Goal: Task Accomplishment & Management: Manage account settings

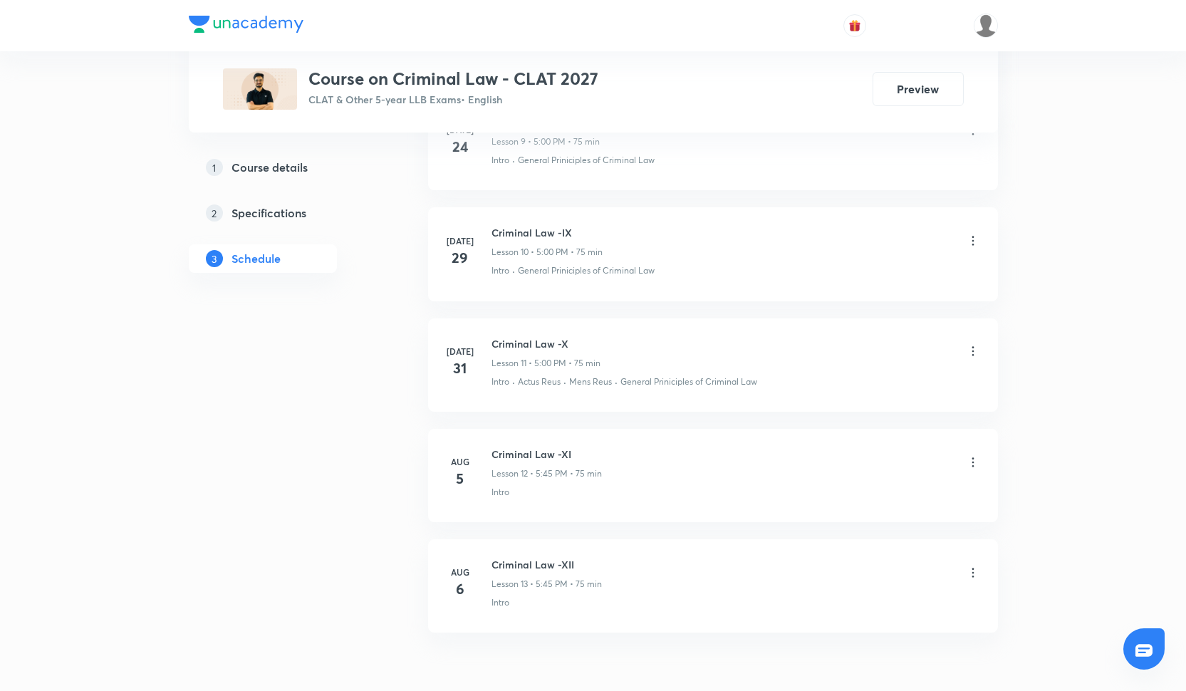
scroll to position [1817, 0]
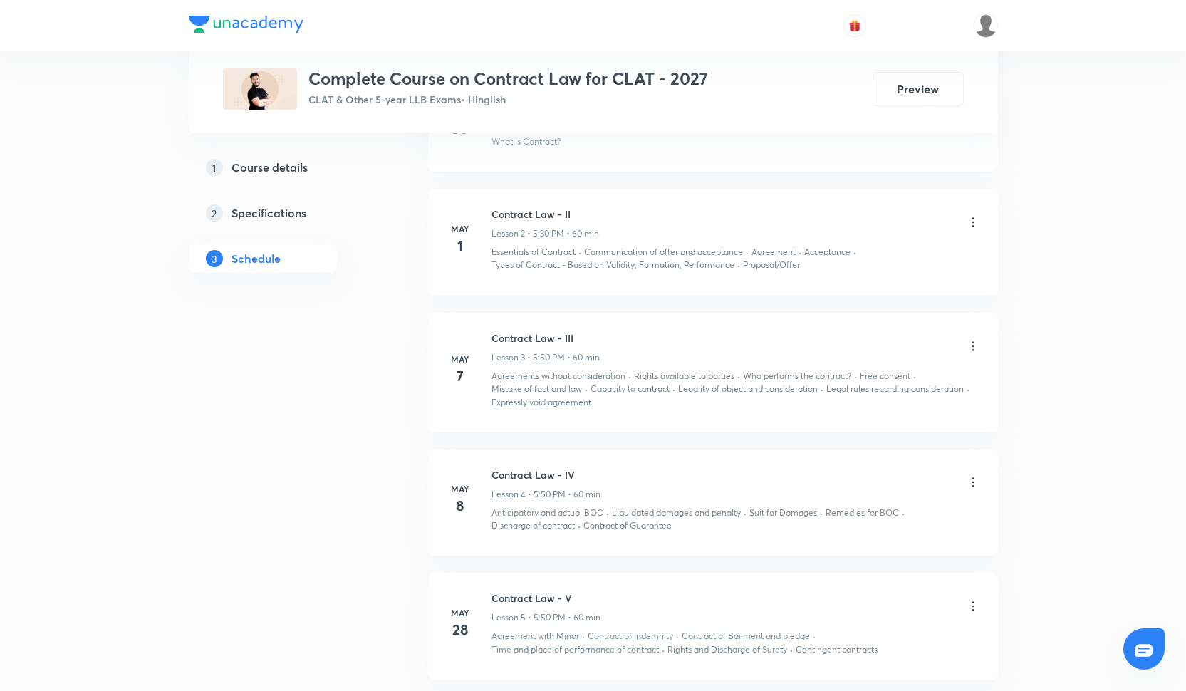
scroll to position [1121, 0]
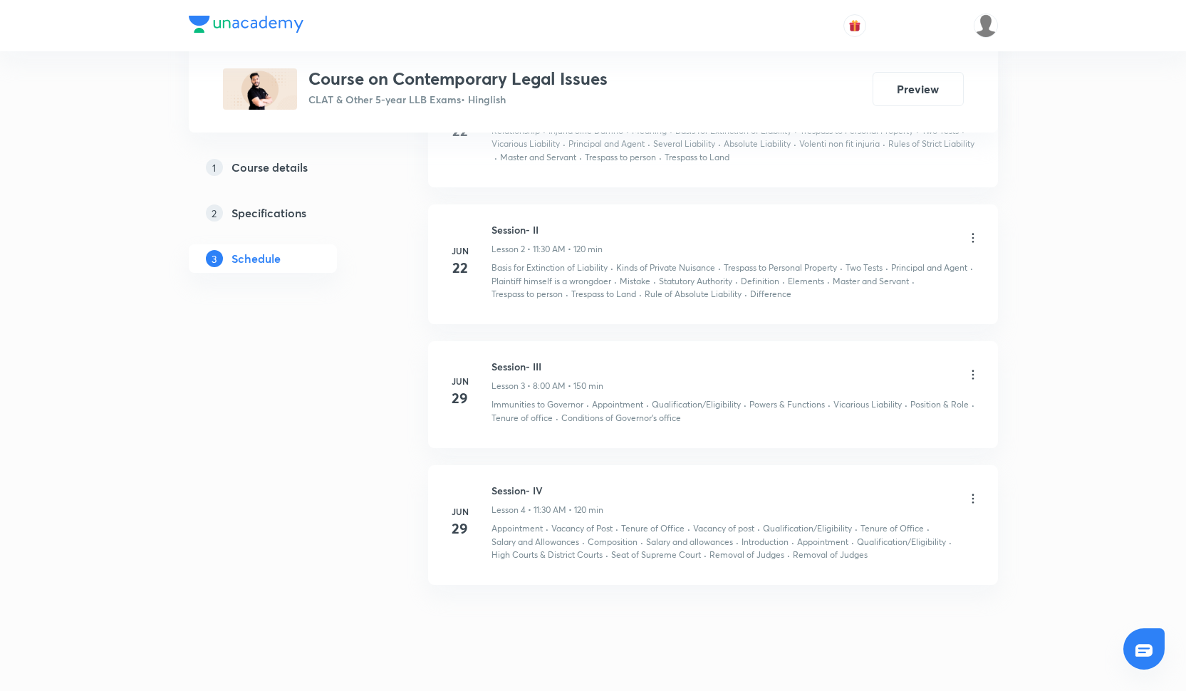
scroll to position [899, 0]
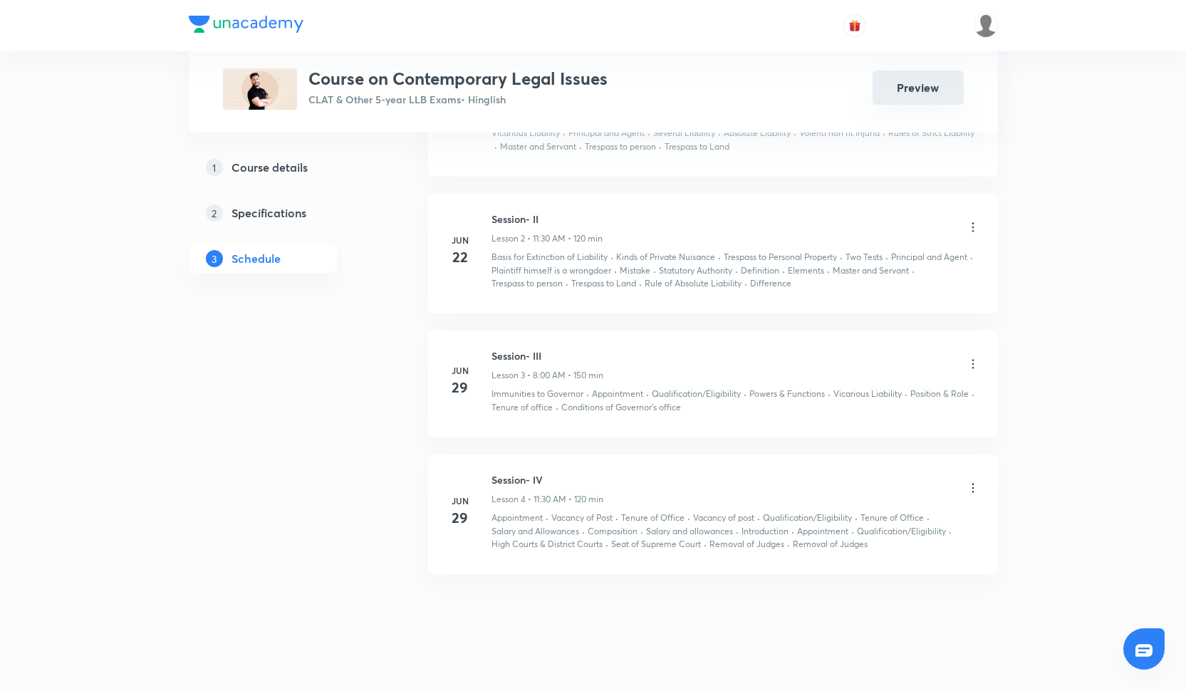
click at [941, 95] on button "Preview" at bounding box center [918, 88] width 91 height 34
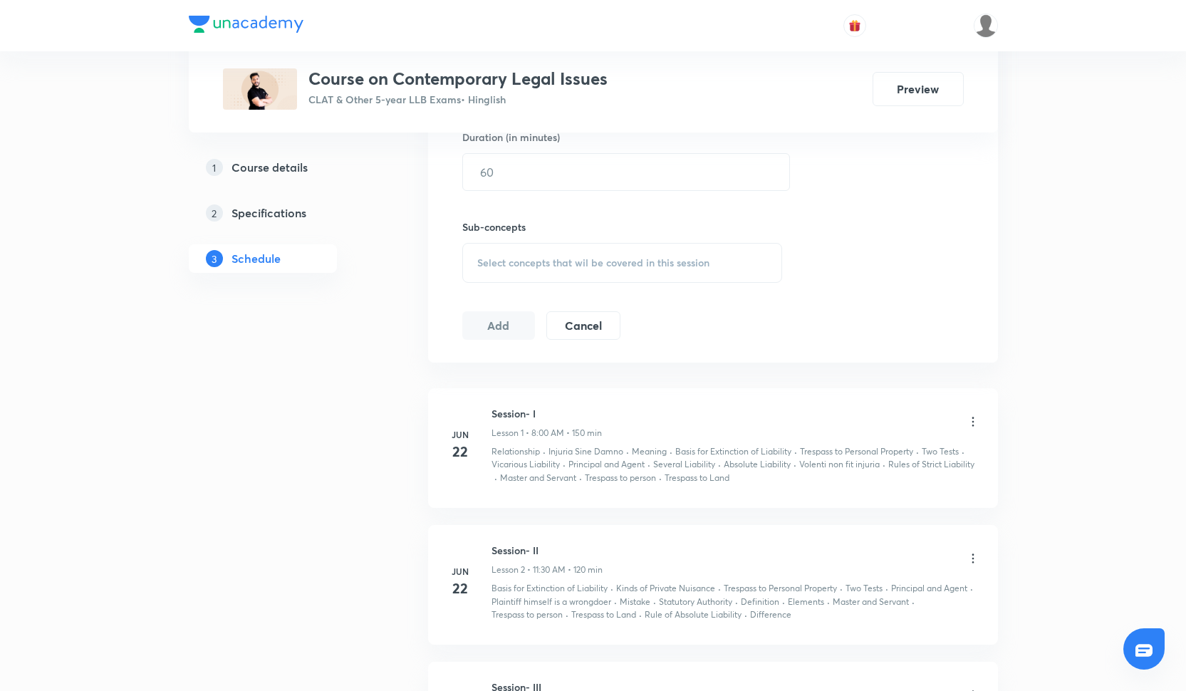
scroll to position [570, 0]
click at [833, 3] on div at bounding box center [593, 25] width 809 height 51
click at [833, 1] on div at bounding box center [593, 0] width 1186 height 1
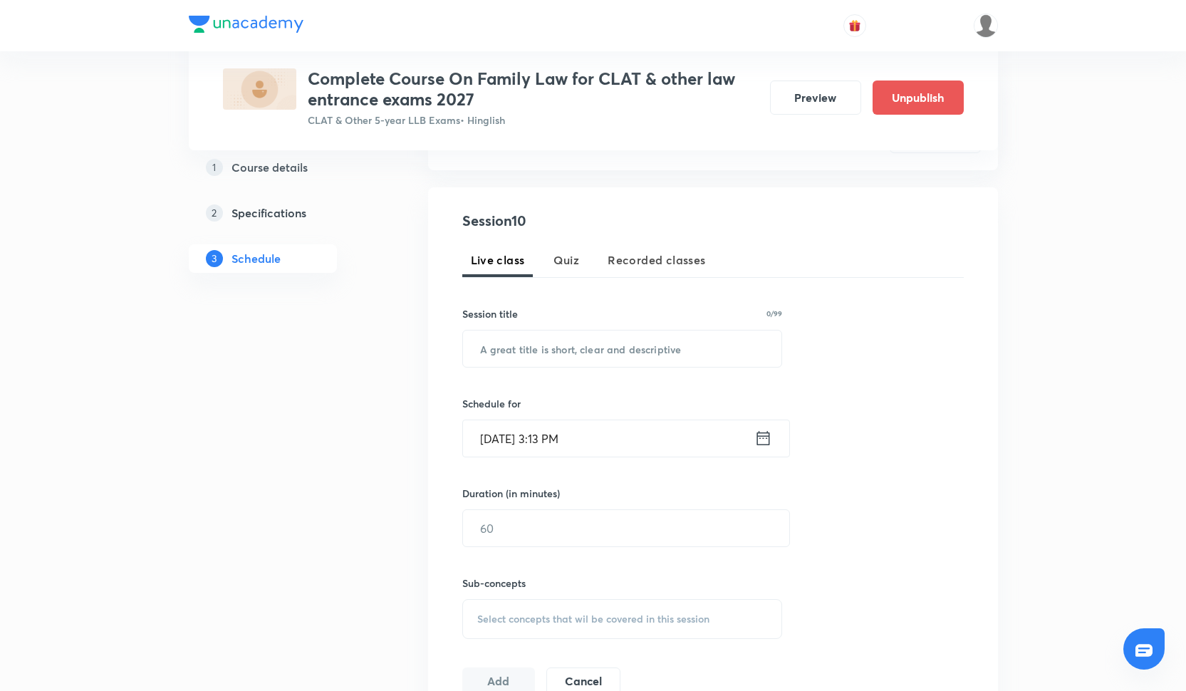
scroll to position [56, 0]
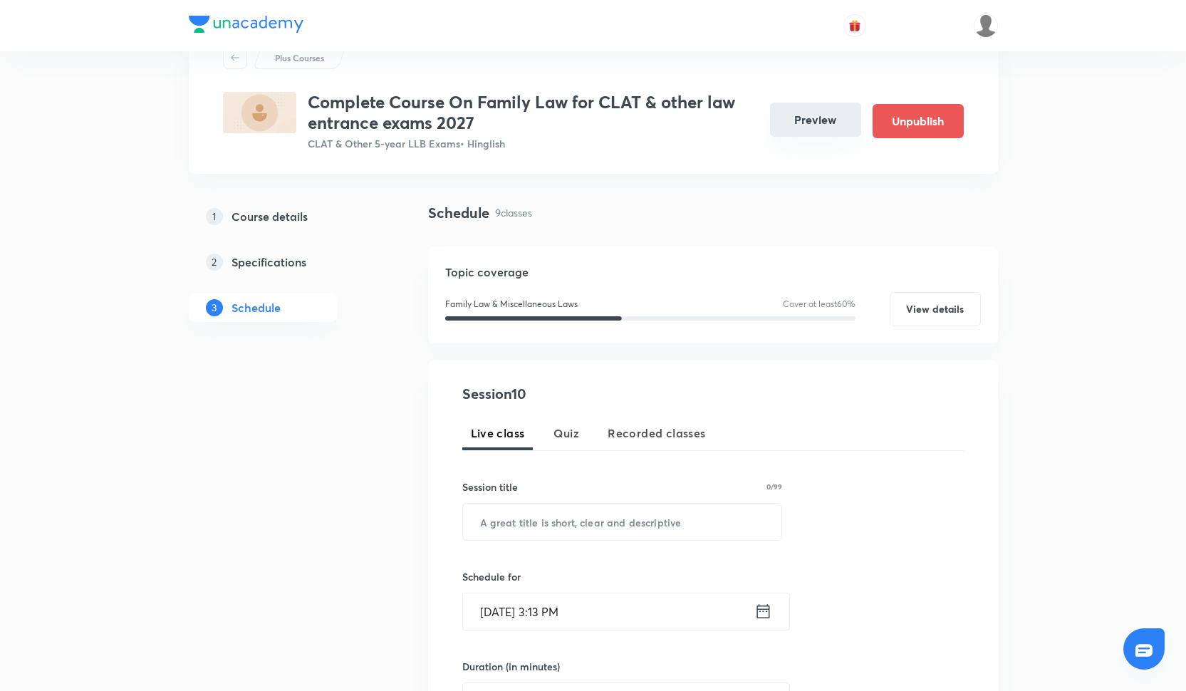
click at [812, 128] on button "Preview" at bounding box center [815, 120] width 91 height 34
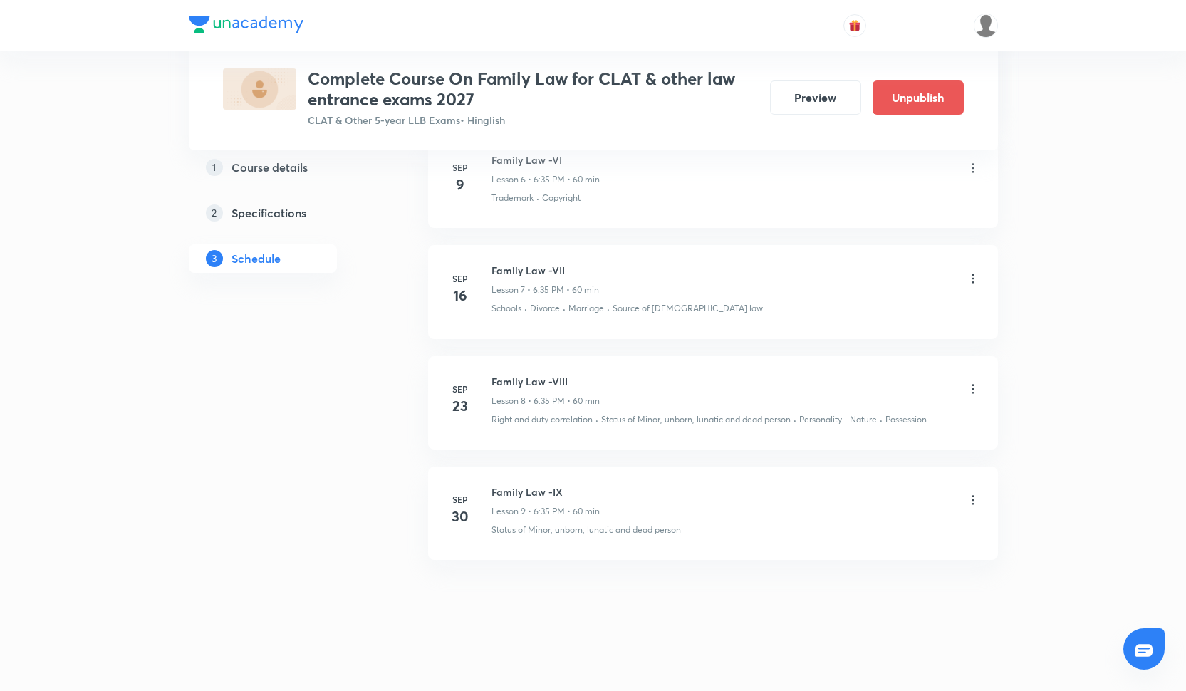
scroll to position [1391, 0]
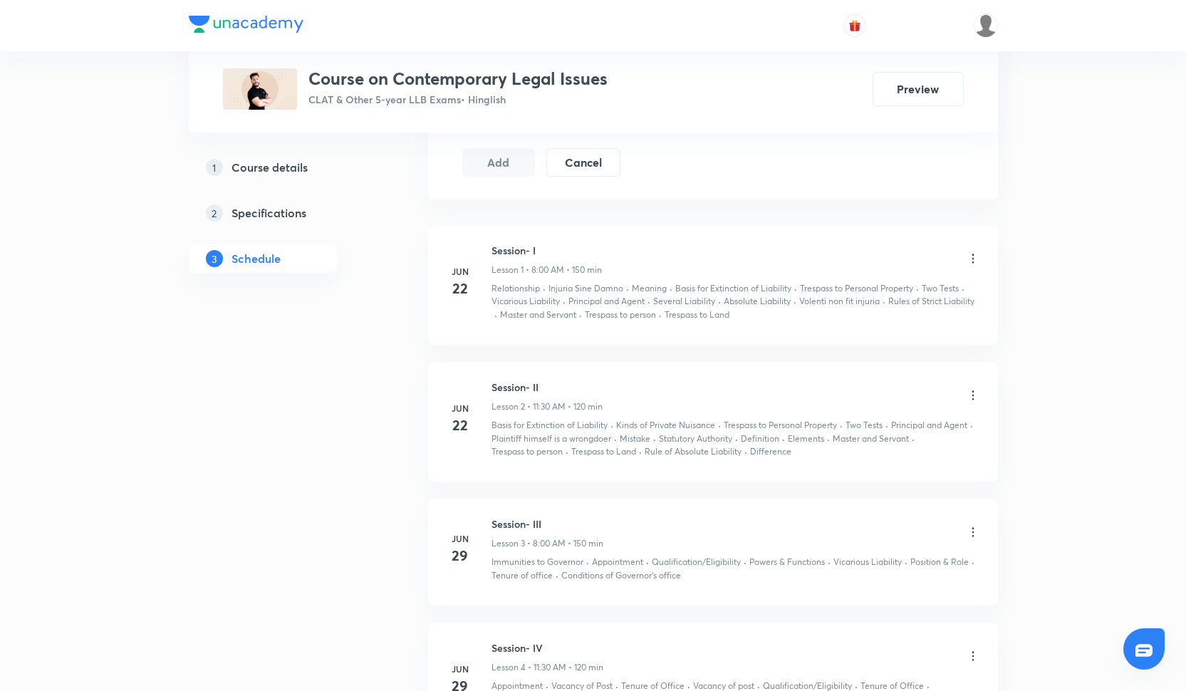
scroll to position [712, 0]
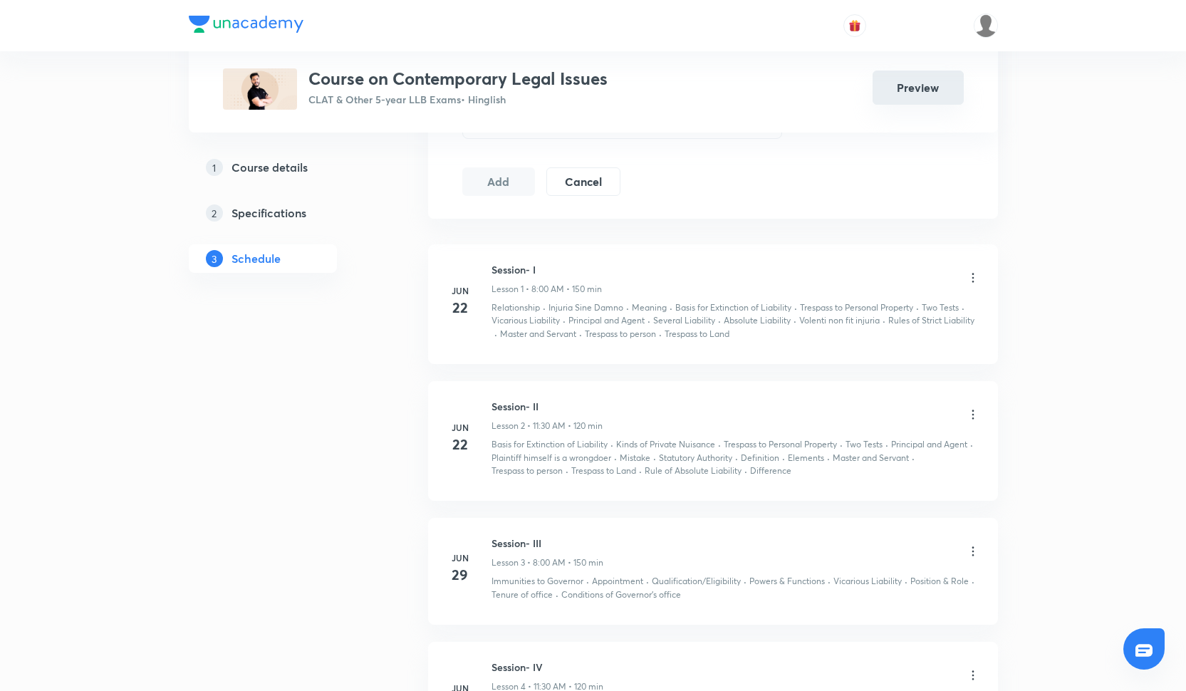
click at [932, 82] on button "Preview" at bounding box center [918, 88] width 91 height 34
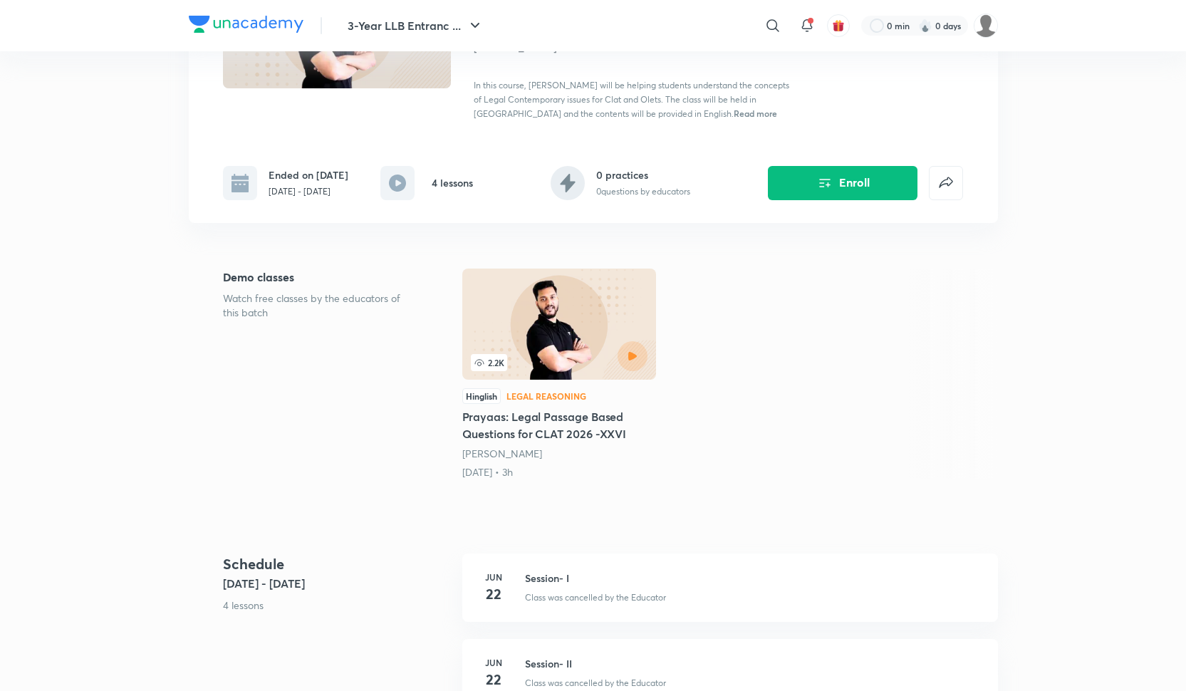
scroll to position [164, 0]
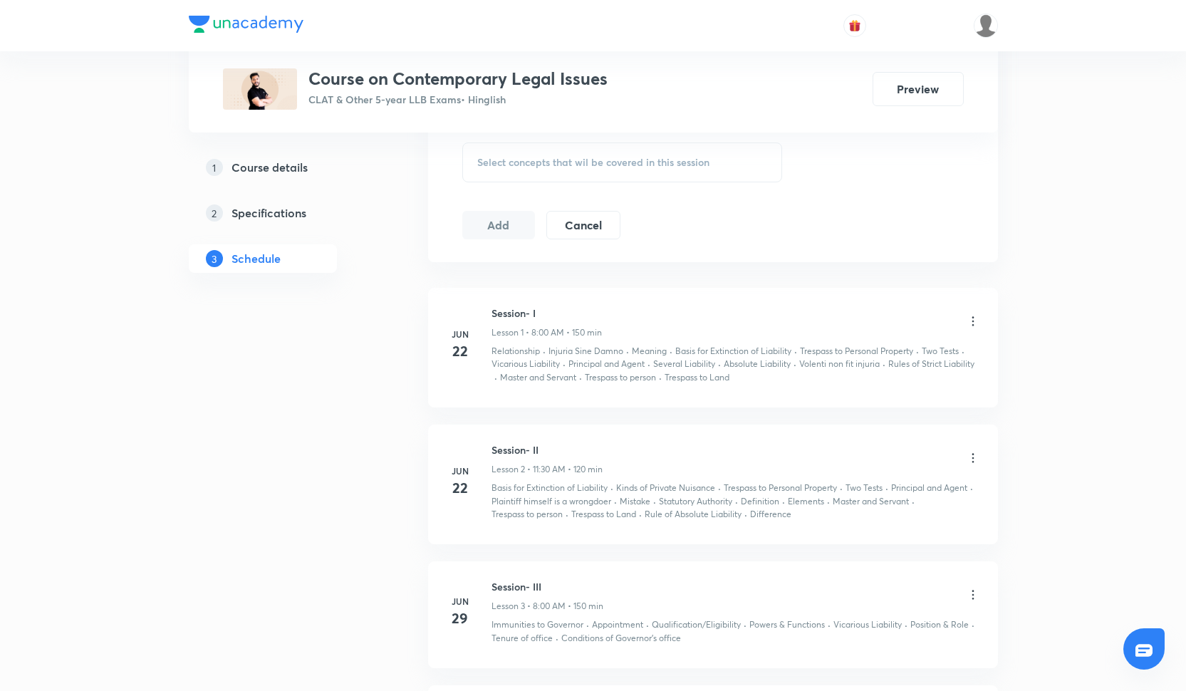
scroll to position [673, 0]
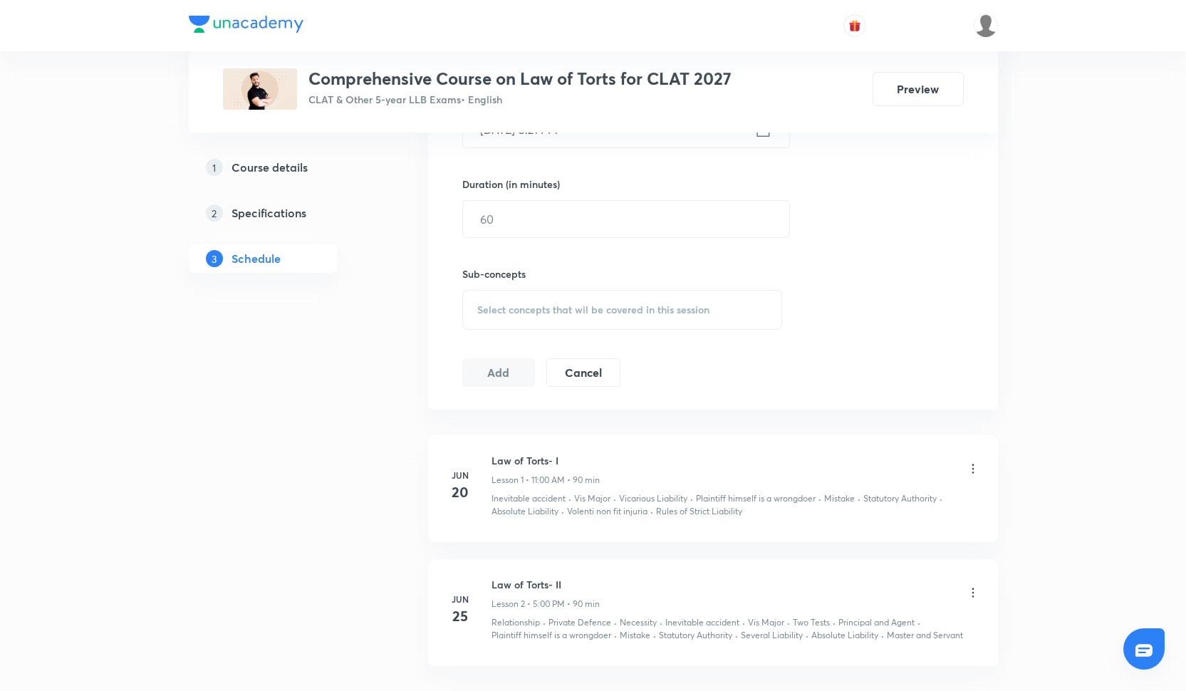
scroll to position [628, 0]
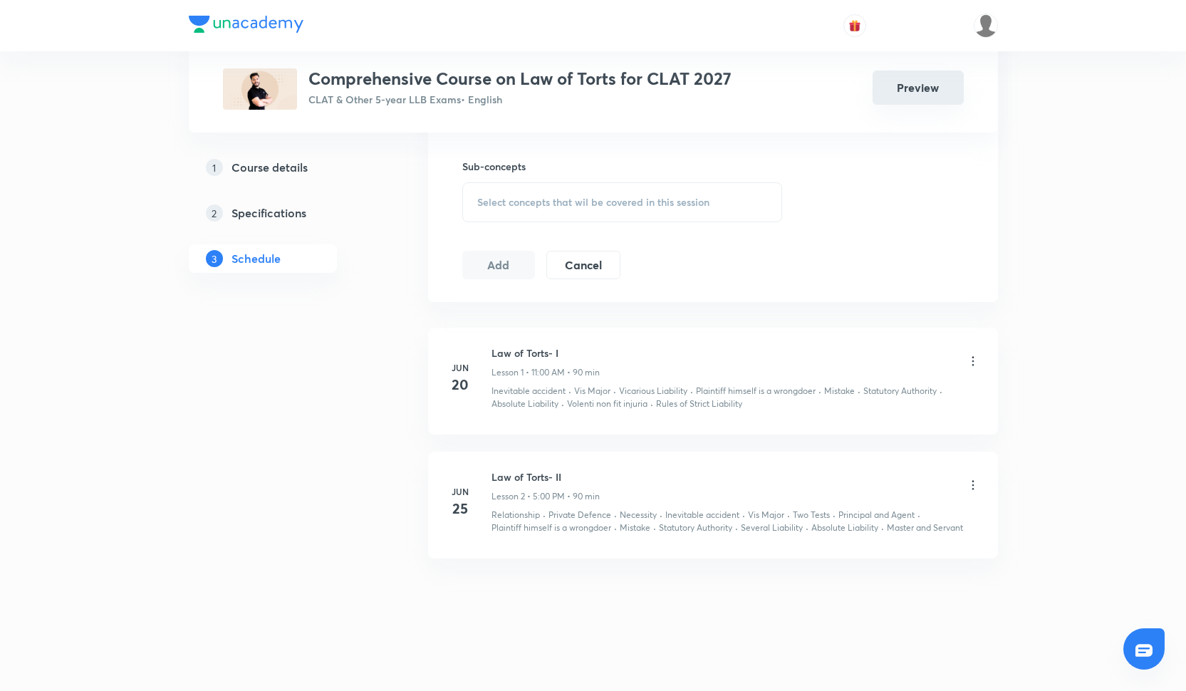
click at [902, 91] on button "Preview" at bounding box center [918, 88] width 91 height 34
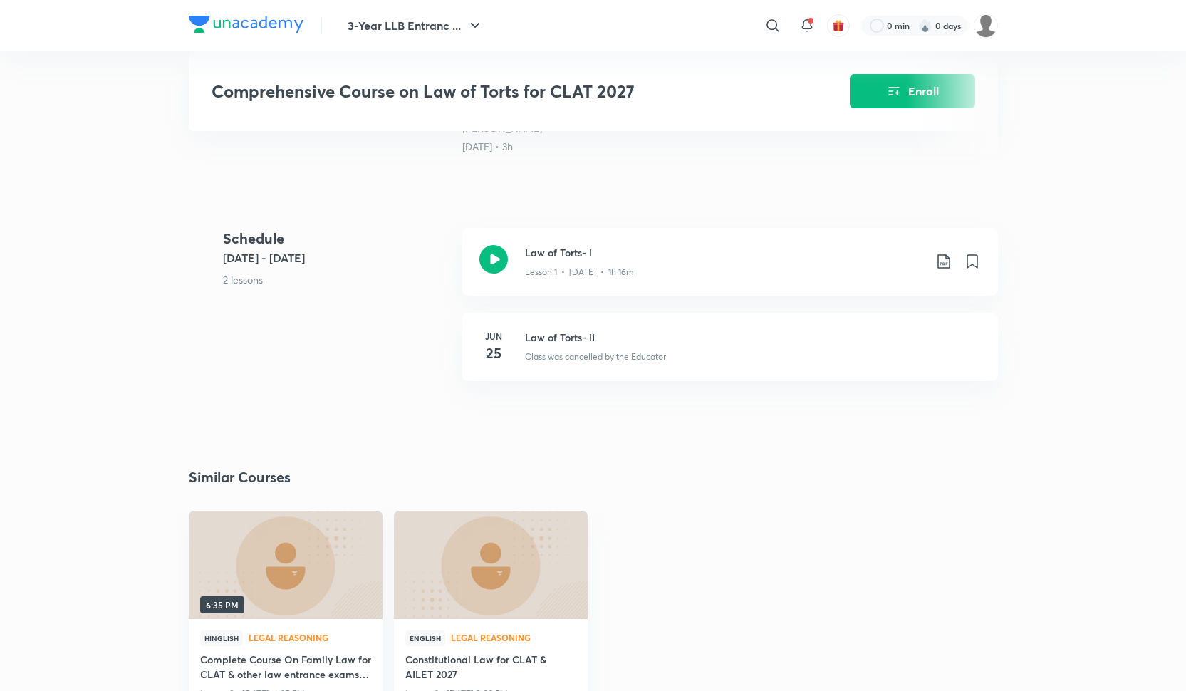
scroll to position [519, 0]
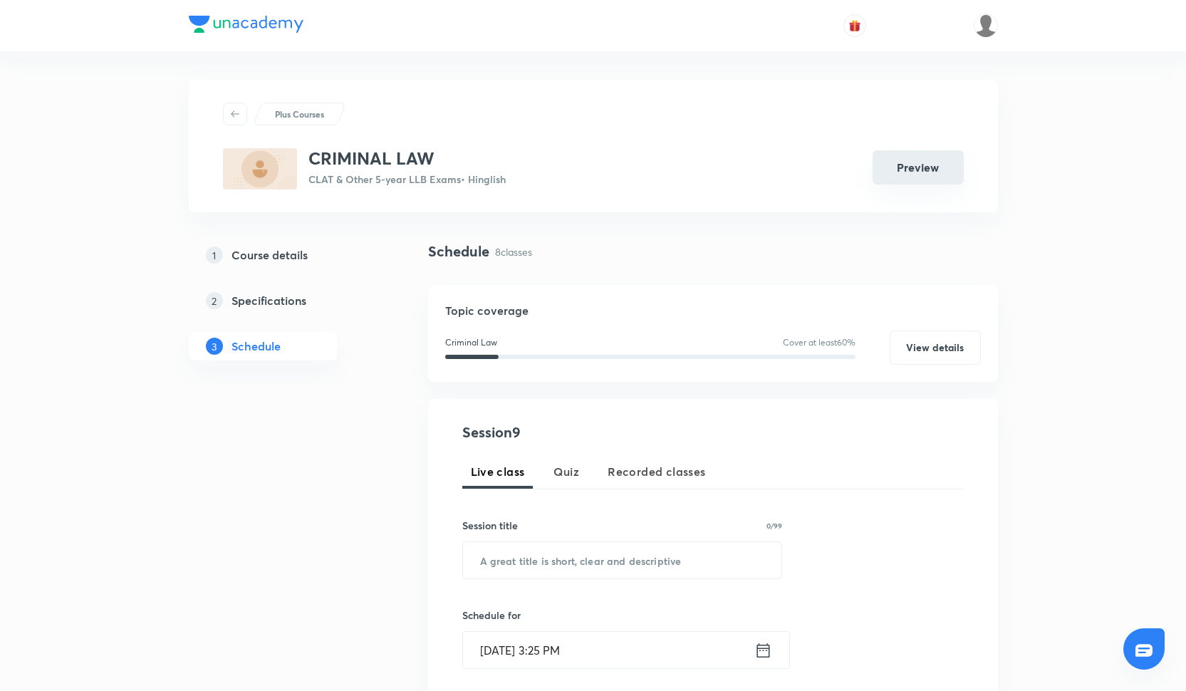
click at [931, 169] on button "Preview" at bounding box center [918, 167] width 91 height 34
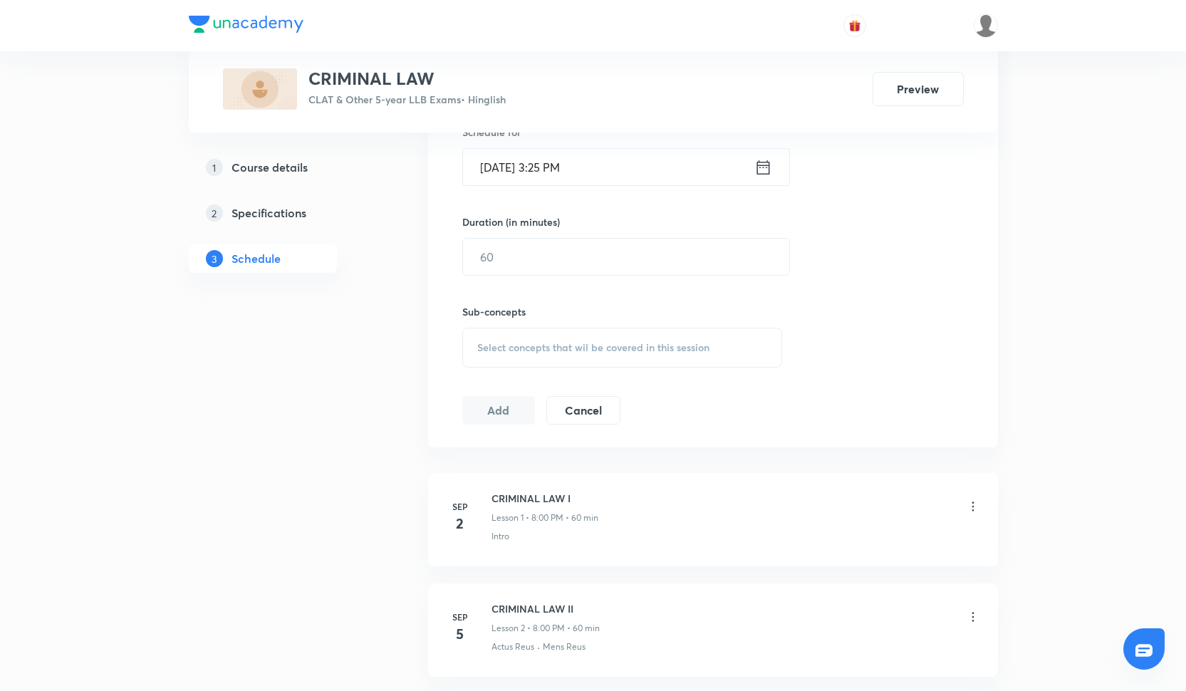
scroll to position [424, 0]
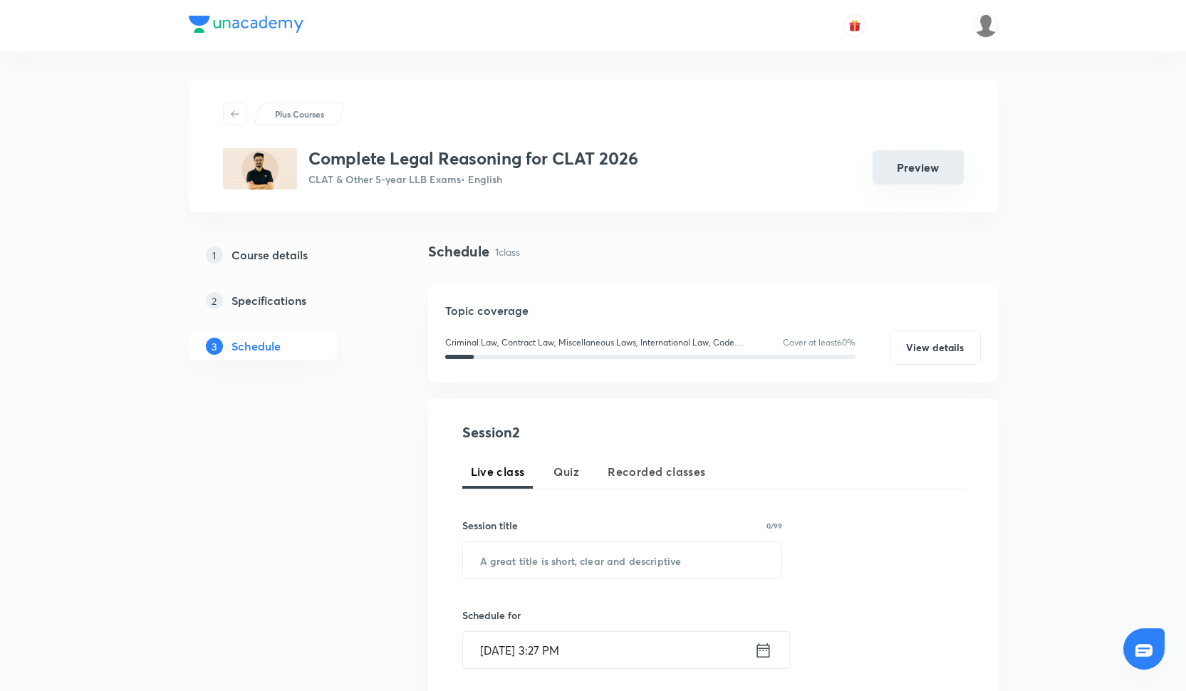
click at [927, 167] on button "Preview" at bounding box center [918, 167] width 91 height 34
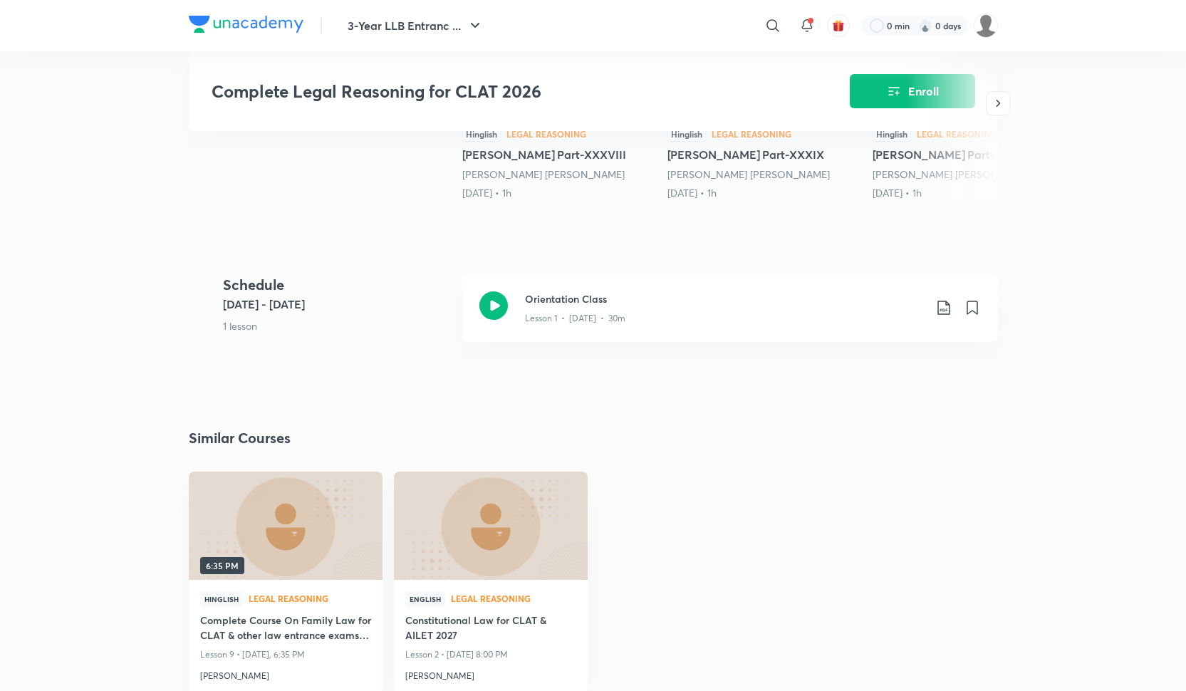
scroll to position [454, 0]
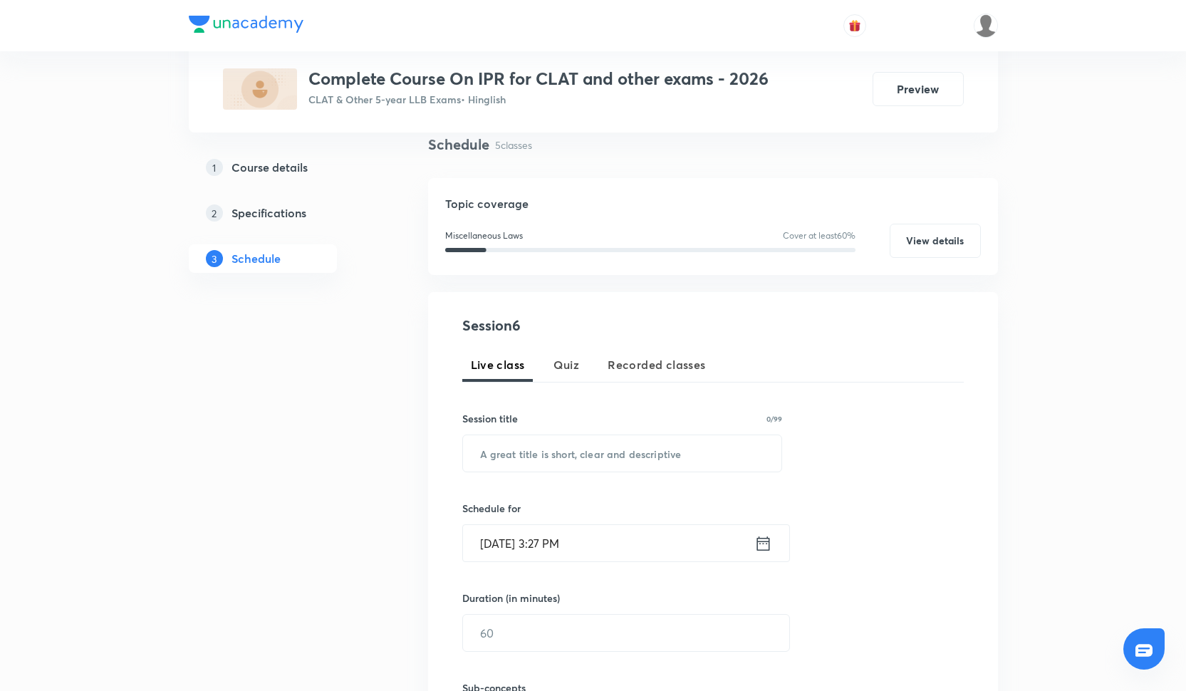
scroll to position [9, 0]
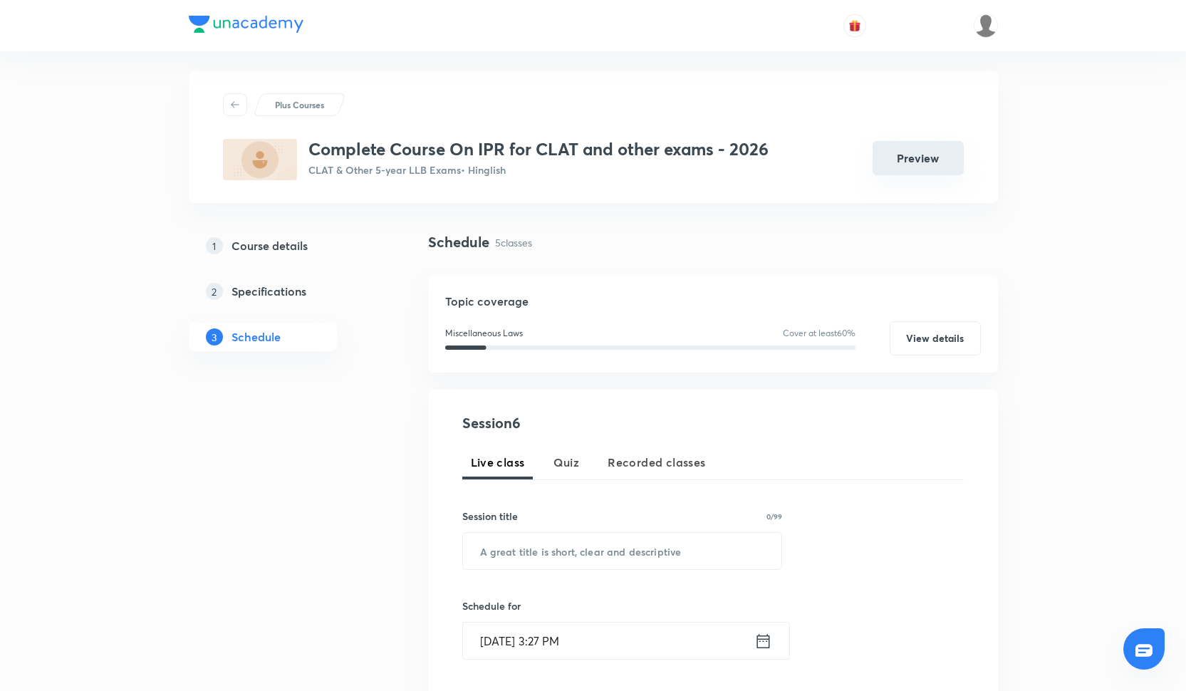
click at [926, 165] on button "Preview" at bounding box center [918, 158] width 91 height 34
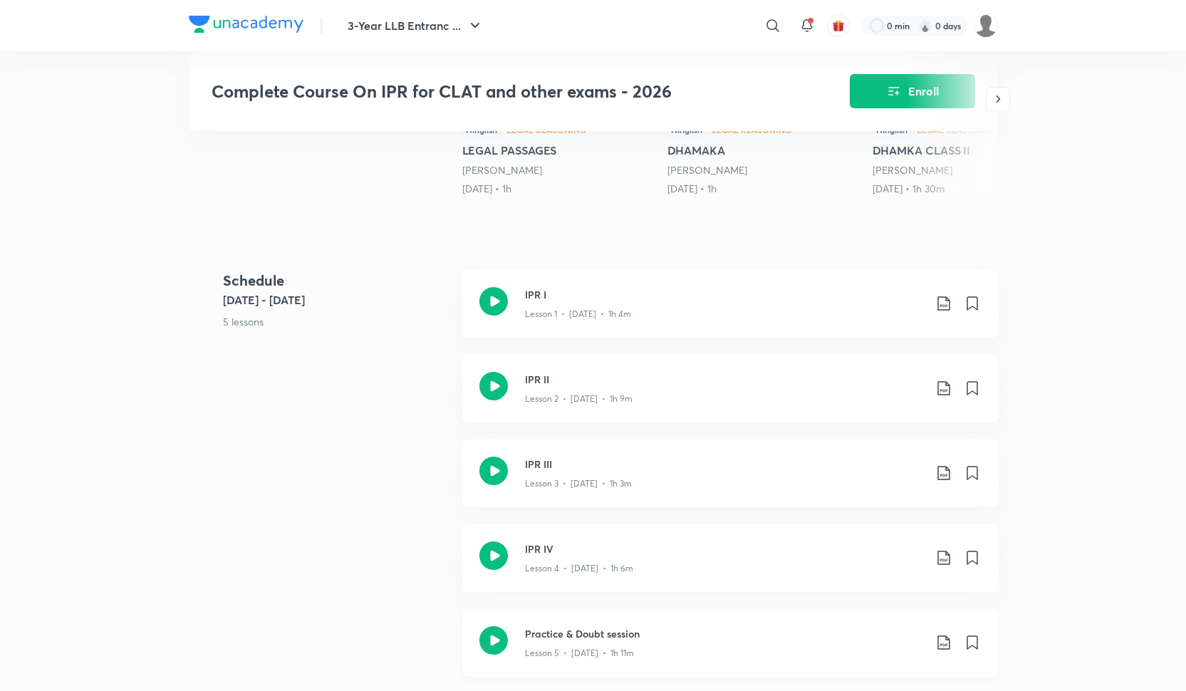
scroll to position [392, 0]
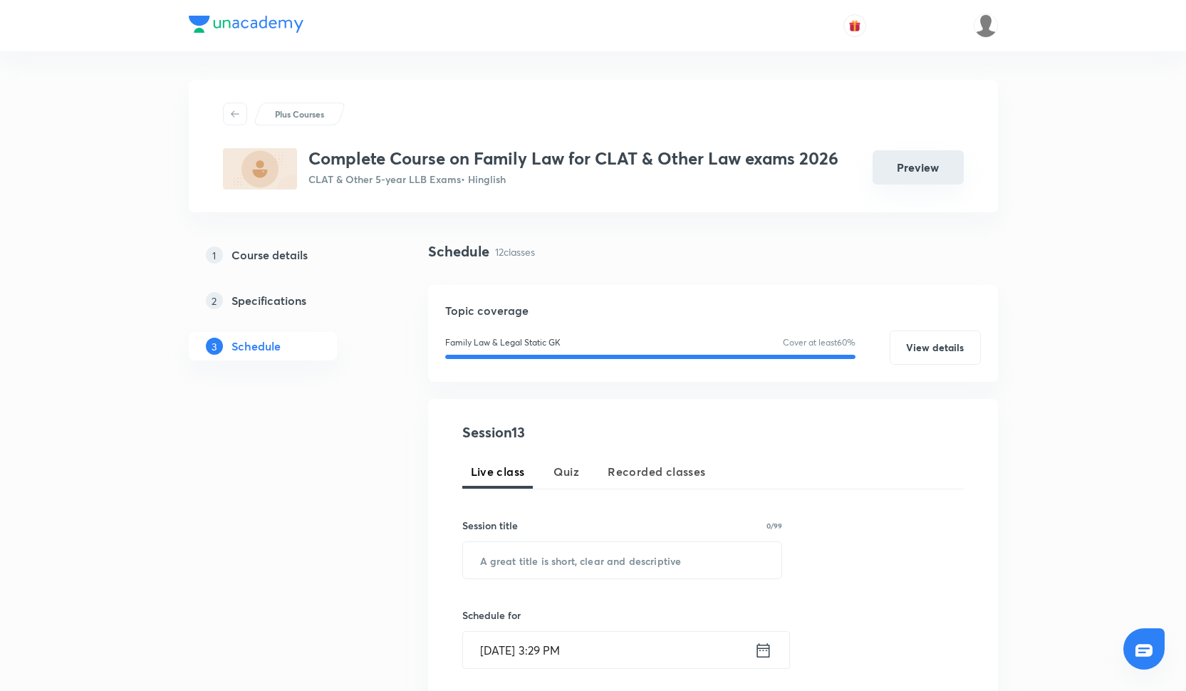
click at [936, 166] on button "Preview" at bounding box center [918, 167] width 91 height 34
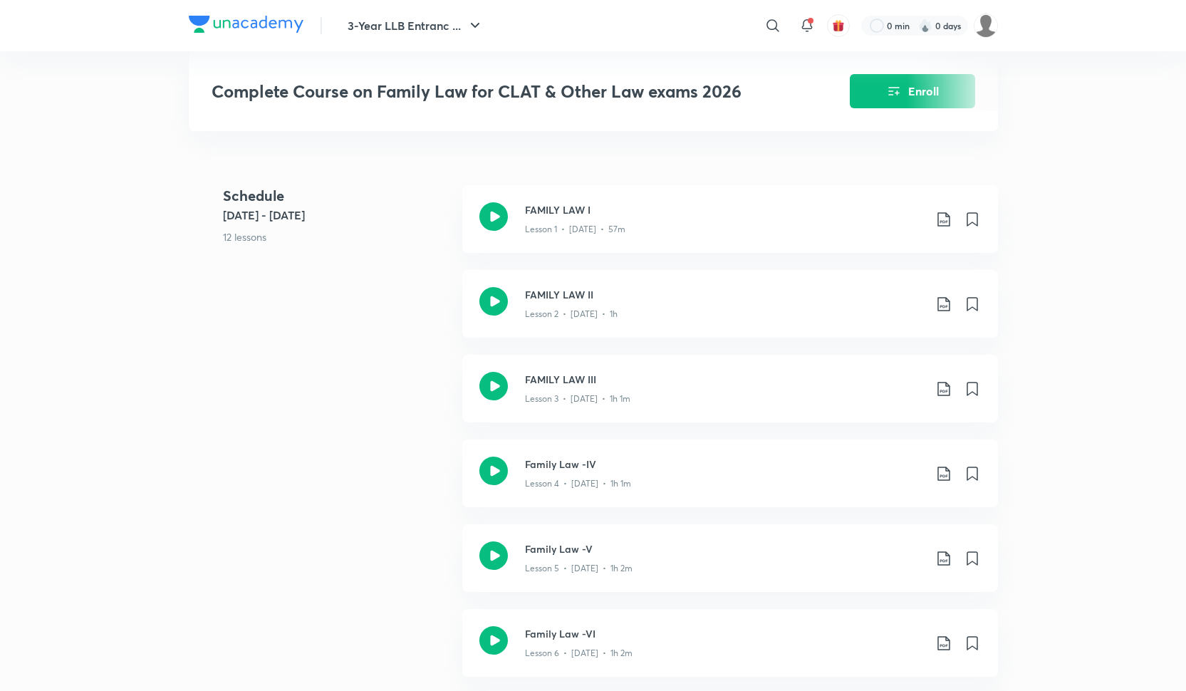
scroll to position [439, 0]
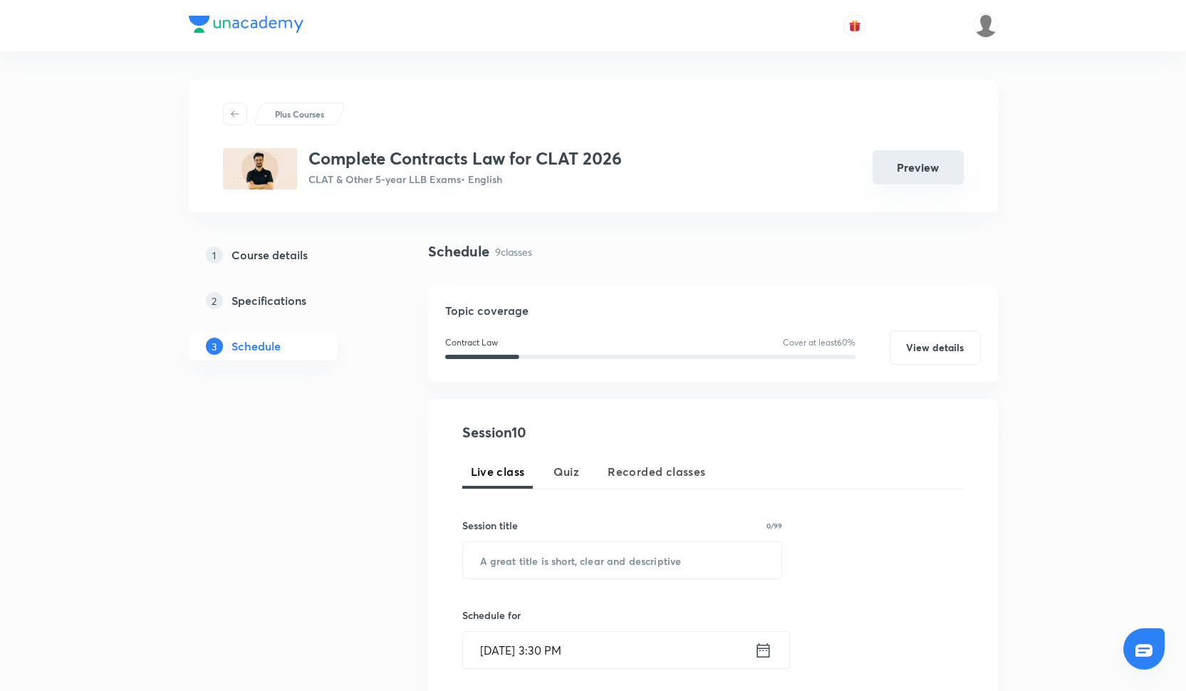
click at [907, 185] on div "Preview" at bounding box center [912, 169] width 103 height 34
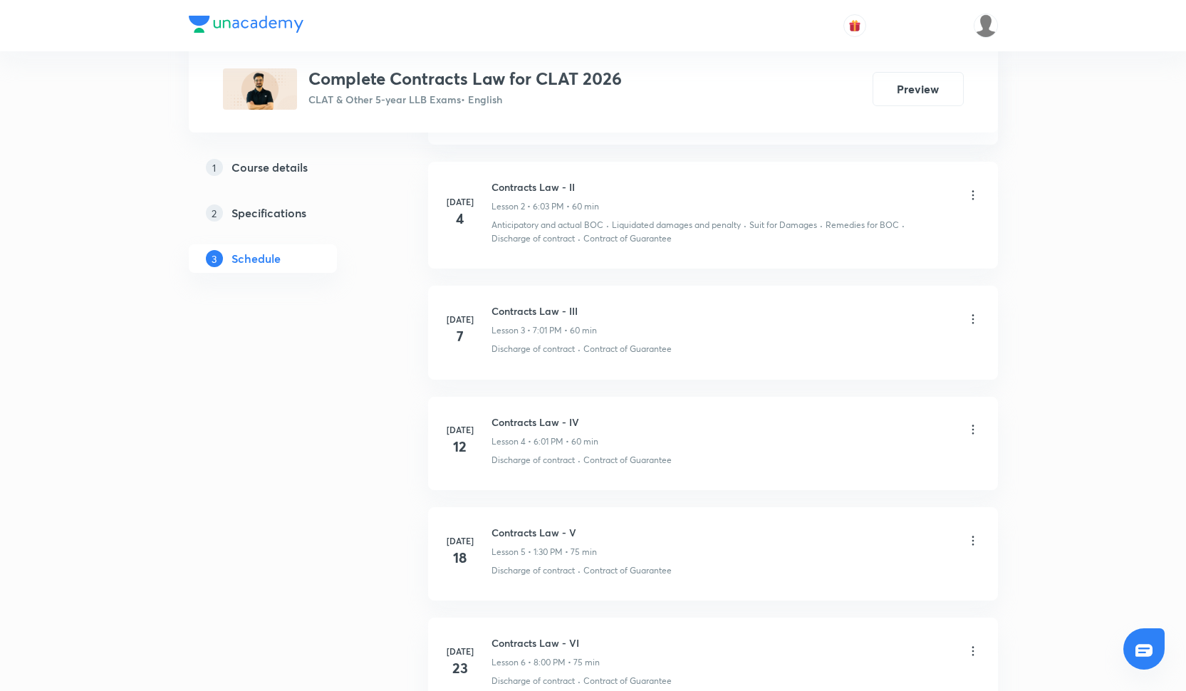
scroll to position [927, 0]
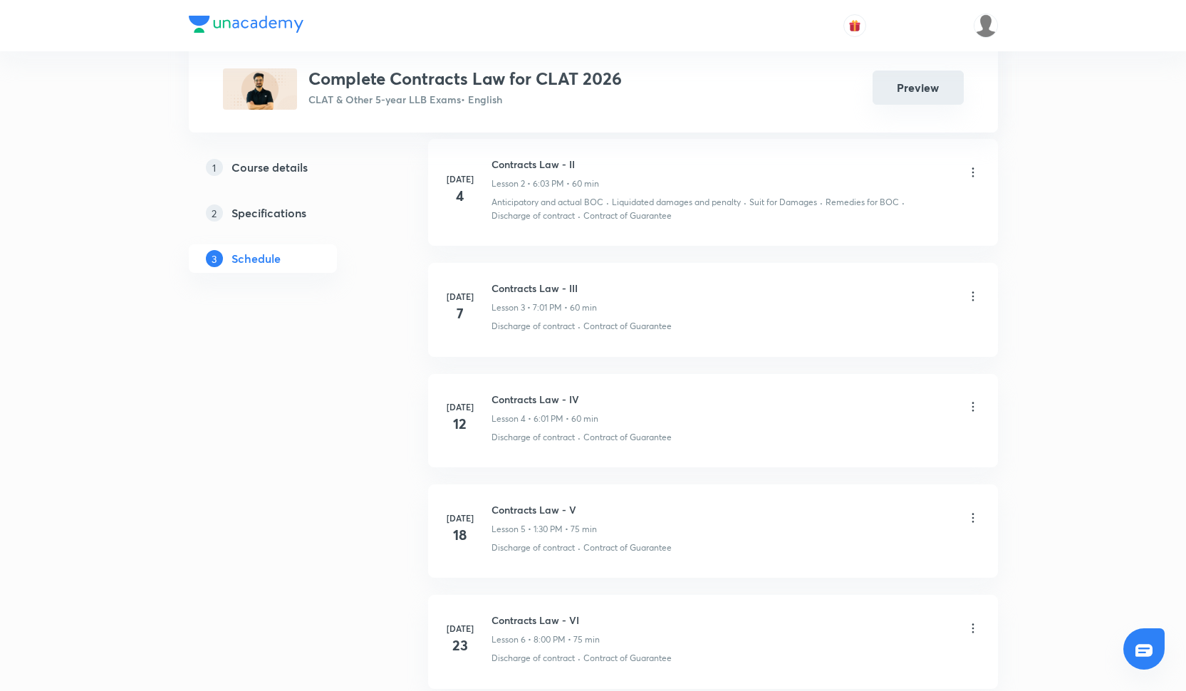
click at [930, 98] on button "Preview" at bounding box center [918, 88] width 91 height 34
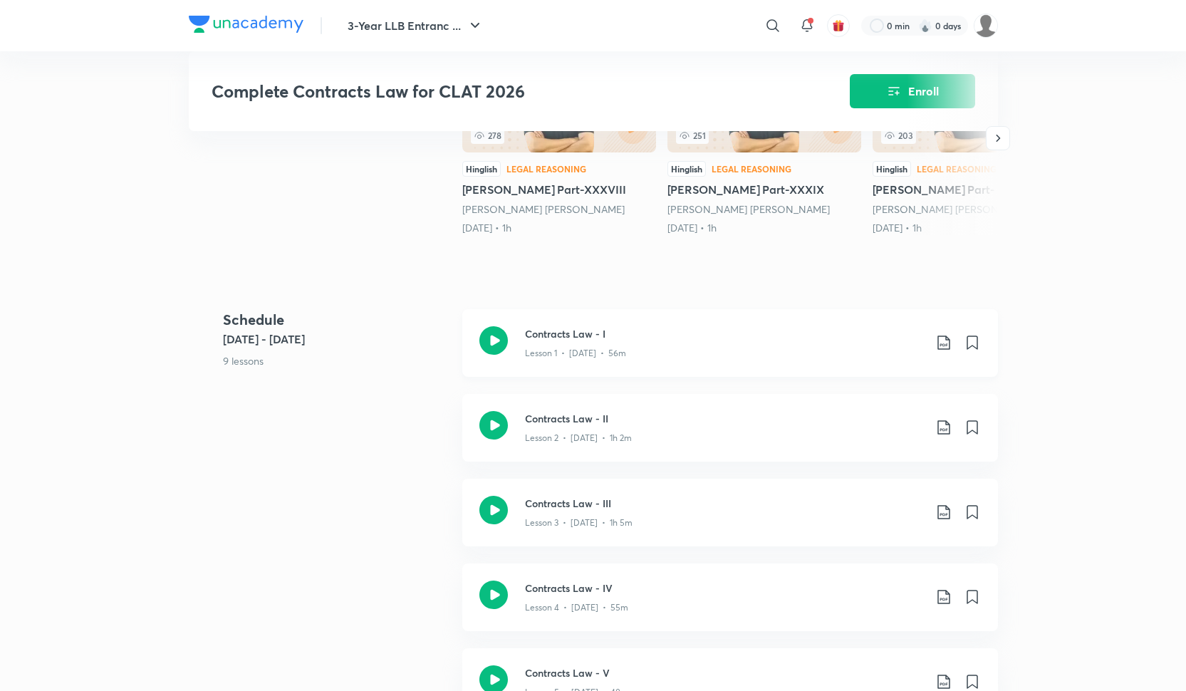
scroll to position [387, 0]
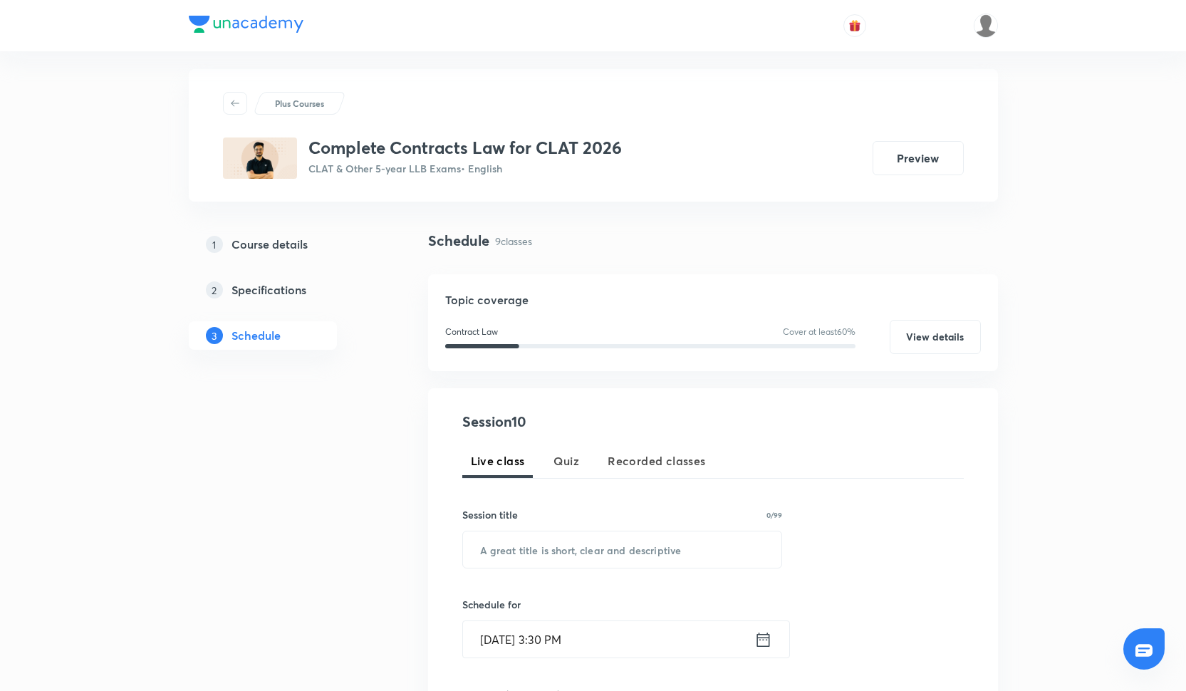
scroll to position [11, 0]
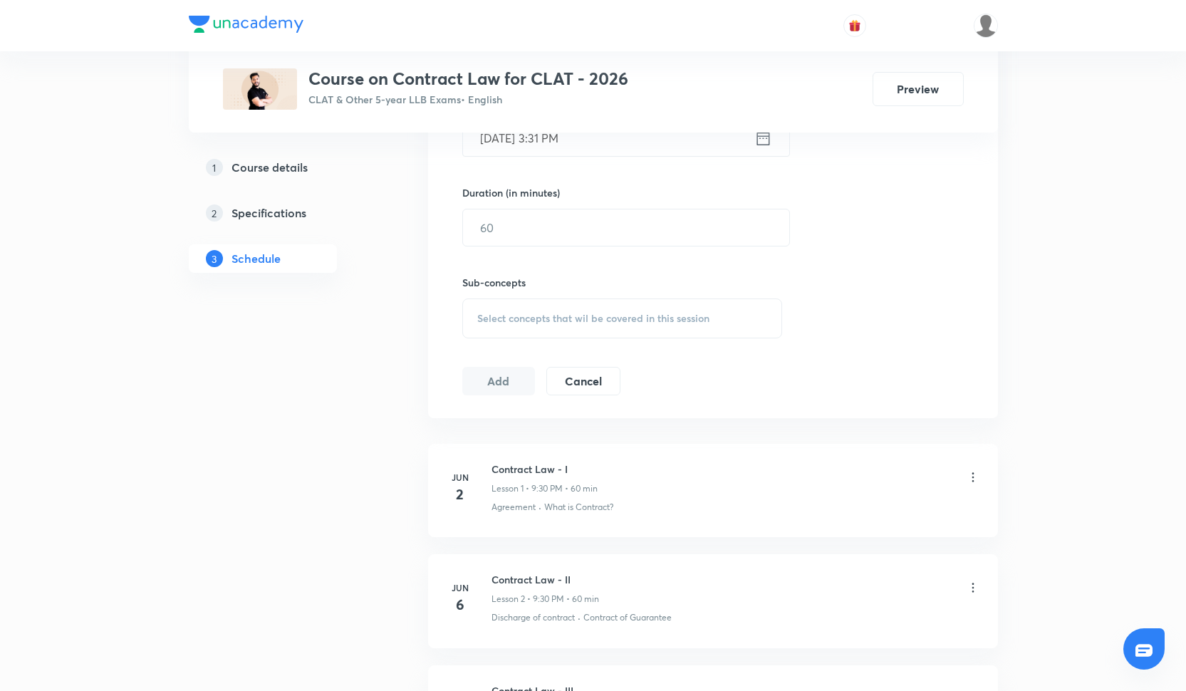
scroll to position [94, 0]
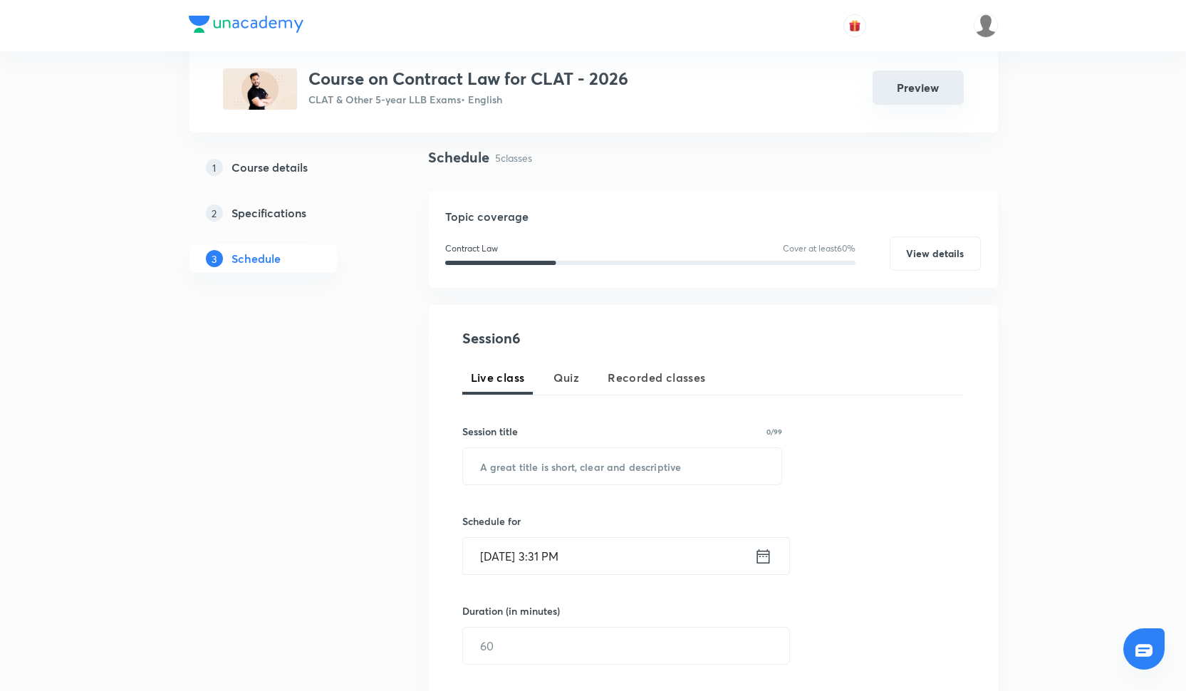
click at [900, 102] on button "Preview" at bounding box center [918, 88] width 91 height 34
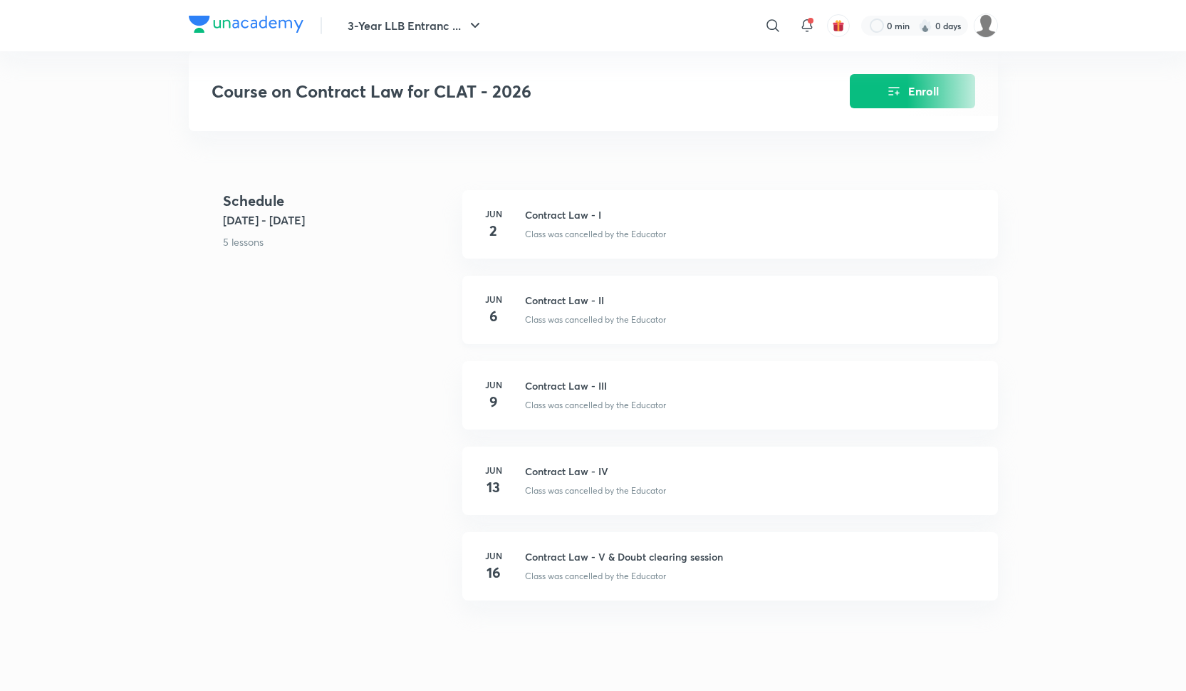
scroll to position [556, 0]
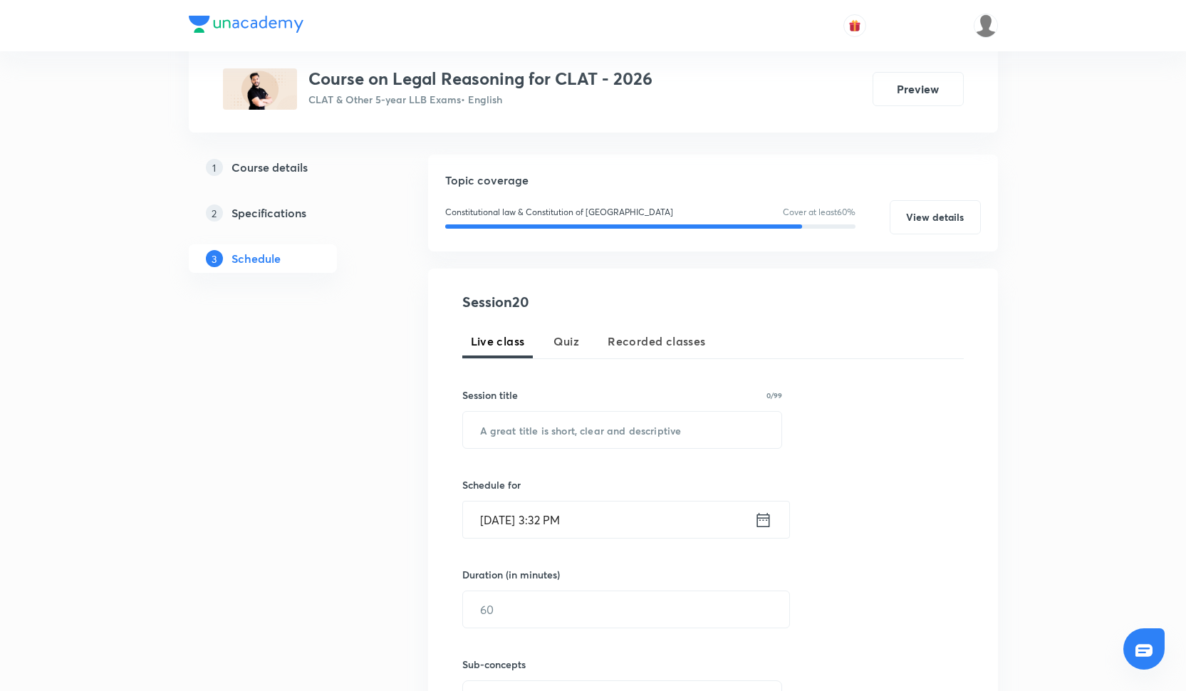
scroll to position [69, 0]
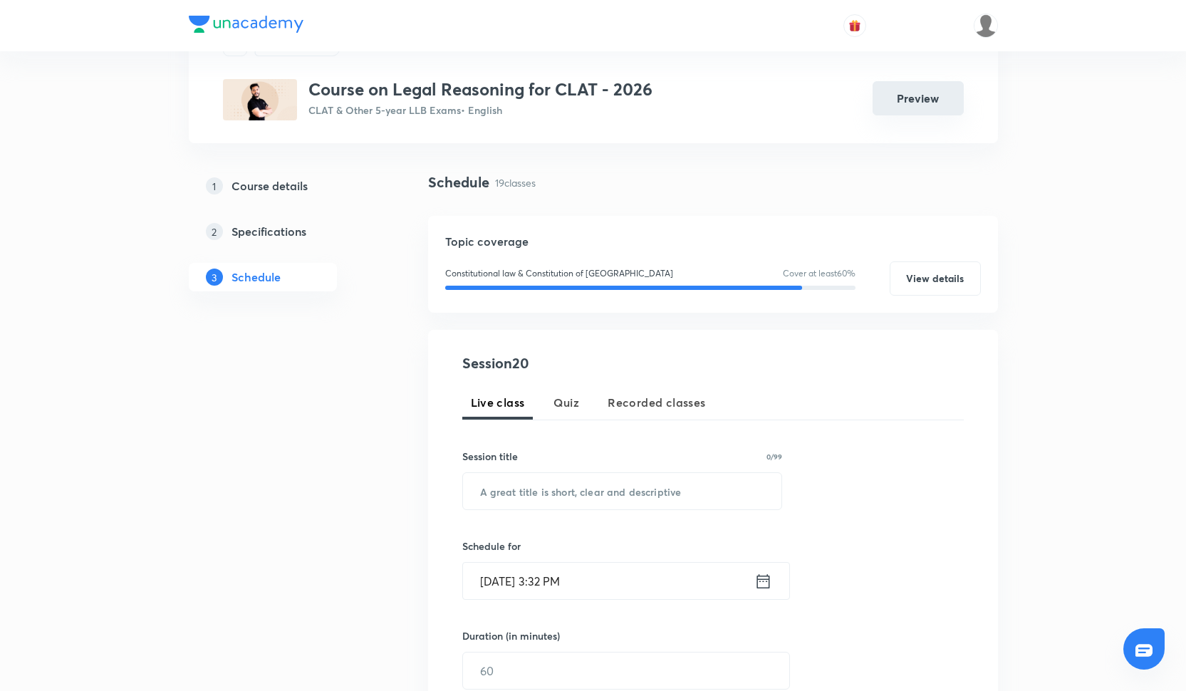
click at [921, 106] on button "Preview" at bounding box center [918, 98] width 91 height 34
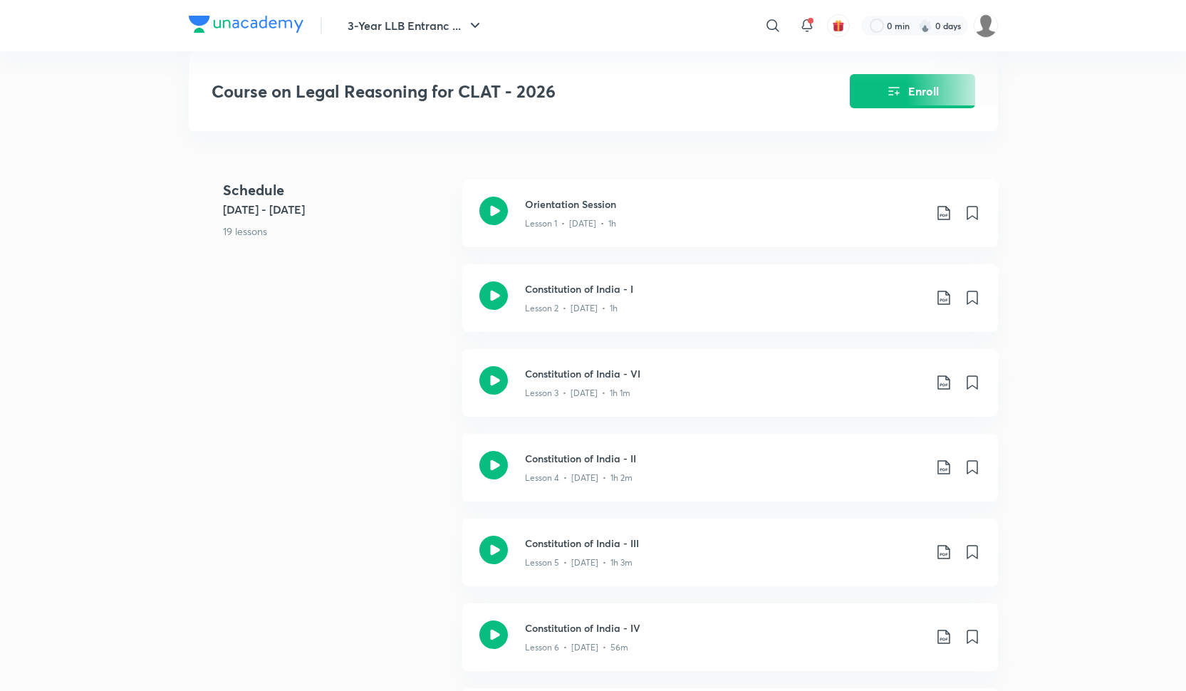
scroll to position [165, 0]
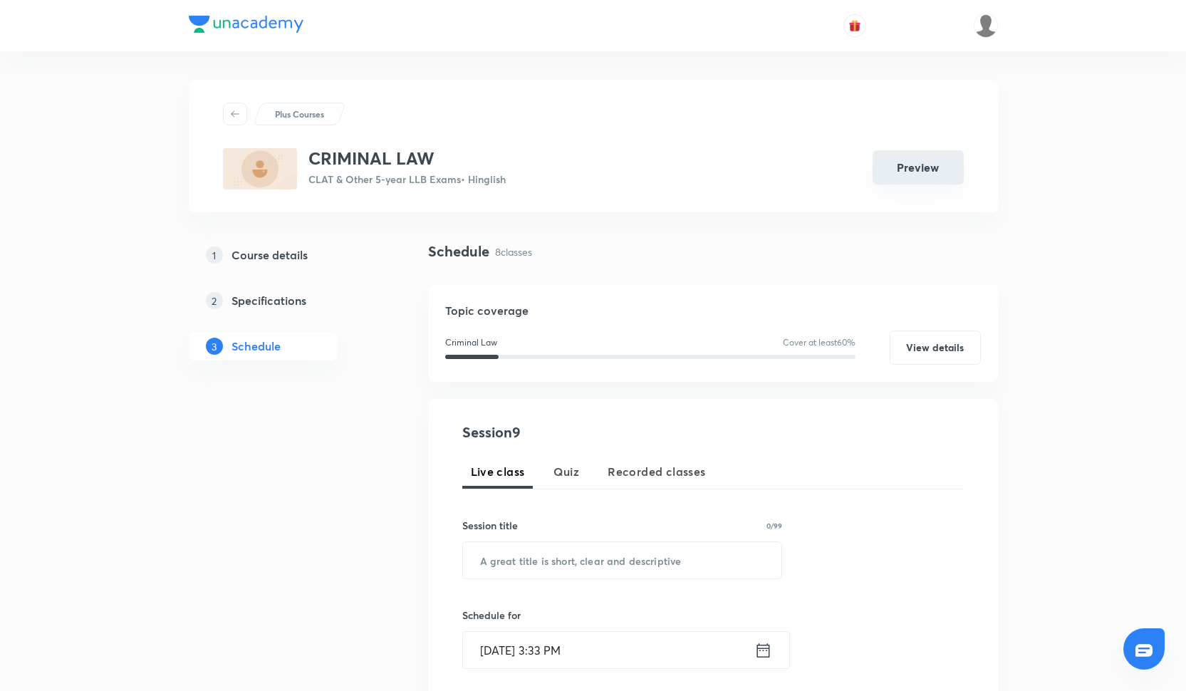
click at [948, 165] on button "Preview" at bounding box center [918, 167] width 91 height 34
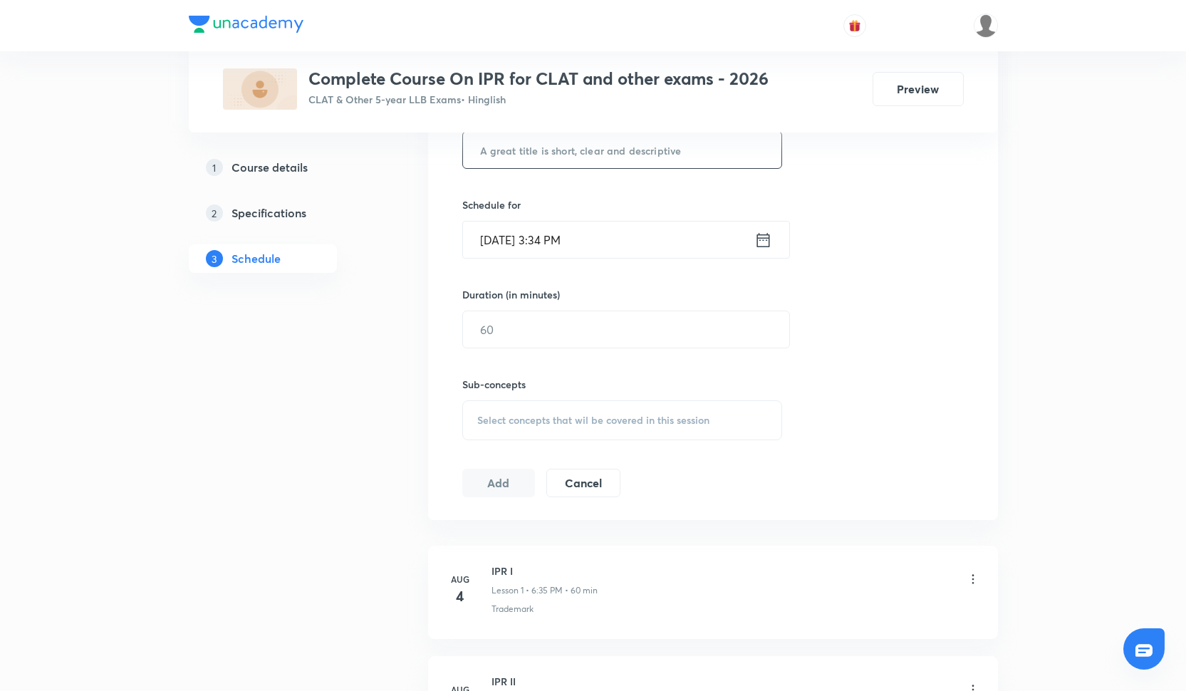
scroll to position [334, 0]
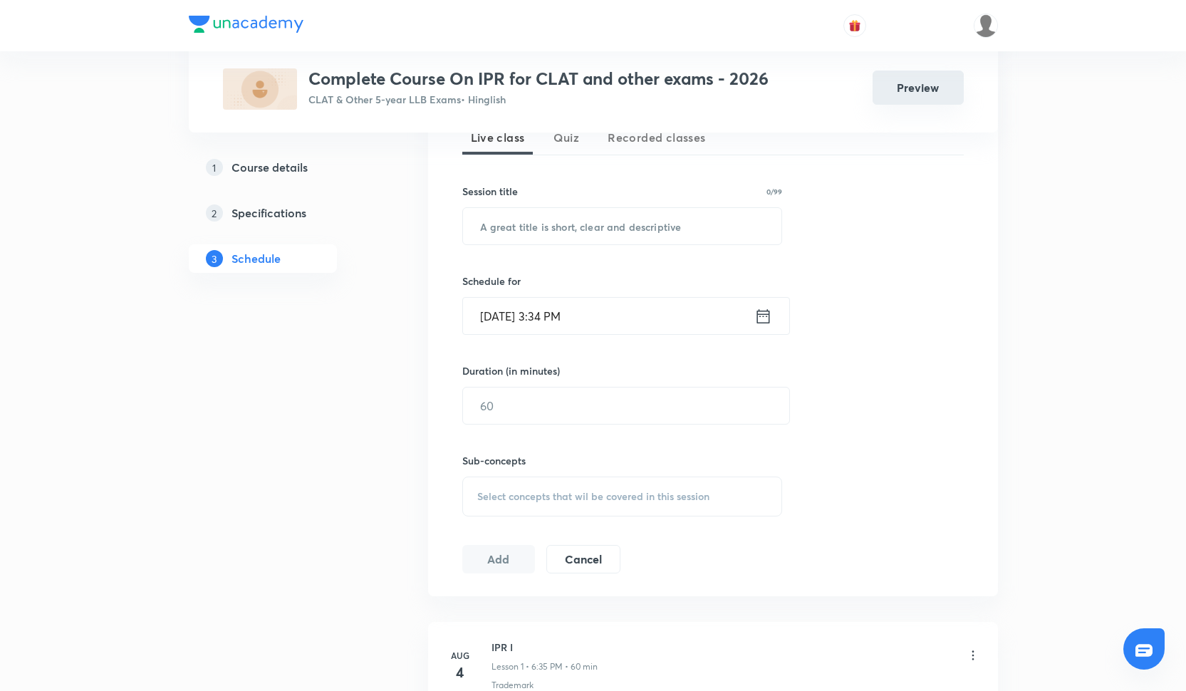
click at [904, 90] on button "Preview" at bounding box center [918, 88] width 91 height 34
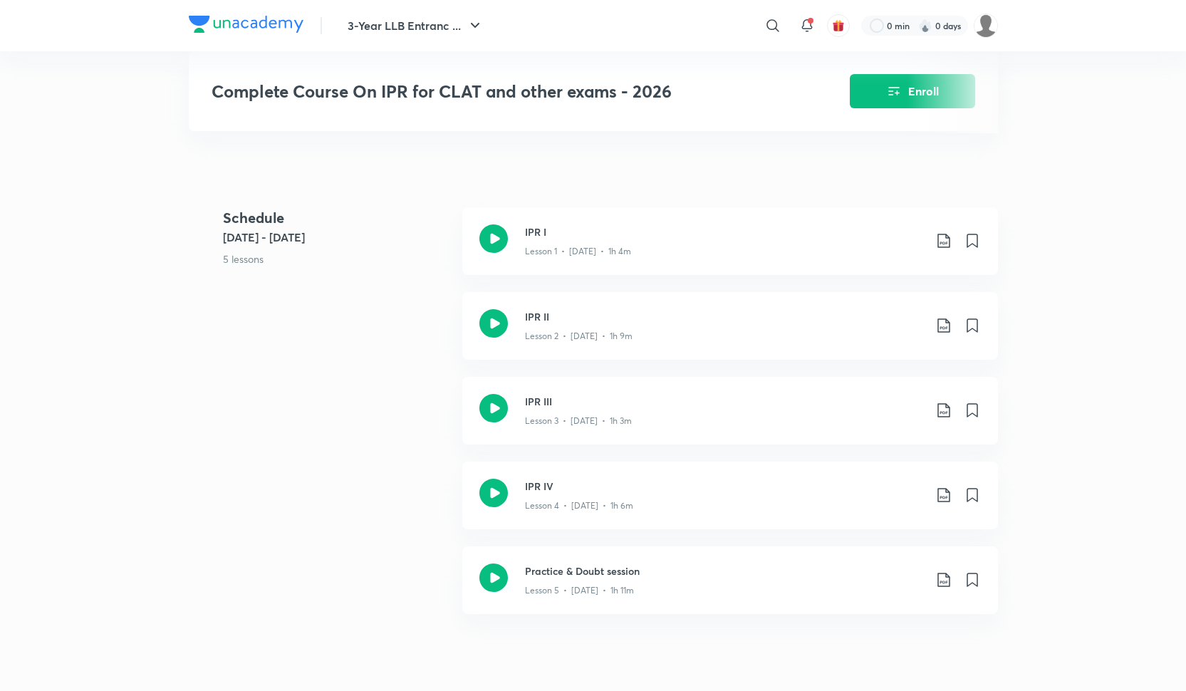
scroll to position [48, 0]
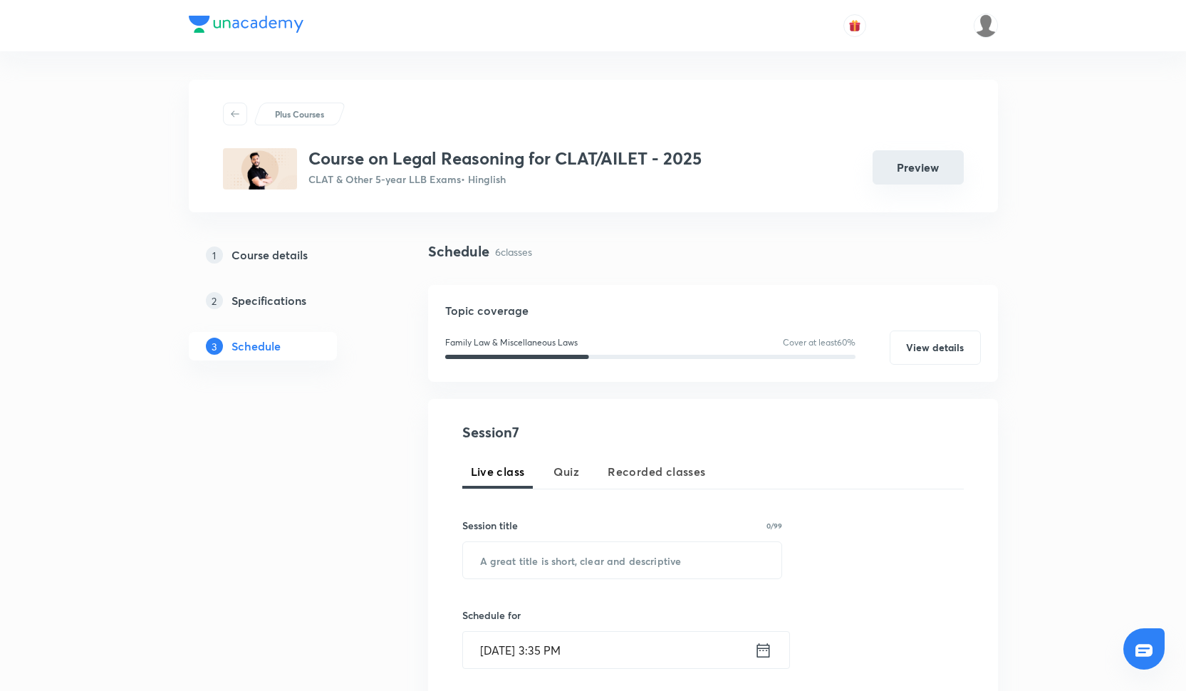
click at [910, 184] on button "Preview" at bounding box center [918, 167] width 91 height 34
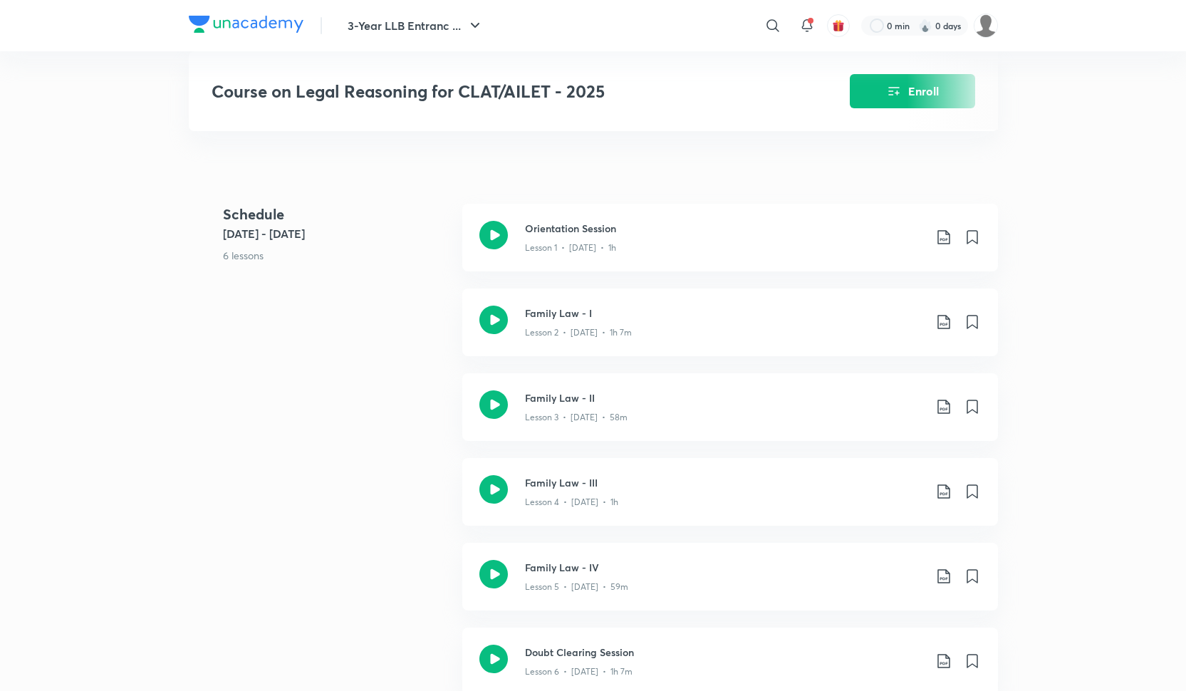
scroll to position [184, 0]
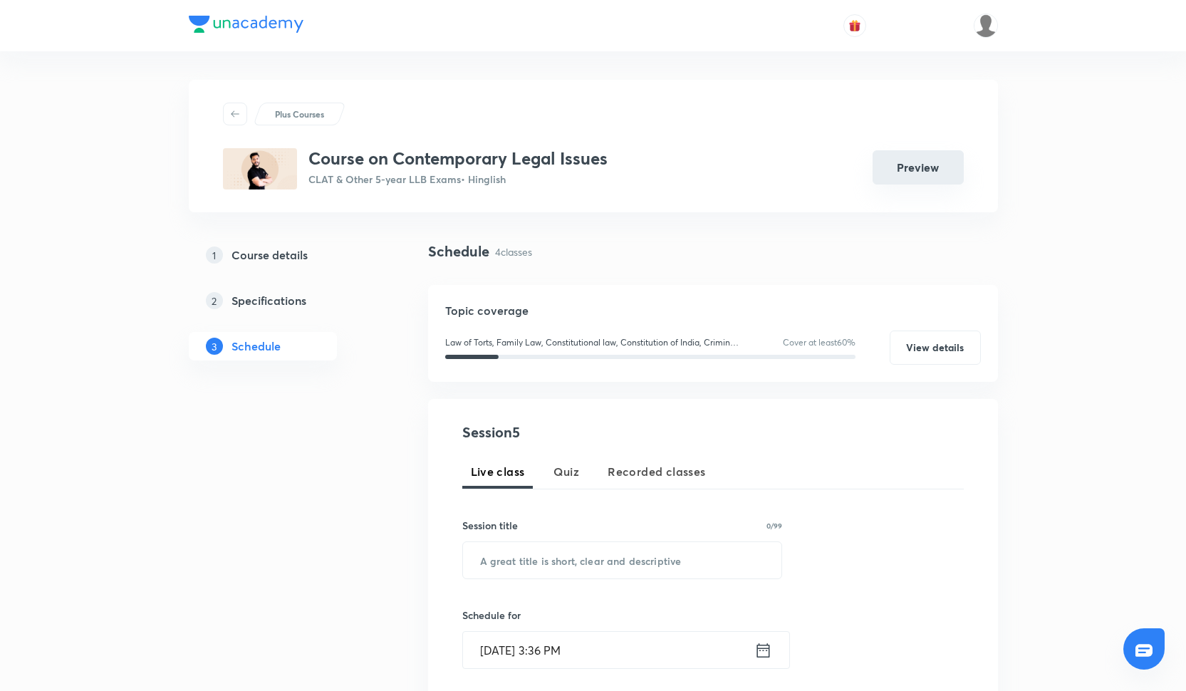
click at [928, 163] on button "Preview" at bounding box center [918, 167] width 91 height 34
click at [904, 161] on button "Preview" at bounding box center [918, 167] width 91 height 34
click at [719, 2] on div at bounding box center [593, 25] width 809 height 51
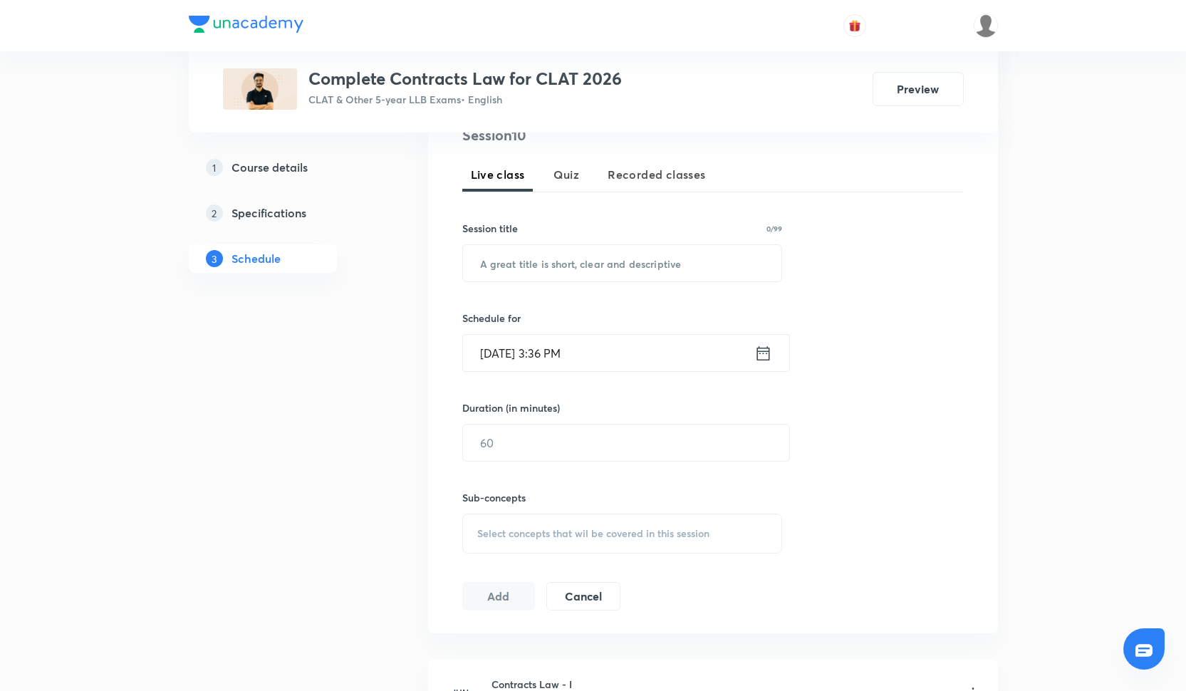
scroll to position [169, 0]
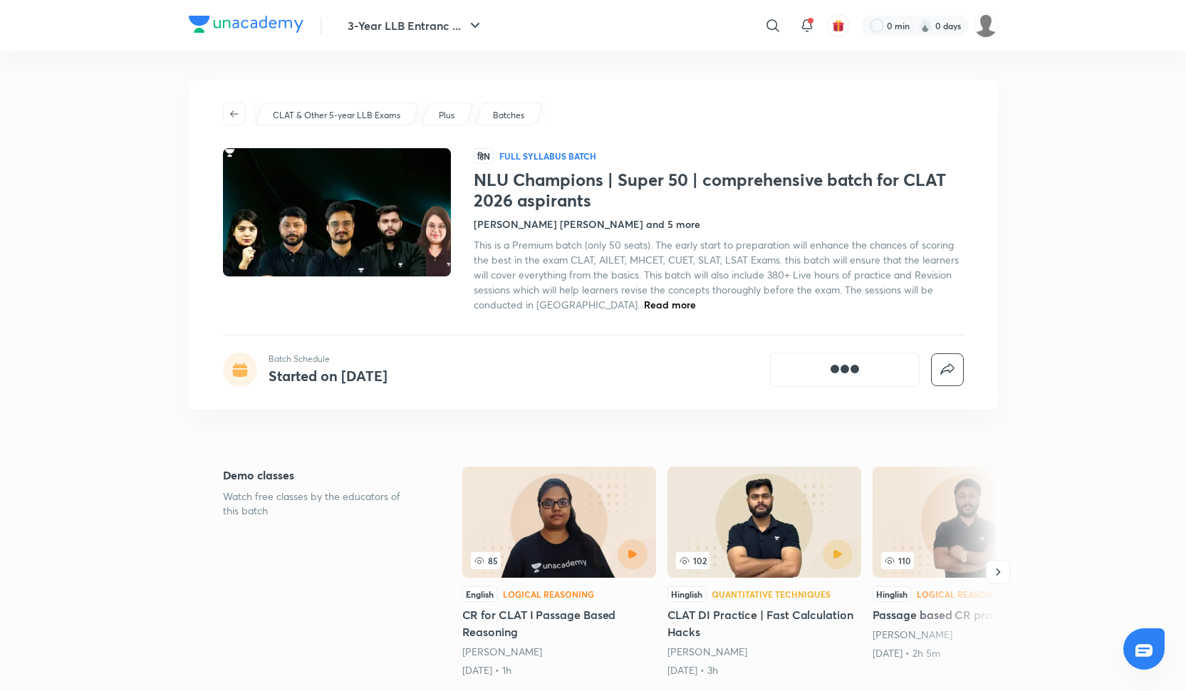
click at [644, 308] on span "Read more" at bounding box center [670, 305] width 52 height 14
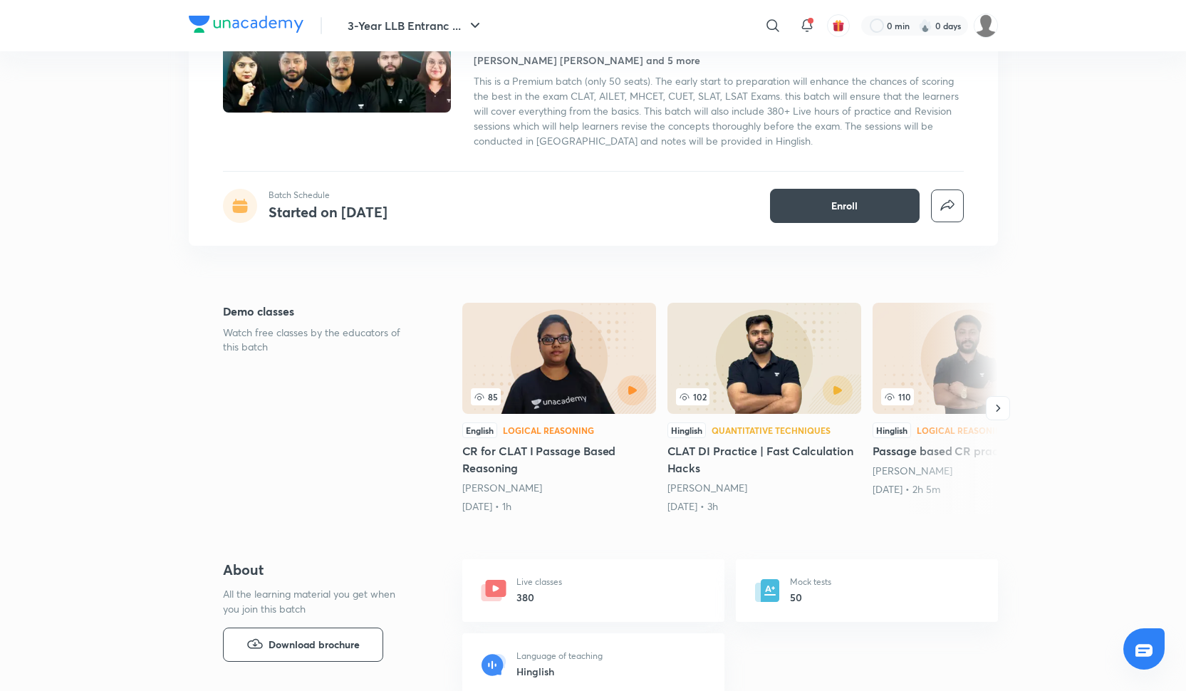
scroll to position [180, 0]
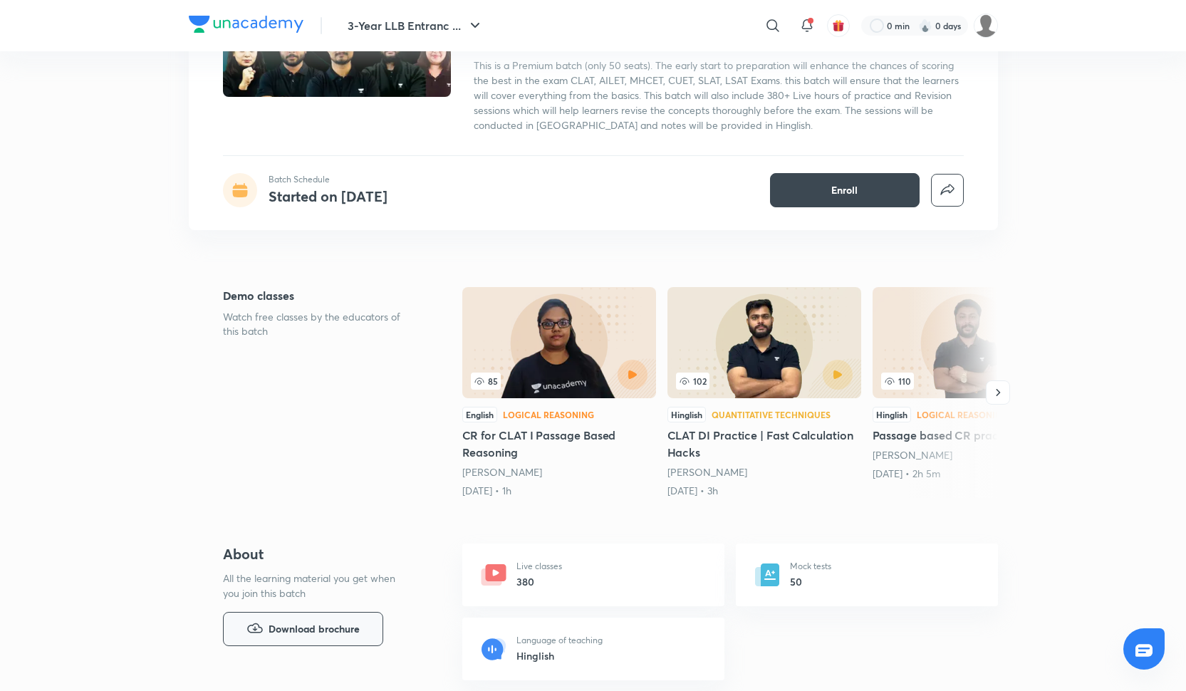
click at [279, 635] on span "Download brochure" at bounding box center [314, 629] width 91 height 16
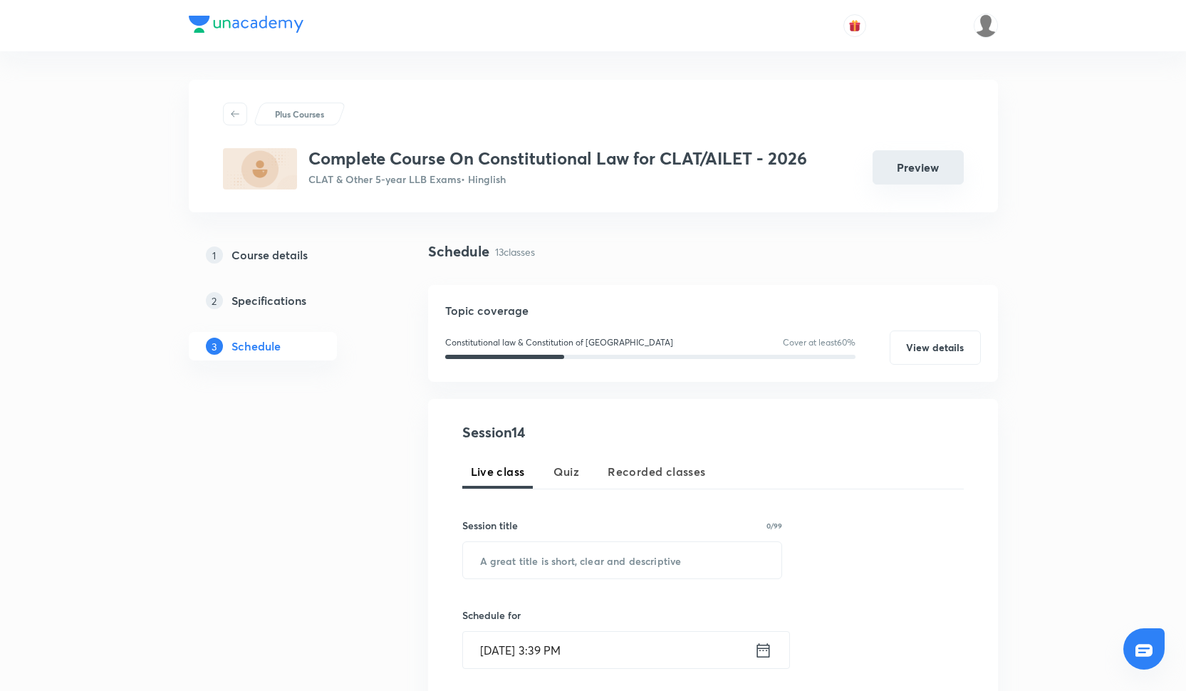
click at [932, 172] on button "Preview" at bounding box center [918, 167] width 91 height 34
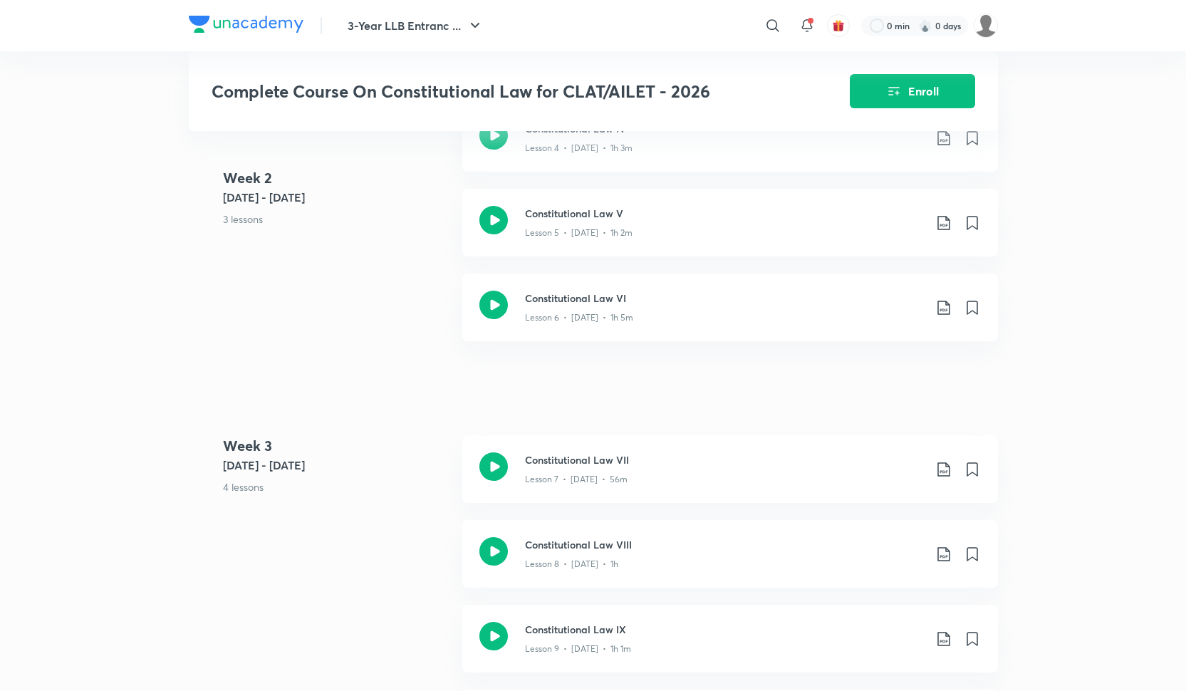
scroll to position [972, 0]
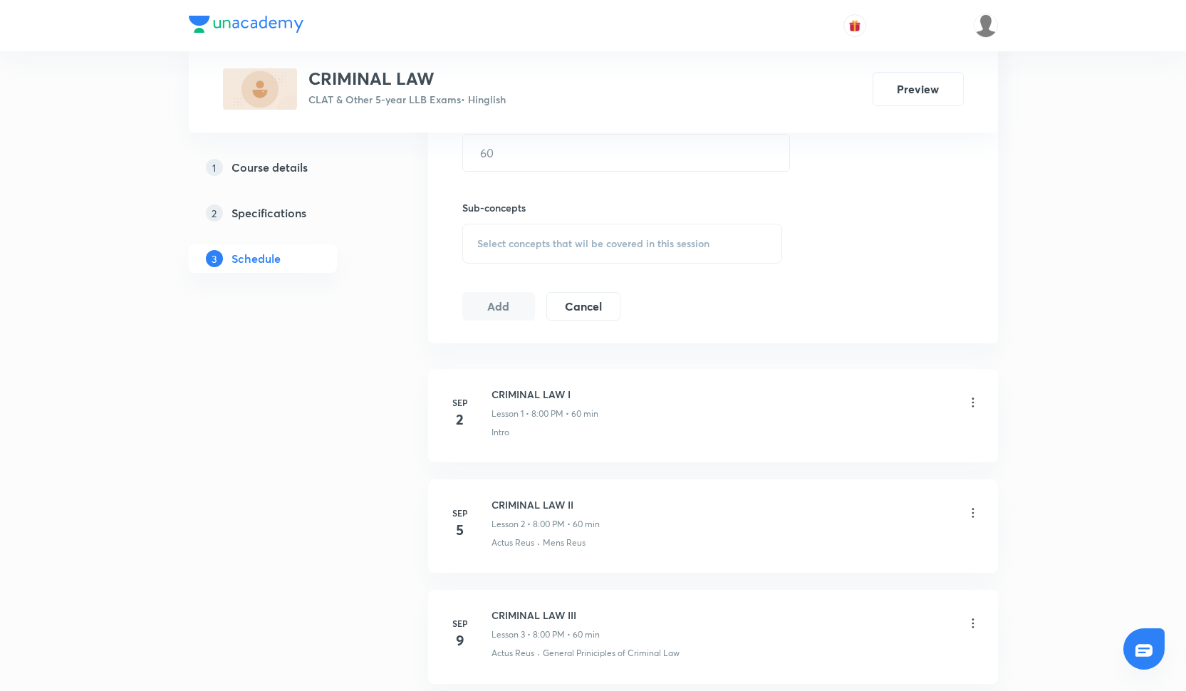
scroll to position [86, 0]
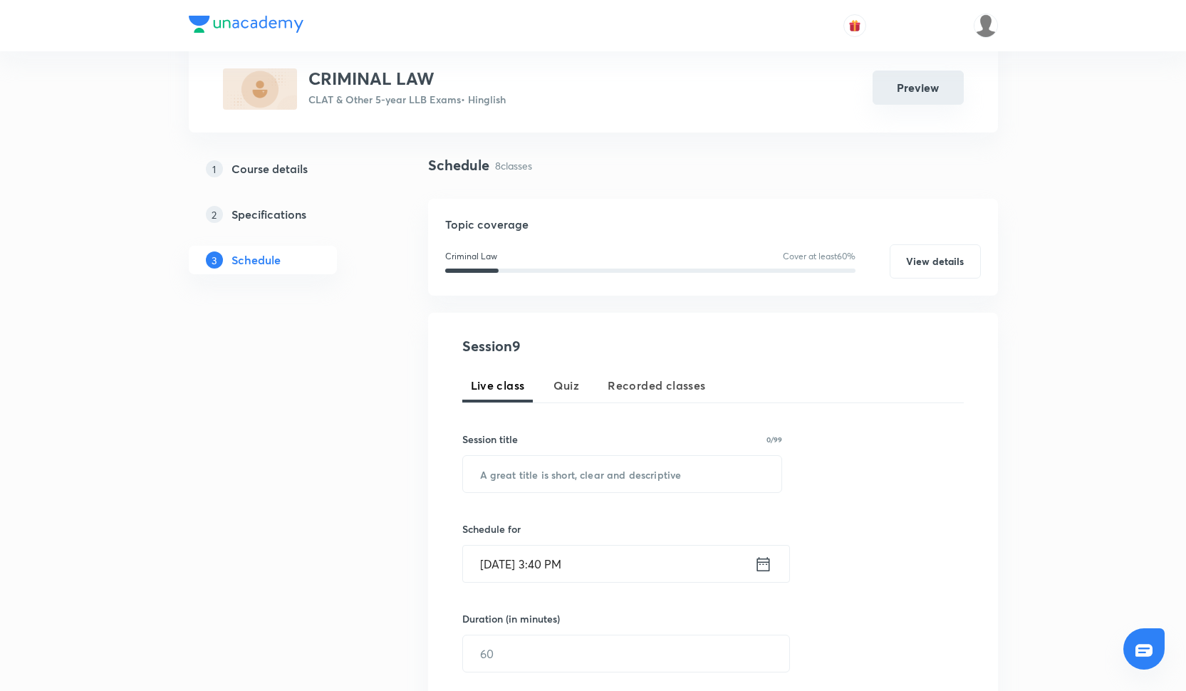
click at [918, 105] on div "Preview" at bounding box center [912, 89] width 103 height 34
click at [902, 85] on button "Preview" at bounding box center [918, 88] width 91 height 34
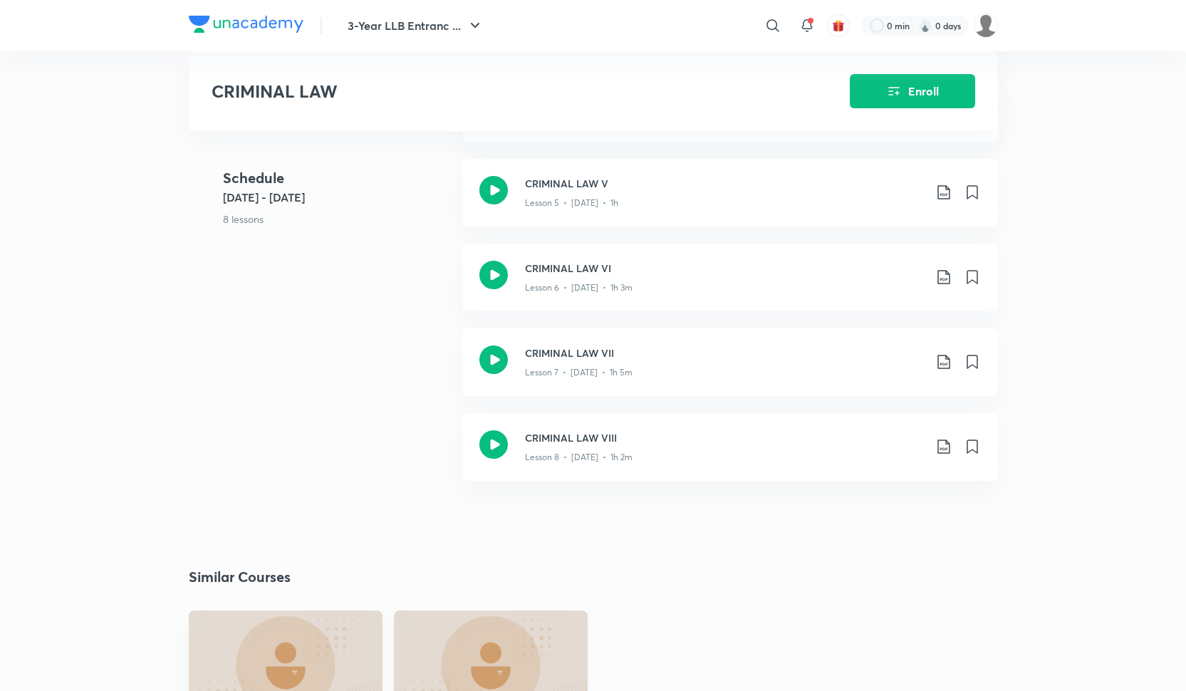
scroll to position [16, 0]
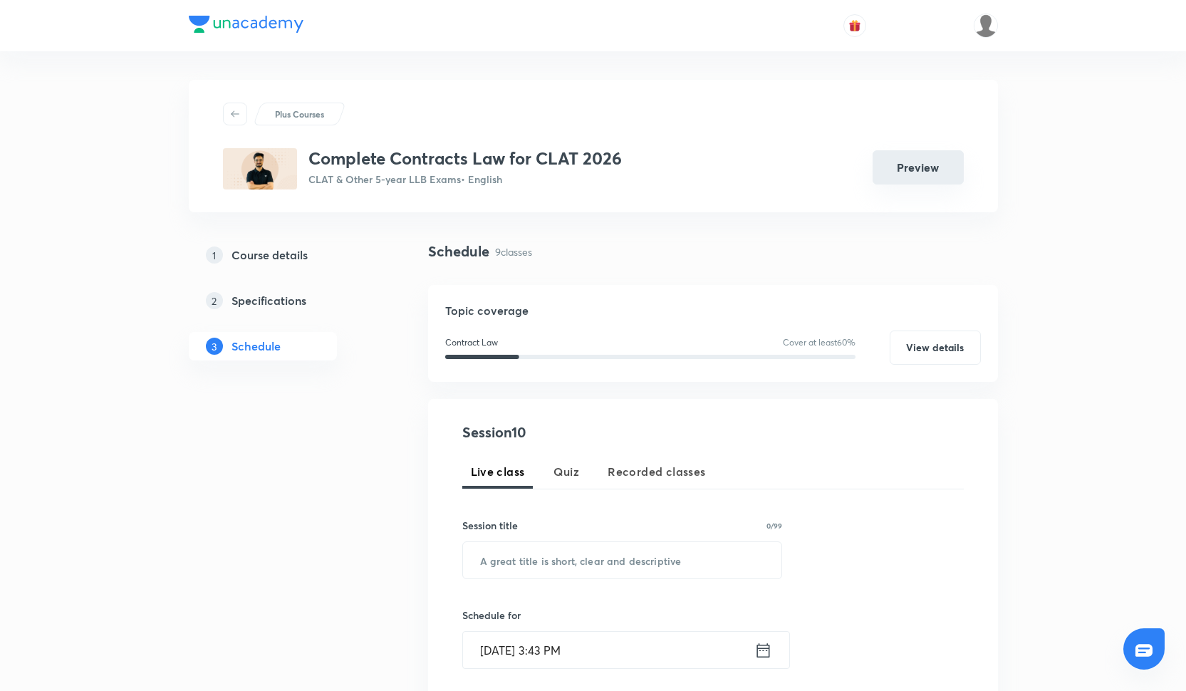
click at [914, 172] on button "Preview" at bounding box center [918, 167] width 91 height 34
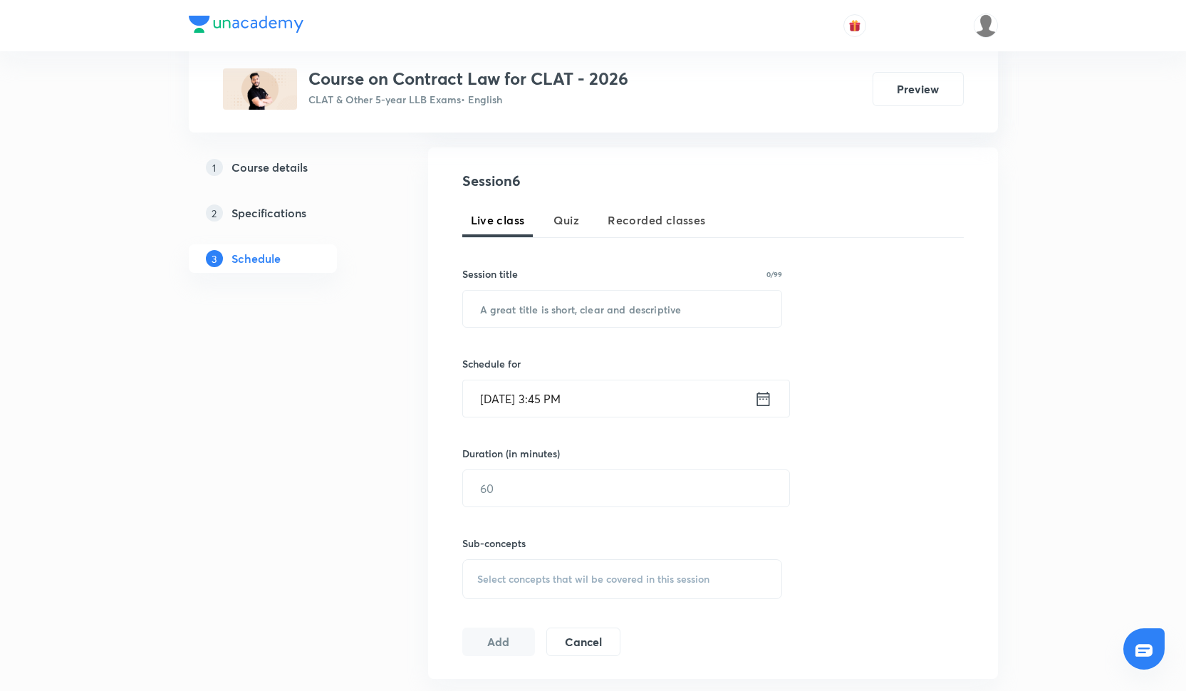
scroll to position [113, 0]
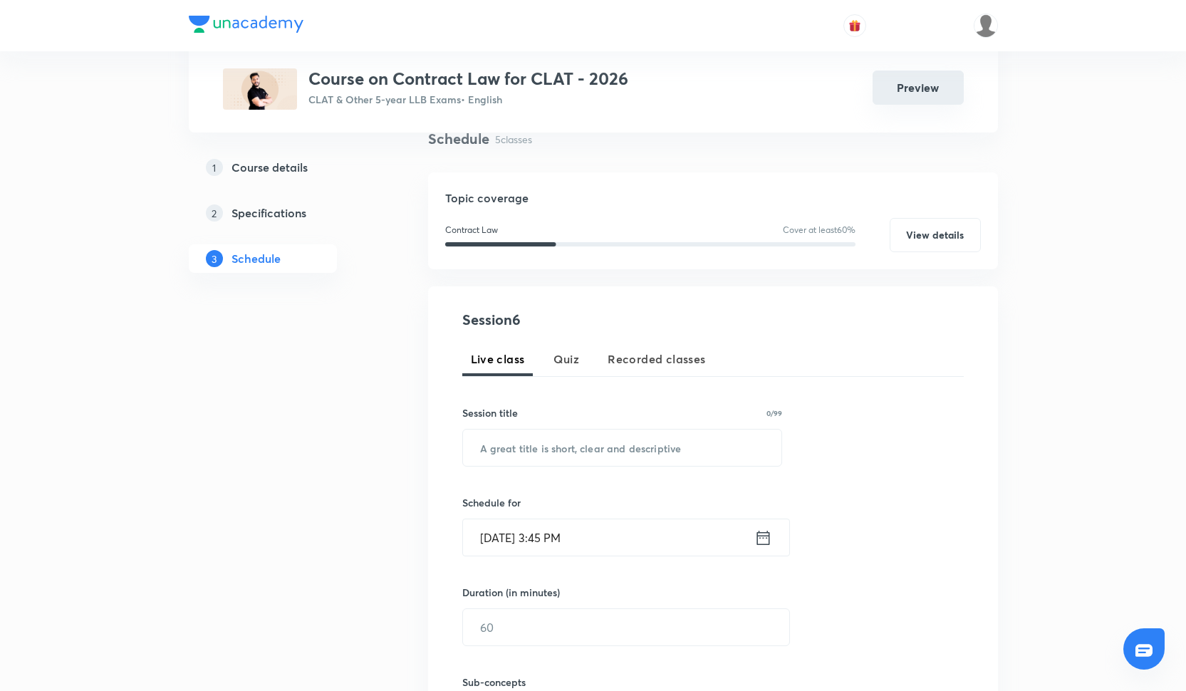
click at [928, 96] on button "Preview" at bounding box center [918, 88] width 91 height 34
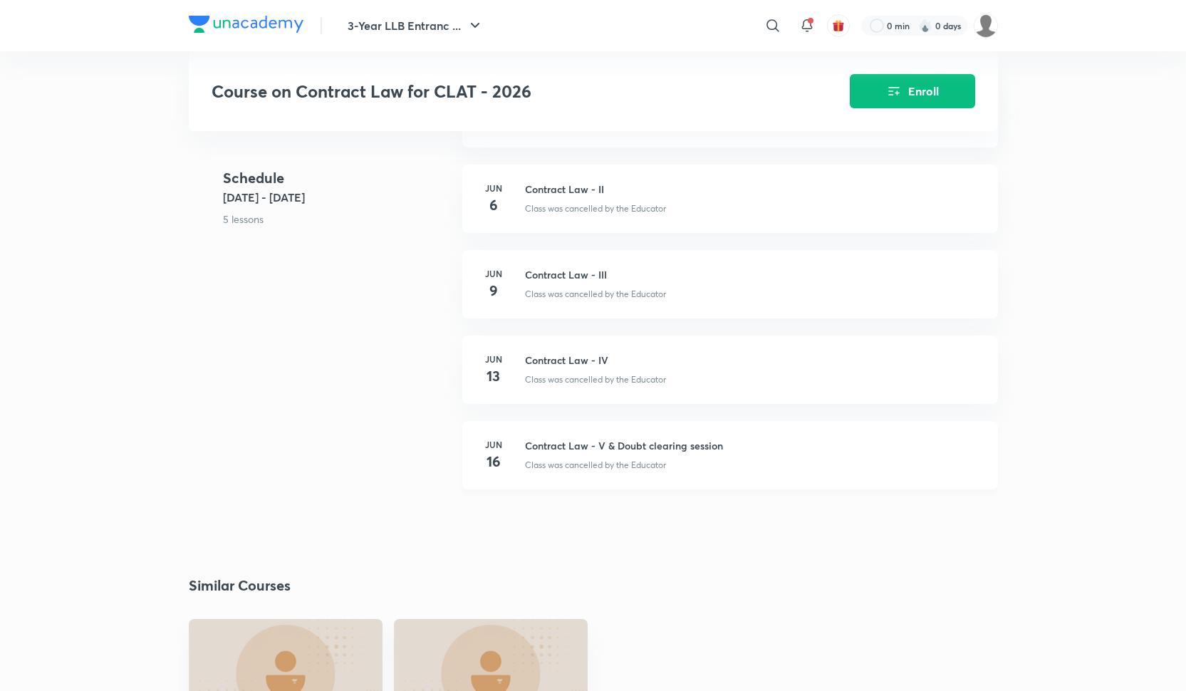
scroll to position [657, 0]
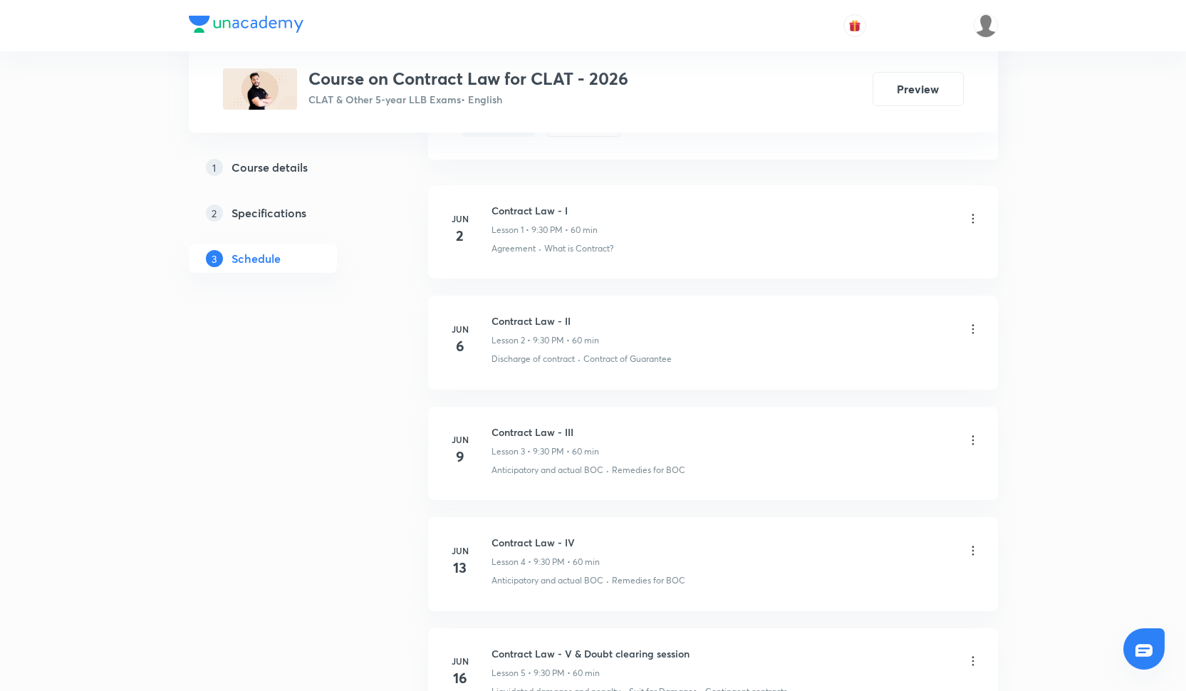
scroll to position [761, 0]
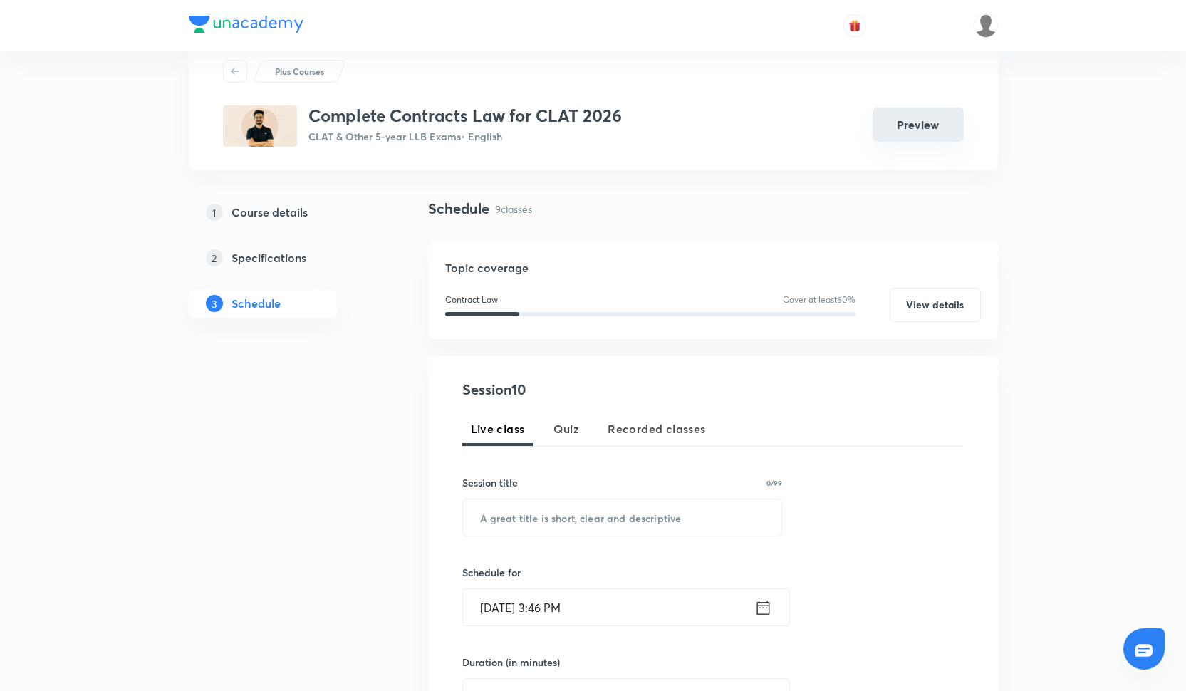
scroll to position [7, 0]
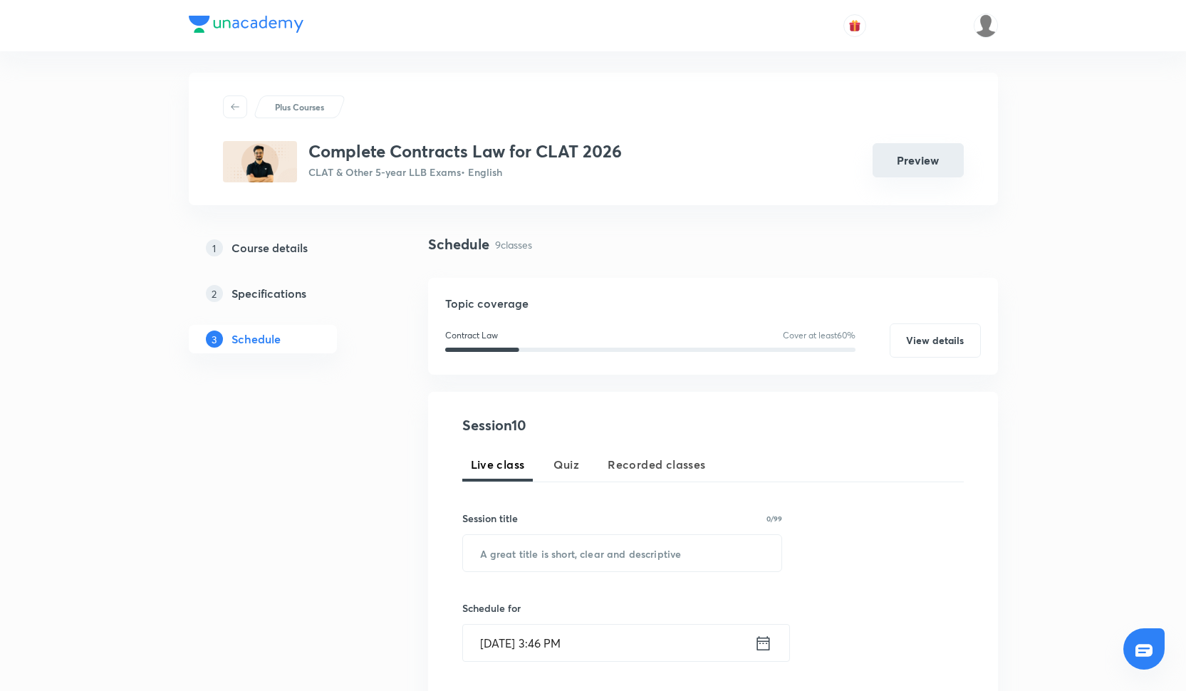
click at [919, 155] on button "Preview" at bounding box center [918, 160] width 91 height 34
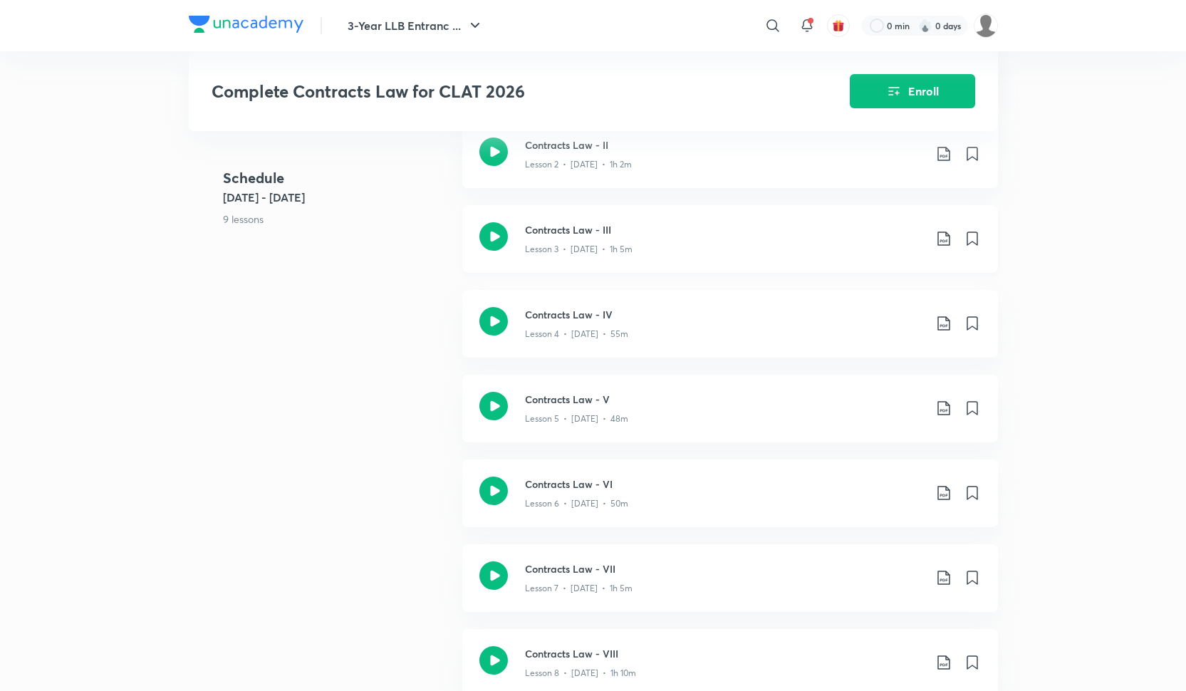
scroll to position [590, 0]
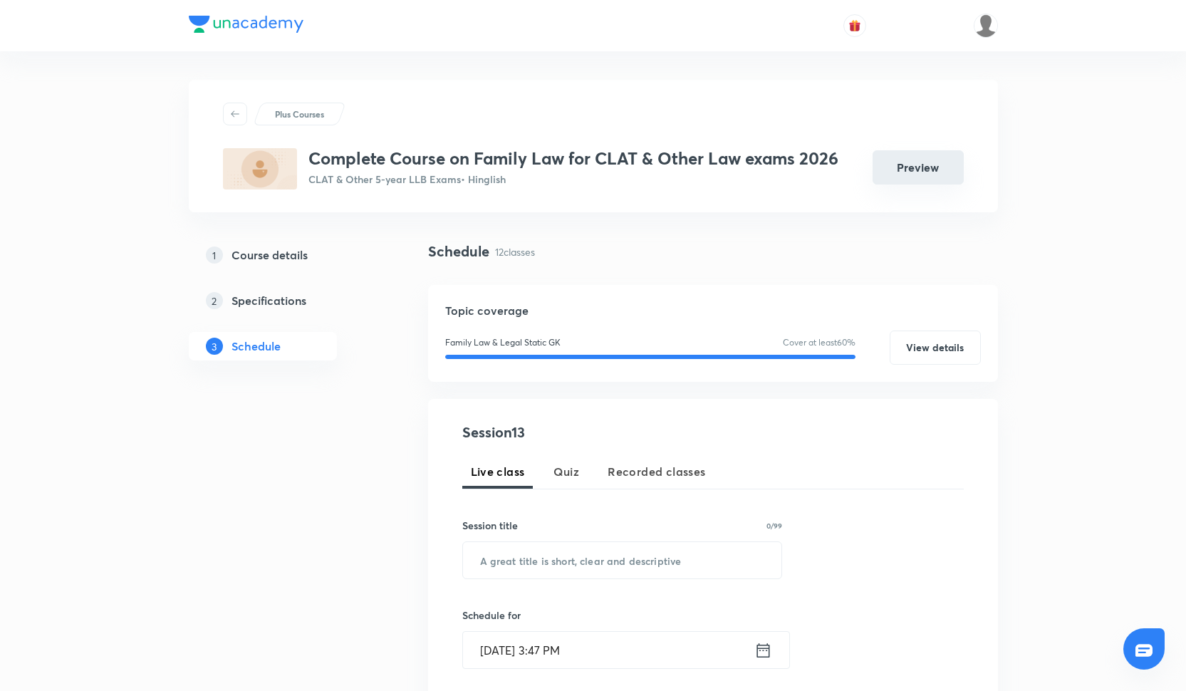
click at [922, 172] on button "Preview" at bounding box center [918, 167] width 91 height 34
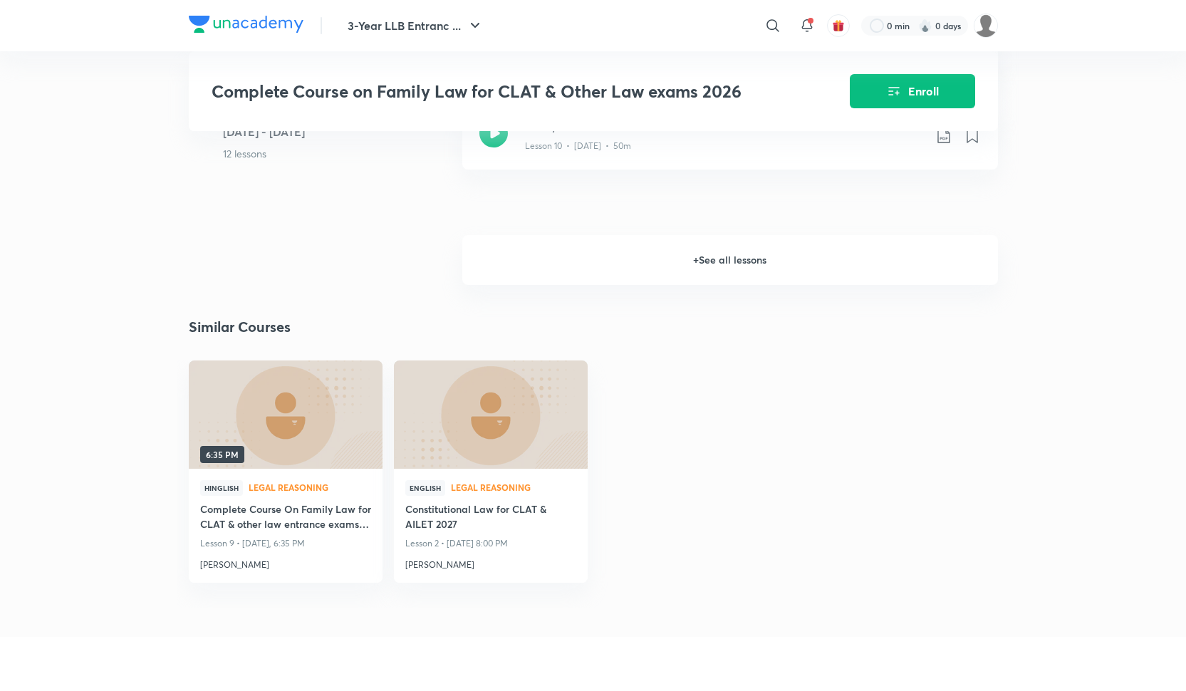
scroll to position [1153, 0]
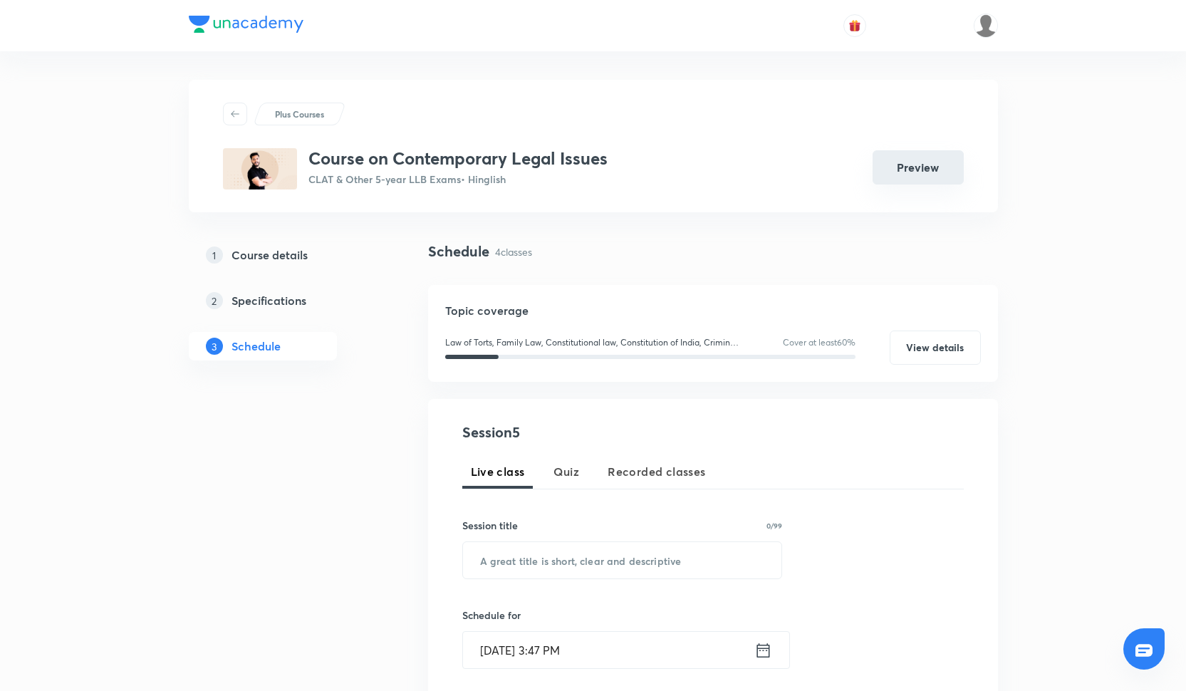
click at [921, 172] on button "Preview" at bounding box center [918, 167] width 91 height 34
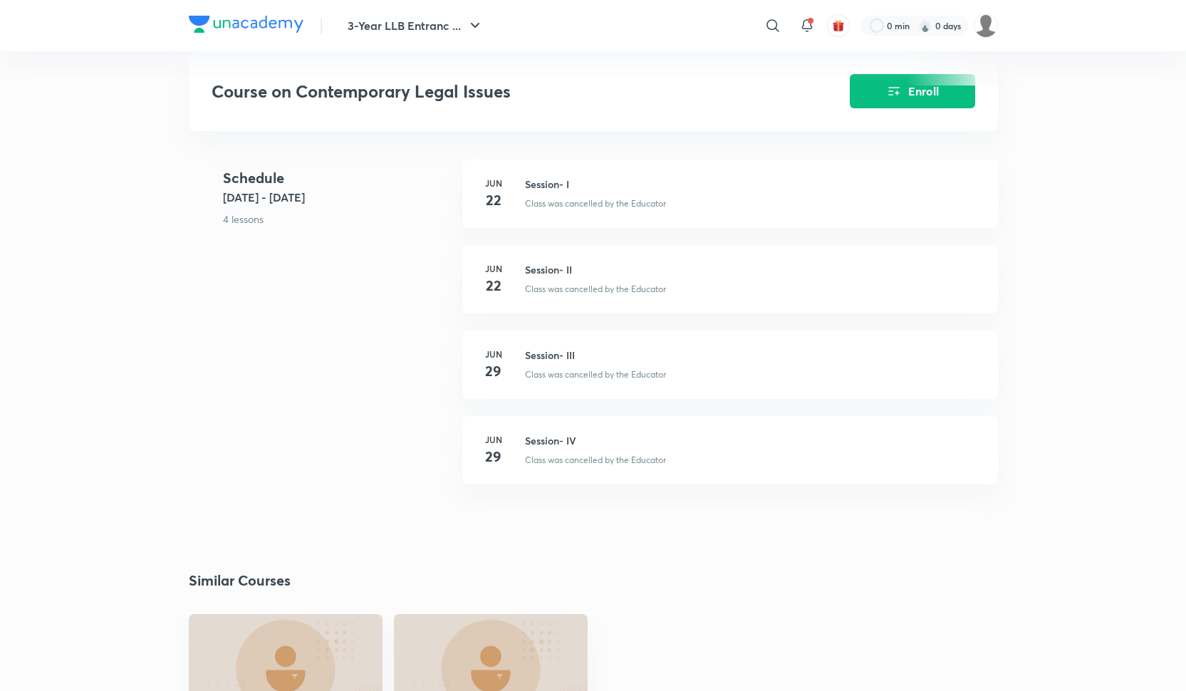
scroll to position [587, 0]
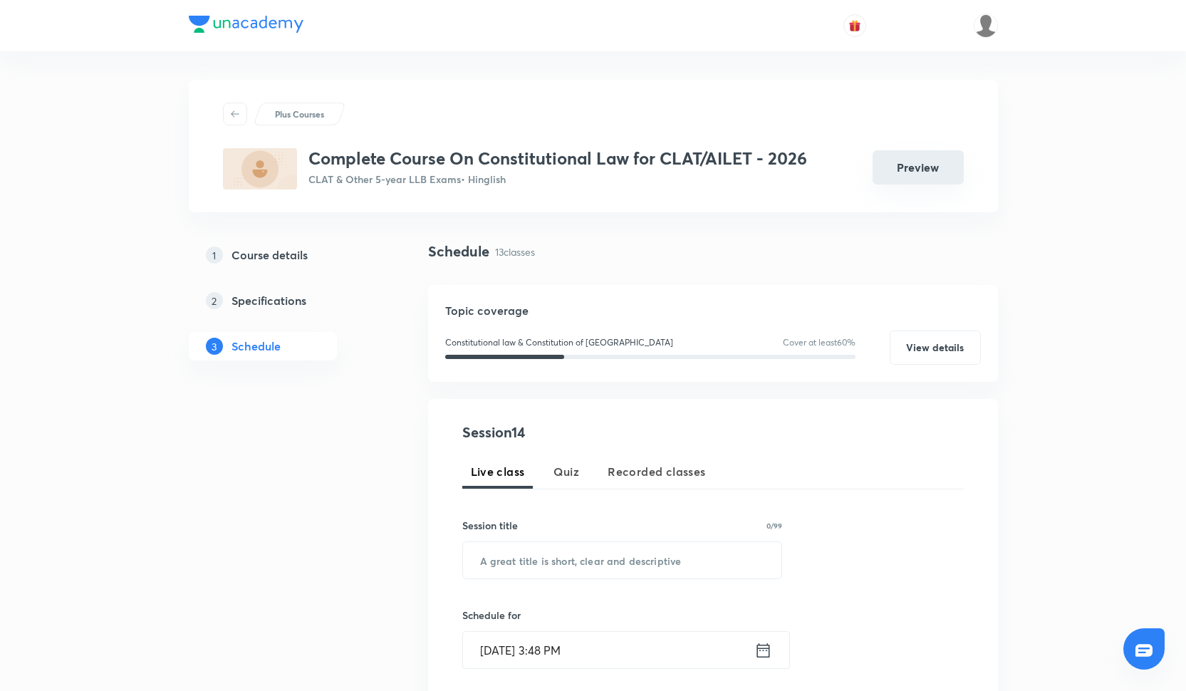
click at [918, 170] on button "Preview" at bounding box center [918, 167] width 91 height 34
click at [903, 176] on button "Preview" at bounding box center [918, 167] width 91 height 34
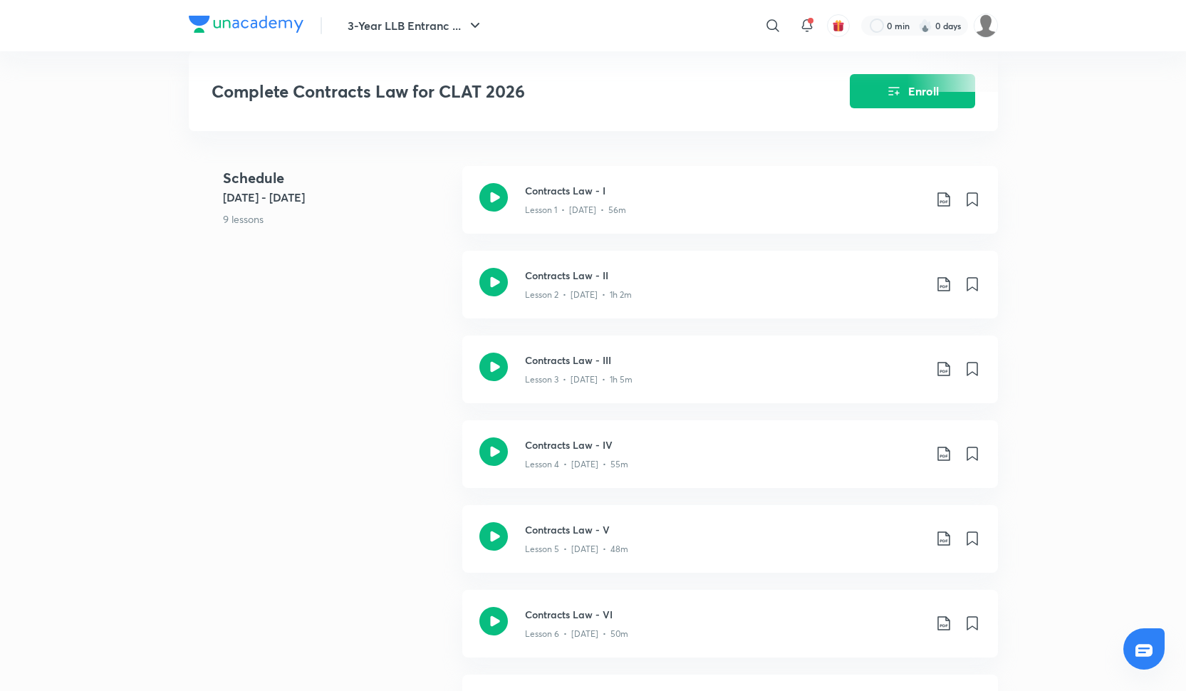
scroll to position [154, 0]
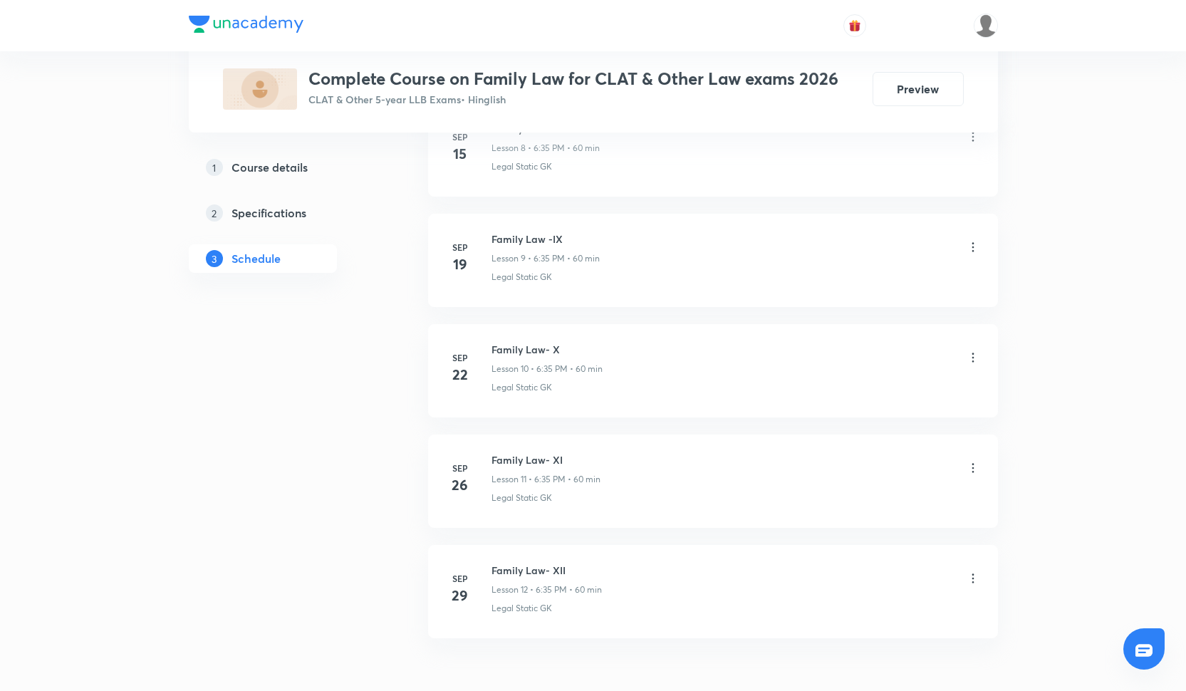
scroll to position [1707, 0]
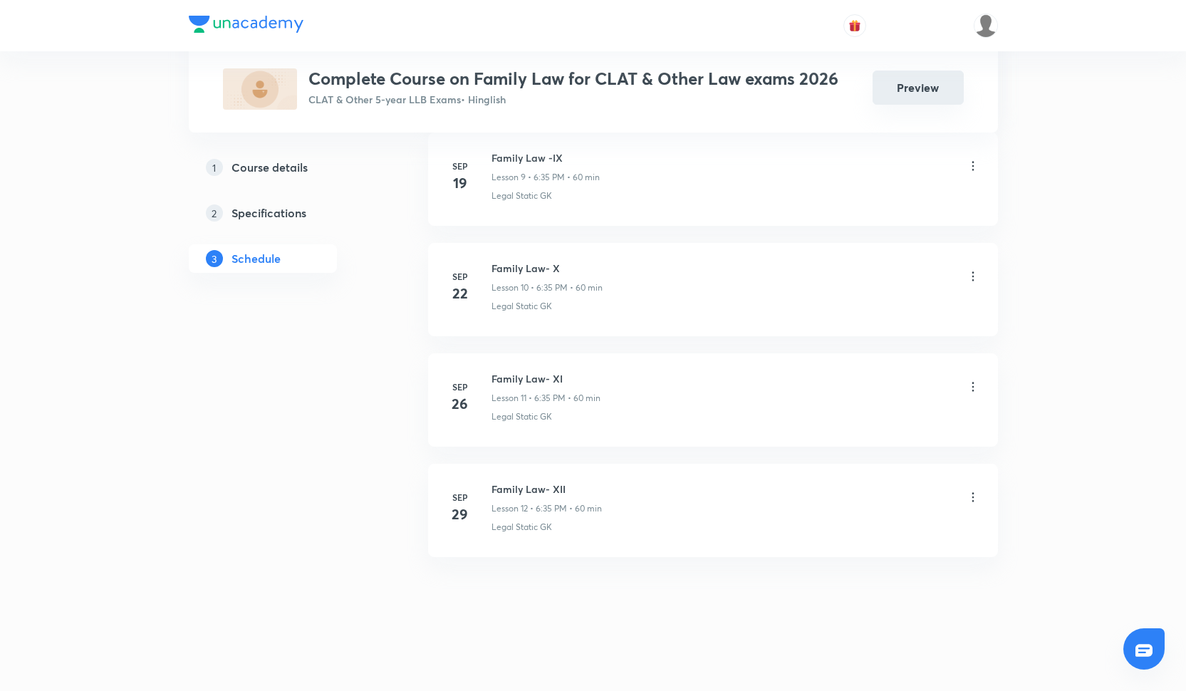
click at [907, 95] on button "Preview" at bounding box center [918, 88] width 91 height 34
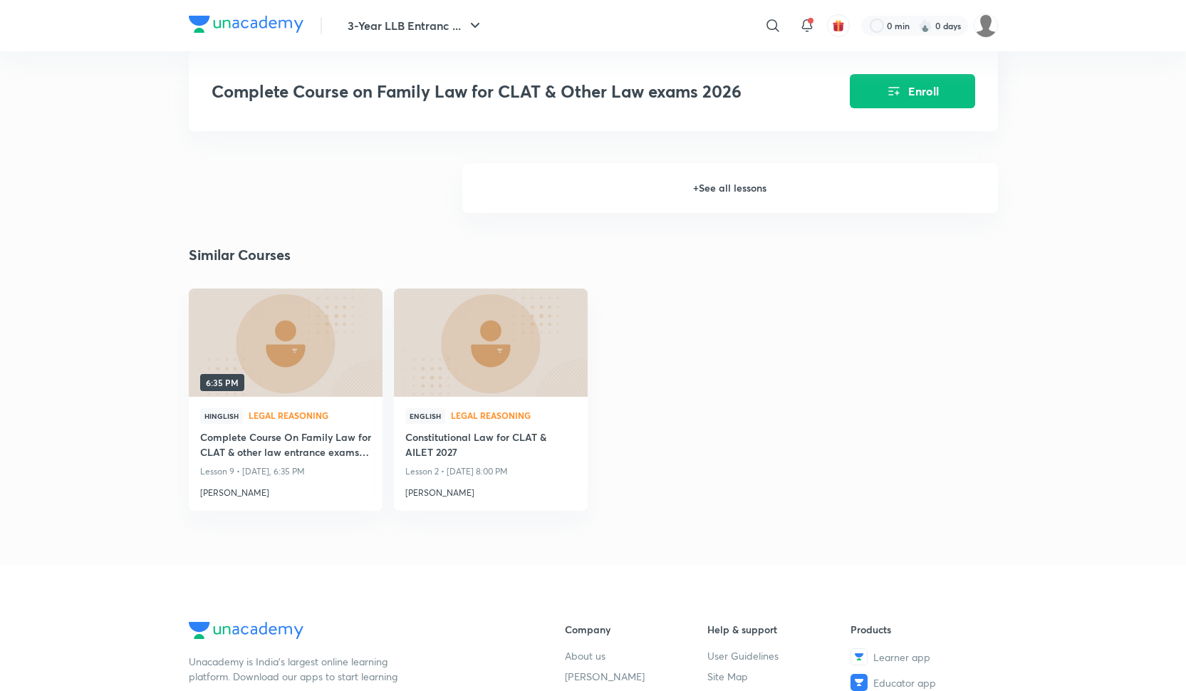
scroll to position [1548, 0]
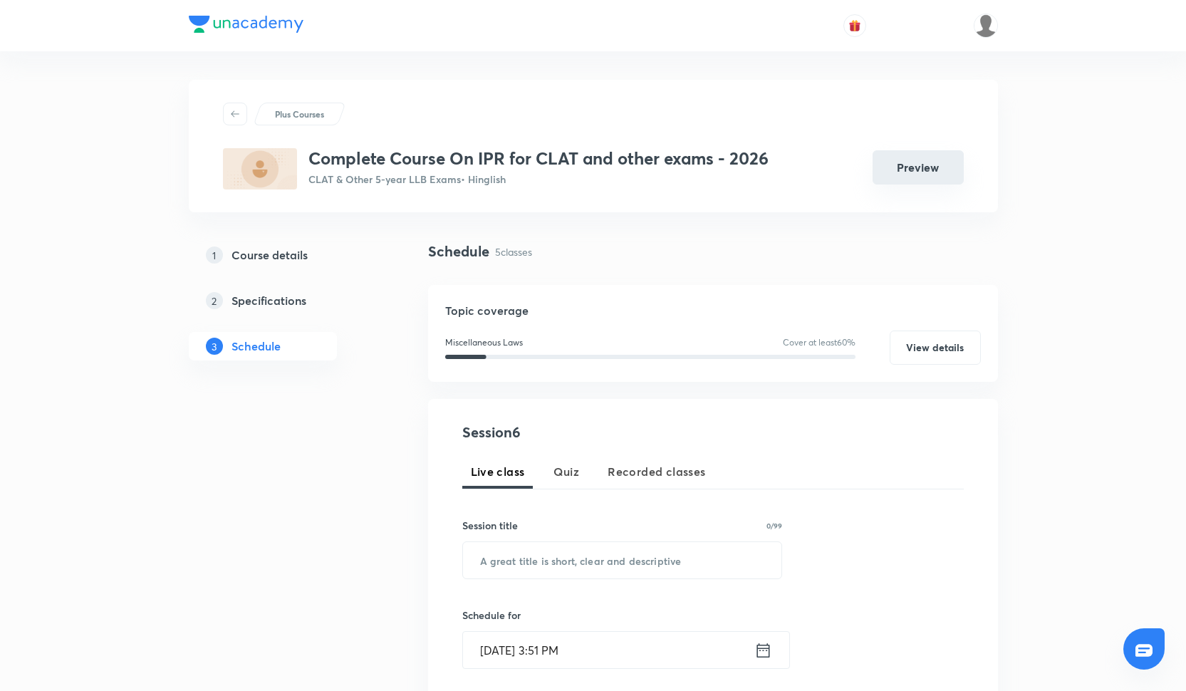
click at [899, 165] on button "Preview" at bounding box center [918, 167] width 91 height 34
click at [903, 181] on button "Preview" at bounding box center [918, 167] width 91 height 34
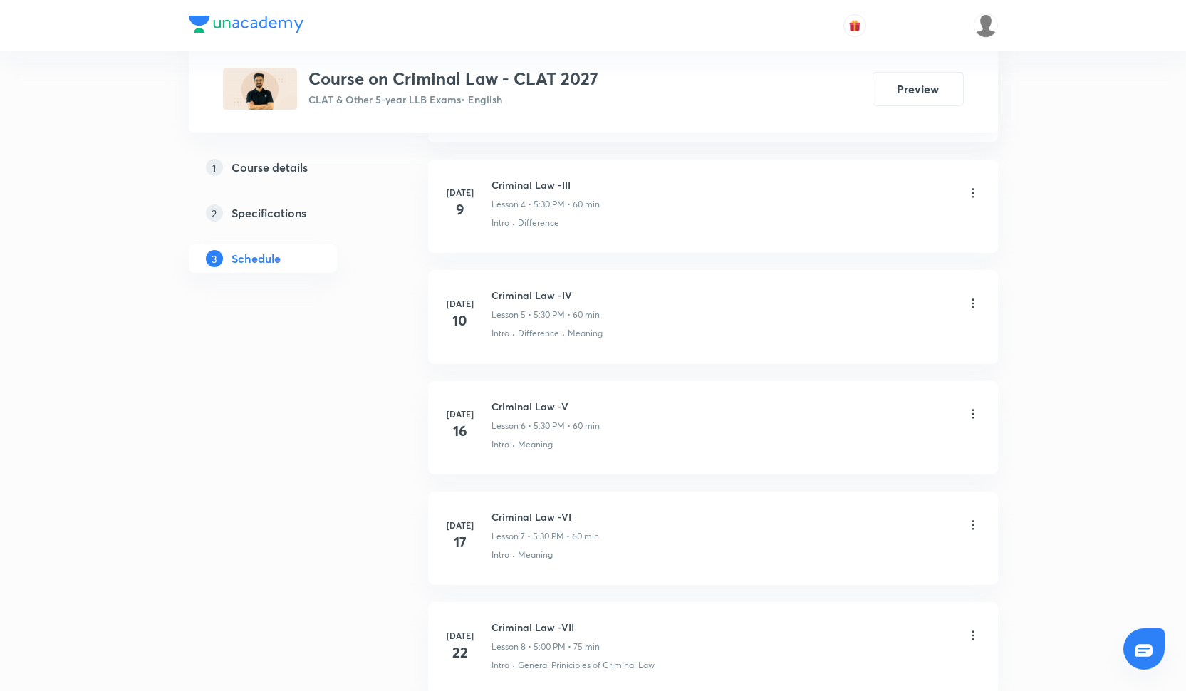
scroll to position [1125, 0]
click at [919, 103] on button "Preview" at bounding box center [918, 88] width 91 height 34
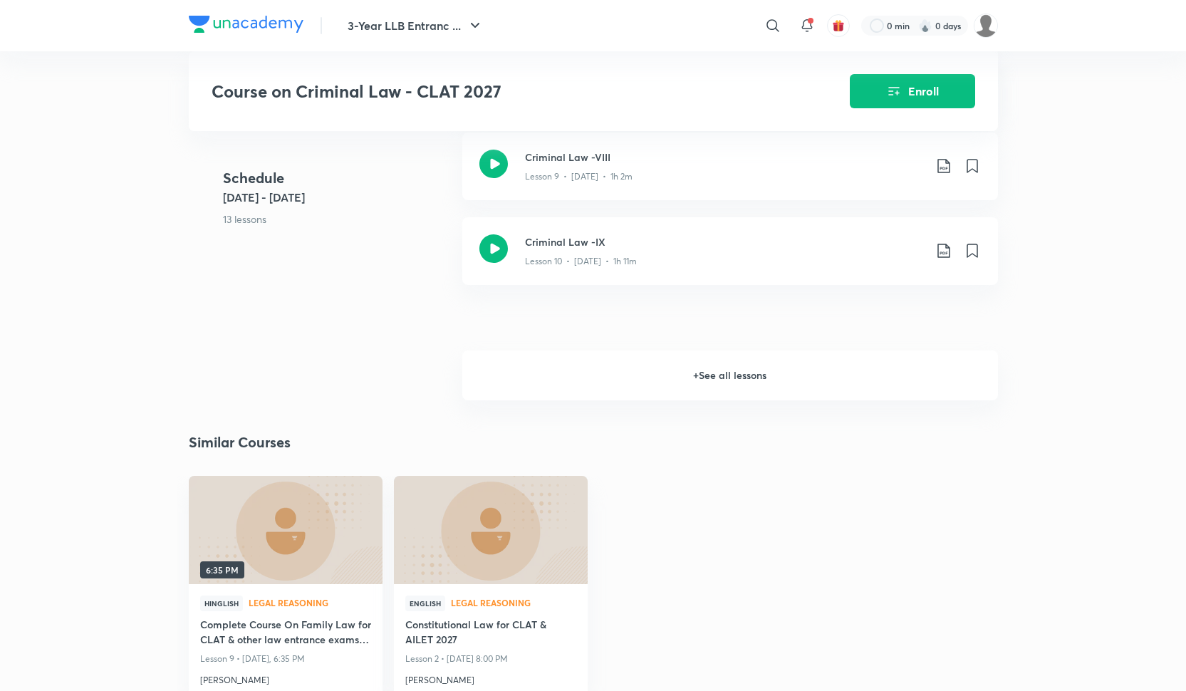
scroll to position [1288, 0]
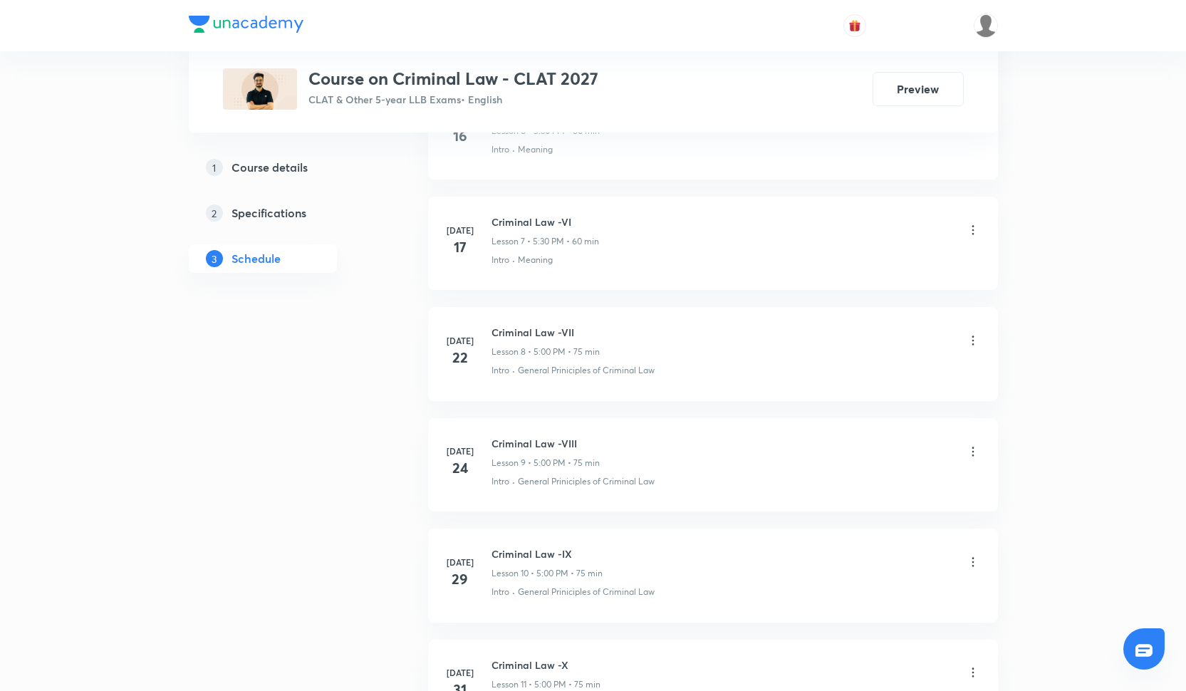
scroll to position [1817, 0]
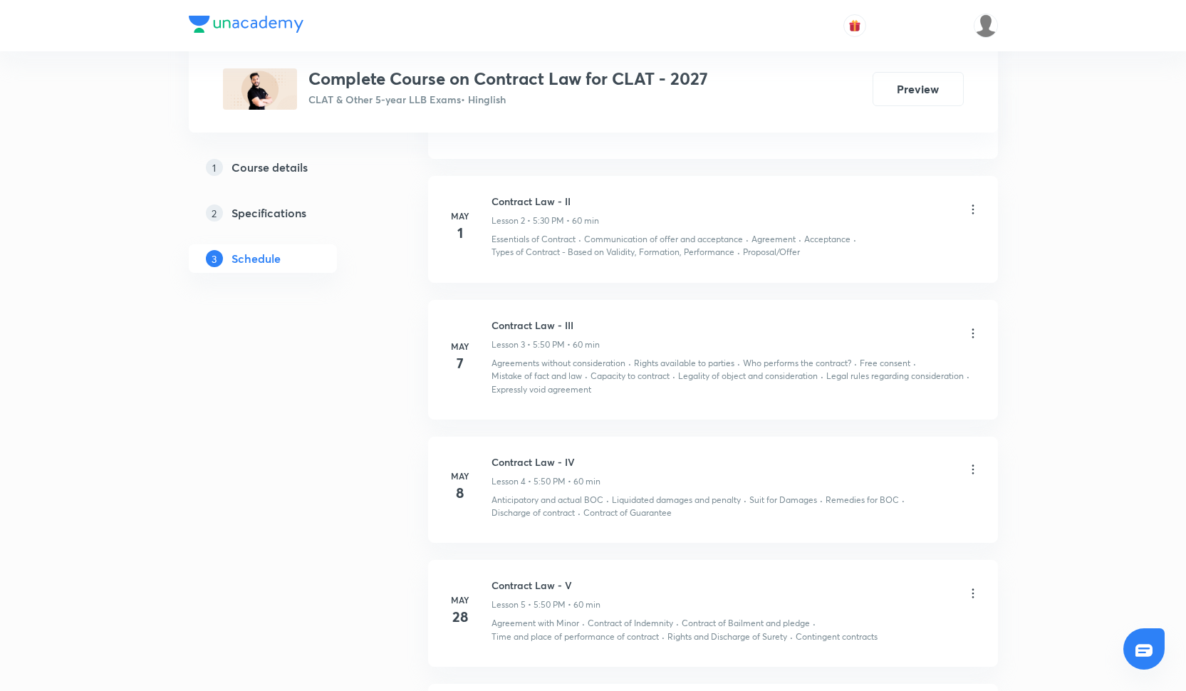
scroll to position [649, 0]
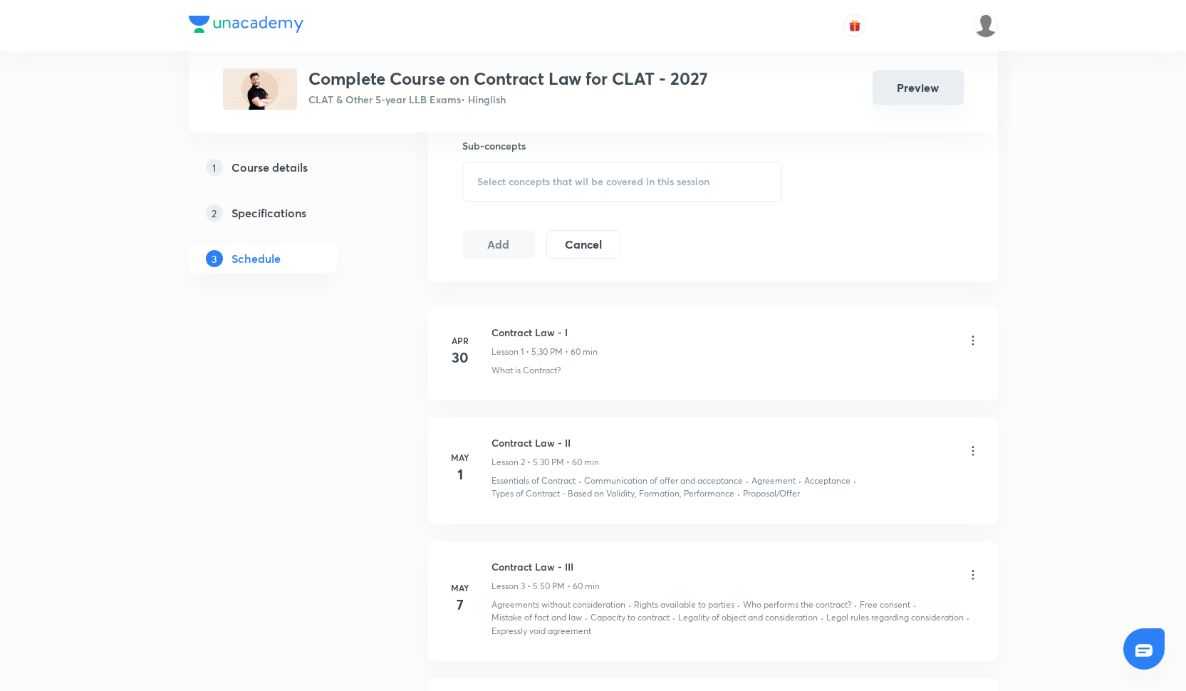
click at [932, 81] on button "Preview" at bounding box center [918, 88] width 91 height 34
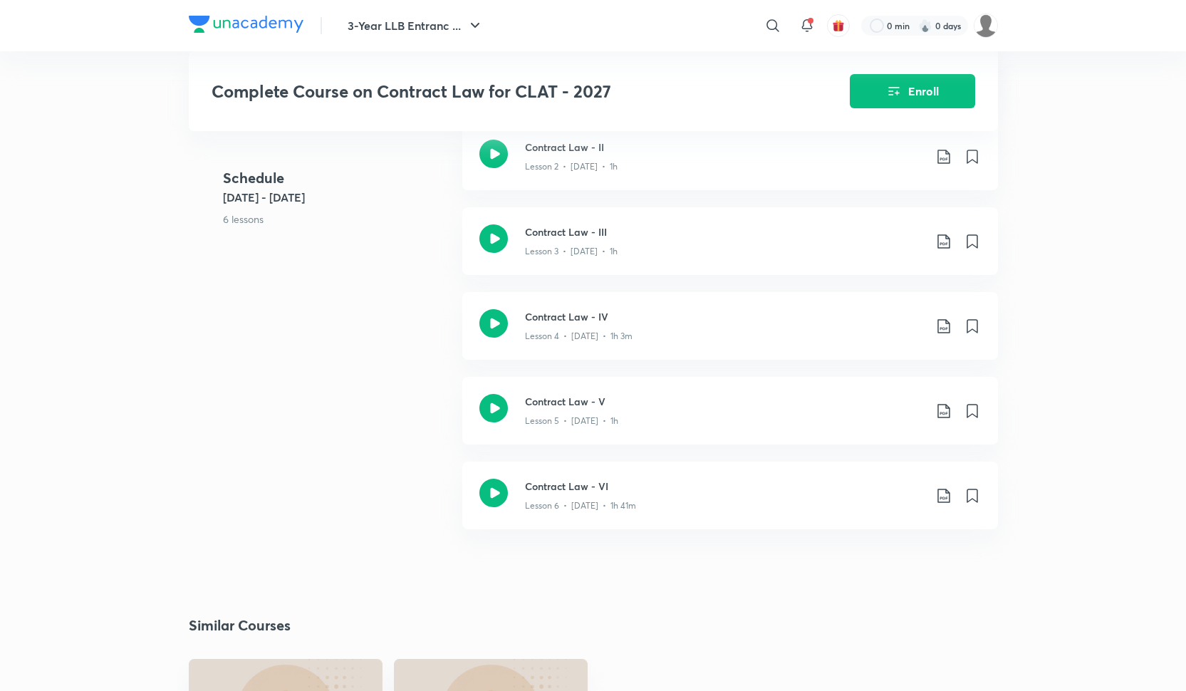
scroll to position [187, 0]
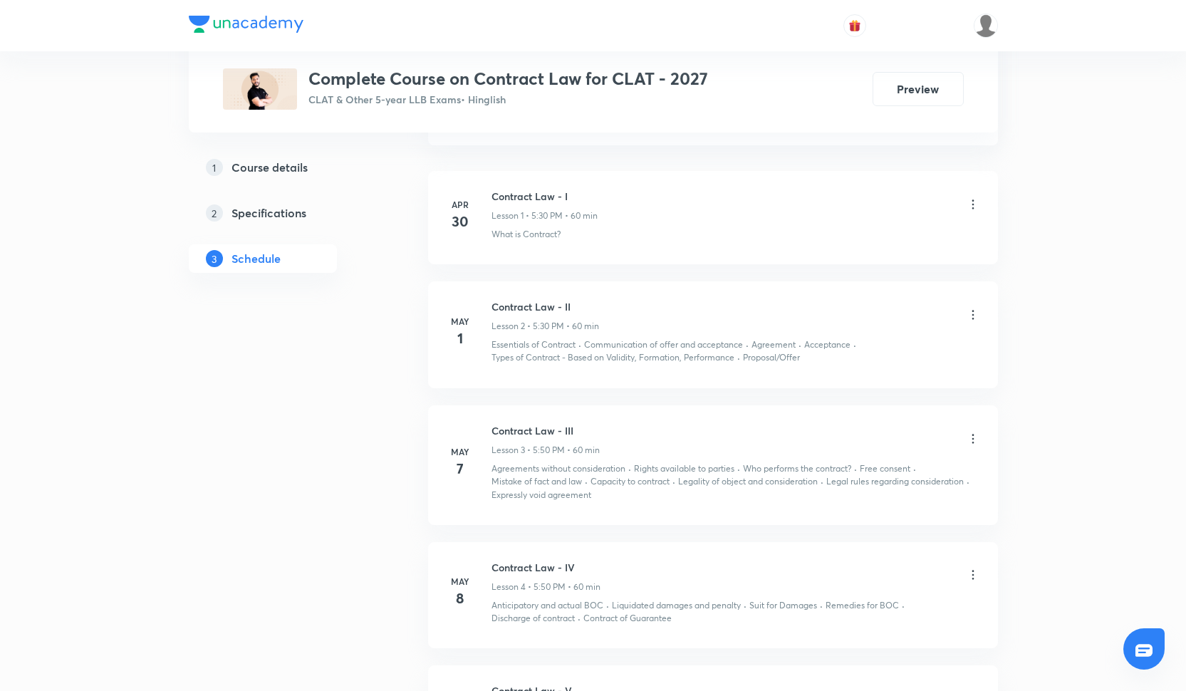
scroll to position [1121, 0]
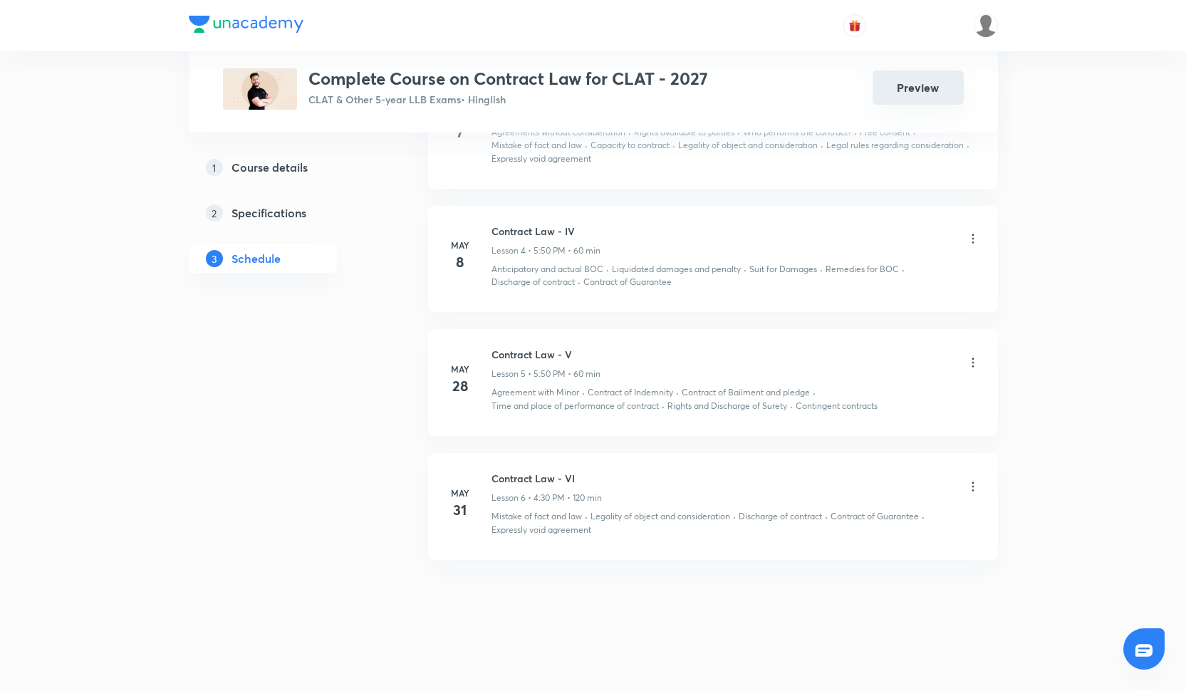
click at [920, 98] on button "Preview" at bounding box center [918, 88] width 91 height 34
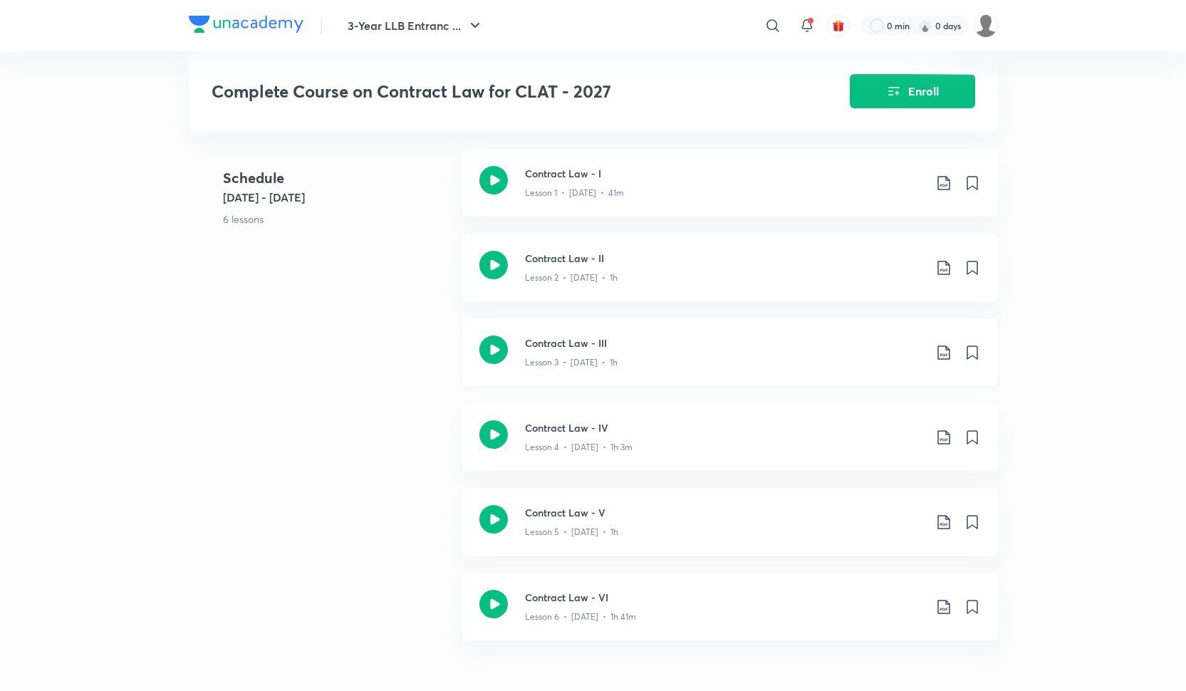
scroll to position [619, 0]
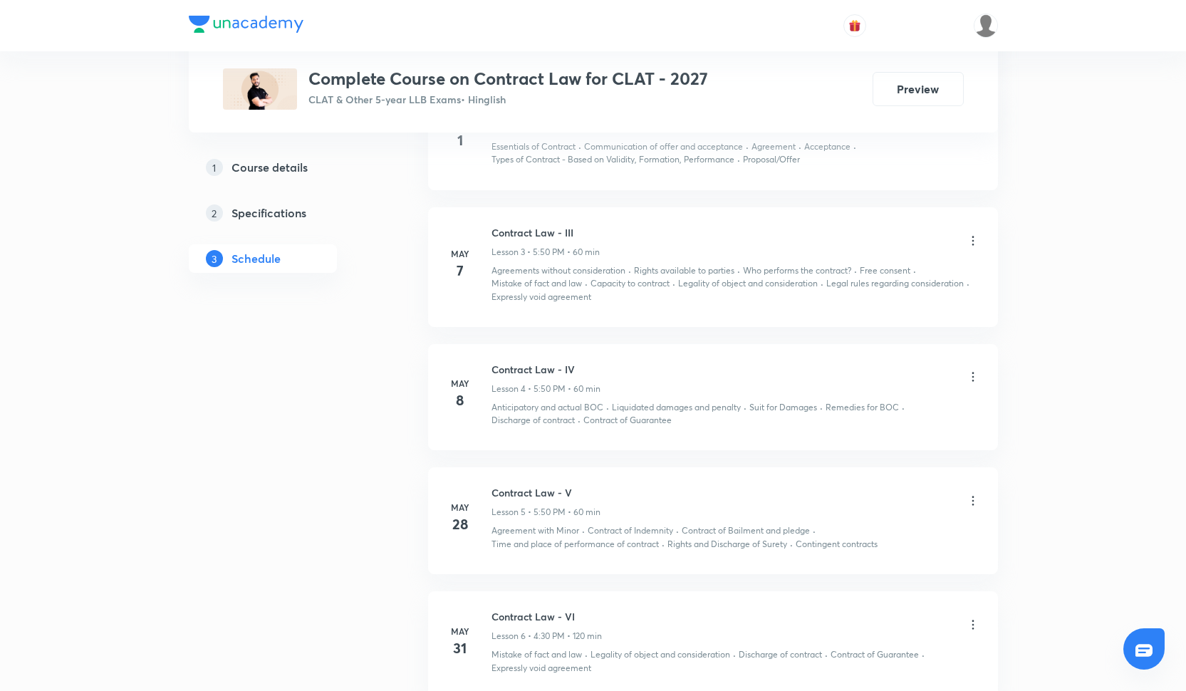
scroll to position [1121, 0]
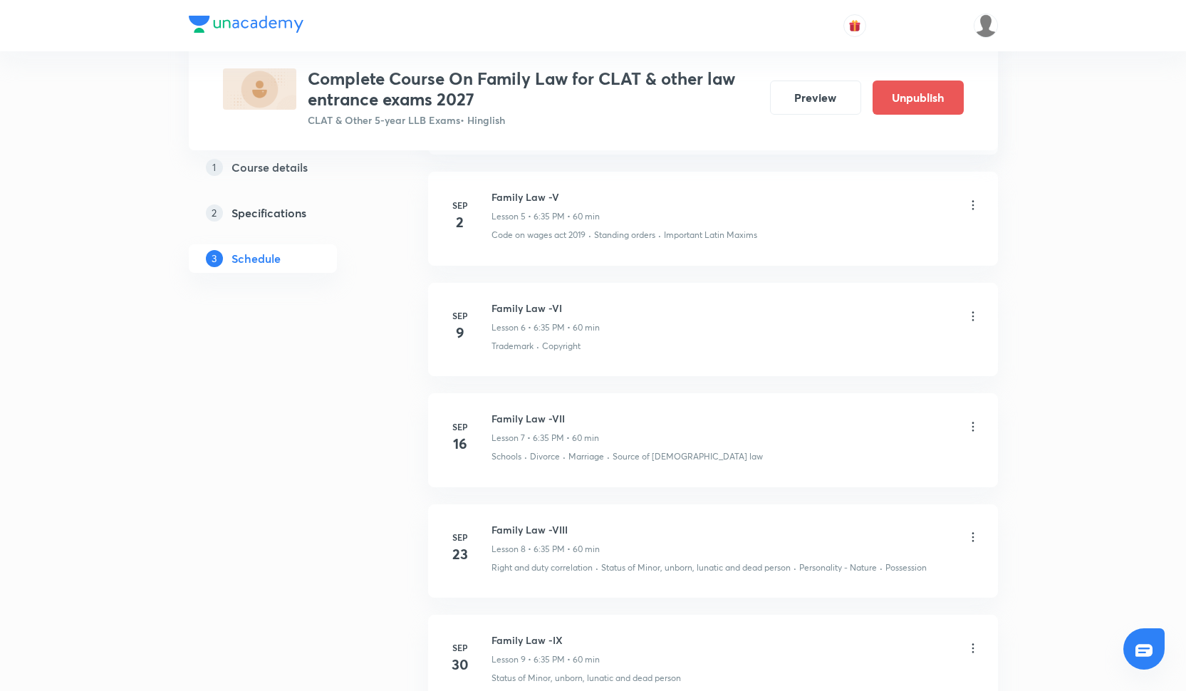
scroll to position [1392, 0]
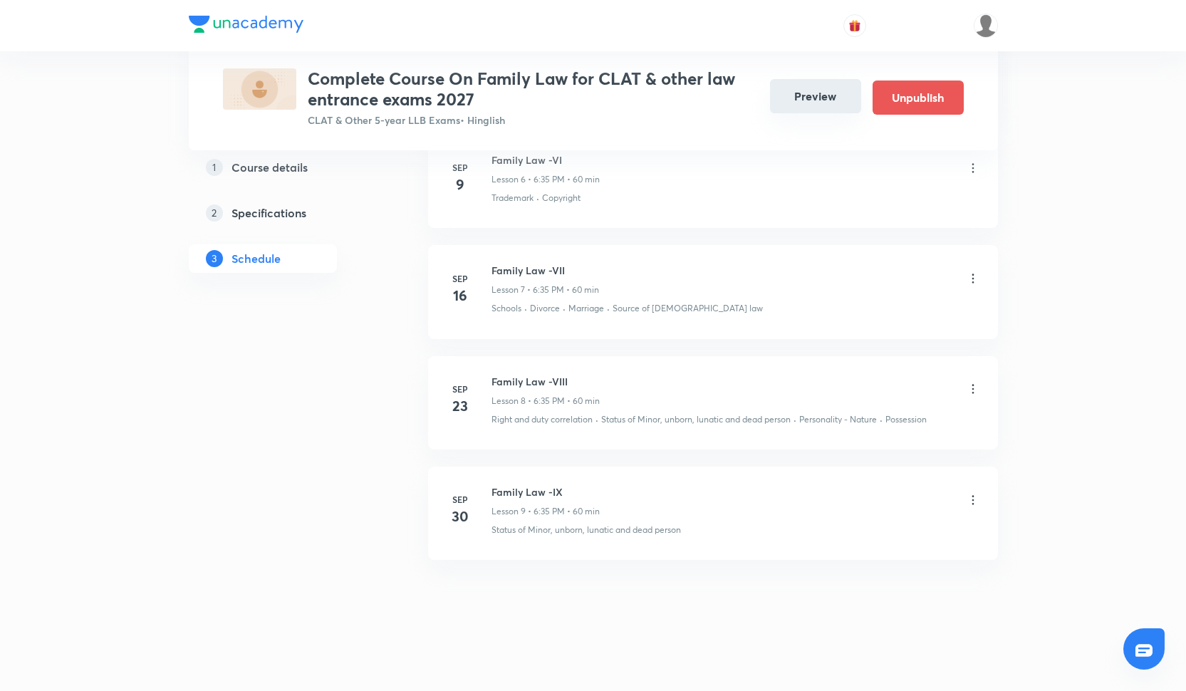
click at [814, 93] on button "Preview" at bounding box center [815, 96] width 91 height 34
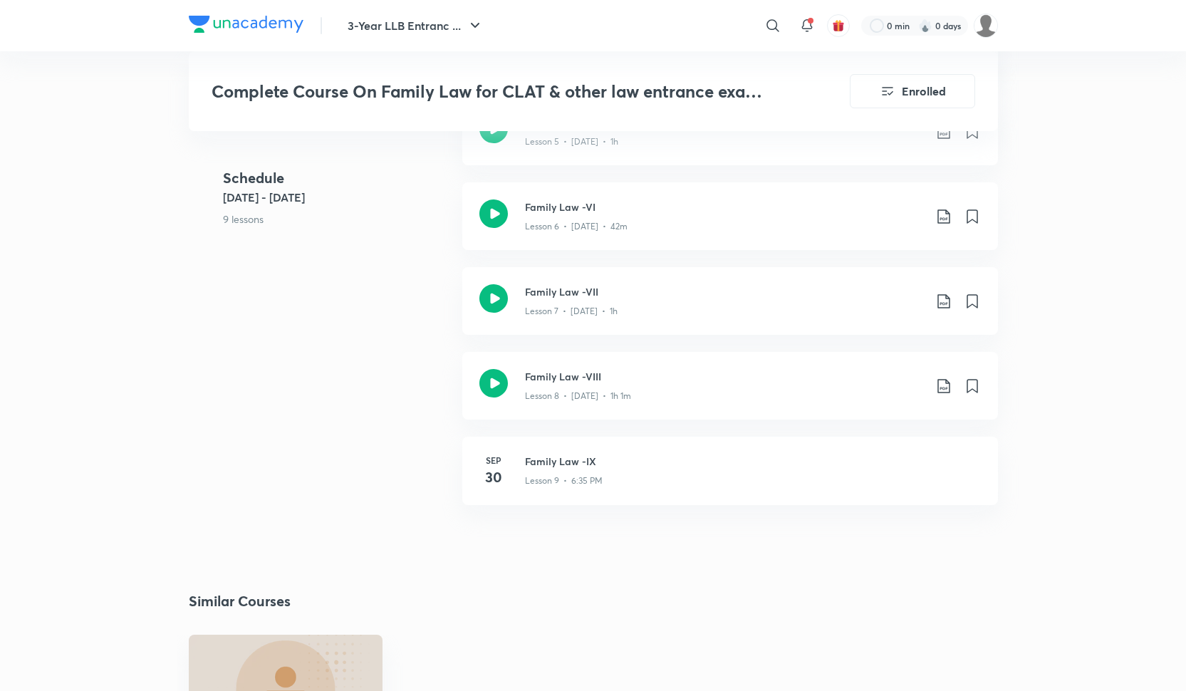
scroll to position [964, 0]
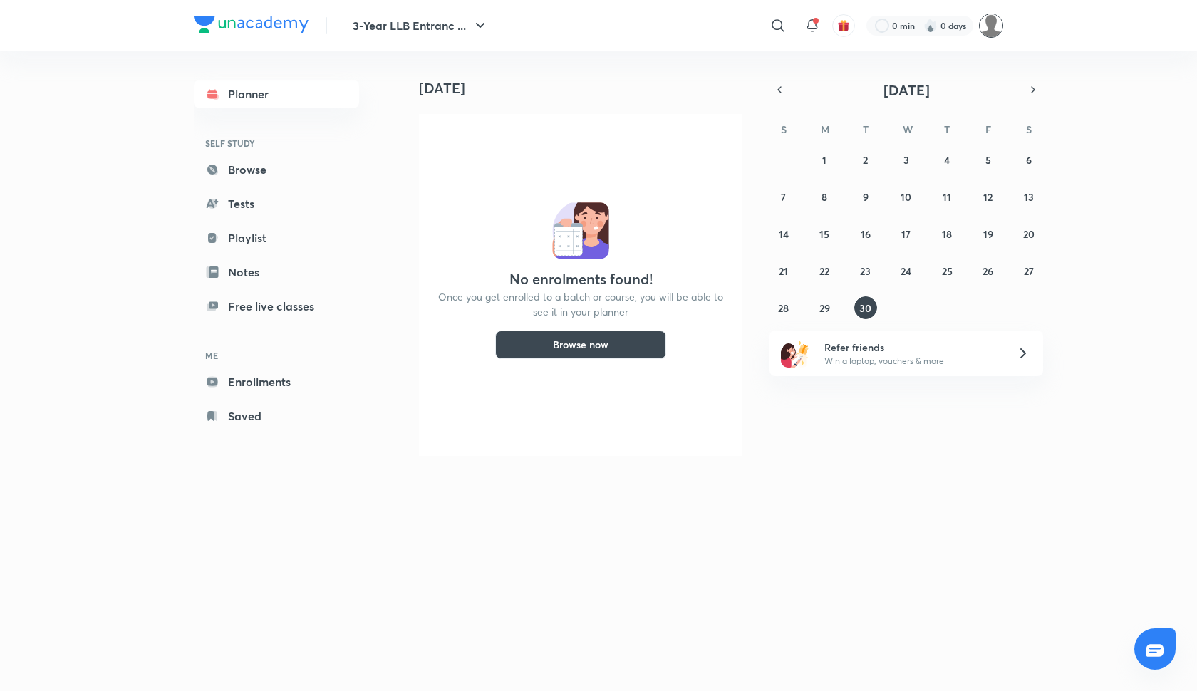
click at [989, 25] on img at bounding box center [991, 26] width 24 height 24
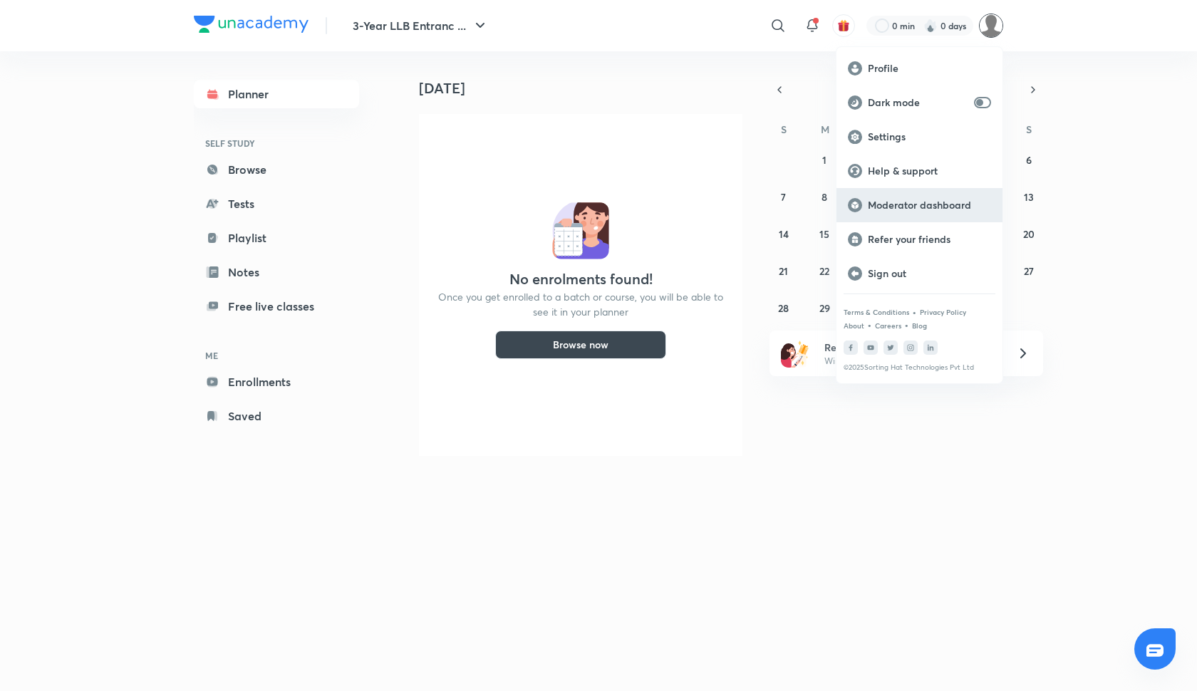
click at [884, 212] on div "Moderator dashboard" at bounding box center [919, 205] width 166 height 34
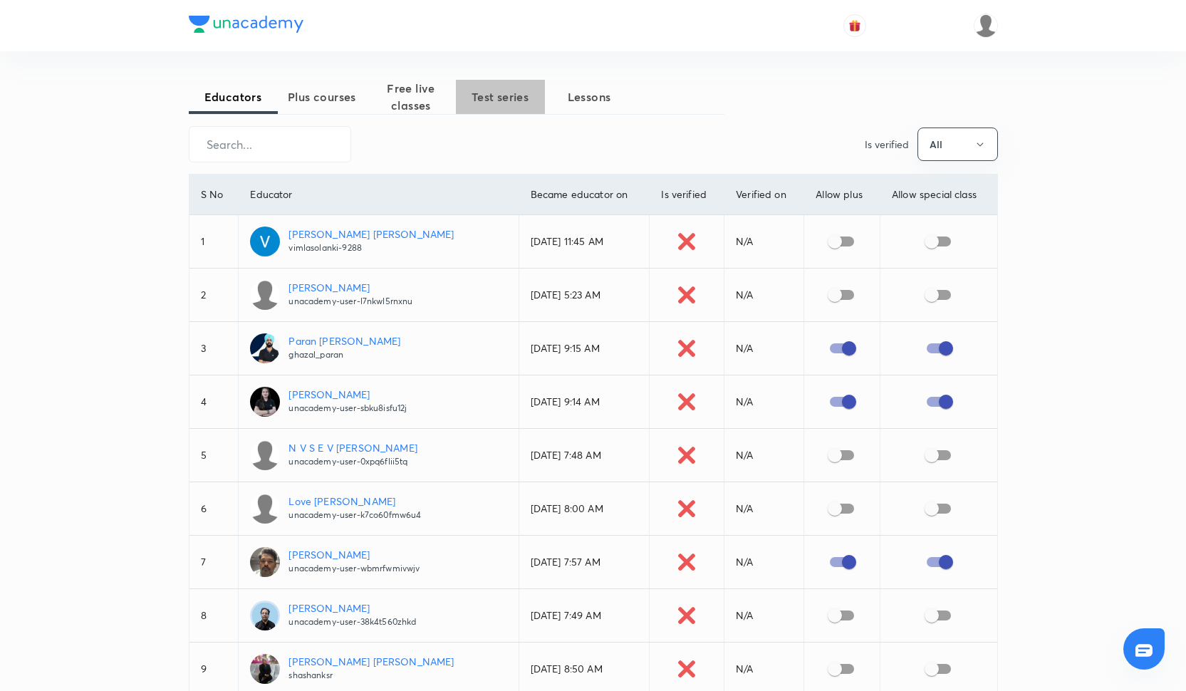
click at [516, 100] on span "Test series" at bounding box center [500, 96] width 89 height 17
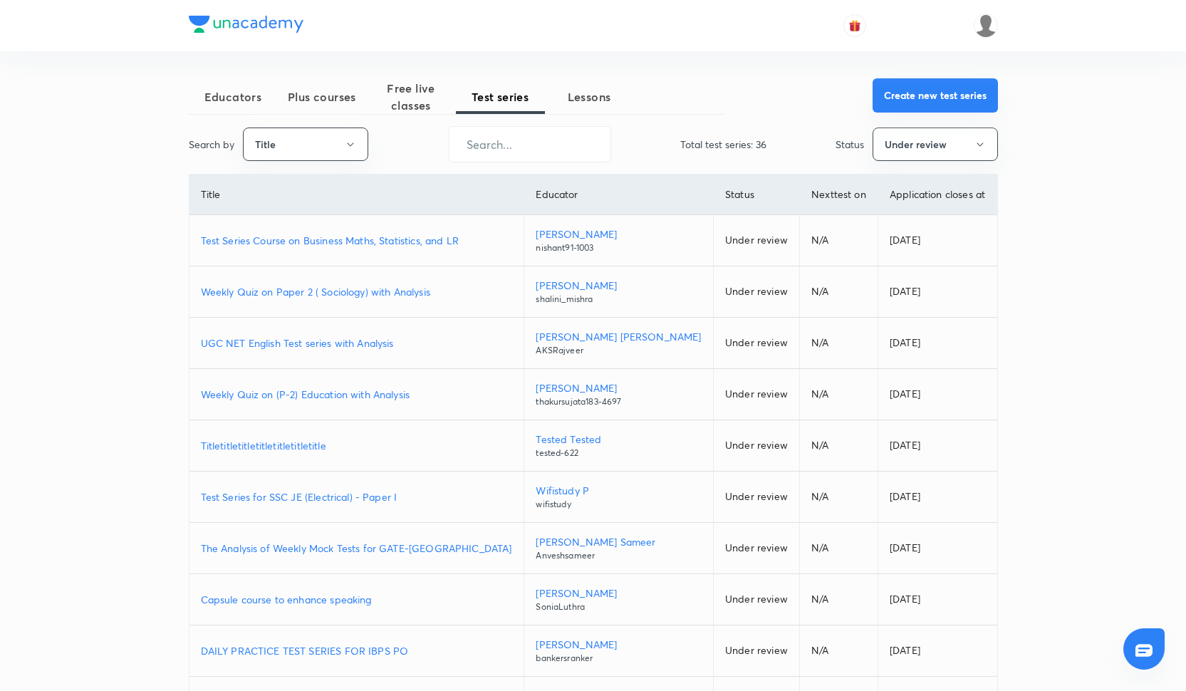
click at [909, 98] on button "Create new test series" at bounding box center [935, 95] width 125 height 34
click at [254, 102] on span "Educators" at bounding box center [233, 96] width 89 height 17
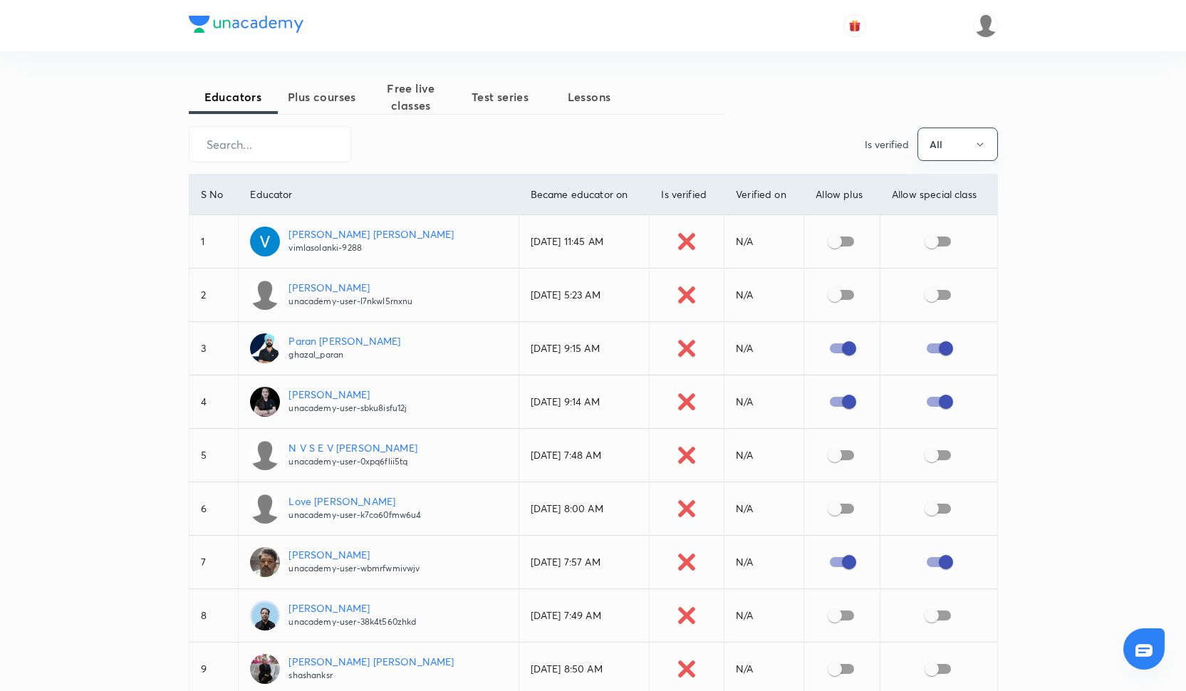
click at [329, 97] on span "Plus courses" at bounding box center [322, 96] width 89 height 17
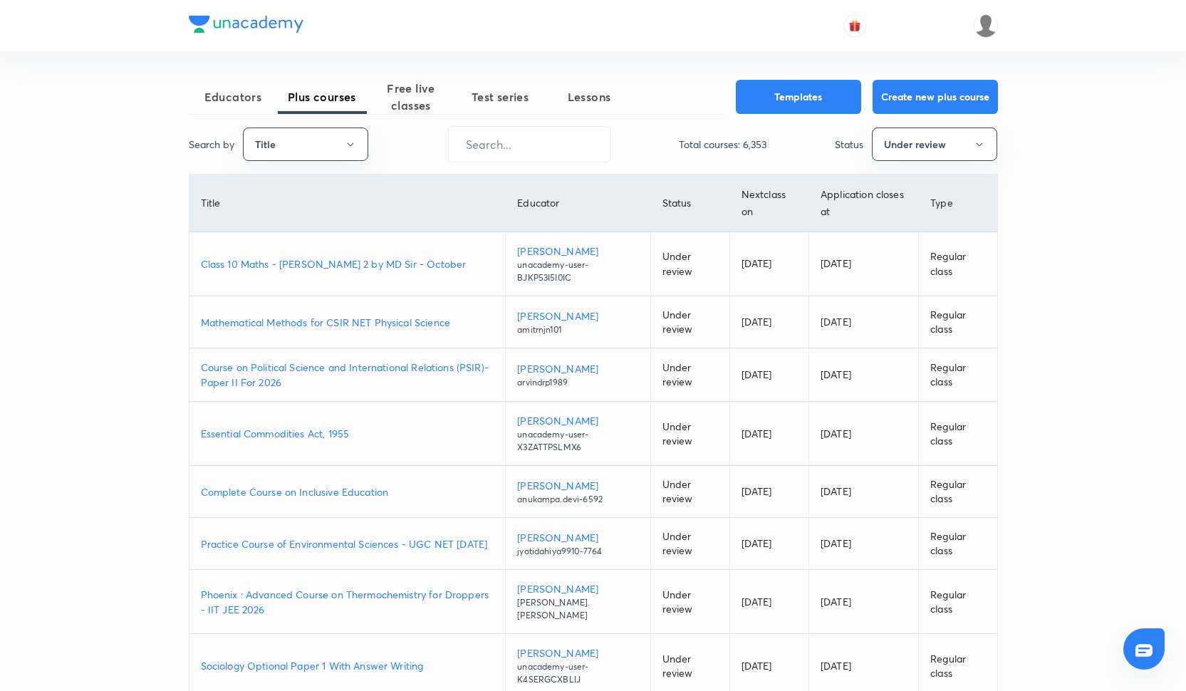
click at [425, 97] on span "Free live classes" at bounding box center [411, 97] width 89 height 34
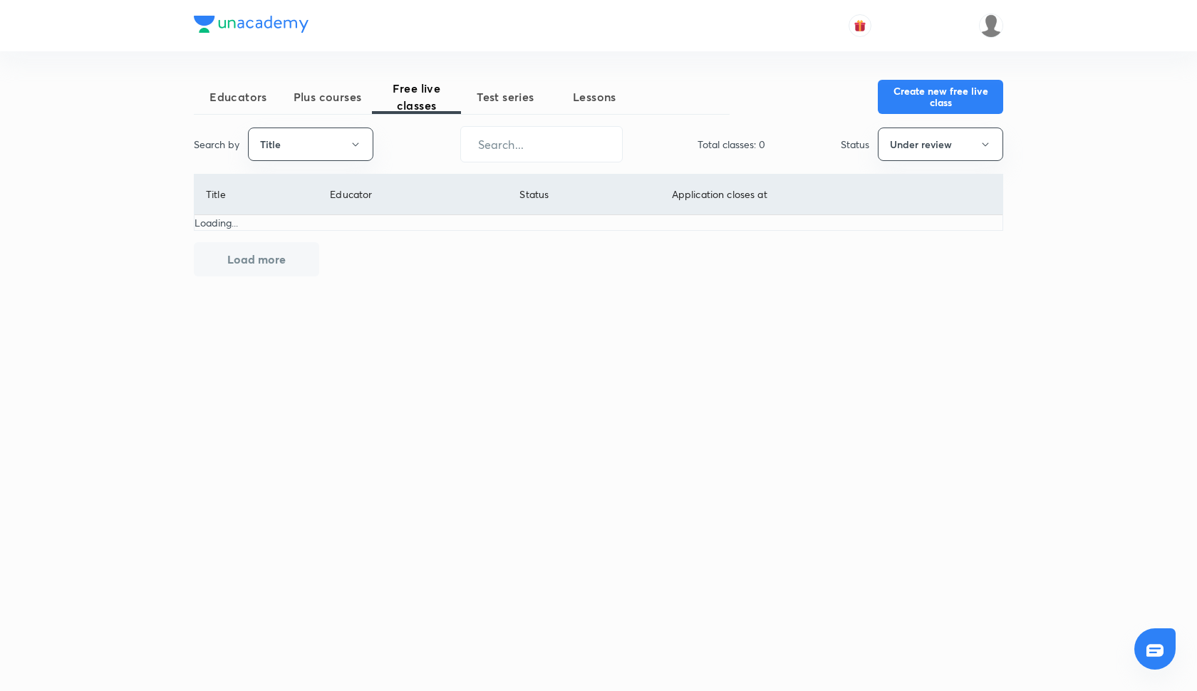
click at [492, 93] on span "Test series" at bounding box center [505, 96] width 89 height 17
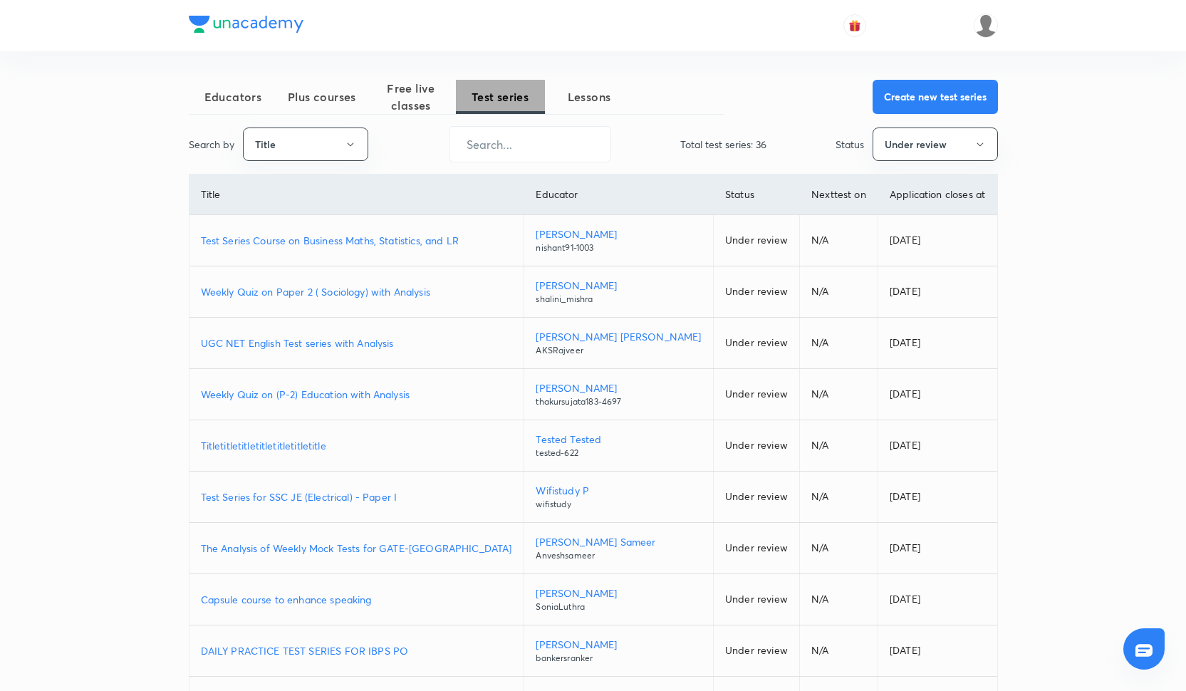
click at [487, 106] on button "Test series" at bounding box center [500, 97] width 89 height 34
click at [331, 145] on button "Title" at bounding box center [305, 144] width 125 height 33
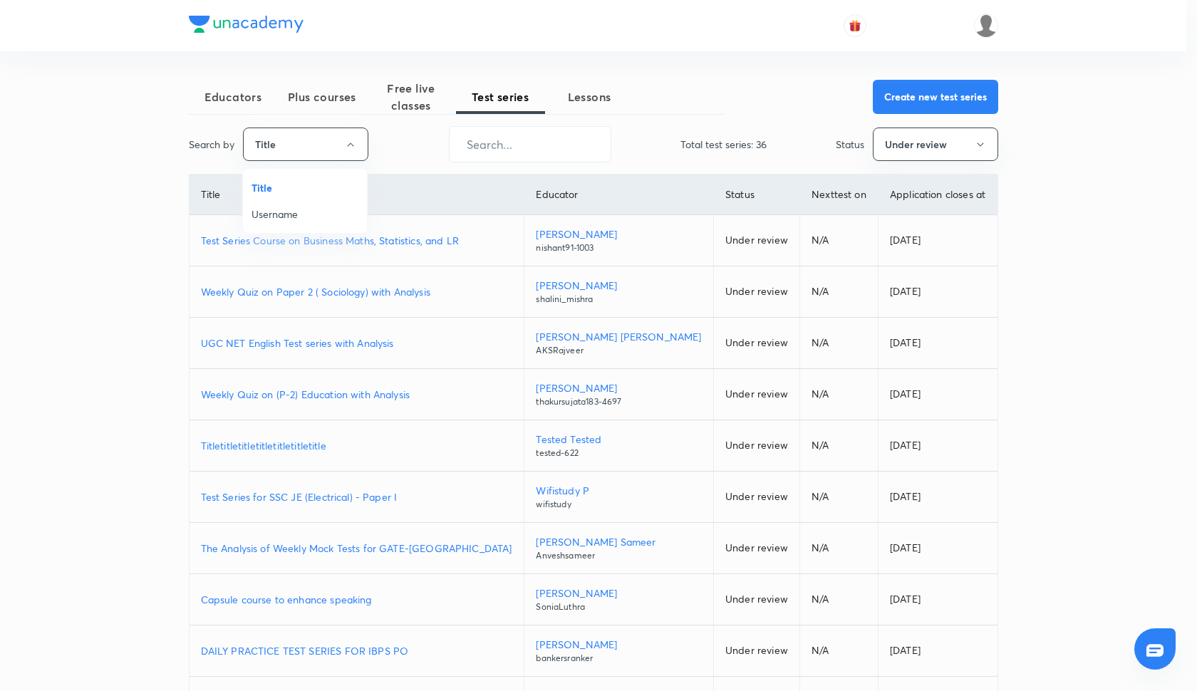
click at [312, 212] on span "Username" at bounding box center [304, 214] width 107 height 15
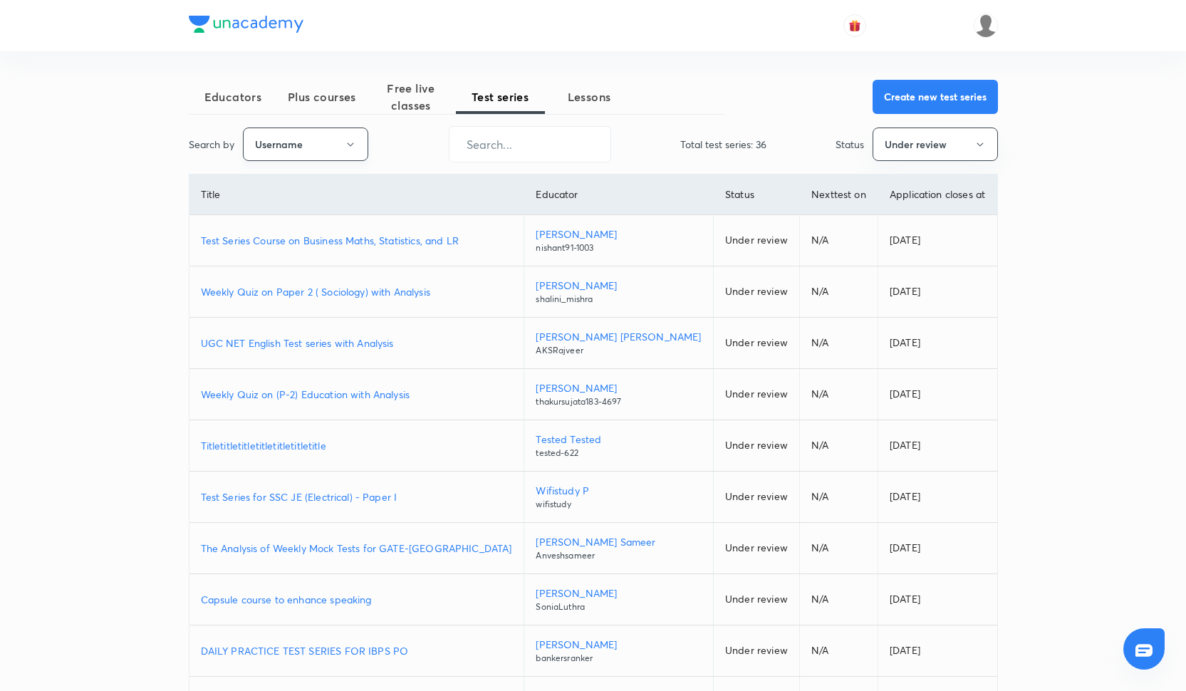
click at [311, 138] on button "Username" at bounding box center [305, 144] width 125 height 33
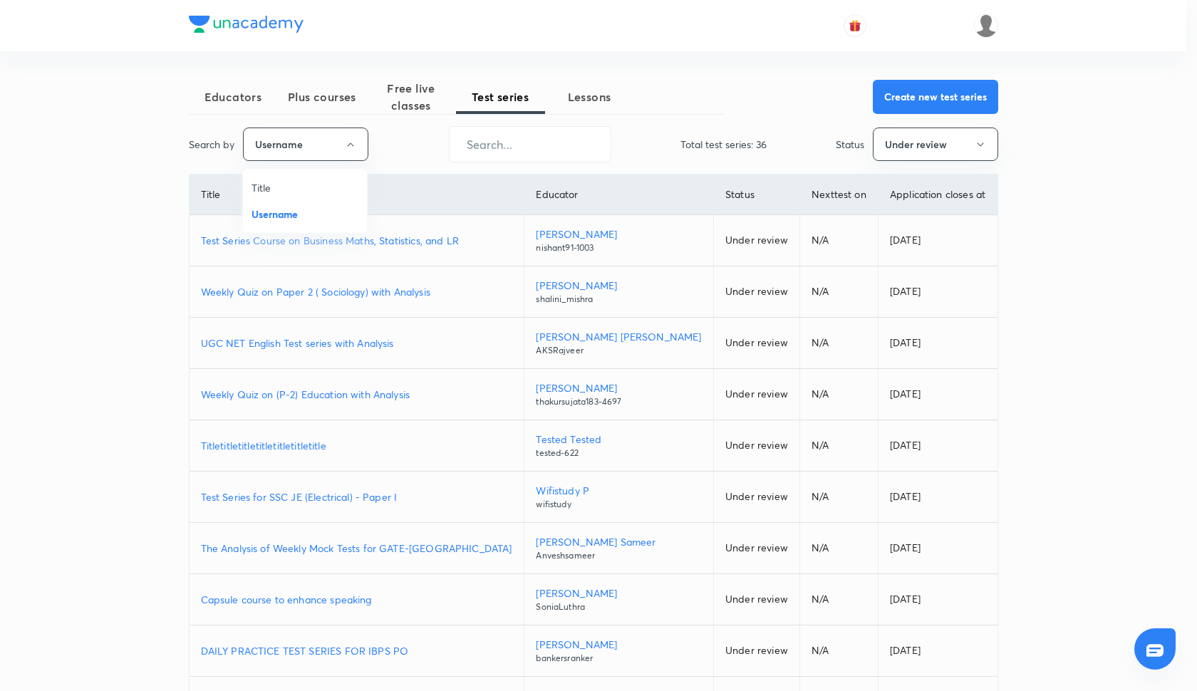
click at [306, 177] on li "Title" at bounding box center [305, 188] width 124 height 26
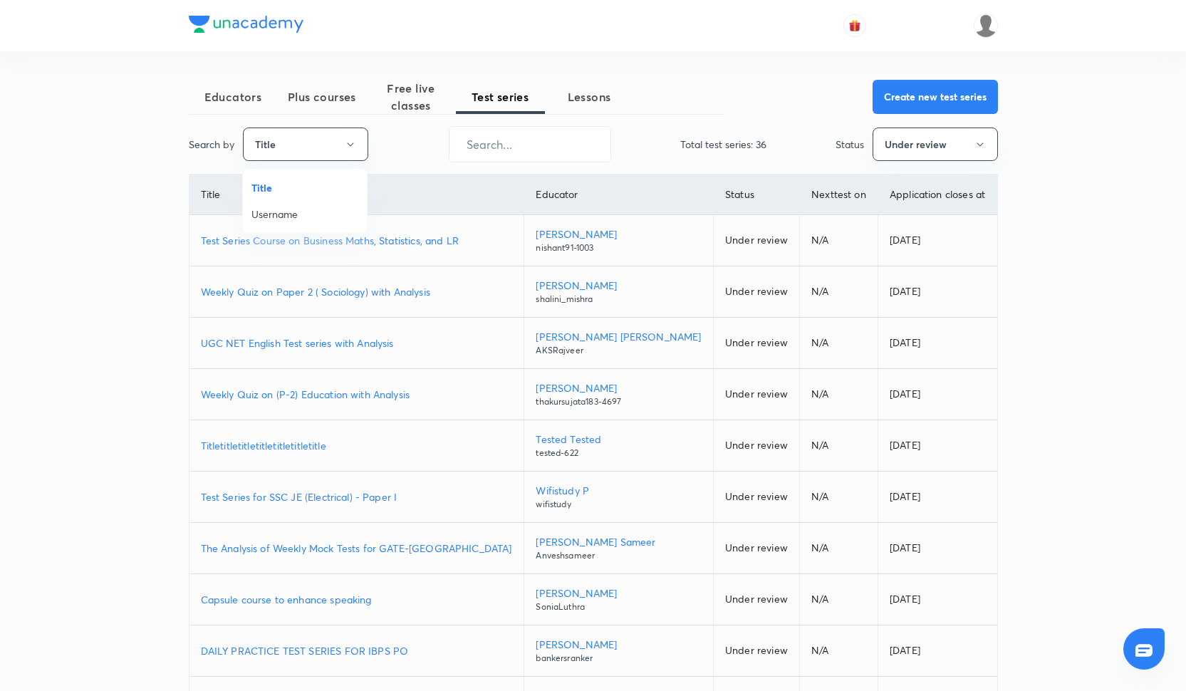
click at [306, 183] on th "Title" at bounding box center [356, 195] width 335 height 41
click at [914, 147] on button "Under review" at bounding box center [935, 144] width 125 height 33
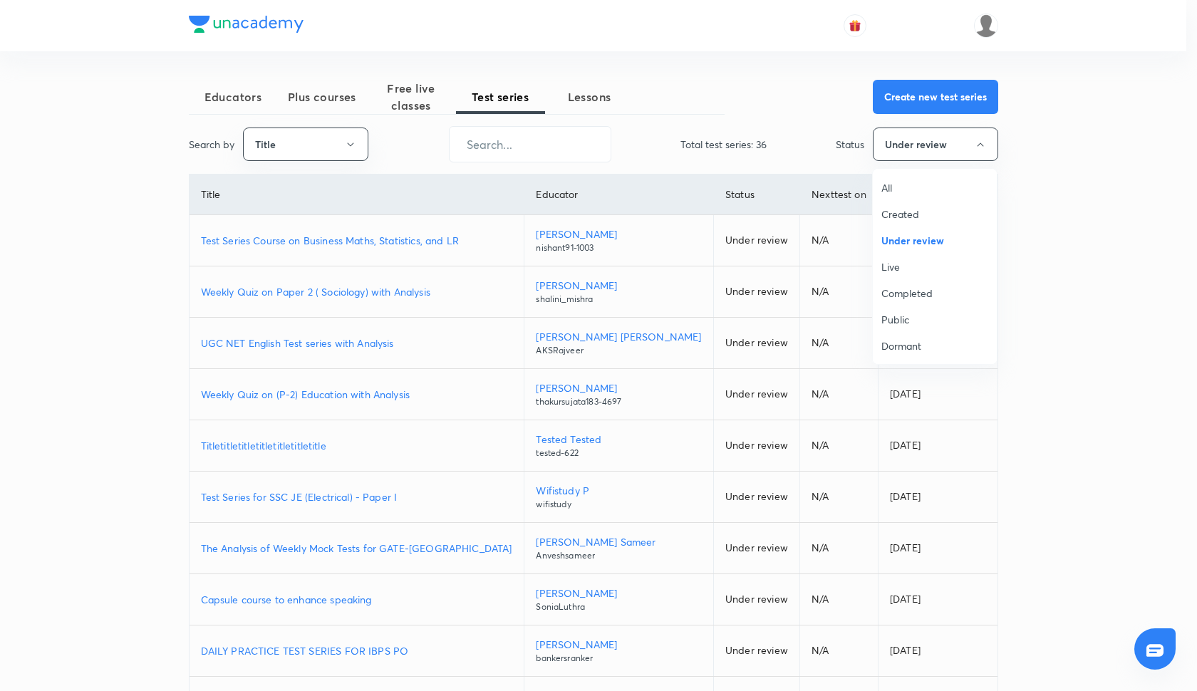
click at [912, 271] on span "Live" at bounding box center [934, 266] width 107 height 15
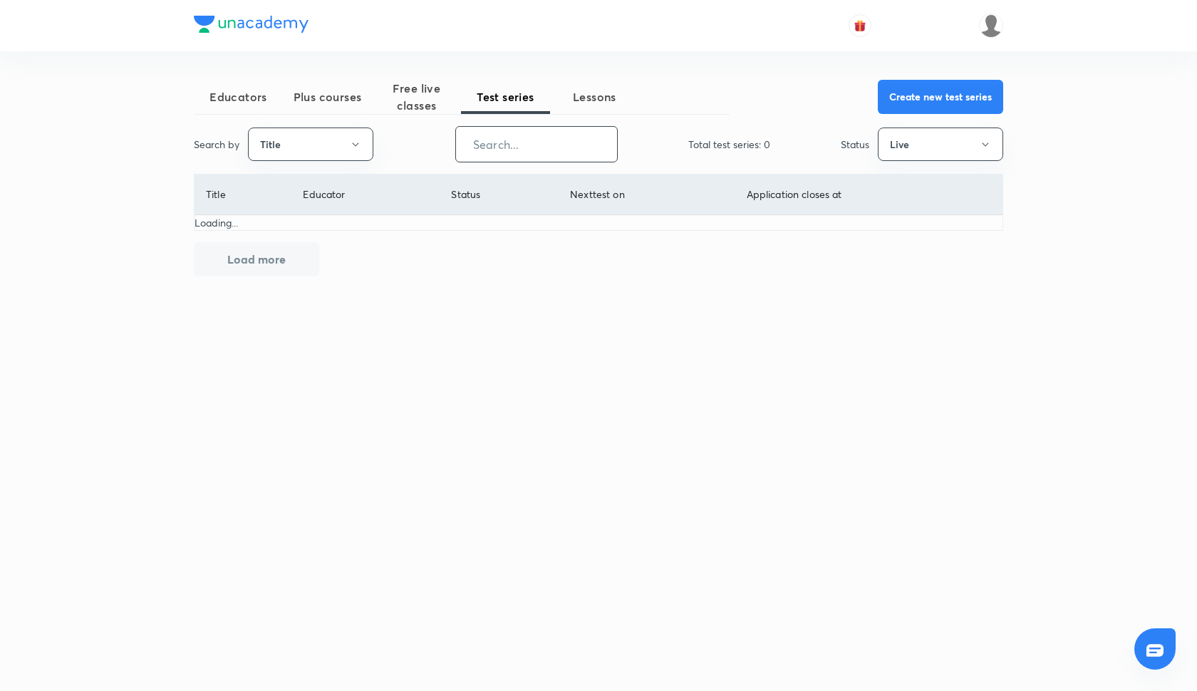
click at [504, 150] on input "text" at bounding box center [536, 144] width 161 height 36
click at [326, 150] on button "Title" at bounding box center [310, 144] width 125 height 33
click at [311, 209] on span "Username" at bounding box center [310, 214] width 107 height 15
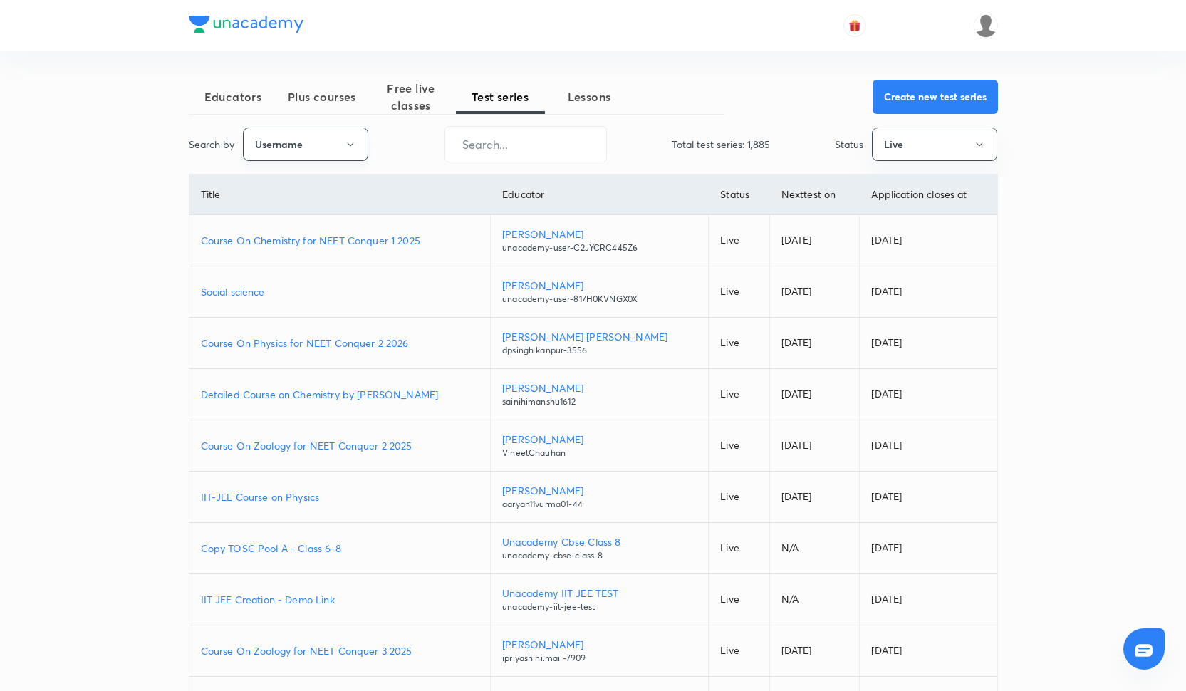
click at [294, 148] on button "Username" at bounding box center [305, 144] width 125 height 33
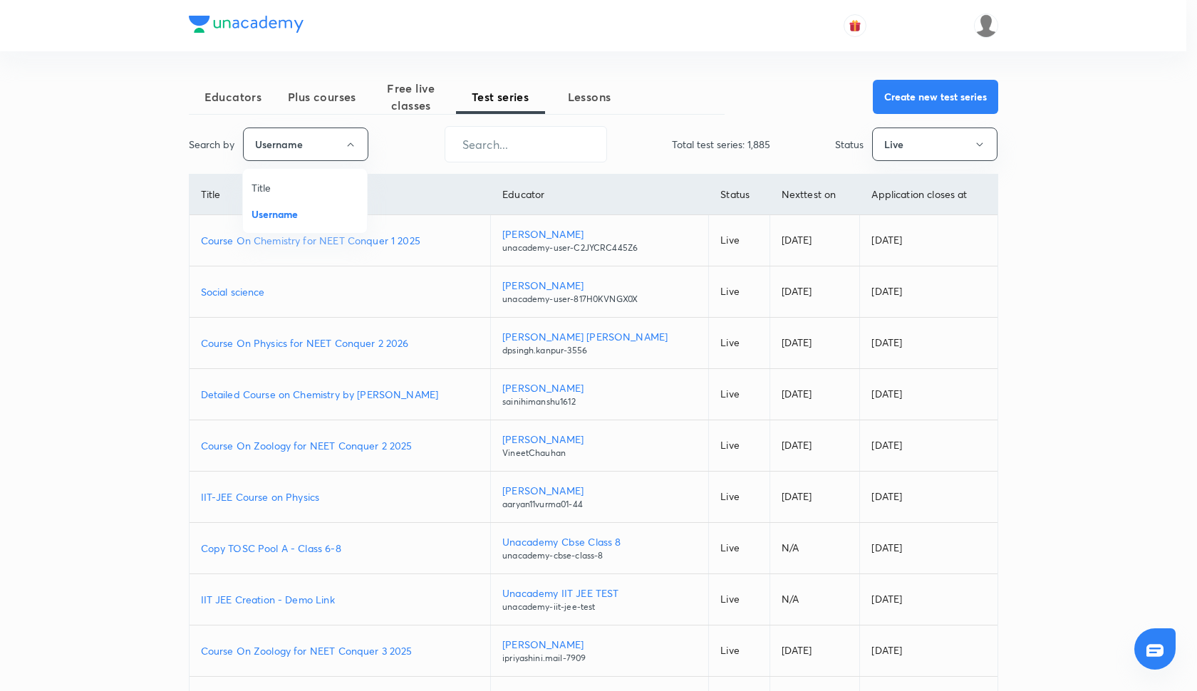
click at [291, 187] on span "Title" at bounding box center [304, 187] width 107 height 15
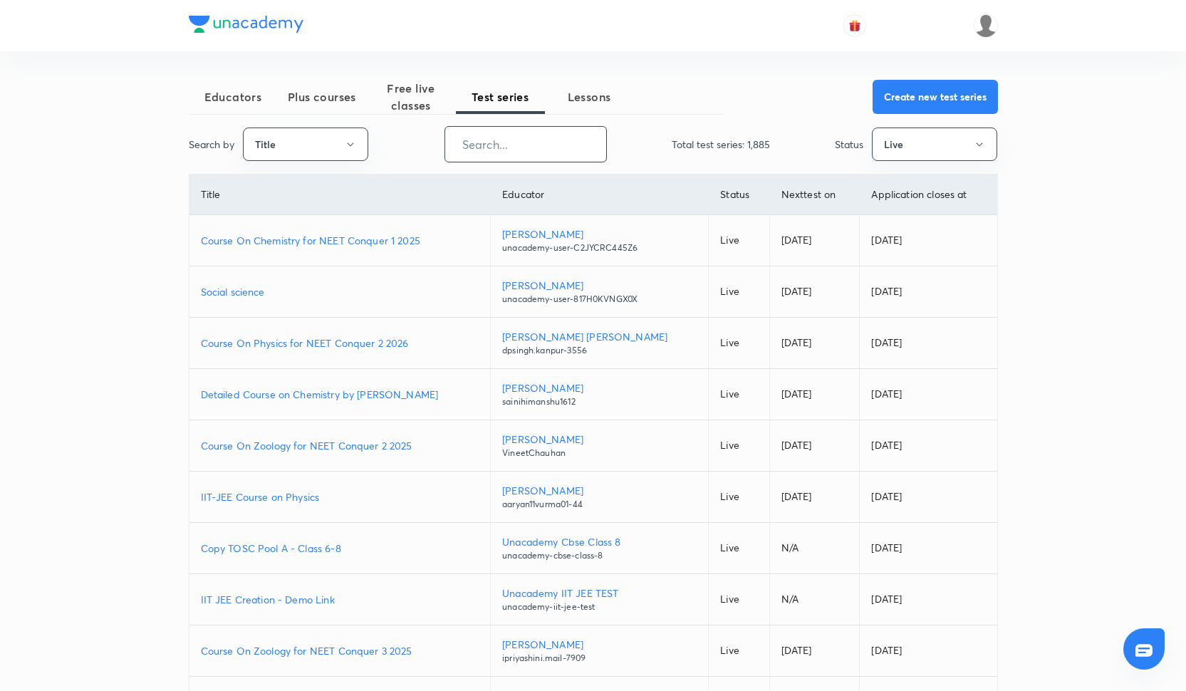
click at [526, 142] on input "text" at bounding box center [525, 144] width 161 height 36
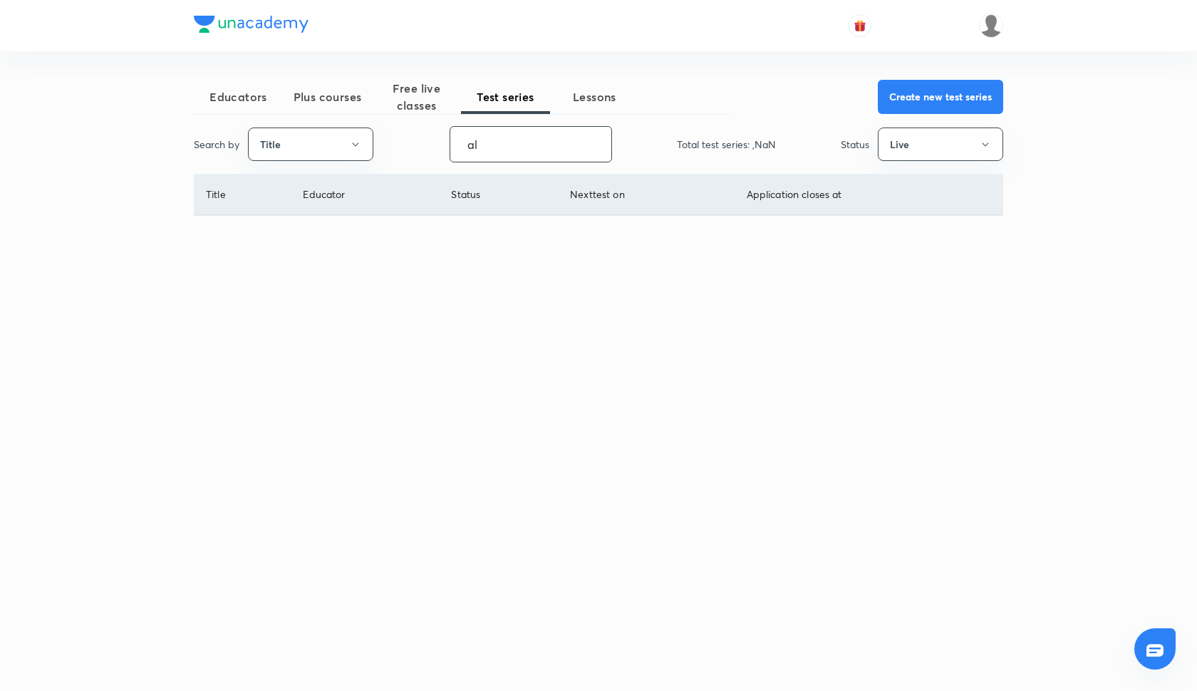
type input "a"
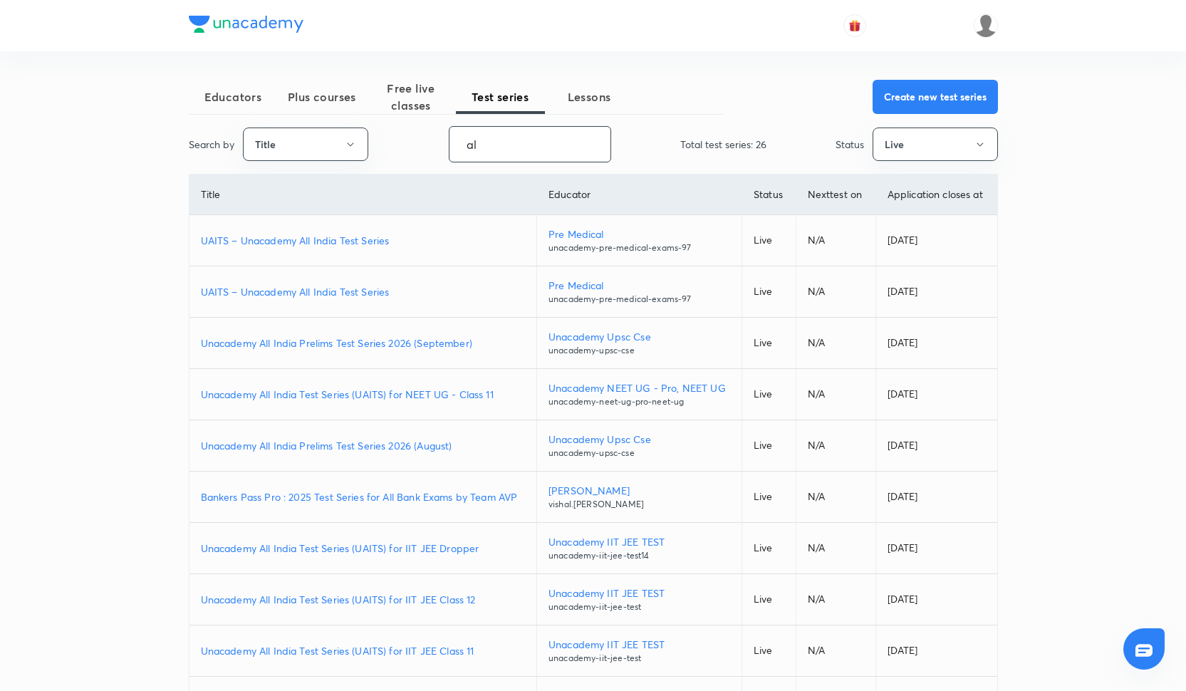
type input "a"
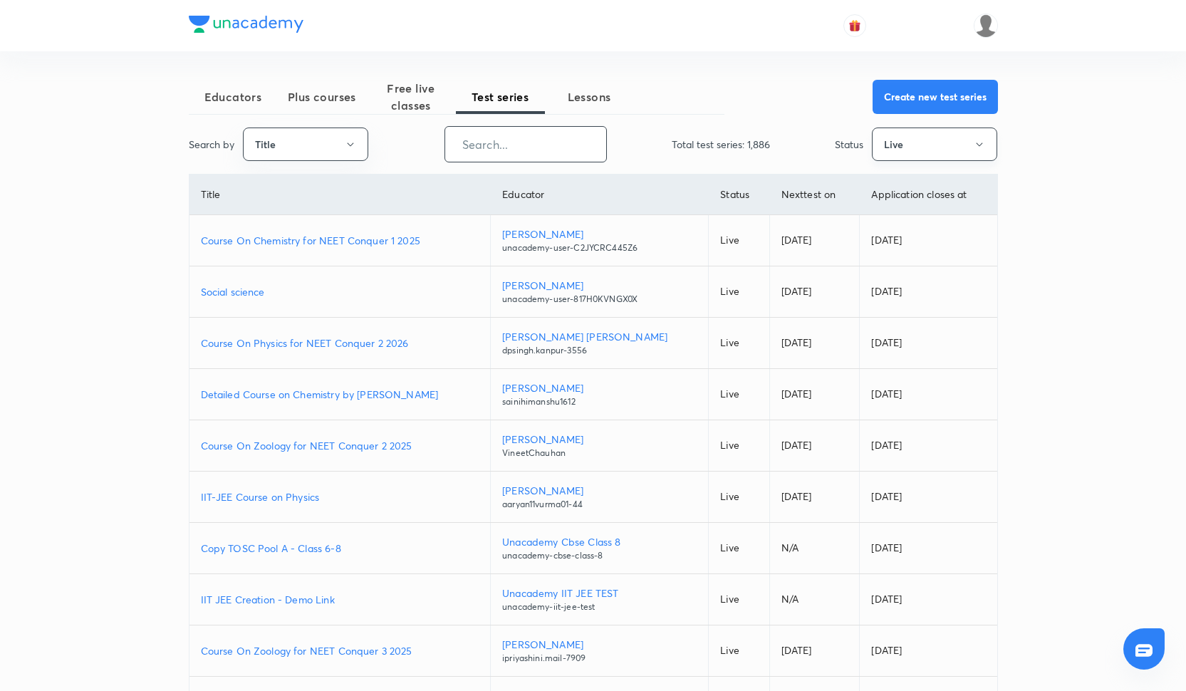
click at [937, 135] on button "Live" at bounding box center [934, 144] width 125 height 33
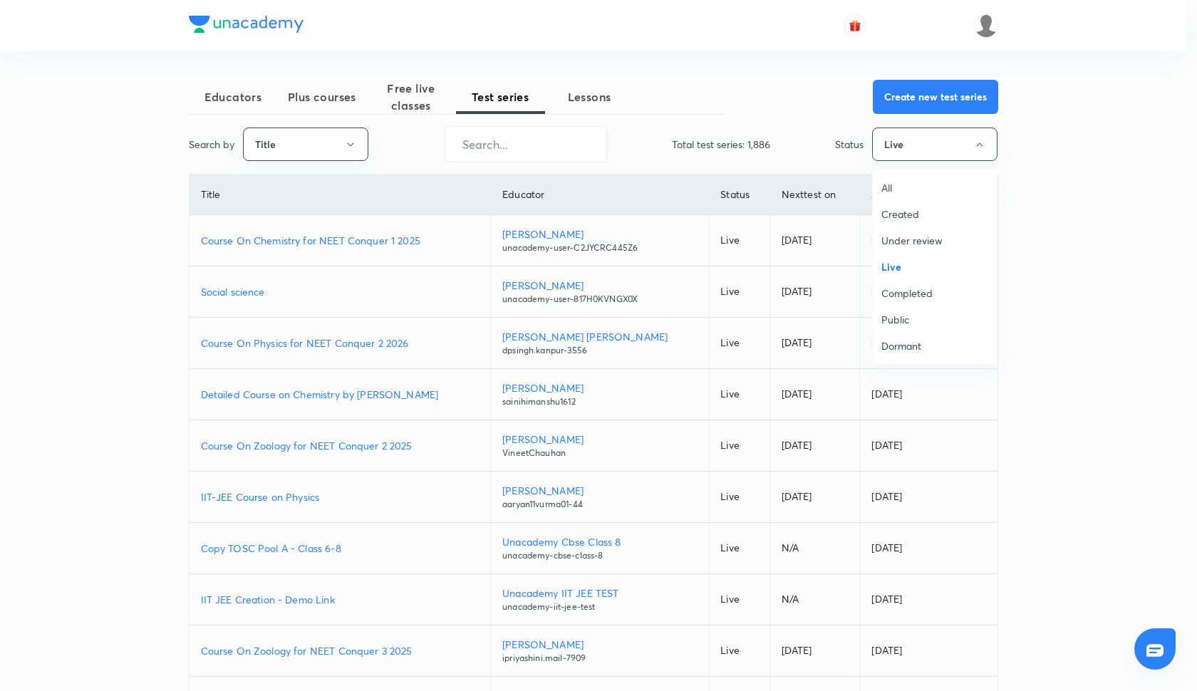
click at [925, 184] on span "All" at bounding box center [934, 187] width 107 height 15
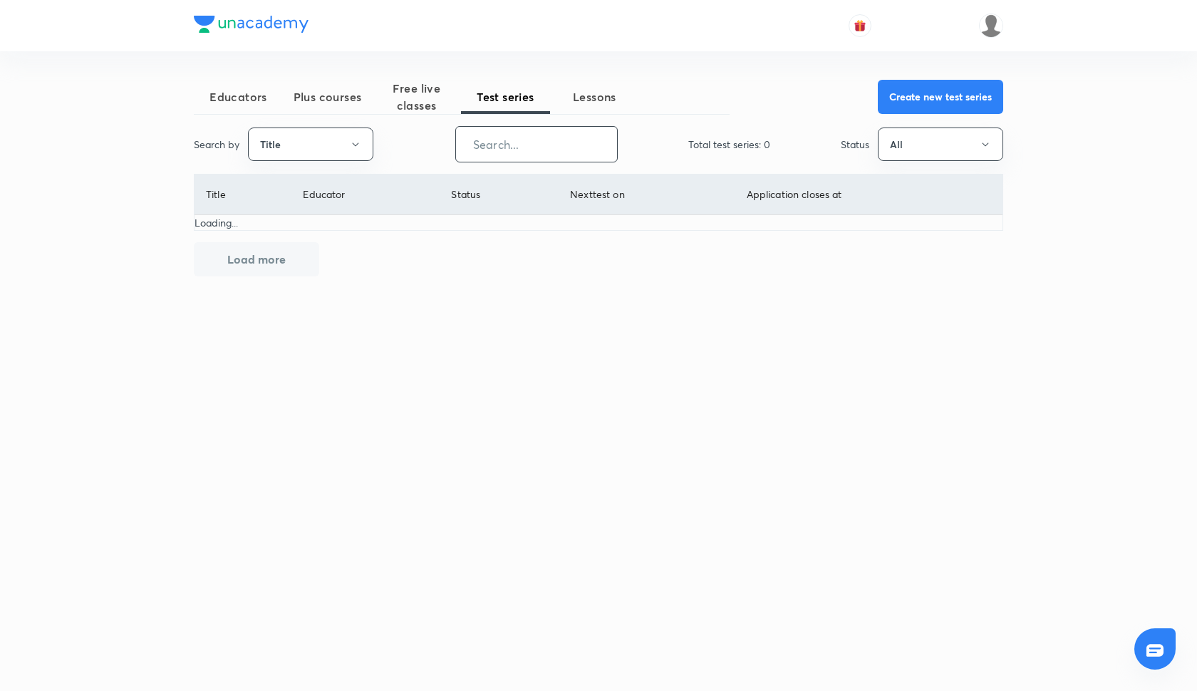
click at [514, 151] on input "text" at bounding box center [536, 144] width 161 height 36
type input "a"
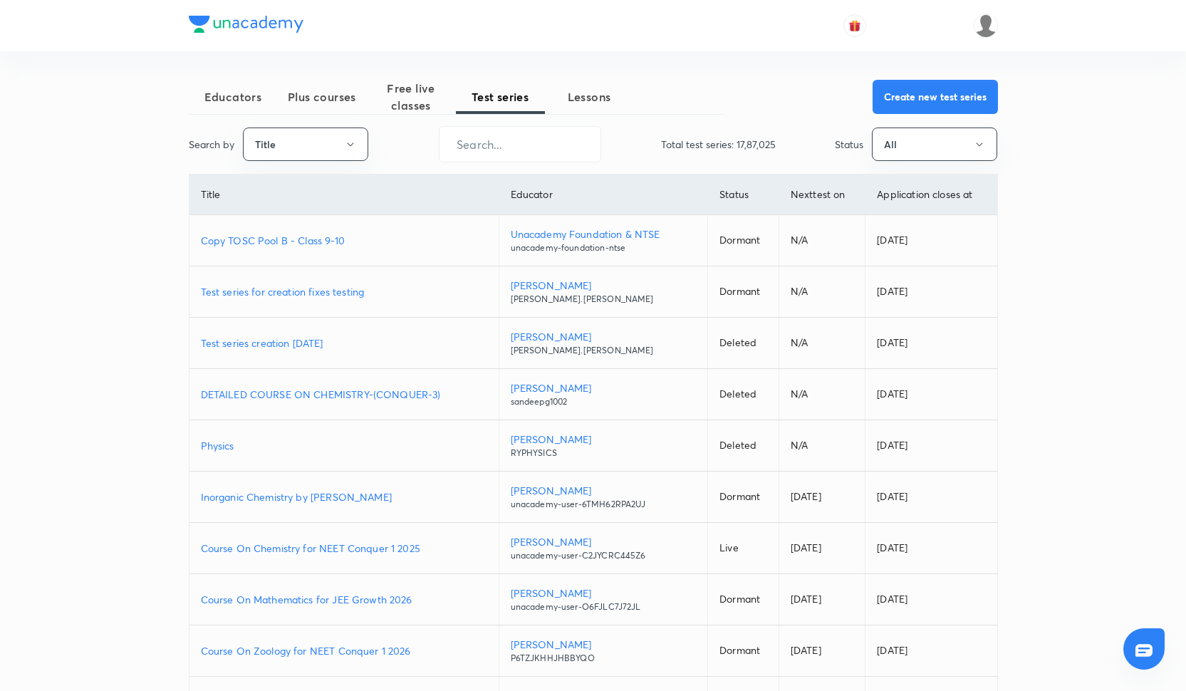
click at [290, 31] on img at bounding box center [246, 24] width 115 height 17
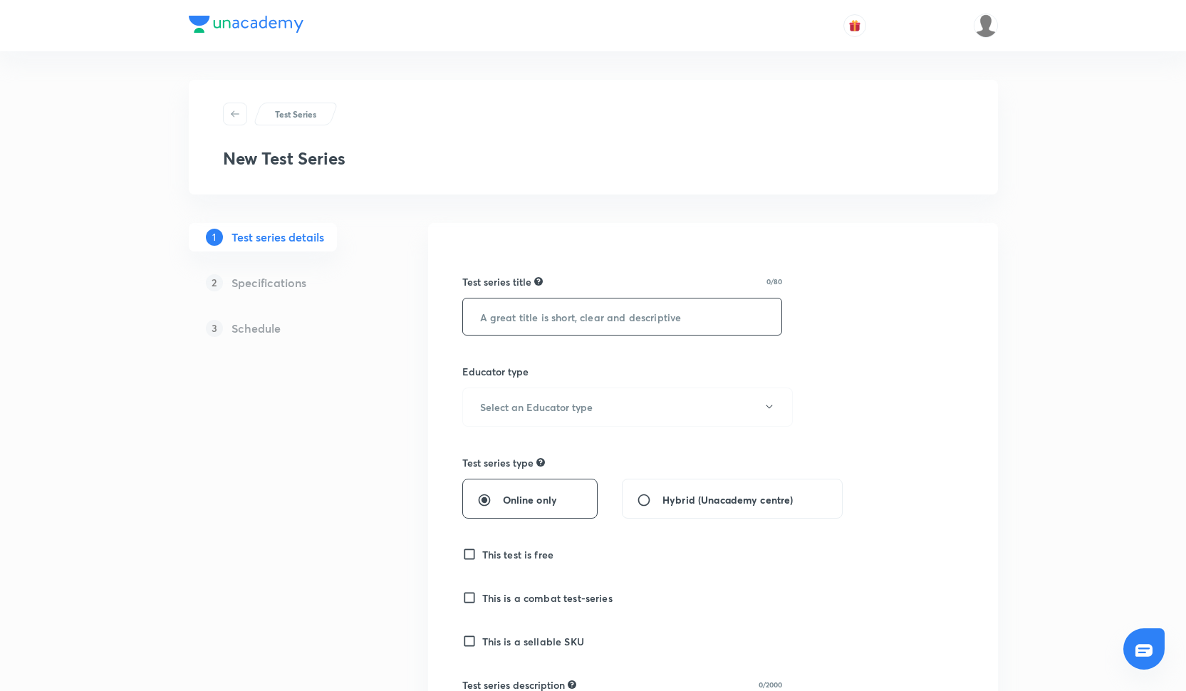
click at [479, 313] on input "text" at bounding box center [622, 316] width 319 height 36
click at [504, 320] on input "text" at bounding box center [622, 316] width 319 height 36
type input "All India Mock Test for CLAT 2026"
click at [494, 400] on h6 "Select an Educator type" at bounding box center [536, 407] width 113 height 15
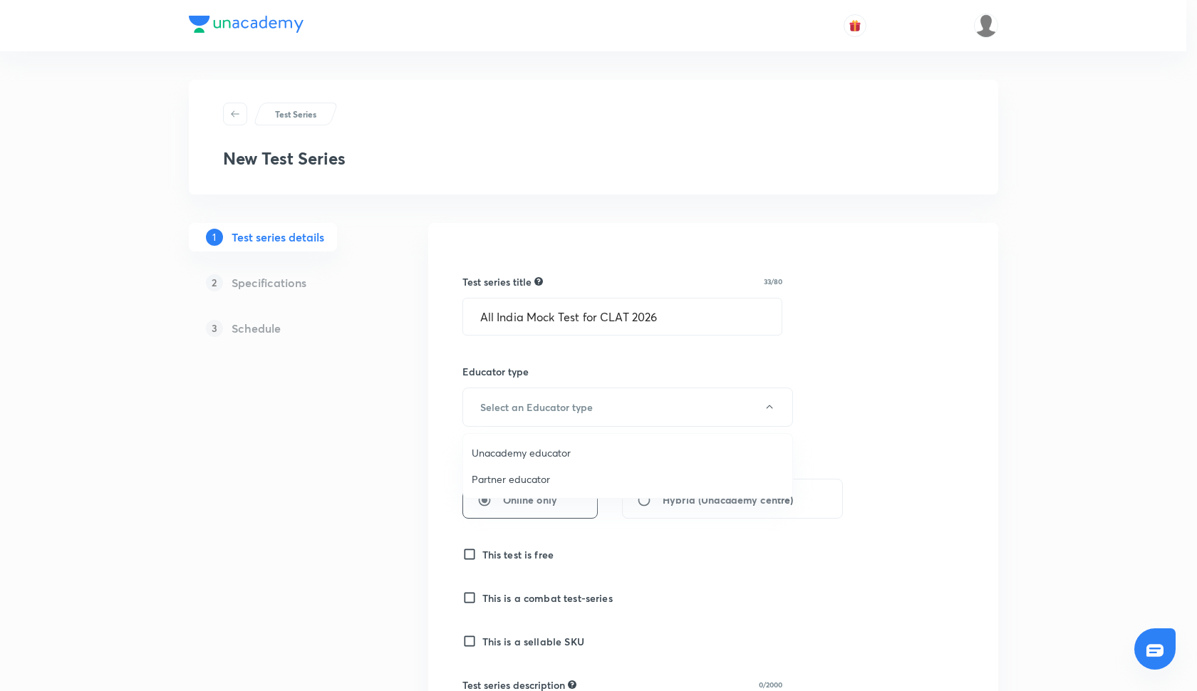
click at [519, 451] on span "Unacademy educator" at bounding box center [628, 452] width 312 height 15
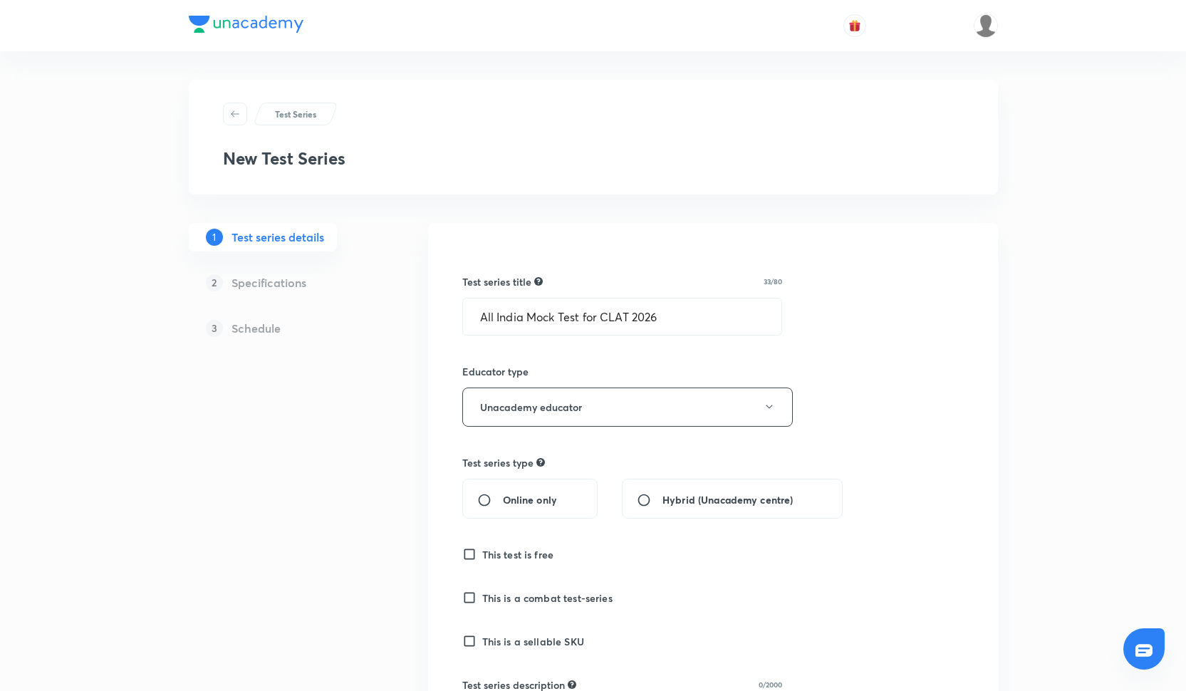
click at [522, 501] on span "Online only" at bounding box center [530, 499] width 54 height 15
click at [503, 501] on input "Online only" at bounding box center [490, 500] width 26 height 14
radio input "true"
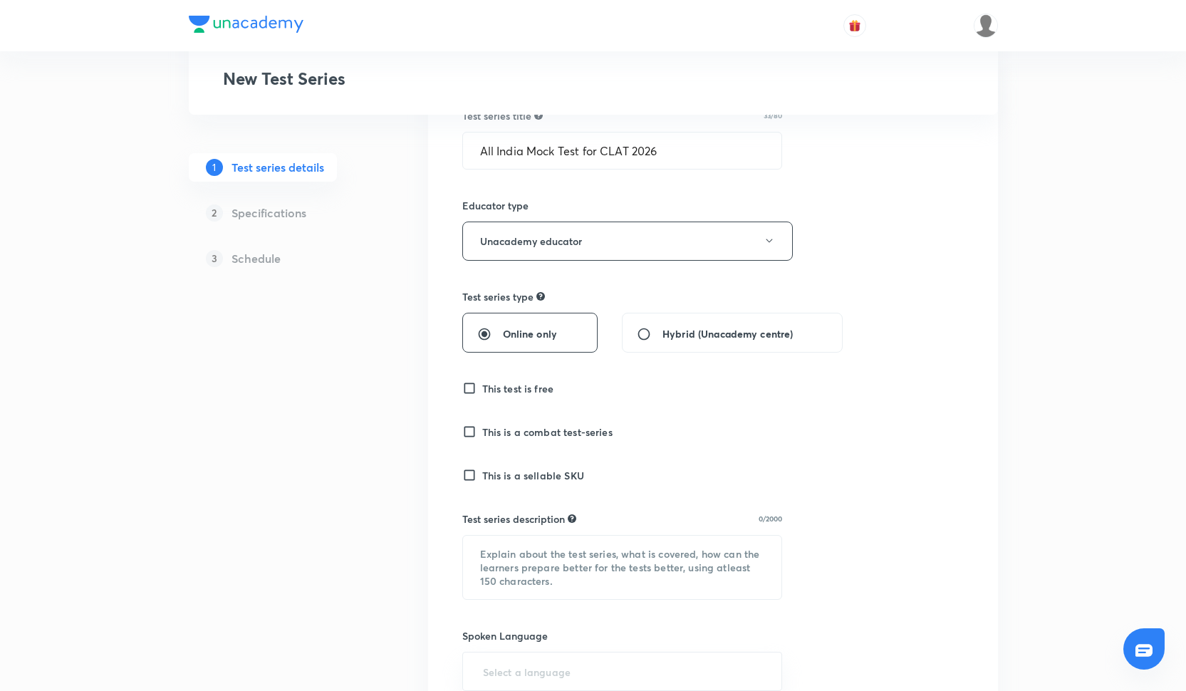
scroll to position [170, 0]
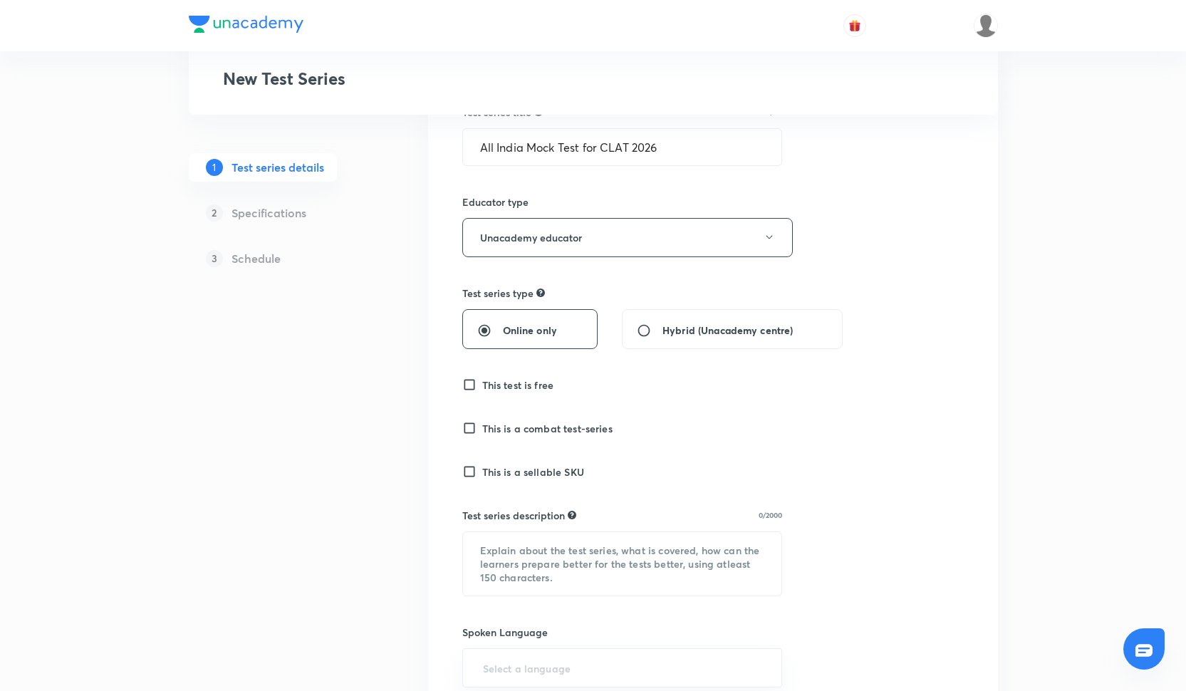
click at [521, 386] on h6 "This test is free" at bounding box center [518, 385] width 72 height 15
click at [482, 386] on input "This test is free" at bounding box center [472, 385] width 20 height 14
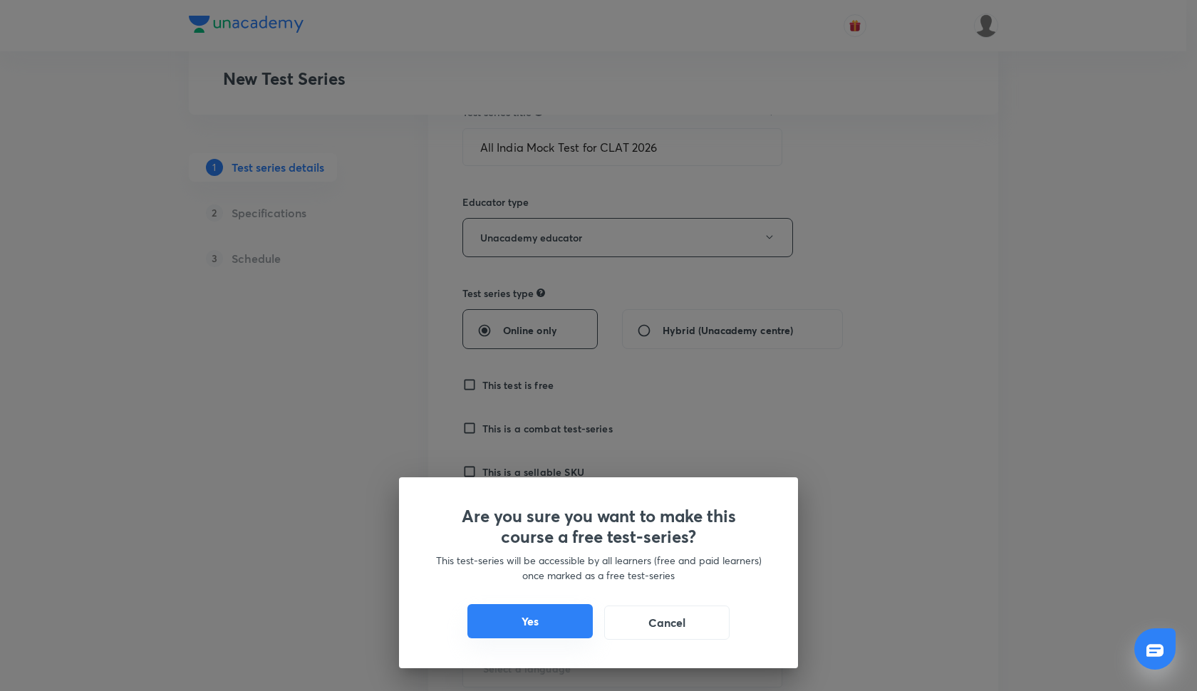
click at [539, 615] on button "Yes" at bounding box center [529, 621] width 125 height 34
checkbox input "true"
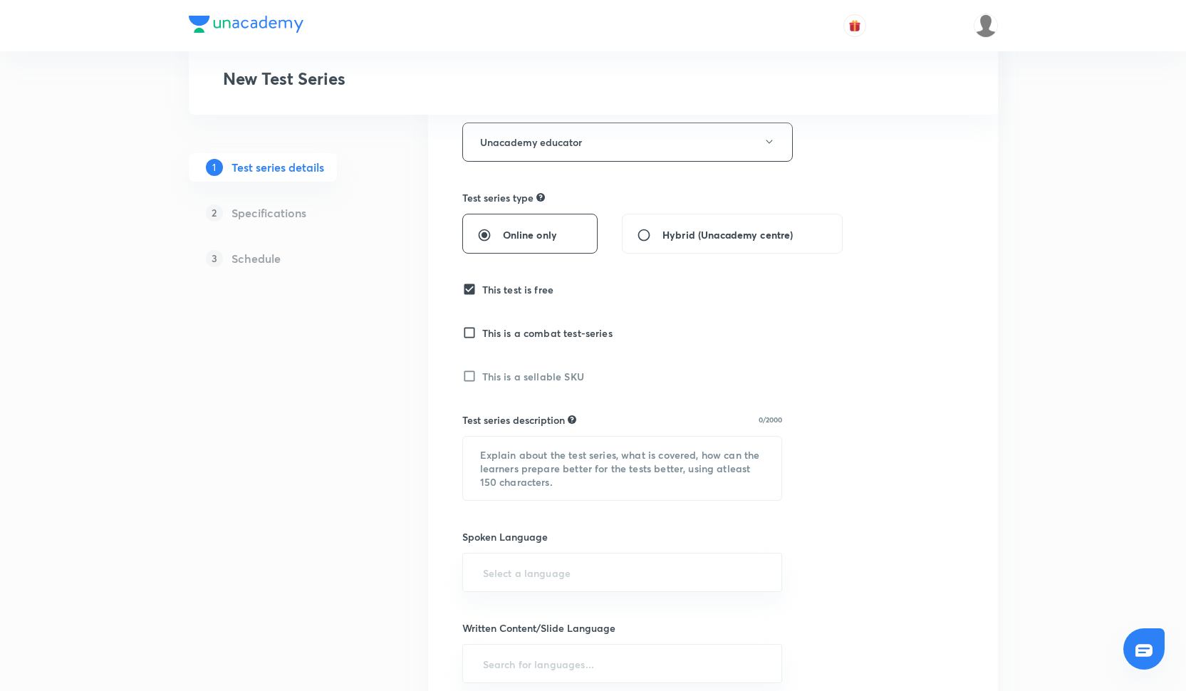
scroll to position [281, 0]
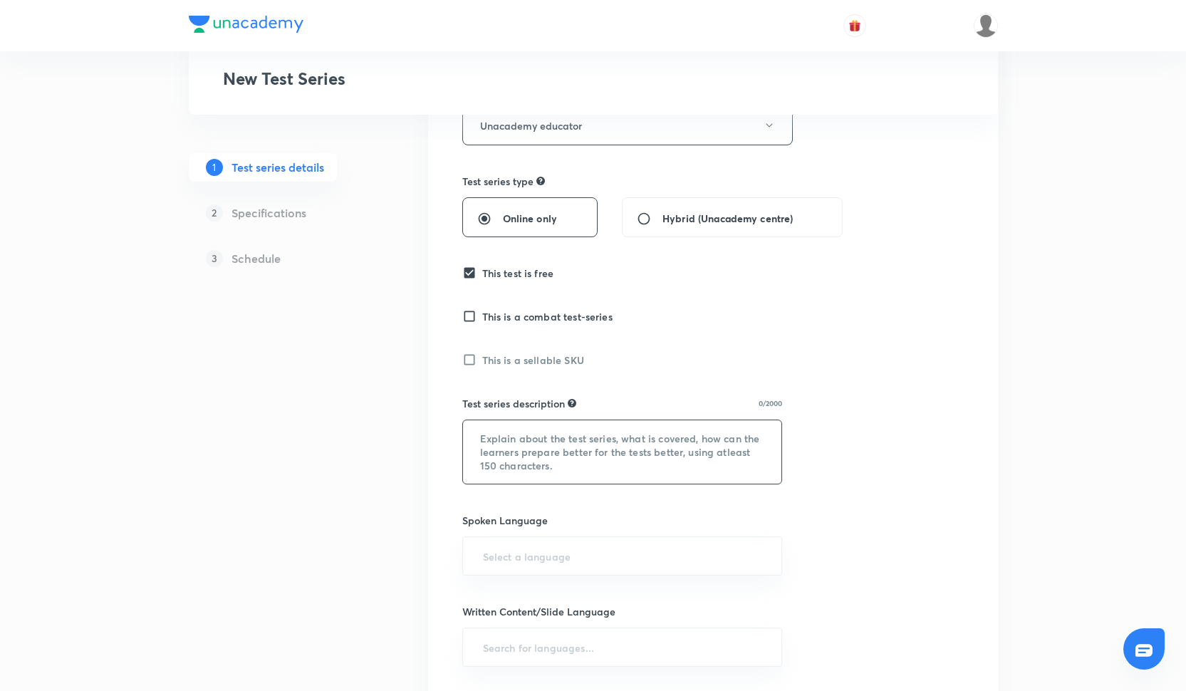
click at [528, 432] on textarea at bounding box center [622, 451] width 319 height 63
paste textarea "The Unacademy CLAT Scholarship Test (UCST)"
paste textarea "is a free mock test designed to simulate the full-length CLAT 2026 exam. It is …"
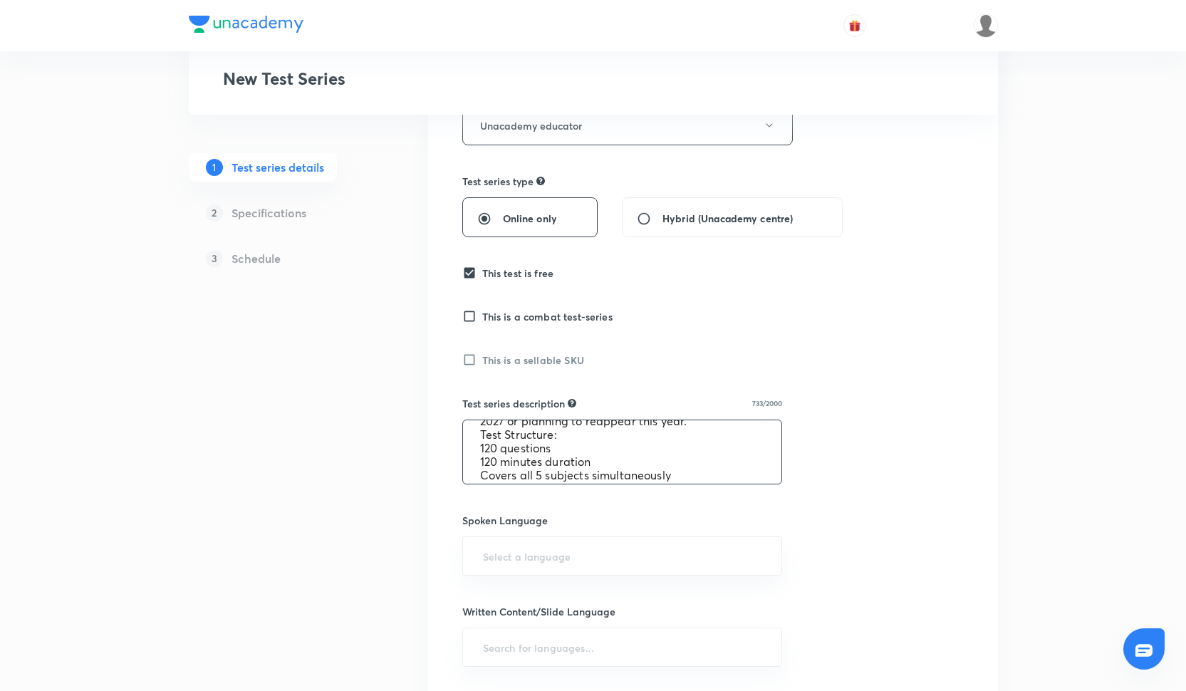
click at [477, 445] on textarea "The Unacademy CLAT Scholarship Test (UCST) is a free mock test designed to simu…" at bounding box center [622, 451] width 319 height 63
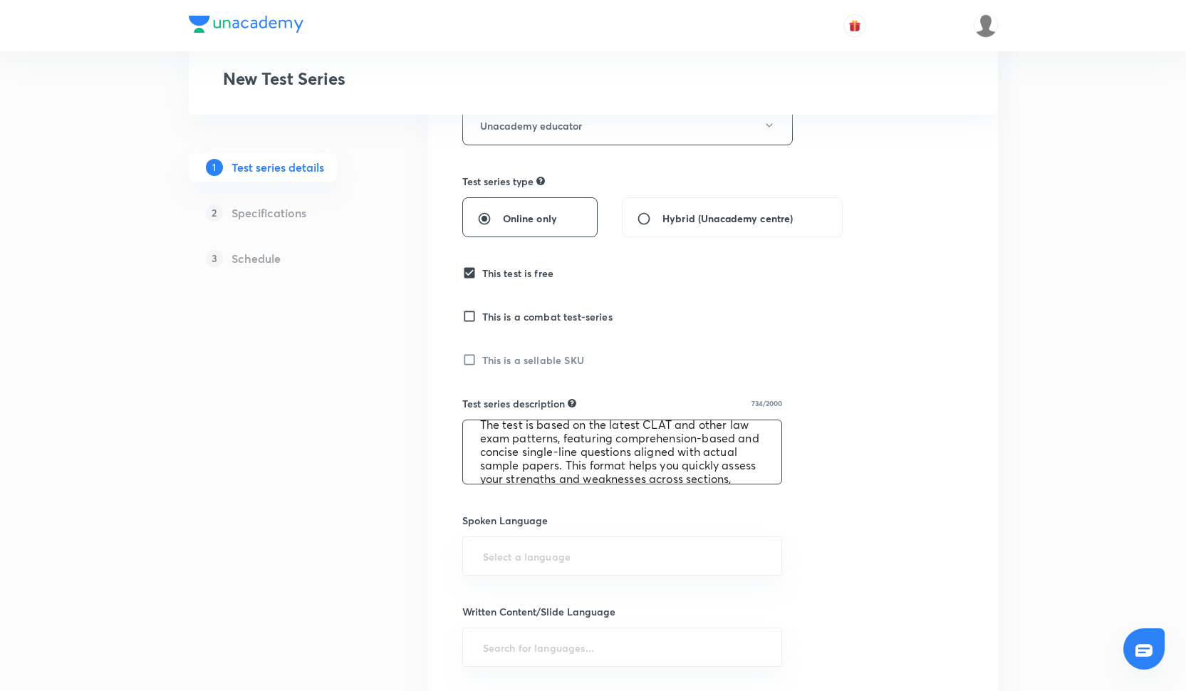
click at [472, 438] on textarea "The Unacademy CLAT Scholarship Test (UCST) is a free mock test designed to simu…" at bounding box center [622, 451] width 319 height 63
click at [663, 437] on textarea "The Unacademy CLAT Scholarship Test (UCST) is a free mock test designed to simu…" at bounding box center [622, 451] width 319 height 63
click at [604, 439] on textarea "The Unacademy CLAT All India Mock Test (UCST) is a free mock test designed to s…" at bounding box center [622, 451] width 319 height 63
click at [643, 438] on textarea "The All India Mock Test (UCST) is a free mock test designed to simulate the ful…" at bounding box center [622, 451] width 319 height 63
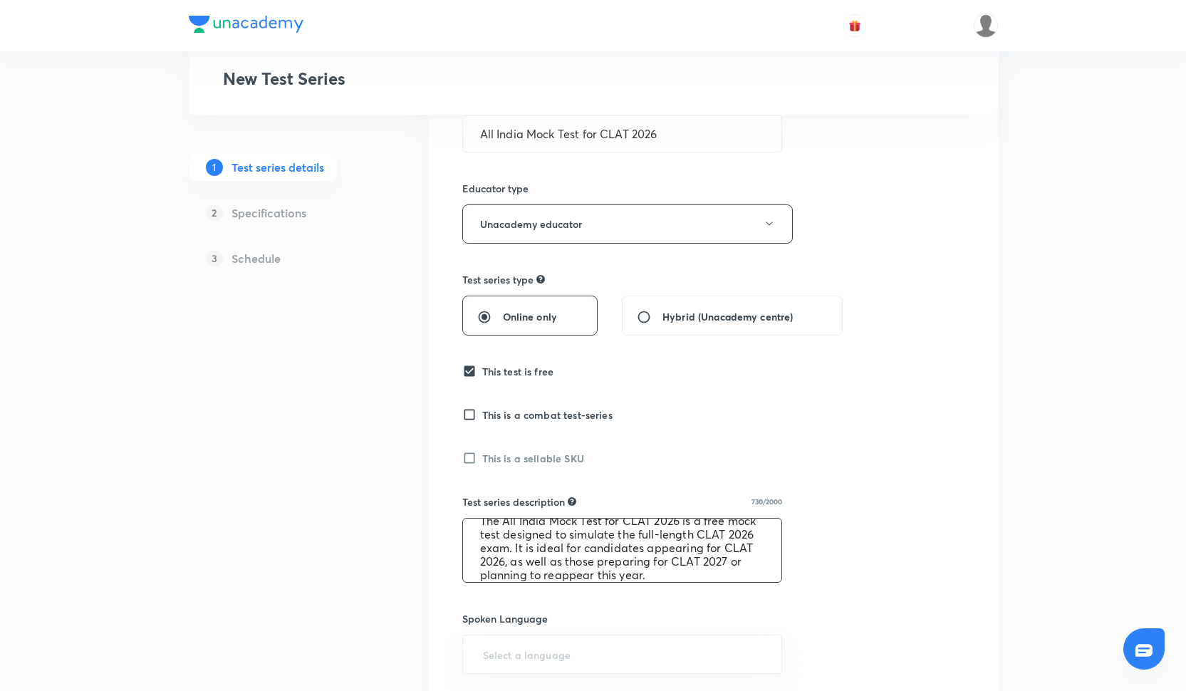
scroll to position [21, 0]
click at [511, 545] on textarea "The All India Mock Test for CLAT 2026 is a free mock test designed to simulate …" at bounding box center [622, 550] width 319 height 63
click at [504, 545] on textarea "The All India Mock Test for CLAT 2026 is a free mock test designed to simulate …" at bounding box center [622, 550] width 319 height 63
click at [541, 533] on textarea "The All India Mock Test for CLAT 2026 is a free mock test designed to simulate …" at bounding box center [622, 550] width 319 height 63
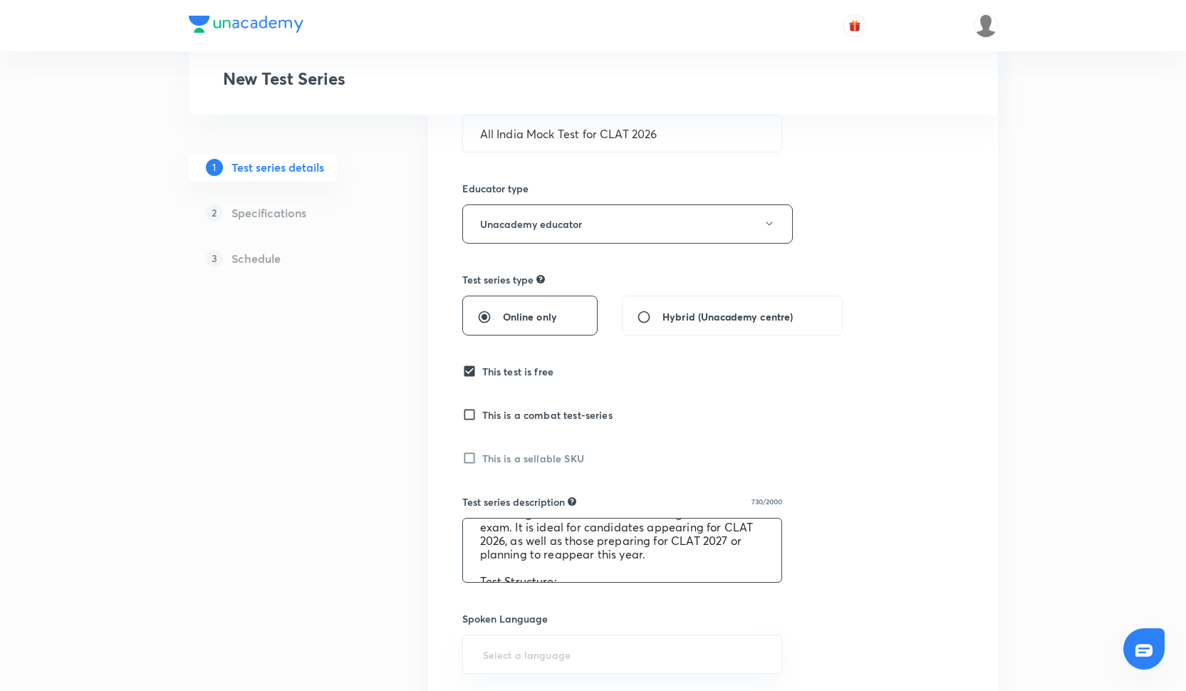
click at [540, 528] on textarea "The All India Mock Test for CLAT 2026 is a free mock test designed to simulate …" at bounding box center [622, 550] width 319 height 63
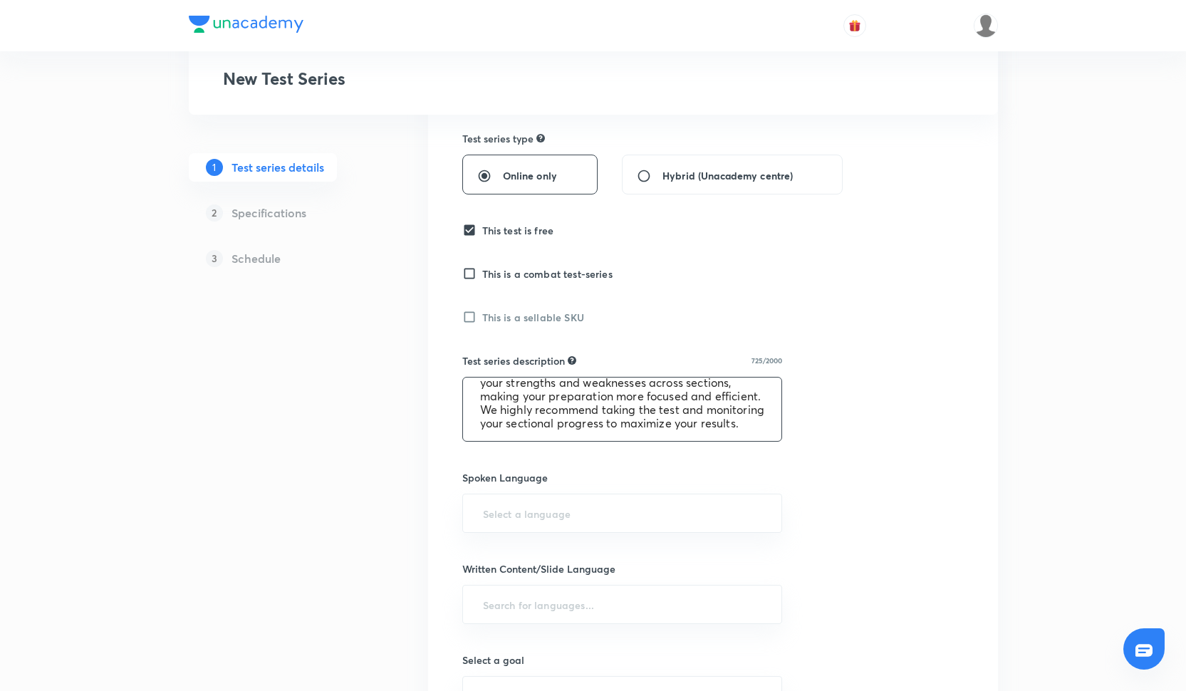
scroll to position [323, 0]
type textarea "The All India Mock Test for CLAT 2026 is a free mock test designed to simulate …"
click at [550, 521] on input "text" at bounding box center [622, 514] width 285 height 26
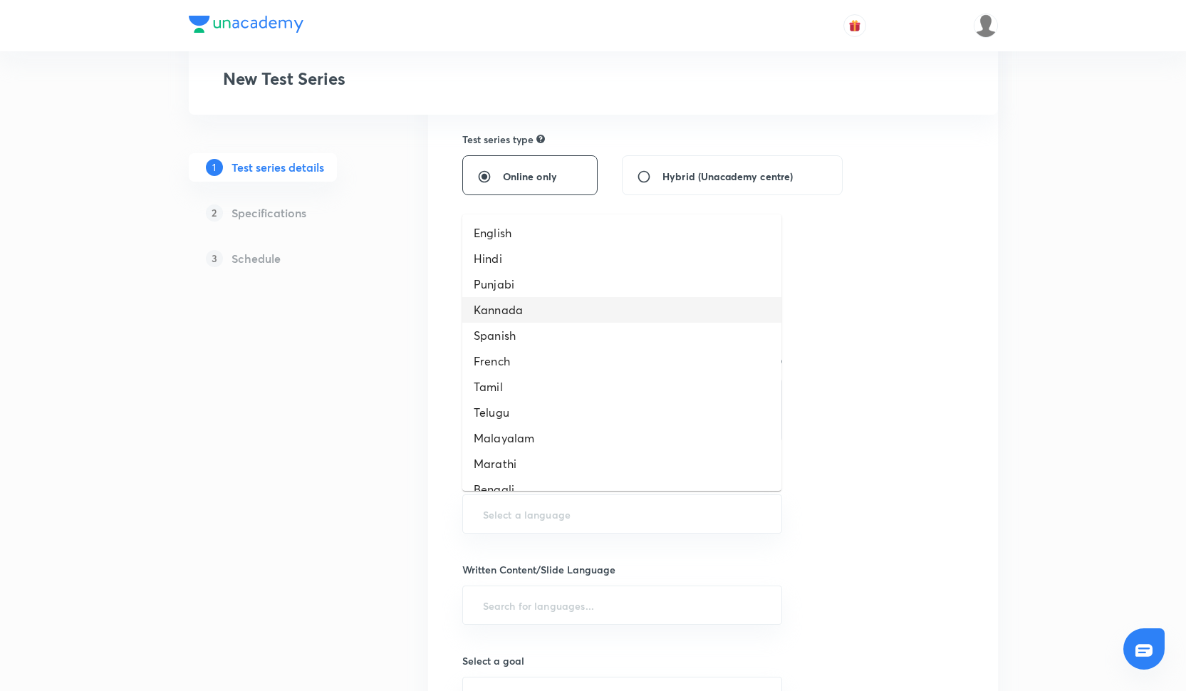
scroll to position [325, 0]
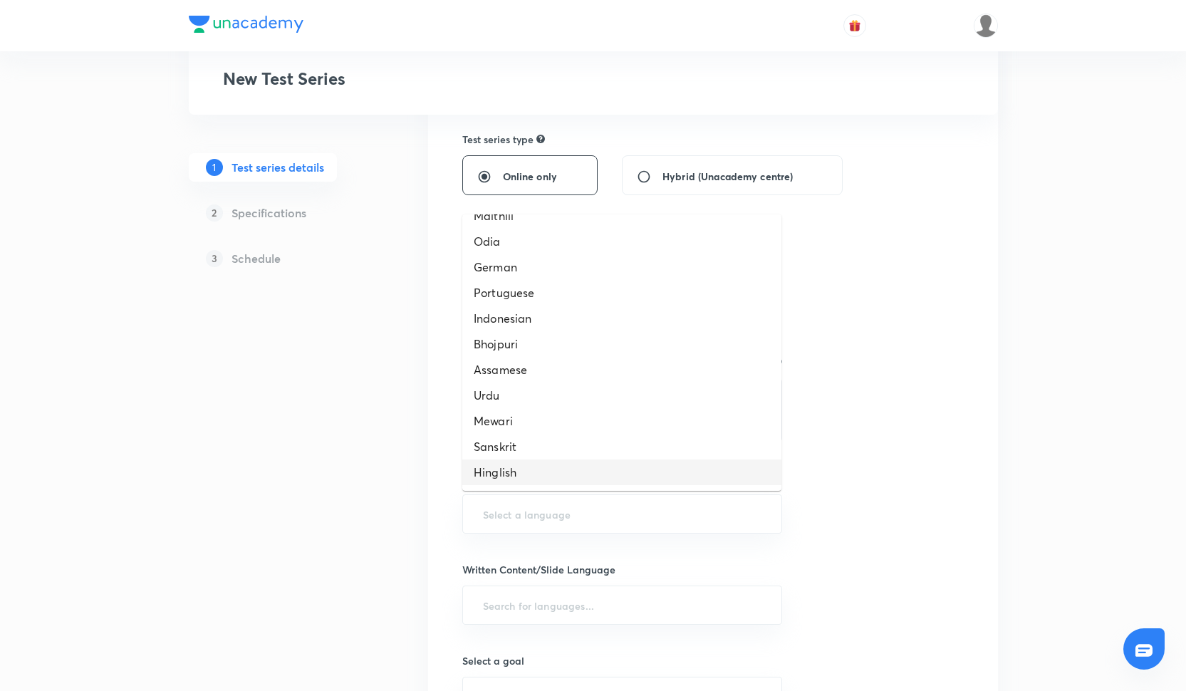
click at [541, 469] on li "Hinglish" at bounding box center [621, 472] width 319 height 26
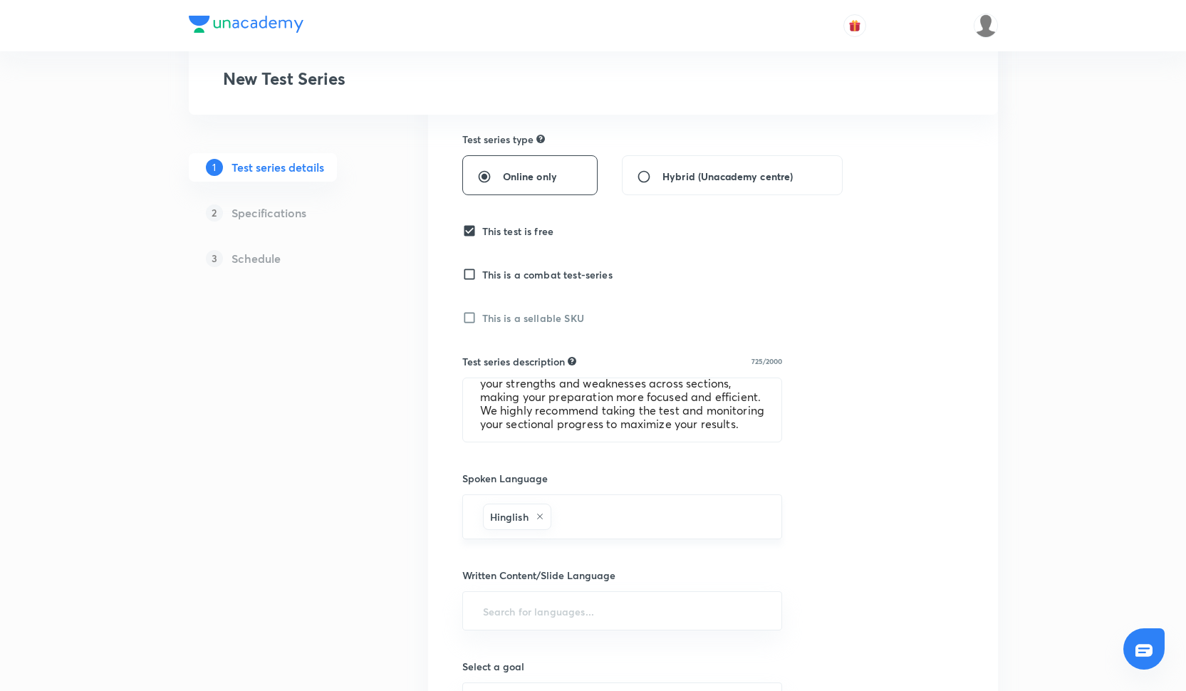
click at [543, 516] on icon at bounding box center [540, 516] width 9 height 9
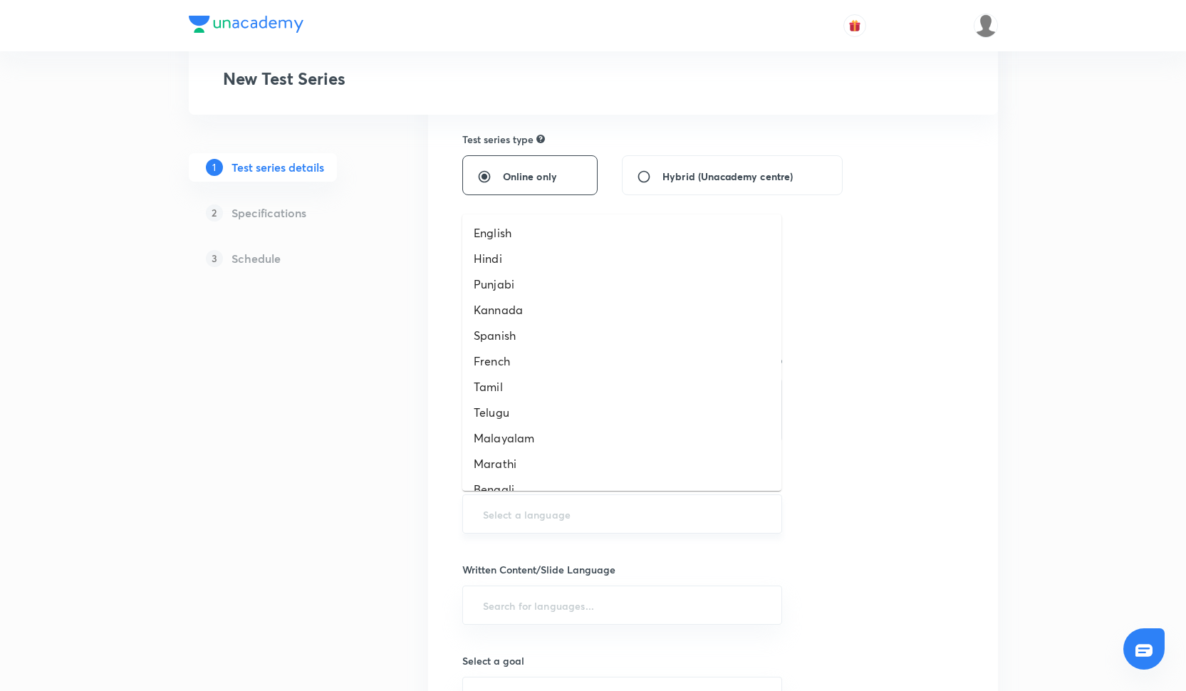
click at [543, 516] on input "text" at bounding box center [622, 514] width 285 height 26
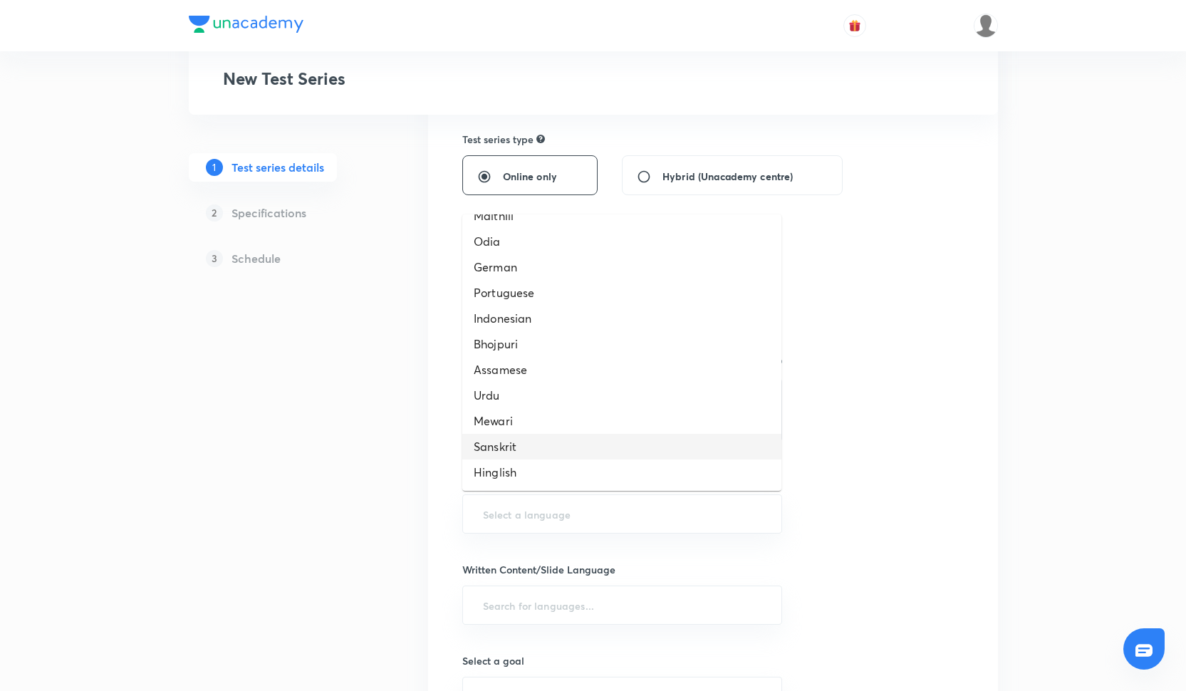
scroll to position [0, 0]
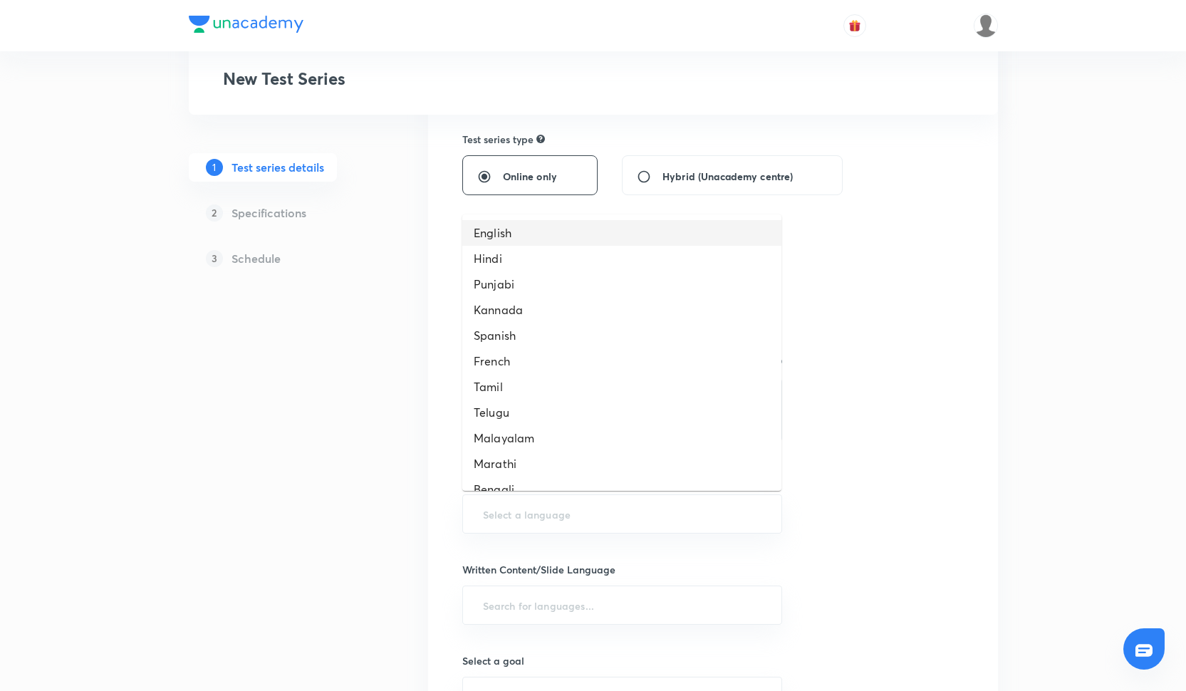
click at [498, 242] on li "English" at bounding box center [621, 233] width 319 height 26
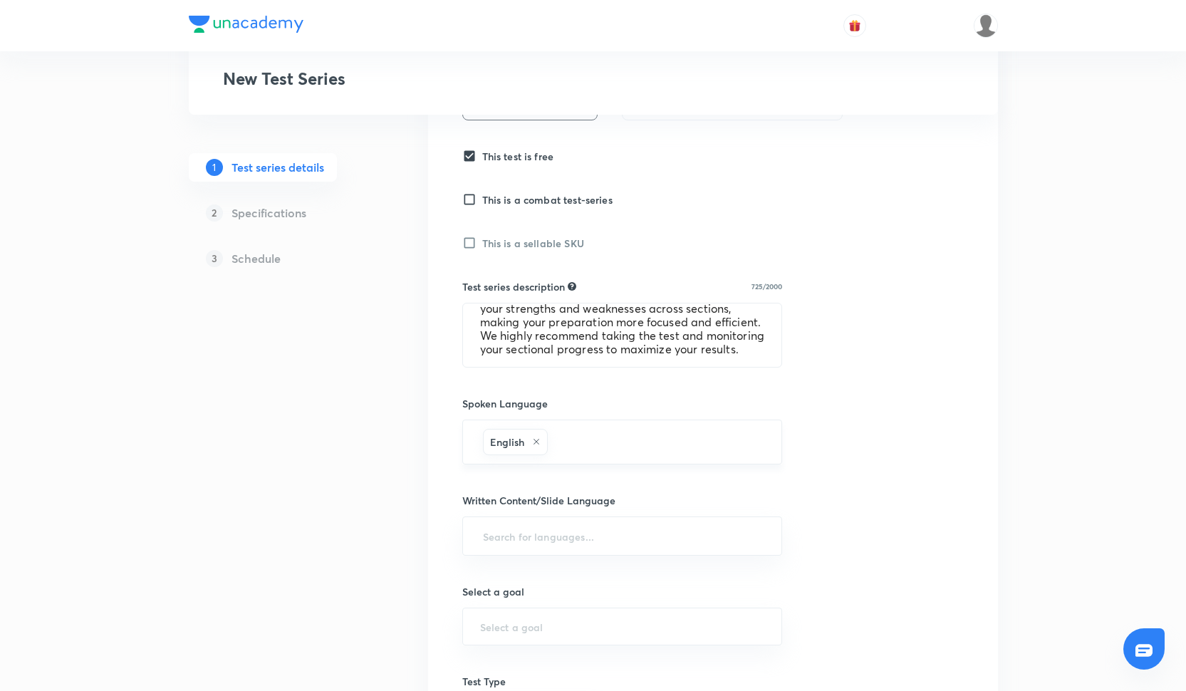
scroll to position [467, 0]
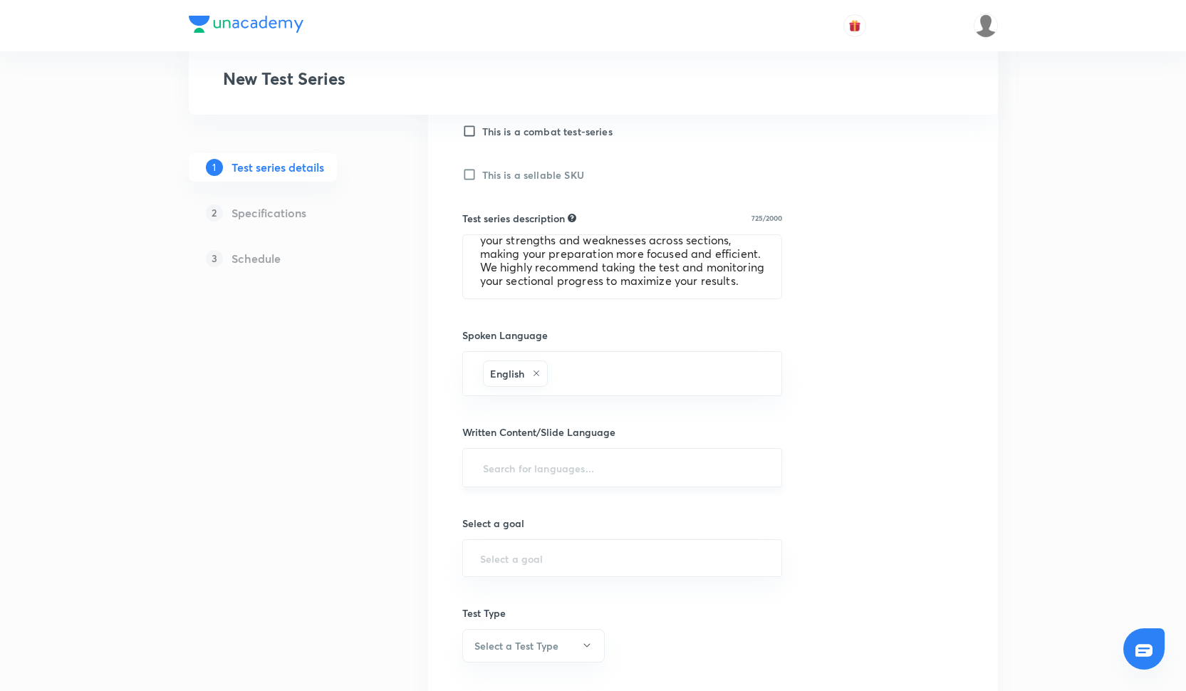
click at [571, 464] on input "text" at bounding box center [622, 467] width 285 height 26
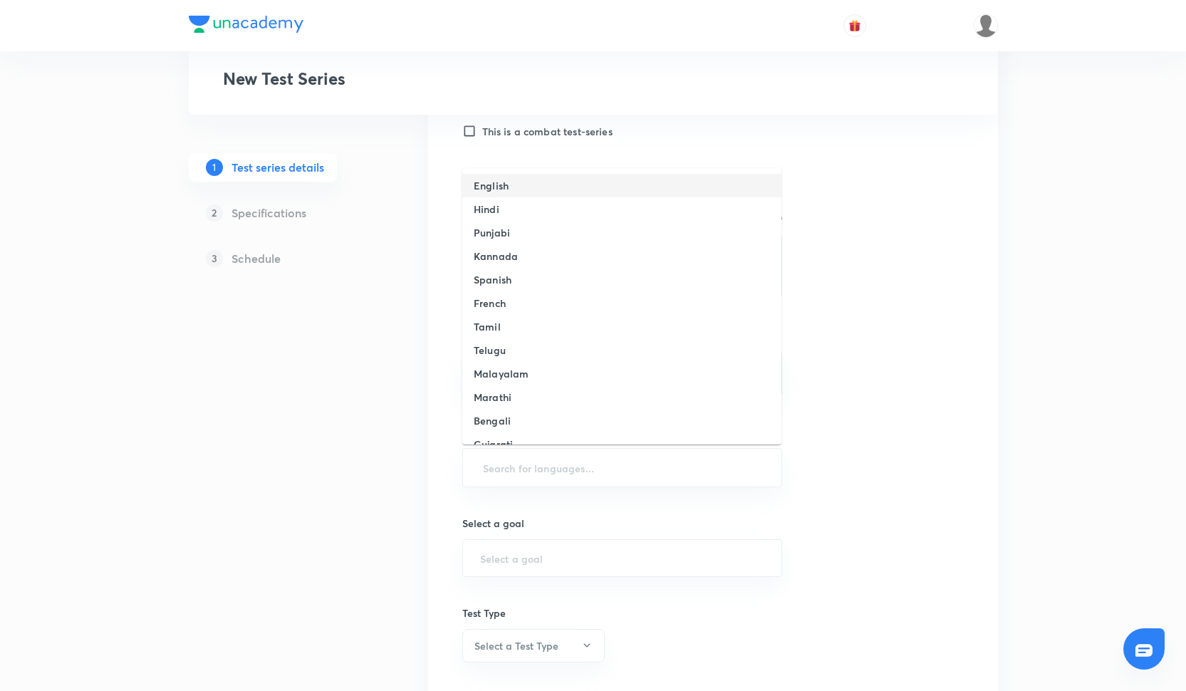
click at [519, 182] on li "English" at bounding box center [621, 186] width 319 height 24
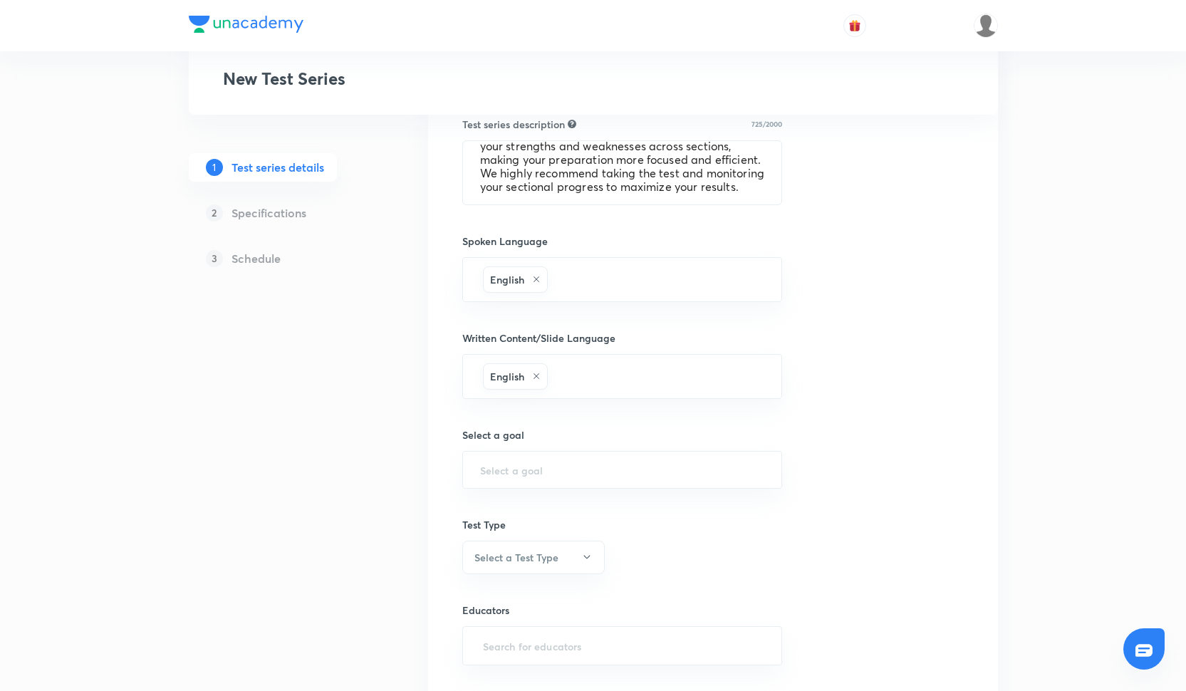
scroll to position [568, 0]
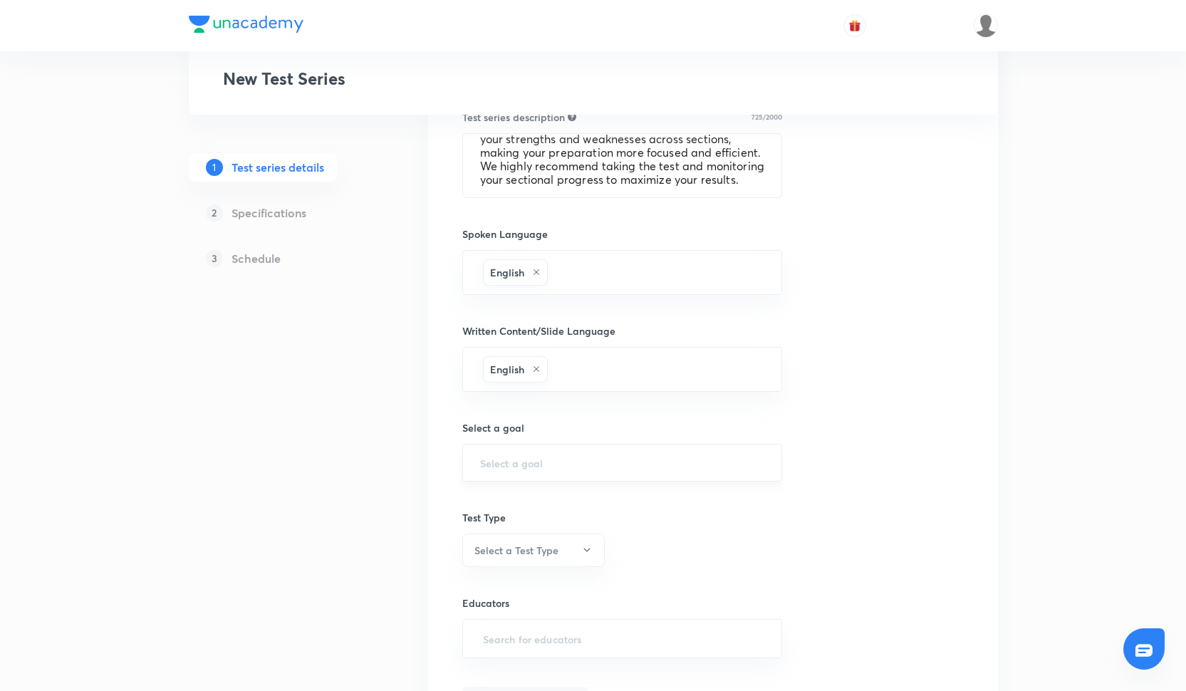
click at [540, 471] on div "​" at bounding box center [622, 463] width 321 height 38
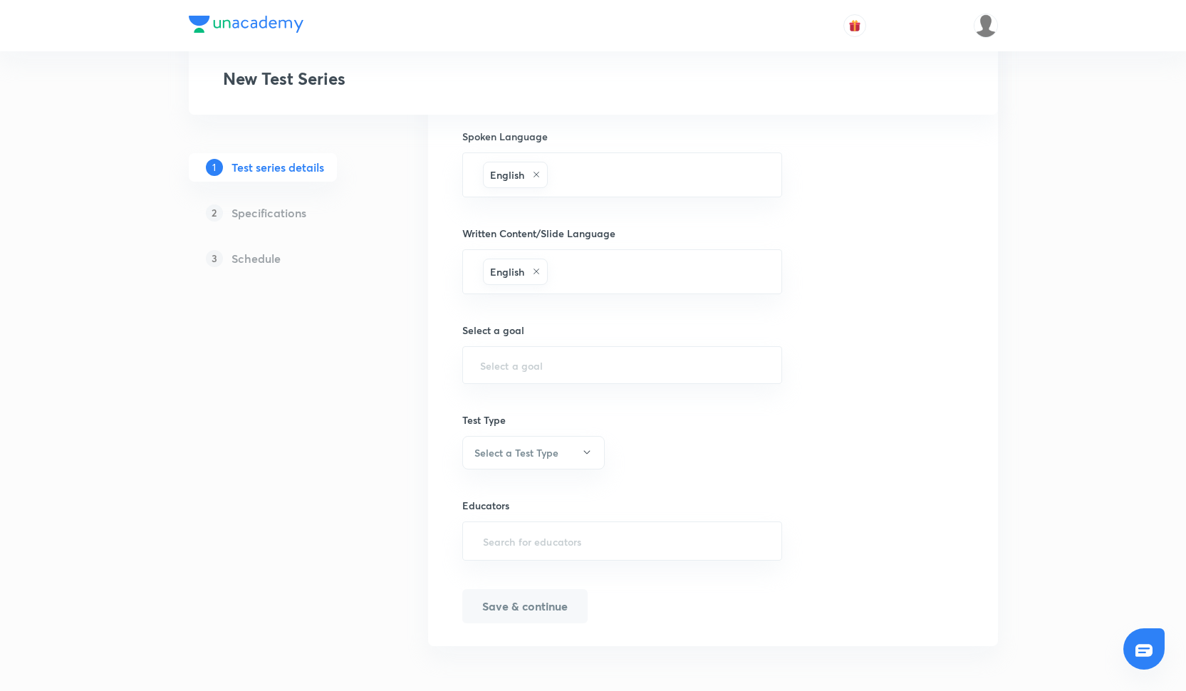
scroll to position [665, 0]
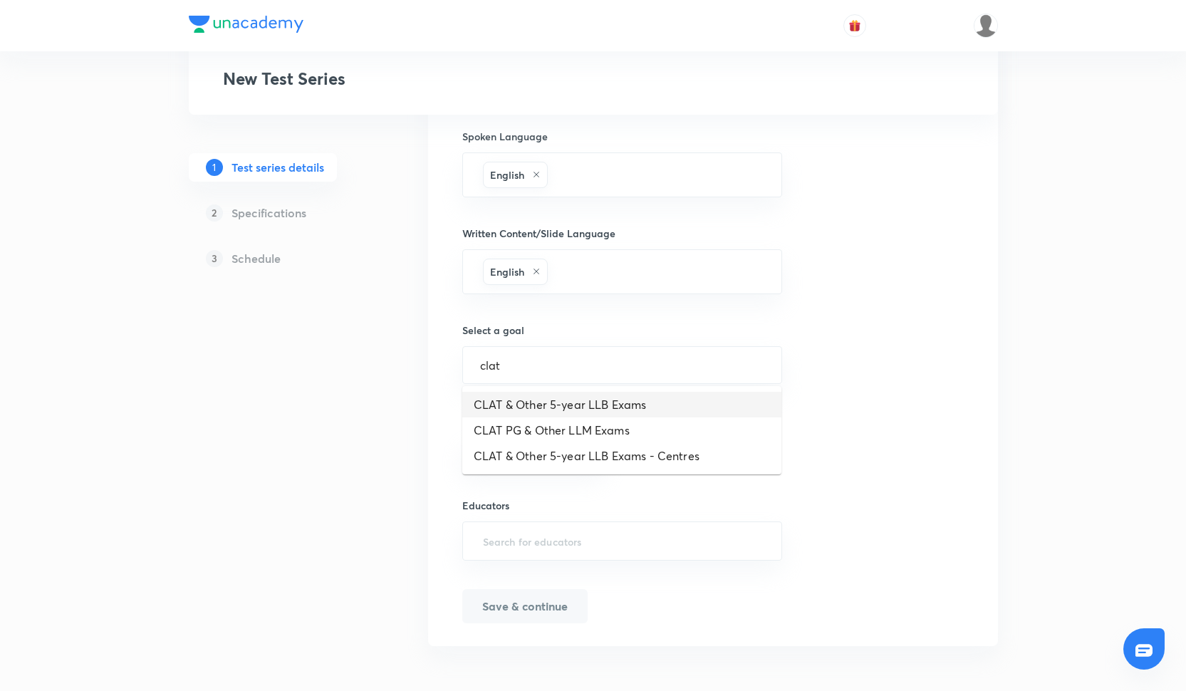
click at [545, 407] on li "CLAT & Other 5-year LLB Exams" at bounding box center [621, 405] width 319 height 26
type input "clat"
type input "CLAT & Other 5-year LLB Exams"
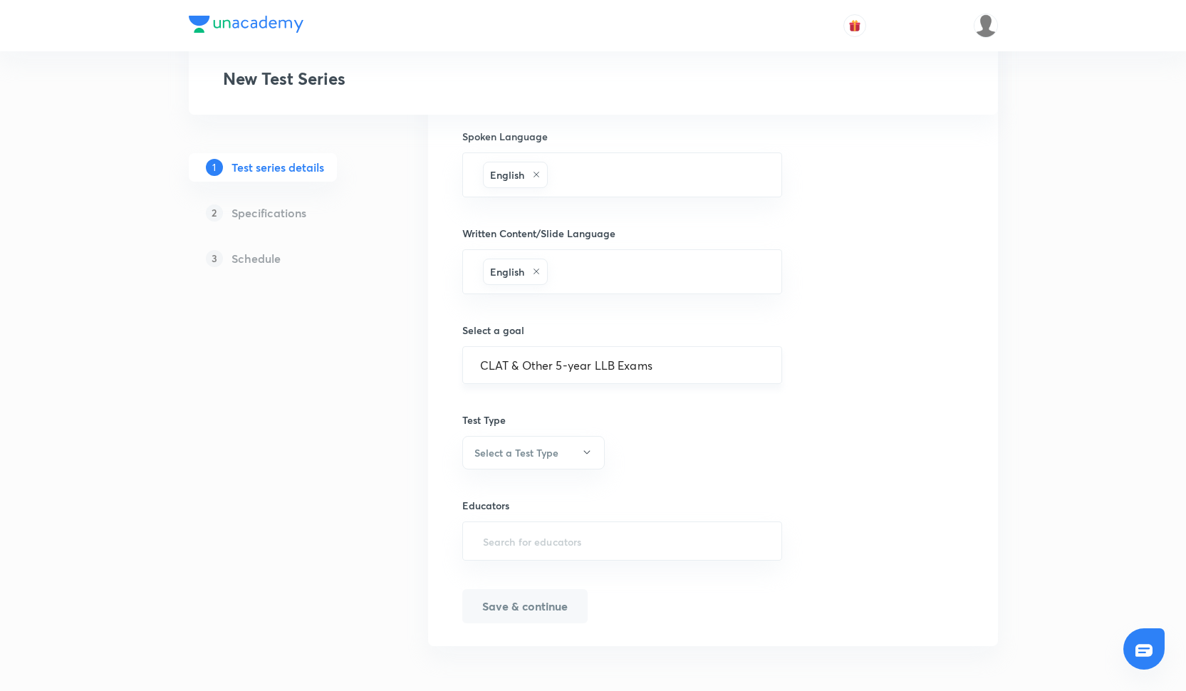
click at [701, 373] on div "CLAT & Other 5-year LLB Exams ​" at bounding box center [622, 365] width 321 height 38
click at [687, 371] on input "CLAT & Other 5-year LLB Exams" at bounding box center [622, 365] width 285 height 14
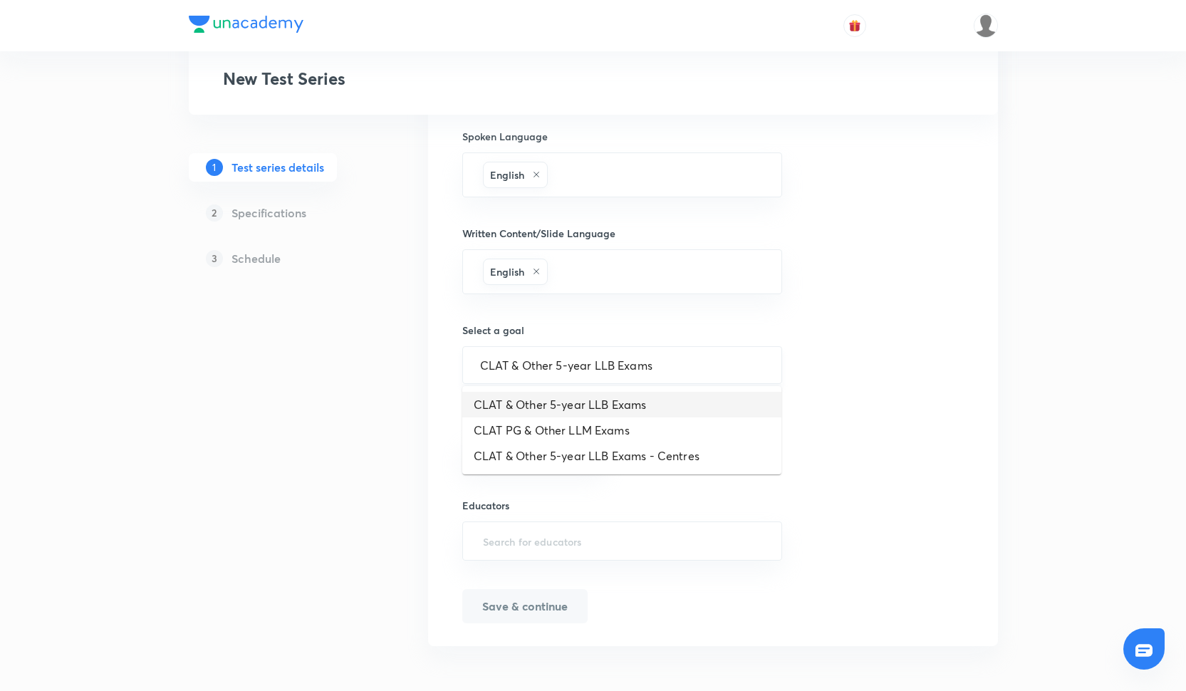
click at [668, 367] on input "CLAT & Other 5-year LLB Exams" at bounding box center [622, 365] width 285 height 14
click at [826, 407] on div "Test series title 33/80 All India Mock Test for CLAT 2026 ​ Educator type Unaca…" at bounding box center [712, 101] width 501 height 1043
click at [560, 454] on button "Select a Test Type" at bounding box center [533, 452] width 142 height 33
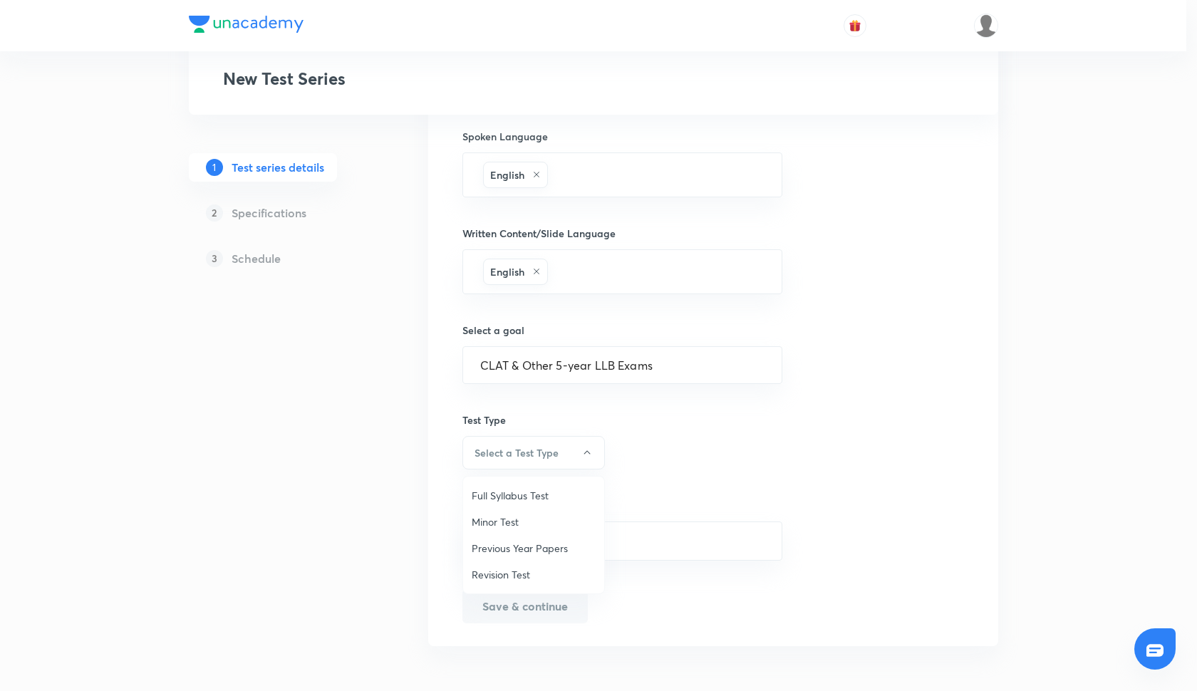
click at [519, 492] on span "Full Syllabus Test" at bounding box center [534, 495] width 124 height 15
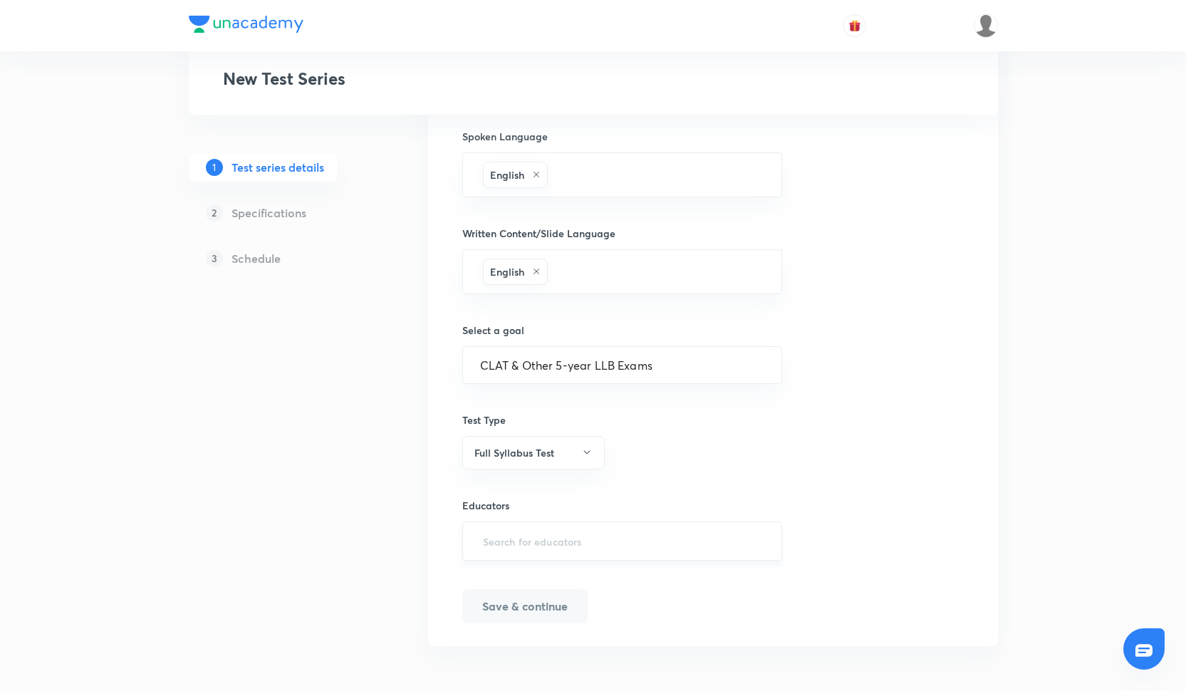
click at [534, 528] on input "text" at bounding box center [622, 541] width 285 height 26
click at [509, 531] on input "text" at bounding box center [622, 541] width 285 height 26
paste input "VijendraChoudhary-2949"
type input "VijendraChoudhary-2949"
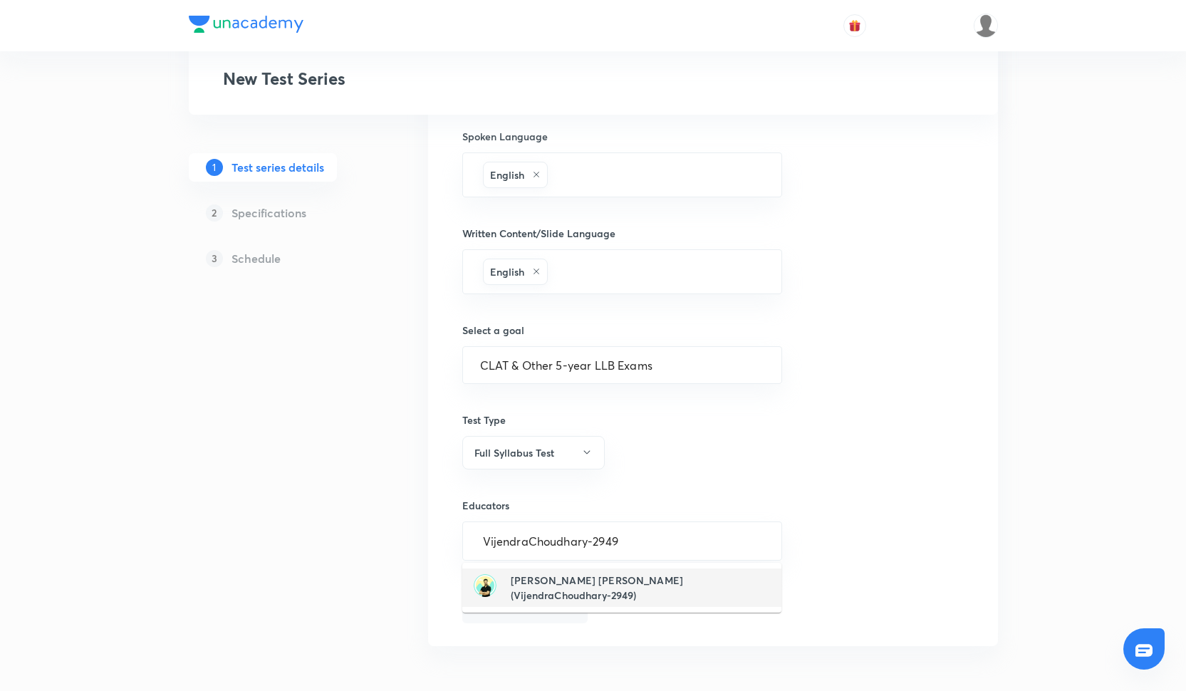
click at [539, 583] on h6 "Vijendra Singh Kulhari(VijendraChoudhary-2949)" at bounding box center [640, 588] width 259 height 30
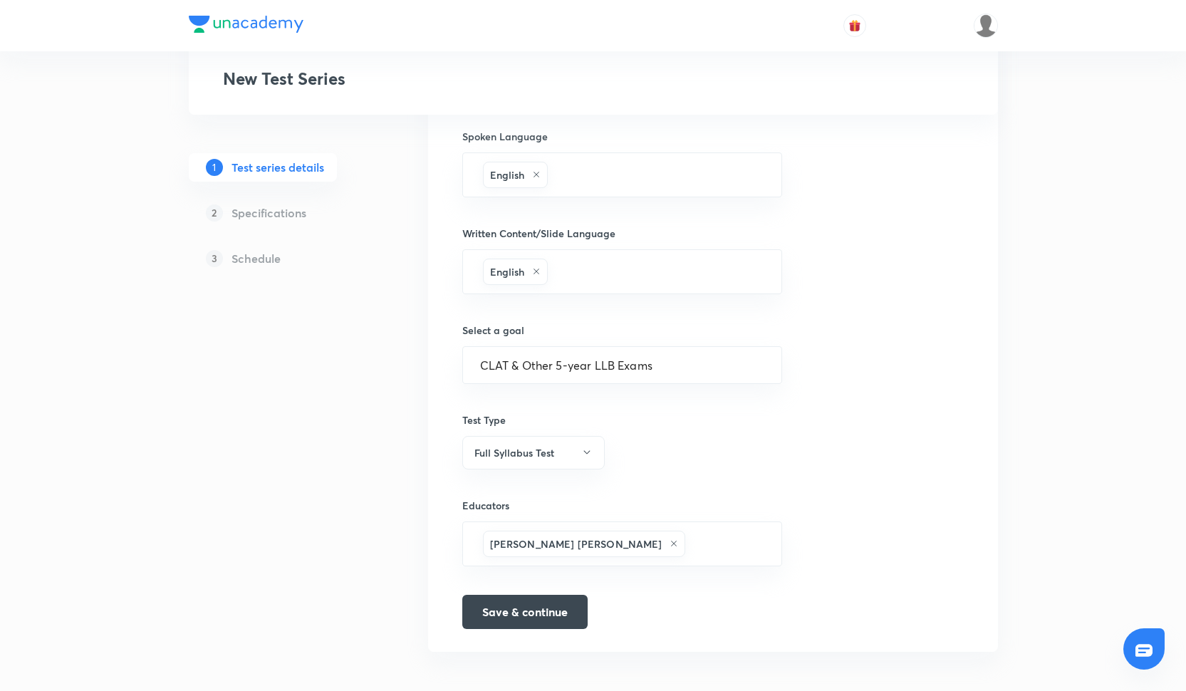
paste input "ShikhaPuri-21"
type input "ShikhaPuri-21"
click at [604, 589] on h6 "Shikha Puri(ShikhaPuri-21)" at bounding box center [588, 592] width 155 height 15
paste input "hanidaksh0199"
type input "hanidaksh0199"
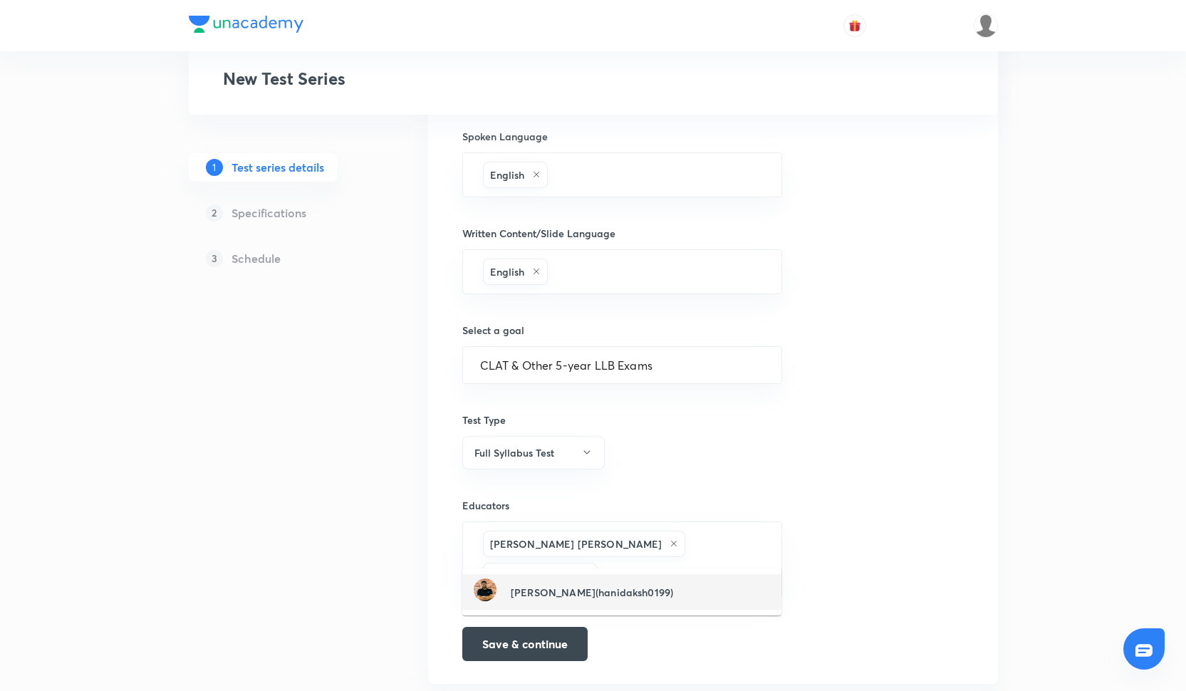
click at [566, 588] on h6 "Hani Kumar Sharma(hanidaksh0199)" at bounding box center [592, 592] width 162 height 15
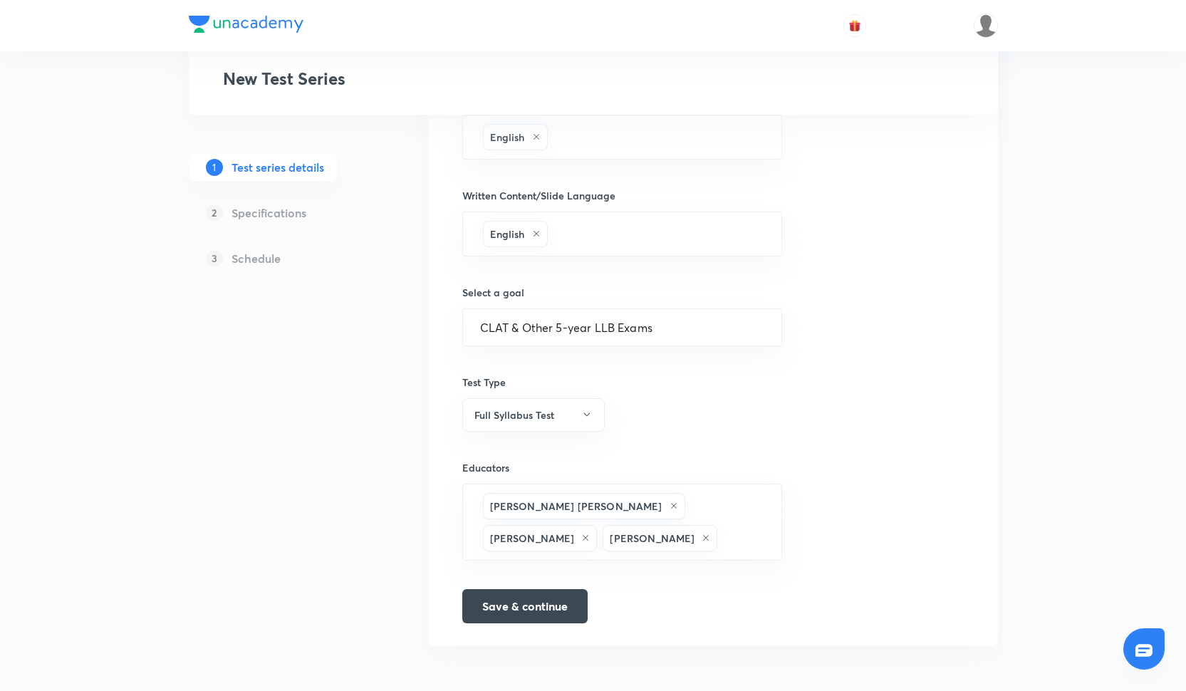
click at [212, 214] on p "2" at bounding box center [214, 212] width 17 height 17
click at [702, 539] on icon at bounding box center [706, 538] width 9 height 9
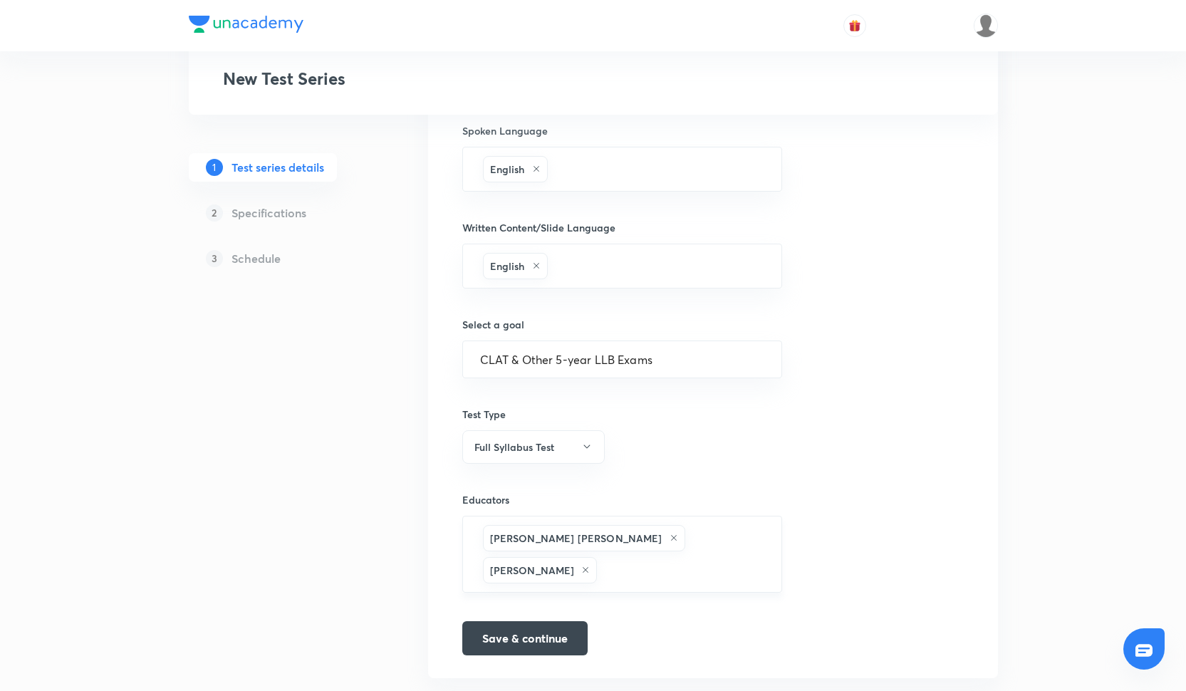
click at [609, 543] on div "Vijendra Singh Kulhari" at bounding box center [584, 538] width 202 height 26
click at [670, 536] on icon at bounding box center [674, 538] width 9 height 9
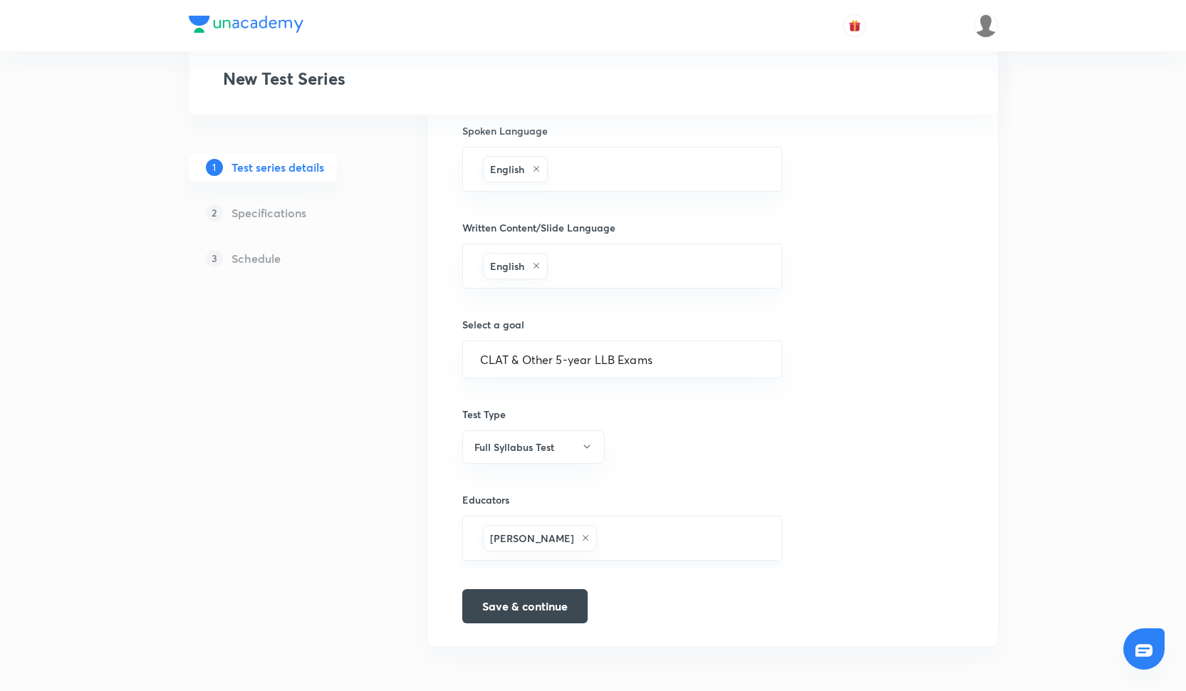
click at [581, 539] on icon at bounding box center [585, 538] width 9 height 9
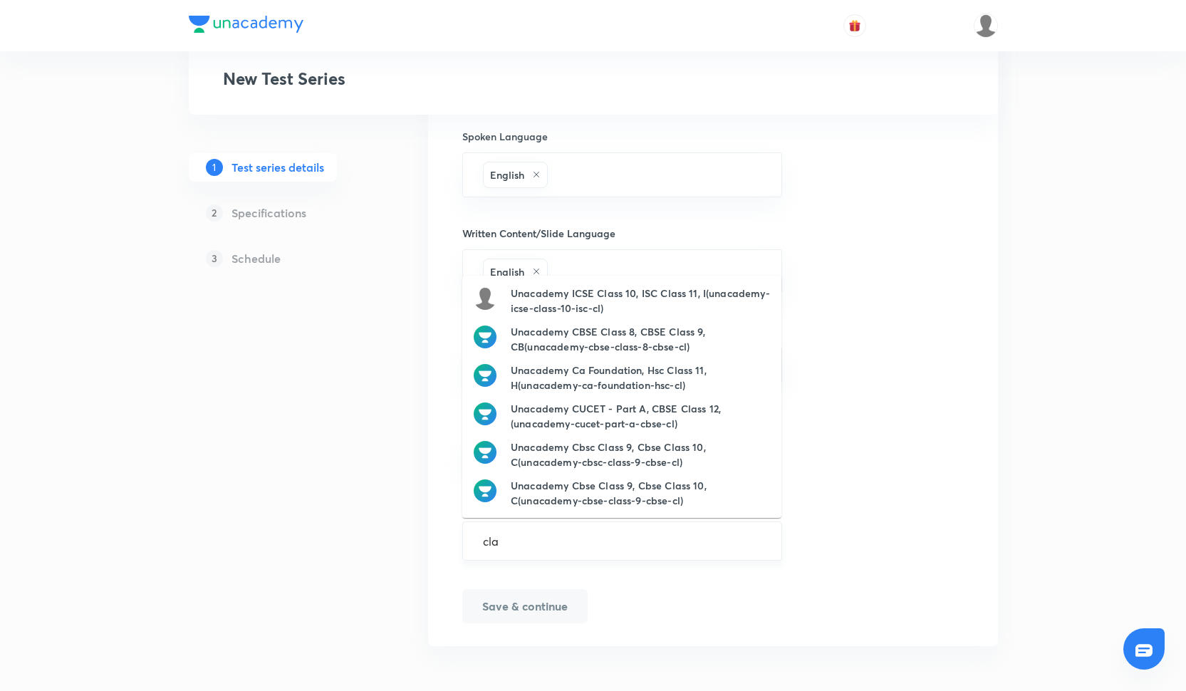
type input "clat"
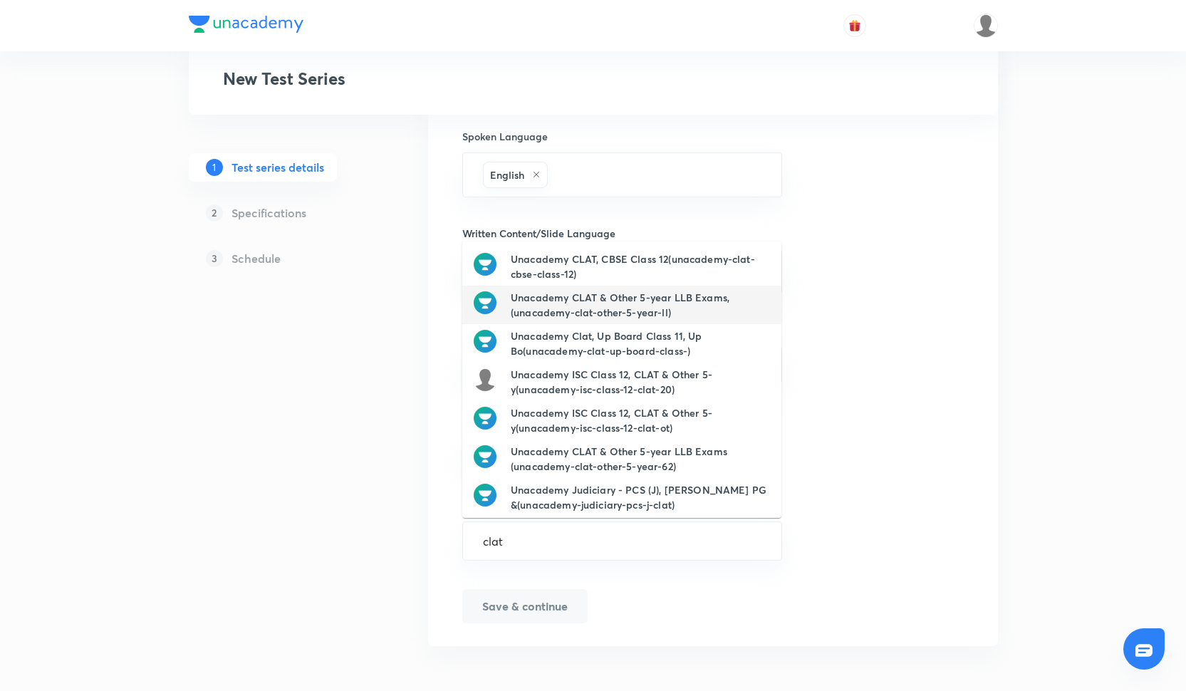
click at [608, 304] on h6 "Unacademy CLAT & Other 5-year LLB Exams,(unacademy-clat-other-5-year-ll)" at bounding box center [640, 305] width 259 height 30
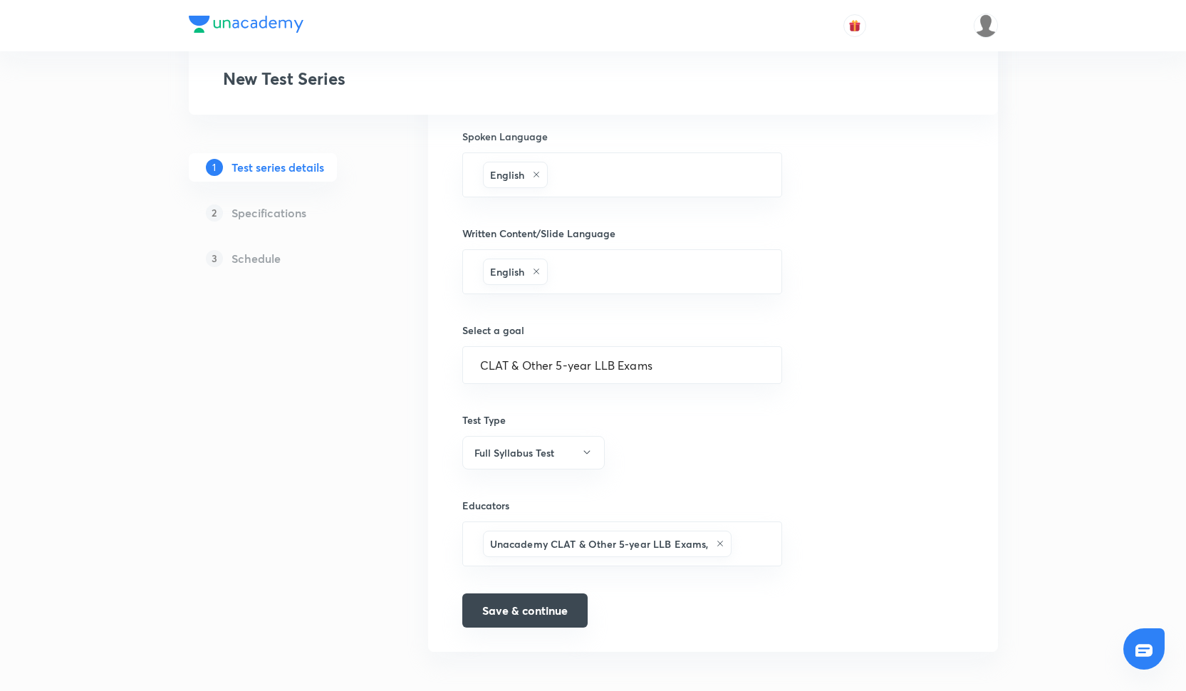
click at [527, 609] on button "Save & continue" at bounding box center [524, 610] width 125 height 34
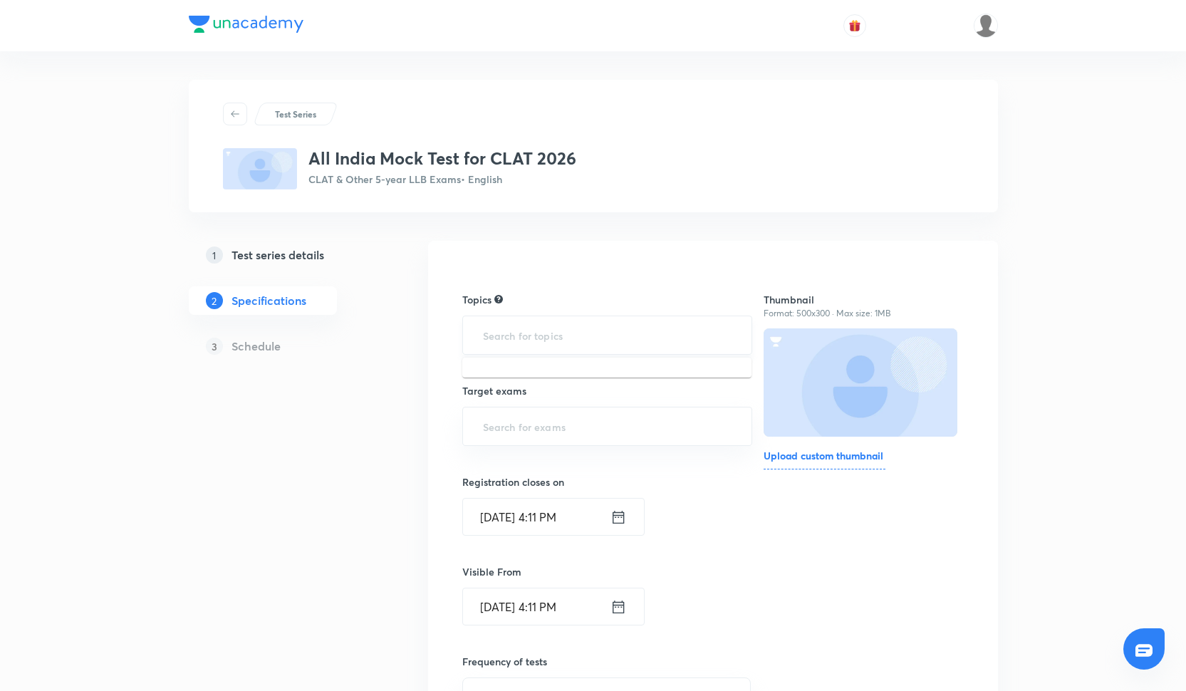
click at [558, 340] on input "text" at bounding box center [607, 335] width 255 height 26
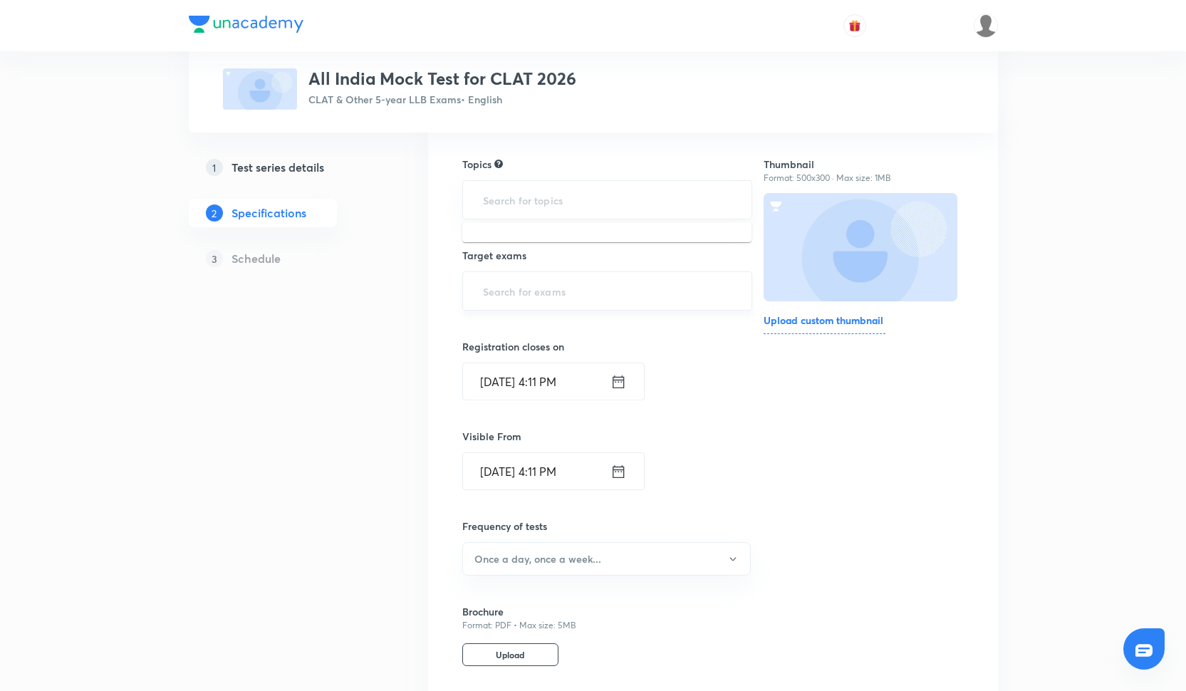
scroll to position [123, 0]
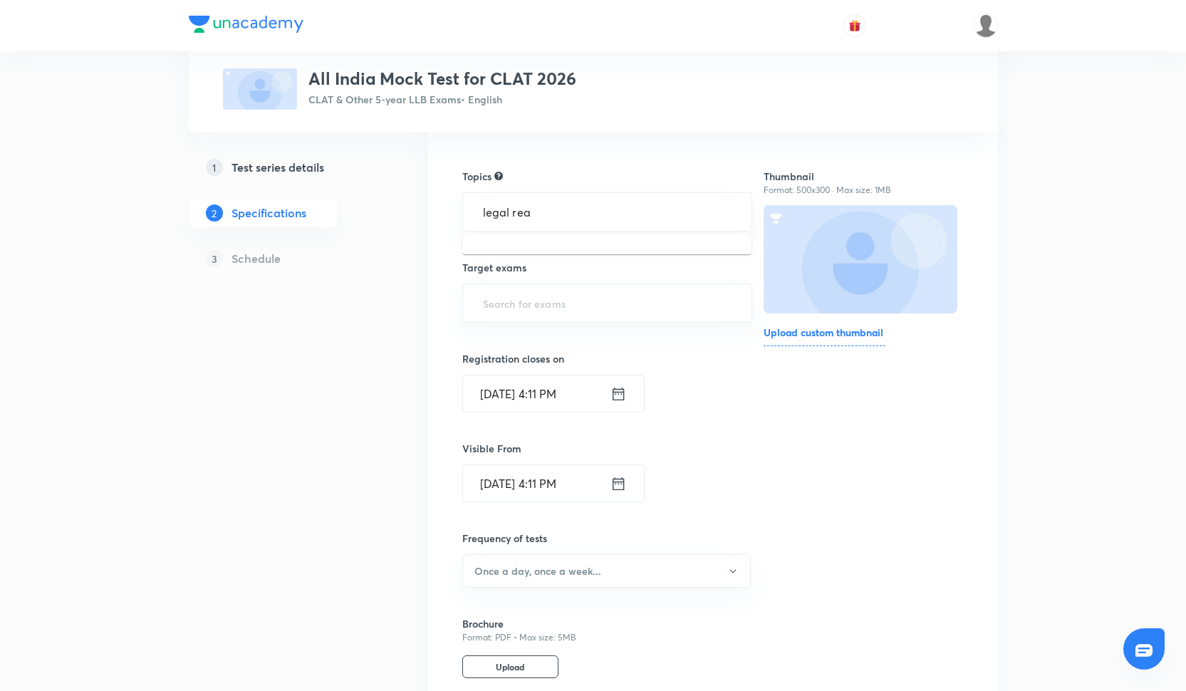
type input "legal reas"
click at [595, 252] on li "Legal Reasoning -> Legal Static GK" at bounding box center [606, 253] width 289 height 26
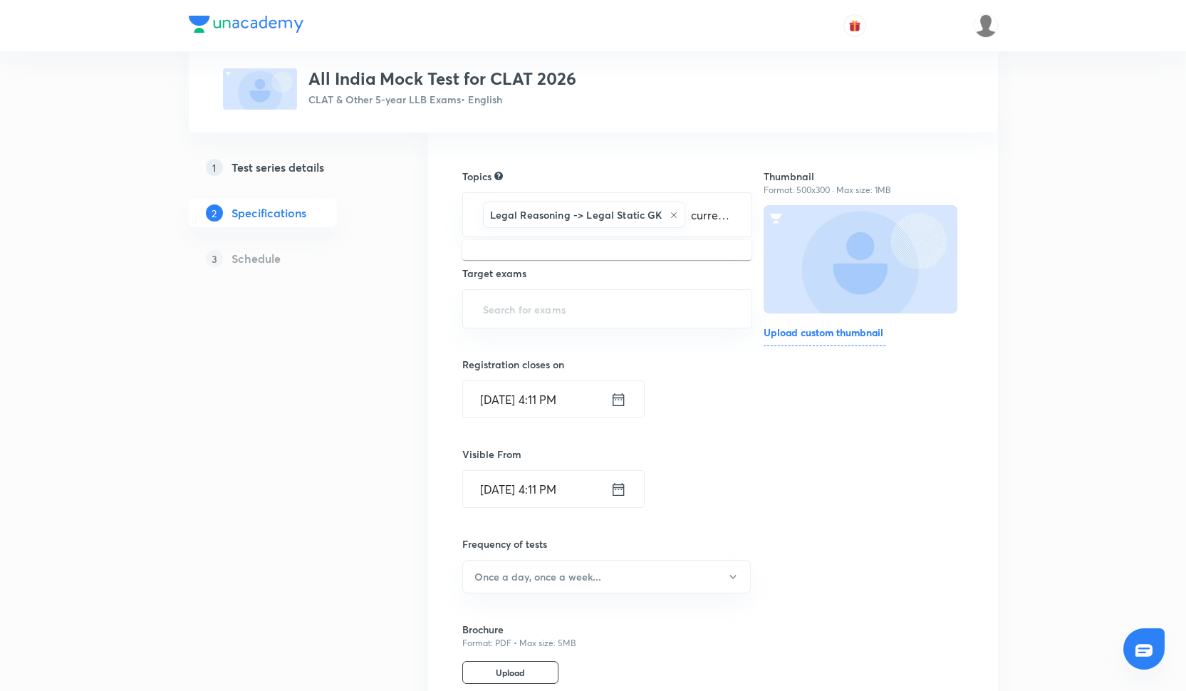
type input "current aff"
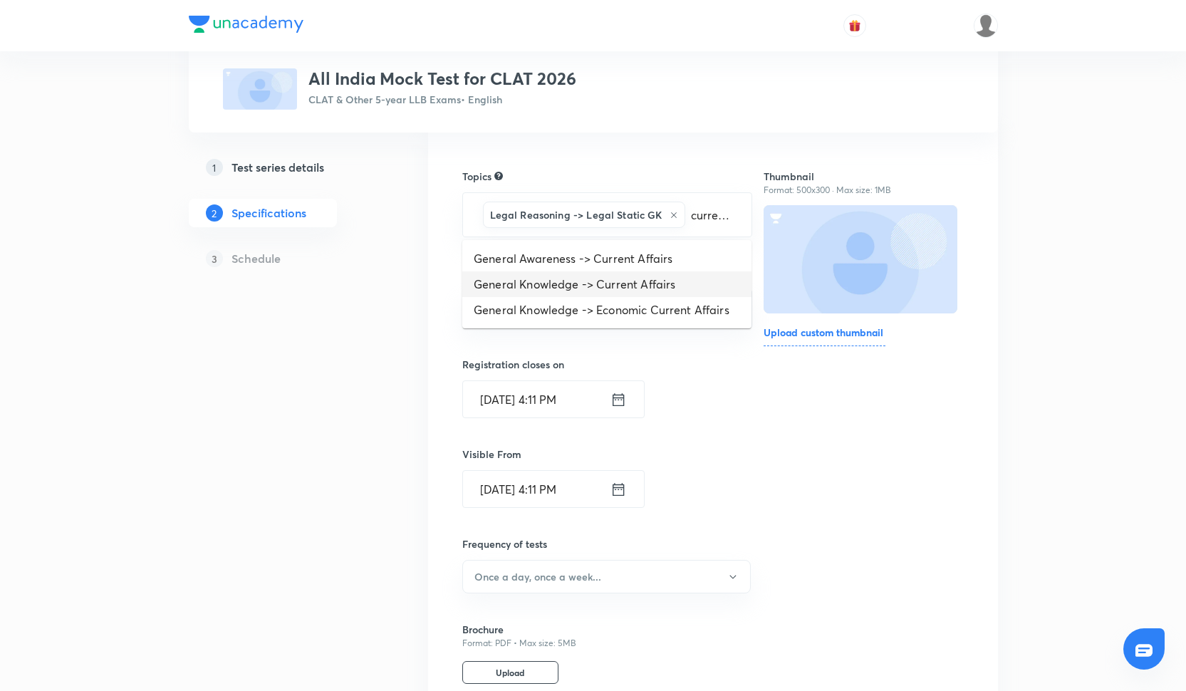
click at [561, 285] on li "General Knowledge -> Current Affairs" at bounding box center [606, 284] width 289 height 26
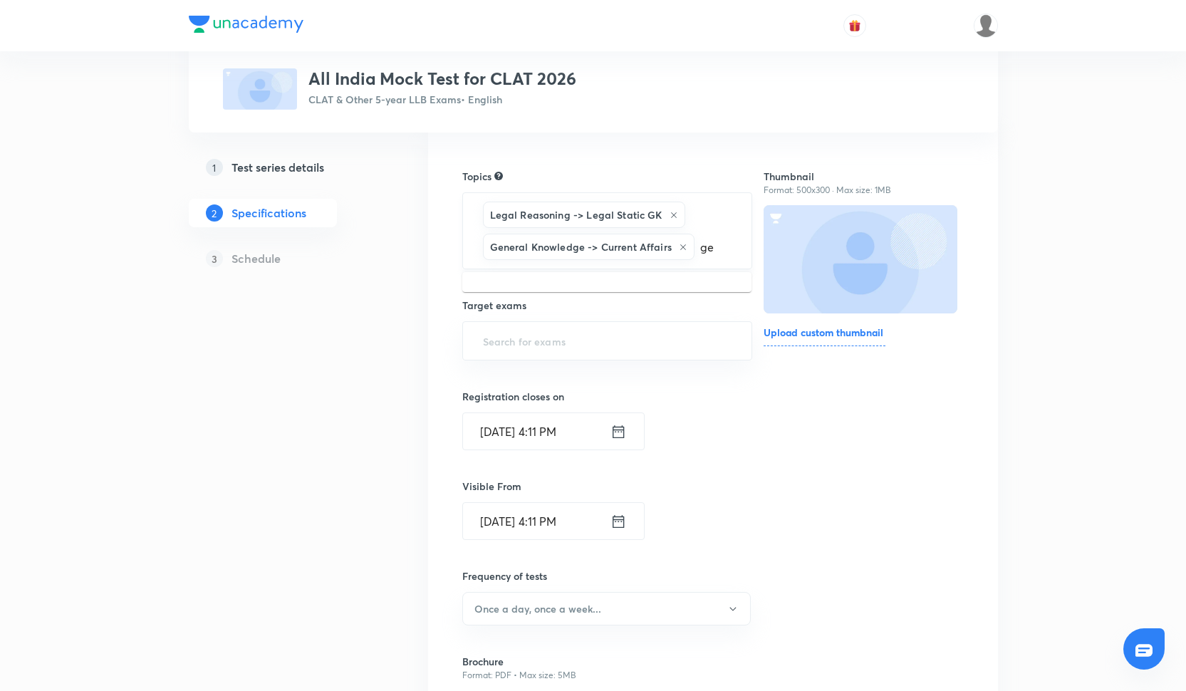
type input "g"
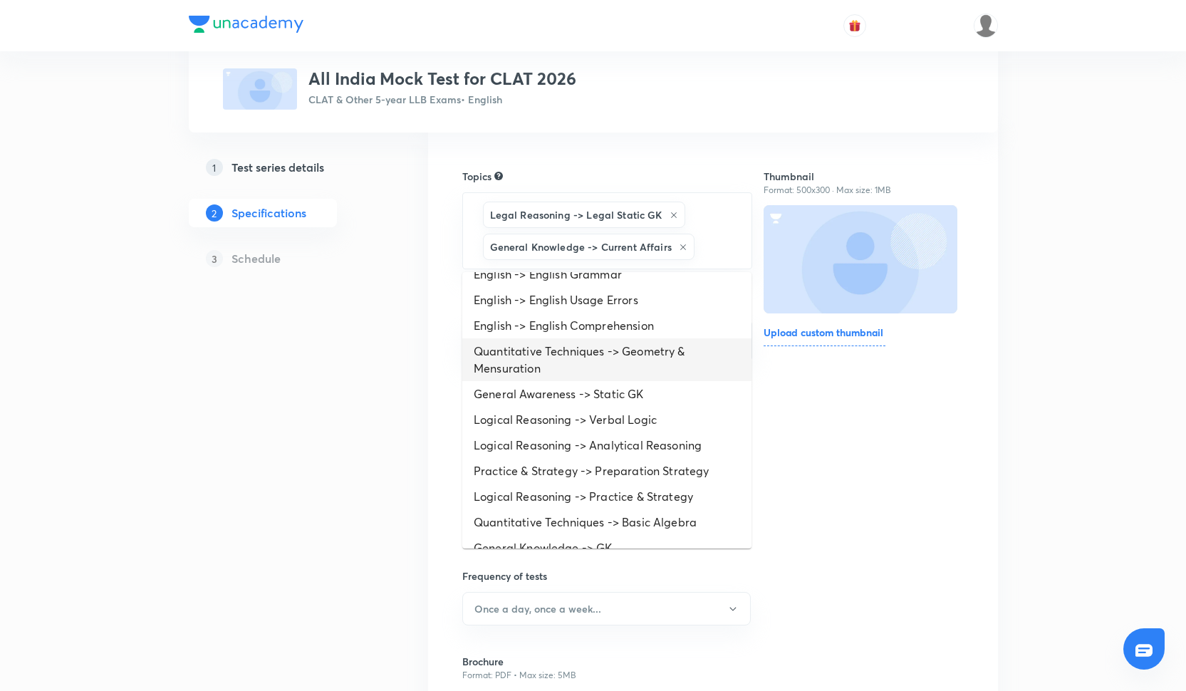
scroll to position [0, 0]
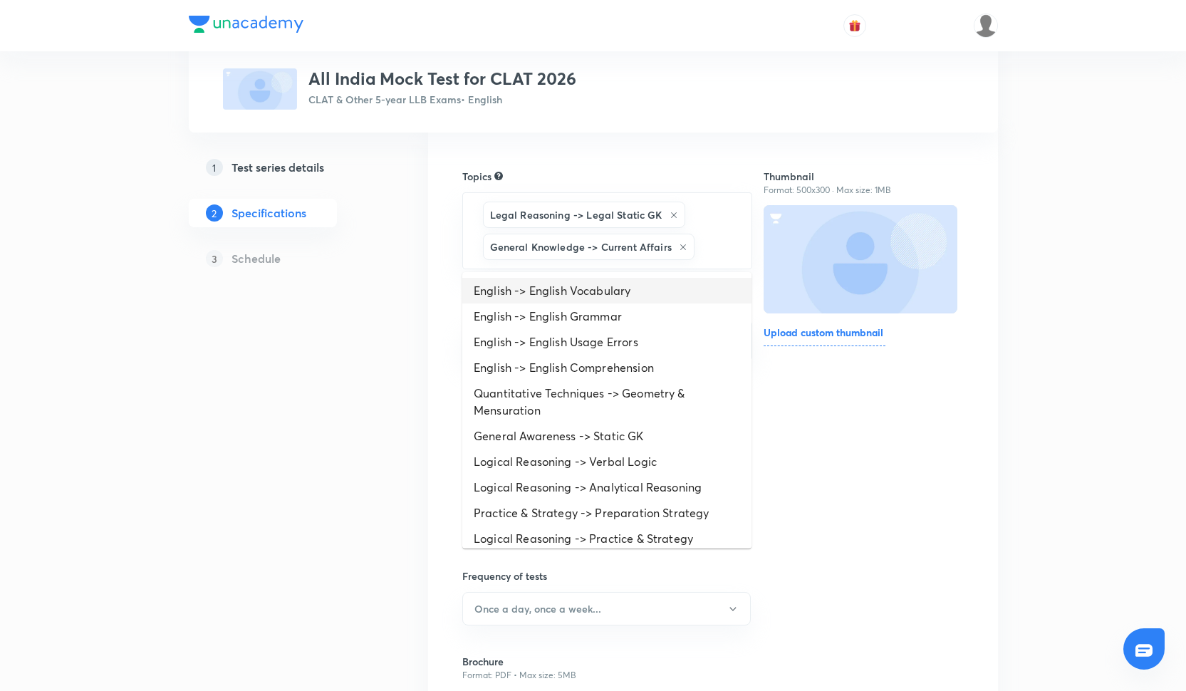
click at [546, 300] on li "English -> English Vocabulary" at bounding box center [606, 291] width 289 height 26
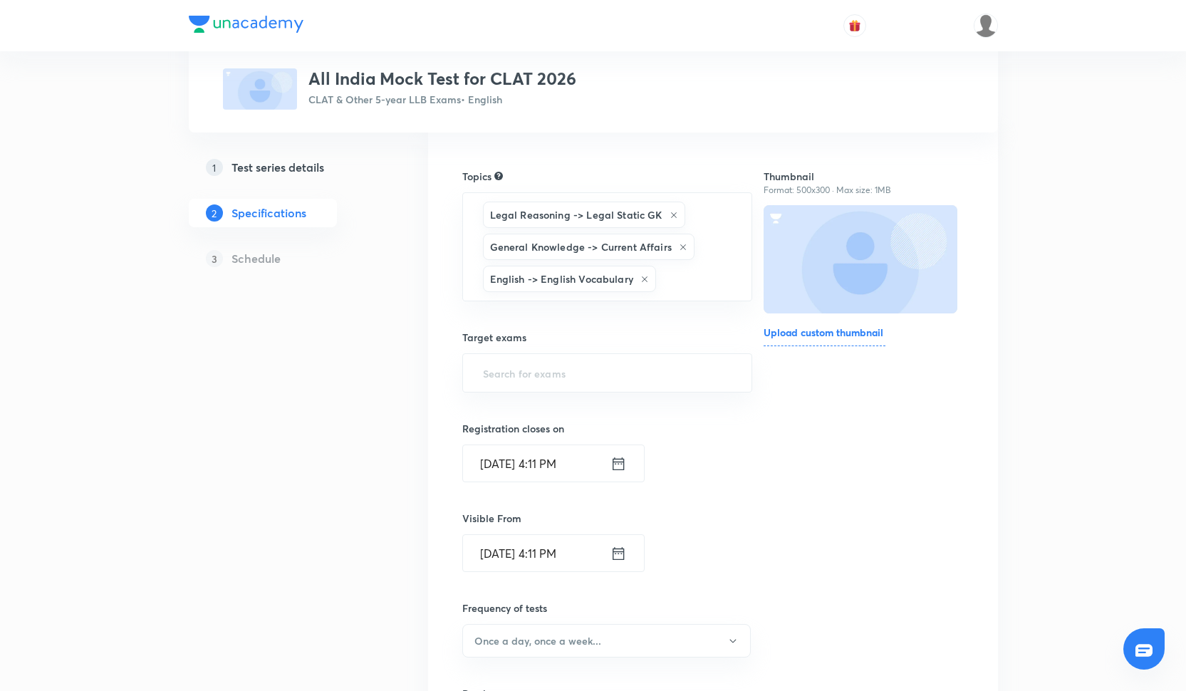
type input "e"
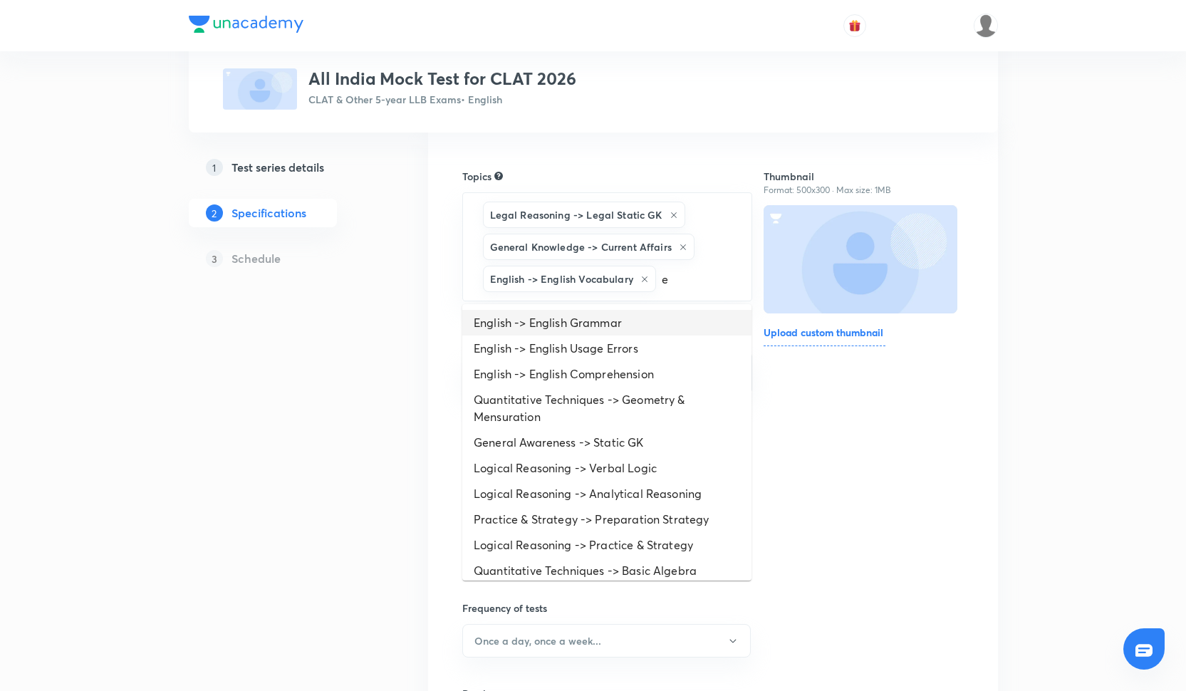
click at [548, 335] on li "English -> English Grammar" at bounding box center [606, 323] width 289 height 26
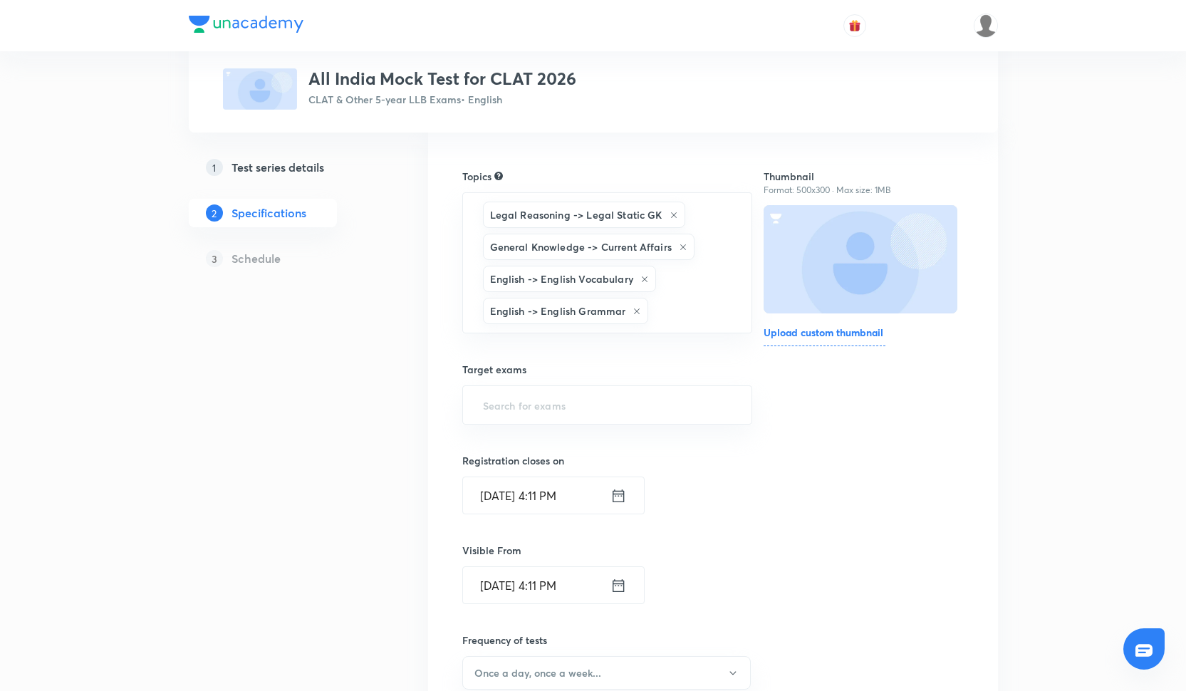
type input "e"
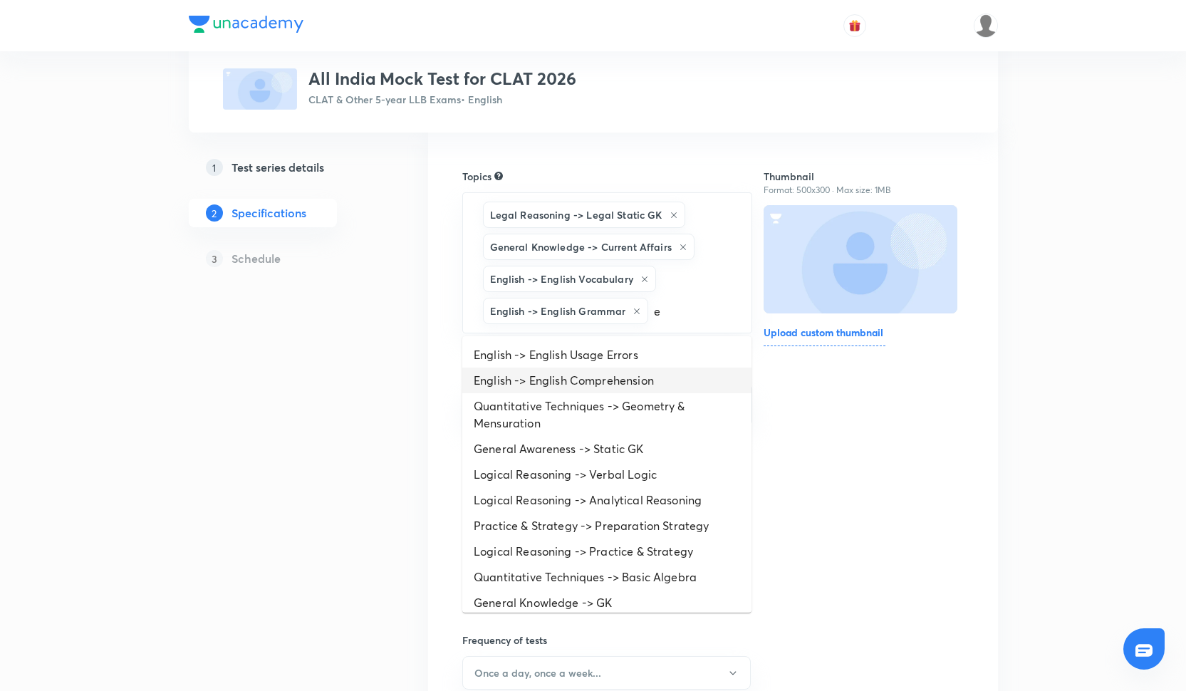
click at [553, 368] on li "English -> English Comprehension" at bounding box center [606, 381] width 289 height 26
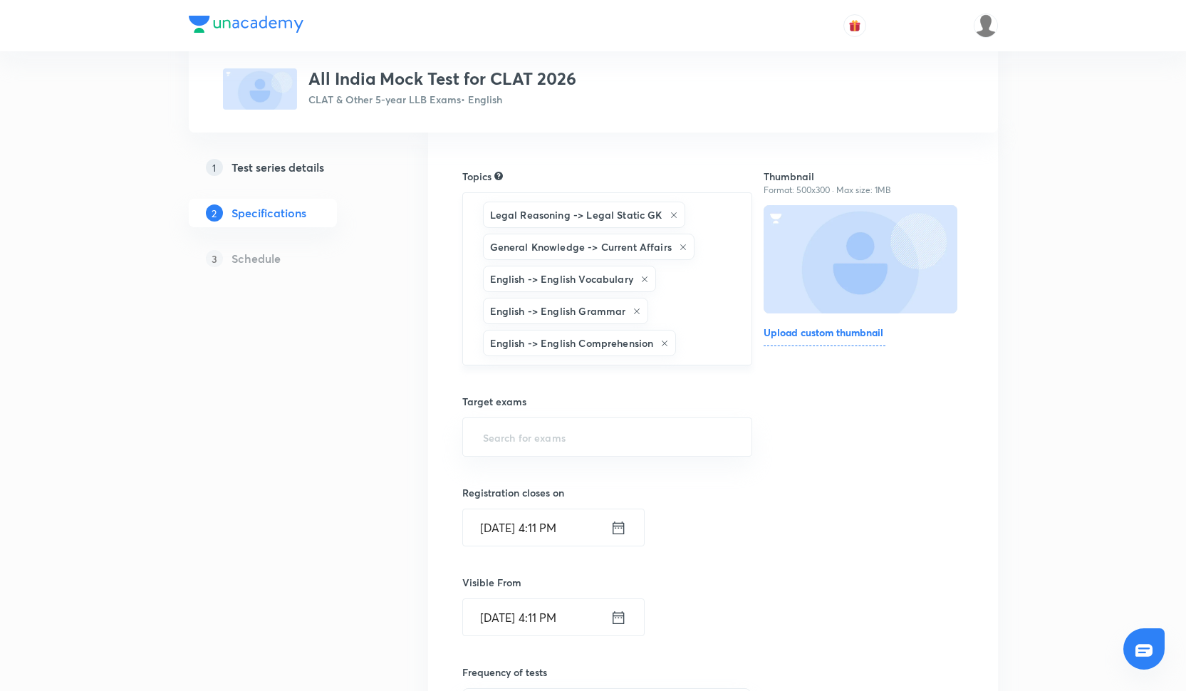
type input "l"
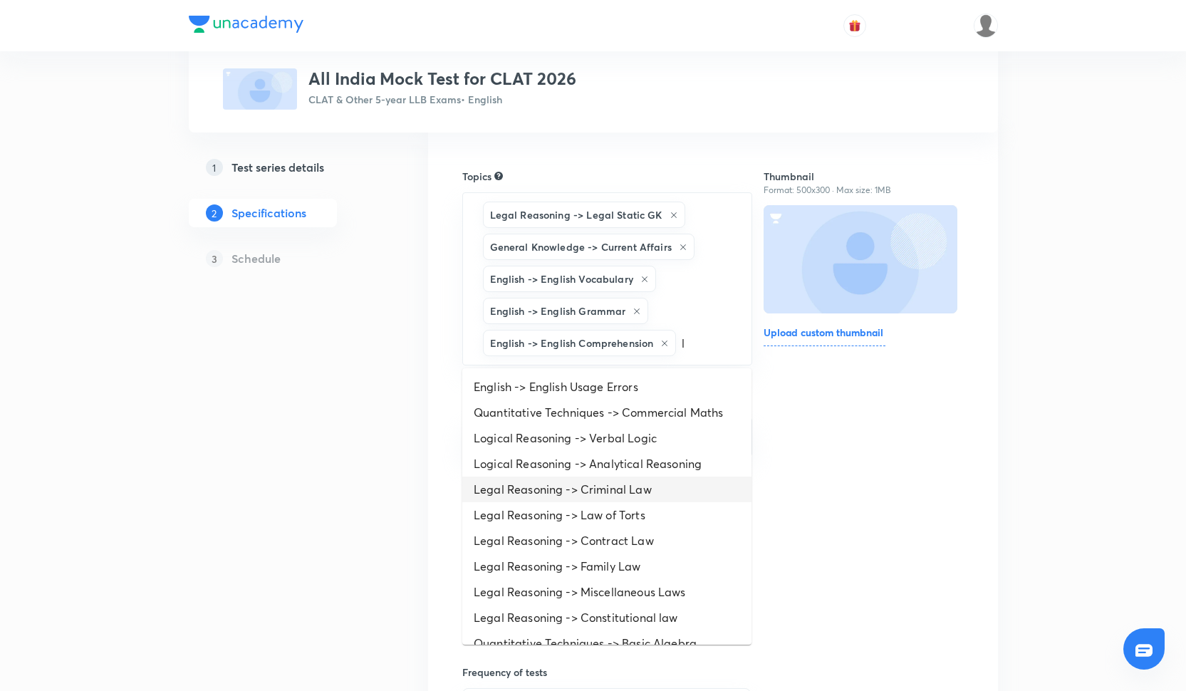
click at [648, 477] on li "Legal Reasoning -> Criminal Law" at bounding box center [606, 490] width 289 height 26
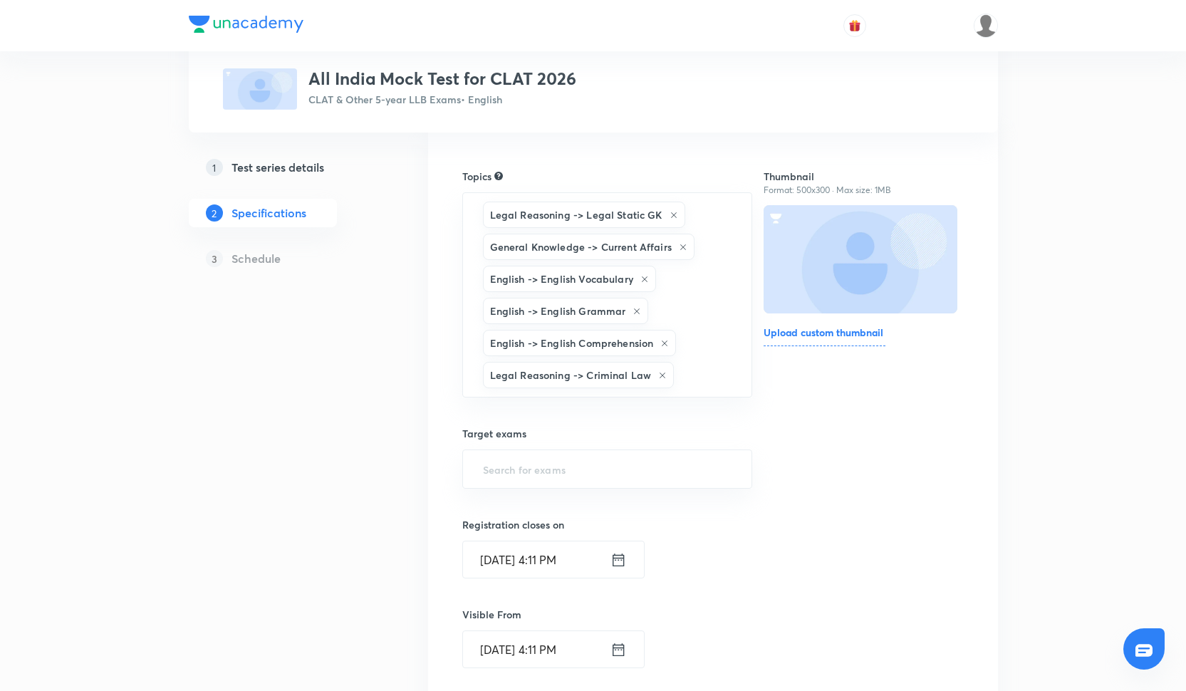
type input "l"
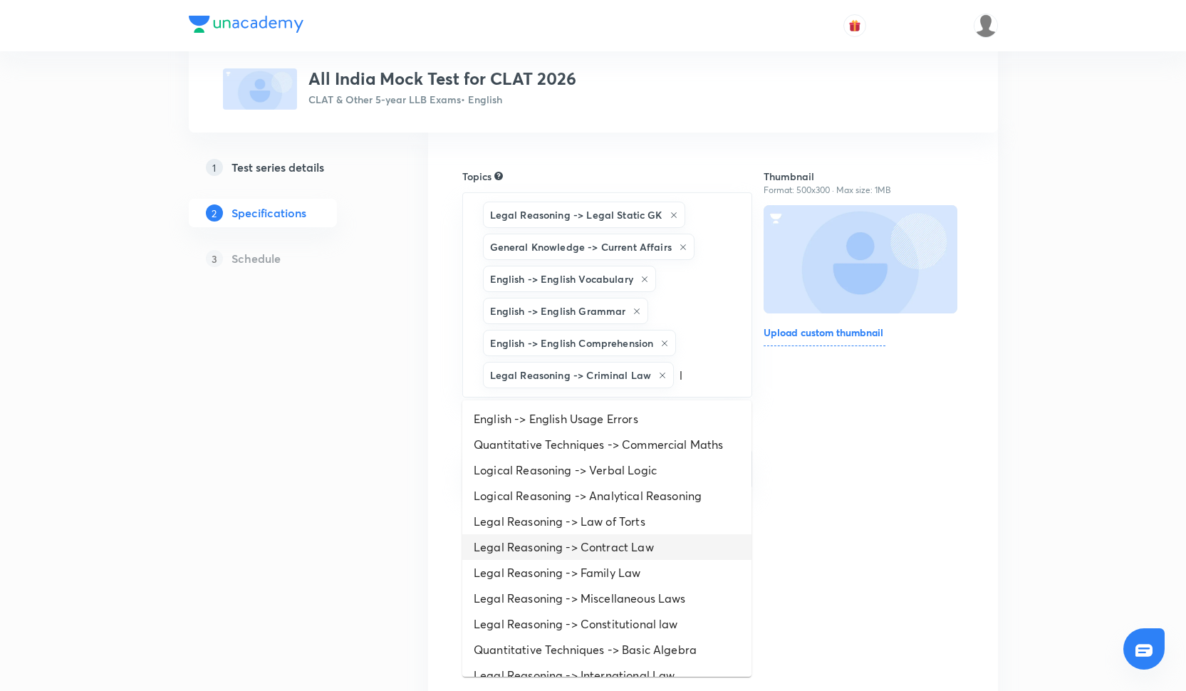
click at [630, 558] on li "Legal Reasoning -> Contract Law" at bounding box center [606, 547] width 289 height 26
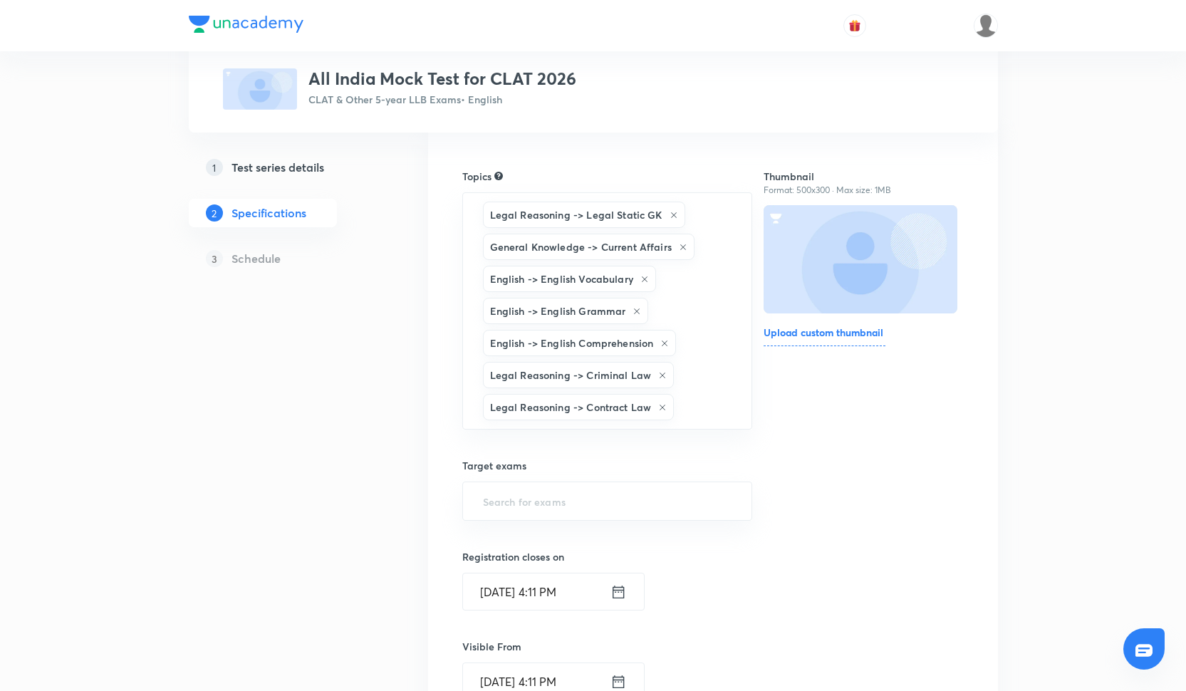
type input "l"
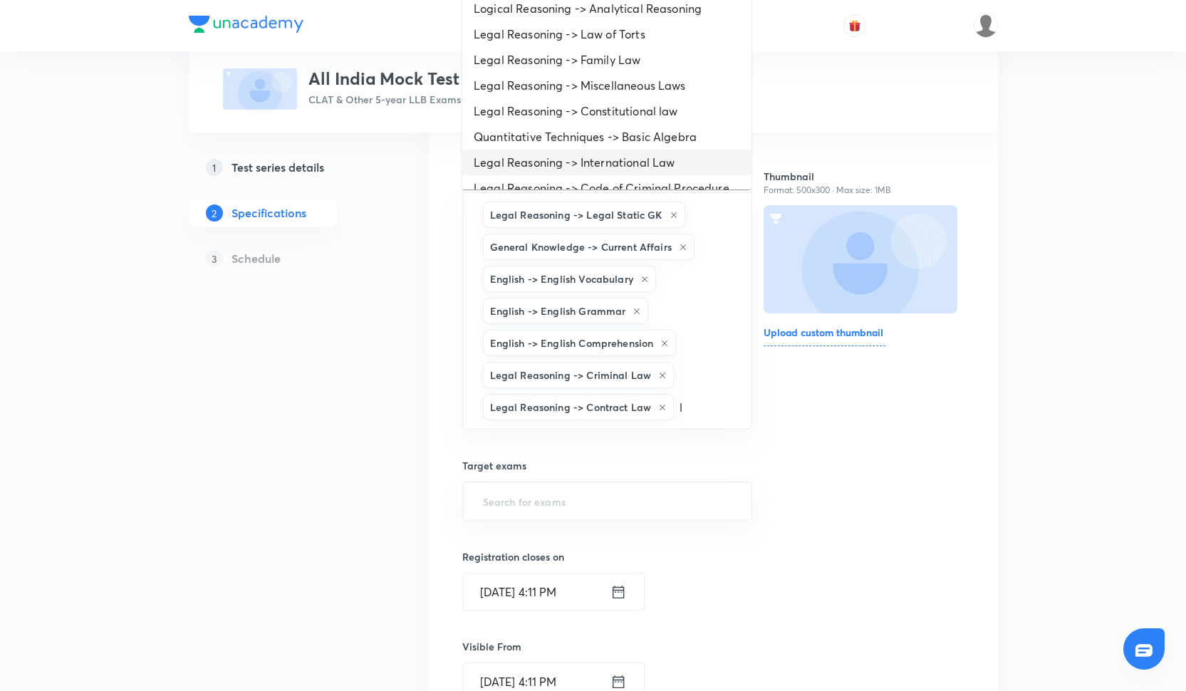
click at [586, 166] on li "Legal Reasoning -> International Law" at bounding box center [606, 163] width 289 height 26
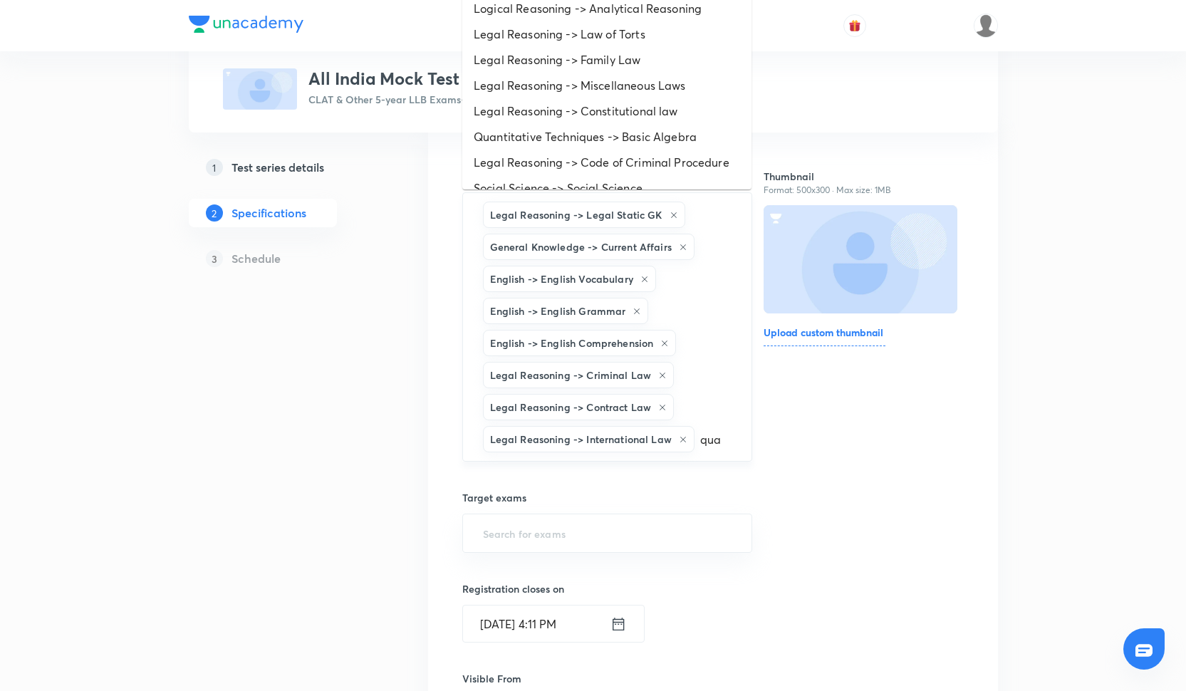
type input "quan"
click at [561, 132] on li "Quantitative Techniques -> Basic Algebra" at bounding box center [606, 137] width 289 height 26
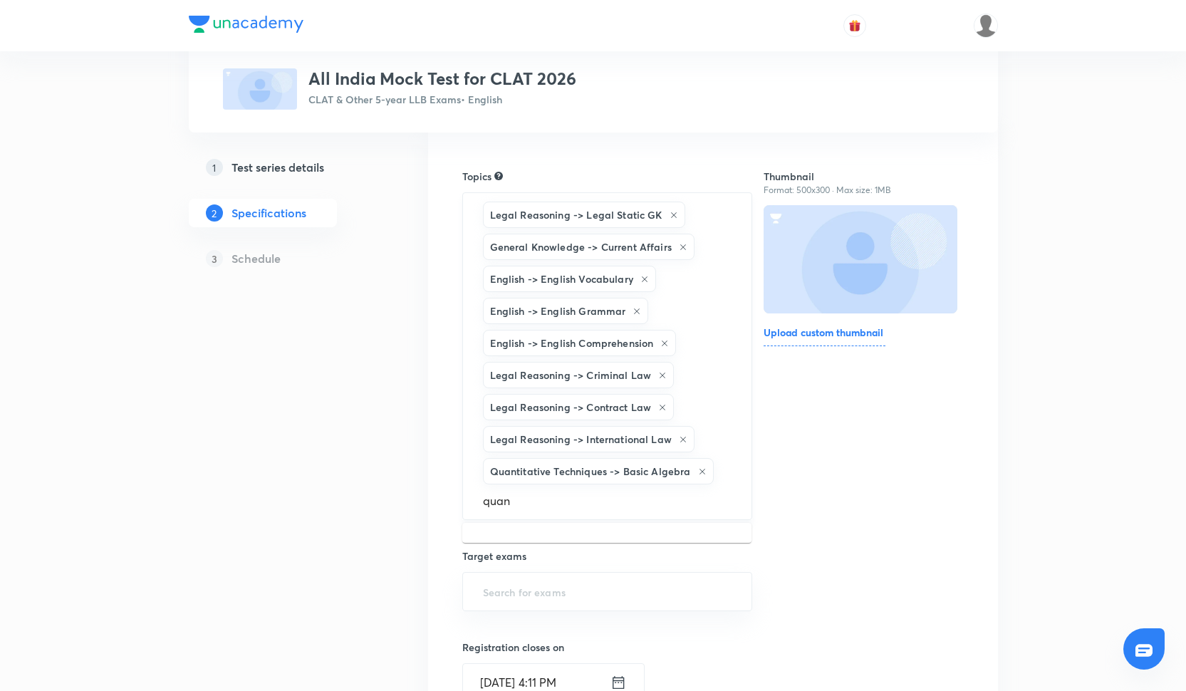
scroll to position [183, 0]
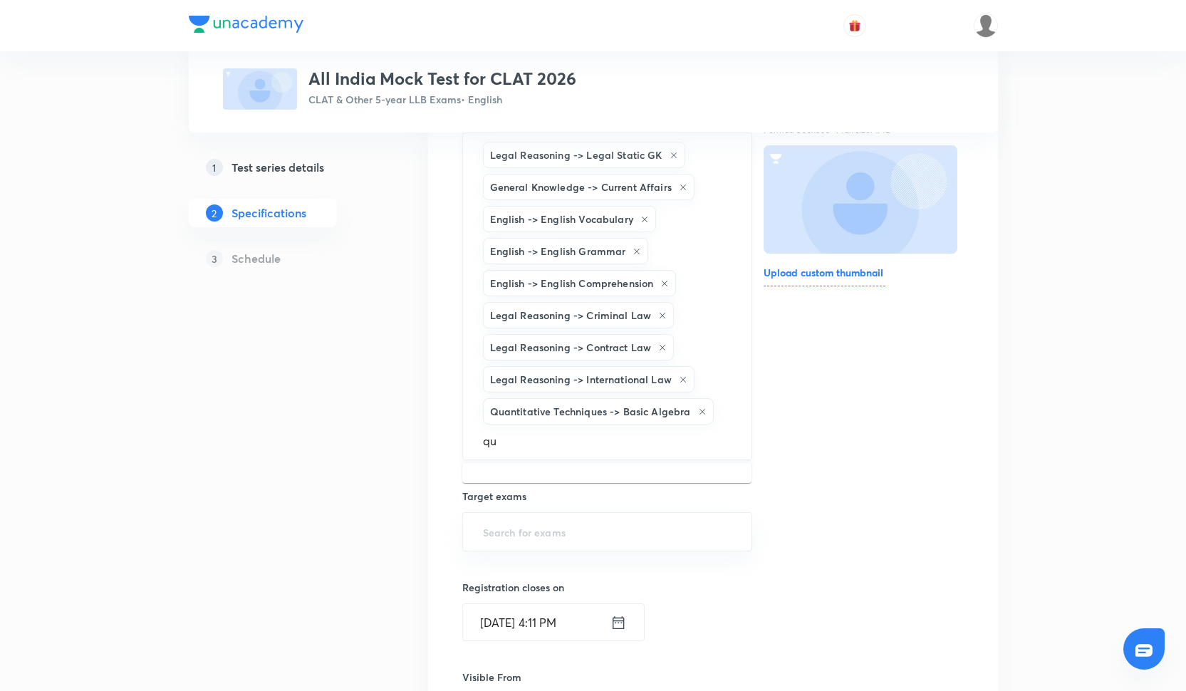
type input "q"
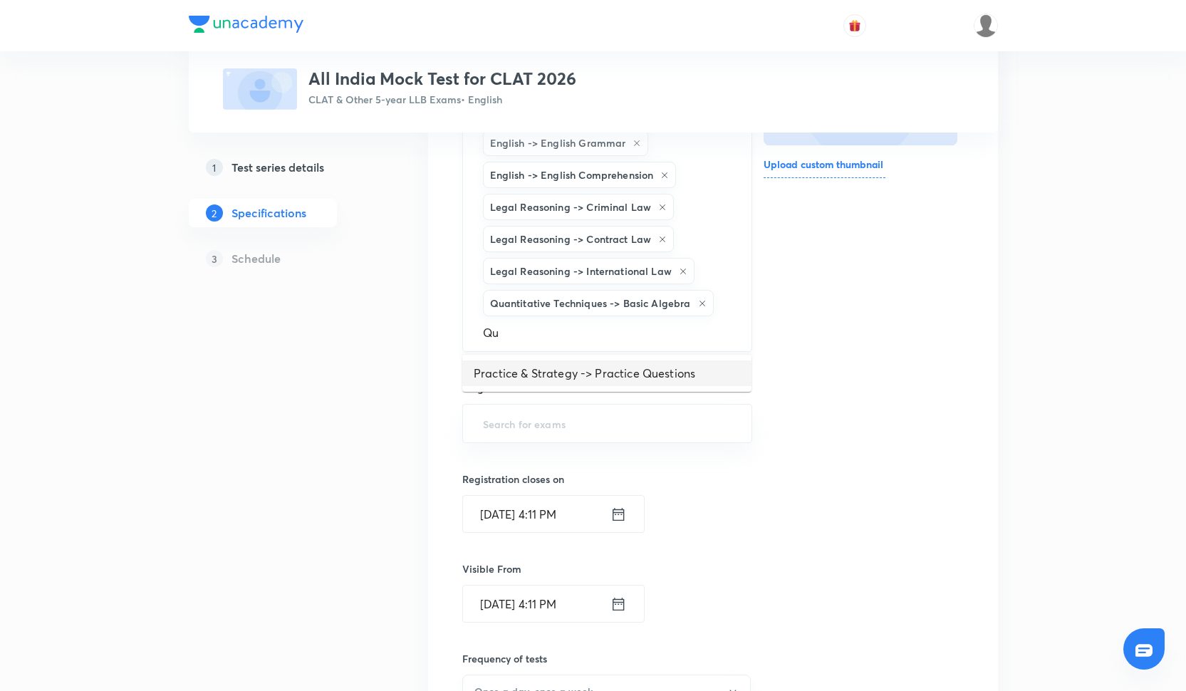
scroll to position [293, 0]
type input "Qu"
click at [859, 360] on div "Thumbnail Format: 500x300 · Max size: 1MB Upload custom thumbnail" at bounding box center [863, 459] width 199 height 979
click at [601, 340] on input "text" at bounding box center [607, 330] width 255 height 26
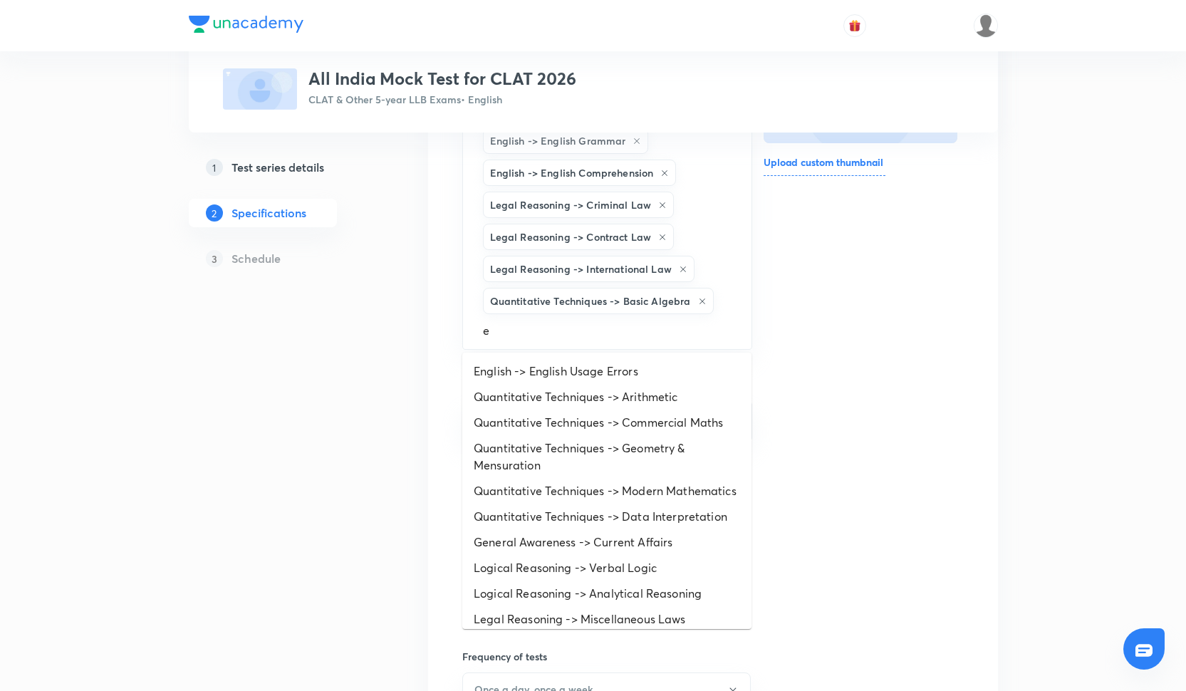
type input "en"
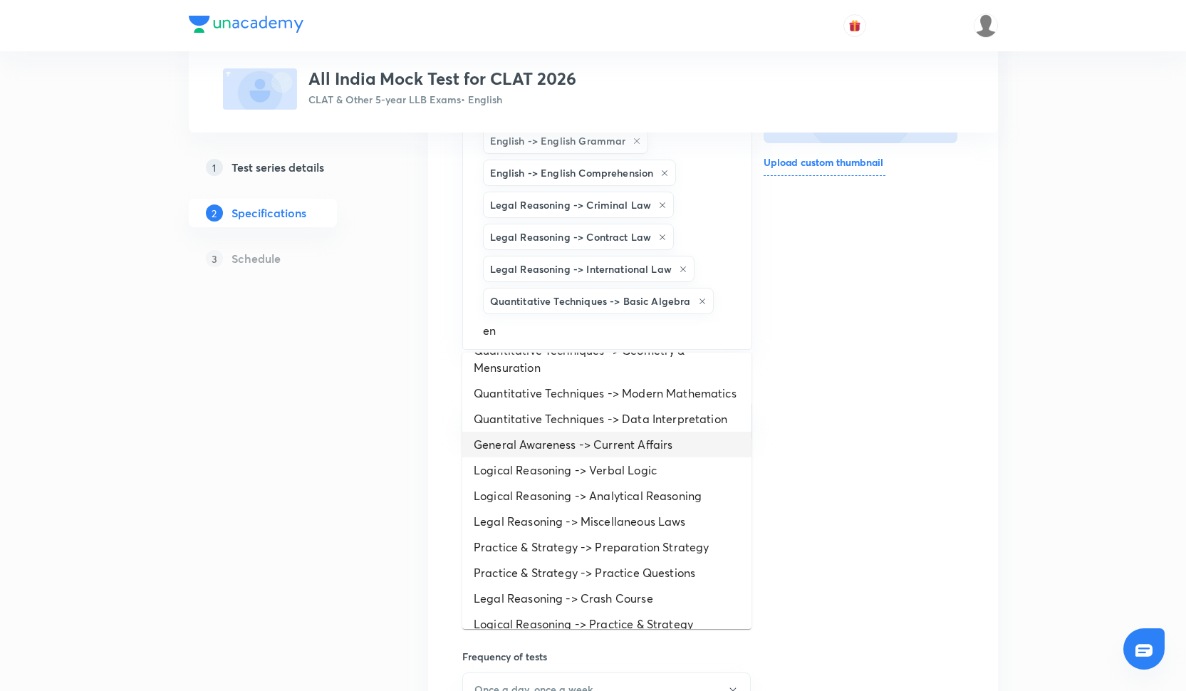
scroll to position [205, 0]
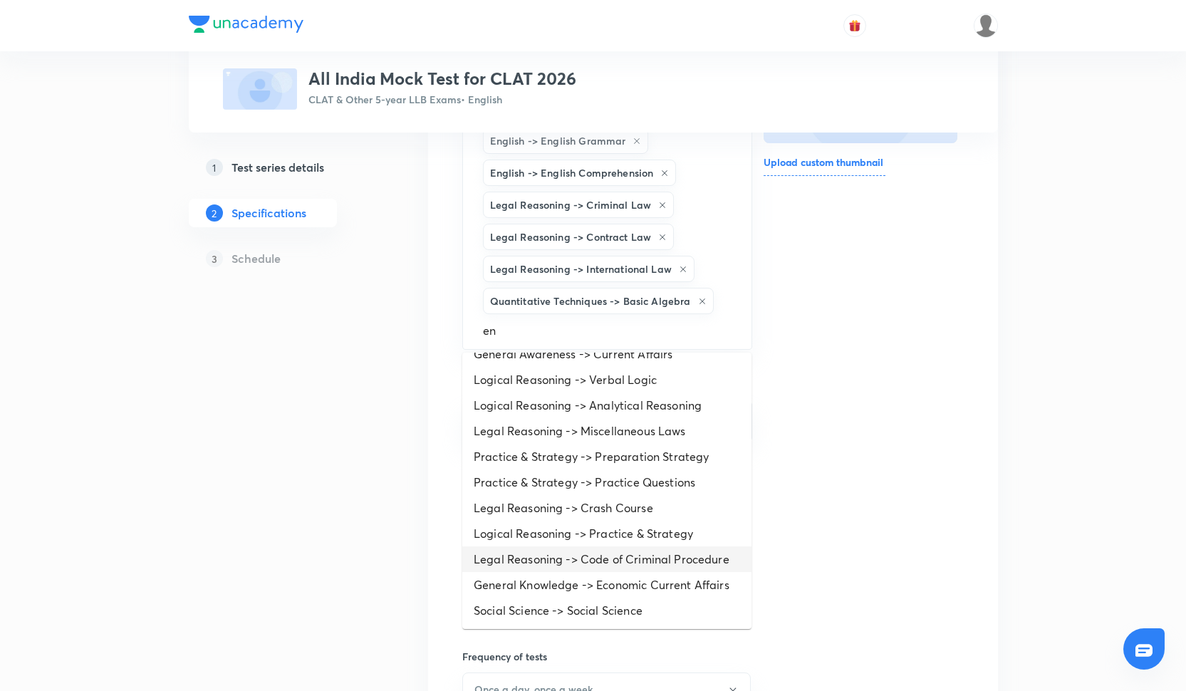
click at [666, 560] on li "Legal Reasoning -> Code of Criminal Procedure" at bounding box center [606, 559] width 289 height 26
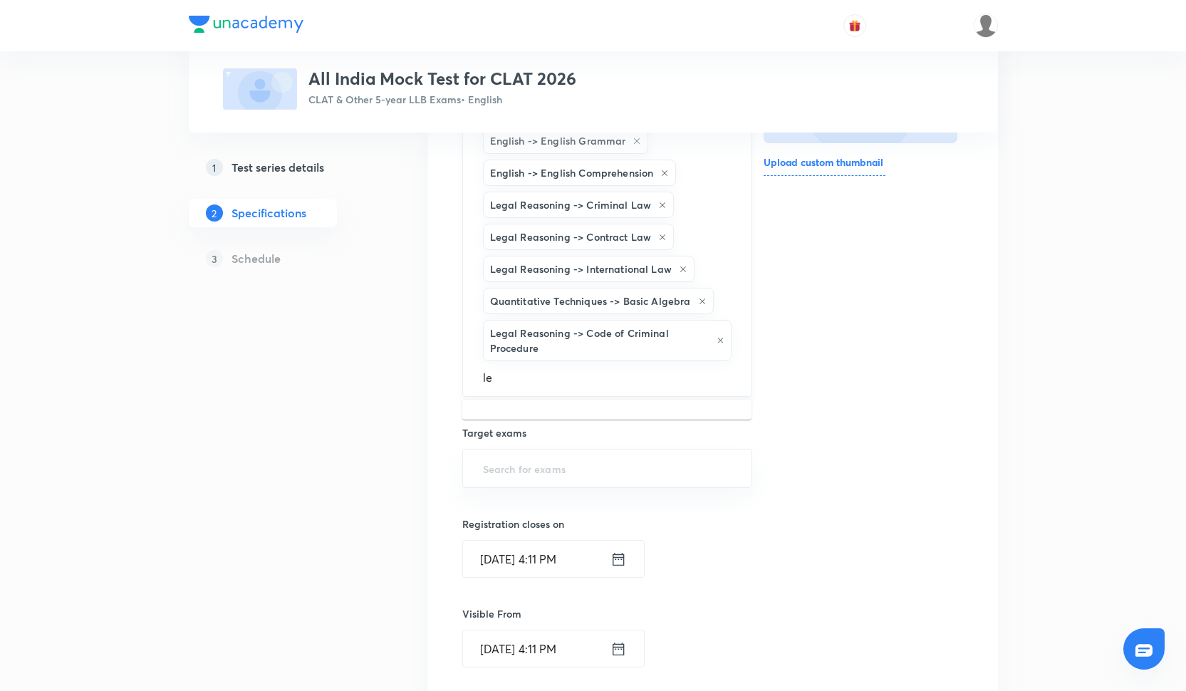
type input "l"
type input "q"
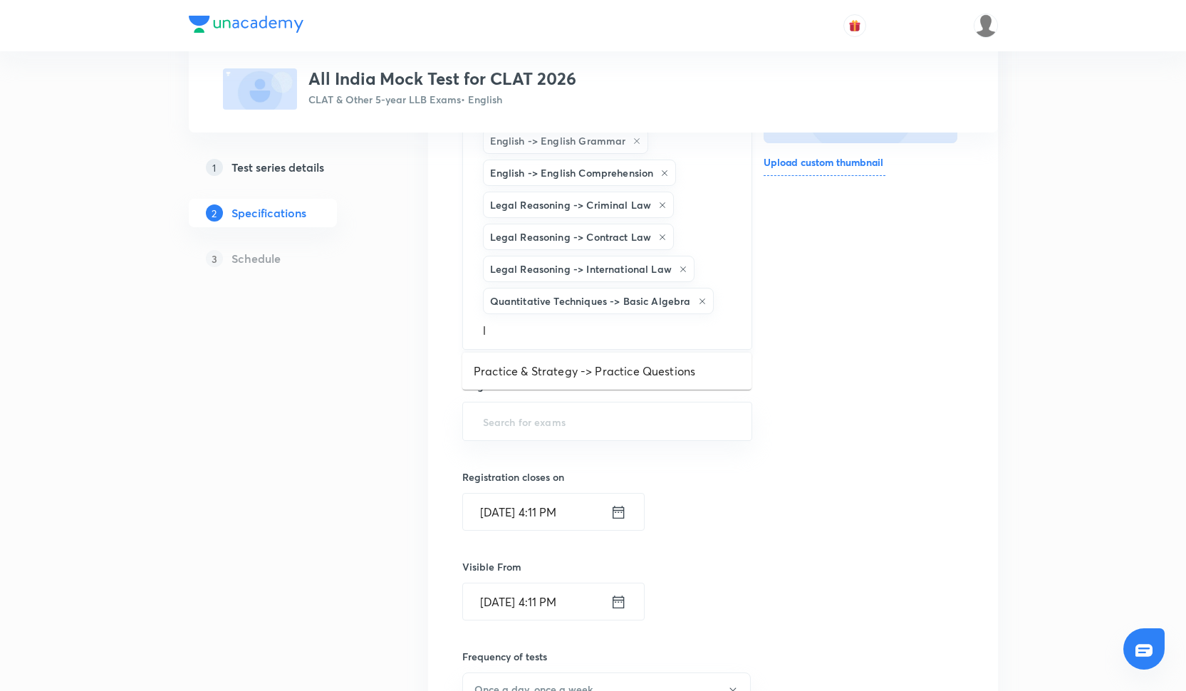
type input "lo"
click at [565, 375] on li "Logical Reasoning -> Verbal Logic" at bounding box center [606, 371] width 289 height 26
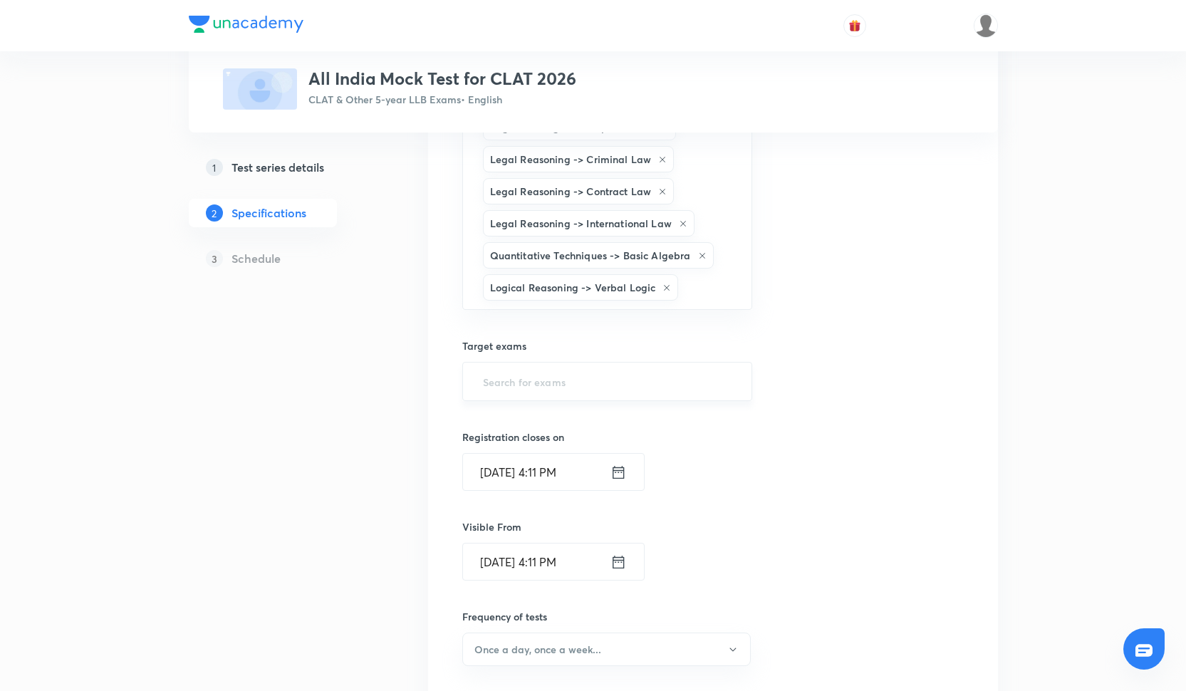
scroll to position [341, 0]
click at [546, 395] on div "​" at bounding box center [607, 379] width 291 height 39
type input "Clat"
click at [524, 551] on li "CLAT 2026" at bounding box center [606, 549] width 289 height 26
type input "a"
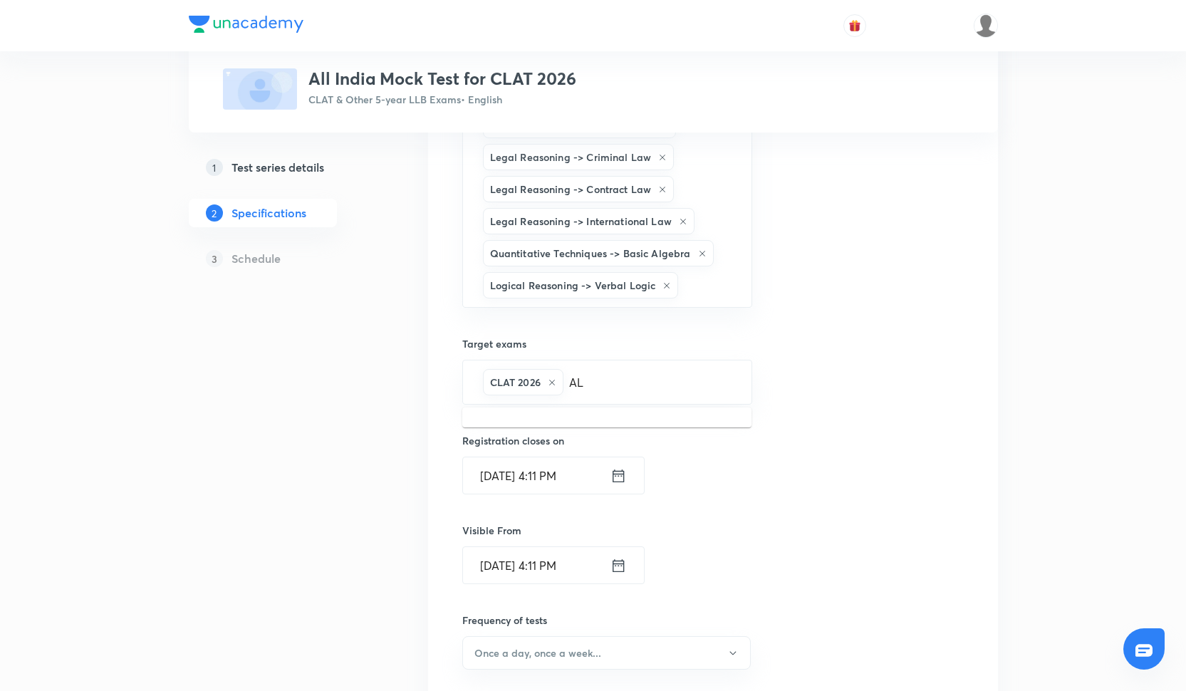
type input "A"
type input "CLAT"
click at [515, 553] on li "CLAT 2027" at bounding box center [606, 554] width 289 height 26
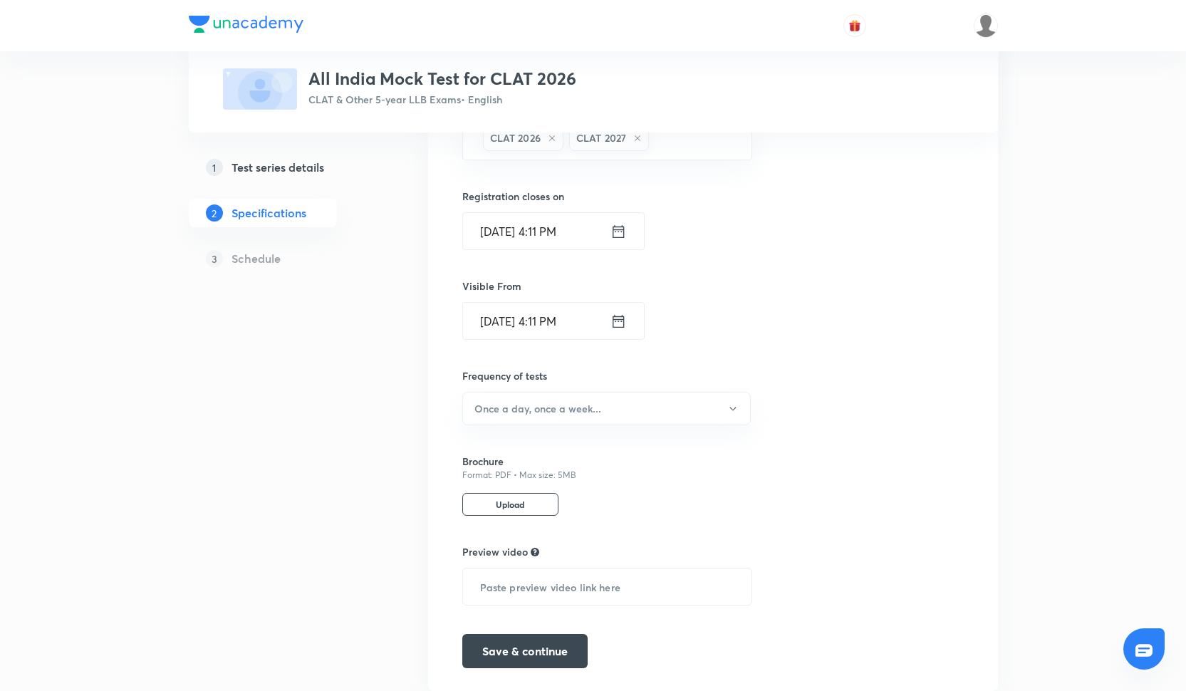
scroll to position [601, 0]
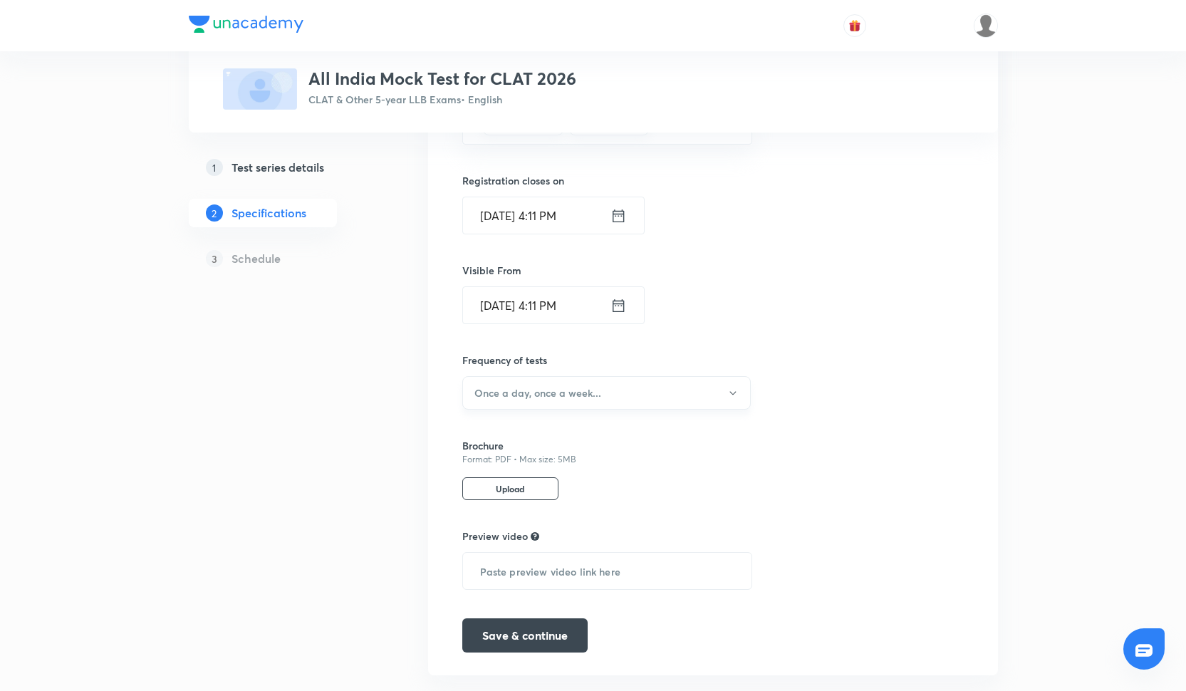
click at [539, 393] on h6 "Once a day, once a week..." at bounding box center [537, 392] width 127 height 15
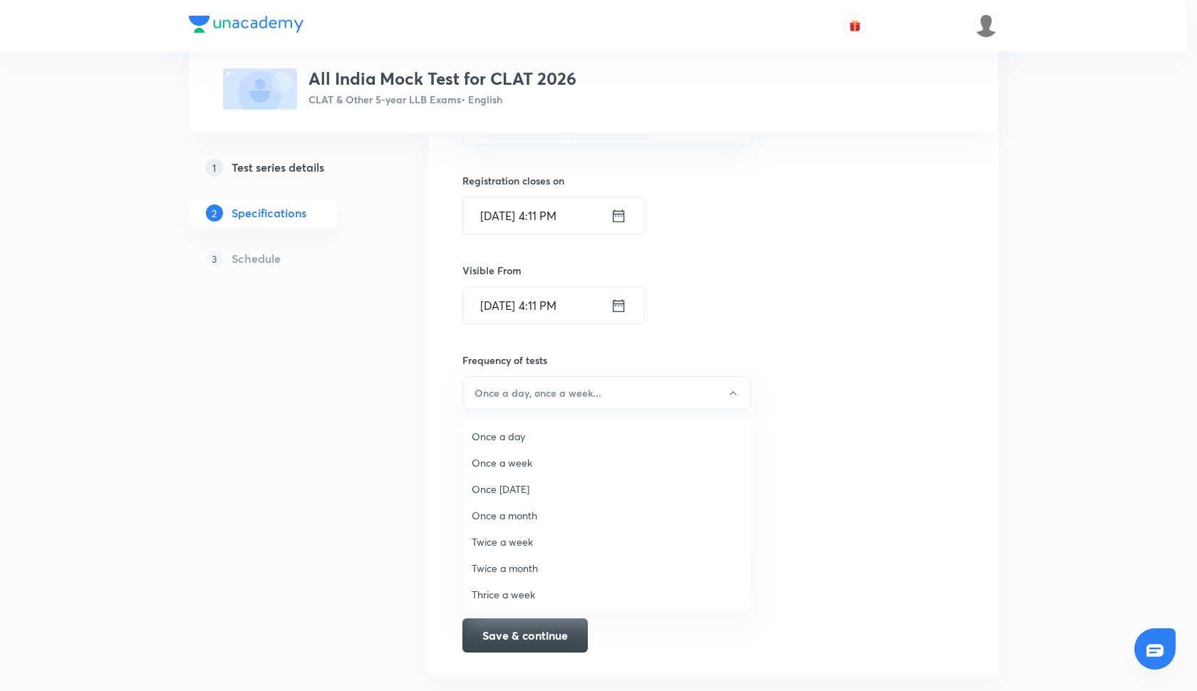
click at [516, 459] on span "Once a week" at bounding box center [607, 462] width 270 height 15
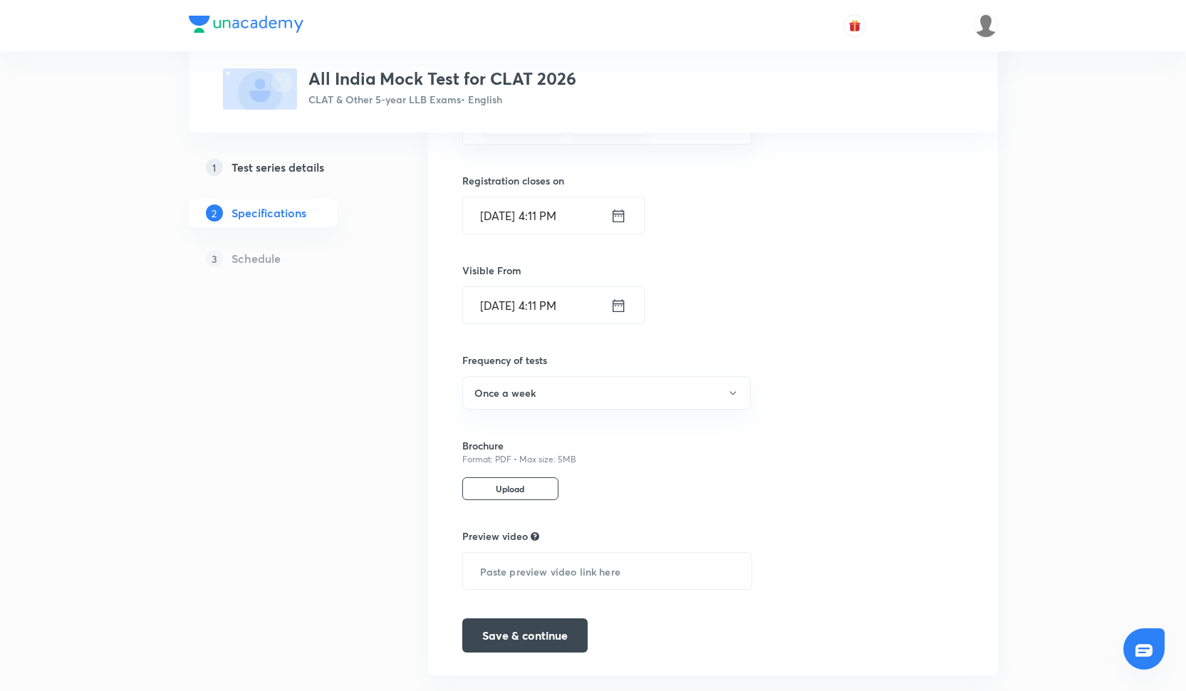
scroll to position [631, 0]
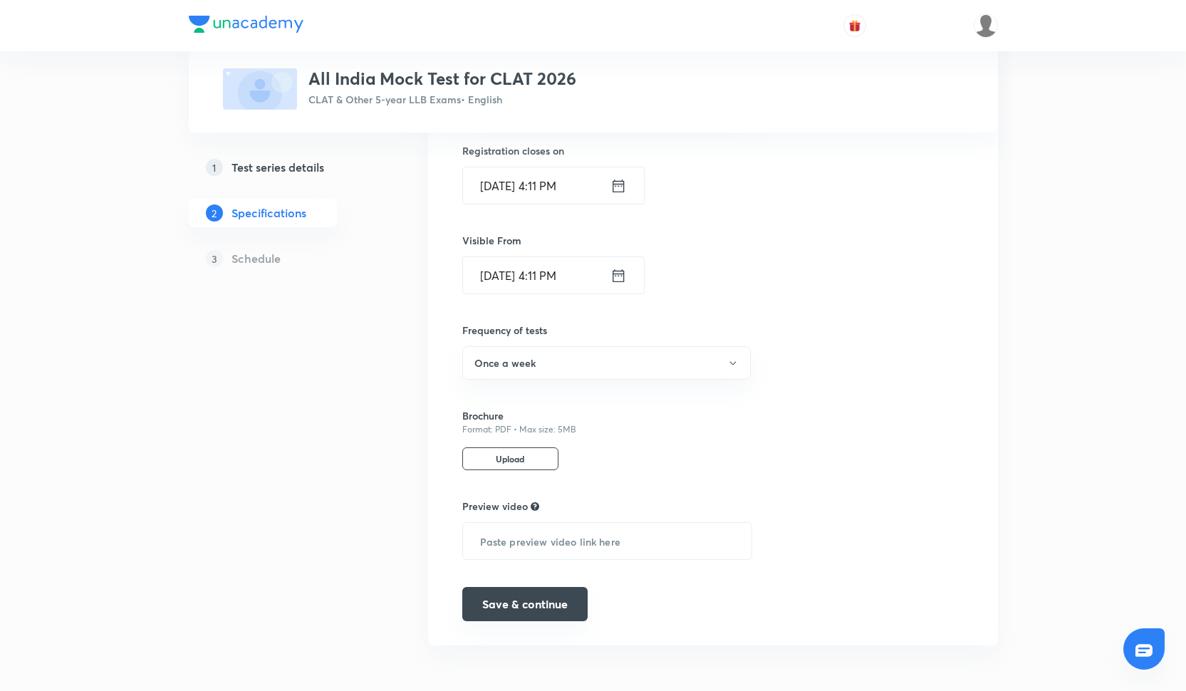
click at [536, 596] on button "Save & continue" at bounding box center [524, 604] width 125 height 34
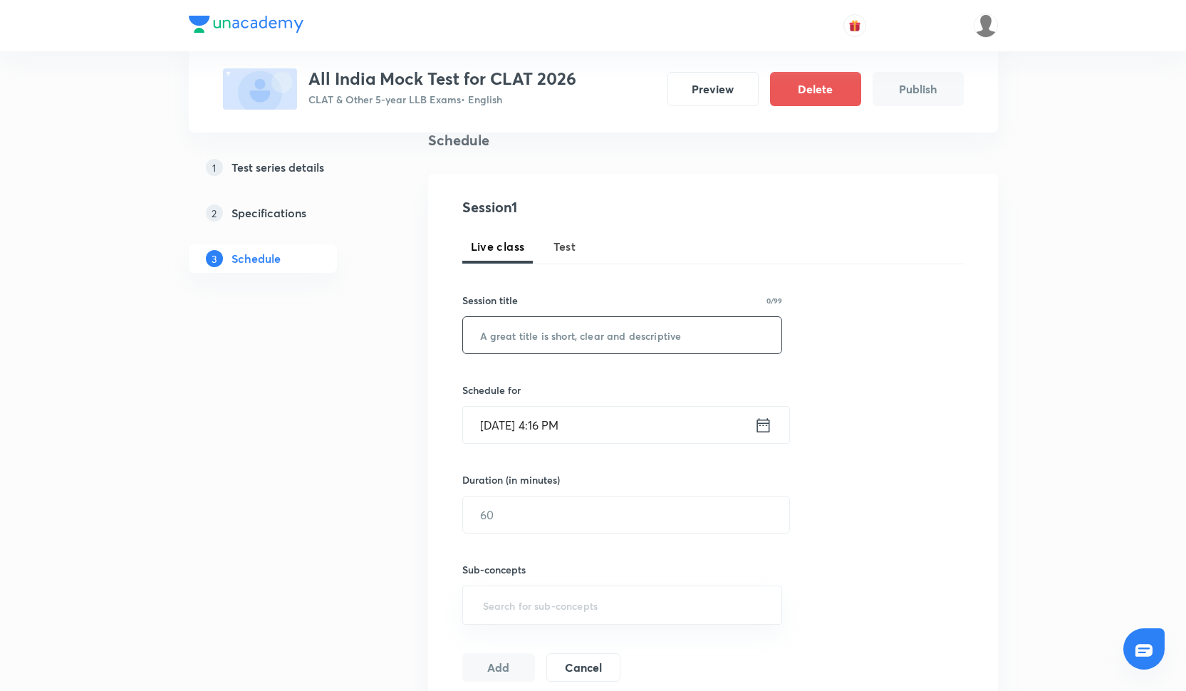
scroll to position [132, 0]
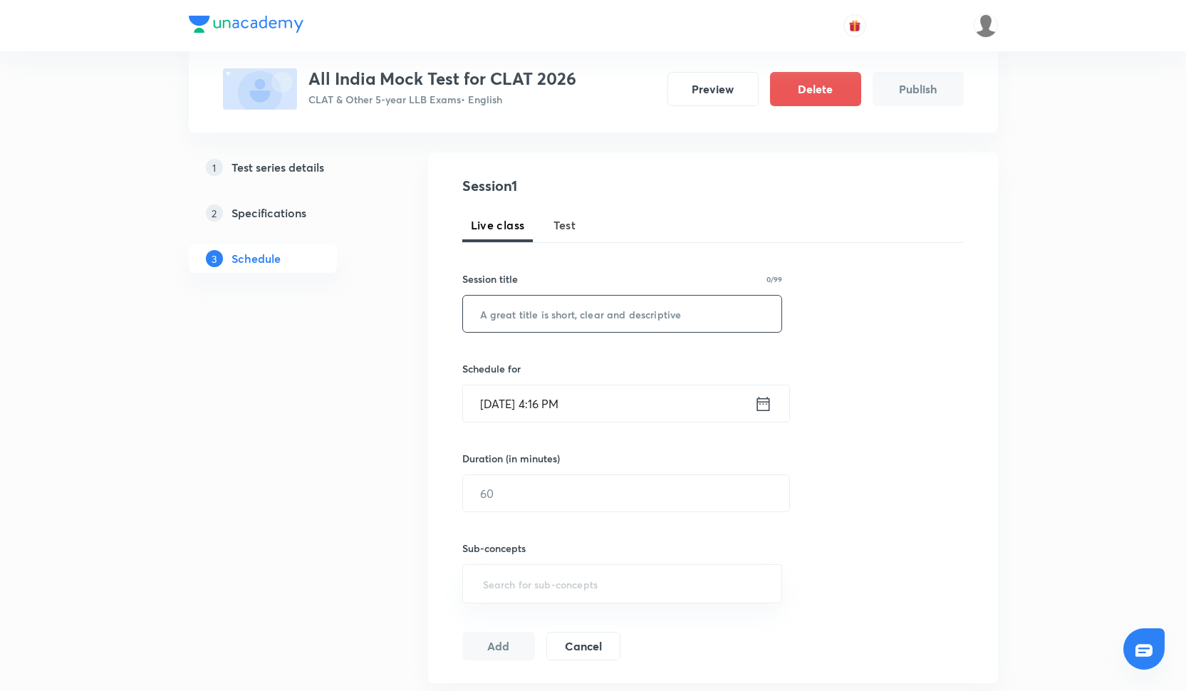
click at [490, 307] on input "text" at bounding box center [622, 314] width 319 height 36
click at [565, 222] on span "Test" at bounding box center [564, 225] width 23 height 17
click at [550, 306] on input "text" at bounding box center [622, 314] width 319 height 36
type input "MOCK TEST 1"
click at [591, 414] on input "Sep 30, 2025, 4:16 PM" at bounding box center [608, 403] width 291 height 36
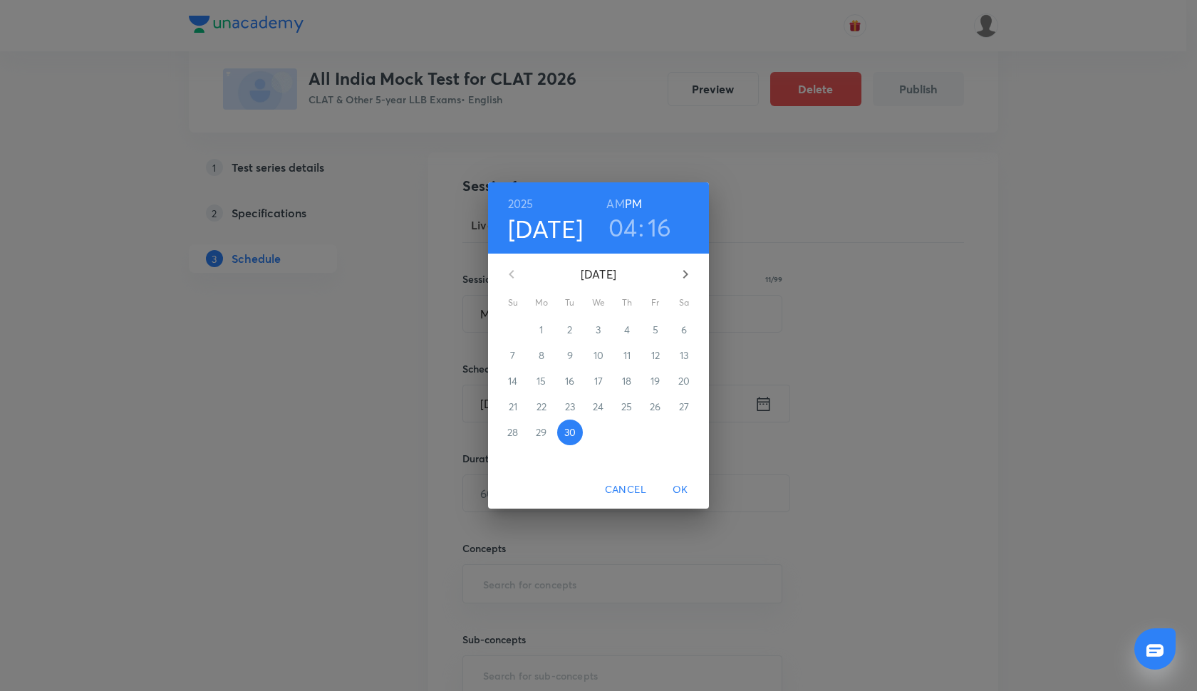
click at [691, 274] on icon "button" at bounding box center [685, 274] width 17 height 17
click at [506, 353] on span "5" at bounding box center [513, 355] width 26 height 14
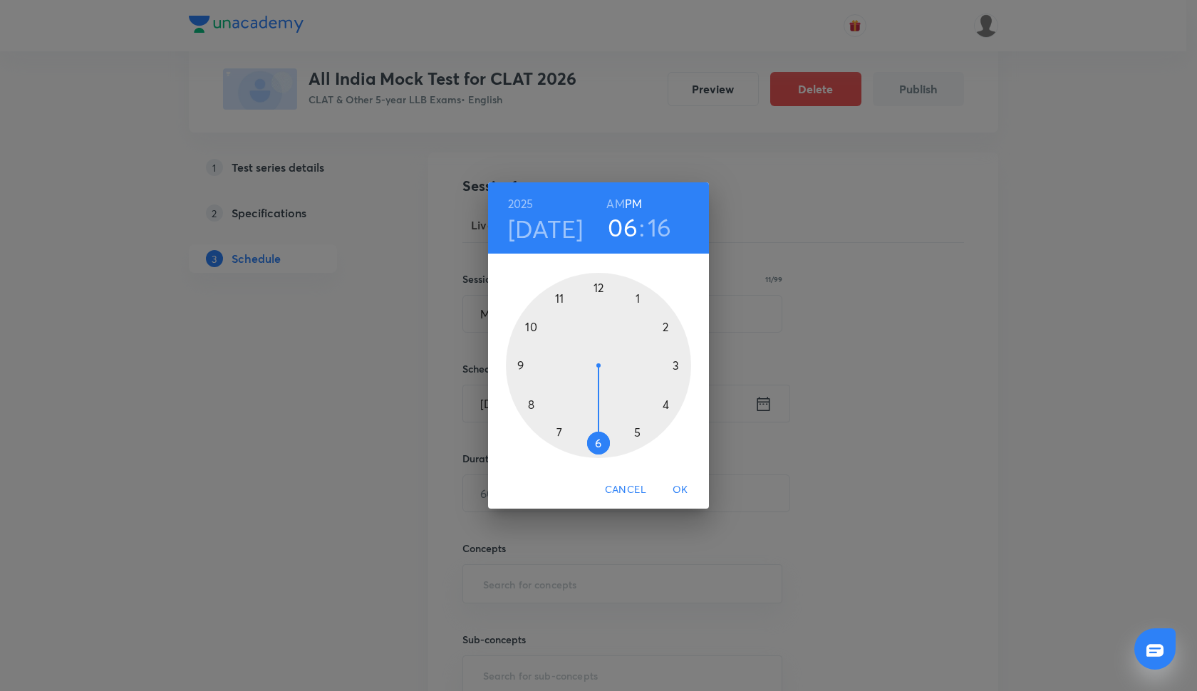
drag, startPoint x: 665, startPoint y: 403, endPoint x: 597, endPoint y: 436, distance: 75.8
click at [597, 436] on div at bounding box center [598, 365] width 185 height 185
click at [599, 287] on div at bounding box center [598, 365] width 185 height 185
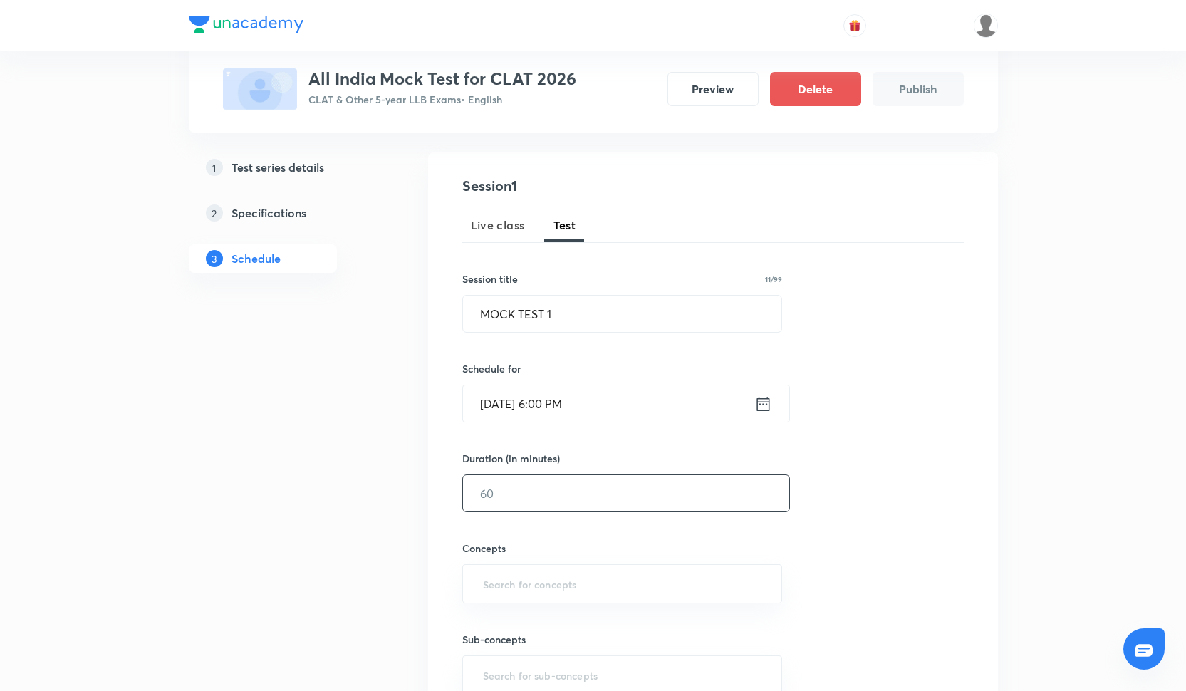
click at [508, 491] on input "text" at bounding box center [626, 493] width 326 height 36
click at [565, 407] on input "Oct 5, 2025, 6:00 PM" at bounding box center [608, 403] width 291 height 36
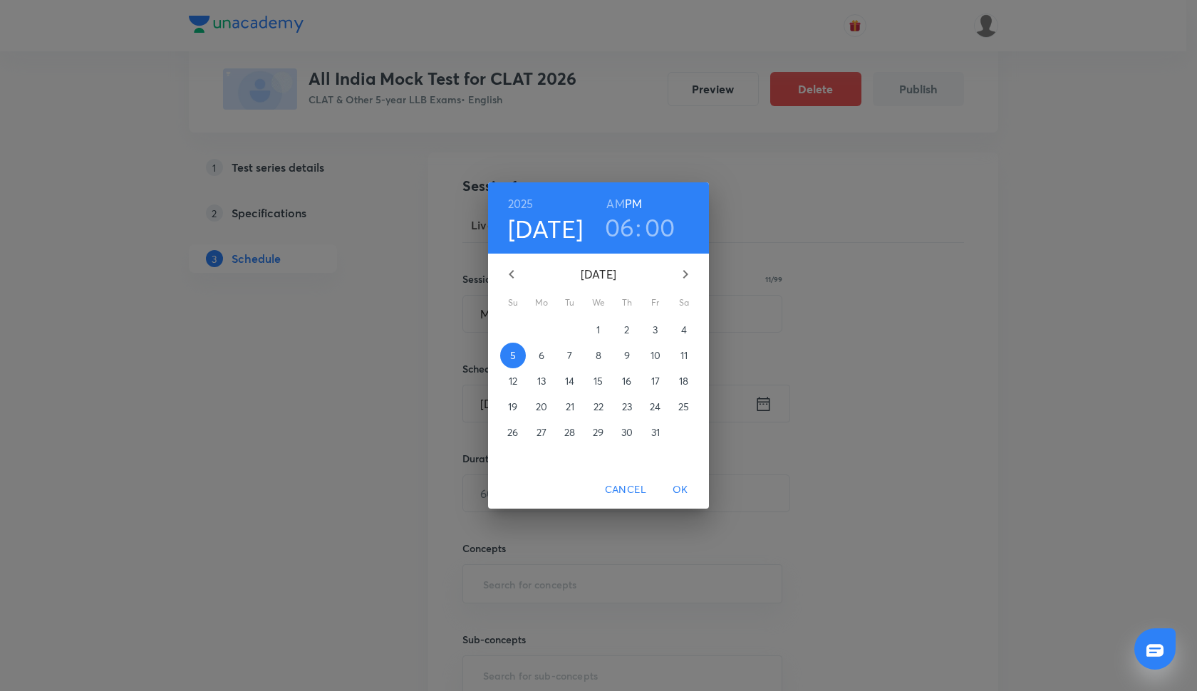
click at [630, 231] on h3 "06" at bounding box center [620, 227] width 30 height 30
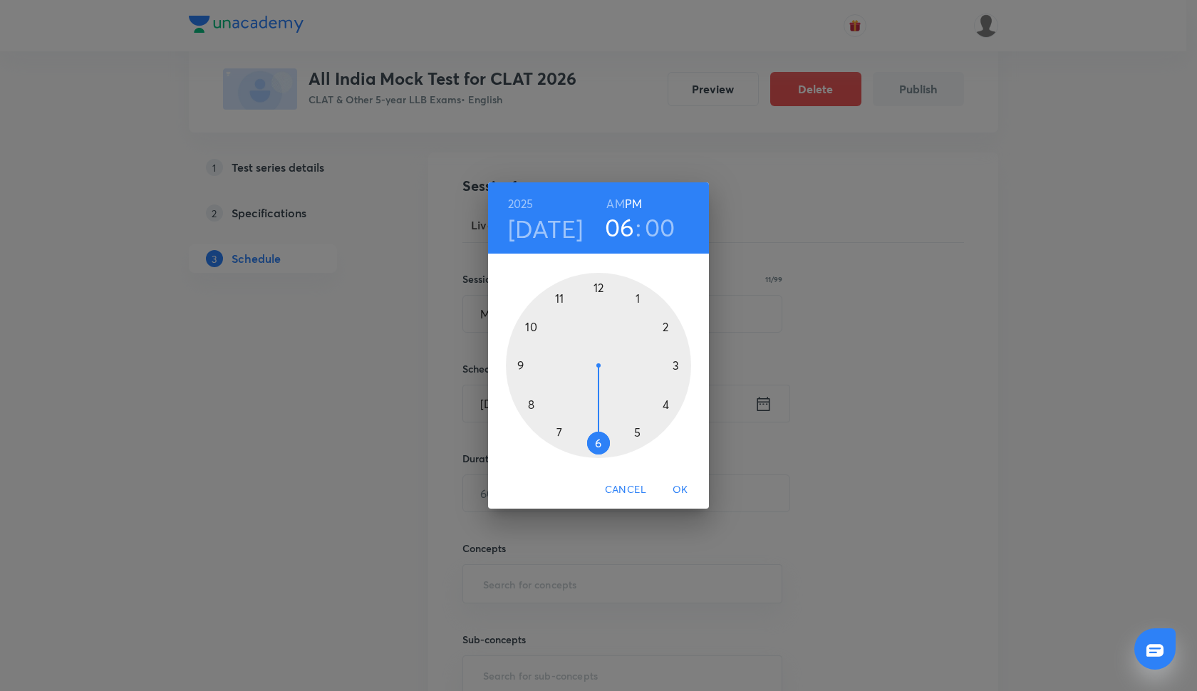
click at [664, 400] on div at bounding box center [598, 365] width 185 height 185
click at [678, 486] on span "OK" at bounding box center [680, 490] width 34 height 18
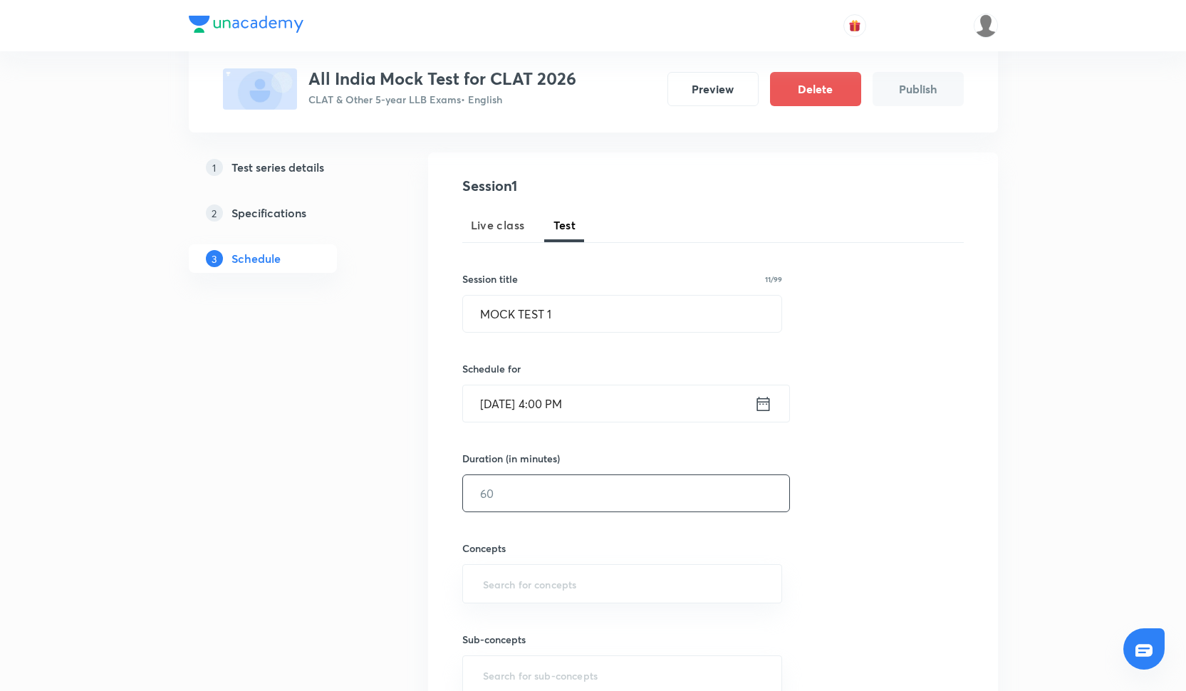
click at [521, 509] on input "text" at bounding box center [626, 493] width 326 height 36
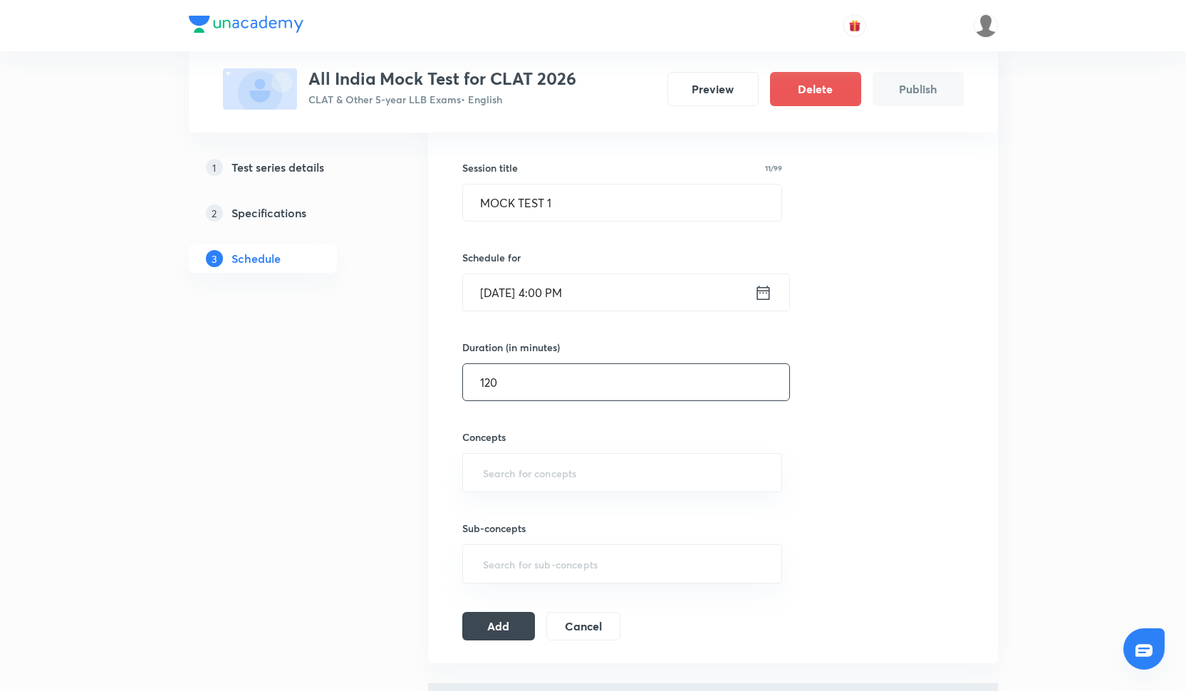
scroll to position [249, 0]
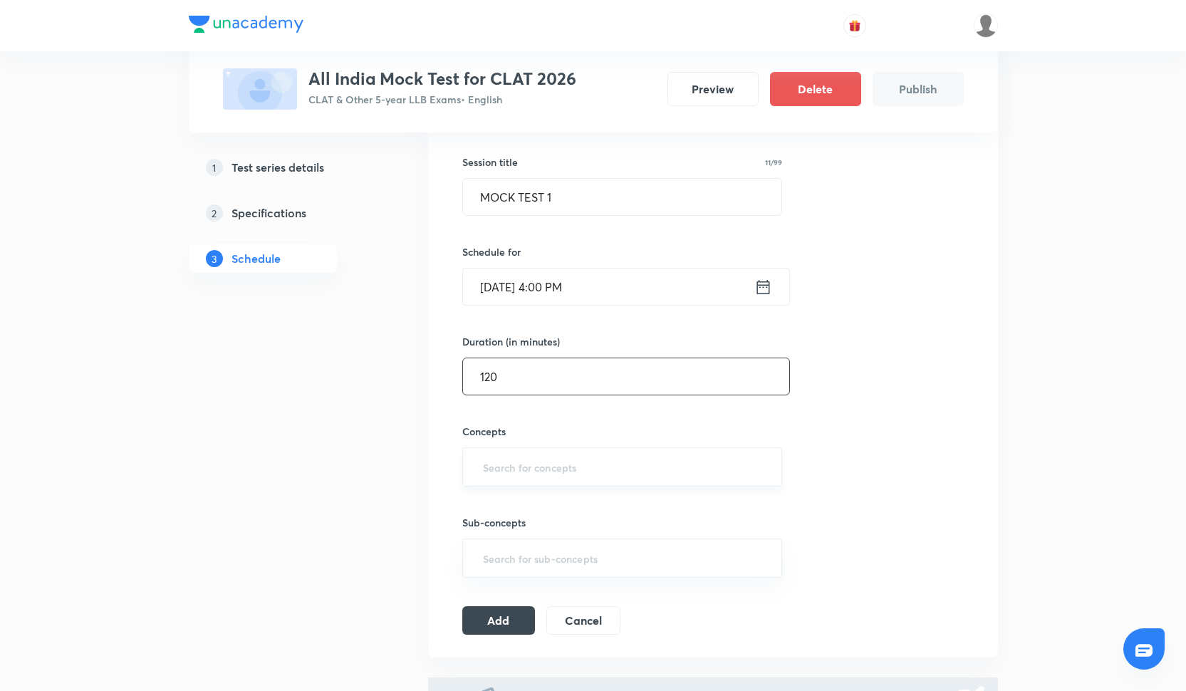
type input "120"
click at [509, 469] on input "text" at bounding box center [622, 467] width 285 height 26
click at [509, 472] on input "text" at bounding box center [622, 467] width 285 height 26
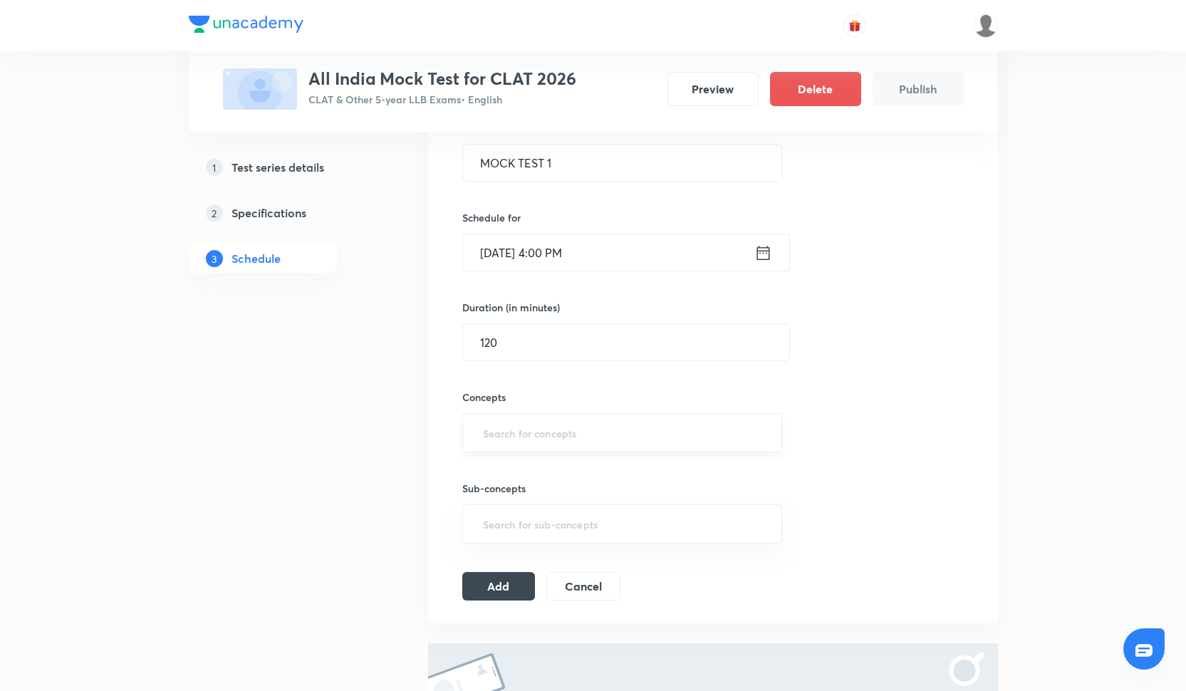
scroll to position [293, 0]
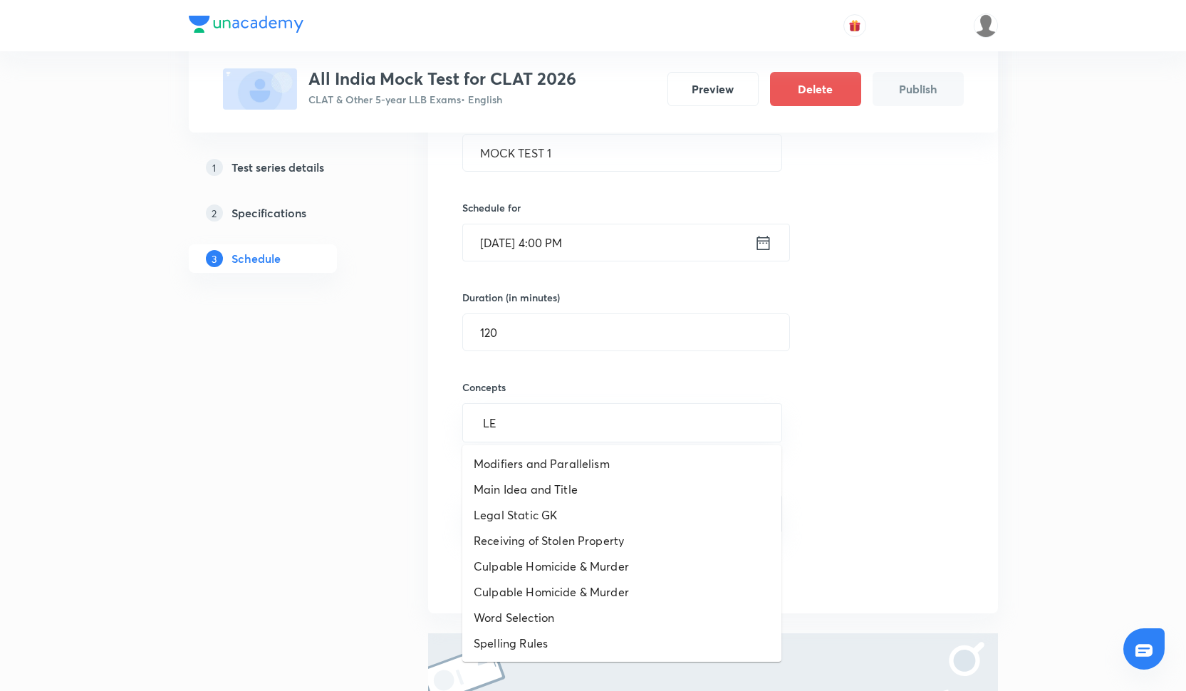
type input "L"
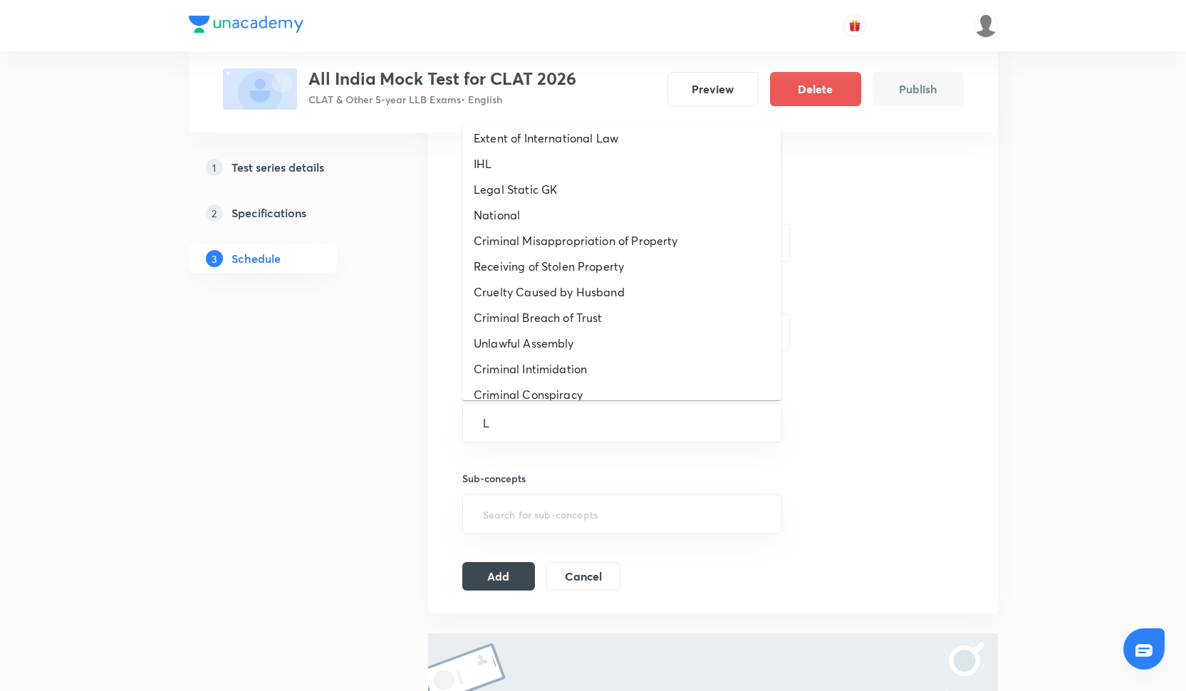
scroll to position [0, 0]
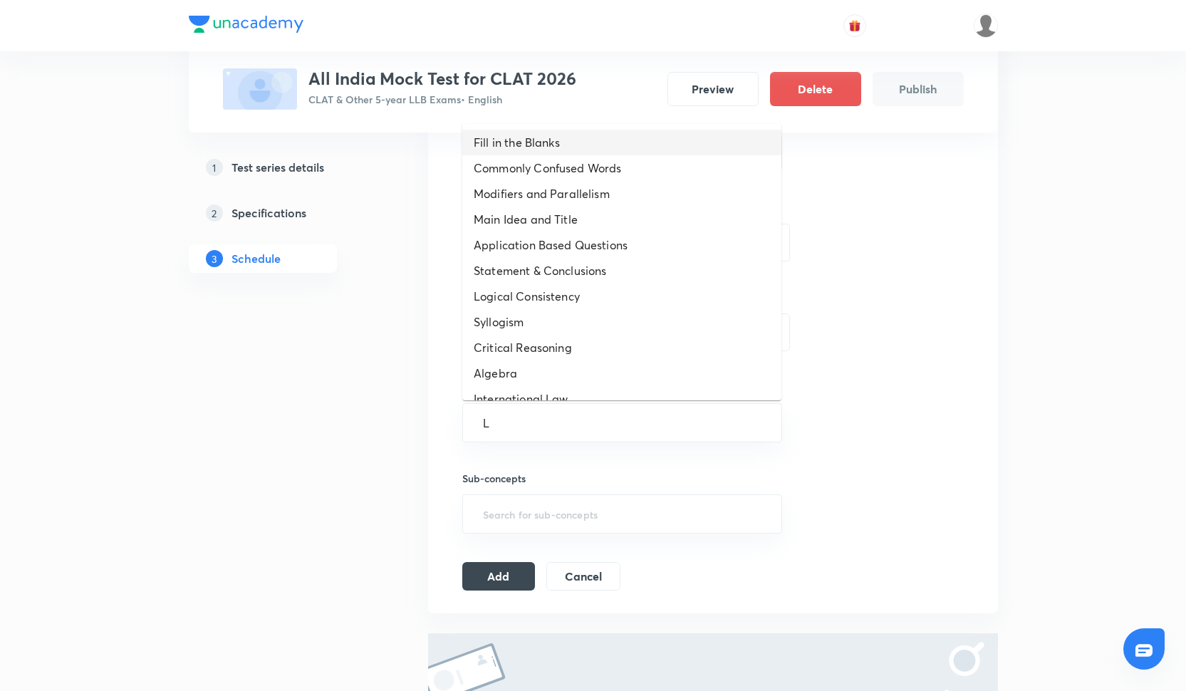
click at [569, 142] on li "Fill in the Blanks" at bounding box center [621, 143] width 319 height 26
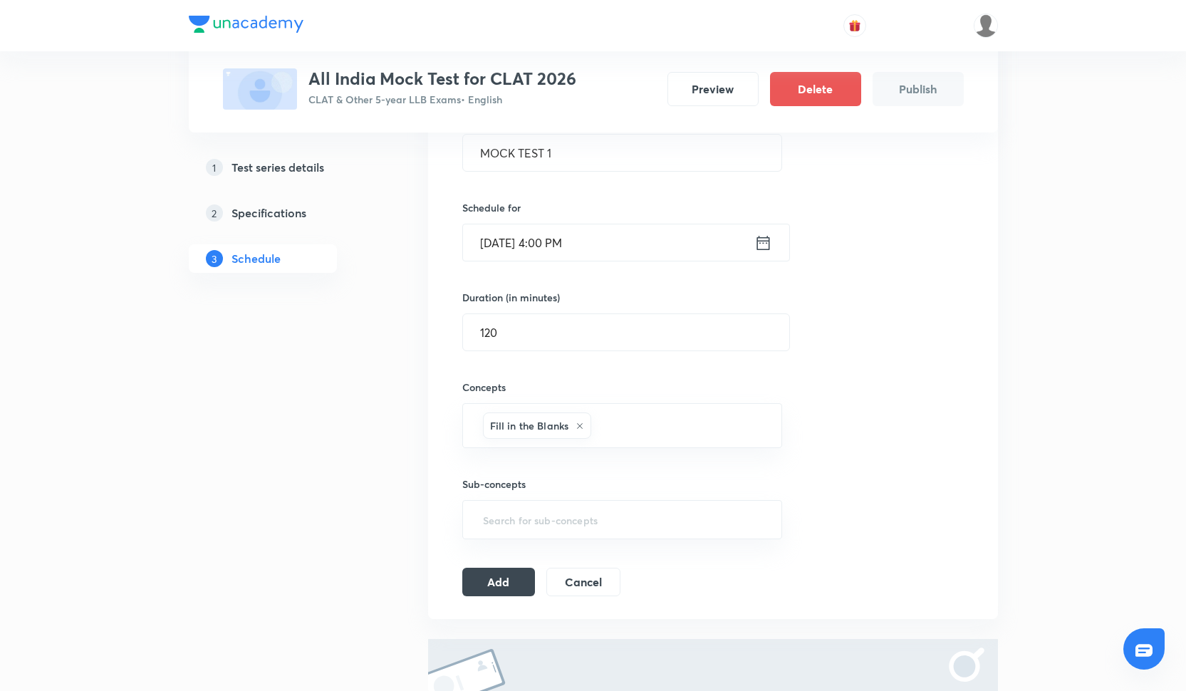
type input "A"
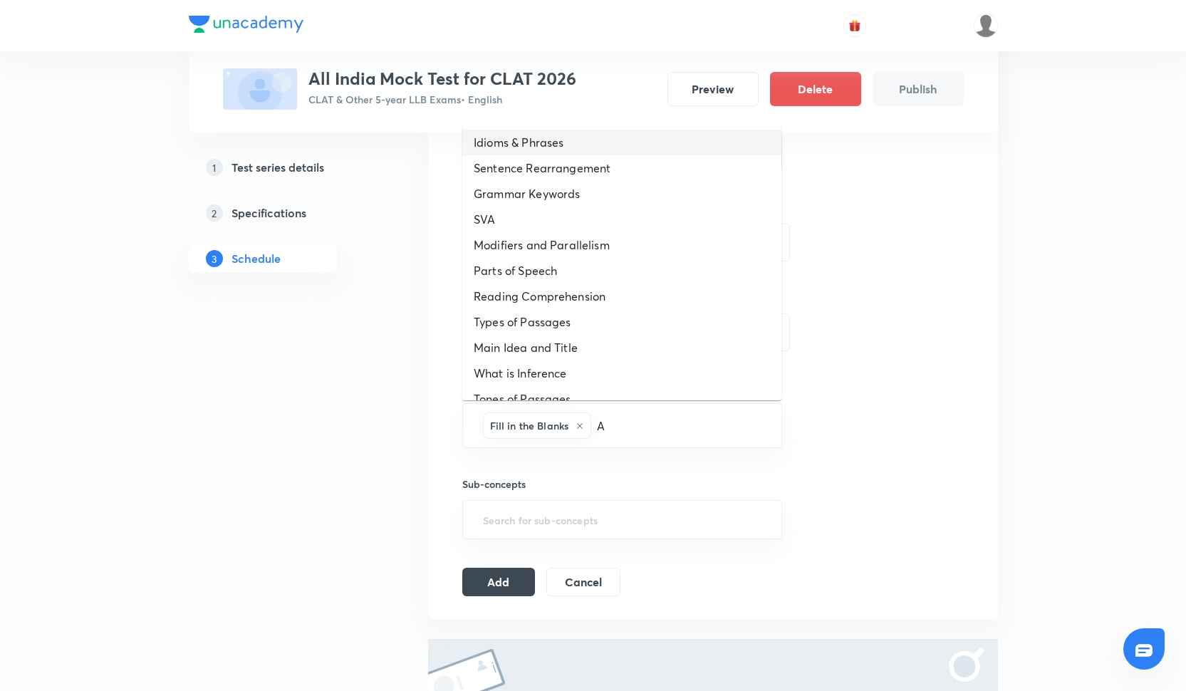
click at [534, 142] on li "Idioms & Phrases" at bounding box center [621, 143] width 319 height 26
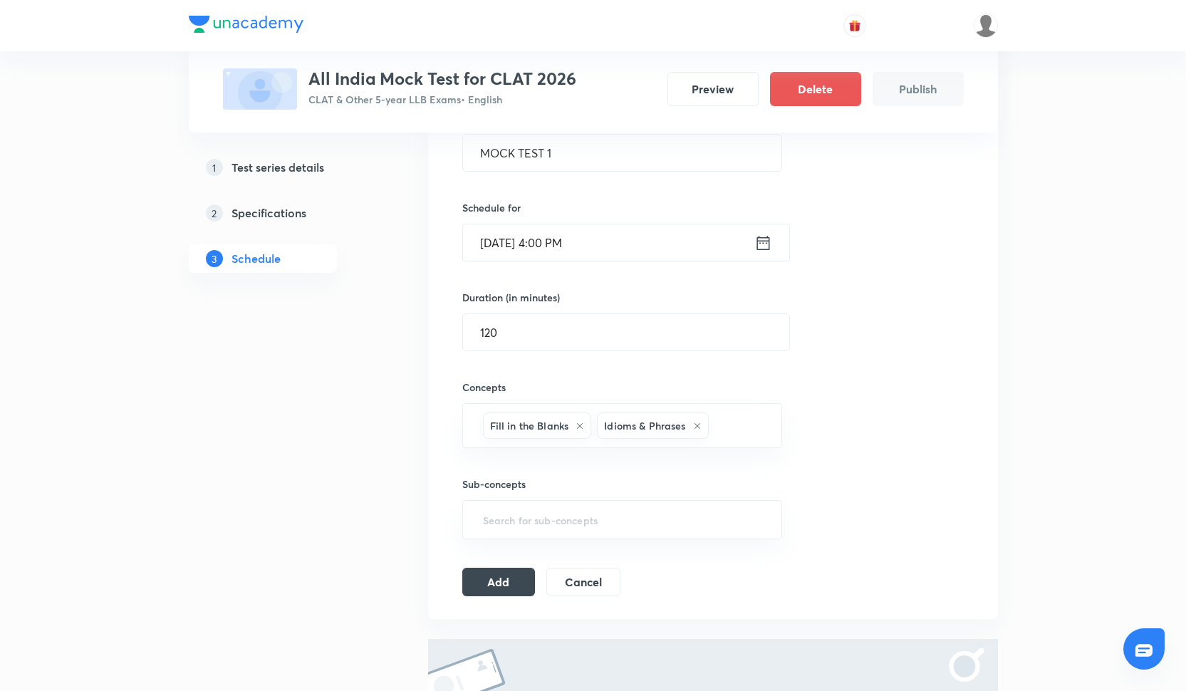
type input "S"
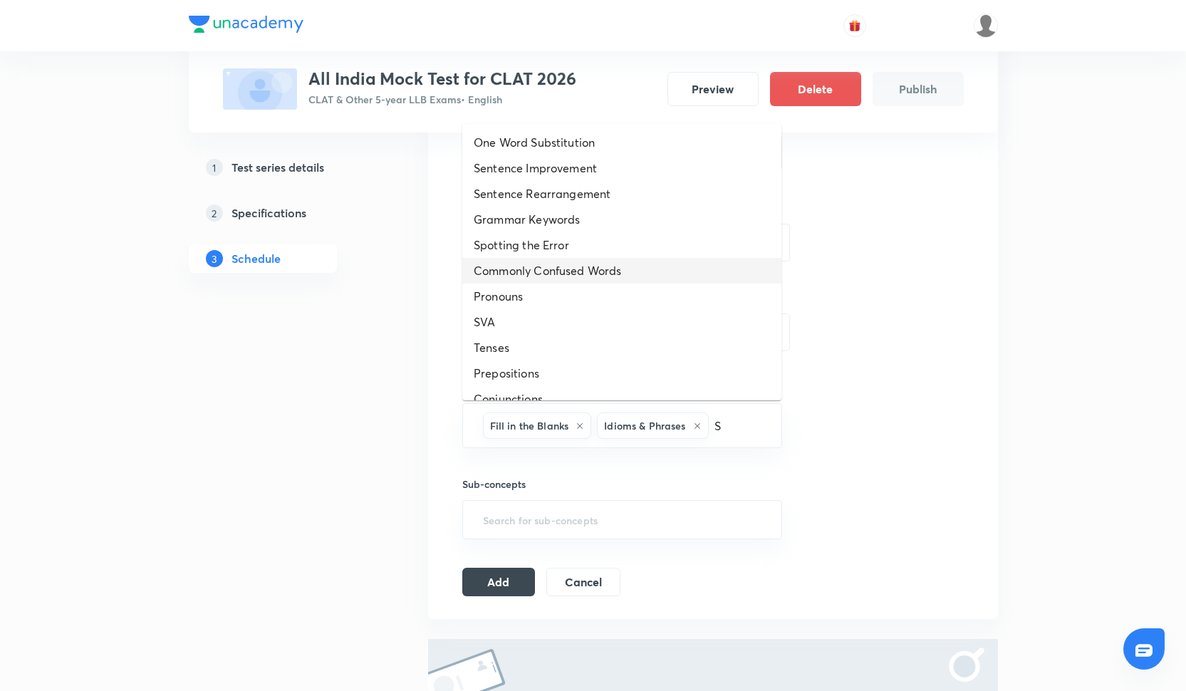
click at [555, 260] on li "Commonly Confused Words" at bounding box center [621, 271] width 319 height 26
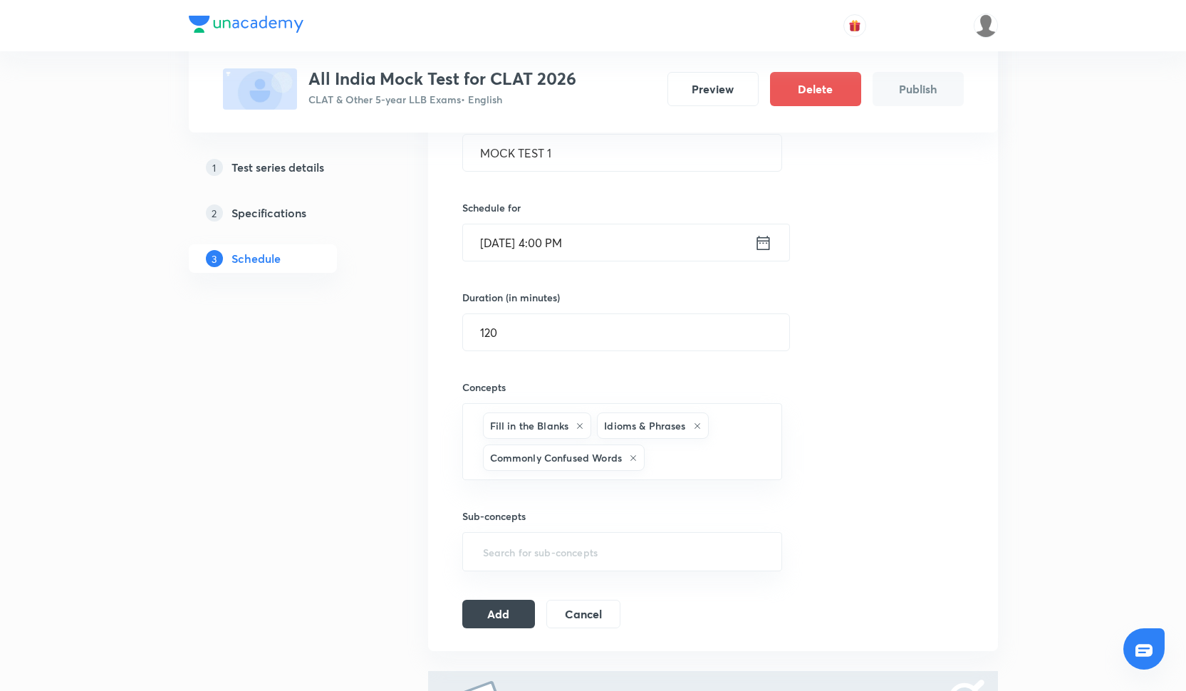
type input "D"
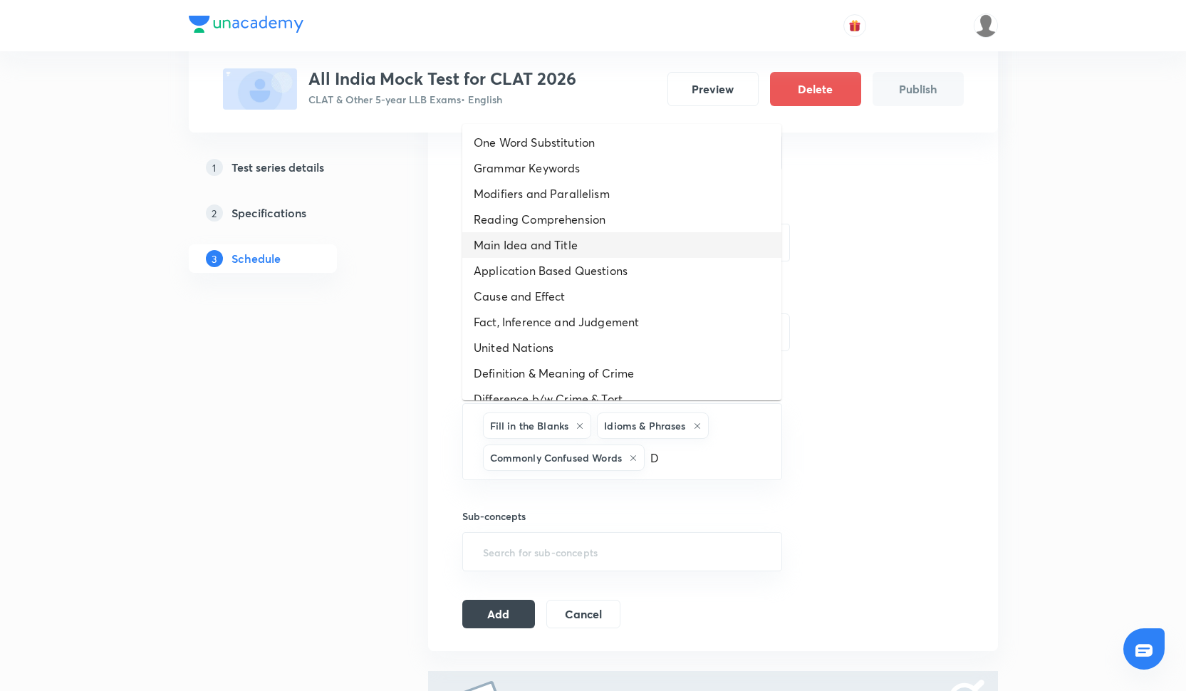
click at [536, 251] on li "Main Idea and Title" at bounding box center [621, 245] width 319 height 26
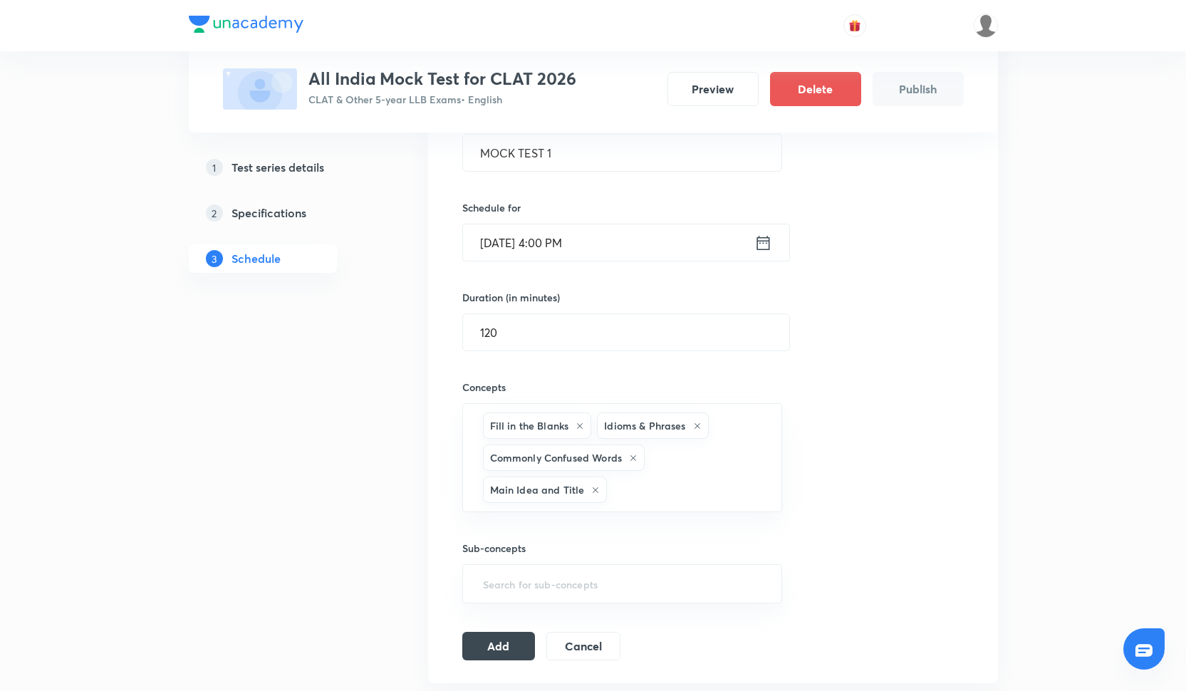
type input "C"
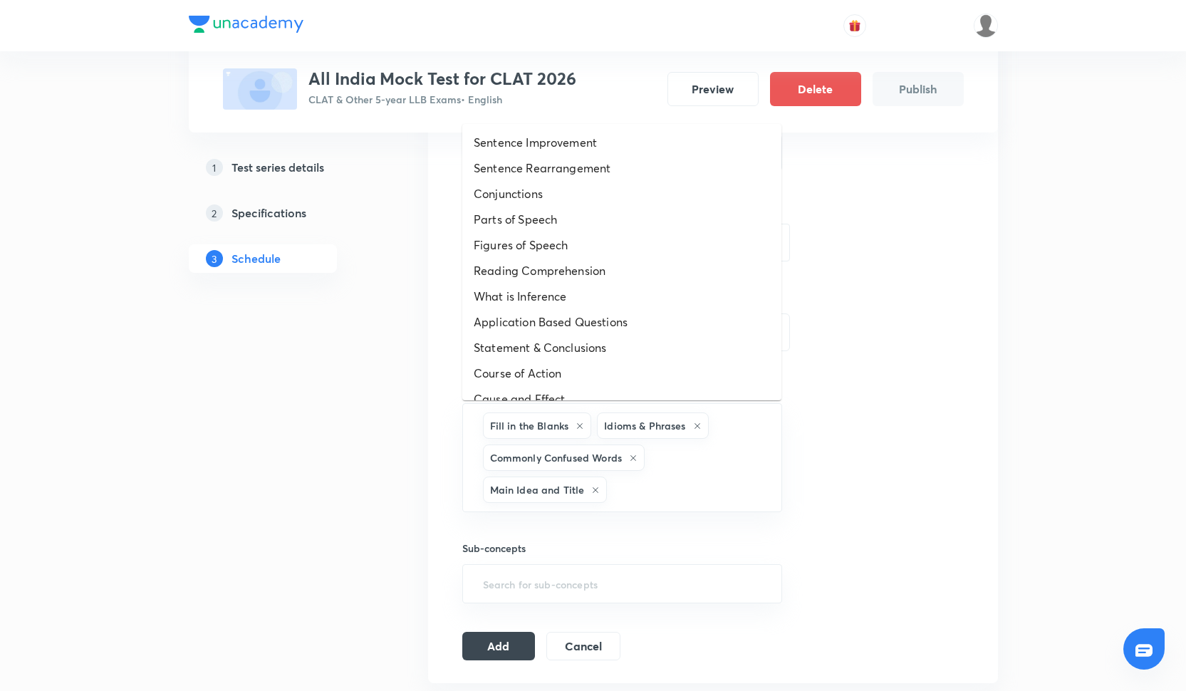
type input "C"
click at [583, 199] on li "Conjunctions" at bounding box center [621, 194] width 319 height 26
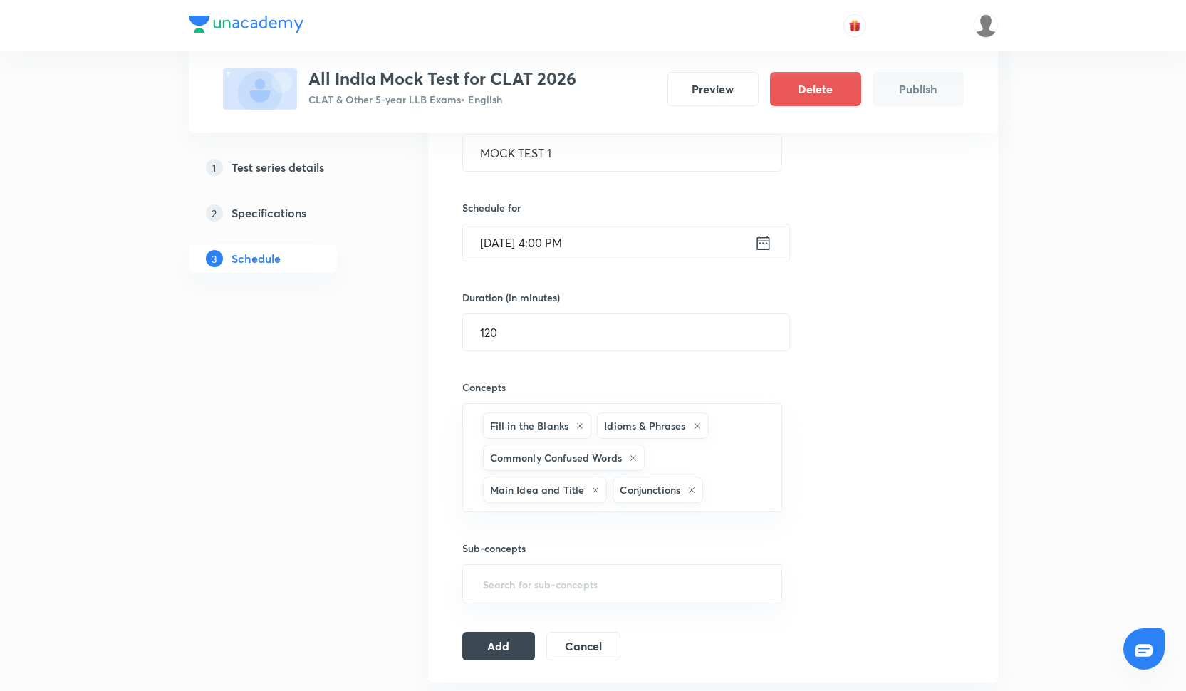
type input "D"
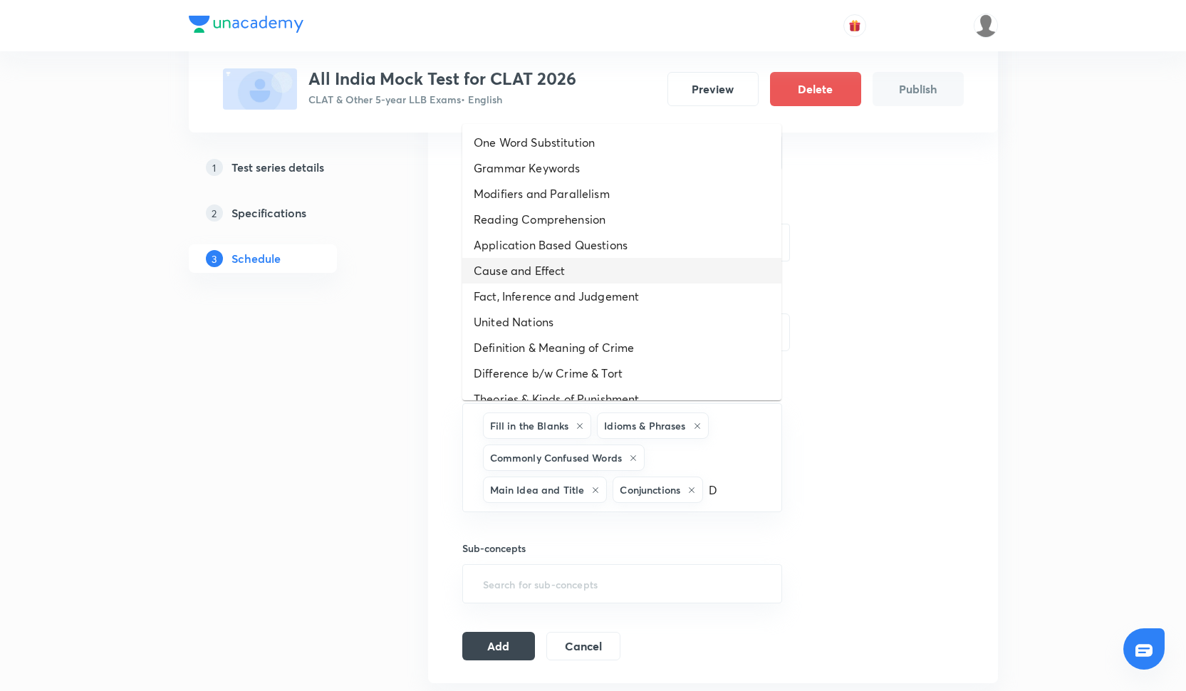
click at [624, 278] on li "Cause and Effect" at bounding box center [621, 271] width 319 height 26
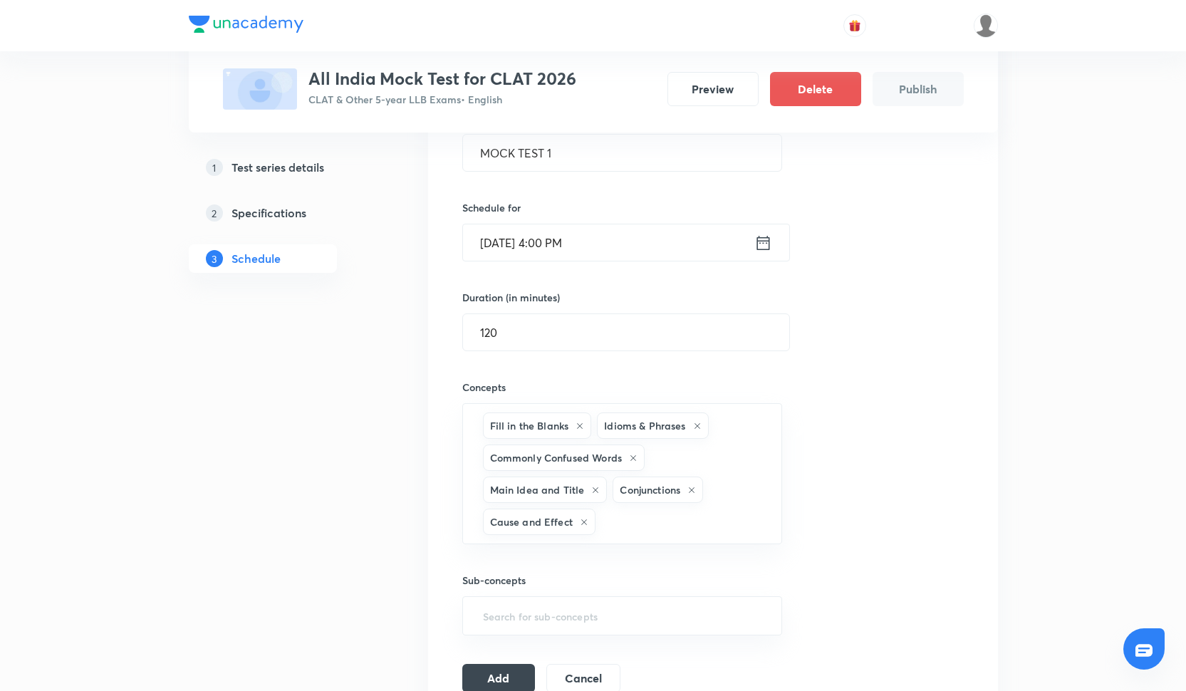
type input "E"
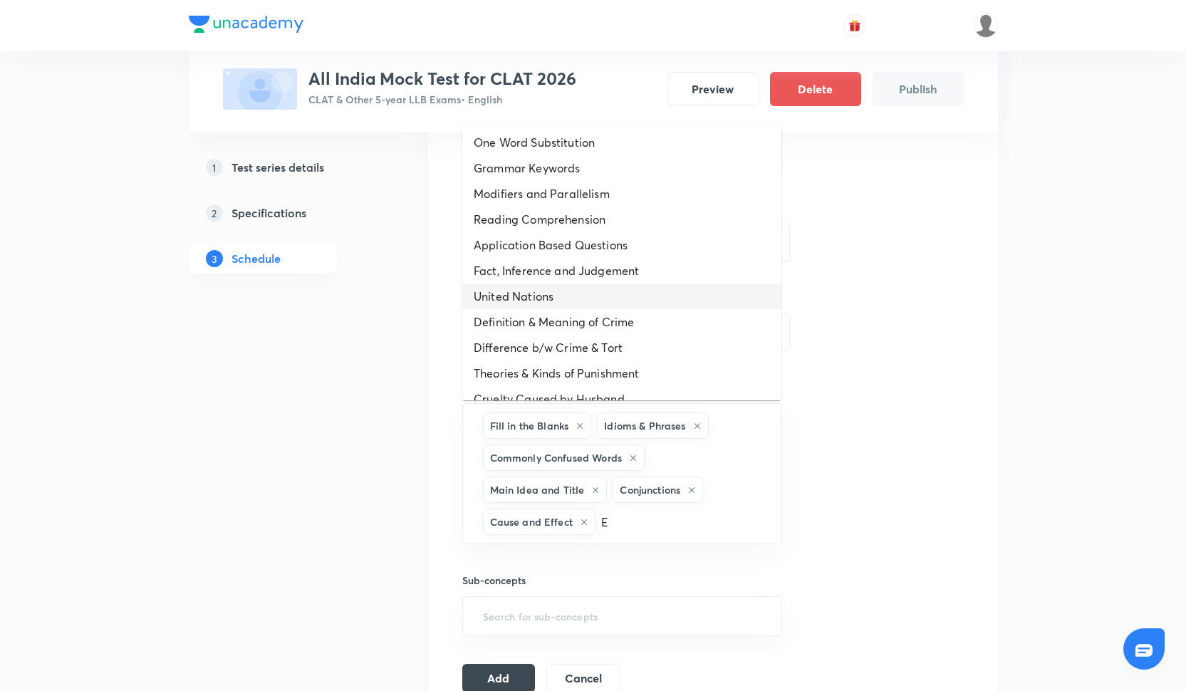
click at [541, 299] on li "United Nations" at bounding box center [621, 297] width 319 height 26
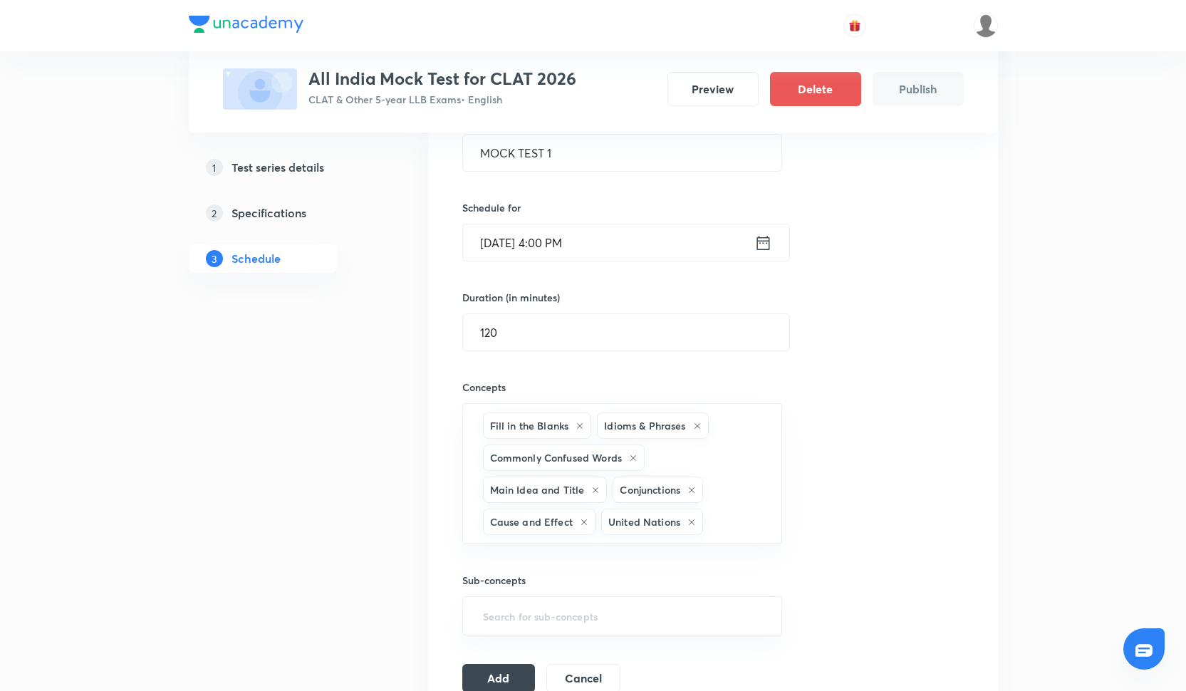
type input "F"
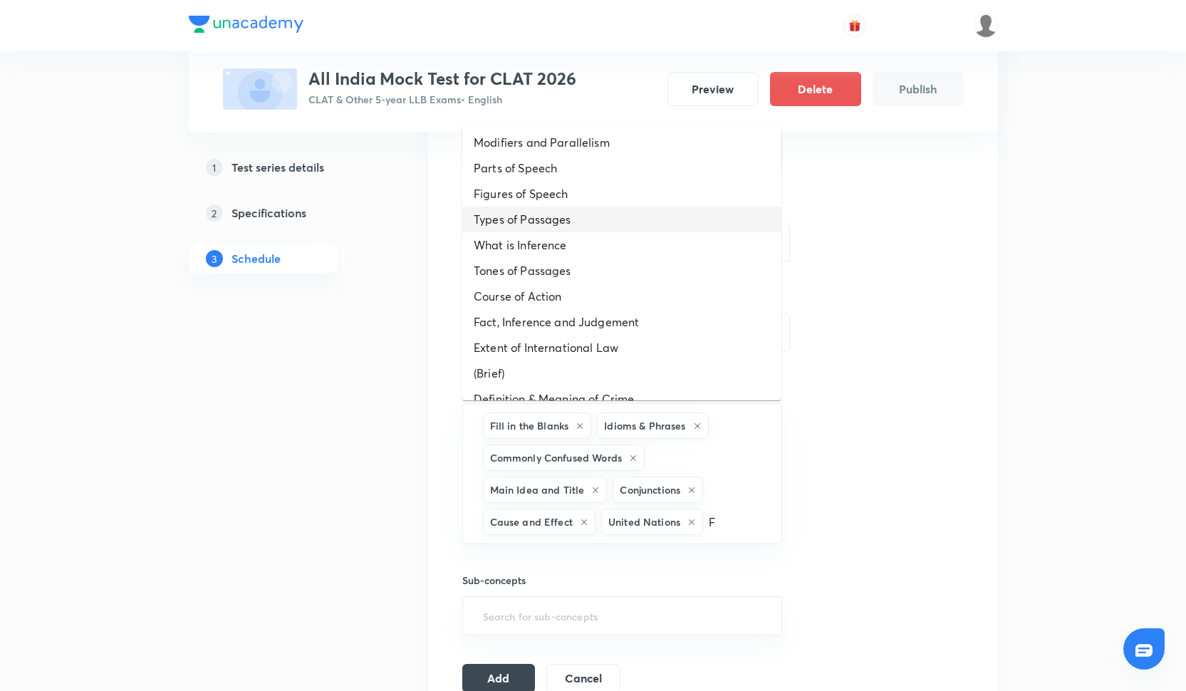
click at [527, 225] on li "Types of Passages" at bounding box center [621, 220] width 319 height 26
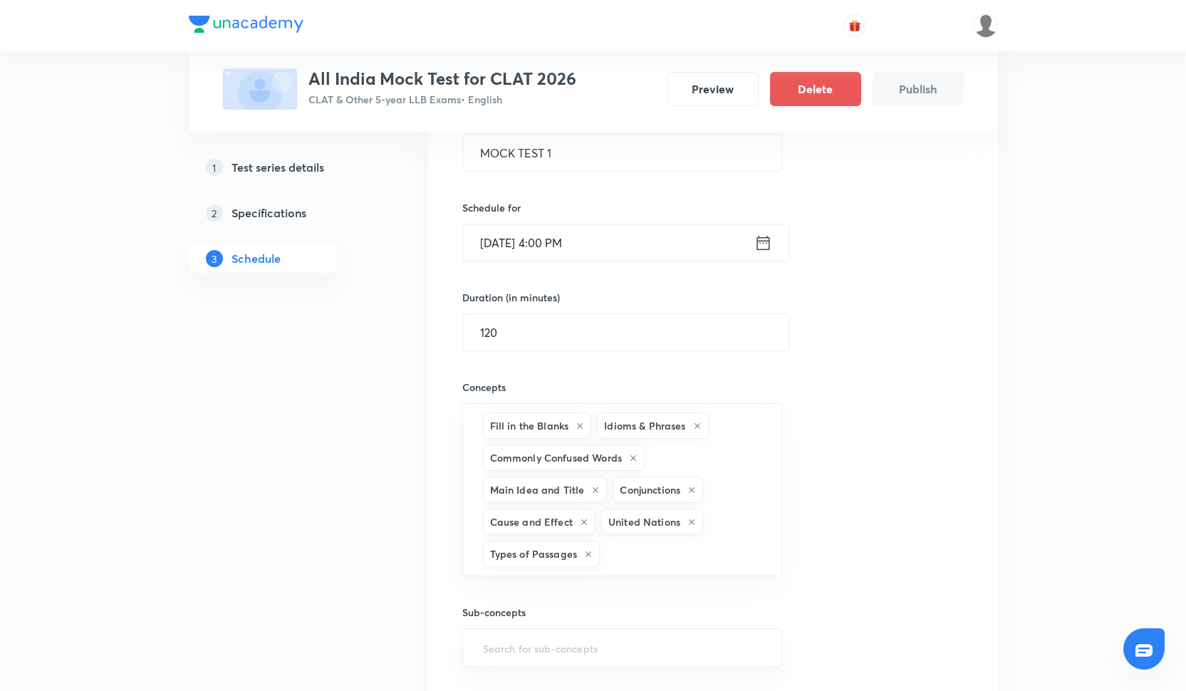
click at [527, 204] on h6 "Schedule for" at bounding box center [622, 207] width 321 height 15
click at [616, 560] on input "text" at bounding box center [684, 554] width 162 height 26
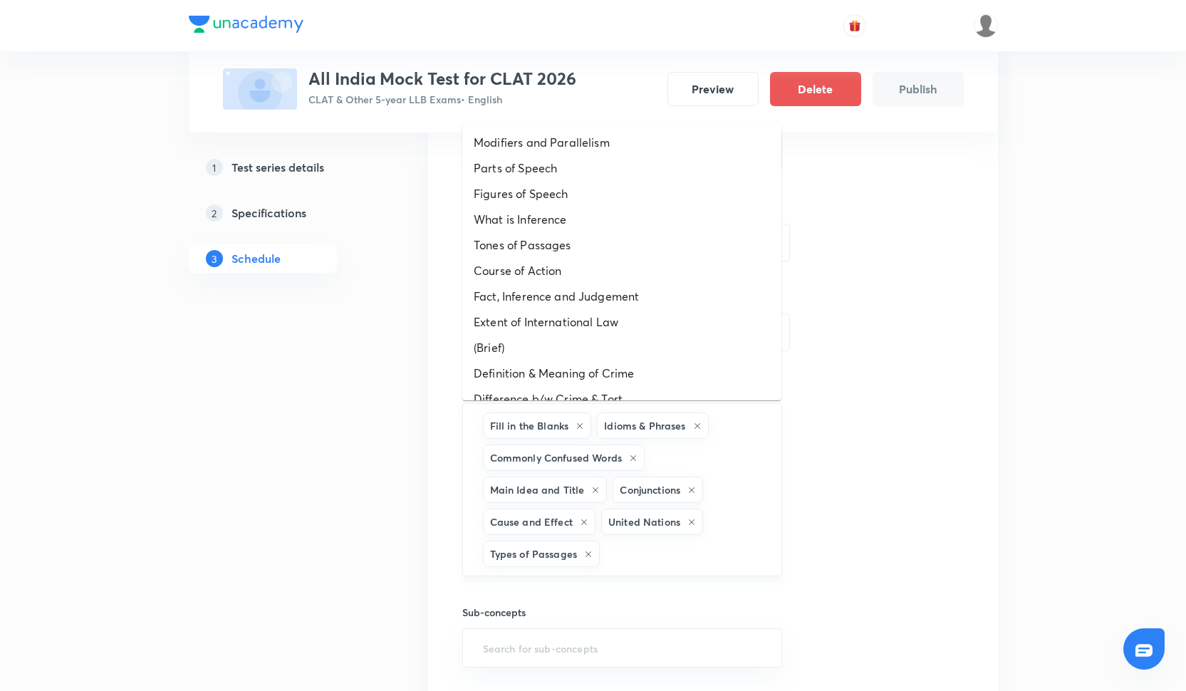
type input "E"
click at [532, 353] on li "Parts of Speech" at bounding box center [621, 348] width 319 height 26
type input "J"
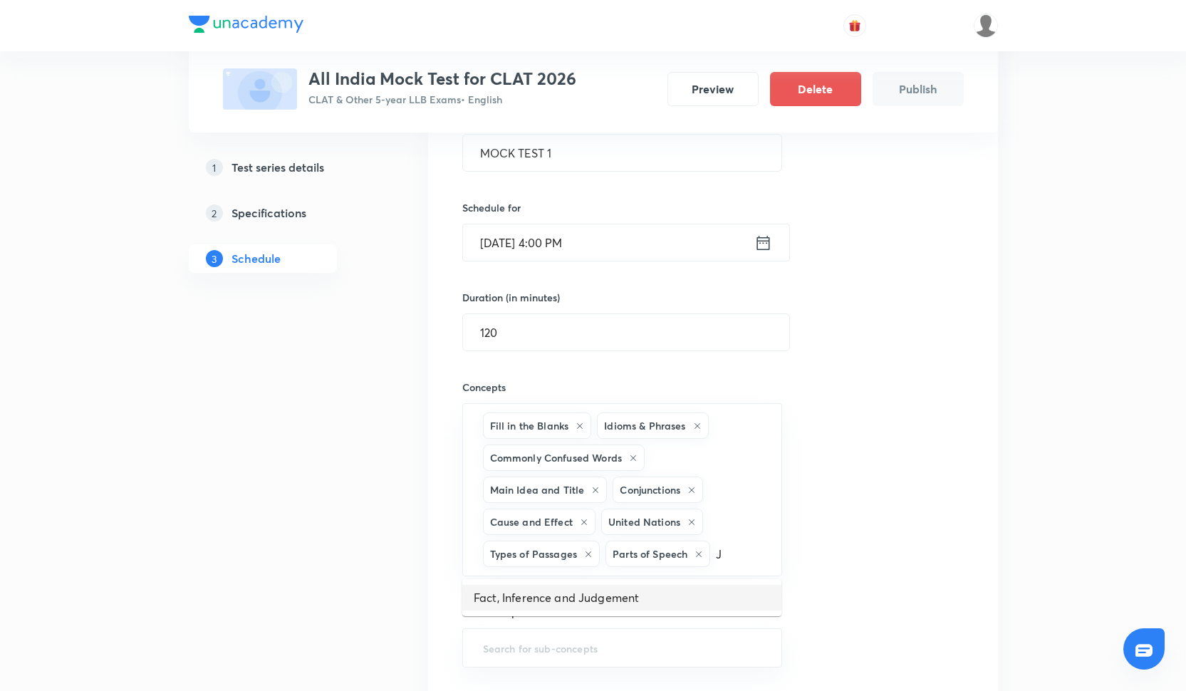
click at [558, 608] on li "Fact, Inference and Judgement" at bounding box center [621, 598] width 319 height 26
type input "X"
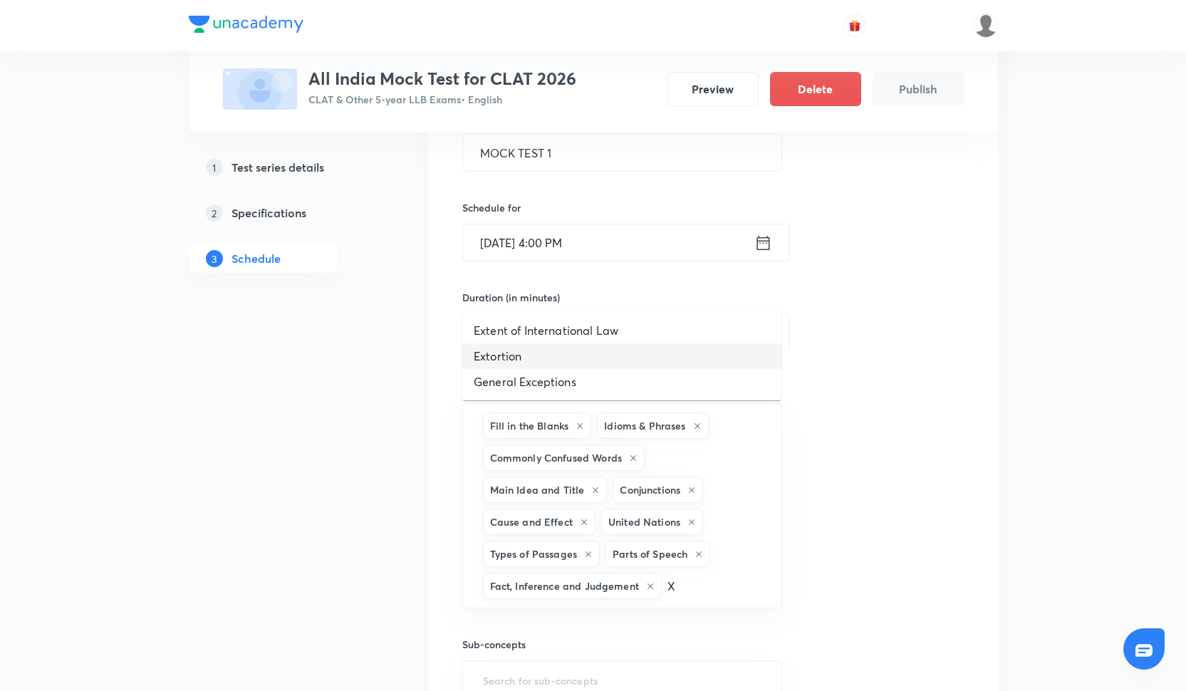
click at [553, 360] on li "Extortion" at bounding box center [621, 356] width 319 height 26
type input "Z"
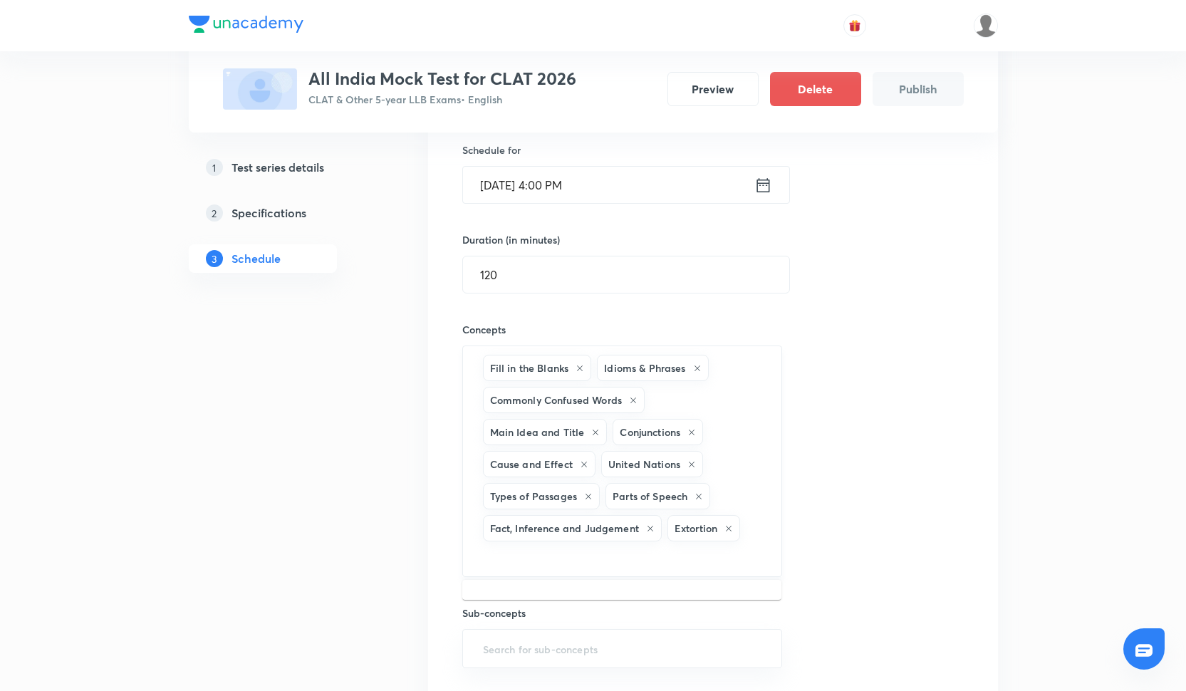
type input "O"
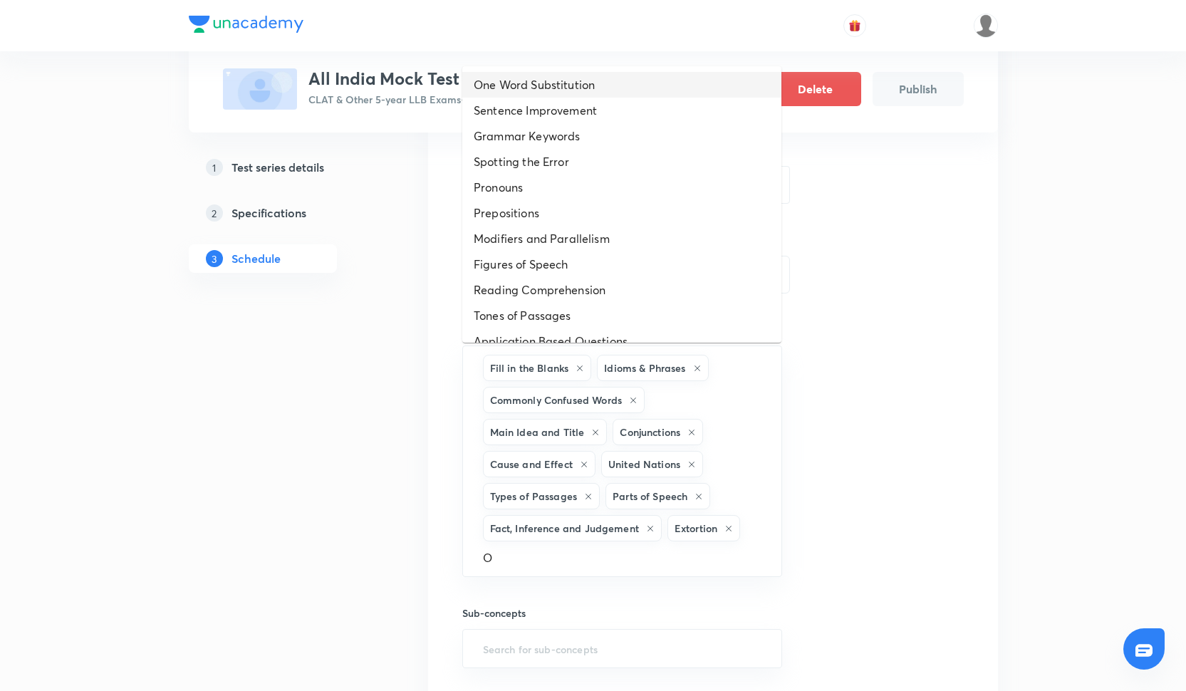
click at [527, 78] on li "One Word Substitution" at bounding box center [621, 85] width 319 height 26
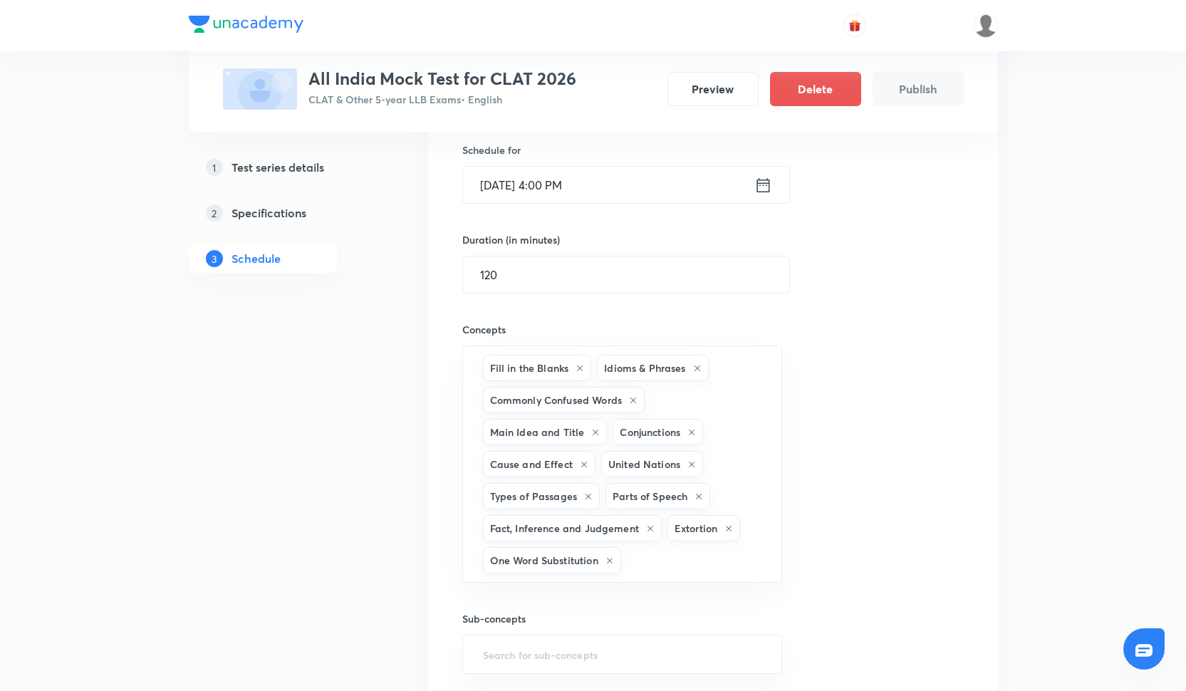
type input "G"
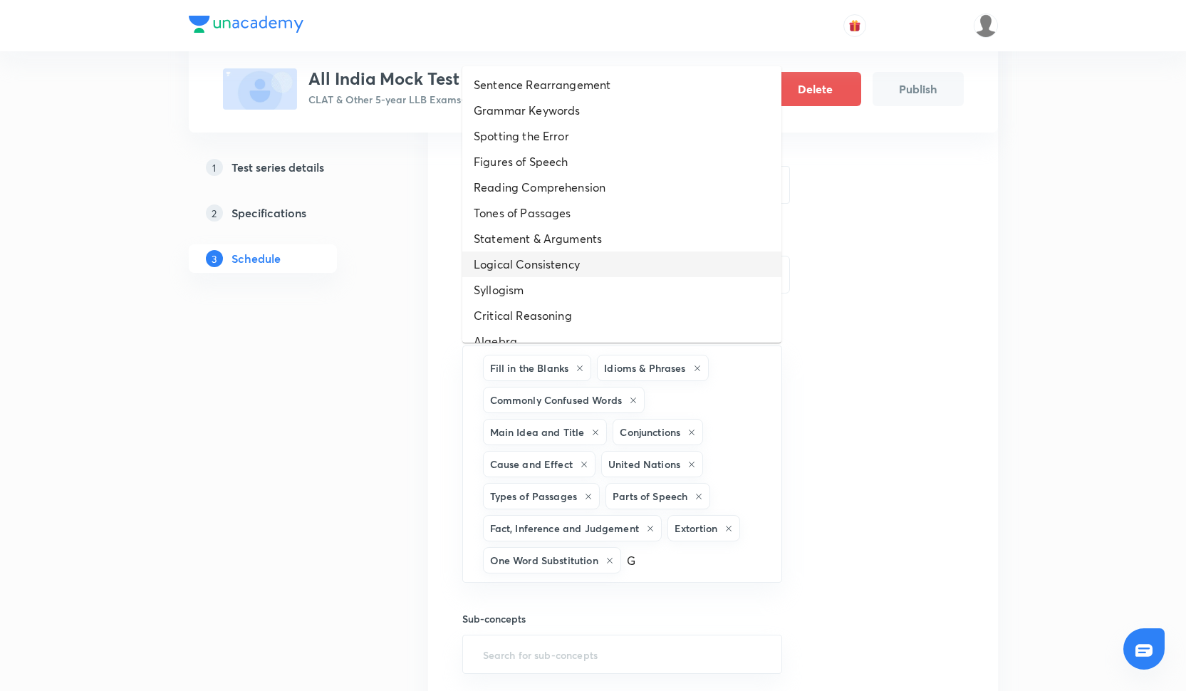
scroll to position [48, 0]
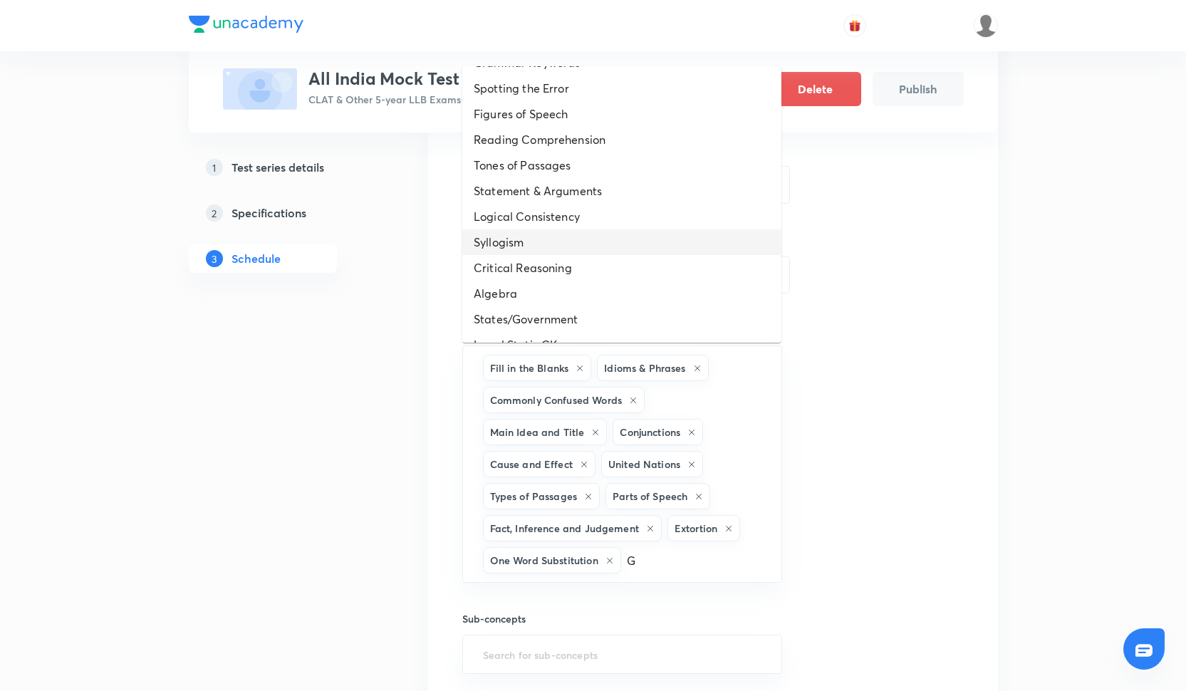
click at [523, 249] on li "Syllogism" at bounding box center [621, 242] width 319 height 26
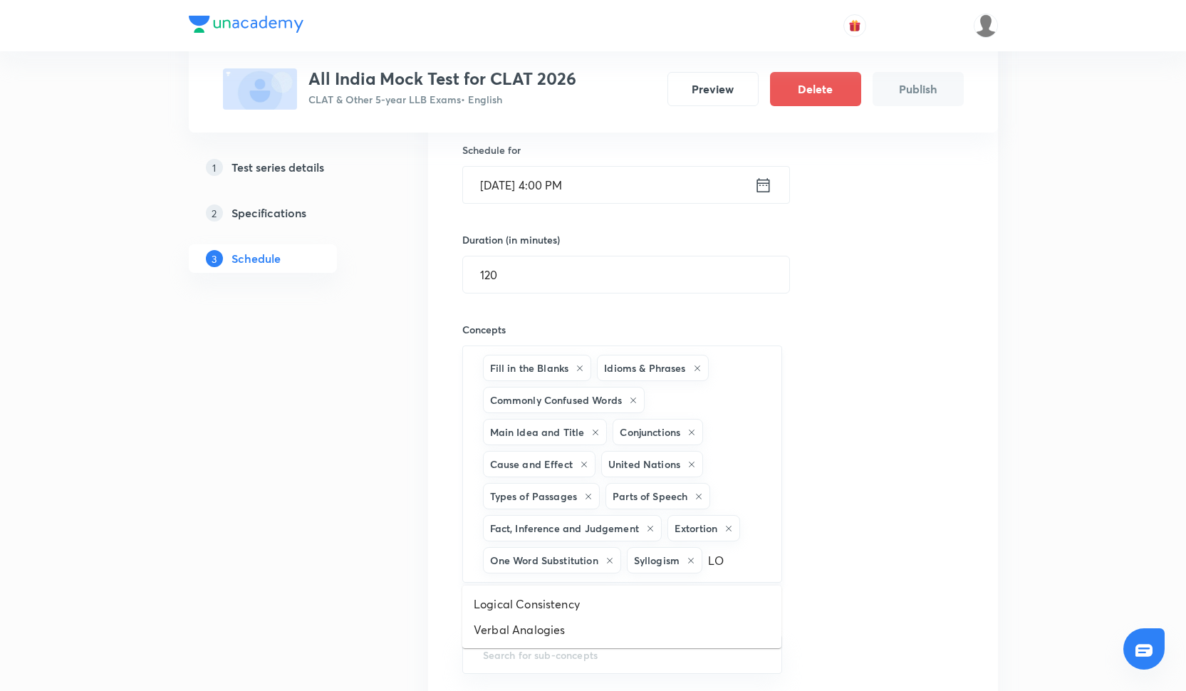
type input "L"
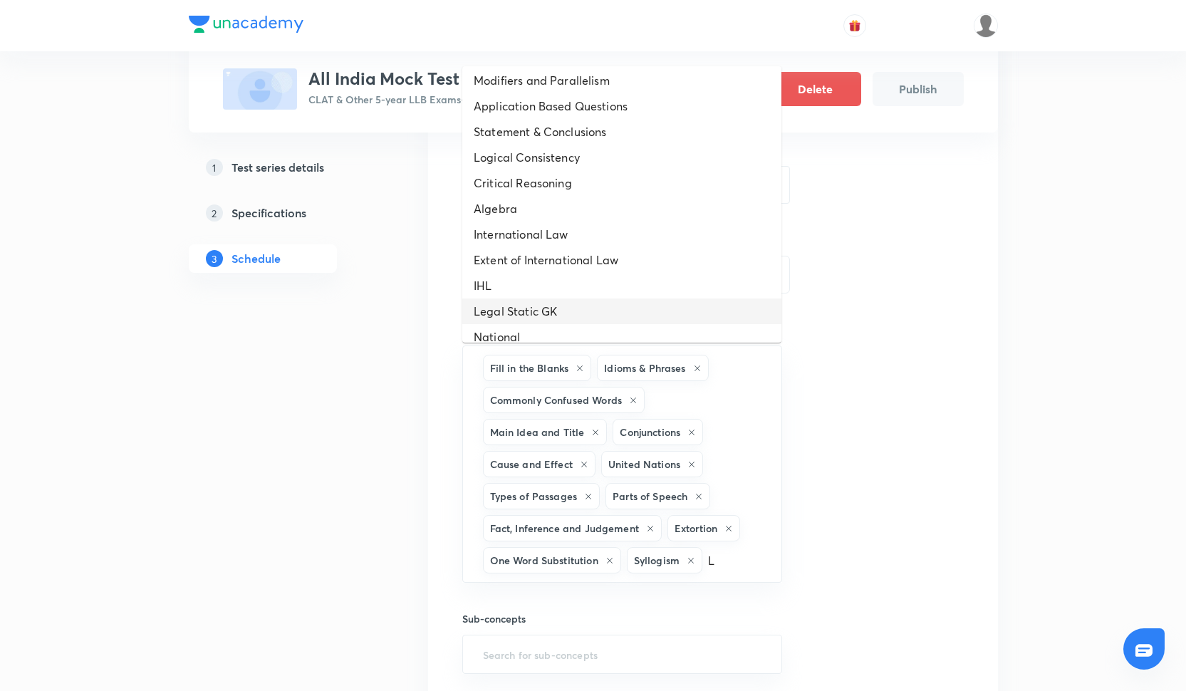
scroll to position [6, 0]
click at [568, 325] on li "National" at bounding box center [621, 336] width 319 height 26
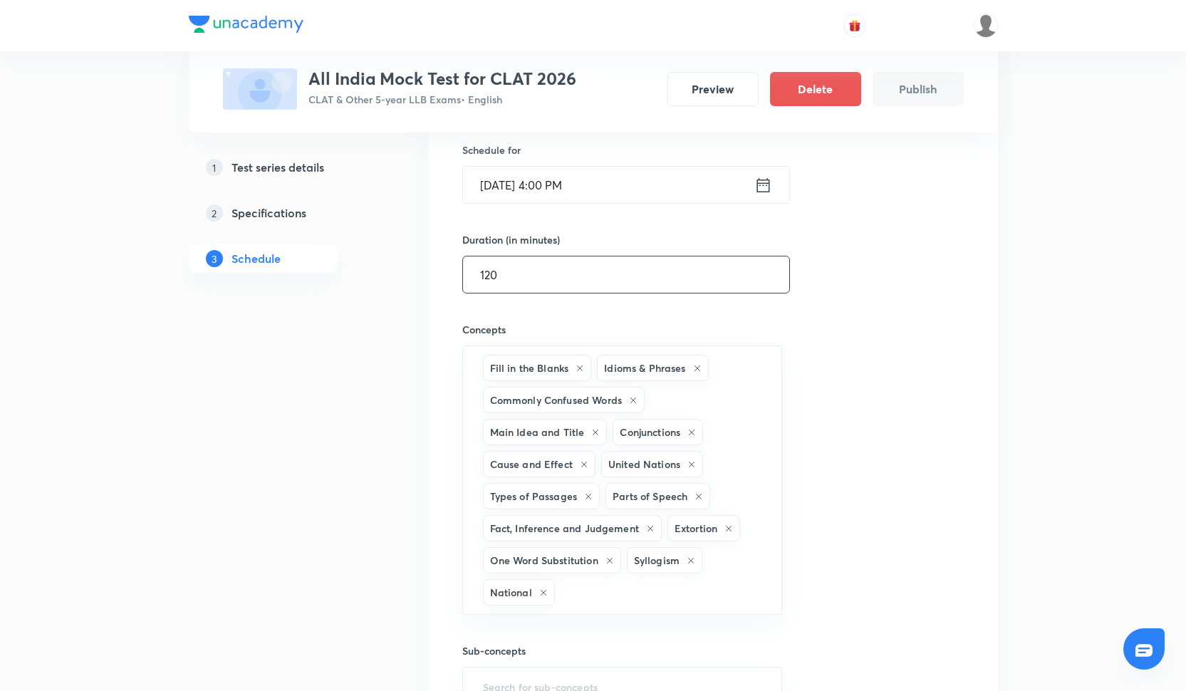
type input "I"
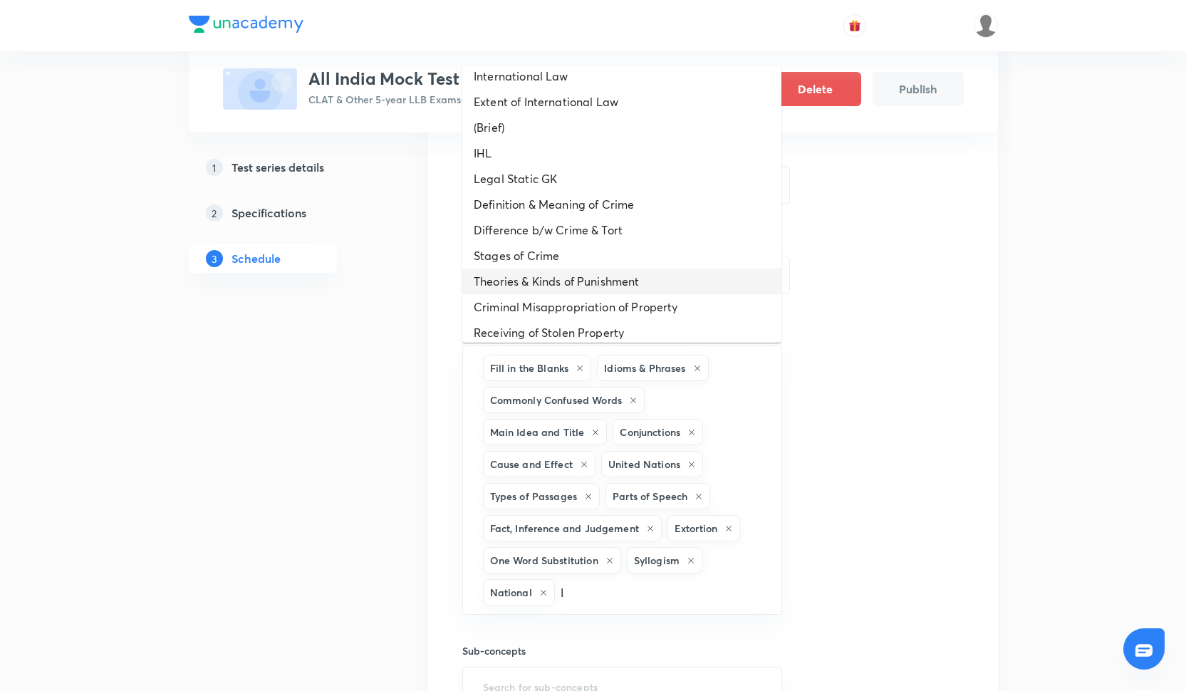
scroll to position [344, 0]
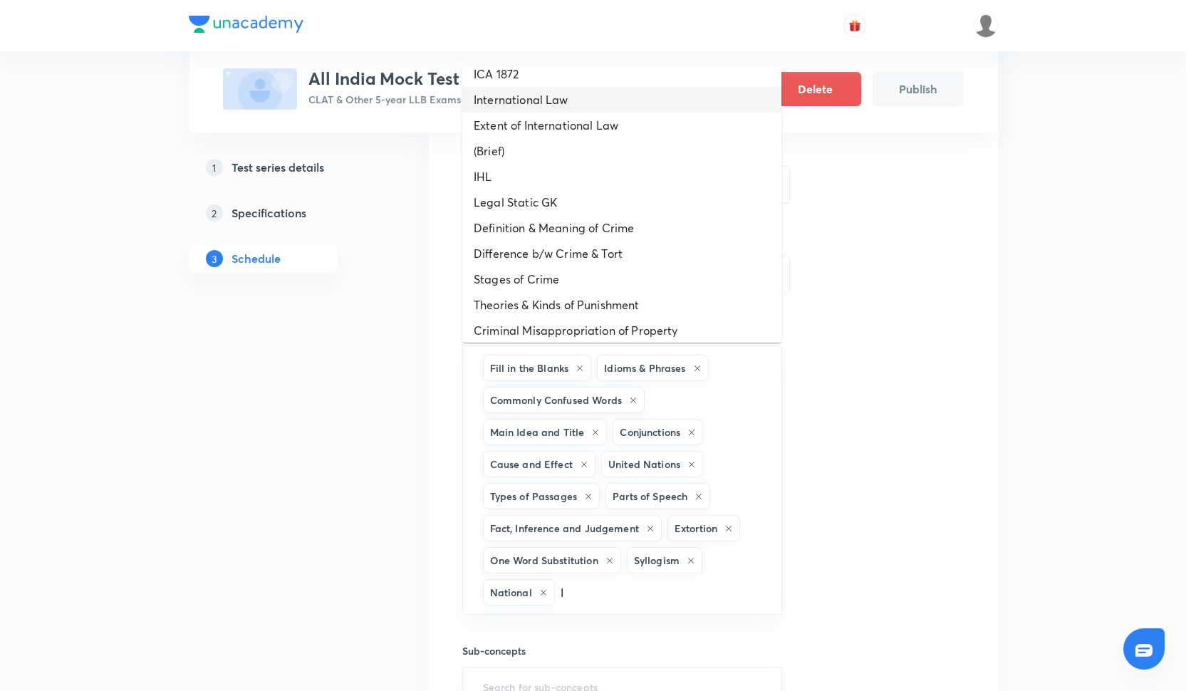
click at [534, 101] on li "International Law" at bounding box center [621, 100] width 319 height 26
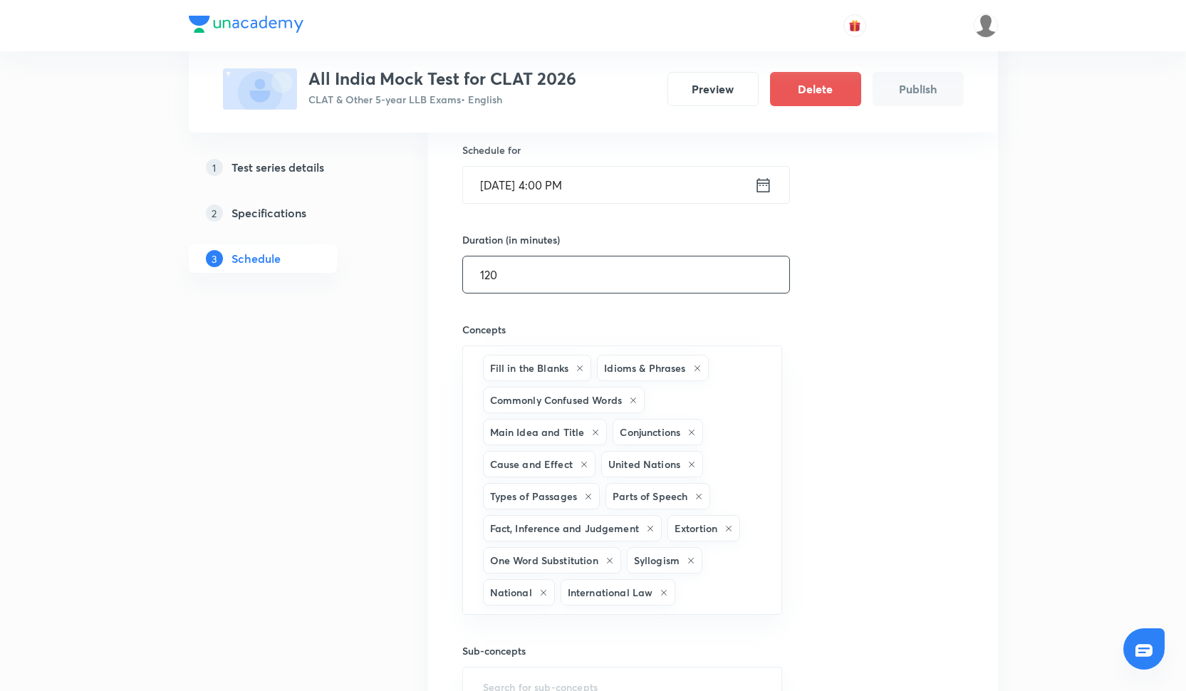
type input "I"
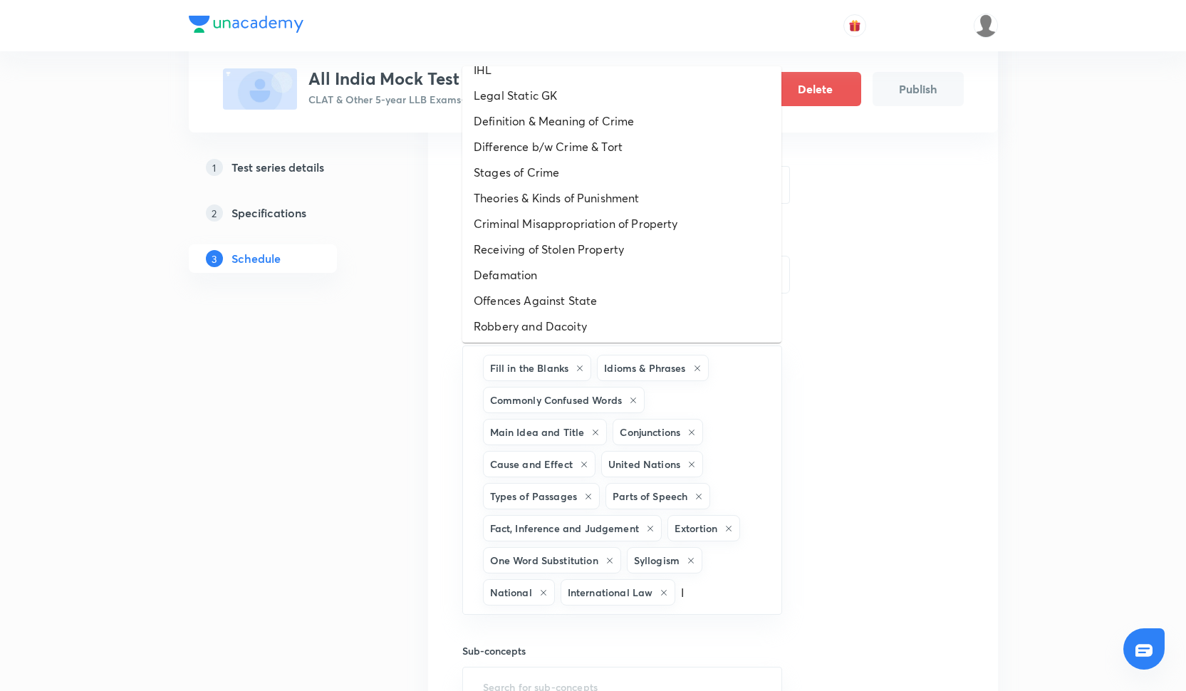
scroll to position [479, 0]
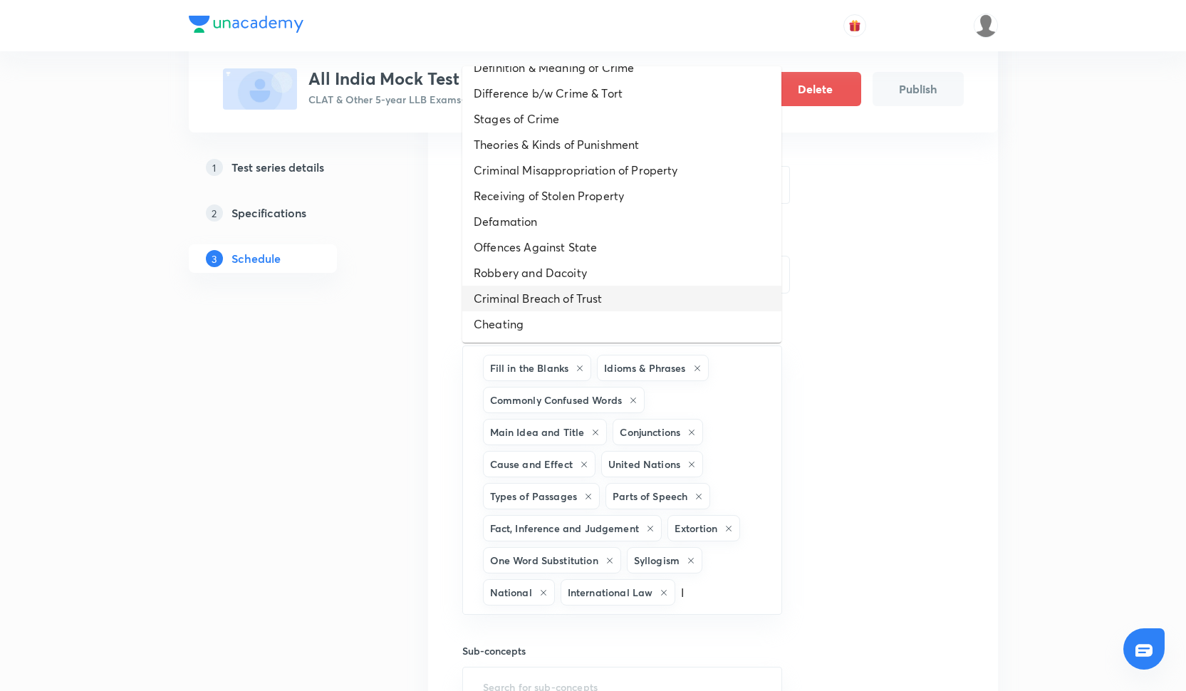
click at [553, 299] on li "Criminal Breach of Trust" at bounding box center [621, 299] width 319 height 26
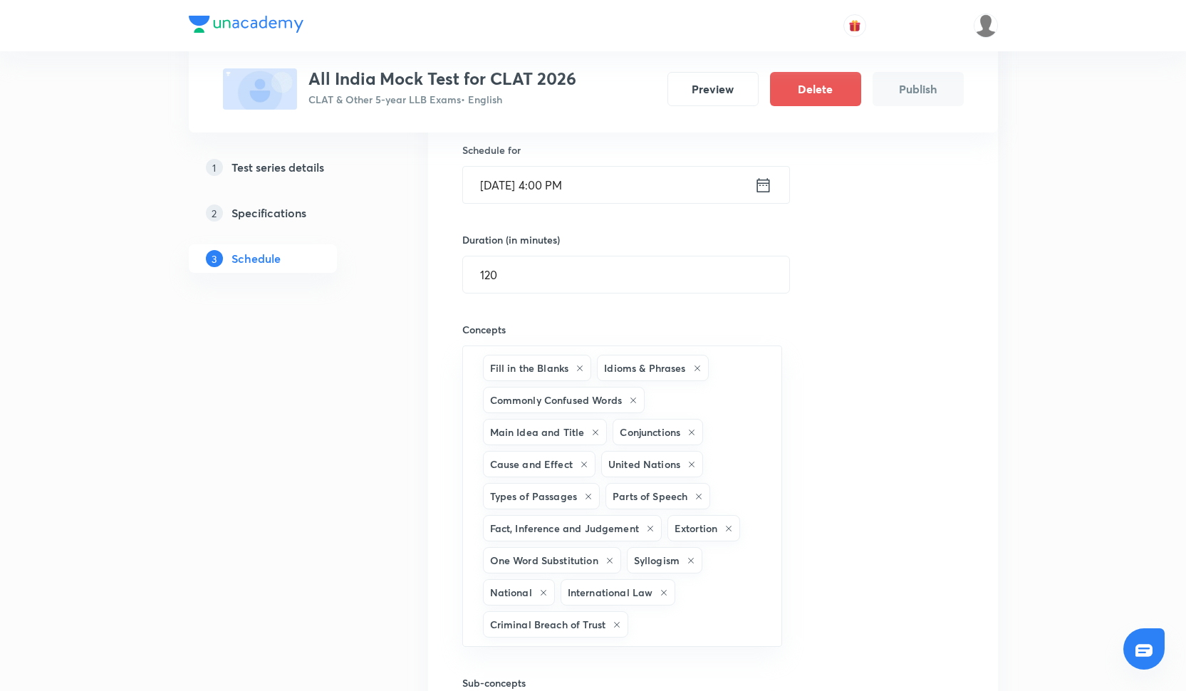
type input "D"
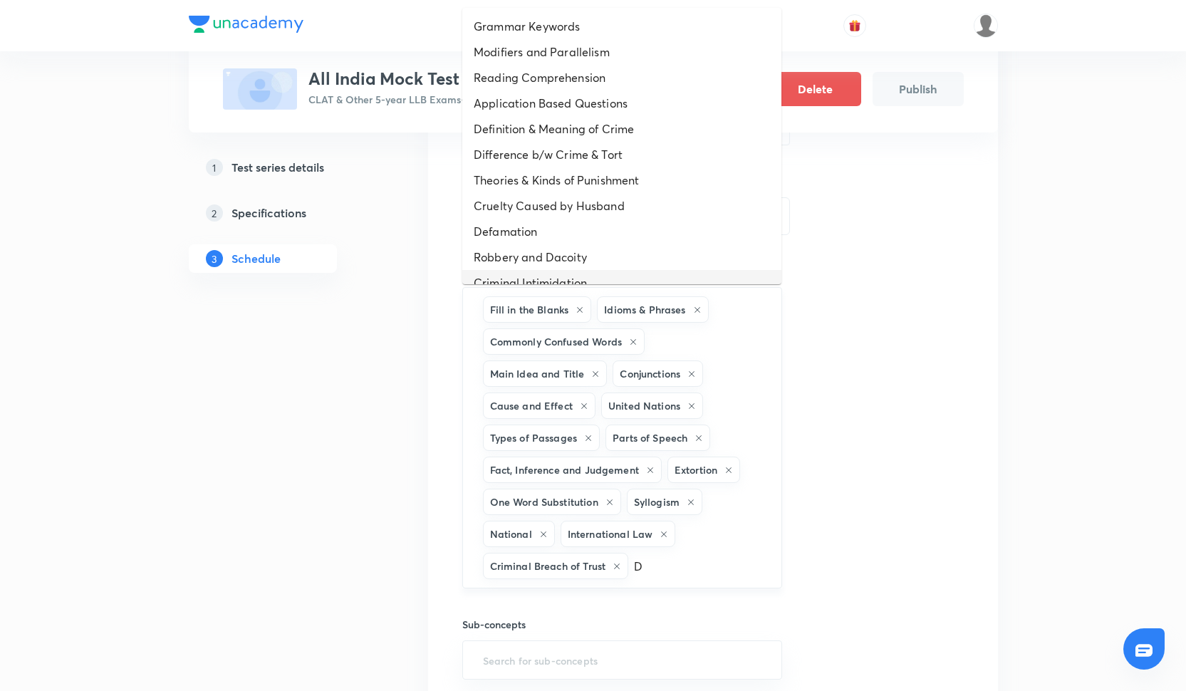
scroll to position [410, 0]
click at [537, 239] on li "Defamation" at bounding box center [621, 231] width 319 height 26
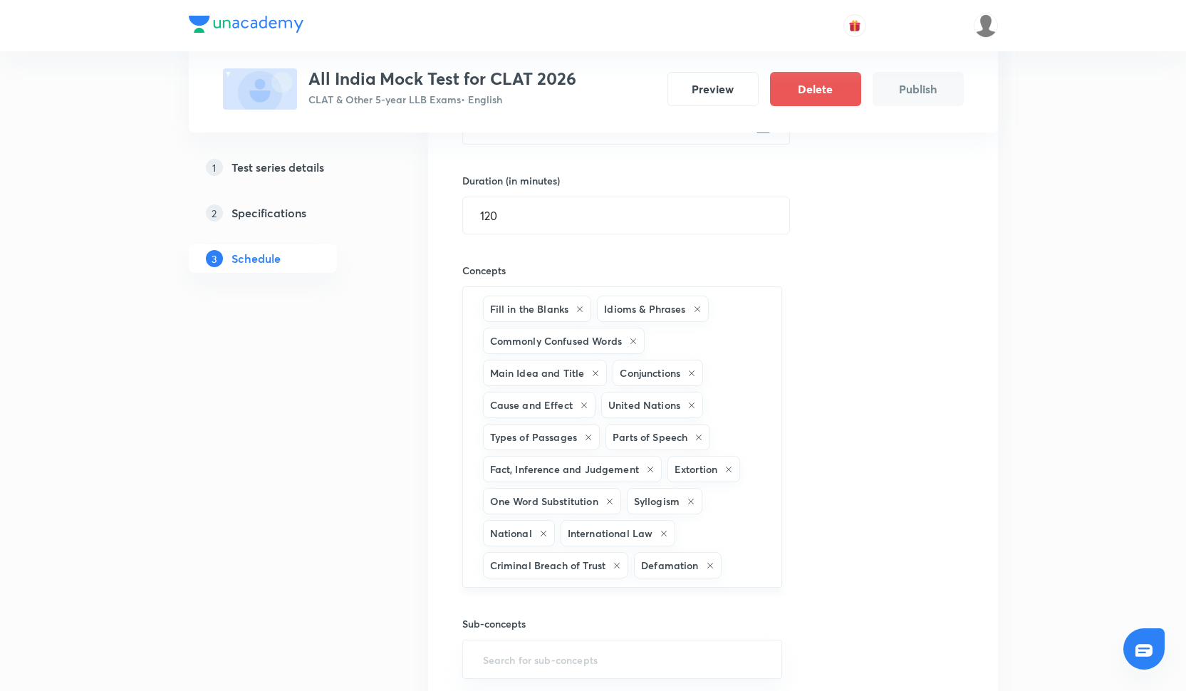
type input "C"
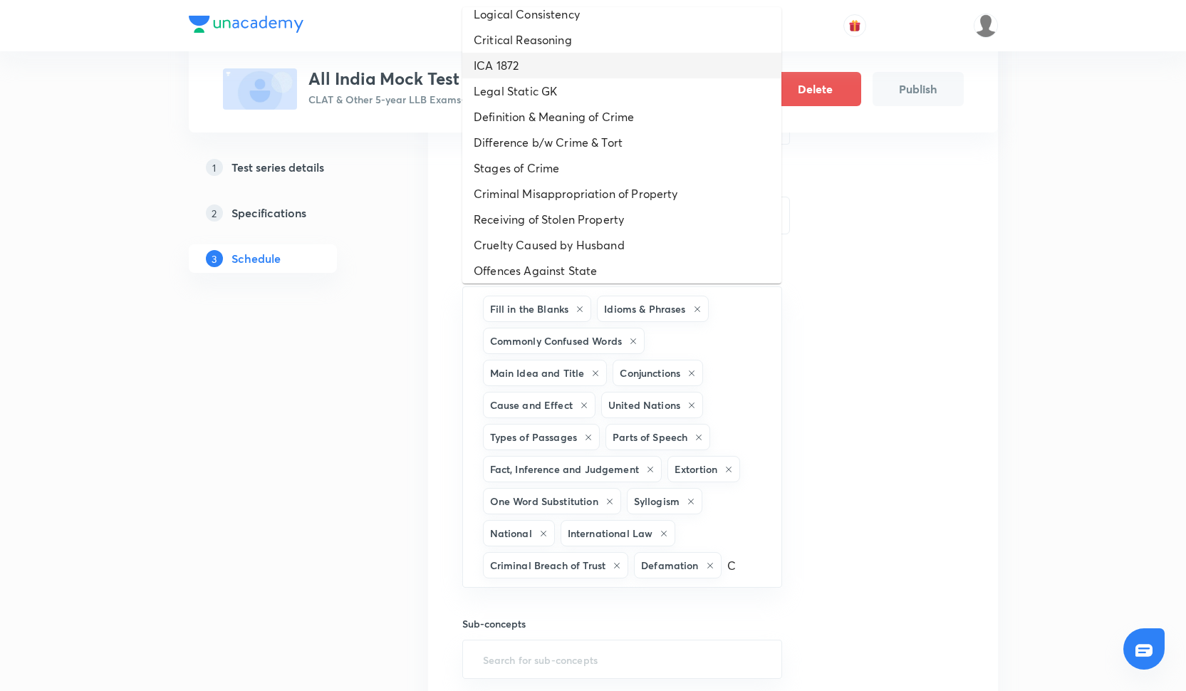
scroll to position [246, 0]
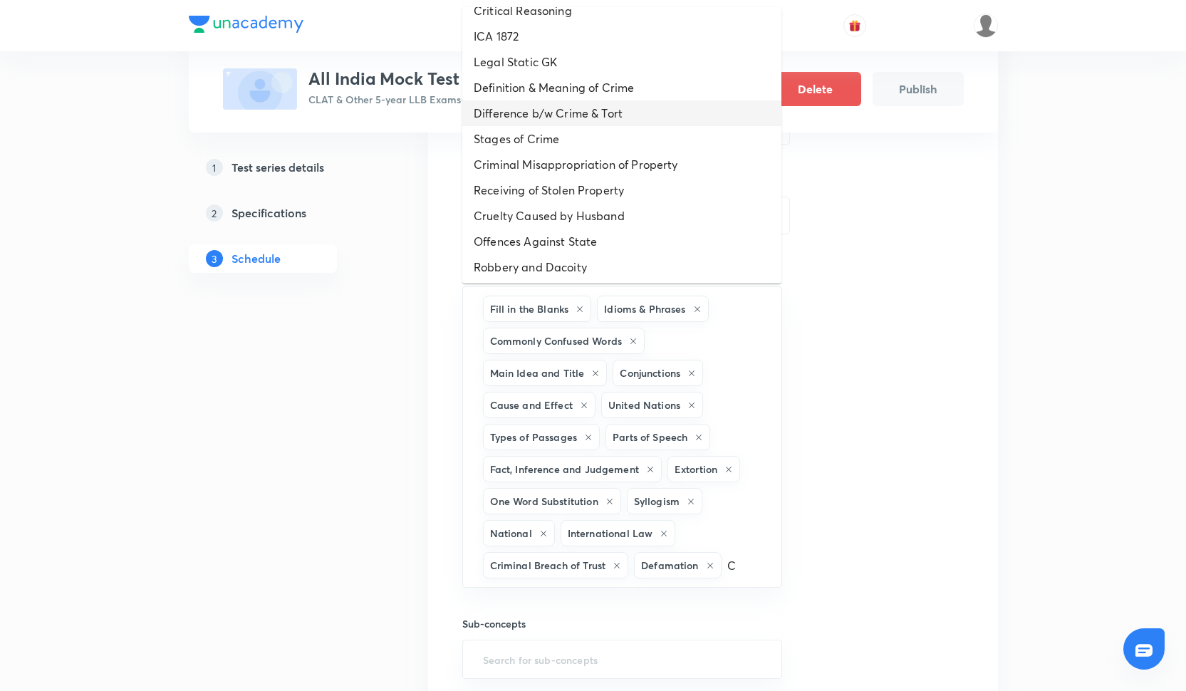
click at [543, 107] on li "Difference b/w Crime & Tort" at bounding box center [621, 113] width 319 height 26
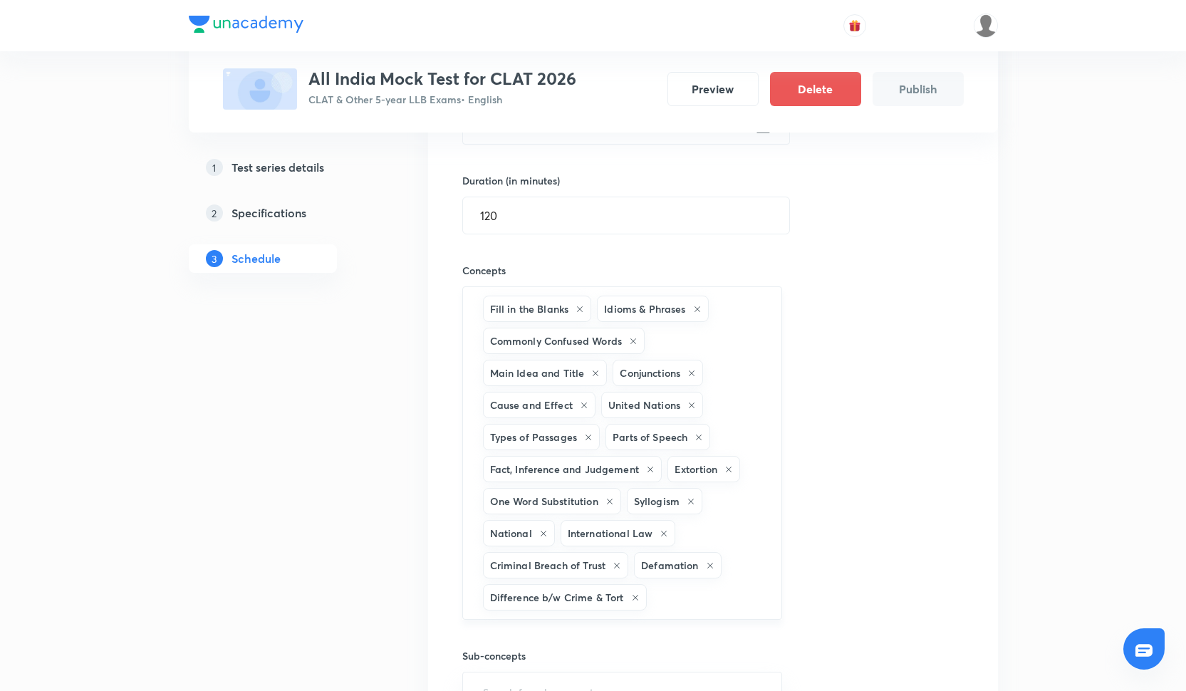
type input "F"
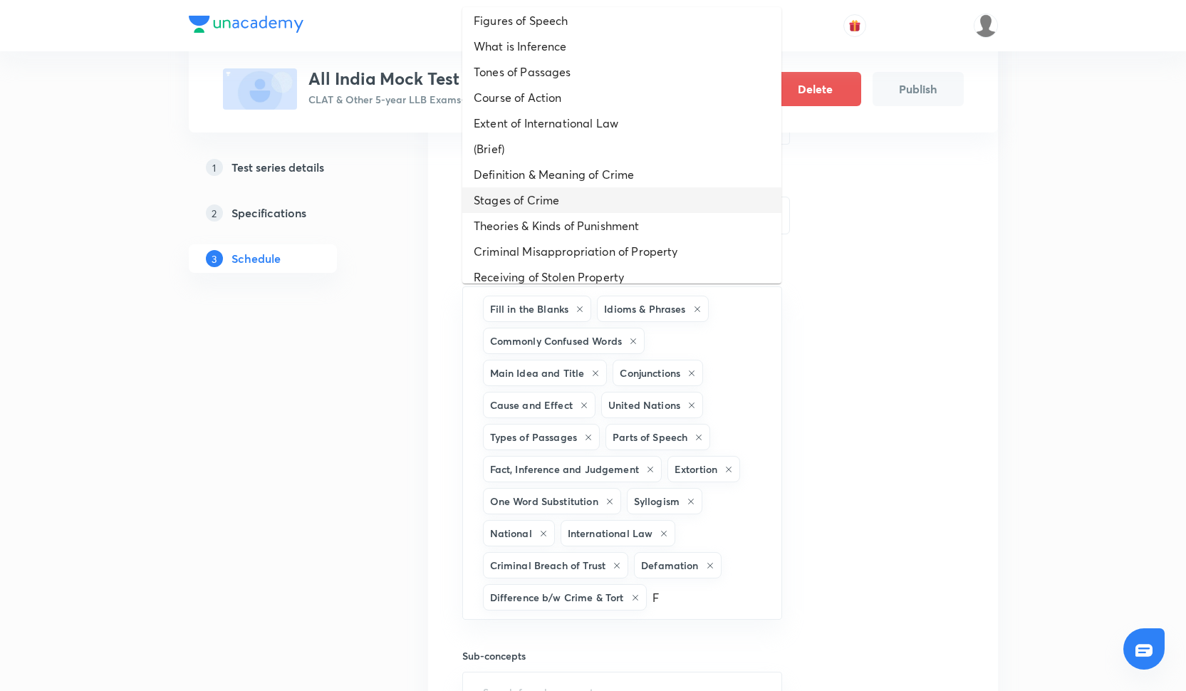
scroll to position [33, 0]
click at [547, 218] on li "Theories & Kinds of Punishment" at bounding box center [621, 223] width 319 height 26
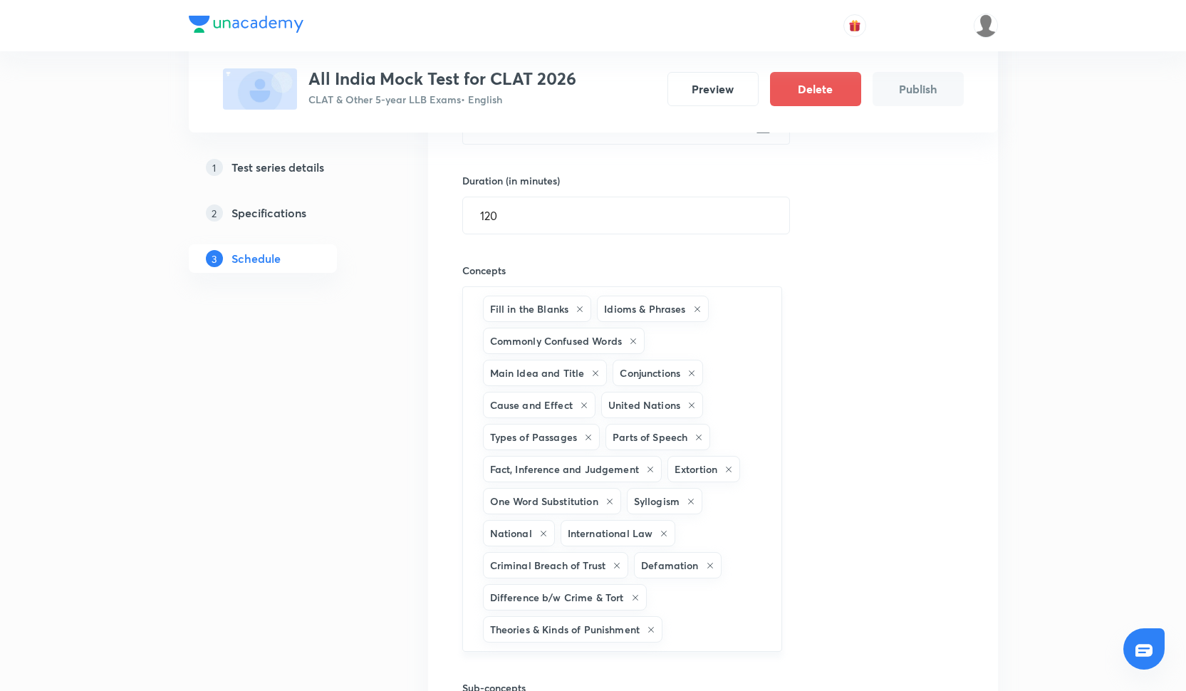
type input "G"
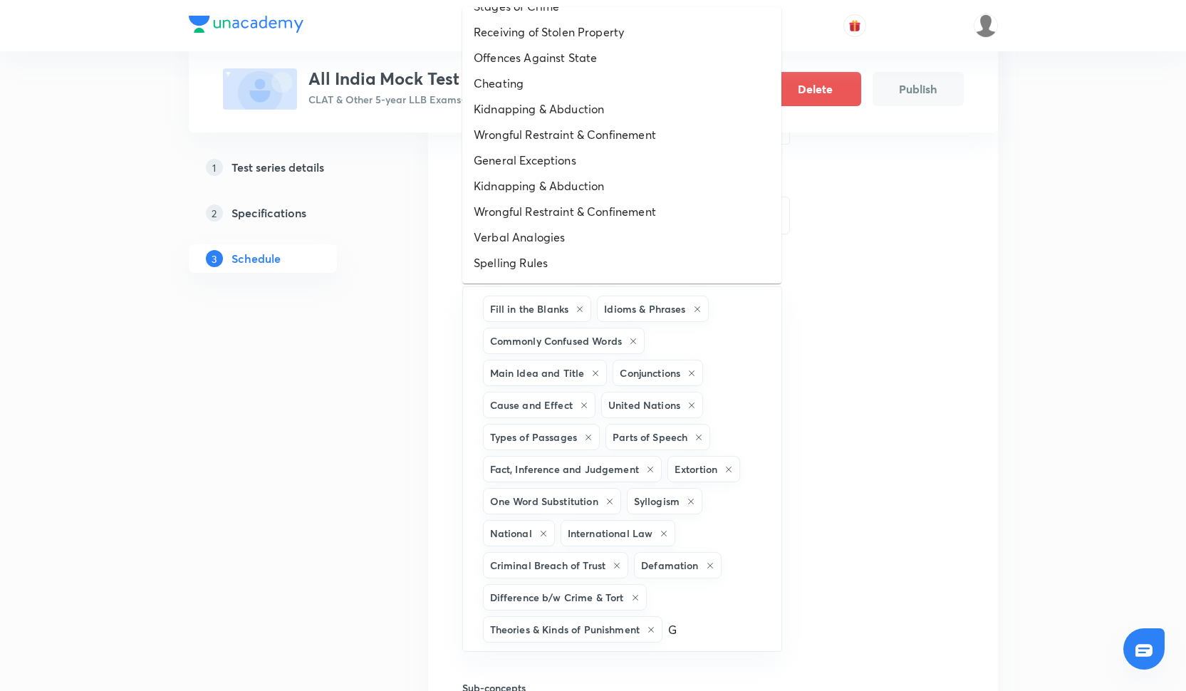
scroll to position [359, 0]
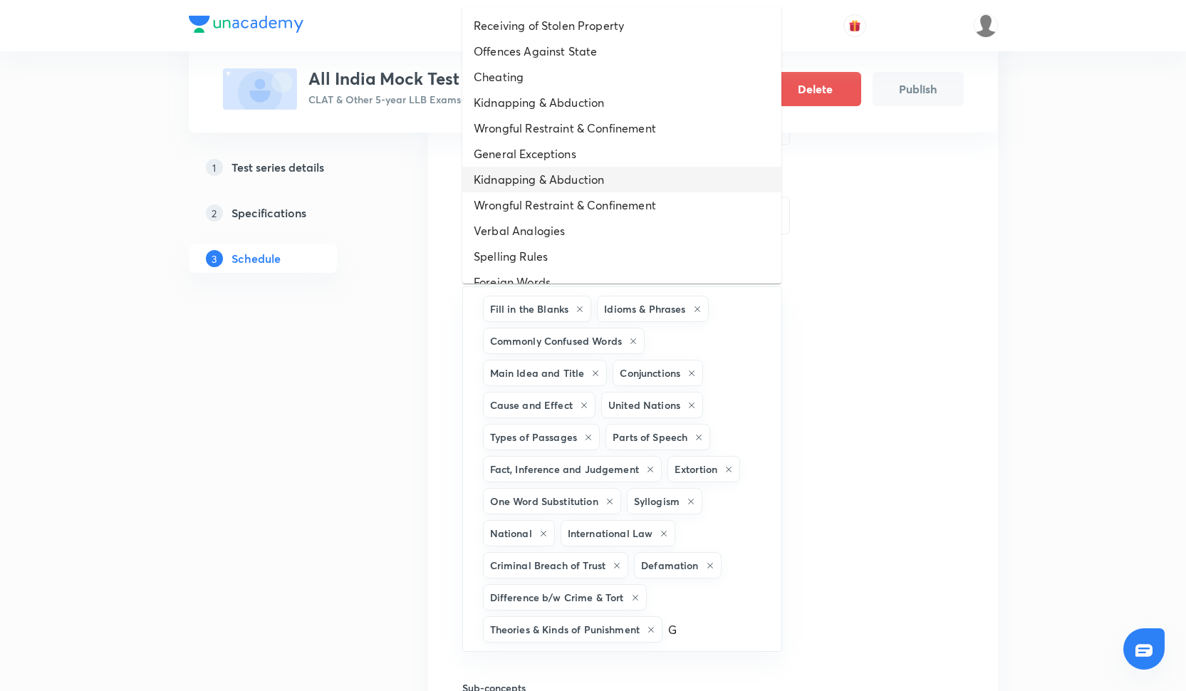
click at [540, 182] on li "Kidnapping & Abduction" at bounding box center [621, 180] width 319 height 26
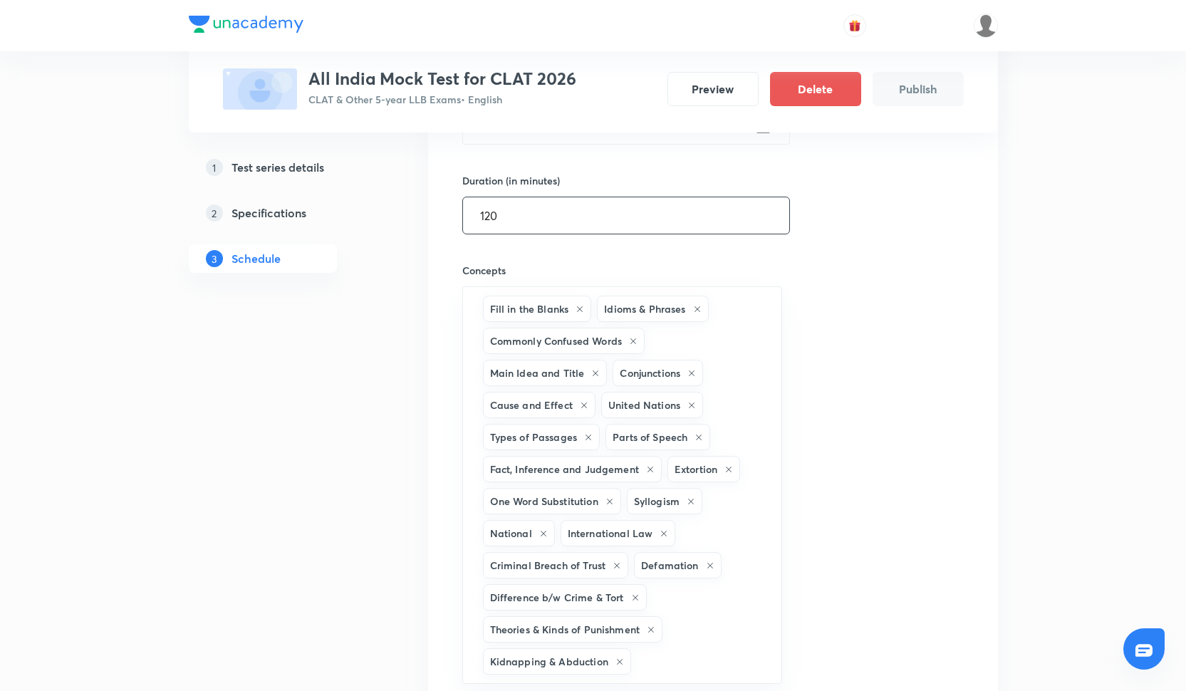
type input "R"
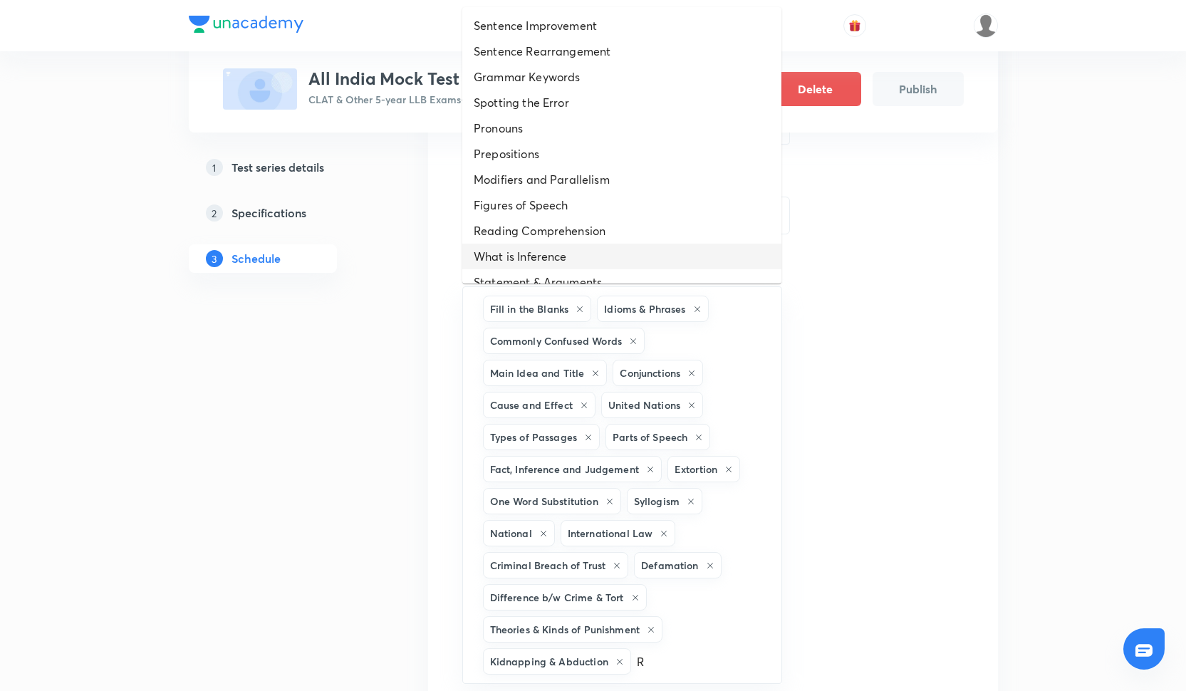
click at [576, 246] on li "What is Inference" at bounding box center [621, 257] width 319 height 26
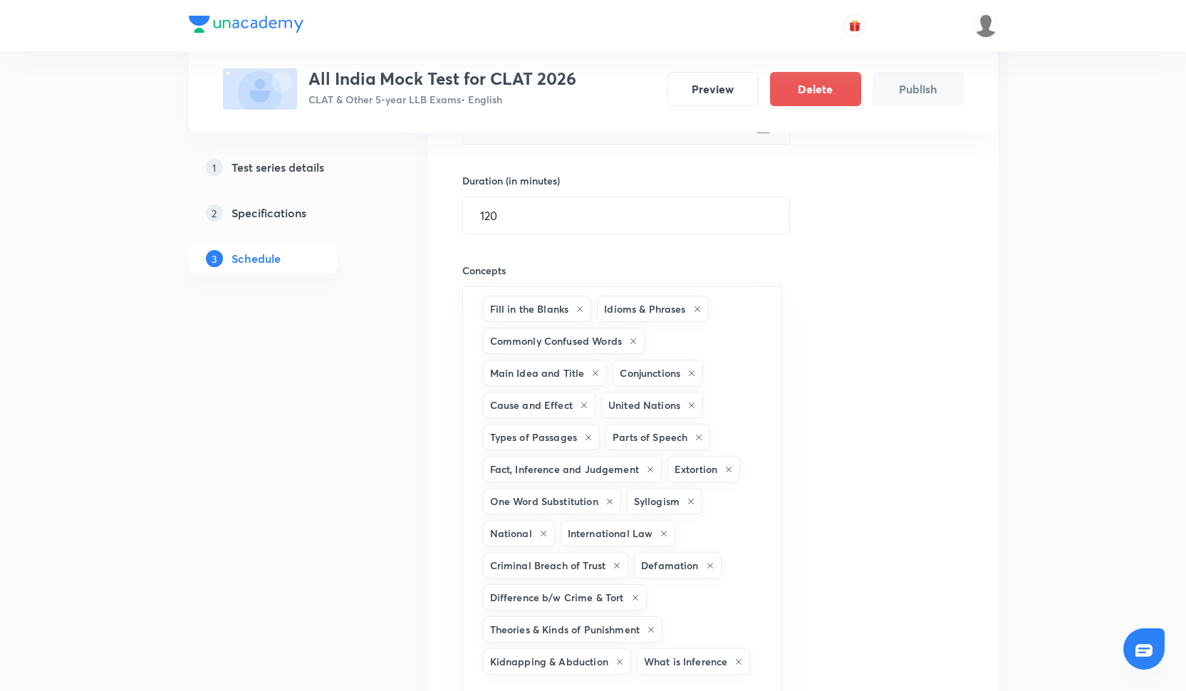
scroll to position [417, 0]
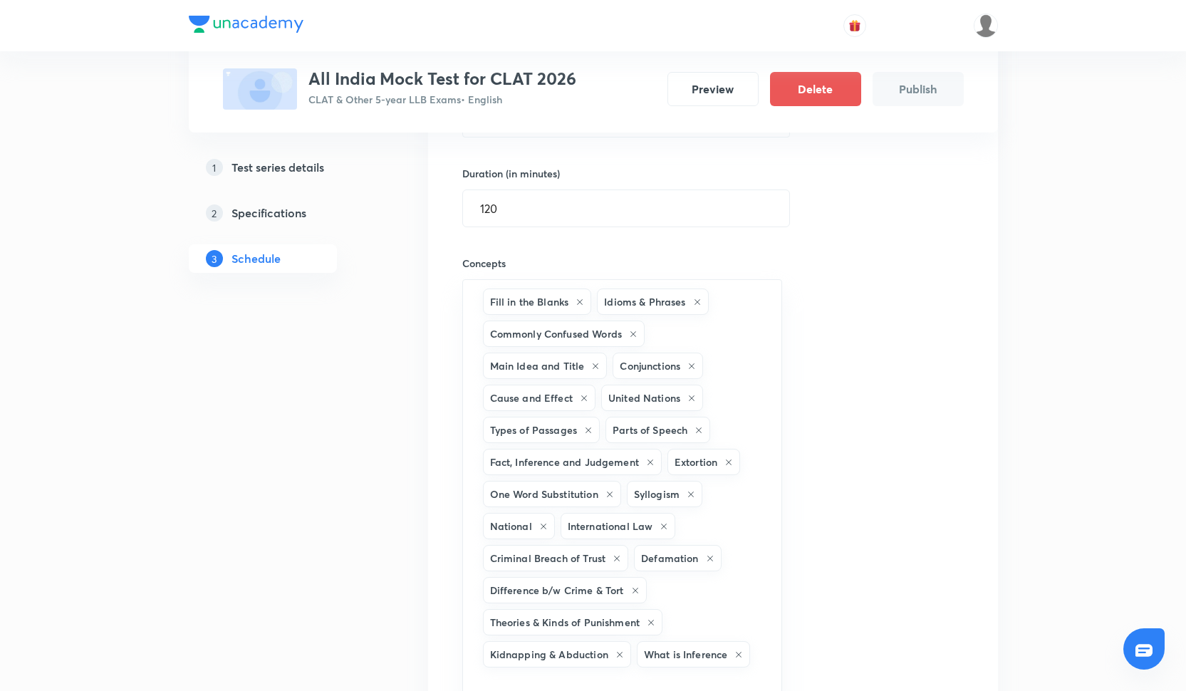
type input "Y"
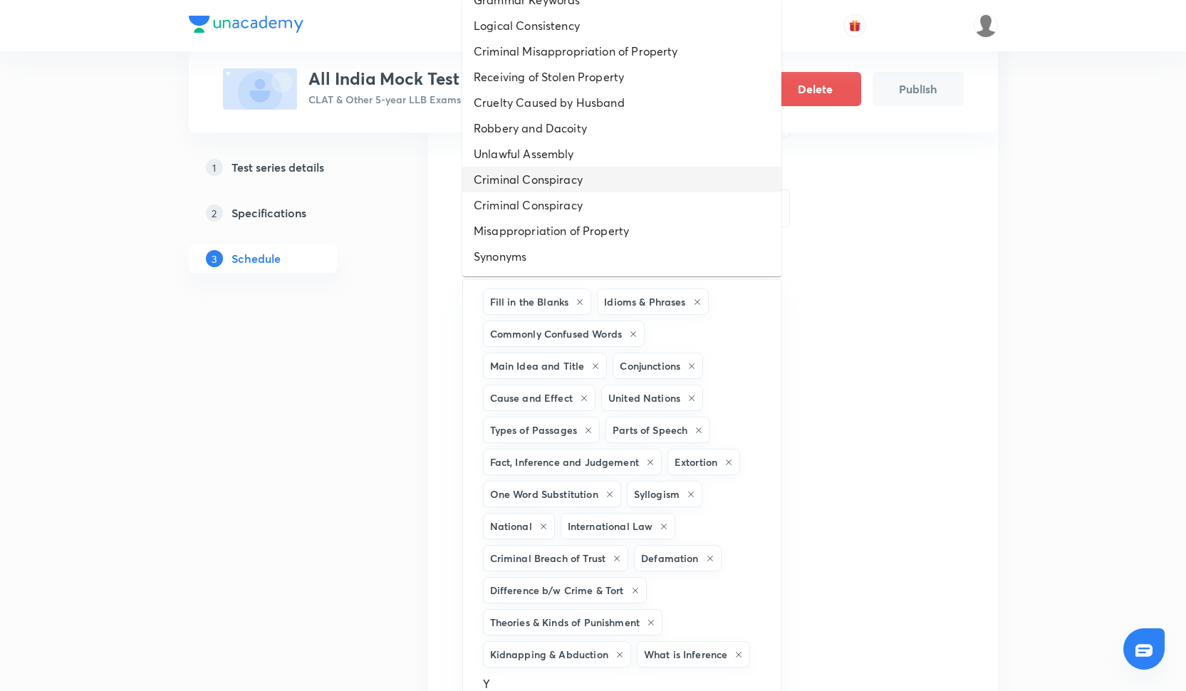
scroll to position [23, 0]
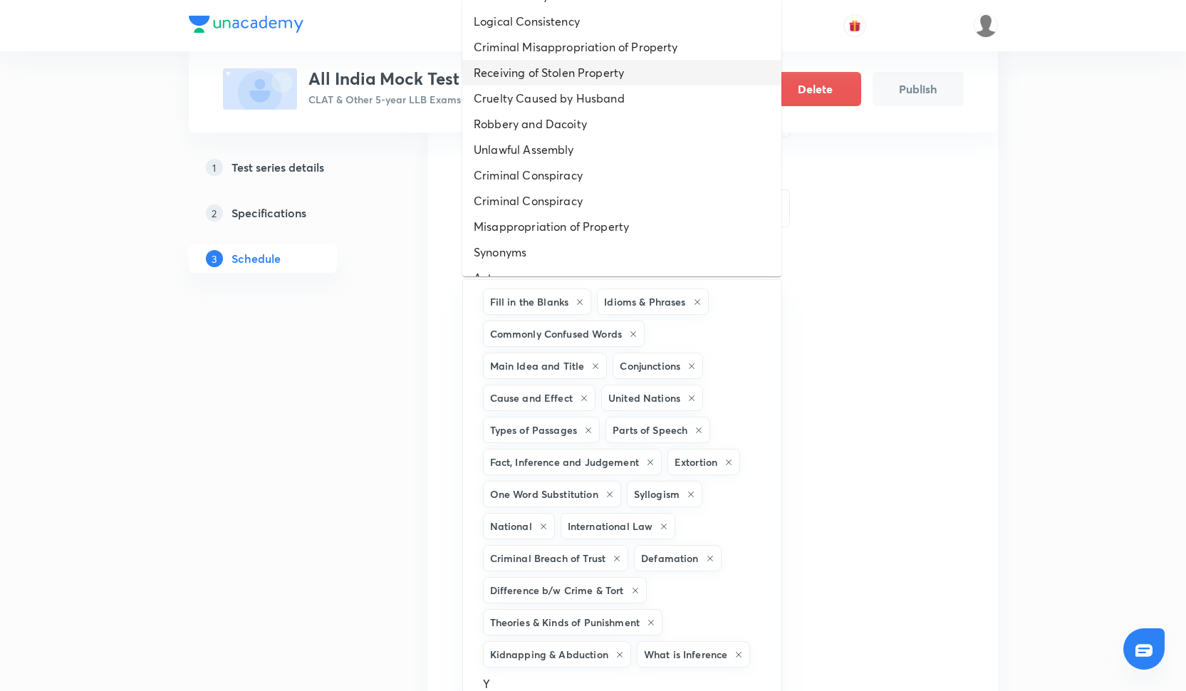
click at [540, 70] on li "Receiving of Stolen Property" at bounding box center [621, 73] width 319 height 26
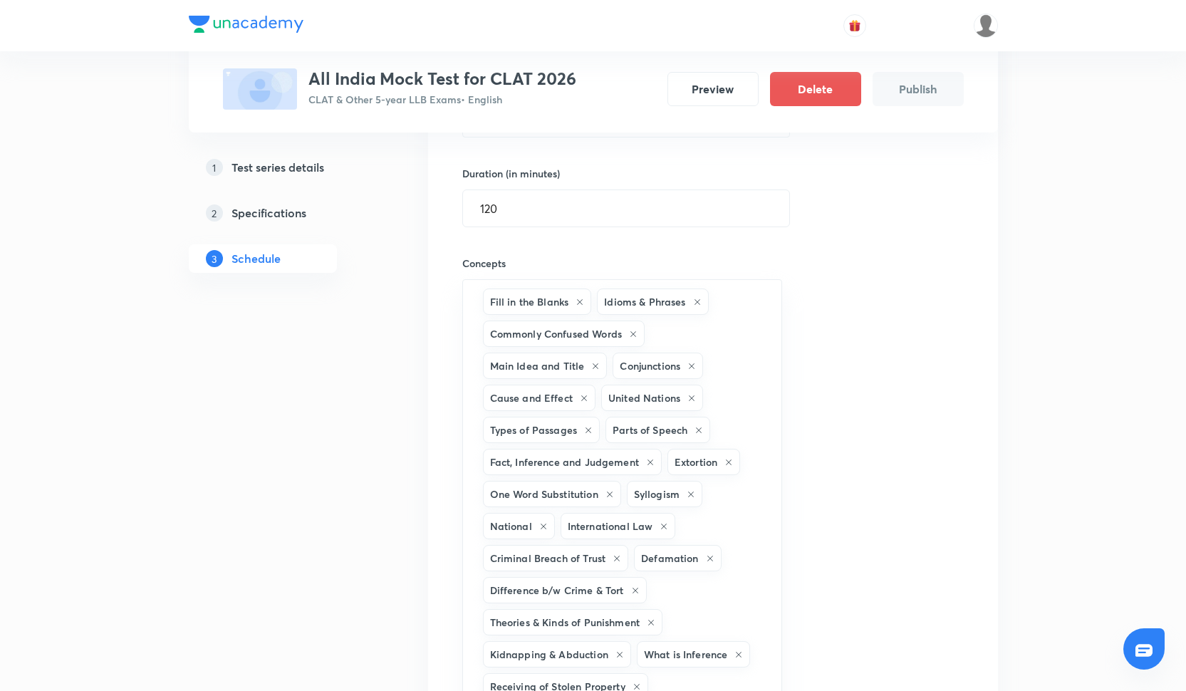
scroll to position [420, 0]
type input "E"
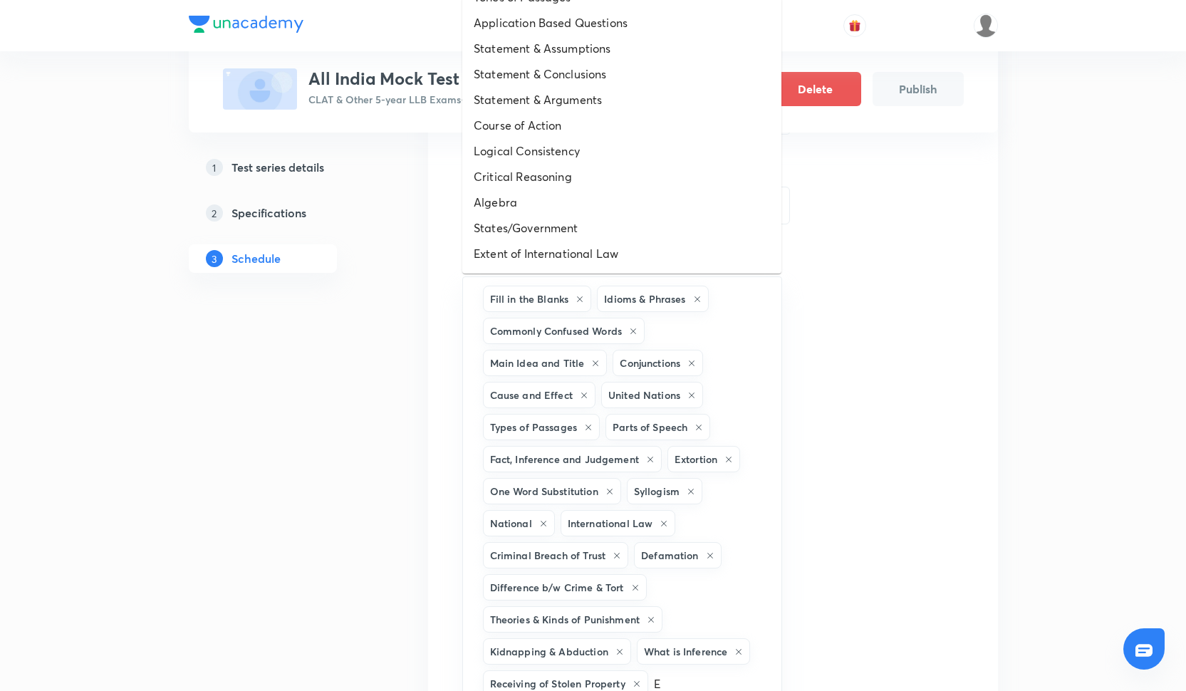
scroll to position [376, 0]
click at [519, 65] on li "Algebra" at bounding box center [621, 76] width 319 height 26
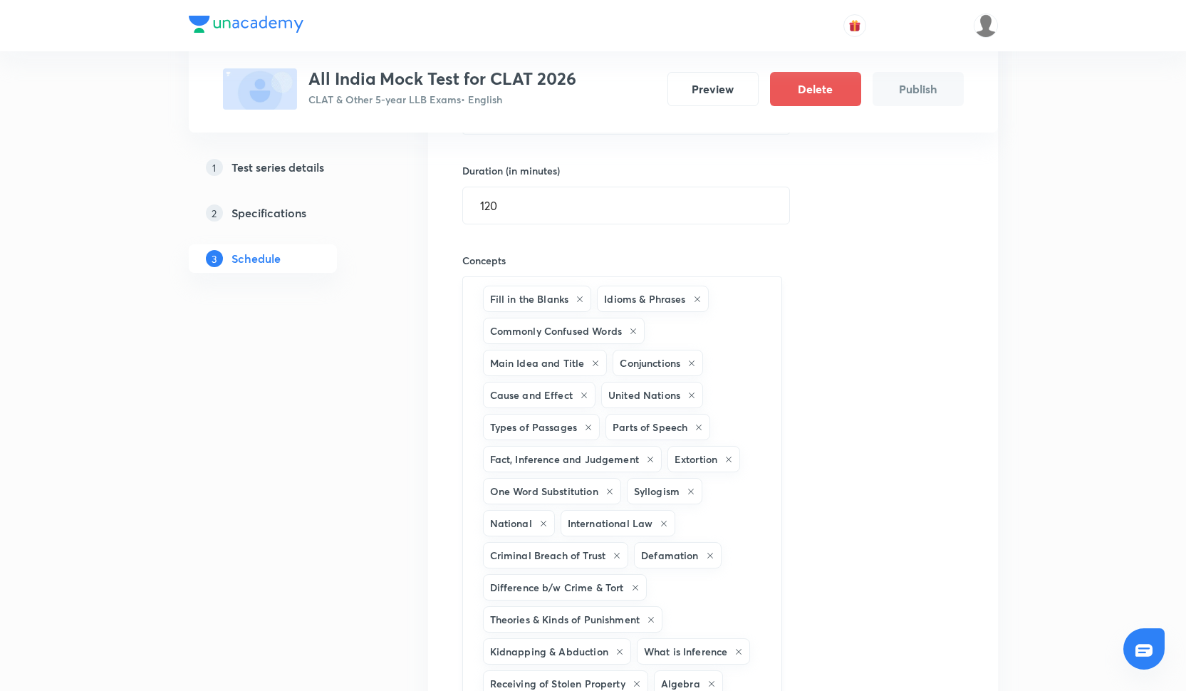
type input "Q"
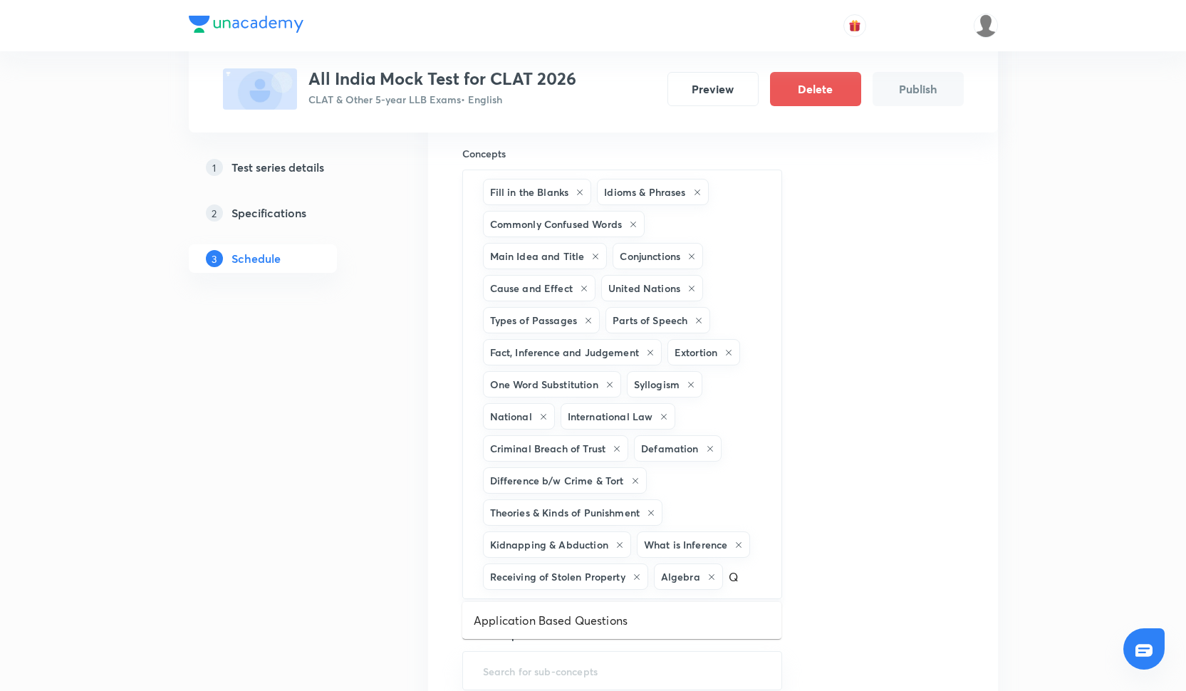
scroll to position [534, 0]
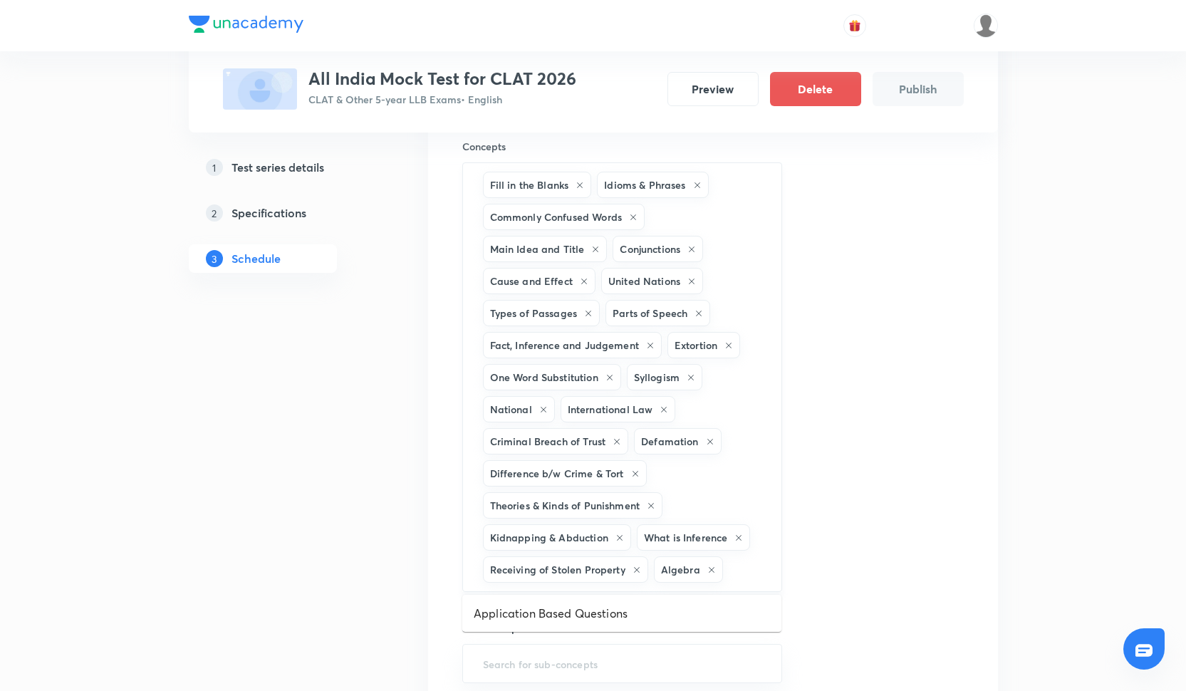
type input "U"
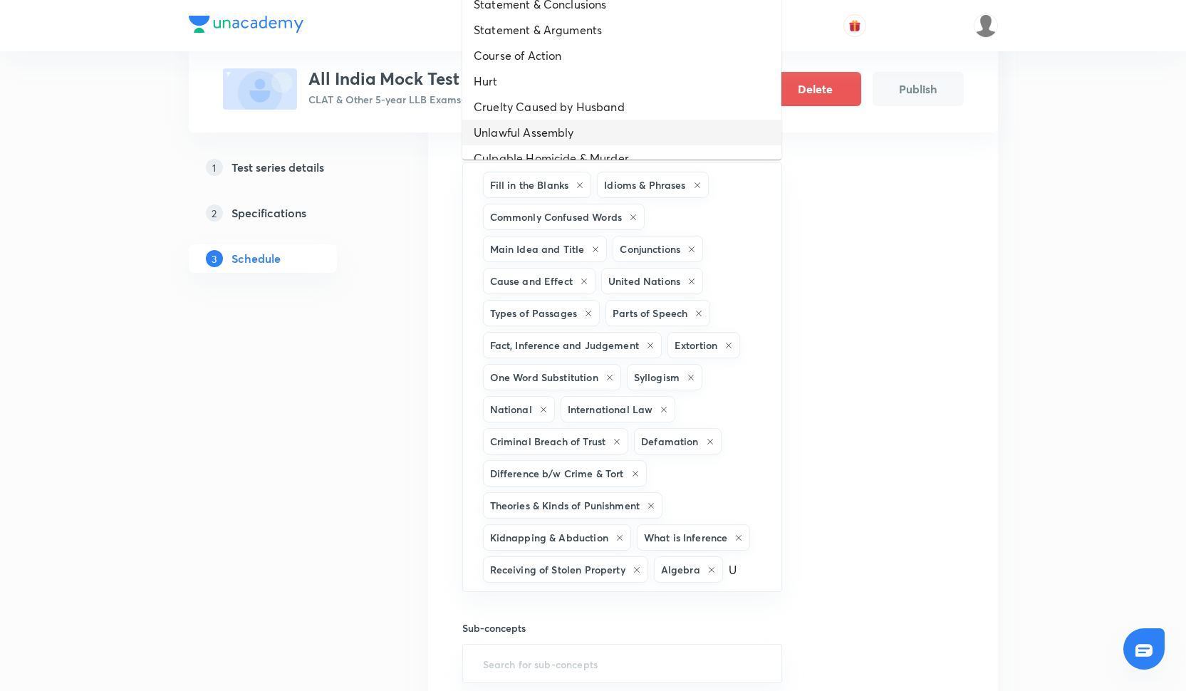
click at [537, 134] on li "Unlawful Assembly" at bounding box center [621, 133] width 319 height 26
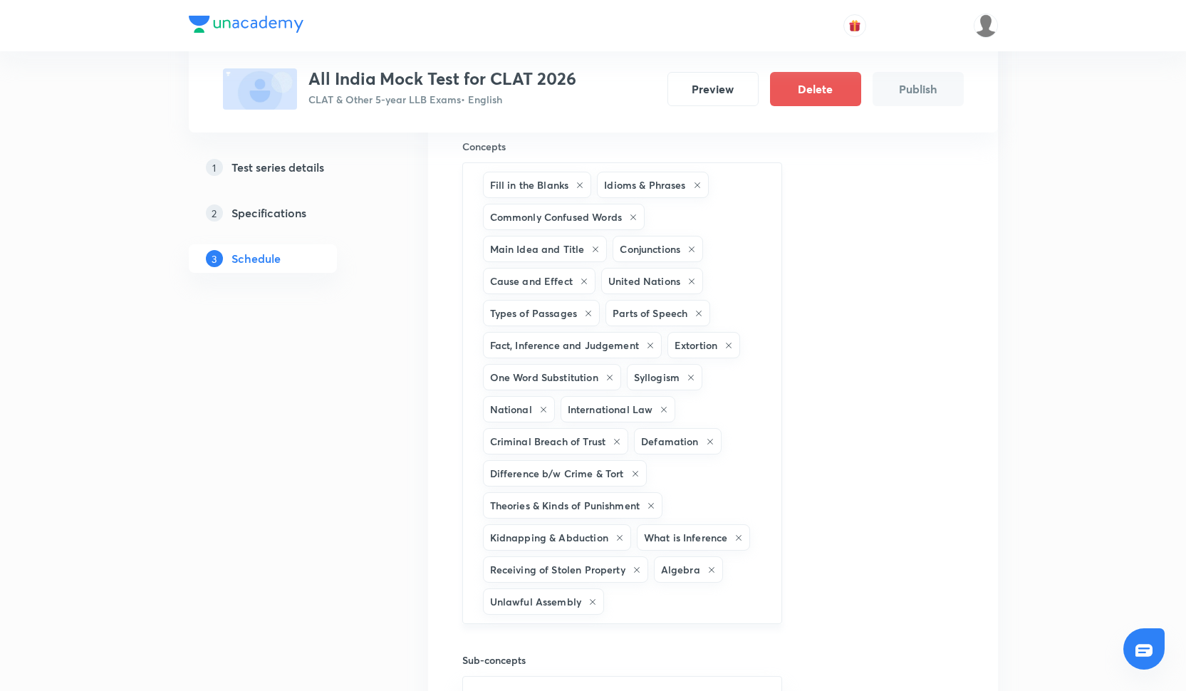
type input "U"
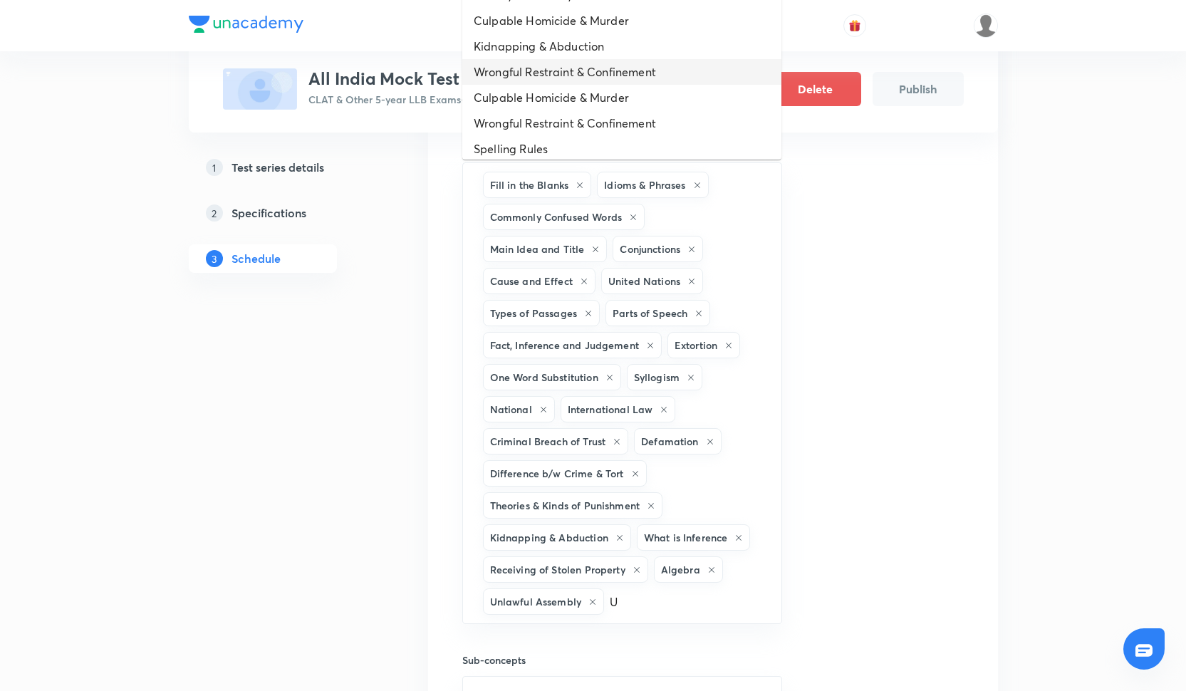
scroll to position [120, 0]
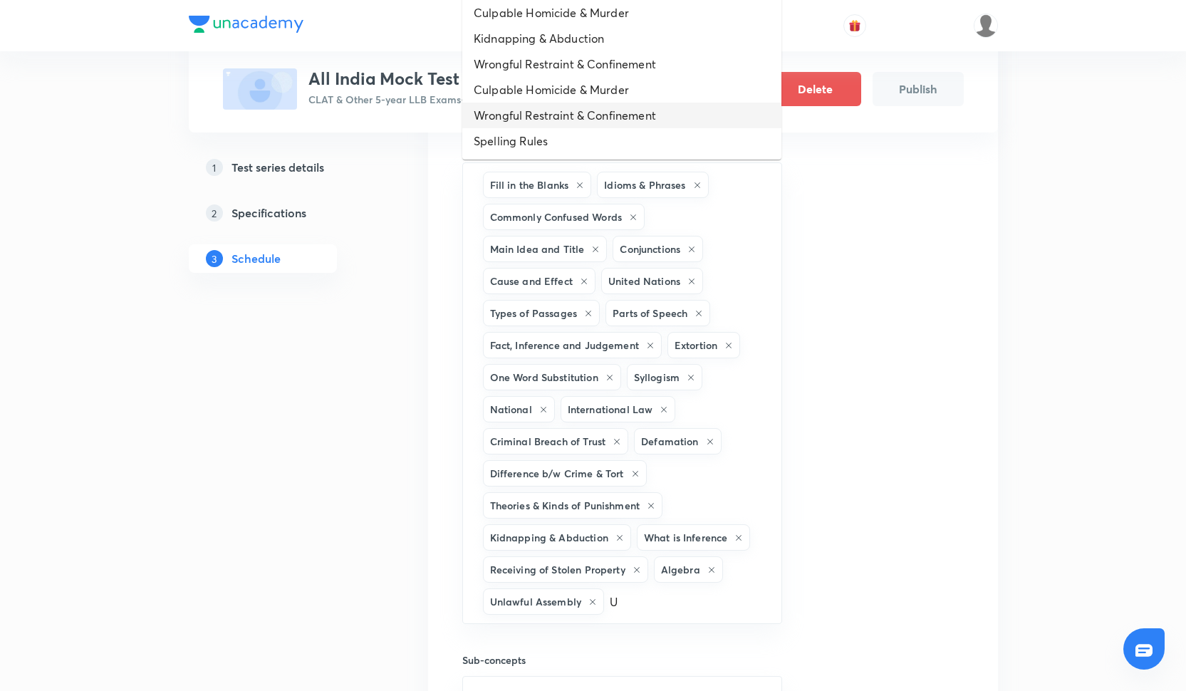
click at [543, 115] on li "Wrongful Restraint & Confinement" at bounding box center [621, 116] width 319 height 26
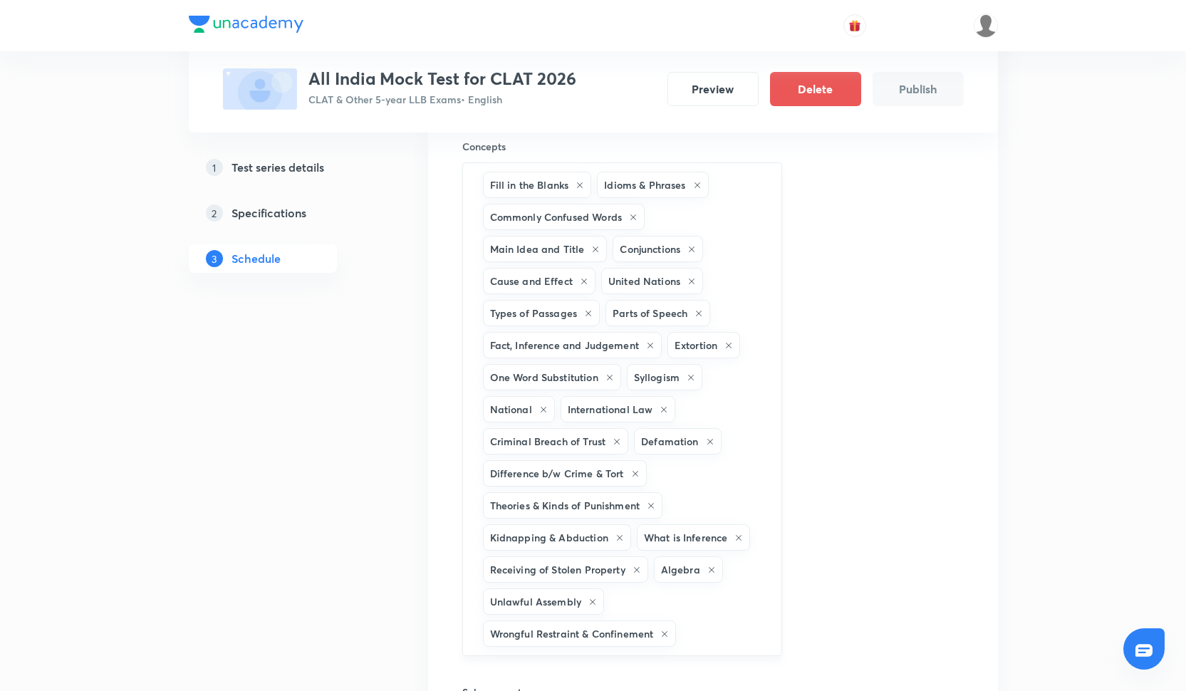
type input "K"
click at [579, 142] on li "Kidnapping & Abduction" at bounding box center [621, 141] width 319 height 26
type input "G"
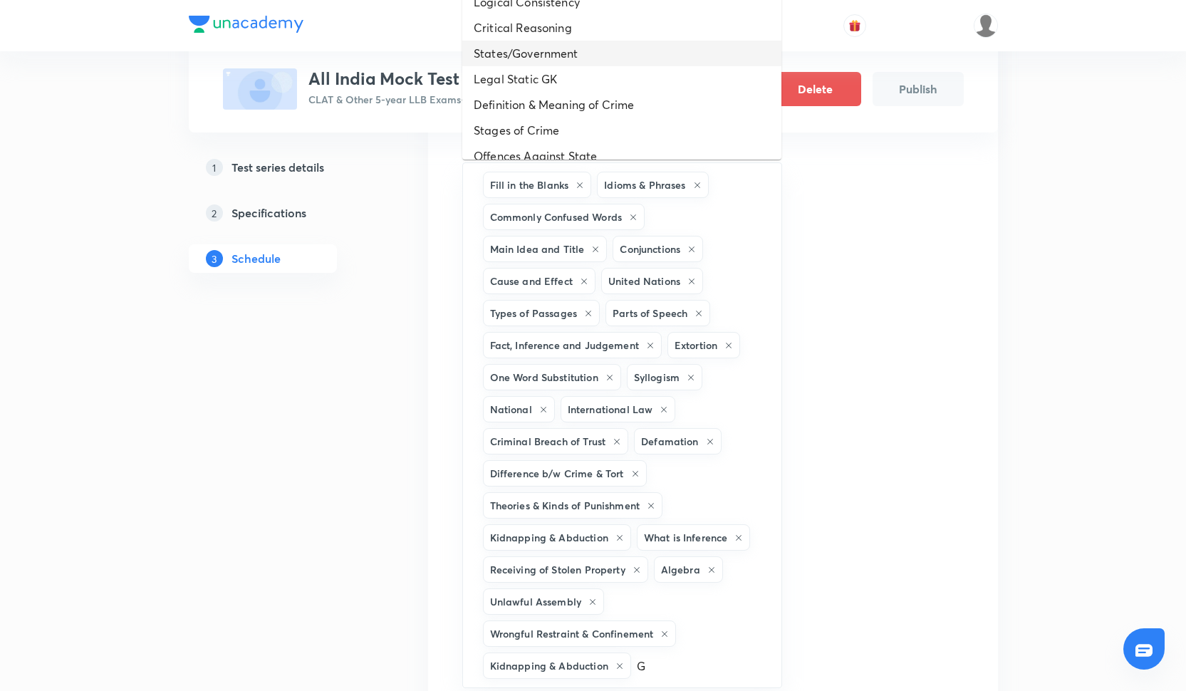
scroll to position [248, 0]
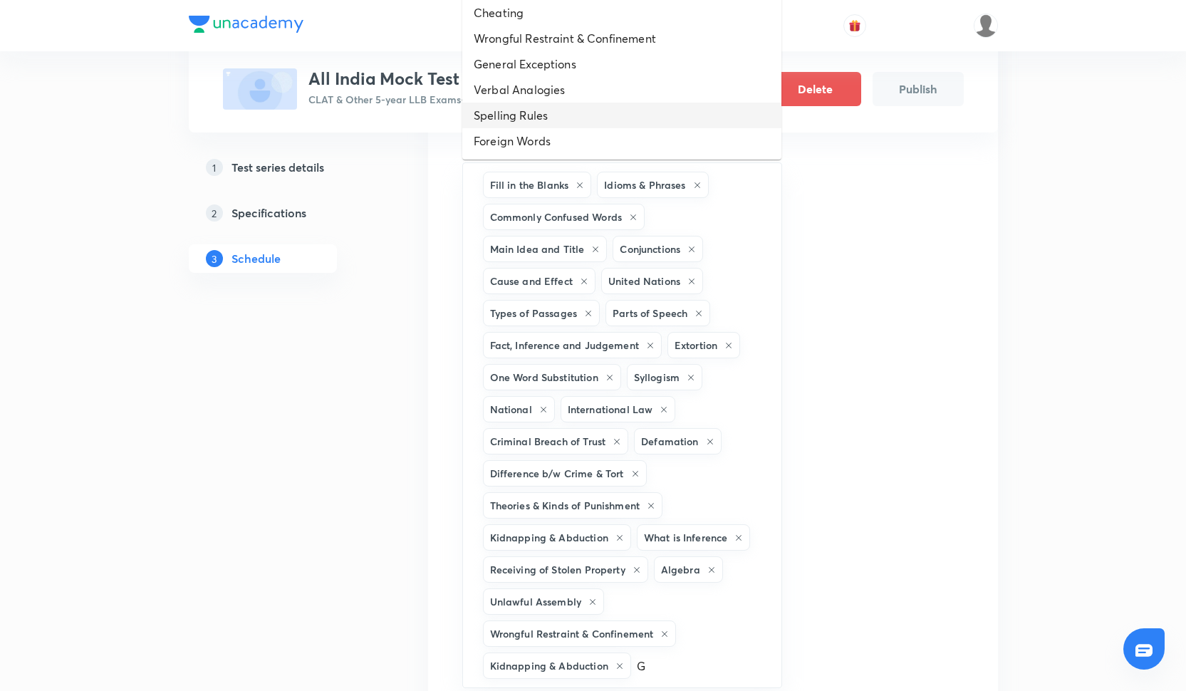
click at [568, 121] on li "Spelling Rules" at bounding box center [621, 116] width 319 height 26
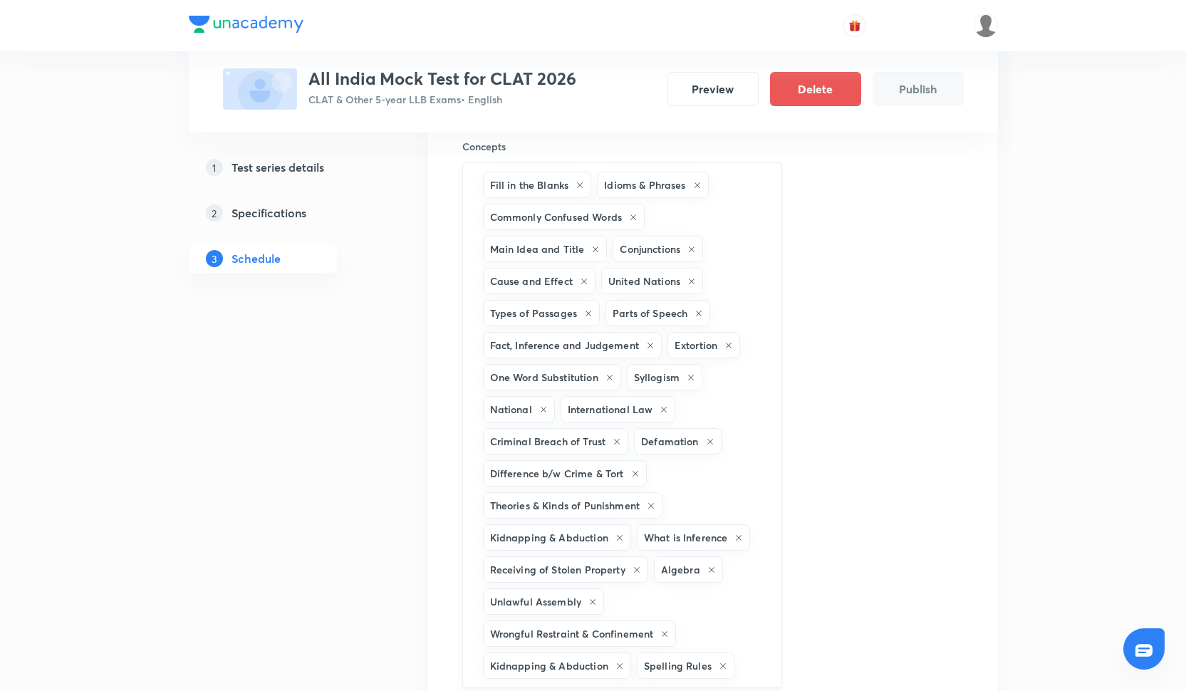
type input "J"
type input "I"
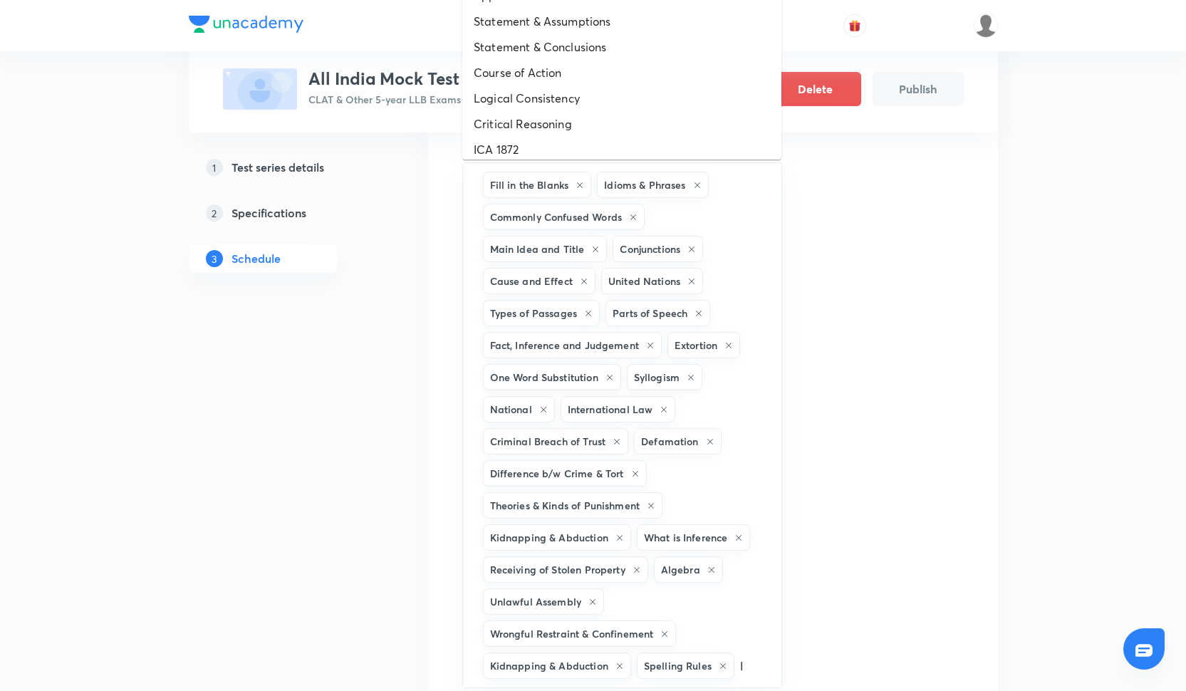
scroll to position [0, 0]
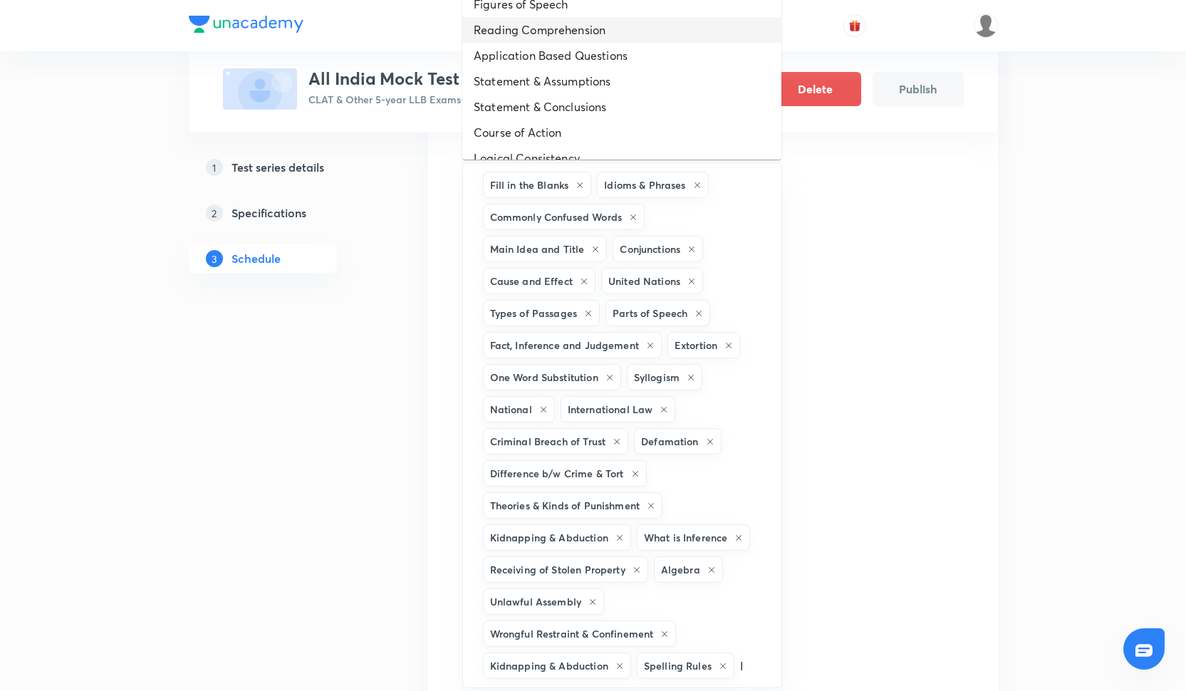
click at [541, 32] on li "Reading Comprehension" at bounding box center [621, 30] width 319 height 26
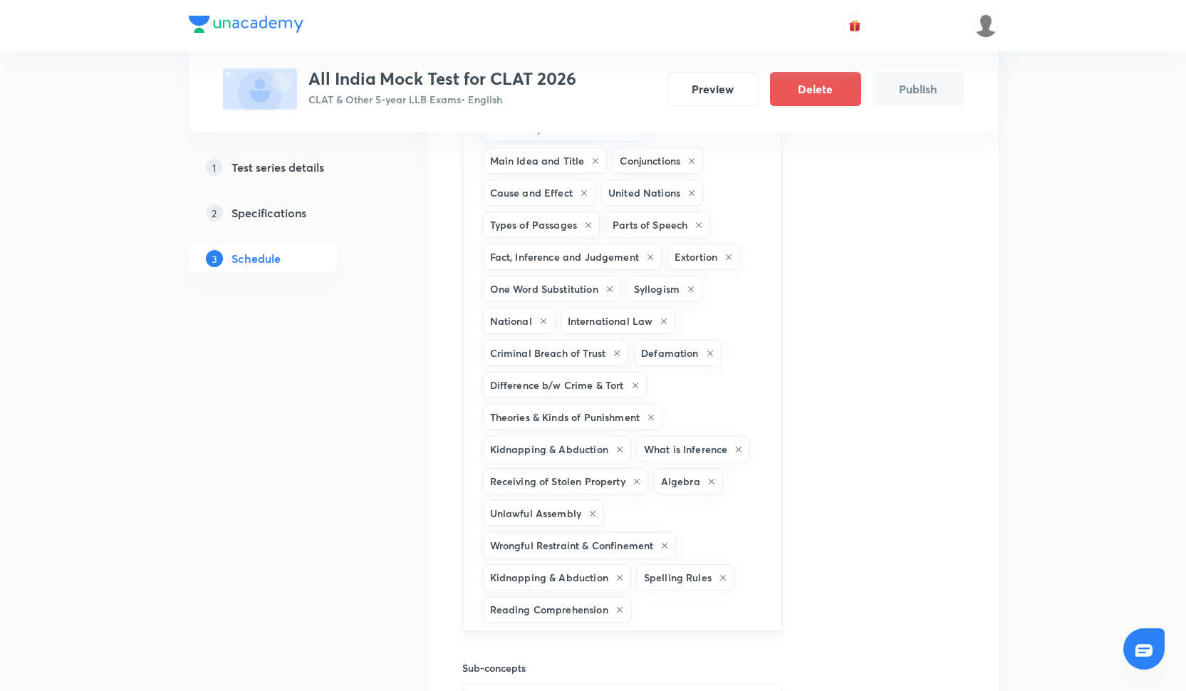
scroll to position [645, 0]
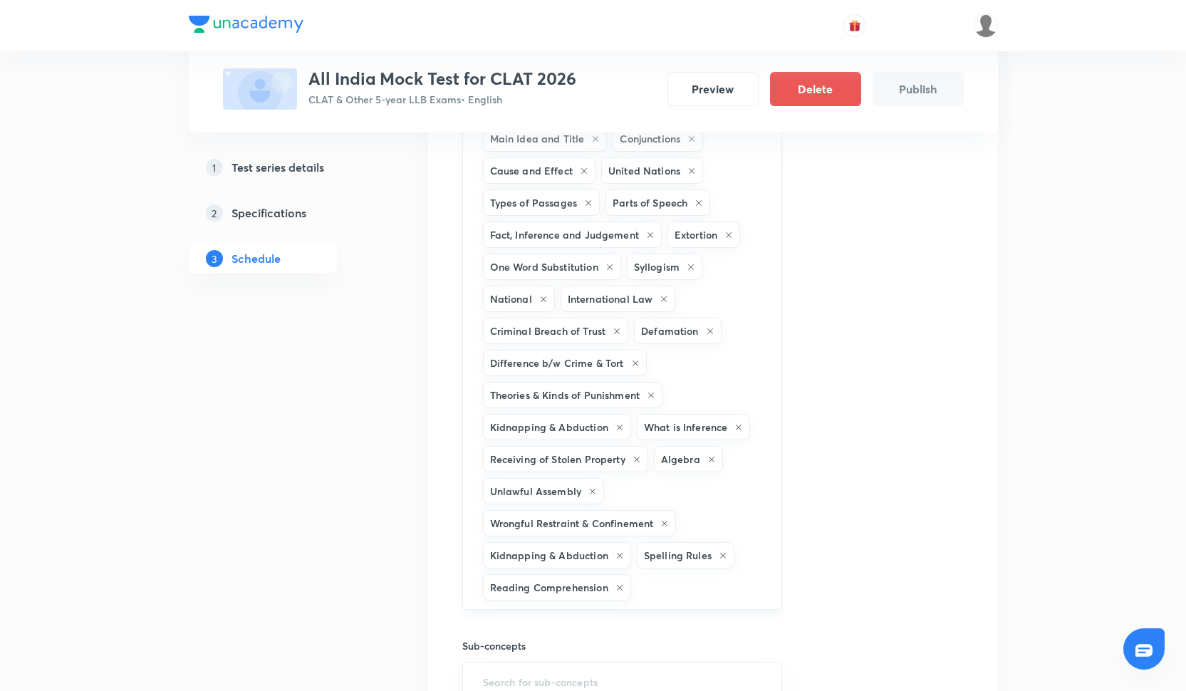
type input "T"
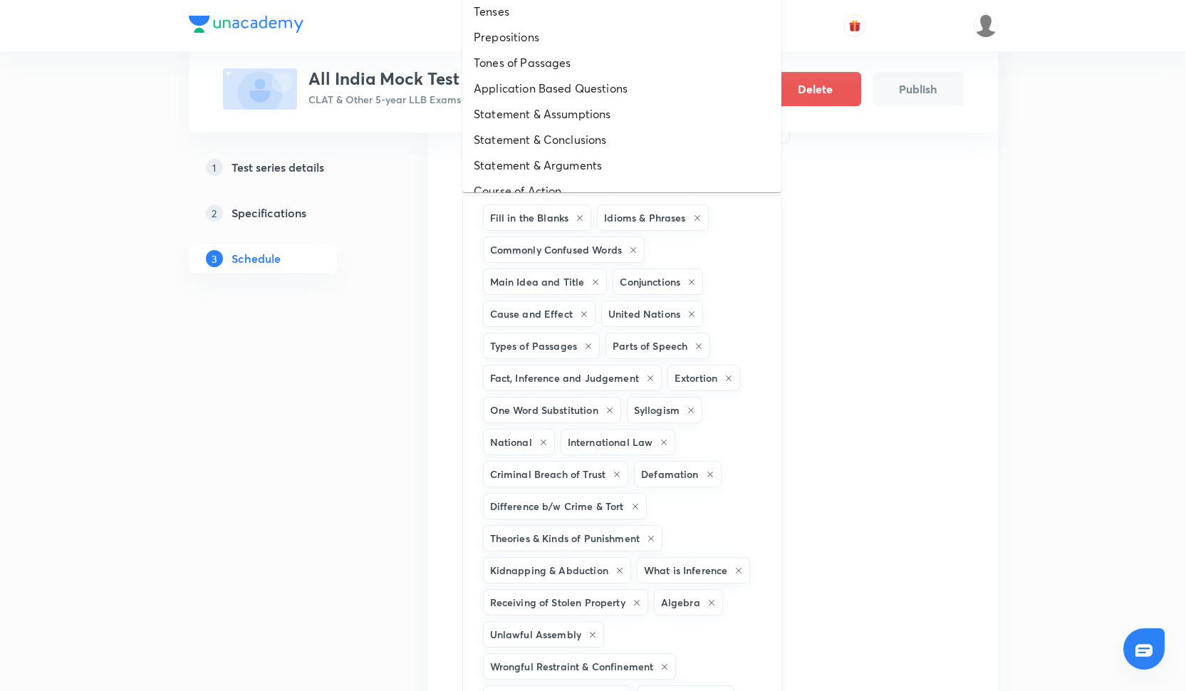
scroll to position [489, 0]
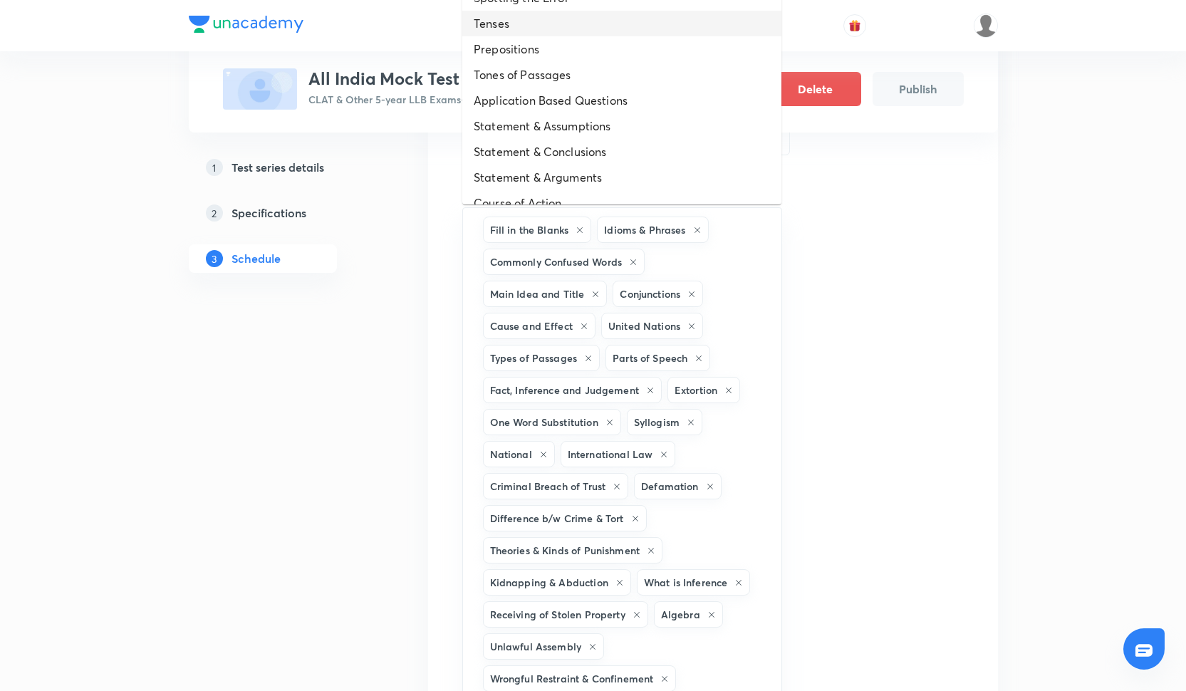
click at [531, 30] on li "Tenses" at bounding box center [621, 24] width 319 height 26
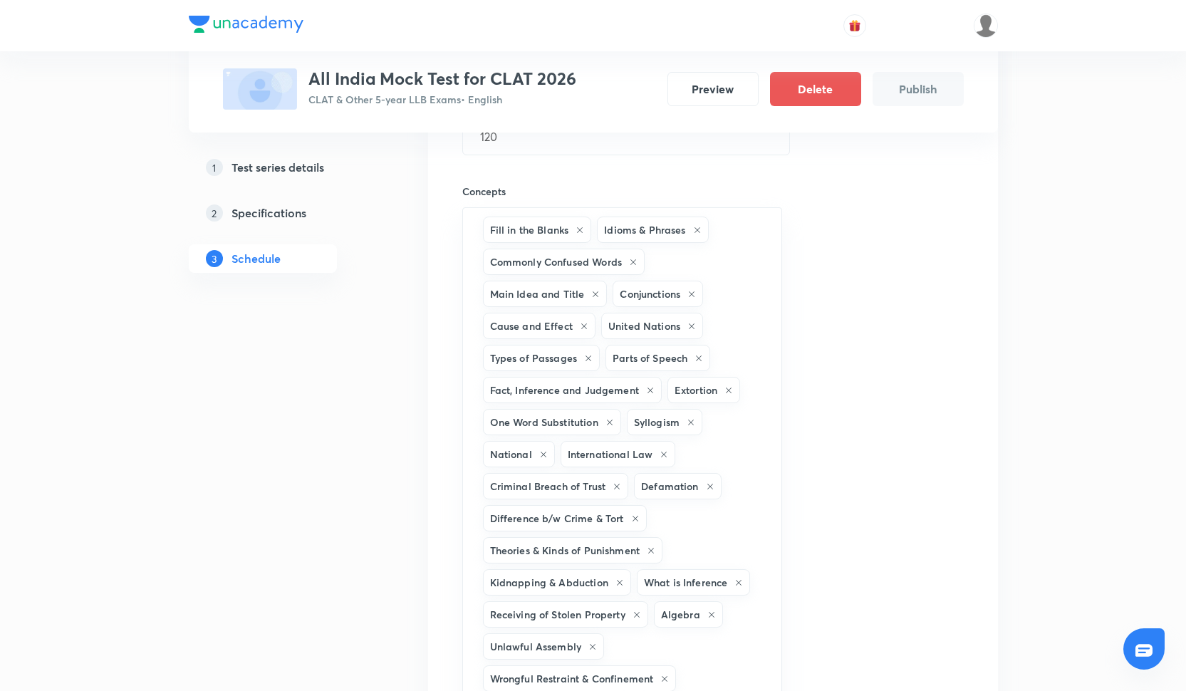
scroll to position [887, 0]
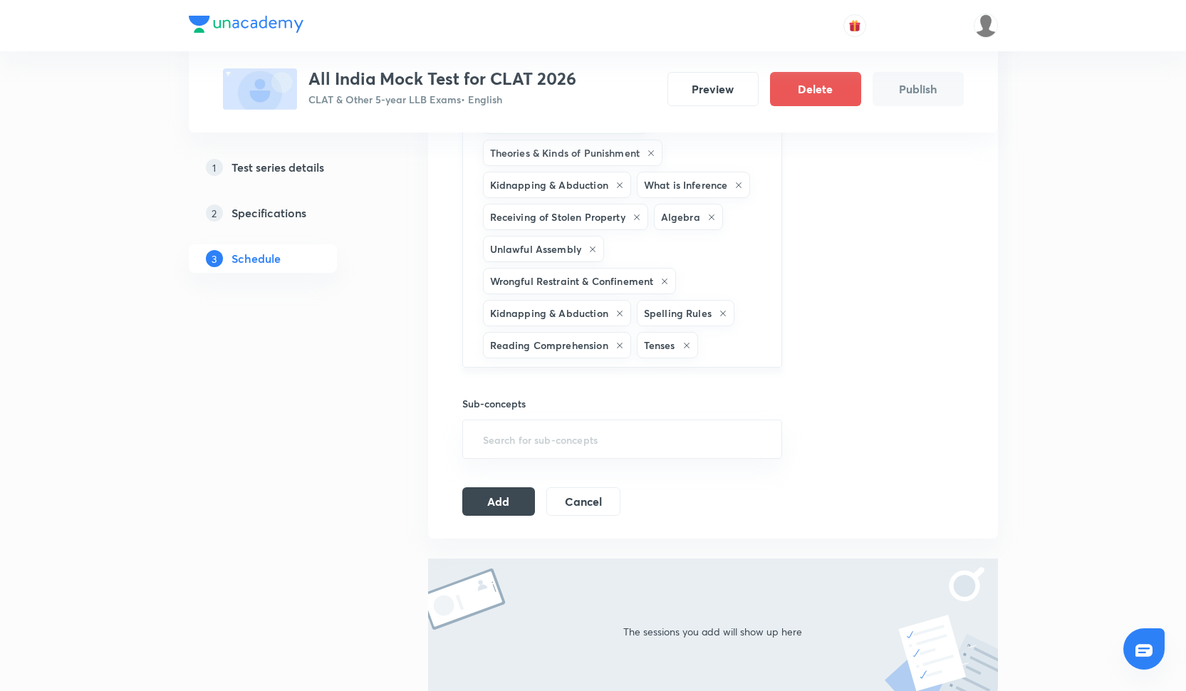
type input "T"
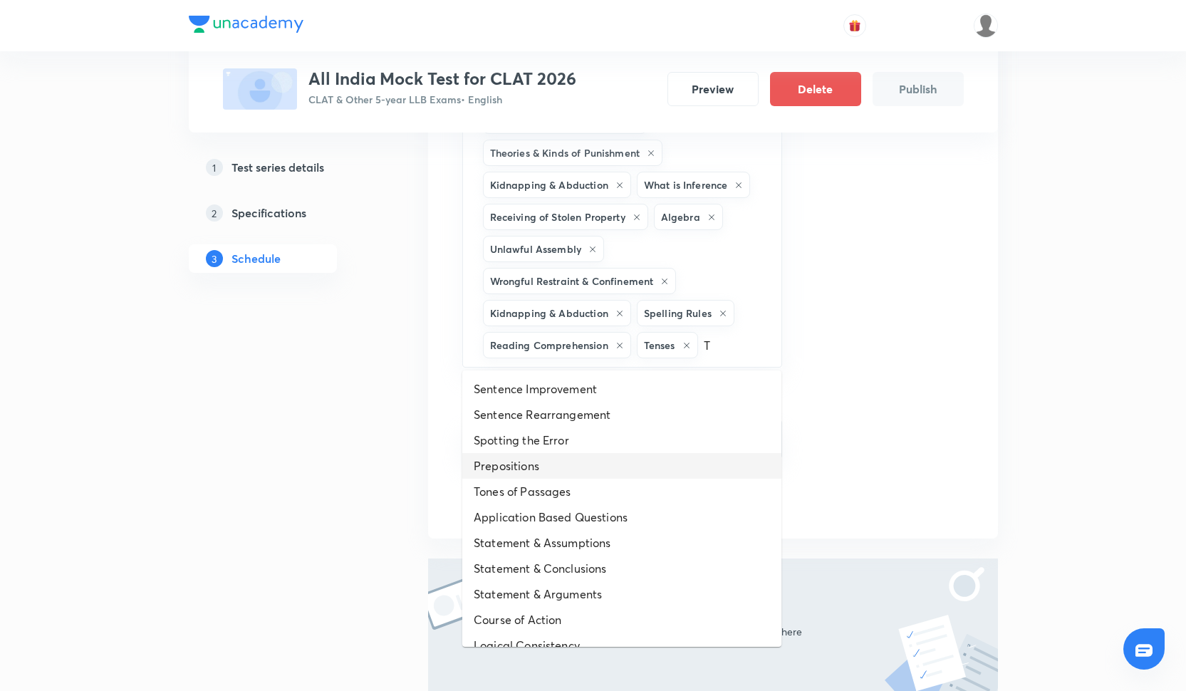
click at [527, 464] on li "Prepositions" at bounding box center [621, 466] width 319 height 26
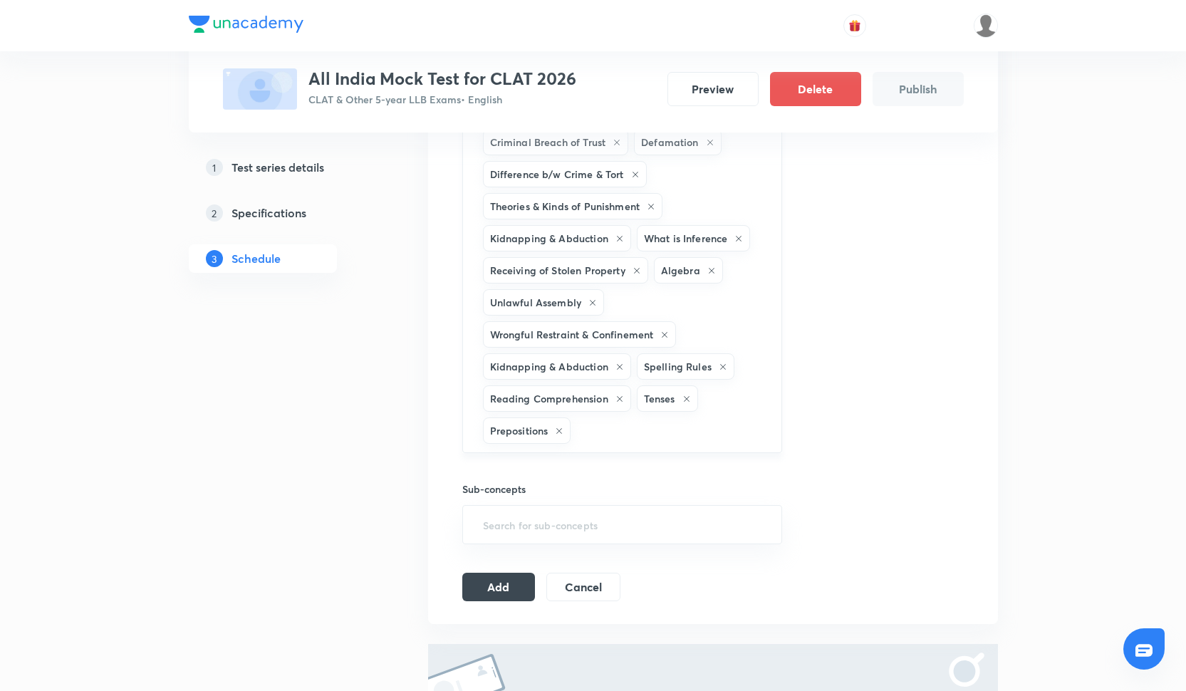
scroll to position [834, 0]
type input "E"
type input "Q"
type input "Y"
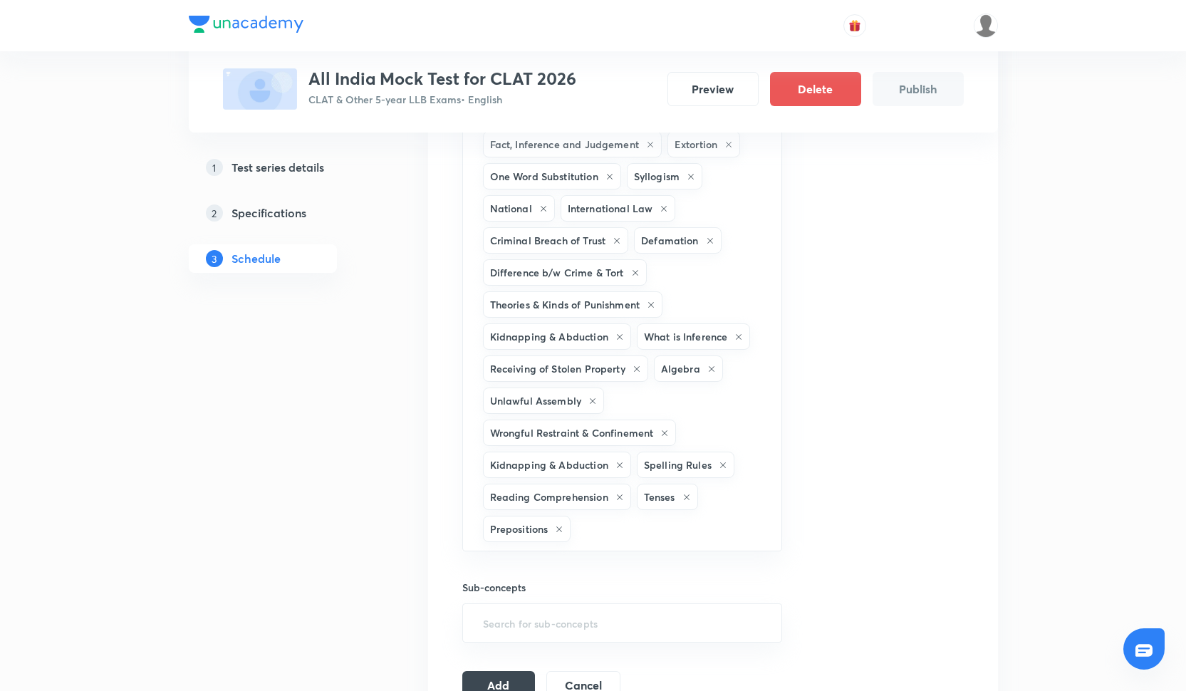
scroll to position [718, 0]
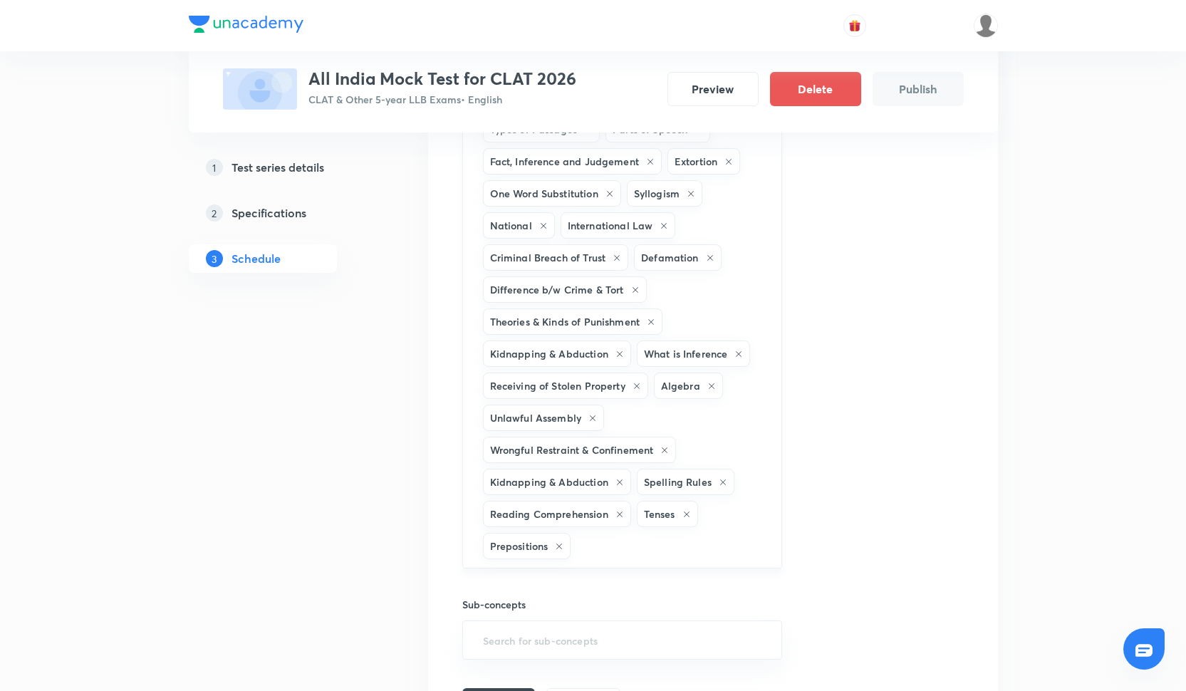
type input "I"
type input "N"
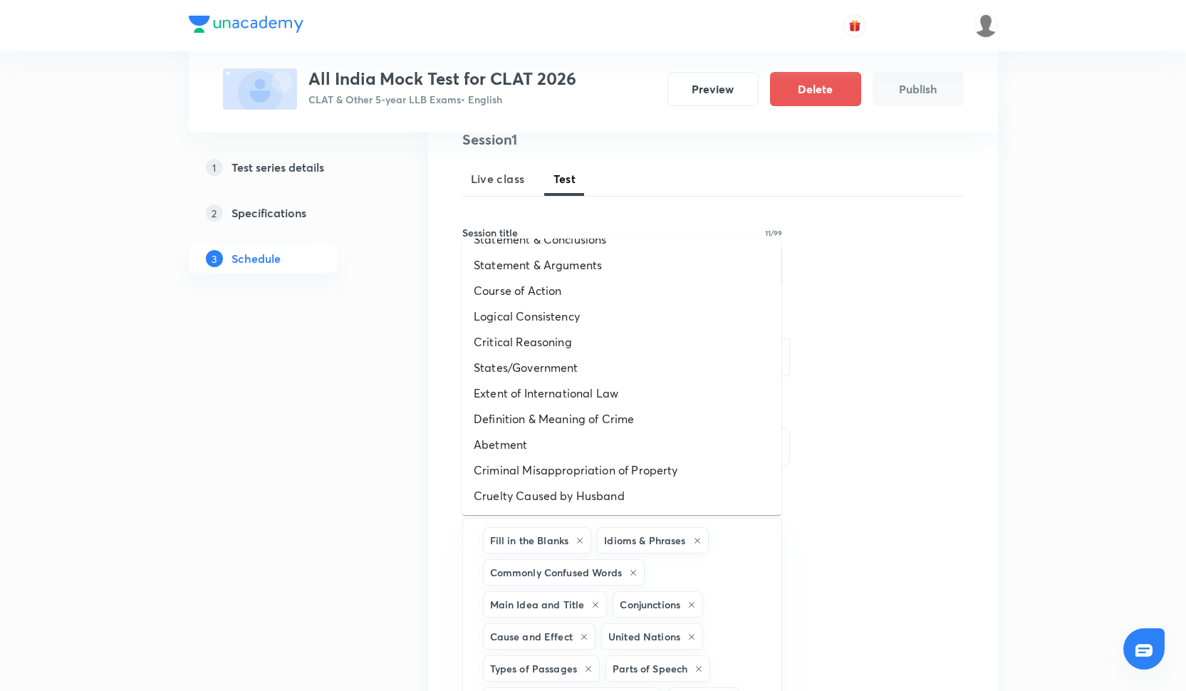
scroll to position [240, 0]
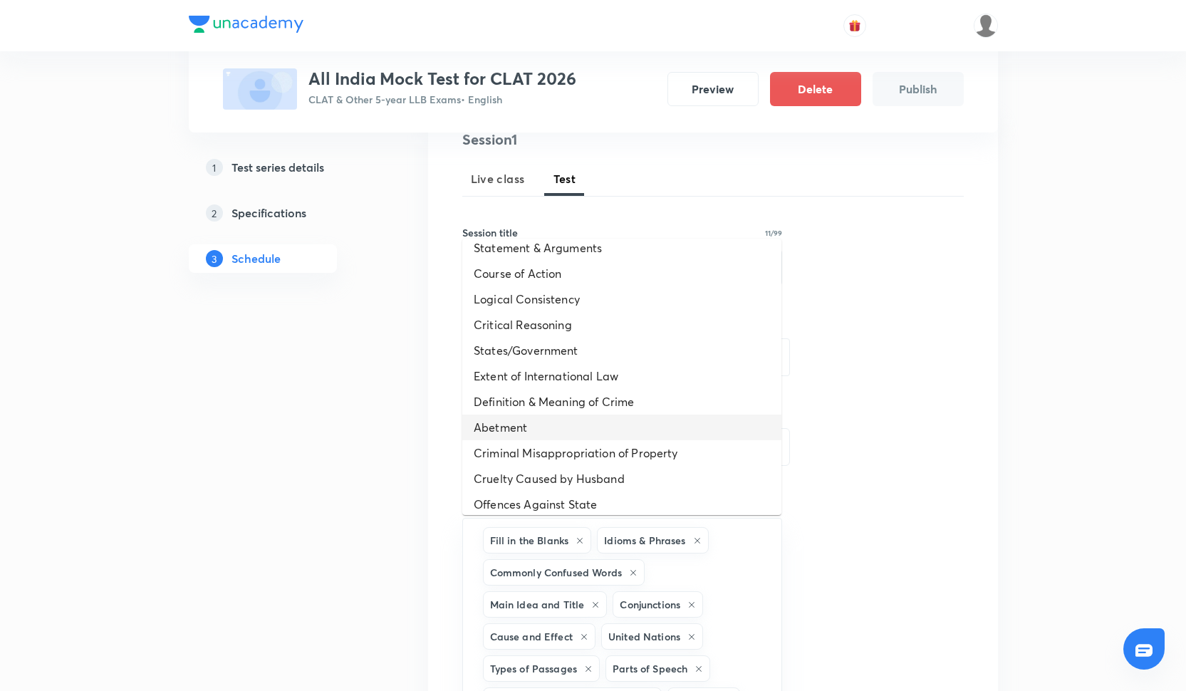
click at [541, 424] on li "Abetment" at bounding box center [621, 428] width 319 height 26
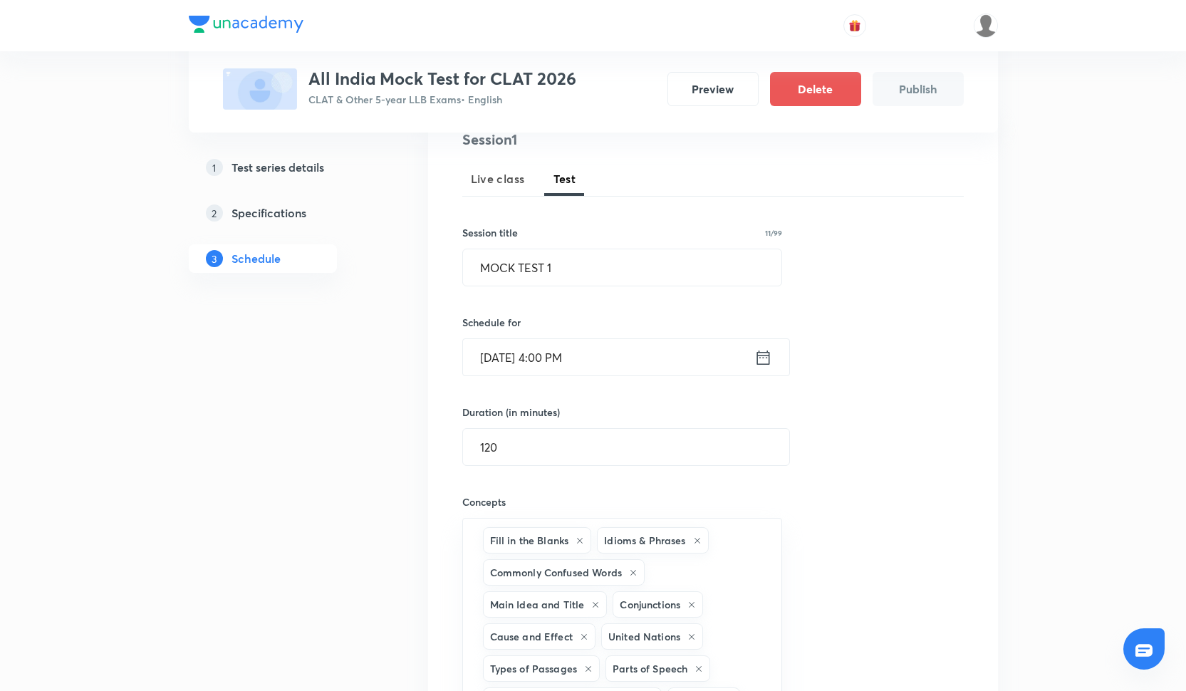
scroll to position [919, 0]
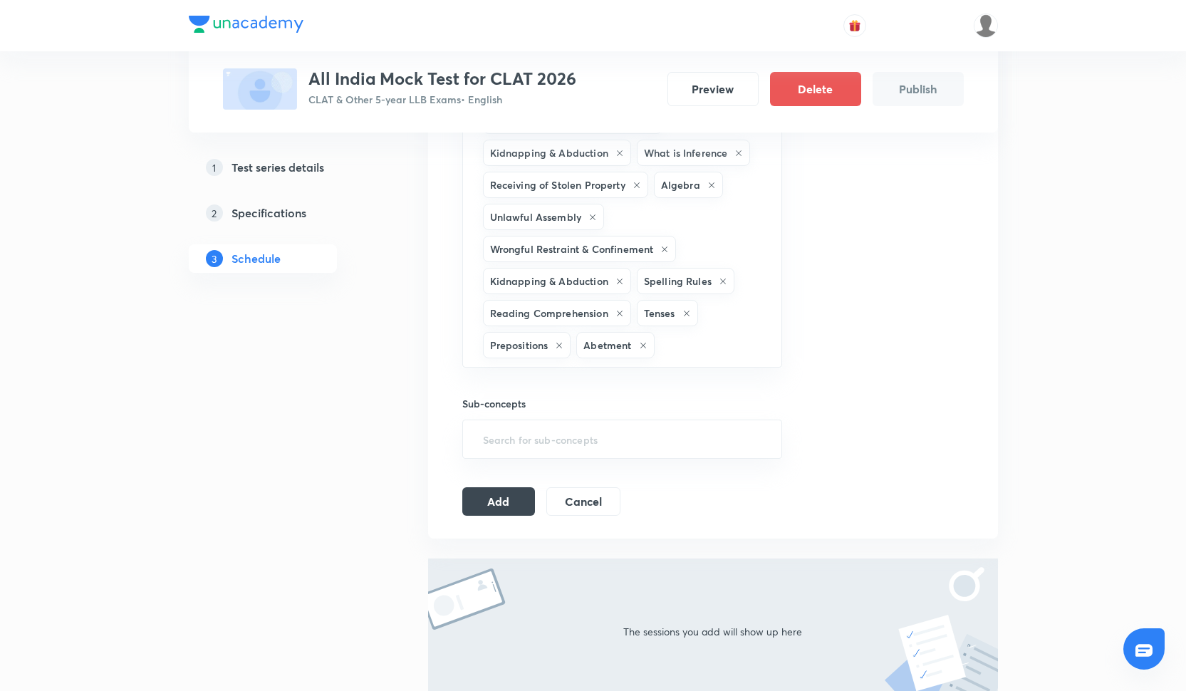
type input "K"
type input "X"
type input "Z"
type input "K"
type input "L"
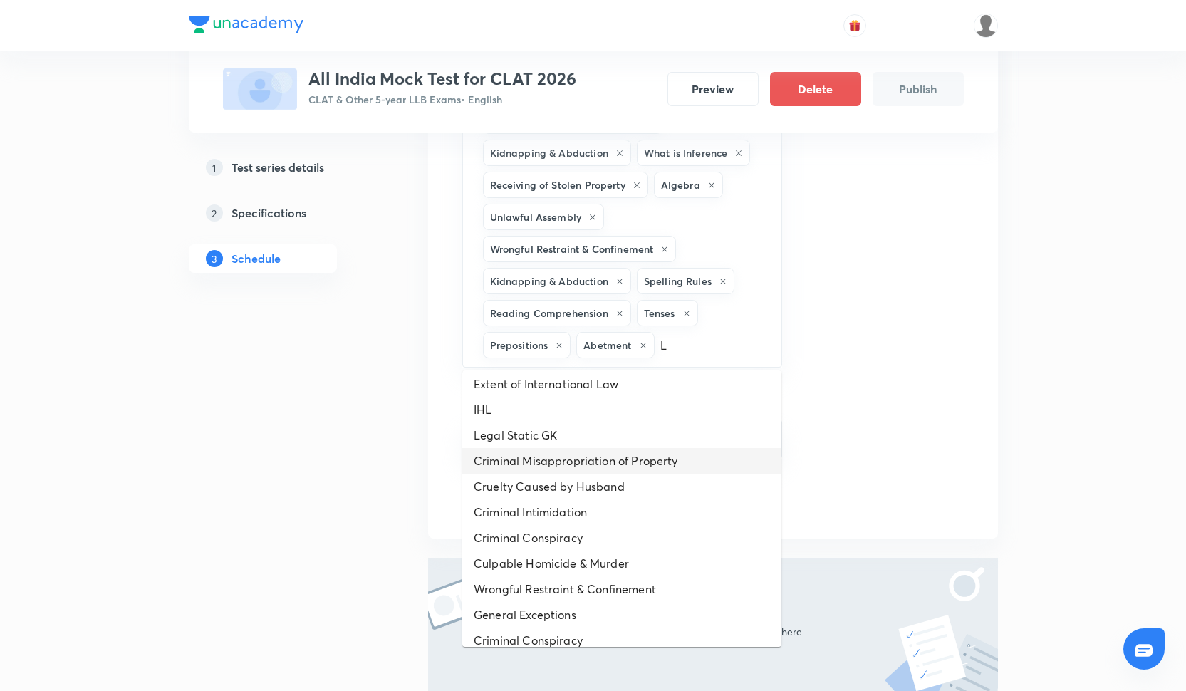
scroll to position [172, 0]
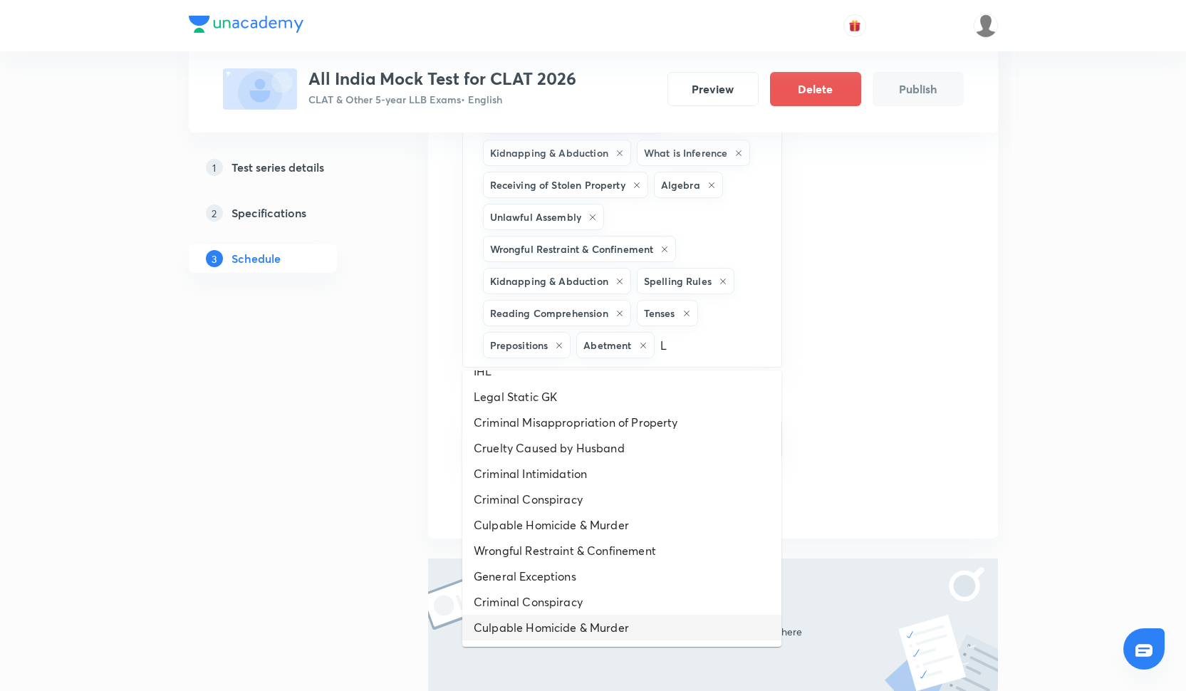
click at [529, 620] on li "Culpable Homicide & Murder" at bounding box center [621, 628] width 319 height 26
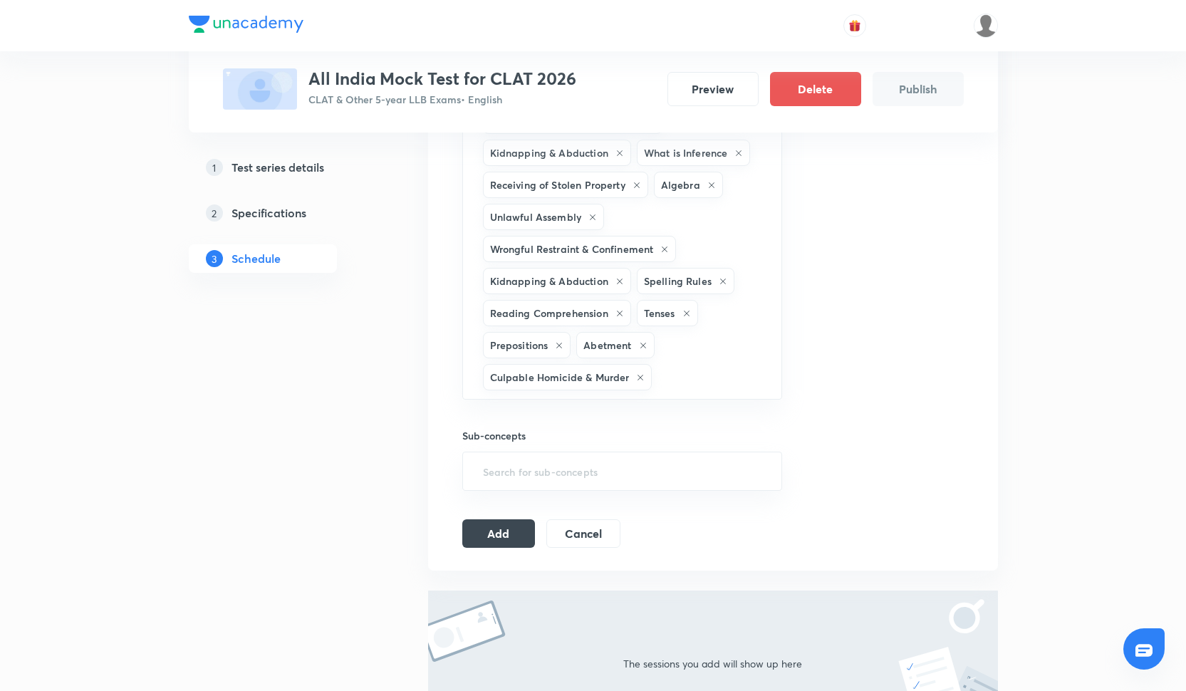
type input "K"
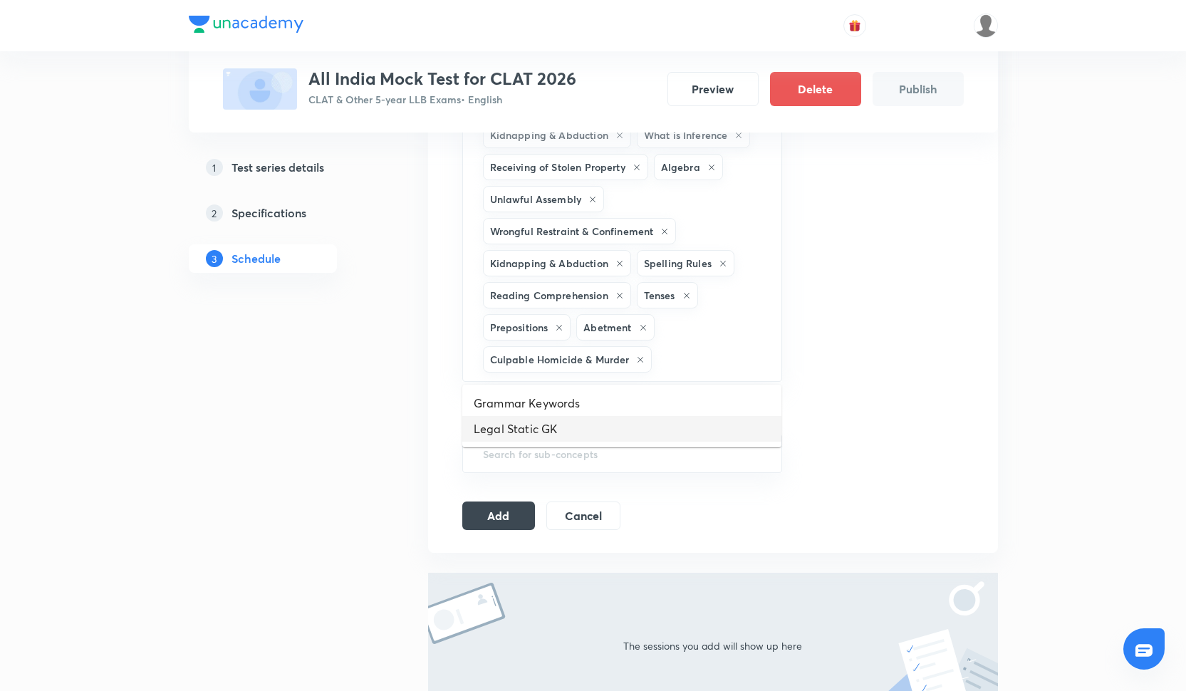
scroll to position [0, 0]
type input "L"
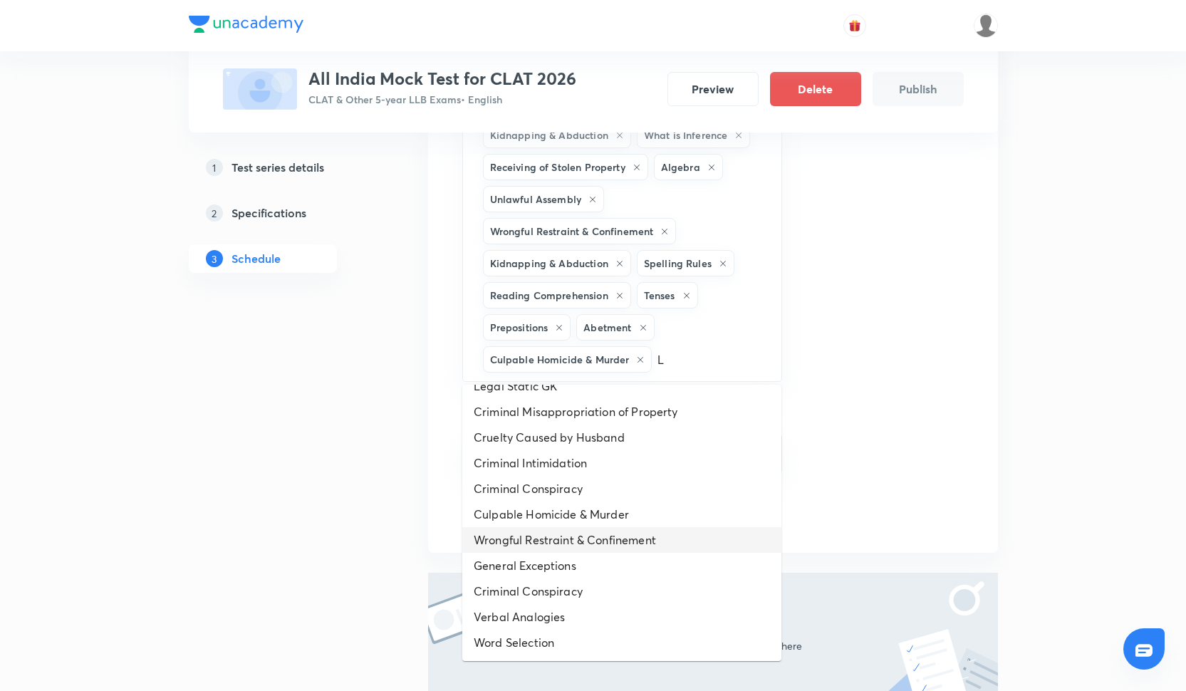
scroll to position [183, 0]
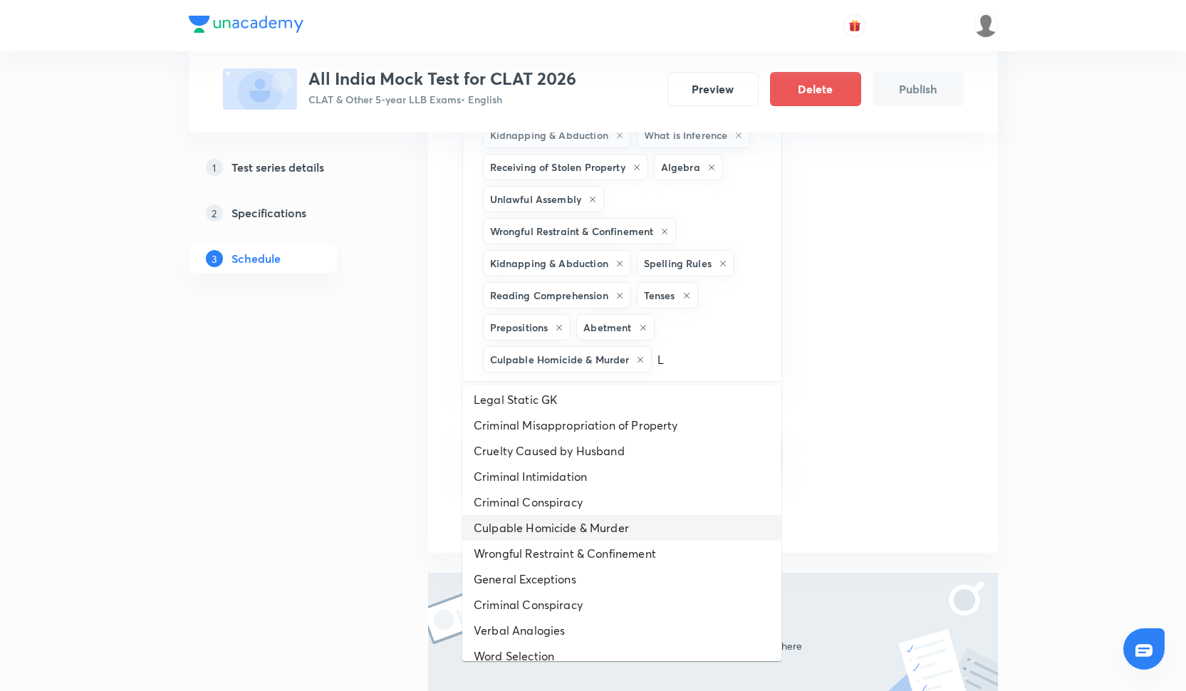
click at [524, 528] on li "Culpable Homicide & Murder" at bounding box center [621, 528] width 319 height 26
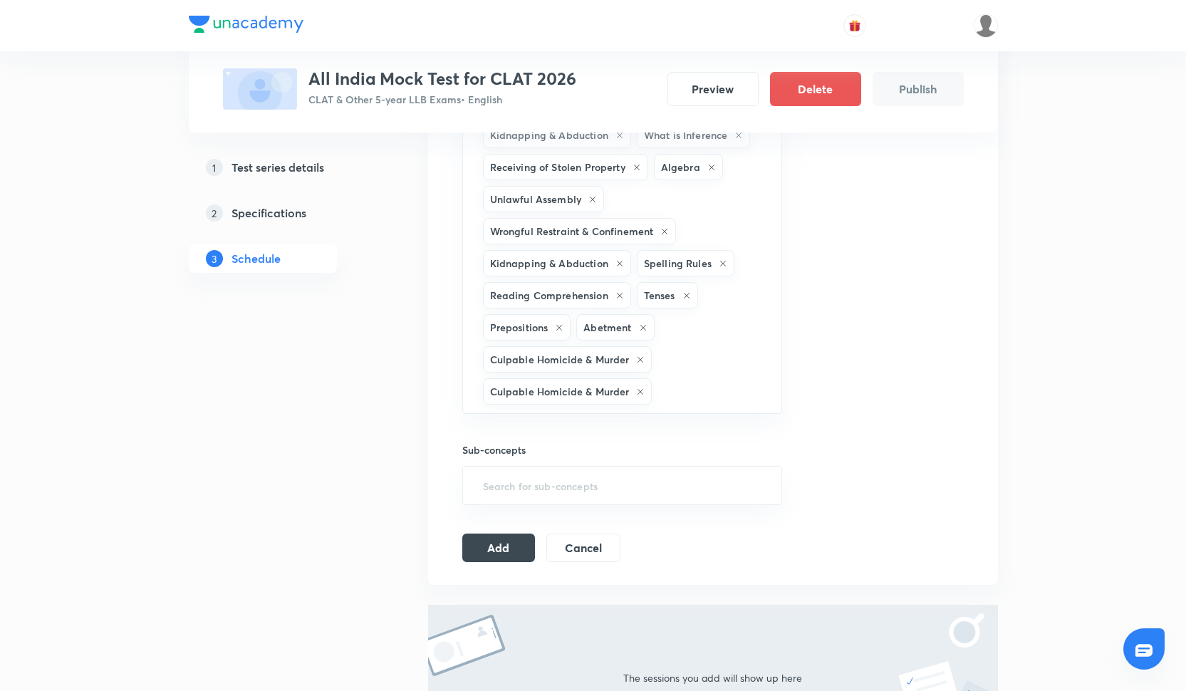
type input "L"
type input "A"
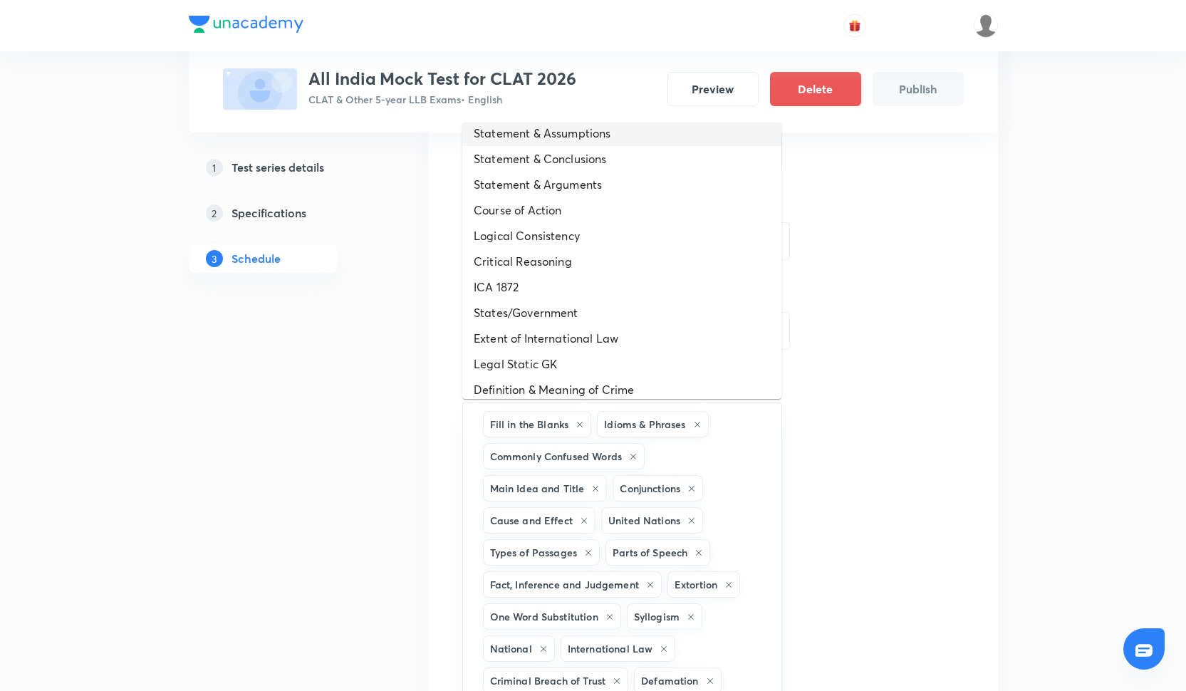
scroll to position [163, 0]
click at [491, 241] on li "Logical Consistency" at bounding box center [621, 235] width 319 height 26
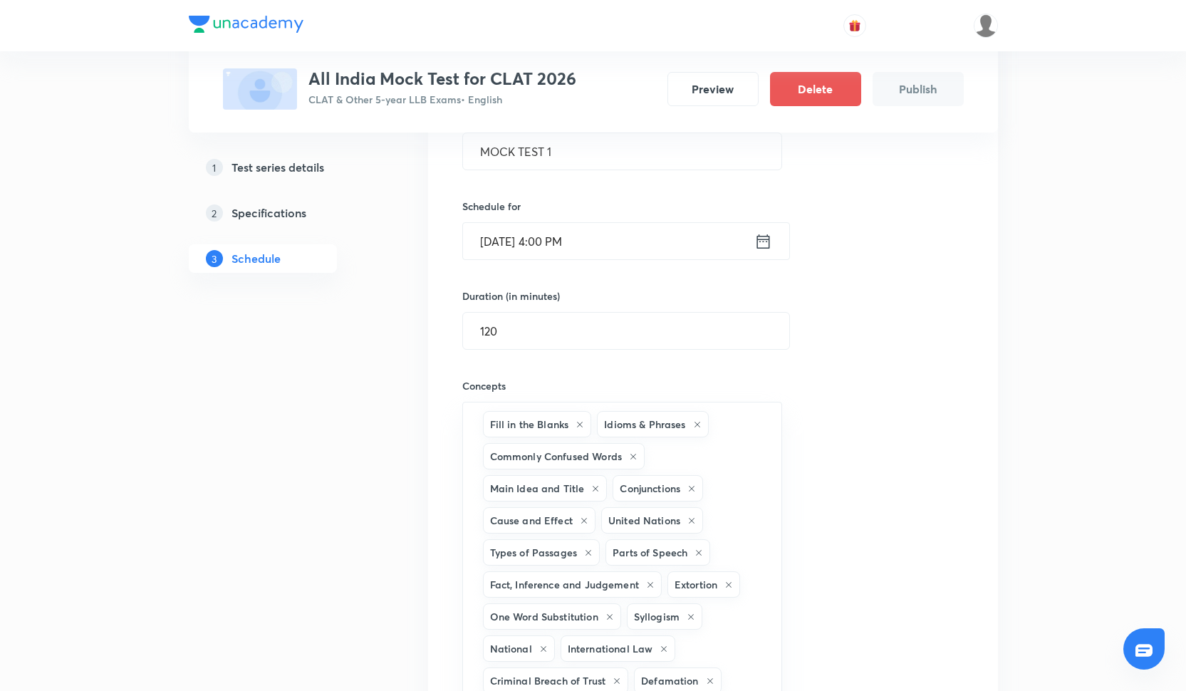
scroll to position [1015, 0]
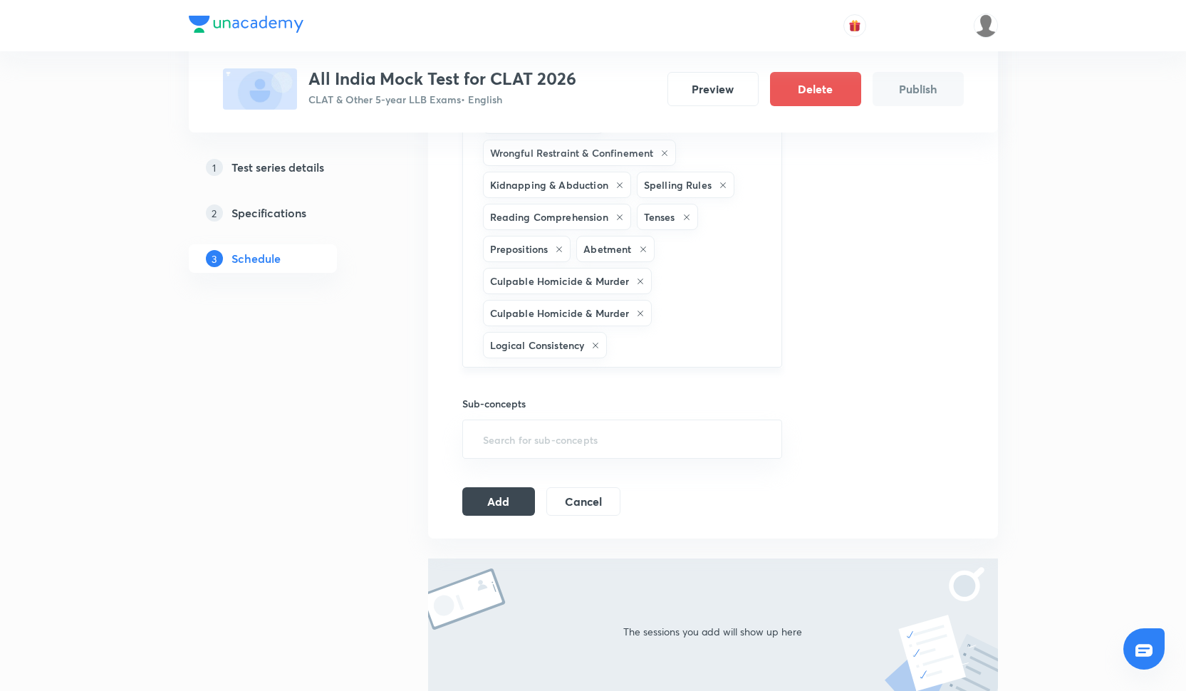
type input "C"
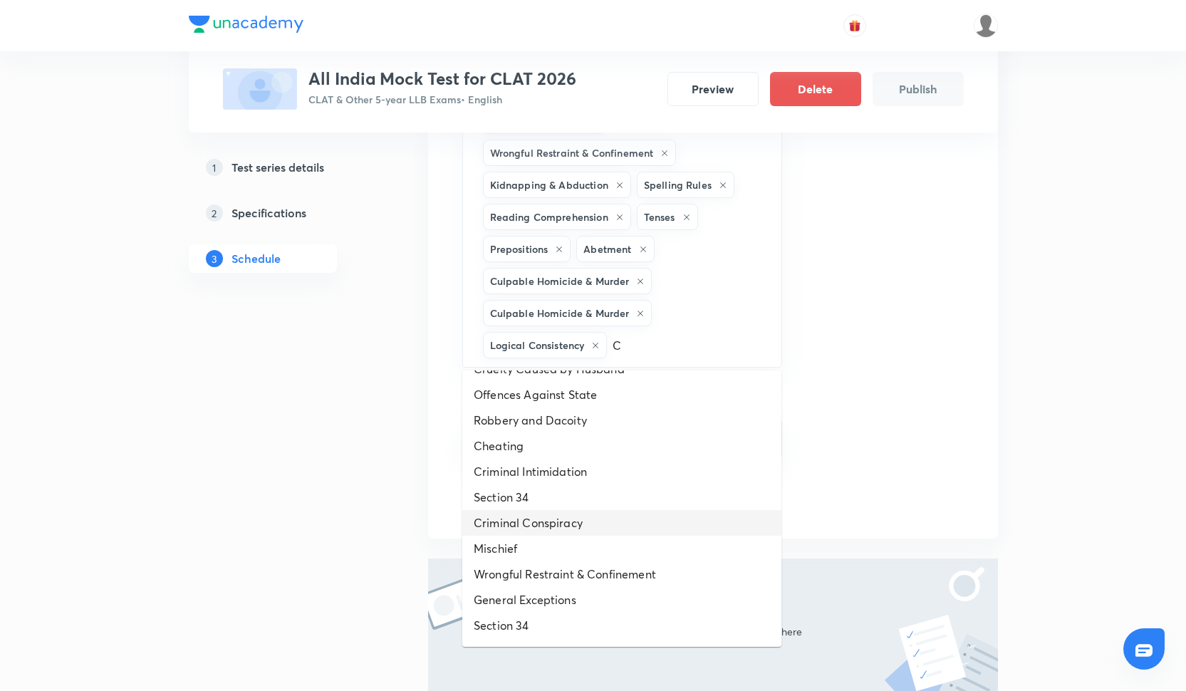
scroll to position [350, 0]
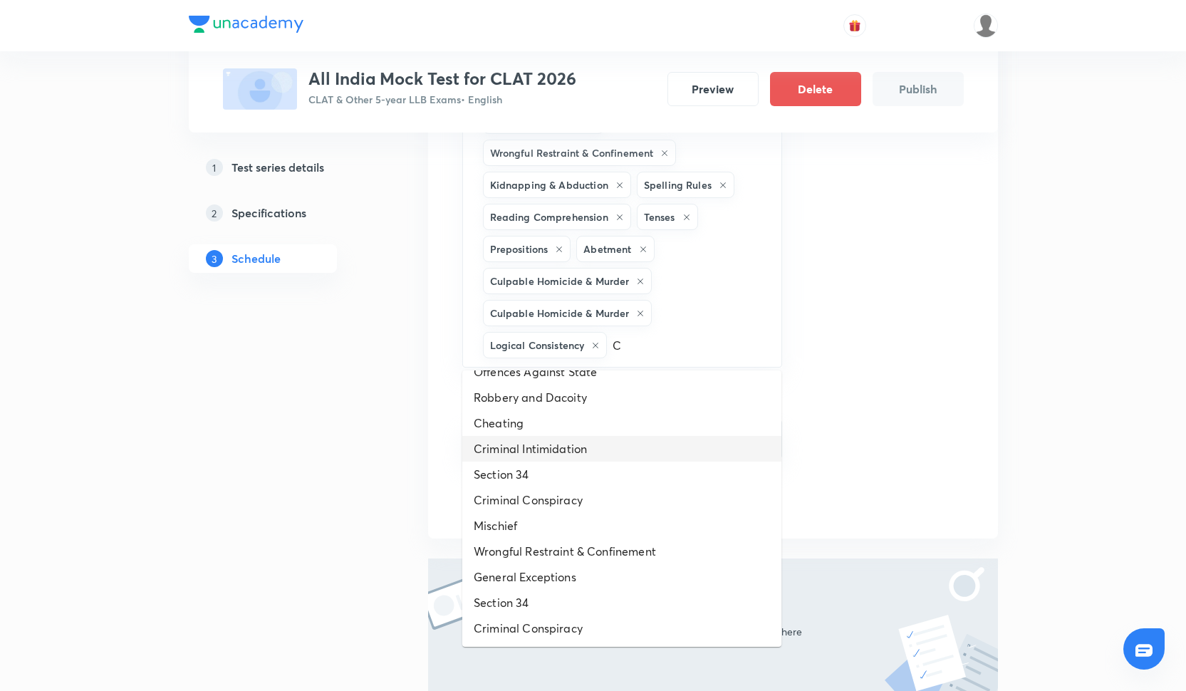
click at [524, 452] on li "Criminal Intimidation" at bounding box center [621, 449] width 319 height 26
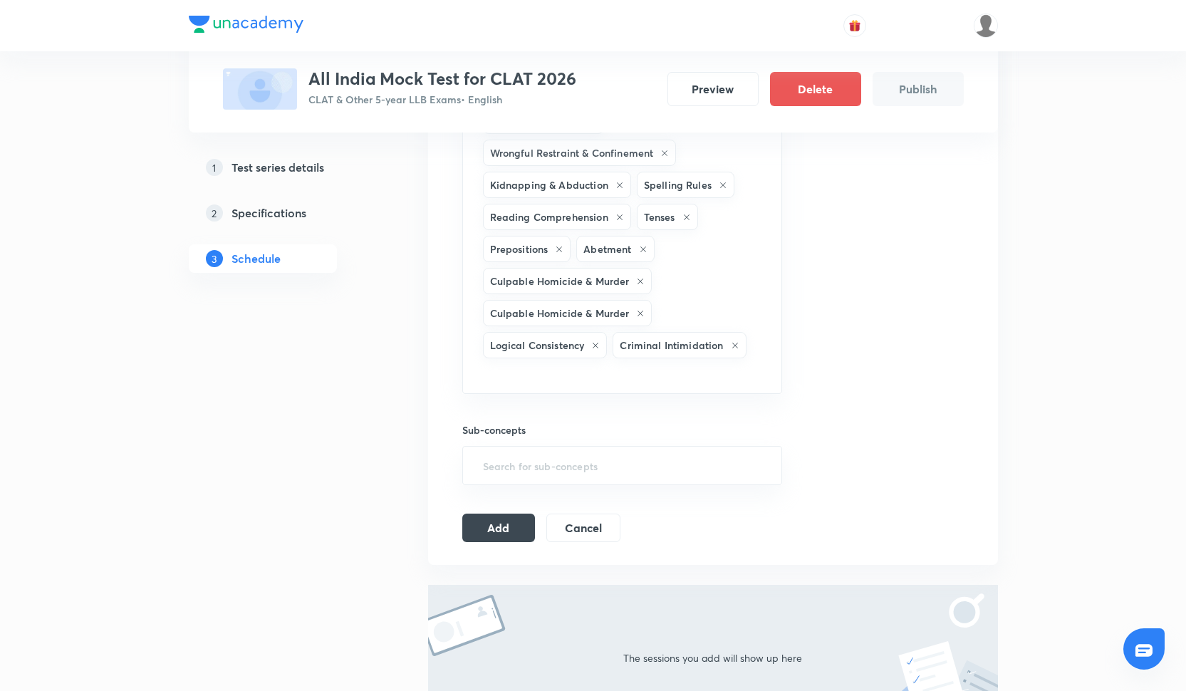
type input "C"
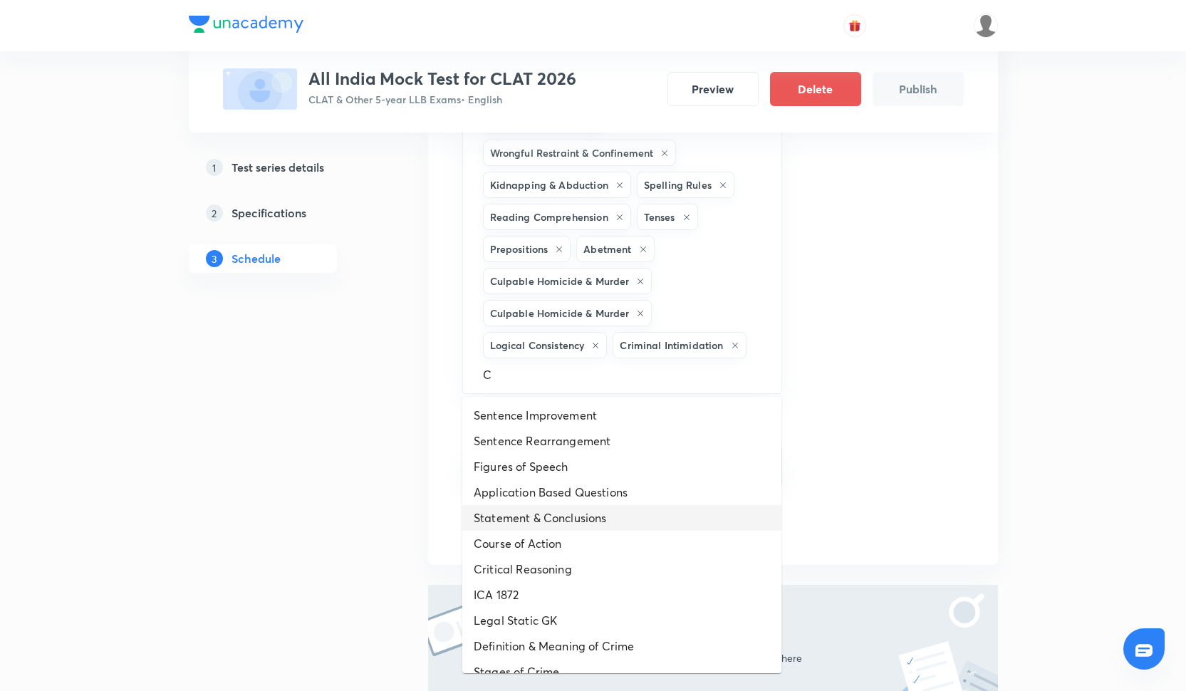
click at [526, 524] on li "Statement & Conclusions" at bounding box center [621, 518] width 319 height 26
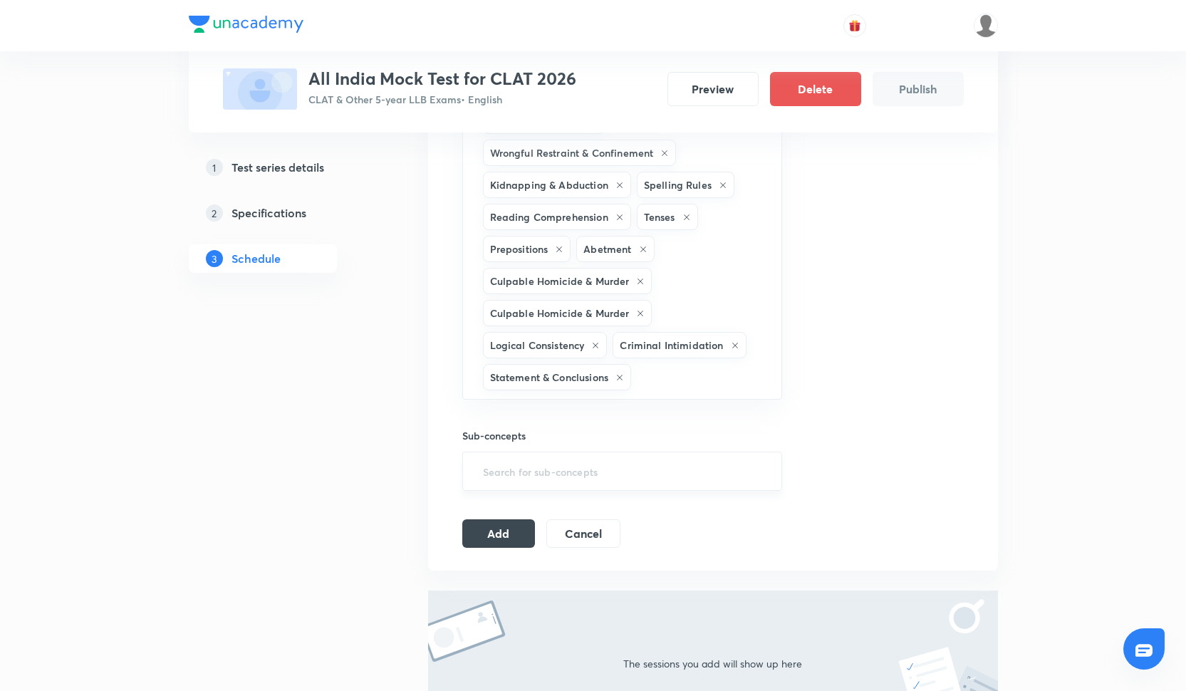
type input "R"
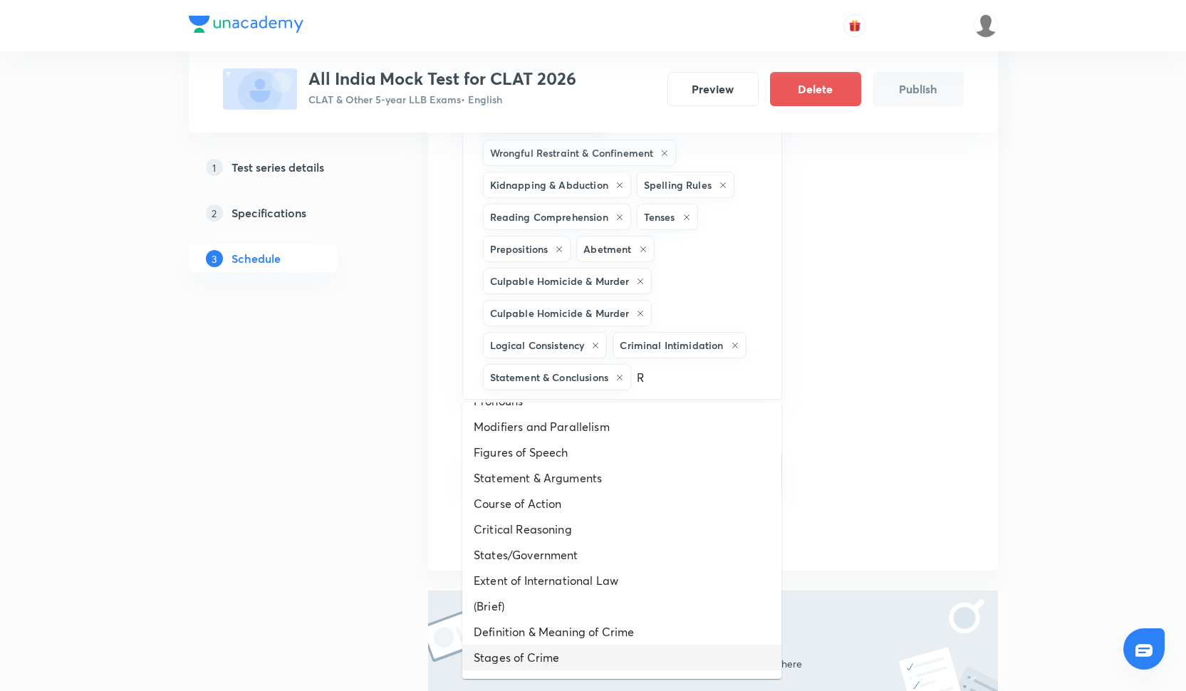
scroll to position [0, 0]
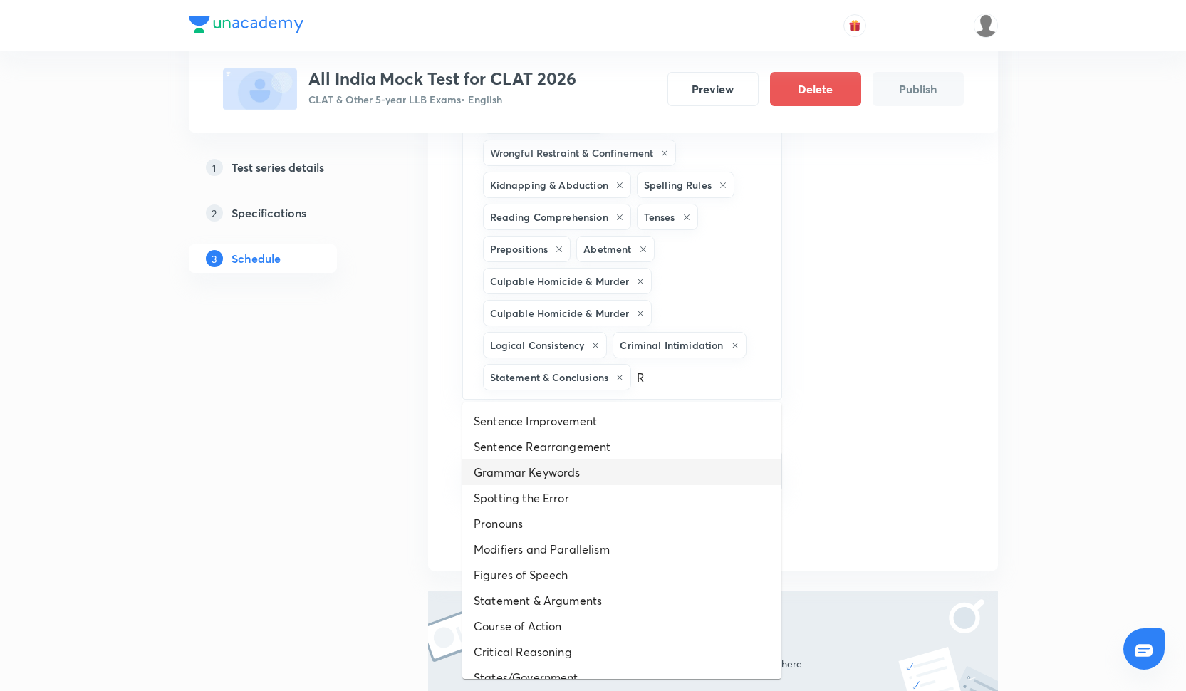
click at [513, 467] on li "Grammar Keywords" at bounding box center [621, 472] width 319 height 26
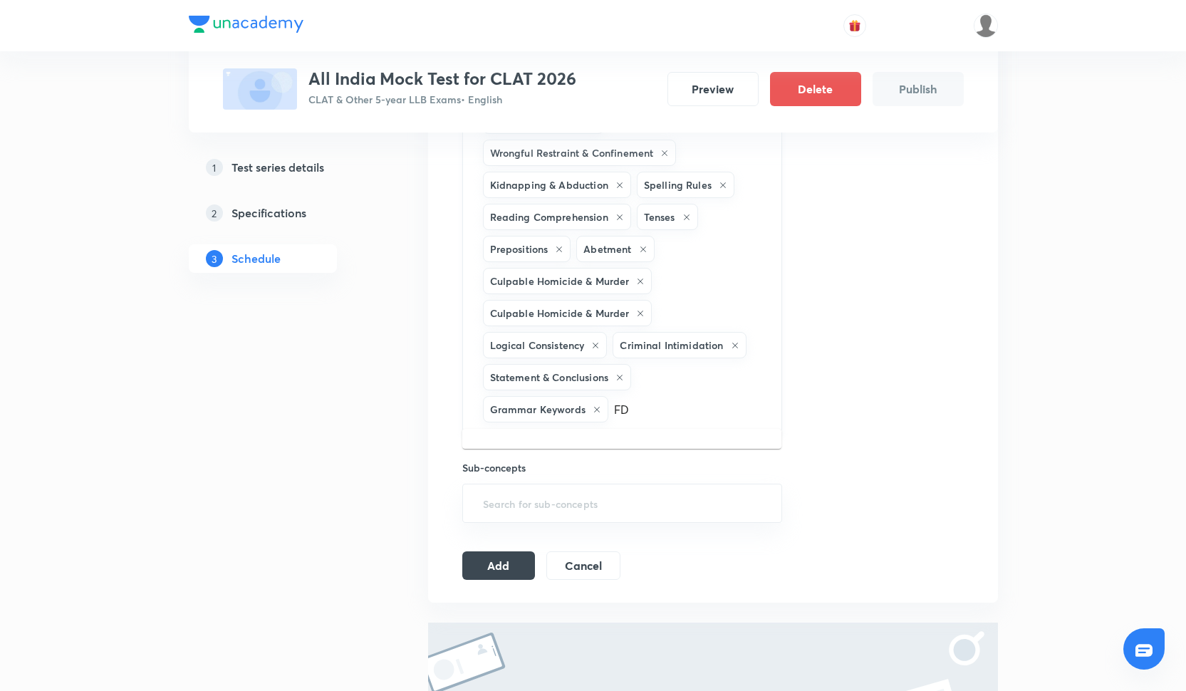
type input "F"
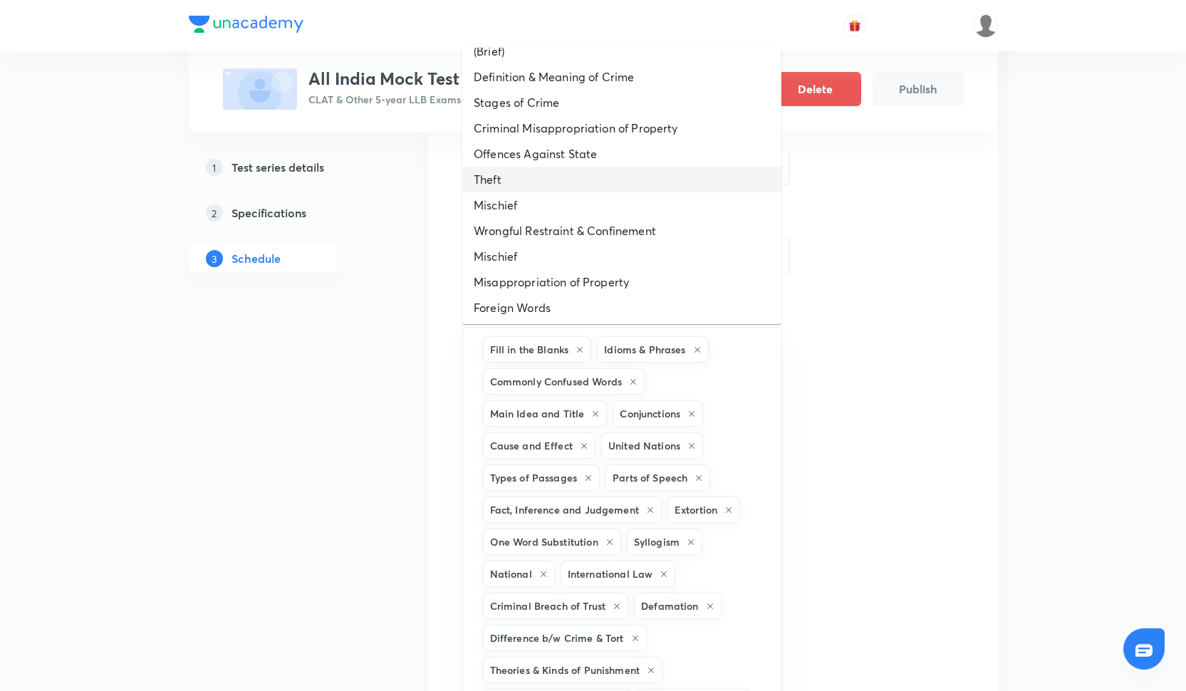
scroll to position [145, 0]
click at [536, 144] on li "Offences Against State" at bounding box center [621, 152] width 319 height 26
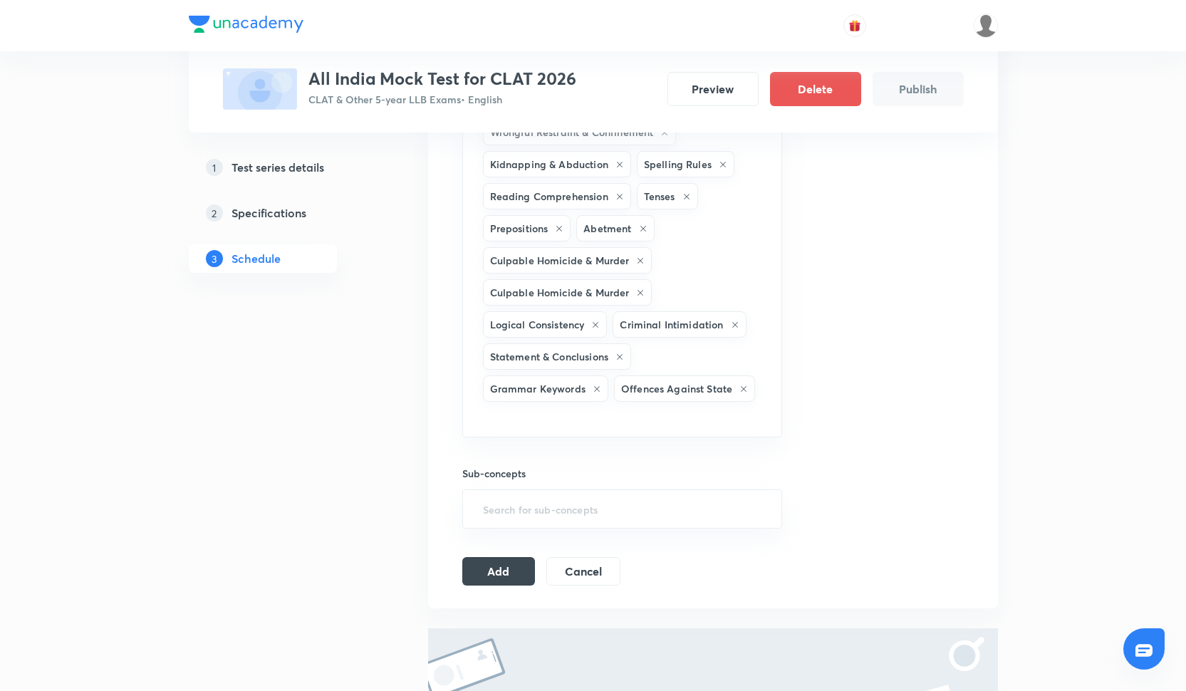
scroll to position [1105, 0]
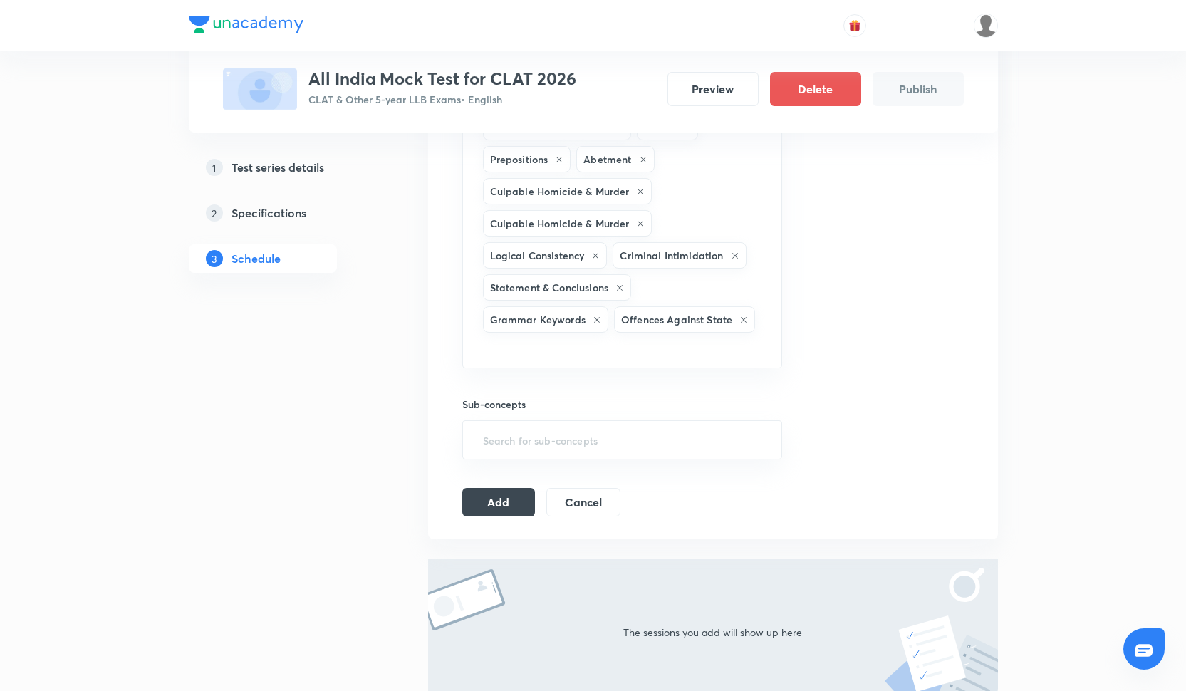
type input "K"
type input "H"
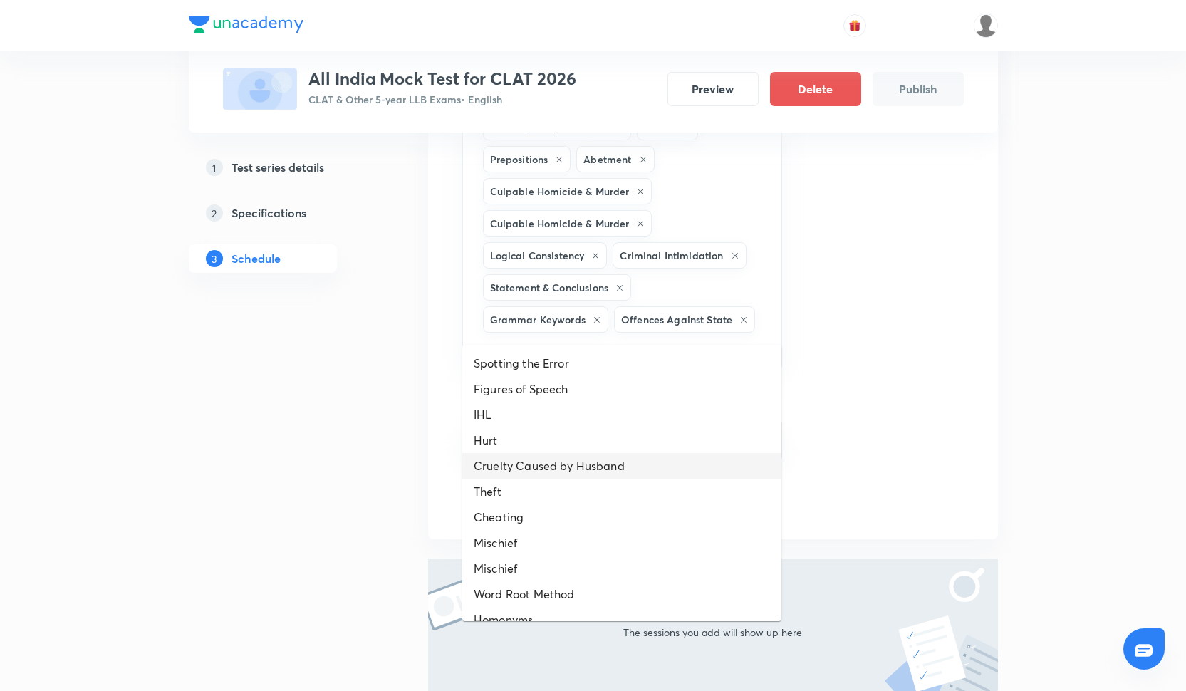
scroll to position [17, 0]
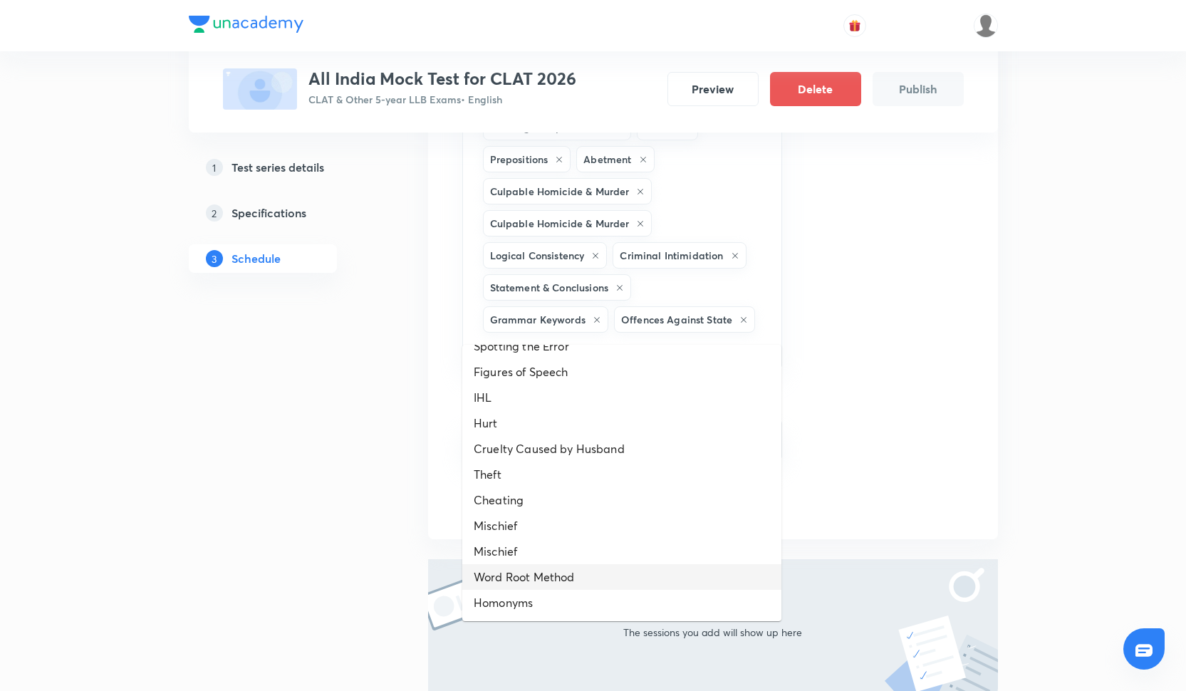
click at [523, 576] on li "Word Root Method" at bounding box center [621, 577] width 319 height 26
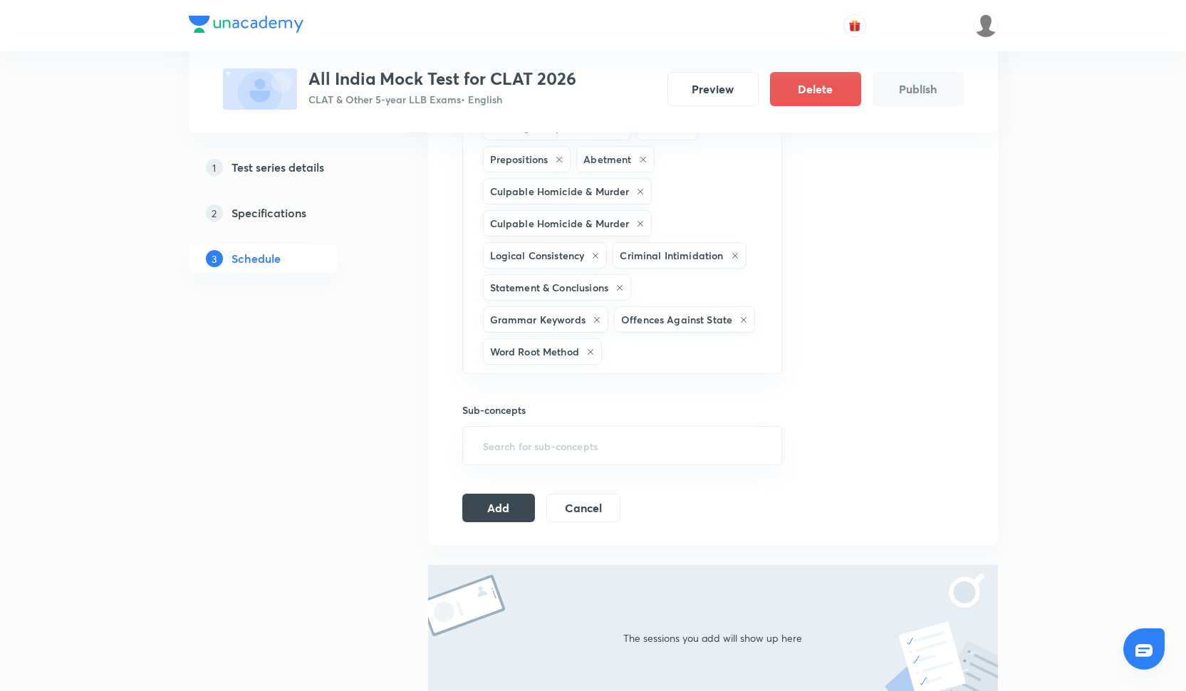
type input "G"
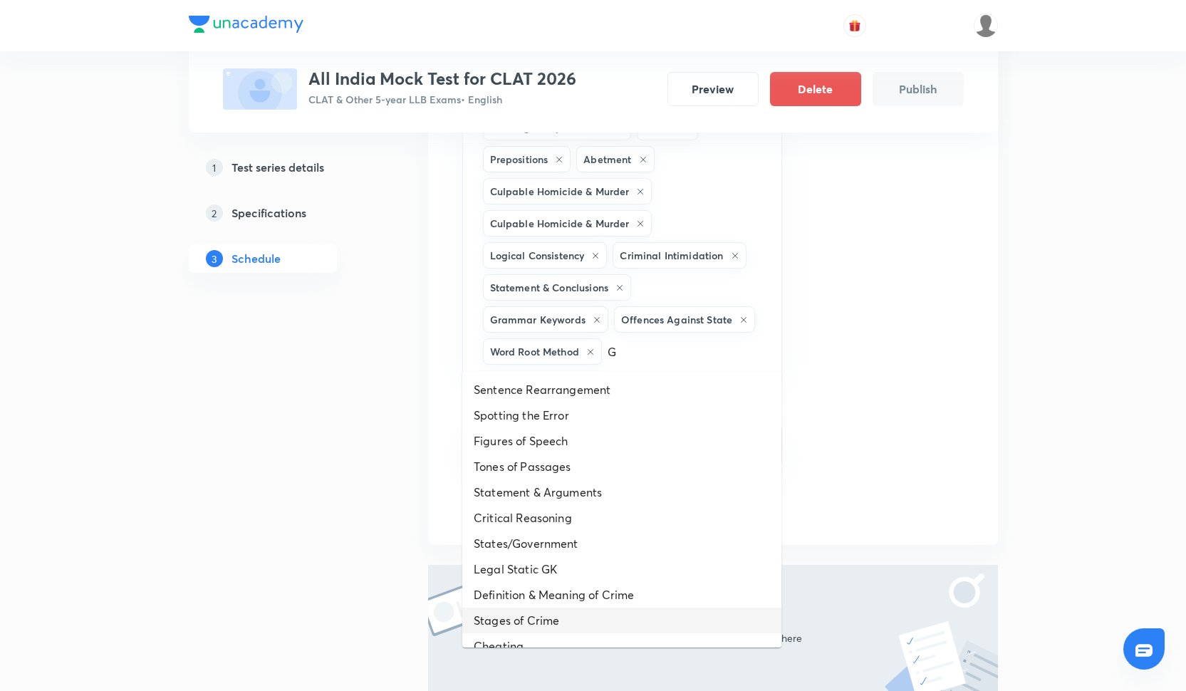
scroll to position [120, 0]
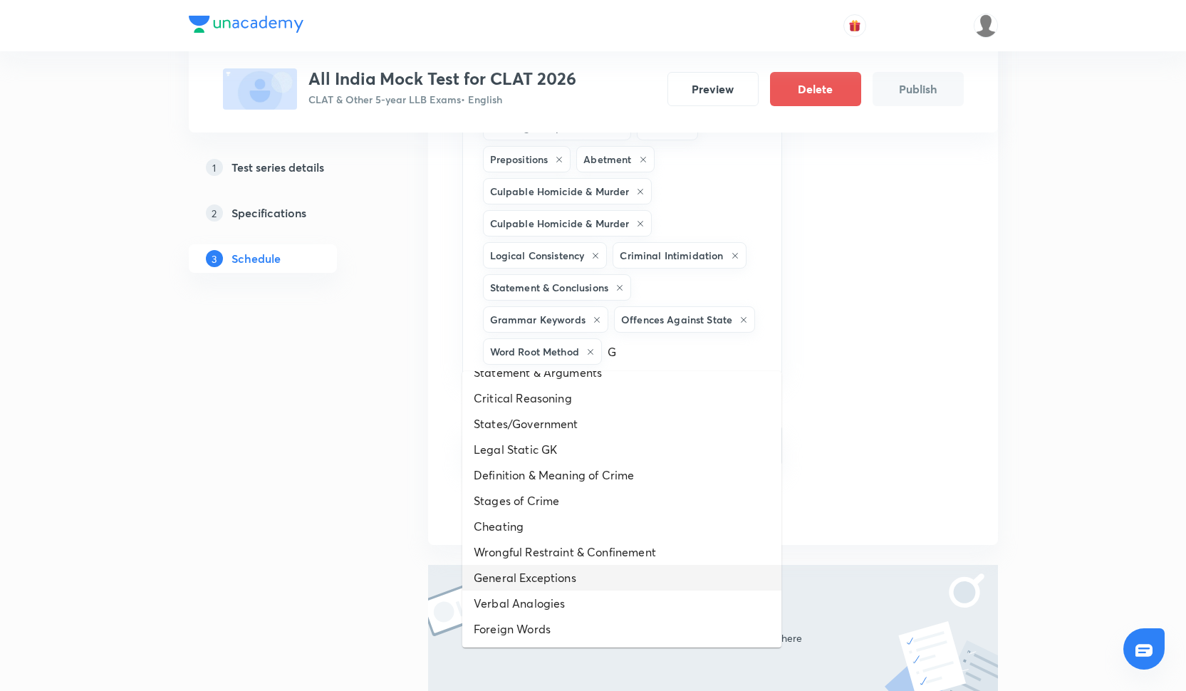
click at [502, 581] on li "General Exceptions" at bounding box center [621, 578] width 319 height 26
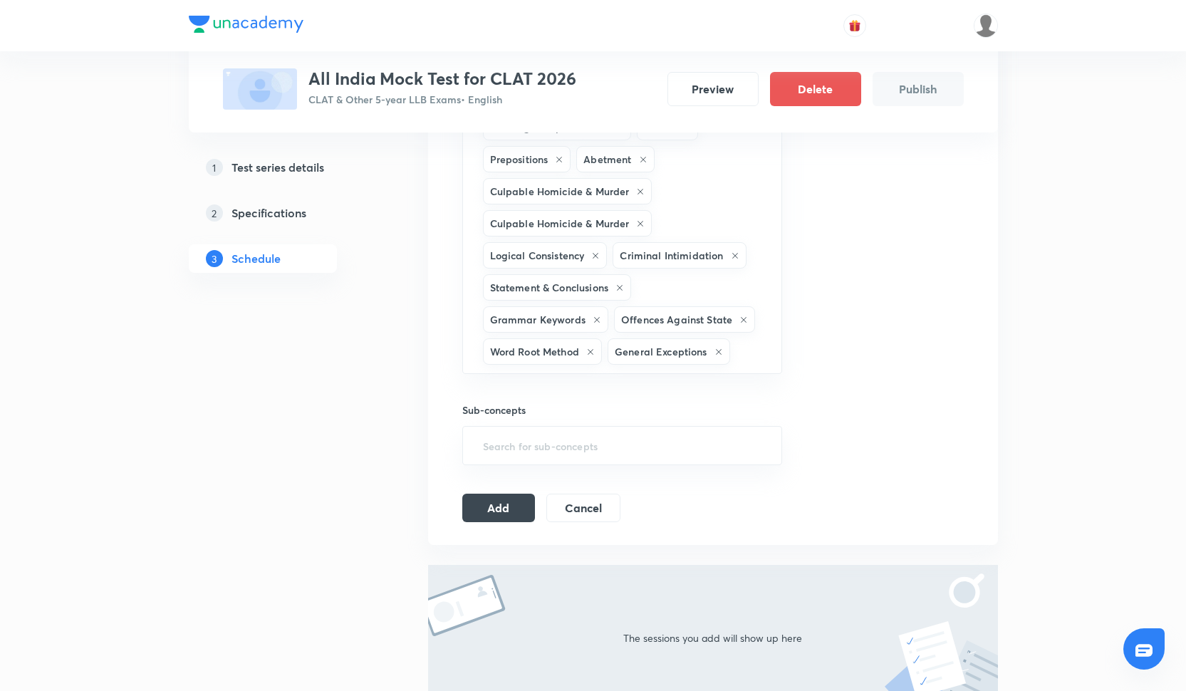
type input "H"
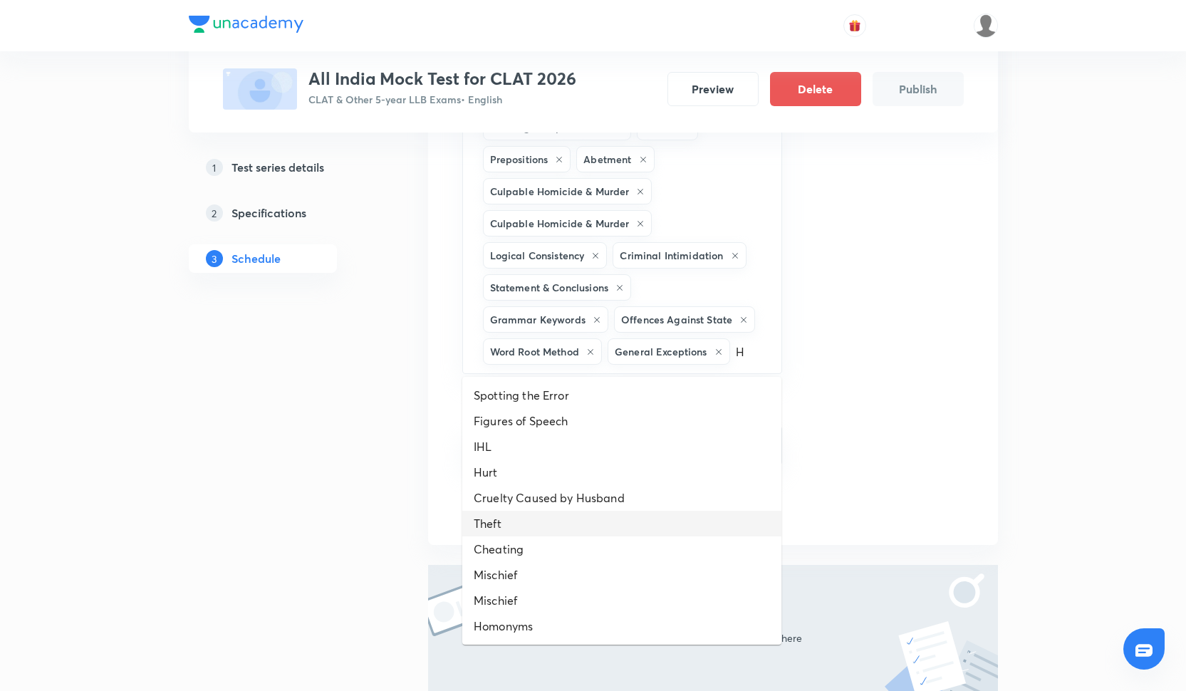
click at [529, 534] on li "Theft" at bounding box center [621, 524] width 319 height 26
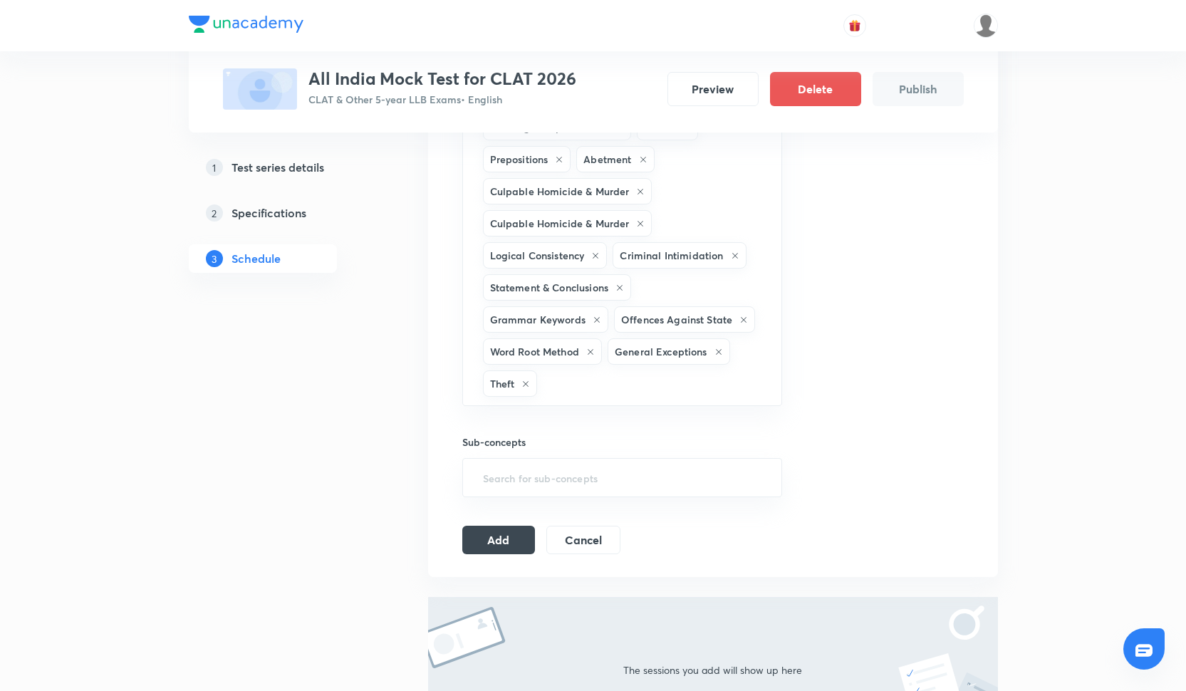
type input "X"
type input "Y"
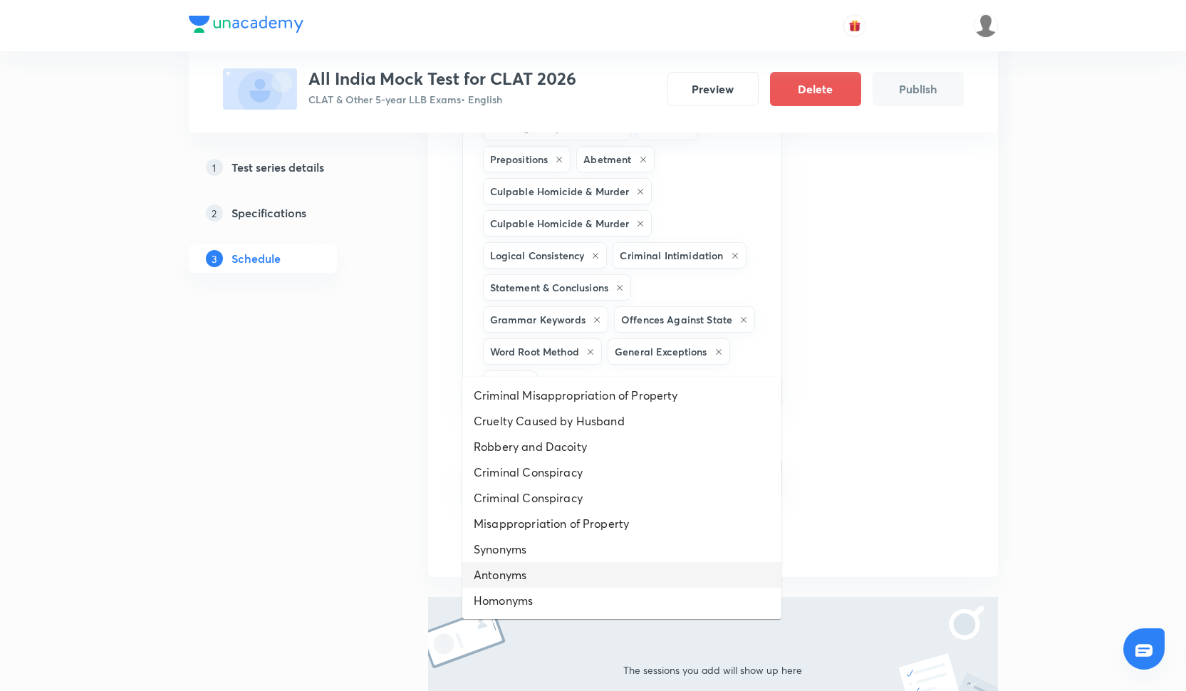
scroll to position [1187, 0]
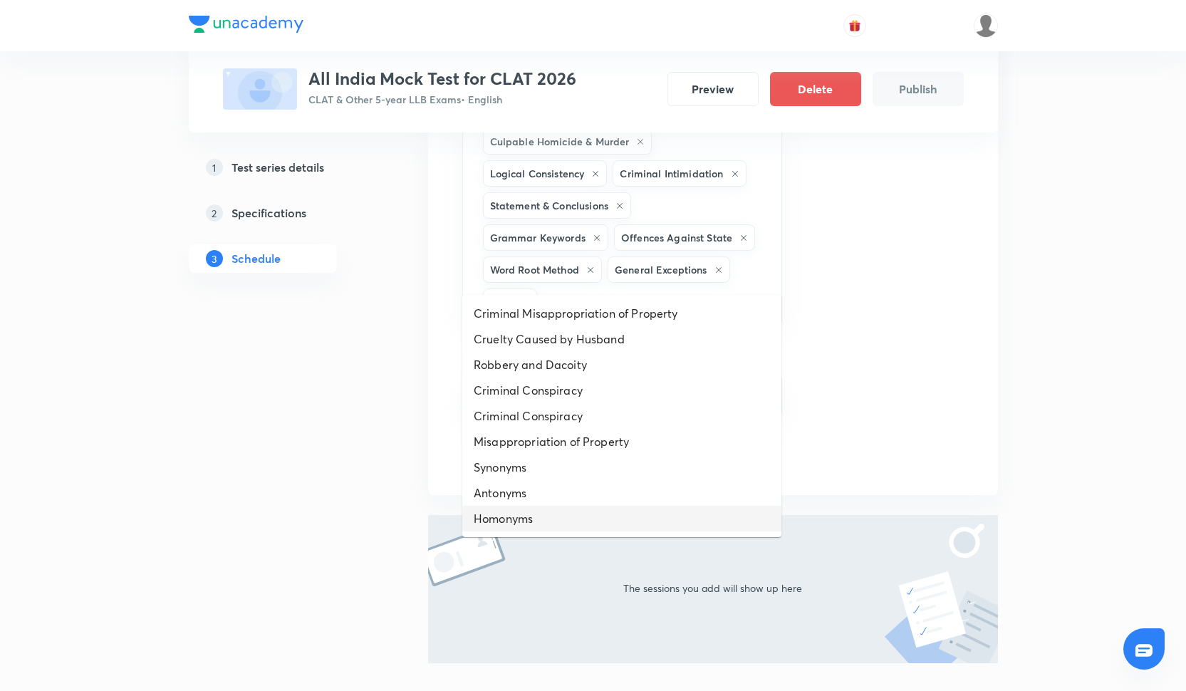
click at [511, 516] on li "Homonyms" at bounding box center [621, 519] width 319 height 26
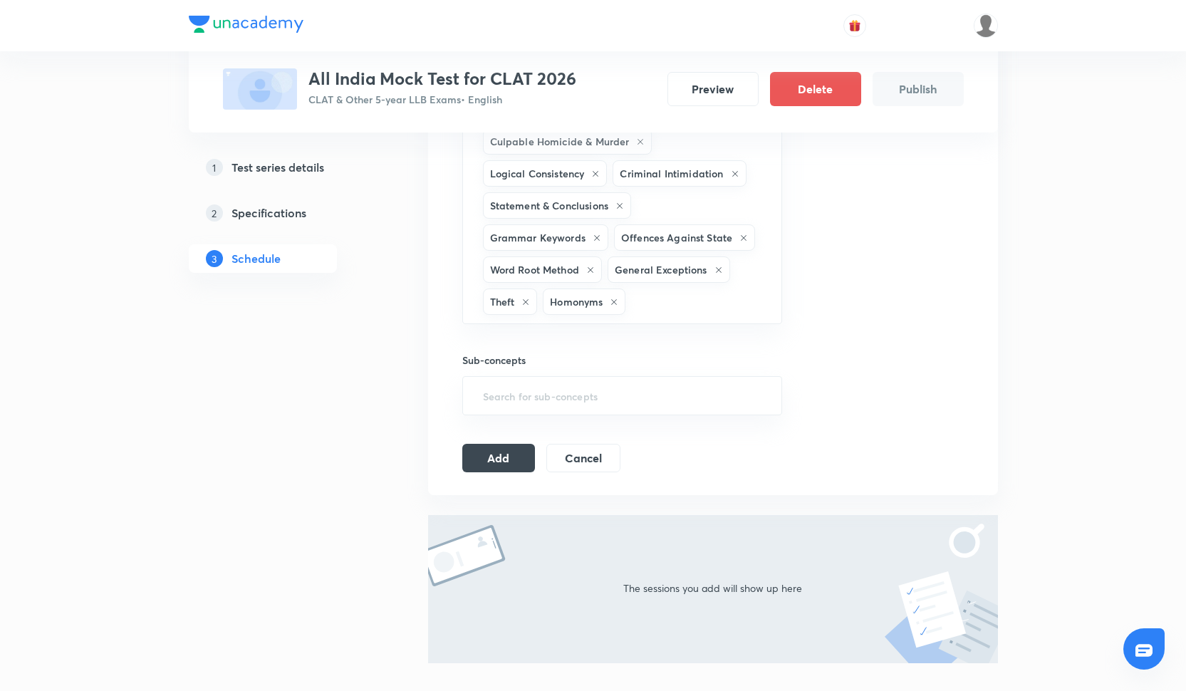
click at [553, 361] on h6 "Sub-concepts" at bounding box center [622, 360] width 321 height 15
click at [553, 383] on input "text" at bounding box center [622, 396] width 285 height 26
click at [521, 391] on input "text" at bounding box center [622, 396] width 285 height 26
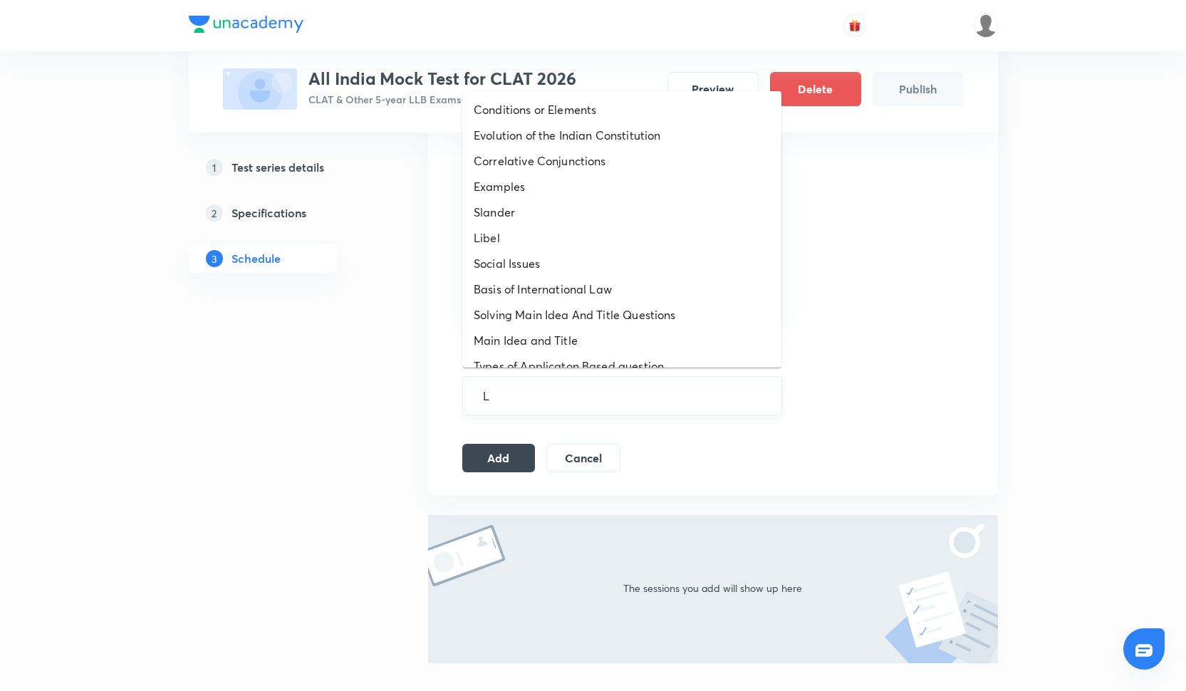
type input "Le"
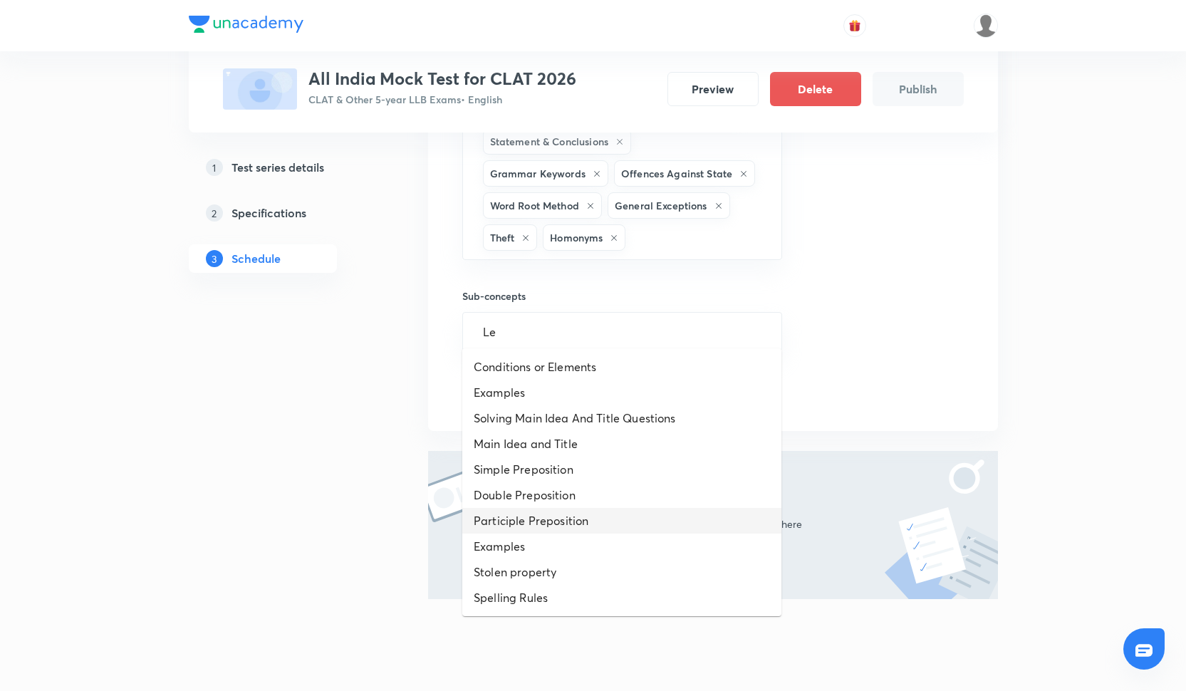
scroll to position [1252, 0]
click at [521, 373] on li "Conditions or Elements" at bounding box center [621, 366] width 319 height 26
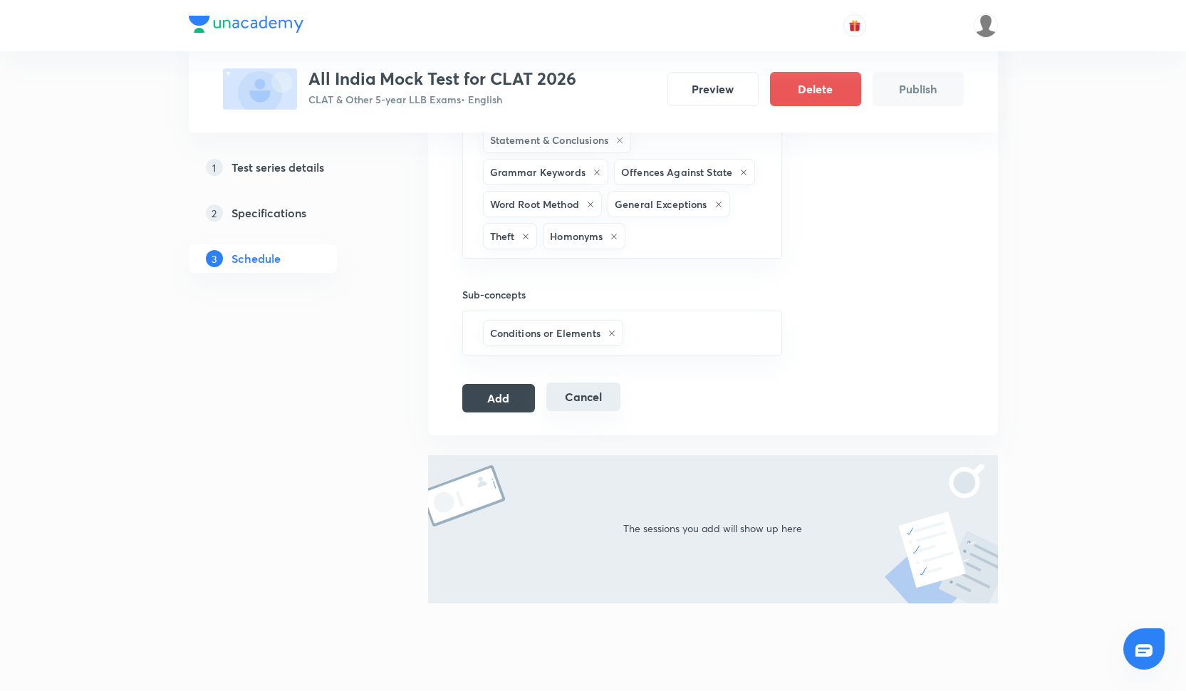
type input "k"
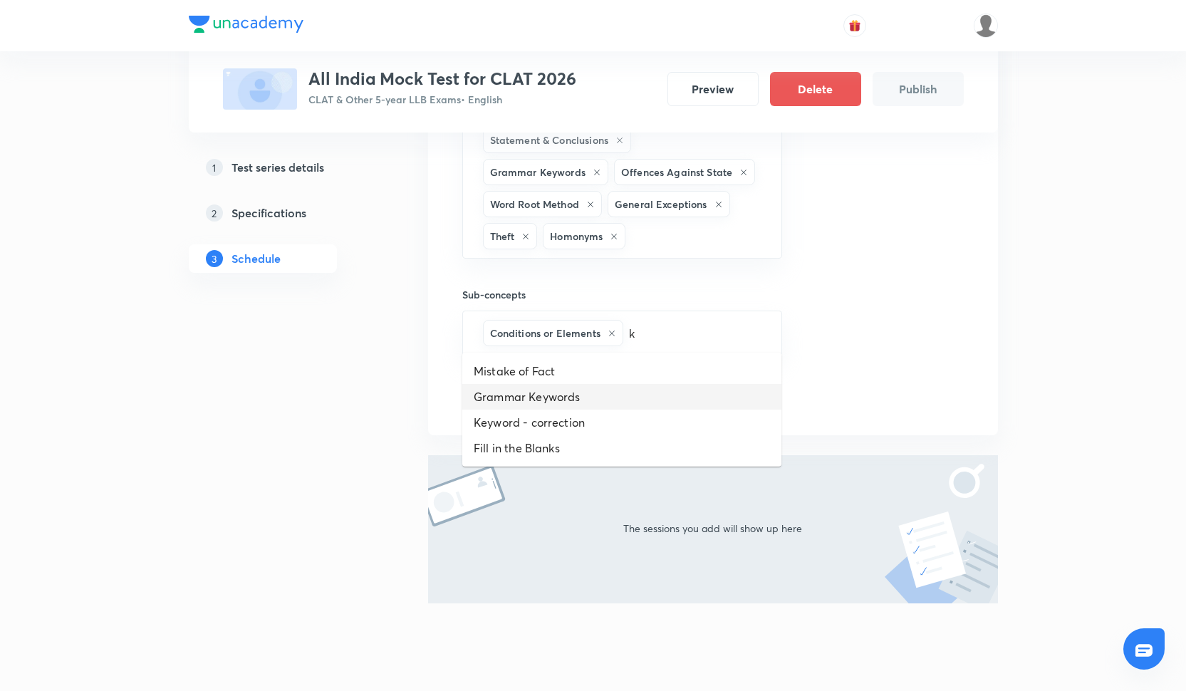
click at [571, 385] on li "Grammar Keywords" at bounding box center [621, 397] width 319 height 26
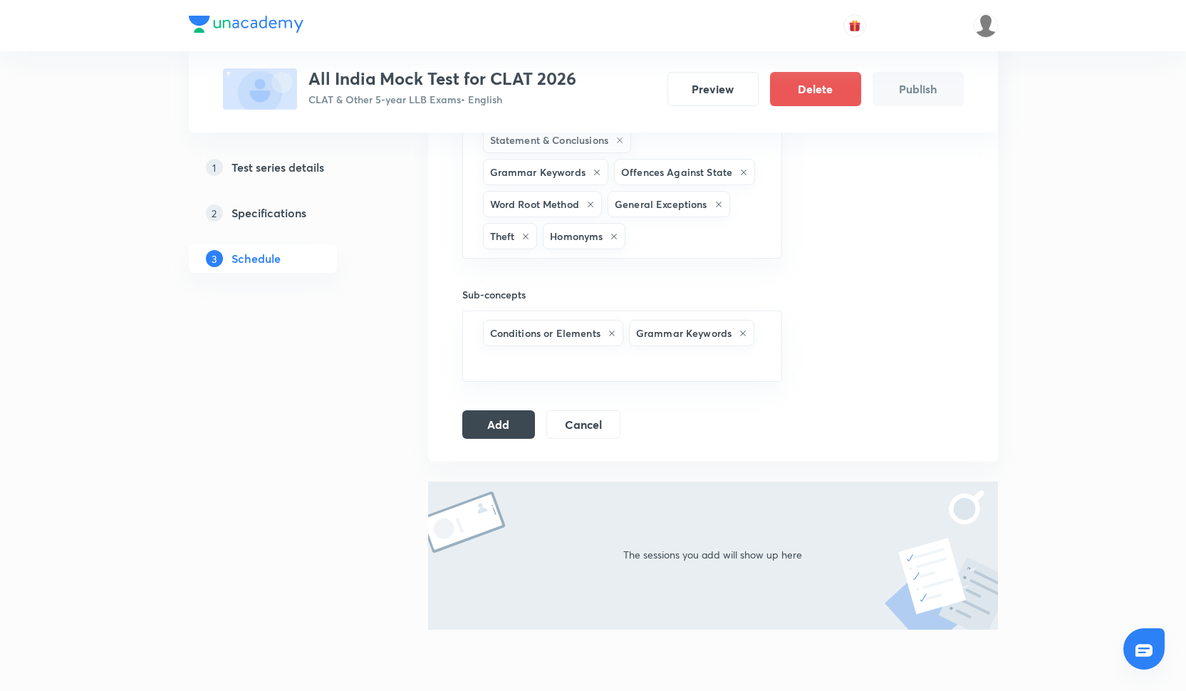
type input "s"
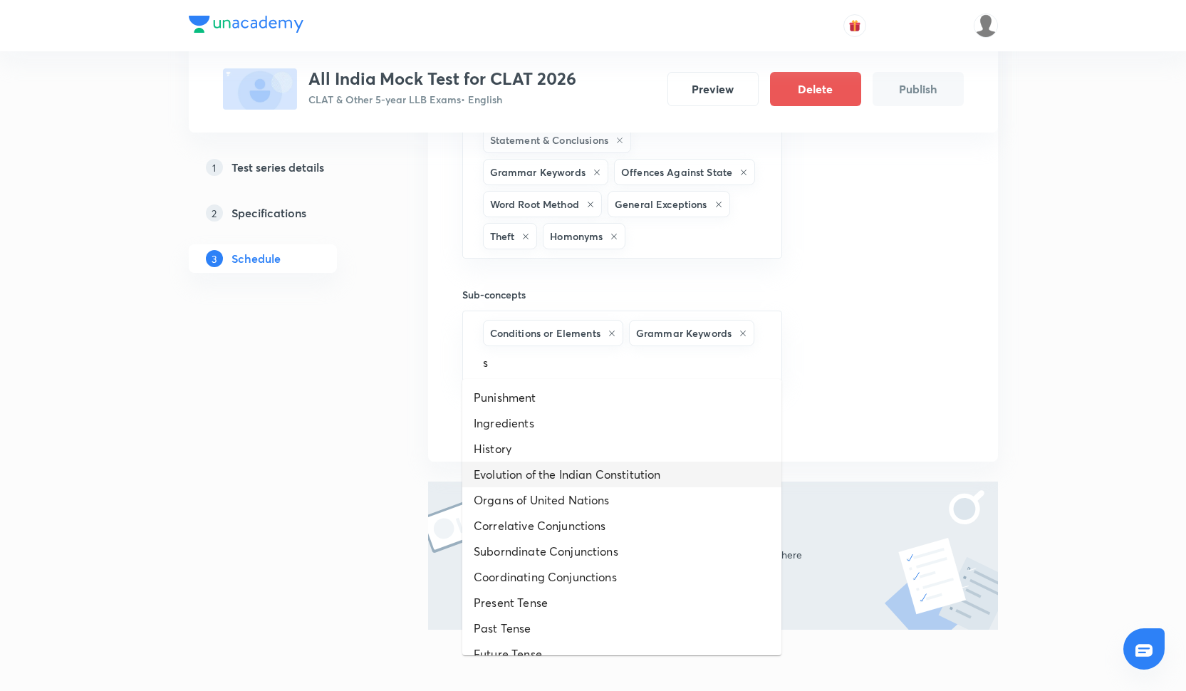
click at [546, 477] on li "Evolution of the Indian Constitution" at bounding box center [621, 475] width 319 height 26
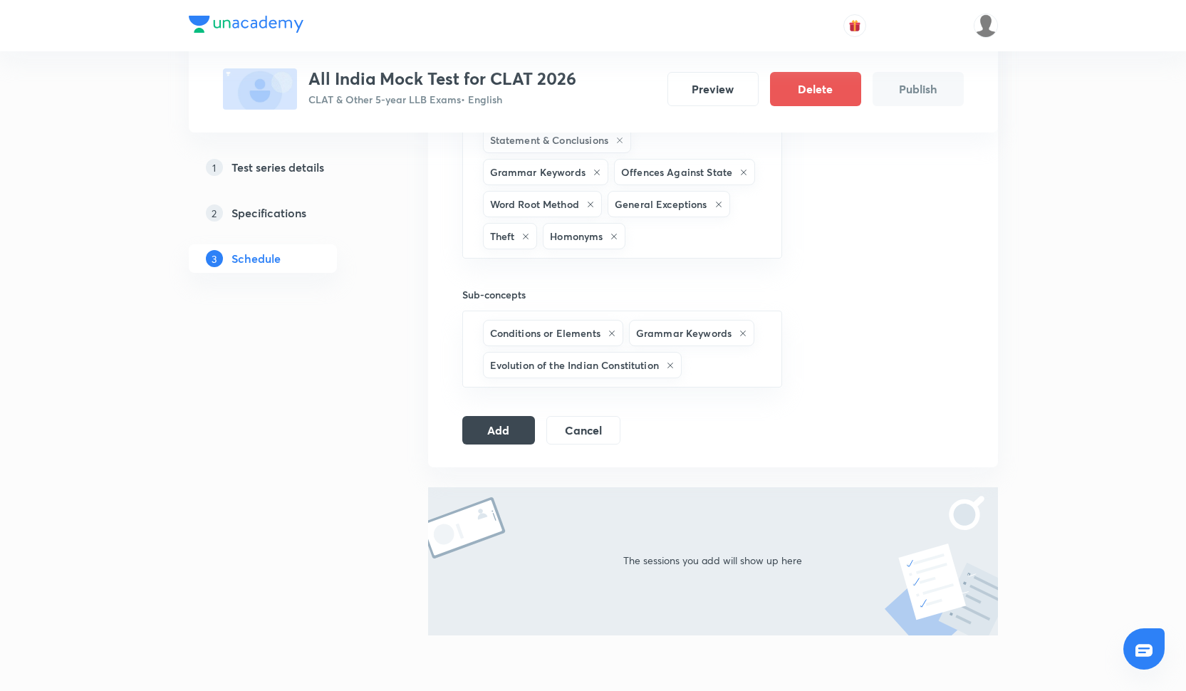
type input "a"
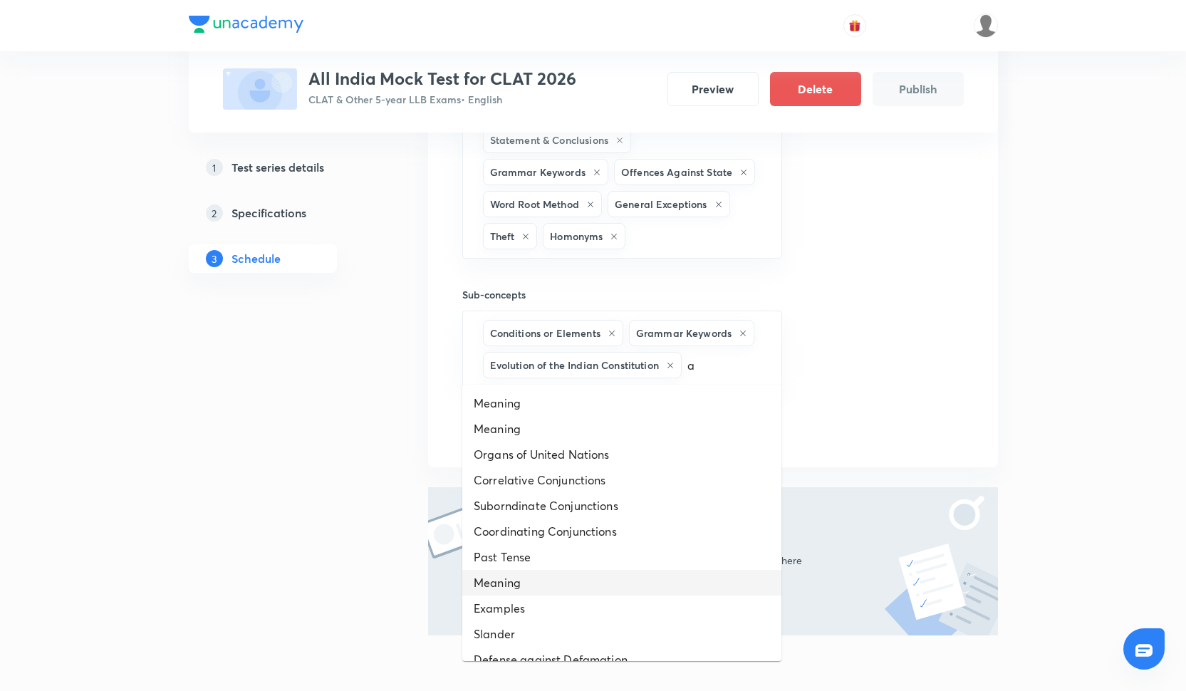
scroll to position [127, 0]
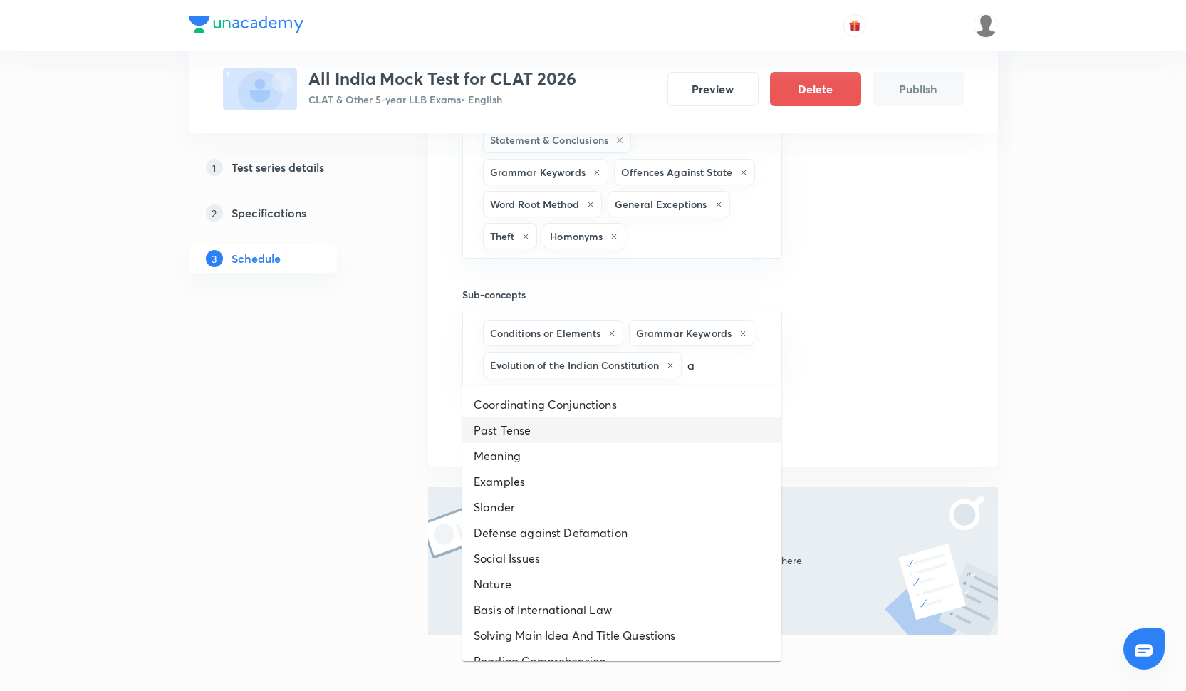
click at [514, 434] on li "Past Tense" at bounding box center [621, 430] width 319 height 26
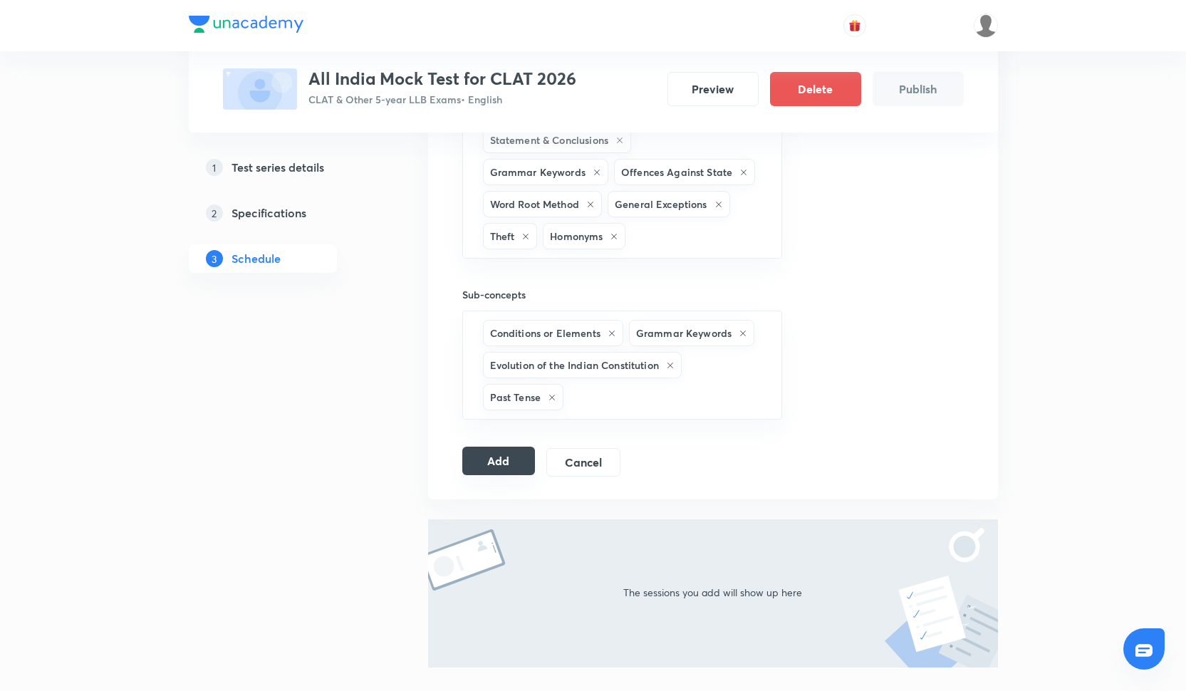
click at [526, 451] on button "Add" at bounding box center [498, 461] width 73 height 28
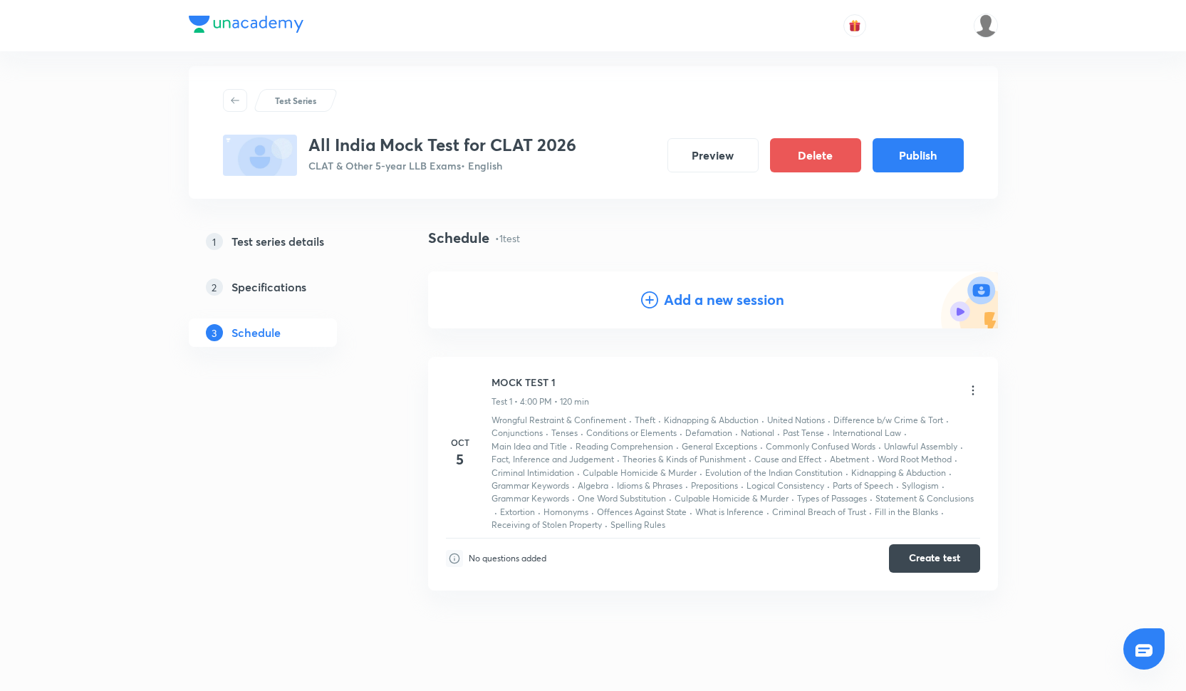
scroll to position [0, 0]
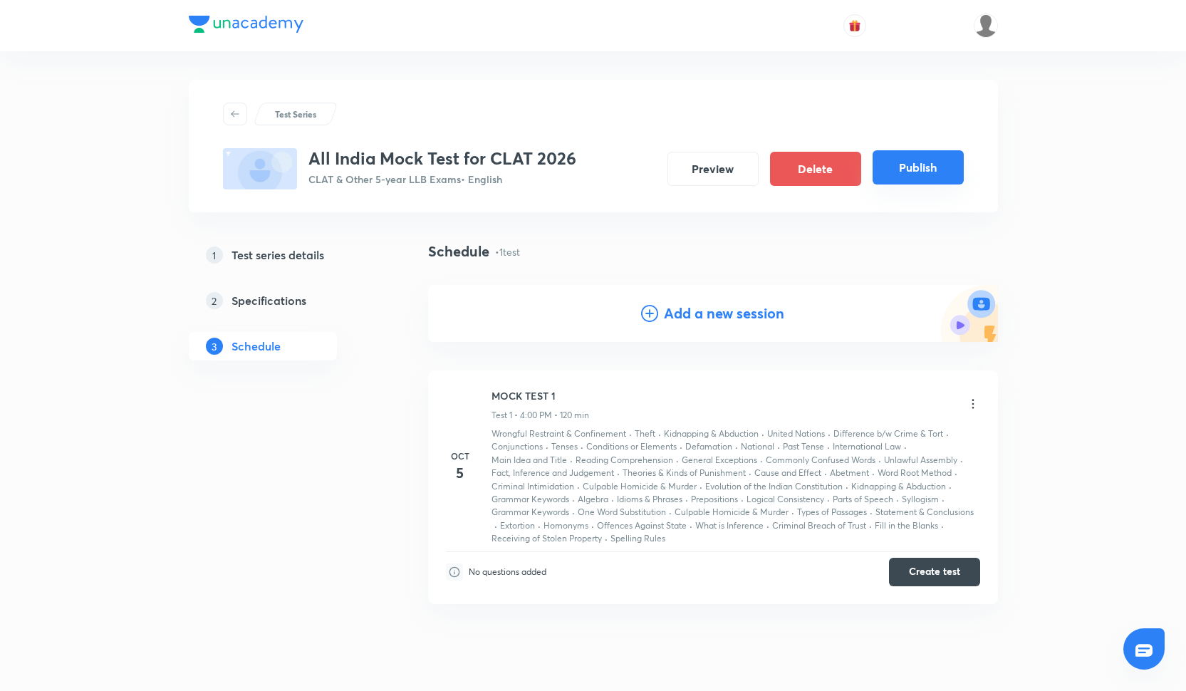
click at [914, 167] on button "Publish" at bounding box center [918, 167] width 91 height 34
click at [899, 173] on button "Publish" at bounding box center [918, 167] width 91 height 34
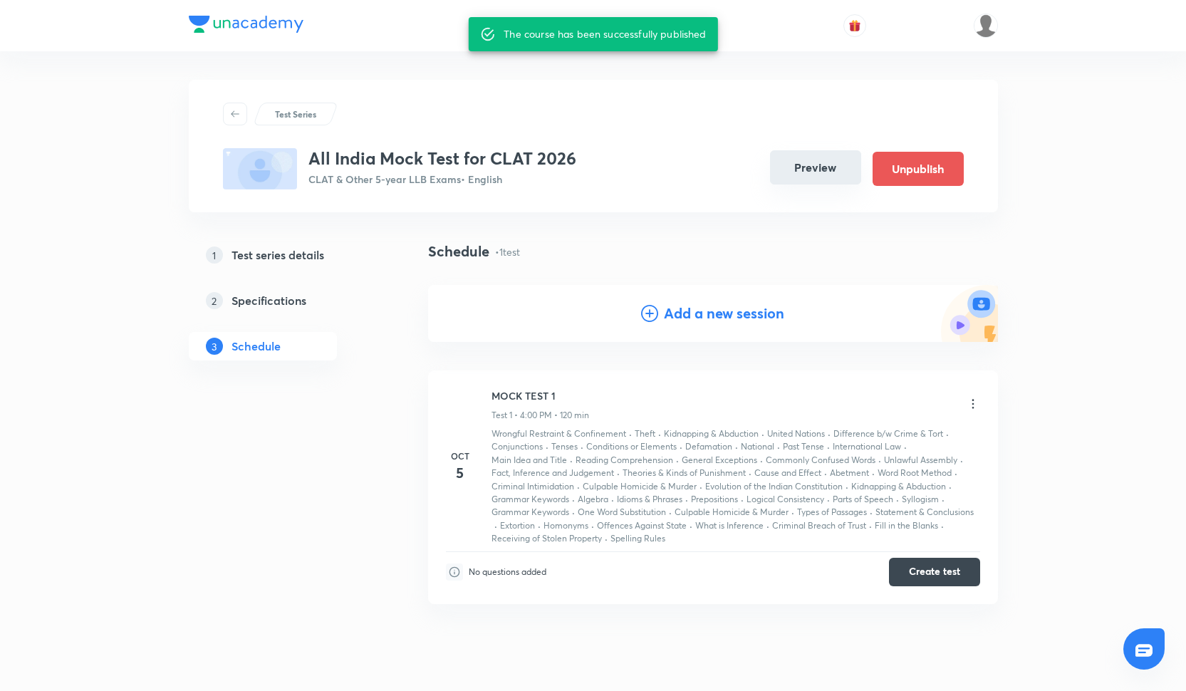
click at [808, 163] on button "Preview" at bounding box center [815, 167] width 91 height 34
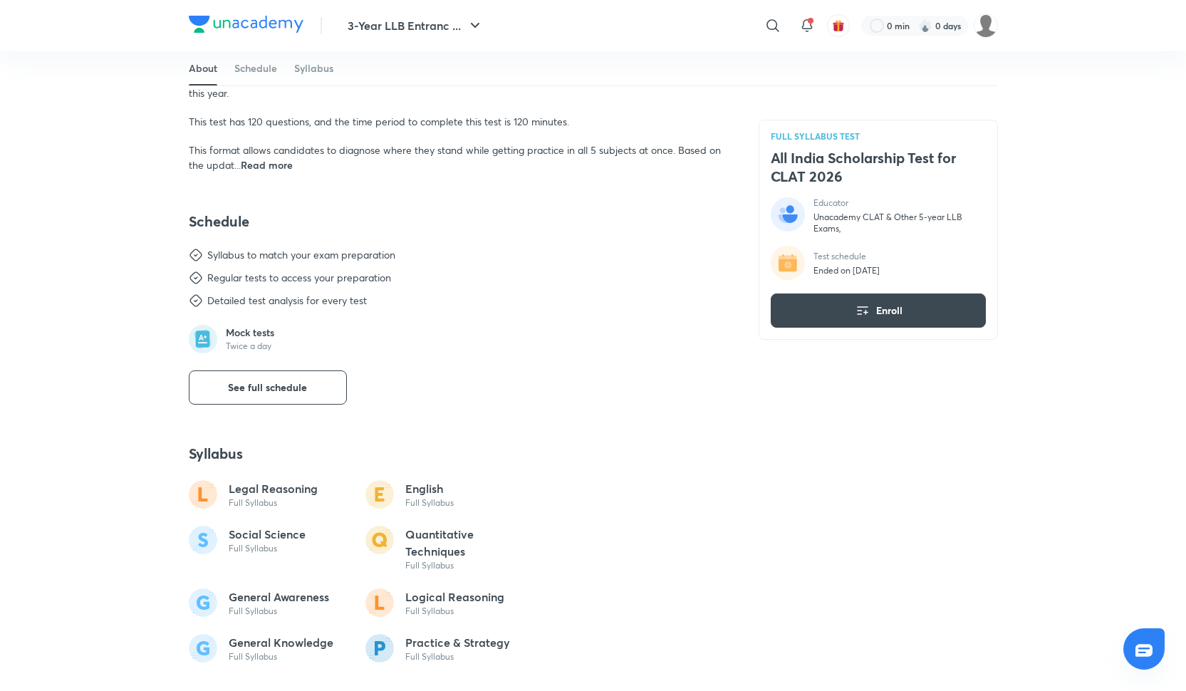
scroll to position [476, 0]
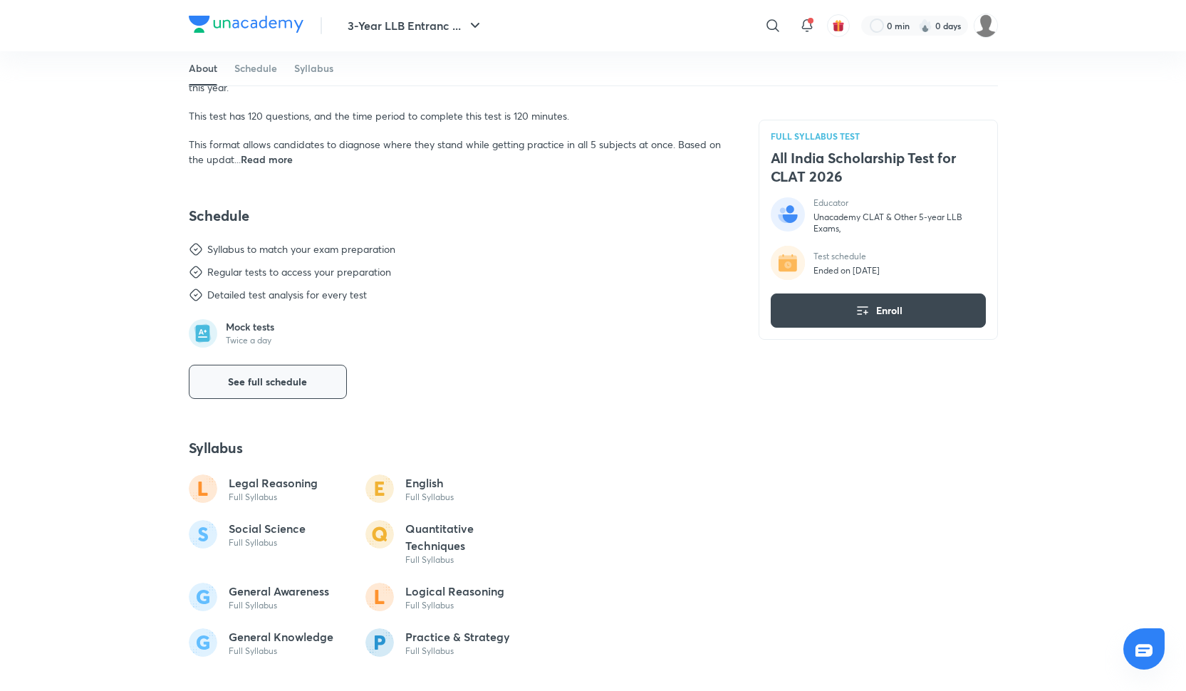
click at [284, 383] on span "See full schedule" at bounding box center [267, 382] width 79 height 14
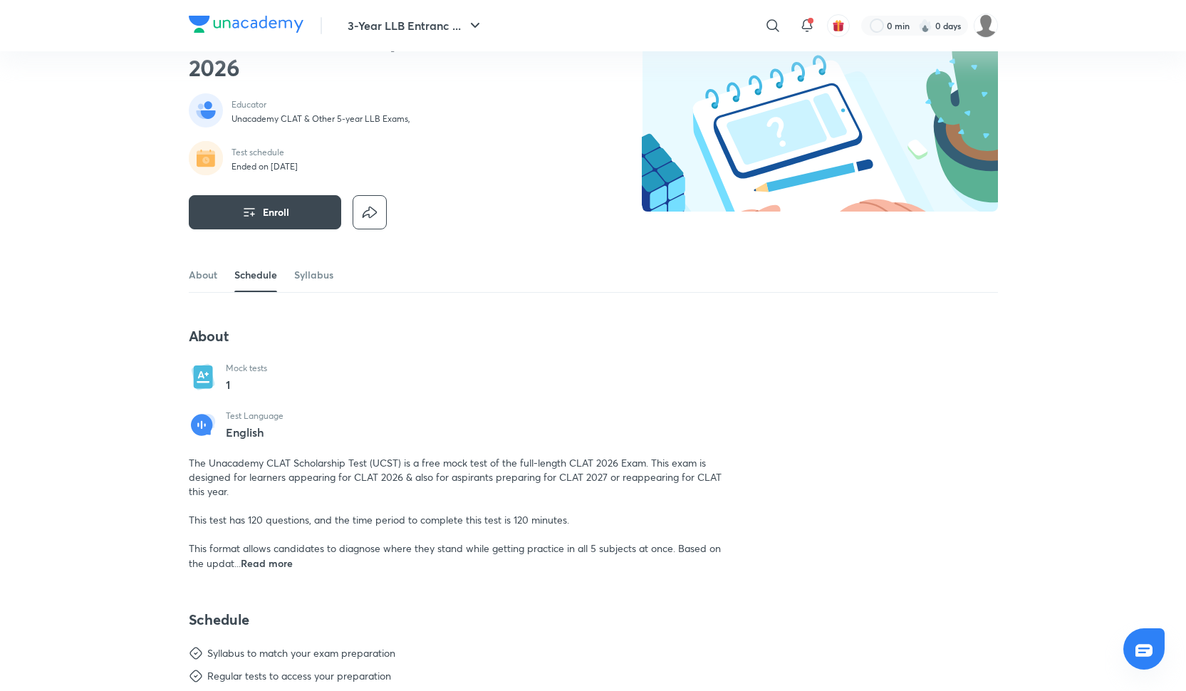
scroll to position [81, 0]
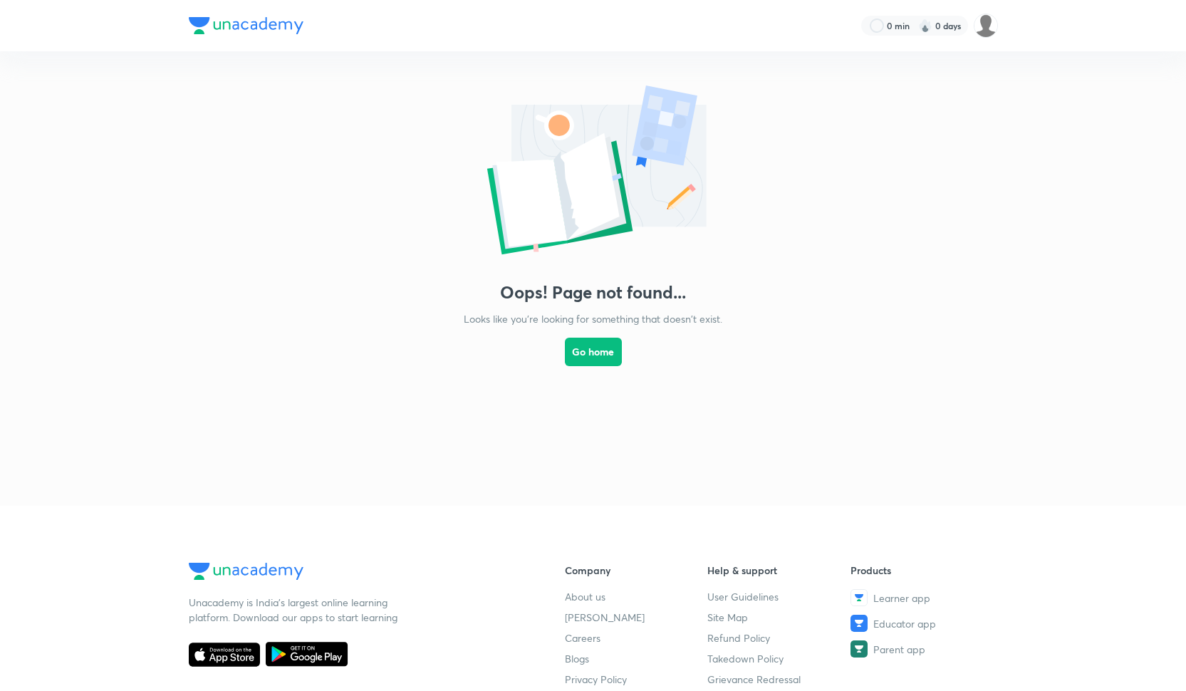
scroll to position [289, 0]
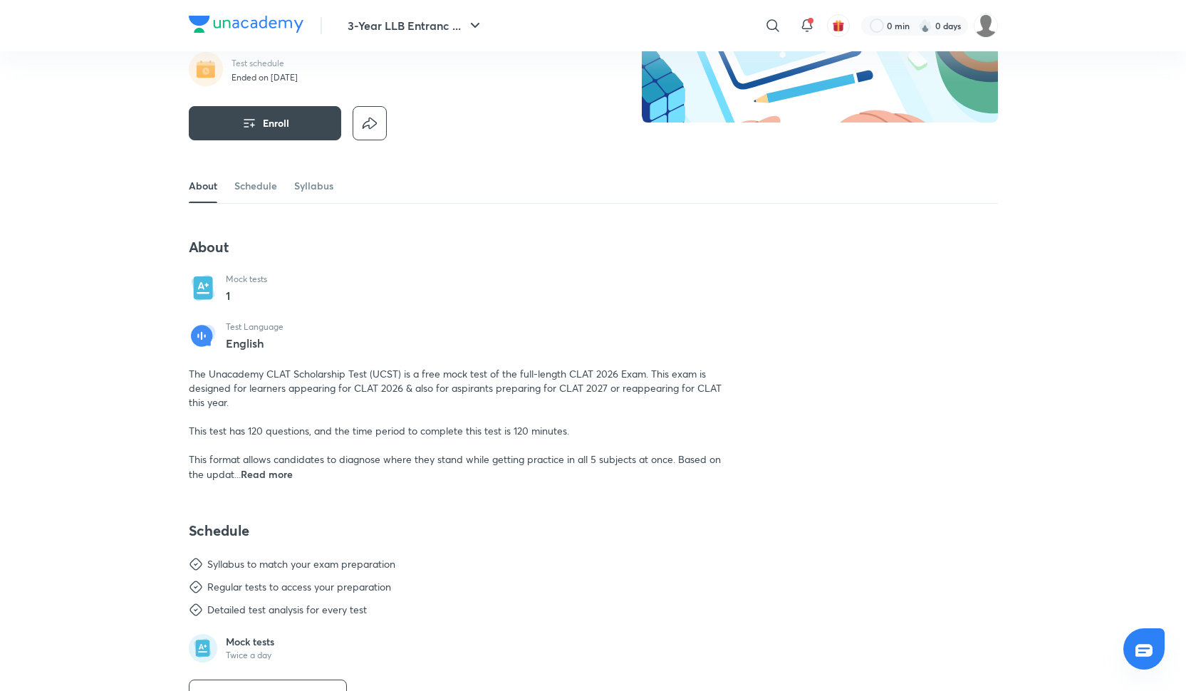
scroll to position [165, 0]
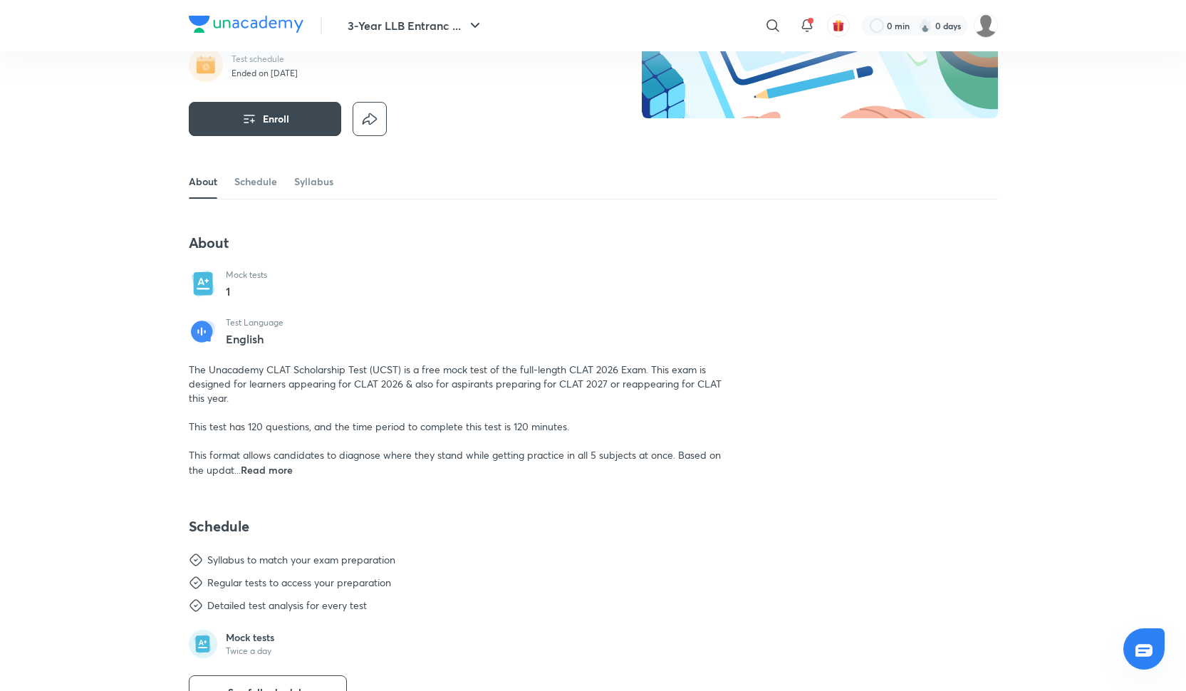
click at [271, 471] on span "Read more" at bounding box center [267, 470] width 52 height 14
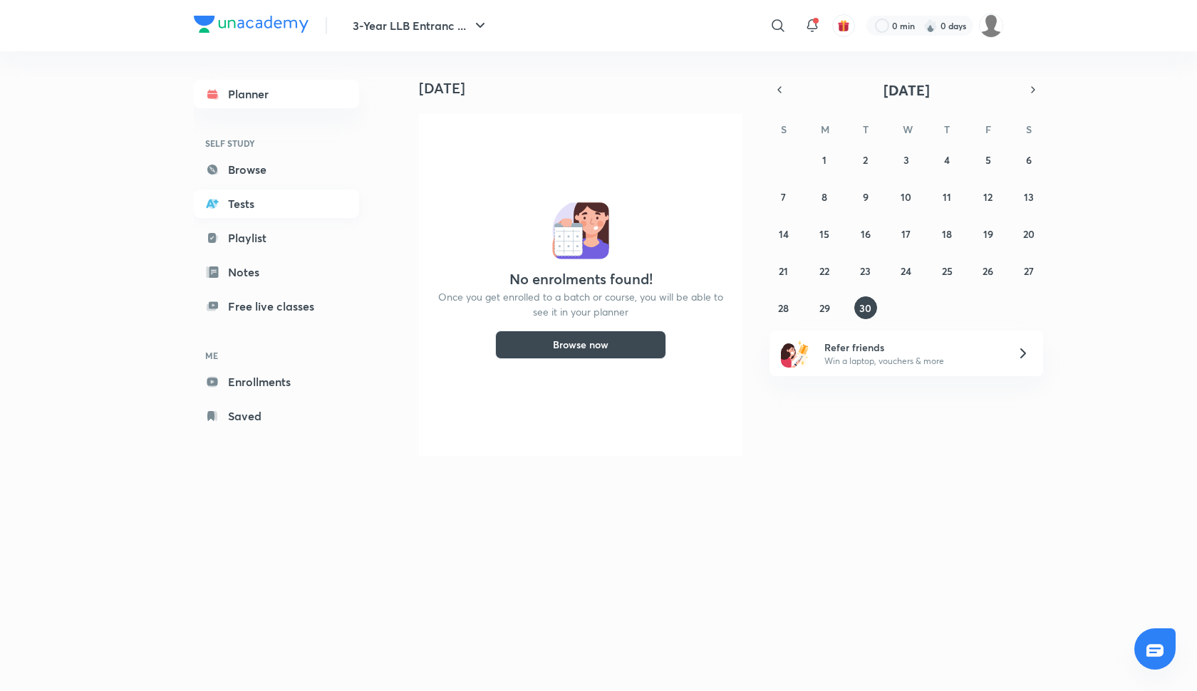
click at [302, 204] on link "Tests" at bounding box center [276, 203] width 165 height 28
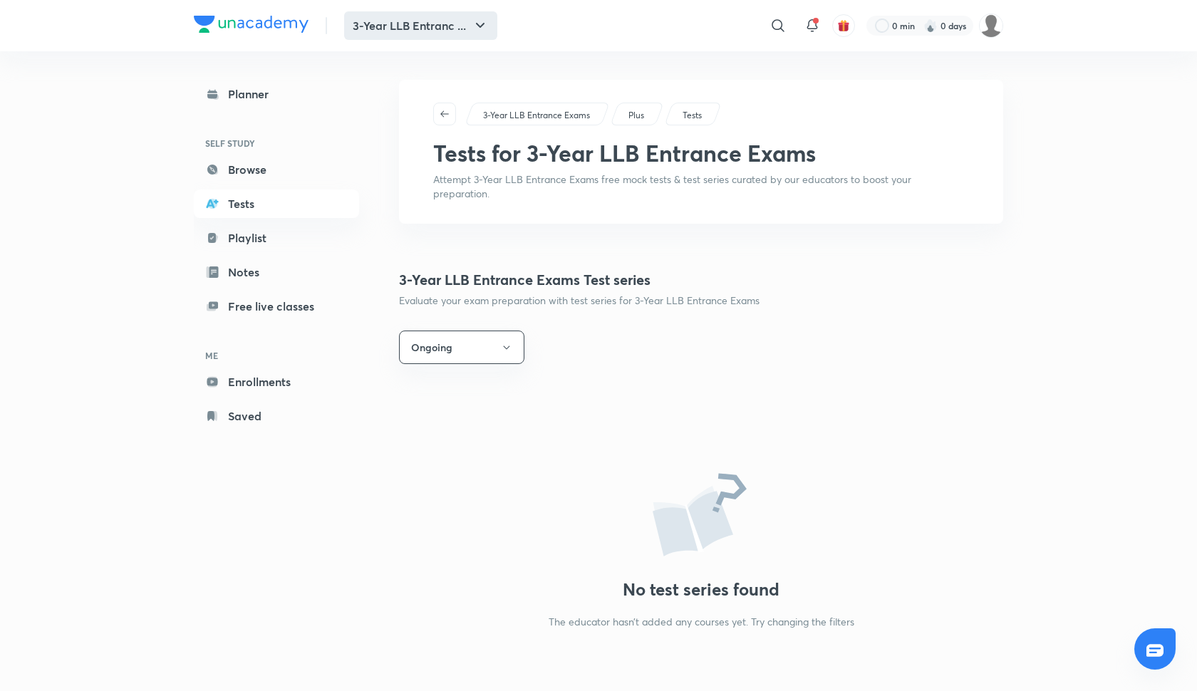
click at [438, 33] on button "3-Year LLB Entranc ..." at bounding box center [420, 25] width 153 height 28
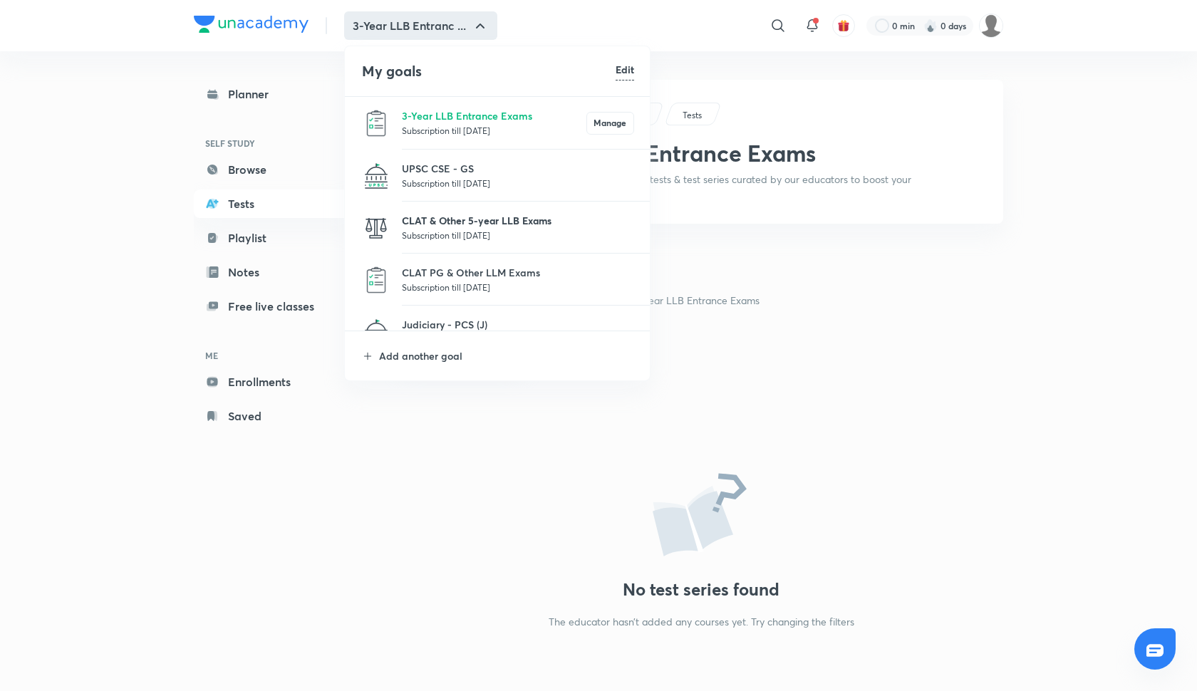
click at [462, 223] on p "CLAT & Other 5-year LLB Exams" at bounding box center [518, 220] width 232 height 15
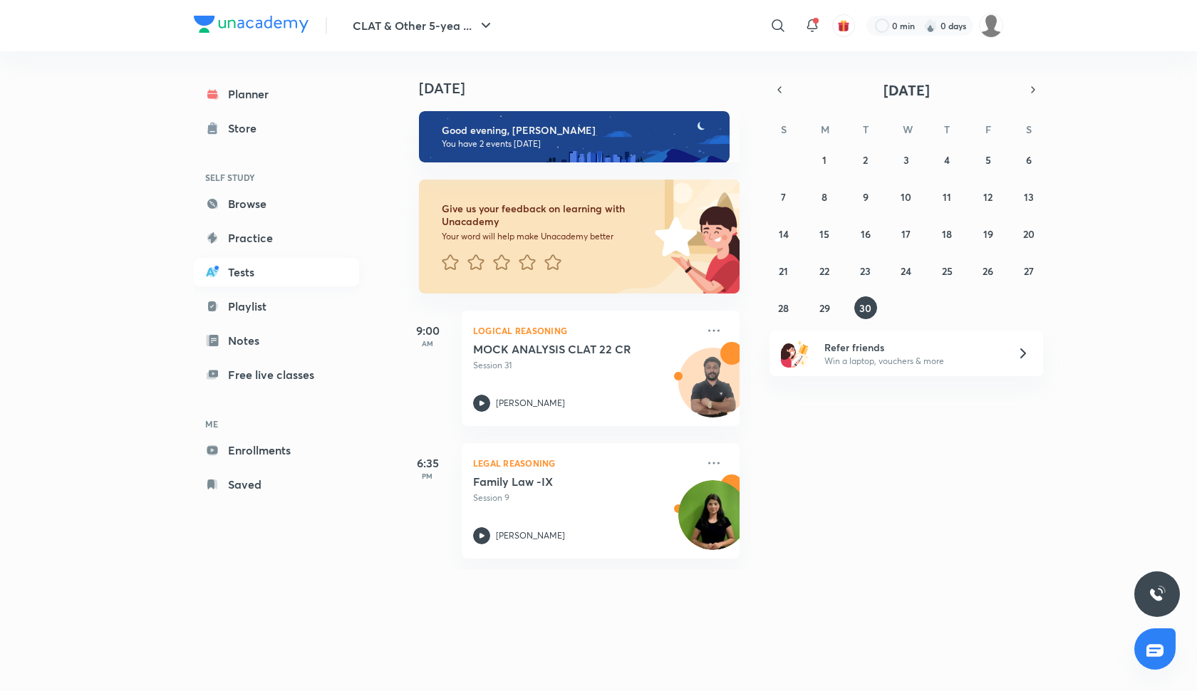
click at [285, 271] on link "Tests" at bounding box center [276, 272] width 165 height 28
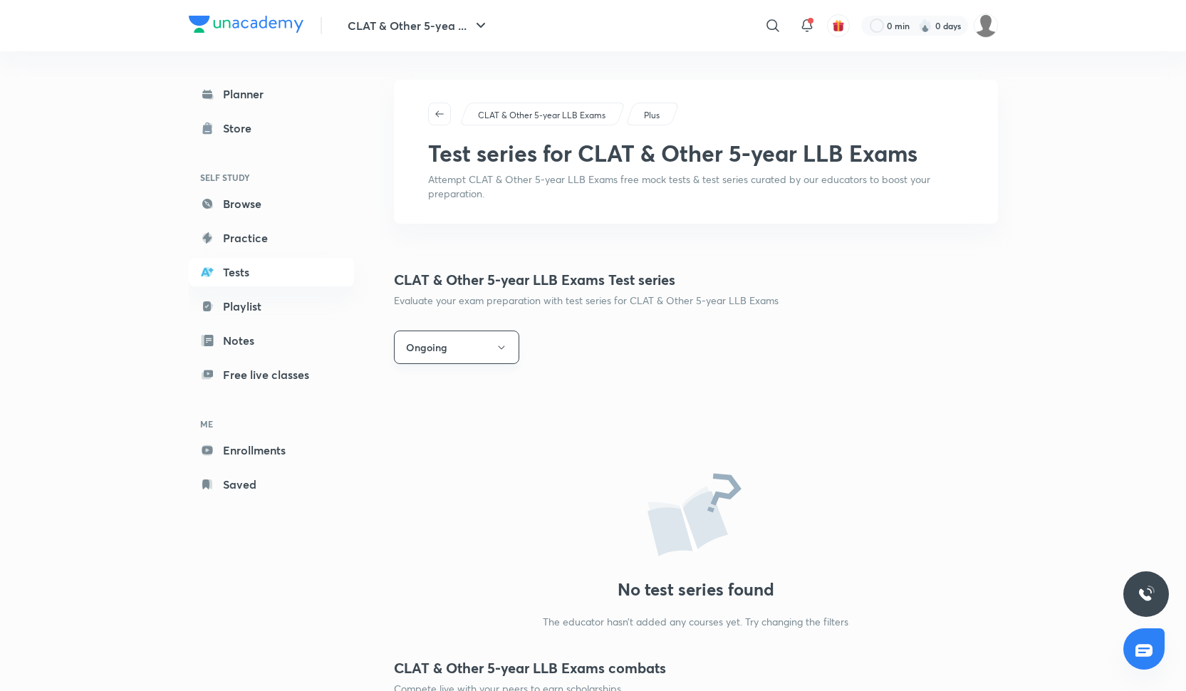
click at [475, 352] on button "Ongoing" at bounding box center [456, 347] width 125 height 33
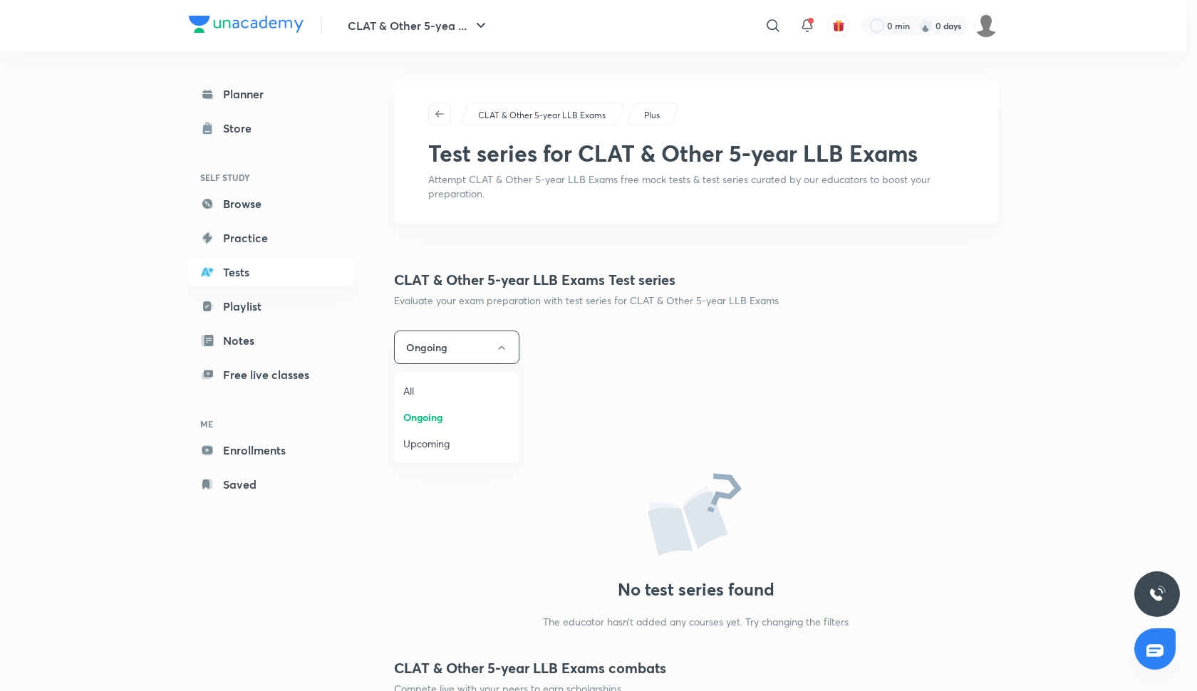
click at [457, 395] on span "All" at bounding box center [456, 390] width 107 height 15
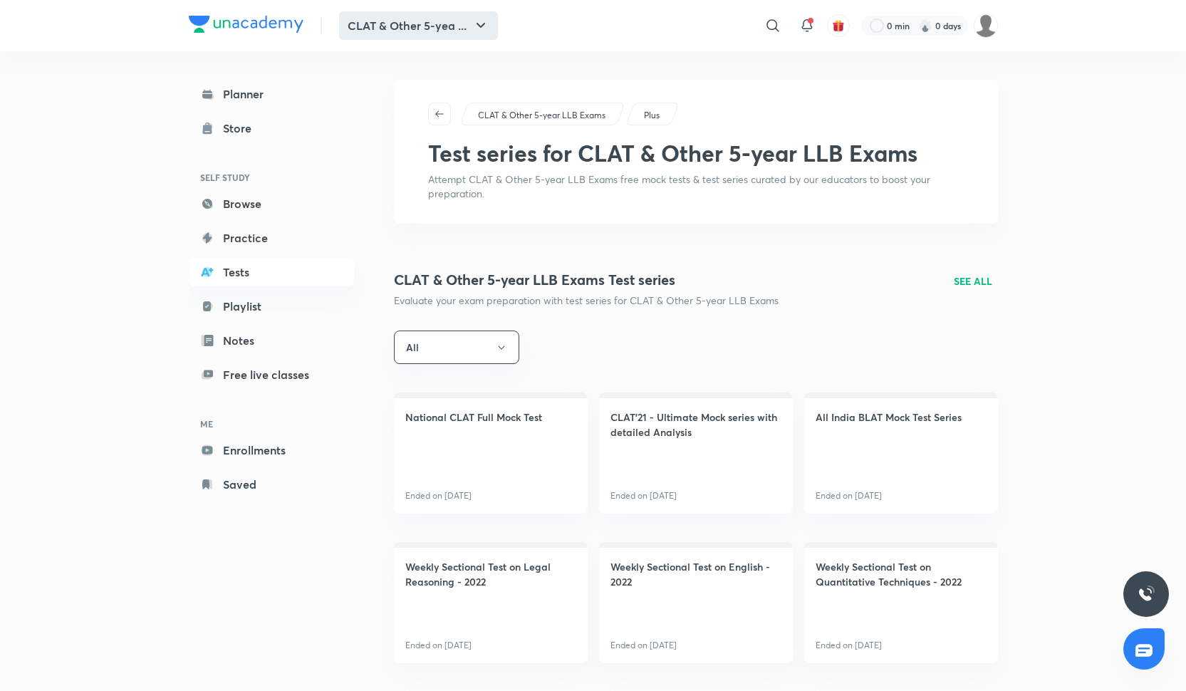
click at [478, 29] on icon "button" at bounding box center [480, 25] width 17 height 17
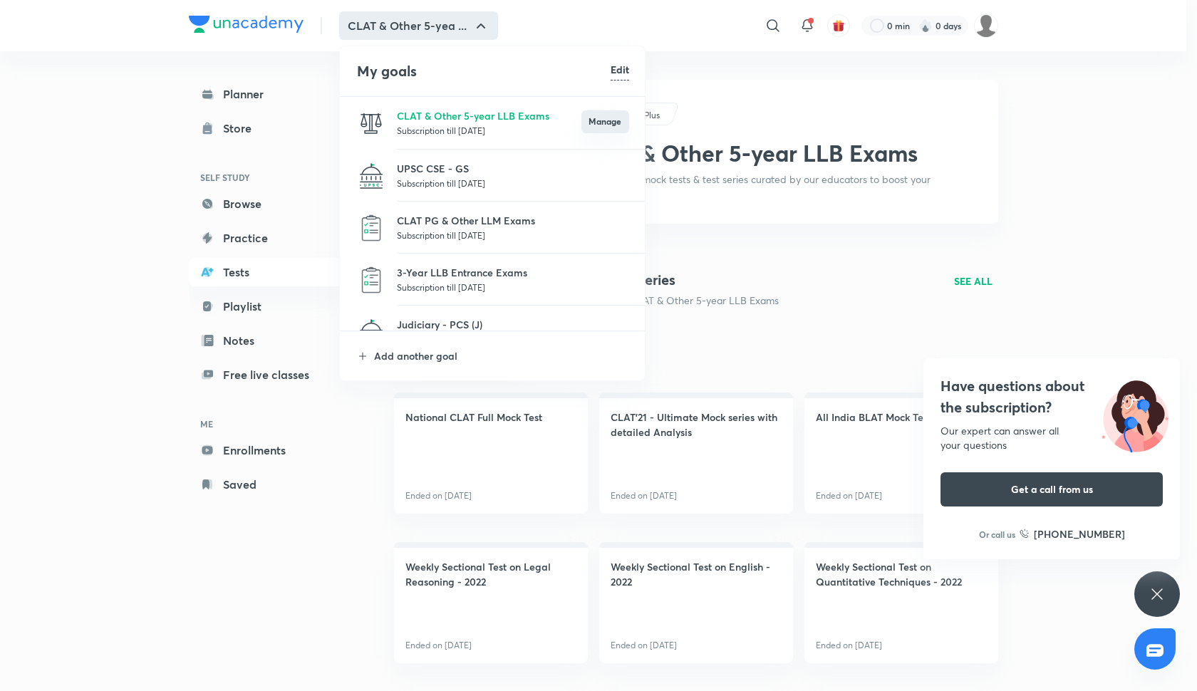
click at [599, 120] on button "Manage" at bounding box center [605, 121] width 48 height 23
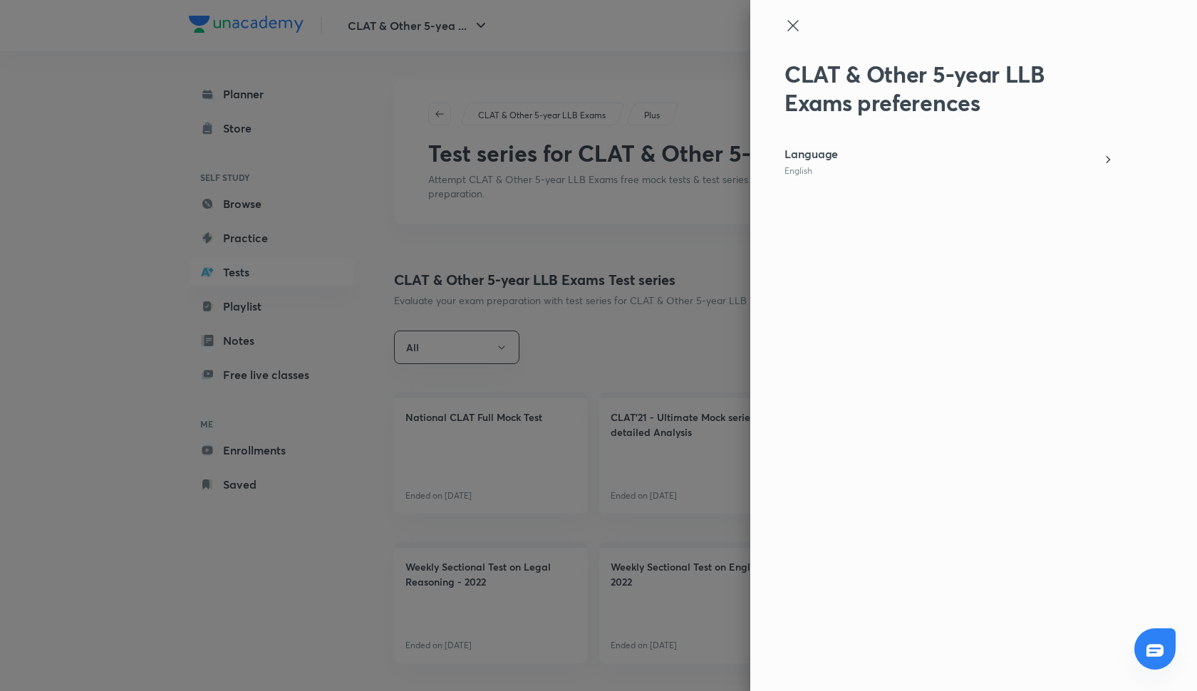
click at [792, 29] on icon at bounding box center [792, 25] width 17 height 17
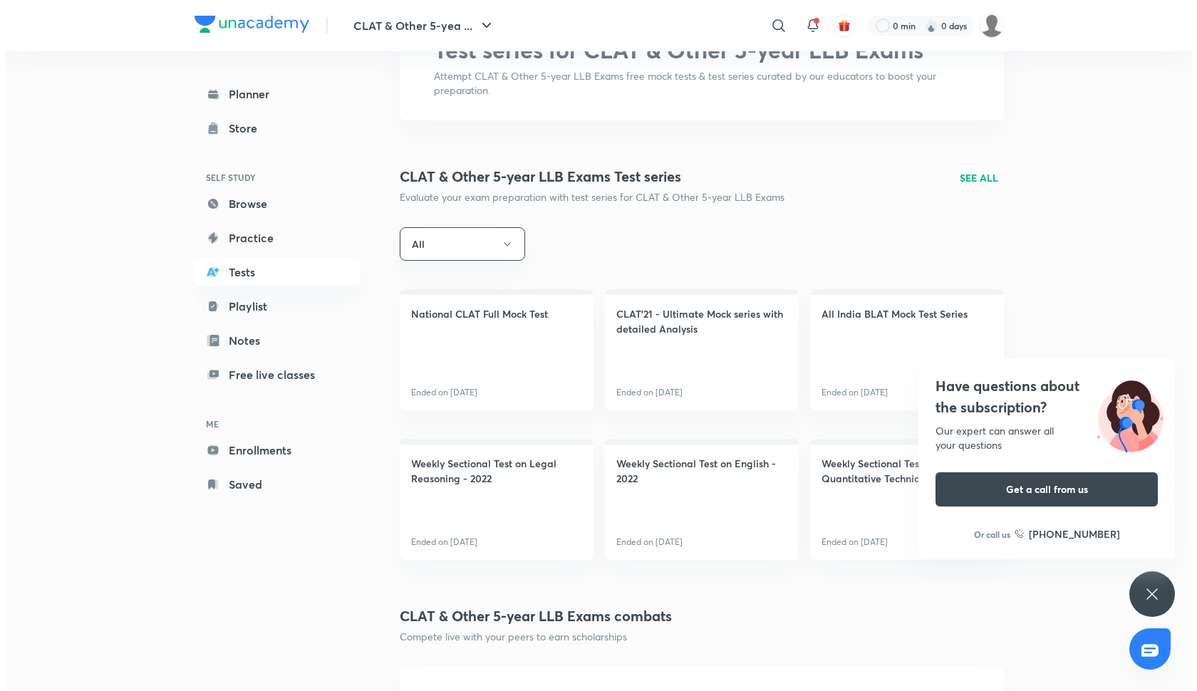
scroll to position [104, 0]
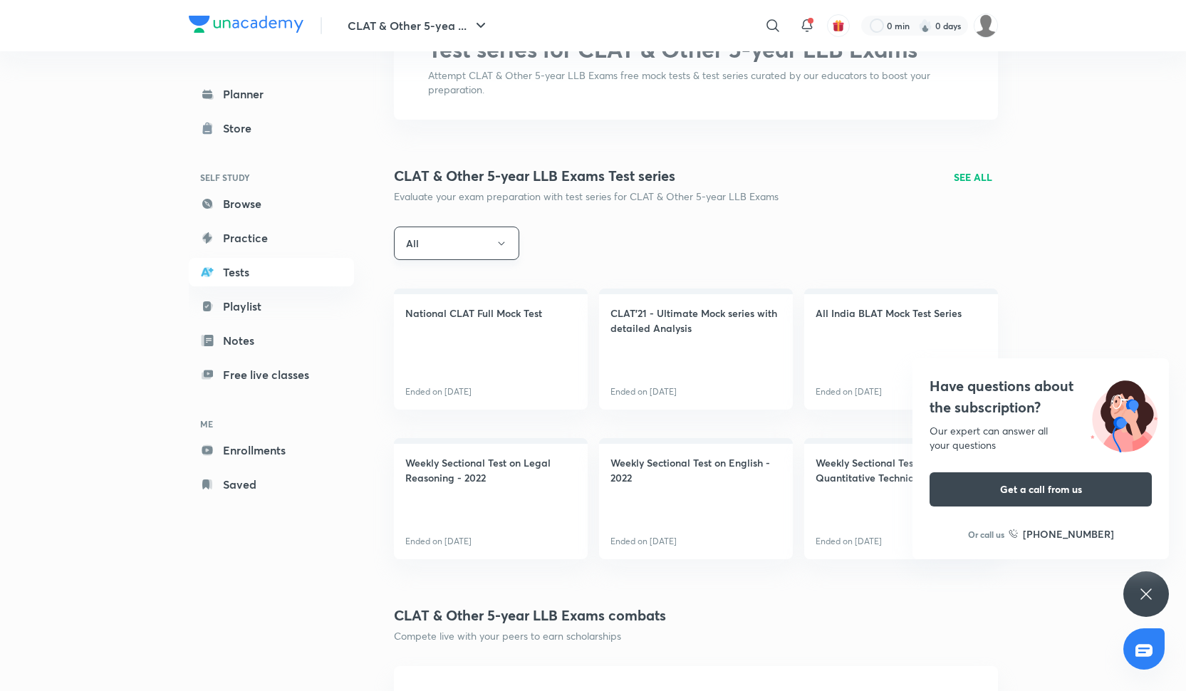
click at [495, 249] on button "All" at bounding box center [456, 243] width 125 height 33
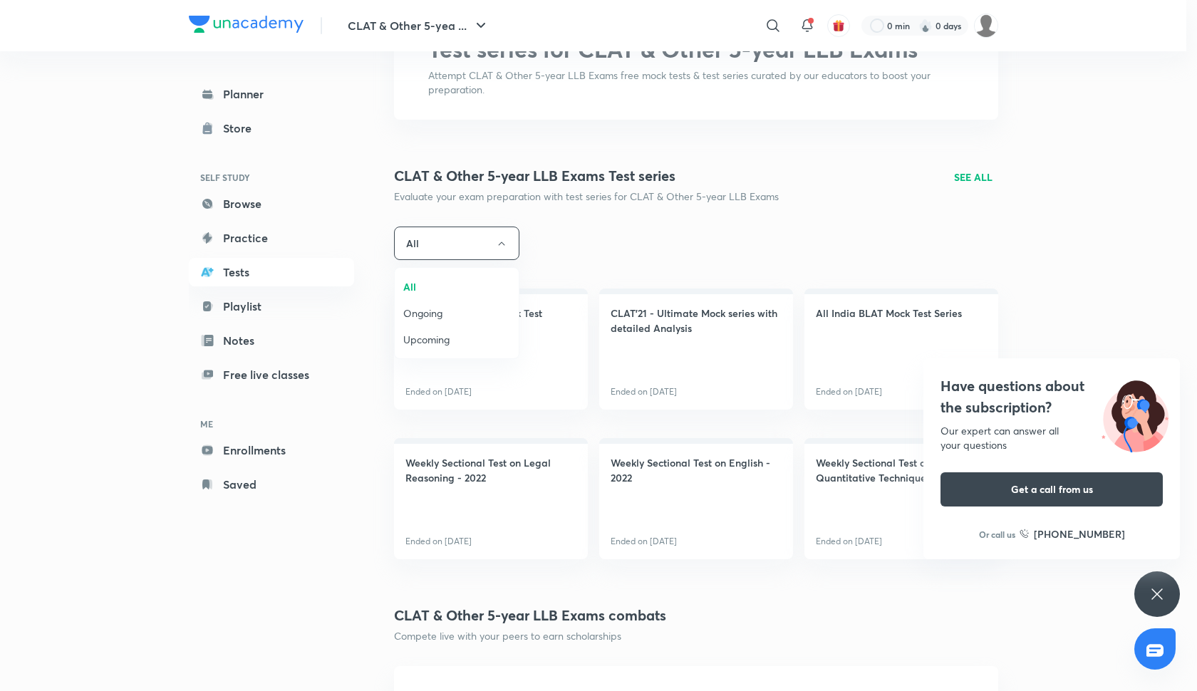
click at [465, 340] on span "Upcoming" at bounding box center [456, 339] width 107 height 15
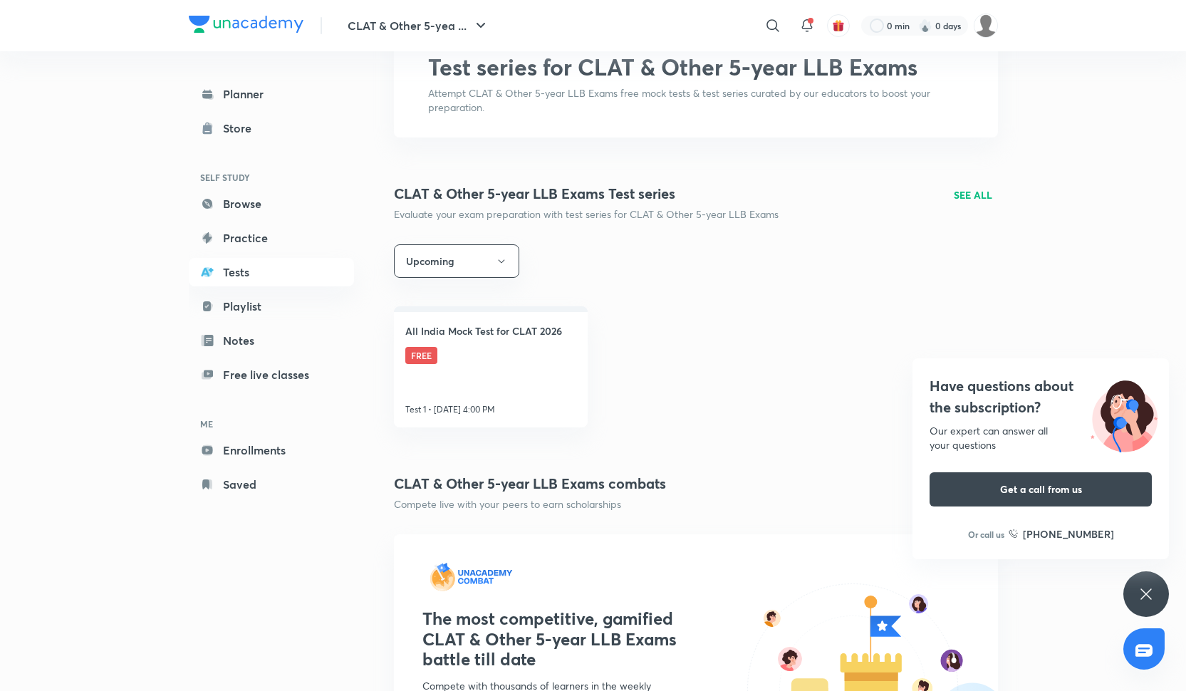
scroll to position [85, 0]
click at [493, 361] on link "All India Mock Test for CLAT 2026 FREE Test 1 • Oct 5, 4:00 PM" at bounding box center [491, 367] width 194 height 121
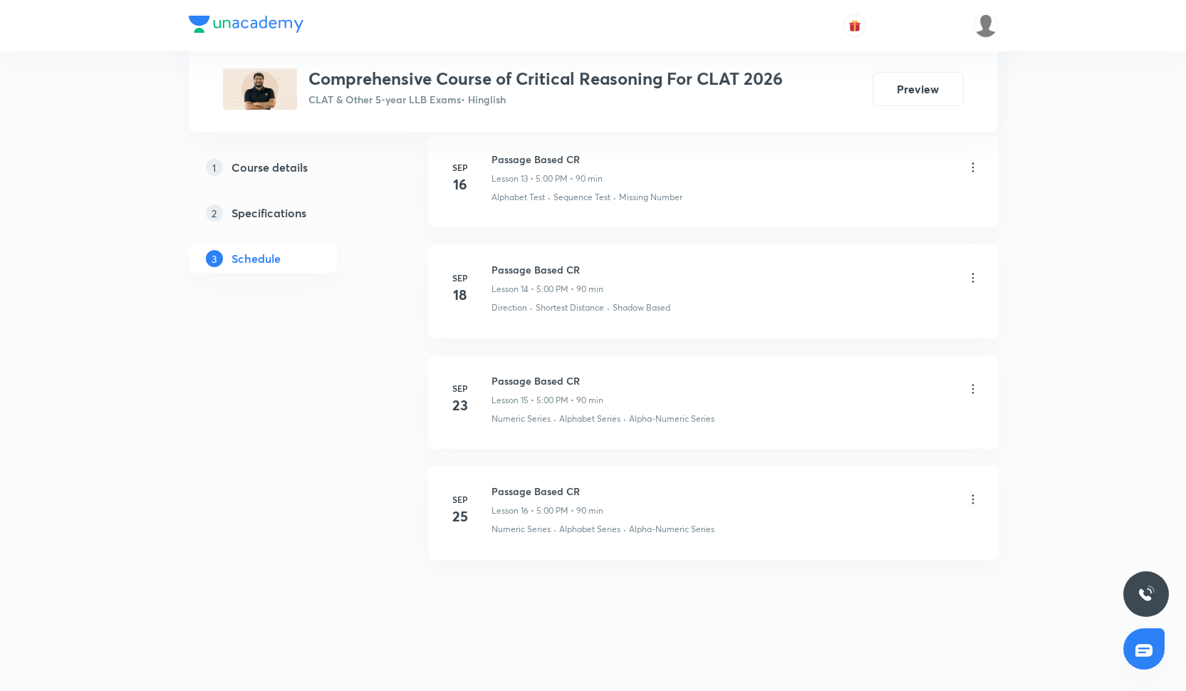
scroll to position [2156, 0]
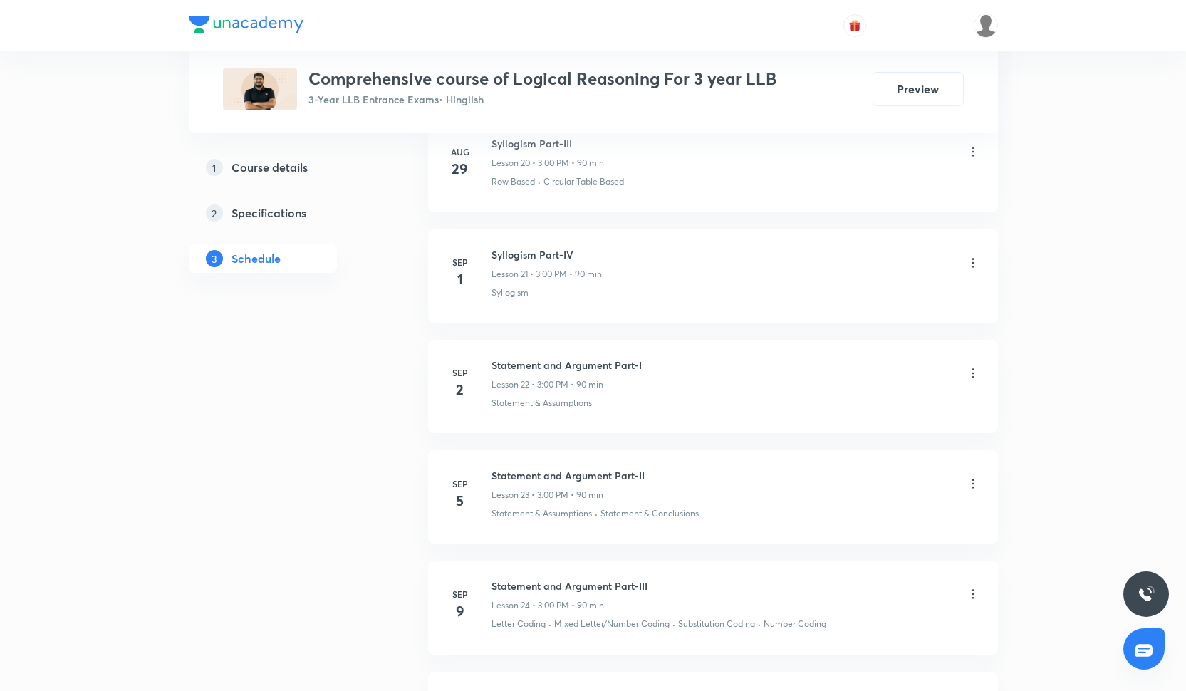
scroll to position [3265, 0]
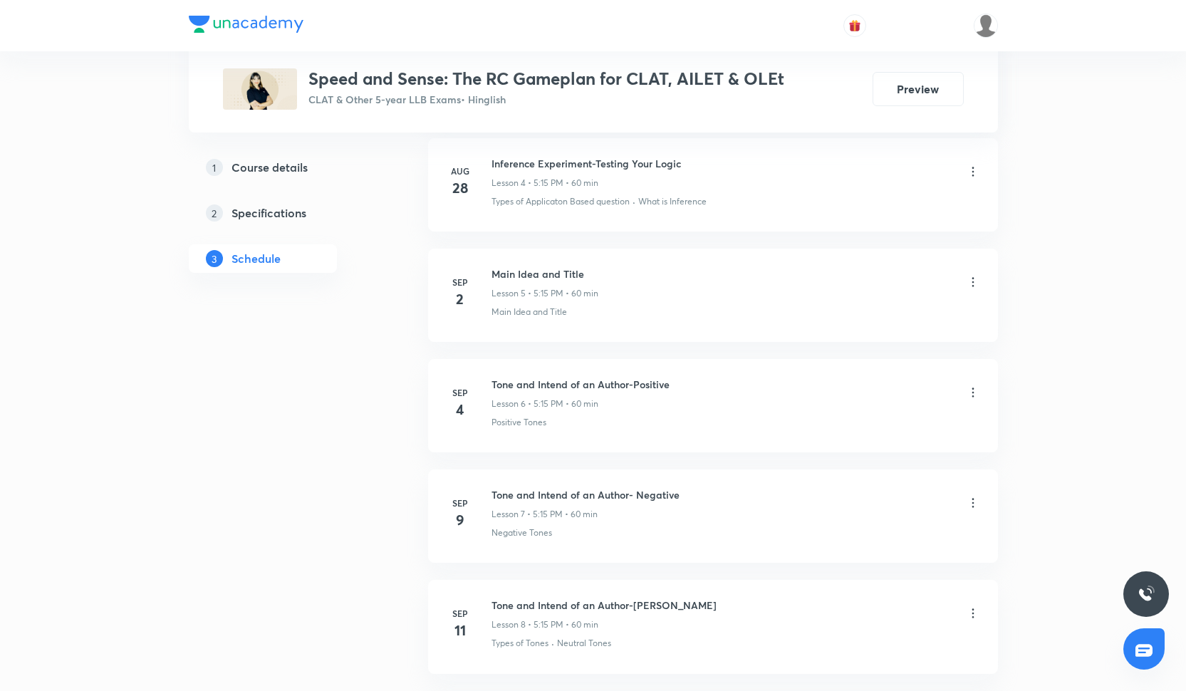
scroll to position [924, 0]
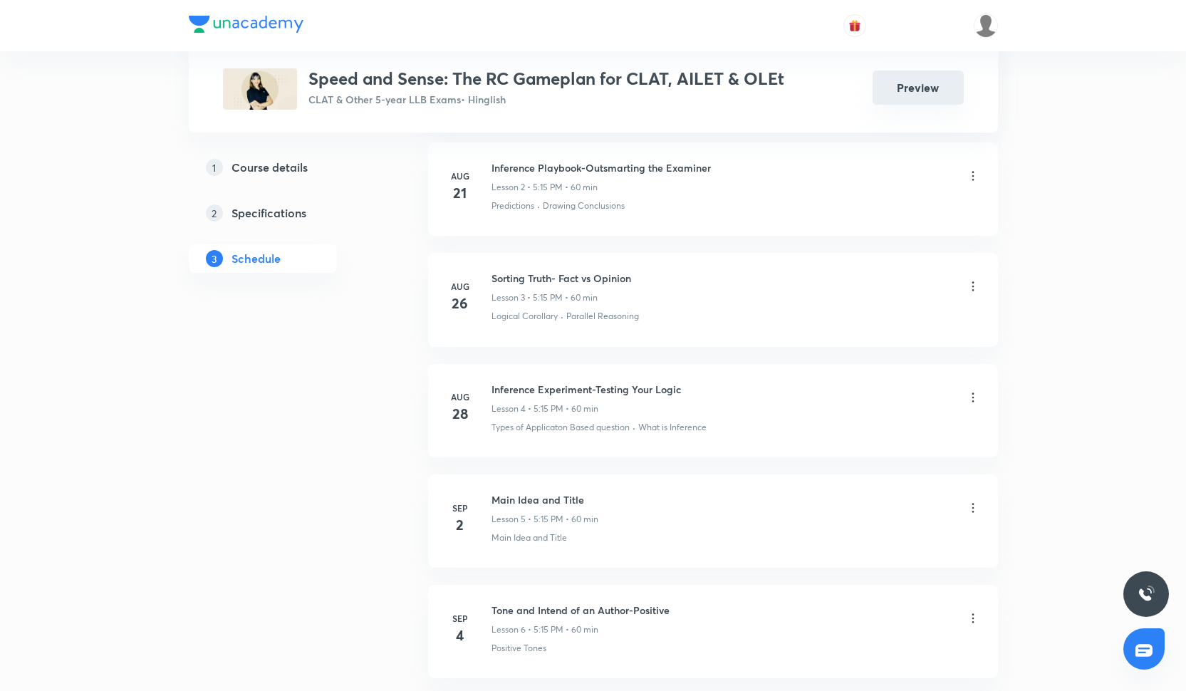
click at [903, 100] on button "Preview" at bounding box center [918, 88] width 91 height 34
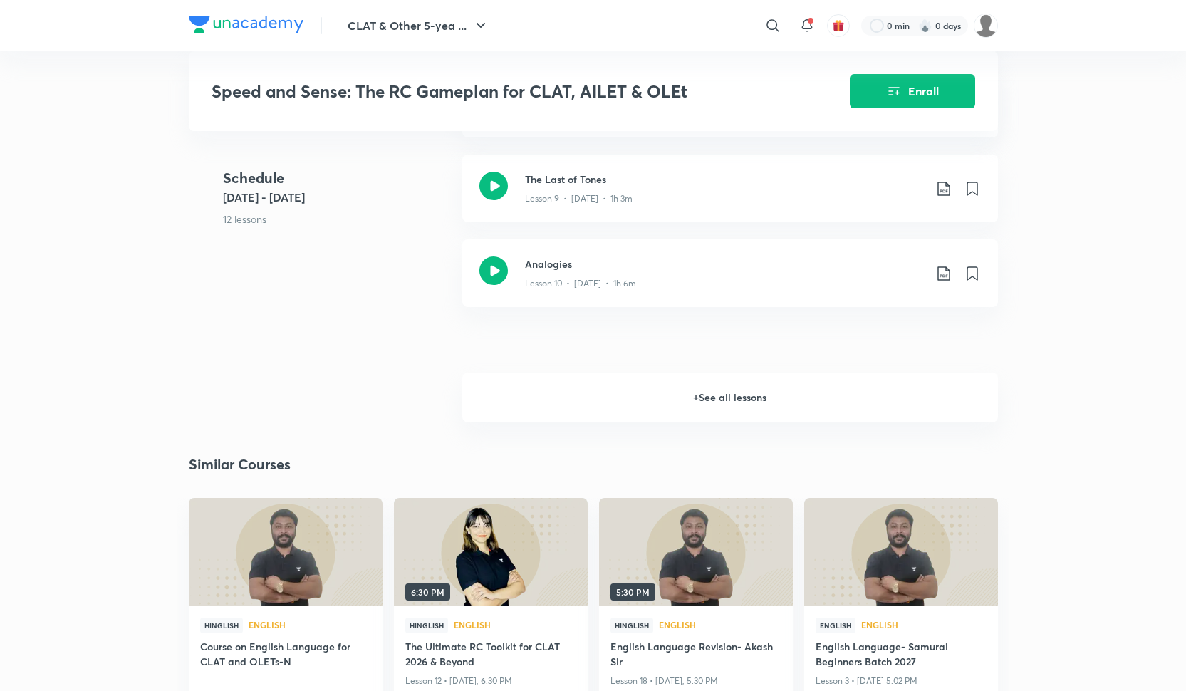
scroll to position [1446, 0]
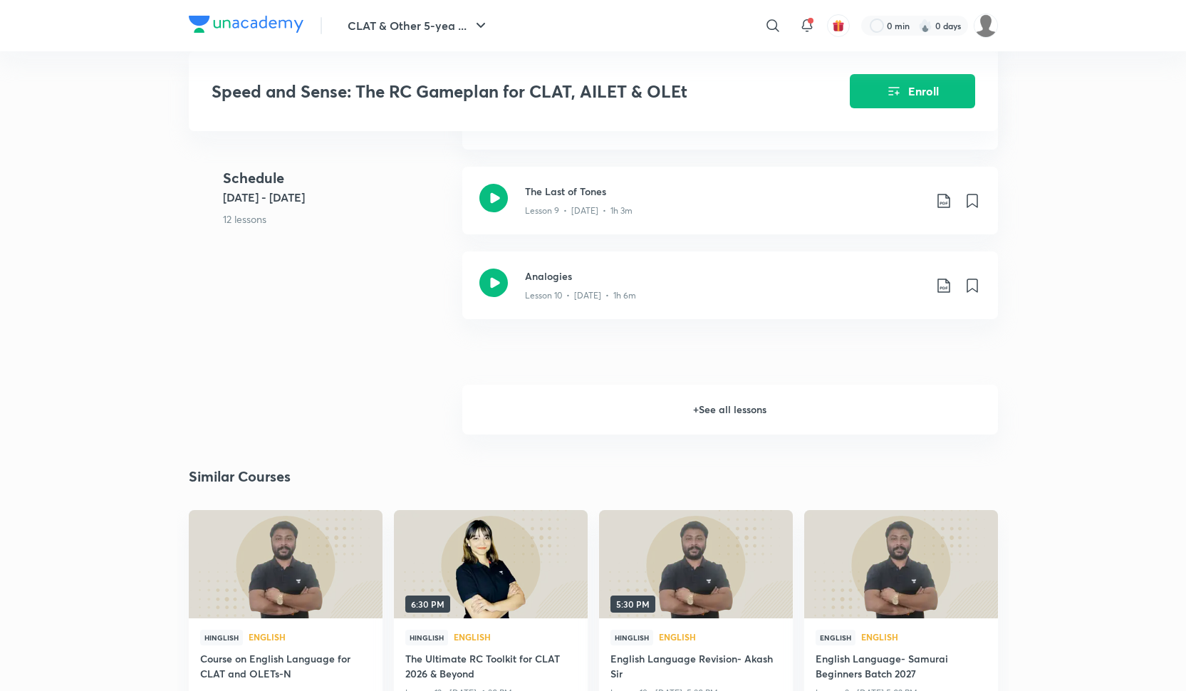
click at [751, 413] on h6 "+ See all lessons" at bounding box center [730, 410] width 536 height 50
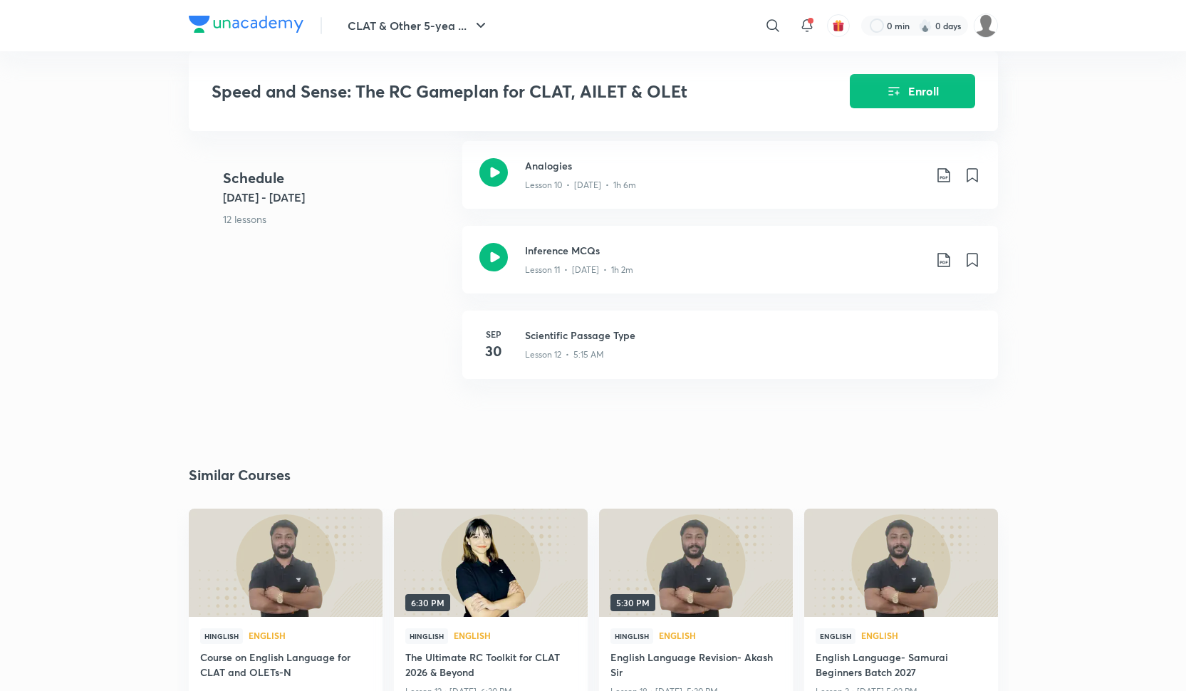
scroll to position [1553, 0]
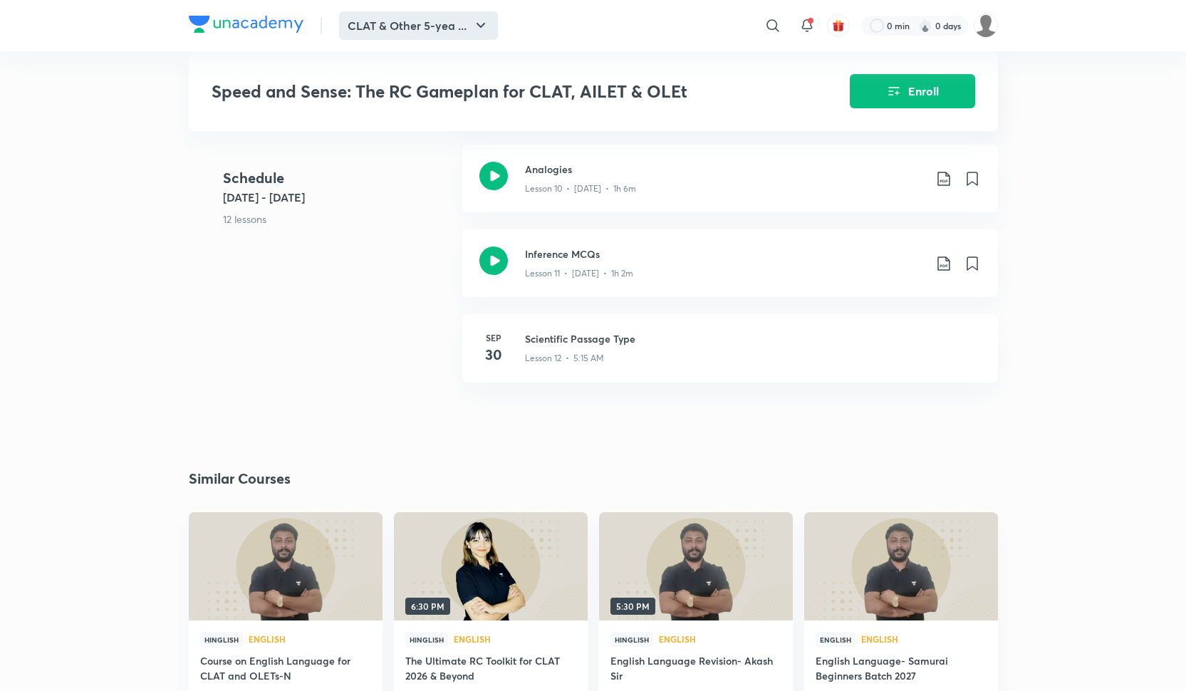
click at [432, 26] on button "CLAT & Other 5-yea ..." at bounding box center [418, 25] width 159 height 28
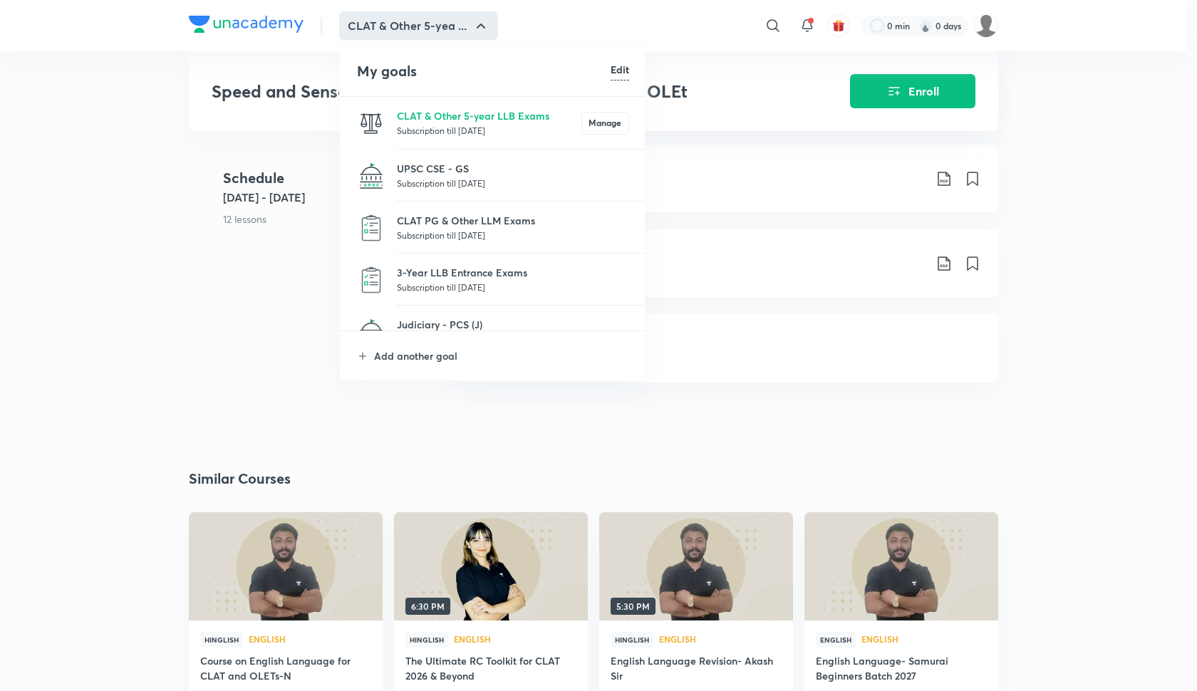
click at [703, 151] on div at bounding box center [598, 345] width 1197 height 691
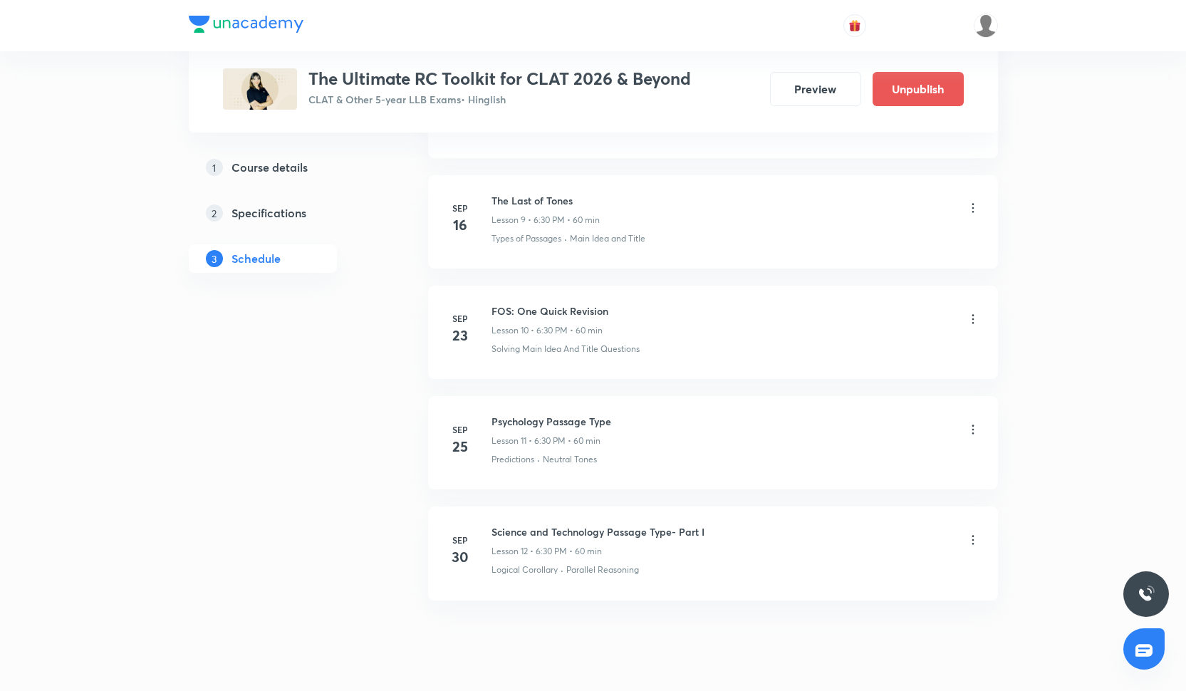
scroll to position [1662, 0]
click at [562, 534] on h6 "Science and Technology Passage Type- Part I" at bounding box center [597, 535] width 213 height 15
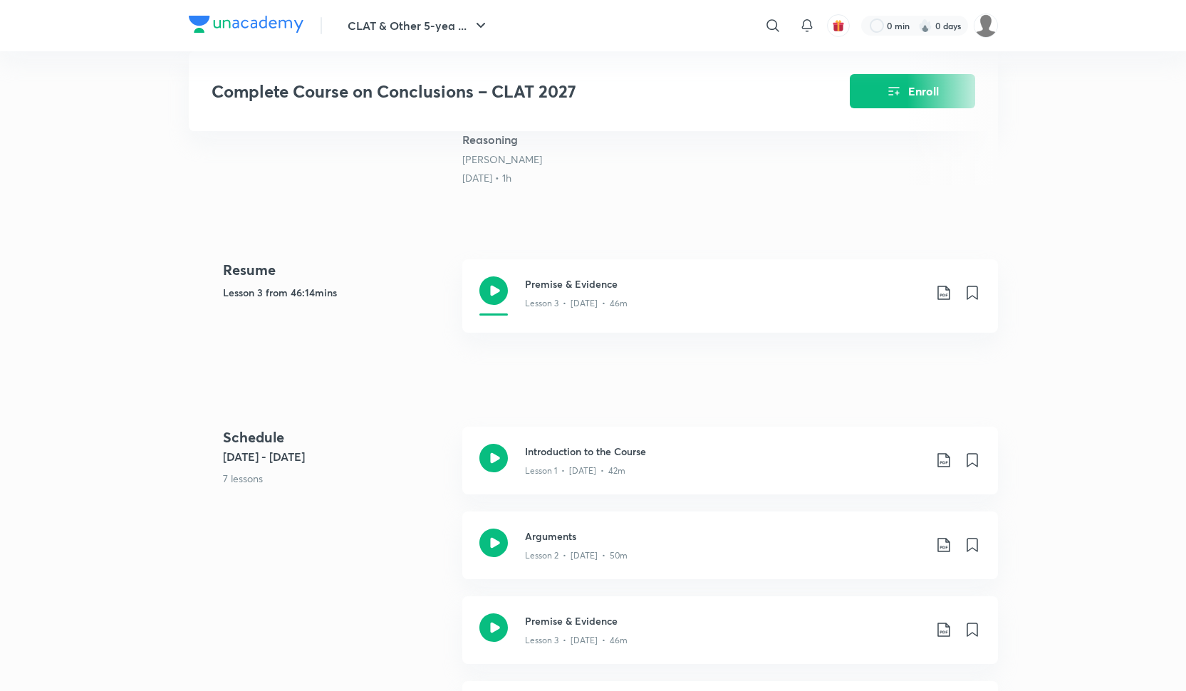
scroll to position [437, 0]
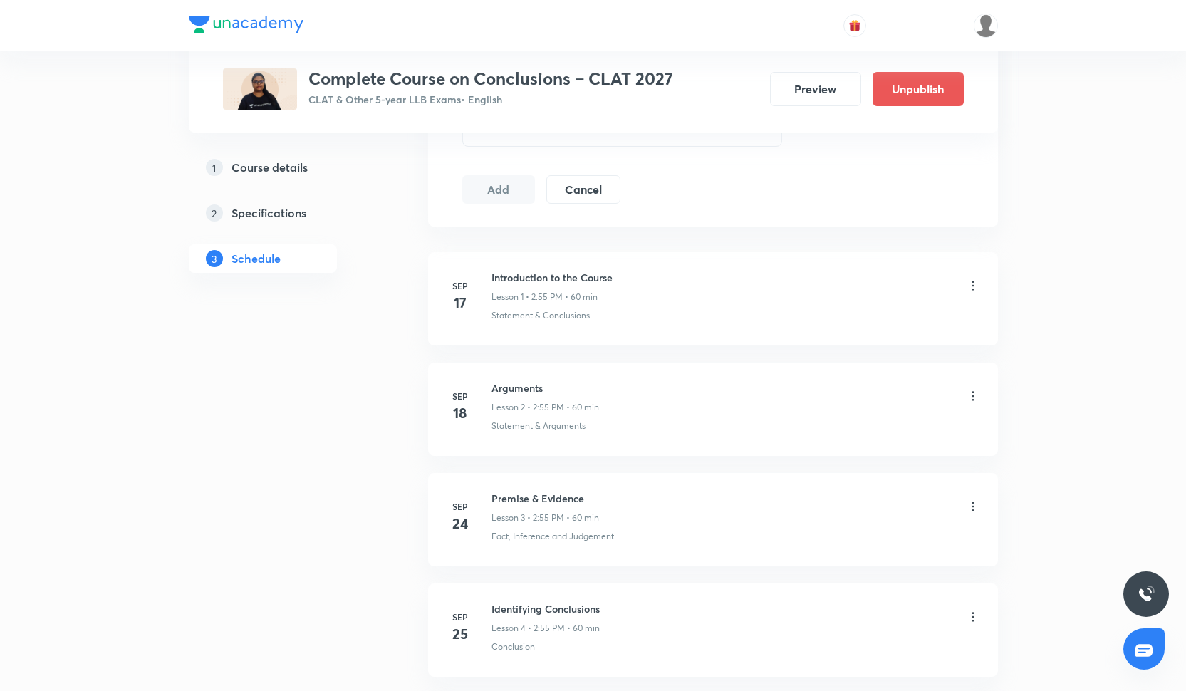
scroll to position [537, 0]
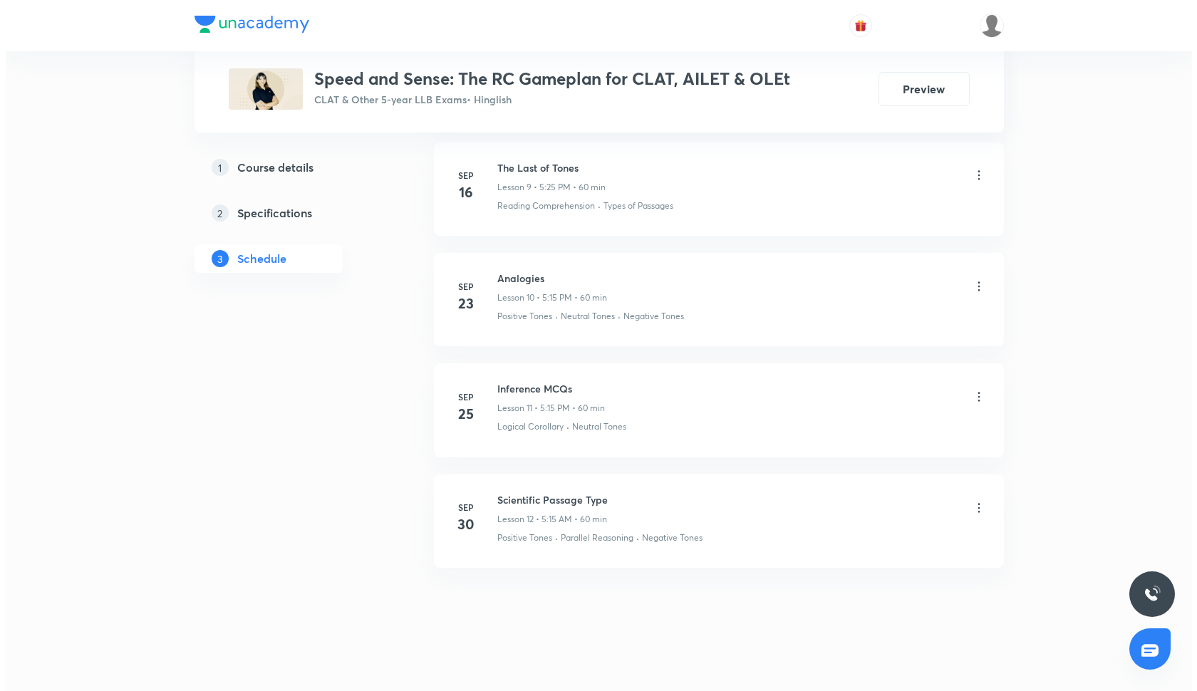
scroll to position [1697, 0]
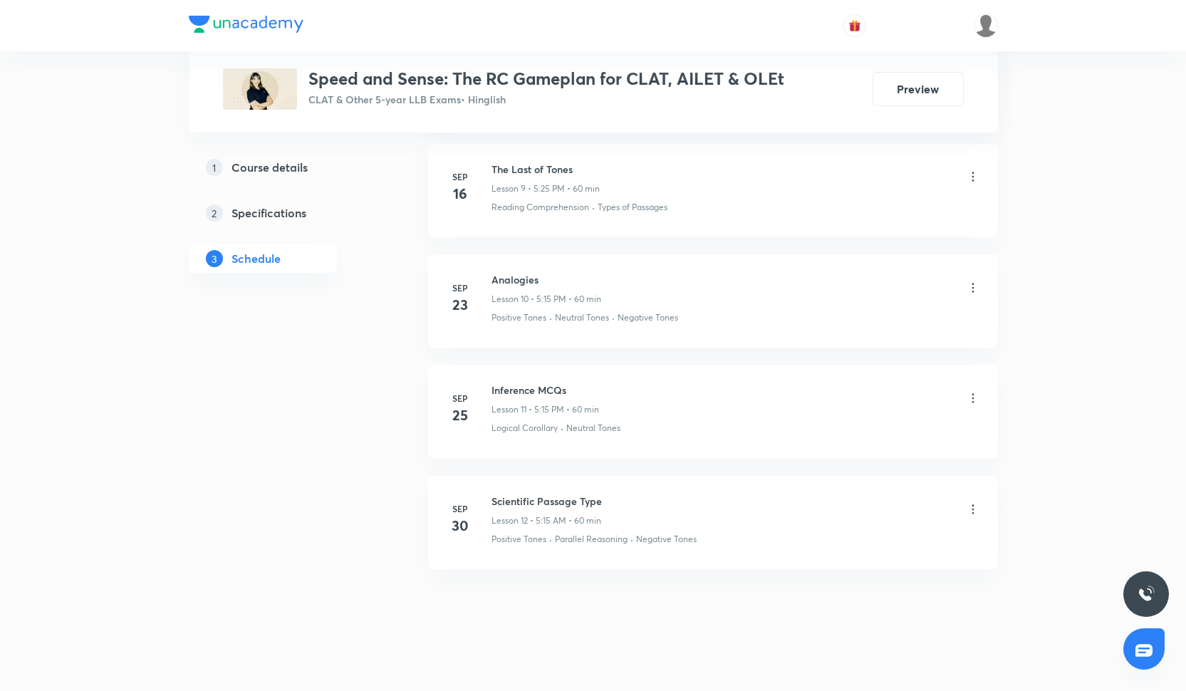
click at [967, 506] on icon at bounding box center [973, 509] width 14 height 14
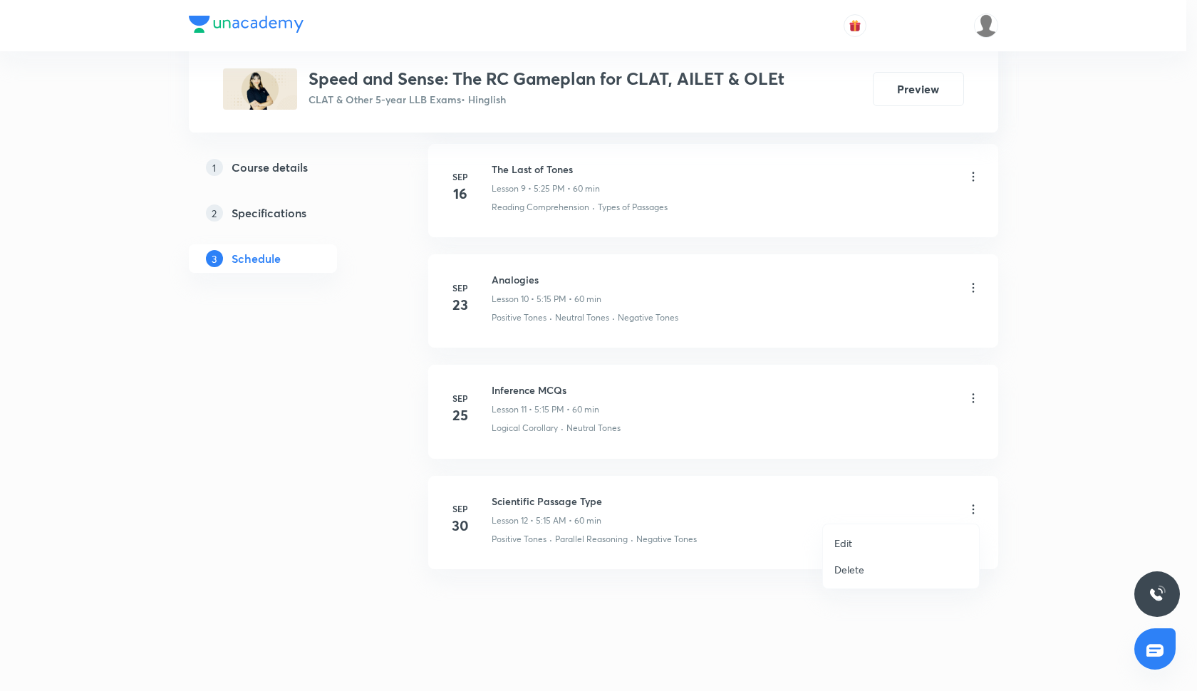
click at [882, 541] on li "Edit" at bounding box center [901, 543] width 156 height 26
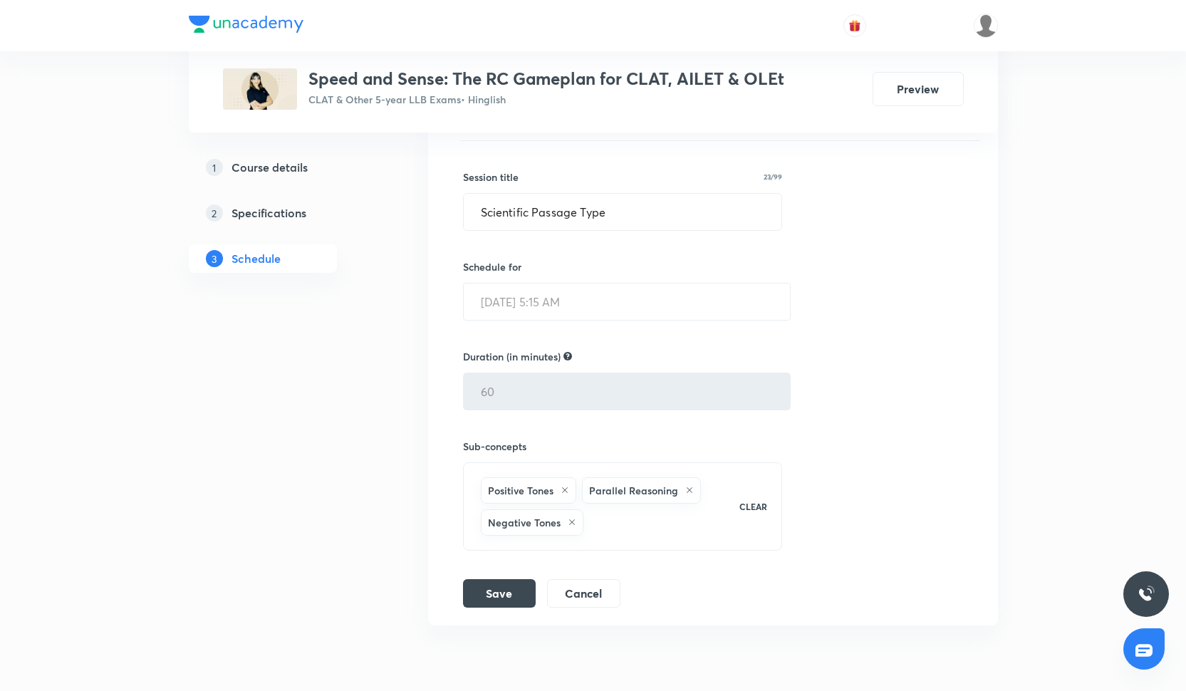
scroll to position [1573, 0]
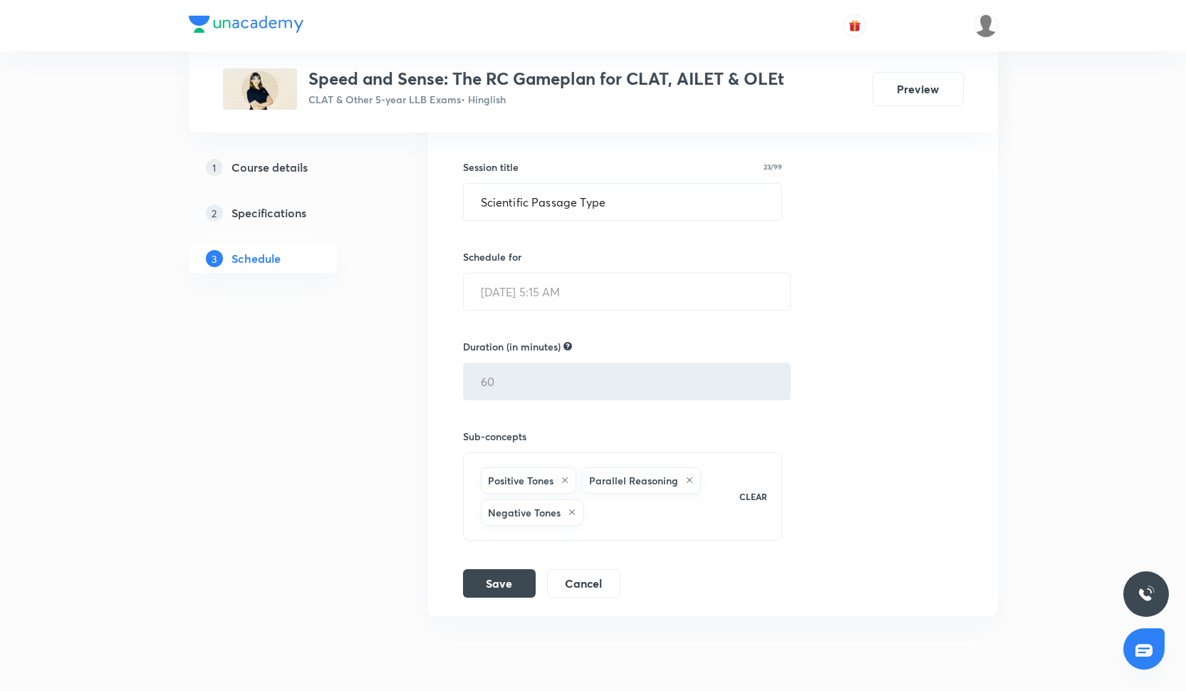
click at [583, 600] on li "Scientific Passage Type Lesson 12 Positive Tones · Parallel Reasoning · Negativ…" at bounding box center [713, 331] width 570 height 567
click at [524, 202] on input "Scientific Passage Type" at bounding box center [623, 202] width 318 height 36
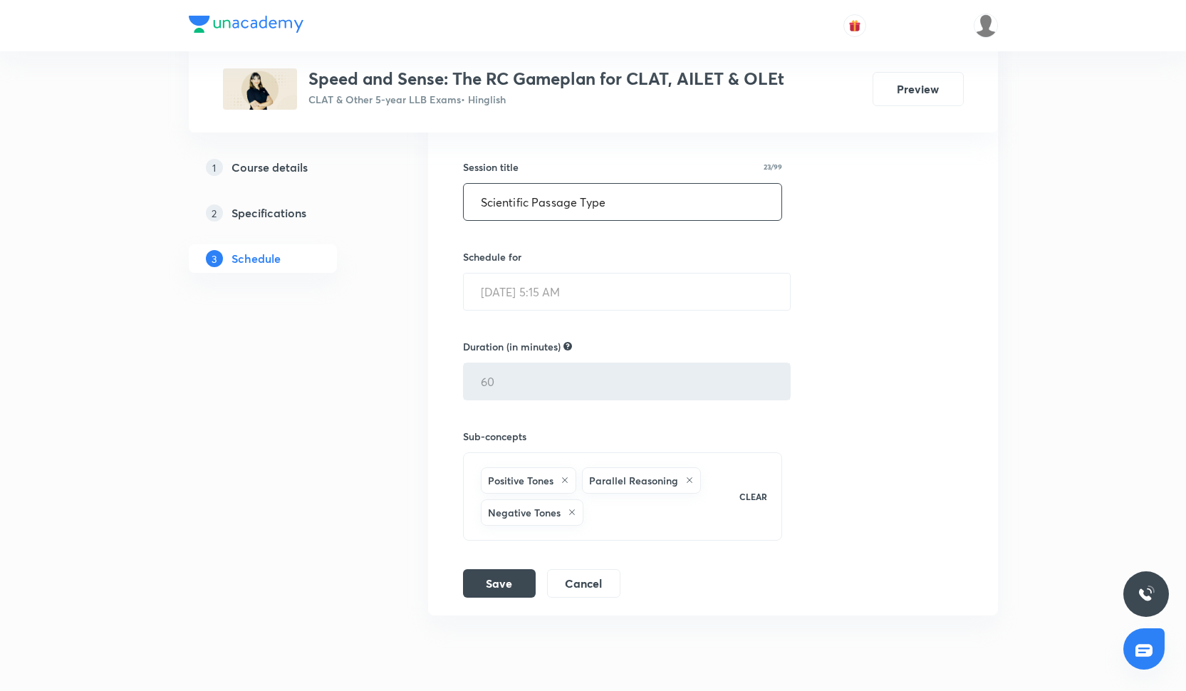
click at [524, 202] on input "Scientific Passage Type" at bounding box center [623, 202] width 318 height 36
click at [578, 583] on button "Cancel" at bounding box center [583, 582] width 73 height 28
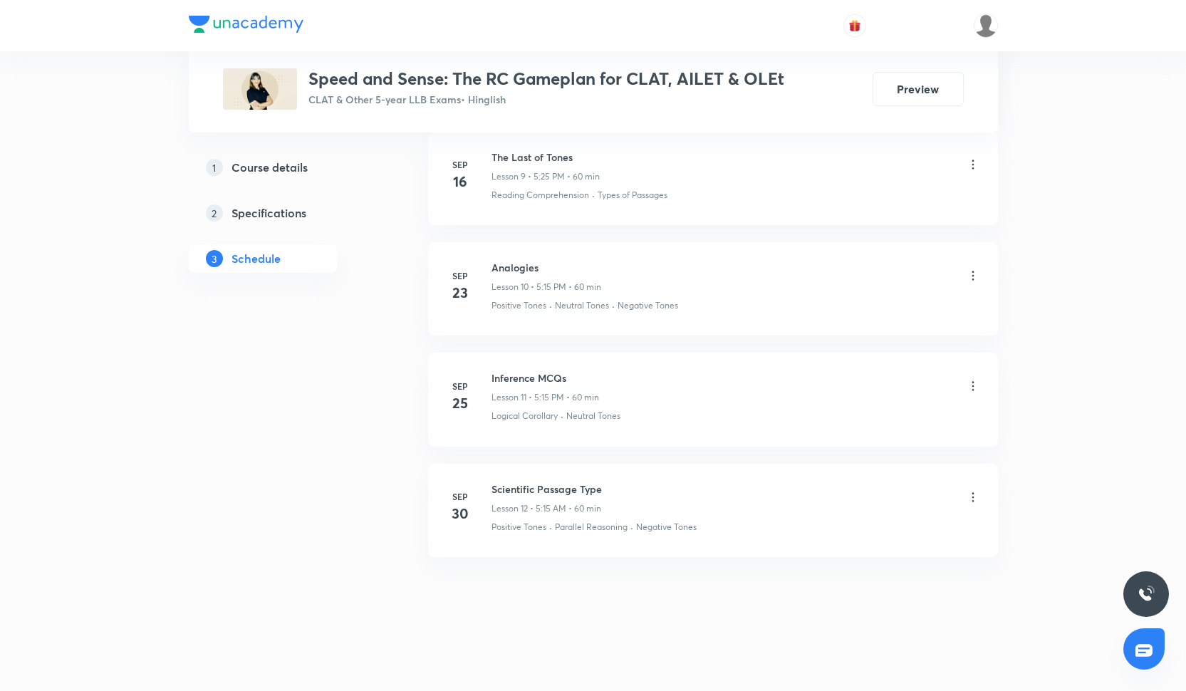
scroll to position [1200, 0]
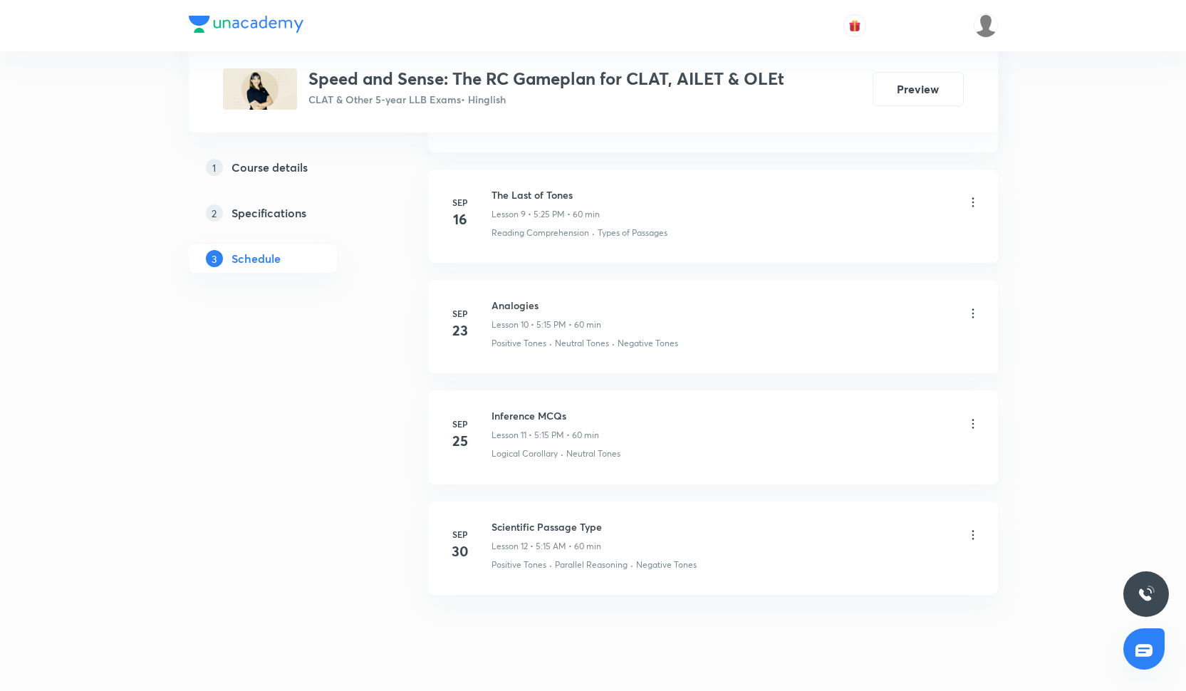
click at [974, 529] on icon at bounding box center [973, 535] width 14 height 14
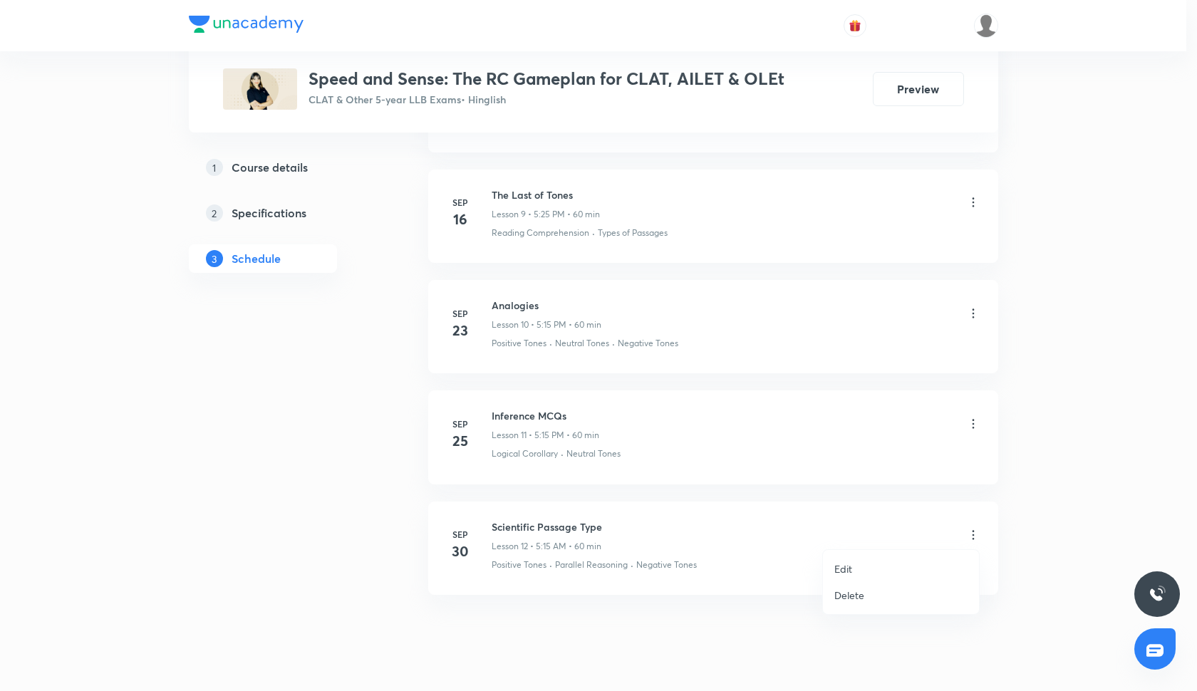
click at [868, 598] on li "Delete" at bounding box center [901, 595] width 156 height 26
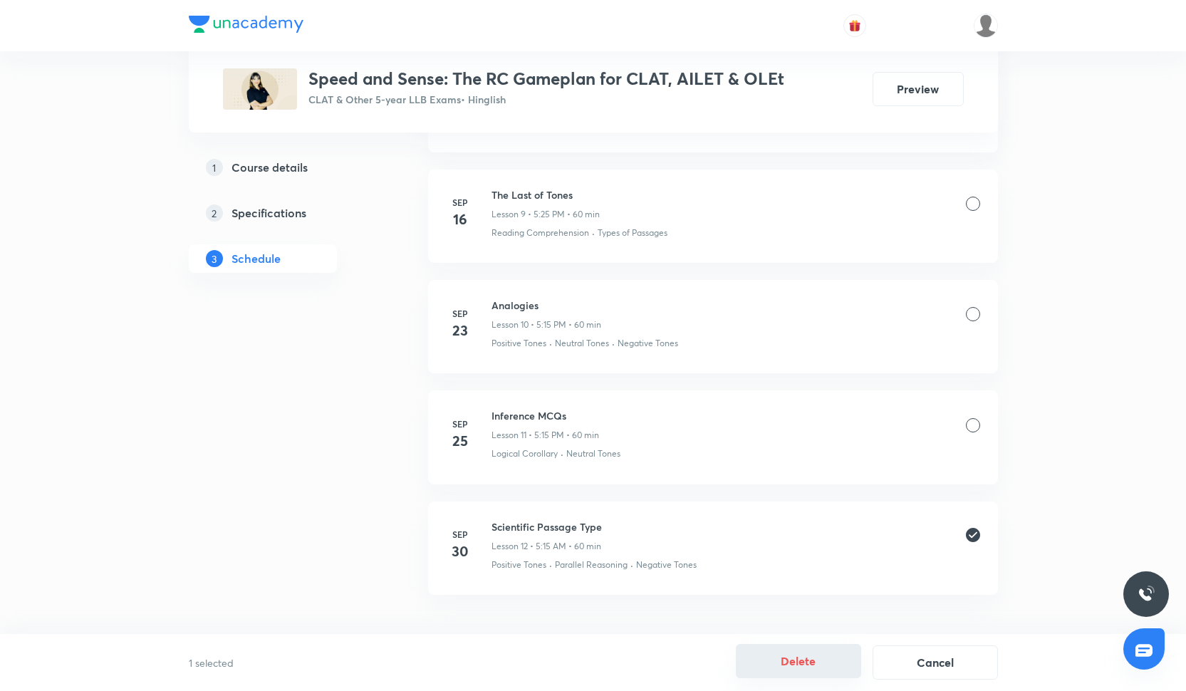
click at [812, 658] on button "Delete" at bounding box center [798, 661] width 125 height 34
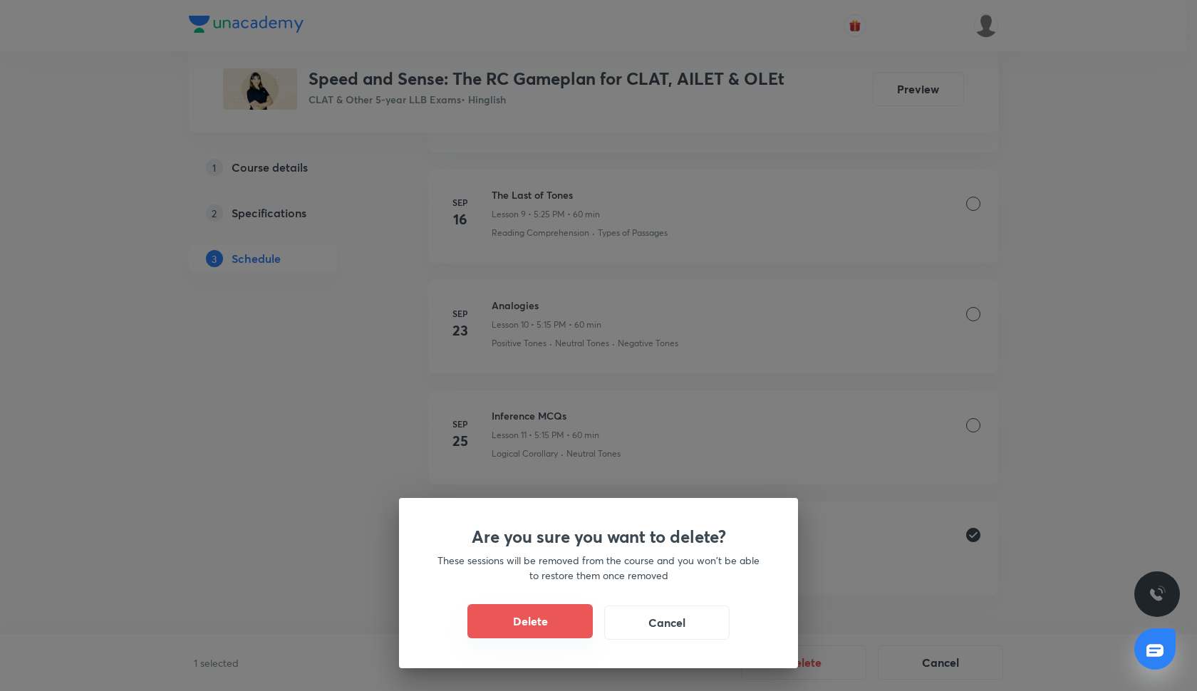
click at [526, 607] on button "Delete" at bounding box center [529, 621] width 125 height 34
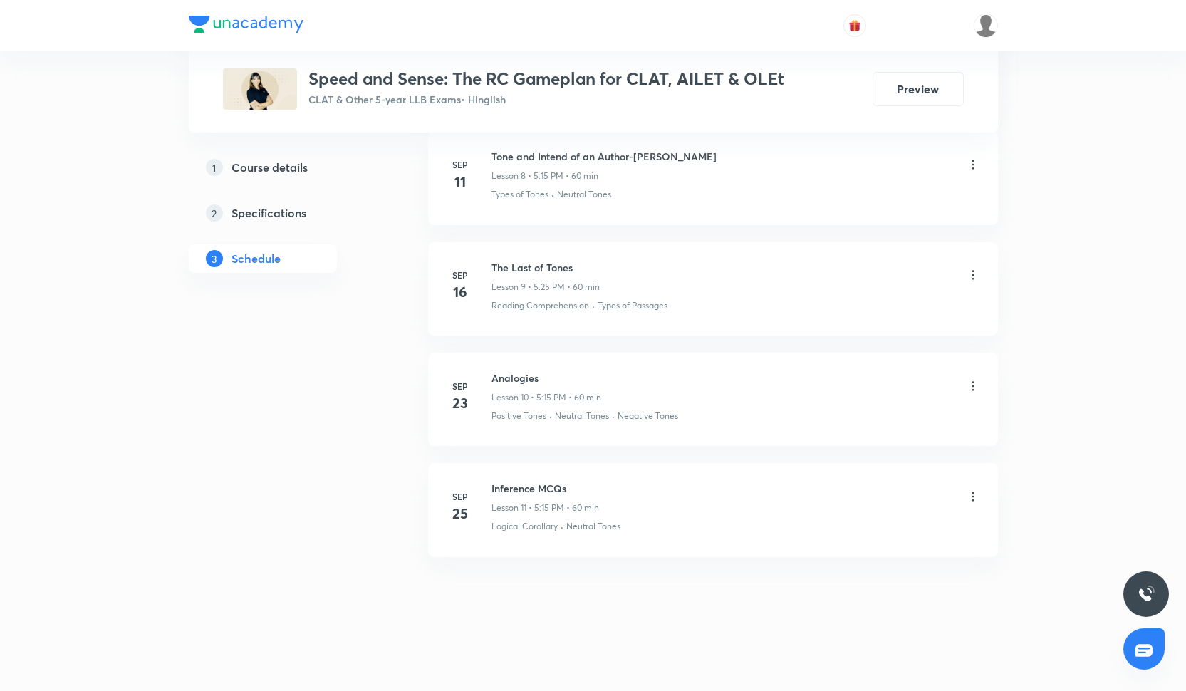
scroll to position [1125, 0]
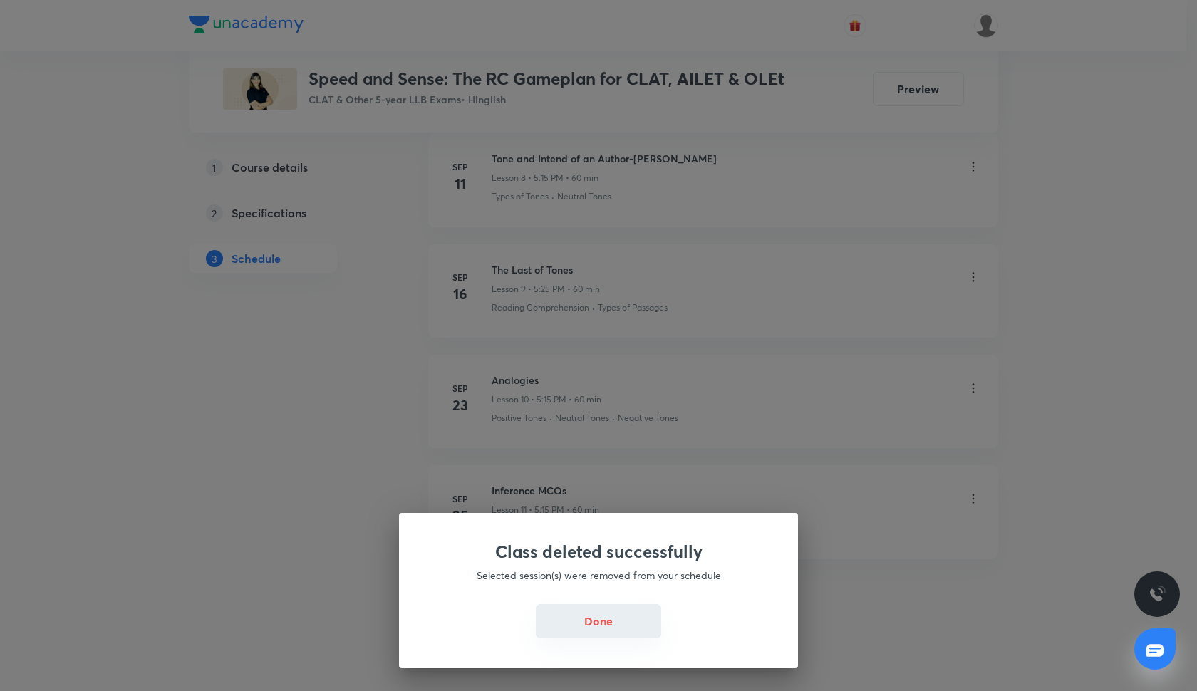
click at [589, 619] on button "Done" at bounding box center [598, 621] width 125 height 34
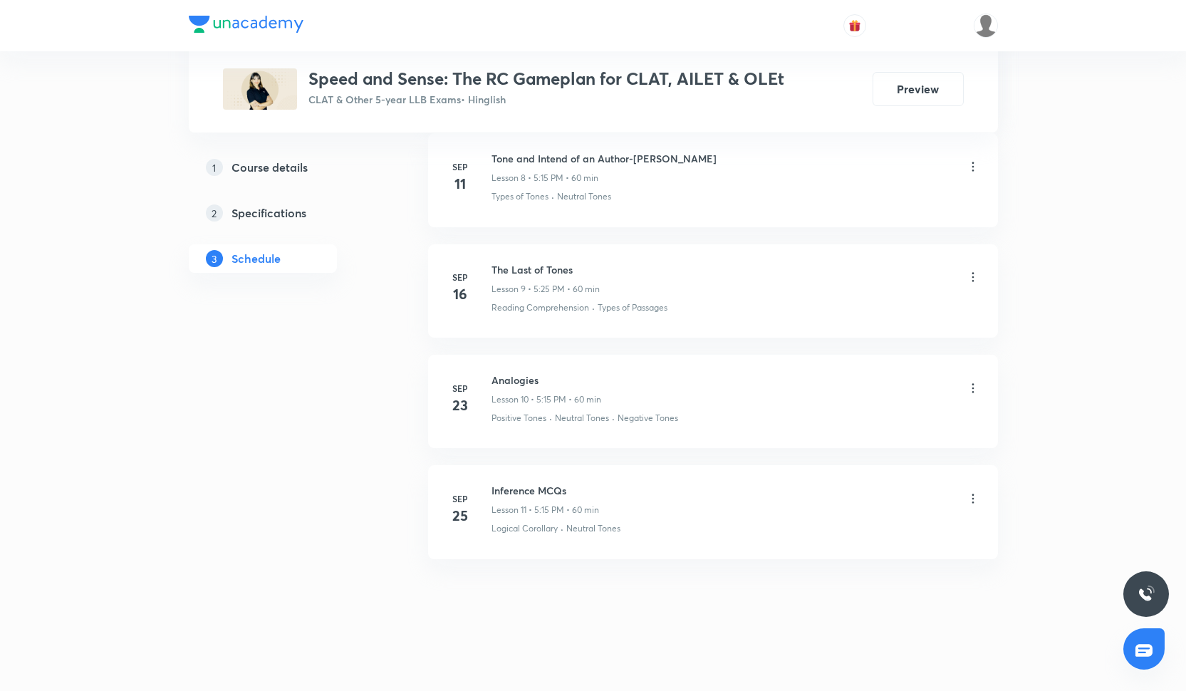
scroll to position [0, 0]
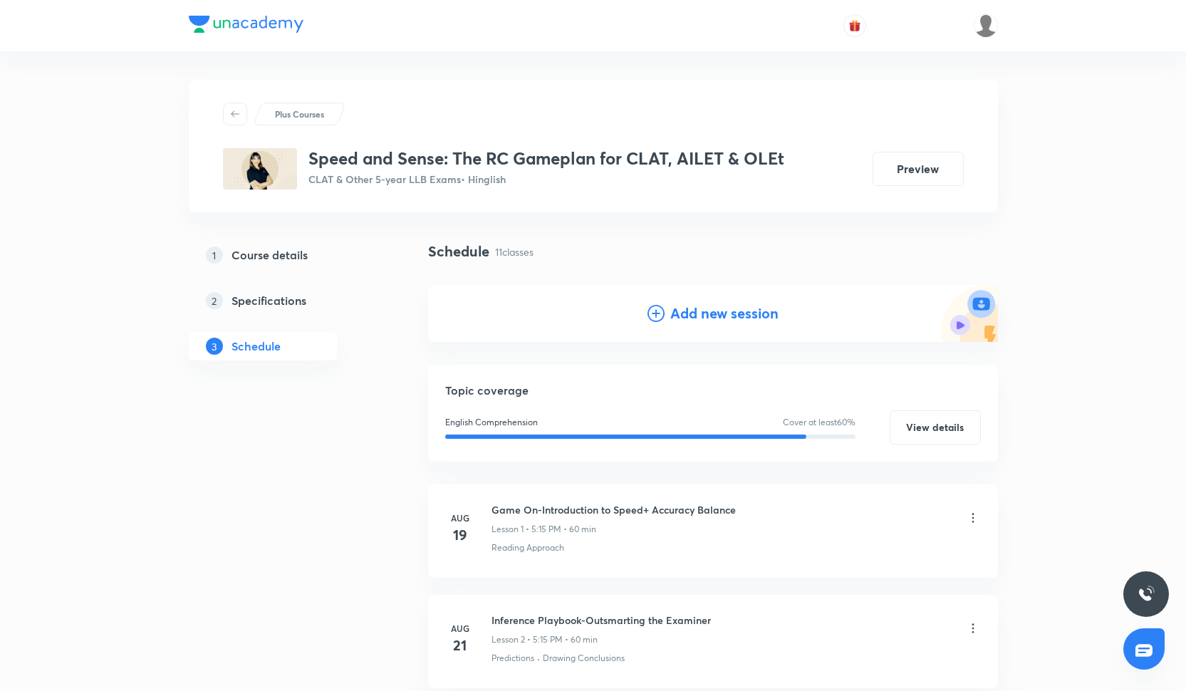
click at [682, 321] on h4 "Add new session" at bounding box center [724, 313] width 108 height 21
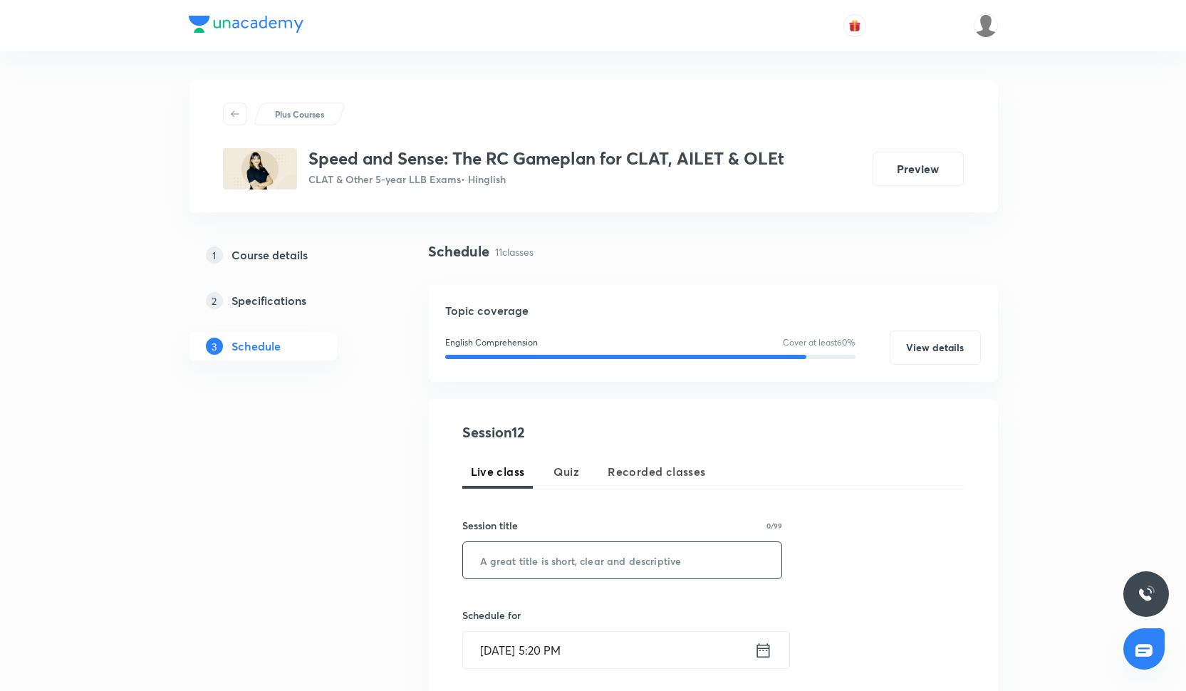
click at [526, 546] on input "text" at bounding box center [622, 560] width 319 height 36
paste input "Scientific Passage Type"
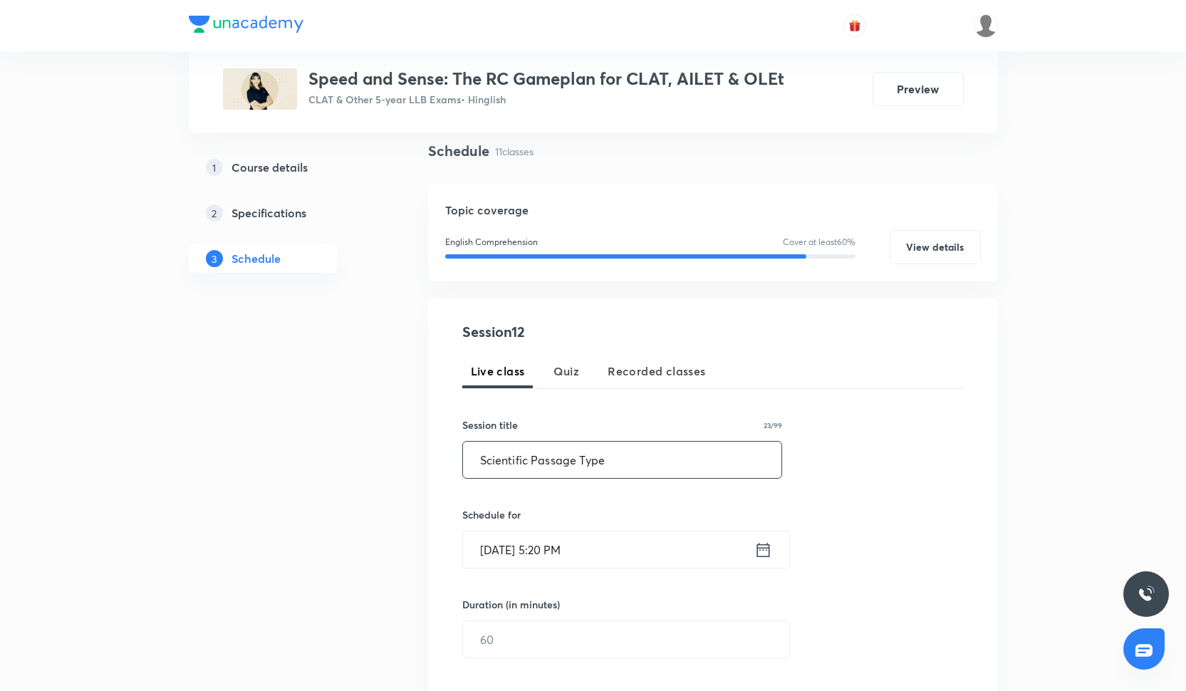
scroll to position [109, 0]
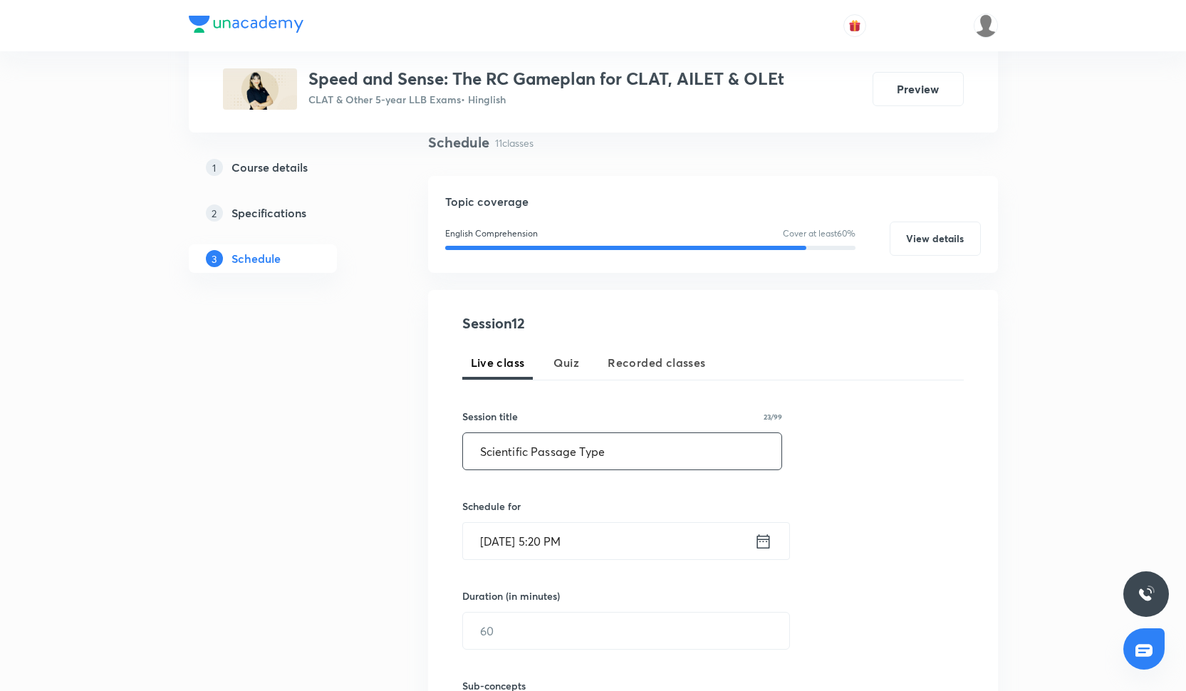
type input "Scientific Passage Type"
click at [524, 546] on input "[DATE] 5:20 PM" at bounding box center [608, 541] width 291 height 36
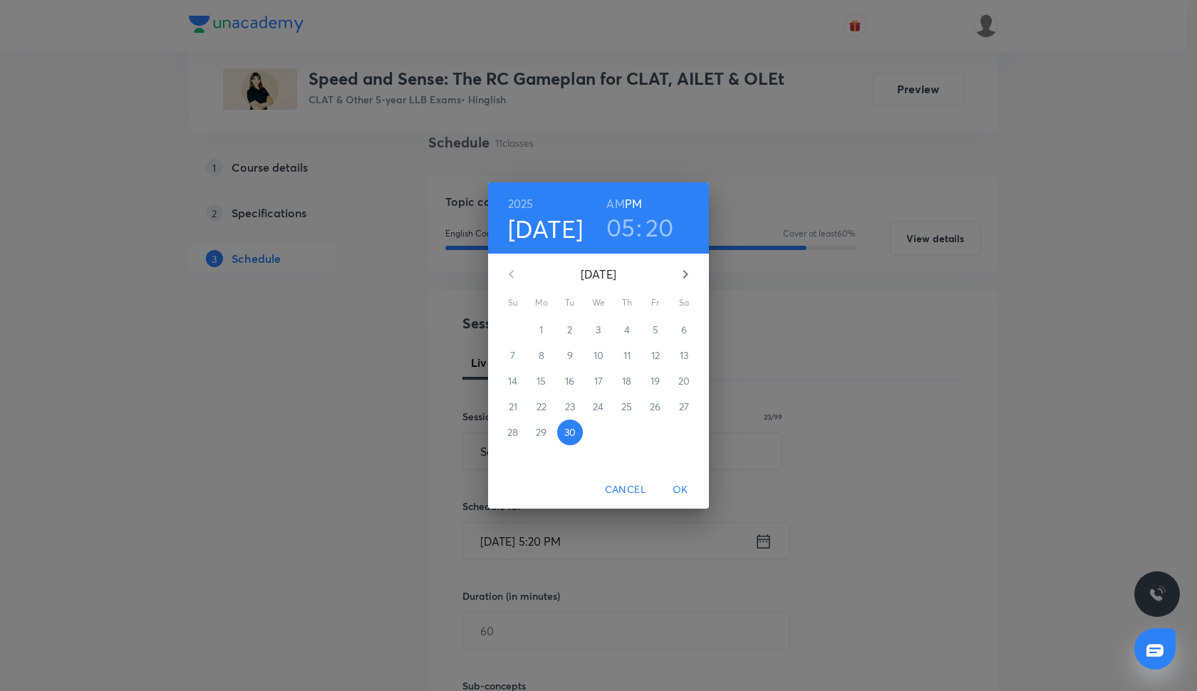
click at [653, 229] on h3 "20" at bounding box center [659, 227] width 28 height 30
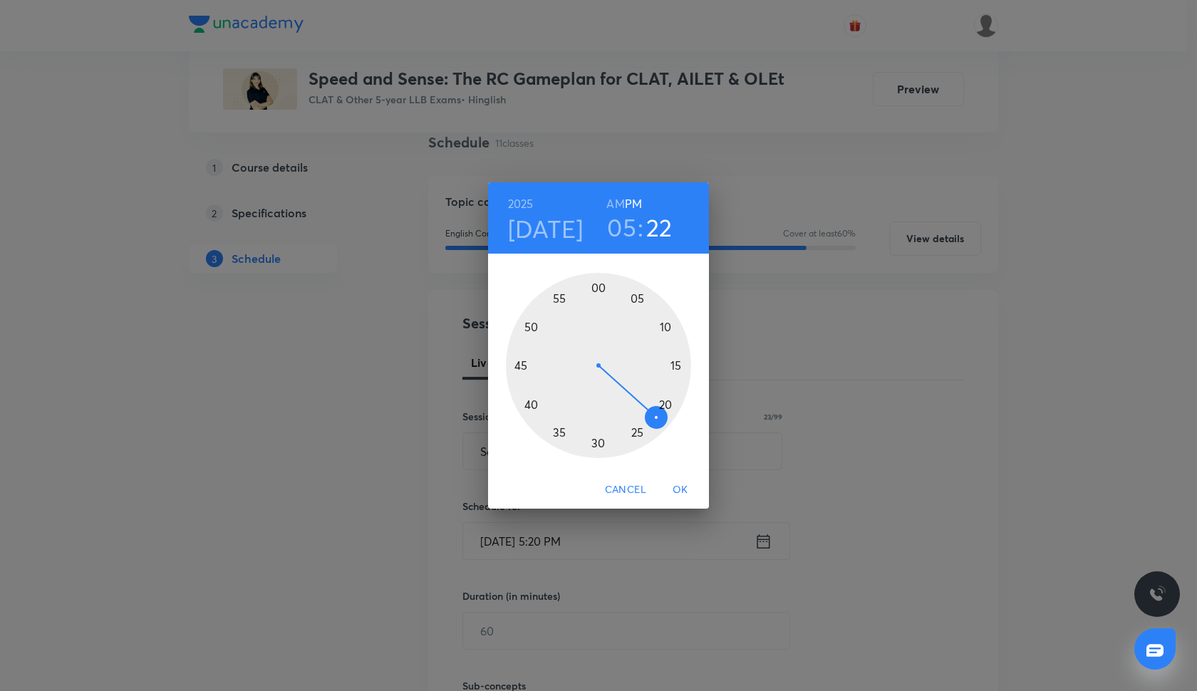
drag, startPoint x: 664, startPoint y: 401, endPoint x: 656, endPoint y: 413, distance: 14.4
click at [656, 413] on div at bounding box center [598, 365] width 185 height 185
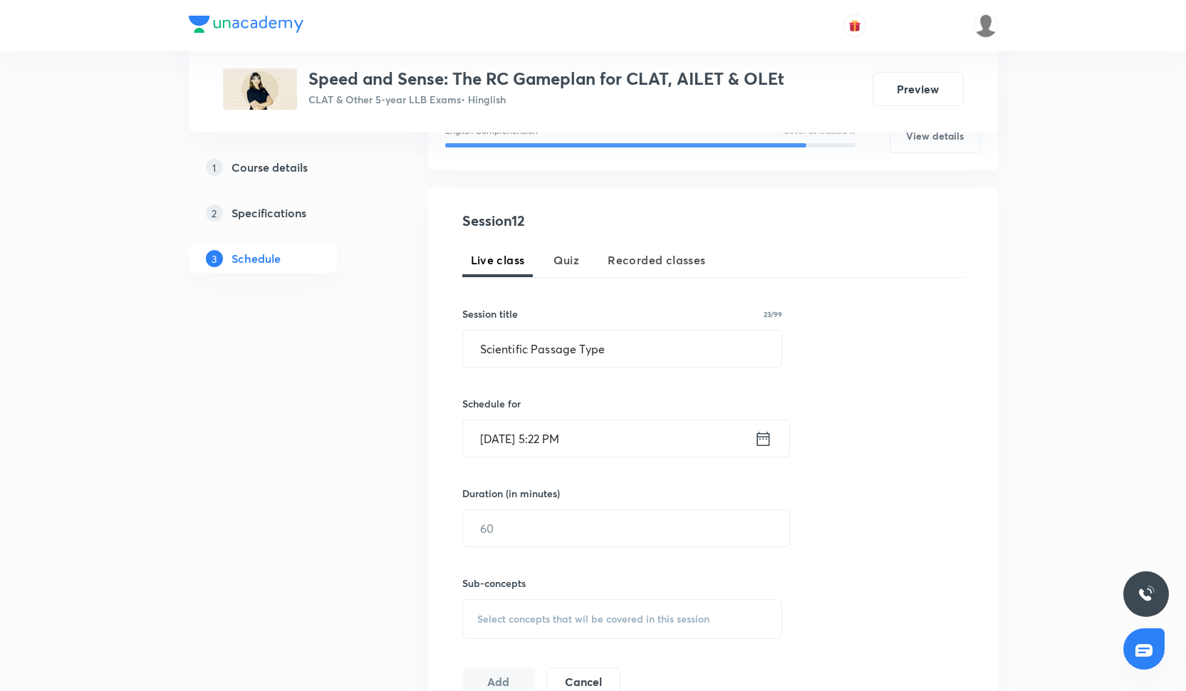
scroll to position [224, 0]
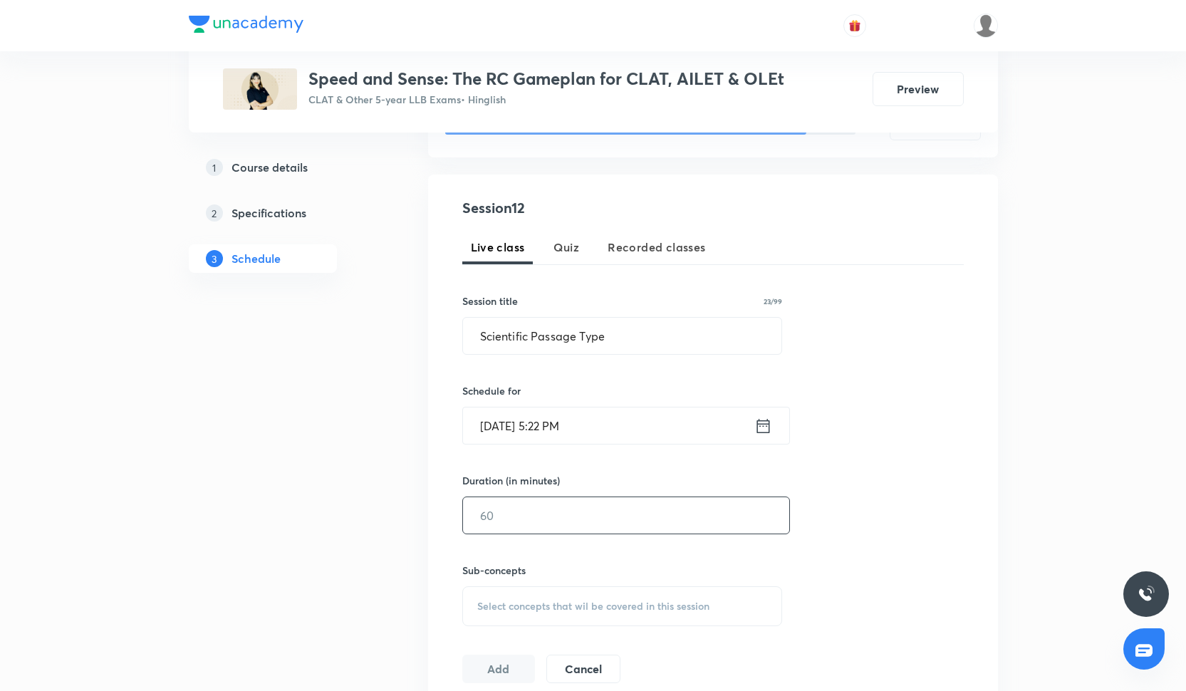
click at [556, 520] on input "text" at bounding box center [626, 515] width 326 height 36
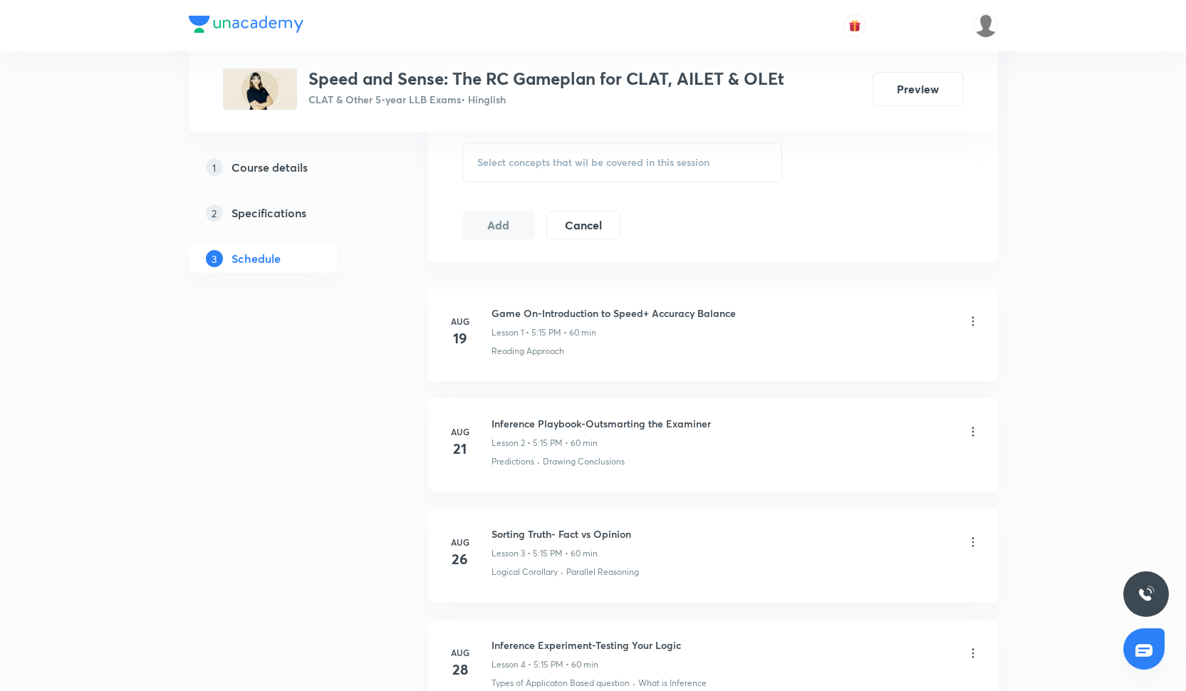
scroll to position [581, 0]
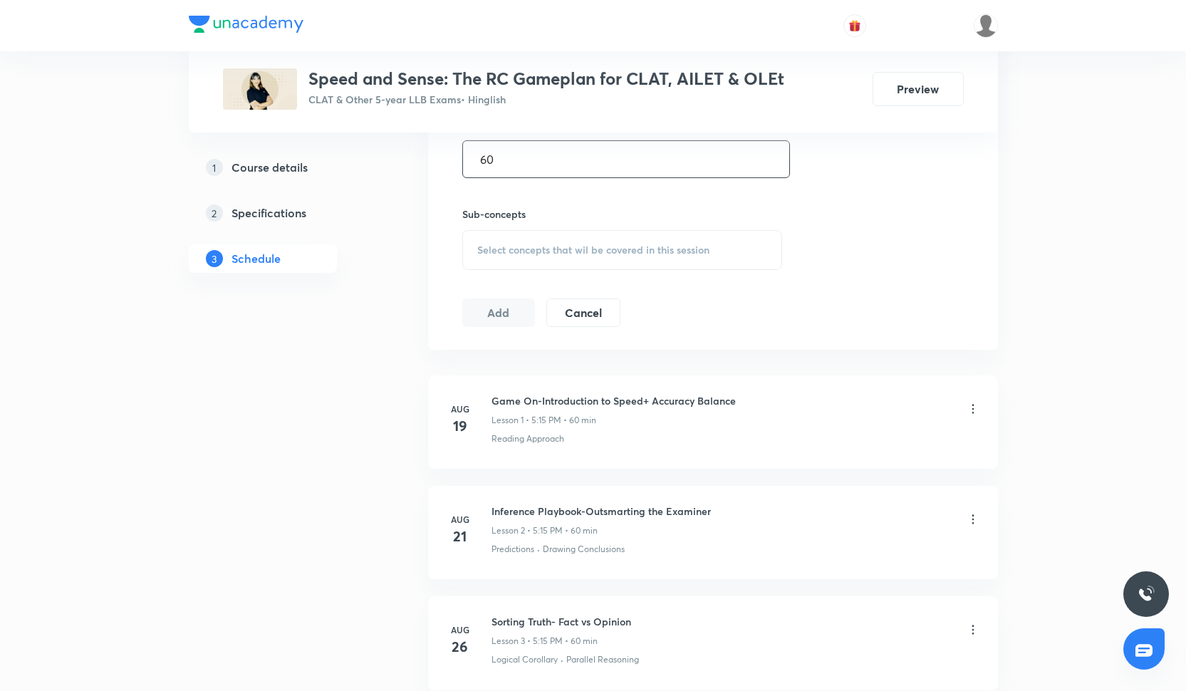
type input "60"
click at [530, 268] on div "Select concepts that wil be covered in this session" at bounding box center [622, 250] width 321 height 40
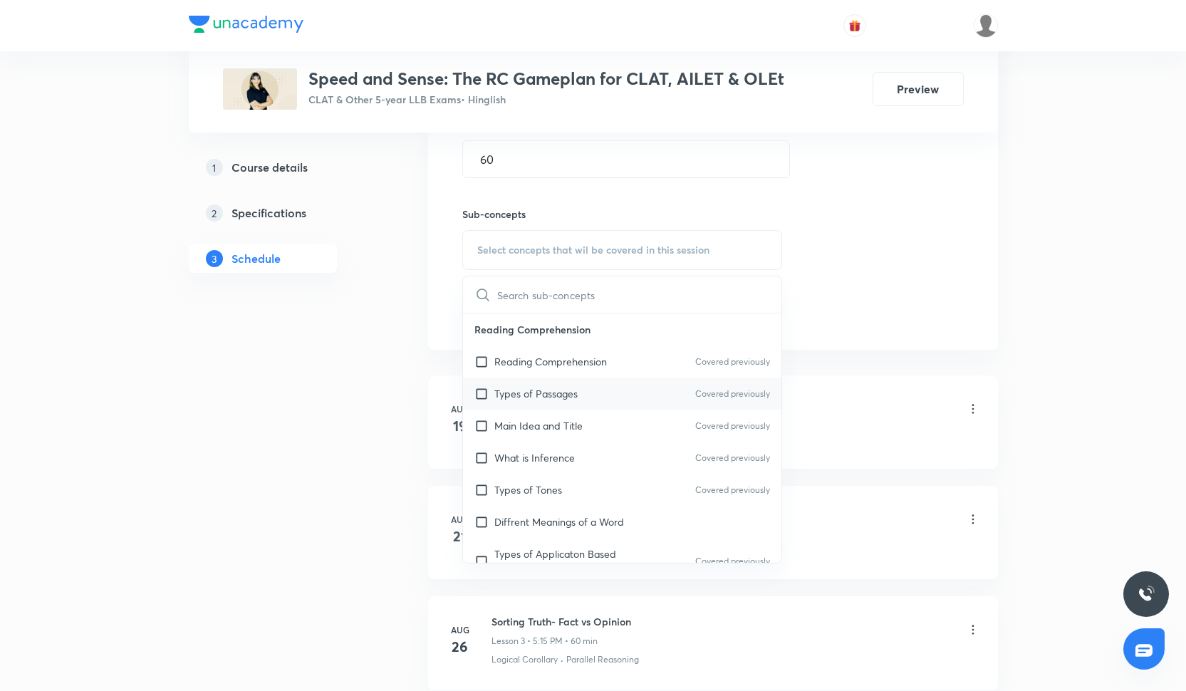
click at [531, 402] on div "Types of Passages Covered previously" at bounding box center [622, 394] width 319 height 32
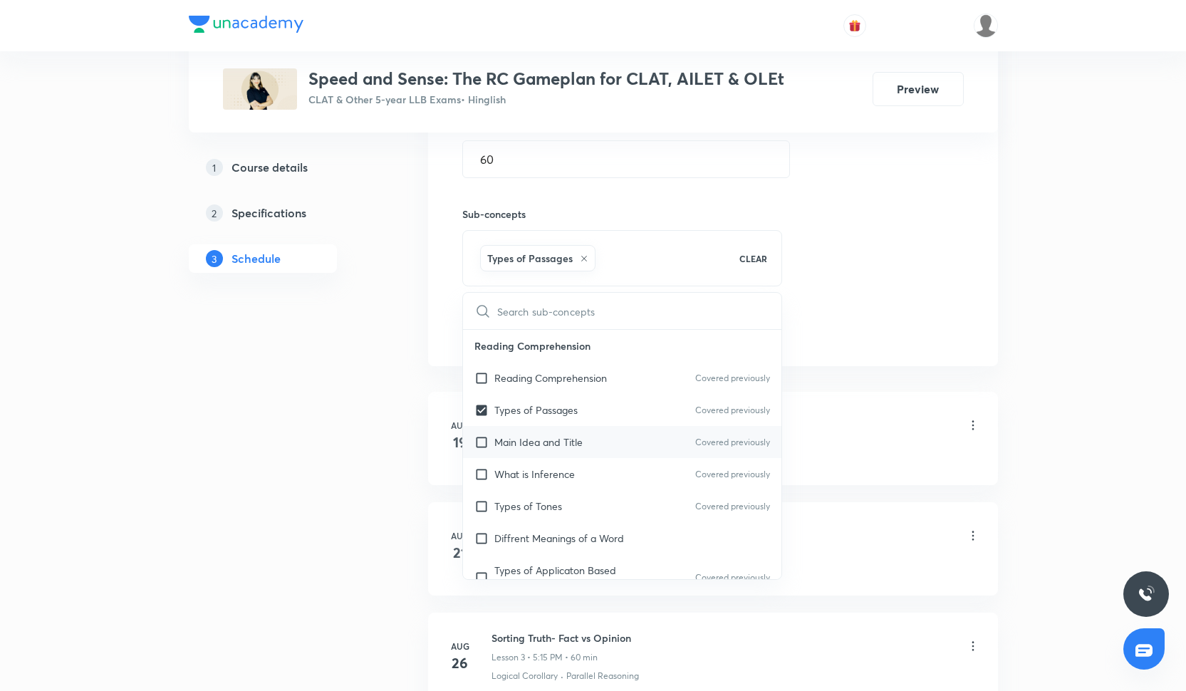
click at [531, 444] on p "Main Idea and Title" at bounding box center [538, 442] width 88 height 15
checkbox input "true"
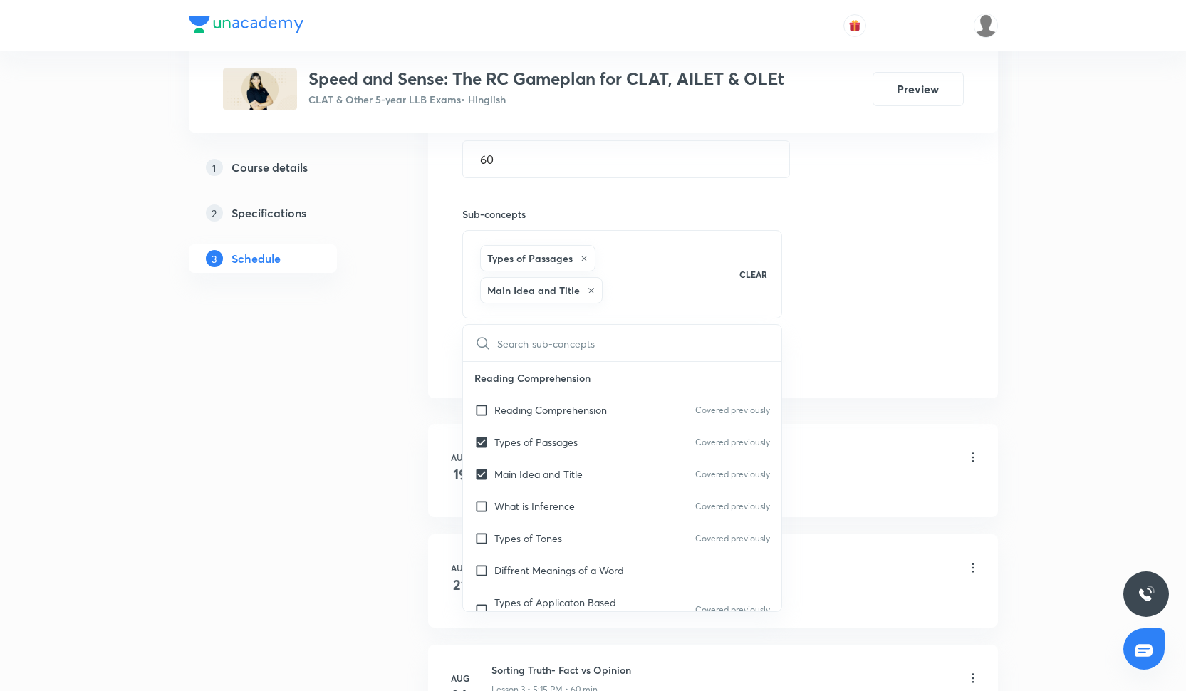
click at [870, 327] on div "Session 12 Live class Quiz Recorded classes Session title 23/99 Scientific Pass…" at bounding box center [712, 108] width 501 height 534
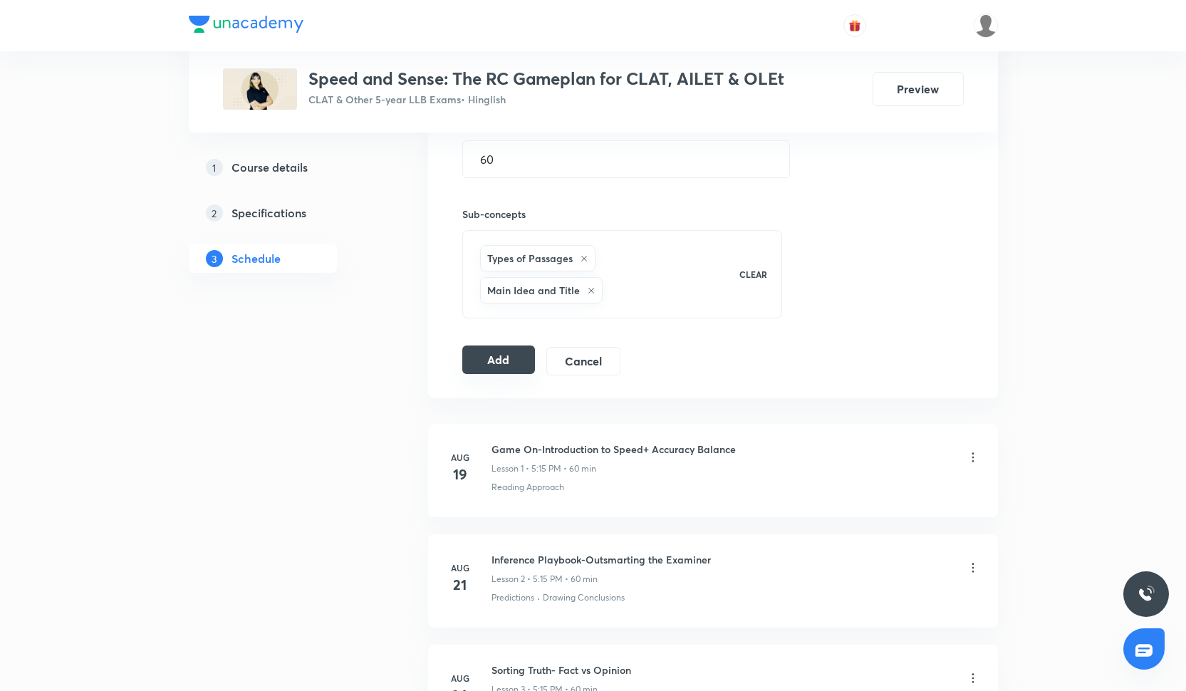
click at [479, 355] on button "Add" at bounding box center [498, 359] width 73 height 28
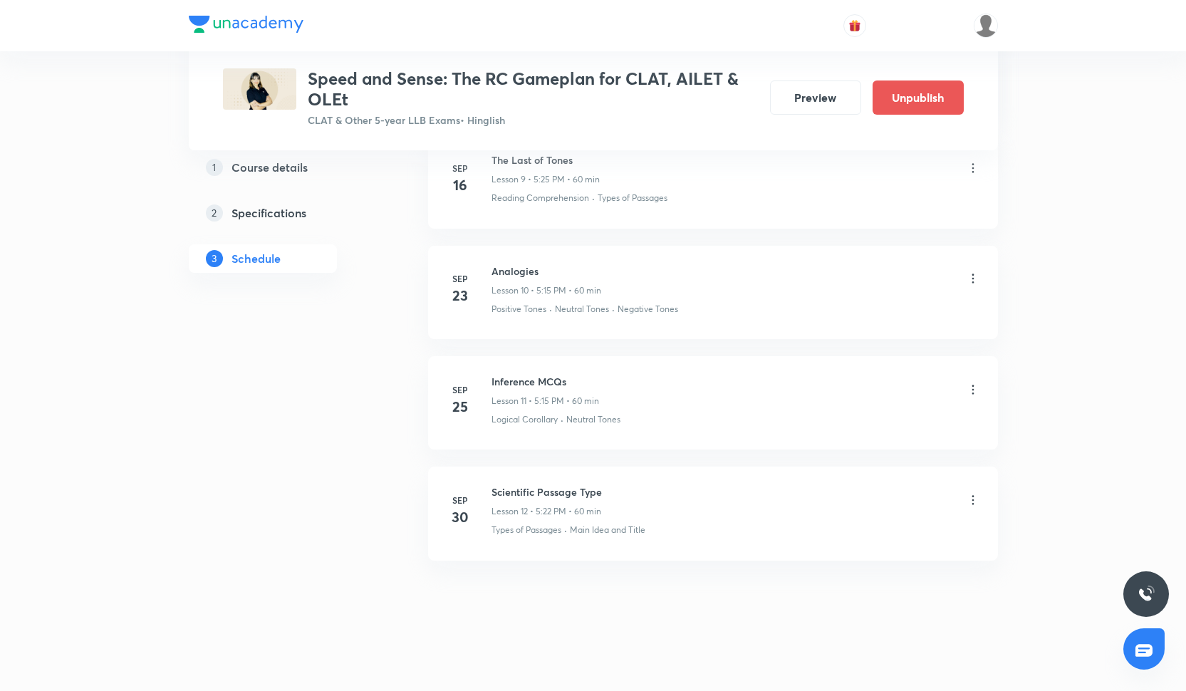
scroll to position [1422, 0]
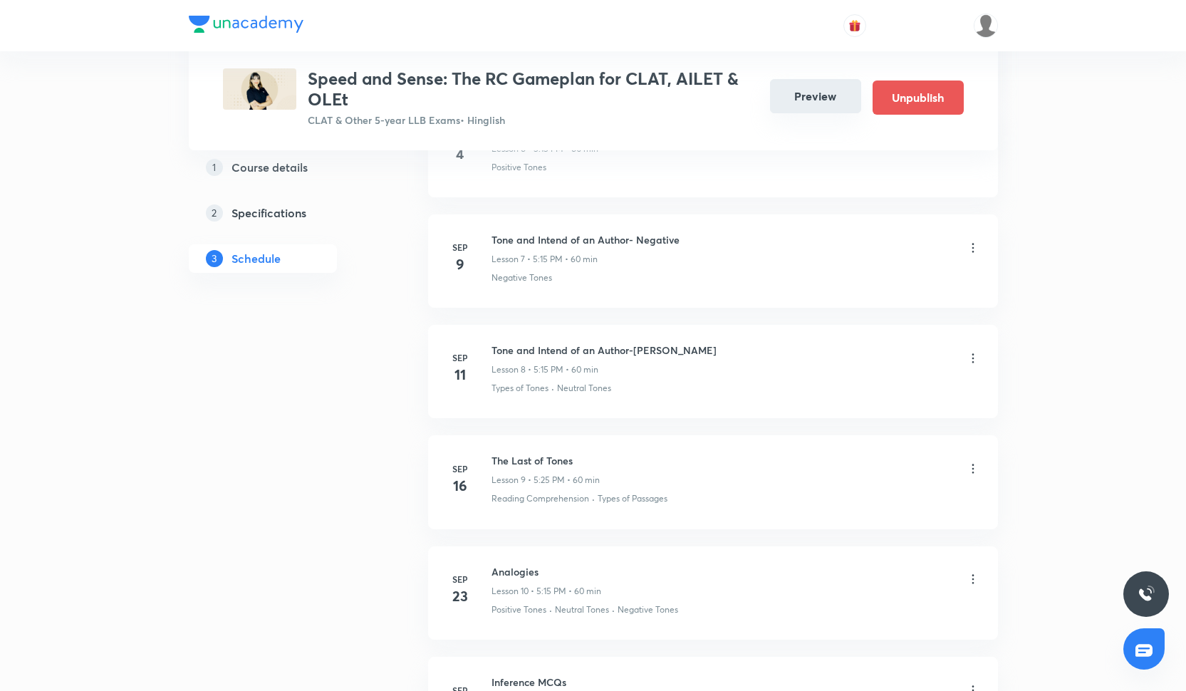
click at [793, 99] on button "Preview" at bounding box center [815, 96] width 91 height 34
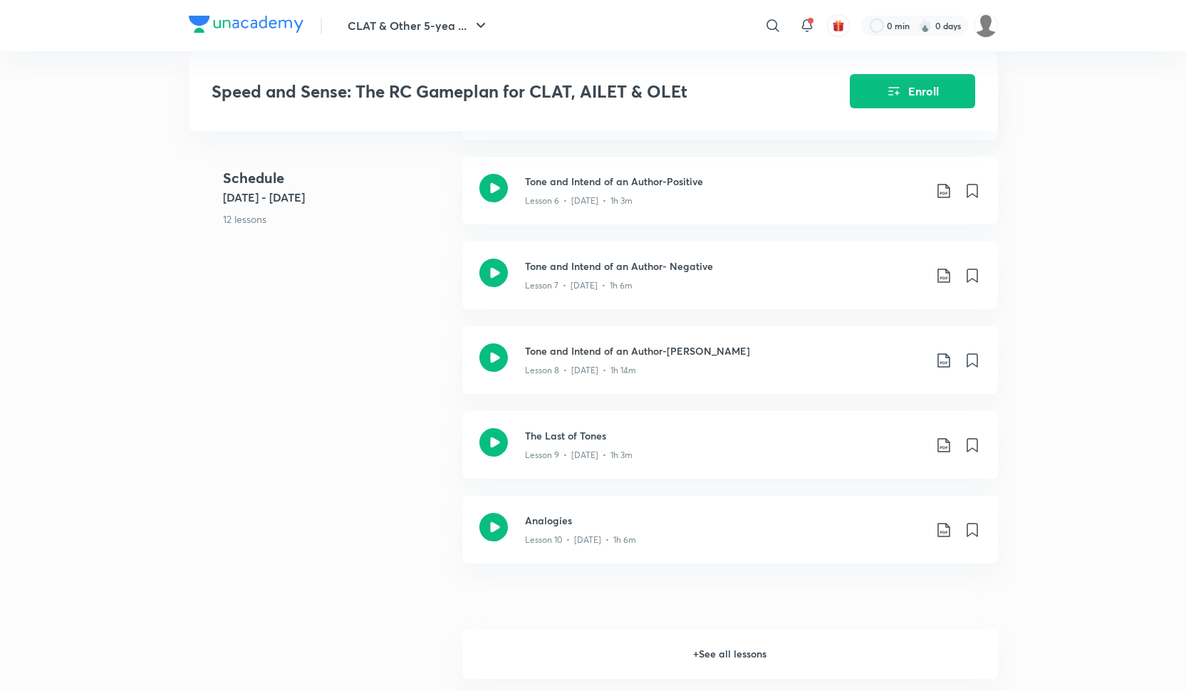
scroll to position [1200, 0]
click at [675, 658] on h6 "+ See all lessons" at bounding box center [730, 655] width 536 height 50
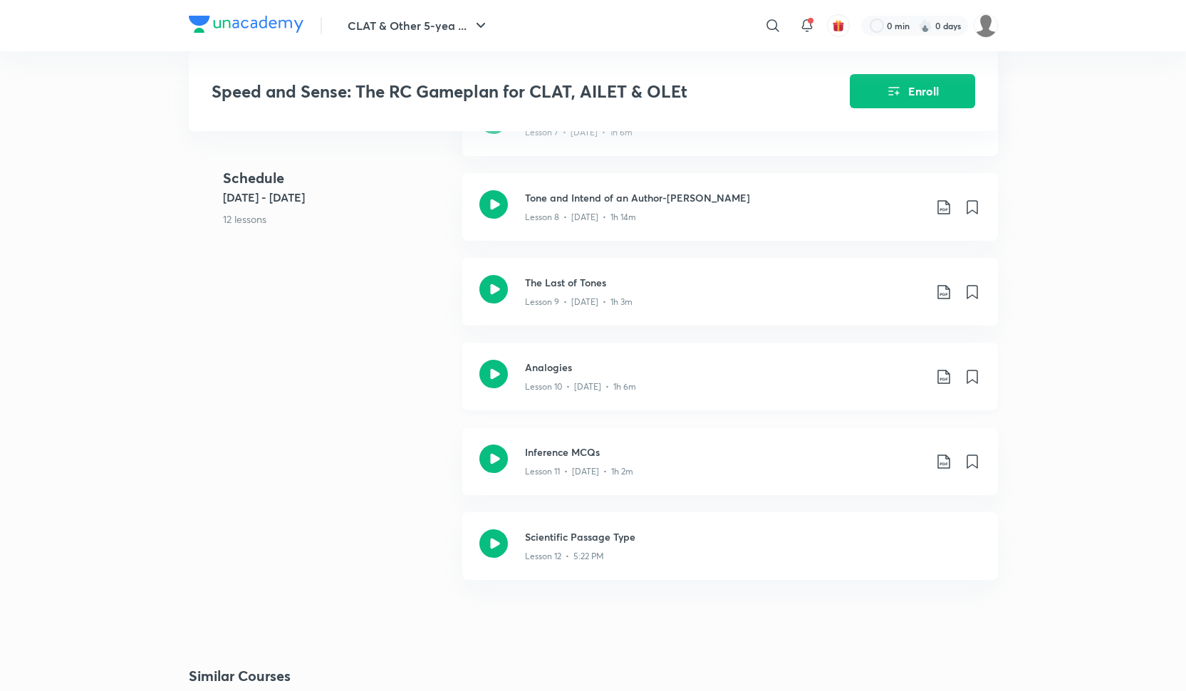
scroll to position [1356, 0]
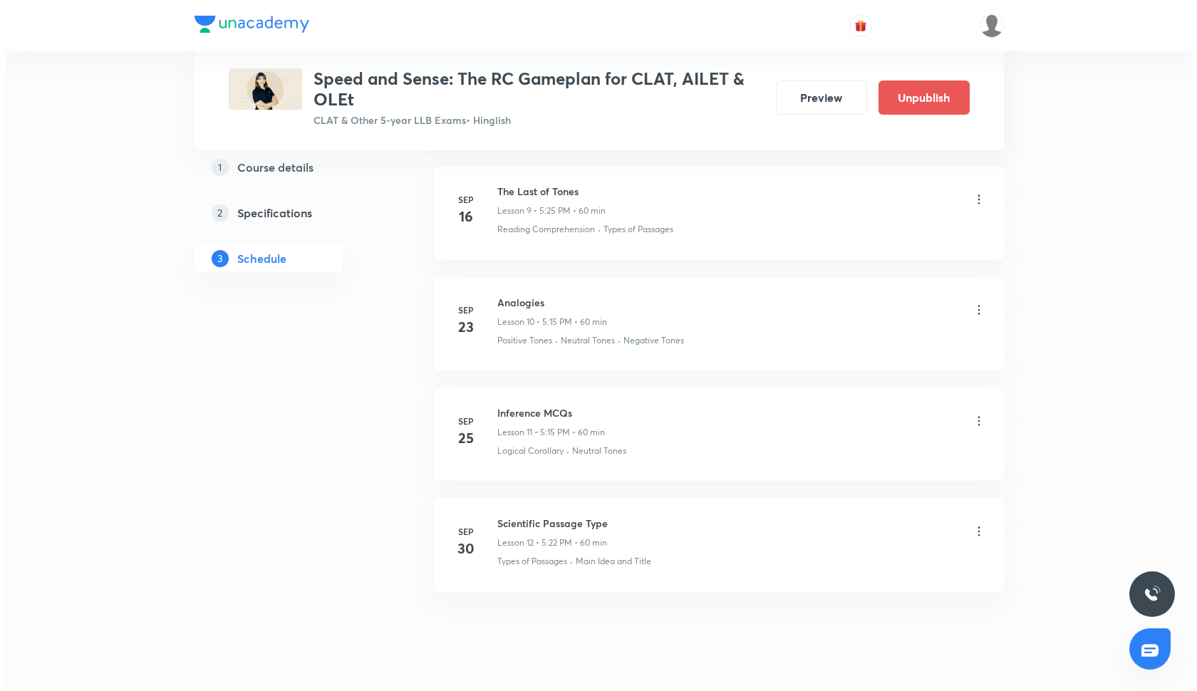
scroll to position [1723, 0]
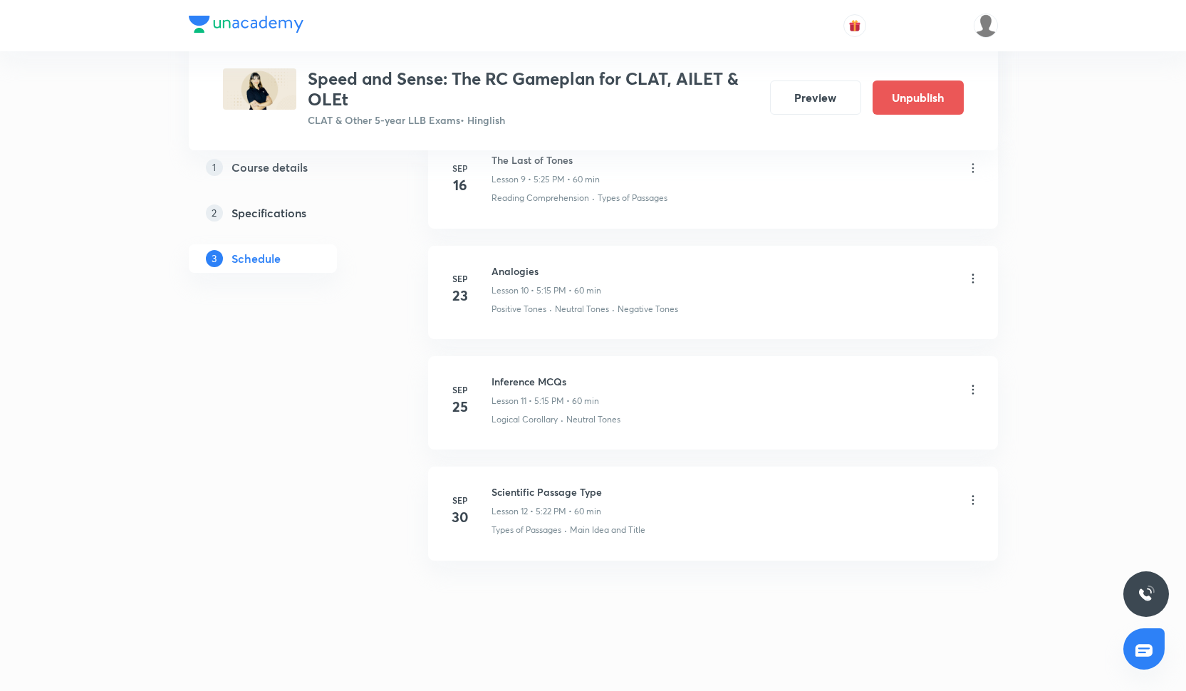
click at [554, 506] on p "Lesson 12 • 5:22 PM • 60 min" at bounding box center [546, 511] width 110 height 13
click at [645, 516] on div "Scientific Passage Type Lesson 12 • 5:22 PM • 60 min Types of Passages · Main I…" at bounding box center [735, 510] width 489 height 52
click at [964, 497] on div "Scientific Passage Type Lesson 12 • 5:22 PM • 60 min" at bounding box center [735, 500] width 489 height 33
click at [976, 494] on icon at bounding box center [973, 500] width 14 height 14
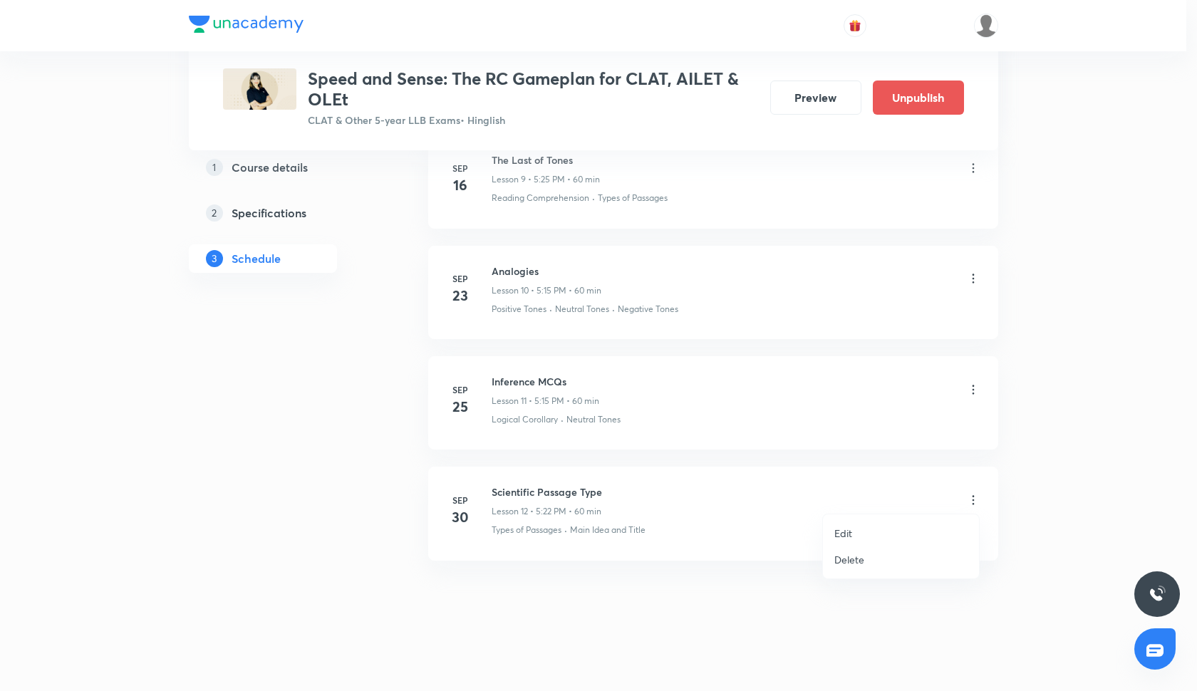
click at [866, 529] on li "Edit" at bounding box center [901, 533] width 156 height 26
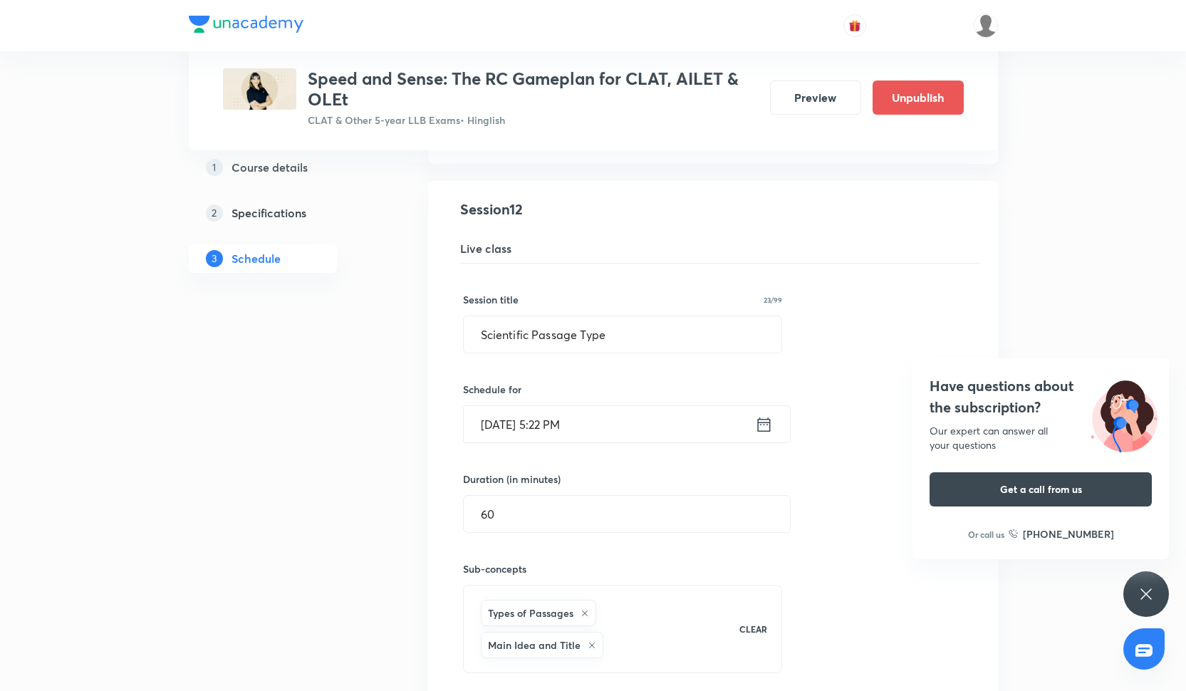
scroll to position [1455, 0]
click at [563, 430] on input "Sep 30, 2025, 5:22 PM" at bounding box center [609, 426] width 291 height 36
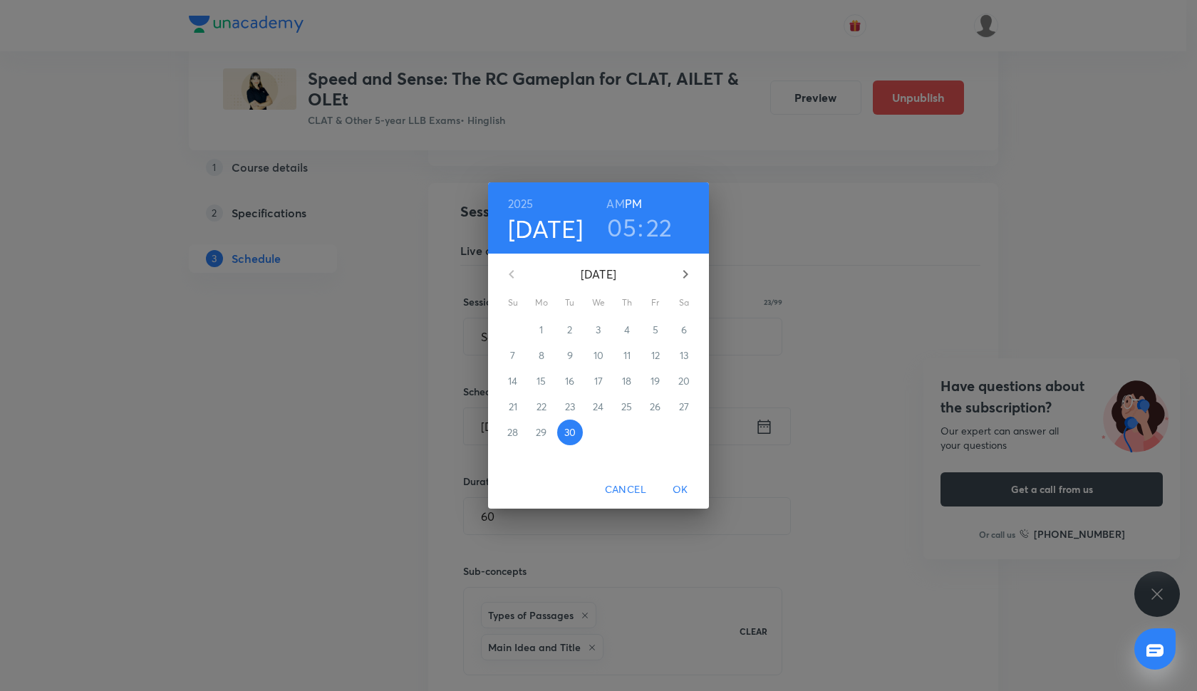
click at [675, 477] on button "OK" at bounding box center [680, 490] width 46 height 26
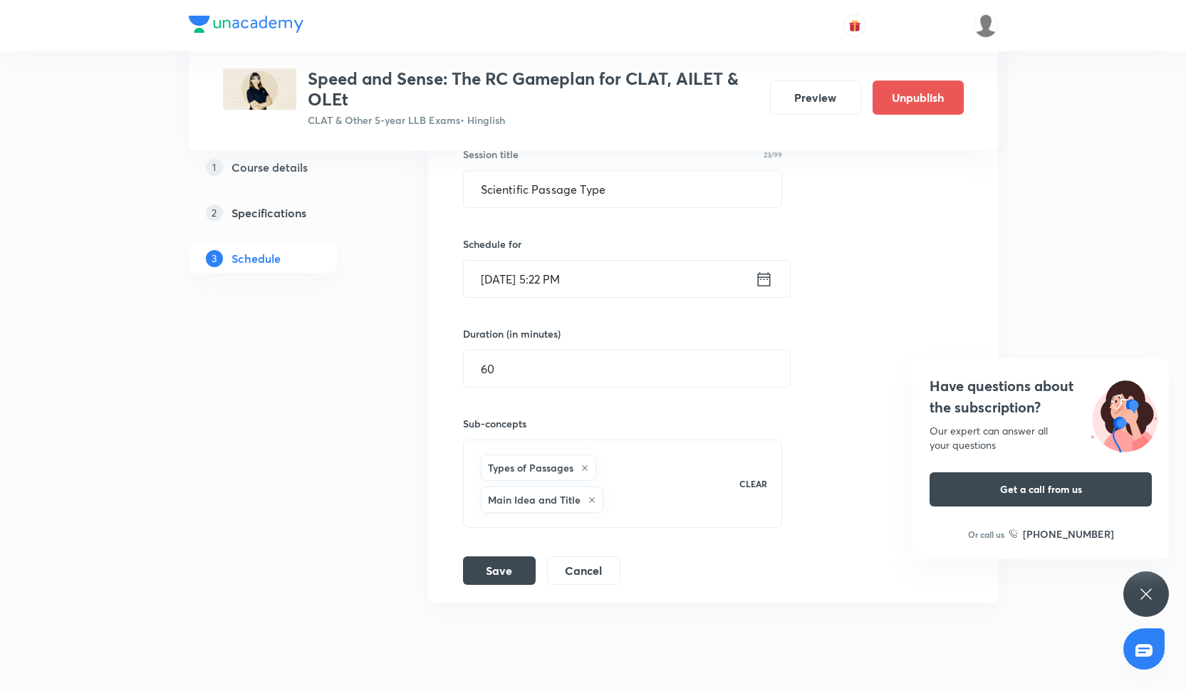
scroll to position [1645, 0]
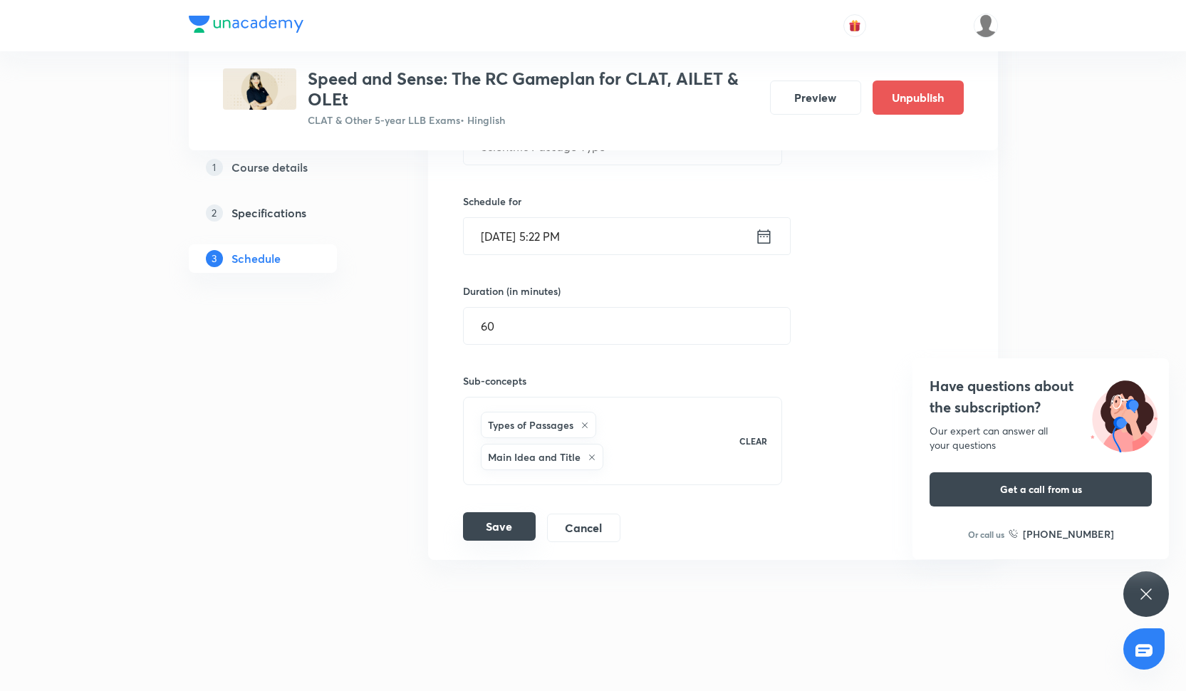
click at [517, 524] on button "Save" at bounding box center [499, 526] width 73 height 28
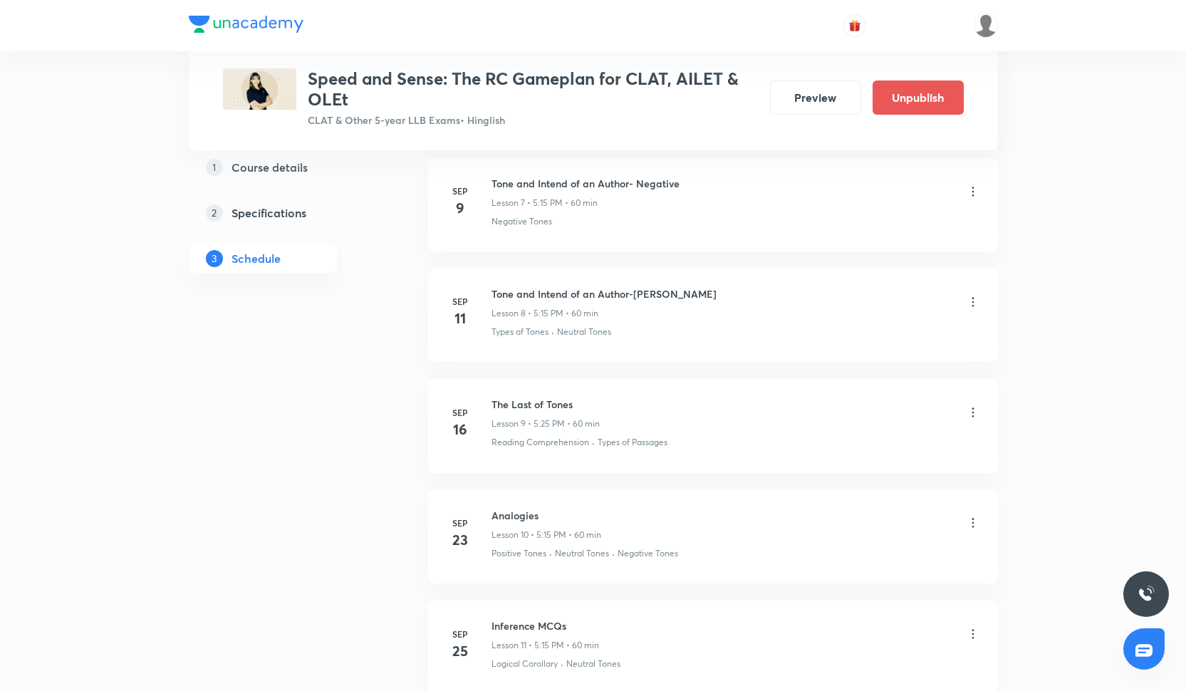
scroll to position [1723, 0]
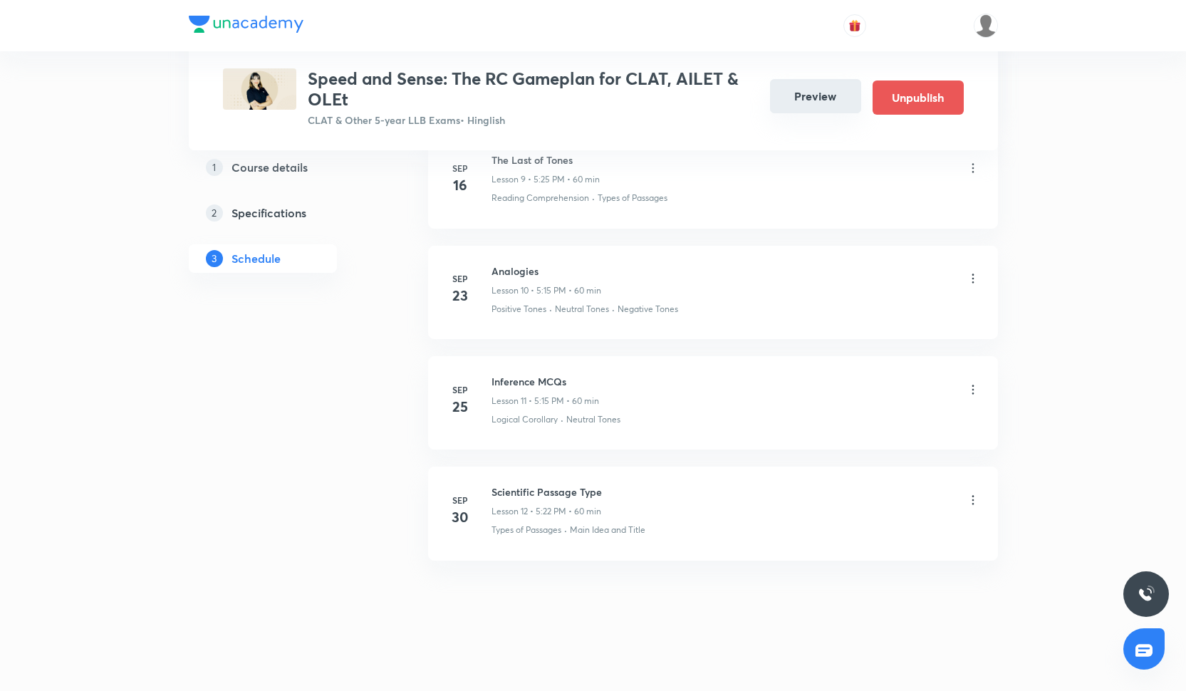
click at [818, 96] on button "Preview" at bounding box center [815, 96] width 91 height 34
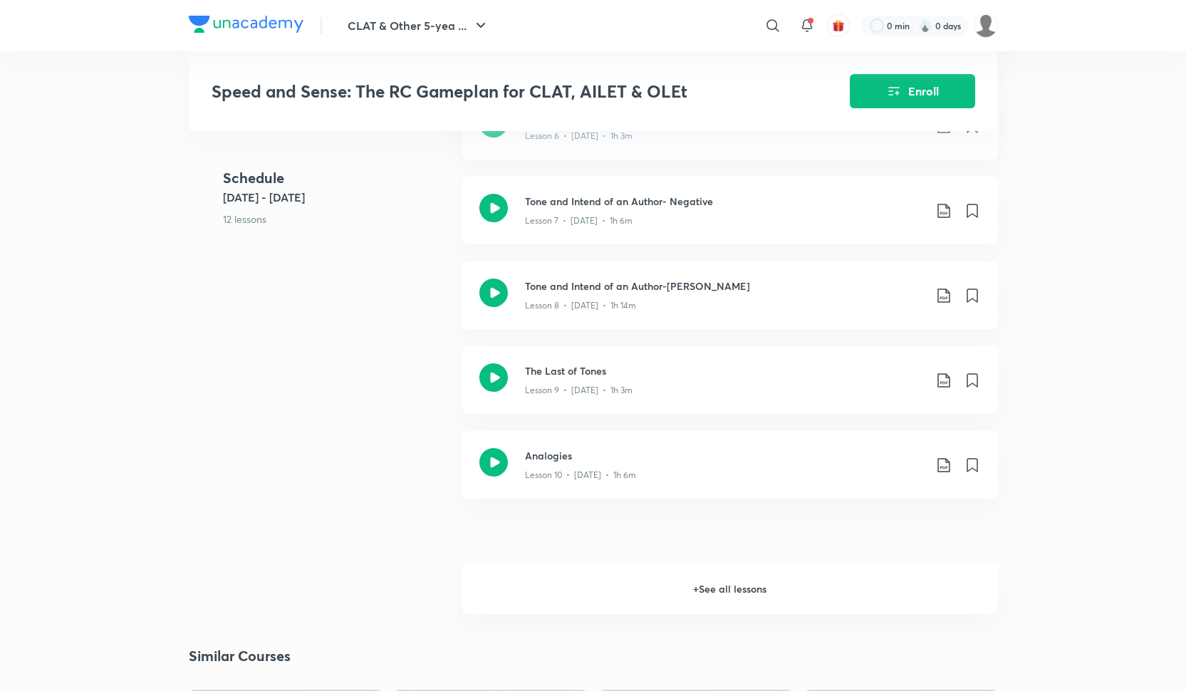
scroll to position [1266, 0]
click at [673, 615] on h6 "+ See all lessons" at bounding box center [730, 590] width 536 height 50
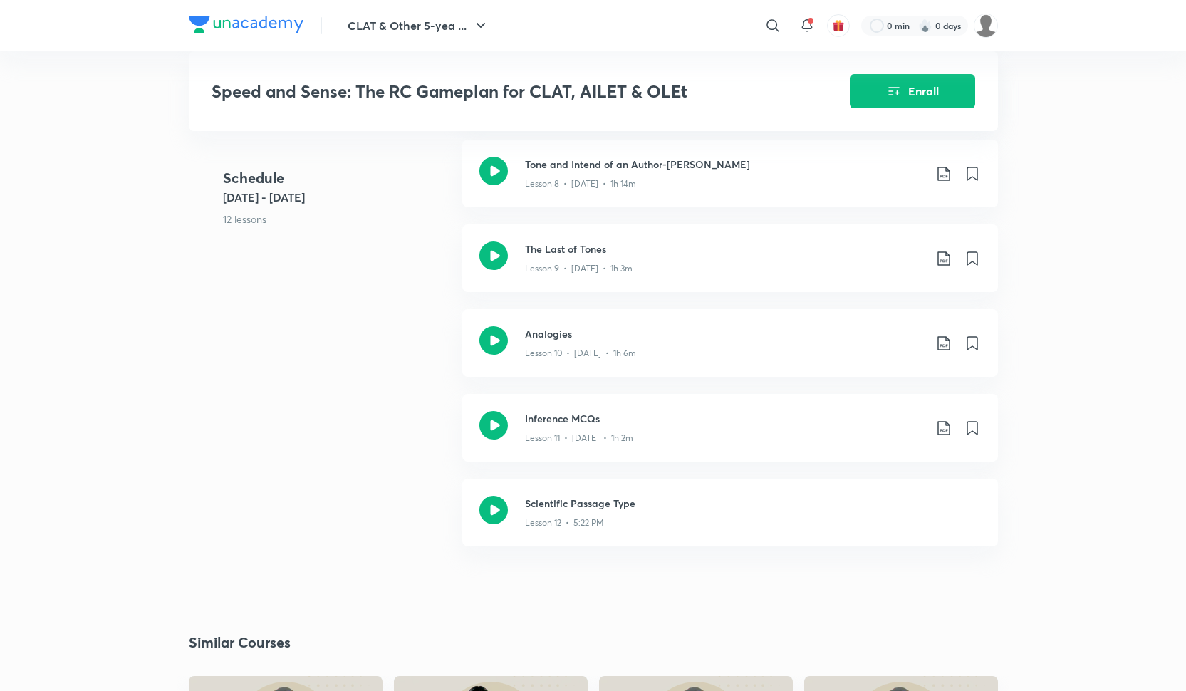
scroll to position [1387, 0]
click at [489, 521] on icon at bounding box center [493, 511] width 28 height 28
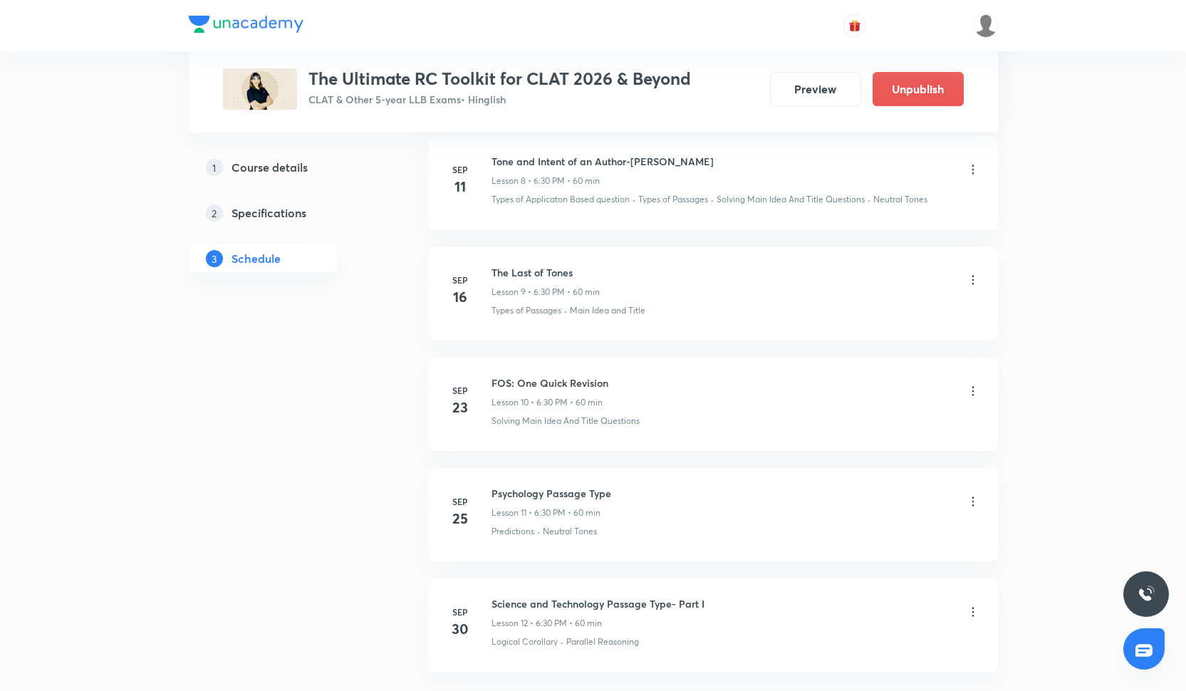
scroll to position [1707, 0]
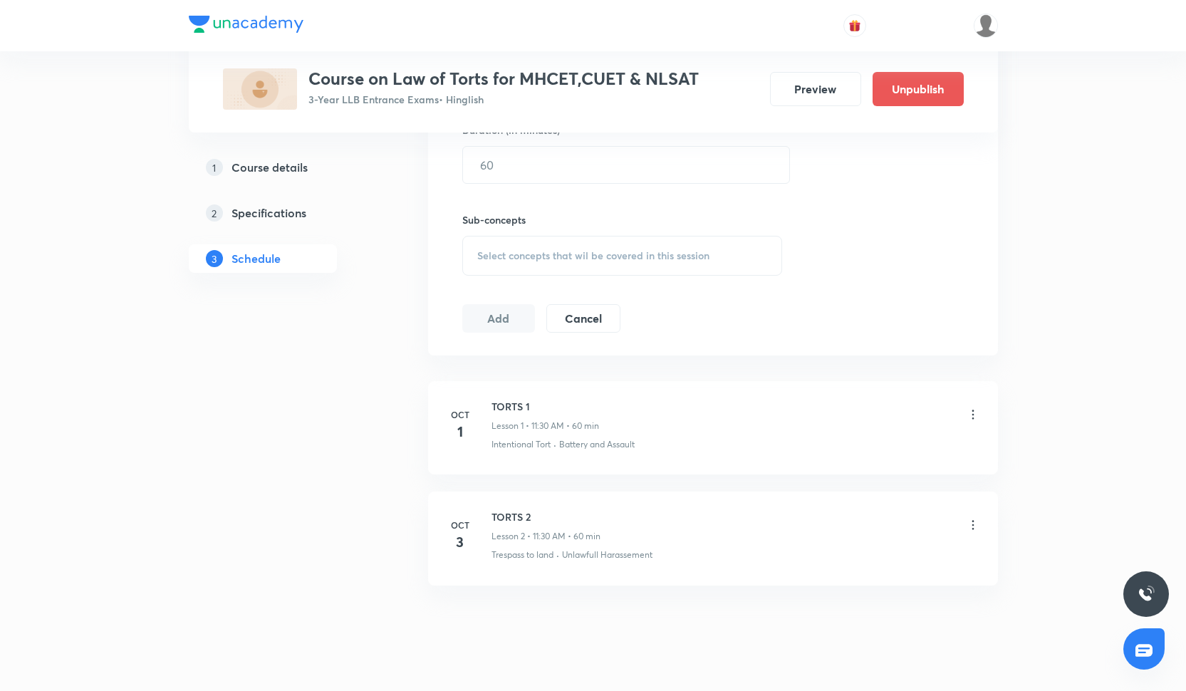
scroll to position [578, 0]
drag, startPoint x: 489, startPoint y: 400, endPoint x: 545, endPoint y: 403, distance: 56.3
click at [545, 403] on div "Oct 1 TORTS 1 Lesson 1 • 11:30 AM • 60 min Intentional Tort · Battery and Assau…" at bounding box center [713, 422] width 534 height 52
copy h6 "TORTS 1"
click at [489, 512] on div "Oct 3 TORTS 2 Lesson 2 • 11:30 AM • 60 min Trespass to land · Unlawfull Harasse…" at bounding box center [713, 532] width 534 height 52
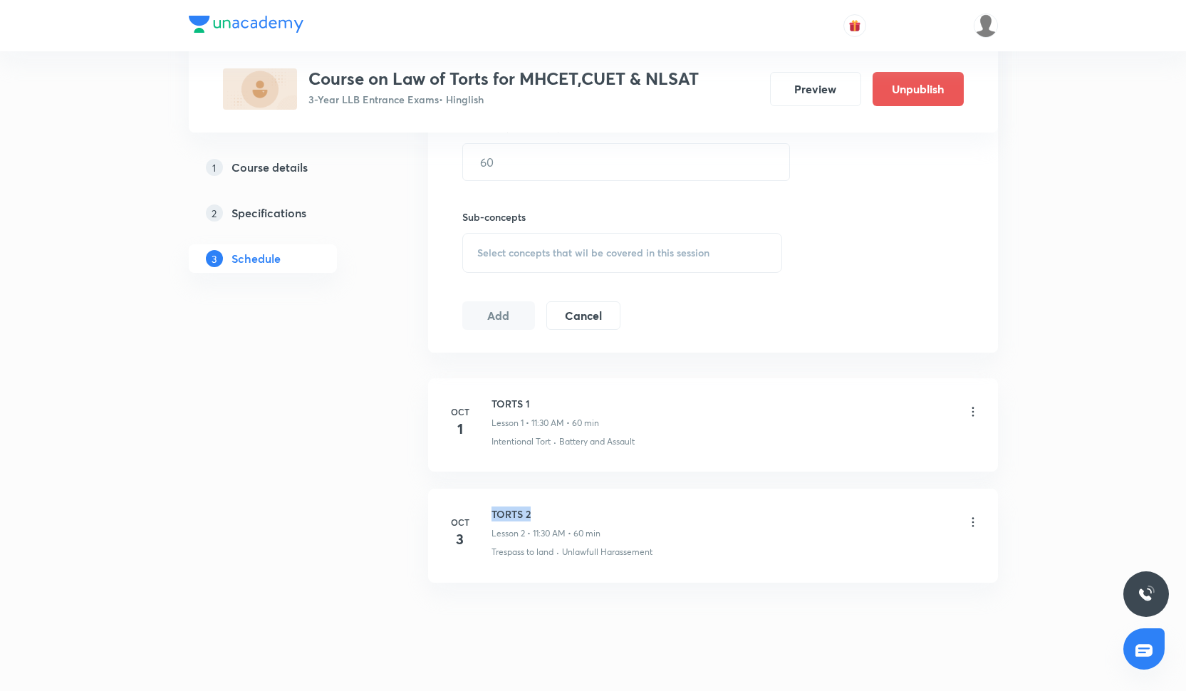
drag, startPoint x: 491, startPoint y: 511, endPoint x: 546, endPoint y: 509, distance: 54.9
click at [547, 509] on h6 "TORTS 2" at bounding box center [545, 513] width 109 height 15
copy h6 "TORTS 2"
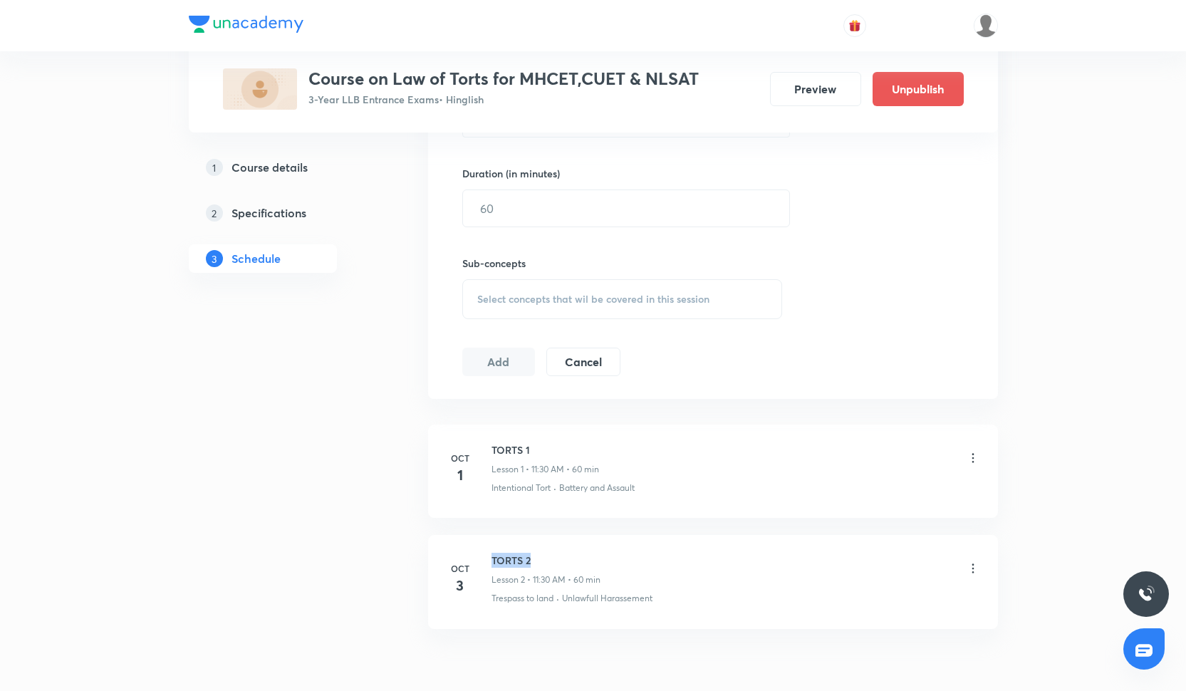
scroll to position [529, 0]
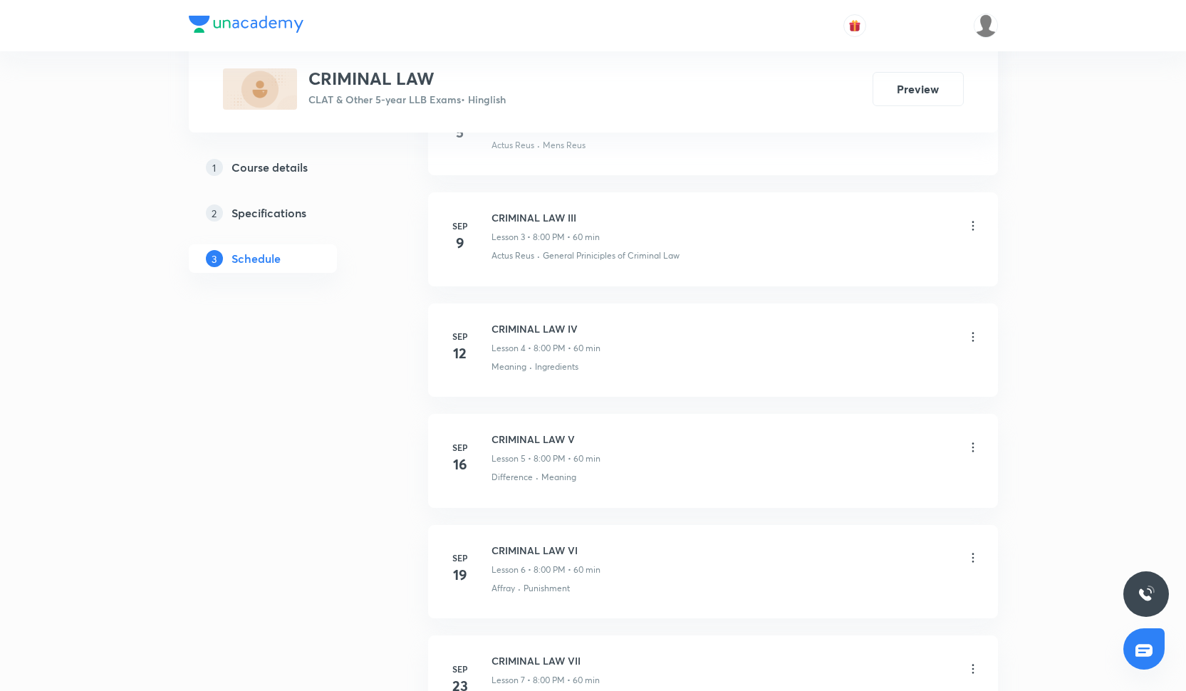
scroll to position [1265, 0]
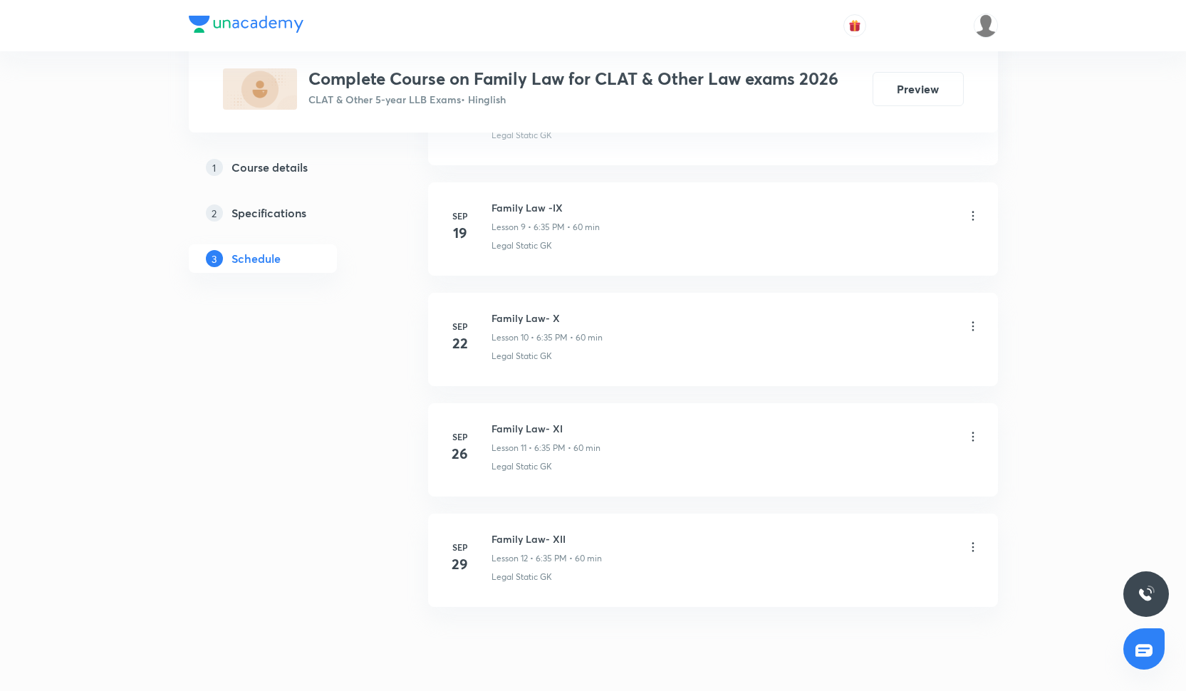
scroll to position [1633, 0]
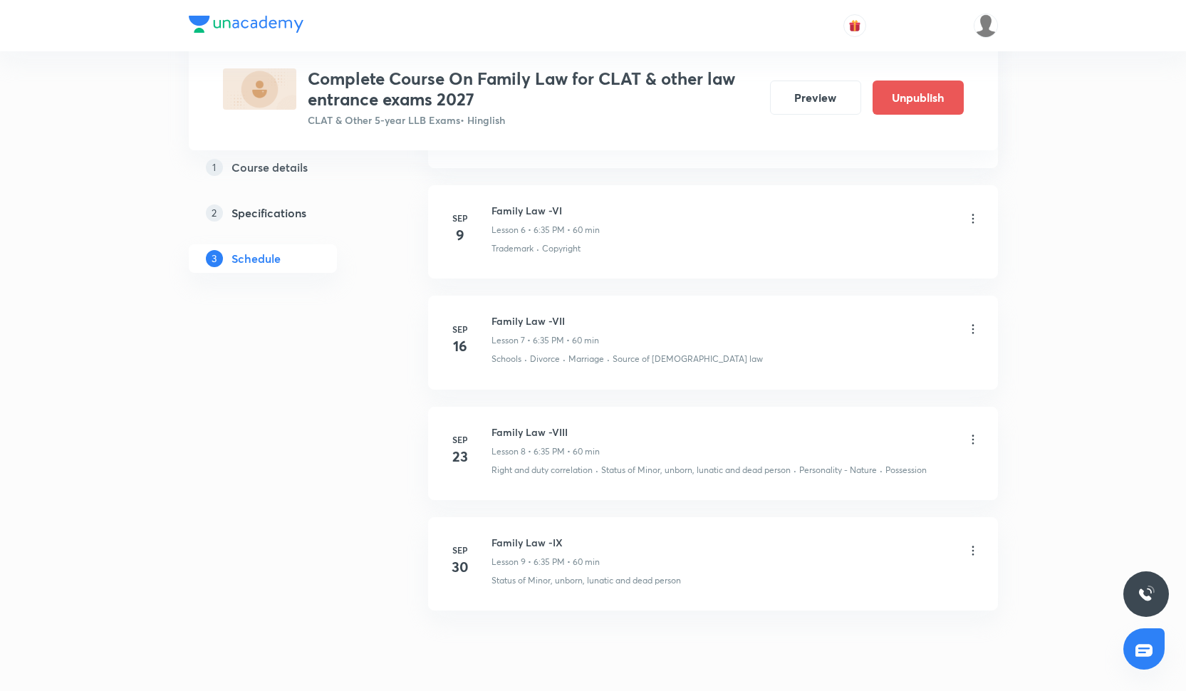
scroll to position [1334, 0]
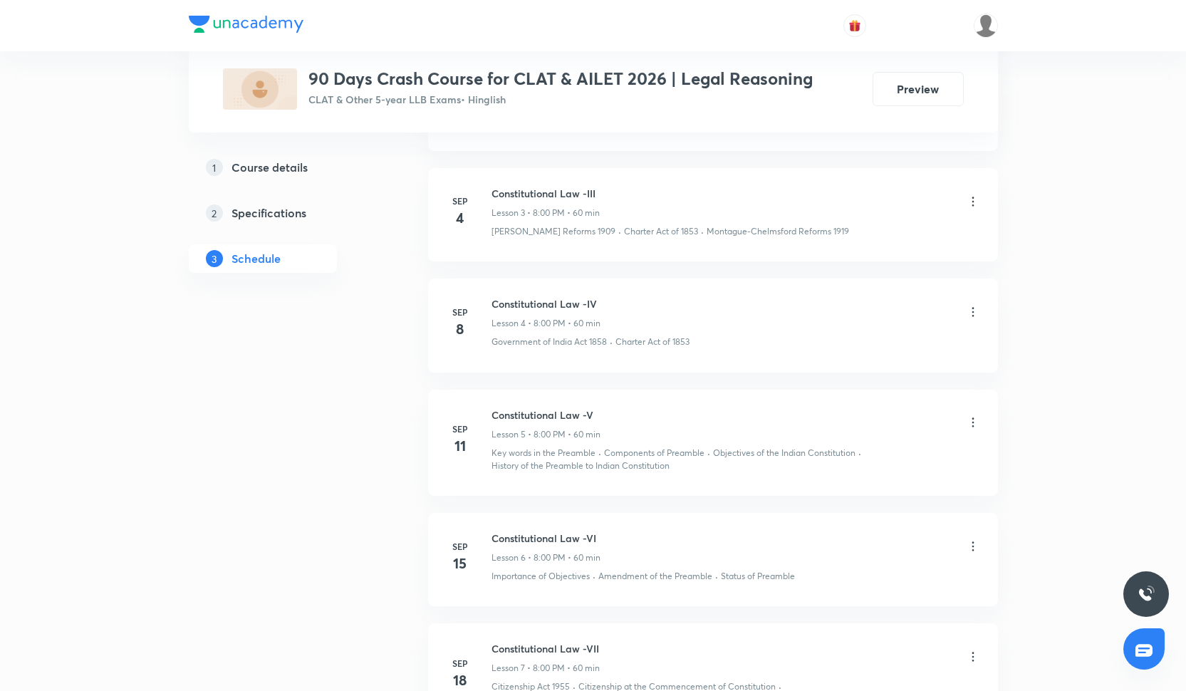
scroll to position [1427, 0]
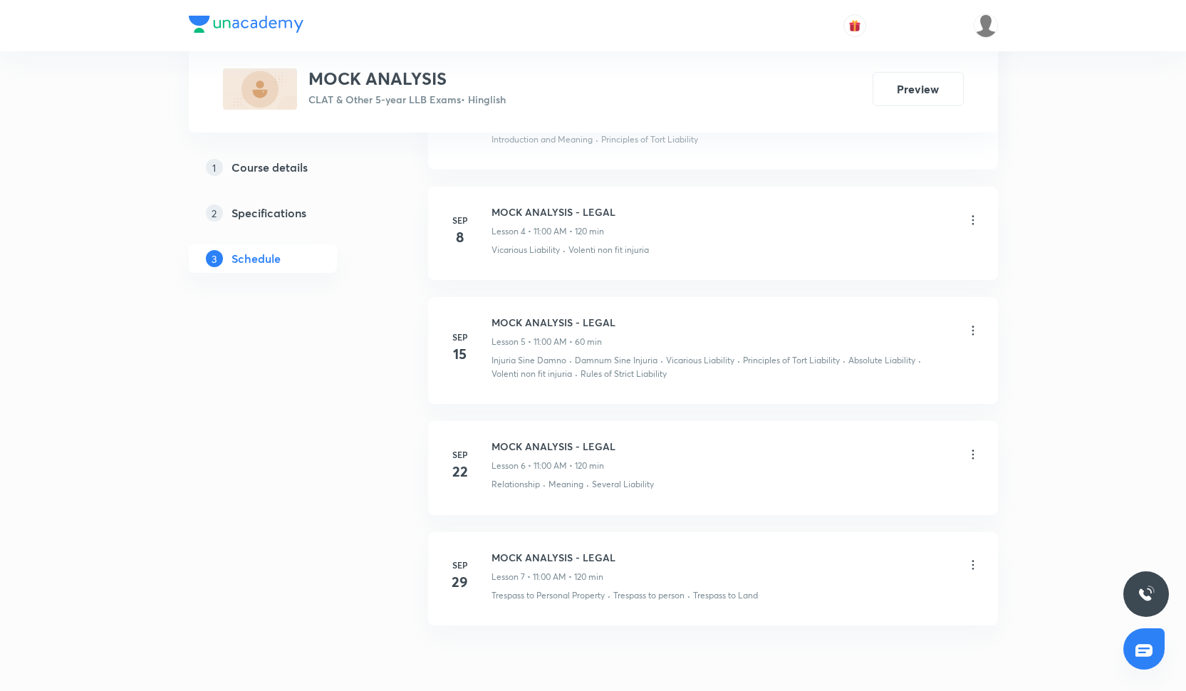
scroll to position [1193, 0]
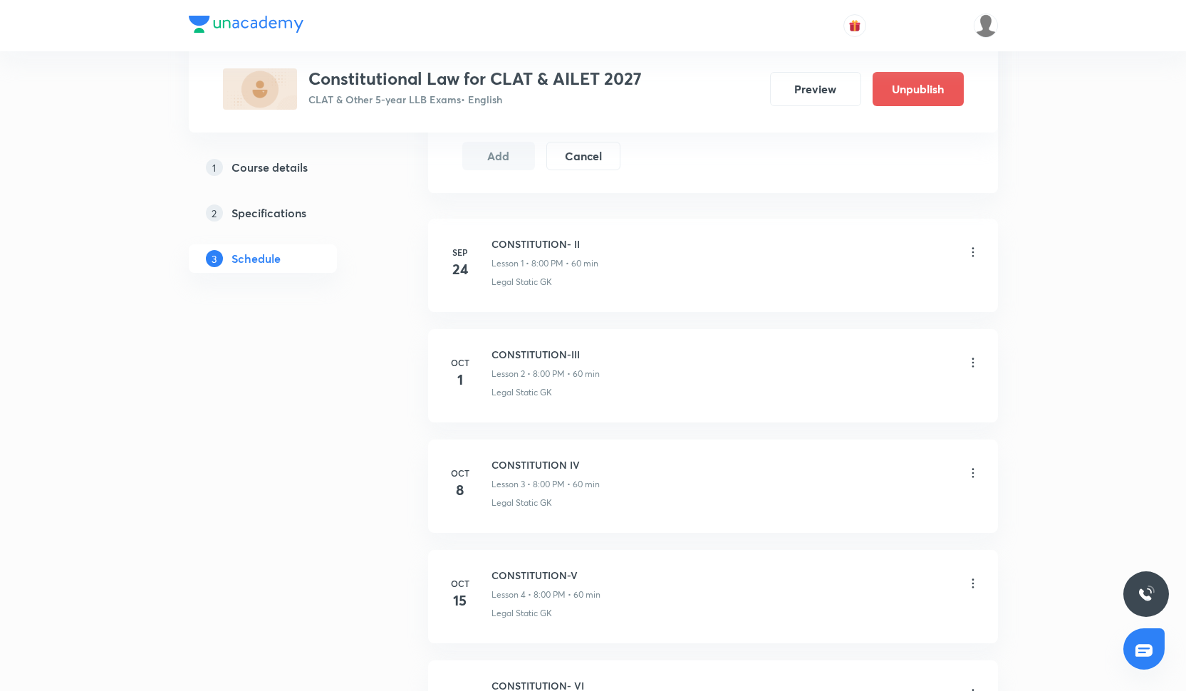
scroll to position [1044, 0]
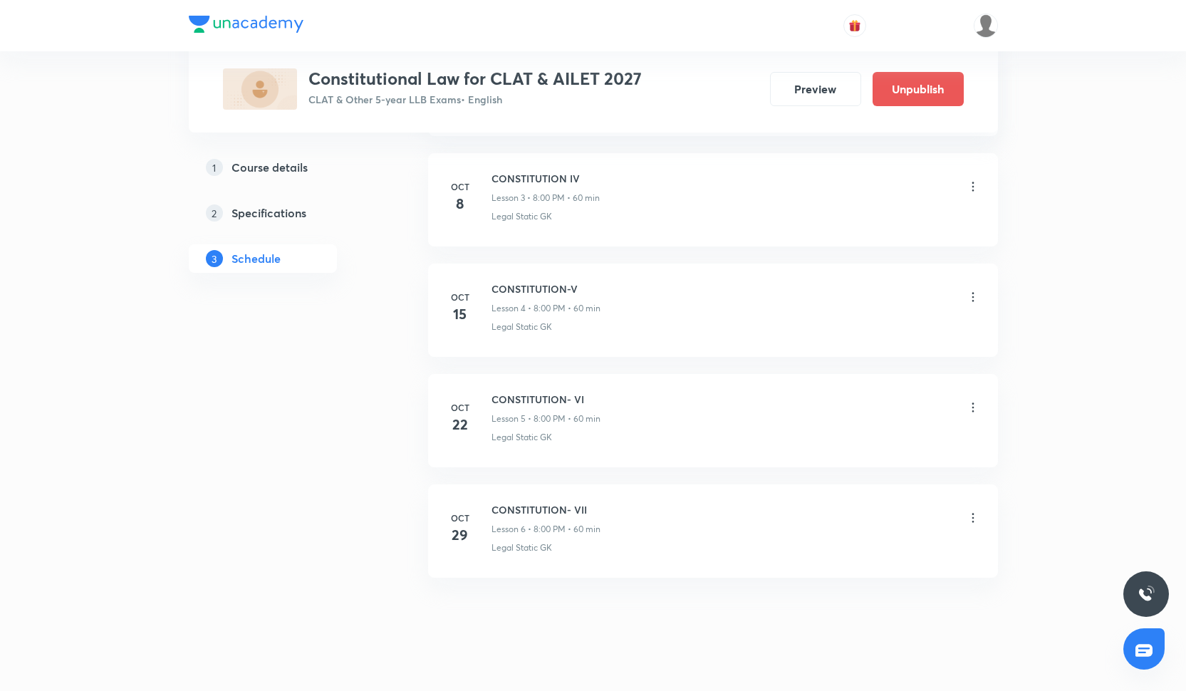
scroll to position [1023, 0]
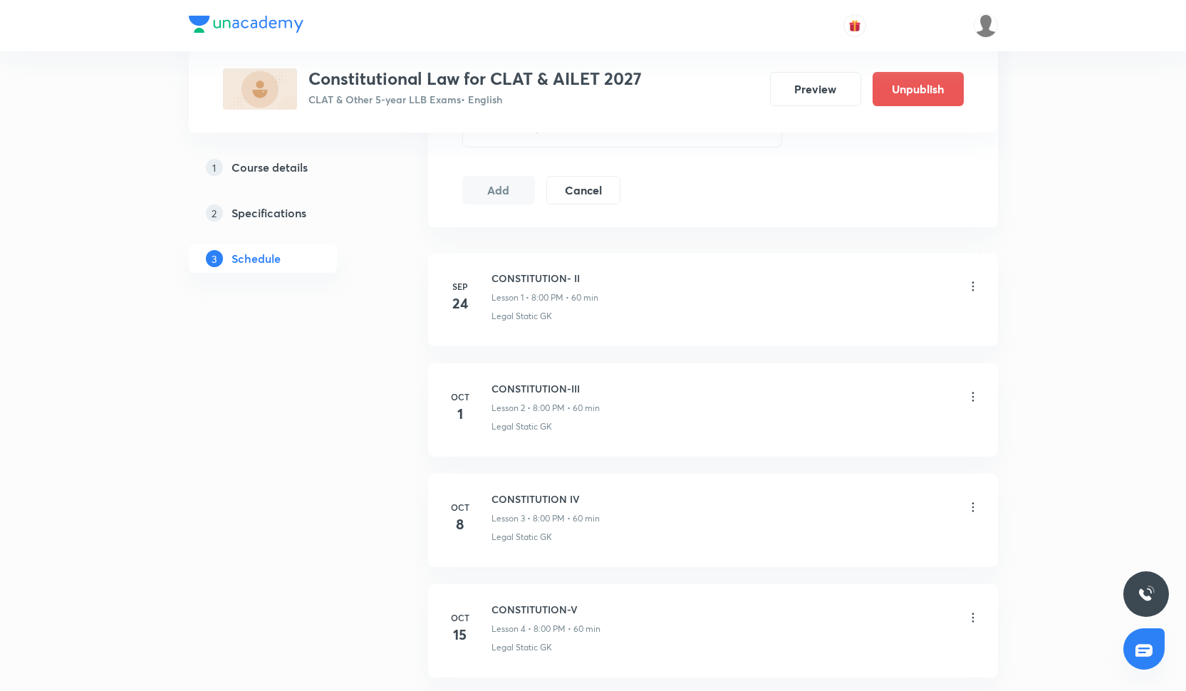
scroll to position [704, 0]
drag, startPoint x: 487, startPoint y: 387, endPoint x: 589, endPoint y: 384, distance: 102.6
click at [589, 385] on div "Oct 1 CONSTITUTION-III Lesson 2 • 8:00 PM • 60 min Legal Static GK" at bounding box center [713, 406] width 534 height 52
click at [589, 385] on h6 "CONSTITUTION-III" at bounding box center [545, 387] width 108 height 15
click at [551, 387] on h6 "CONSTITUTION-III" at bounding box center [545, 387] width 108 height 15
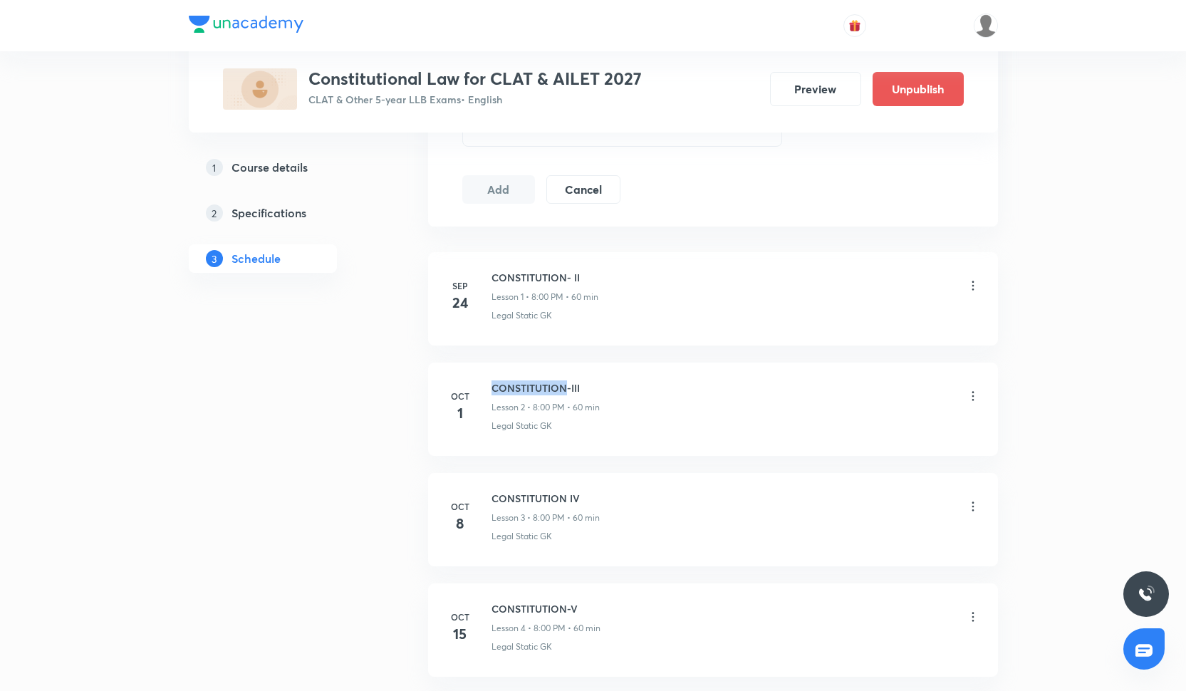
click at [551, 387] on h6 "CONSTITUTION-III" at bounding box center [545, 387] width 108 height 15
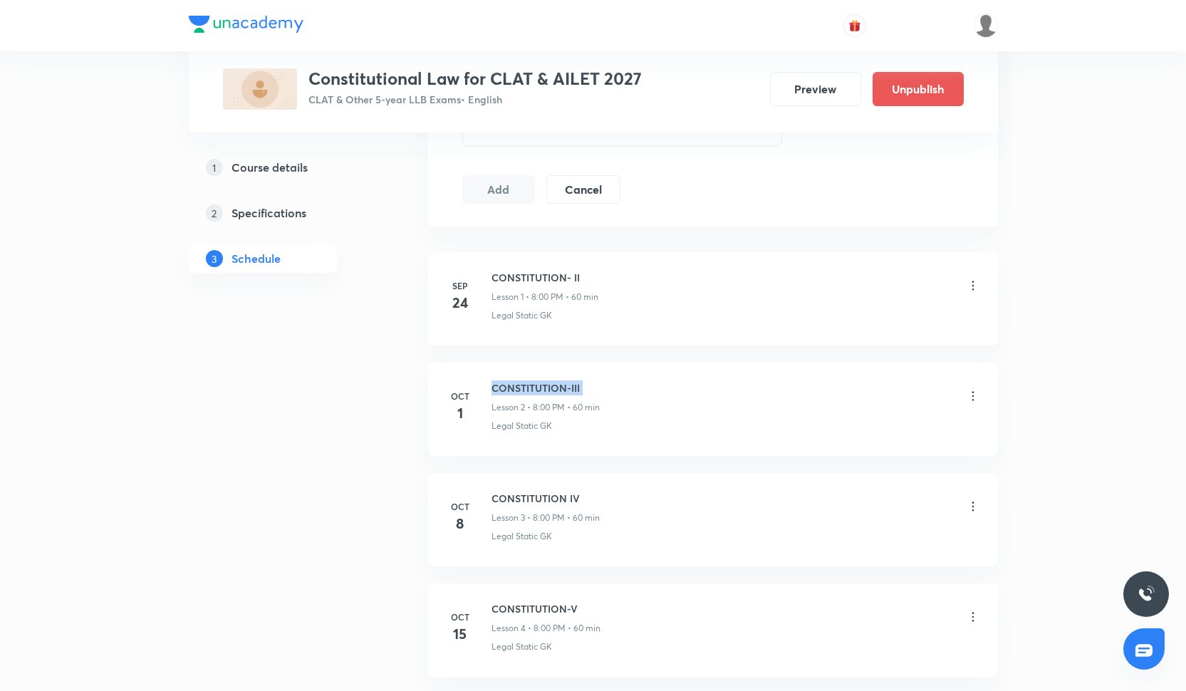
click at [514, 392] on h6 "CONSTITUTION-III" at bounding box center [545, 387] width 108 height 15
drag, startPoint x: 491, startPoint y: 387, endPoint x: 589, endPoint y: 385, distance: 97.6
click at [589, 385] on h6 "CONSTITUTION-III" at bounding box center [545, 387] width 108 height 15
copy h6 "CONSTITUTION-III"
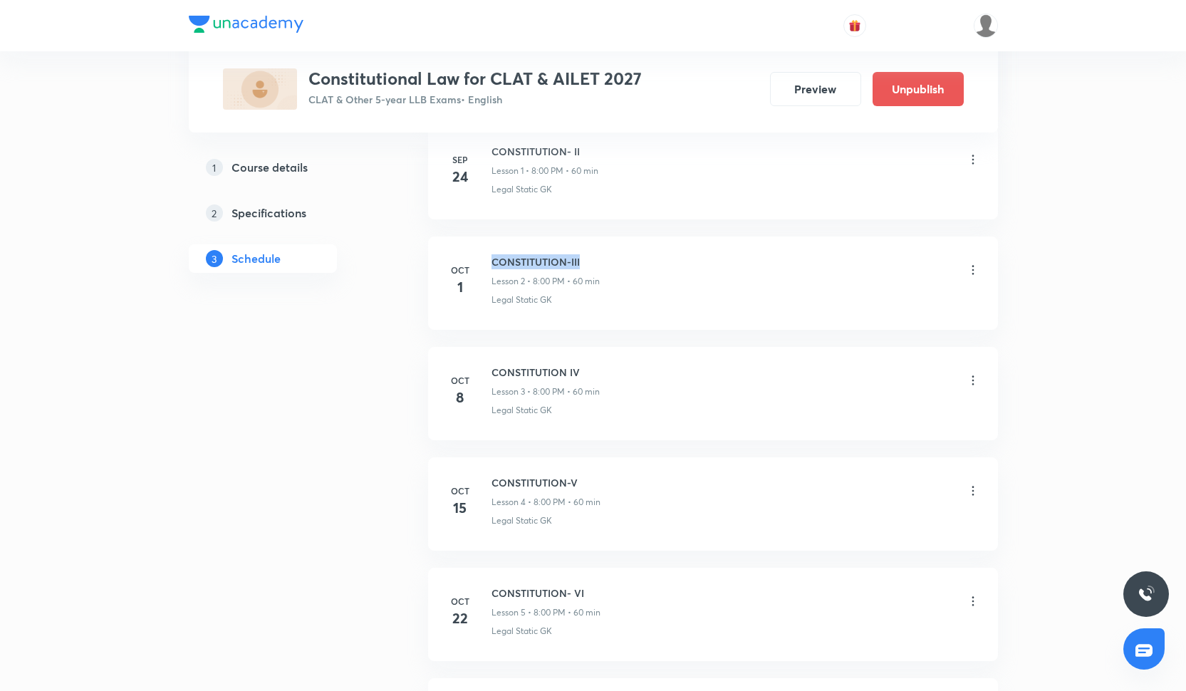
scroll to position [841, 0]
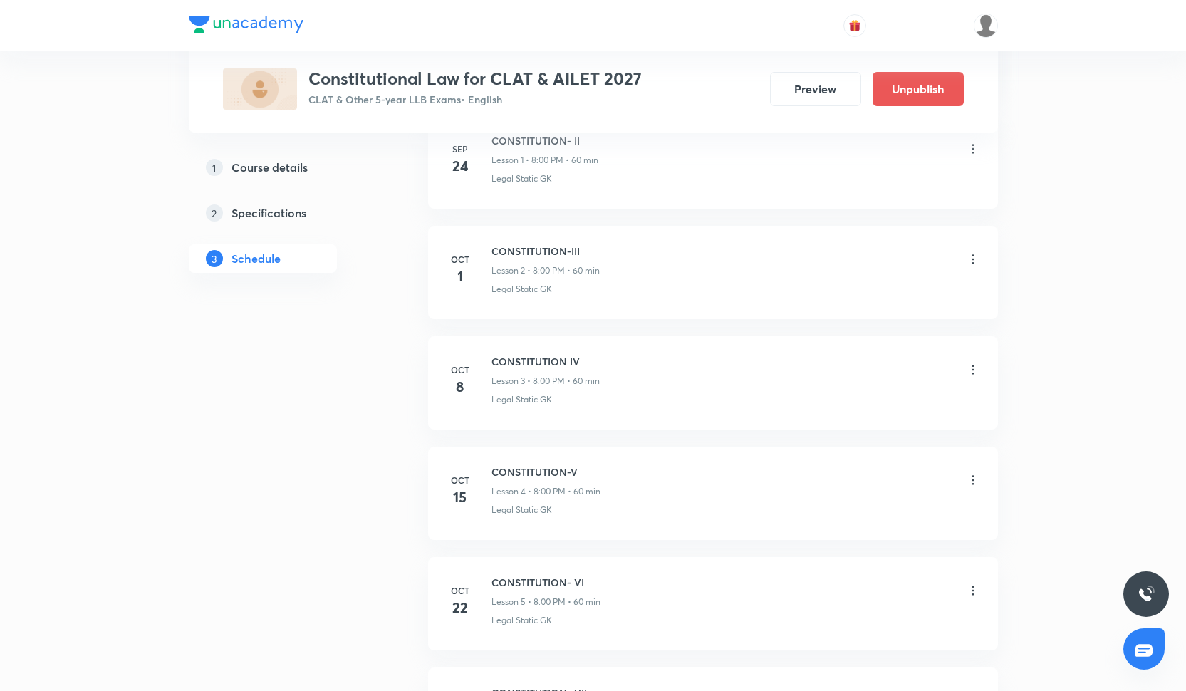
click at [490, 363] on div "Oct 8" at bounding box center [469, 380] width 46 height 34
drag, startPoint x: 491, startPoint y: 363, endPoint x: 586, endPoint y: 363, distance: 94.7
click at [586, 363] on h6 "CONSTITUTION IV" at bounding box center [545, 361] width 108 height 15
copy h6 "CONSTITUTION IV"
click at [489, 472] on div "Oct 15 CONSTITUTION-V Lesson 4 • 8:00 PM • 60 min Legal Static GK" at bounding box center [713, 490] width 534 height 52
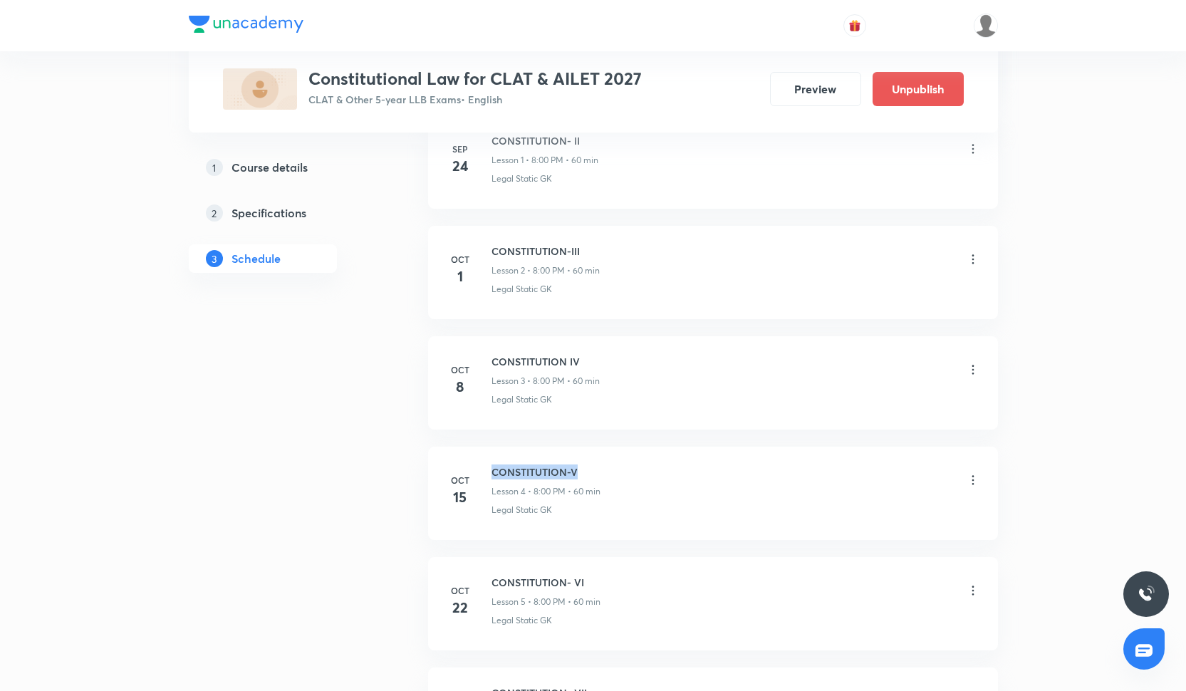
drag, startPoint x: 491, startPoint y: 471, endPoint x: 582, endPoint y: 469, distance: 91.2
click at [582, 469] on h6 "CONSTITUTION-V" at bounding box center [545, 471] width 109 height 15
copy h6 "CONSTITUTION-V"
click at [647, 3] on div at bounding box center [593, 25] width 809 height 51
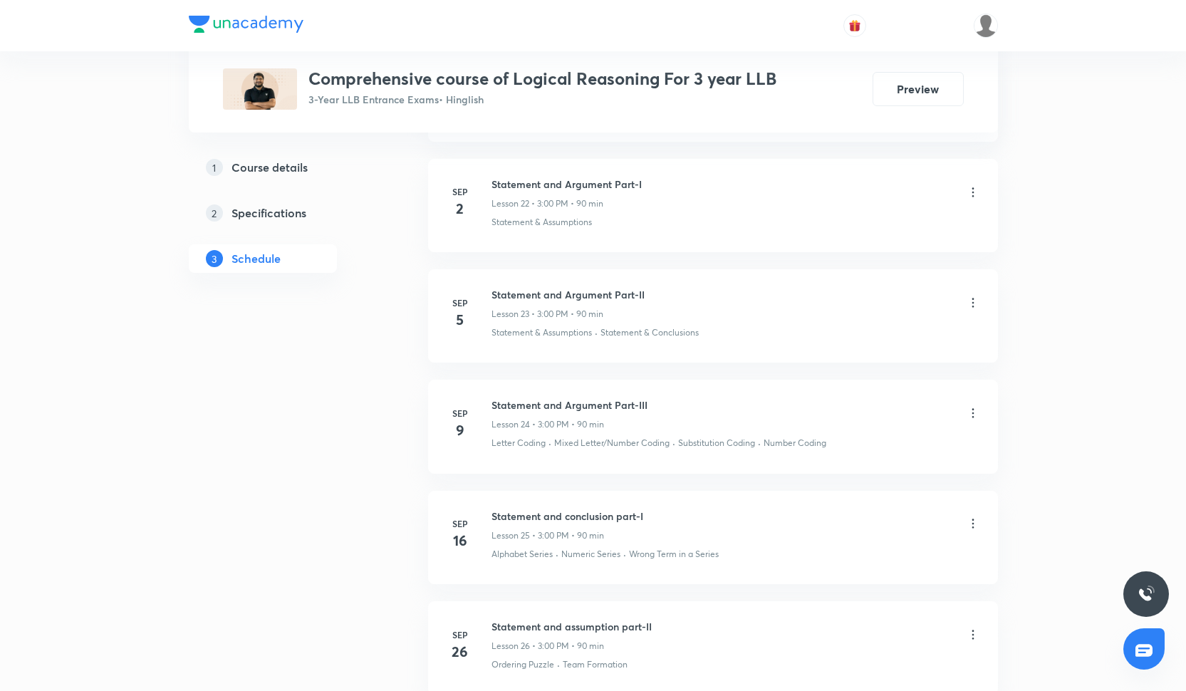
scroll to position [3265, 0]
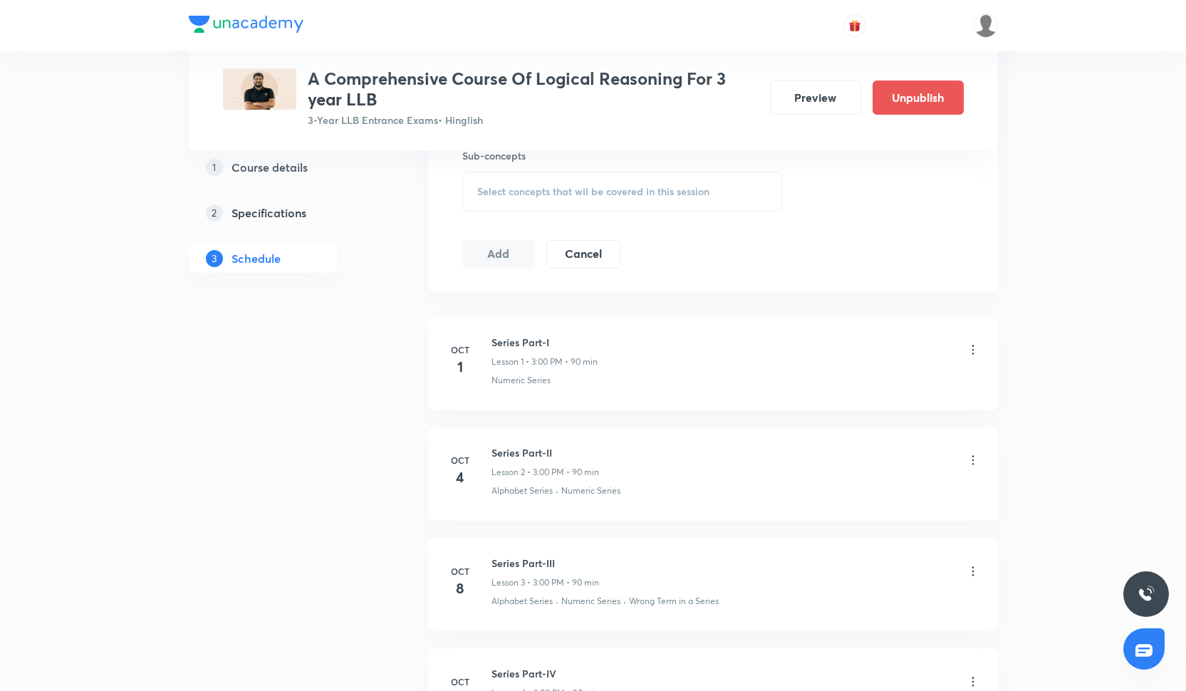
scroll to position [657, 0]
drag, startPoint x: 491, startPoint y: 340, endPoint x: 568, endPoint y: 336, distance: 76.3
click at [568, 336] on h6 "Series Part-I" at bounding box center [544, 341] width 106 height 15
copy h6 "Series Part-I"
click at [508, 447] on h6 "Series Part-II" at bounding box center [545, 451] width 108 height 15
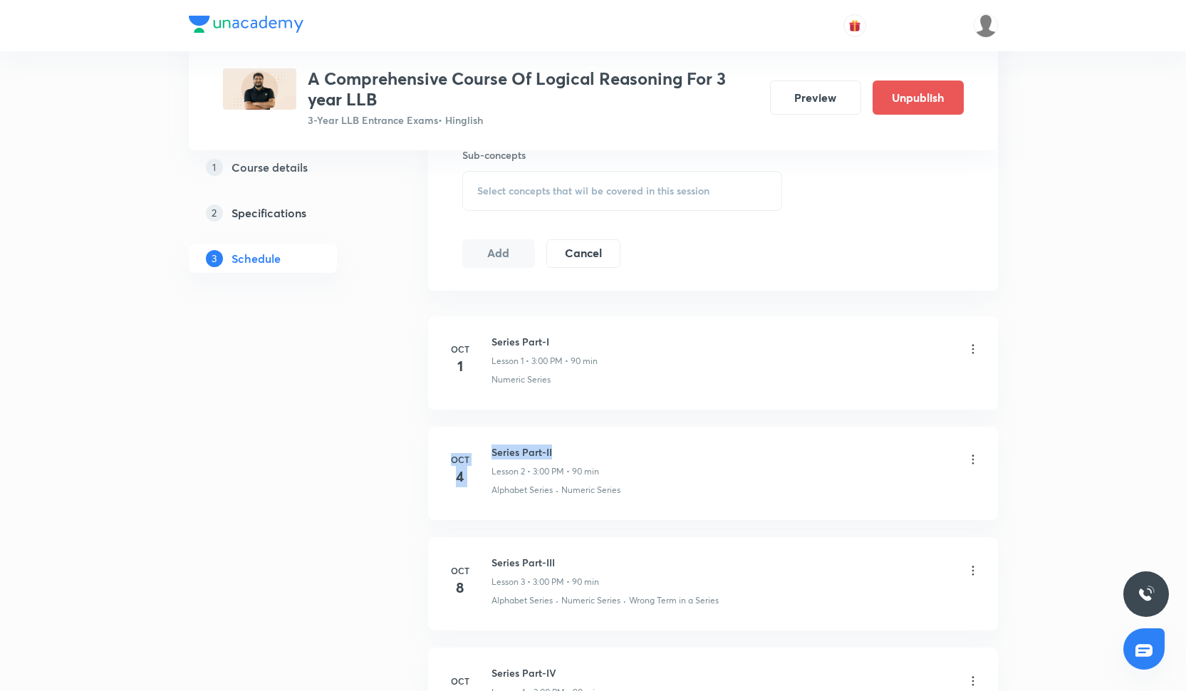
drag, startPoint x: 487, startPoint y: 449, endPoint x: 551, endPoint y: 447, distance: 64.1
click at [551, 447] on div "Oct 4 Series Part-II Lesson 2 • 3:00 PM • 90 min Alphabet Series · Numeric Seri…" at bounding box center [713, 470] width 534 height 52
click at [553, 447] on h6 "Series Part-II" at bounding box center [545, 451] width 108 height 15
drag, startPoint x: 550, startPoint y: 450, endPoint x: 484, endPoint y: 449, distance: 65.5
click at [484, 450] on div "Oct 4 Series Part-II Lesson 2 • 3:00 PM • 90 min Alphabet Series · Numeric Seri…" at bounding box center [713, 470] width 534 height 52
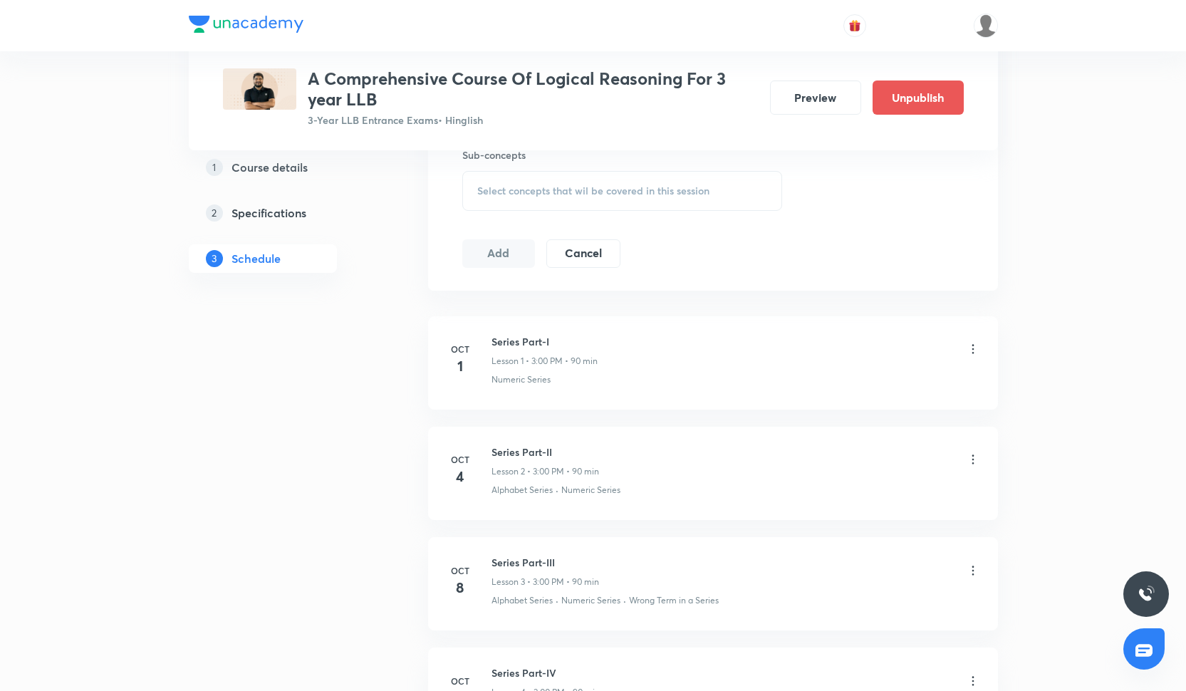
click at [486, 449] on div "Oct 4 Series Part-II Lesson 2 • 3:00 PM • 90 min Alphabet Series · Numeric Seri…" at bounding box center [713, 470] width 534 height 52
drag, startPoint x: 491, startPoint y: 449, endPoint x: 557, endPoint y: 447, distance: 66.3
click at [557, 447] on h6 "Series Part-II" at bounding box center [545, 451] width 108 height 15
copy h6 "Series Part-II"
drag, startPoint x: 492, startPoint y: 560, endPoint x: 559, endPoint y: 560, distance: 67.0
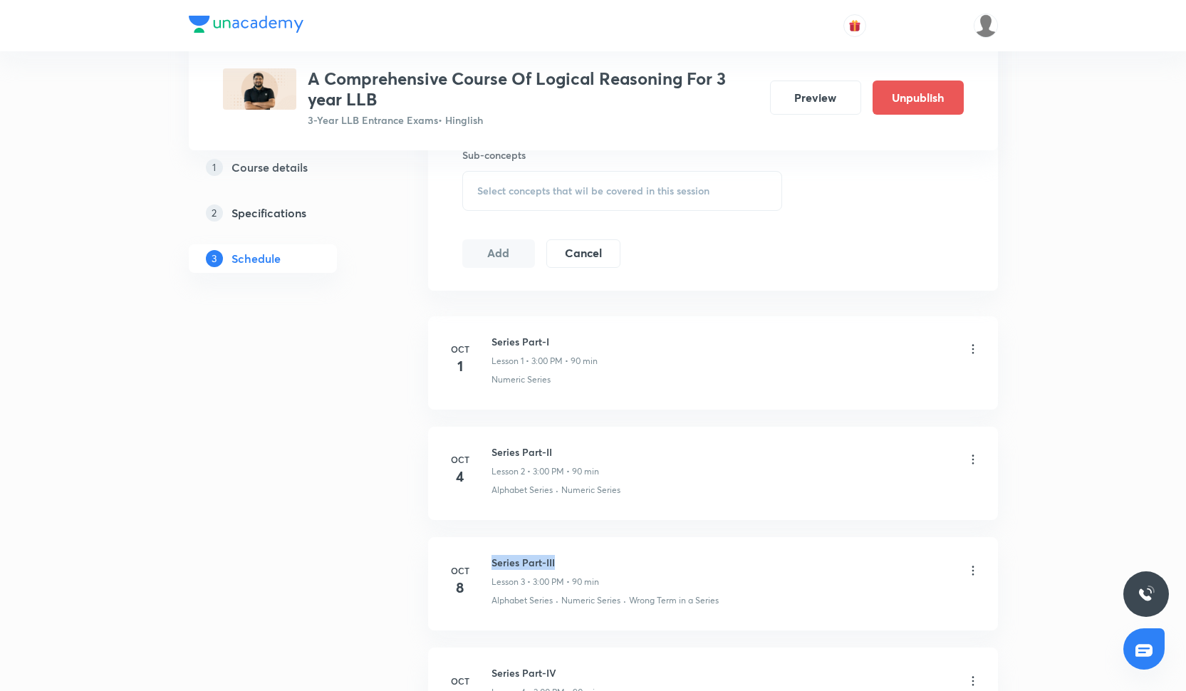
click at [559, 560] on h6 "Series Part-III" at bounding box center [545, 562] width 108 height 15
copy h6 "Series Part-III"
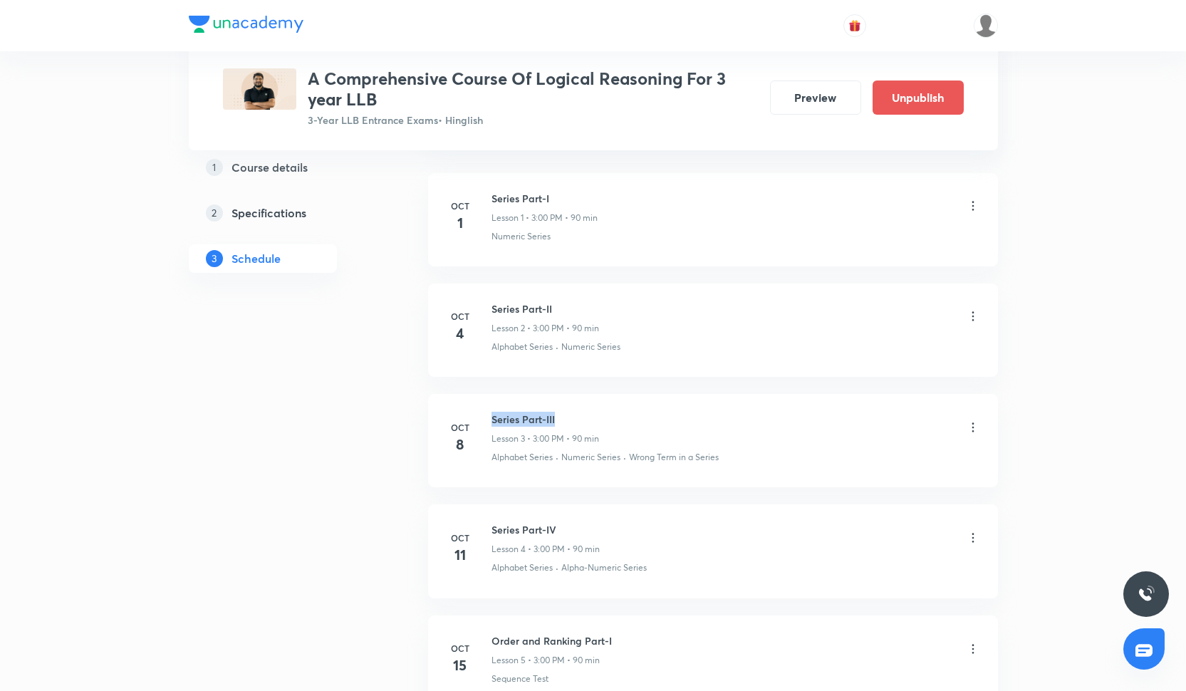
scroll to position [827, 0]
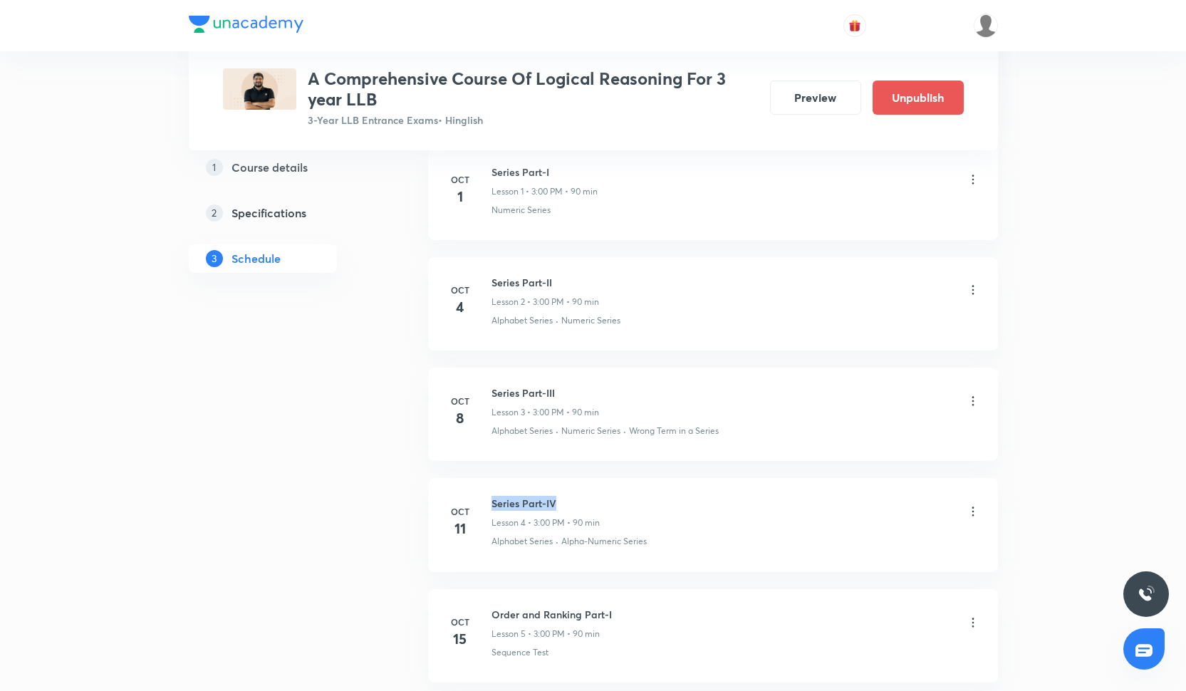
drag, startPoint x: 490, startPoint y: 499, endPoint x: 570, endPoint y: 497, distance: 79.8
click at [570, 497] on div "Oct 11 Series Part-IV Lesson 4 • 3:00 PM • 90 min Alphabet Series · Alpha-Numer…" at bounding box center [713, 522] width 534 height 52
copy h6 "Series Part-IV"
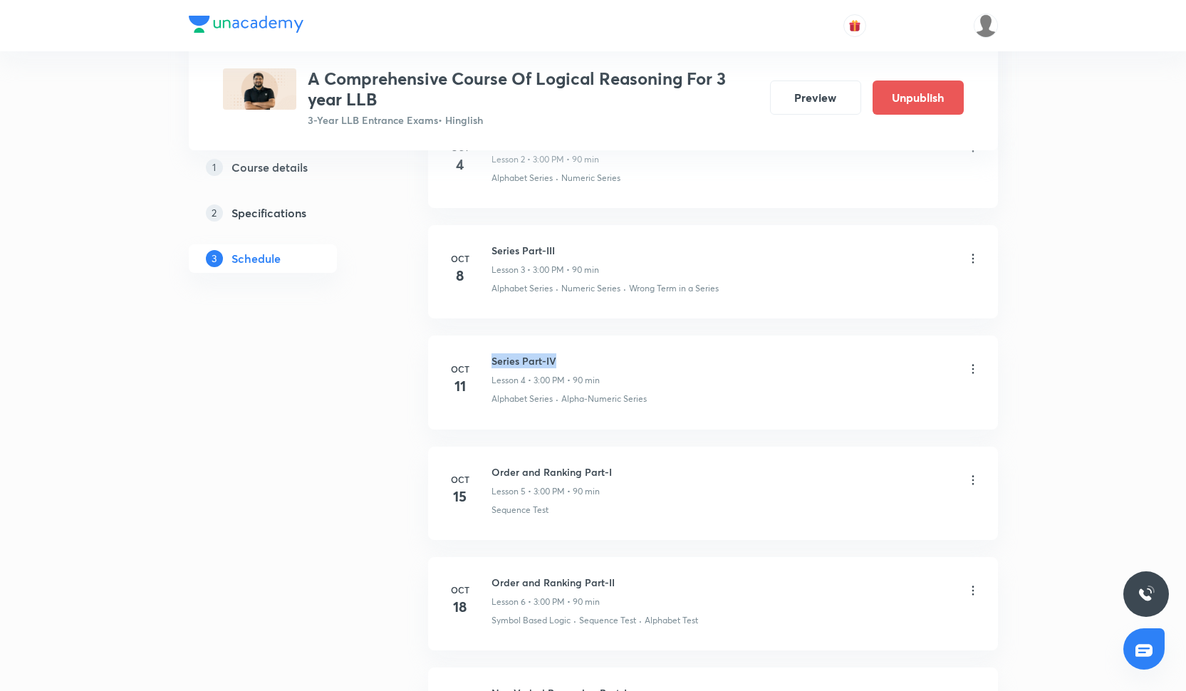
scroll to position [1018, 0]
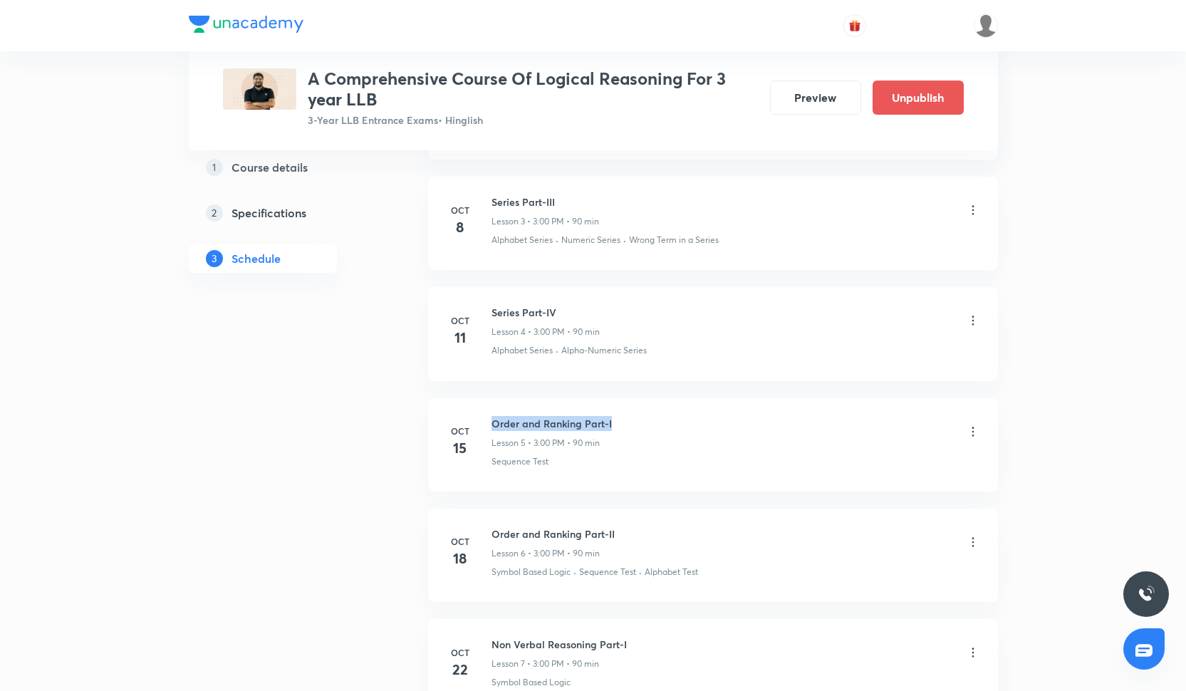
drag, startPoint x: 492, startPoint y: 418, endPoint x: 623, endPoint y: 417, distance: 131.1
click at [623, 417] on div "Order and Ranking Part-I Lesson 5 • 3:00 PM • 90 min" at bounding box center [735, 432] width 489 height 33
copy h6 "Order and Ranking Part-I"
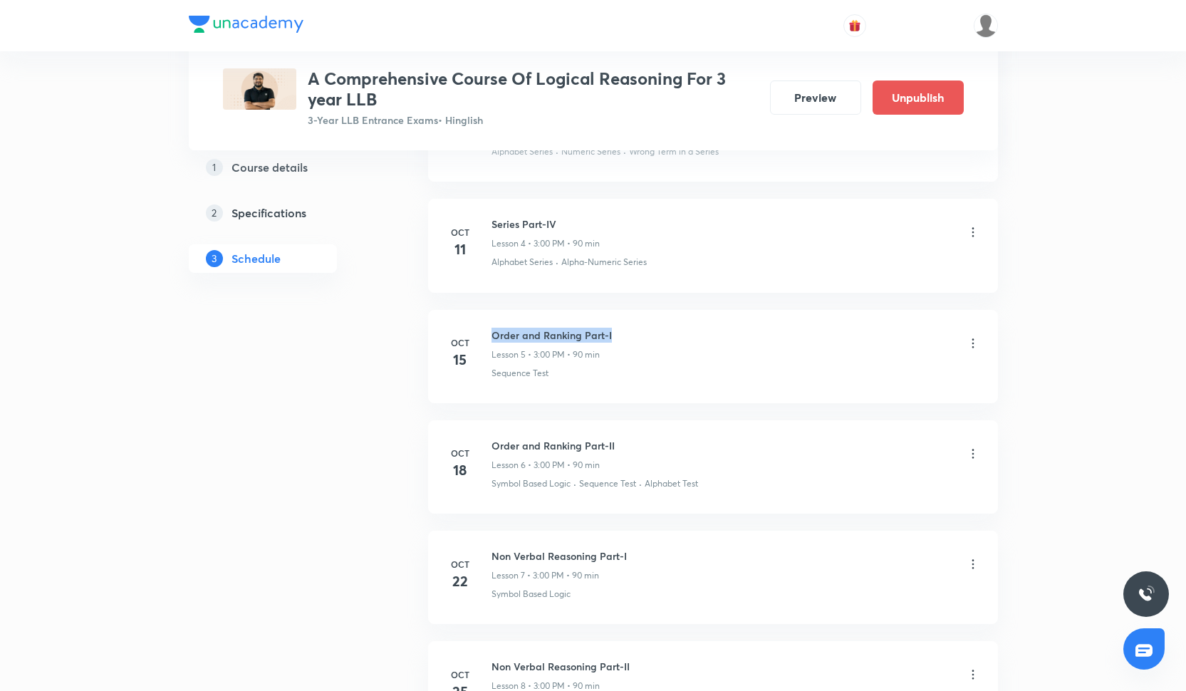
scroll to position [1108, 0]
drag, startPoint x: 492, startPoint y: 438, endPoint x: 613, endPoint y: 440, distance: 121.1
click at [613, 442] on div "Order and Ranking Part-II Lesson 6 • 3:00 PM • 90 min" at bounding box center [735, 452] width 489 height 33
copy h6 "Order and Ranking Part-II"
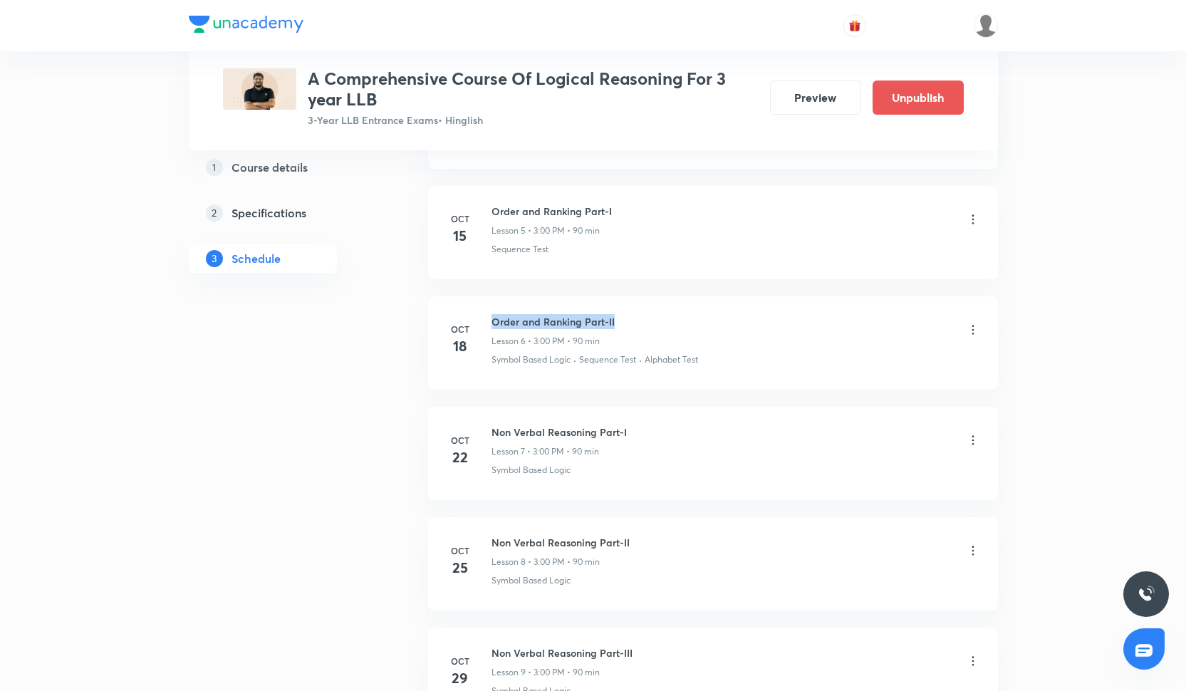
scroll to position [1272, 0]
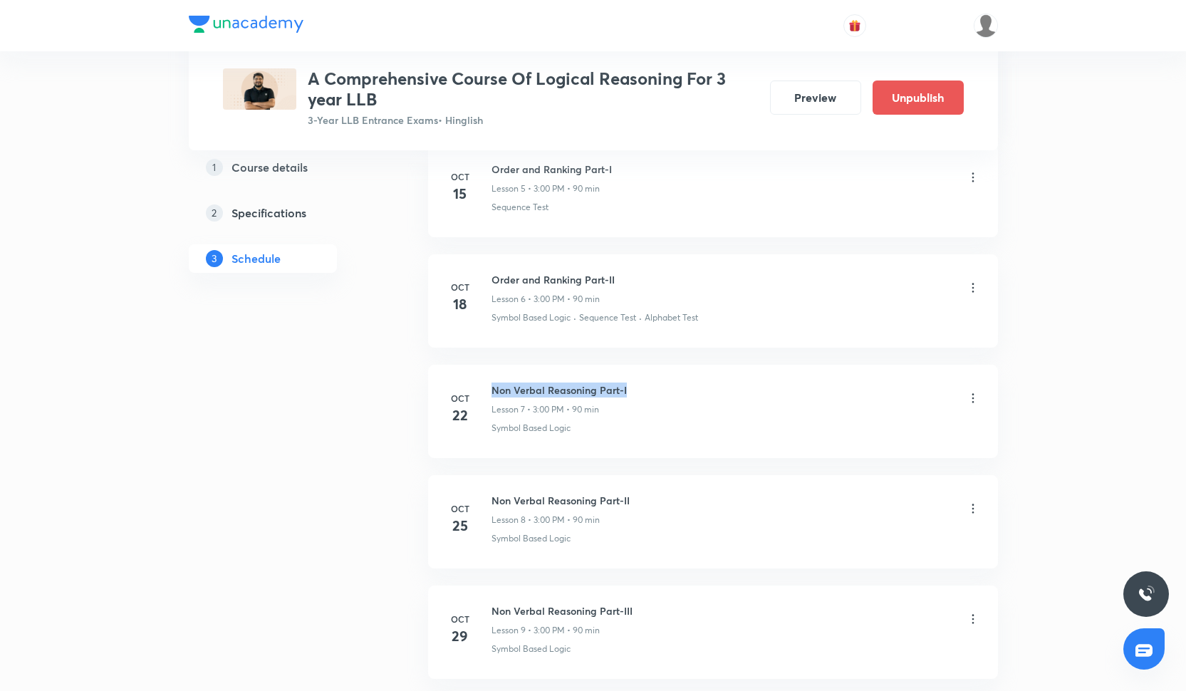
drag, startPoint x: 489, startPoint y: 387, endPoint x: 639, endPoint y: 394, distance: 149.8
click at [639, 394] on div "Oct 22 Non Verbal Reasoning Part-I Lesson 7 • 3:00 PM • 90 min Symbol Based Log…" at bounding box center [713, 409] width 534 height 52
copy h6 "Non Verbal Reasoning Part-I"
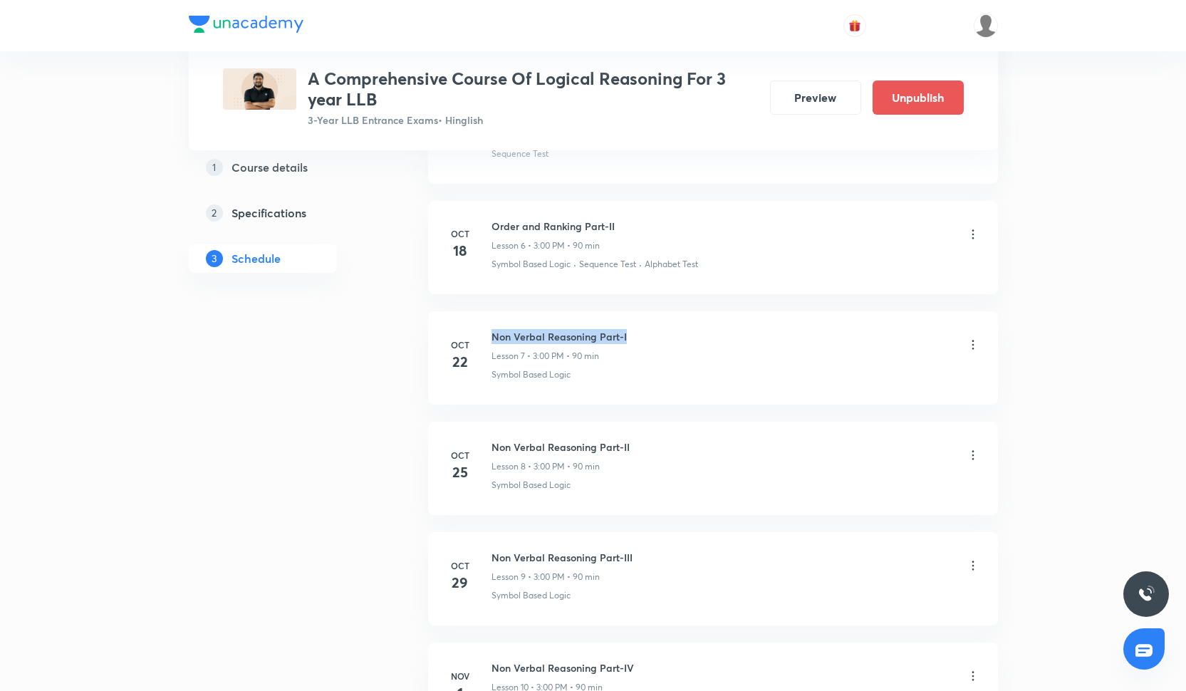
scroll to position [1332, 0]
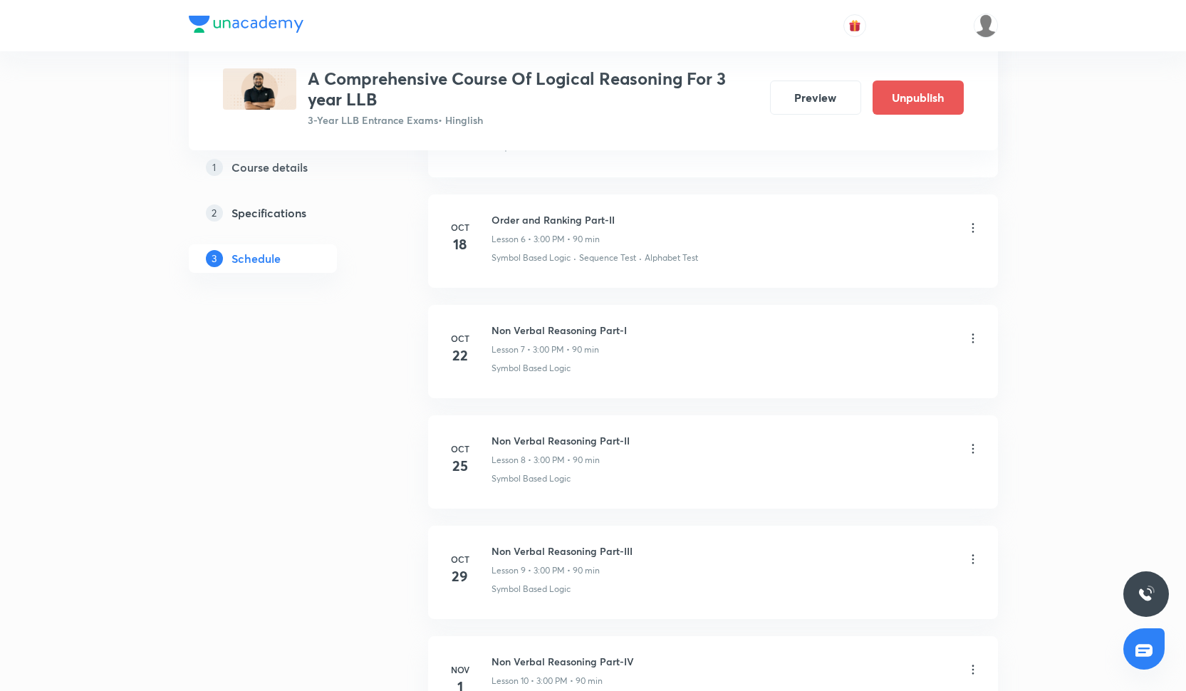
click at [491, 437] on h6 "Non Verbal Reasoning Part-II" at bounding box center [560, 440] width 138 height 15
drag, startPoint x: 491, startPoint y: 437, endPoint x: 657, endPoint y: 445, distance: 166.2
click at [657, 445] on div "Non Verbal Reasoning Part-II Lesson 8 • 3:00 PM • 90 min" at bounding box center [735, 449] width 489 height 33
click at [649, 444] on div "Non Verbal Reasoning Part-II Lesson 8 • 3:00 PM • 90 min" at bounding box center [735, 449] width 489 height 33
click at [633, 437] on div "Non Verbal Reasoning Part-II Lesson 8 • 3:00 PM • 90 min" at bounding box center [735, 449] width 489 height 33
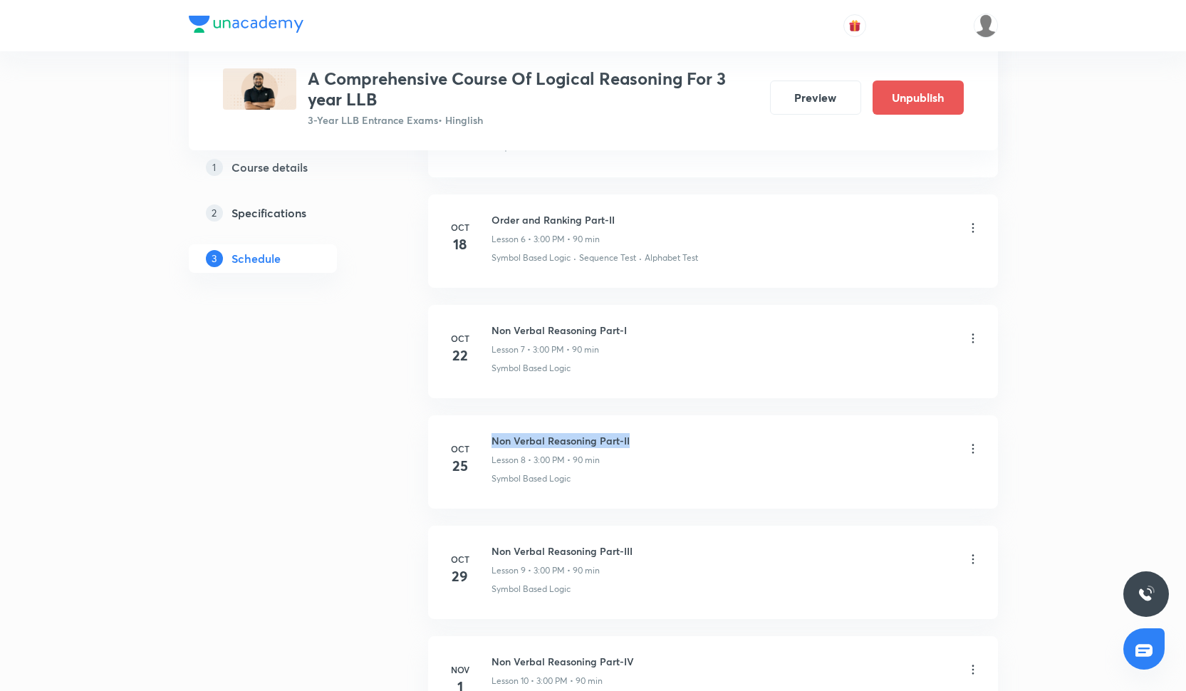
drag, startPoint x: 632, startPoint y: 437, endPoint x: 493, endPoint y: 439, distance: 138.9
click at [493, 439] on div "Non Verbal Reasoning Part-II Lesson 8 • 3:00 PM • 90 min" at bounding box center [735, 449] width 489 height 33
copy h6 "Non Verbal Reasoning Part-II"
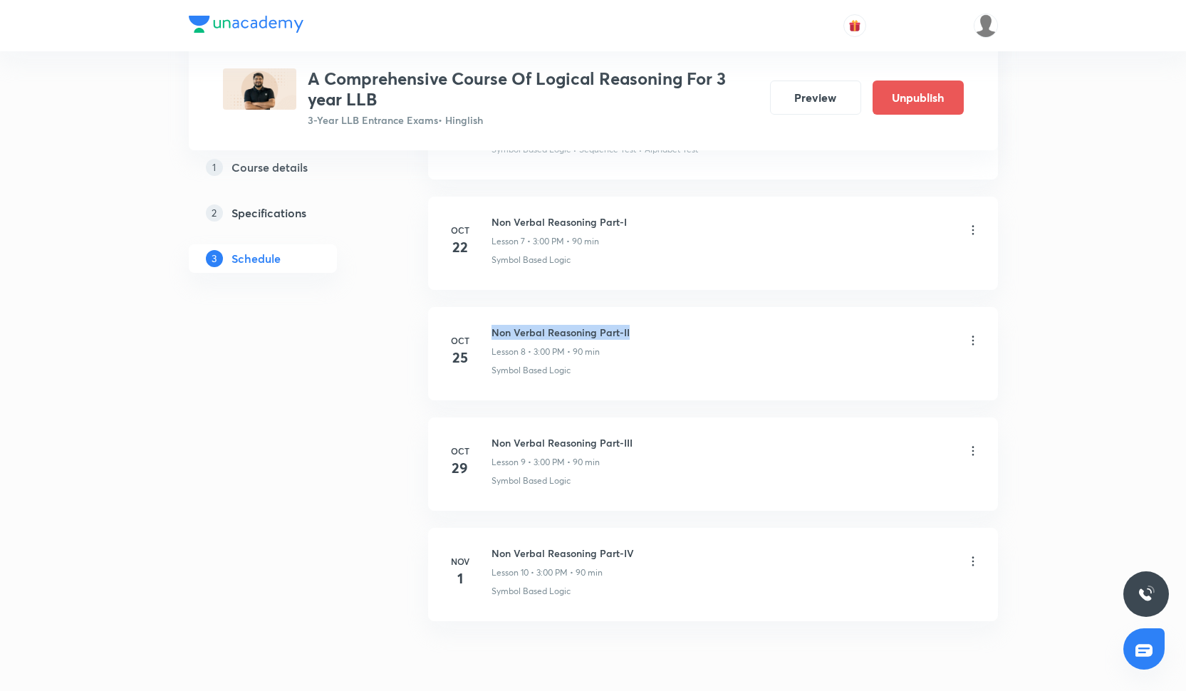
scroll to position [1443, 0]
click at [488, 435] on div "Oct 29 Non Verbal Reasoning Part-III Lesson 9 • 3:00 PM • 90 min Symbol Based L…" at bounding box center [713, 458] width 534 height 52
drag, startPoint x: 491, startPoint y: 437, endPoint x: 664, endPoint y: 436, distance: 172.4
click at [664, 436] on div "Non Verbal Reasoning Part-III Lesson 9 • 3:00 PM • 90 min" at bounding box center [735, 448] width 489 height 33
copy h6 "Non Verbal Reasoning Part-III"
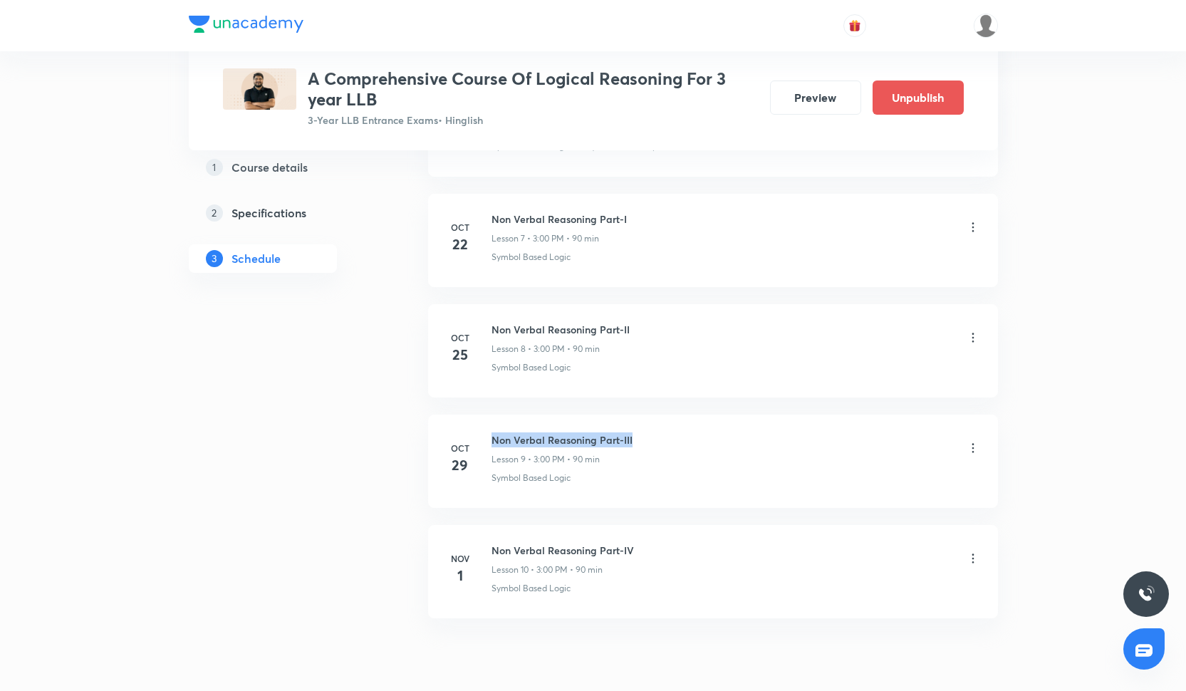
scroll to position [1464, 0]
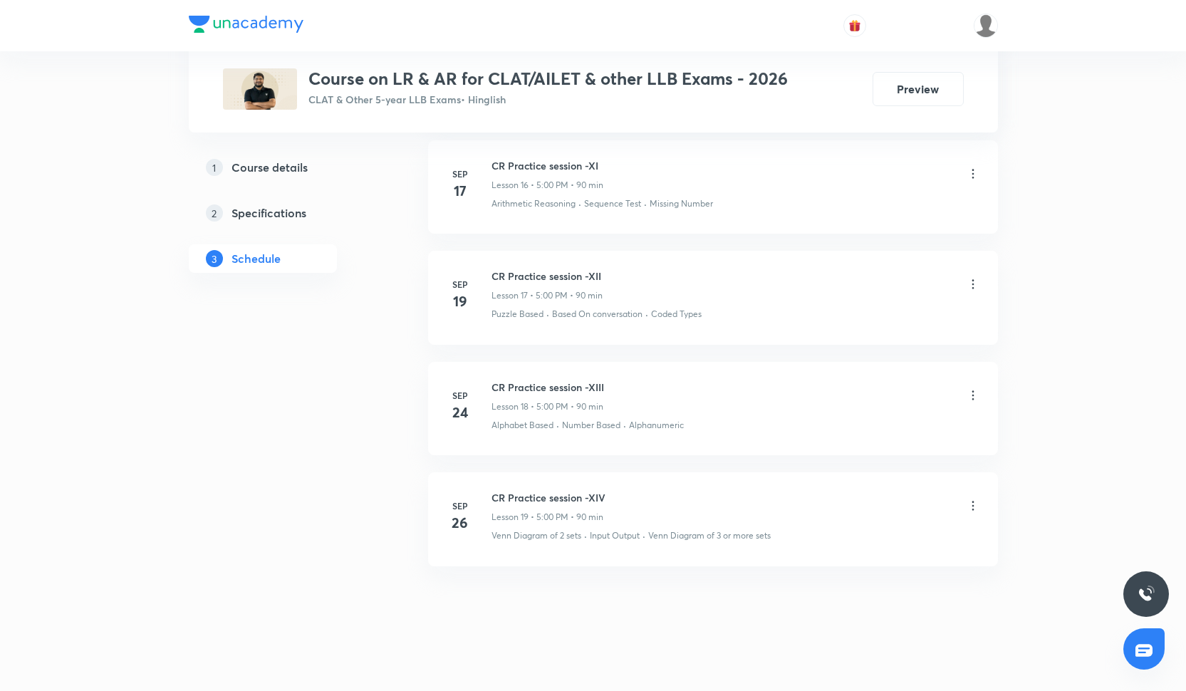
scroll to position [2472, 0]
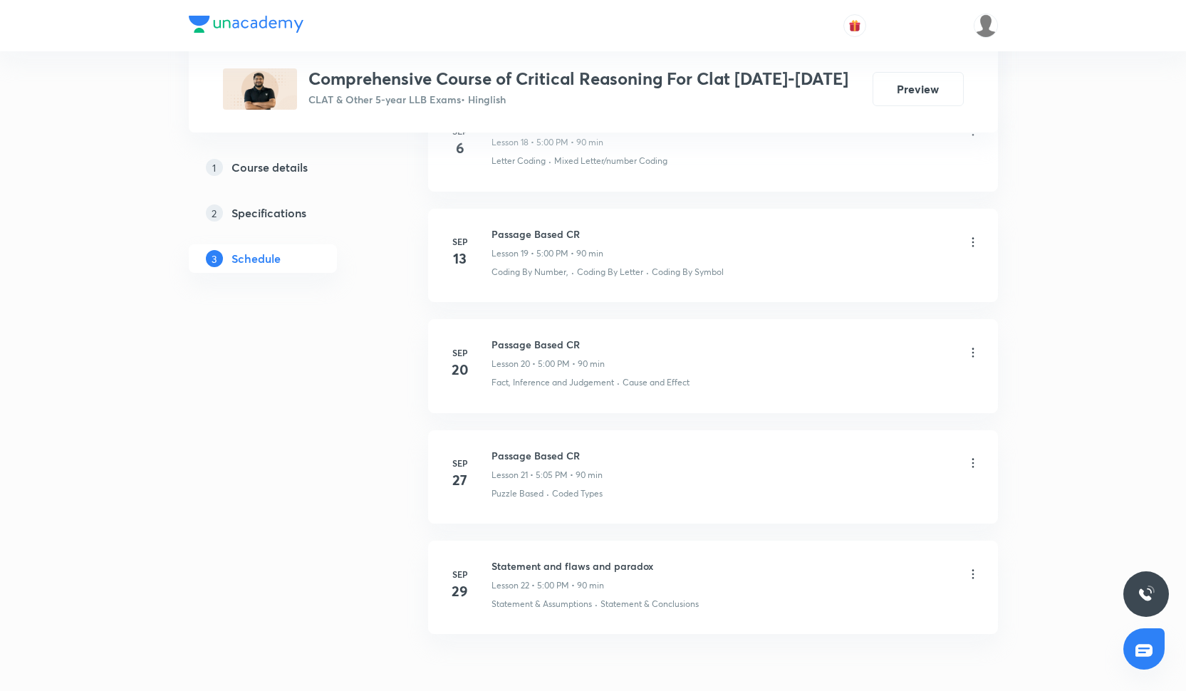
scroll to position [2824, 0]
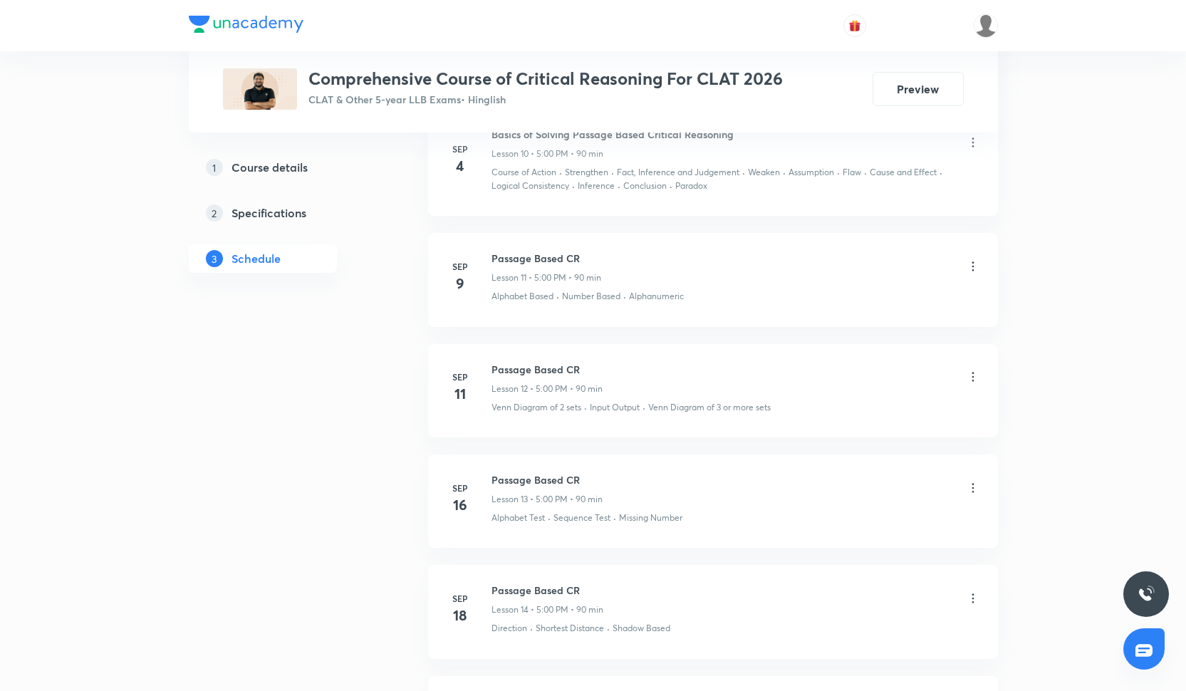
scroll to position [2161, 0]
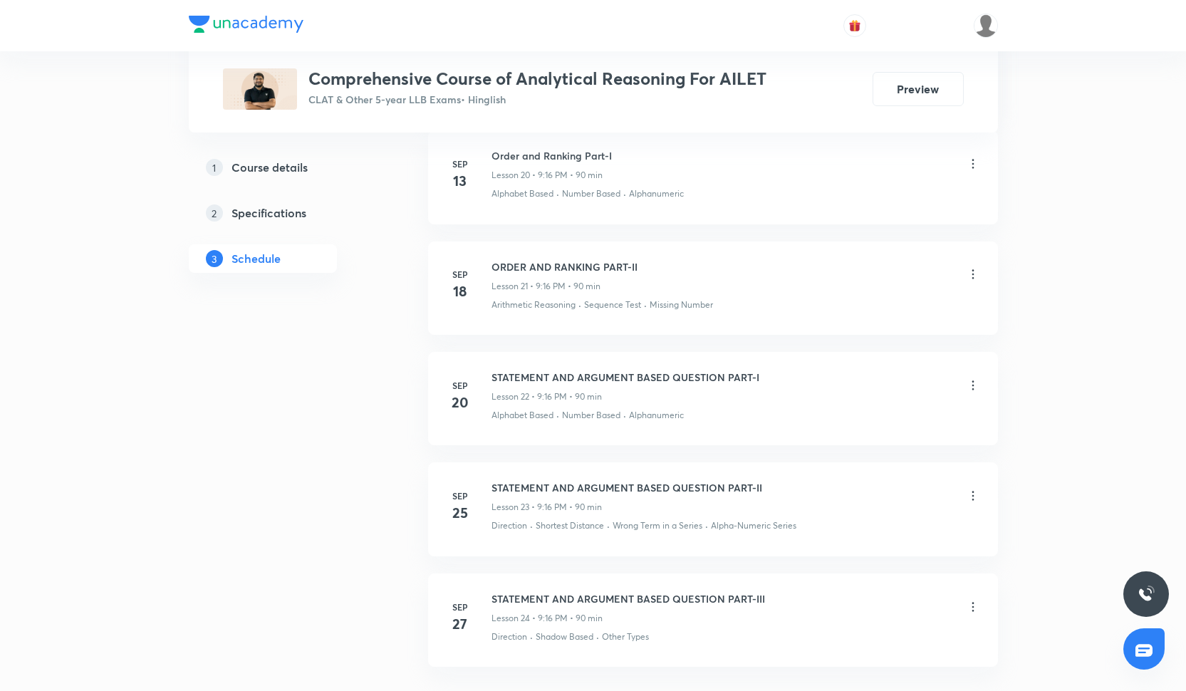
scroll to position [3032, 0]
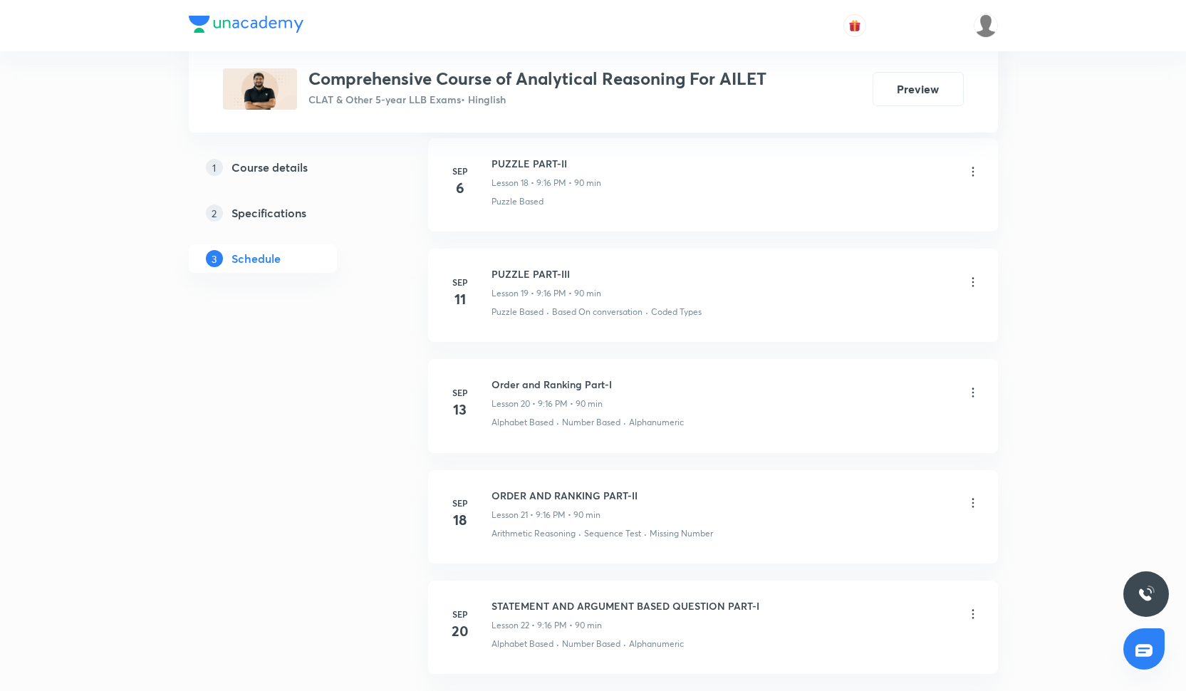
scroll to position [3032, 0]
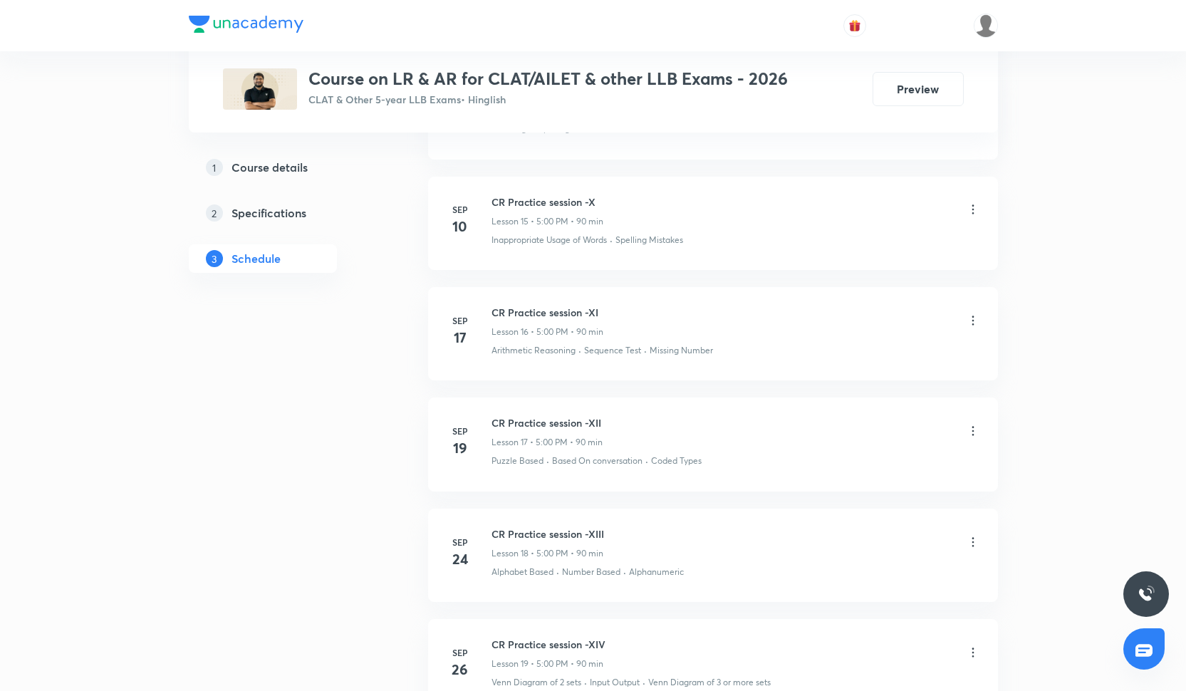
scroll to position [2480, 0]
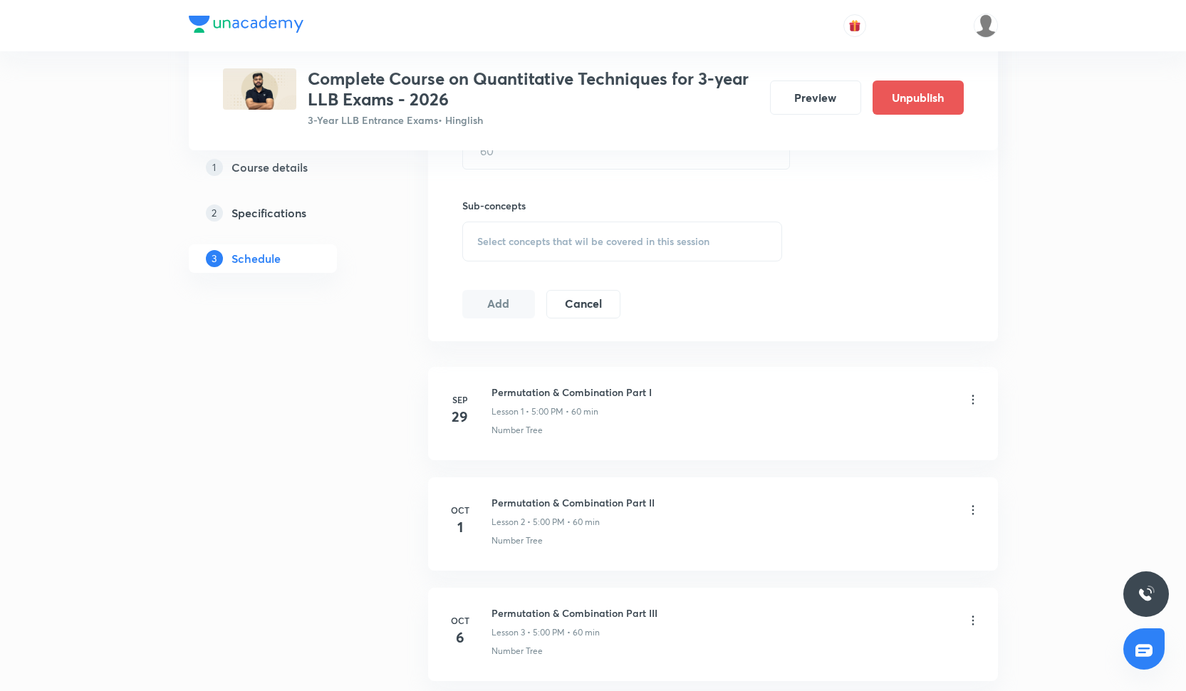
scroll to position [606, 0]
drag, startPoint x: 491, startPoint y: 501, endPoint x: 665, endPoint y: 501, distance: 173.8
click at [665, 501] on div "Permutation & Combination Part II Lesson 2 • 5:00 PM • 60 min" at bounding box center [735, 512] width 489 height 33
copy h6 "Permutation & Combination Part II"
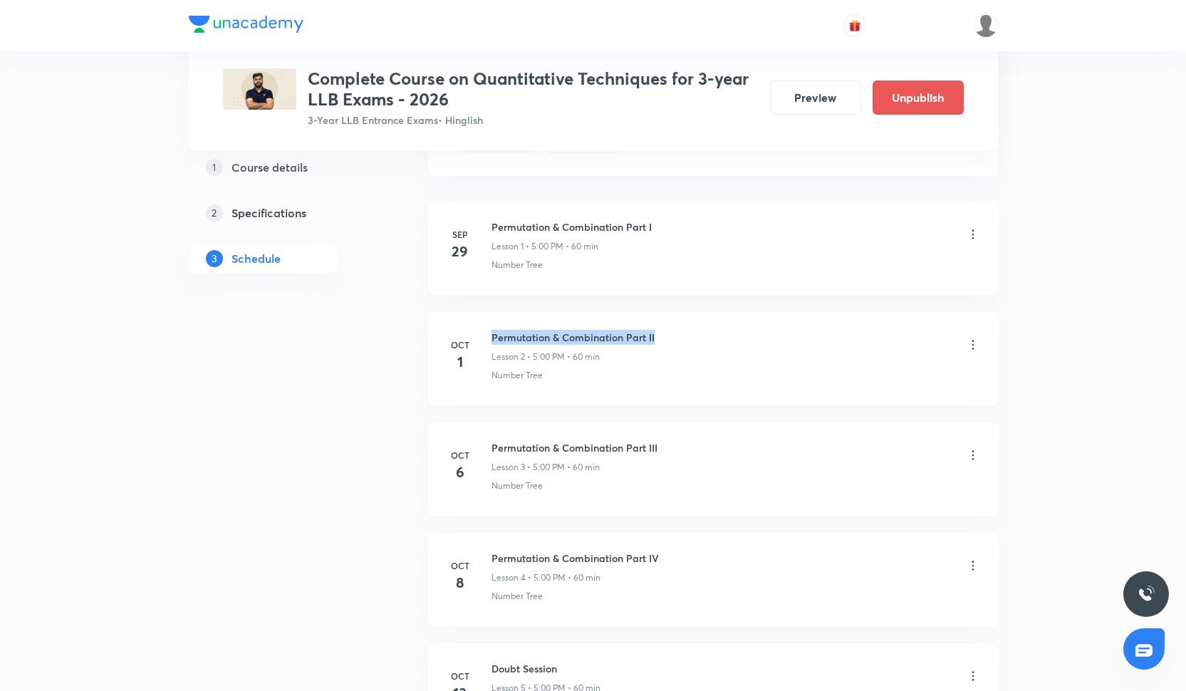
scroll to position [800, 0]
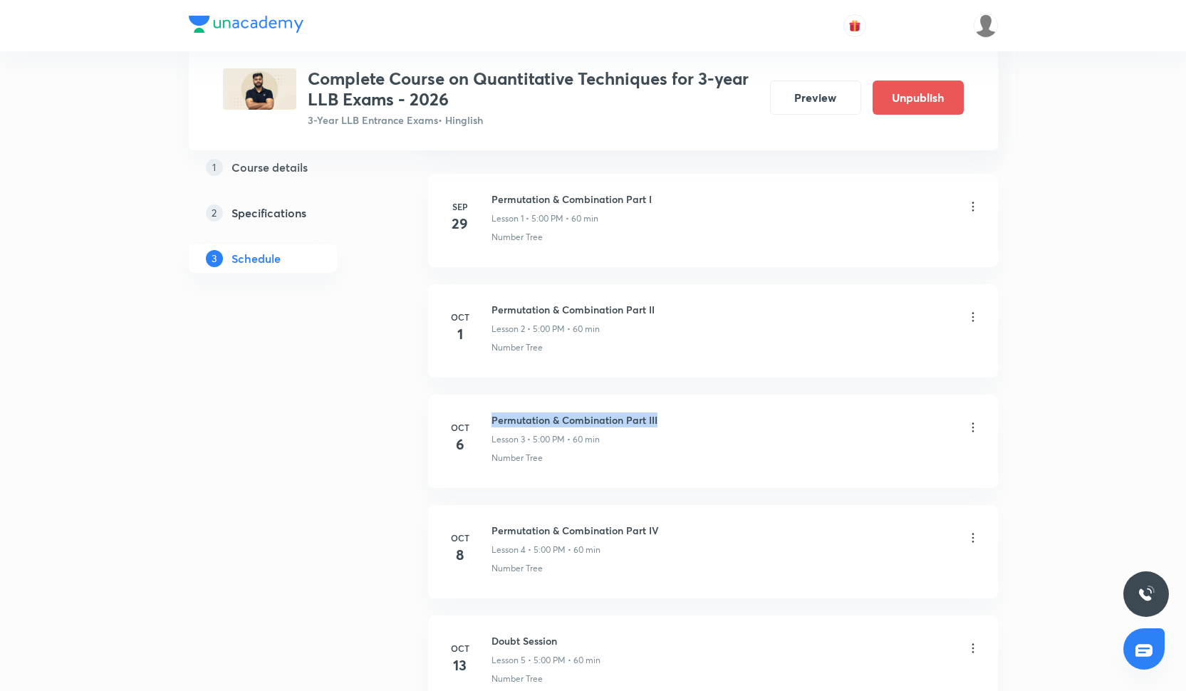
drag, startPoint x: 491, startPoint y: 420, endPoint x: 673, endPoint y: 415, distance: 182.4
click at [673, 415] on div "Permutation & Combination Part III Lesson 3 • 5:00 PM • 60 min" at bounding box center [735, 428] width 489 height 33
copy h6 "Permutation & Combination Part III"
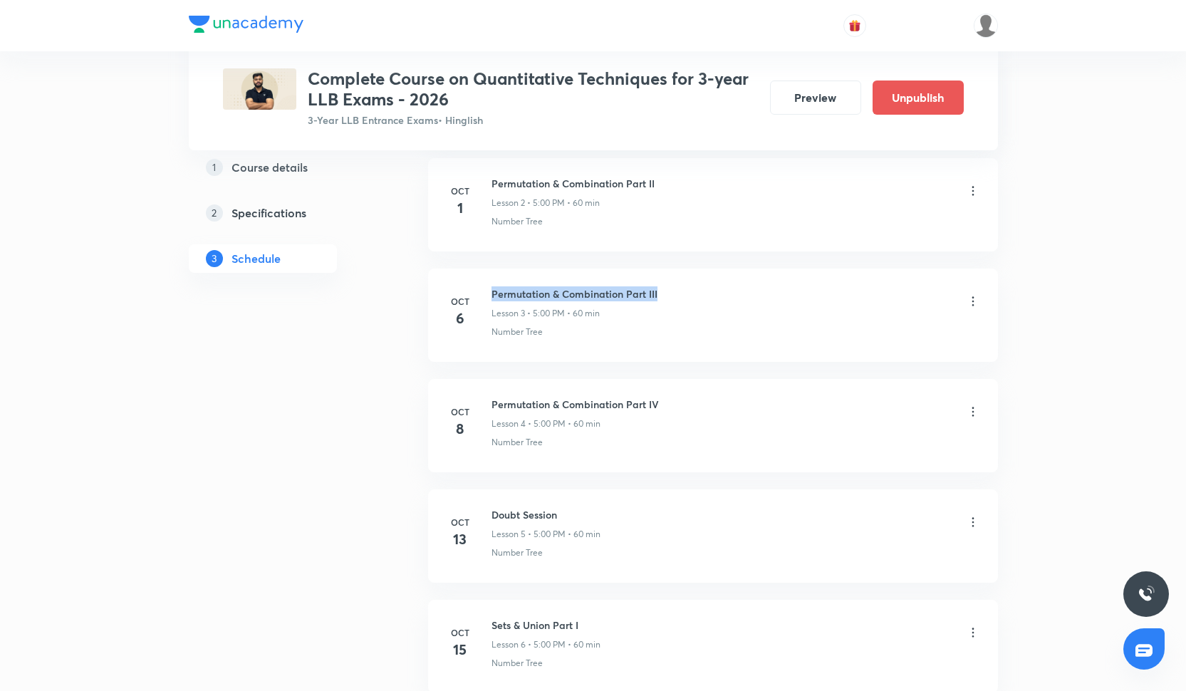
scroll to position [940, 0]
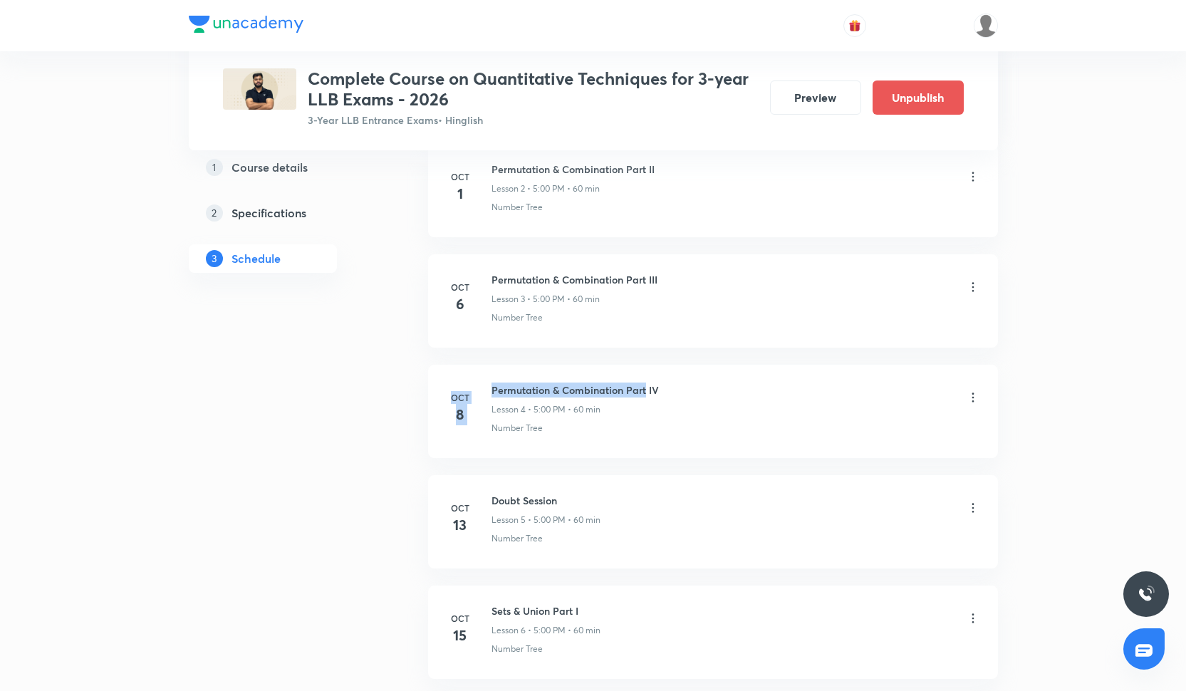
drag, startPoint x: 489, startPoint y: 388, endPoint x: 645, endPoint y: 384, distance: 155.3
click at [645, 384] on div "Oct 8 Permutation & Combination Part IV Lesson 4 • 5:00 PM • 60 min Number Tree" at bounding box center [713, 409] width 534 height 52
click at [613, 390] on h6 "Permutation & Combination Part IV" at bounding box center [574, 390] width 167 height 15
drag, startPoint x: 491, startPoint y: 387, endPoint x: 662, endPoint y: 385, distance: 170.2
click at [662, 385] on div "Permutation & Combination Part IV Lesson 4 • 5:00 PM • 60 min" at bounding box center [735, 399] width 489 height 33
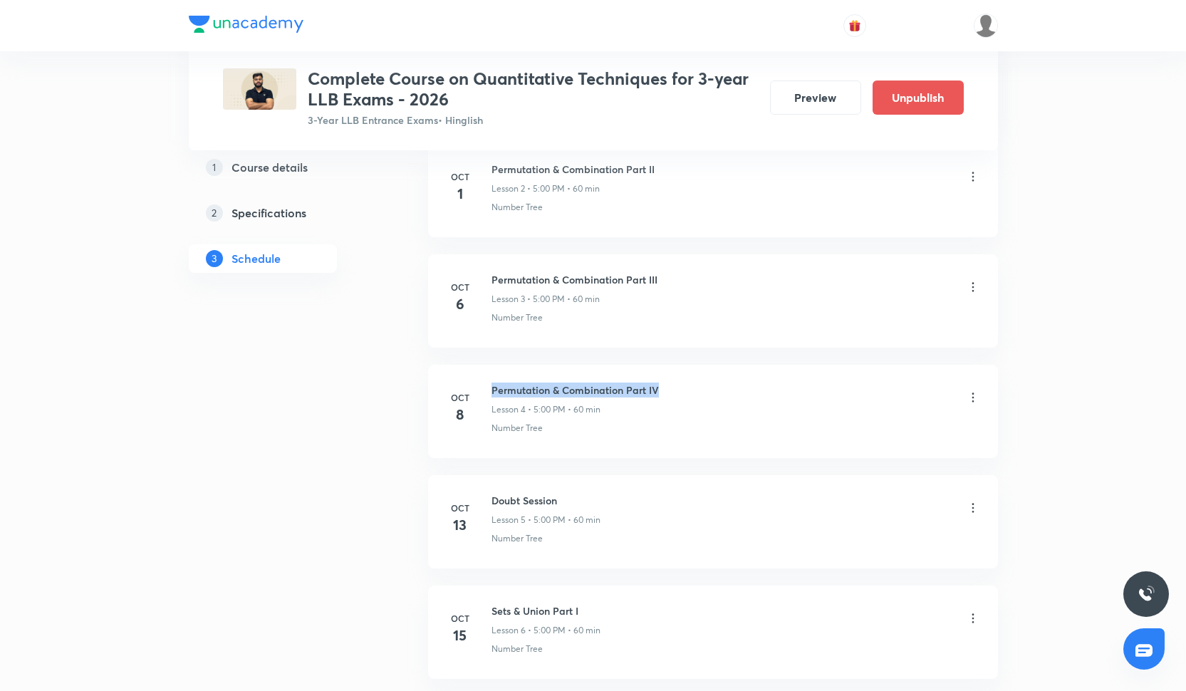
copy h6 "Permutation & Combination Part IV"
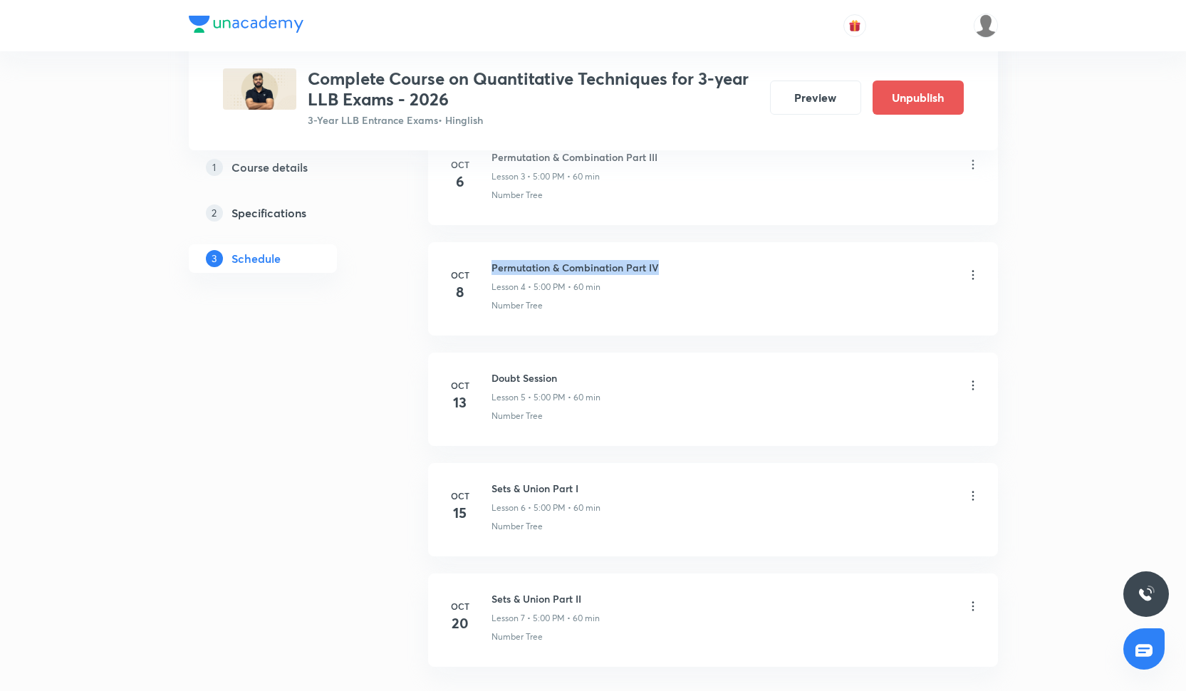
scroll to position [1074, 0]
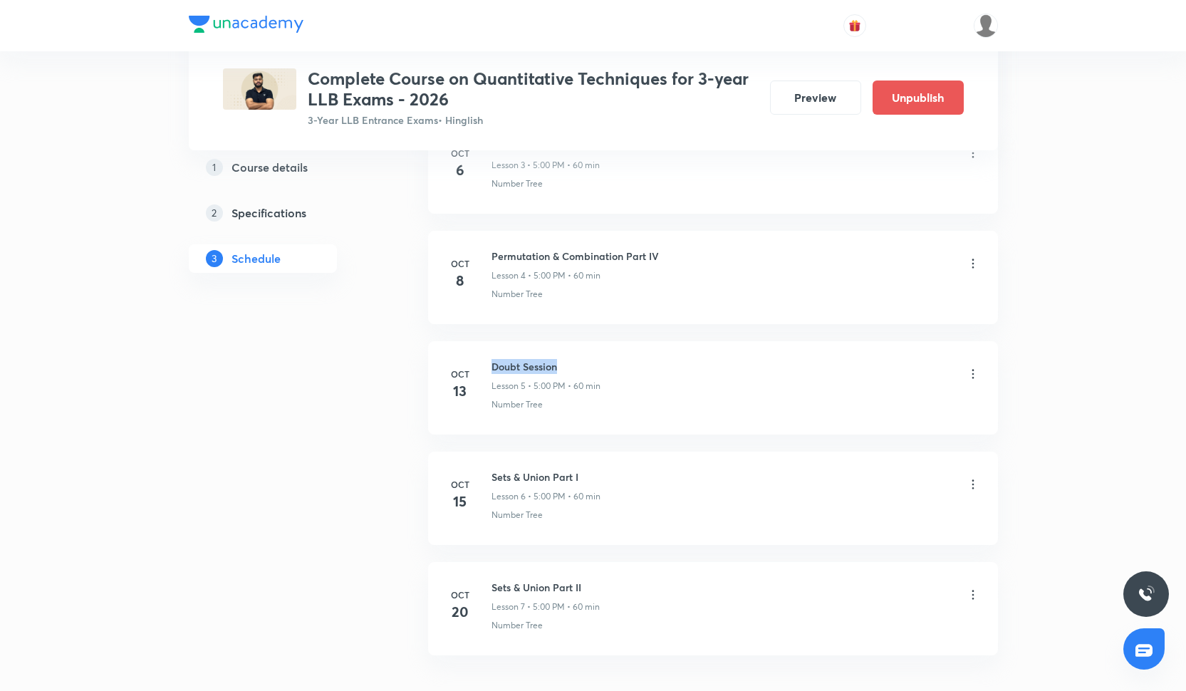
drag, startPoint x: 491, startPoint y: 366, endPoint x: 578, endPoint y: 366, distance: 87.6
click at [578, 366] on h6 "Doubt Session" at bounding box center [545, 366] width 109 height 15
copy h6 "Doubt Session"
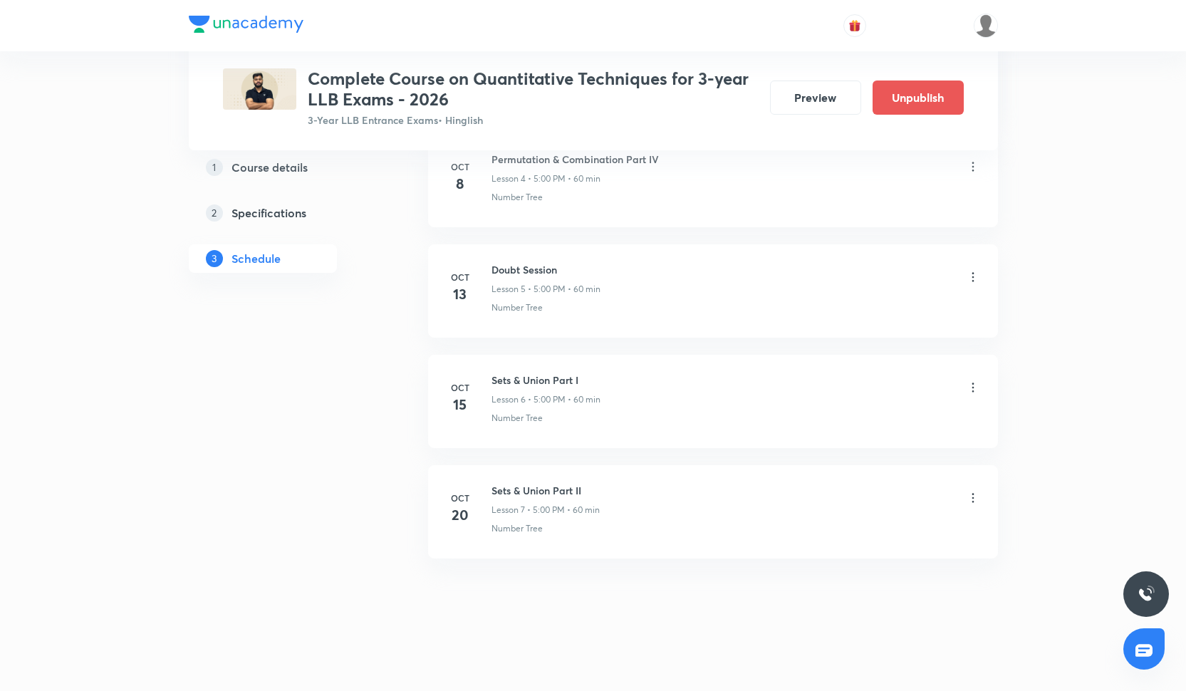
click at [489, 378] on div "Oct 15 Sets & Union Part I Lesson 6 • 5:00 PM • 60 min Number Tree" at bounding box center [713, 399] width 534 height 52
drag, startPoint x: 494, startPoint y: 379, endPoint x: 581, endPoint y: 377, distance: 87.6
click at [582, 377] on h6 "Sets & Union Part I" at bounding box center [545, 380] width 109 height 15
copy h6 "Sets & Union Part I"
drag, startPoint x: 491, startPoint y: 488, endPoint x: 603, endPoint y: 487, distance: 112.6
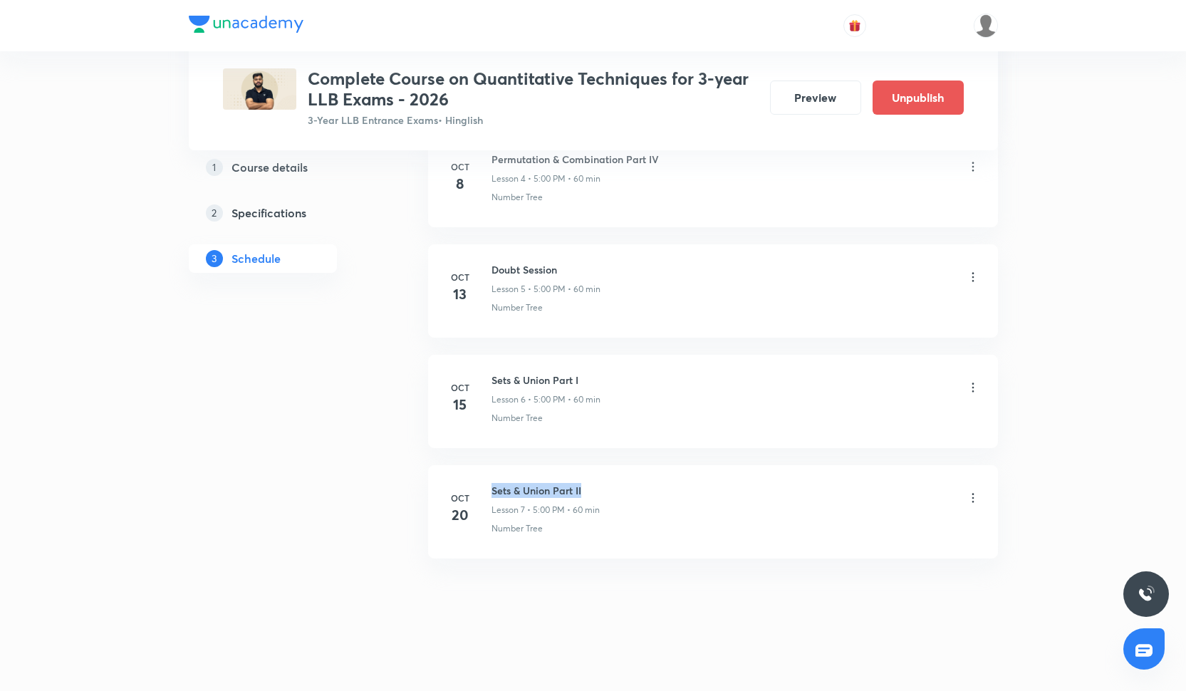
click at [604, 487] on div "Sets & Union Part II Lesson 7 • 5:00 PM • 60 min" at bounding box center [735, 499] width 489 height 33
copy h6 "Sets & Union Part II"
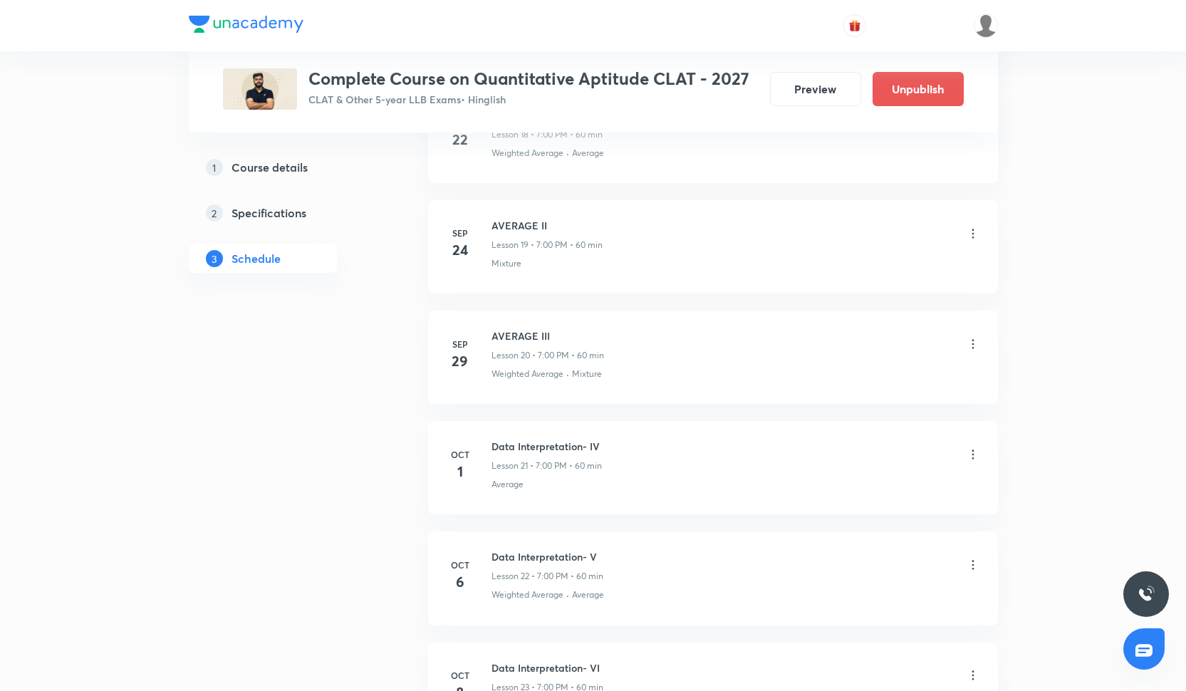
scroll to position [2921, 0]
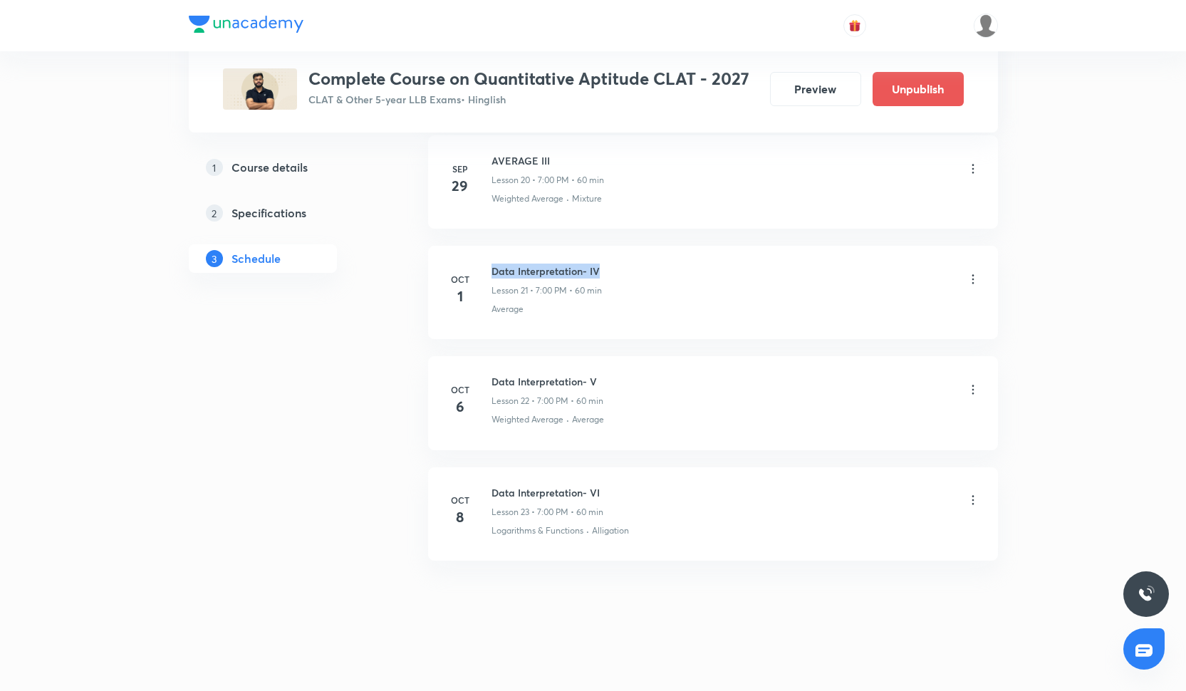
drag, startPoint x: 490, startPoint y: 264, endPoint x: 608, endPoint y: 265, distance: 117.5
click at [608, 265] on div "Oct 1 Data Interpretation- IV Lesson 21 • 7:00 PM • 60 min Average" at bounding box center [713, 290] width 534 height 52
copy h6 "Data Interpretation- IV"
drag, startPoint x: 489, startPoint y: 376, endPoint x: 608, endPoint y: 376, distance: 119.7
click at [608, 377] on div "Oct 6 Data Interpretation- V Lesson 22 • 7:00 PM • 60 min Weighted Average · Av…" at bounding box center [713, 400] width 534 height 52
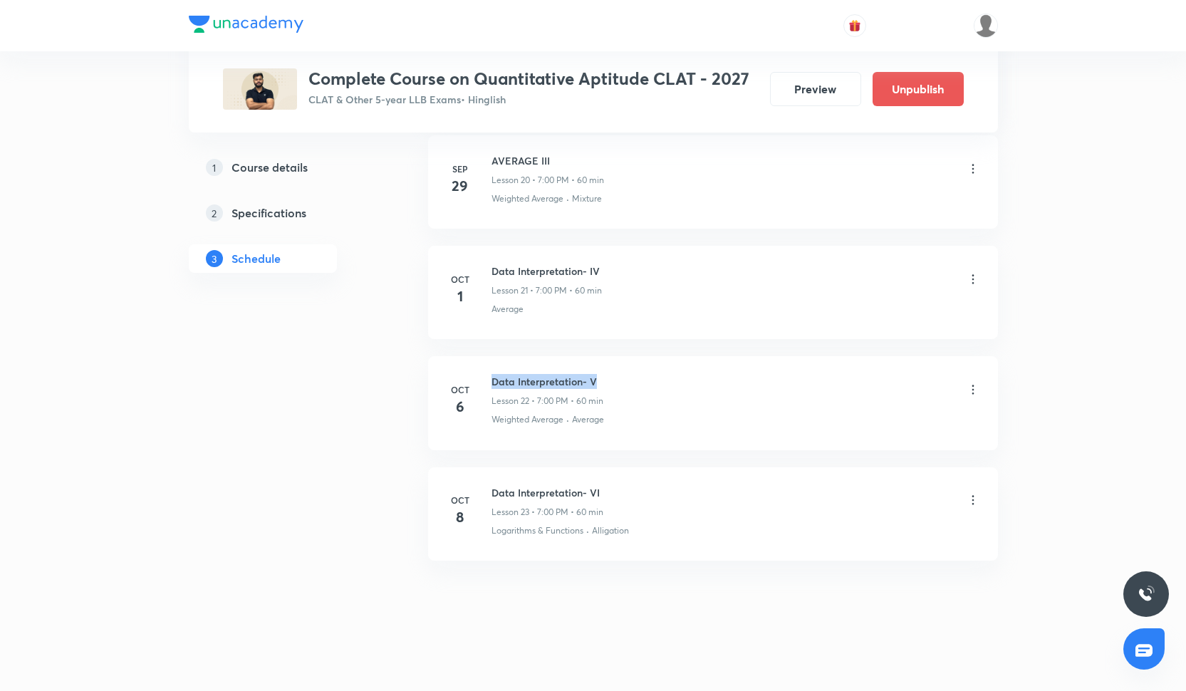
copy h6 "Data Interpretation- V"
drag, startPoint x: 493, startPoint y: 488, endPoint x: 614, endPoint y: 487, distance: 121.1
click at [615, 487] on div "Data Interpretation- VI Lesson 23 • 7:00 PM • 60 min" at bounding box center [735, 501] width 489 height 33
copy h6 "Data Interpretation- VI"
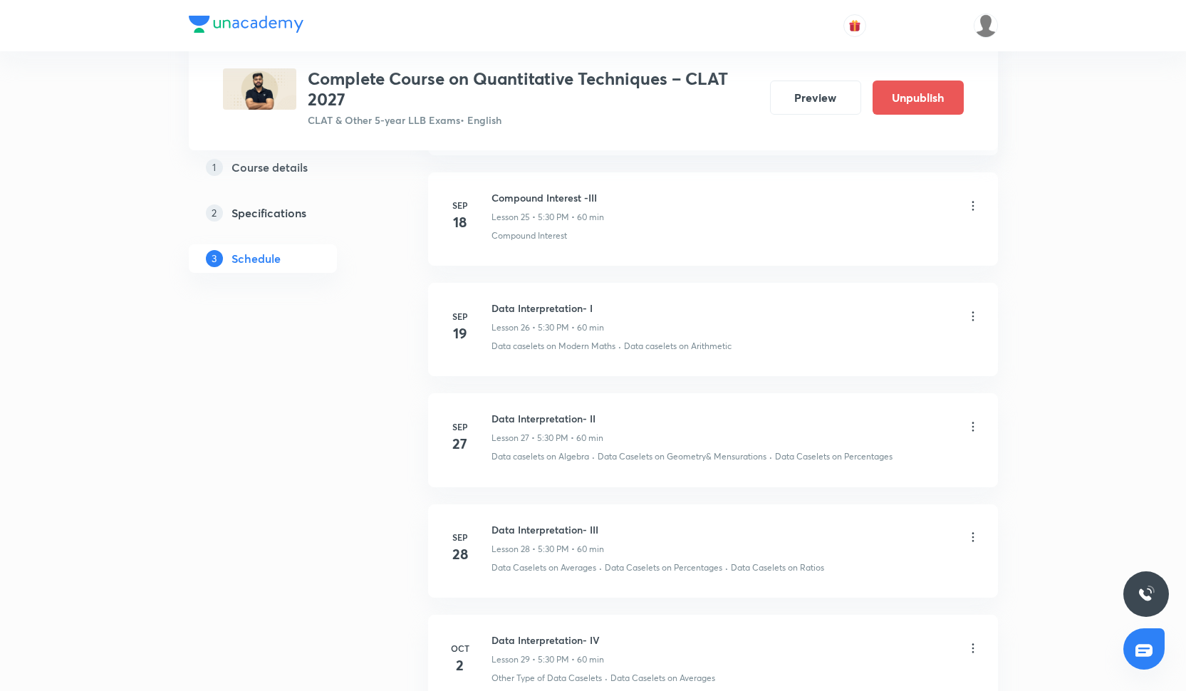
scroll to position [3600, 0]
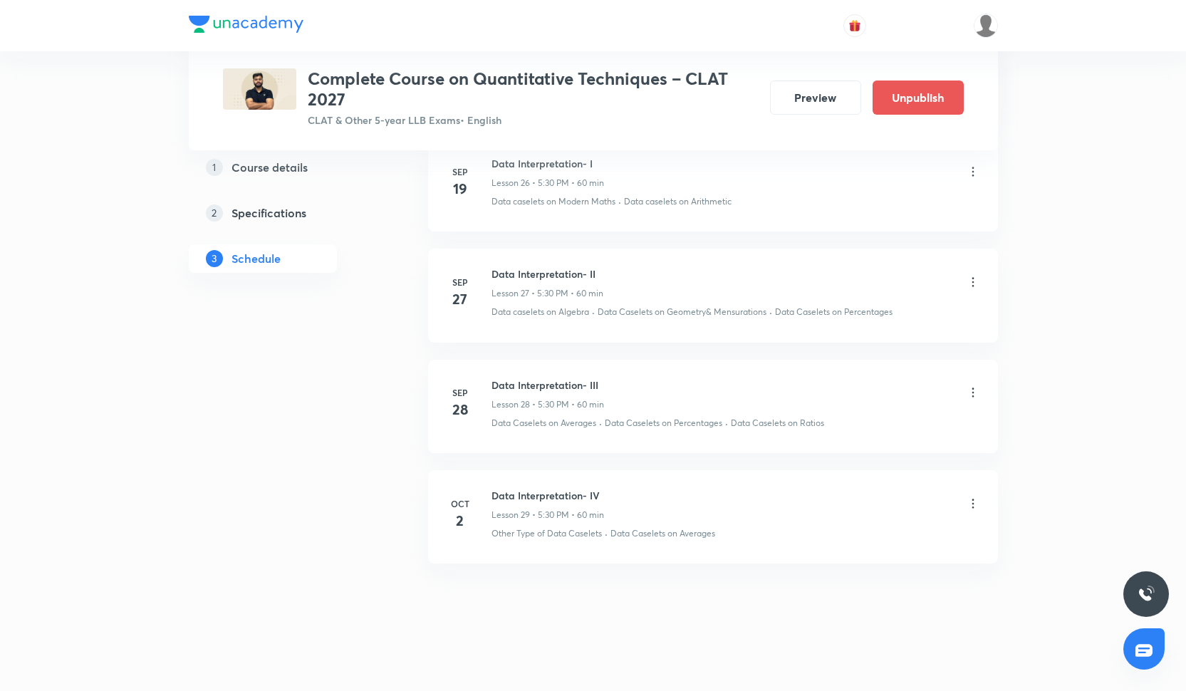
click at [491, 488] on h6 "Data Interpretation- IV" at bounding box center [547, 495] width 113 height 15
drag, startPoint x: 491, startPoint y: 487, endPoint x: 630, endPoint y: 484, distance: 138.9
click at [630, 488] on div "Data Interpretation- IV Lesson 29 • 5:30 PM • 60 min" at bounding box center [735, 504] width 489 height 33
copy h6 "Data Interpretation- IV"
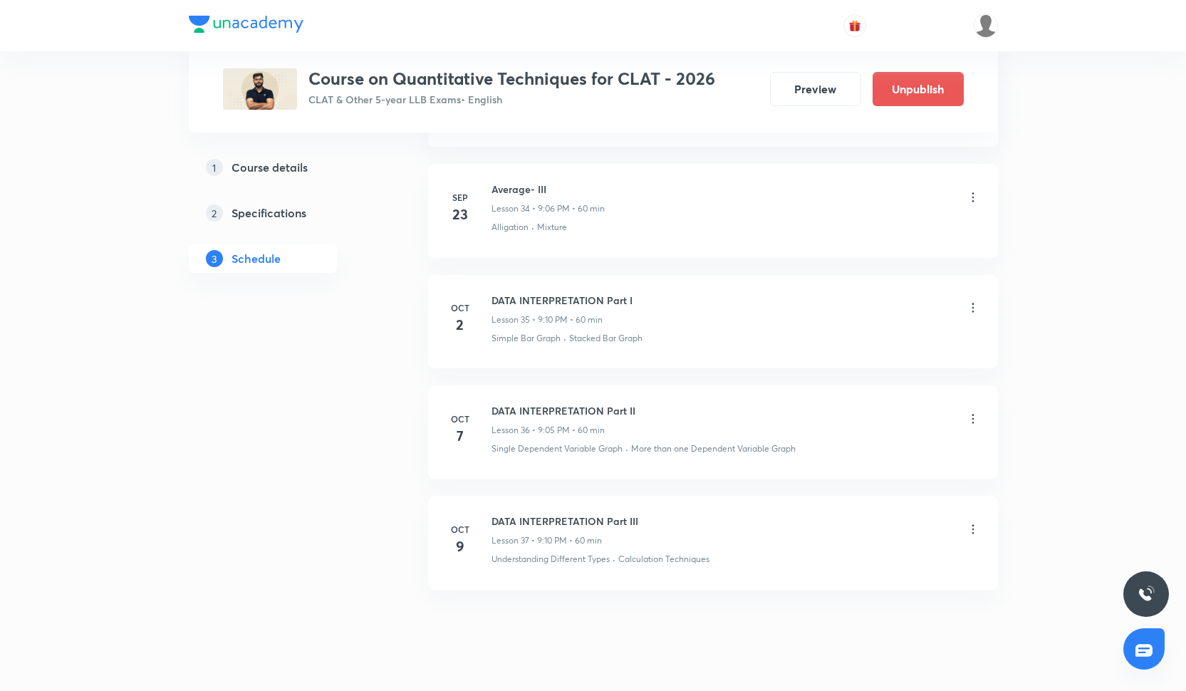
scroll to position [4420, 0]
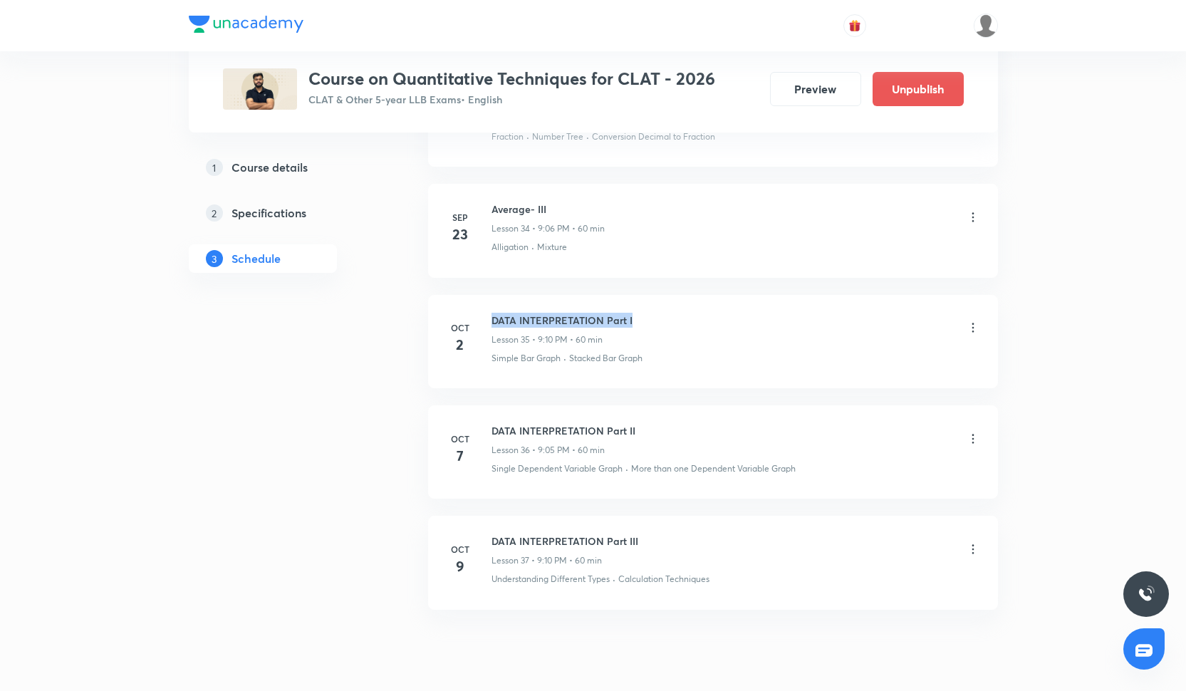
drag, startPoint x: 494, startPoint y: 310, endPoint x: 639, endPoint y: 313, distance: 145.4
click at [639, 313] on div "DATA INTERPRETATION Part I Lesson 35 • 9:10 PM • 60 min" at bounding box center [735, 329] width 489 height 33
copy h6 "DATA INTERPRETATION Part I"
drag, startPoint x: 491, startPoint y: 426, endPoint x: 634, endPoint y: 423, distance: 143.2
click at [634, 423] on h6 "DATA INTERPRETATION Part II" at bounding box center [563, 430] width 144 height 15
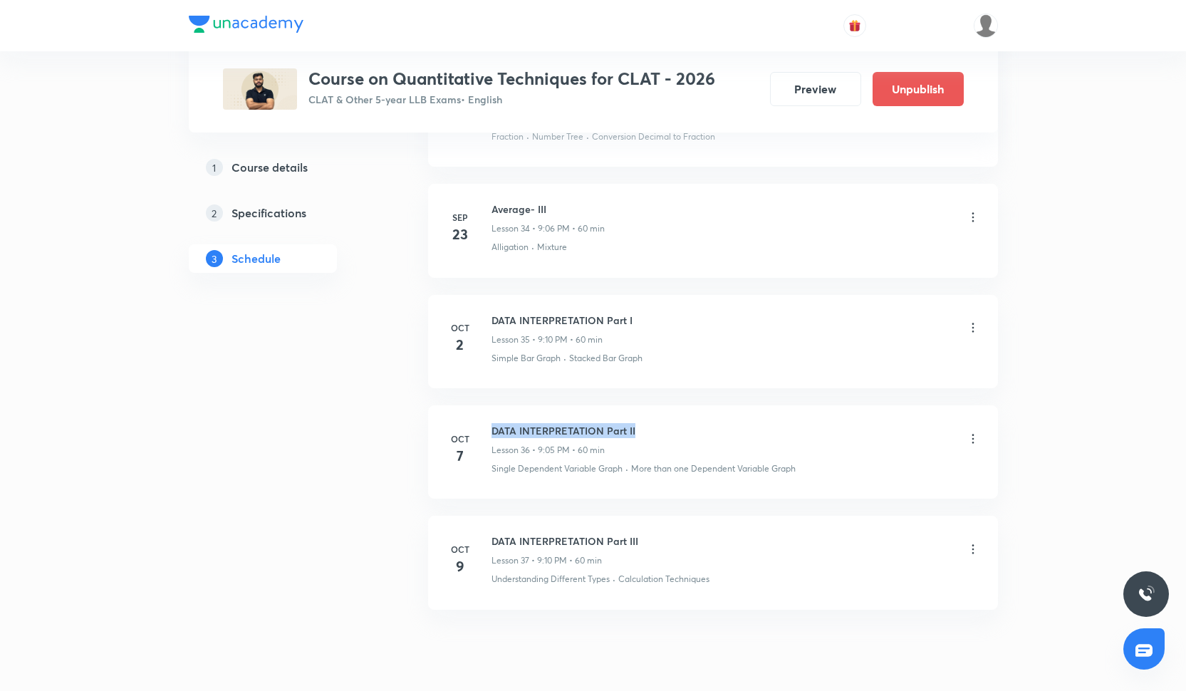
copy h6 "DATA INTERPRETATION Part II"
drag, startPoint x: 489, startPoint y: 532, endPoint x: 652, endPoint y: 534, distance: 163.1
click at [652, 535] on div "Oct 9 DATA INTERPRETATION Part III Lesson 37 • 9:10 PM • 60 min Understanding D…" at bounding box center [713, 560] width 534 height 52
copy h6 "DATA INTERPRETATION Part III"
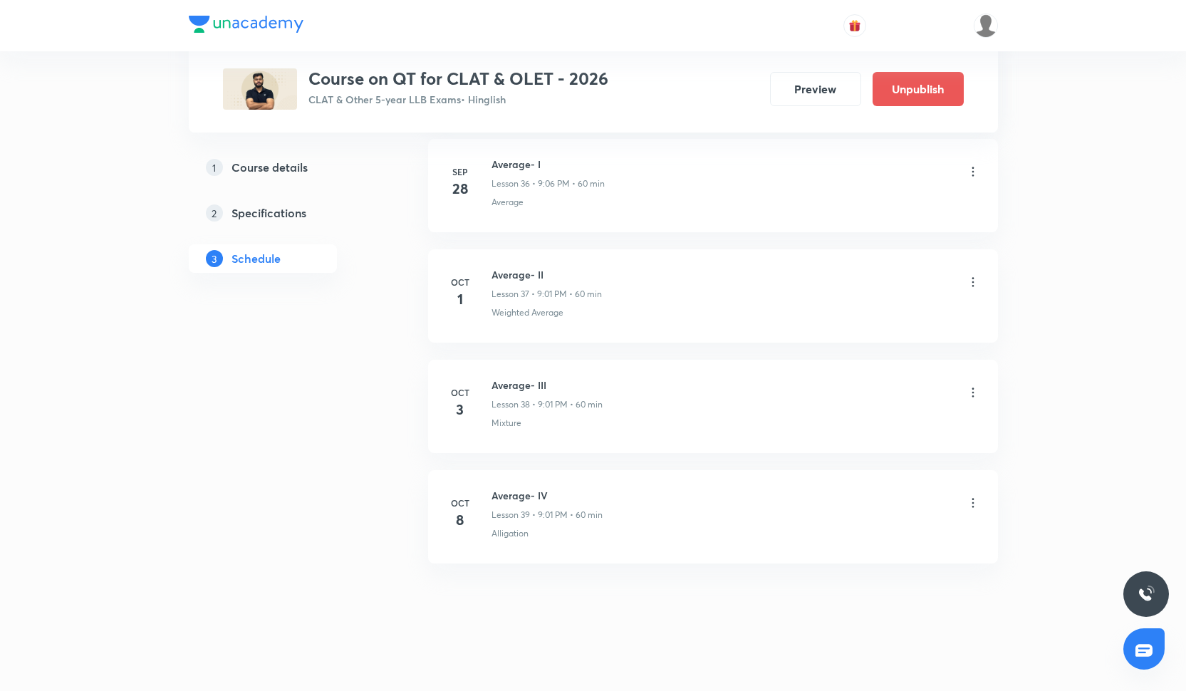
scroll to position [4687, 0]
drag, startPoint x: 492, startPoint y: 270, endPoint x: 561, endPoint y: 270, distance: 69.1
click at [561, 270] on h6 "Average- II" at bounding box center [546, 275] width 110 height 15
copy h6 "Average- II"
drag, startPoint x: 490, startPoint y: 380, endPoint x: 547, endPoint y: 380, distance: 57.0
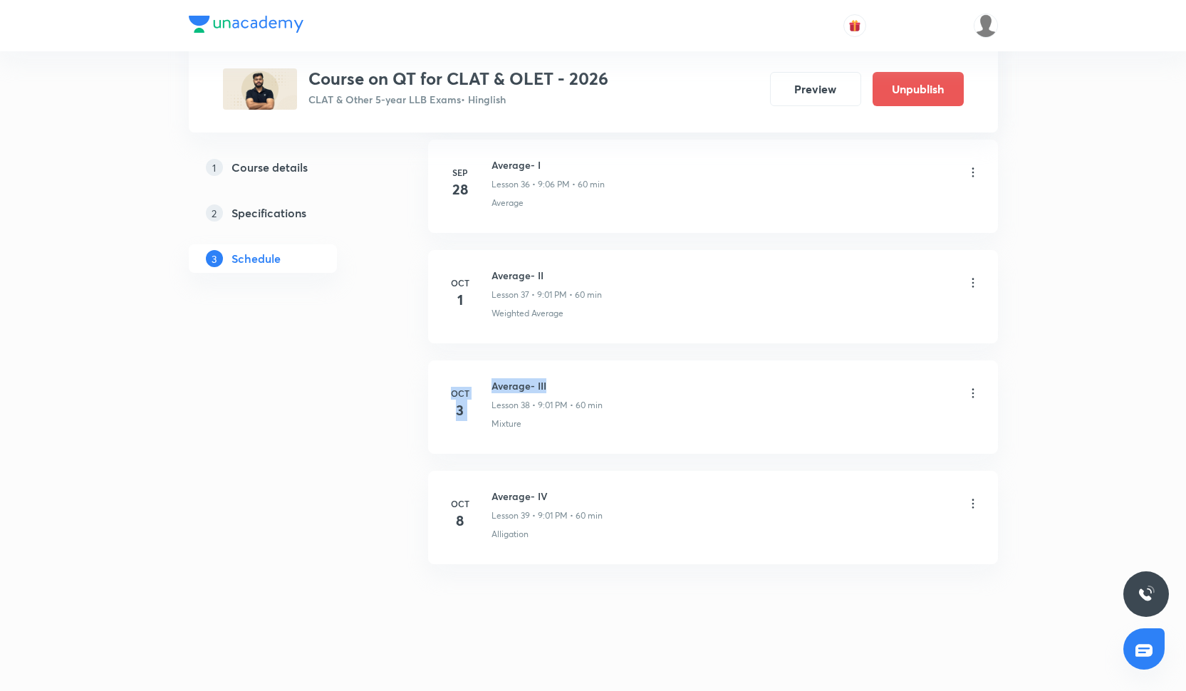
click at [548, 380] on div "Oct 3 Average- III Lesson 38 • 9:01 PM • 60 min Mixture" at bounding box center [713, 404] width 534 height 52
click at [547, 380] on h6 "Average- III" at bounding box center [546, 385] width 111 height 15
drag, startPoint x: 491, startPoint y: 380, endPoint x: 556, endPoint y: 378, distance: 65.6
click at [556, 378] on h6 "Average- III" at bounding box center [546, 385] width 111 height 15
copy h6 "Average- III"
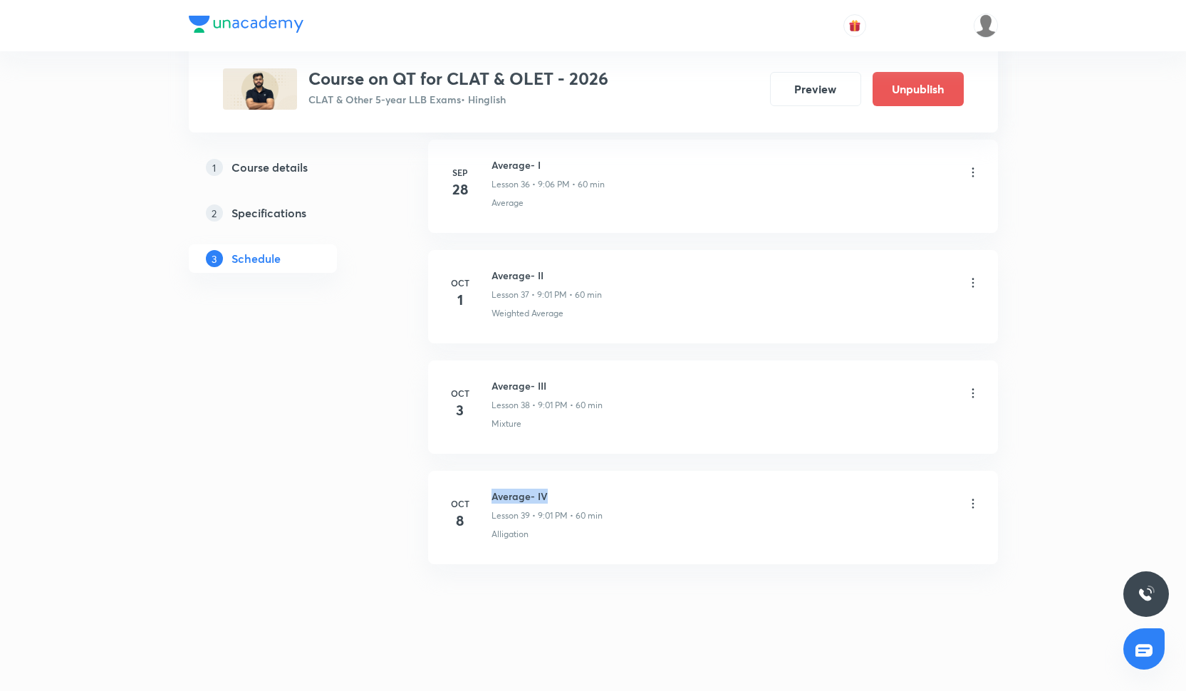
drag, startPoint x: 491, startPoint y: 489, endPoint x: 571, endPoint y: 490, distance: 79.8
click at [571, 490] on h6 "Average- IV" at bounding box center [546, 496] width 111 height 15
copy h6 "Average- IV"
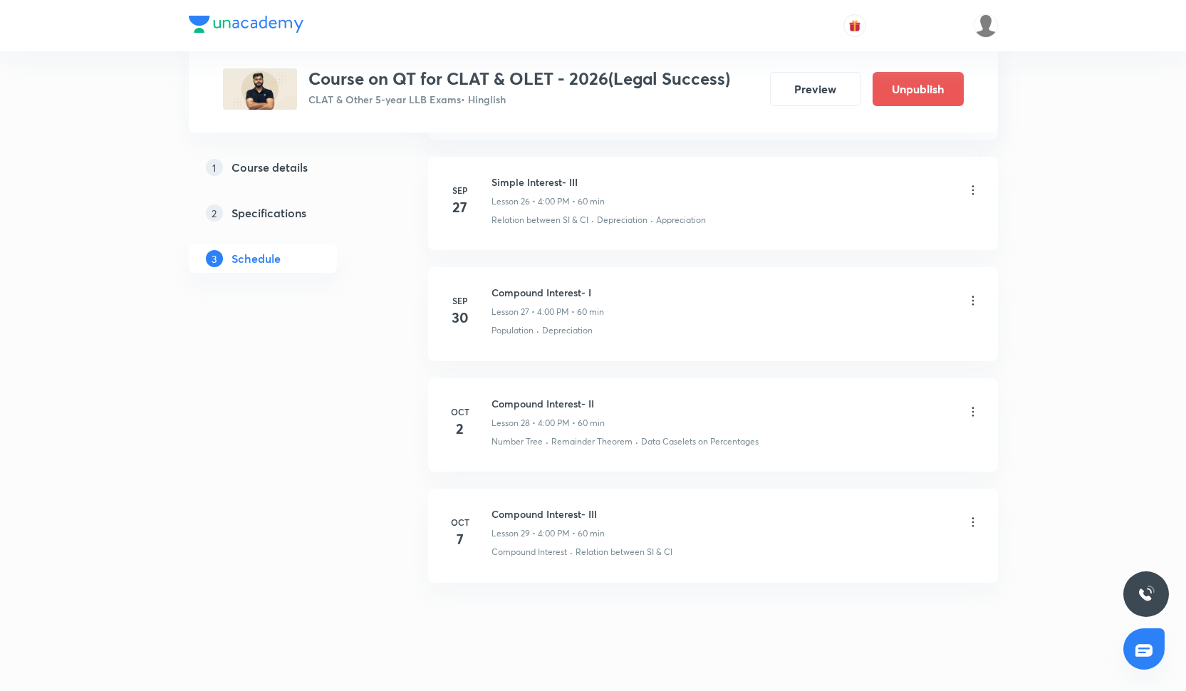
scroll to position [3584, 0]
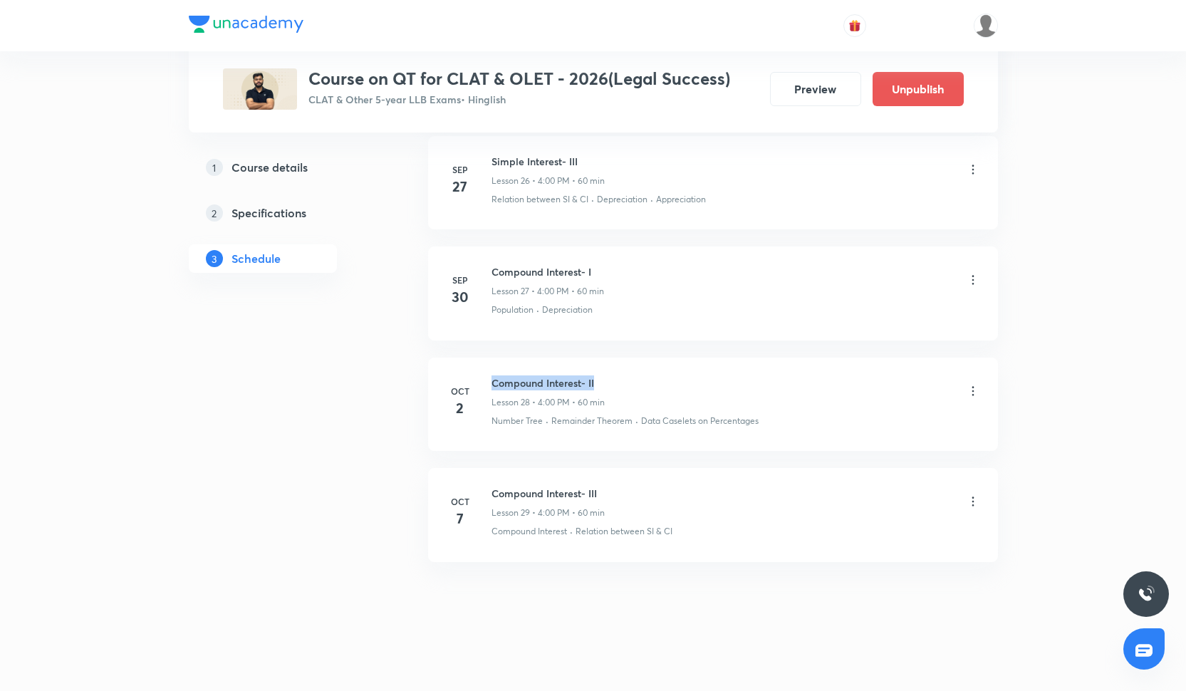
drag, startPoint x: 491, startPoint y: 376, endPoint x: 605, endPoint y: 377, distance: 113.3
click at [605, 377] on h6 "Compound Interest- II" at bounding box center [547, 382] width 113 height 15
copy h6 "Compound Interest- II"
drag, startPoint x: 491, startPoint y: 488, endPoint x: 613, endPoint y: 486, distance: 122.5
click at [613, 486] on div "Compound Interest- III Lesson 29 • 4:00 PM • 60 min" at bounding box center [735, 502] width 489 height 33
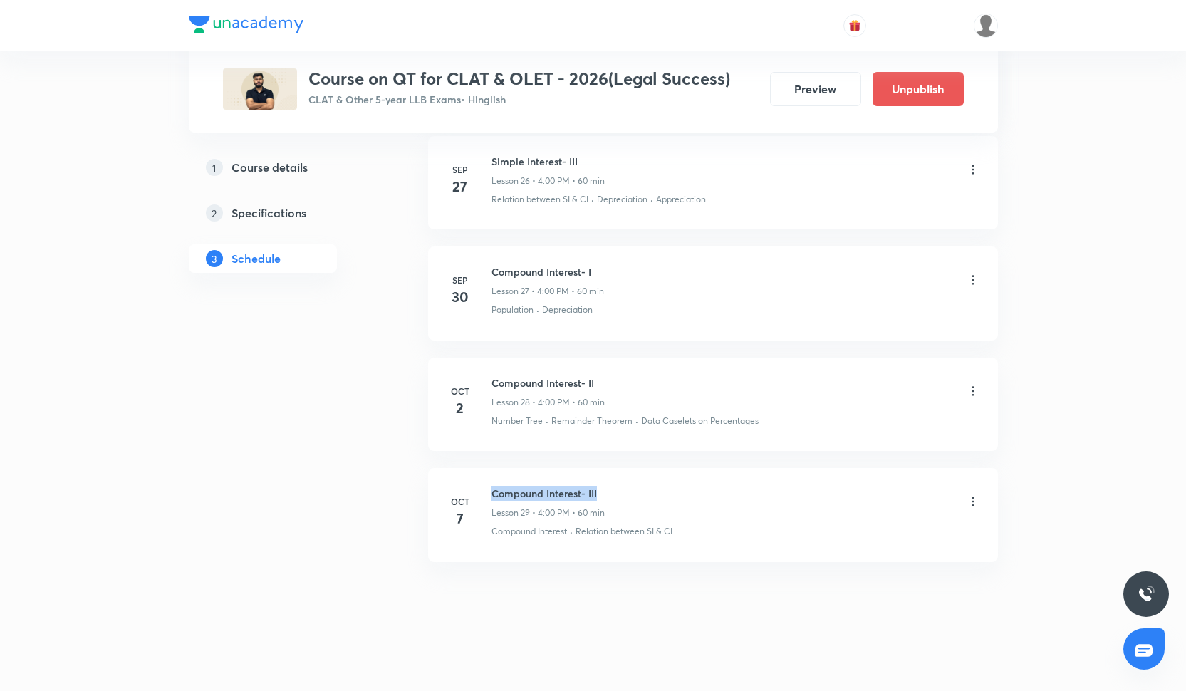
copy h6 "Compound Interest- III"
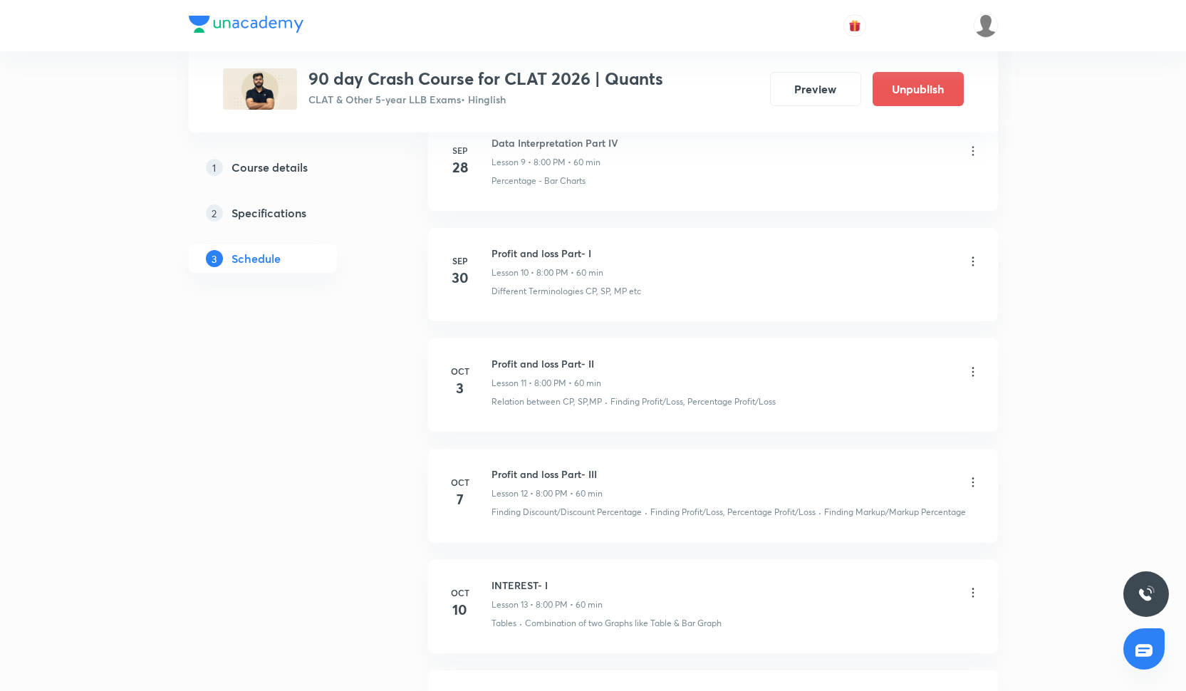
scroll to position [1702, 0]
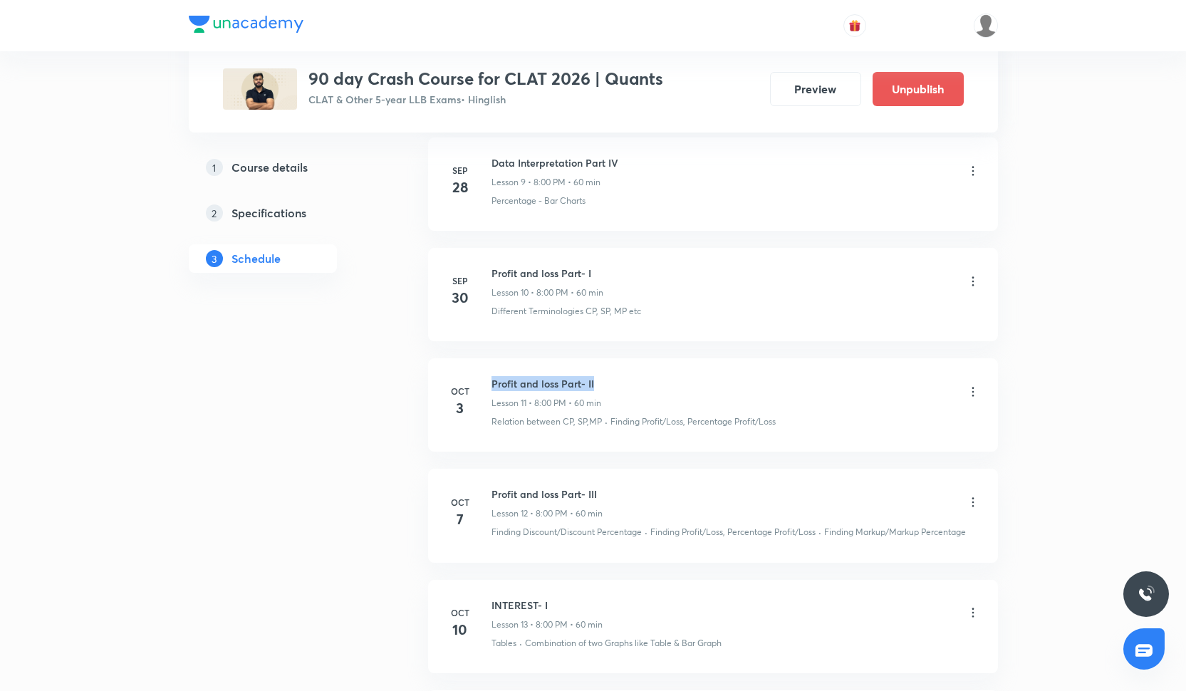
drag, startPoint x: 491, startPoint y: 382, endPoint x: 604, endPoint y: 383, distance: 113.3
click at [604, 383] on div "Profit and loss Part- II Lesson 11 • 8:00 PM • 60 min" at bounding box center [735, 392] width 489 height 33
copy h6 "Profit and loss Part- II"
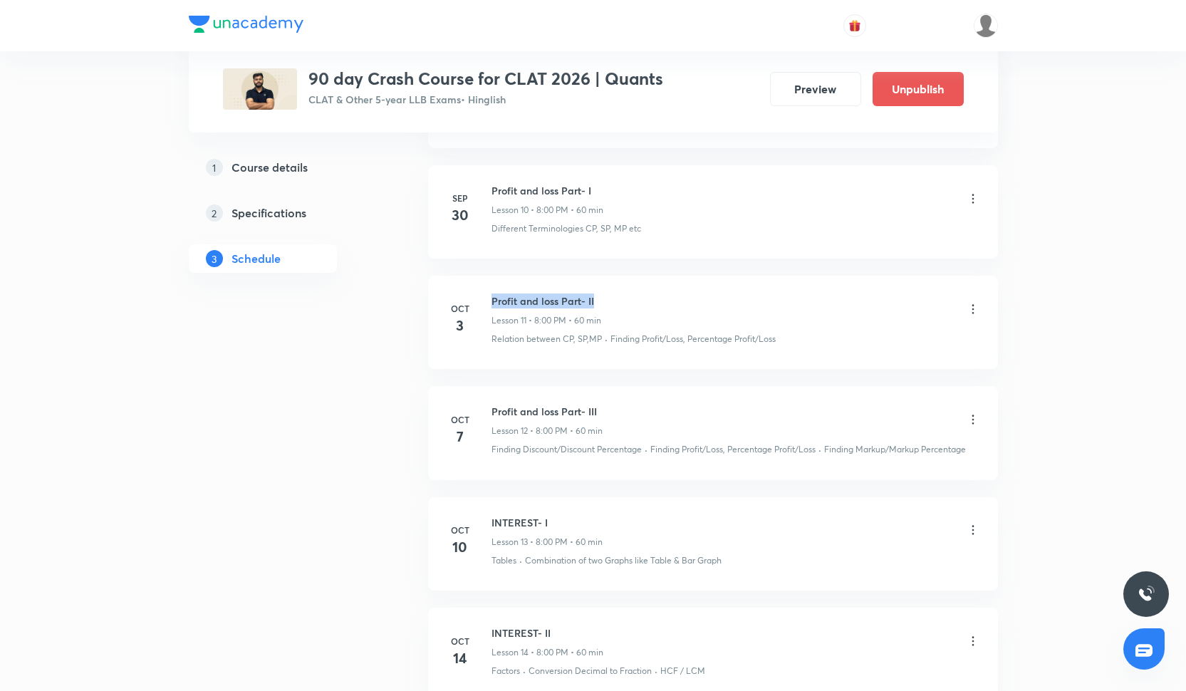
scroll to position [1791, 0]
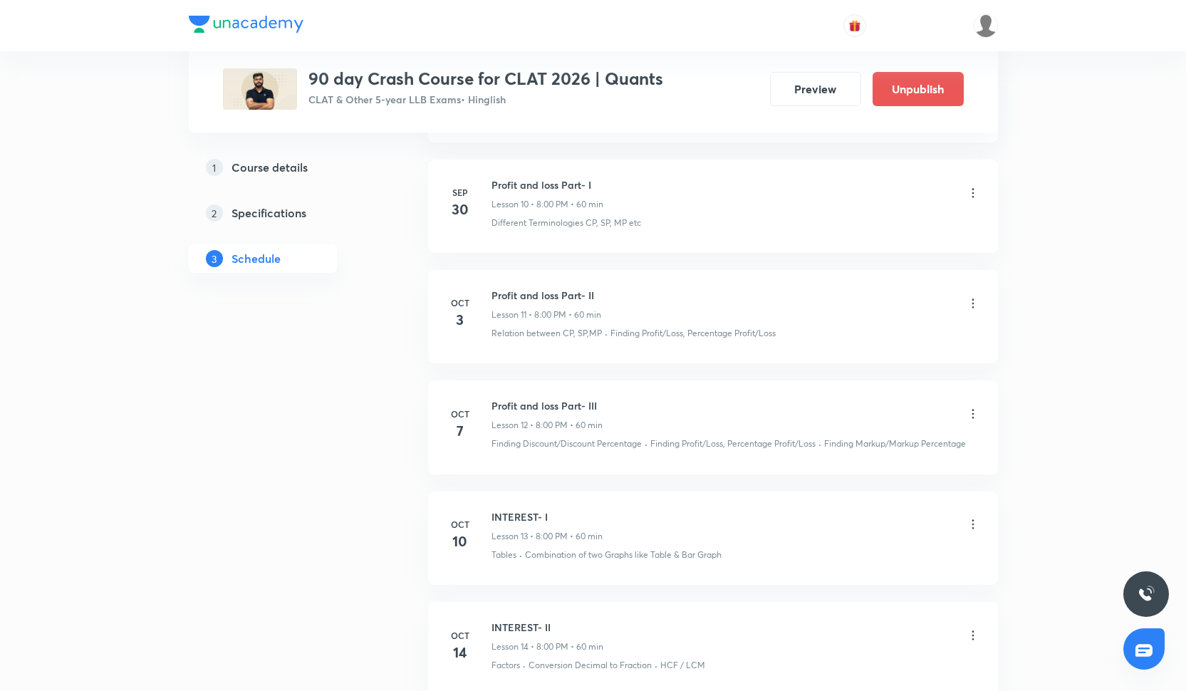
click at [493, 404] on h6 "Profit and loss Part- III" at bounding box center [546, 405] width 111 height 15
drag, startPoint x: 493, startPoint y: 404, endPoint x: 605, endPoint y: 398, distance: 112.7
click at [605, 398] on div "Profit and loss Part- III Lesson 12 • 8:00 PM • 60 min" at bounding box center [735, 414] width 489 height 33
drag, startPoint x: 490, startPoint y: 404, endPoint x: 601, endPoint y: 405, distance: 111.1
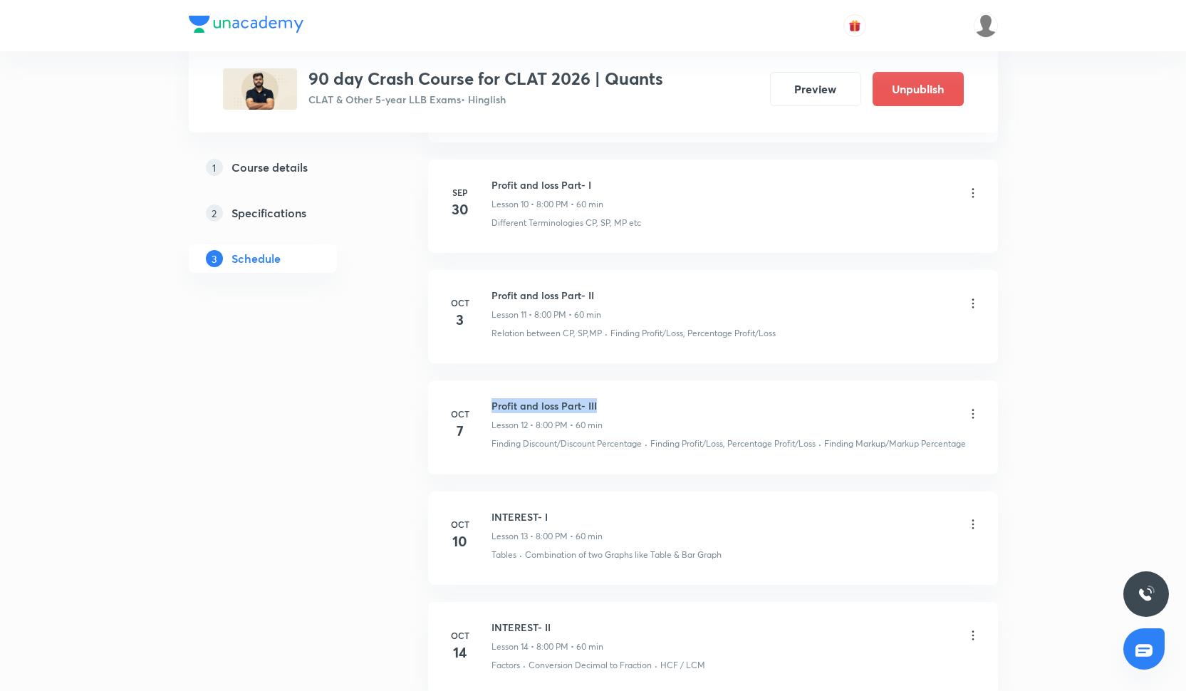
click at [601, 405] on div "Oct 7 Profit and loss Part- III Lesson 12 • 8:00 PM • 60 min Finding Discount/D…" at bounding box center [713, 424] width 534 height 52
copy h6 "Profit and loss Part- III"
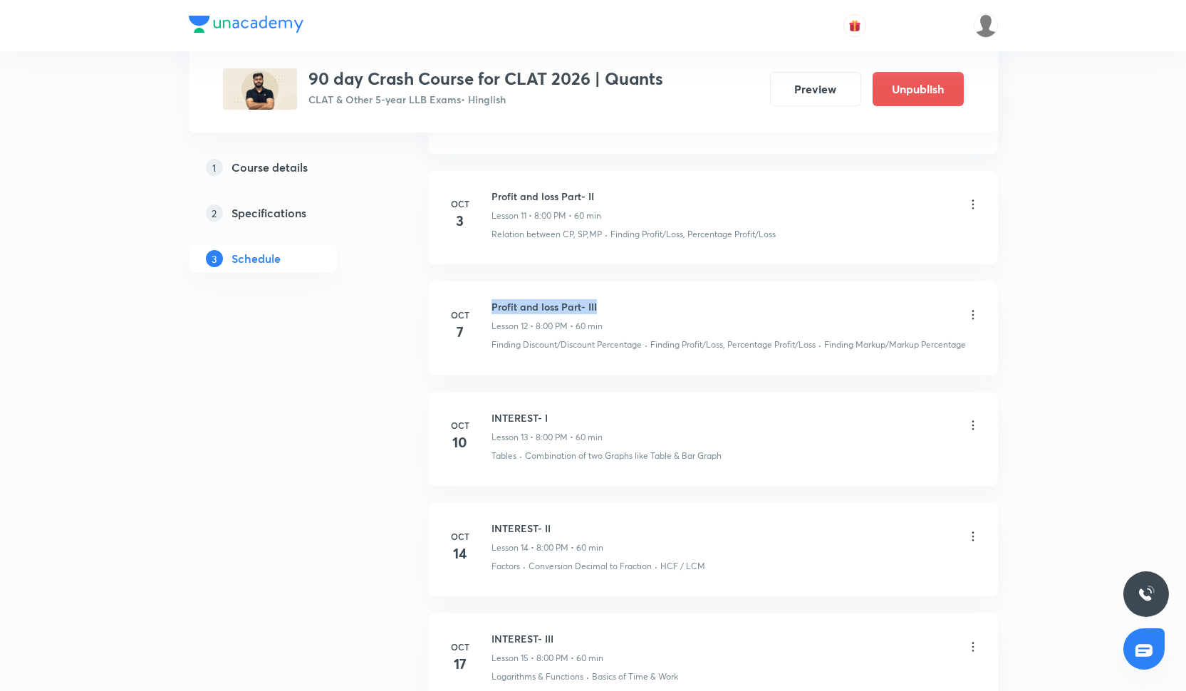
scroll to position [1906, 0]
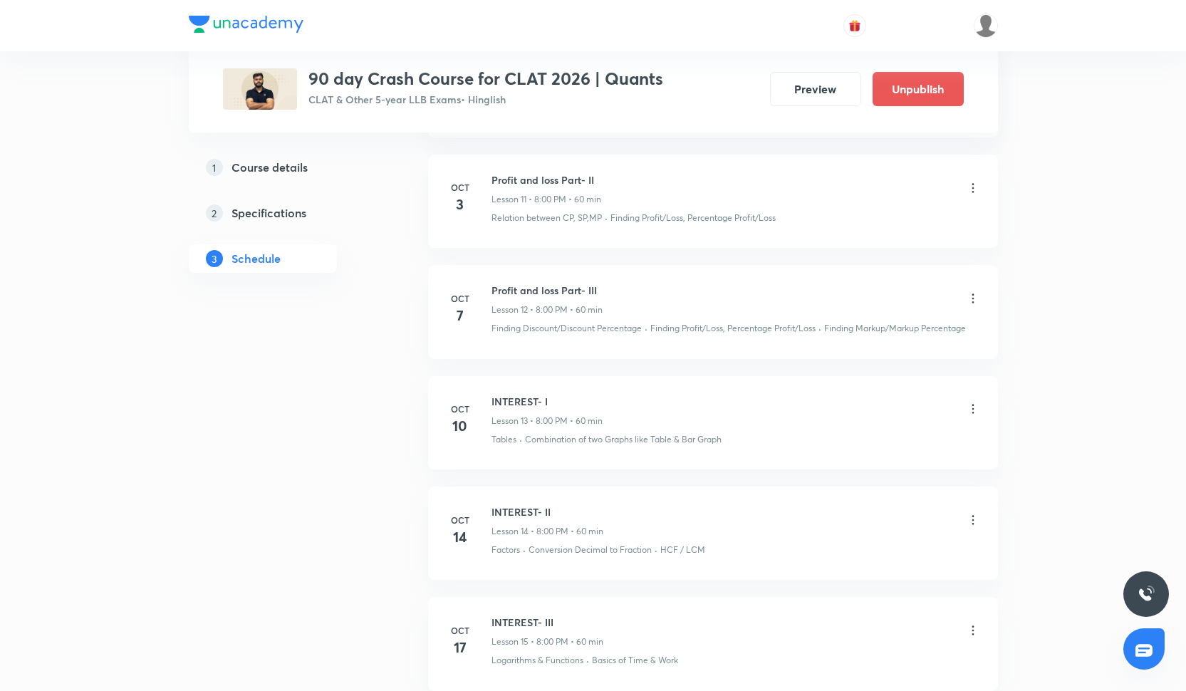
drag, startPoint x: 491, startPoint y: 400, endPoint x: 572, endPoint y: 391, distance: 81.7
click at [573, 391] on li "Oct 10 INTEREST- I Lesson 13 • 8:00 PM • 60 min Tables · Combination of two Gra…" at bounding box center [713, 422] width 570 height 93
drag, startPoint x: 491, startPoint y: 398, endPoint x: 558, endPoint y: 397, distance: 67.0
click at [558, 397] on h6 "INTEREST- I" at bounding box center [546, 401] width 111 height 15
copy h6 "INTEREST- I"
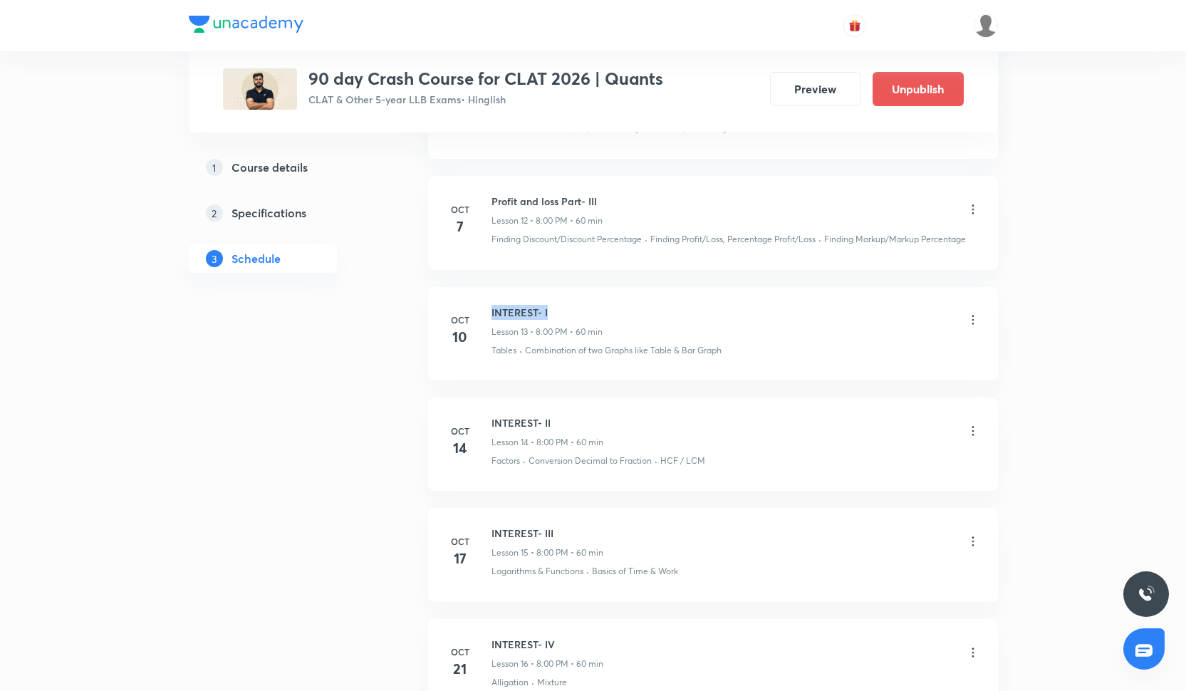
scroll to position [2004, 0]
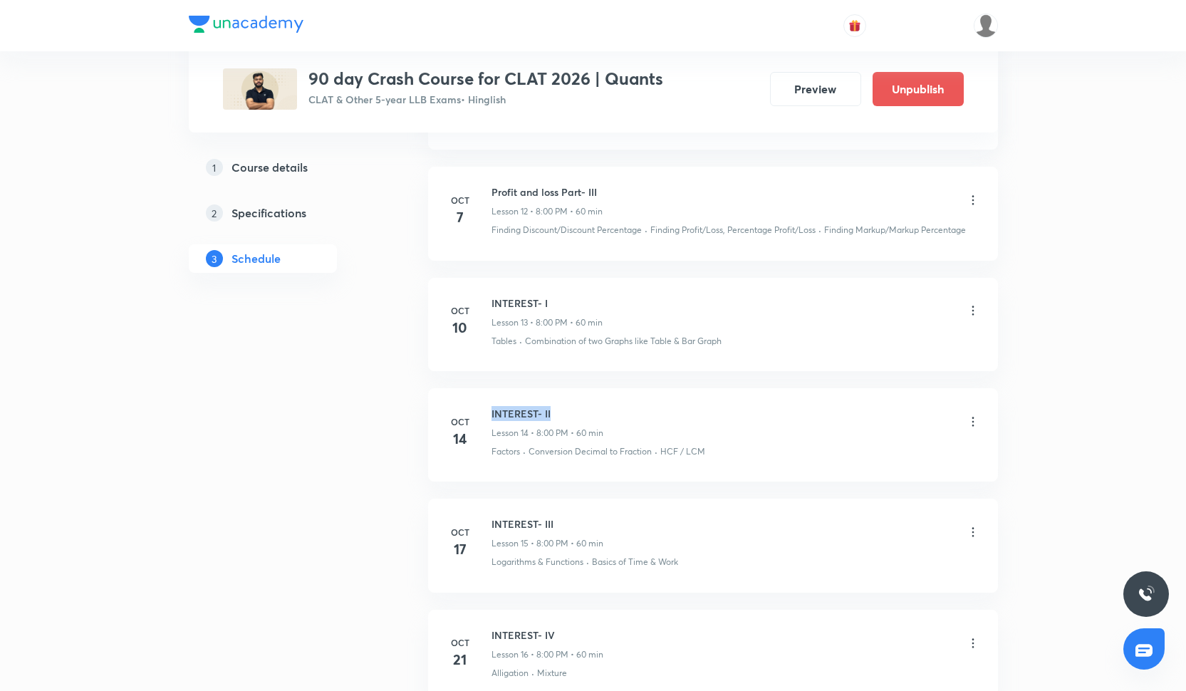
drag, startPoint x: 489, startPoint y: 408, endPoint x: 553, endPoint y: 407, distance: 64.8
click at [553, 407] on div "Oct 14 INTEREST- II Lesson 14 • 8:00 PM • 60 min Factors · Conversion Decimal t…" at bounding box center [713, 432] width 534 height 52
copy h6 "INTEREST- II"
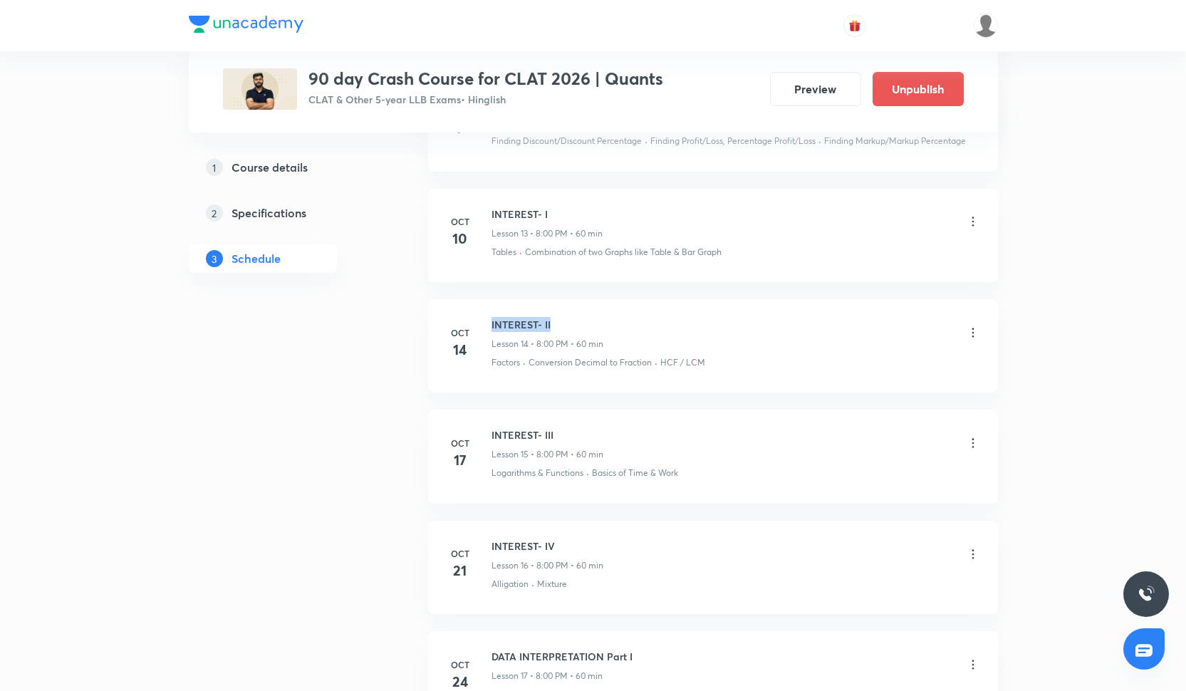
scroll to position [2108, 0]
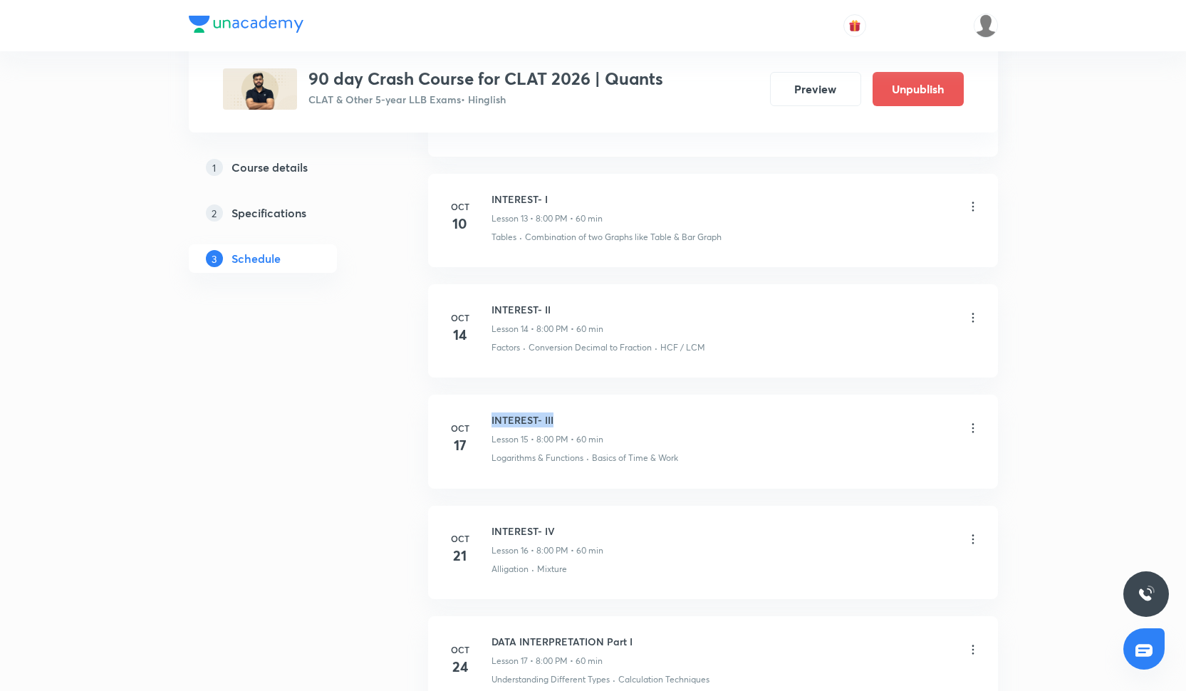
drag, startPoint x: 488, startPoint y: 413, endPoint x: 561, endPoint y: 413, distance: 73.4
click at [561, 413] on div "Oct 17 INTEREST- III Lesson 15 • 8:00 PM • 60 min Logarithms & Functions · Basi…" at bounding box center [713, 438] width 534 height 52
copy h6 "INTEREST- III"
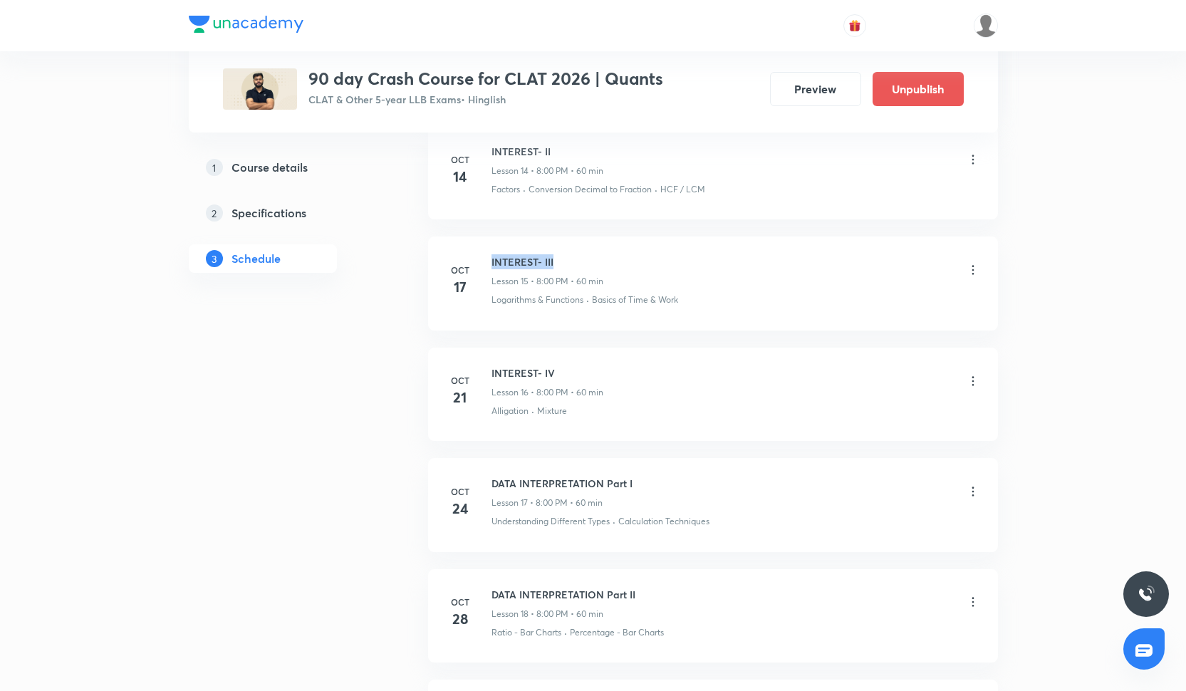
scroll to position [2305, 0]
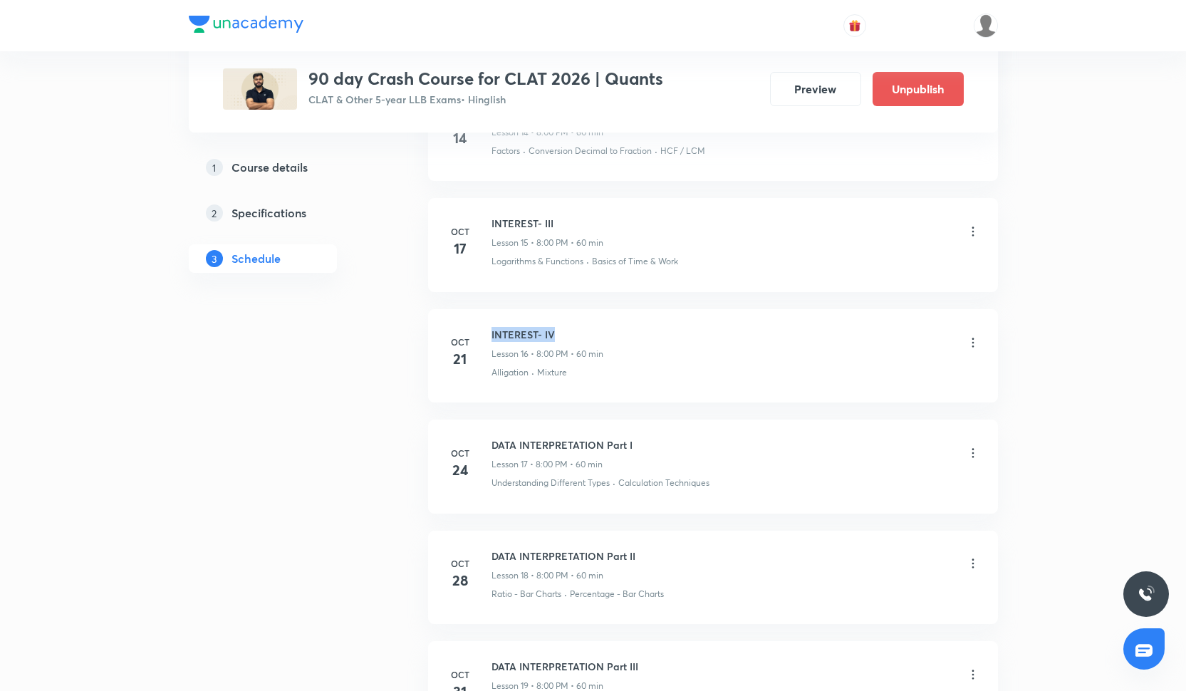
drag, startPoint x: 491, startPoint y: 331, endPoint x: 578, endPoint y: 331, distance: 87.6
click at [578, 331] on h6 "INTEREST- IV" at bounding box center [547, 334] width 112 height 15
copy h6 "INTEREST- IV"
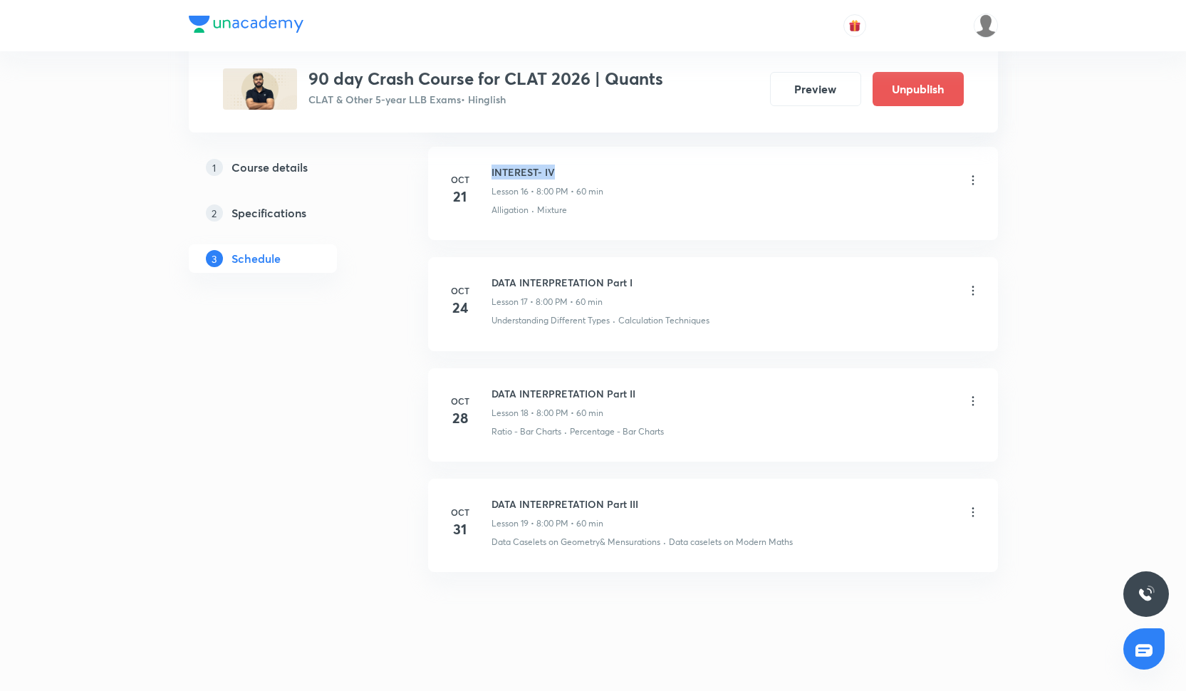
scroll to position [2472, 0]
drag, startPoint x: 490, startPoint y: 274, endPoint x: 660, endPoint y: 276, distance: 170.3
click at [660, 276] on div "Oct 24 DATA INTERPRETATION Part I Lesson 17 • 8:00 PM • 60 min Understanding Di…" at bounding box center [713, 297] width 534 height 52
copy h6 "DATA INTERPRETATION Part I"
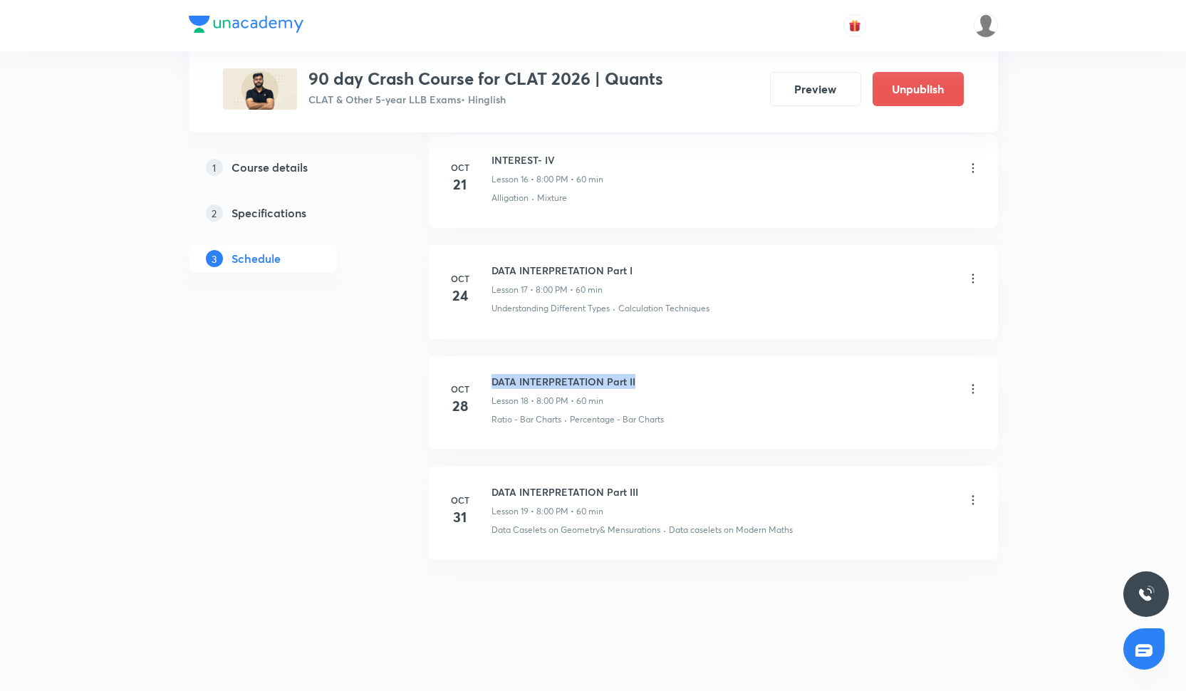
drag, startPoint x: 491, startPoint y: 376, endPoint x: 650, endPoint y: 376, distance: 158.8
click at [650, 376] on div "DATA INTERPRETATION Part II Lesson 18 • 8:00 PM • 60 min" at bounding box center [735, 390] width 489 height 33
copy h6 "DATA INTERPRETATION Part II"
drag, startPoint x: 491, startPoint y: 488, endPoint x: 647, endPoint y: 485, distance: 155.3
click at [647, 485] on div "DATA INTERPRETATION Part III Lesson 19 • 8:00 PM • 60 min" at bounding box center [735, 500] width 489 height 33
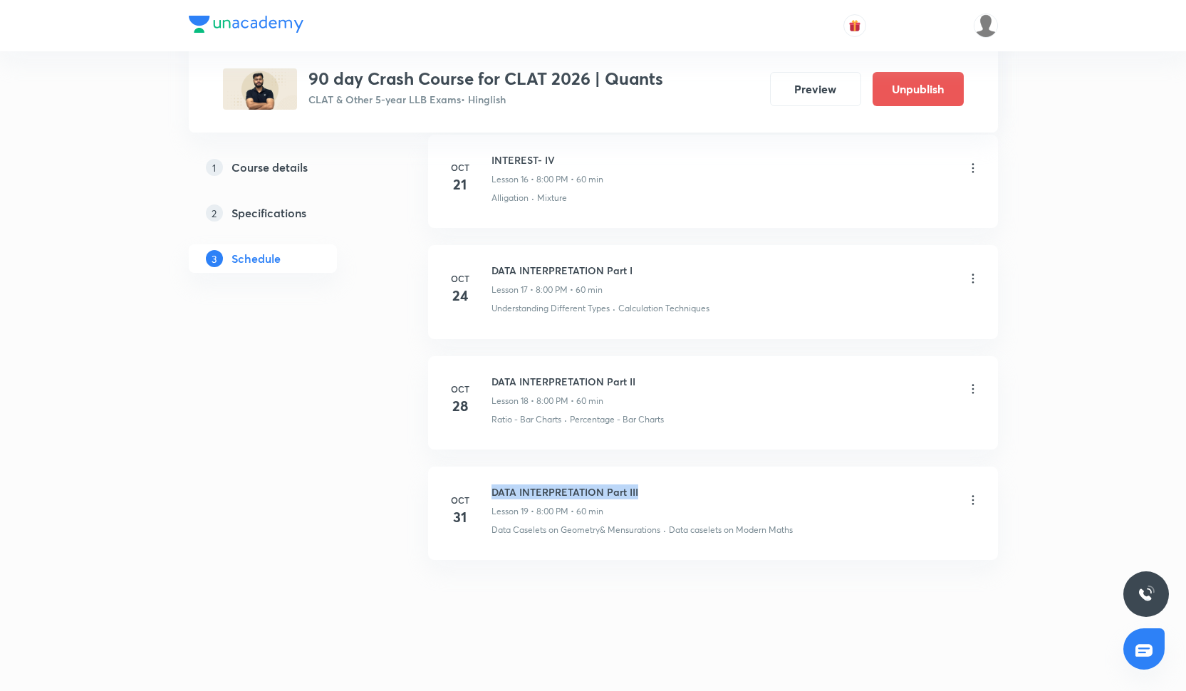
copy h6 "DATA INTERPRETATION Part III"
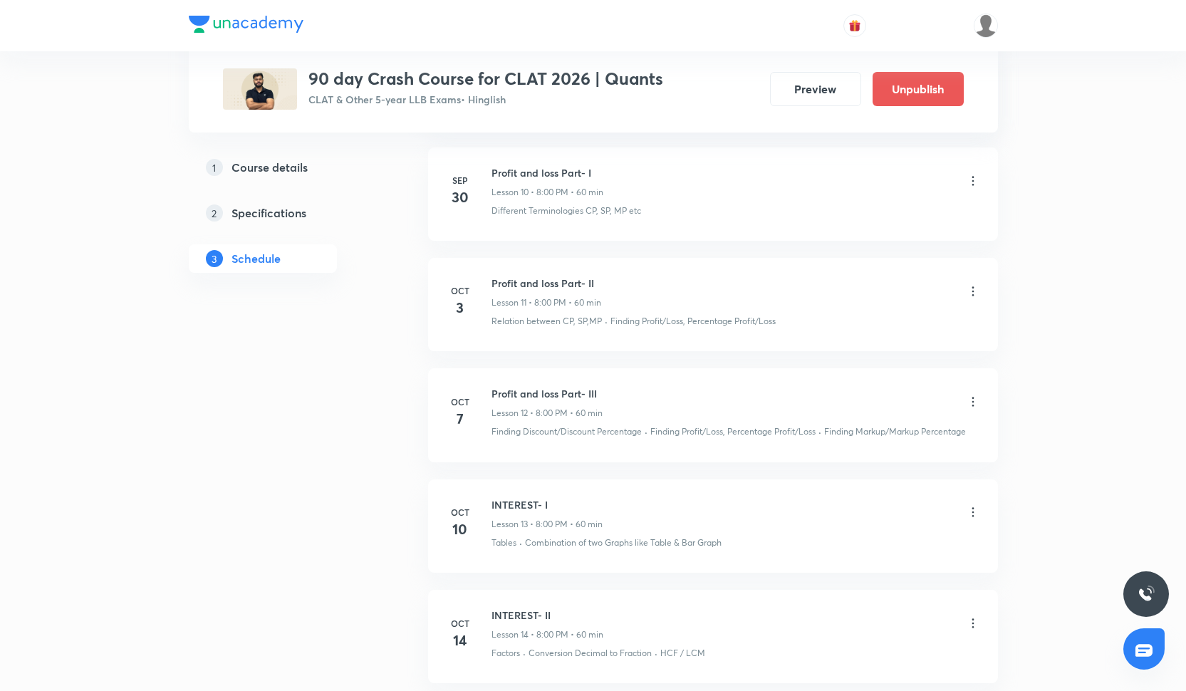
scroll to position [1805, 0]
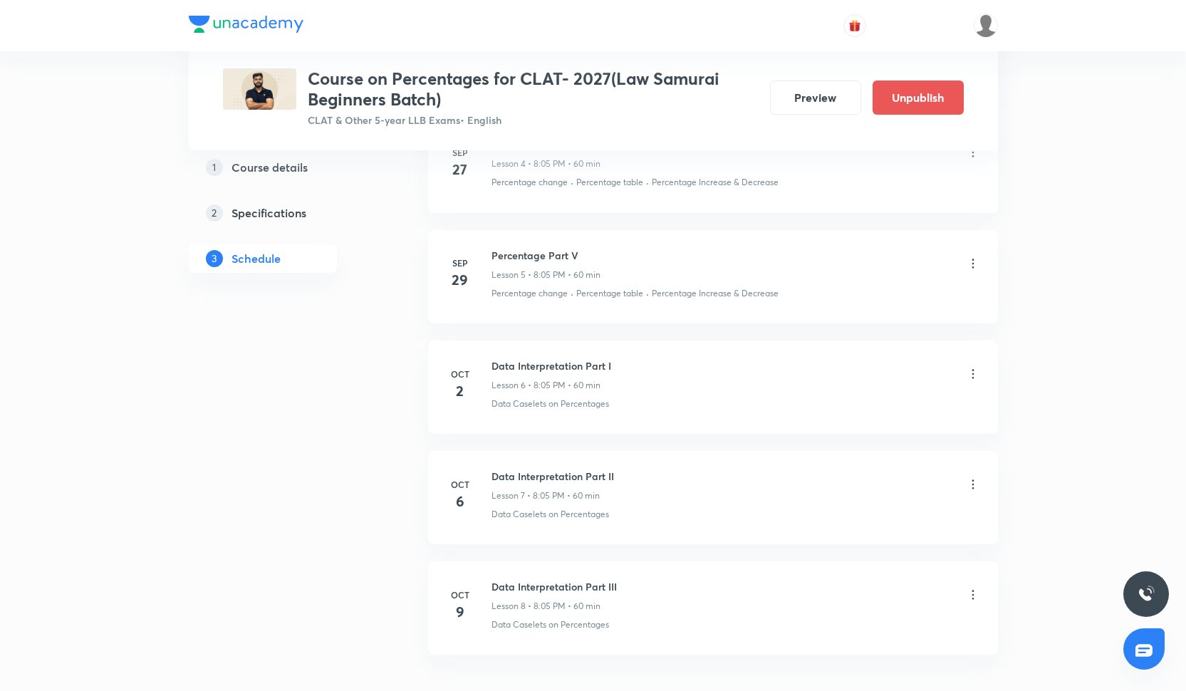
scroll to position [1197, 0]
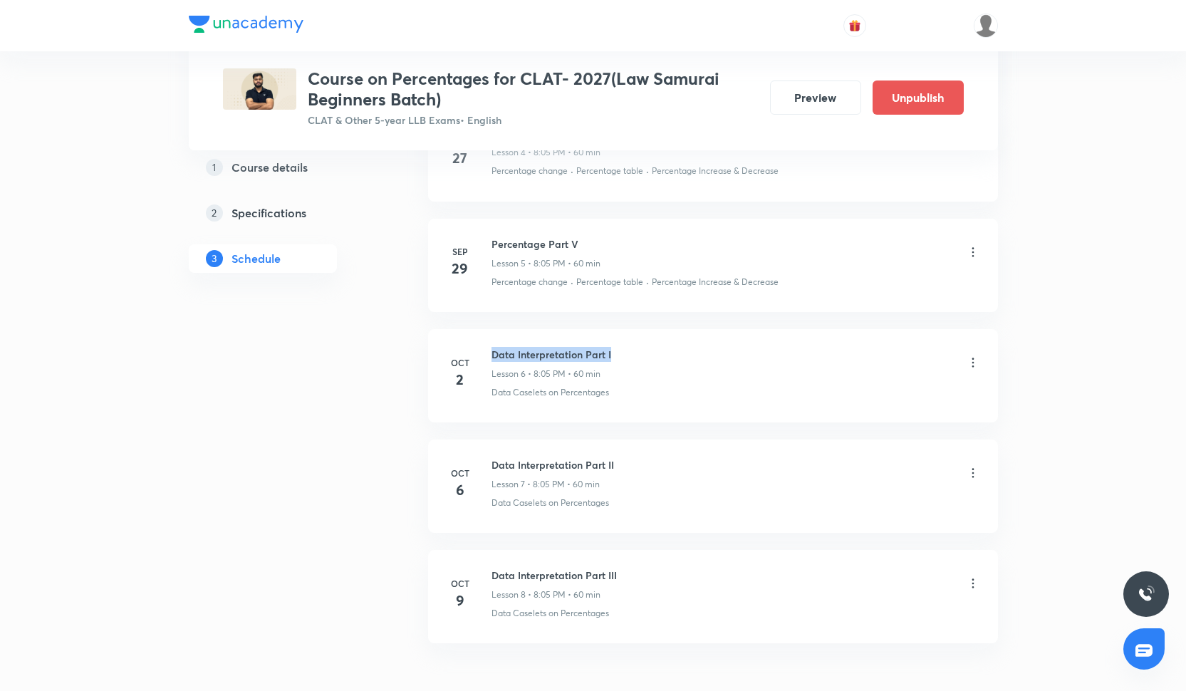
drag, startPoint x: 491, startPoint y: 352, endPoint x: 621, endPoint y: 354, distance: 130.4
click at [621, 354] on div "Data Interpretation Part I Lesson 6 • 8:05 PM • 60 min" at bounding box center [735, 363] width 489 height 33
copy h6 "Data Interpretation Part I"
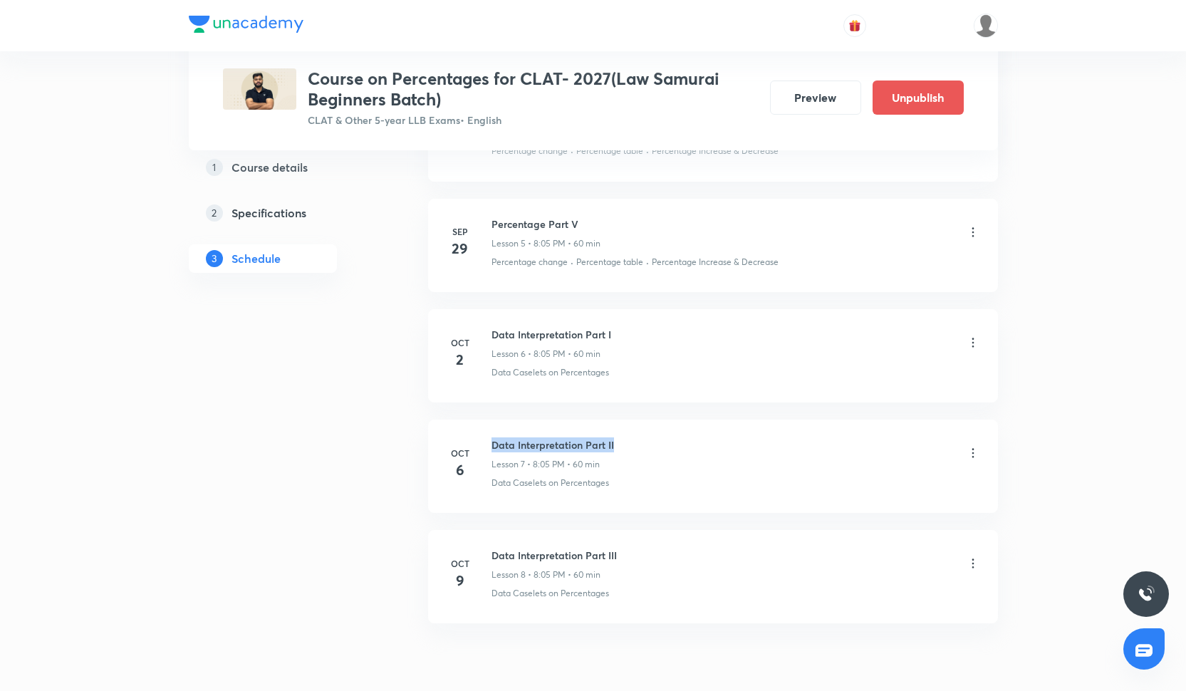
drag, startPoint x: 491, startPoint y: 441, endPoint x: 625, endPoint y: 442, distance: 133.9
click at [625, 442] on div "Data Interpretation Part II Lesson 7 • 8:05 PM • 60 min" at bounding box center [735, 453] width 489 height 33
copy h6 "Data Interpretation Part II"
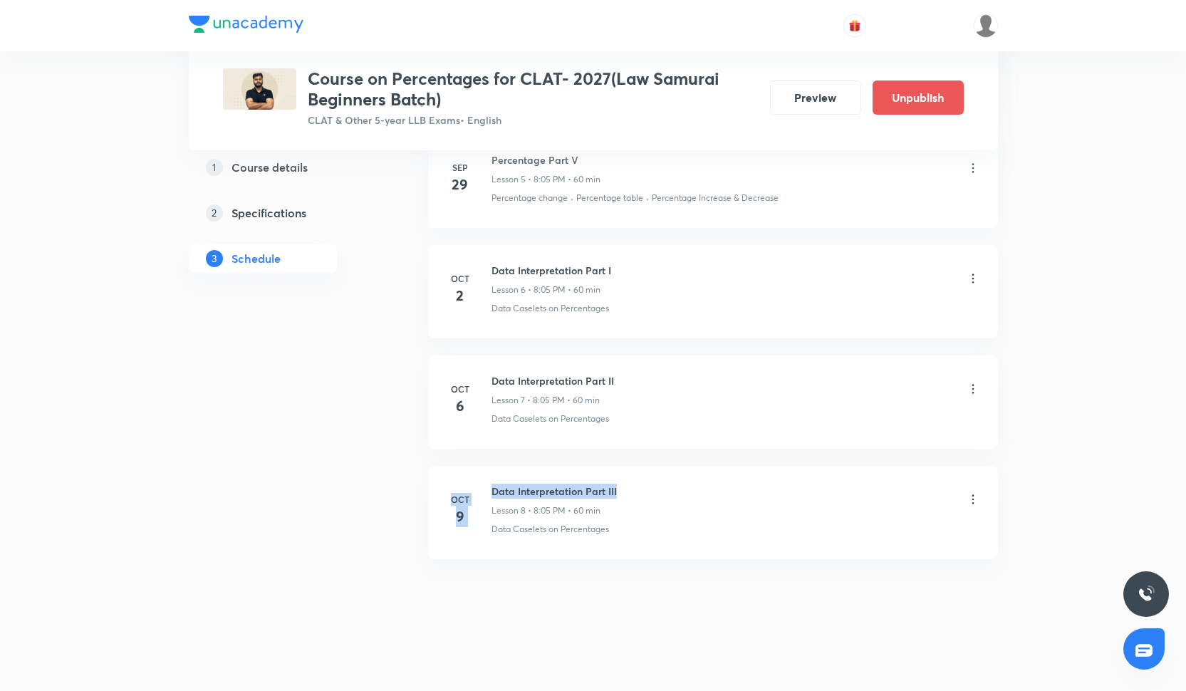
drag, startPoint x: 489, startPoint y: 489, endPoint x: 619, endPoint y: 484, distance: 130.4
click at [619, 484] on div "[DATE] Data Interpretation Part III Lesson 8 • 8:05 PM • 60 min Data Caselets o…" at bounding box center [713, 510] width 534 height 52
click at [622, 489] on div "Data Interpretation Part III Lesson 8 • 8:05 PM • 60 min" at bounding box center [735, 500] width 489 height 33
drag, startPoint x: 618, startPoint y: 489, endPoint x: 491, endPoint y: 489, distance: 126.1
click at [491, 489] on div "Data Interpretation Part III Lesson 8 • 8:05 PM • 60 min" at bounding box center [735, 500] width 489 height 33
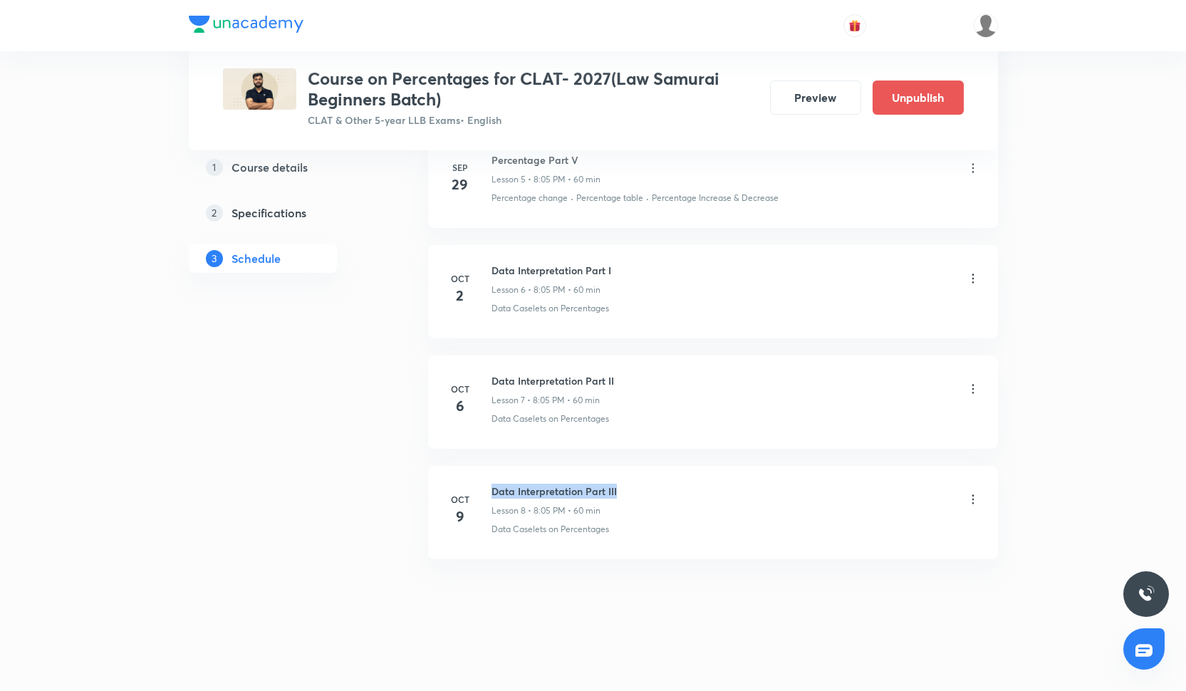
copy h6 "Data Interpretation Part III"
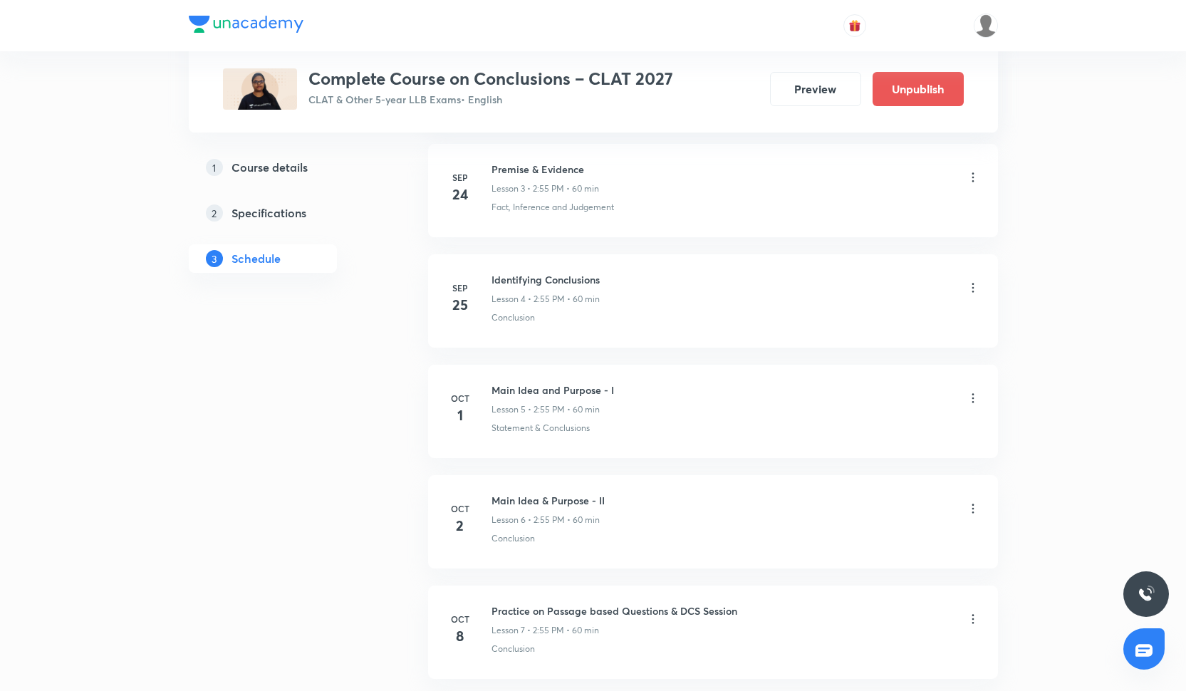
scroll to position [1034, 0]
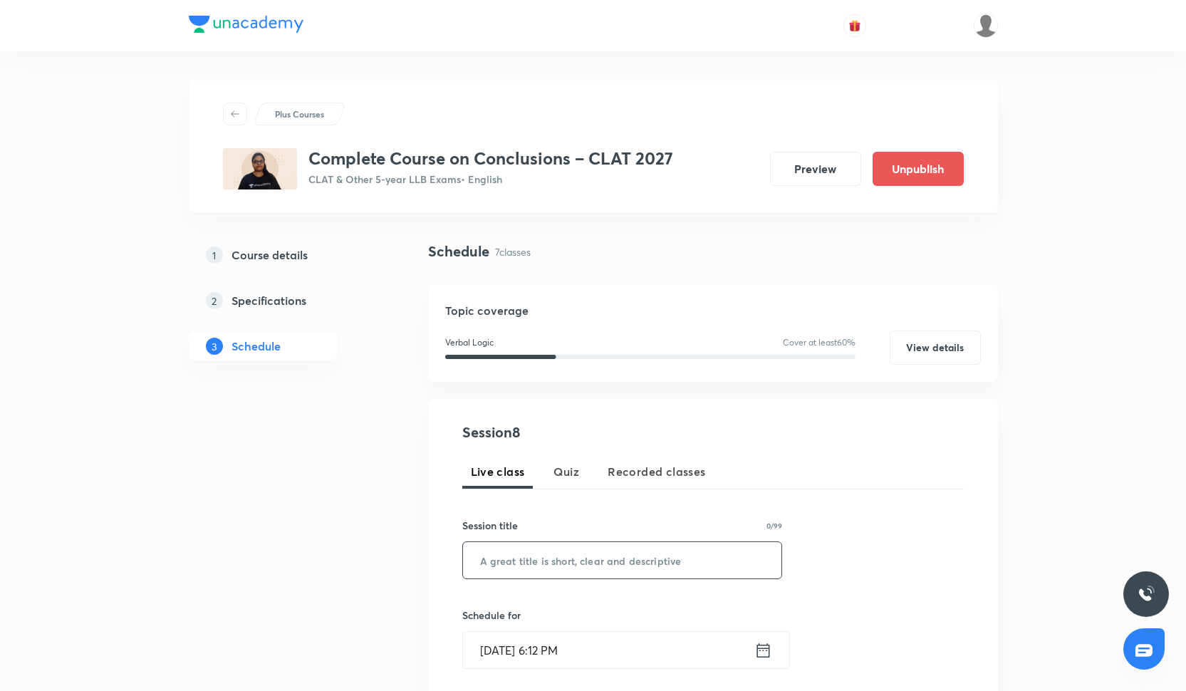
click at [595, 557] on input "text" at bounding box center [622, 560] width 319 height 36
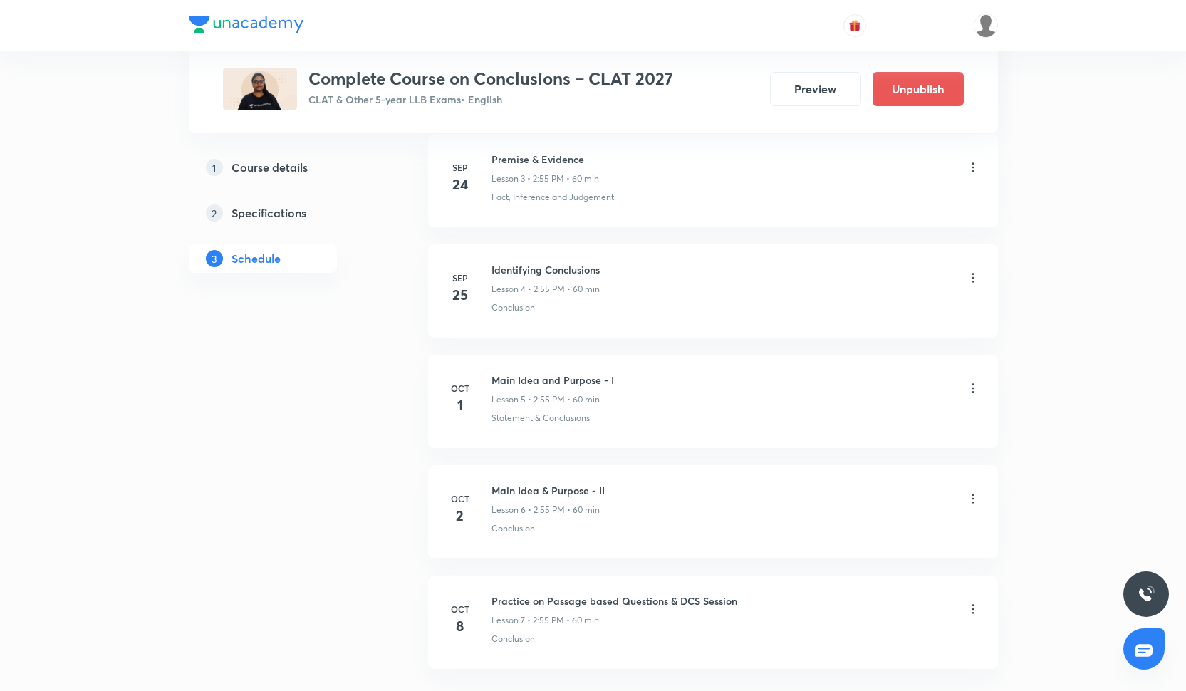
scroll to position [1046, 0]
drag, startPoint x: 490, startPoint y: 373, endPoint x: 621, endPoint y: 376, distance: 131.1
click at [621, 377] on div "Oct 1 Main Idea and Purpose - I Lesson 5 • 2:55 PM • 60 min Statement & Conclus…" at bounding box center [713, 395] width 534 height 52
copy h6 "Main Idea and Purpose - I"
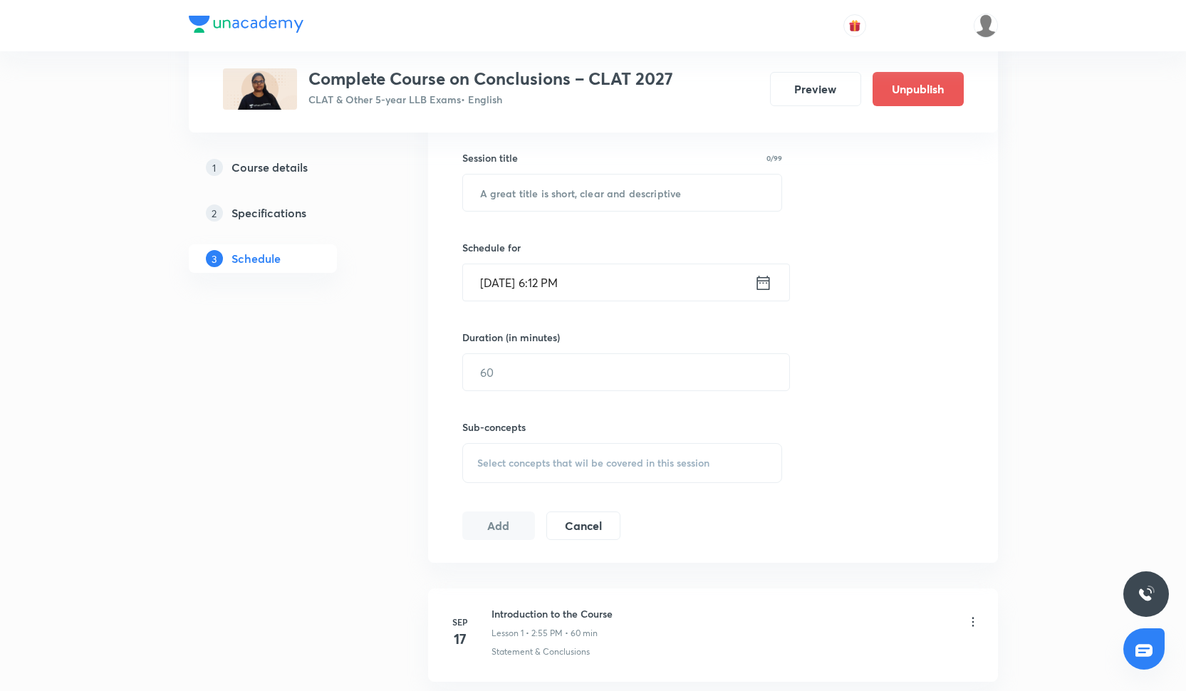
scroll to position [0, 0]
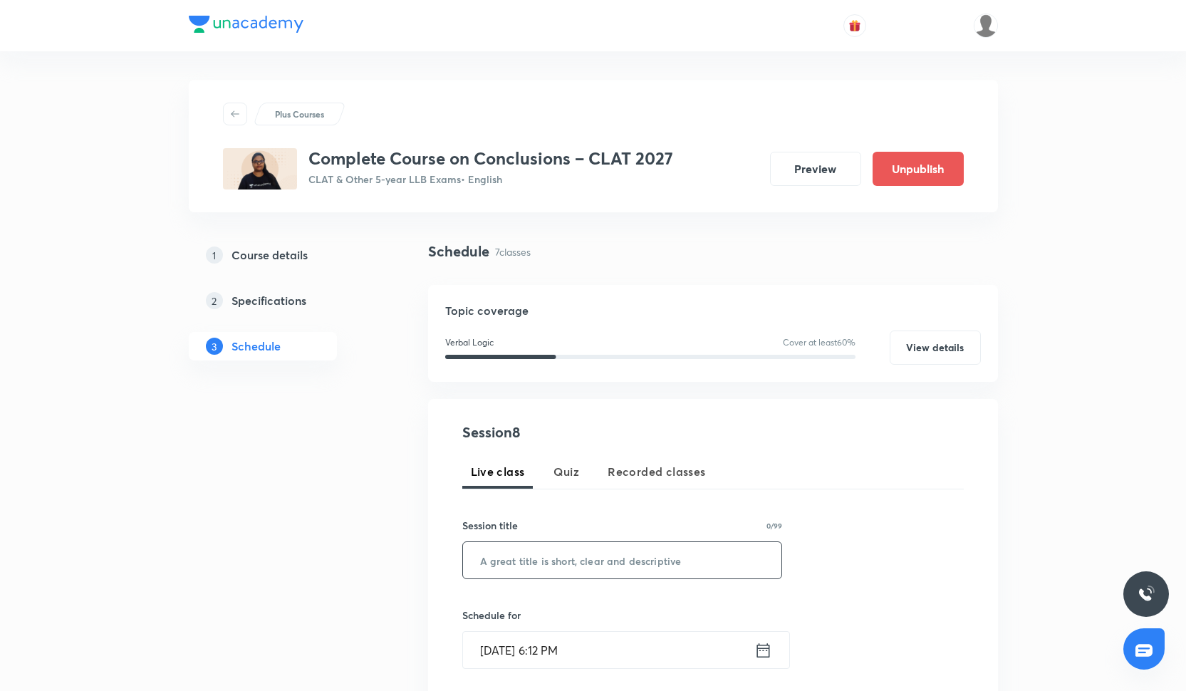
click at [553, 555] on input "text" at bounding box center [622, 560] width 319 height 36
paste input "Main Idea and Purpose - I"
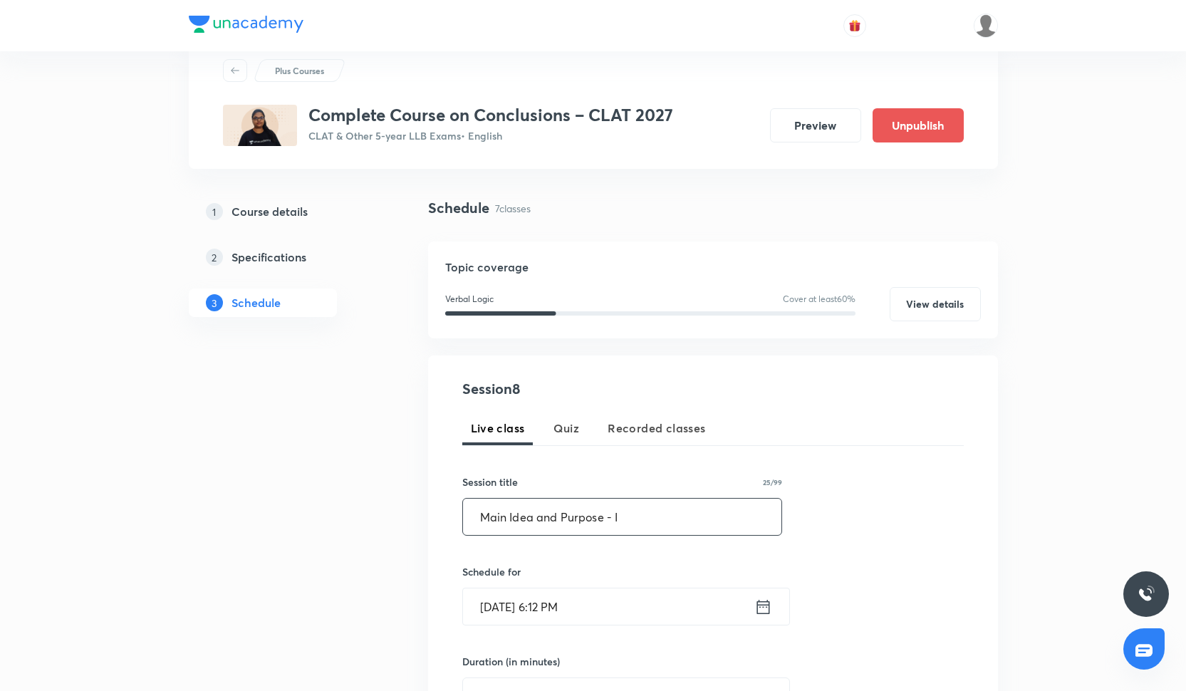
scroll to position [78, 0]
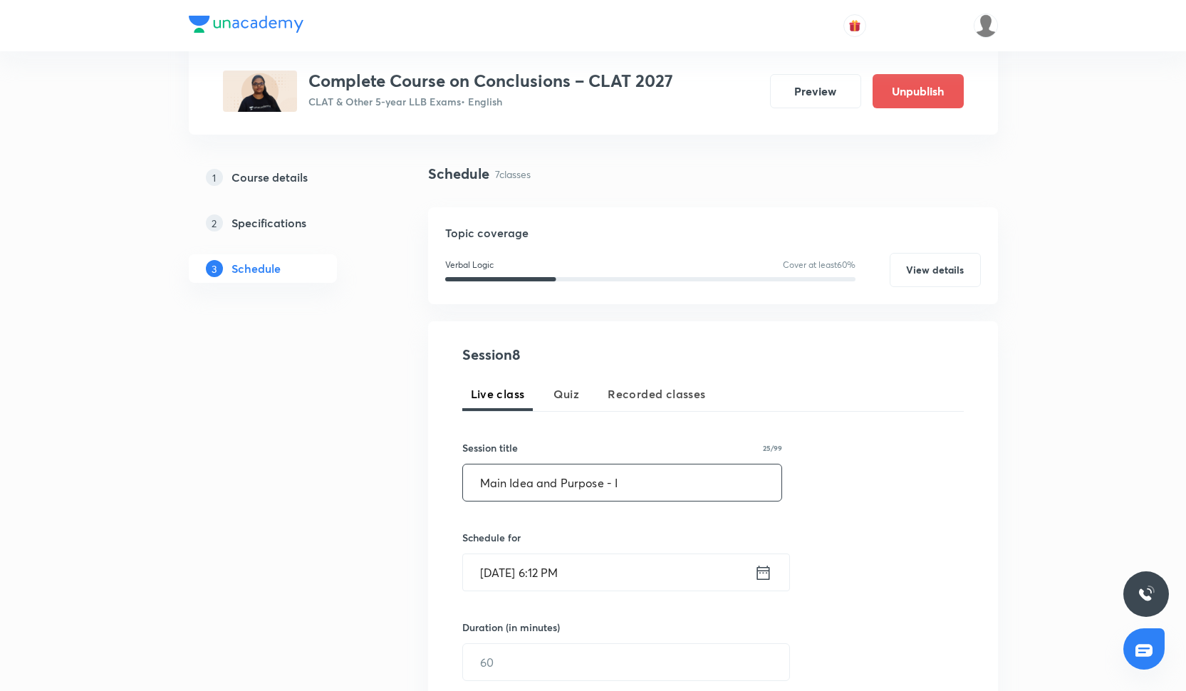
type input "Main Idea and Purpose - I"
click at [551, 569] on input "Sep 30, 2025, 6:12 PM" at bounding box center [608, 572] width 291 height 36
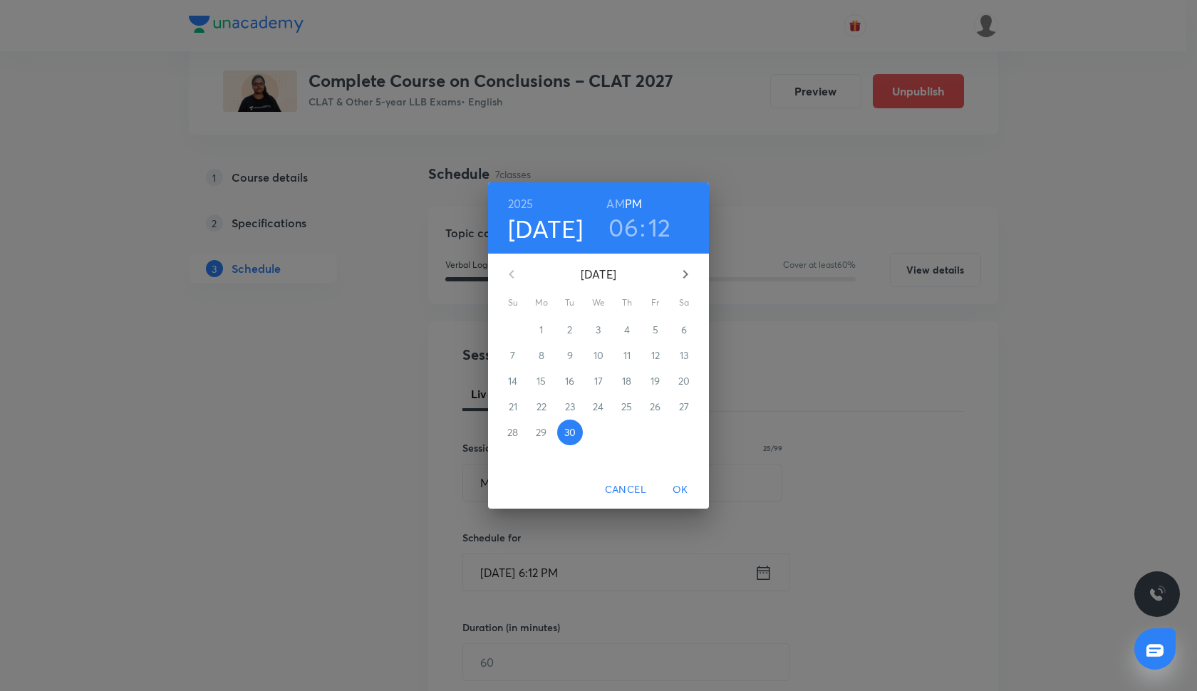
click at [685, 272] on icon "button" at bounding box center [685, 274] width 5 height 9
click at [681, 331] on p "4" at bounding box center [684, 330] width 6 height 14
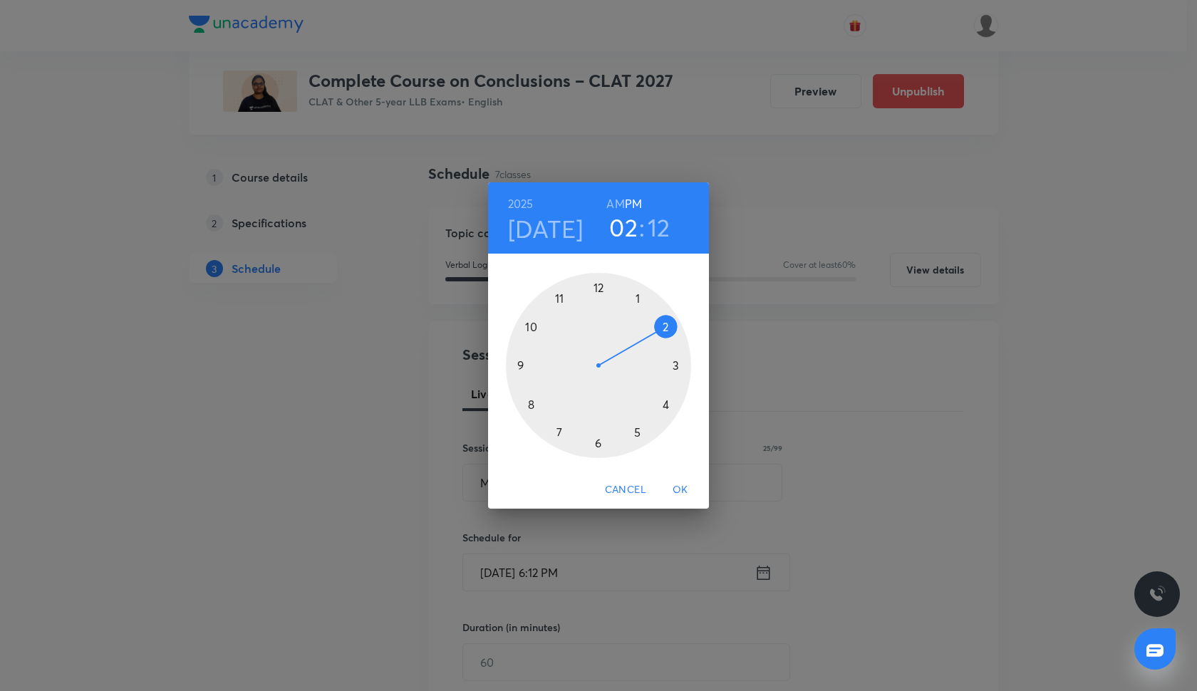
drag, startPoint x: 597, startPoint y: 447, endPoint x: 686, endPoint y: 322, distance: 153.2
click at [686, 322] on div at bounding box center [598, 365] width 185 height 185
drag, startPoint x: 671, startPoint y: 340, endPoint x: 561, endPoint y: 303, distance: 115.8
click at [561, 303] on div at bounding box center [598, 365] width 185 height 185
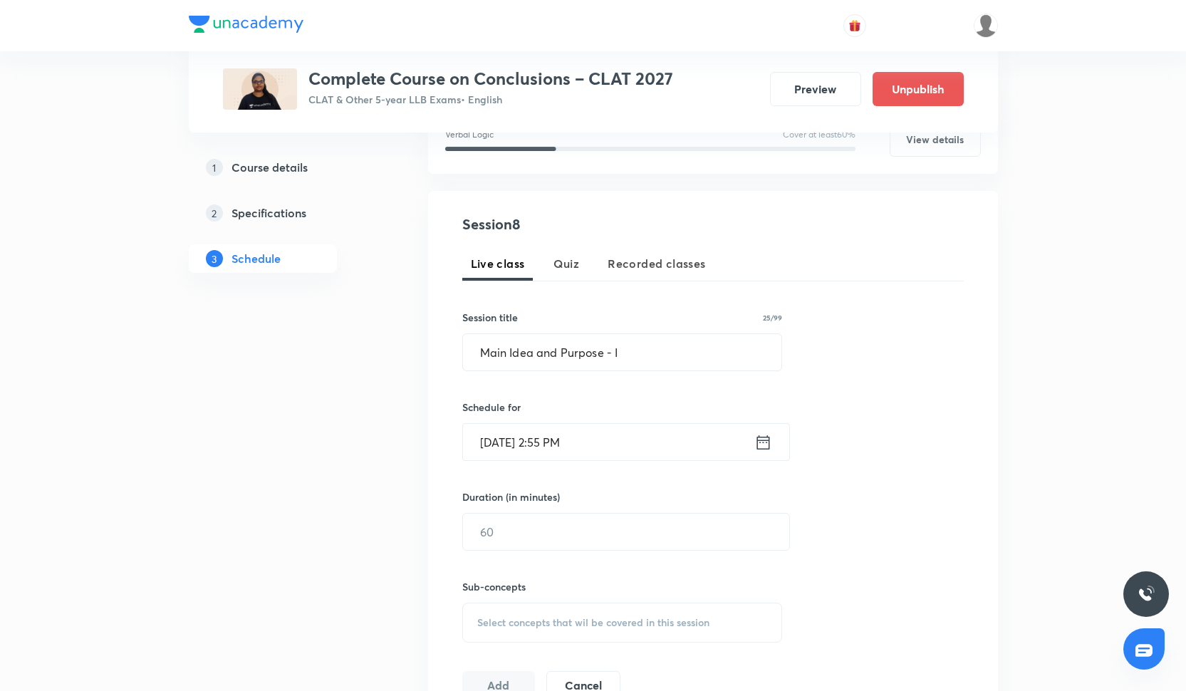
scroll to position [243, 0]
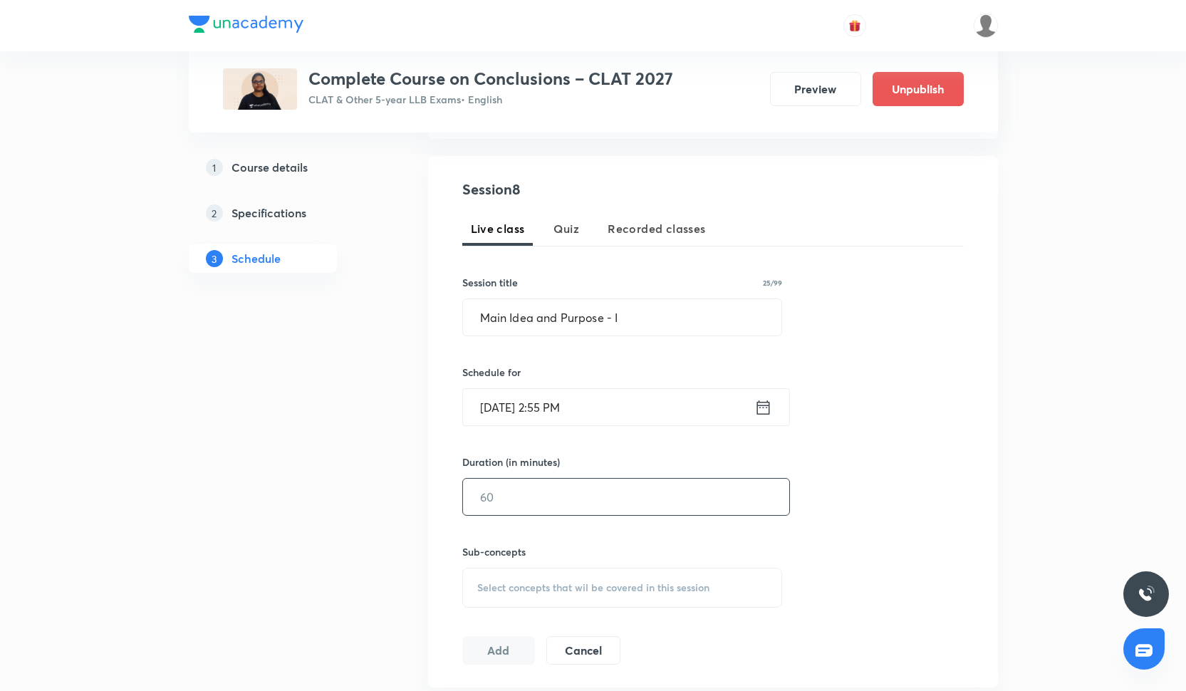
click at [566, 499] on input "text" at bounding box center [626, 497] width 326 height 36
type input "60"
click at [558, 583] on span "Select concepts that wil be covered in this session" at bounding box center [593, 587] width 232 height 11
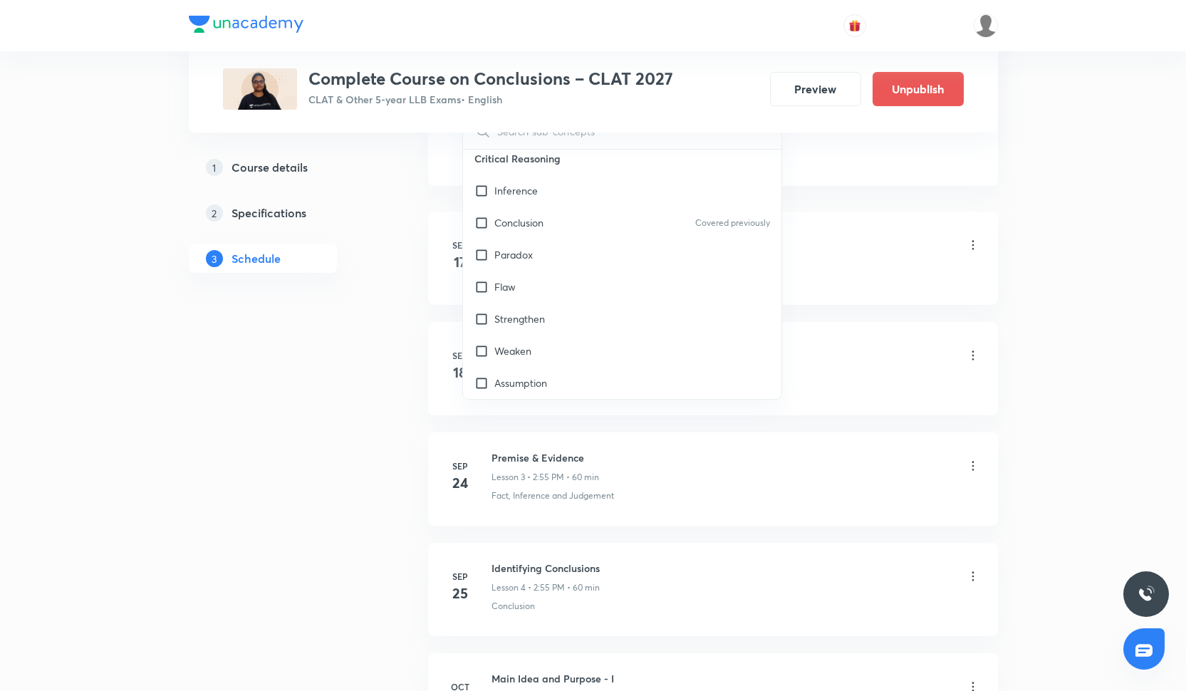
scroll to position [656, 0]
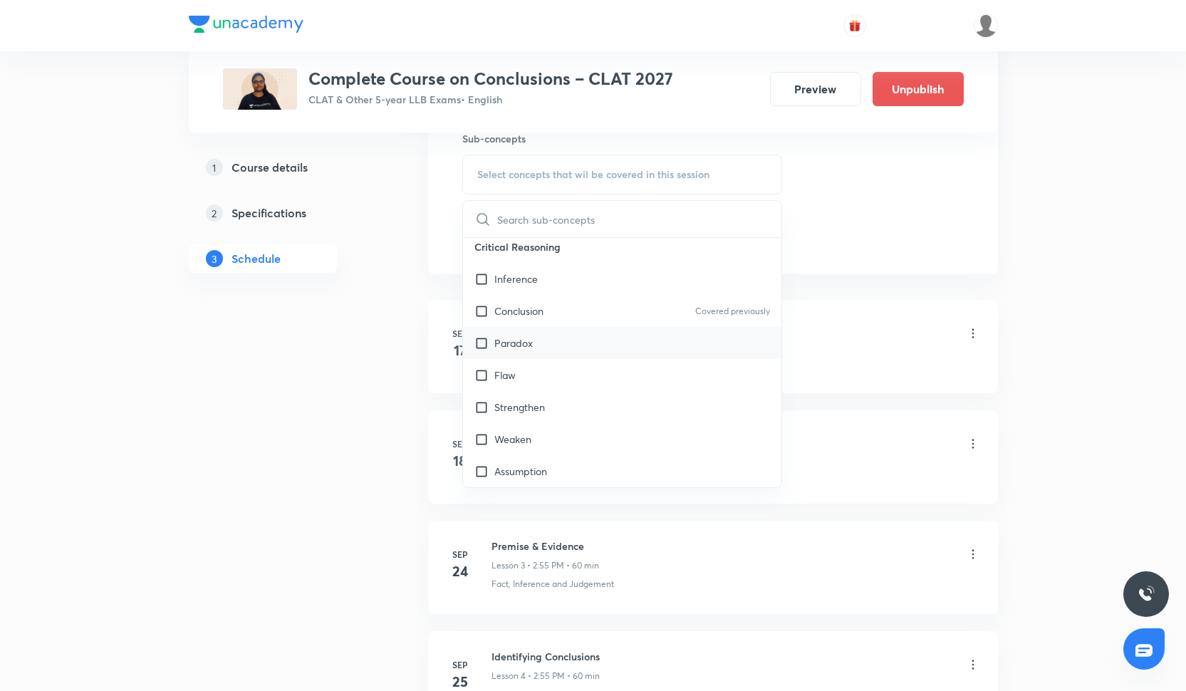
click at [599, 328] on div "Paradox" at bounding box center [622, 343] width 319 height 32
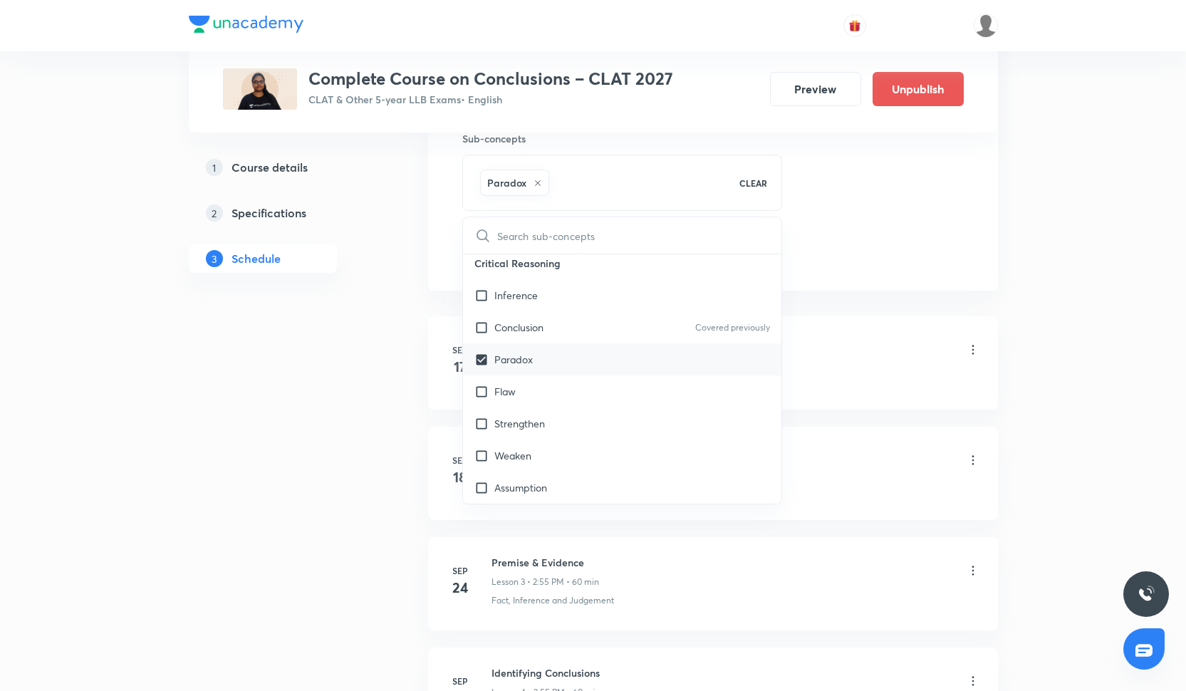
click at [599, 374] on div "Paradox" at bounding box center [622, 359] width 319 height 32
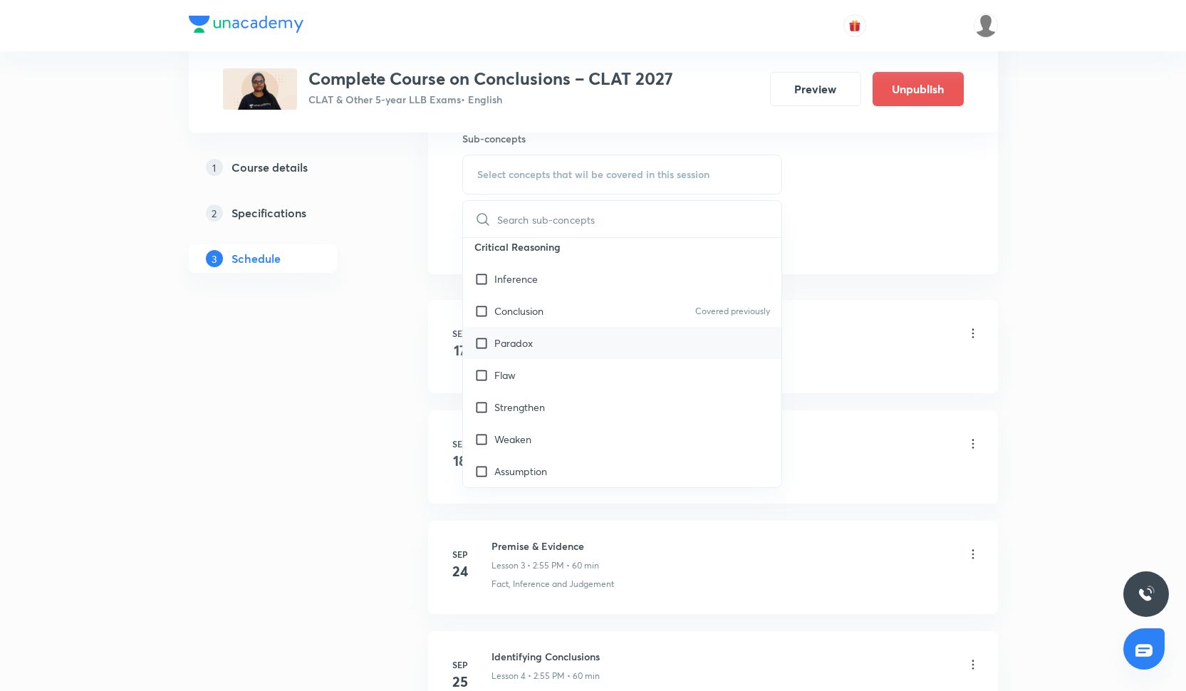
click at [598, 328] on div "Paradox" at bounding box center [622, 343] width 319 height 32
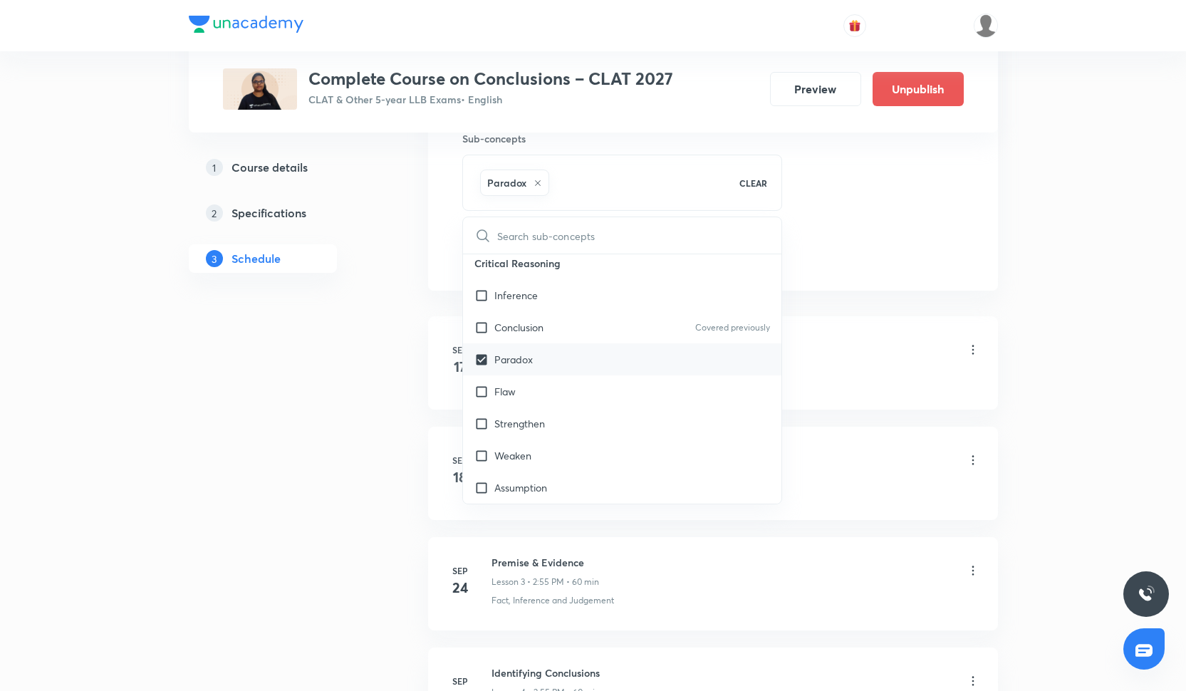
checkbox input "true"
click at [594, 333] on div "Conclusion Covered previously" at bounding box center [622, 327] width 319 height 32
checkbox input "true"
click at [984, 250] on div "Session 8 Live class Quiz Recorded classes Session title 25/99 Main Idea and Pu…" at bounding box center [713, 17] width 570 height 548
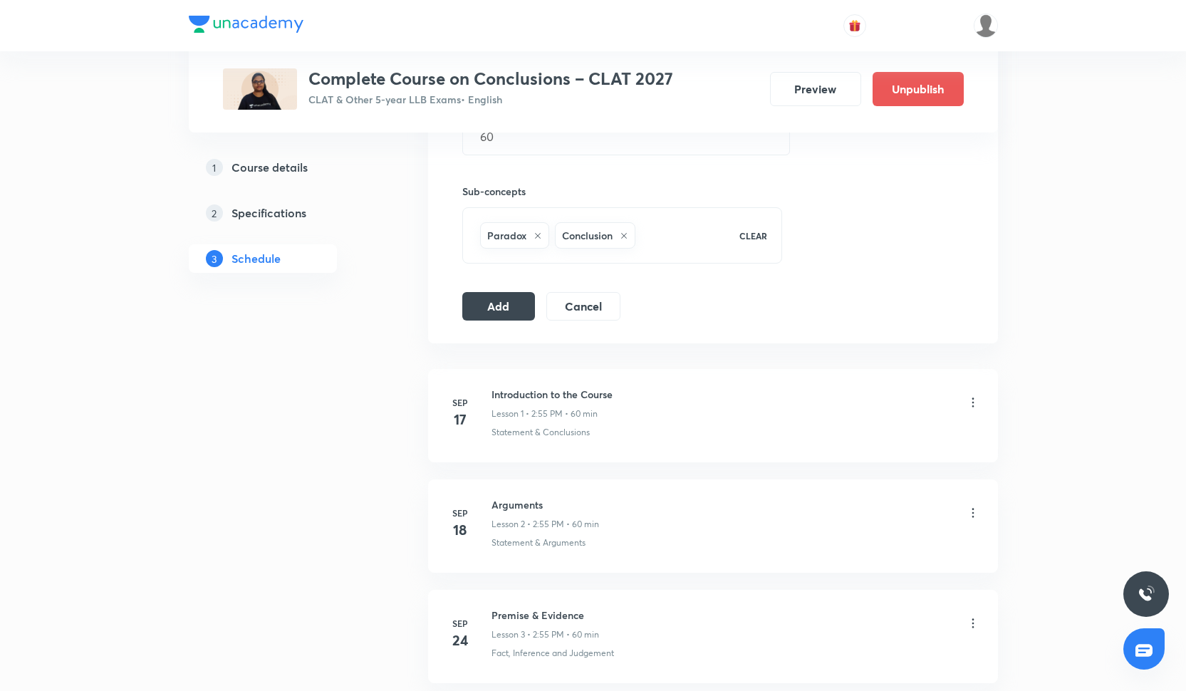
scroll to position [605, 0]
click at [501, 315] on button "Add" at bounding box center [498, 303] width 73 height 28
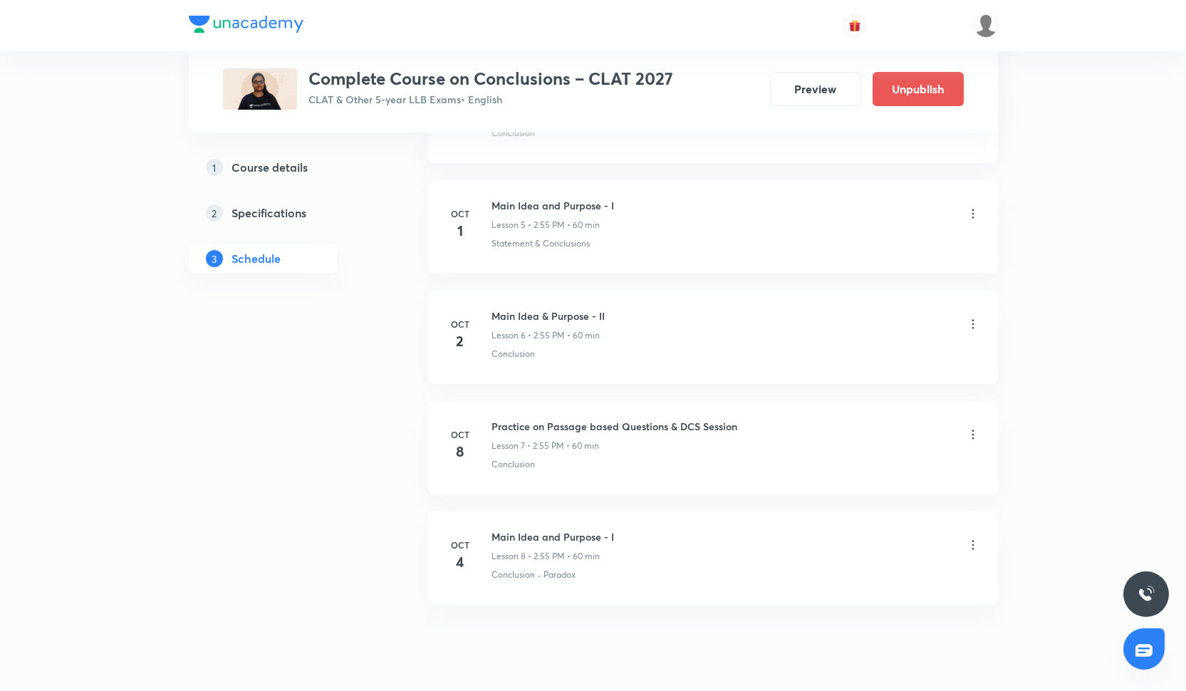
scroll to position [1207, 0]
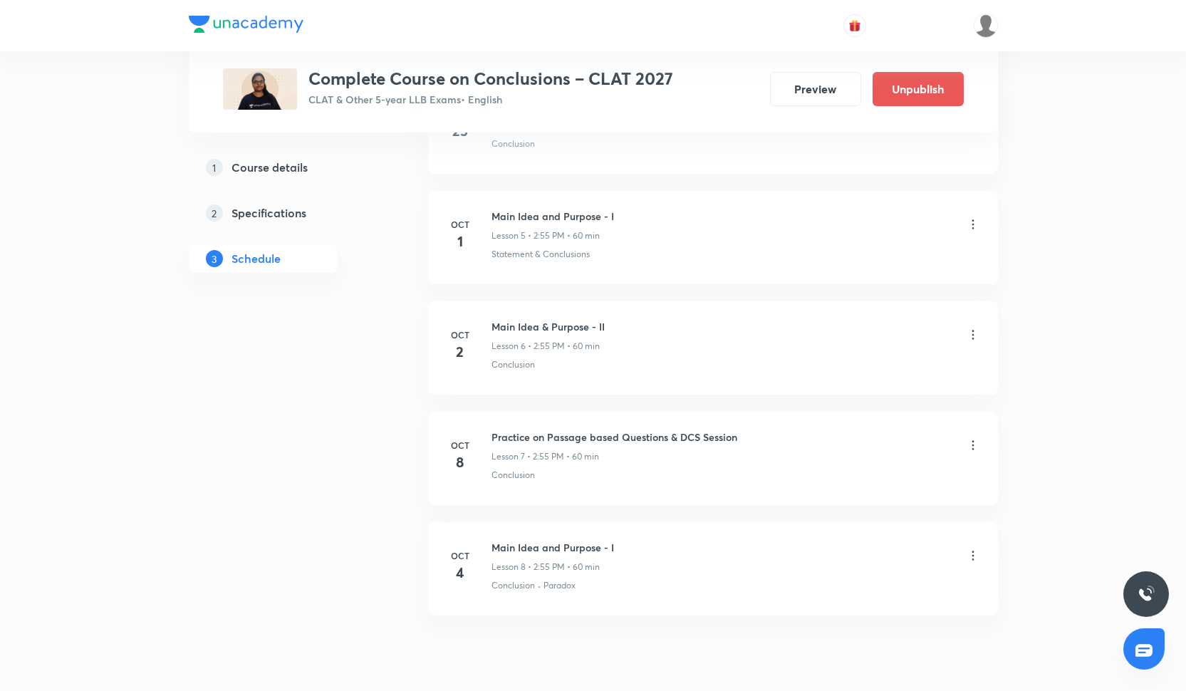
click at [973, 229] on icon at bounding box center [973, 224] width 14 height 14
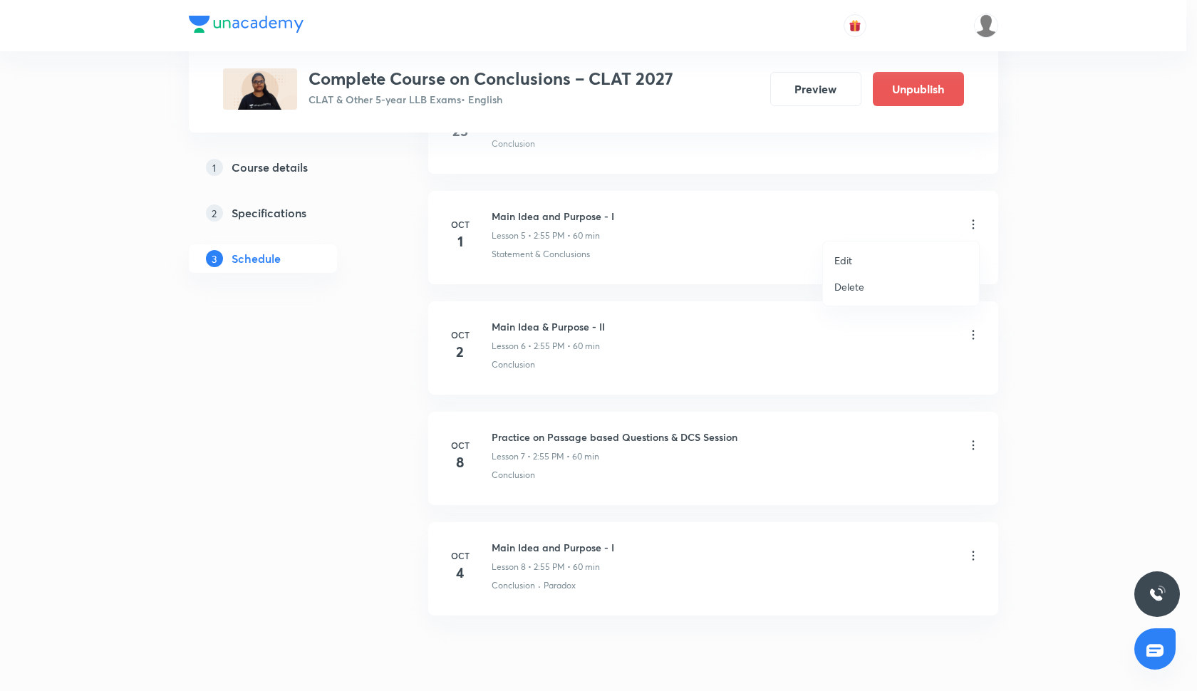
click at [844, 288] on p "Delete" at bounding box center [849, 286] width 30 height 15
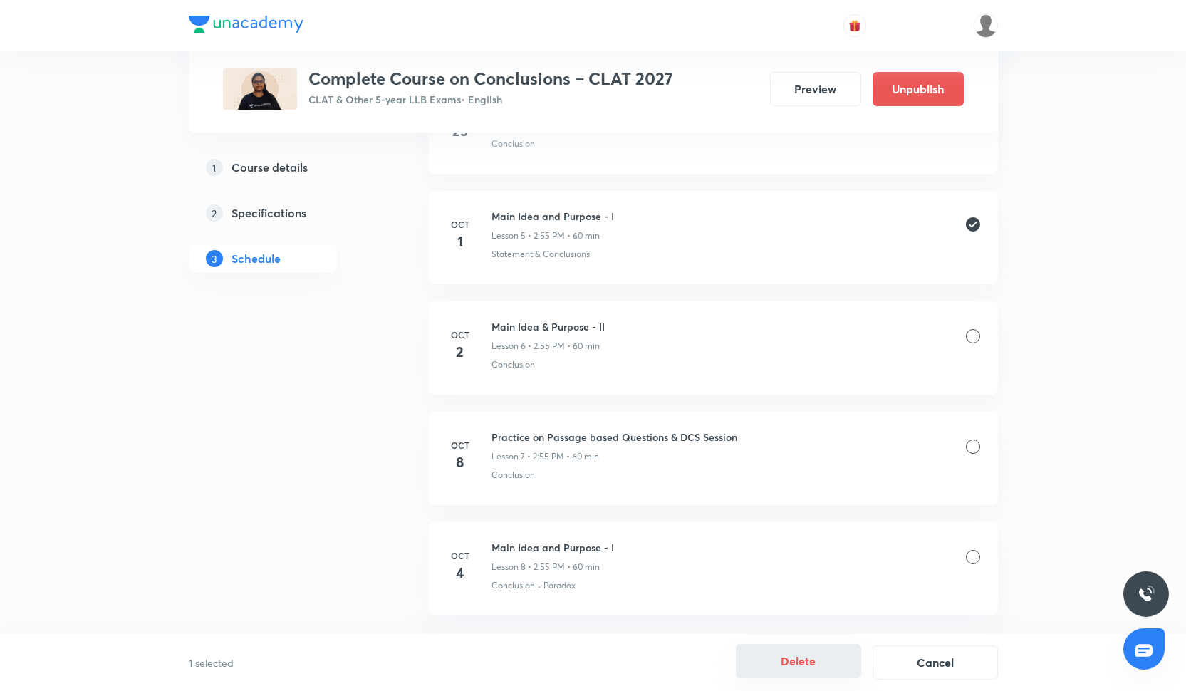
click at [828, 674] on button "Delete" at bounding box center [798, 661] width 125 height 34
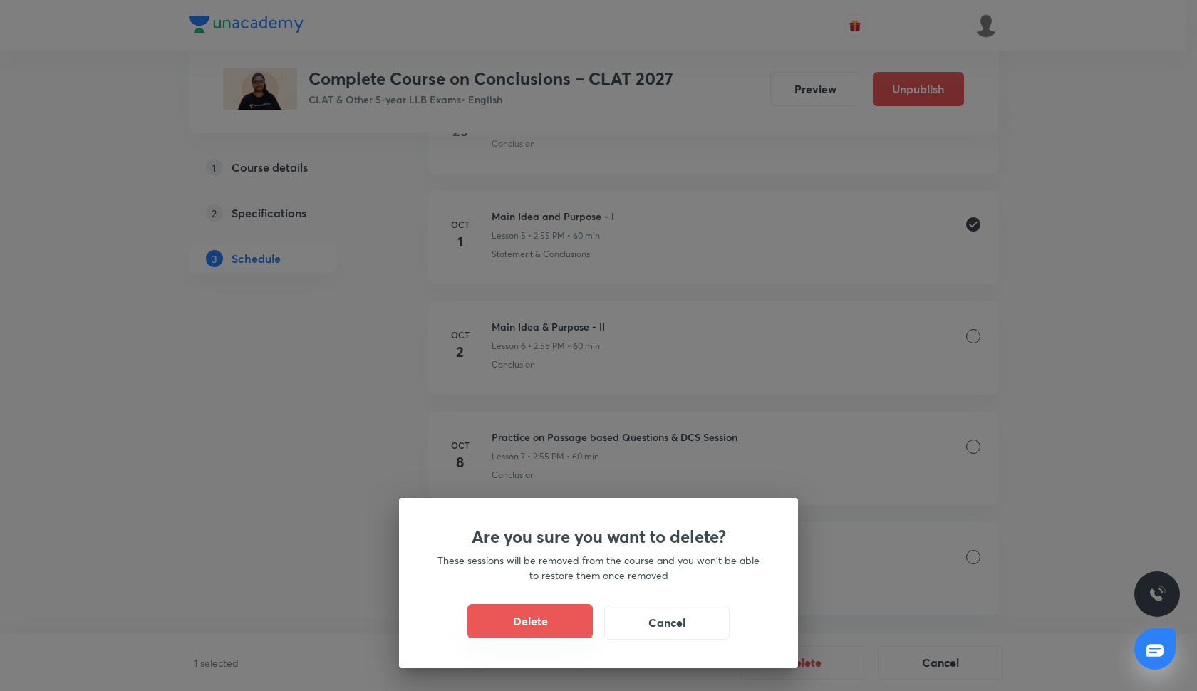
click at [565, 614] on button "Delete" at bounding box center [529, 621] width 125 height 34
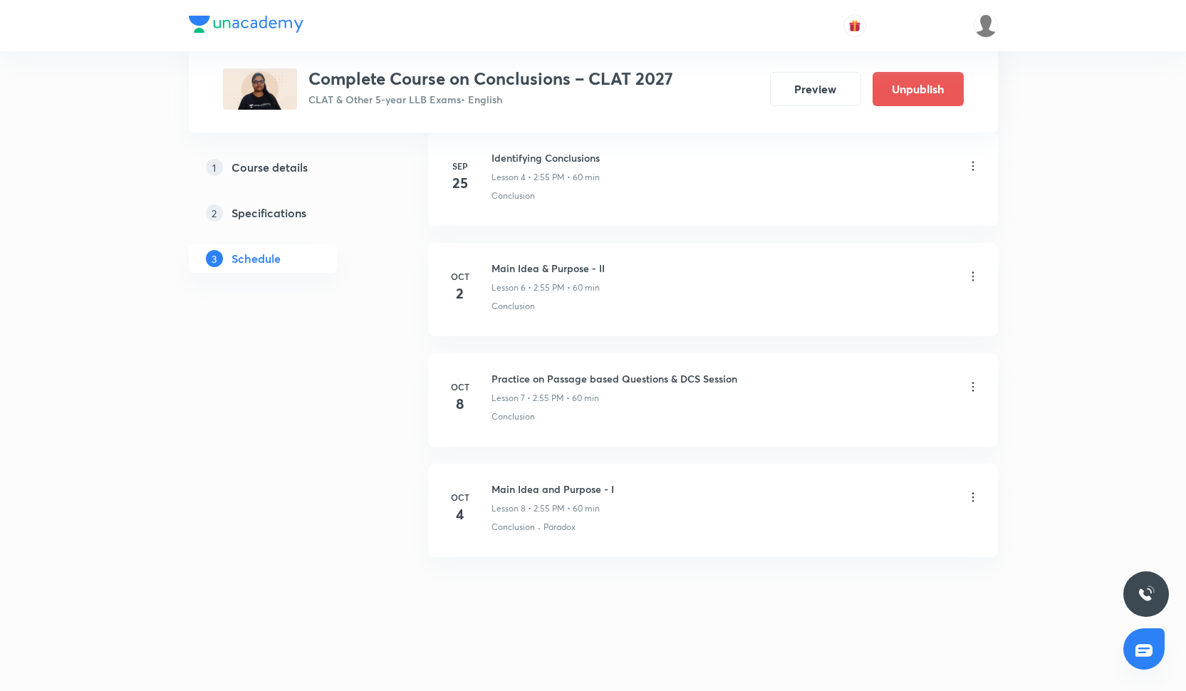
scroll to position [1155, 0]
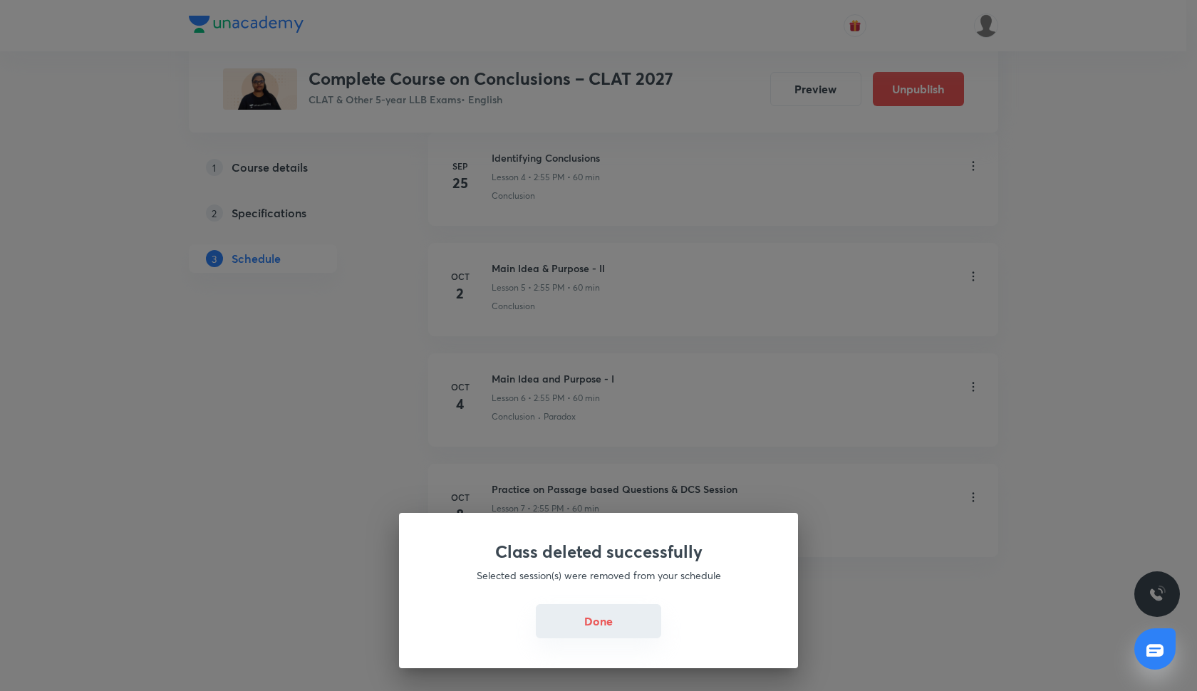
click at [593, 617] on button "Done" at bounding box center [598, 621] width 125 height 34
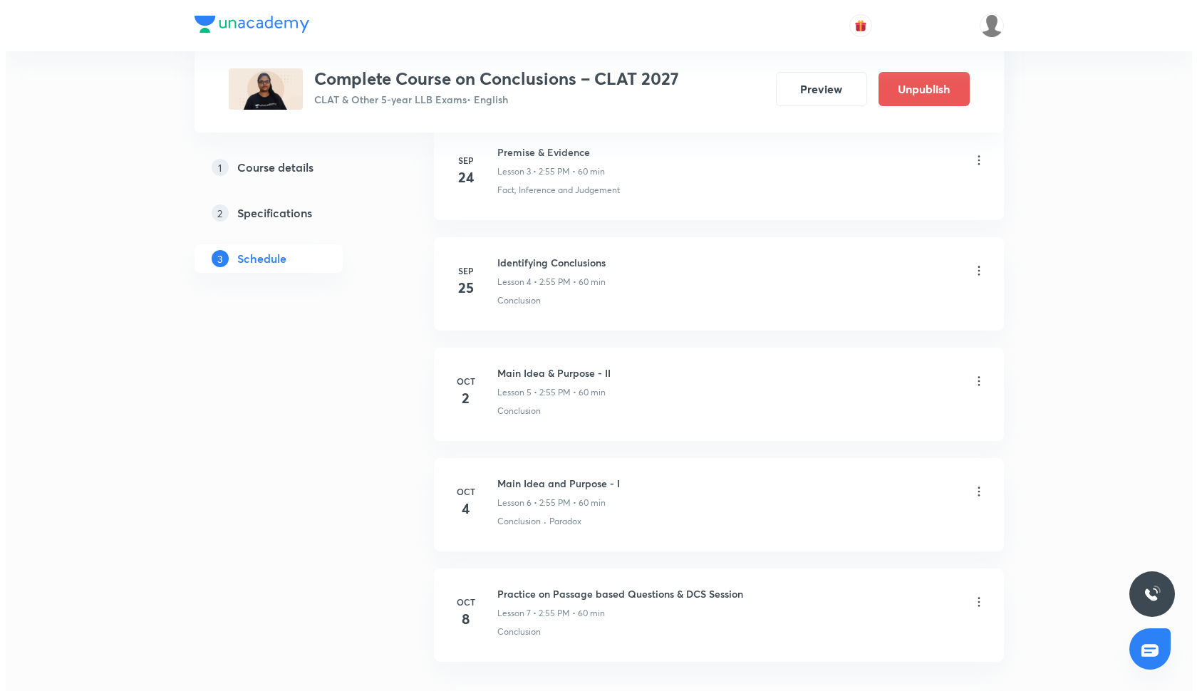
scroll to position [1051, 0]
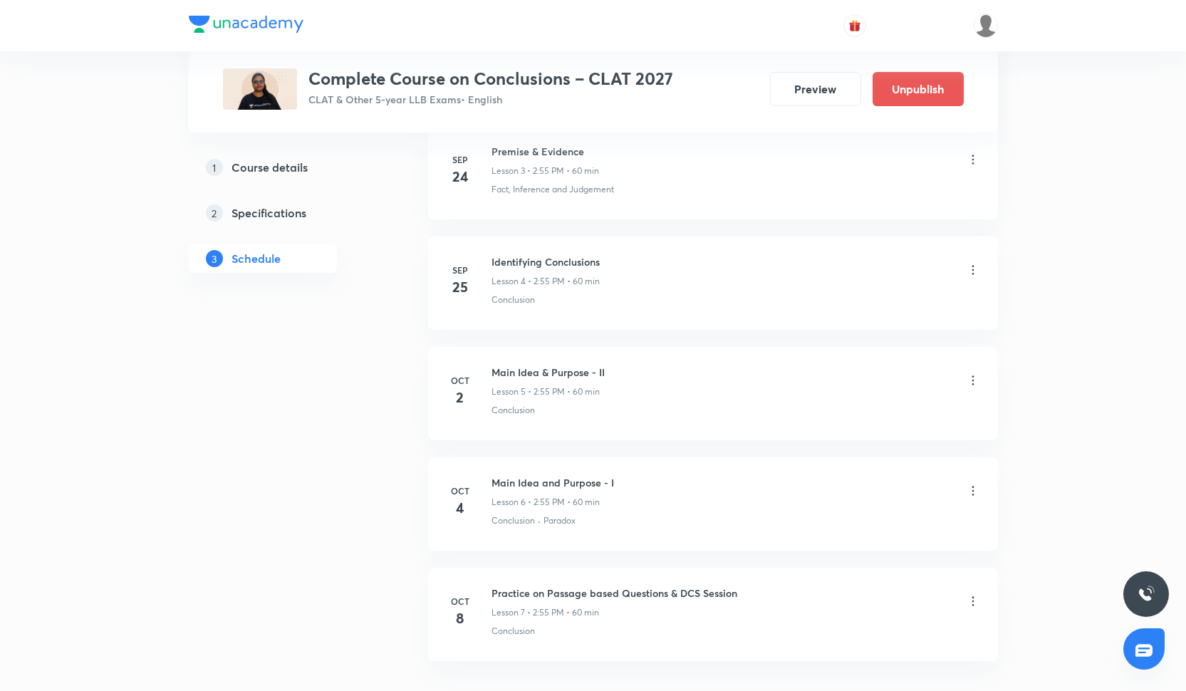
click at [969, 489] on icon at bounding box center [973, 491] width 14 height 14
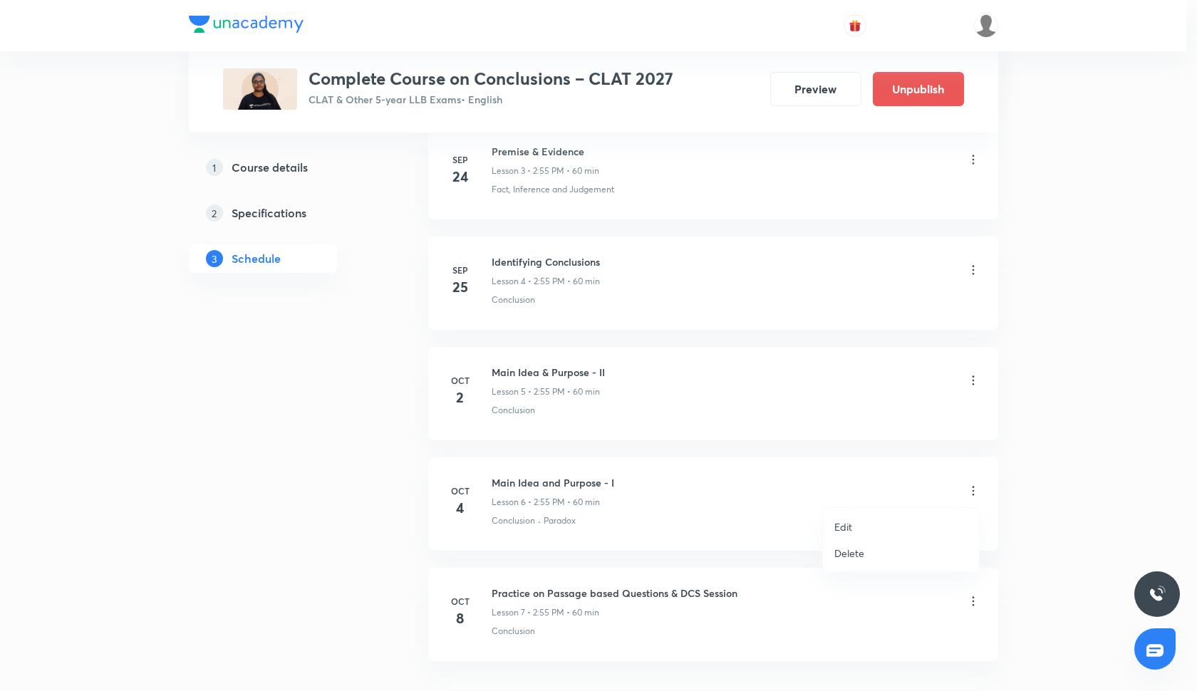
click at [870, 528] on li "Edit" at bounding box center [901, 527] width 156 height 26
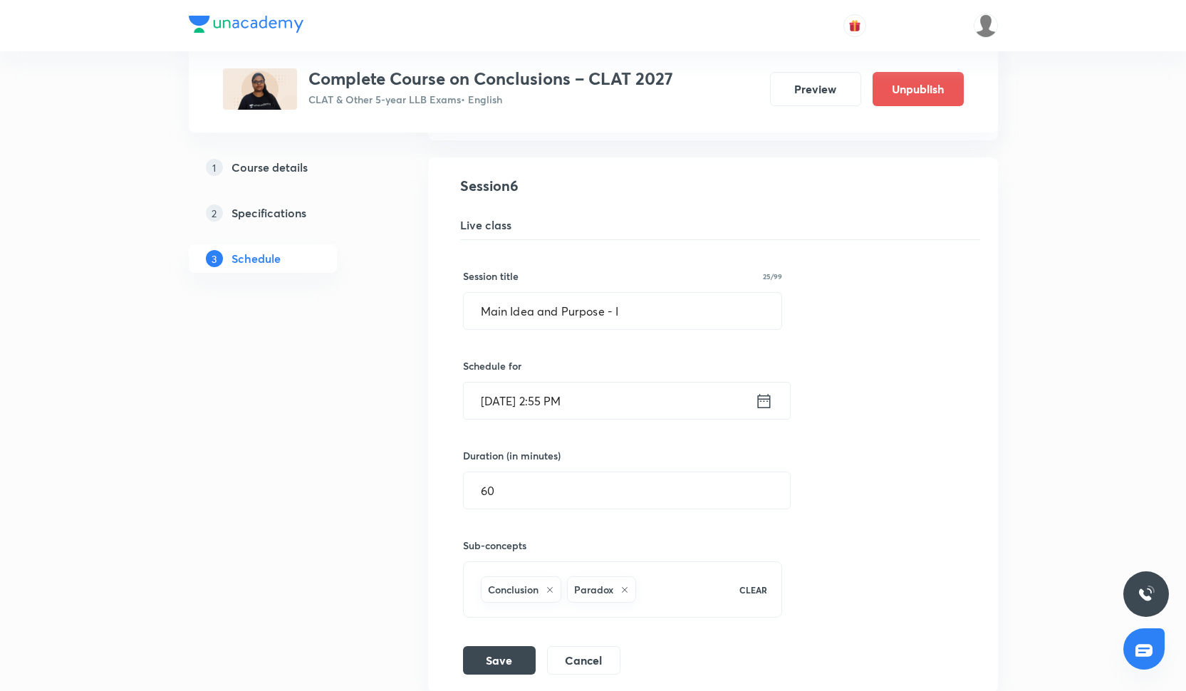
scroll to position [753, 0]
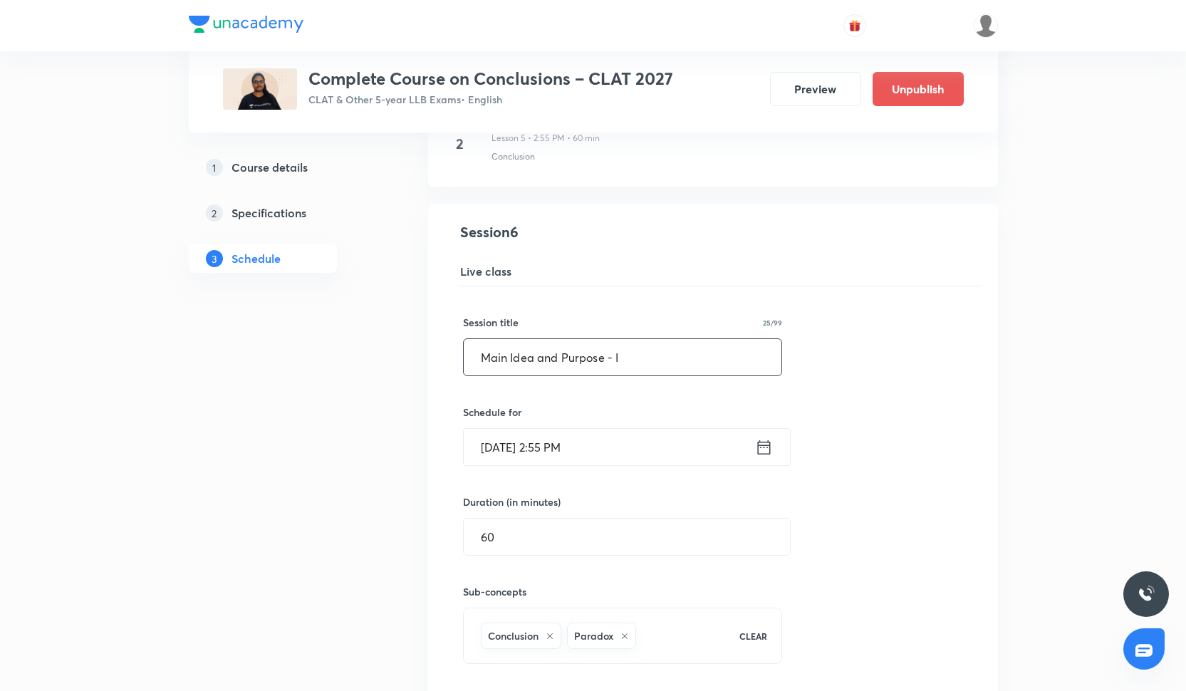
click at [630, 359] on input "Main Idea and Purpose - I" at bounding box center [623, 357] width 318 height 36
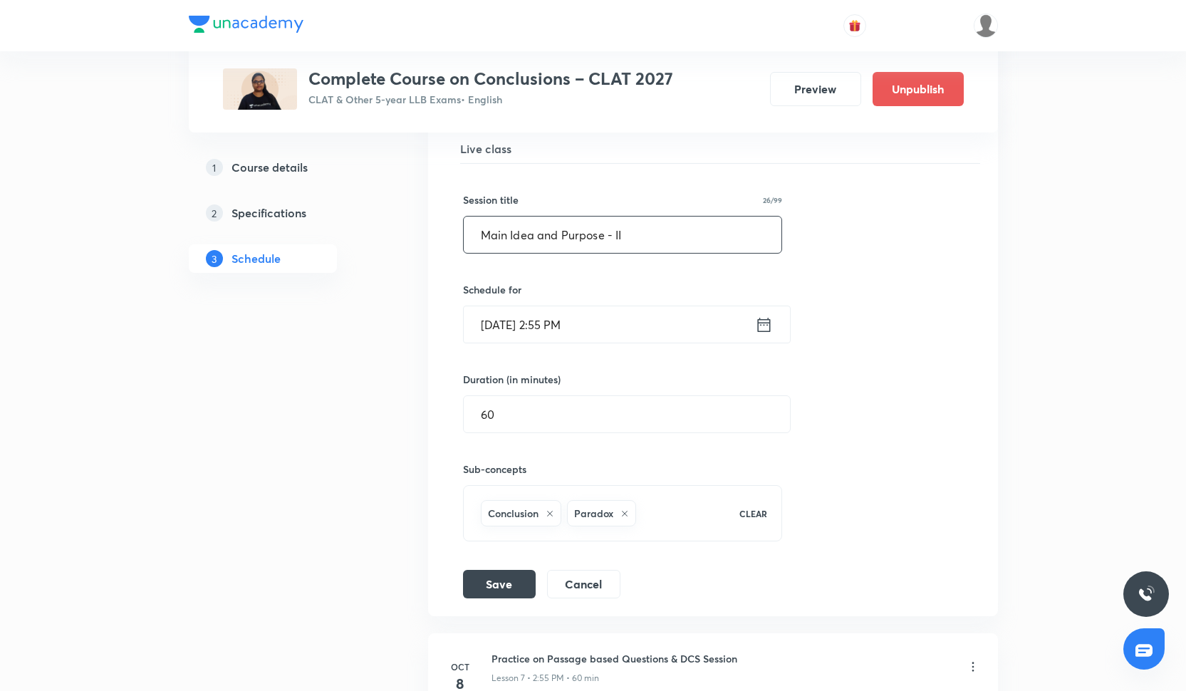
scroll to position [883, 0]
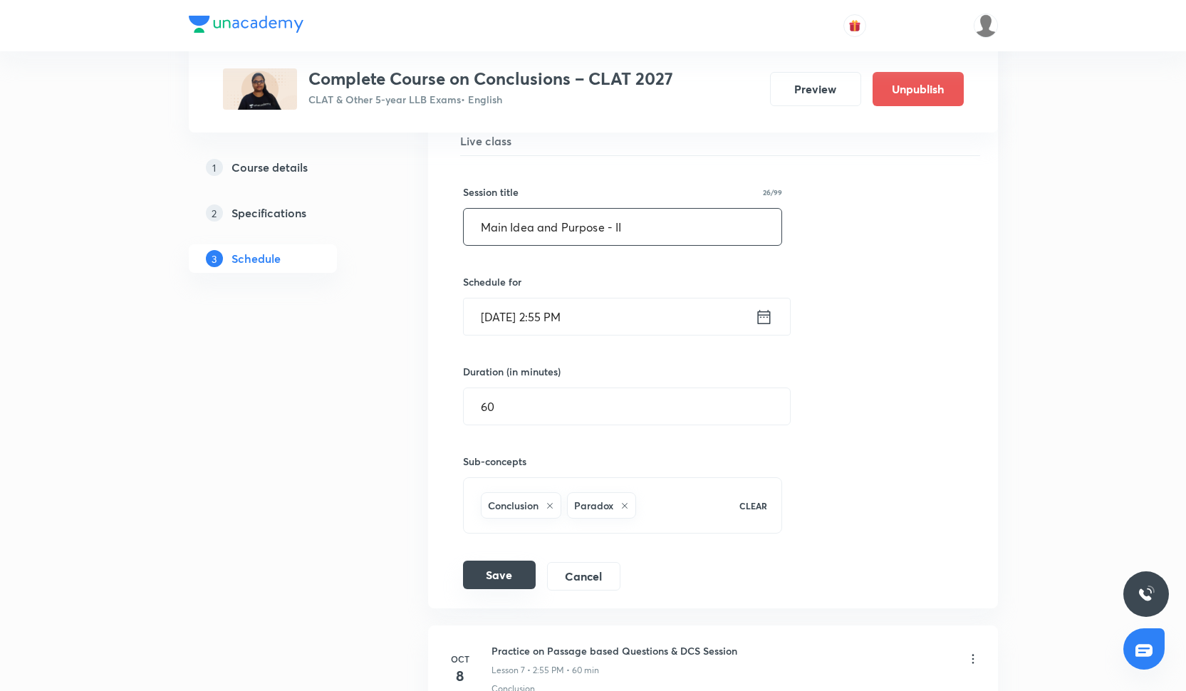
type input "Main Idea and Purpose - II"
click at [512, 573] on button "Save" at bounding box center [499, 575] width 73 height 28
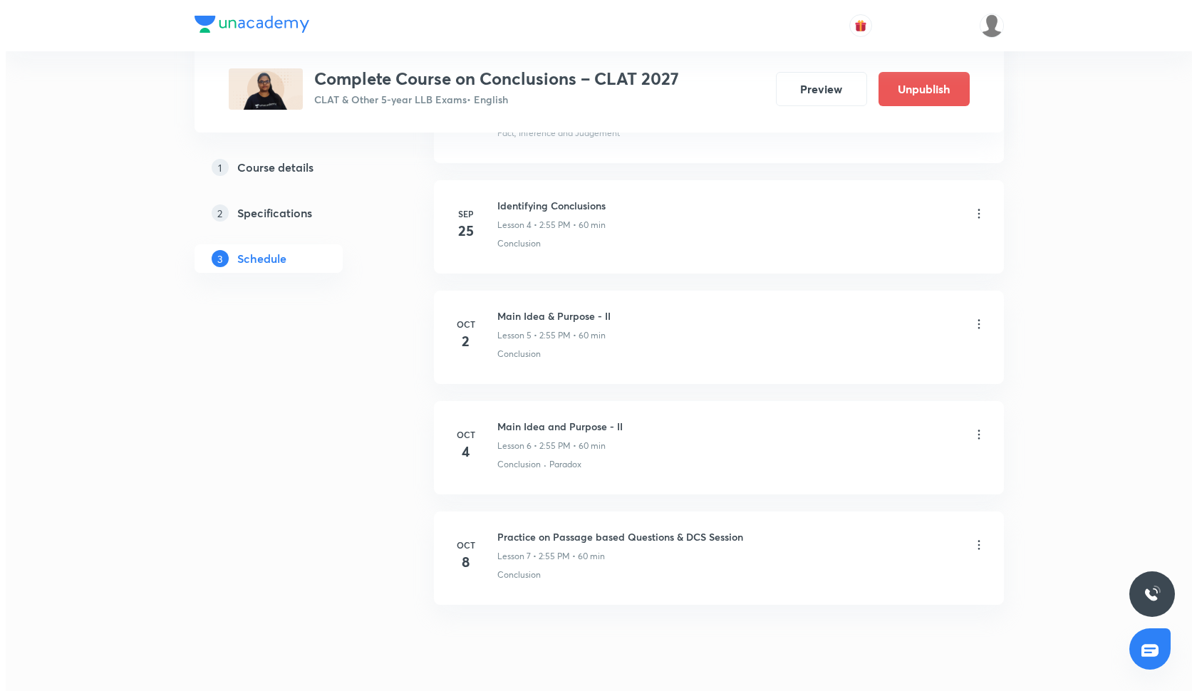
scroll to position [1074, 0]
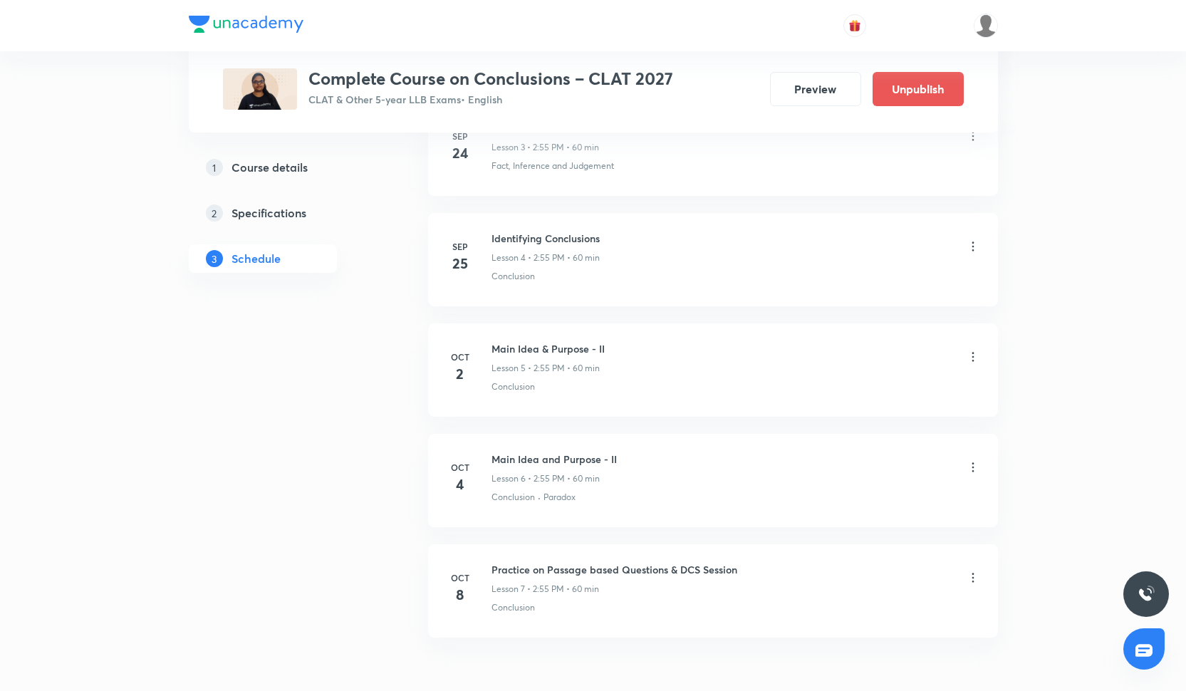
click at [974, 357] on icon at bounding box center [973, 357] width 14 height 14
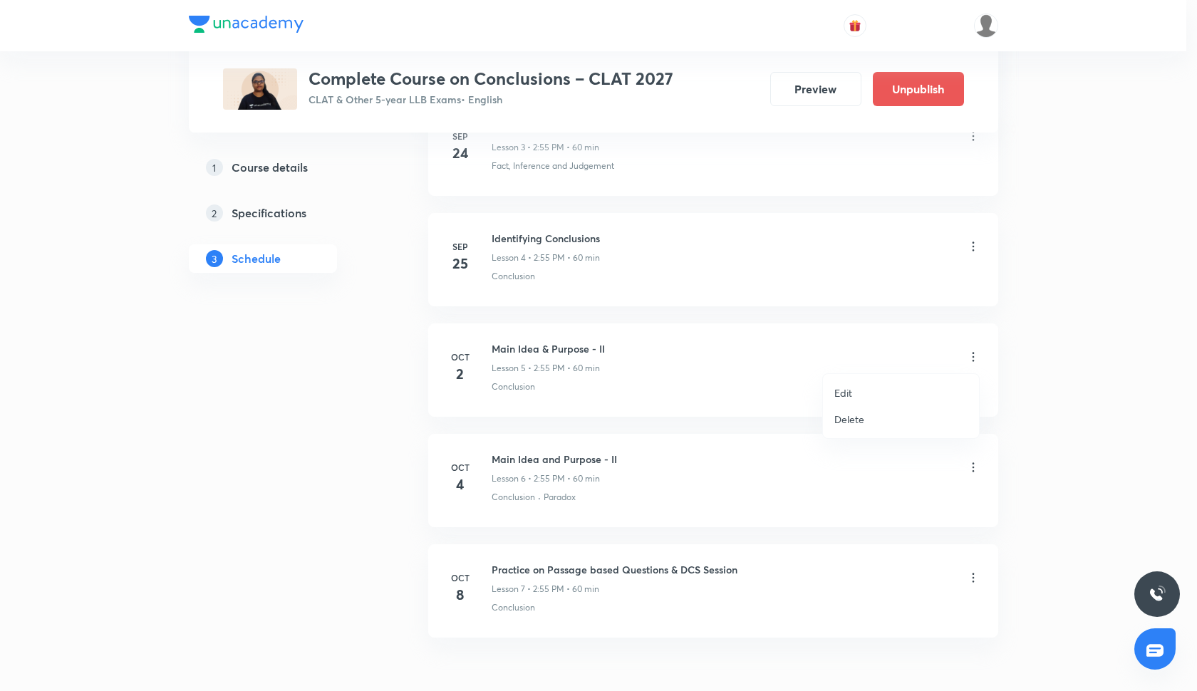
click at [861, 390] on li "Edit" at bounding box center [901, 393] width 156 height 26
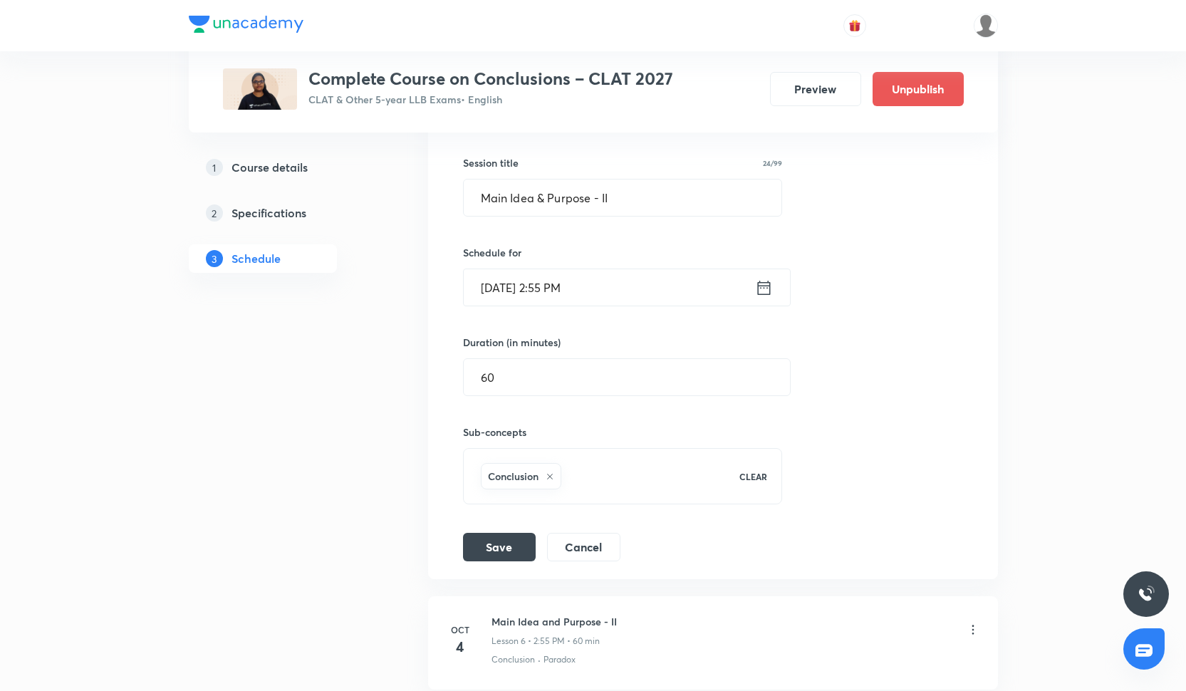
scroll to position [803, 0]
click at [617, 202] on input "Main Idea & Purpose - II" at bounding box center [623, 197] width 318 height 36
type input "Main Idea & Purpose - I"
click at [511, 543] on button "Save" at bounding box center [499, 545] width 73 height 28
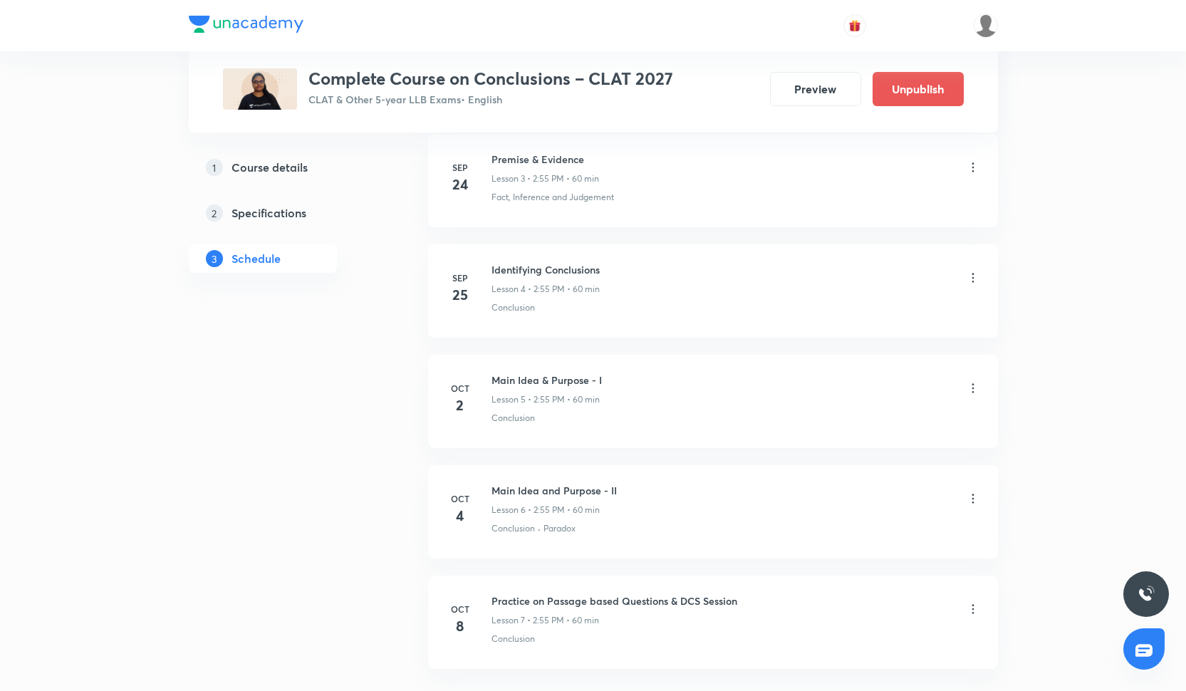
scroll to position [1044, 0]
drag, startPoint x: 488, startPoint y: 378, endPoint x: 616, endPoint y: 380, distance: 128.2
click at [616, 380] on div "[DATE] Main Idea & Purpose - I Lesson 5 • 2:55 PM • 60 min Conclusion" at bounding box center [713, 397] width 534 height 52
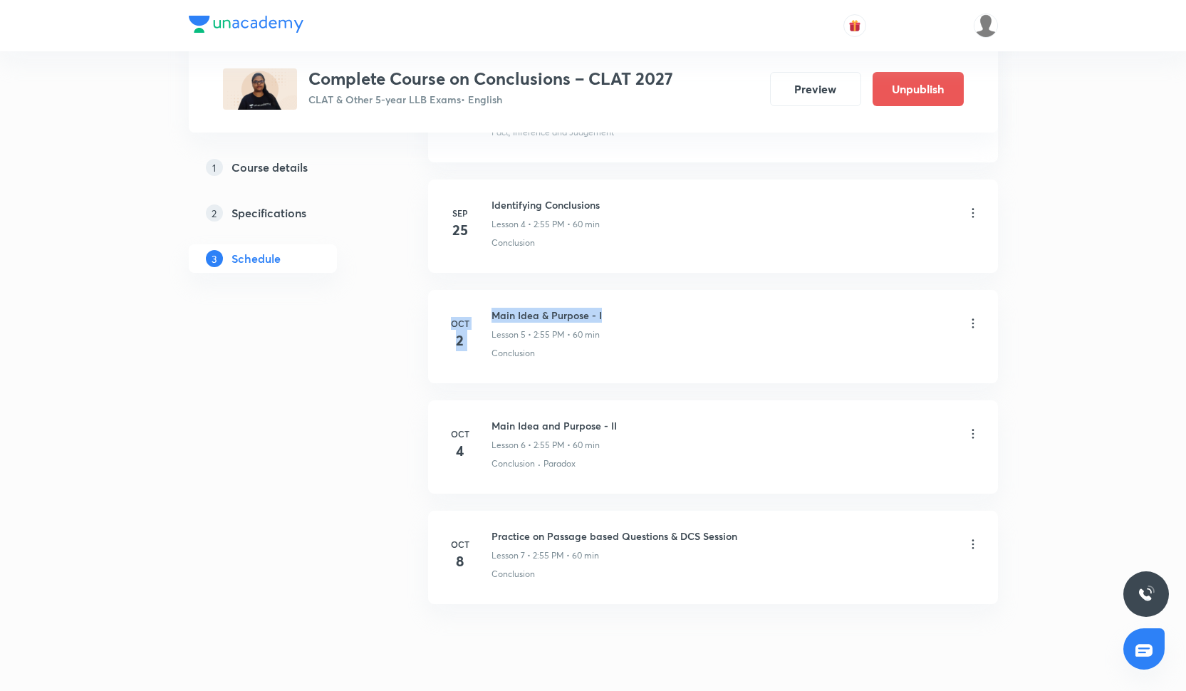
scroll to position [1127, 0]
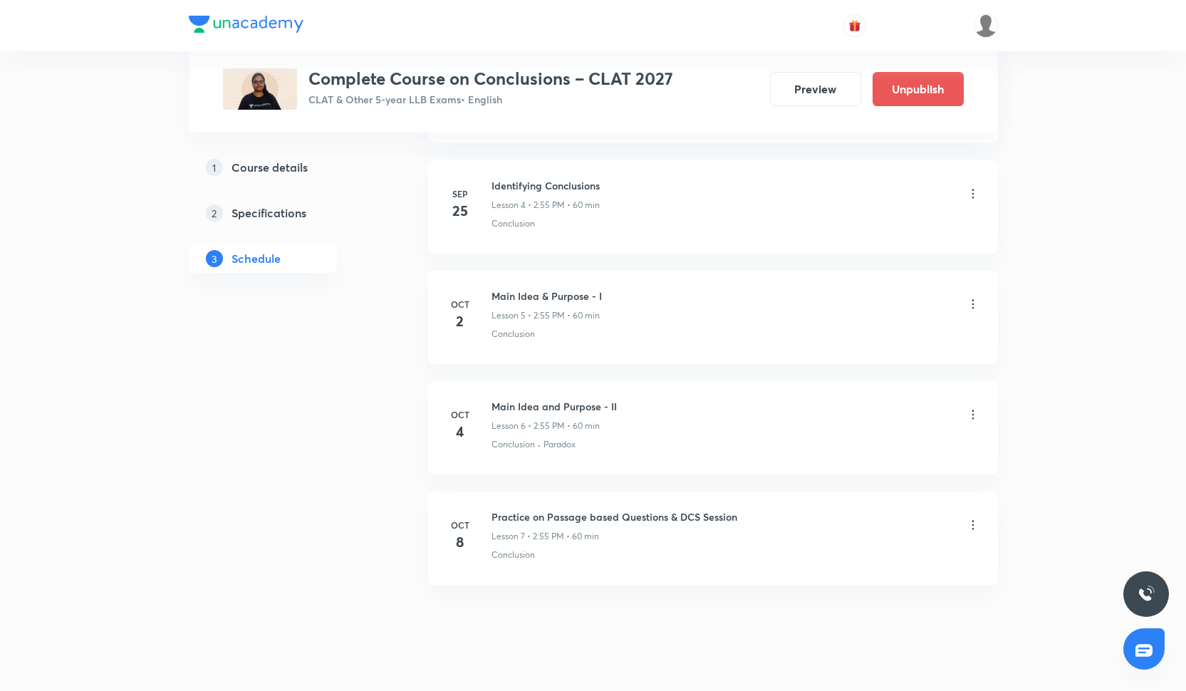
click at [615, 462] on li "[DATE] Main Idea and Purpose - II Lesson 6 • 2:55 PM • 60 min Conclusion · Para…" at bounding box center [713, 427] width 570 height 93
drag, startPoint x: 492, startPoint y: 407, endPoint x: 631, endPoint y: 407, distance: 138.9
click at [631, 407] on div "Main Idea and Purpose - II Lesson 6 • 2:55 PM • 60 min" at bounding box center [735, 415] width 489 height 33
copy h6 "Main Idea and Purpose - II"
drag, startPoint x: 493, startPoint y: 293, endPoint x: 643, endPoint y: 296, distance: 150.3
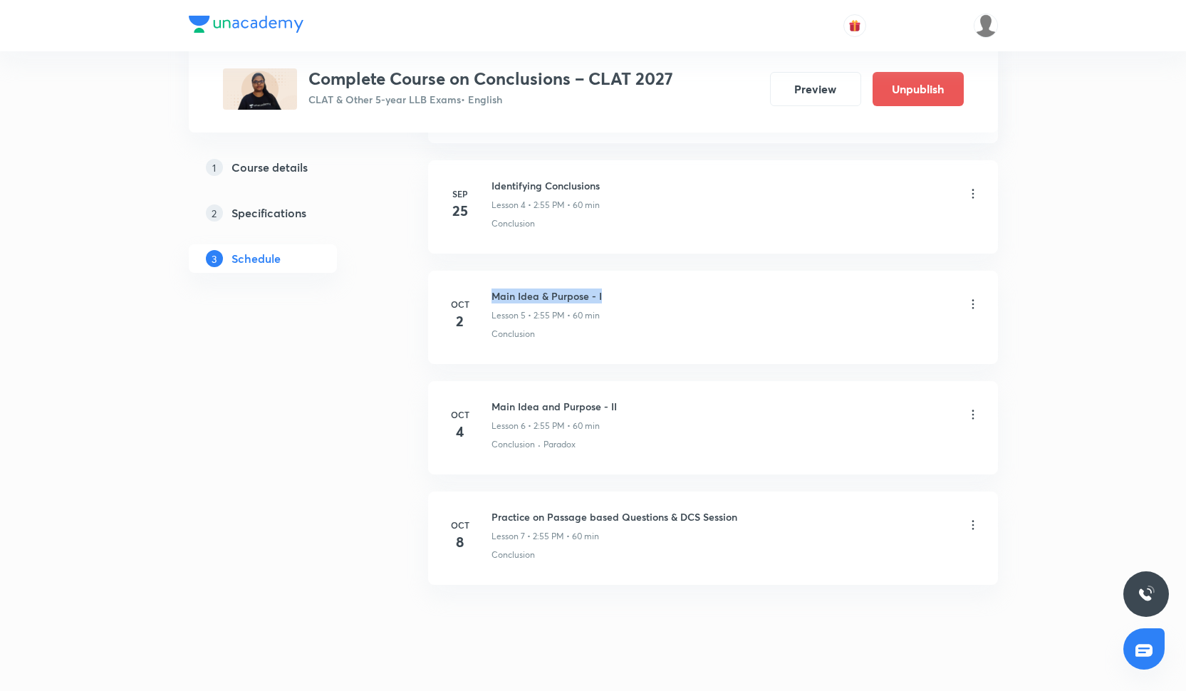
click at [643, 296] on div "Main Idea & Purpose - I Lesson 5 • 2:55 PM • 60 min" at bounding box center [735, 304] width 489 height 33
copy h6 "Main Idea & Purpose - I"
click at [493, 407] on h6 "Main Idea and Purpose - II" at bounding box center [553, 406] width 125 height 15
drag, startPoint x: 489, startPoint y: 405, endPoint x: 628, endPoint y: 407, distance: 138.2
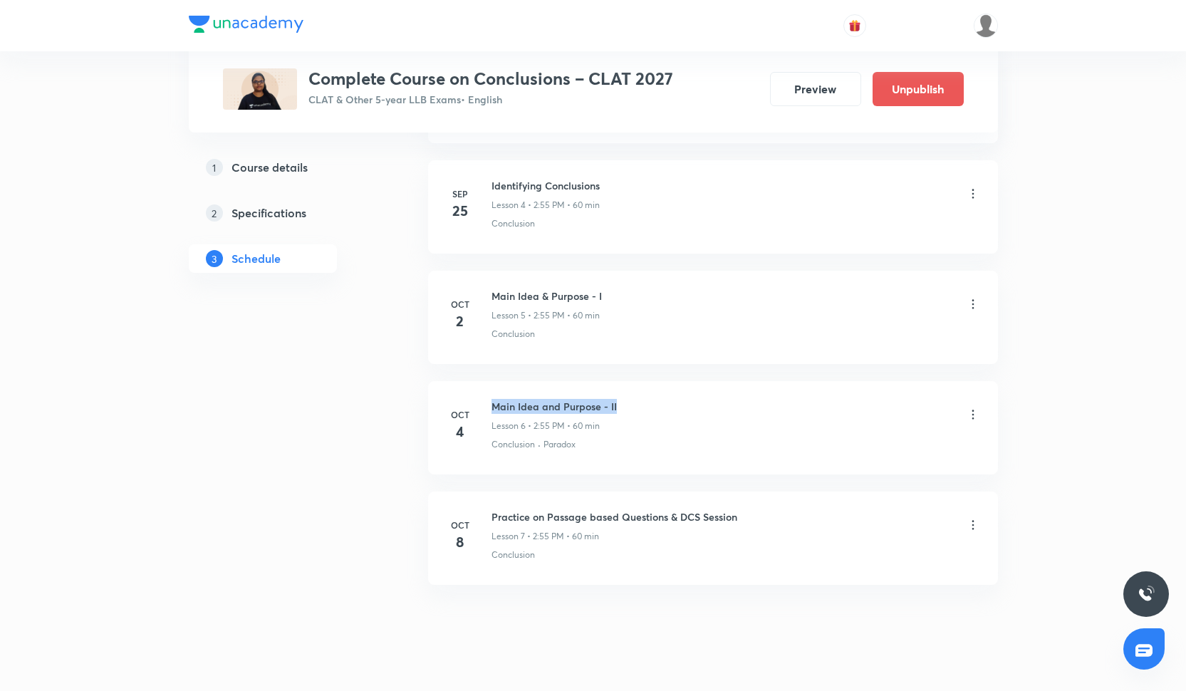
click at [628, 407] on div "[DATE] Main Idea and Purpose - II Lesson 6 • 2:55 PM • 60 min Conclusion · Para…" at bounding box center [713, 425] width 534 height 52
copy h6 "Main Idea and Purpose - II"
click at [491, 517] on h6 "Practice on Passage based Questions & DCS Session" at bounding box center [614, 516] width 246 height 15
drag, startPoint x: 491, startPoint y: 517, endPoint x: 734, endPoint y: 514, distance: 242.9
click at [734, 514] on h6 "Practice on Passage based Questions & DCS Session" at bounding box center [614, 516] width 246 height 15
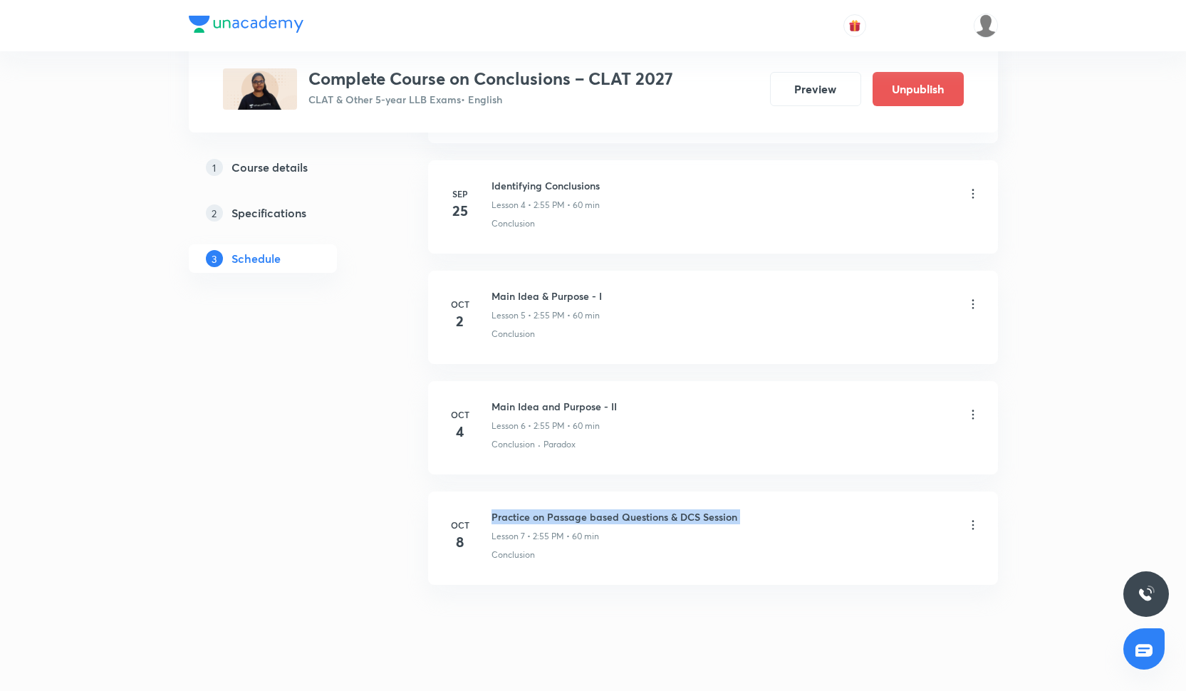
click at [734, 514] on h6 "Practice on Passage based Questions & DCS Session" at bounding box center [614, 516] width 246 height 15
drag, startPoint x: 488, startPoint y: 516, endPoint x: 723, endPoint y: 518, distance: 235.1
click at [723, 518] on div "[DATE] Practice on Passage based Questions & DCS Session Lesson 7 • 2:55 PM • 6…" at bounding box center [713, 535] width 534 height 52
click at [561, 521] on h6 "Practice on Passage based Questions & DCS Session" at bounding box center [614, 516] width 246 height 15
drag, startPoint x: 492, startPoint y: 515, endPoint x: 753, endPoint y: 519, distance: 260.7
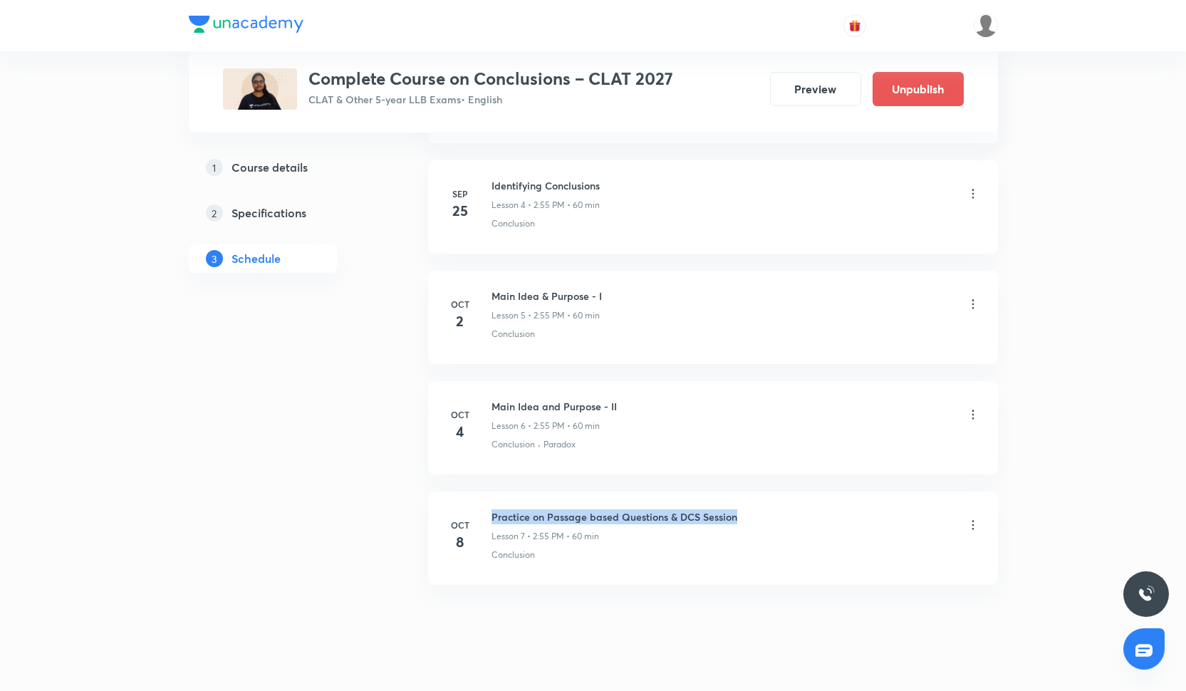
click at [753, 519] on div "Practice on Passage based Questions & DCS Session Lesson 7 • 2:55 PM • 60 min" at bounding box center [735, 525] width 489 height 33
copy h6 "Practice on Passage based Questions & DCS Session"
click at [665, 3] on div at bounding box center [593, 25] width 809 height 51
click at [828, 80] on button "Preview" at bounding box center [815, 88] width 91 height 34
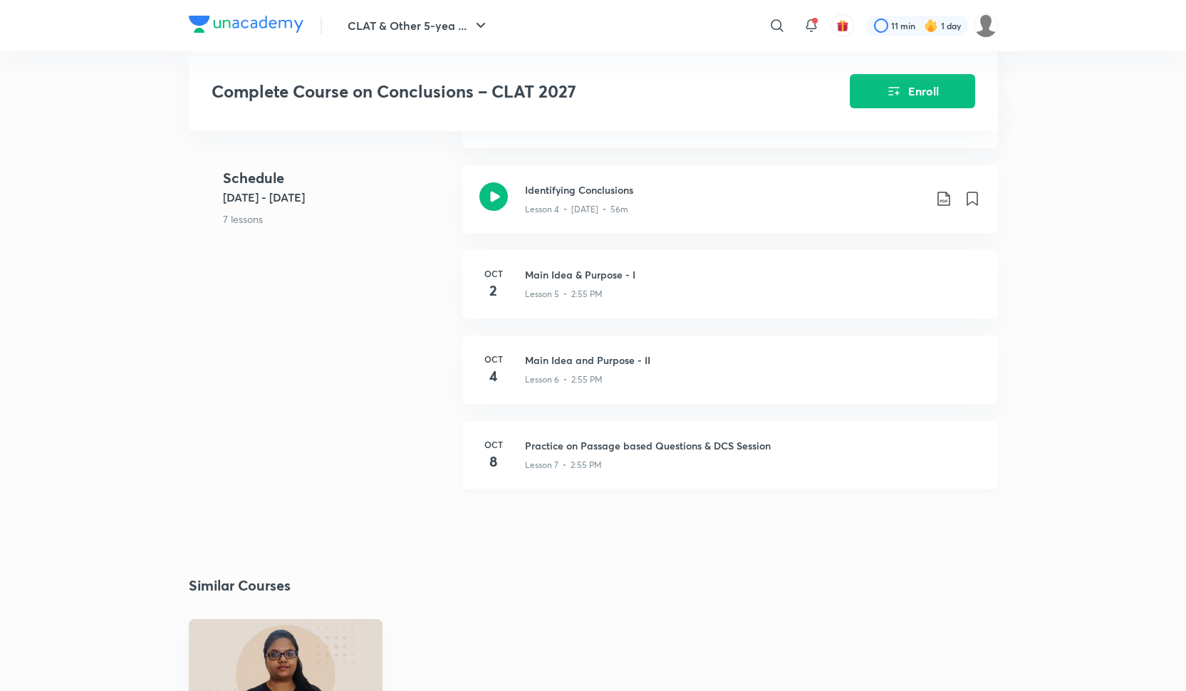
scroll to position [997, 0]
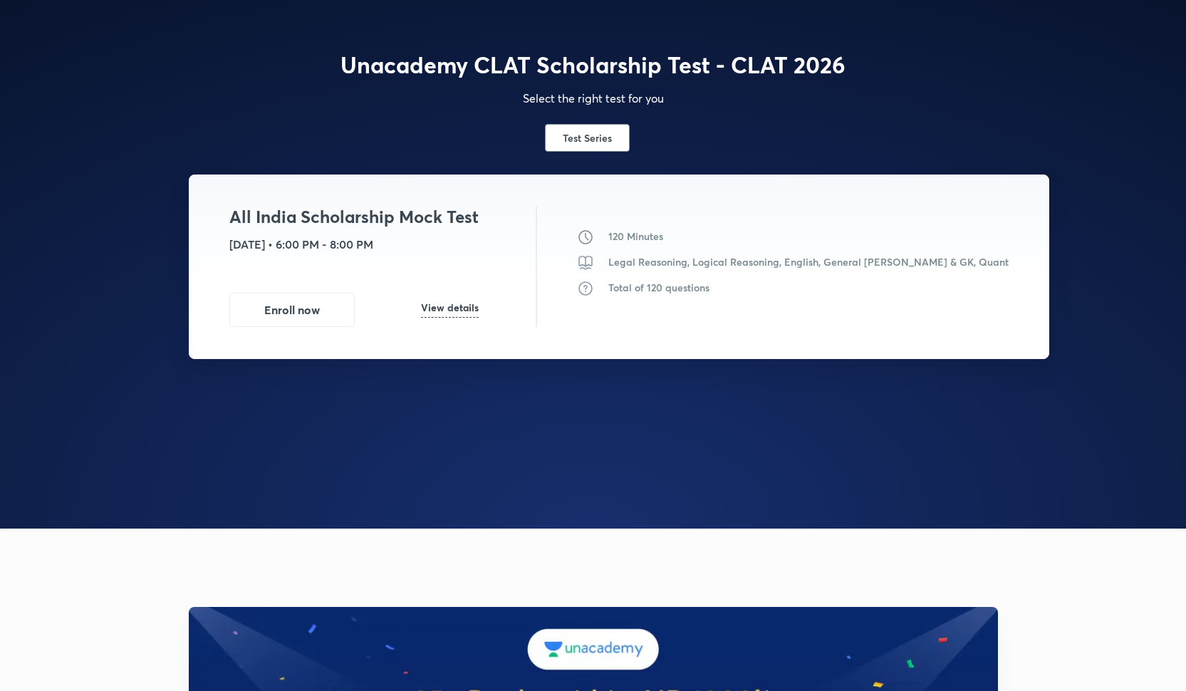
scroll to position [1712, 0]
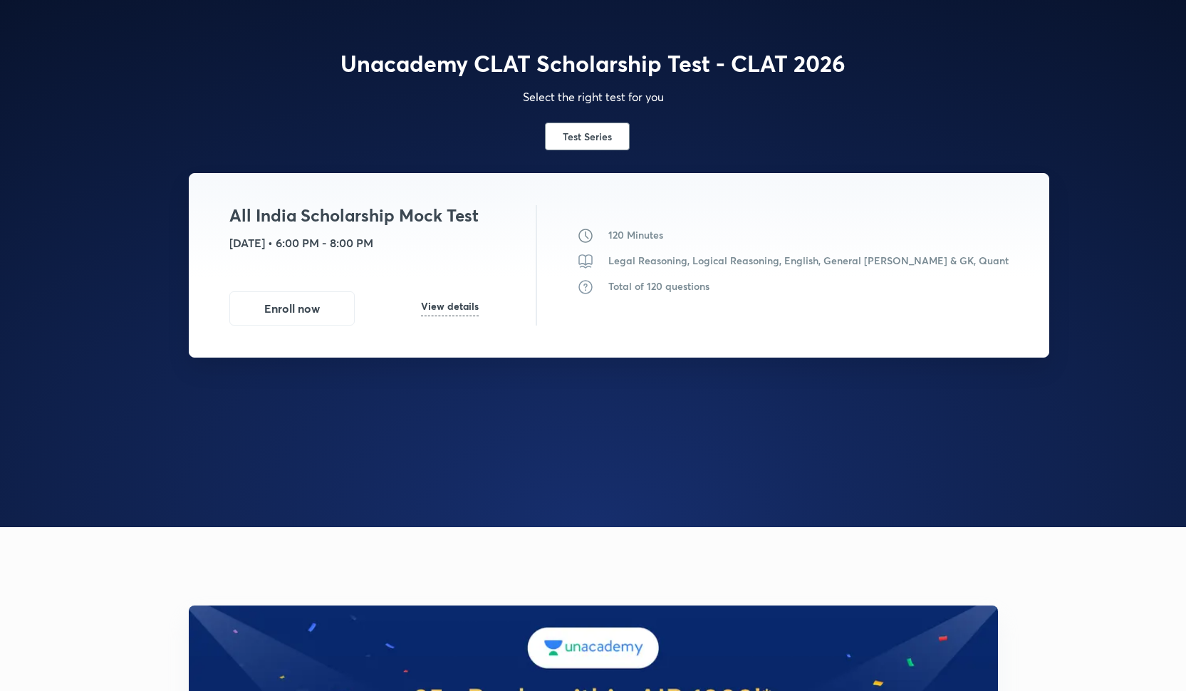
click at [448, 284] on div "All India Scholarship Mock Test 5th Oct • 6:00 PM - 8:00 PM Enroll now View det…" at bounding box center [353, 265] width 249 height 120
click at [448, 295] on div "Enroll now View details" at bounding box center [353, 308] width 249 height 34
click at [462, 301] on h6 "View details" at bounding box center [450, 308] width 58 height 15
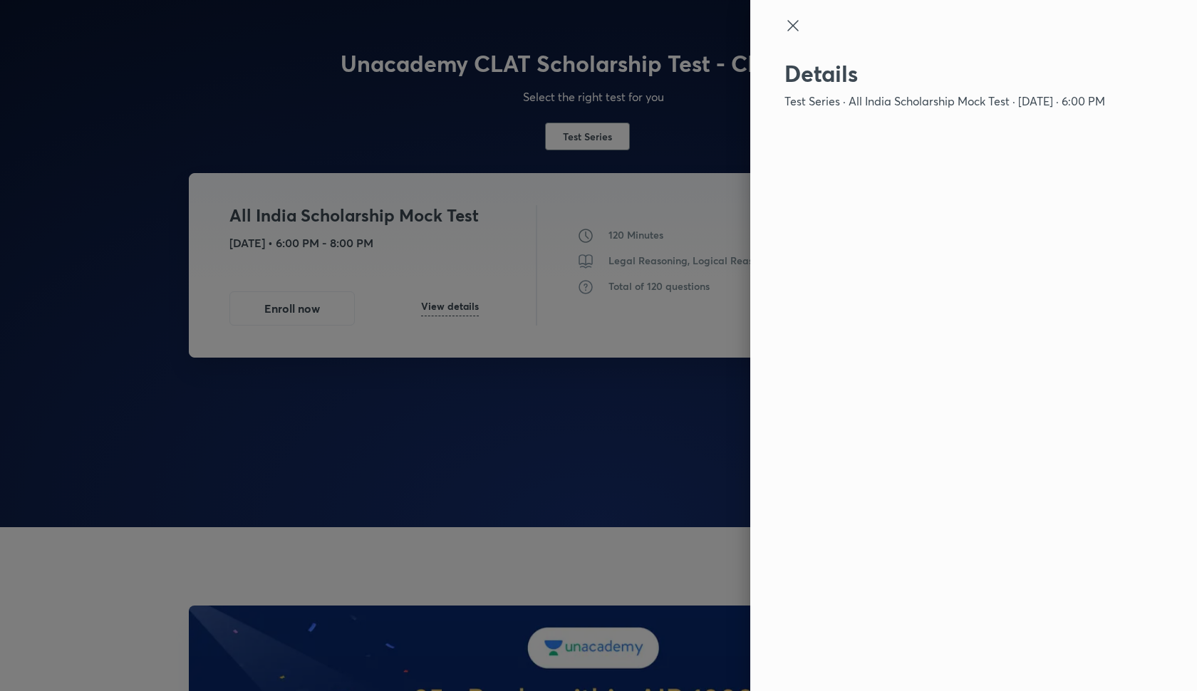
click at [791, 29] on icon at bounding box center [792, 25] width 17 height 17
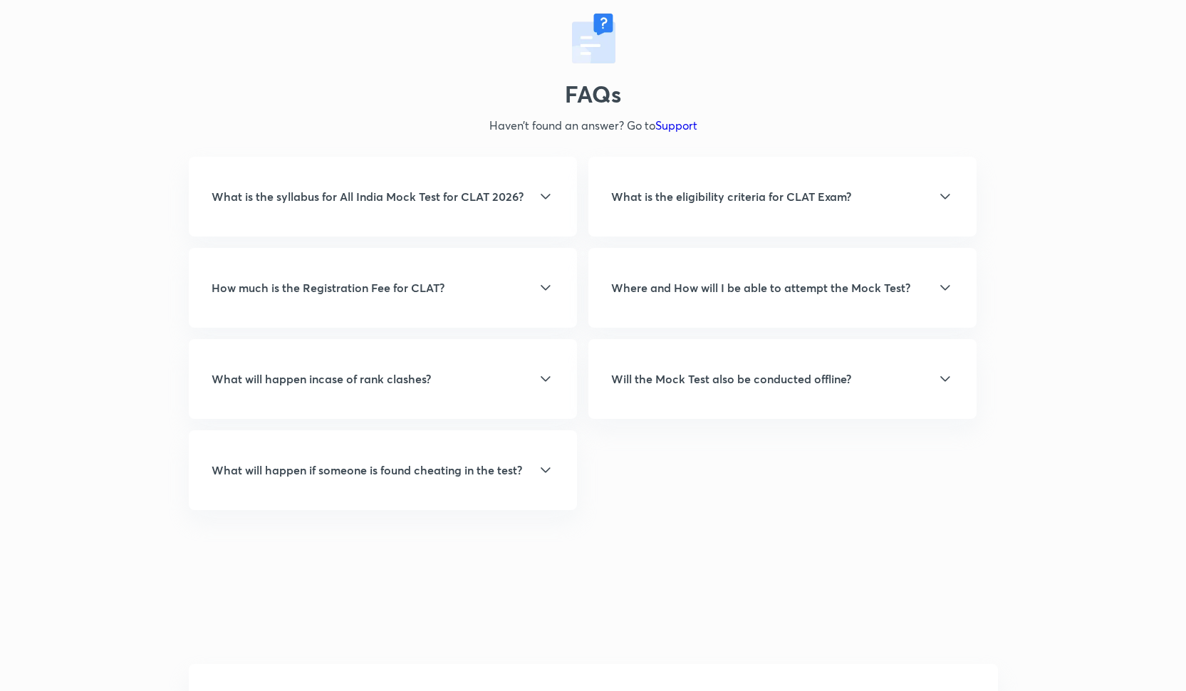
scroll to position [3288, 0]
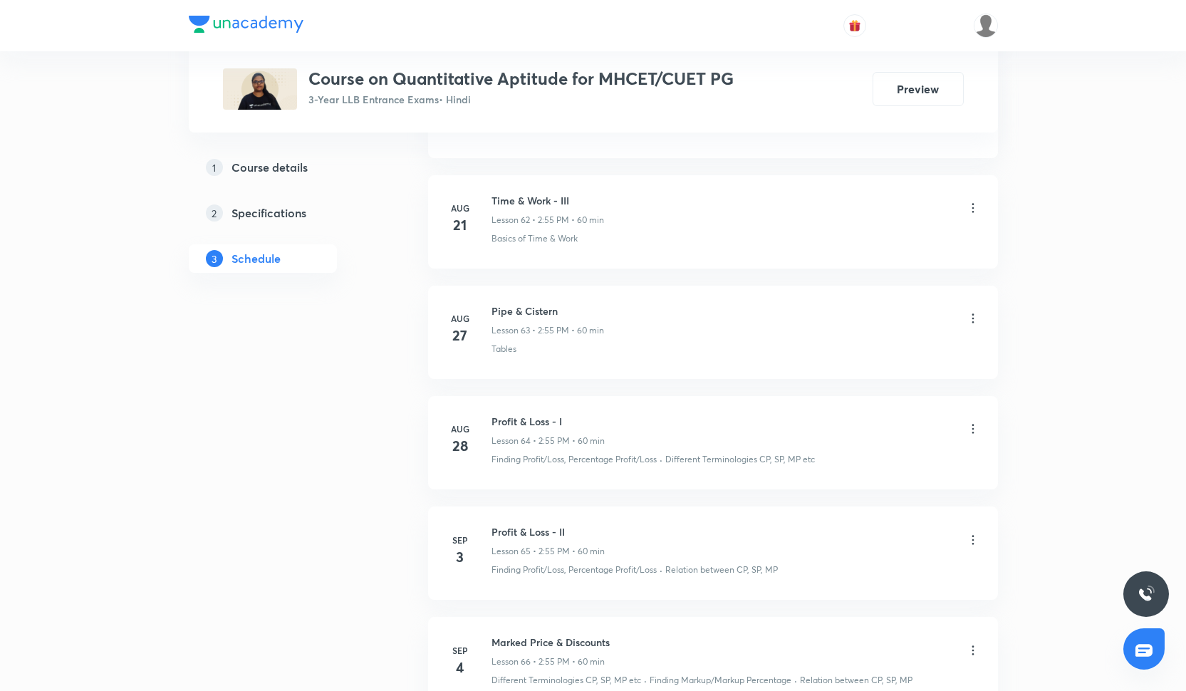
scroll to position [7805, 0]
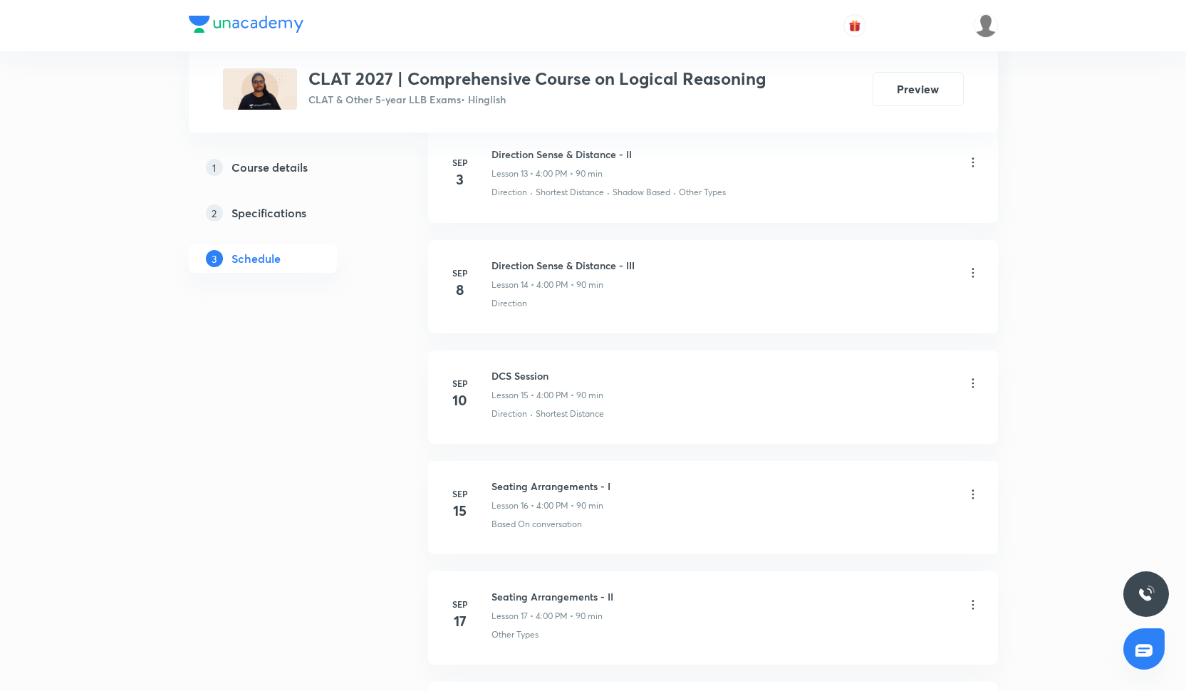
scroll to position [2590, 0]
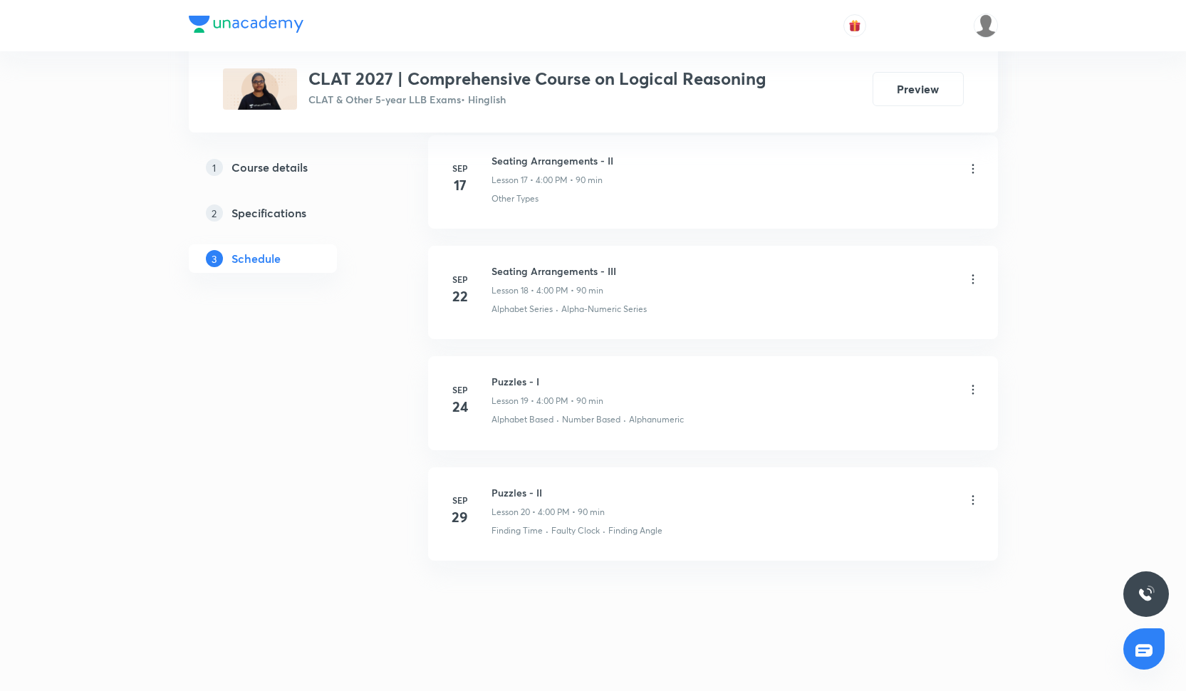
click at [675, 1] on div at bounding box center [593, 25] width 809 height 51
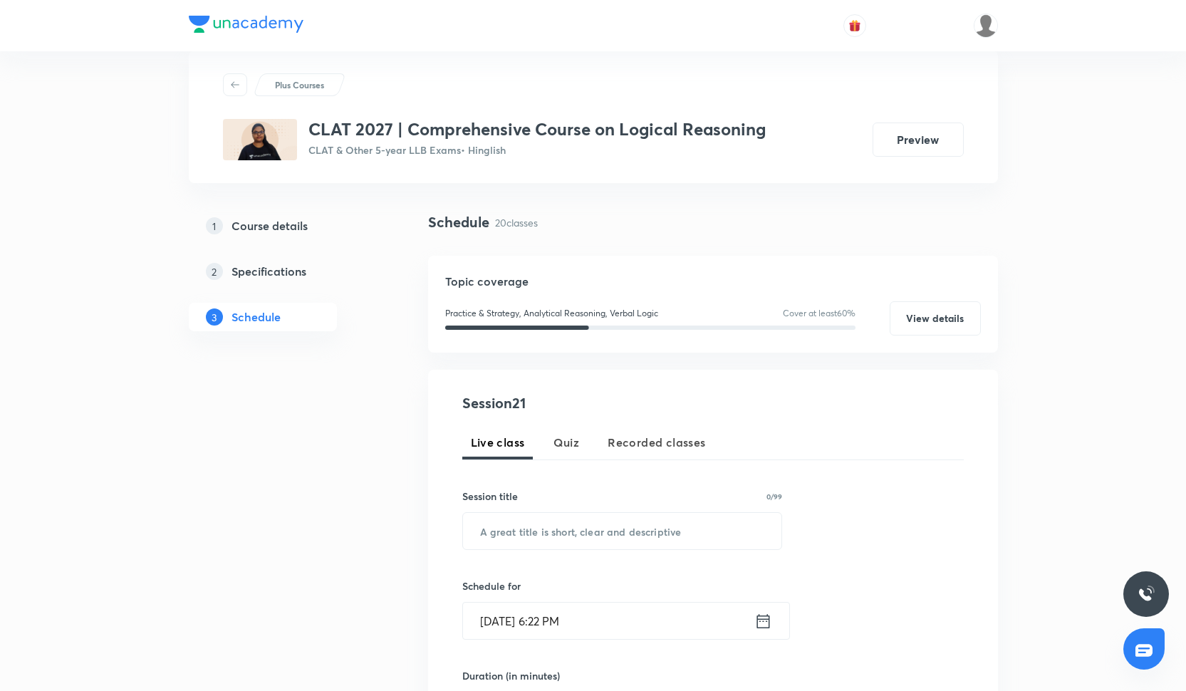
scroll to position [5, 0]
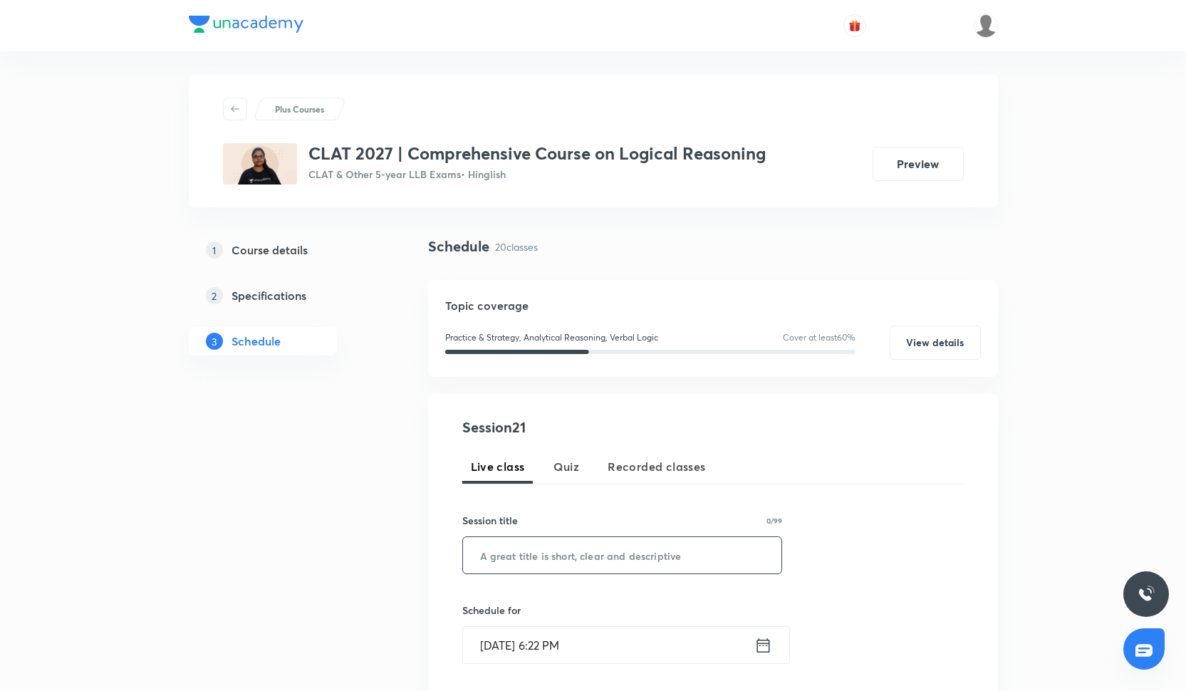
click at [526, 546] on input "text" at bounding box center [622, 555] width 319 height 36
paste input "DCS Session"
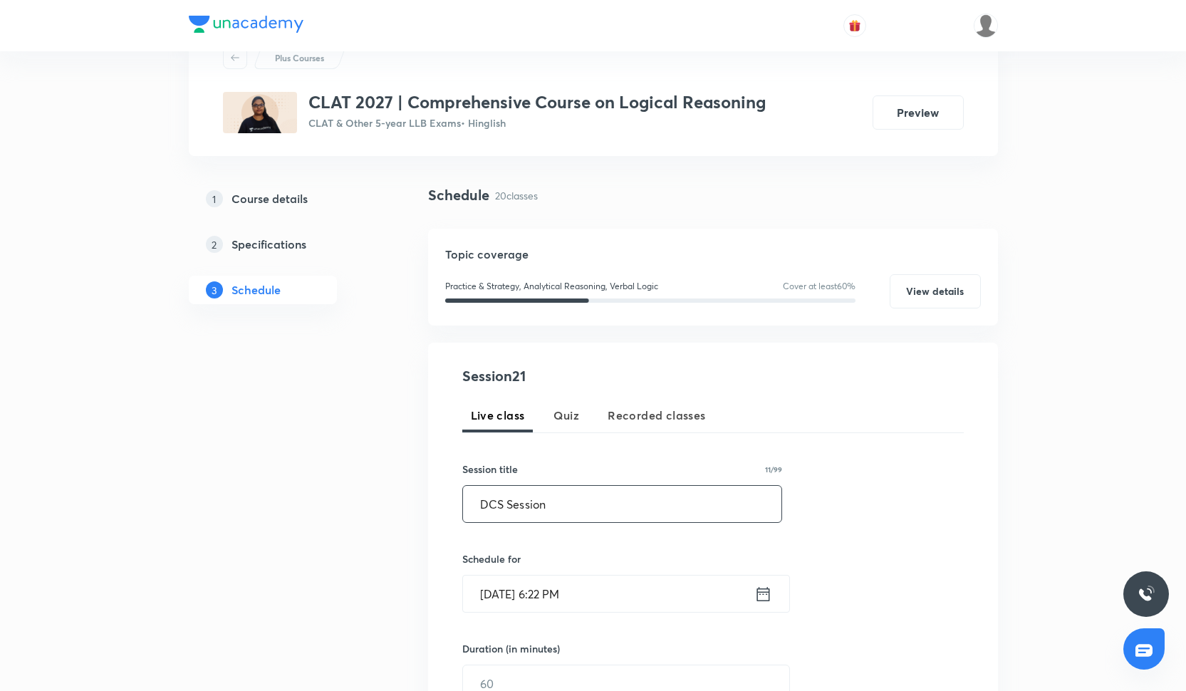
scroll to position [80, 0]
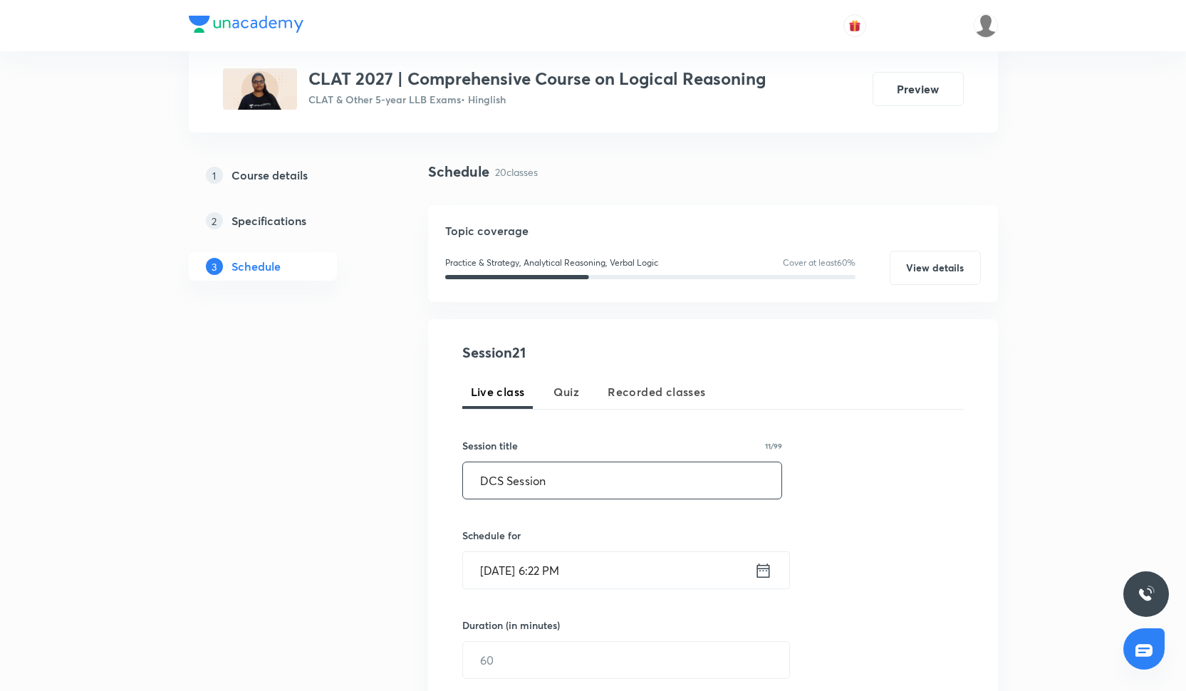
type input "DCS Session"
click at [527, 573] on input "Sep 30, 2025, 6:22 PM" at bounding box center [608, 570] width 291 height 36
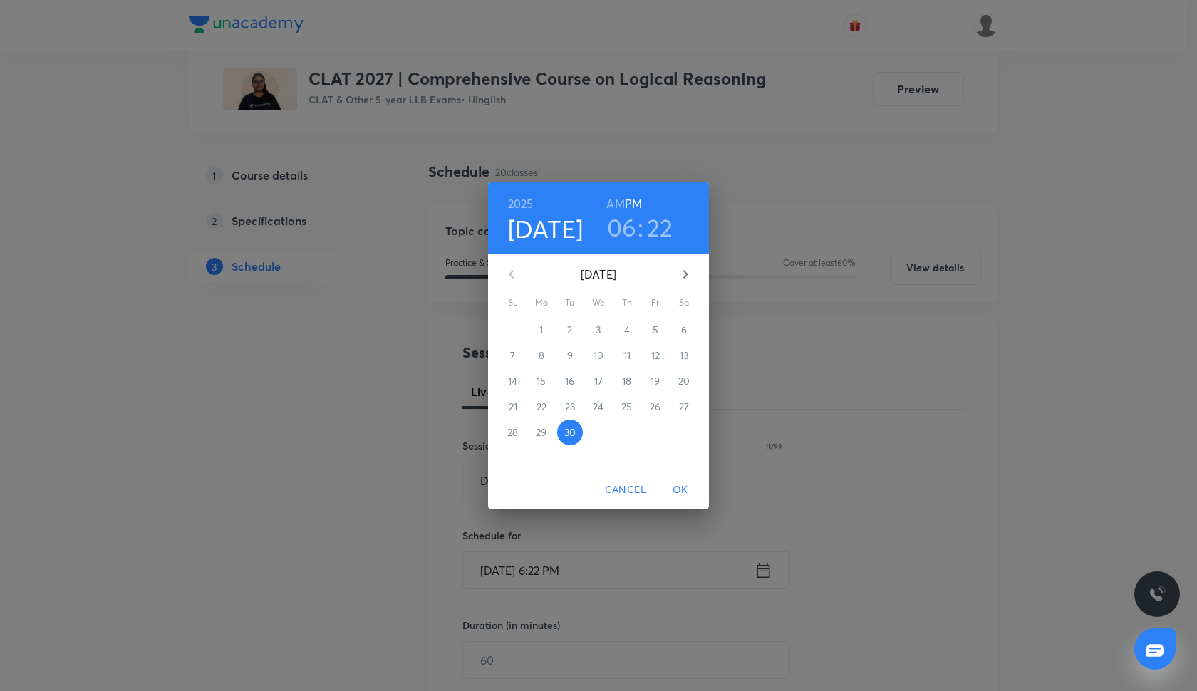
click at [687, 274] on icon "button" at bounding box center [685, 274] width 5 height 9
click at [599, 330] on p "1" at bounding box center [598, 330] width 4 height 14
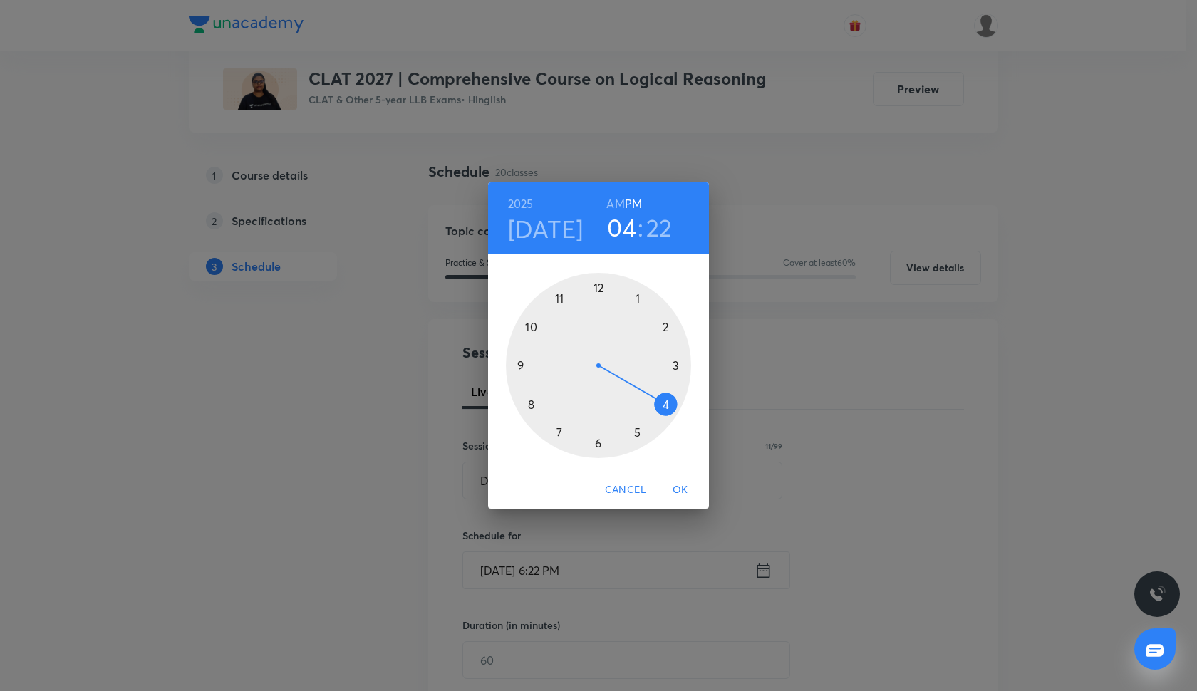
drag, startPoint x: 598, startPoint y: 442, endPoint x: 657, endPoint y: 412, distance: 65.9
click at [657, 412] on div at bounding box center [598, 365] width 185 height 185
click at [597, 286] on div at bounding box center [598, 365] width 185 height 185
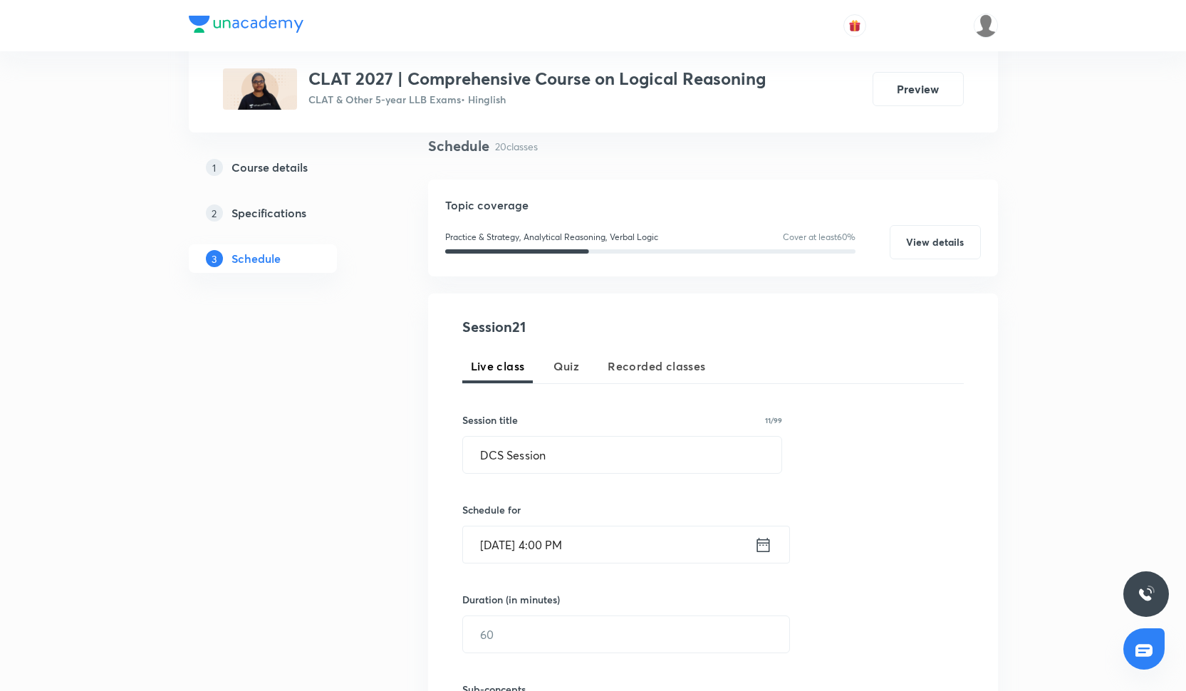
scroll to position [113, 0]
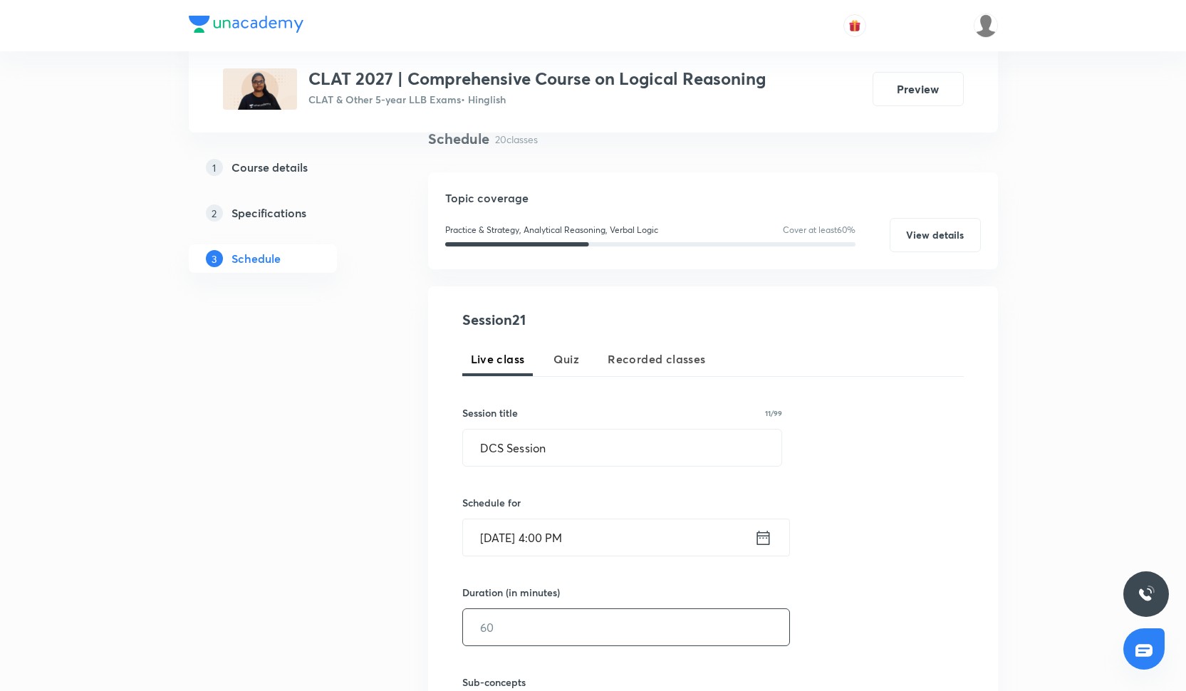
click at [530, 626] on input "text" at bounding box center [626, 627] width 326 height 36
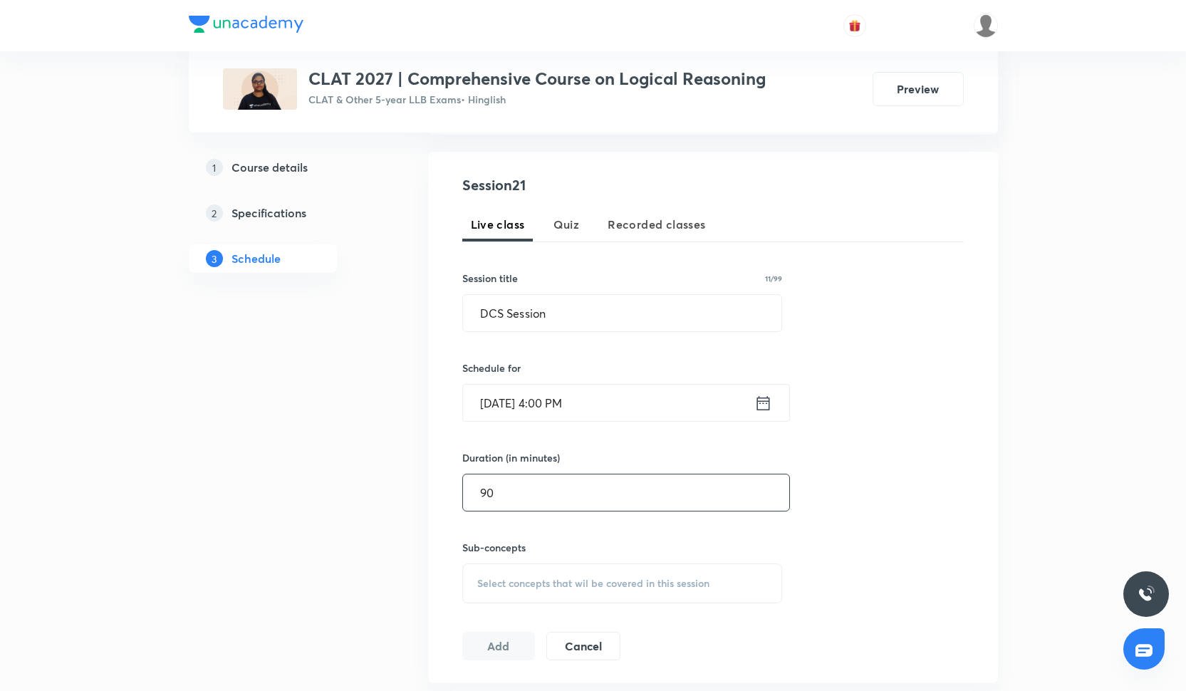
scroll to position [271, 0]
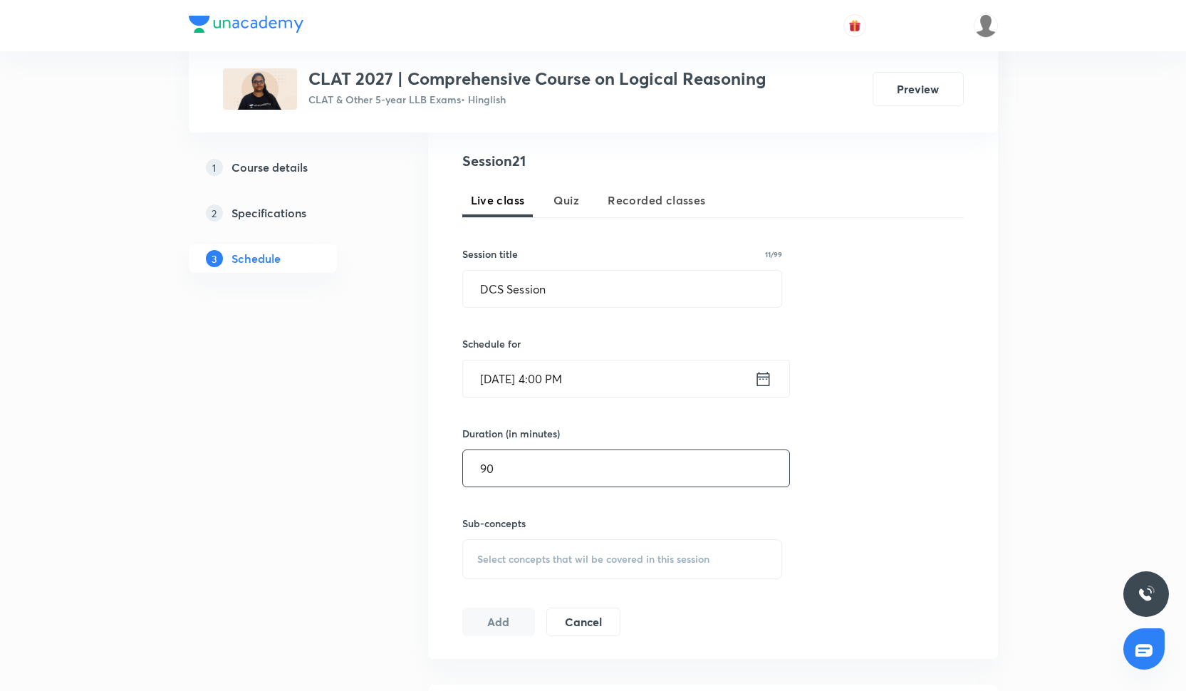
type input "90"
click at [526, 561] on span "Select concepts that wil be covered in this session" at bounding box center [593, 558] width 232 height 11
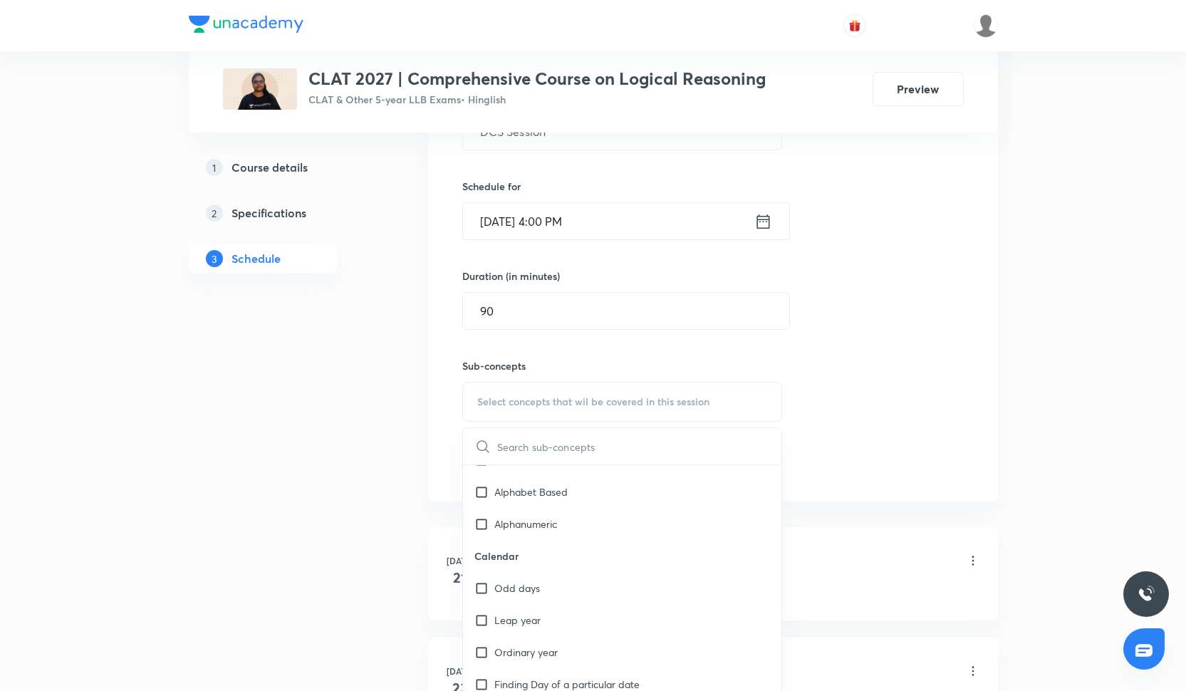
scroll to position [915, 0]
click at [556, 564] on div "Odd days" at bounding box center [622, 559] width 319 height 32
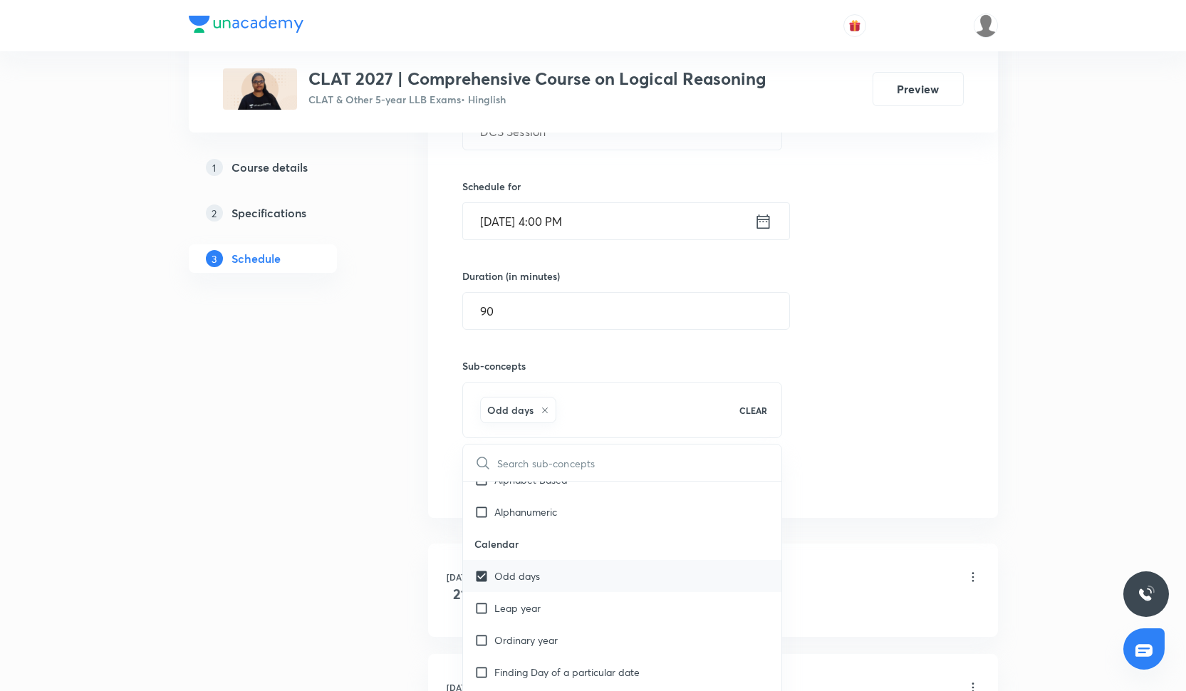
checkbox input "true"
click at [556, 505] on p "Alphanumeric" at bounding box center [525, 511] width 63 height 15
checkbox input "true"
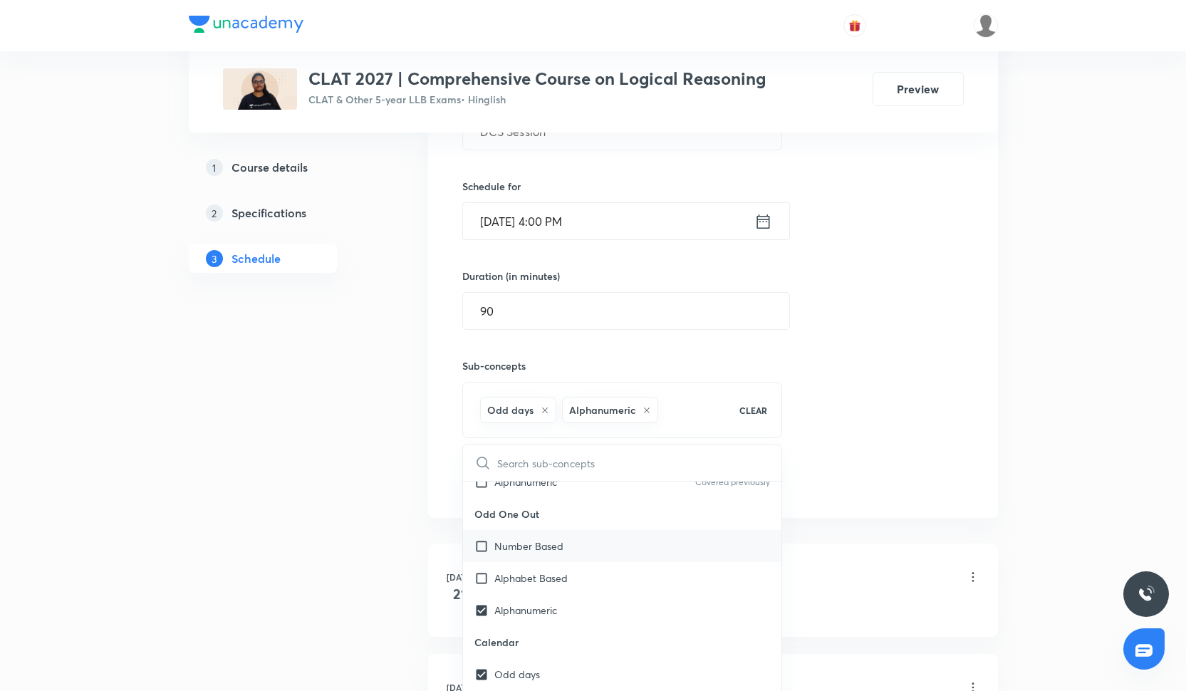
click at [552, 561] on div "Number Based" at bounding box center [622, 546] width 319 height 32
checkbox input "true"
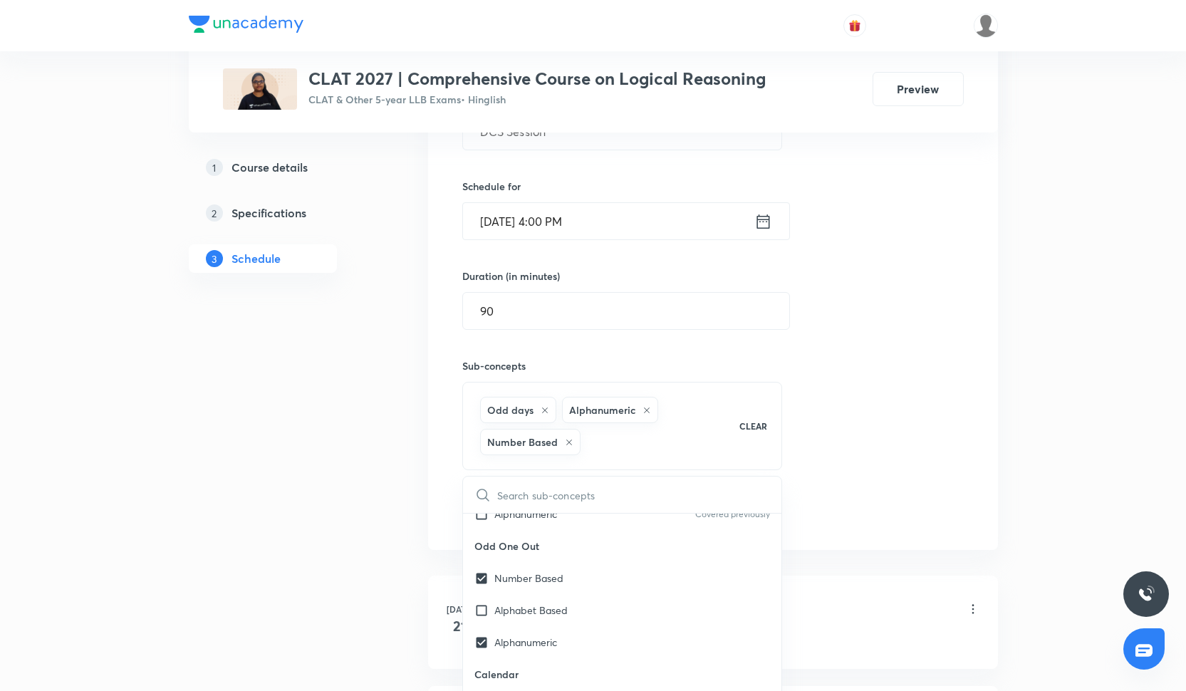
click at [858, 399] on div "Session 21 Live class Quiz Recorded classes Session title 11/99 DCS Session ​ S…" at bounding box center [712, 260] width 501 height 534
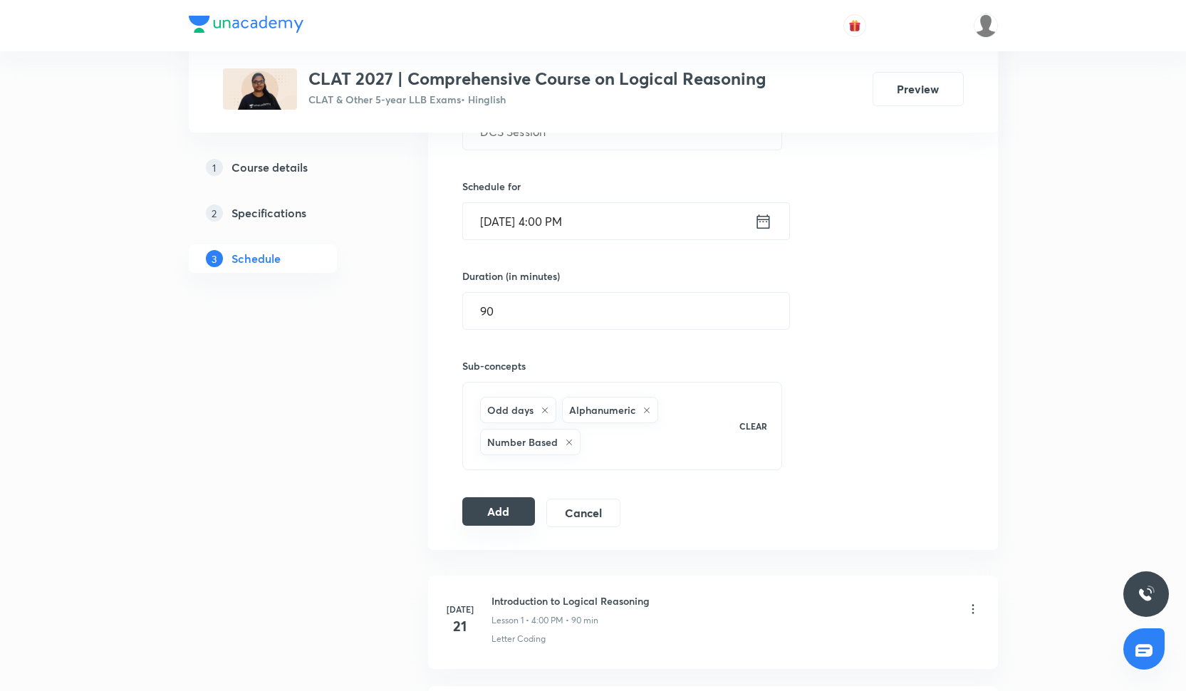
click at [509, 522] on button "Add" at bounding box center [498, 511] width 73 height 28
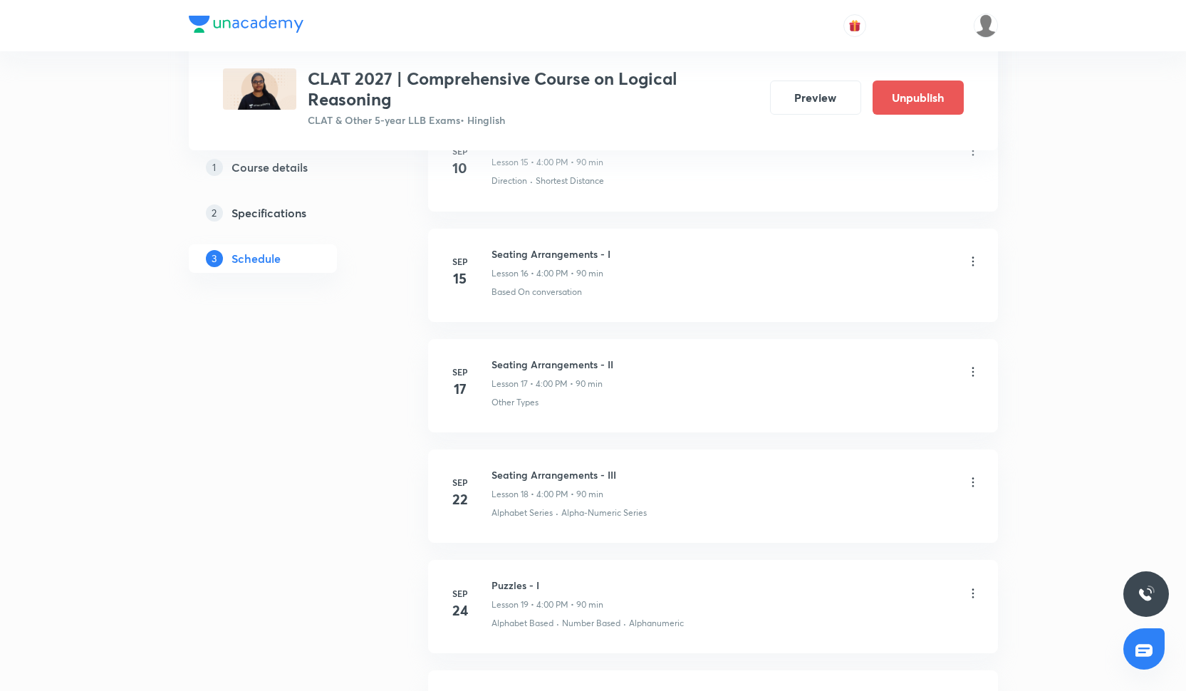
scroll to position [2717, 0]
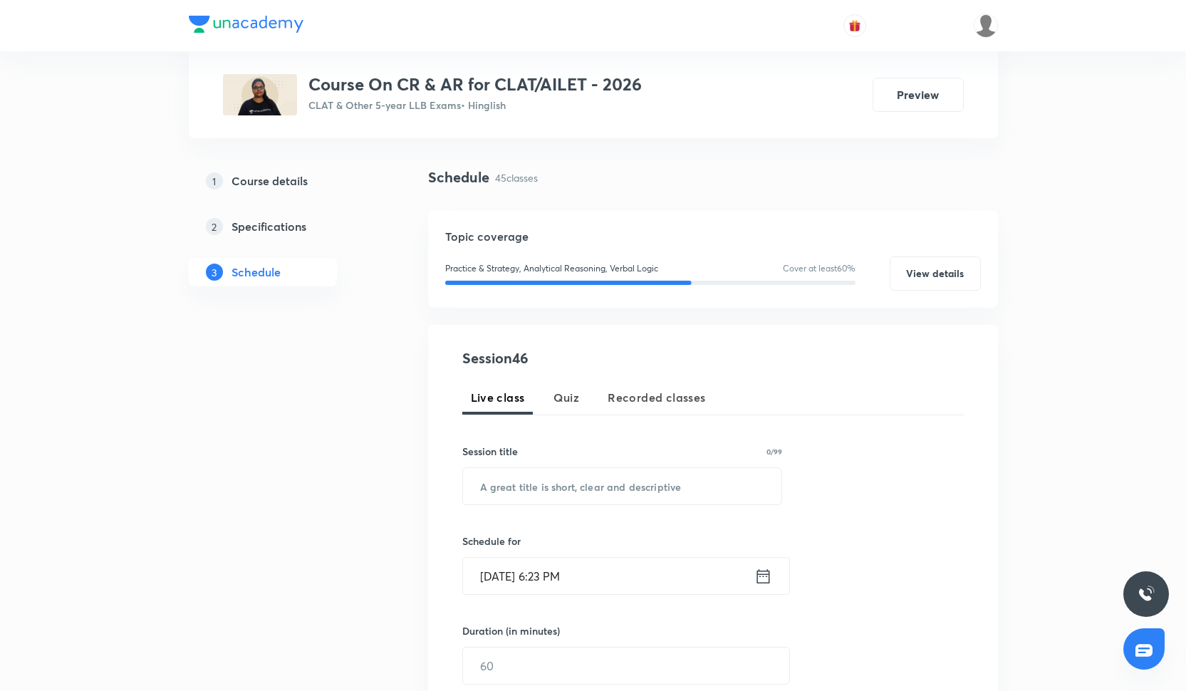
scroll to position [75, 0]
click at [561, 482] on input "text" at bounding box center [622, 485] width 319 height 36
paste input "Revision & Practice Session"
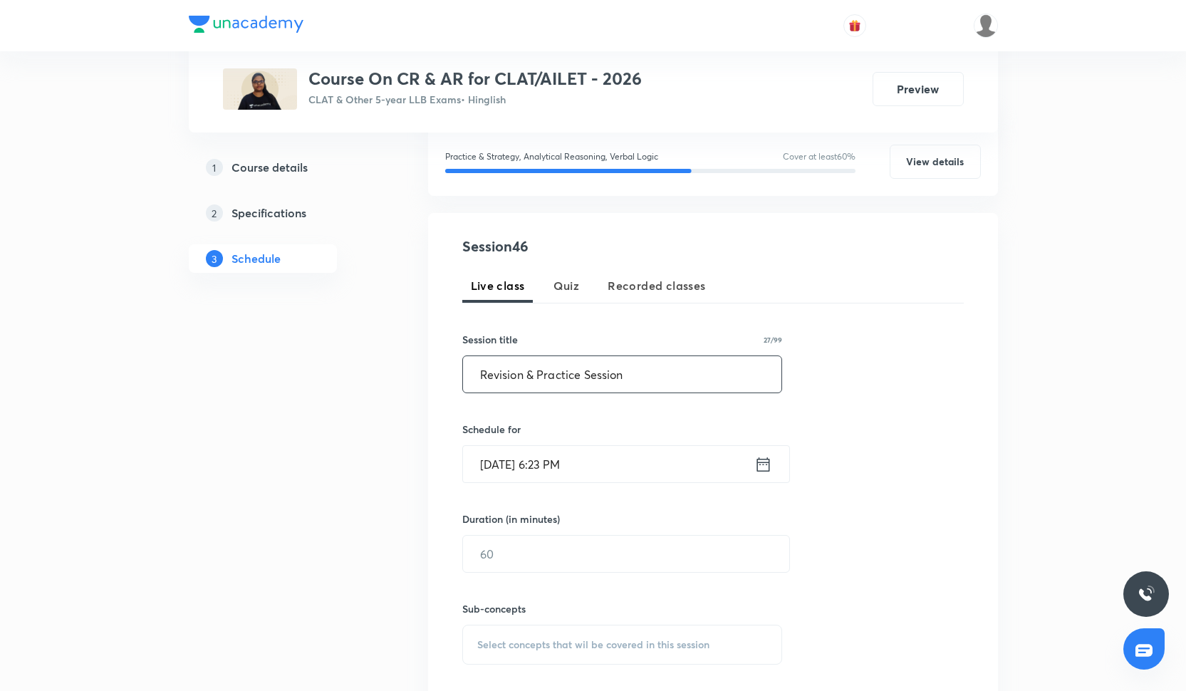
scroll to position [316, 0]
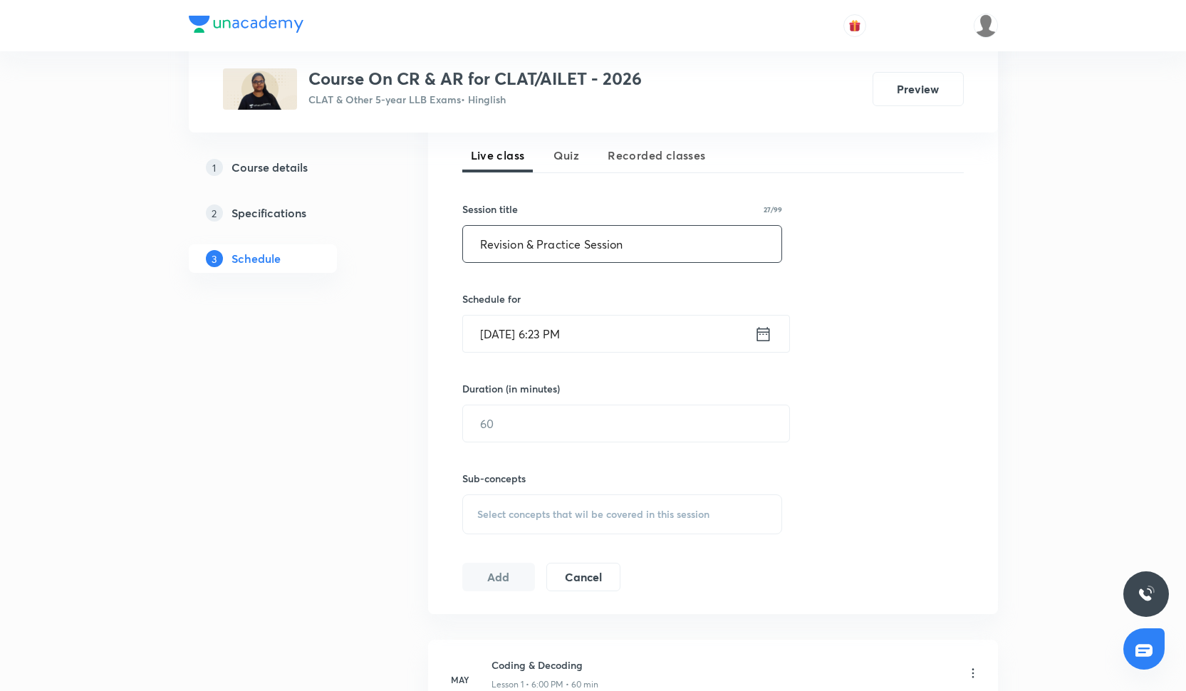
type input "Revision & Practice Session"
click at [524, 347] on input "Sep 30, 2025, 6:23 PM" at bounding box center [608, 334] width 291 height 36
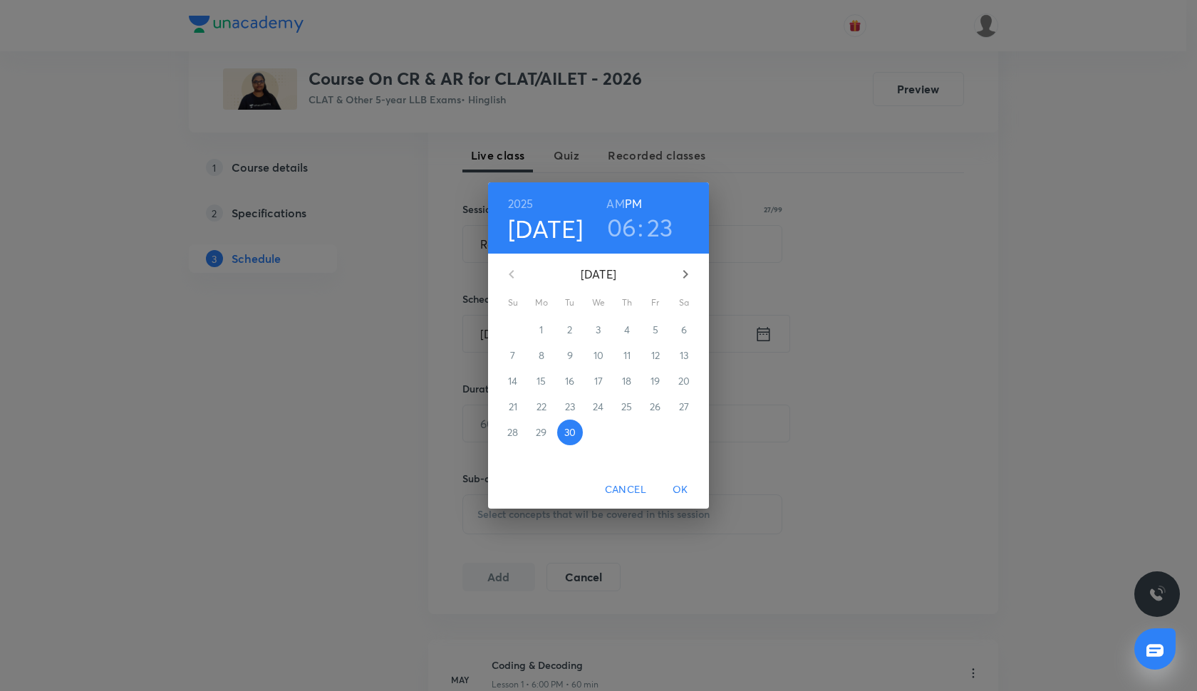
click at [692, 263] on button "button" at bounding box center [685, 274] width 34 height 34
click at [656, 329] on p "3" at bounding box center [654, 330] width 5 height 14
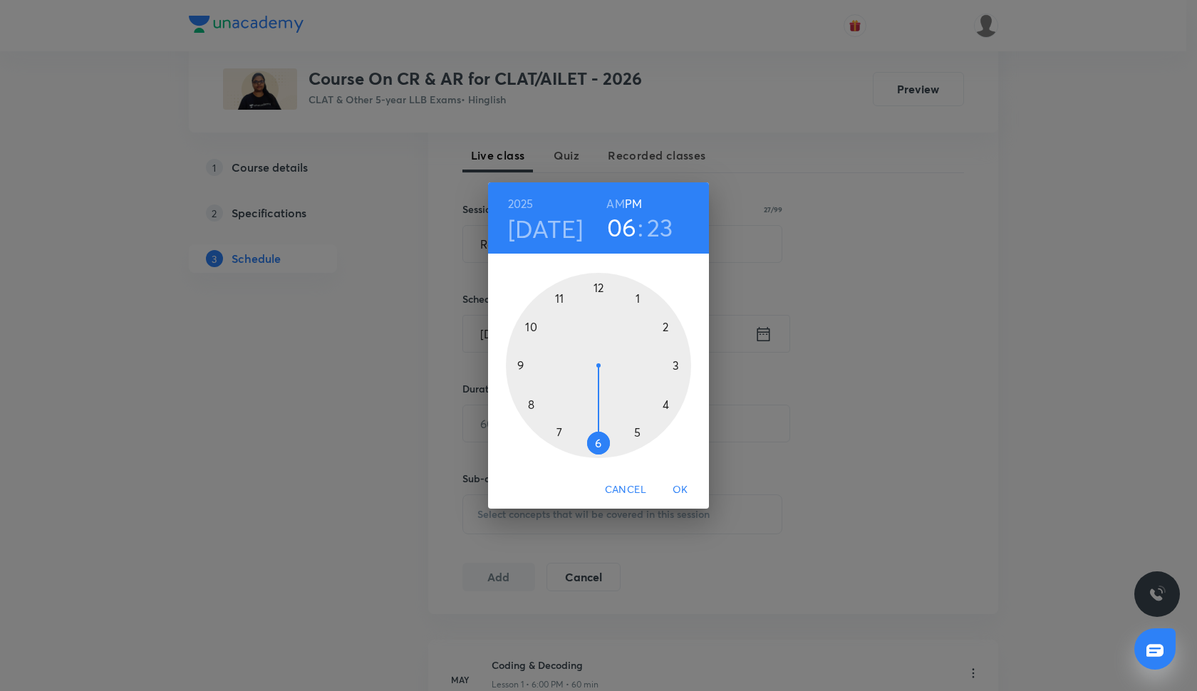
click at [665, 326] on div at bounding box center [598, 365] width 185 height 185
click at [560, 296] on div at bounding box center [598, 365] width 185 height 185
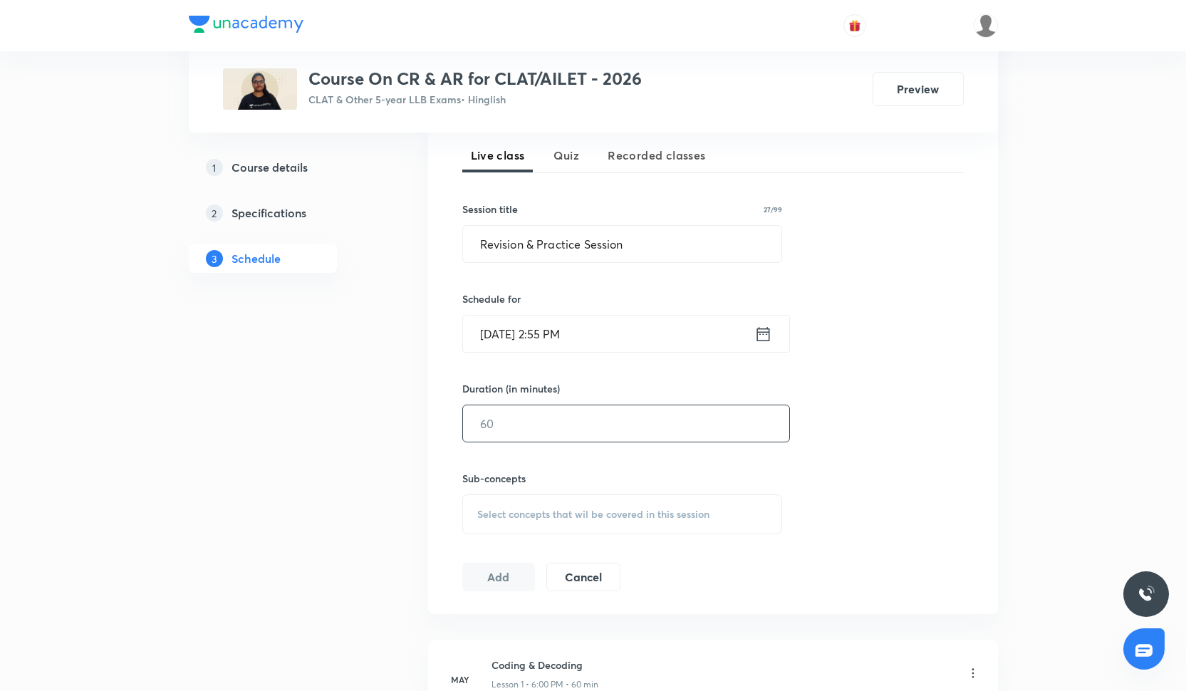
click at [498, 433] on input "text" at bounding box center [626, 423] width 326 height 36
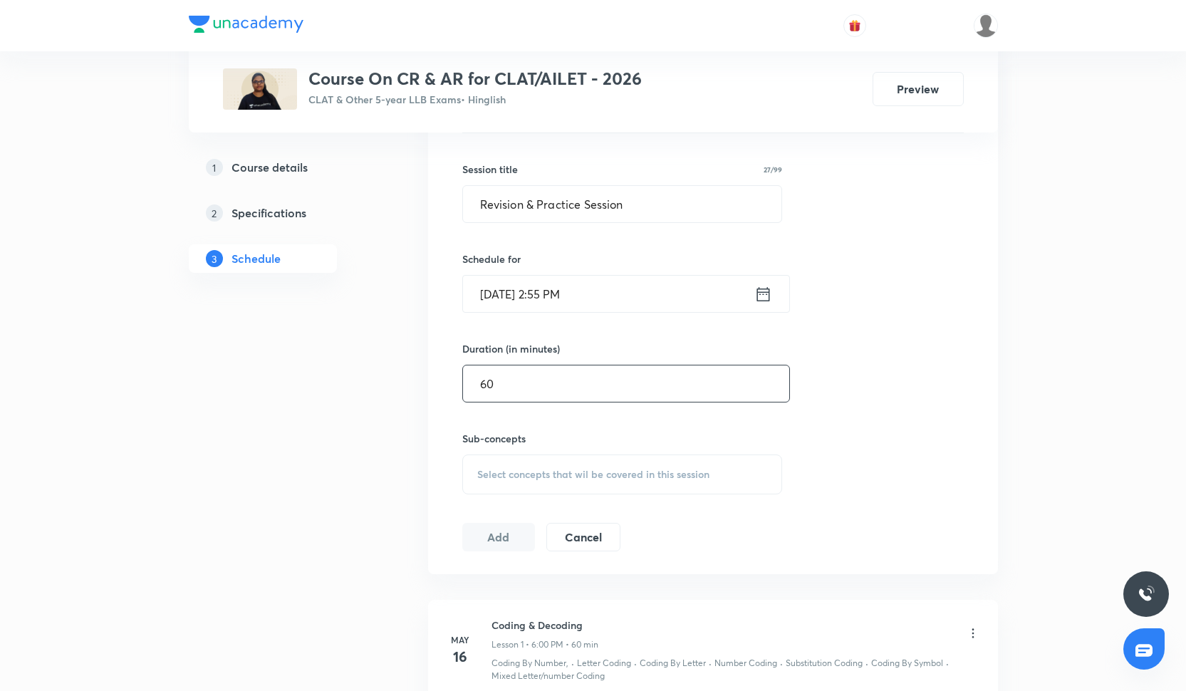
type input "60"
click at [506, 532] on button "Add" at bounding box center [498, 537] width 73 height 28
click at [508, 479] on span "Select concepts that wil be covered in this session" at bounding box center [593, 474] width 232 height 11
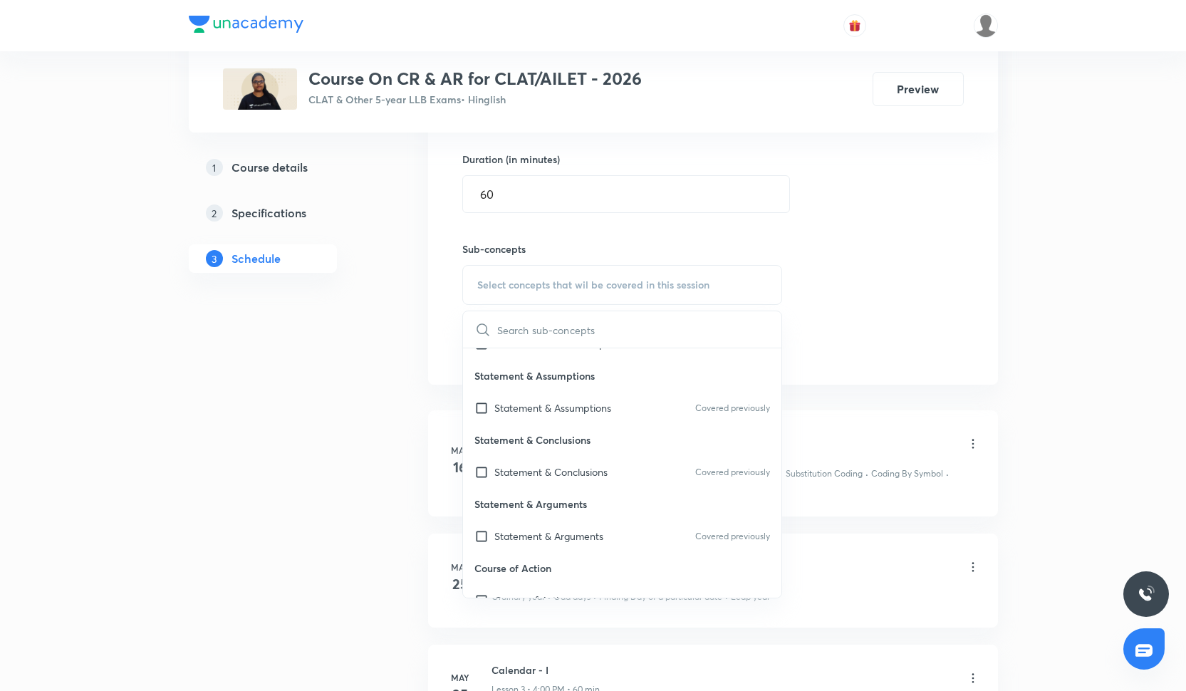
scroll to position [2134, 0]
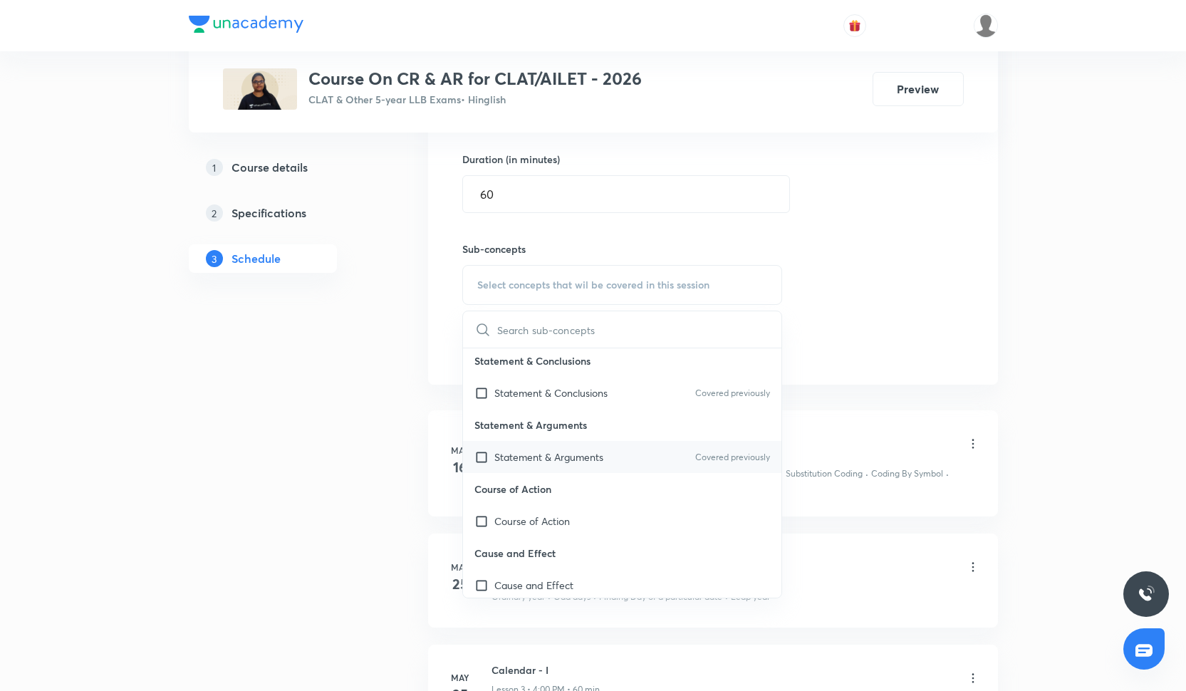
click at [573, 466] on div "Statement & Arguments Covered previously" at bounding box center [622, 457] width 319 height 32
checkbox input "true"
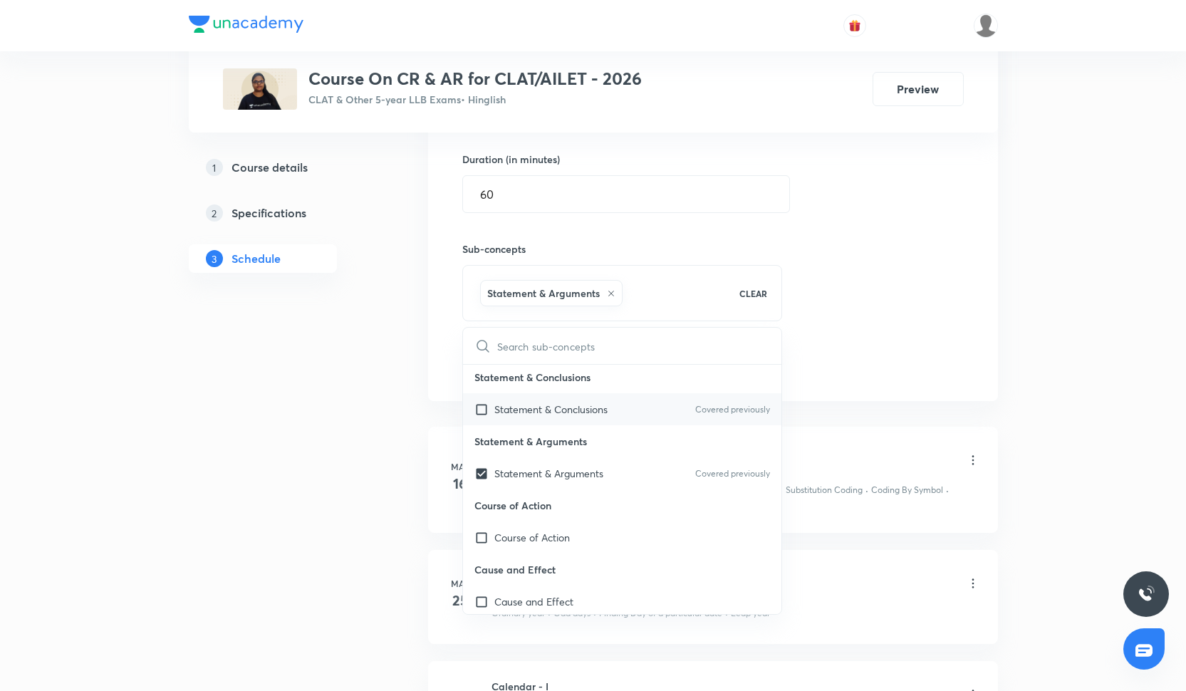
click at [581, 425] on div "Statement & Conclusions Covered previously" at bounding box center [622, 409] width 319 height 32
checkbox input "true"
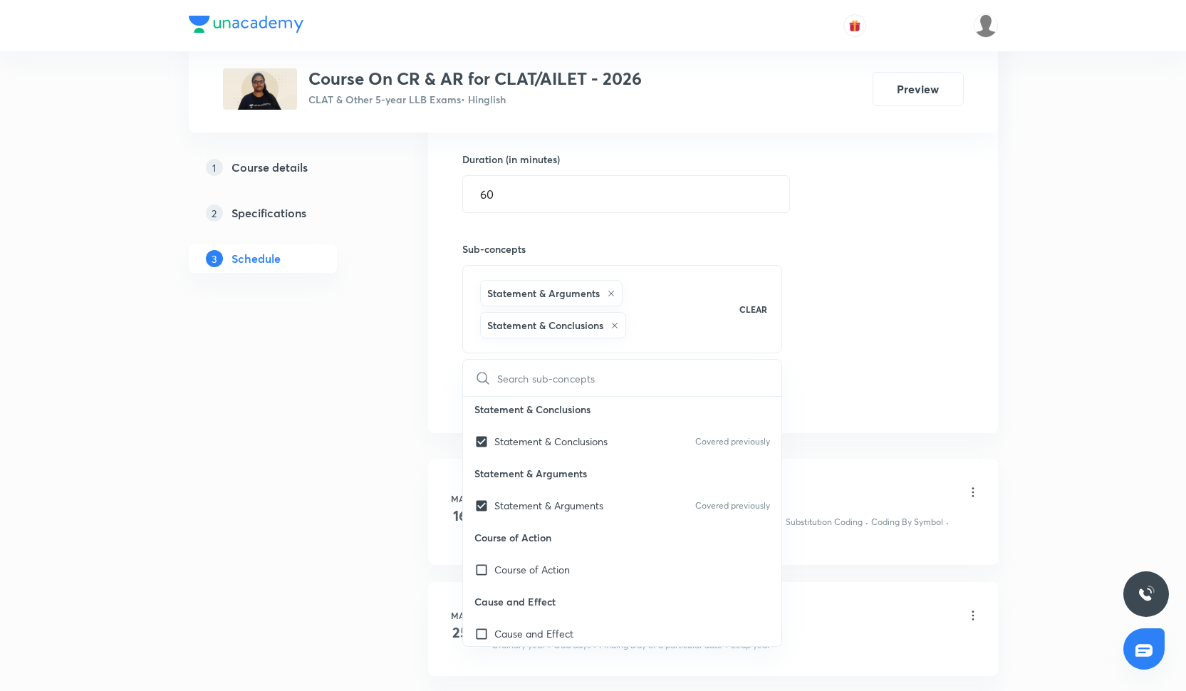
click at [793, 363] on div "Session 46 Live class Quiz Recorded classes Session title 27/99 Revision & Prac…" at bounding box center [712, 143] width 501 height 534
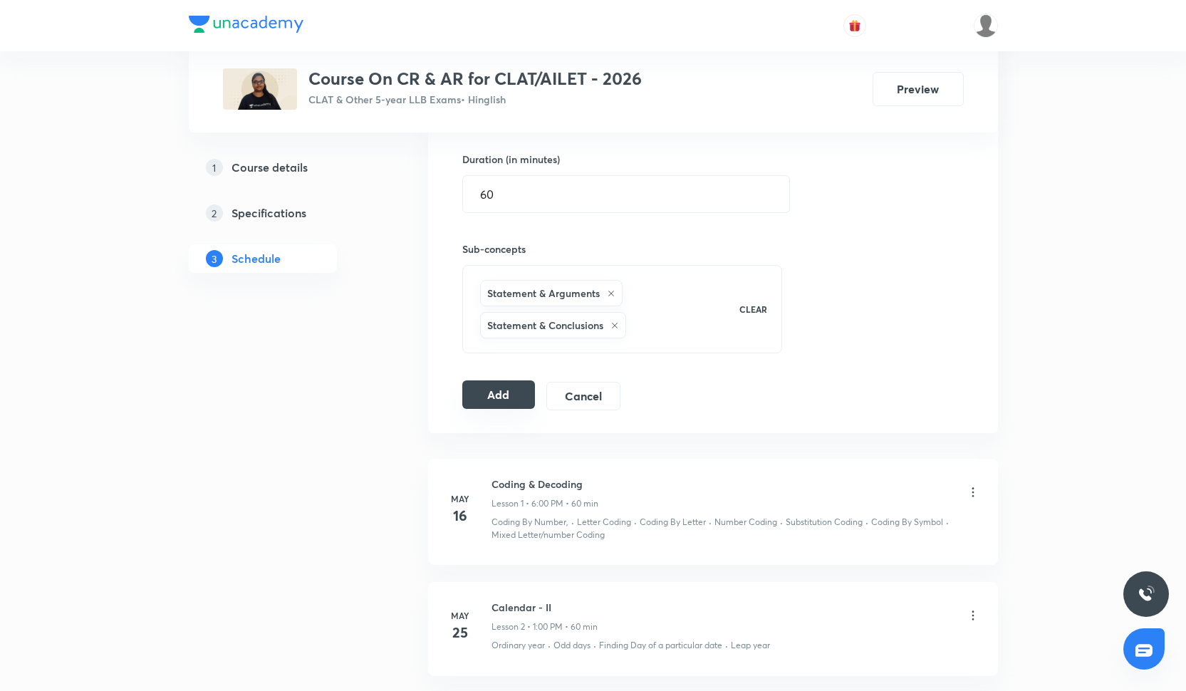
click at [504, 407] on button "Add" at bounding box center [498, 394] width 73 height 28
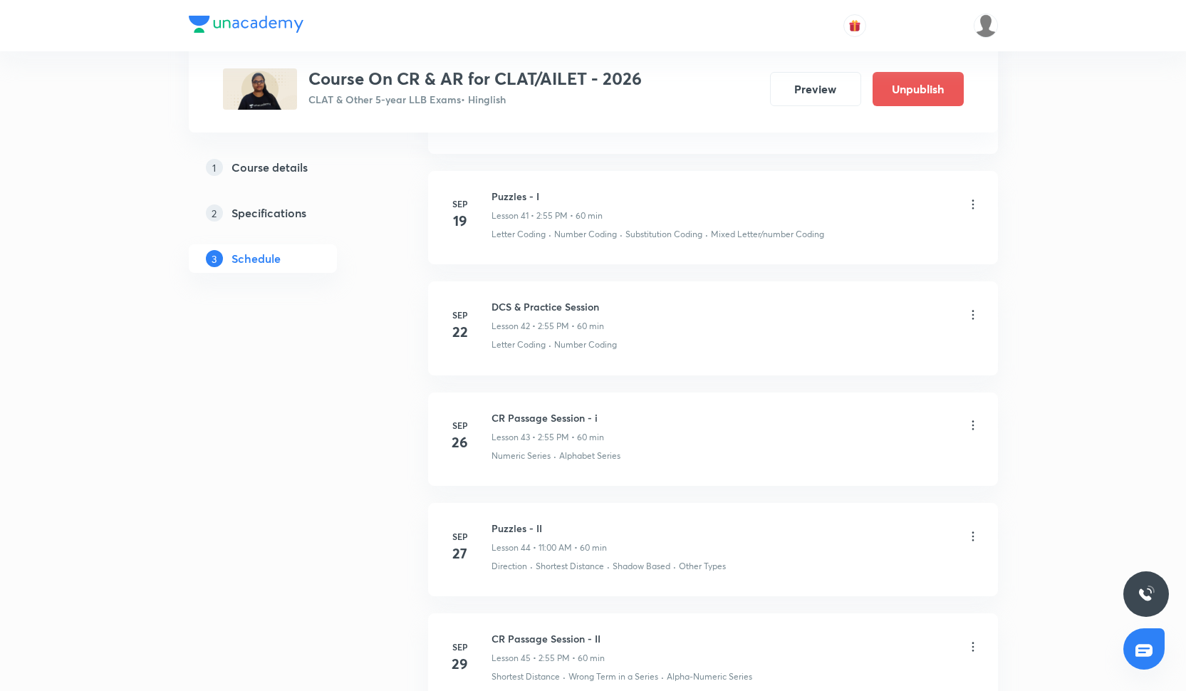
scroll to position [5486, 0]
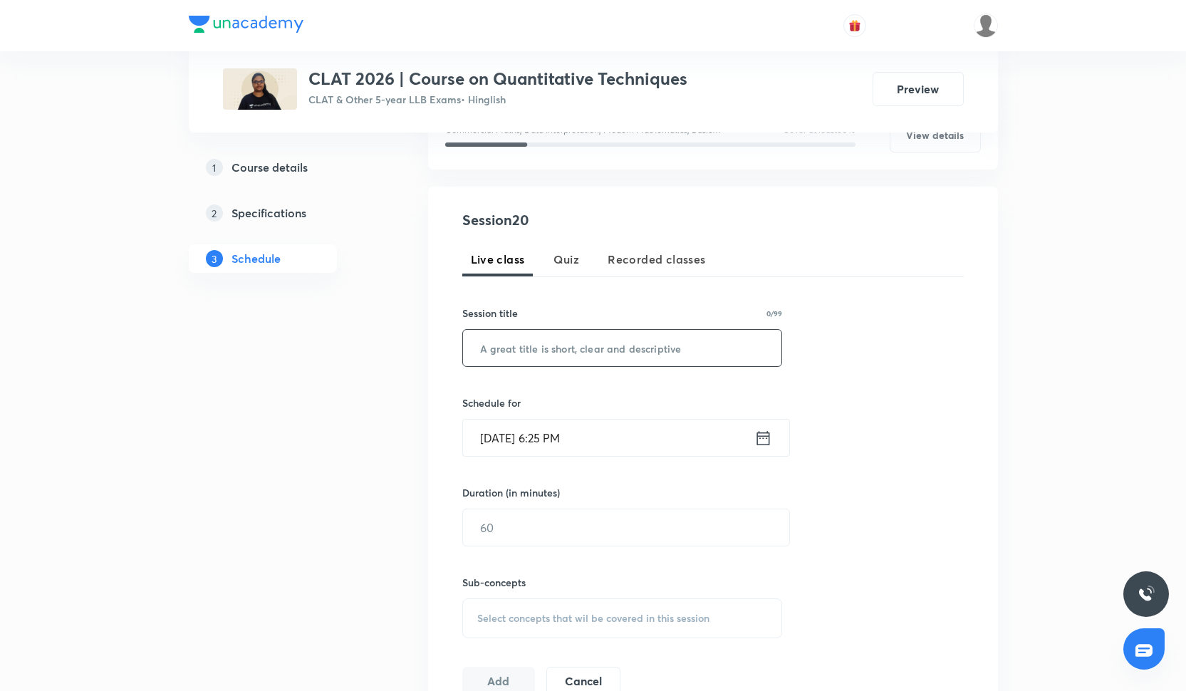
scroll to position [213, 0]
click at [597, 343] on input "text" at bounding box center [622, 347] width 319 height 36
paste input "Revision On data Caselets"
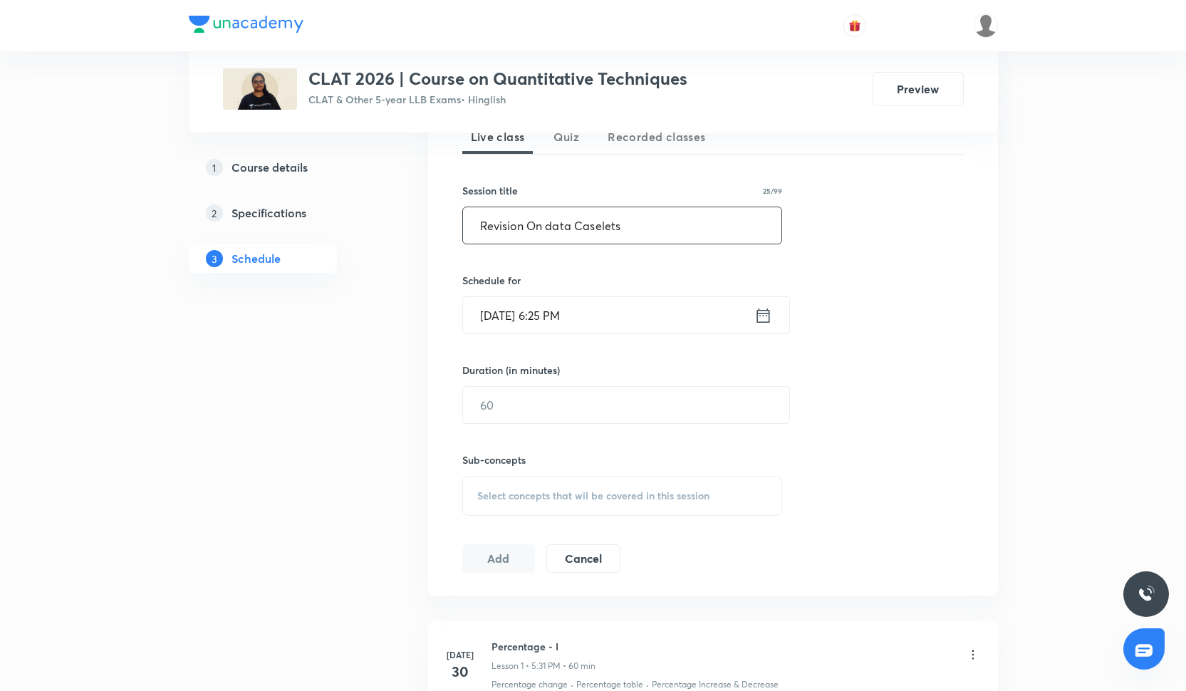
scroll to position [337, 0]
type input "Revision On data Caselets"
click at [620, 311] on input "[DATE] 6:25 PM" at bounding box center [608, 313] width 291 height 36
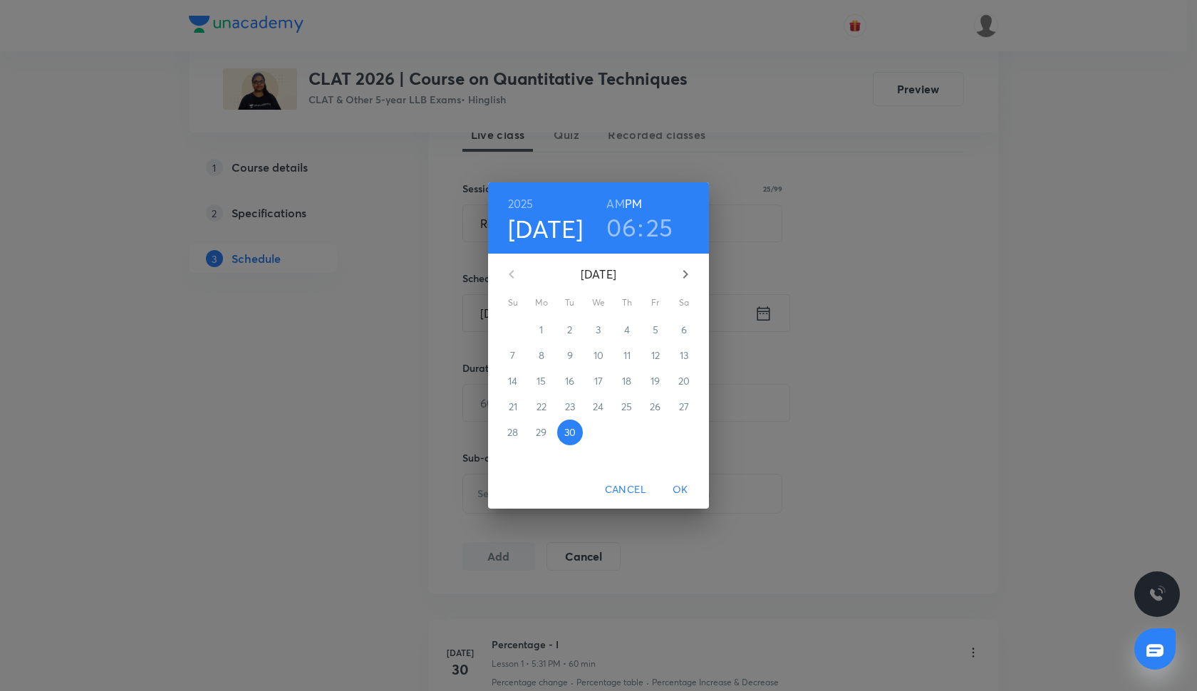
click at [685, 271] on icon "button" at bounding box center [685, 274] width 5 height 9
click at [594, 329] on span "1" at bounding box center [599, 330] width 26 height 14
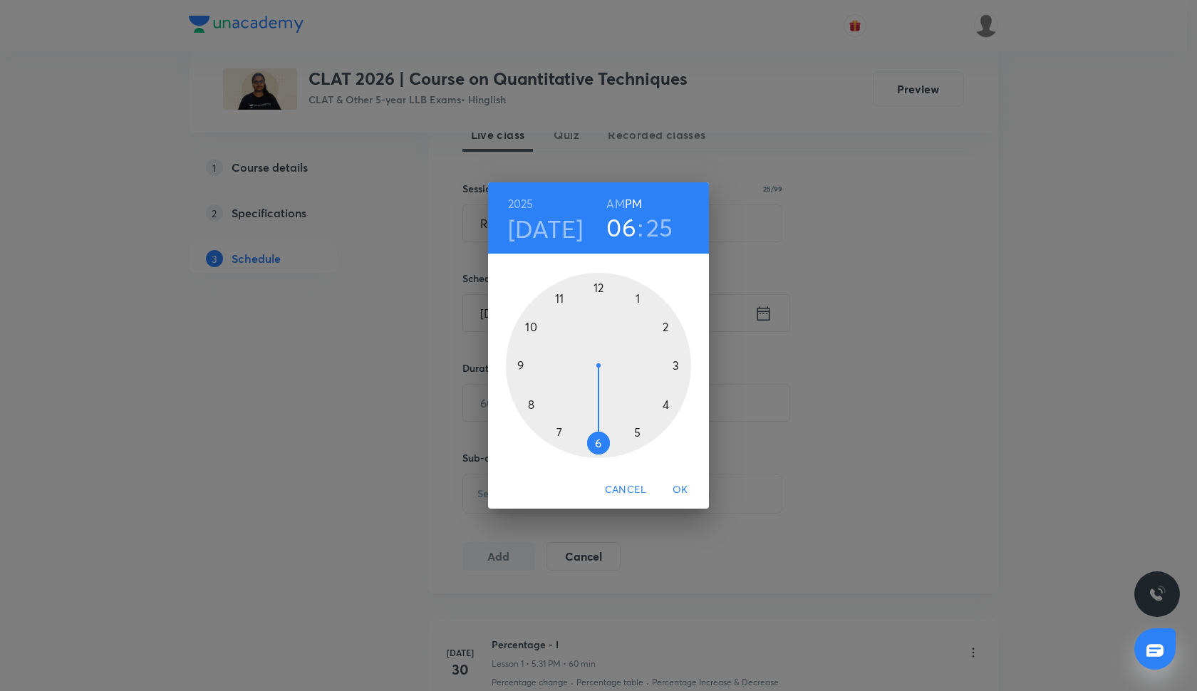
click at [636, 432] on div at bounding box center [598, 365] width 185 height 185
click at [586, 442] on div at bounding box center [598, 365] width 185 height 185
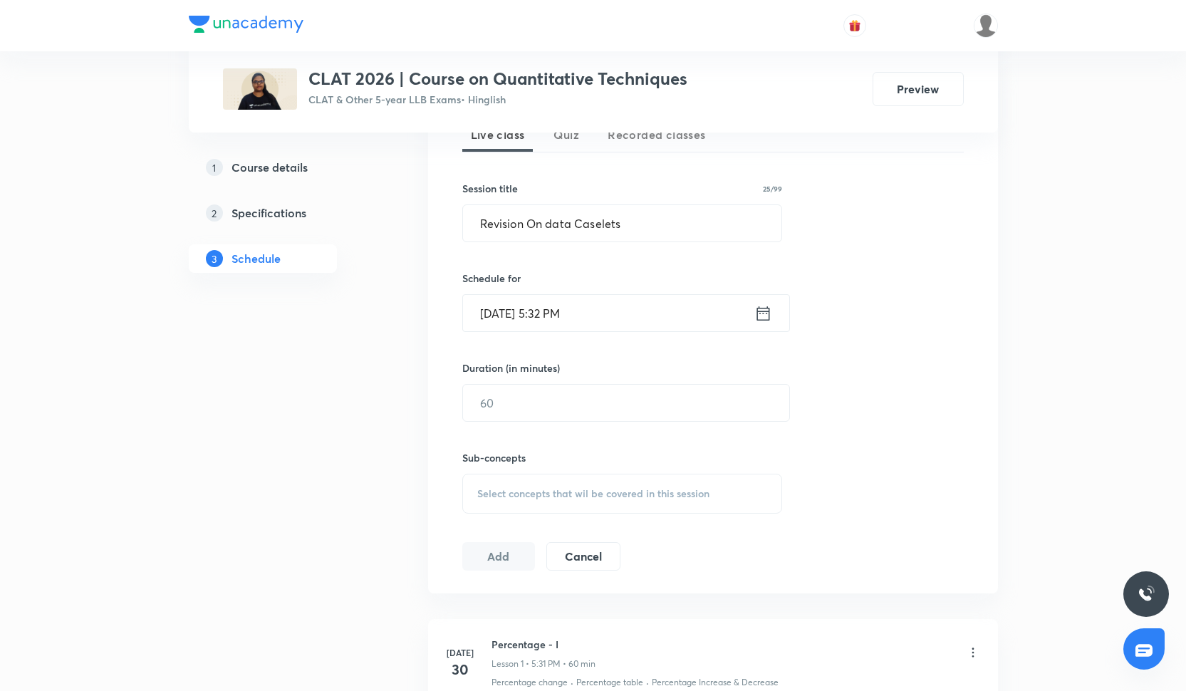
click at [565, 303] on input "[DATE] 5:32 PM" at bounding box center [608, 313] width 291 height 36
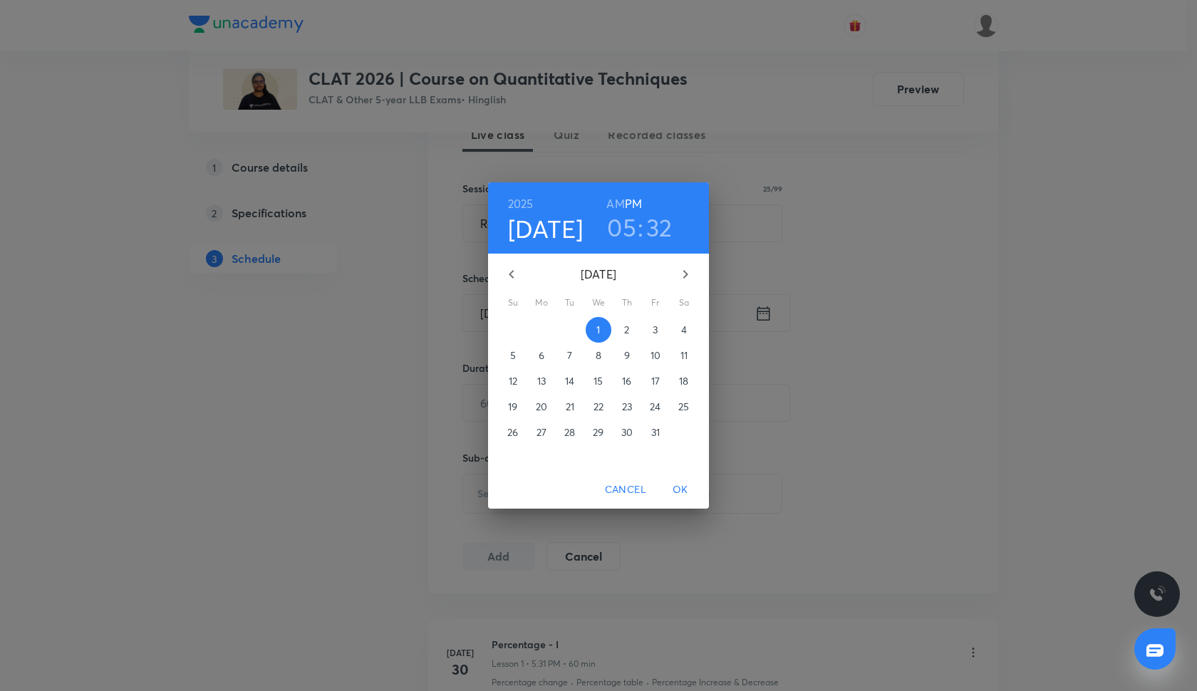
click at [666, 232] on h3 "32" at bounding box center [659, 227] width 26 height 30
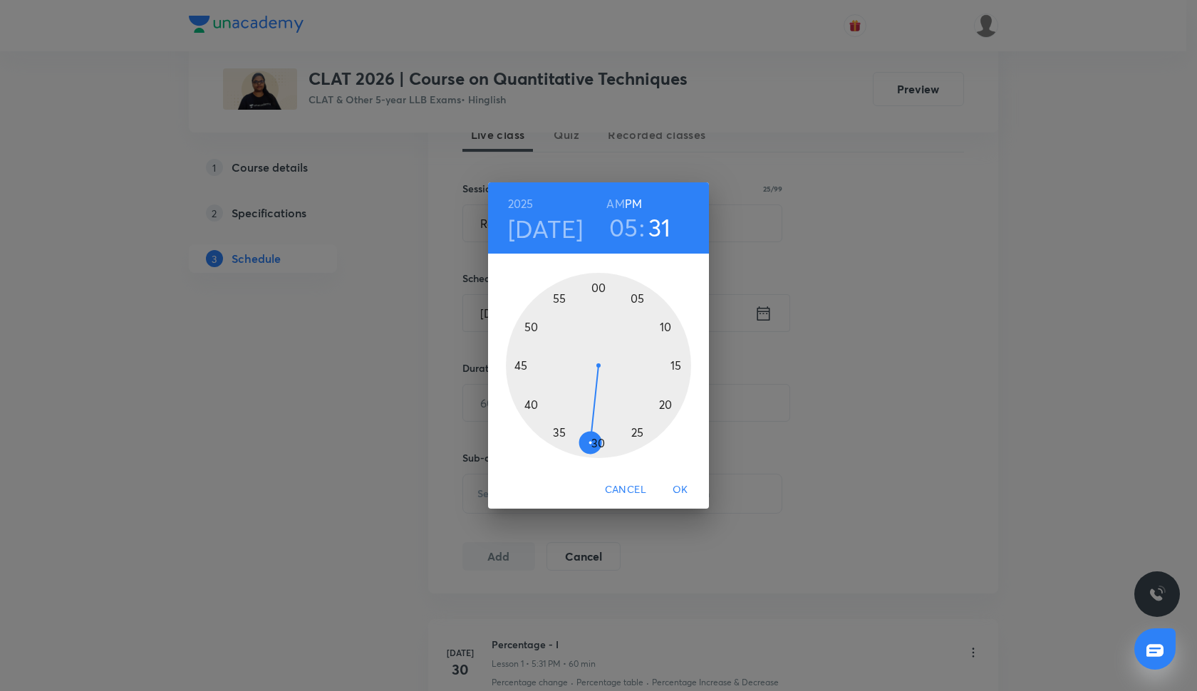
drag, startPoint x: 576, startPoint y: 446, endPoint x: 591, endPoint y: 454, distance: 17.5
click at [591, 454] on div at bounding box center [598, 365] width 185 height 185
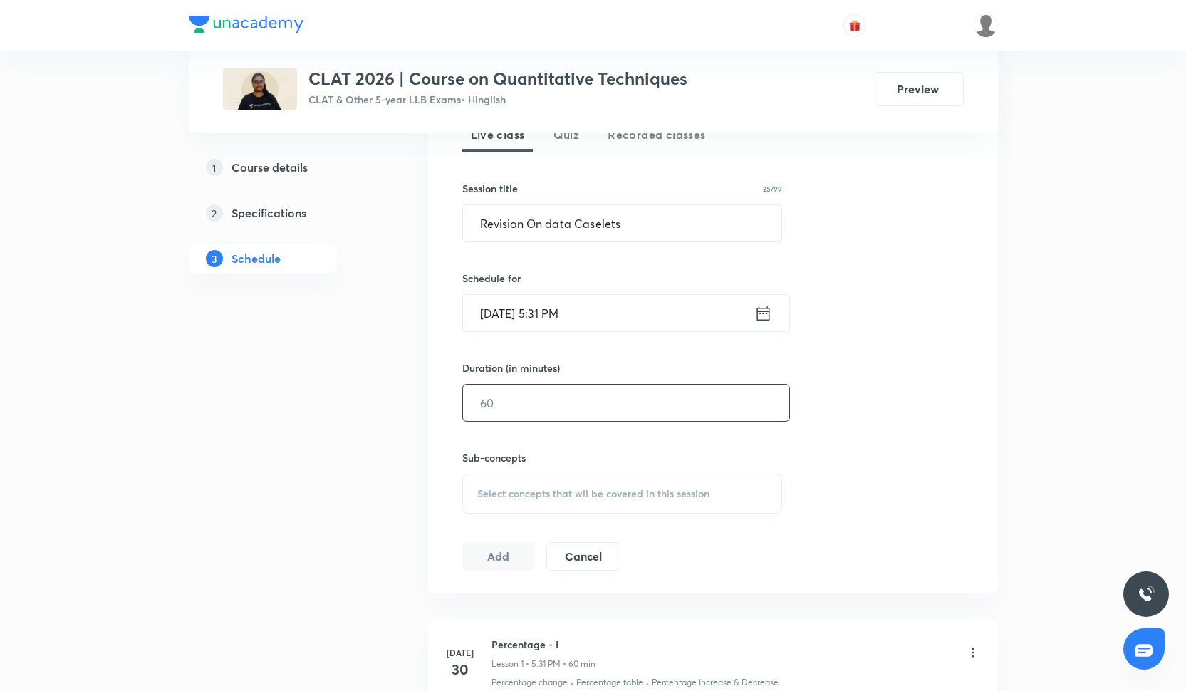
click at [576, 415] on input "text" at bounding box center [626, 403] width 326 height 36
type input "60"
click at [601, 489] on span "Select concepts that wil be covered in this session" at bounding box center [593, 493] width 232 height 11
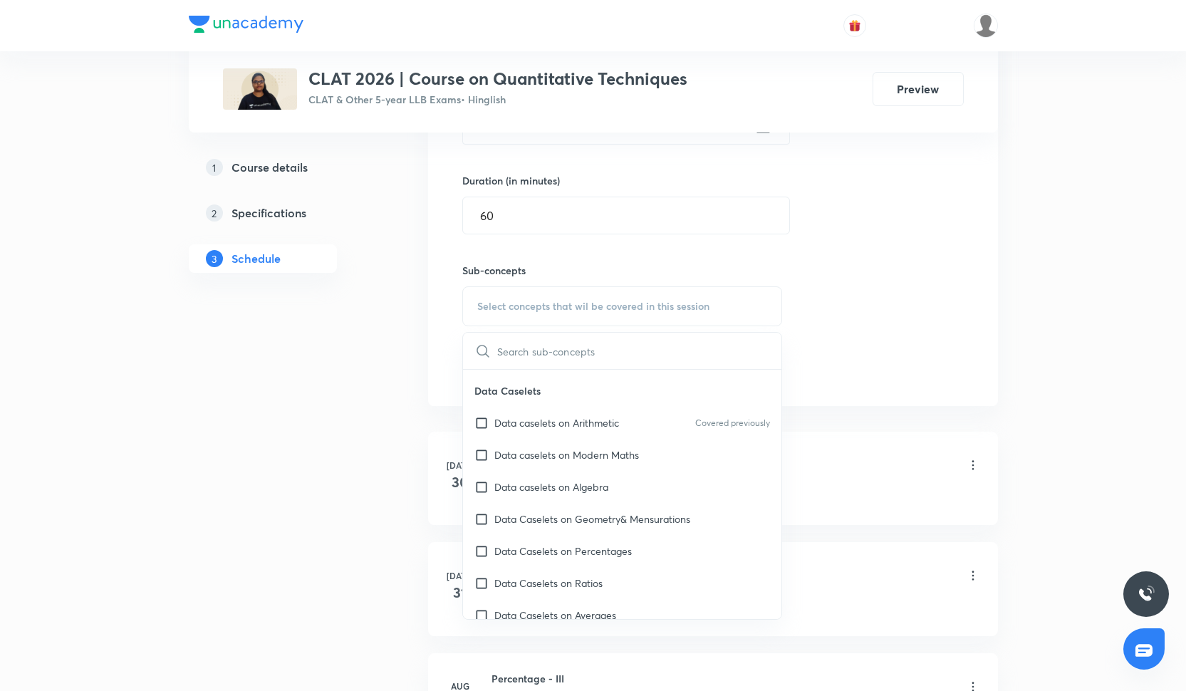
scroll to position [1103, 0]
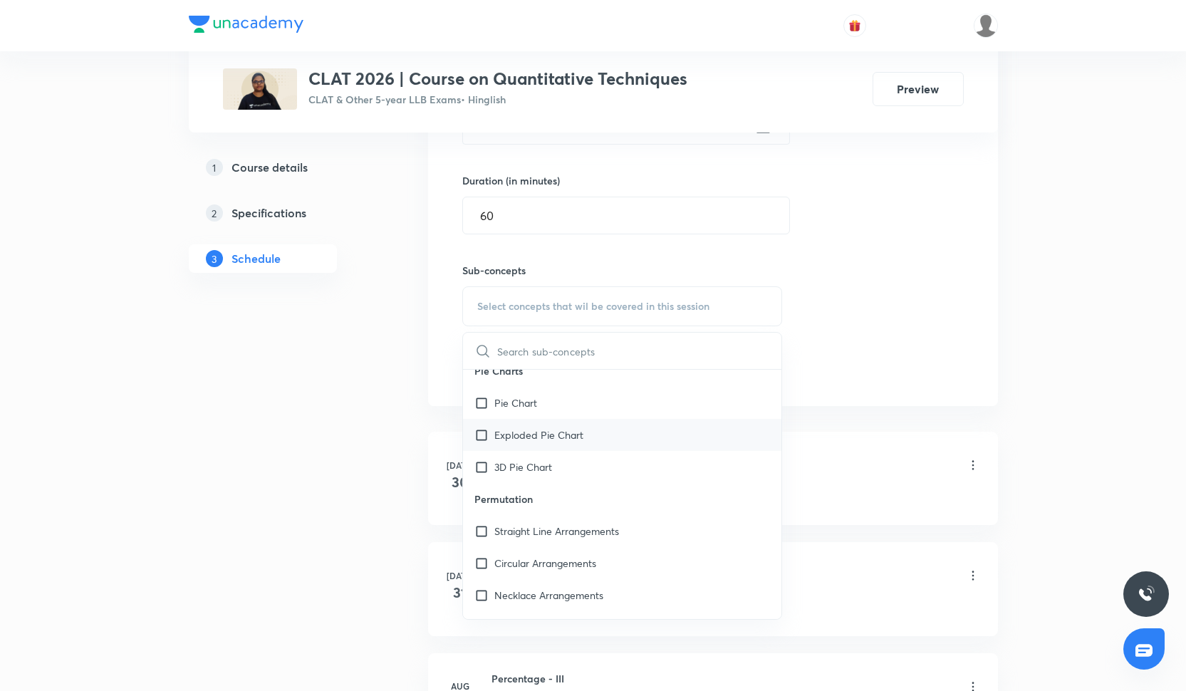
click at [582, 447] on div "Exploded Pie Chart" at bounding box center [622, 435] width 319 height 32
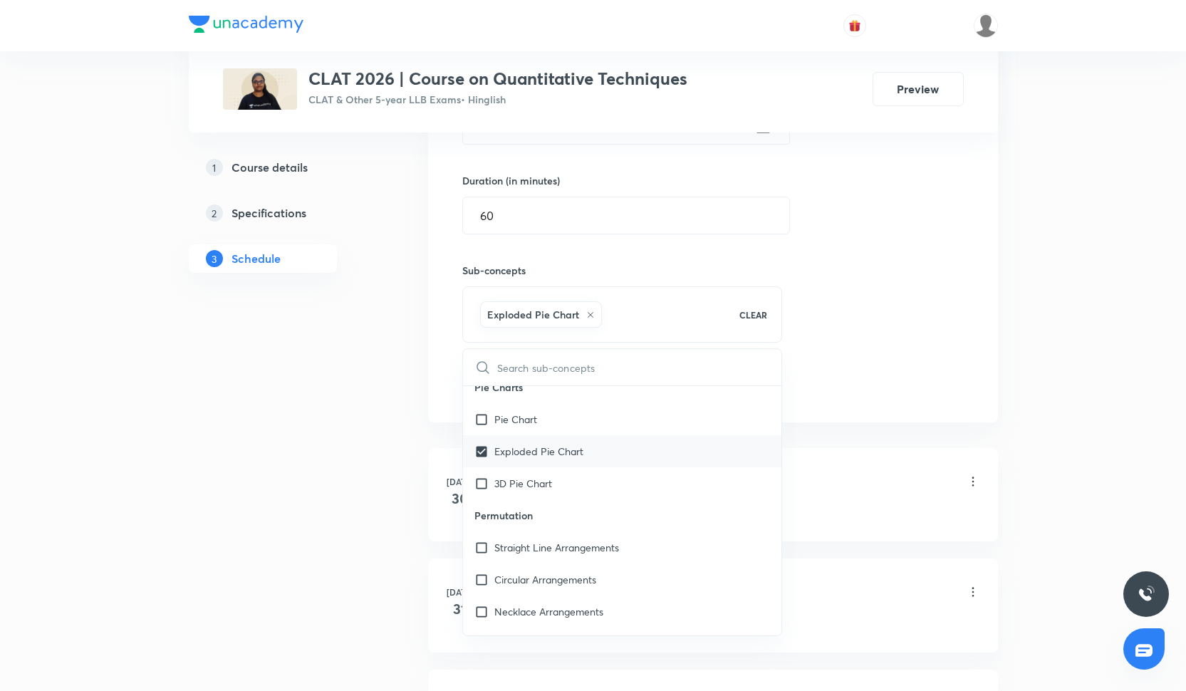
click at [582, 442] on div "Exploded Pie Chart" at bounding box center [622, 451] width 319 height 32
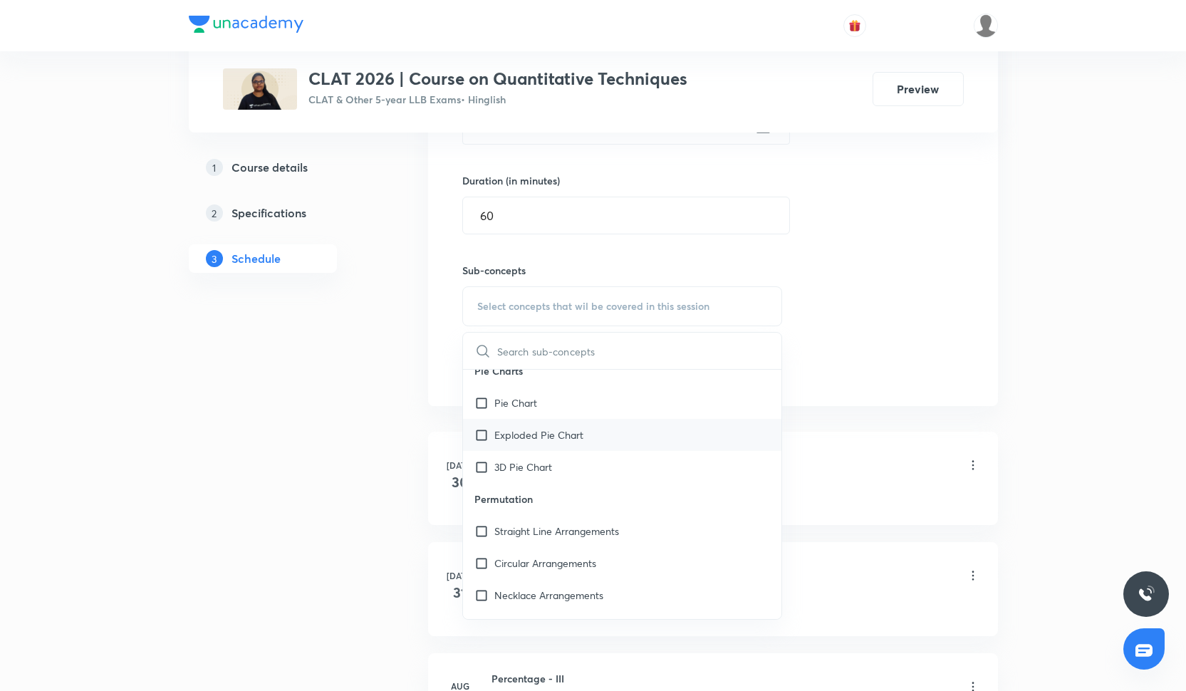
click at [581, 437] on p "Exploded Pie Chart" at bounding box center [538, 434] width 89 height 15
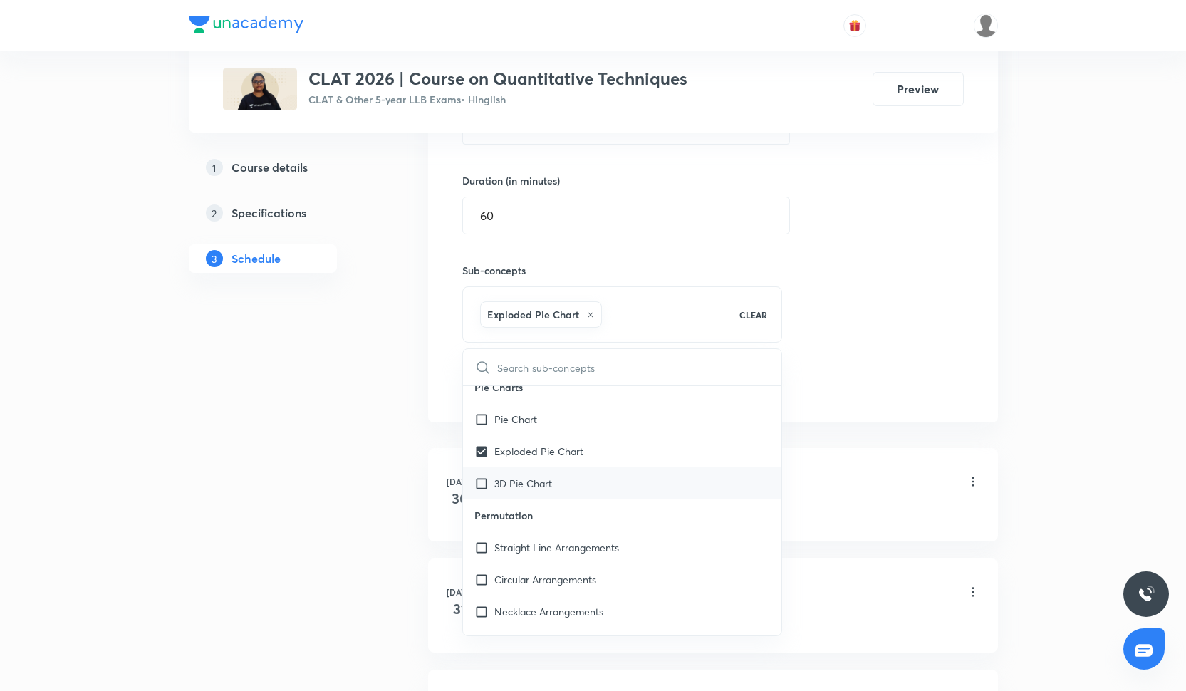
click at [579, 482] on div "3D Pie Chart" at bounding box center [622, 483] width 319 height 32
checkbox input "true"
click at [587, 431] on div "Pie Chart" at bounding box center [622, 419] width 319 height 32
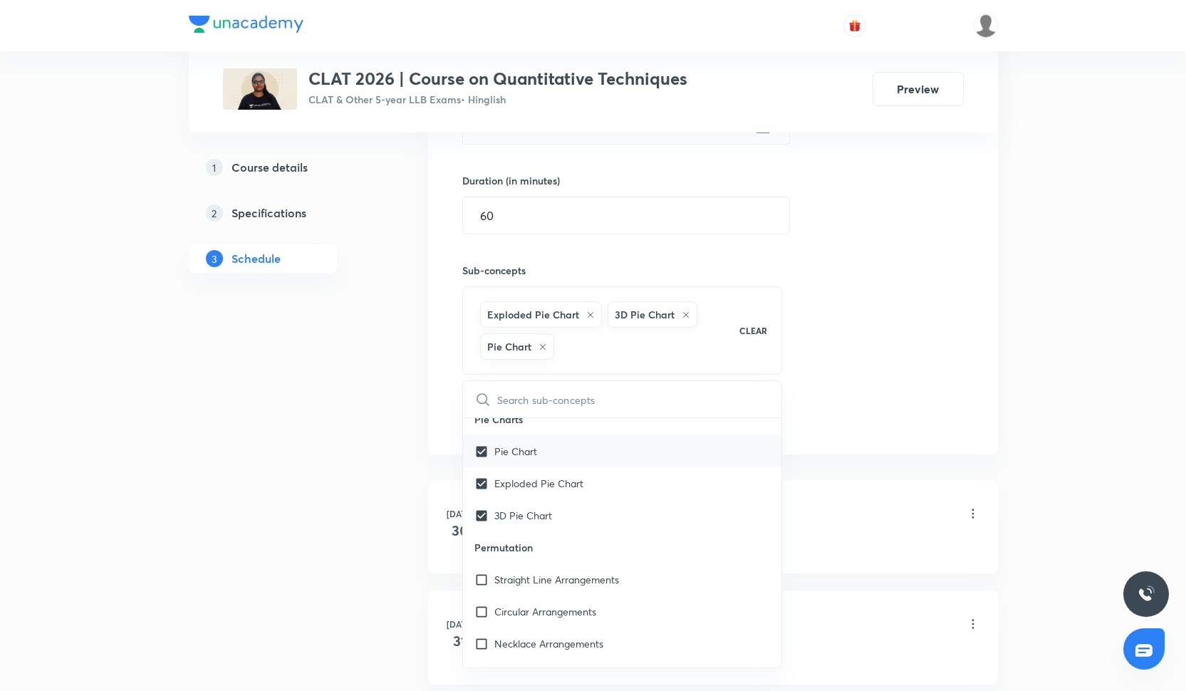
checkbox input "true"
click at [900, 284] on div "Session 20 Live class Quiz Recorded classes Session title 25/99 Revision On dat…" at bounding box center [712, 164] width 501 height 534
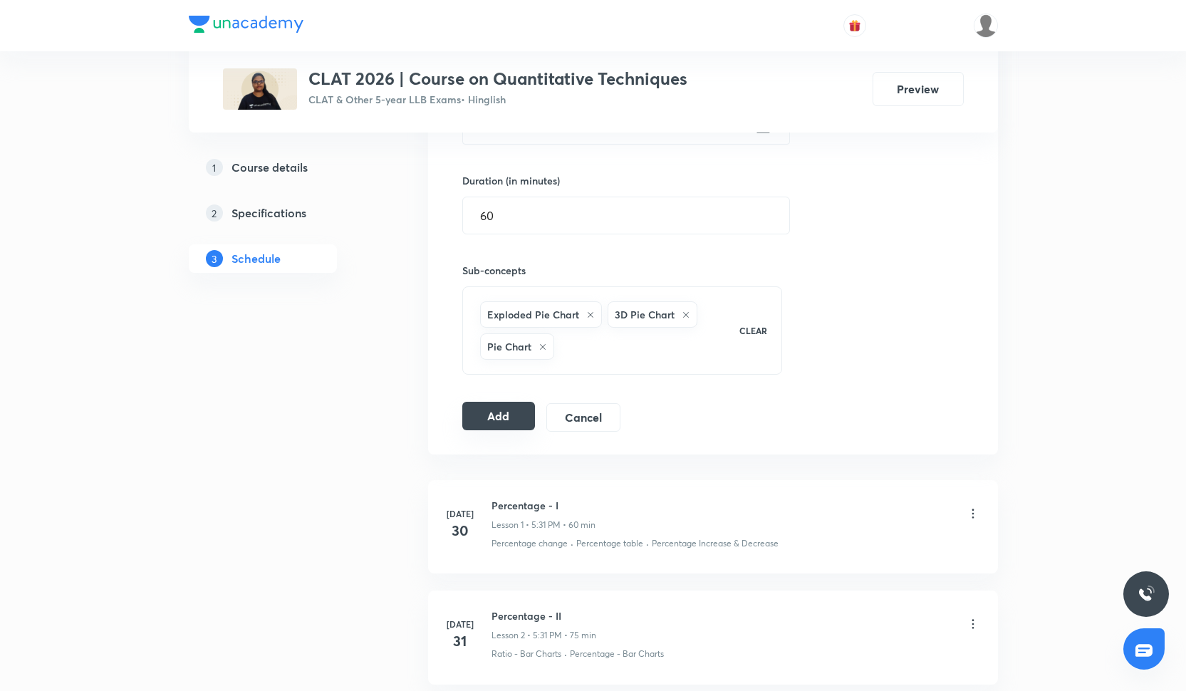
click at [531, 410] on button "Add" at bounding box center [498, 416] width 73 height 28
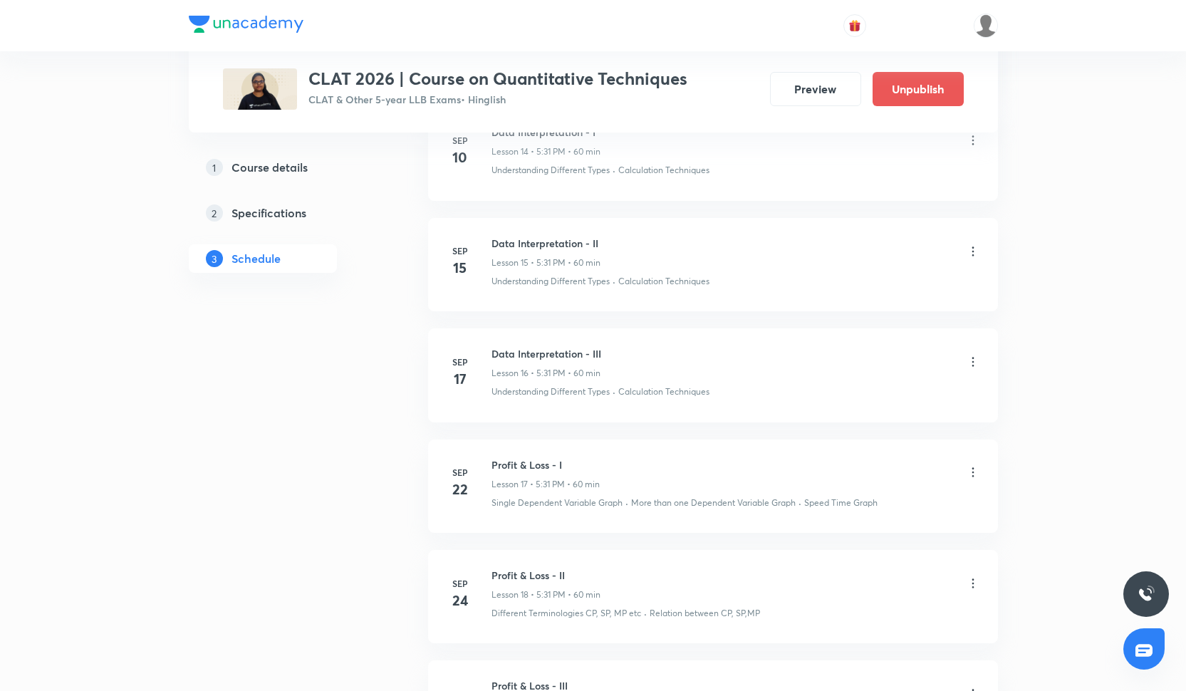
scroll to position [2590, 0]
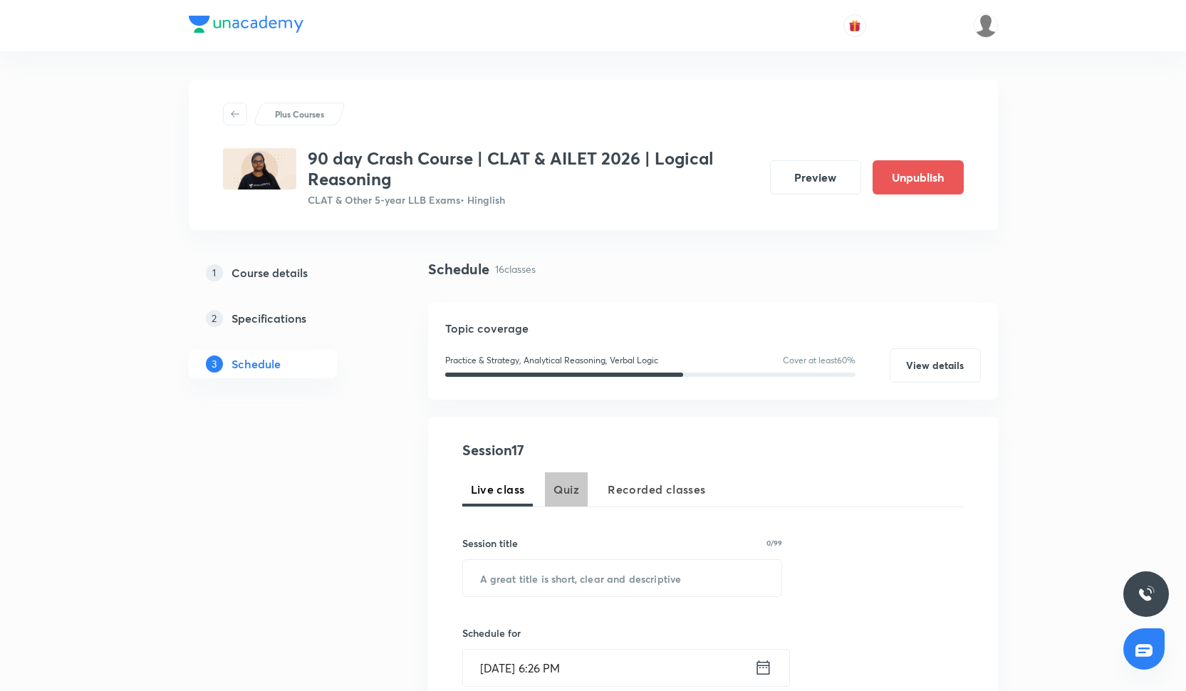
click at [549, 472] on button "Quiz" at bounding box center [566, 489] width 43 height 34
click at [498, 500] on button "Live class" at bounding box center [497, 489] width 71 height 34
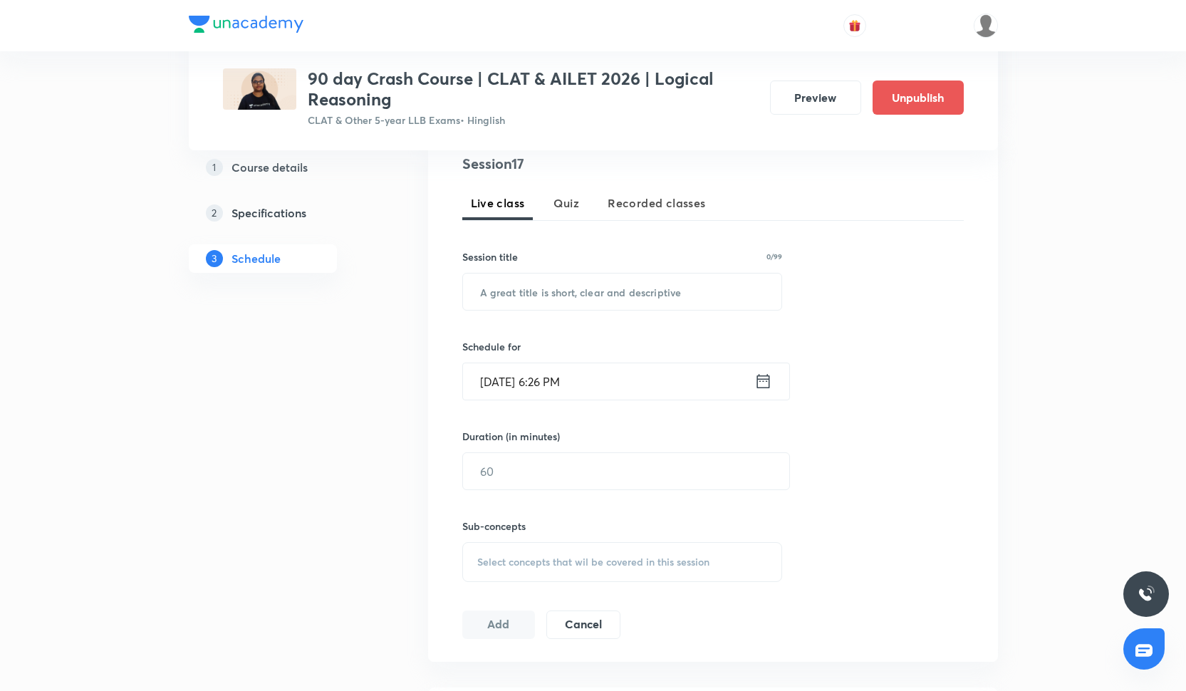
scroll to position [288, 0]
click at [571, 286] on input "text" at bounding box center [622, 289] width 319 height 36
paste input "Paradox based Questions"
type input "Paradox based Questions"
click at [535, 369] on input "Sep 30, 2025, 6:26 PM" at bounding box center [608, 379] width 291 height 36
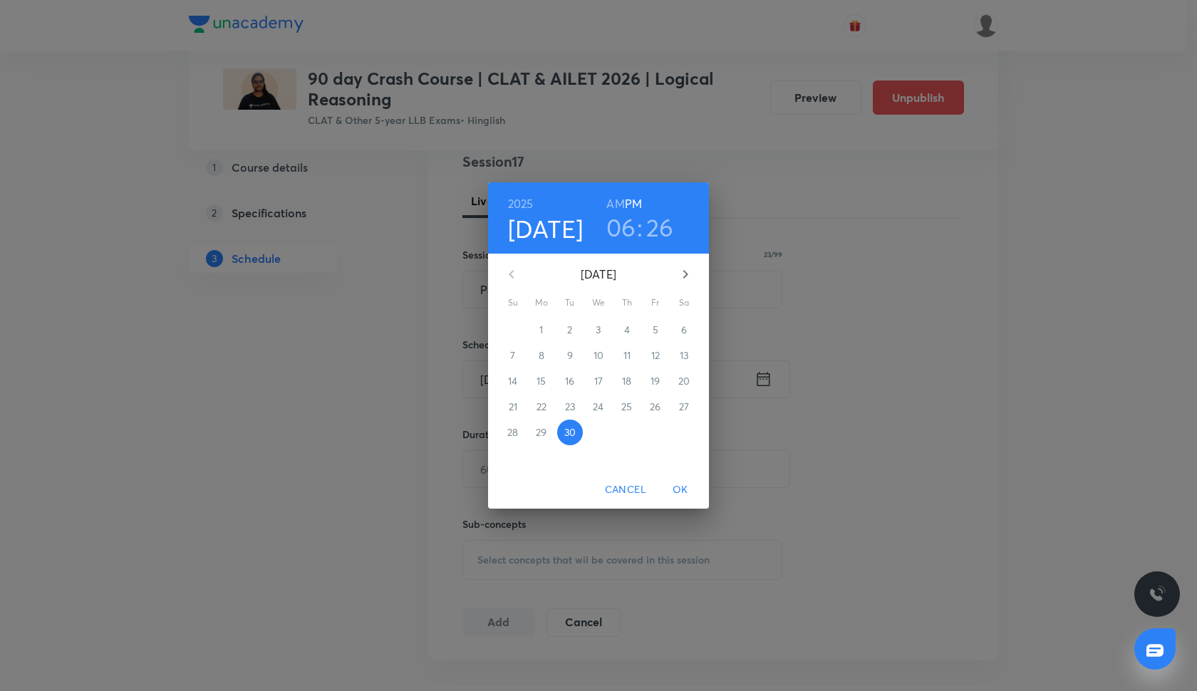
click at [688, 270] on icon "button" at bounding box center [685, 274] width 17 height 17
click at [657, 330] on p "3" at bounding box center [654, 330] width 5 height 14
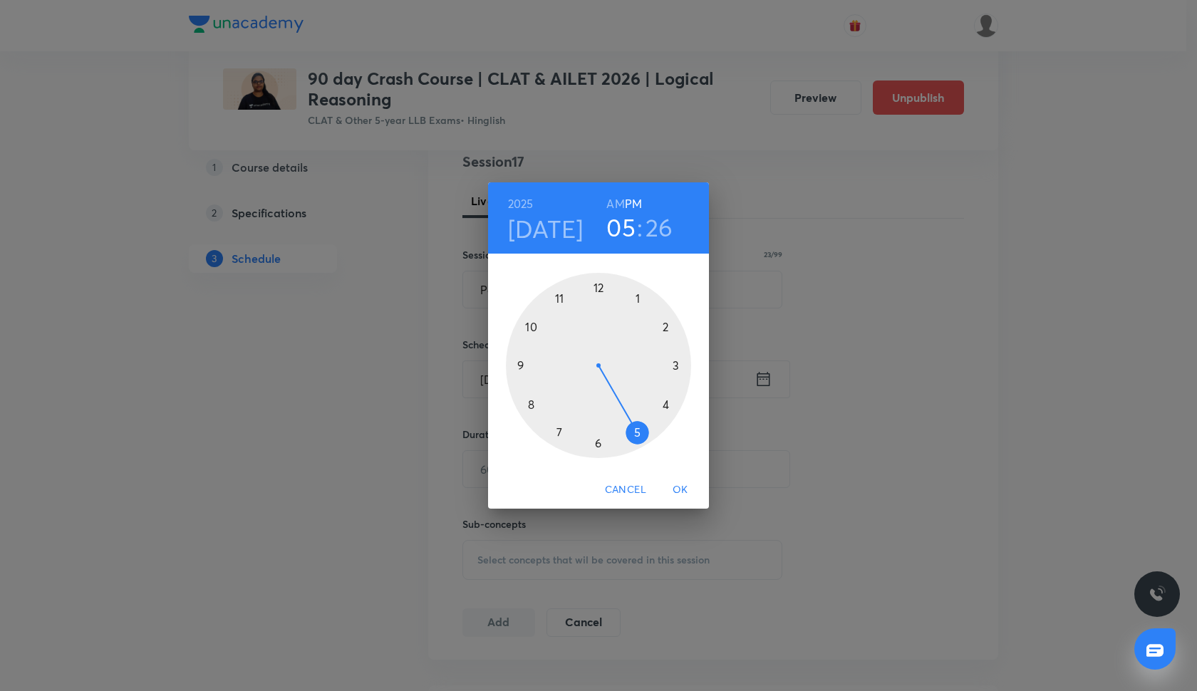
drag, startPoint x: 598, startPoint y: 445, endPoint x: 637, endPoint y: 436, distance: 39.6
click at [637, 436] on div at bounding box center [598, 365] width 185 height 185
drag, startPoint x: 634, startPoint y: 435, endPoint x: 590, endPoint y: 437, distance: 44.3
click at [590, 437] on div at bounding box center [598, 365] width 185 height 185
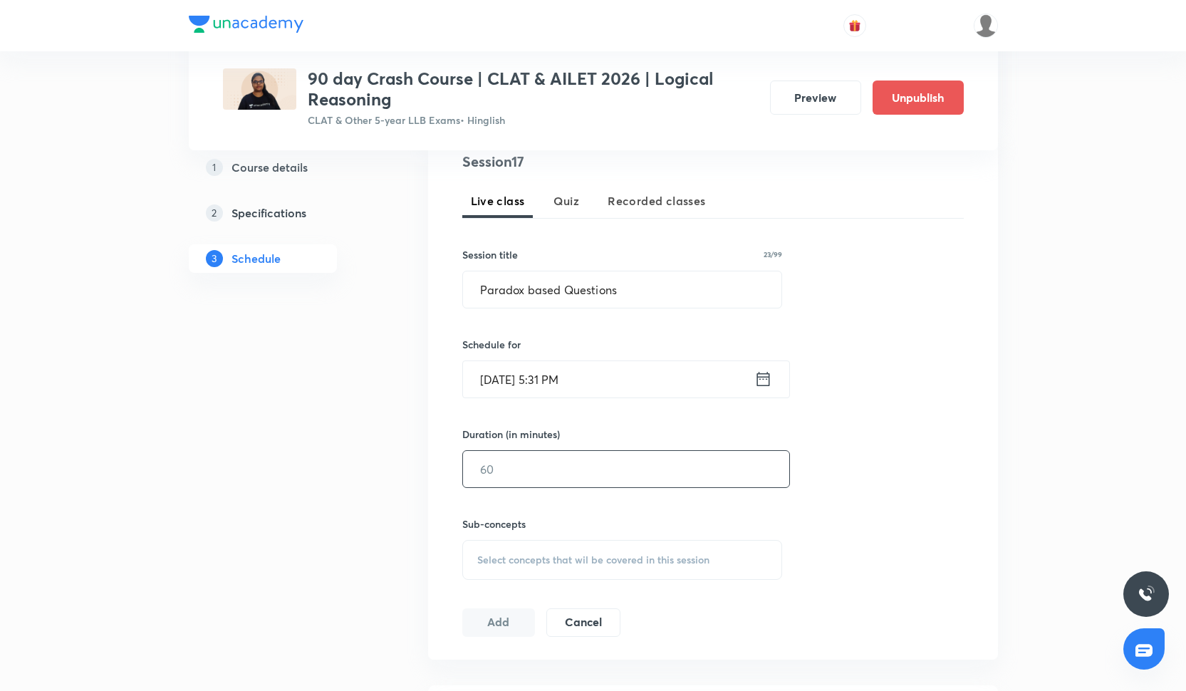
click at [529, 473] on input "text" at bounding box center [626, 469] width 326 height 36
type input "75"
click at [539, 540] on div "Select concepts that wil be covered in this session" at bounding box center [622, 556] width 321 height 40
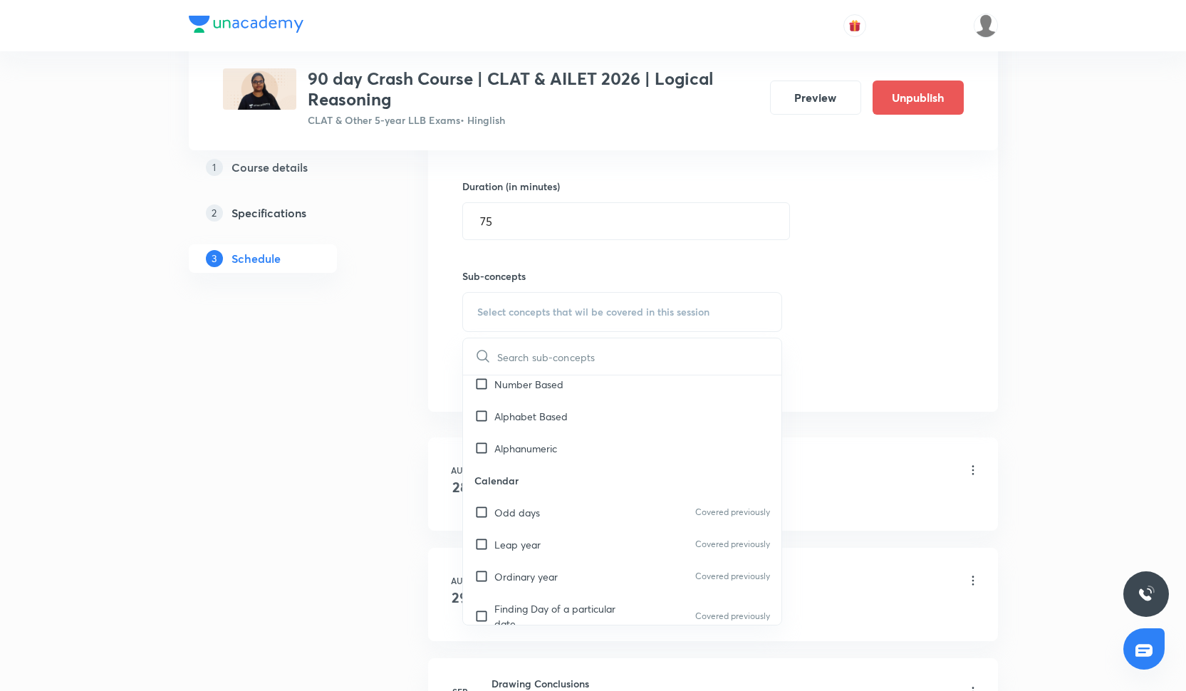
scroll to position [942, 0]
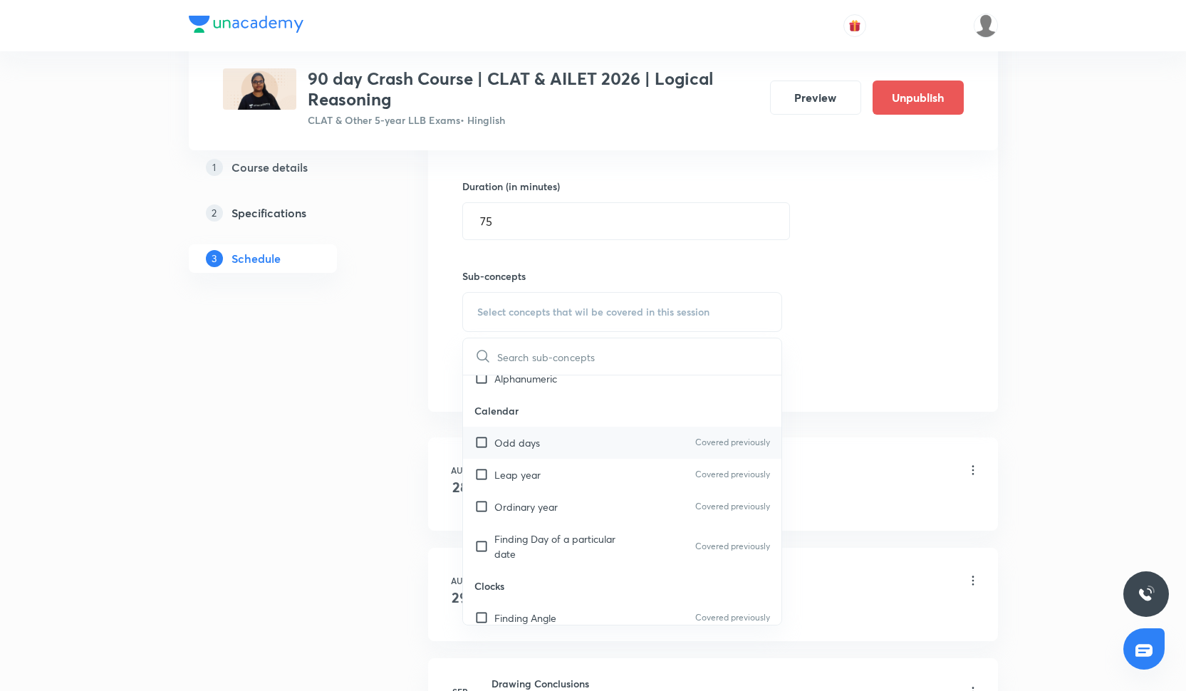
click at [546, 449] on div "Odd days Covered previously" at bounding box center [622, 443] width 319 height 32
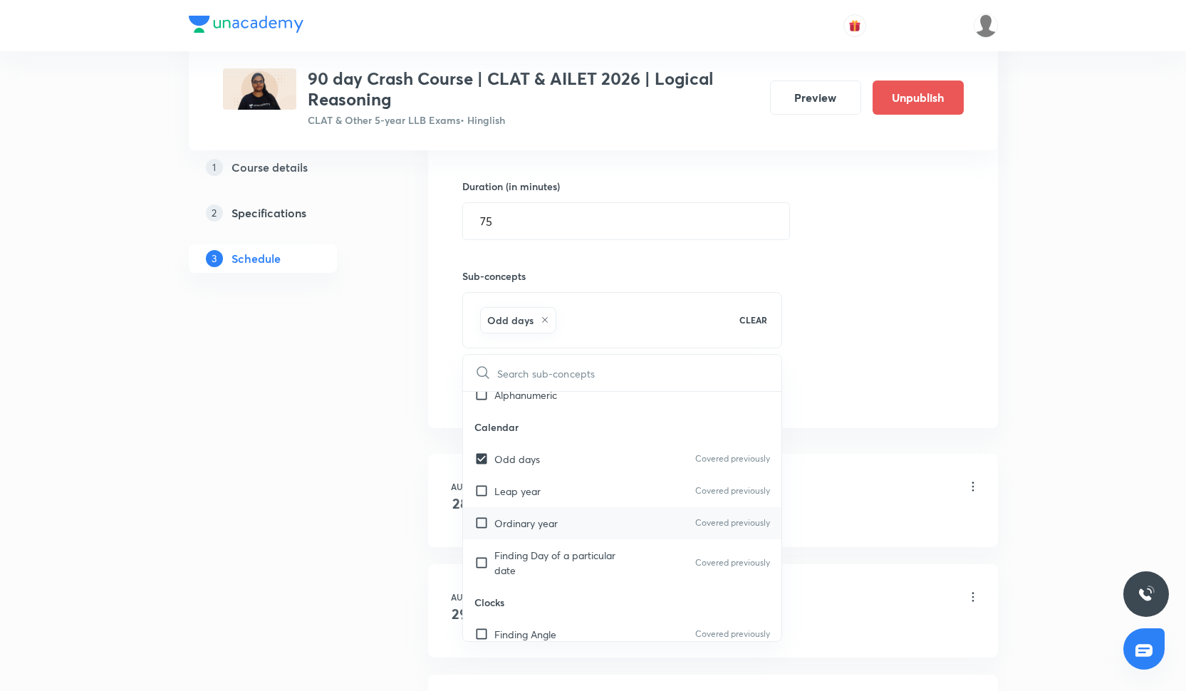
click at [546, 507] on div "Ordinary year Covered previously" at bounding box center [622, 523] width 319 height 32
checkbox input "true"
click at [546, 497] on div "Leap year Covered previously" at bounding box center [622, 491] width 319 height 32
checkbox input "true"
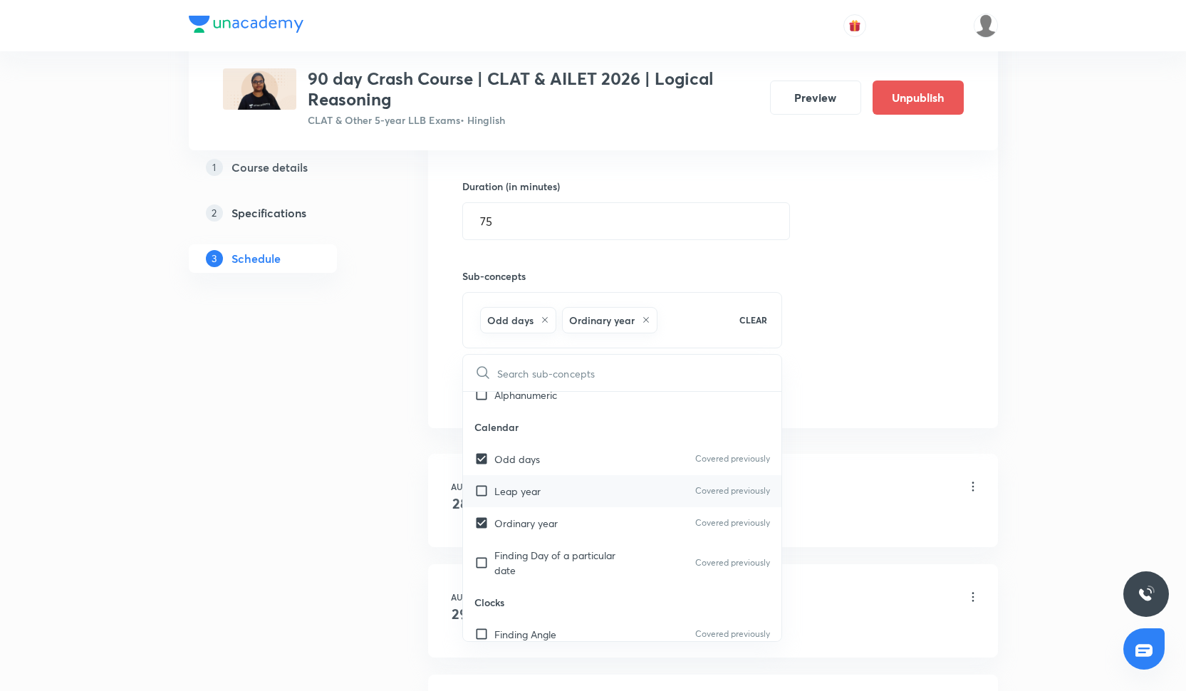
checkbox input "true"
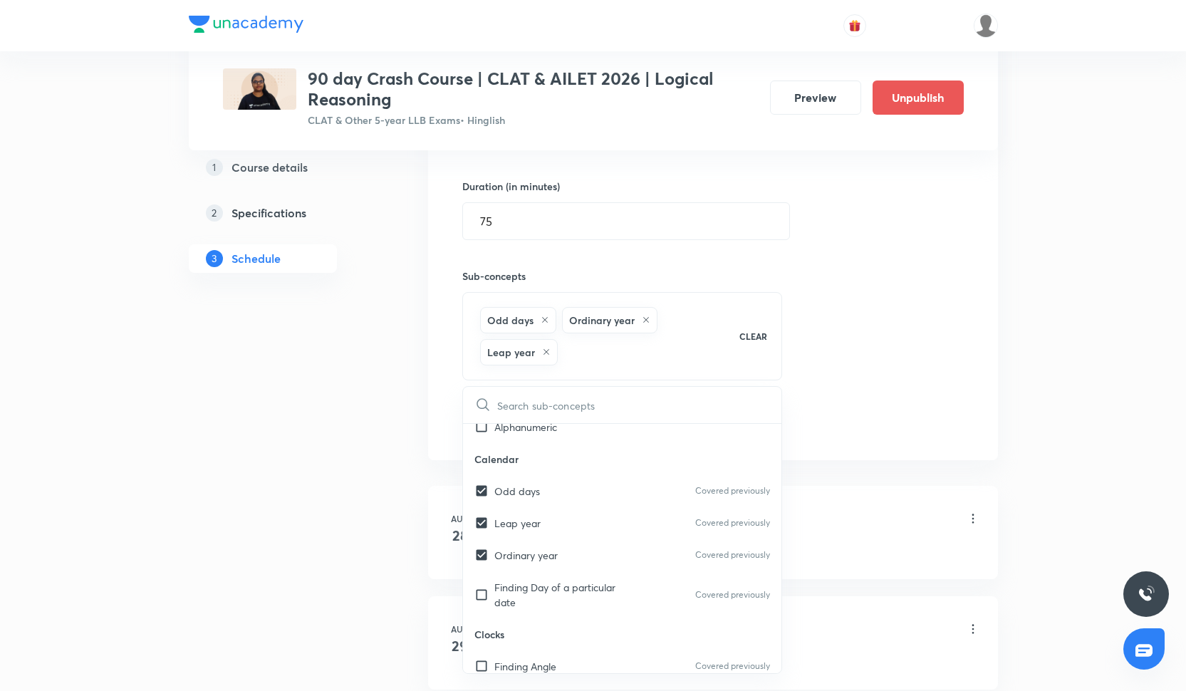
click at [858, 409] on div "Session 17 Live class Quiz Recorded classes Session title 23/99 Paradox based Q…" at bounding box center [712, 170] width 501 height 534
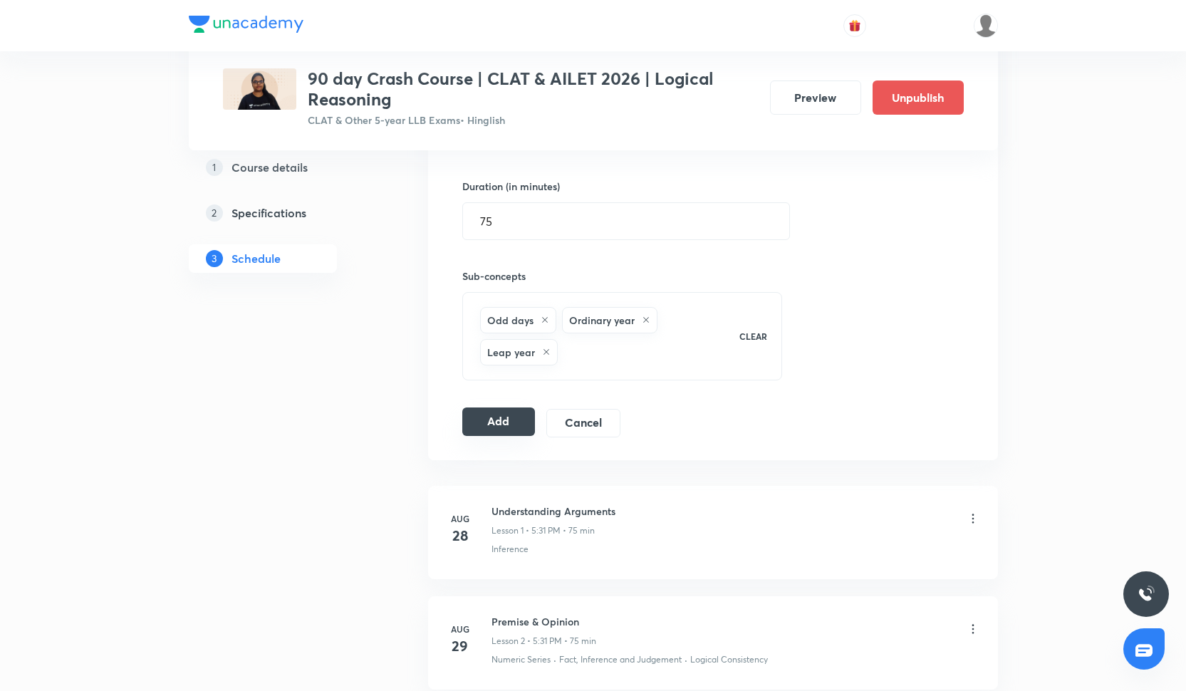
click at [509, 428] on button "Add" at bounding box center [498, 421] width 73 height 28
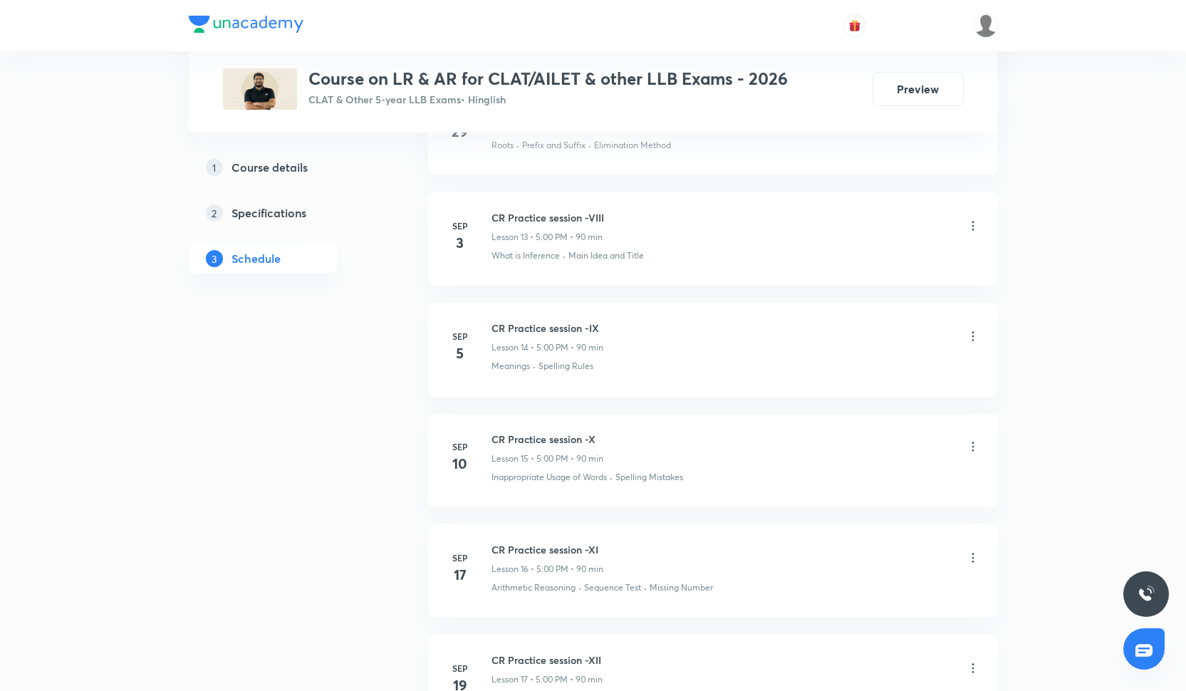
scroll to position [2480, 0]
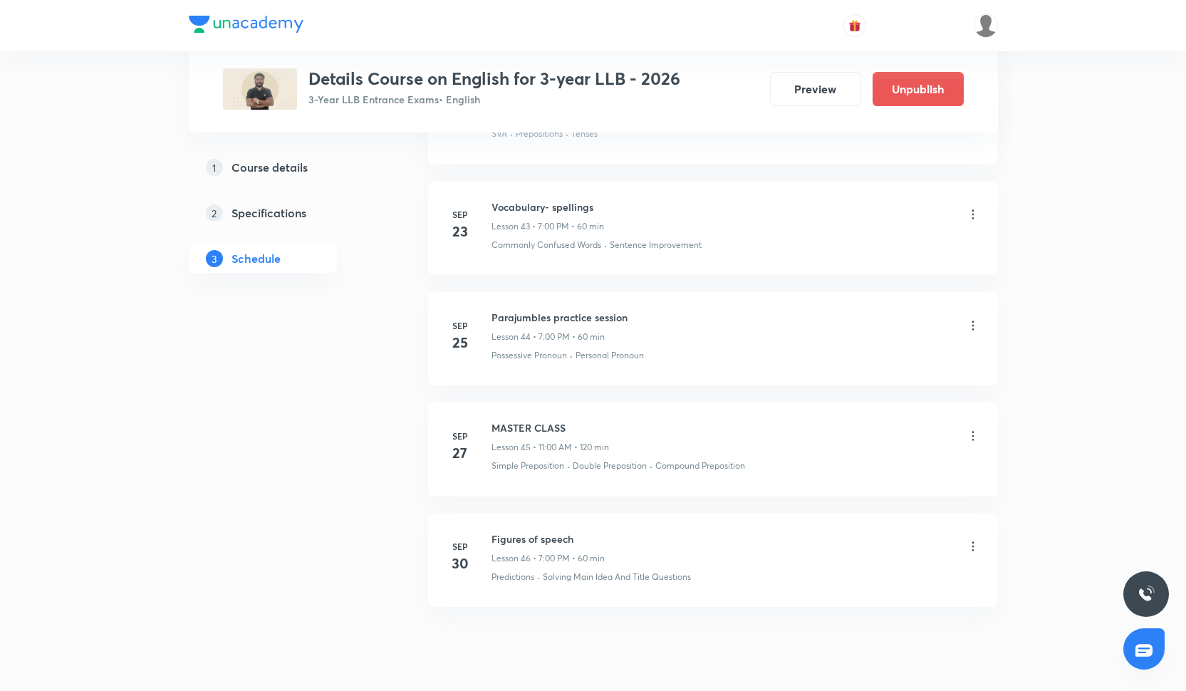
scroll to position [5461, 0]
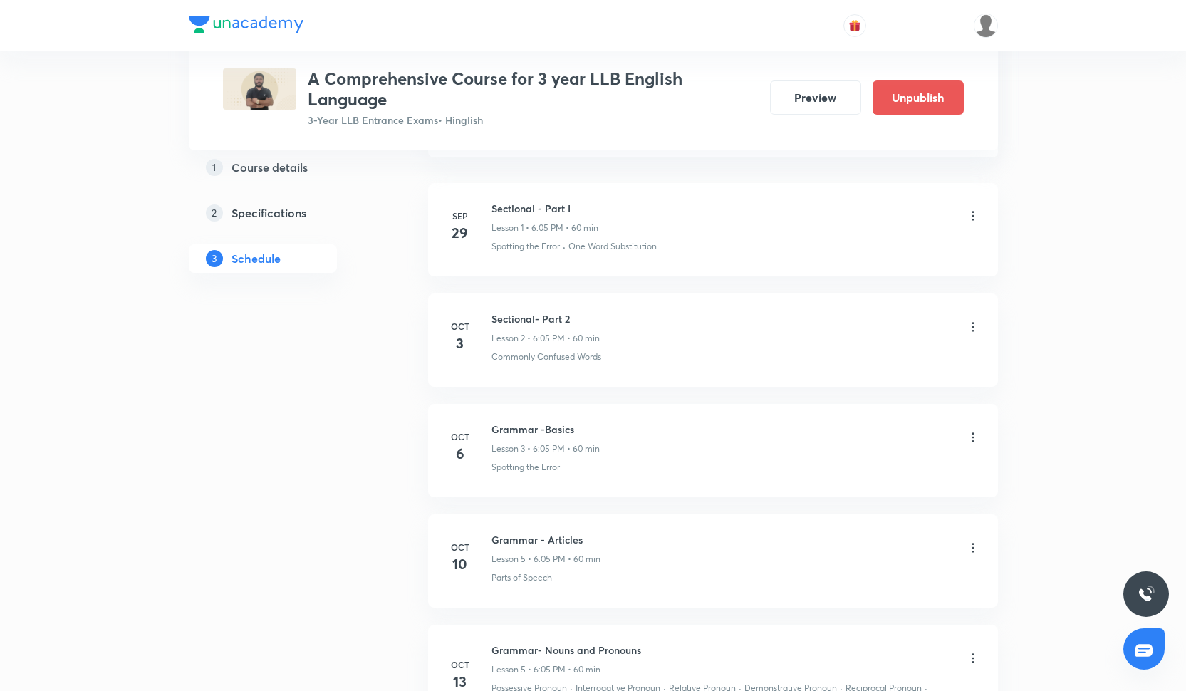
scroll to position [813, 0]
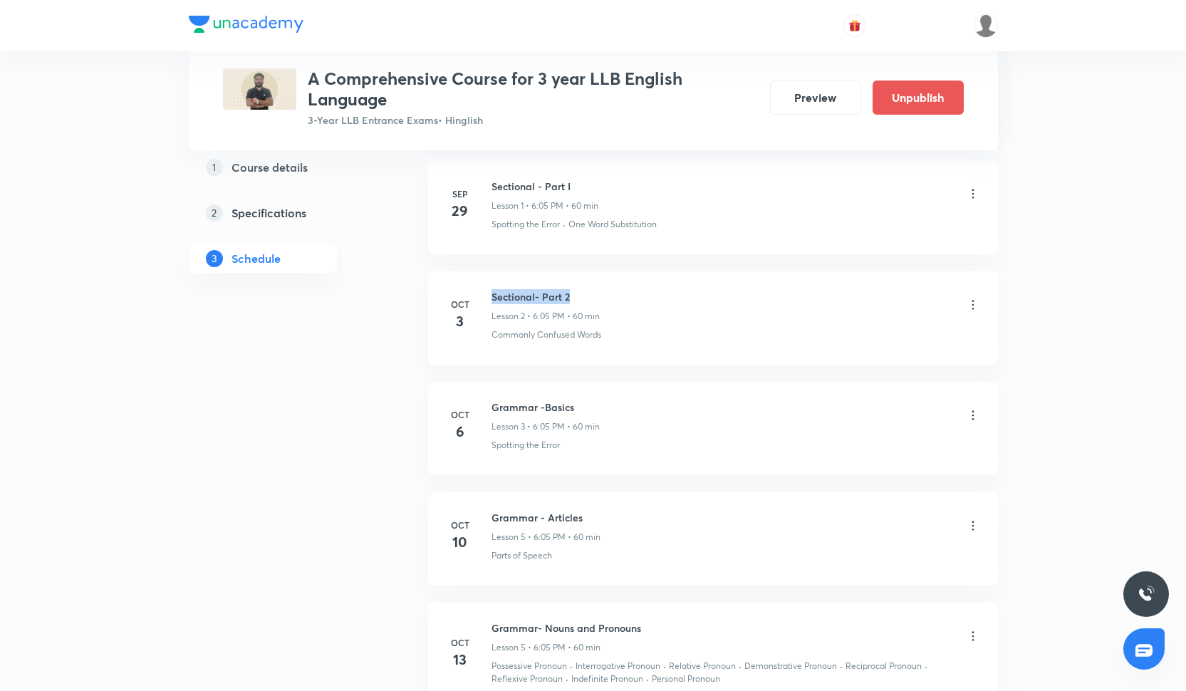
drag, startPoint x: 490, startPoint y: 294, endPoint x: 585, endPoint y: 291, distance: 94.8
click at [585, 291] on div "Oct 3 Sectional- Part 2 Lesson 2 • 6:05 PM • 60 min Commonly Confused Words" at bounding box center [713, 315] width 534 height 52
copy h6 "Sectional- Part 2"
drag, startPoint x: 491, startPoint y: 404, endPoint x: 600, endPoint y: 397, distance: 109.2
click at [600, 397] on li "Oct 6 Grammar -Basics Lesson 3 • 6:05 PM • 60 min Spotting the Error" at bounding box center [713, 428] width 570 height 93
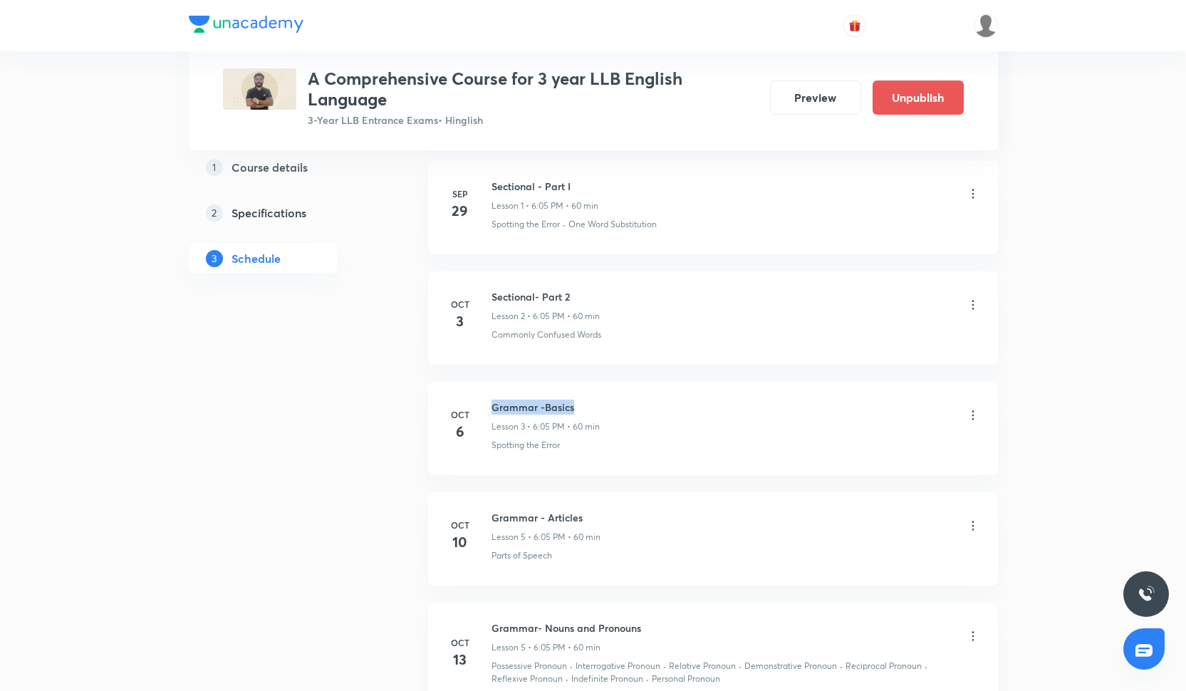
drag, startPoint x: 489, startPoint y: 405, endPoint x: 583, endPoint y: 404, distance: 93.3
click at [583, 404] on div "Oct 6 Grammar -Basics Lesson 3 • 6:05 PM • 60 min Spotting the Error" at bounding box center [713, 426] width 534 height 52
copy h6 "Grammar -Basics"
drag, startPoint x: 491, startPoint y: 515, endPoint x: 595, endPoint y: 515, distance: 104.0
click at [595, 515] on h6 "Grammar - Articles" at bounding box center [545, 517] width 109 height 15
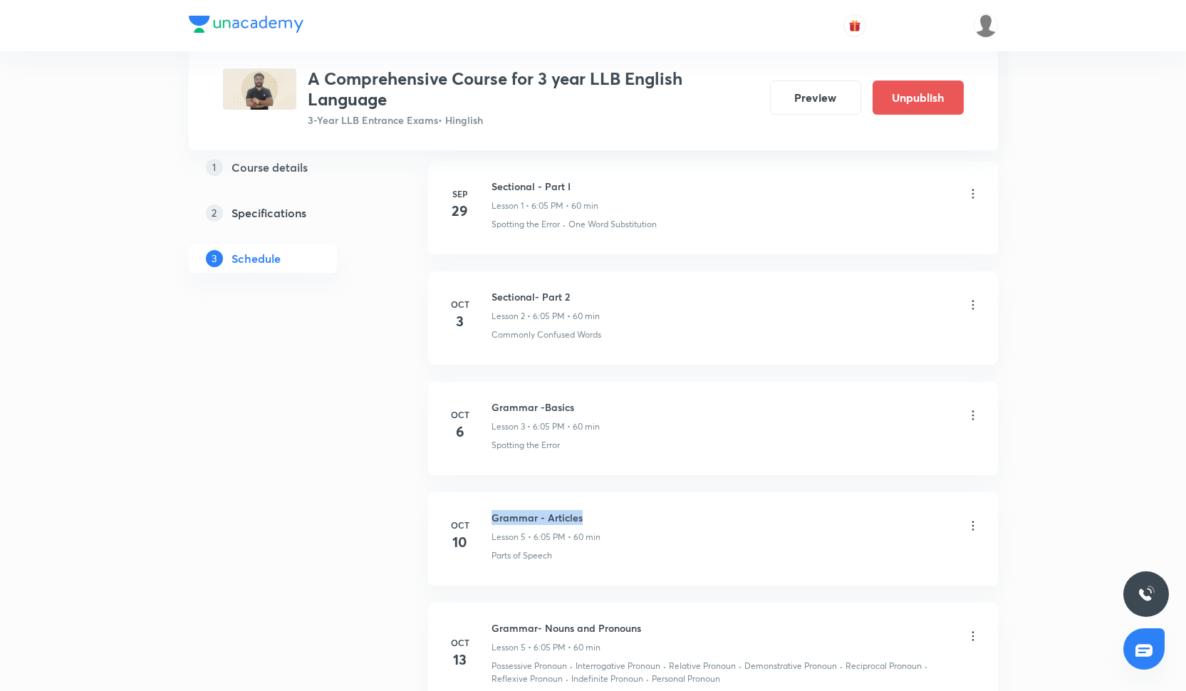
copy h6 "Grammar - Articles"
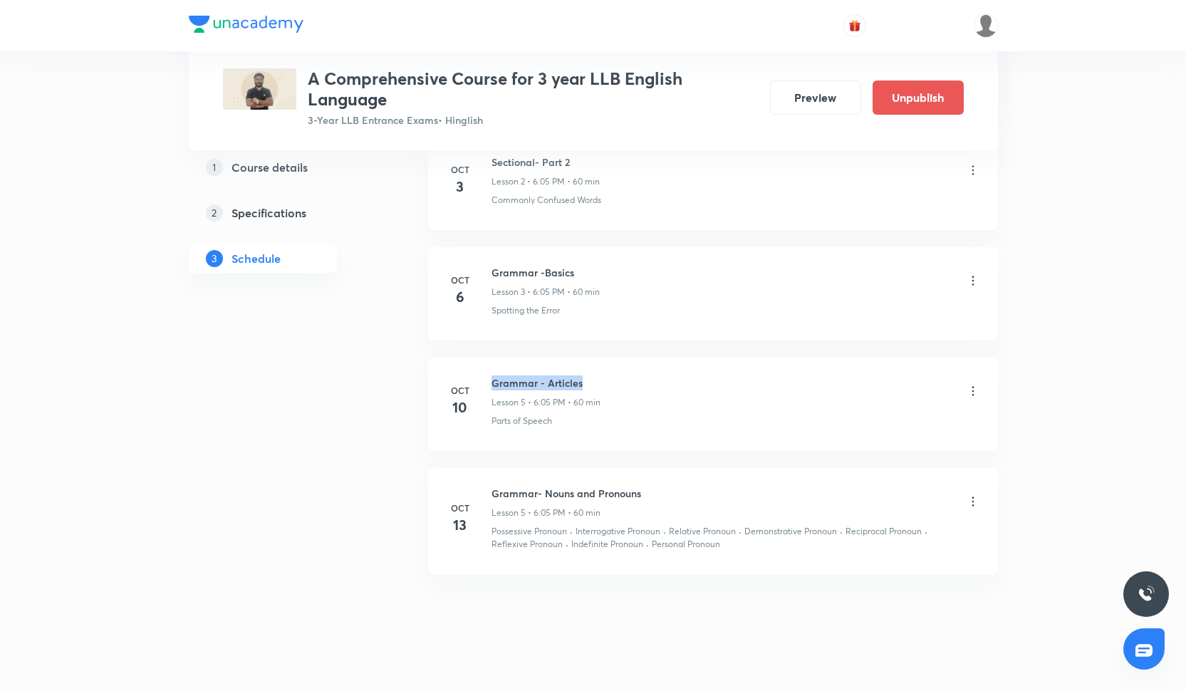
scroll to position [963, 0]
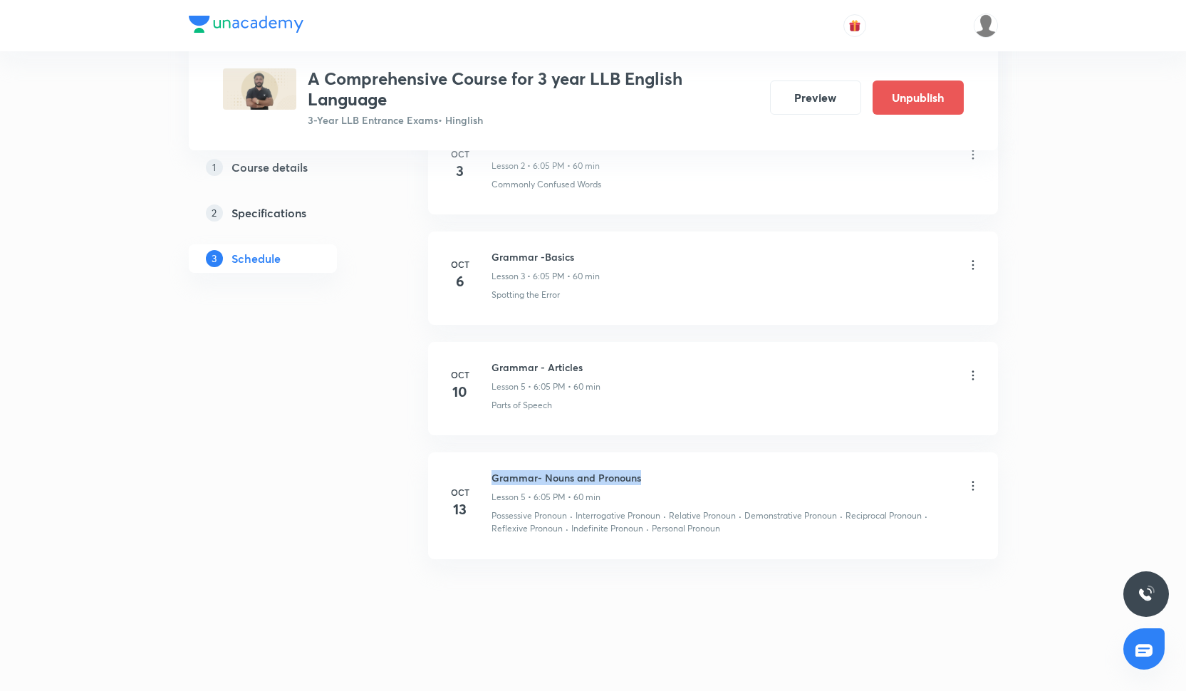
drag, startPoint x: 494, startPoint y: 473, endPoint x: 692, endPoint y: 476, distance: 198.0
click at [692, 476] on div "Grammar- Nouns and Pronouns Lesson 5 • 6:05 PM • 60 min" at bounding box center [735, 486] width 489 height 33
copy h6 "Grammar- Nouns and Pronouns"
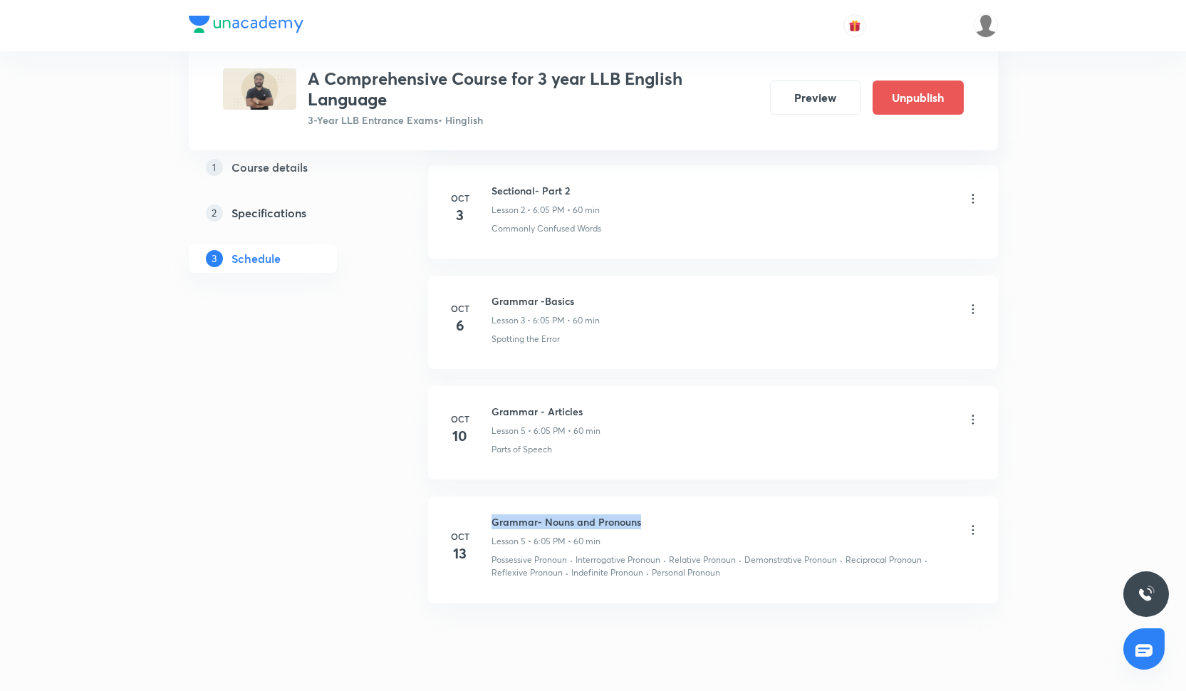
scroll to position [917, 0]
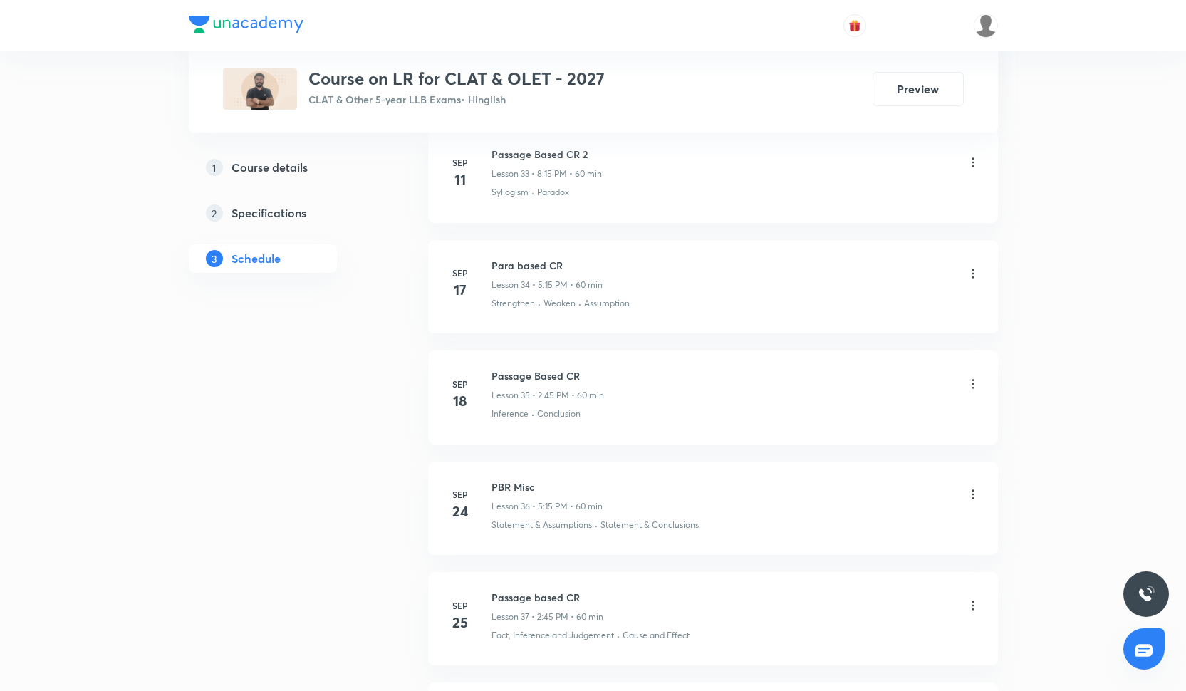
scroll to position [4590, 0]
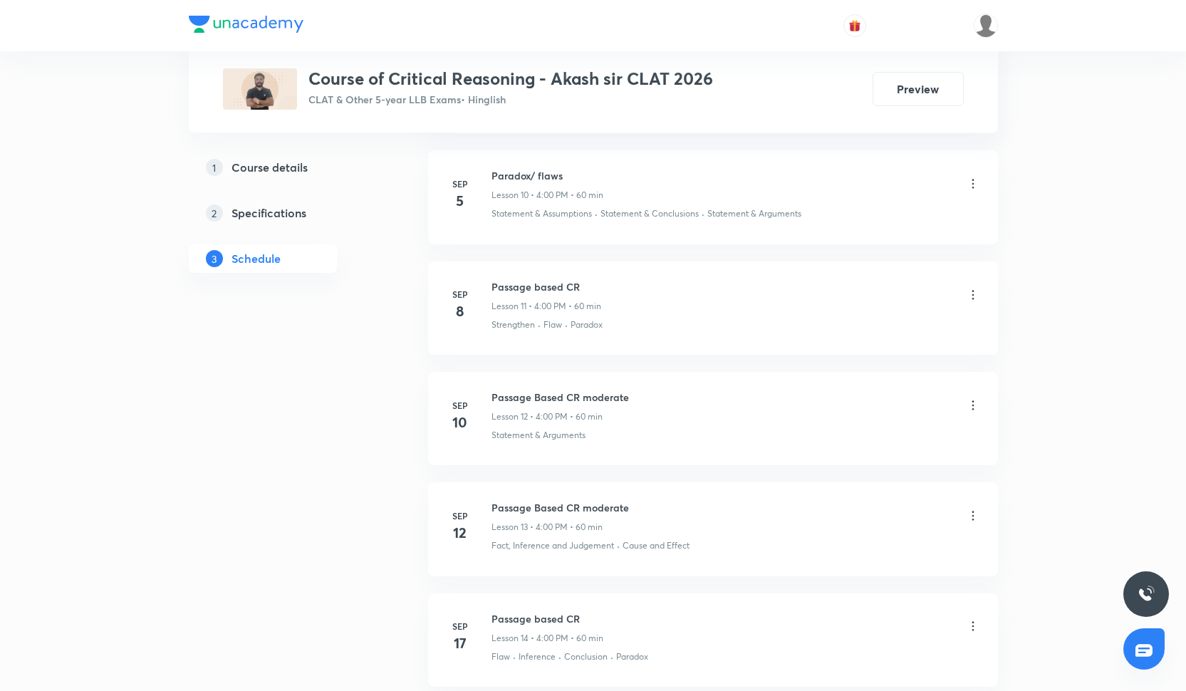
scroll to position [2272, 0]
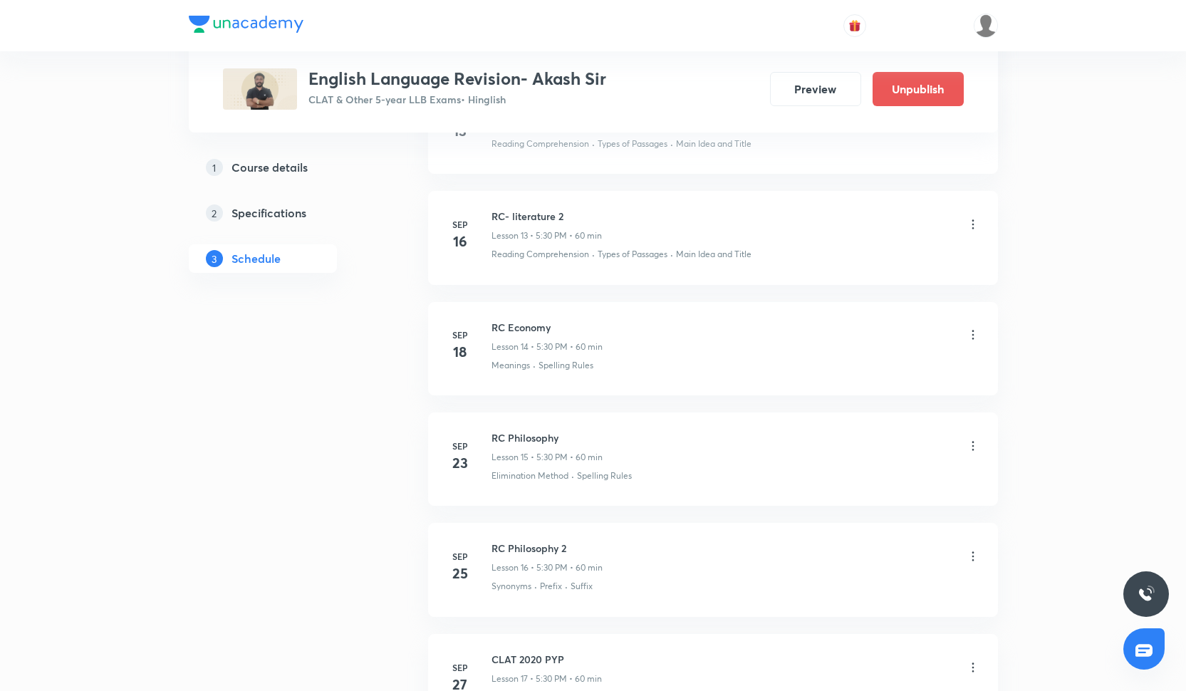
scroll to position [2382, 0]
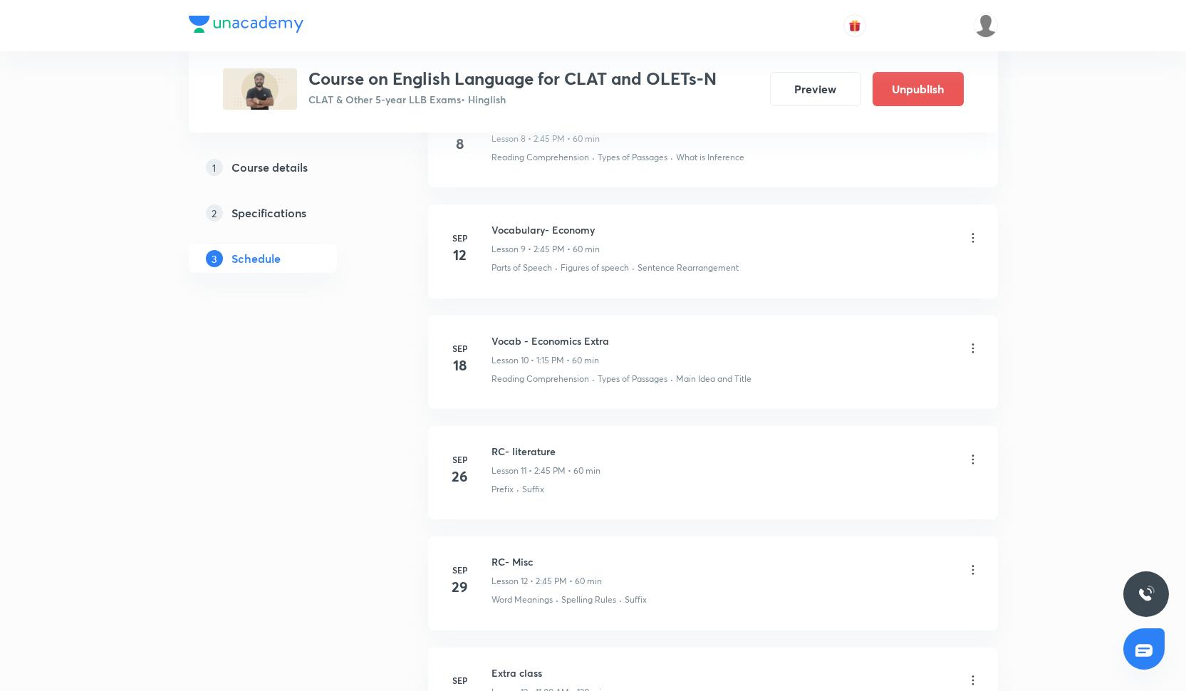
scroll to position [1817, 0]
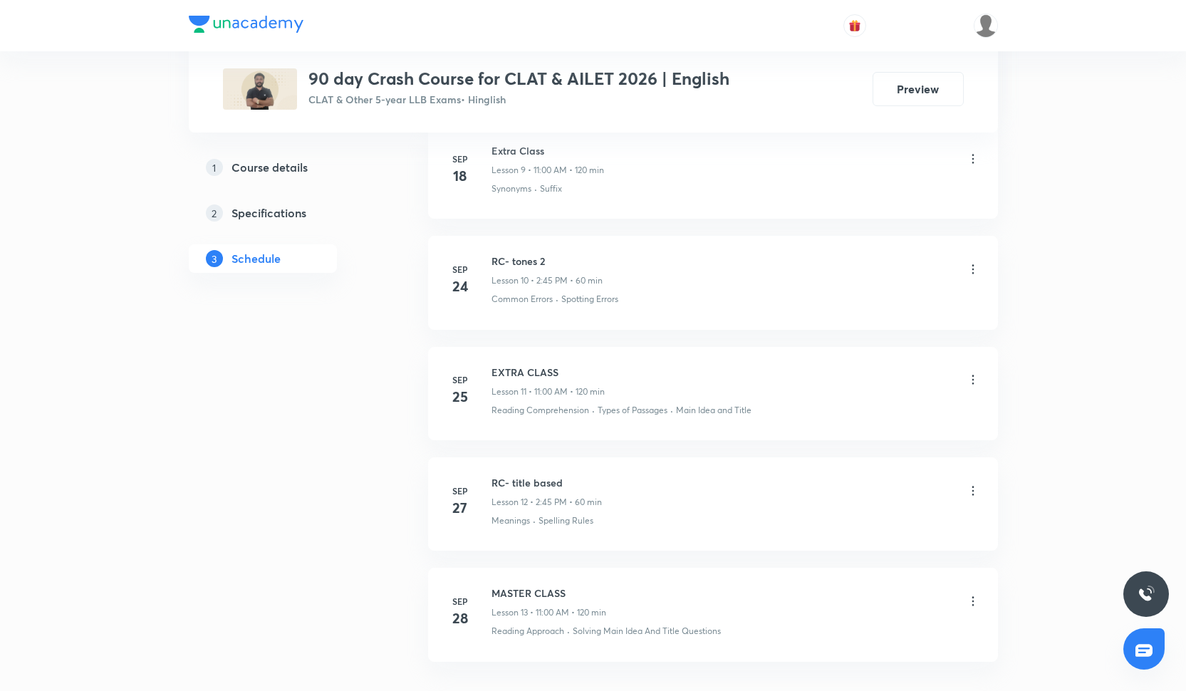
scroll to position [1843, 0]
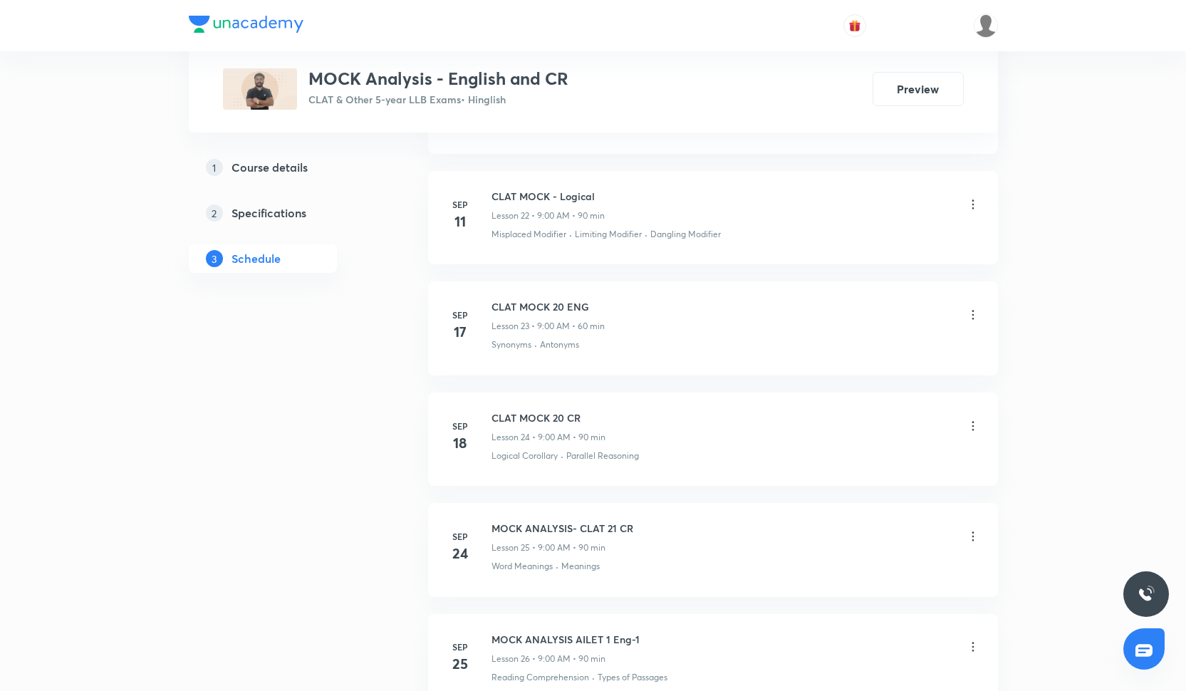
scroll to position [3804, 0]
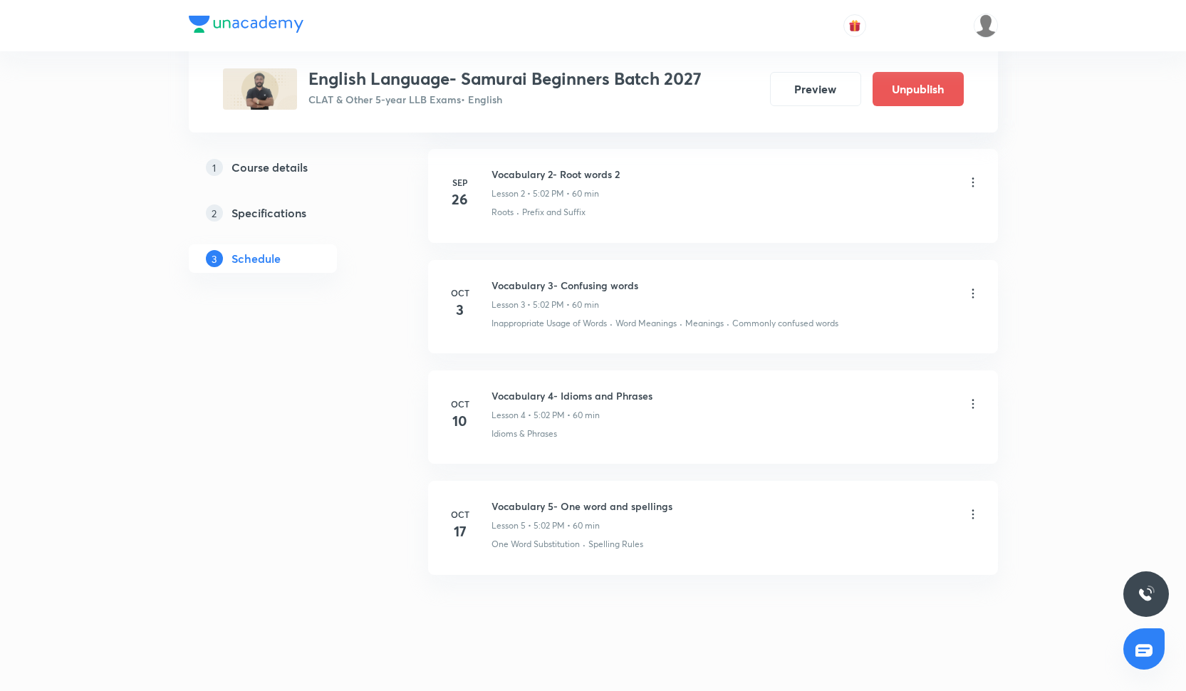
scroll to position [907, 0]
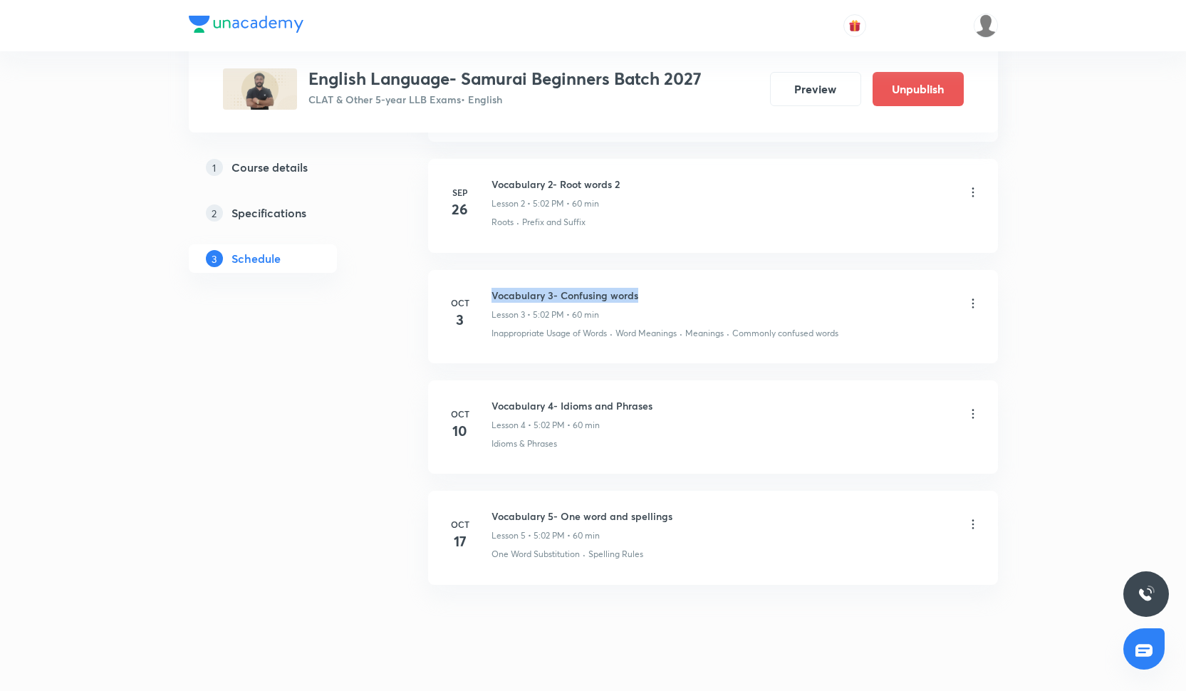
drag, startPoint x: 492, startPoint y: 296, endPoint x: 659, endPoint y: 299, distance: 166.7
click at [659, 299] on div "Vocabulary 3- Confusing words Lesson 3 • 5:02 PM • 60 min" at bounding box center [735, 304] width 489 height 33
copy h6 "Vocabulary 3- Confusing words"
click at [490, 407] on div "Oct 10" at bounding box center [469, 424] width 46 height 34
drag, startPoint x: 492, startPoint y: 405, endPoint x: 652, endPoint y: 403, distance: 160.3
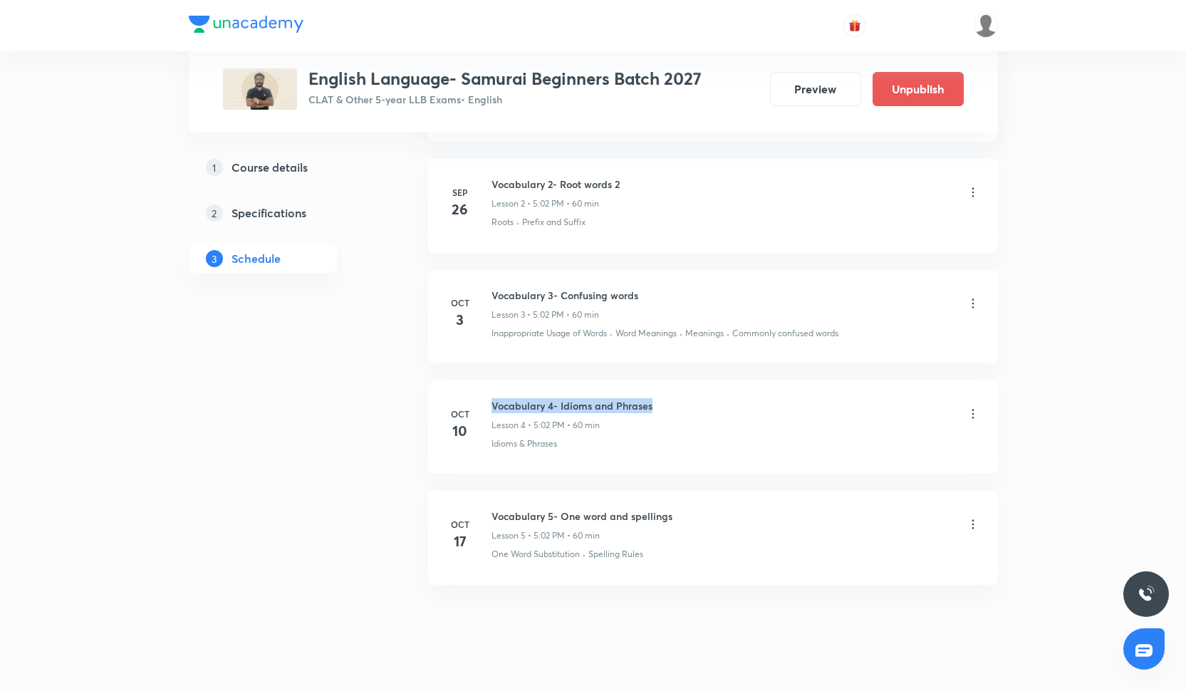
click at [652, 403] on div "Vocabulary 4- Idioms and Phrases Lesson 4 • 5:02 PM • 60 min" at bounding box center [735, 414] width 489 height 33
copy h6 "Vocabulary 4- Idioms and Phrases"
drag, startPoint x: 492, startPoint y: 514, endPoint x: 677, endPoint y: 518, distance: 184.5
click at [677, 518] on div "Vocabulary 5- One word and spellings Lesson 5 • 5:02 PM • 60 min" at bounding box center [735, 525] width 489 height 33
copy h6 "Vocabulary 5- One word and spellings"
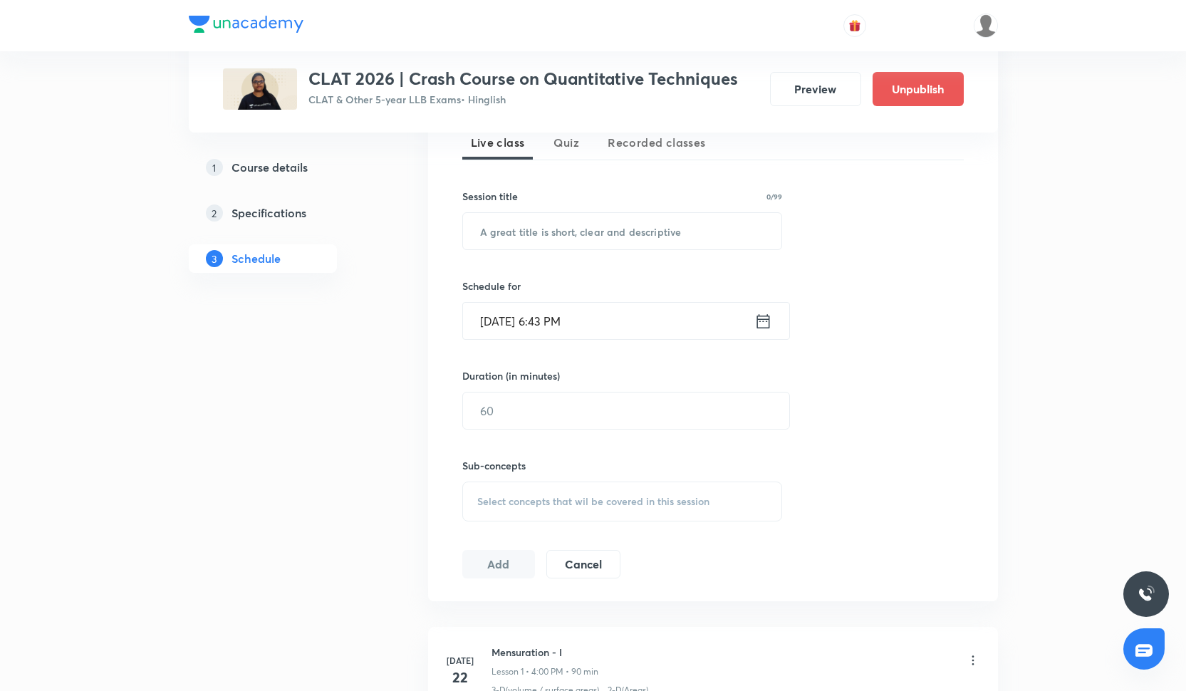
scroll to position [331, 0]
click at [501, 238] on input "text" at bounding box center [622, 230] width 319 height 36
paste input "DCS & Practice Session"
type input "DCS & Practice Session"
click at [525, 327] on input "[DATE] 6:43 PM" at bounding box center [608, 319] width 291 height 36
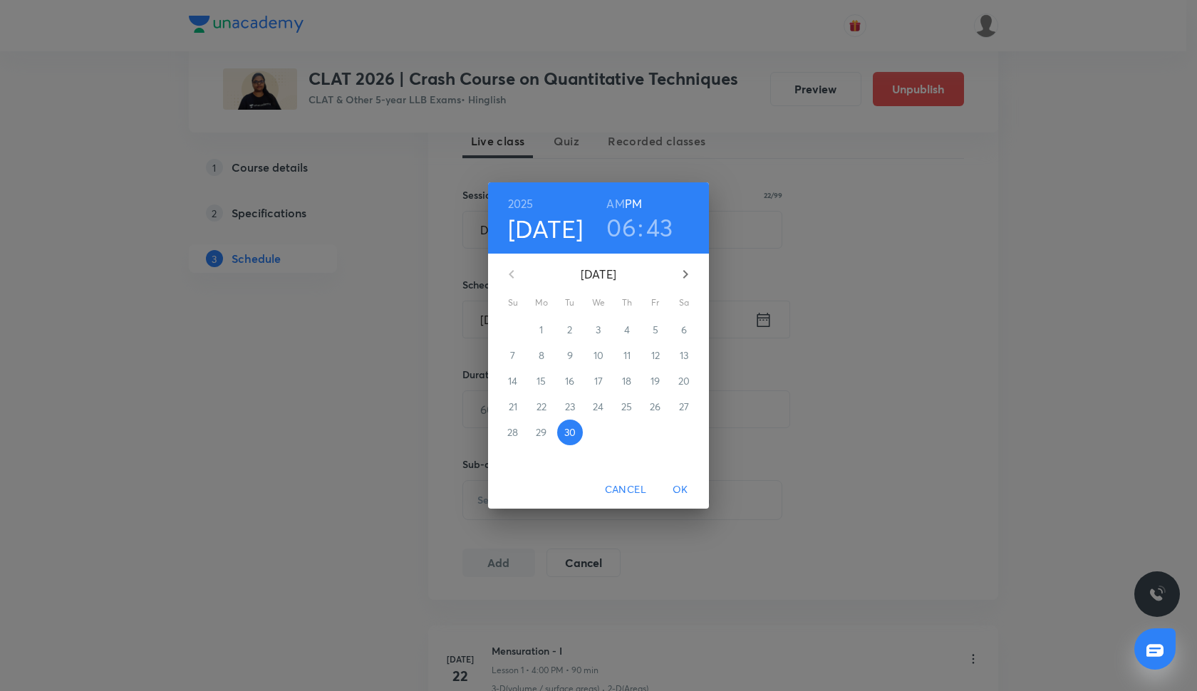
click at [684, 279] on icon "button" at bounding box center [685, 274] width 17 height 17
click at [624, 330] on p "2" at bounding box center [626, 330] width 5 height 14
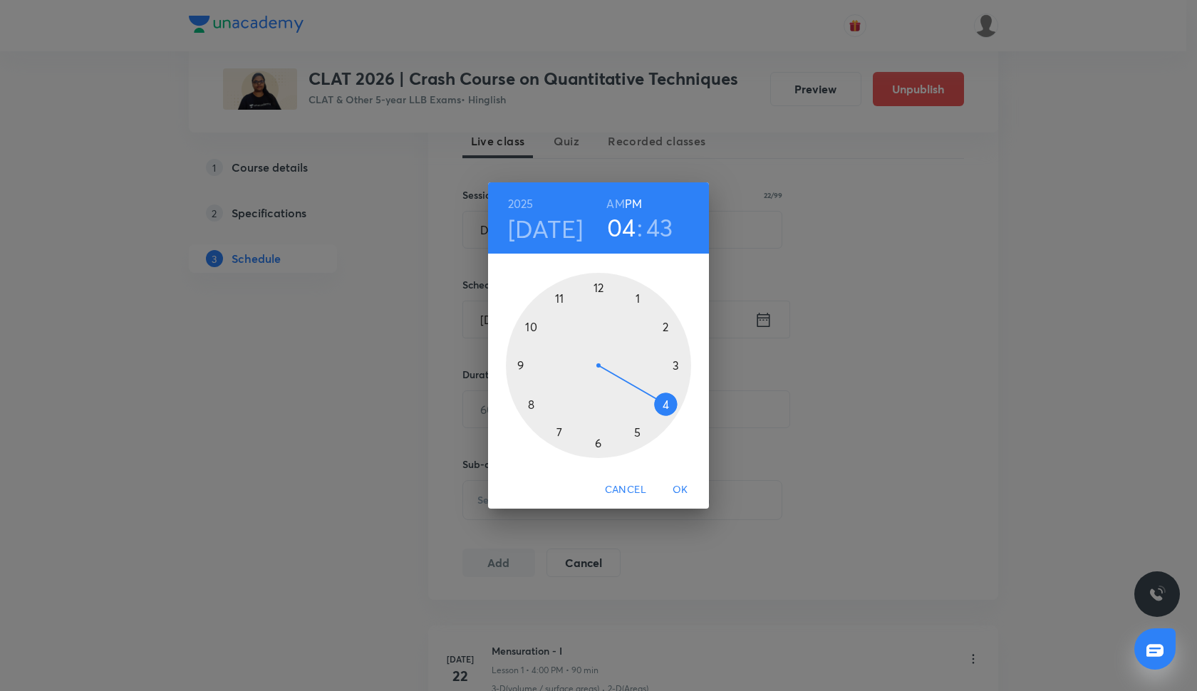
drag, startPoint x: 599, startPoint y: 437, endPoint x: 664, endPoint y: 415, distance: 68.3
click at [664, 415] on div at bounding box center [598, 365] width 185 height 185
click at [595, 288] on div at bounding box center [598, 365] width 185 height 185
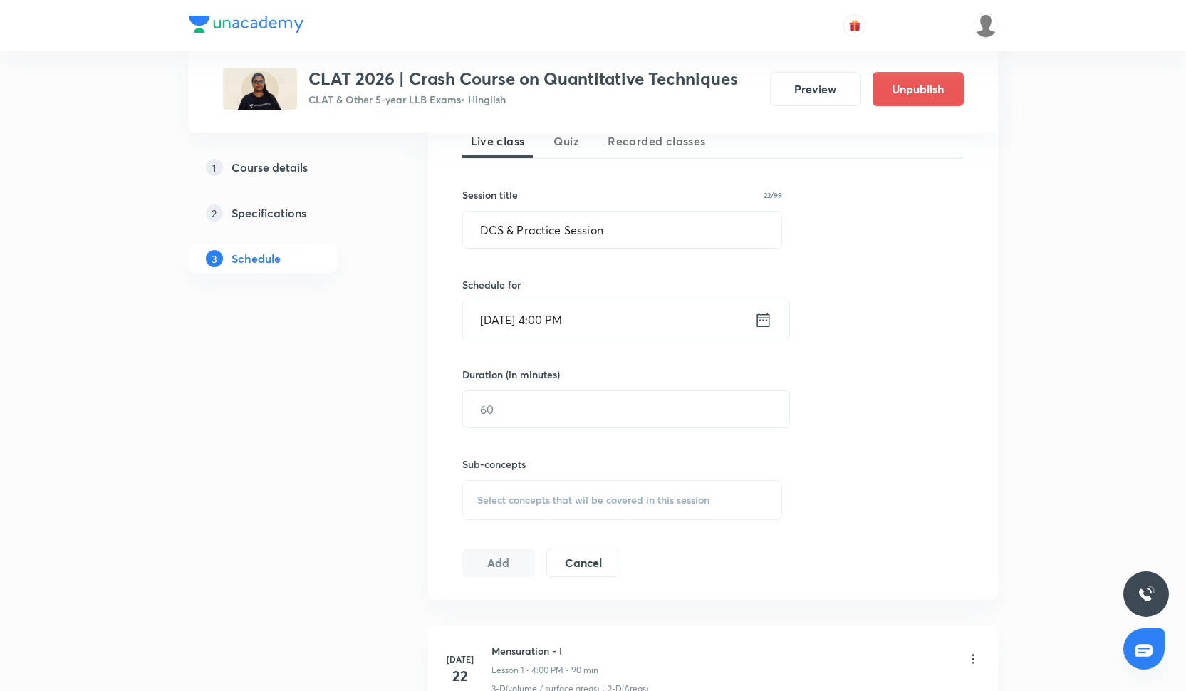
click at [541, 428] on div "Sub-concepts Select concepts that wil be covered in this session" at bounding box center [622, 474] width 321 height 92
click at [709, 1] on div at bounding box center [593, 25] width 809 height 51
click at [519, 407] on input "text" at bounding box center [626, 409] width 326 height 36
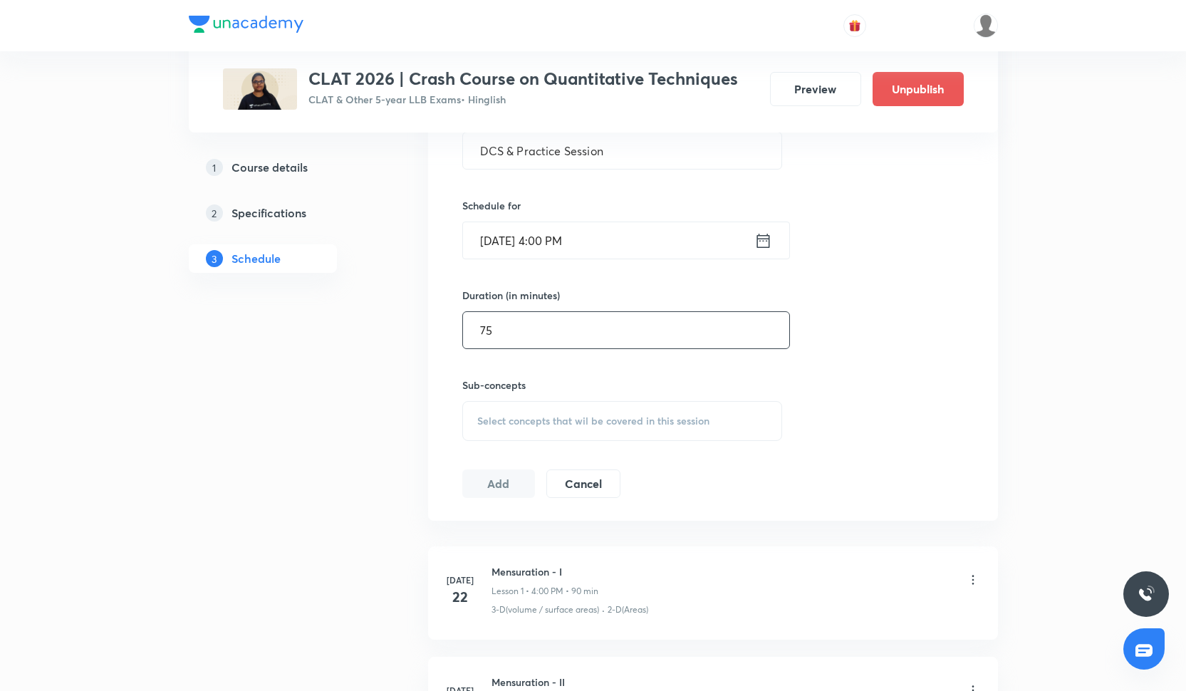
scroll to position [420, 0]
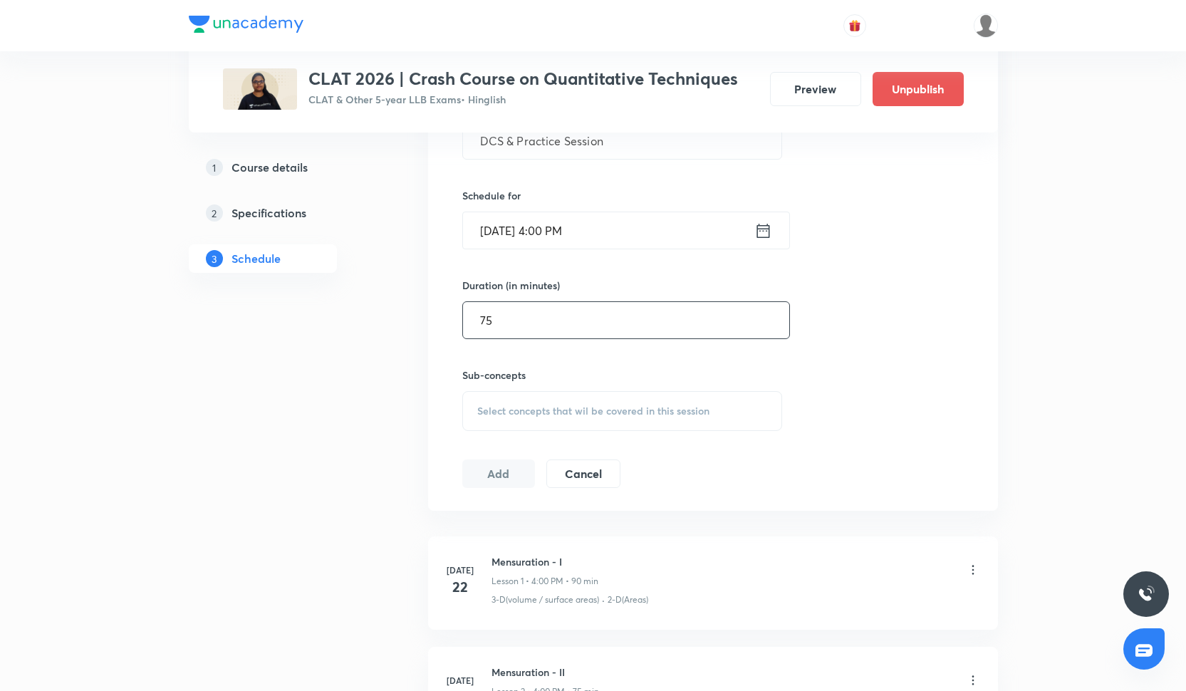
type input "75"
click at [516, 410] on span "Select concepts that wil be covered in this session" at bounding box center [593, 410] width 232 height 11
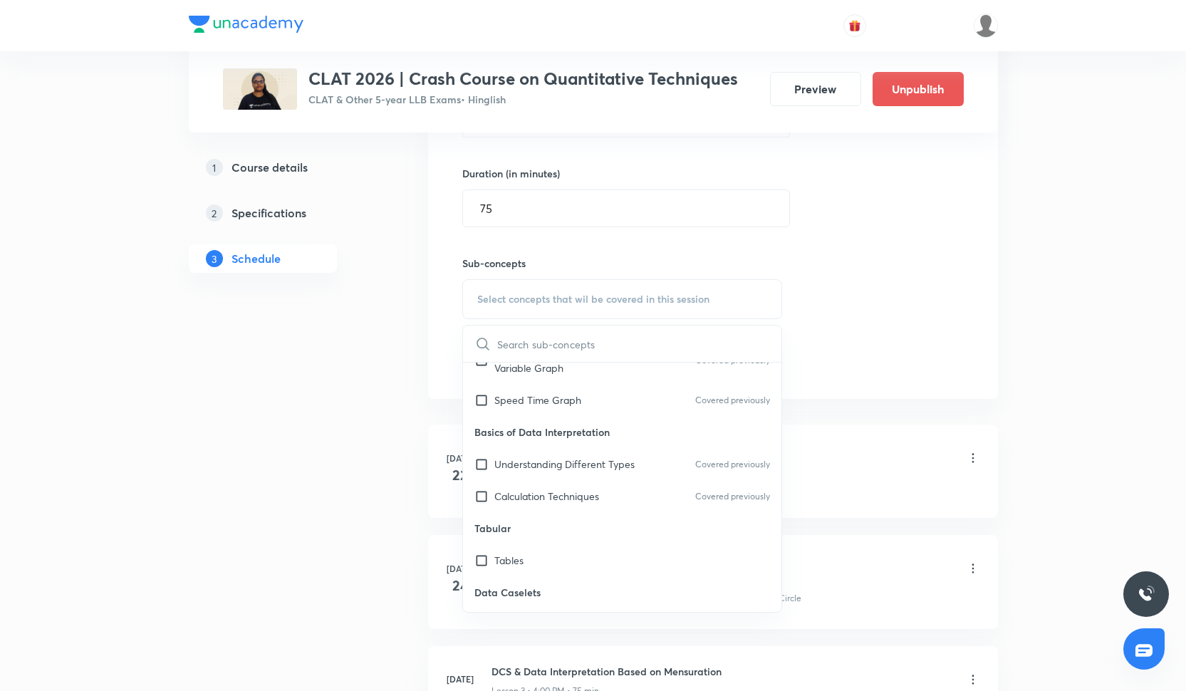
scroll to position [430, 0]
click at [603, 487] on div "Calculation Techniques Covered previously" at bounding box center [622, 492] width 319 height 32
checkbox input "true"
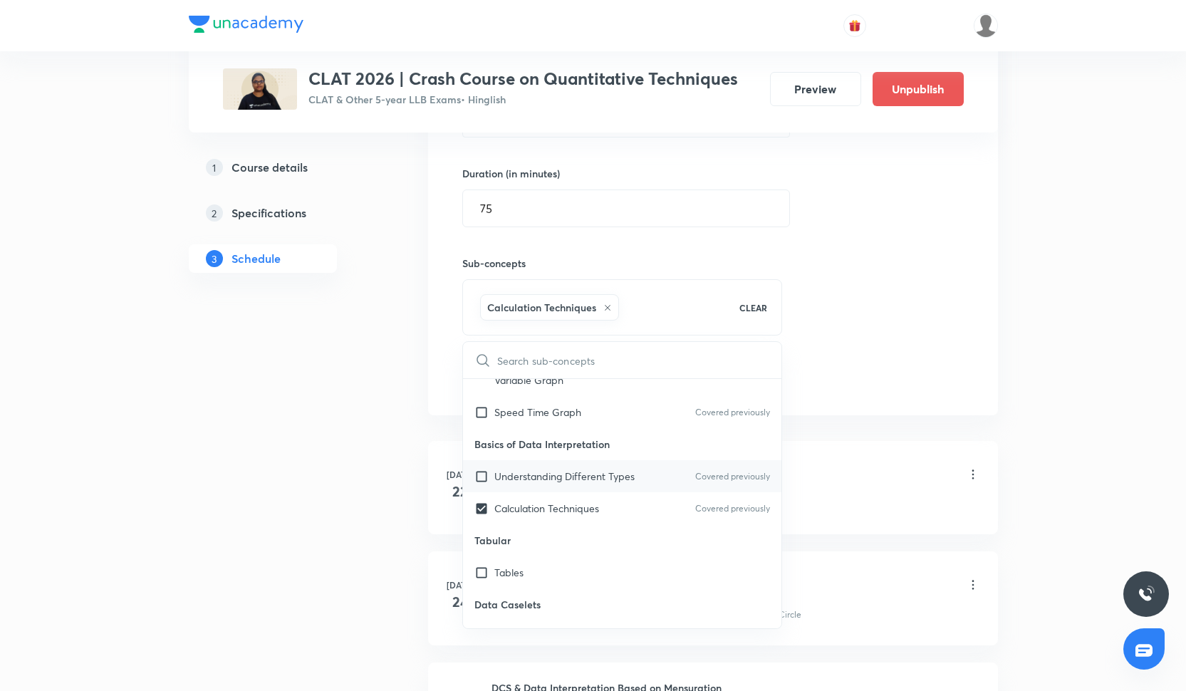
click at [603, 478] on p "Understanding Different Types" at bounding box center [564, 476] width 140 height 15
checkbox input "true"
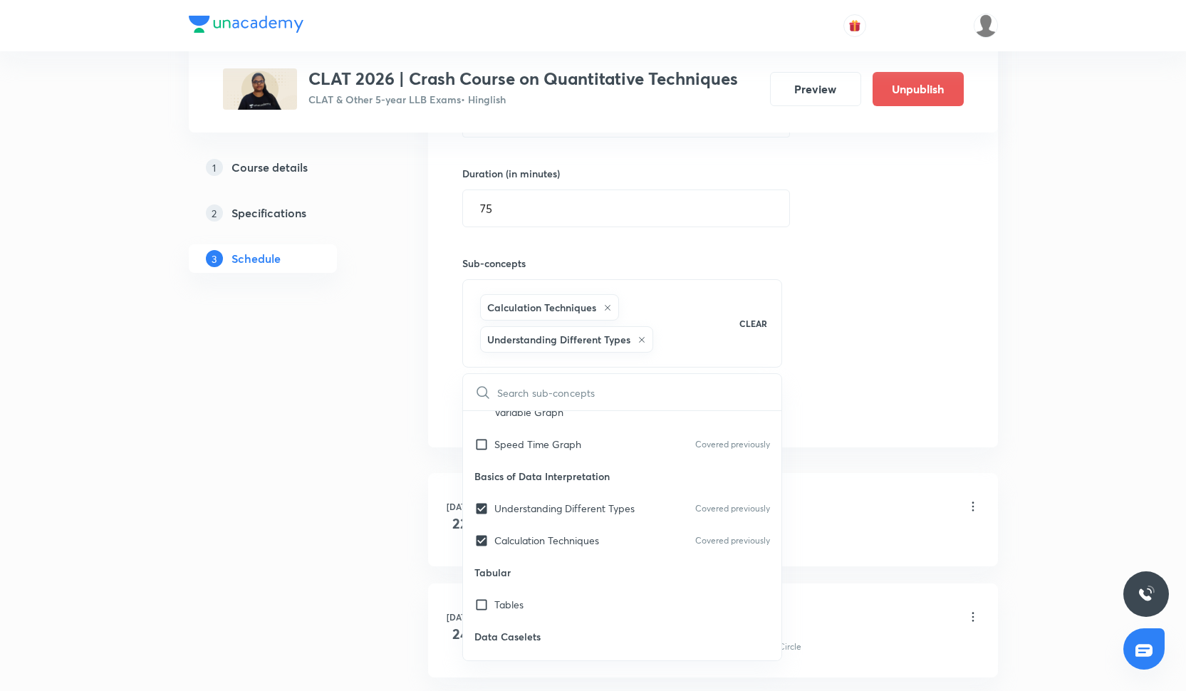
click at [848, 382] on div "Session 22 Live class Quiz Recorded classes Session title 22/99 DCS & Practice …" at bounding box center [712, 157] width 501 height 534
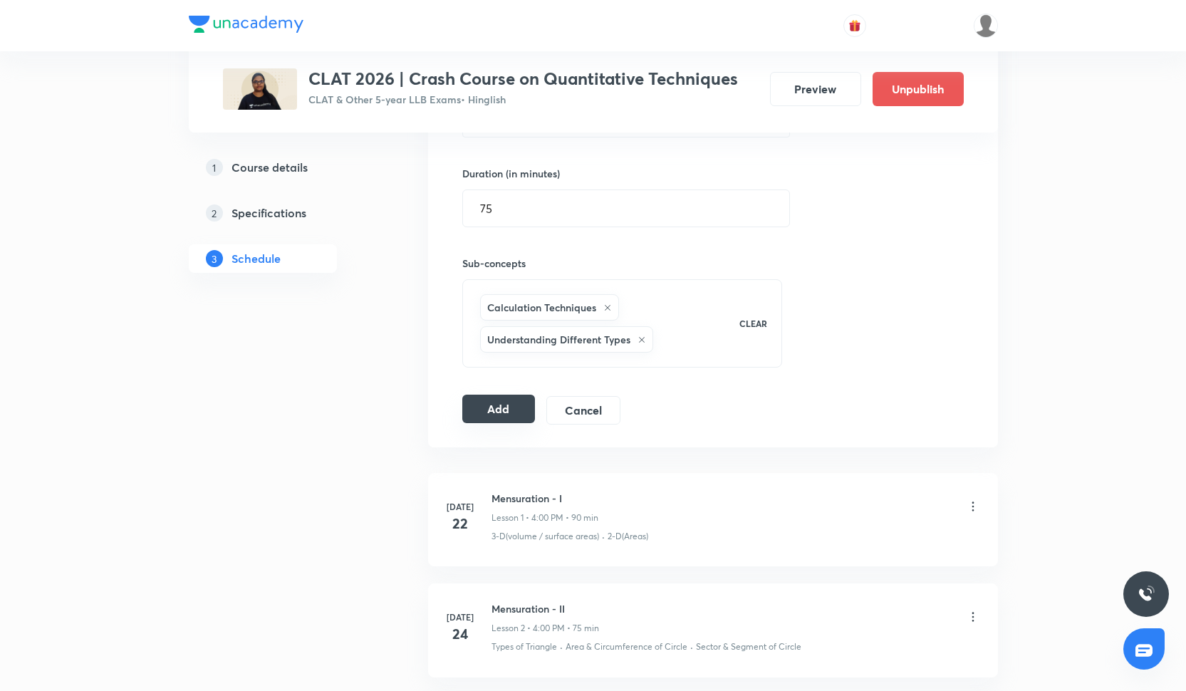
click at [505, 407] on button "Add" at bounding box center [498, 409] width 73 height 28
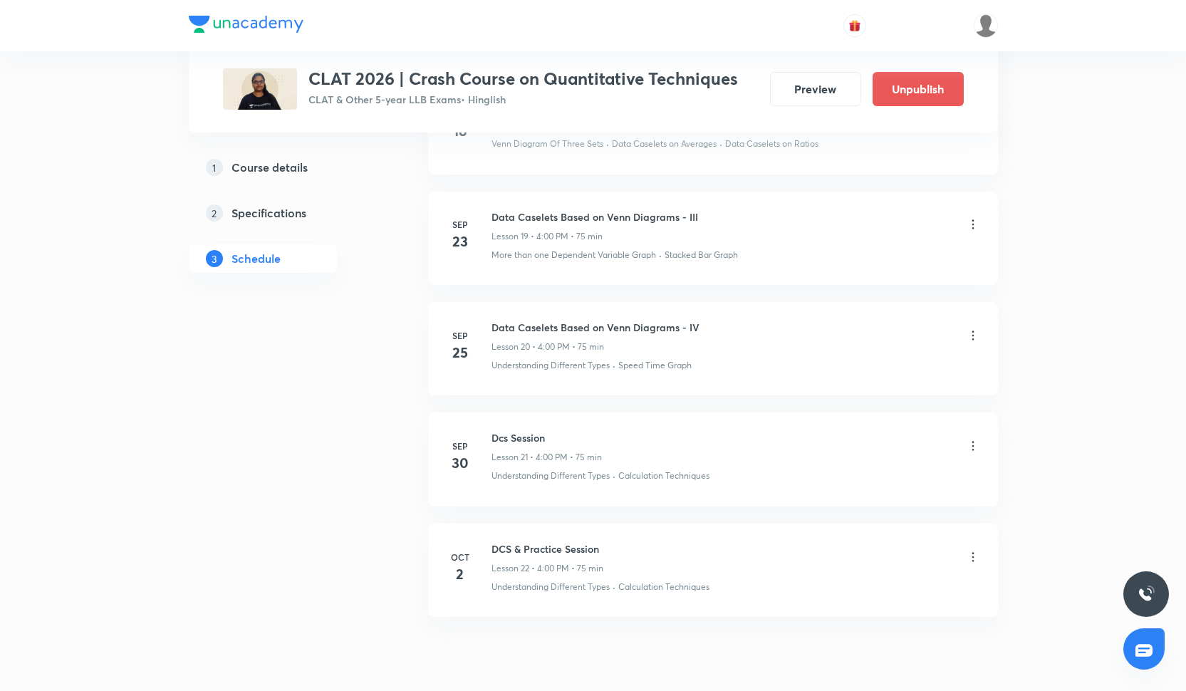
scroll to position [2811, 0]
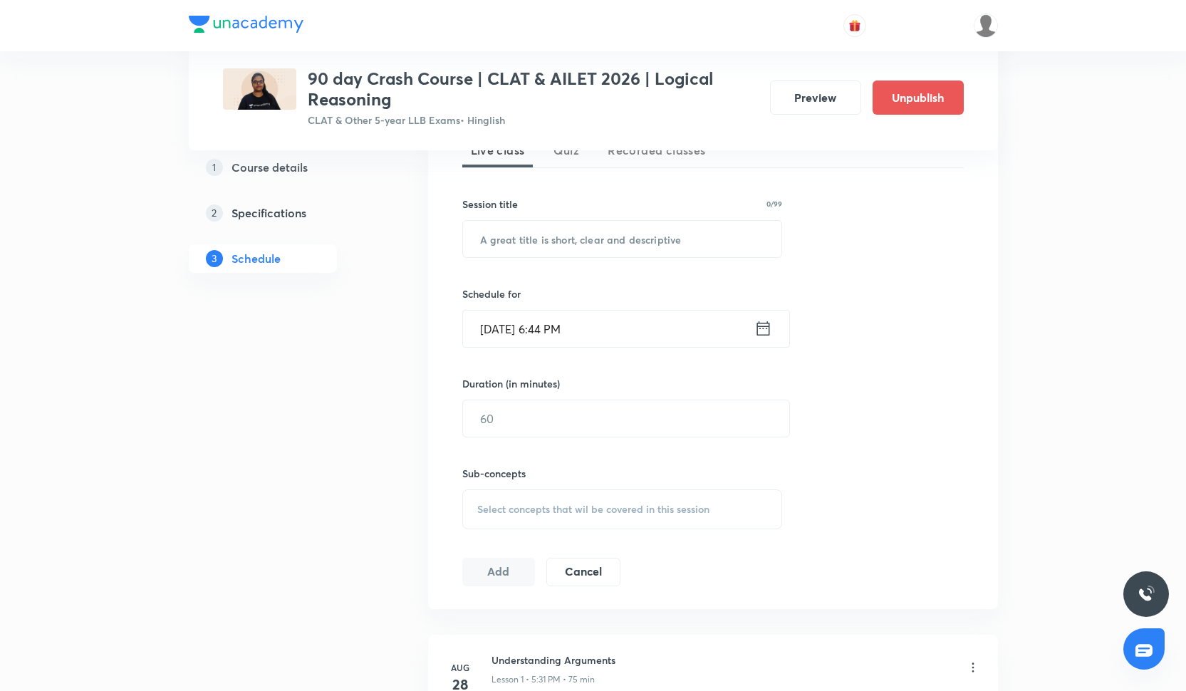
scroll to position [337, 0]
click at [581, 232] on input "text" at bounding box center [622, 241] width 319 height 36
paste input "Parallel Reasoning - II"
type input "Parallel Reasoning - II"
click at [691, 19] on div at bounding box center [593, 25] width 809 height 51
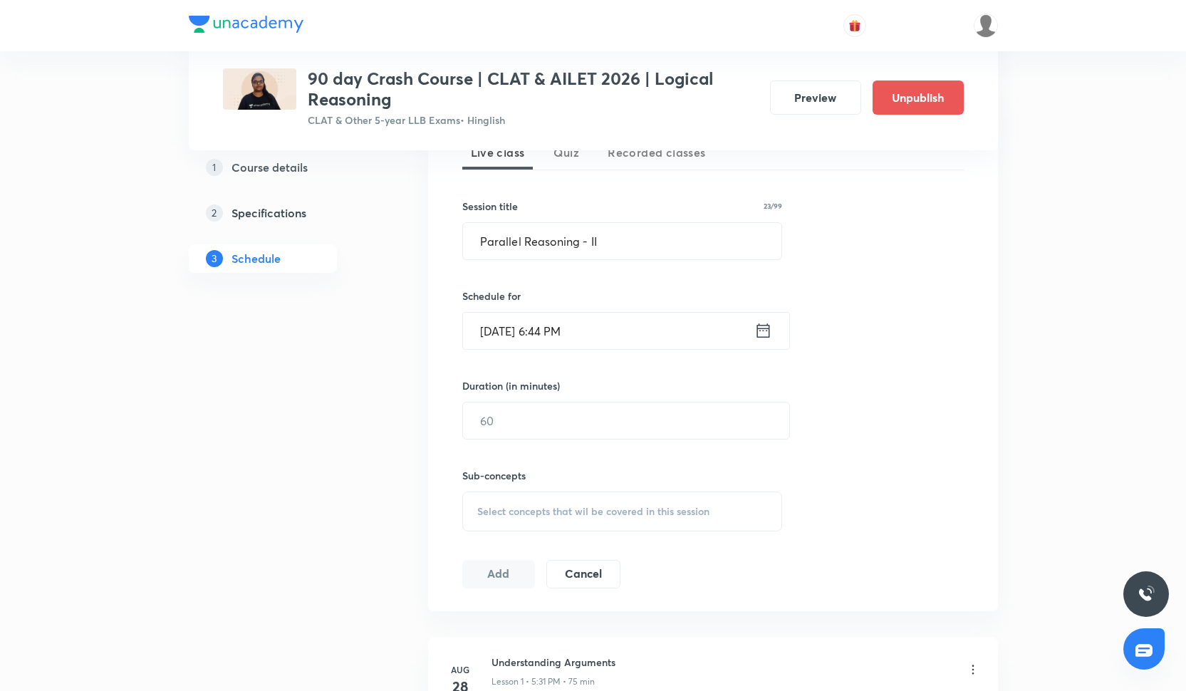
click at [560, 338] on input "[DATE] 6:44 PM" at bounding box center [608, 331] width 291 height 36
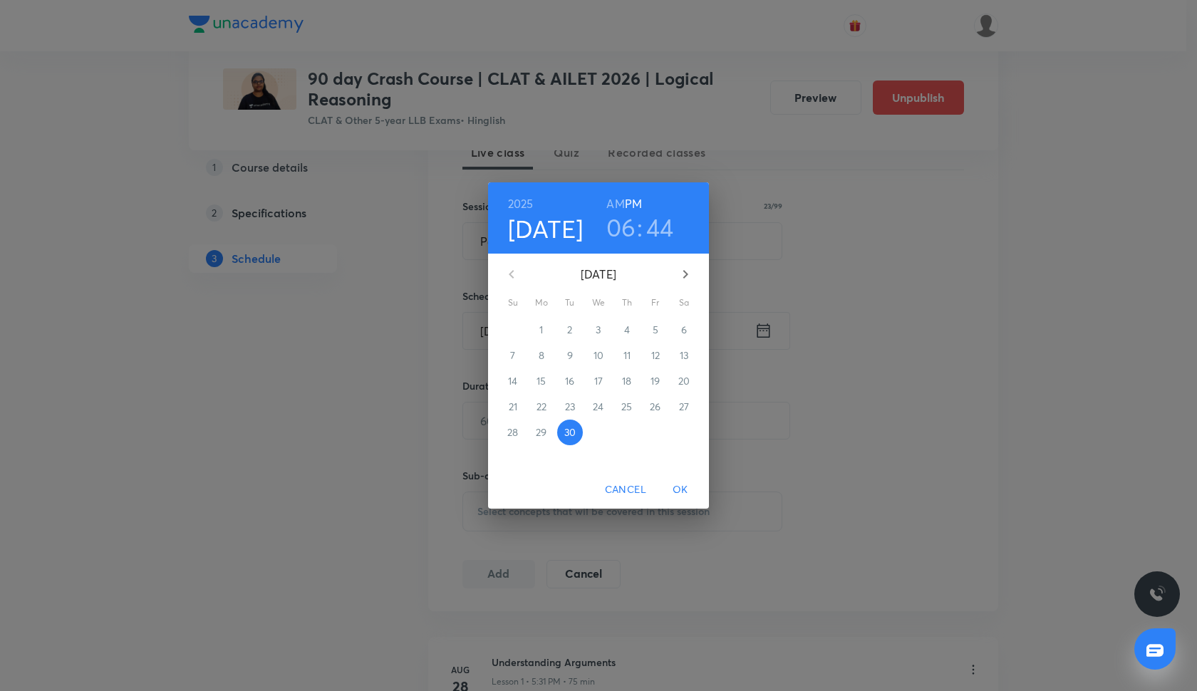
click at [689, 268] on icon "button" at bounding box center [685, 274] width 17 height 17
click at [690, 271] on icon "button" at bounding box center [685, 274] width 17 height 17
click at [514, 274] on icon "button" at bounding box center [511, 274] width 17 height 17
click at [626, 327] on p "2" at bounding box center [626, 330] width 5 height 14
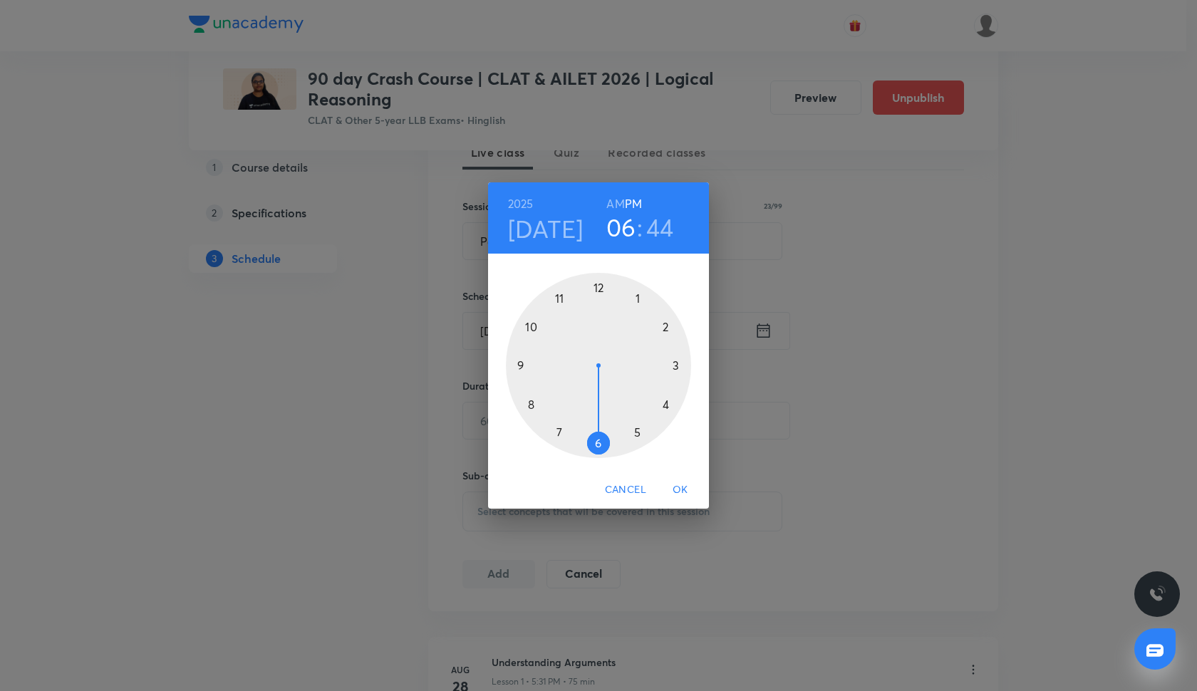
click at [636, 435] on div at bounding box center [598, 365] width 185 height 185
click at [587, 444] on div at bounding box center [598, 365] width 185 height 185
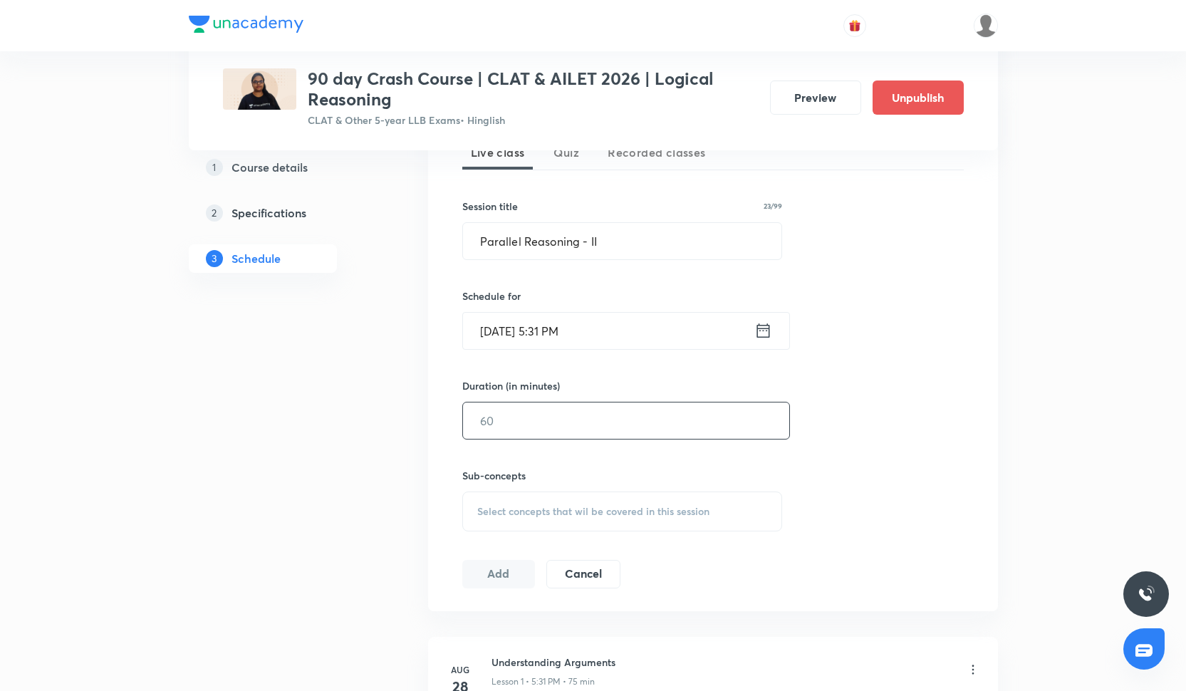
click at [526, 425] on input "text" at bounding box center [626, 420] width 326 height 36
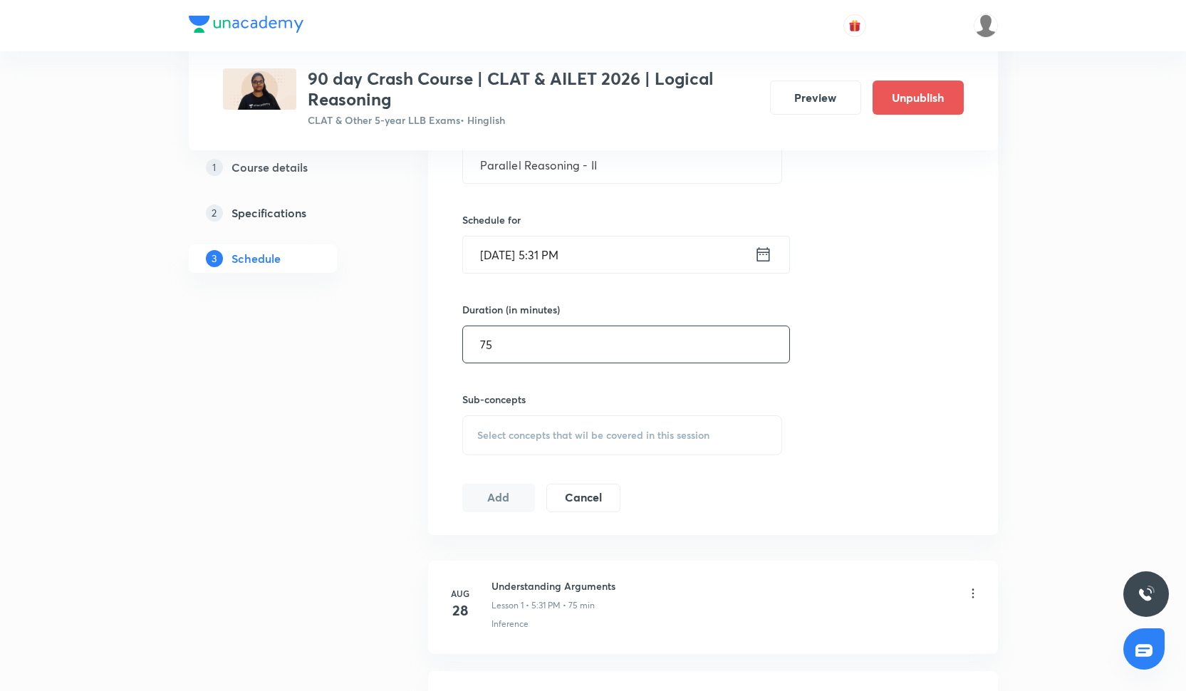
scroll to position [427, 0]
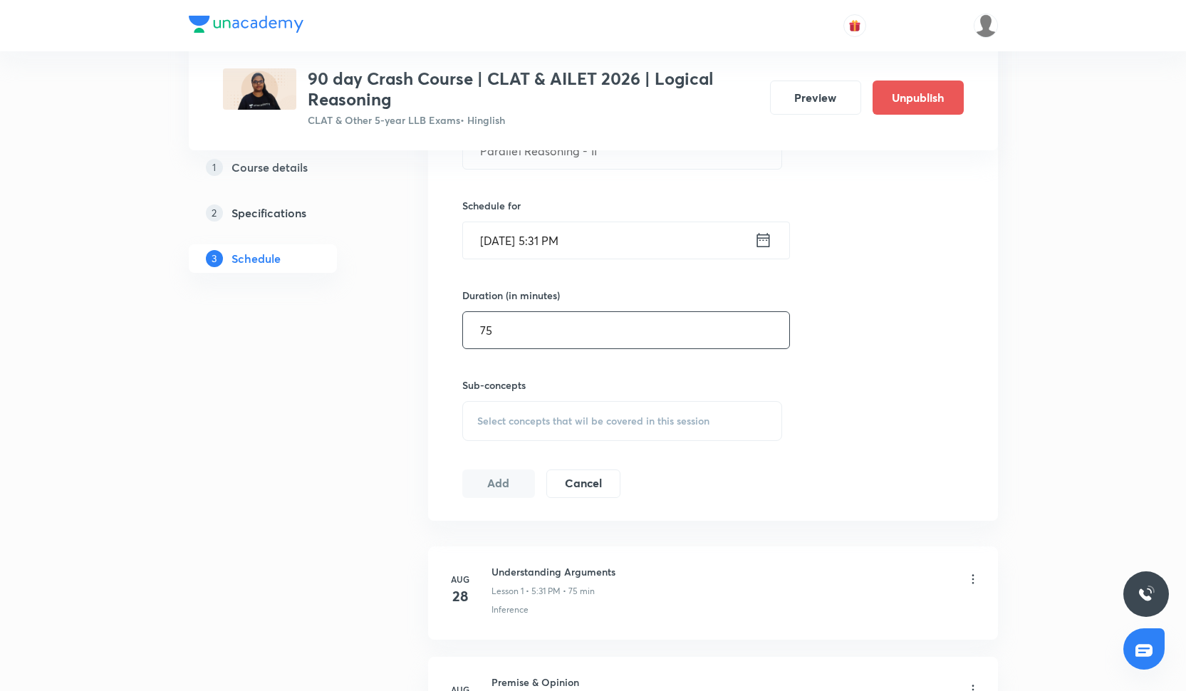
type input "75"
click at [558, 412] on div "Select concepts that wil be covered in this session" at bounding box center [622, 421] width 321 height 40
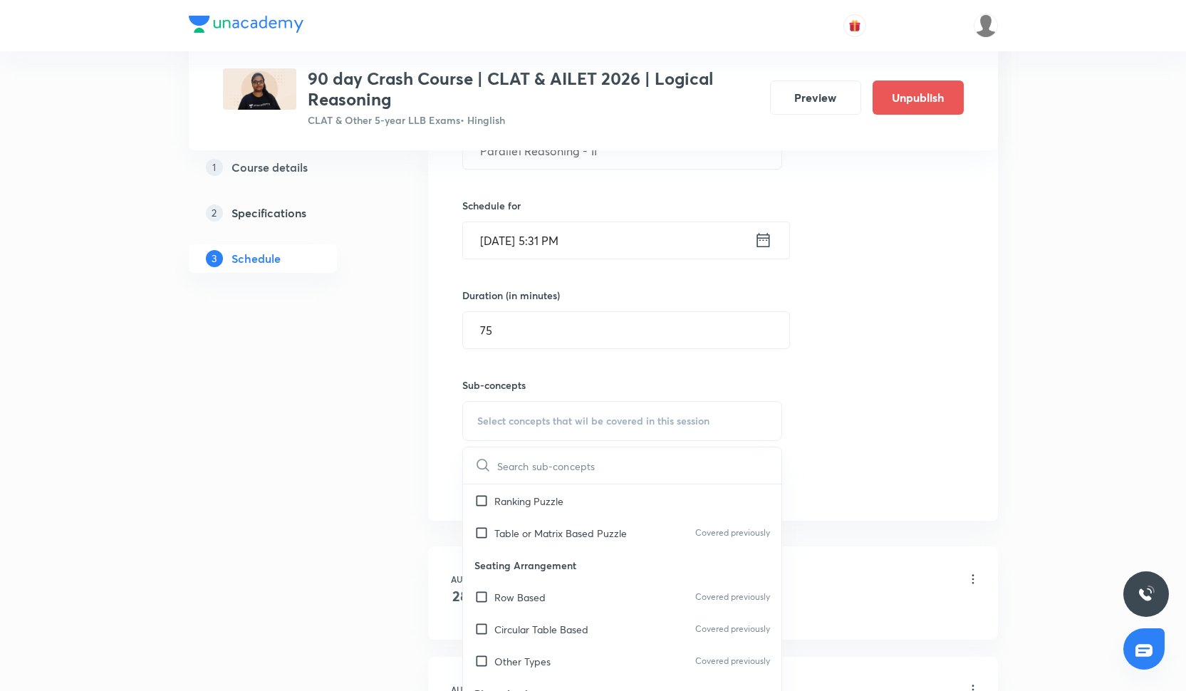
scroll to position [1417, 0]
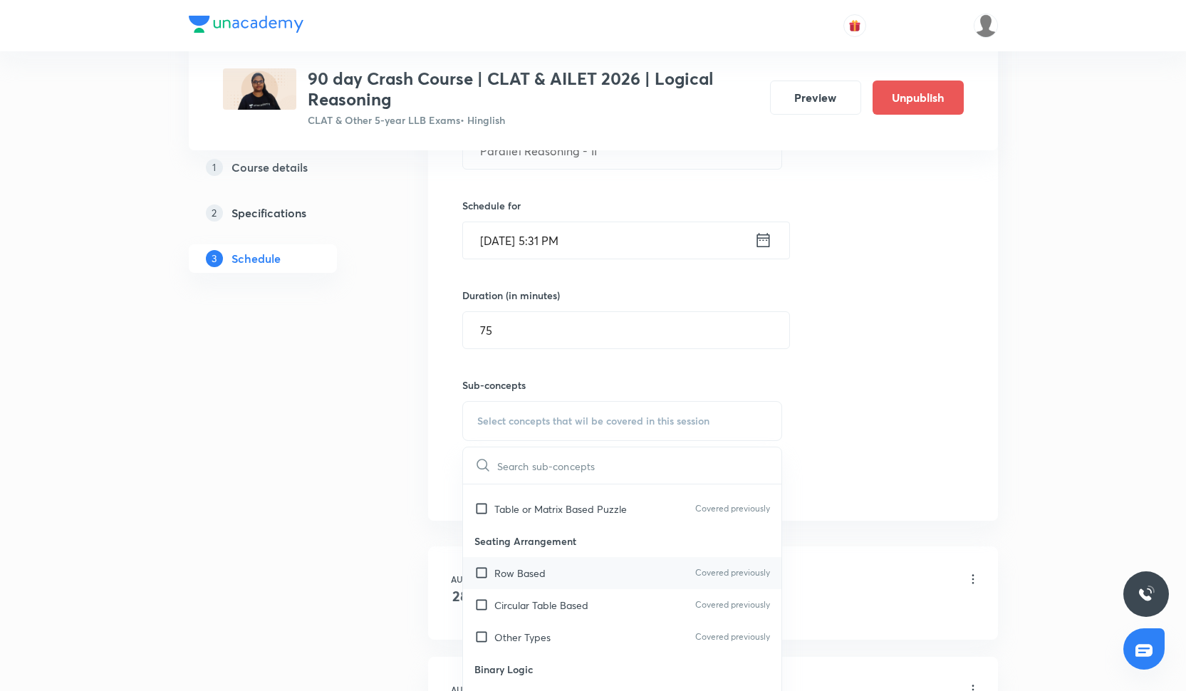
click at [592, 567] on div "Row Based Covered previously" at bounding box center [622, 573] width 319 height 32
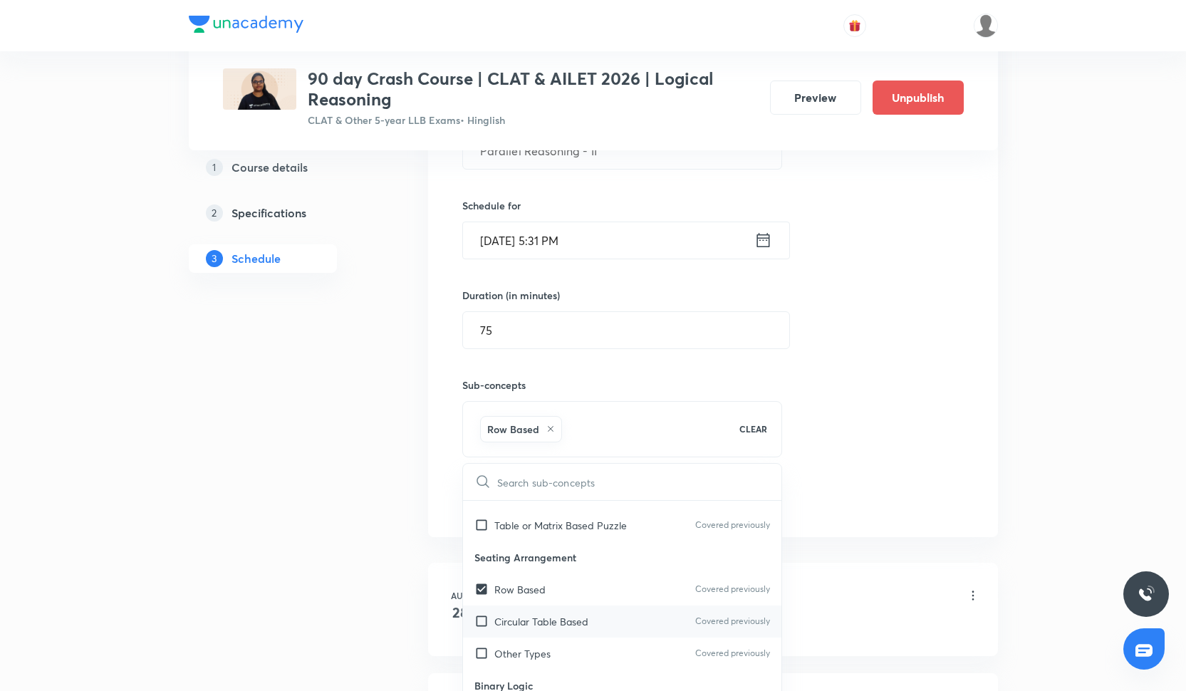
click at [603, 621] on div "Circular Table Based Covered previously" at bounding box center [622, 621] width 319 height 32
checkbox input "true"
click at [603, 643] on div "Other Types Covered previously" at bounding box center [622, 654] width 319 height 32
checkbox input "true"
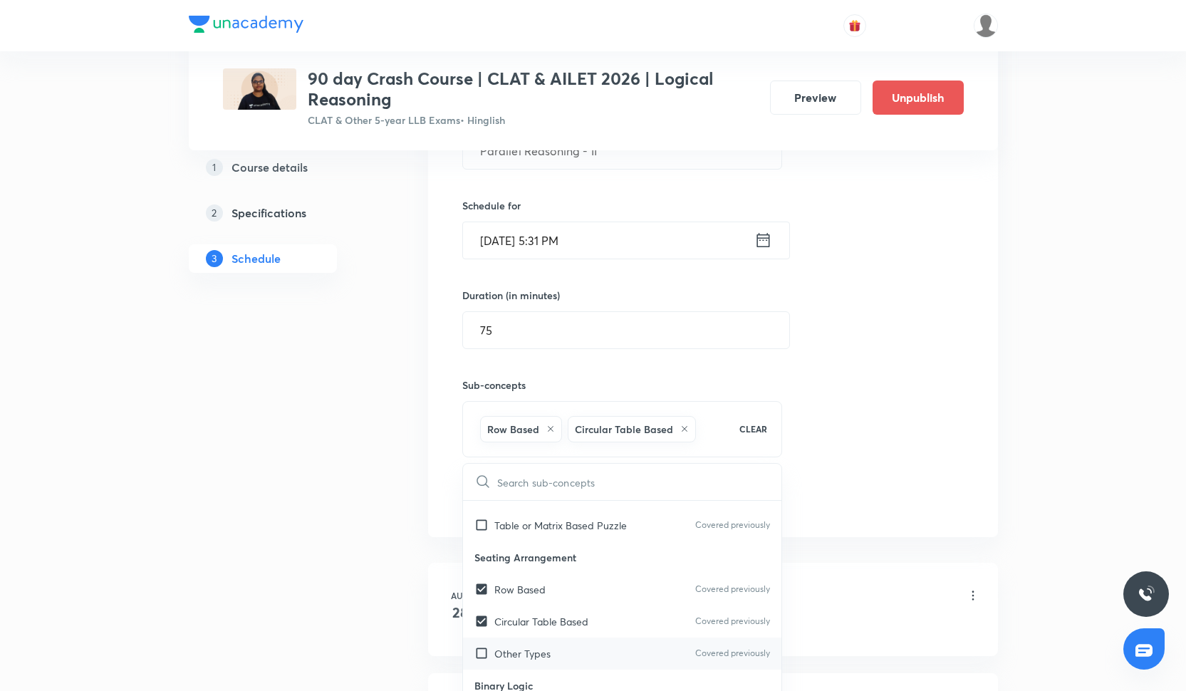
checkbox input "true"
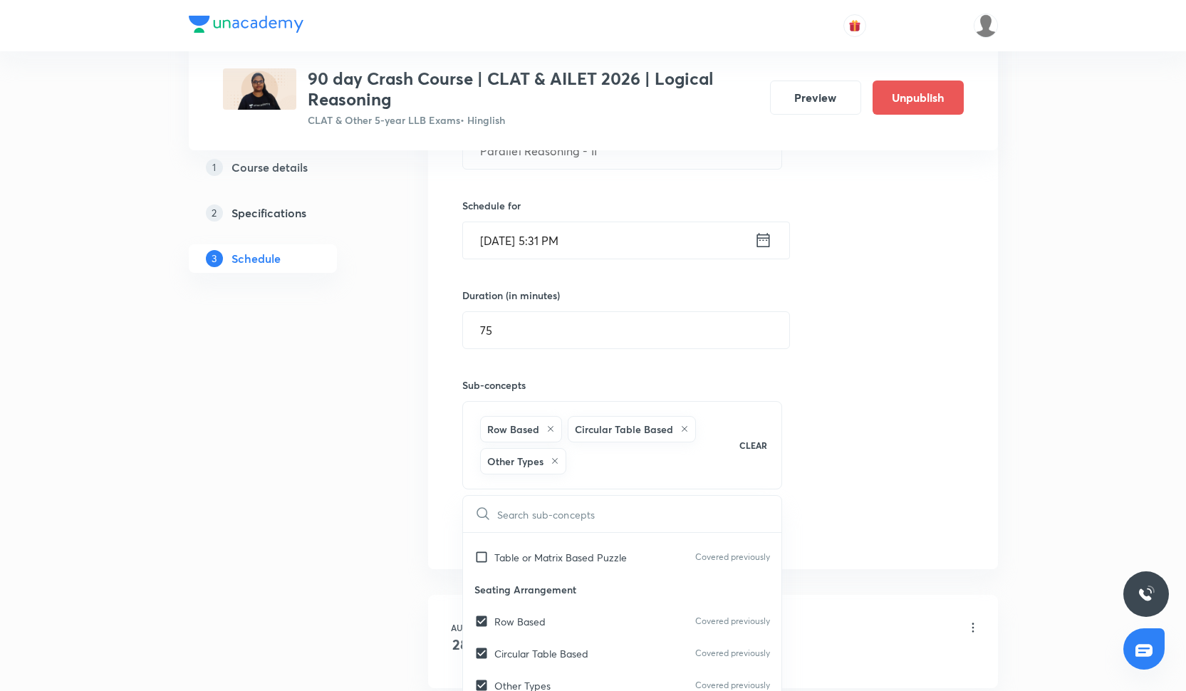
click at [846, 521] on div "Session 18 Live class Quiz Recorded classes Session title 23/99 Parallel Reason…" at bounding box center [712, 279] width 501 height 534
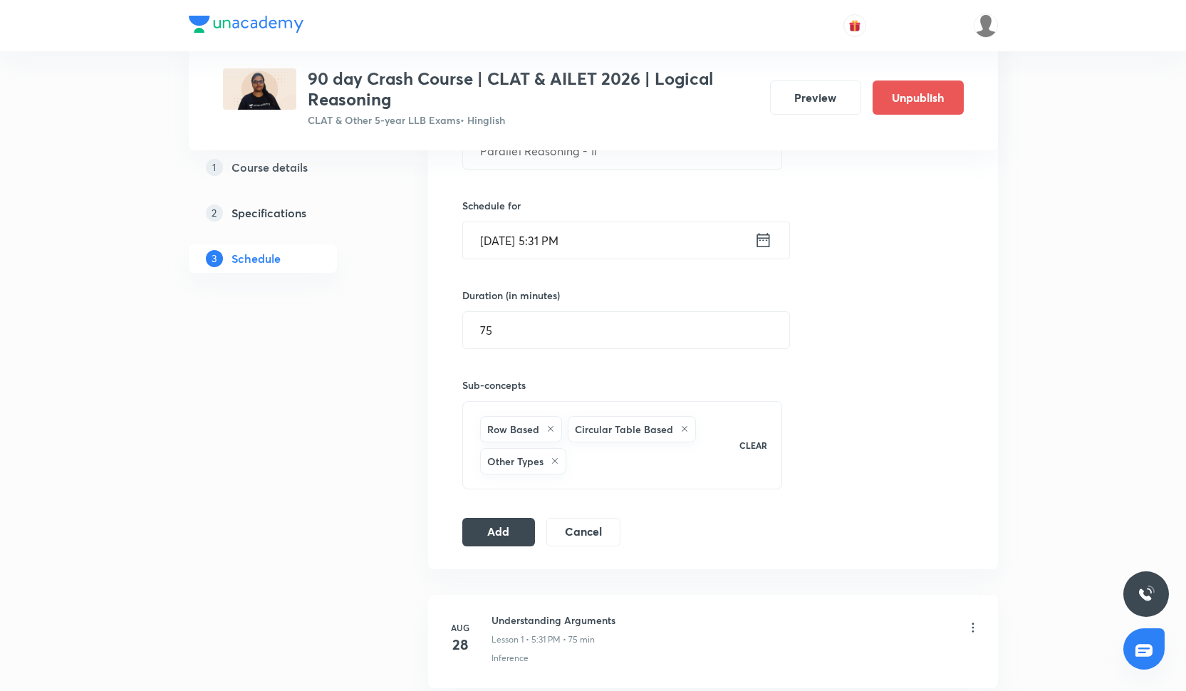
click at [502, 514] on div "Session 18 Live class Quiz Recorded classes Session title 23/99 Parallel Reason…" at bounding box center [712, 279] width 501 height 534
click at [502, 531] on button "Add" at bounding box center [498, 530] width 73 height 28
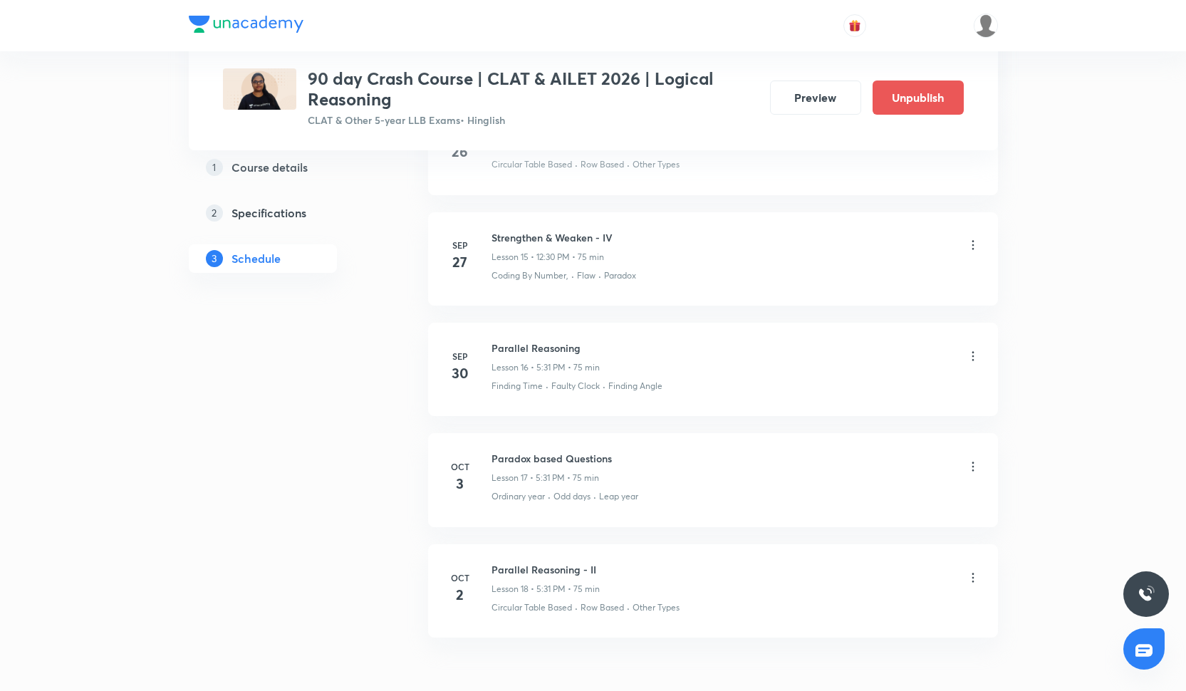
scroll to position [2309, 0]
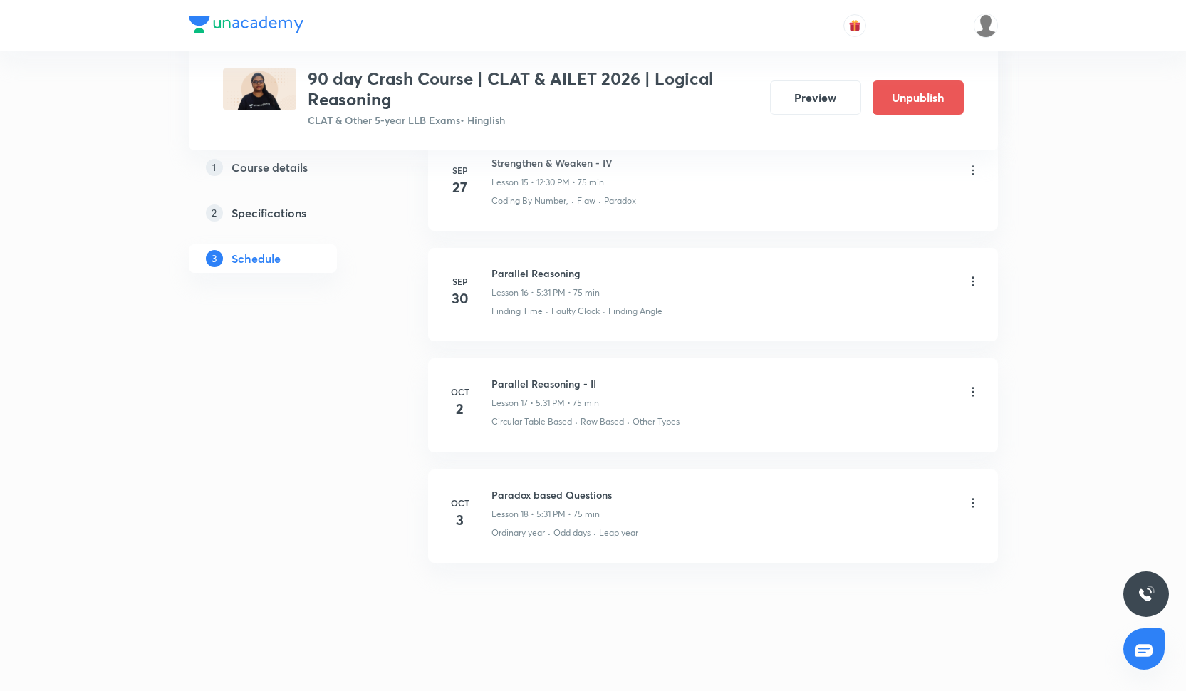
scroll to position [2385, 0]
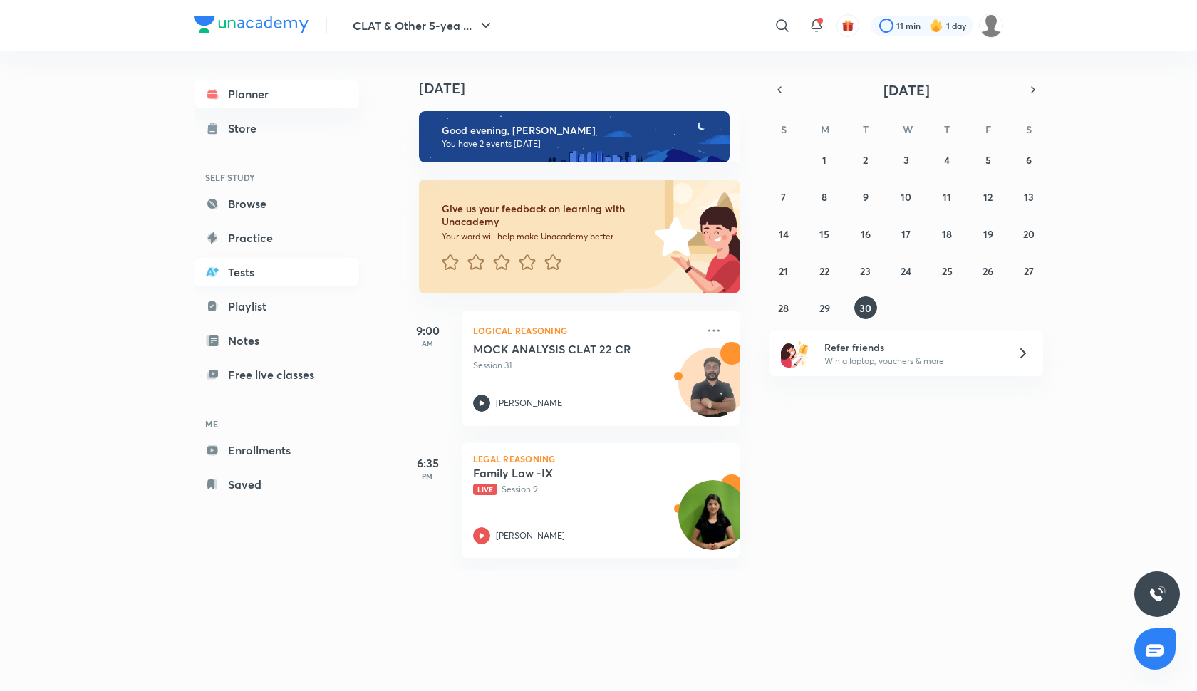
click at [262, 273] on link "Tests" at bounding box center [276, 272] width 165 height 28
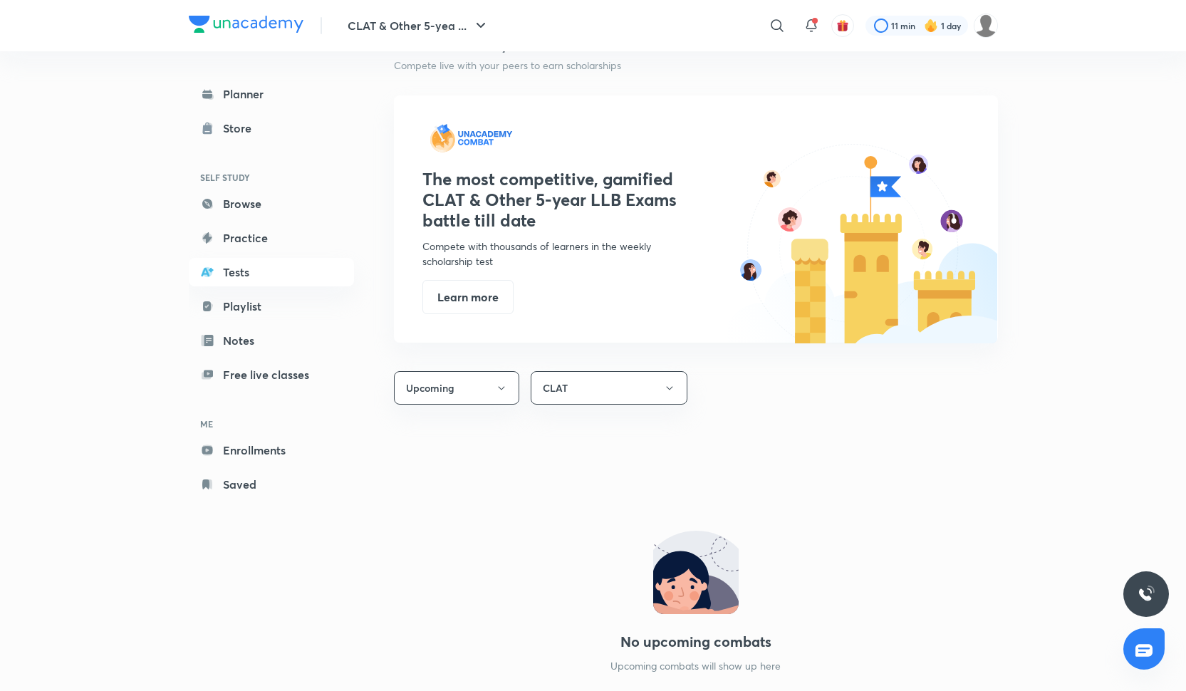
scroll to position [625, 0]
click at [472, 372] on button "Upcoming" at bounding box center [456, 386] width 125 height 33
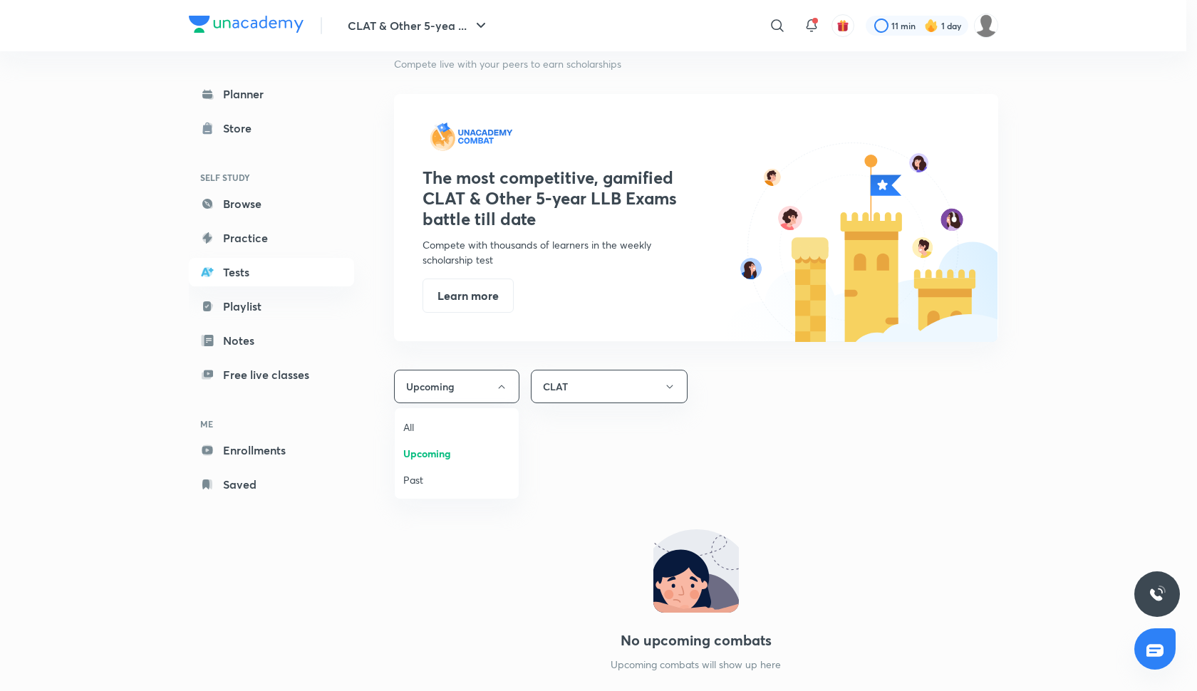
click at [447, 458] on span "Upcoming" at bounding box center [456, 453] width 107 height 15
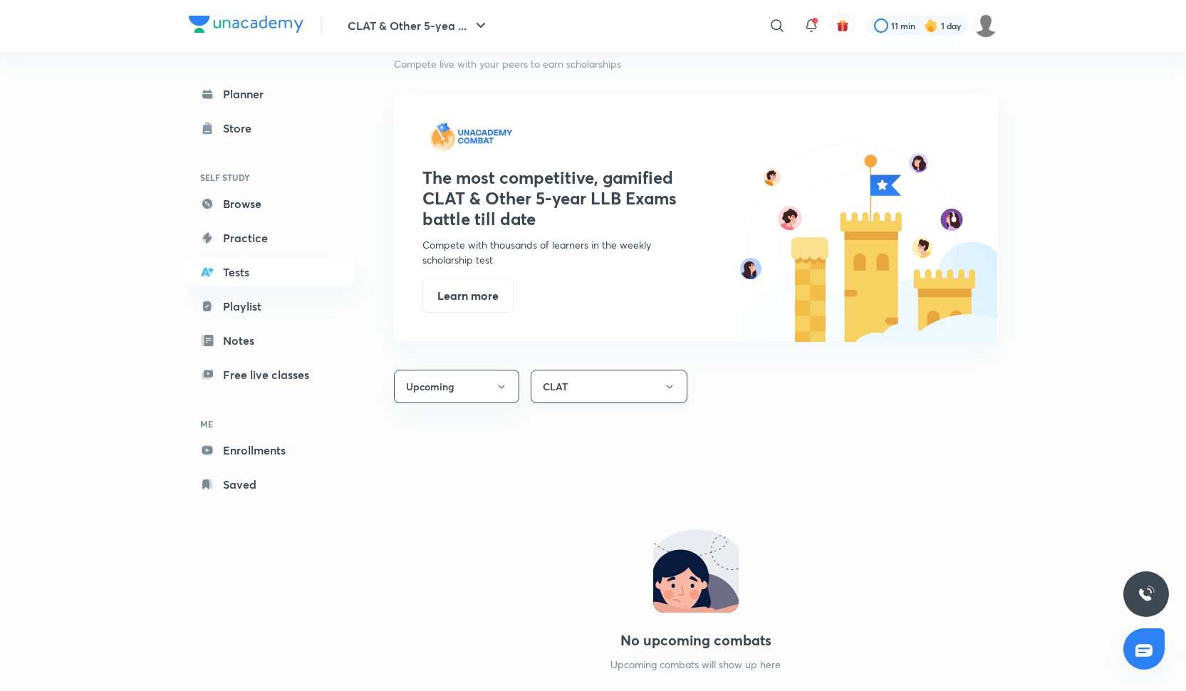
click at [629, 392] on button "CLAT" at bounding box center [609, 386] width 157 height 33
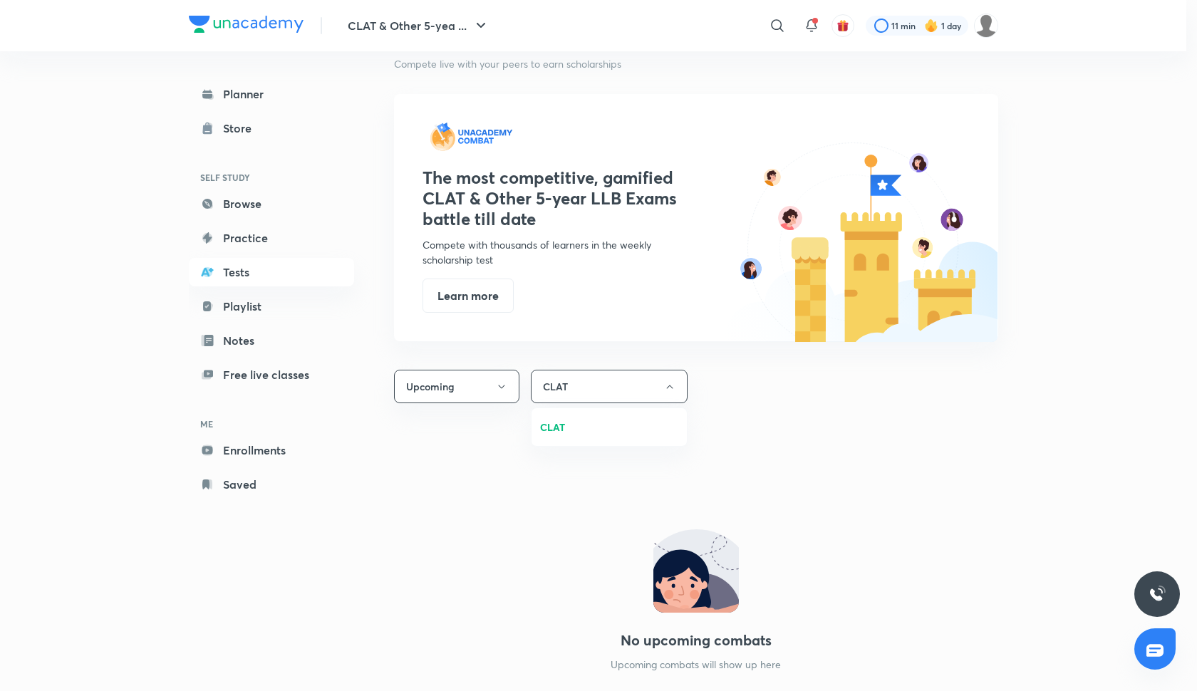
click at [618, 421] on span "CLAT" at bounding box center [609, 427] width 138 height 15
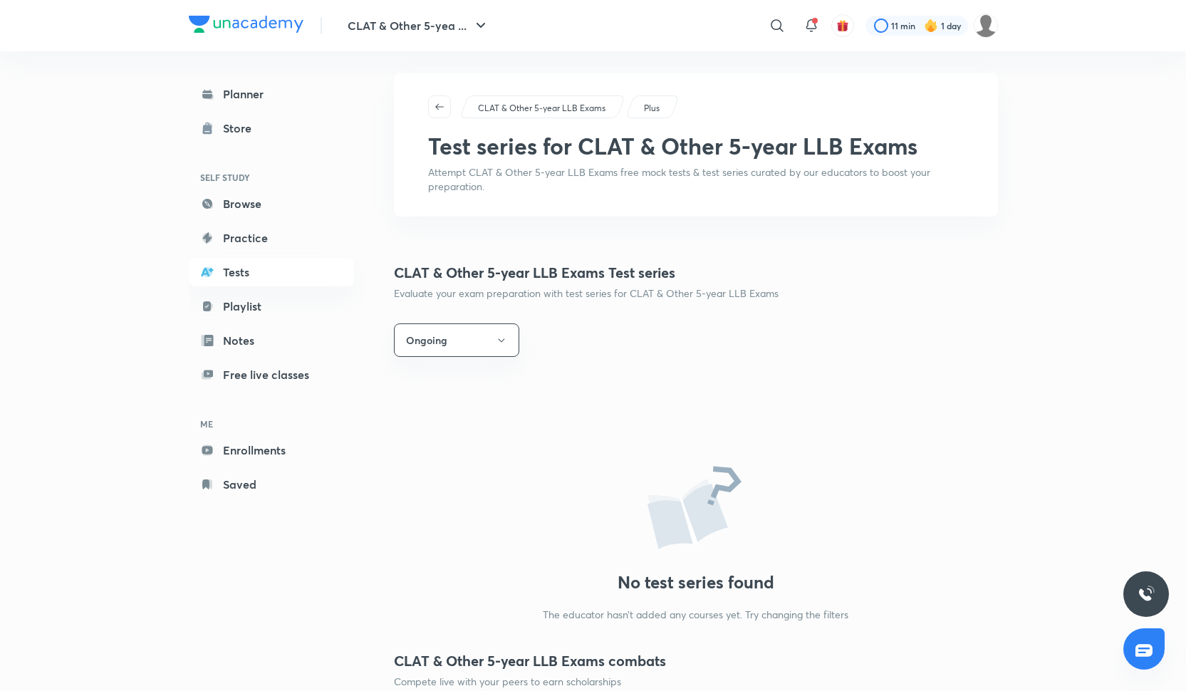
scroll to position [0, 0]
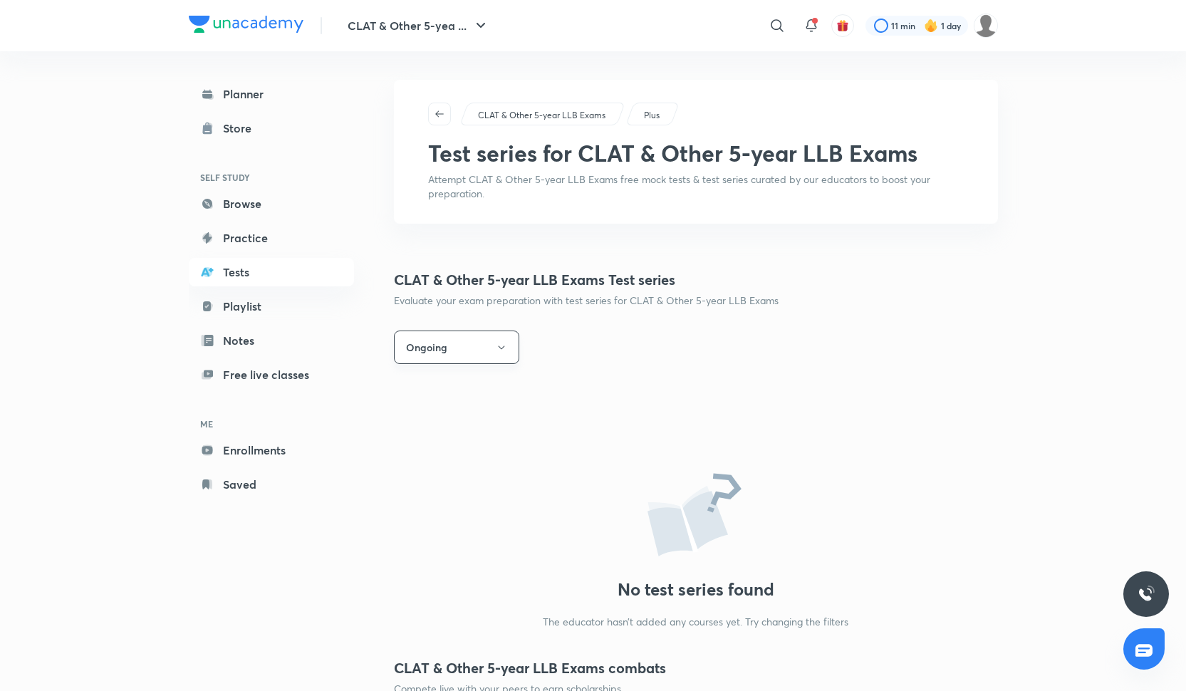
click at [472, 351] on button "Ongoing" at bounding box center [456, 347] width 125 height 33
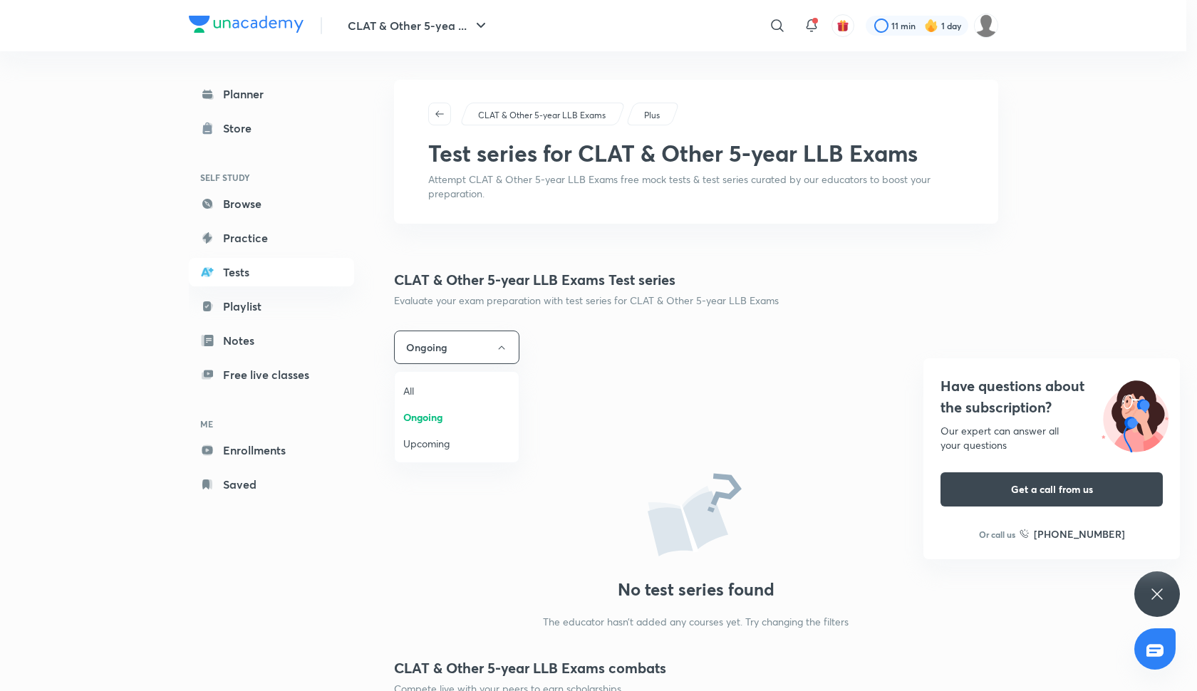
click at [435, 398] on li "All" at bounding box center [457, 391] width 124 height 26
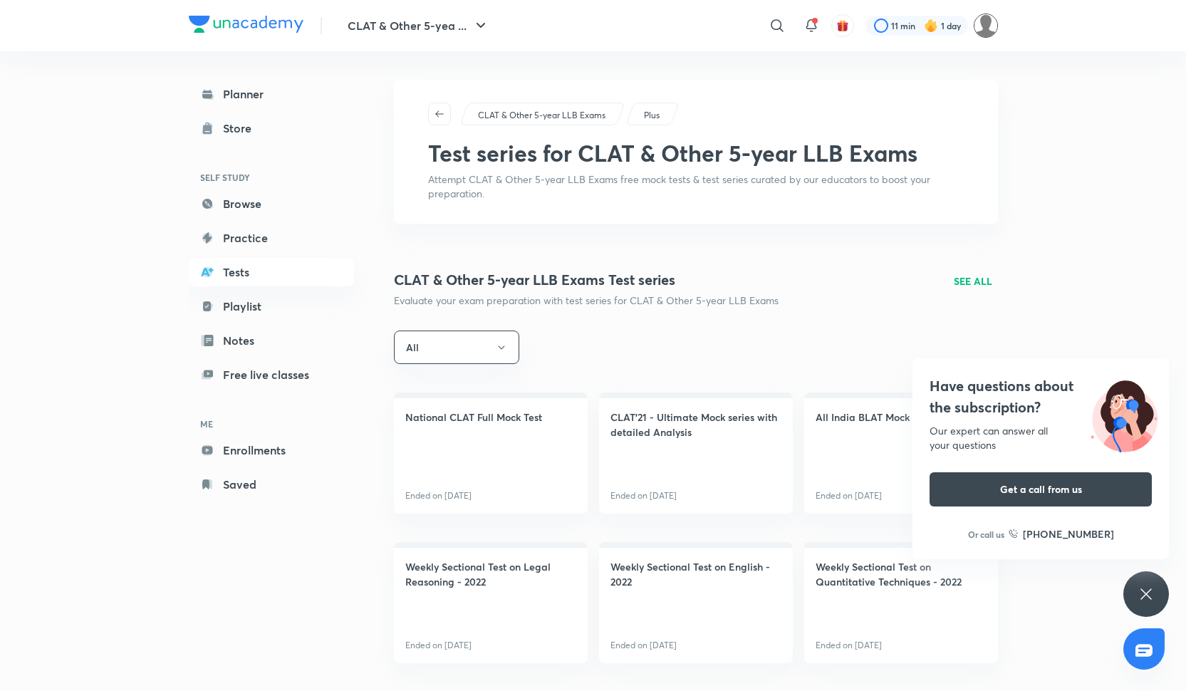
click at [991, 33] on img at bounding box center [986, 26] width 24 height 24
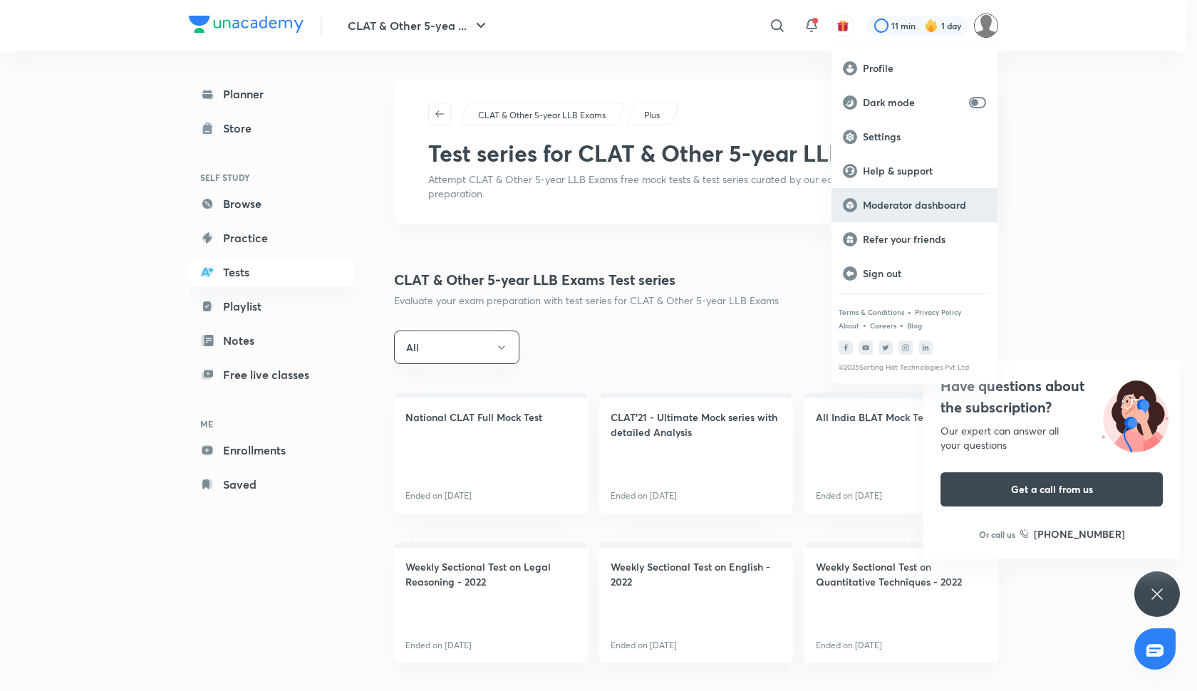
click at [917, 197] on div "Moderator dashboard" at bounding box center [914, 205] width 166 height 34
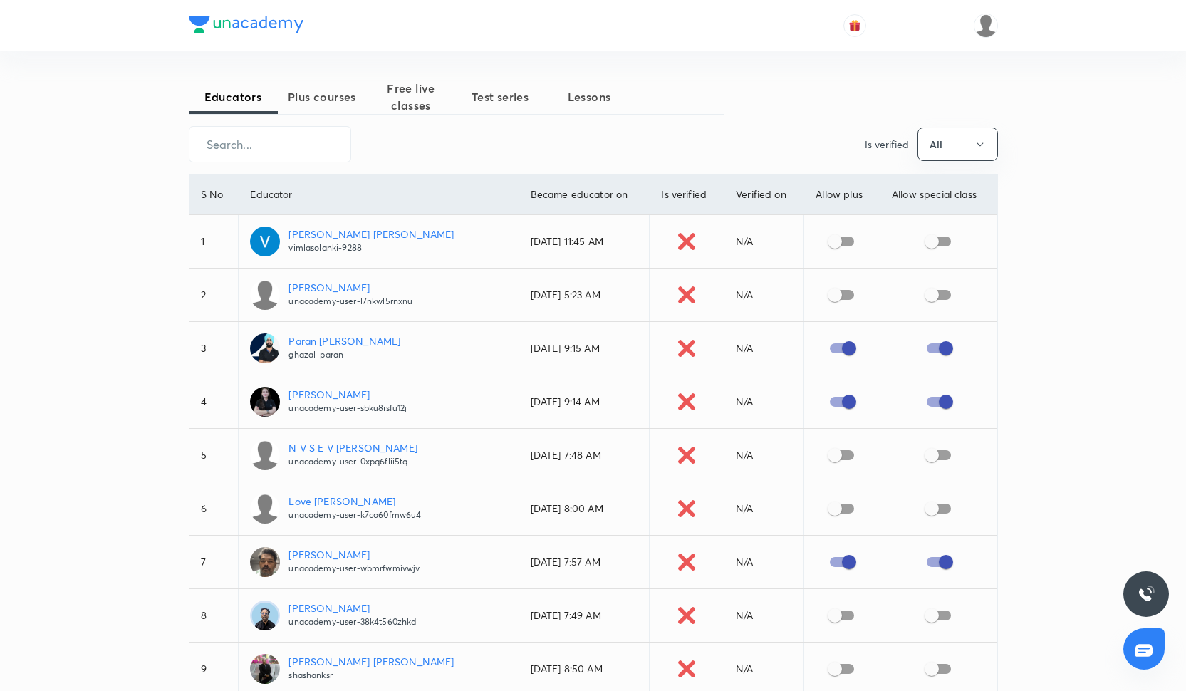
click at [520, 102] on span "Test series" at bounding box center [500, 96] width 89 height 17
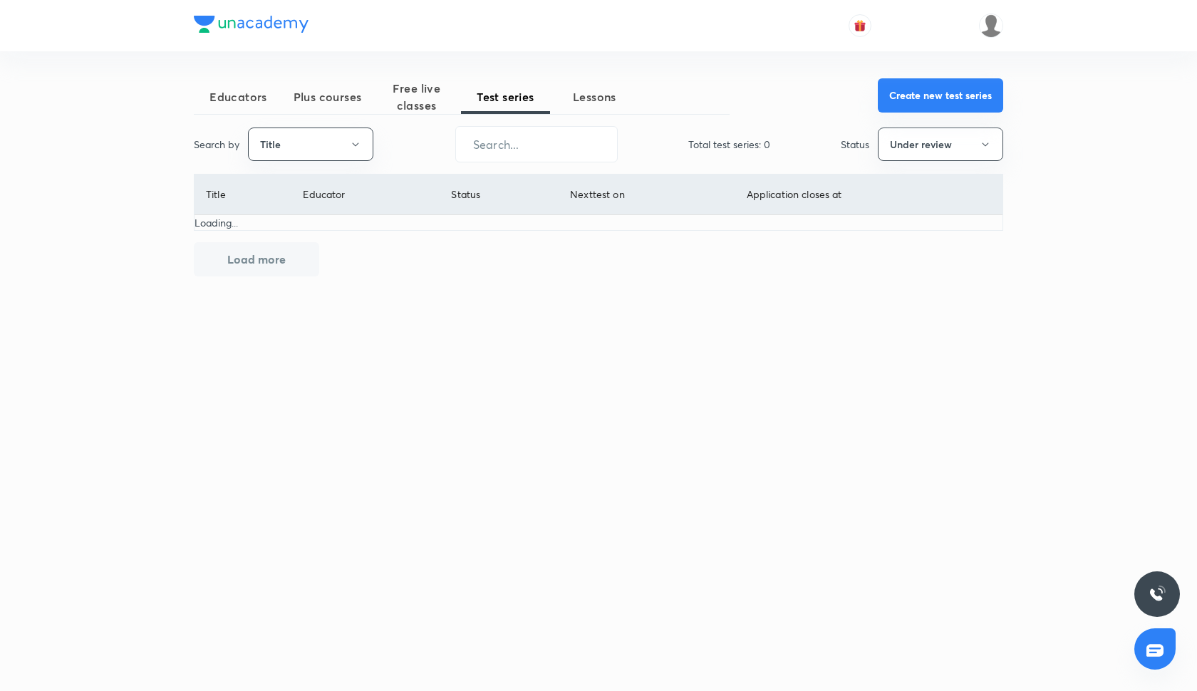
click at [907, 96] on button "Create new test series" at bounding box center [940, 95] width 125 height 34
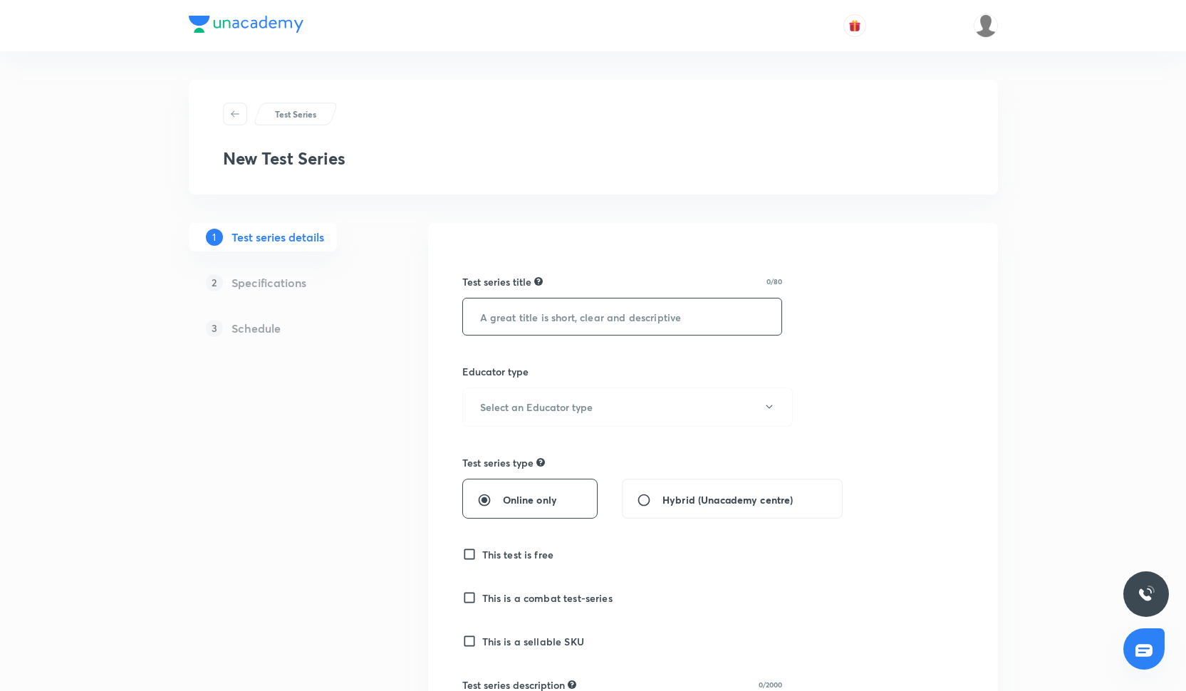
click at [519, 320] on input "text" at bounding box center [622, 316] width 319 height 36
type input "s"
click at [572, 417] on button "Select an Educator type" at bounding box center [627, 406] width 331 height 39
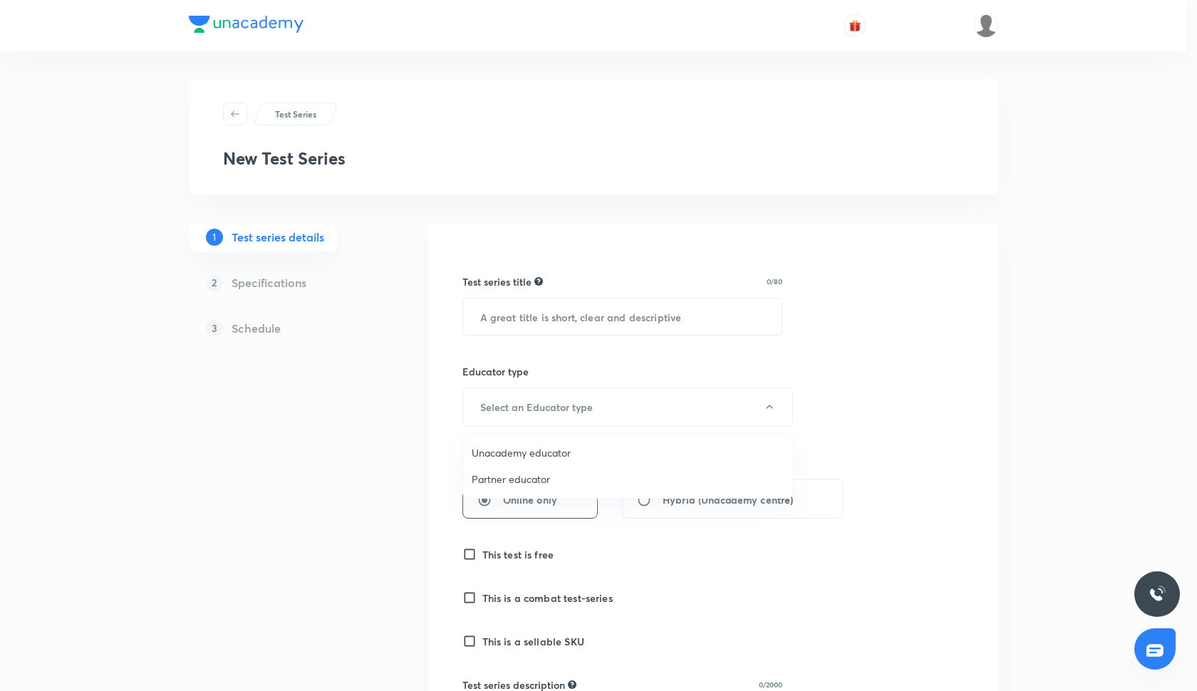
click at [556, 452] on span "Unacademy educator" at bounding box center [628, 452] width 312 height 15
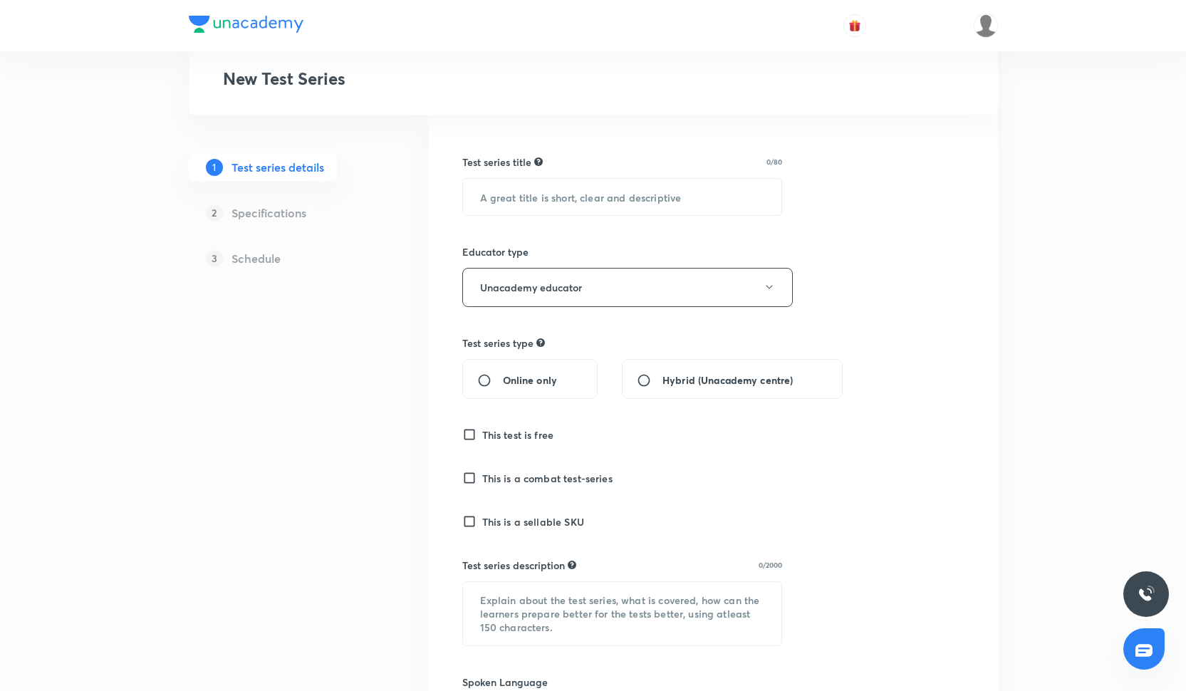
scroll to position [121, 0]
click at [484, 378] on input "Online only" at bounding box center [490, 379] width 26 height 14
radio input "true"
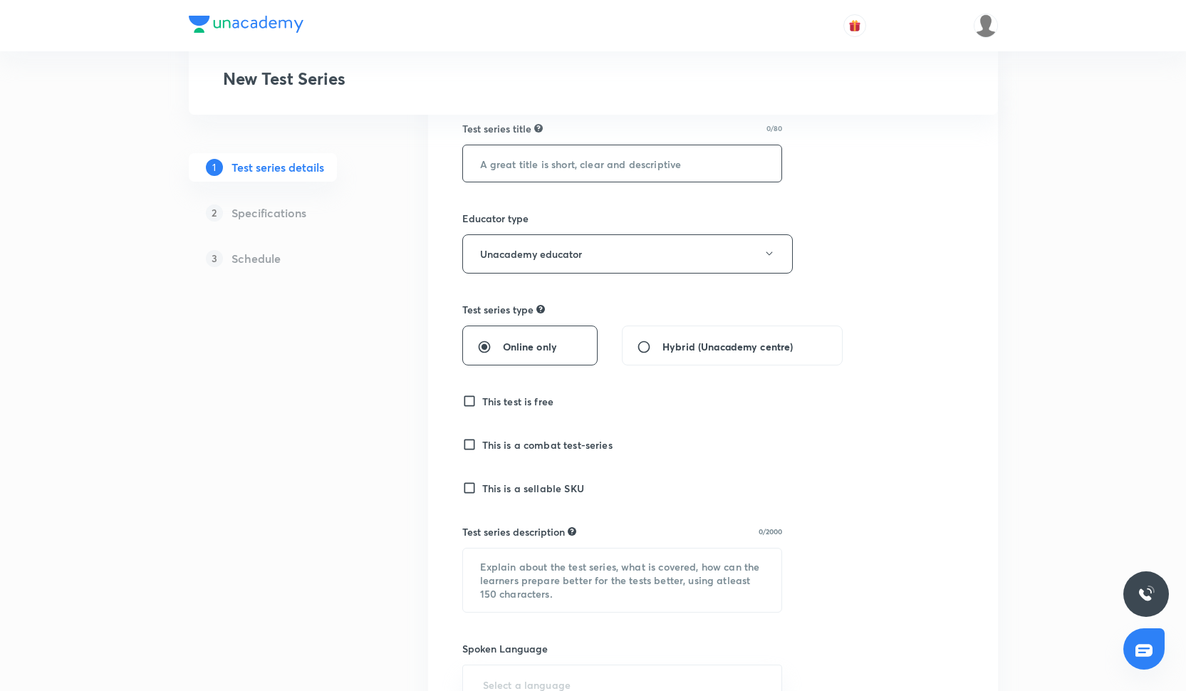
click at [522, 154] on input "text" at bounding box center [622, 163] width 319 height 36
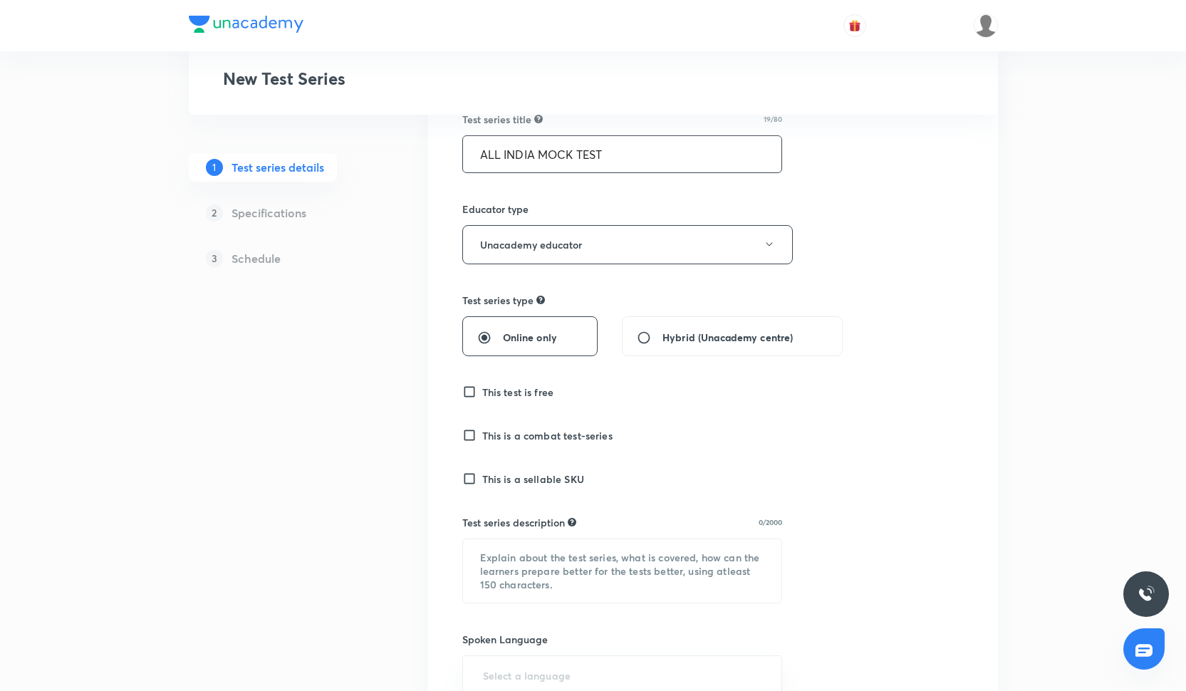
scroll to position [241, 0]
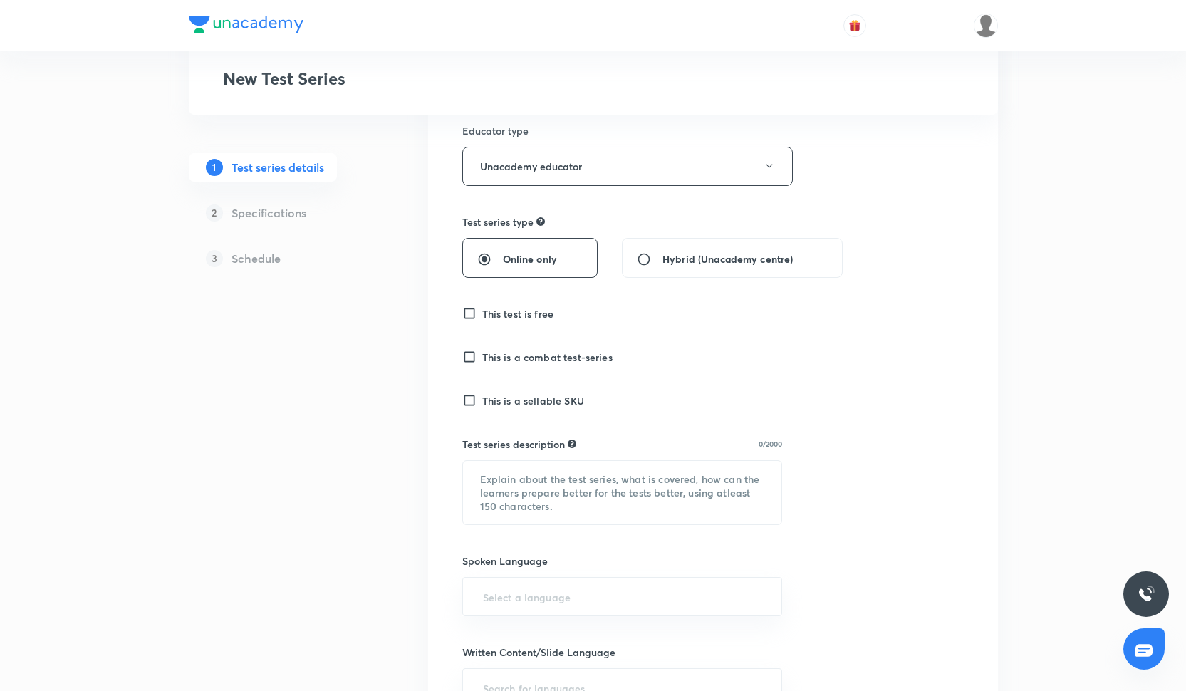
type input "ALL INDIA MOCK TEST"
click at [461, 314] on div "Test series title 19/80 ALL INDIA MOCK TEST ​ Educator type Unacademy educator …" at bounding box center [713, 520] width 570 height 1077
click at [463, 309] on input "This test is free" at bounding box center [472, 313] width 20 height 14
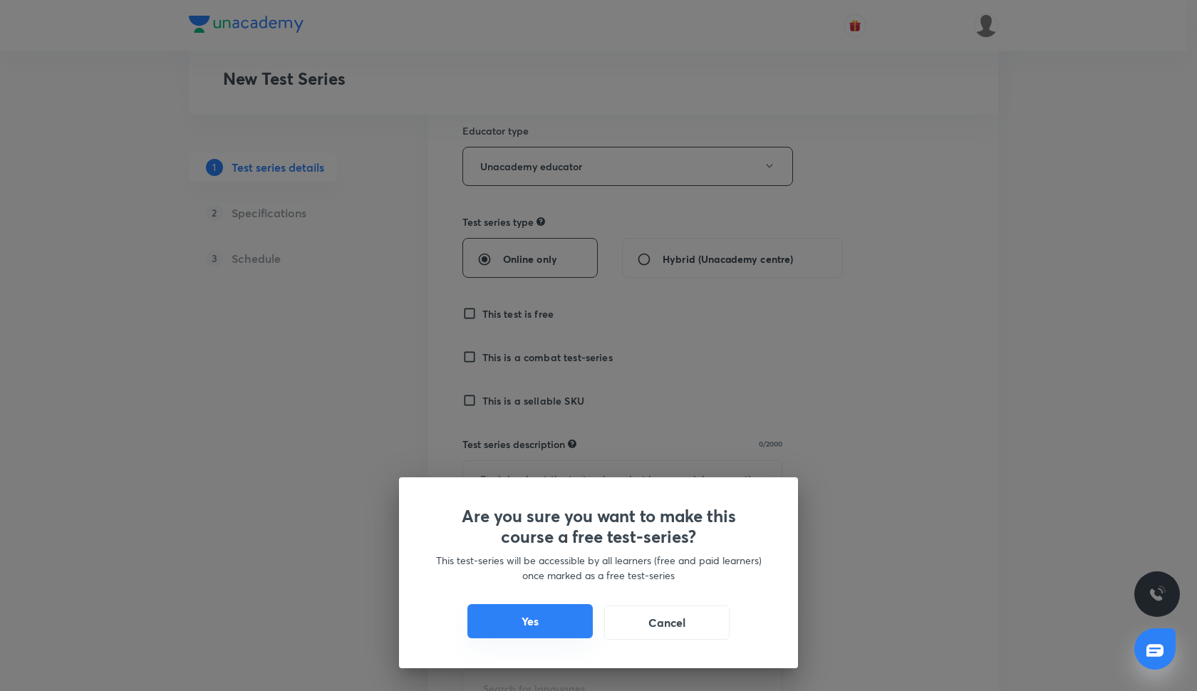
click at [529, 608] on button "Yes" at bounding box center [529, 621] width 125 height 34
checkbox input "true"
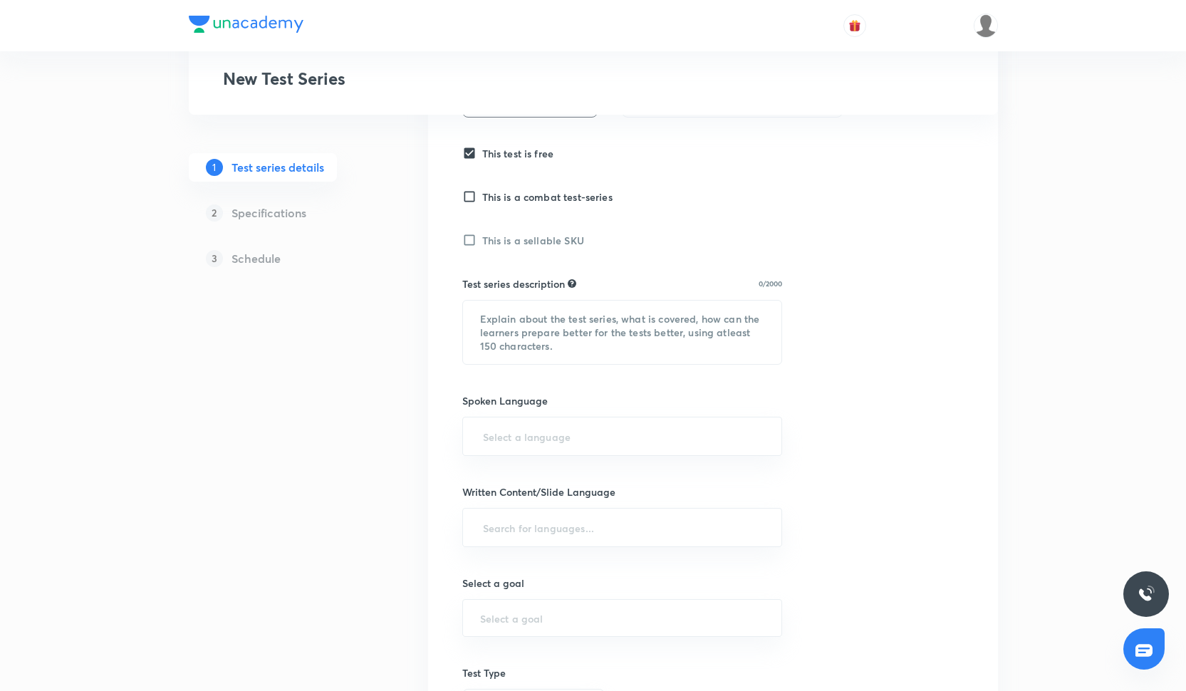
scroll to position [451, 0]
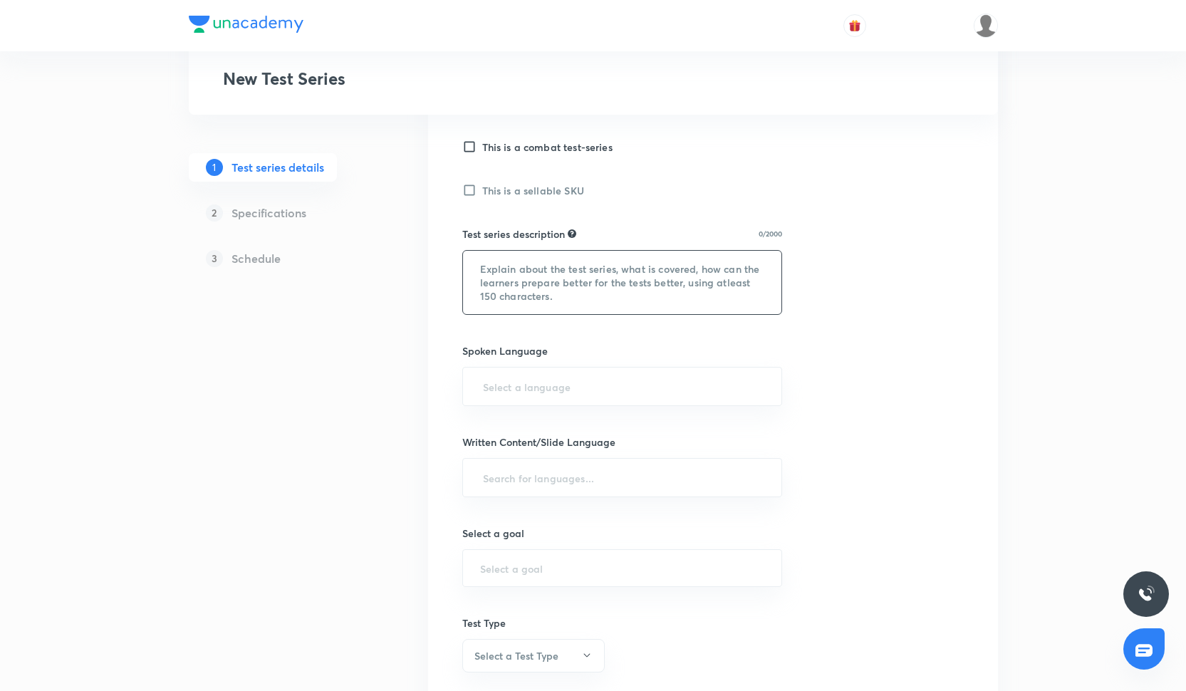
click at [529, 272] on textarea at bounding box center [622, 282] width 319 height 63
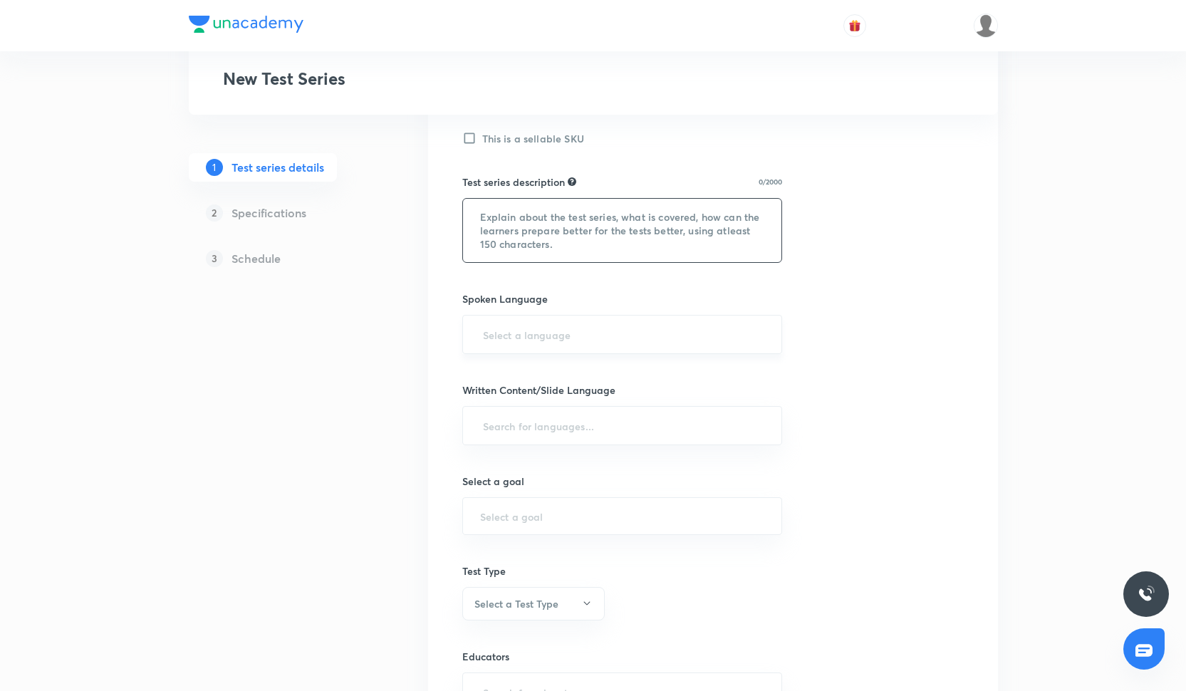
click at [526, 345] on input "text" at bounding box center [622, 334] width 285 height 26
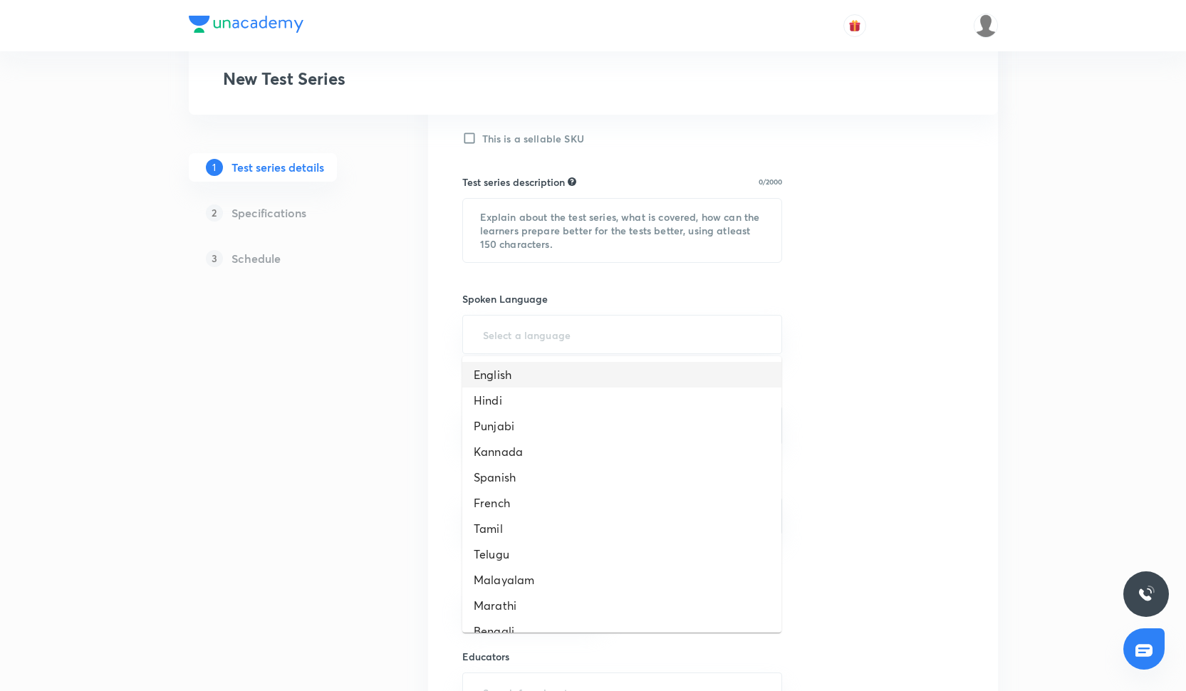
click at [524, 381] on li "English" at bounding box center [621, 375] width 319 height 26
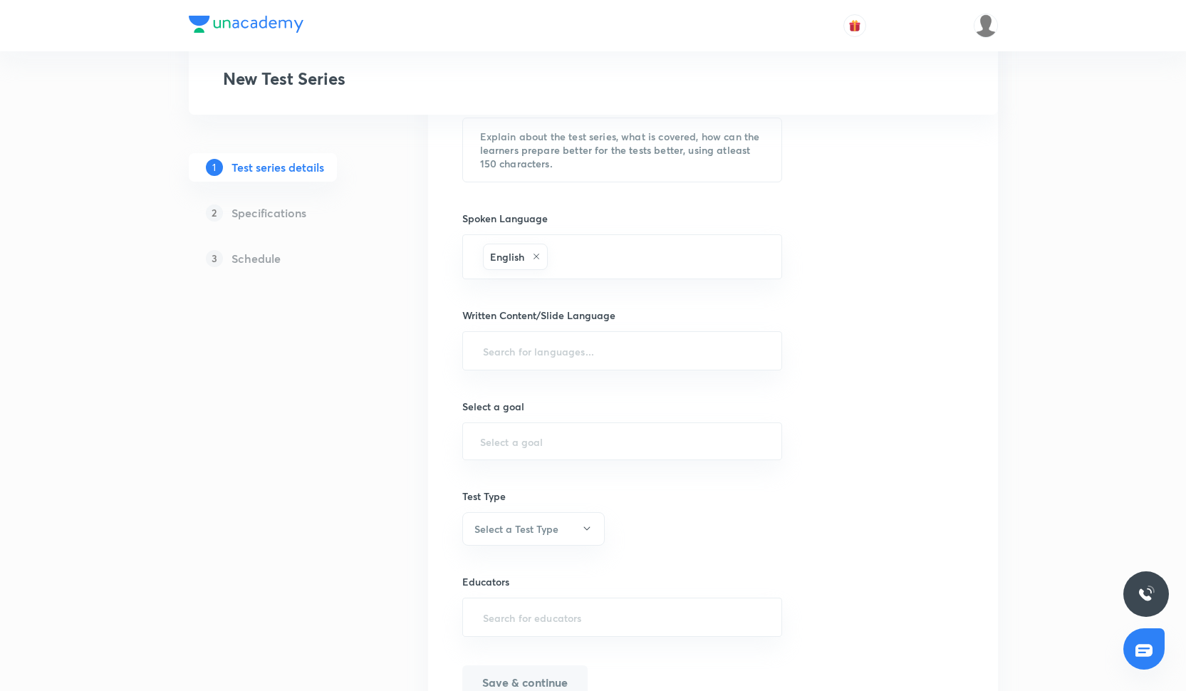
scroll to position [608, 0]
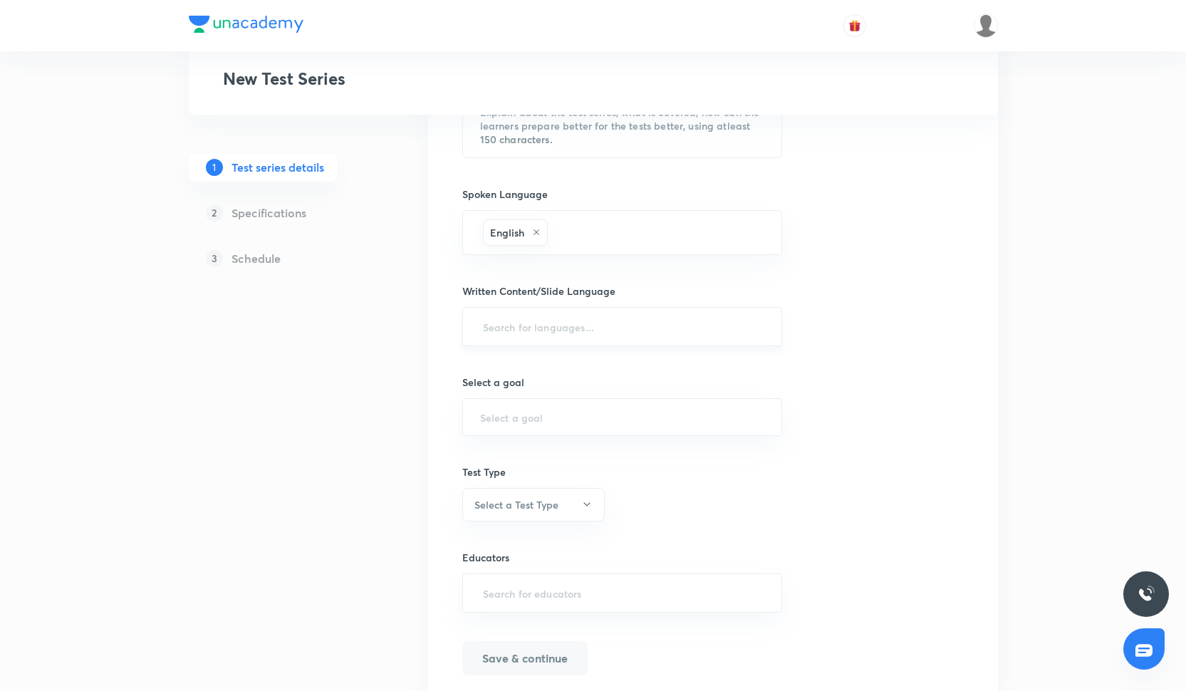
click at [520, 328] on input "text" at bounding box center [622, 326] width 285 height 26
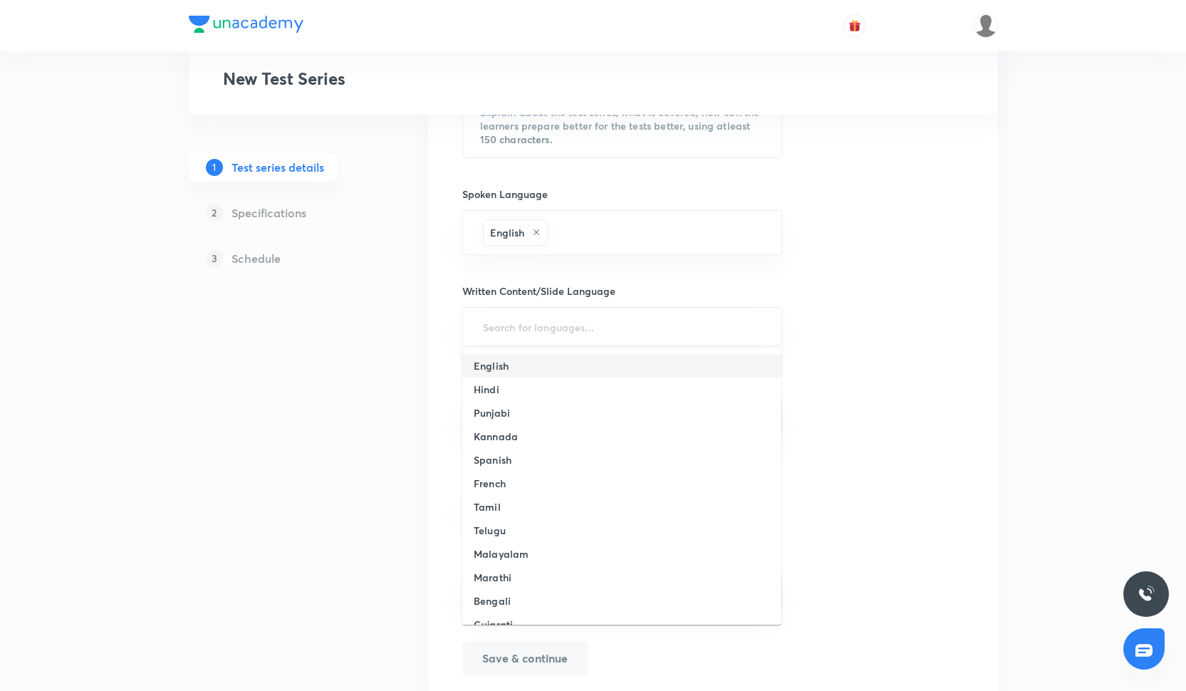
click at [519, 364] on li "English" at bounding box center [621, 366] width 319 height 24
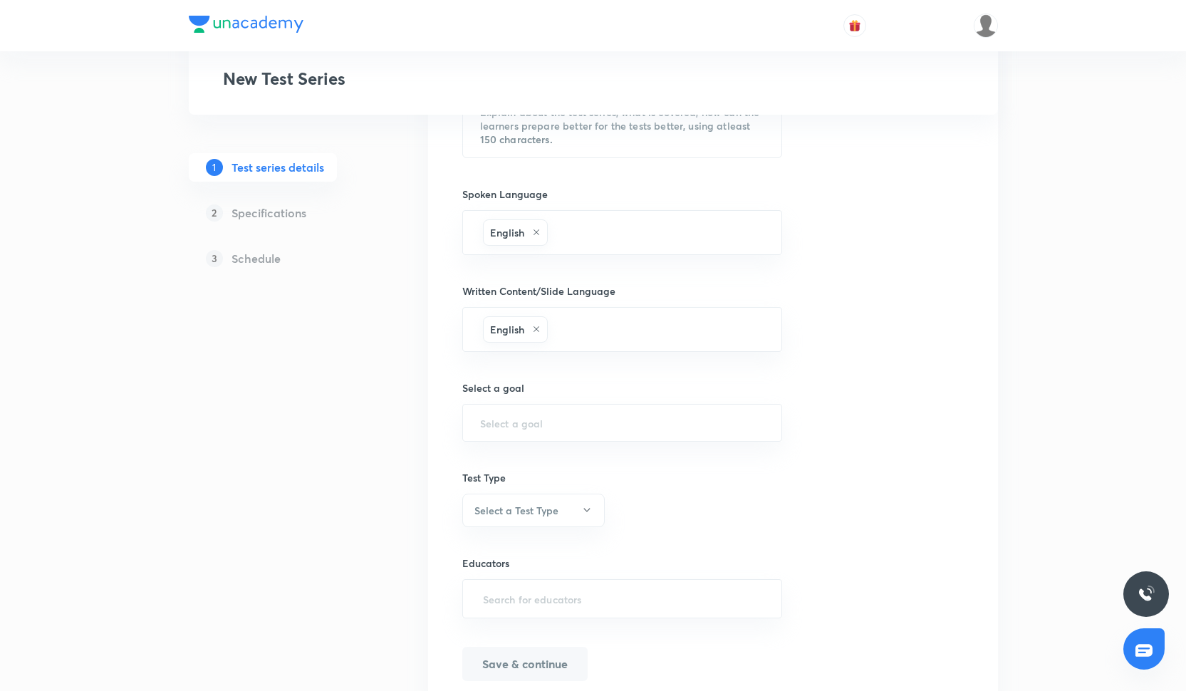
scroll to position [665, 0]
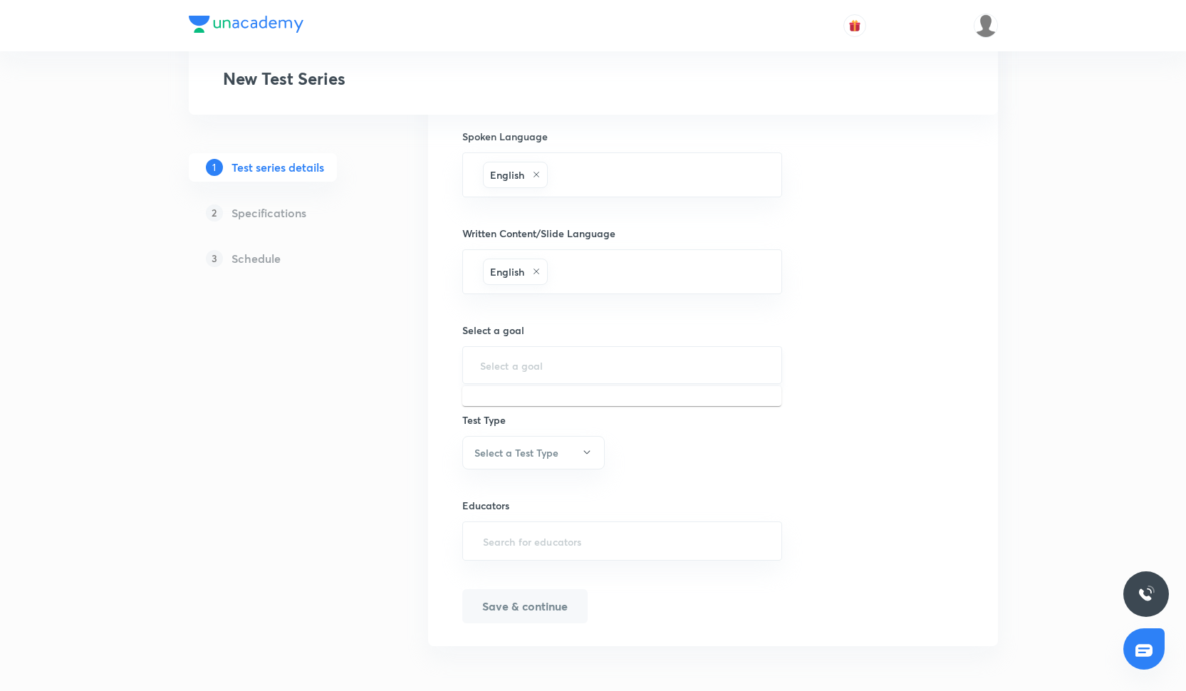
click at [503, 363] on input "text" at bounding box center [622, 365] width 285 height 14
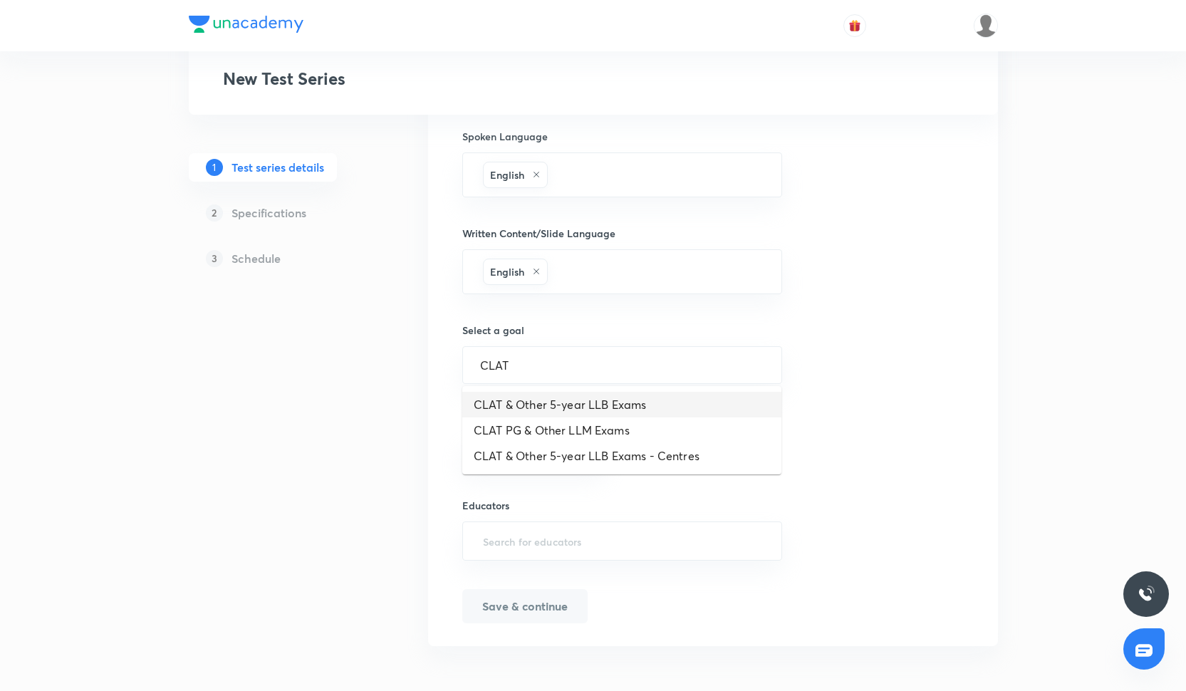
click at [523, 407] on li "CLAT & Other 5-year LLB Exams" at bounding box center [621, 405] width 319 height 26
type input "CLAT & Other 5-year LLB Exams"
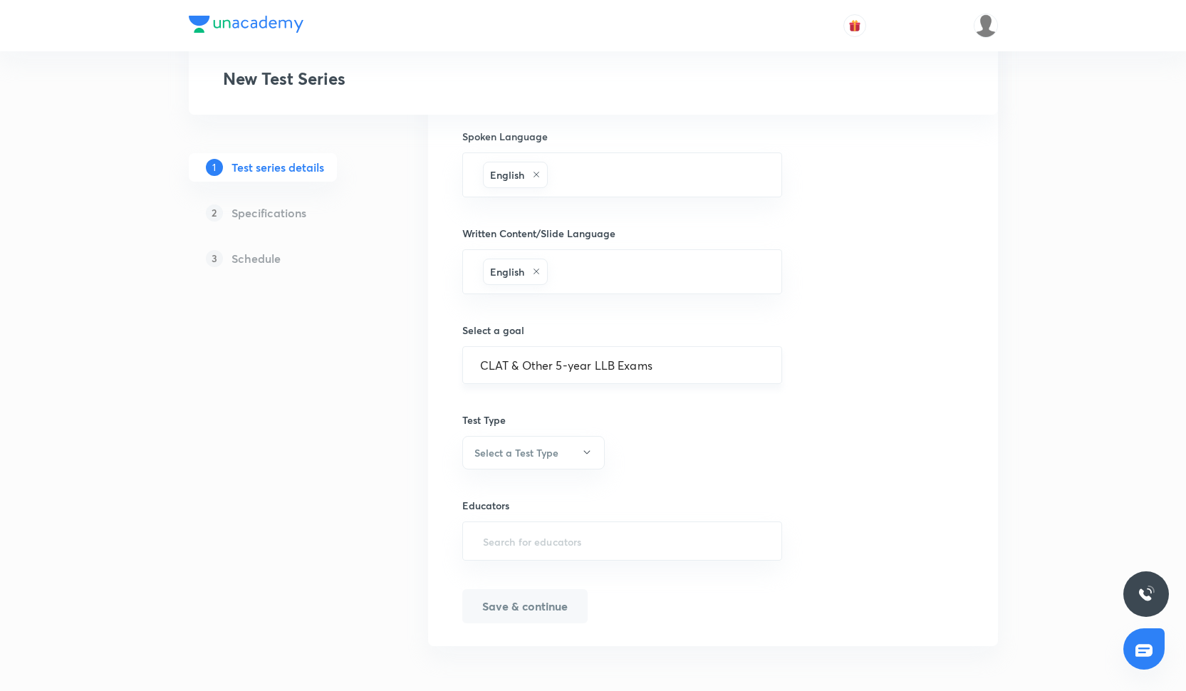
drag, startPoint x: 692, startPoint y: 374, endPoint x: 470, endPoint y: 370, distance: 222.3
click at [470, 370] on div "CLAT & Other 5-year LLB Exams ​" at bounding box center [622, 365] width 321 height 38
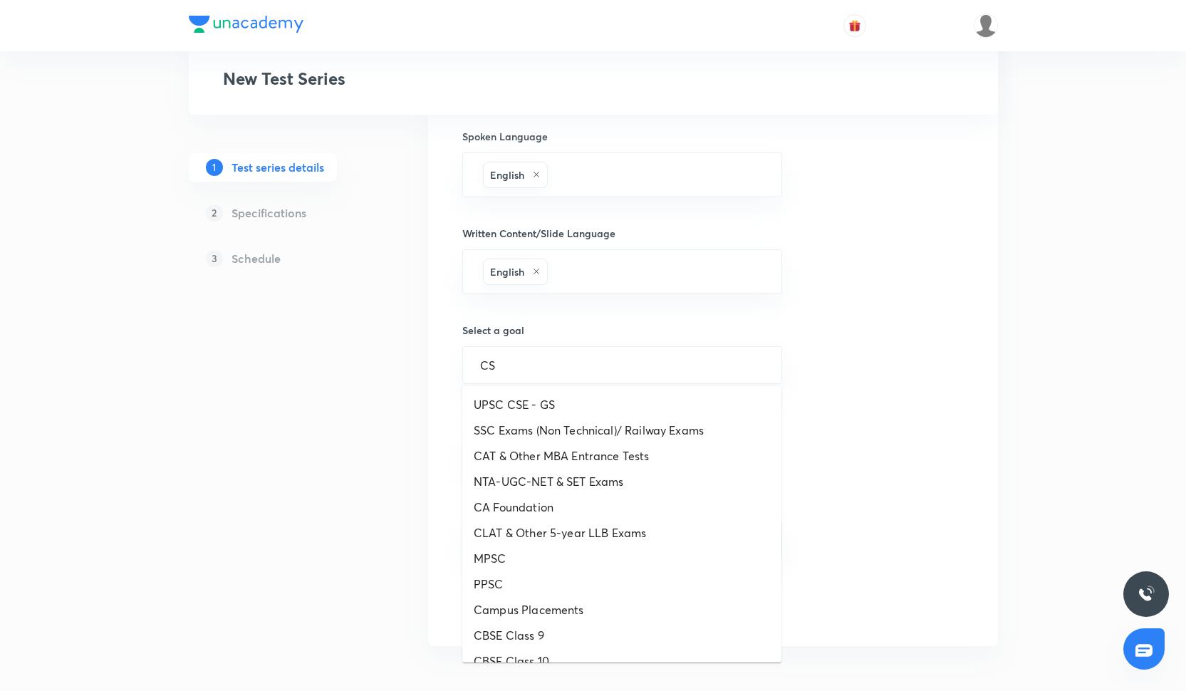
type input "C"
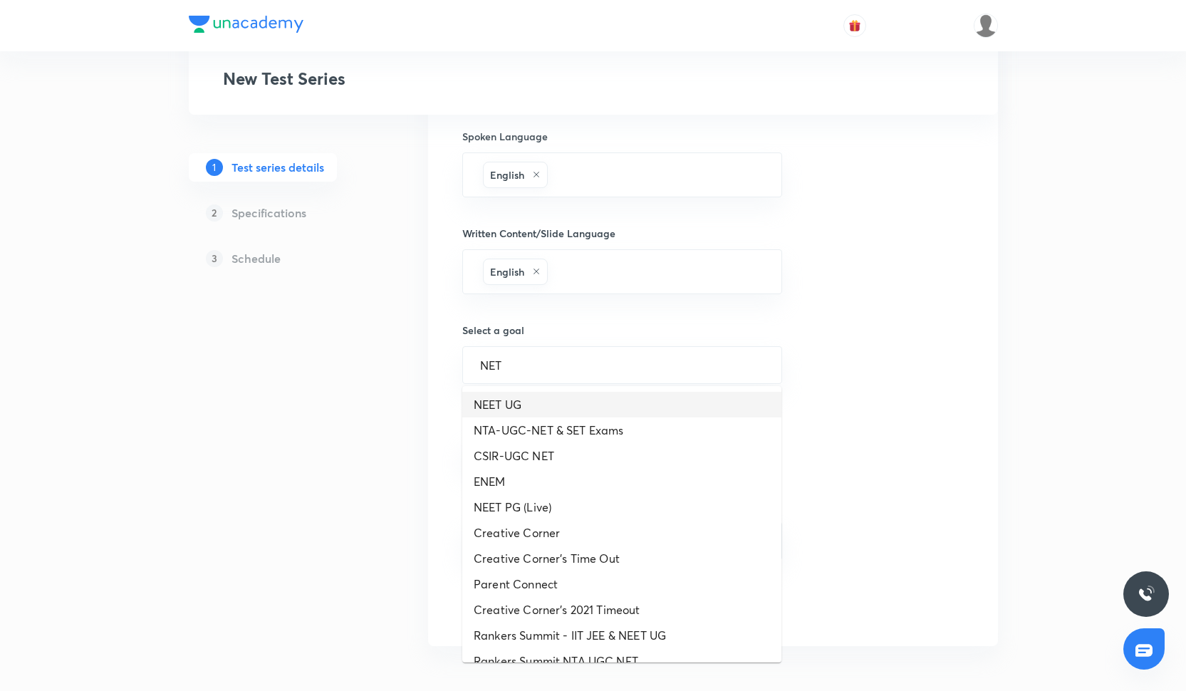
type input "CLAT & Other 5-year LLB Exams"
click at [810, 398] on div "Test series title 19/80 ALL INDIA MOCK TEST ​ Educator type Unacademy educator …" at bounding box center [712, 101] width 501 height 1043
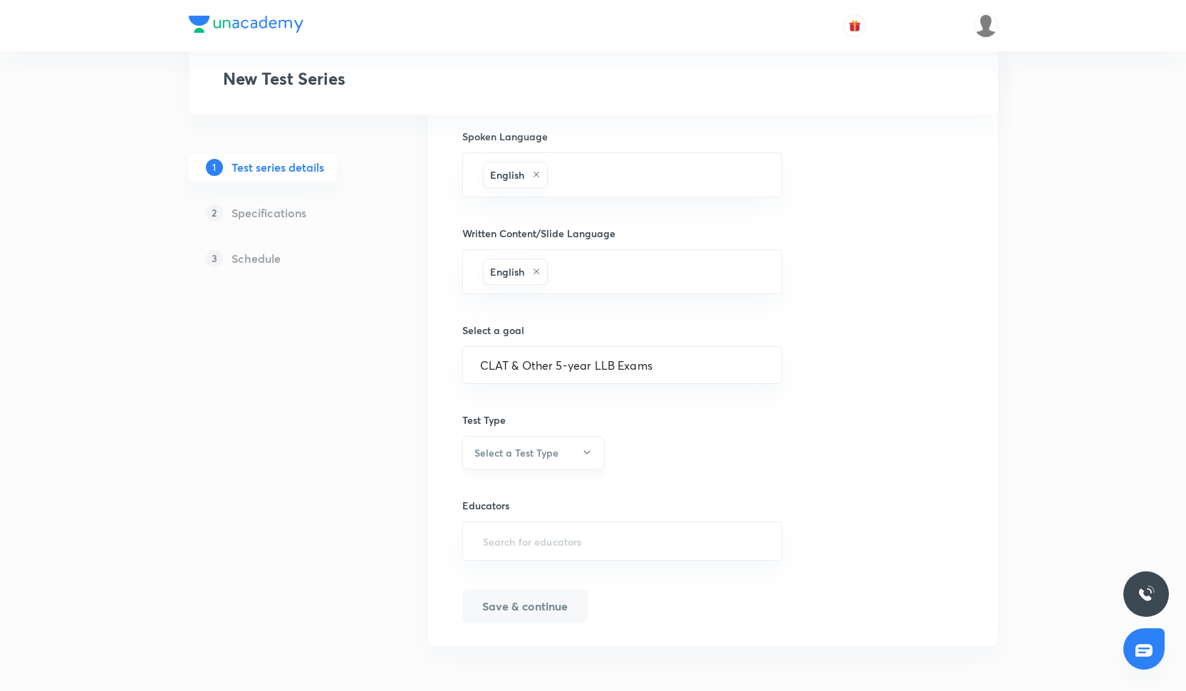
click at [515, 449] on h6 "Select a Test Type" at bounding box center [516, 452] width 84 height 15
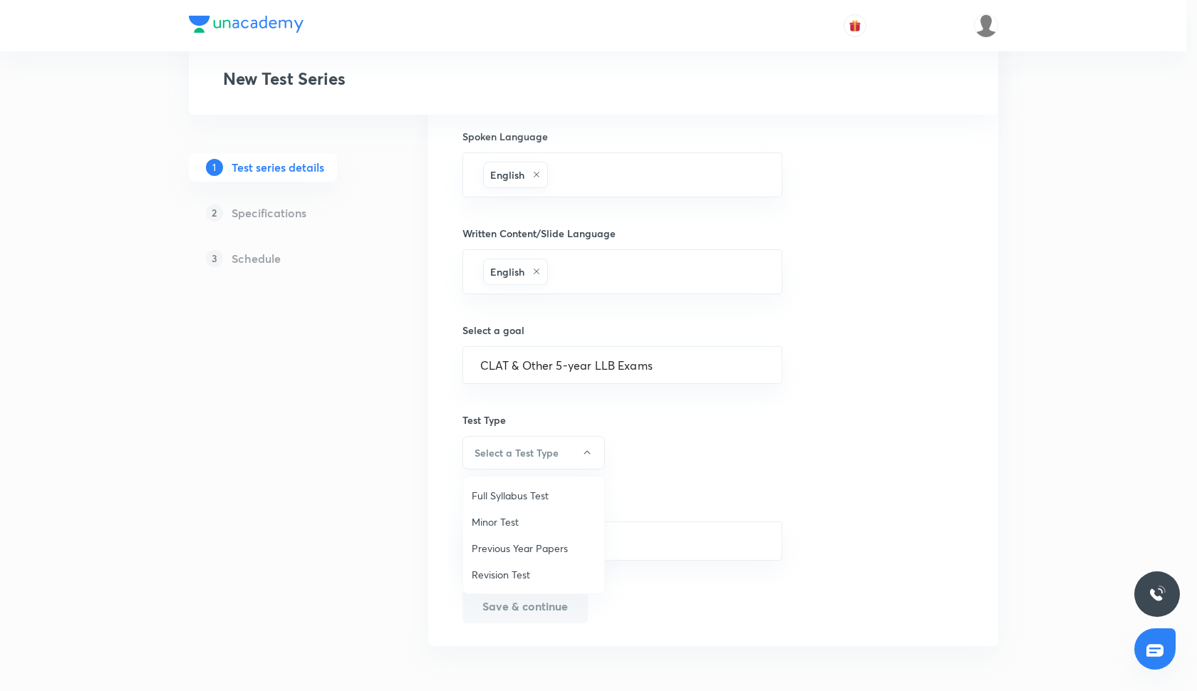
click at [519, 501] on span "Full Syllabus Test" at bounding box center [534, 495] width 124 height 15
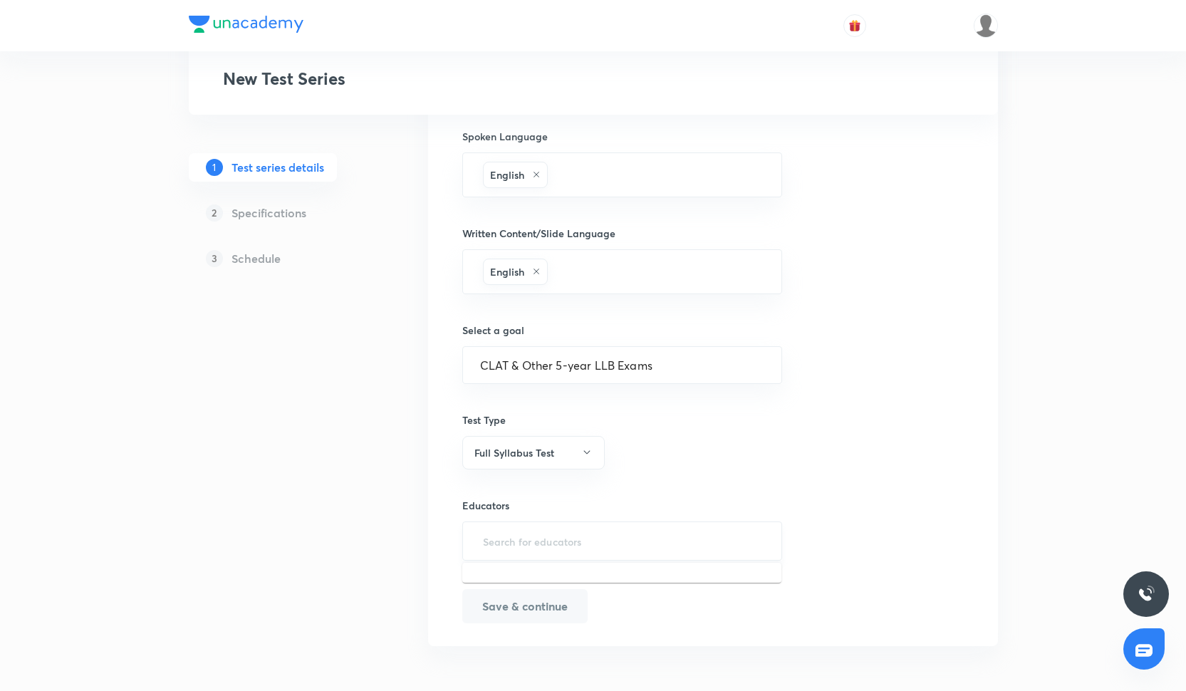
click at [513, 536] on input "text" at bounding box center [622, 541] width 285 height 26
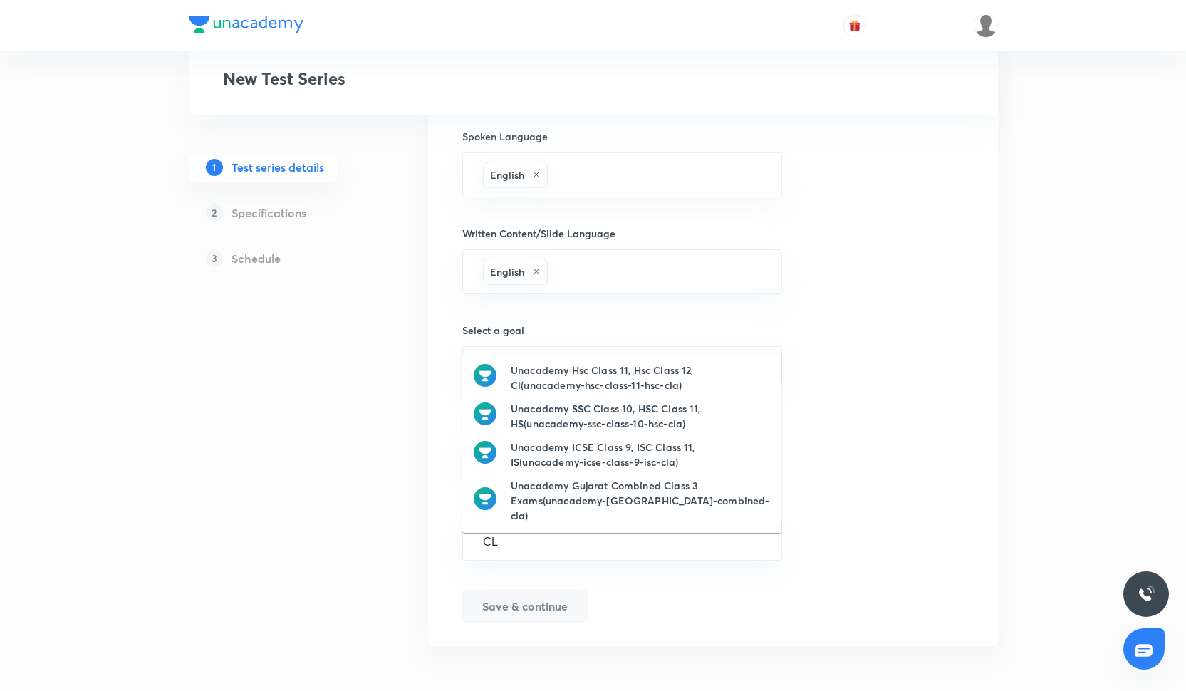
type input "C"
type input "clat"
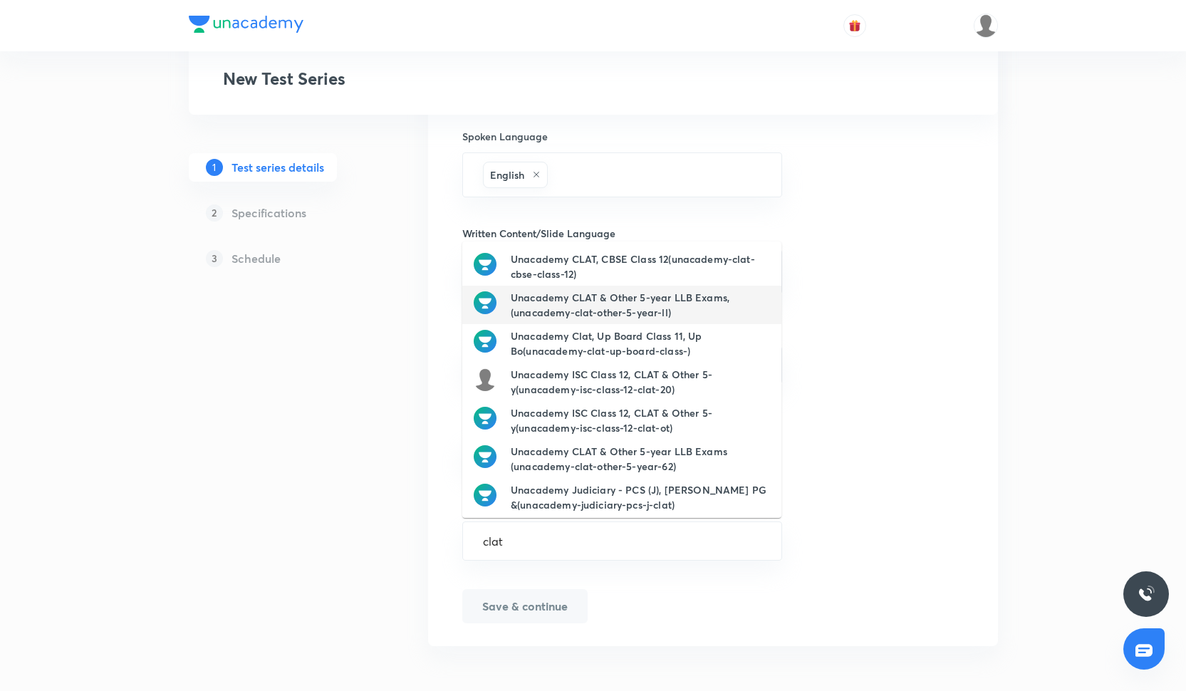
click at [705, 306] on h6 "Unacademy CLAT & Other 5-year LLB Exams,(unacademy-clat-other-5-year-ll)" at bounding box center [640, 305] width 259 height 30
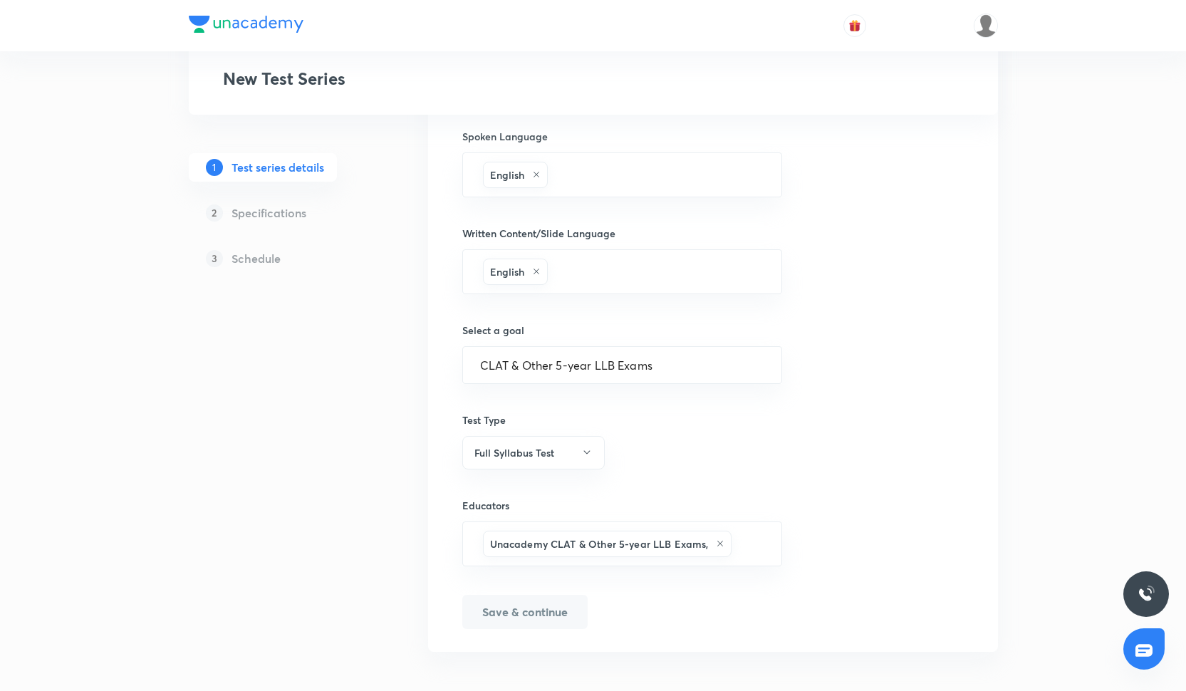
click at [216, 214] on p "2" at bounding box center [214, 212] width 17 height 17
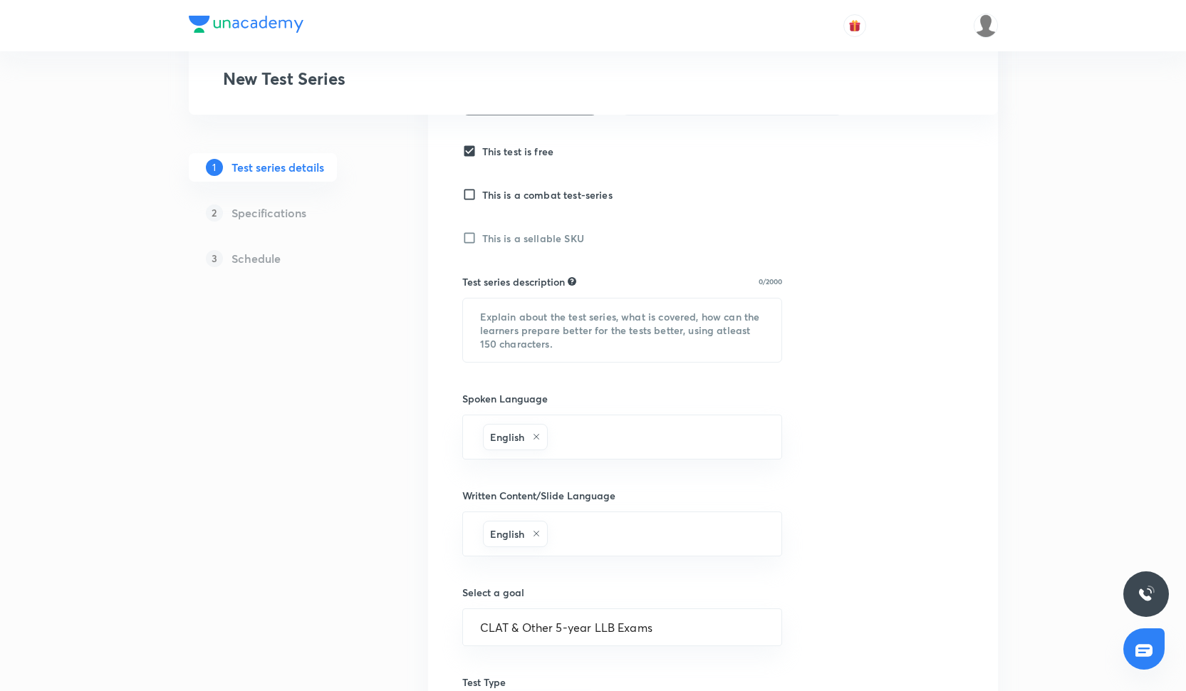
scroll to position [423, 0]
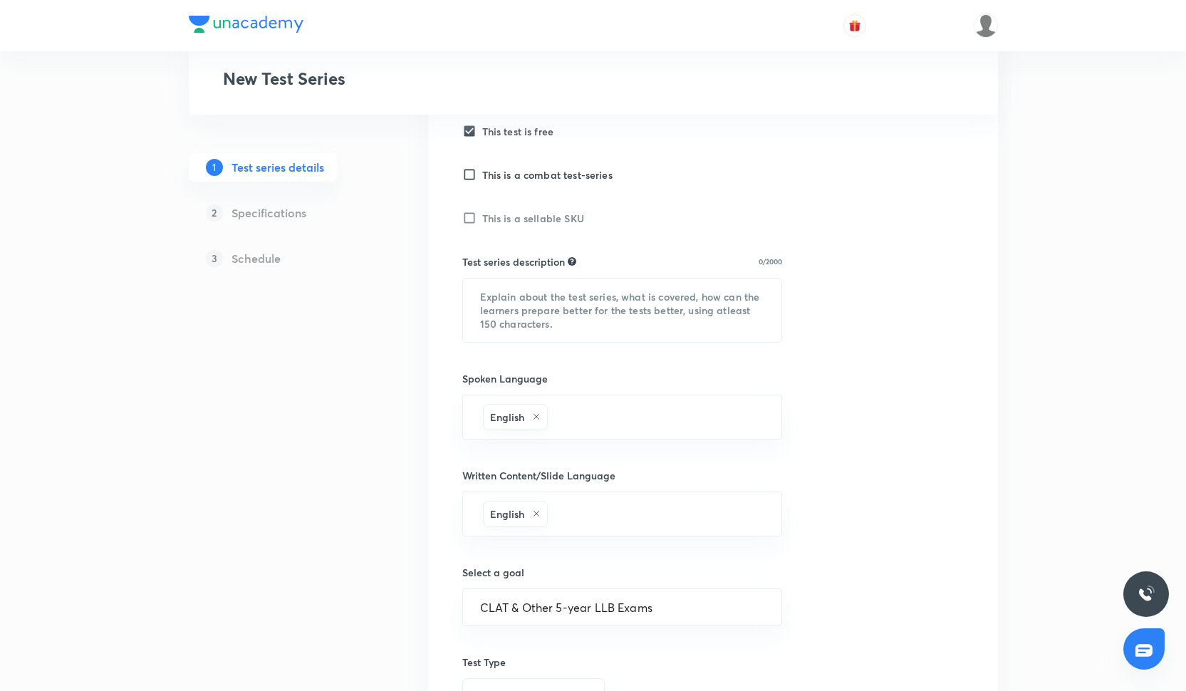
click at [549, 375] on h6 "Spoken Language" at bounding box center [622, 378] width 321 height 15
click at [519, 291] on textarea at bounding box center [622, 310] width 319 height 63
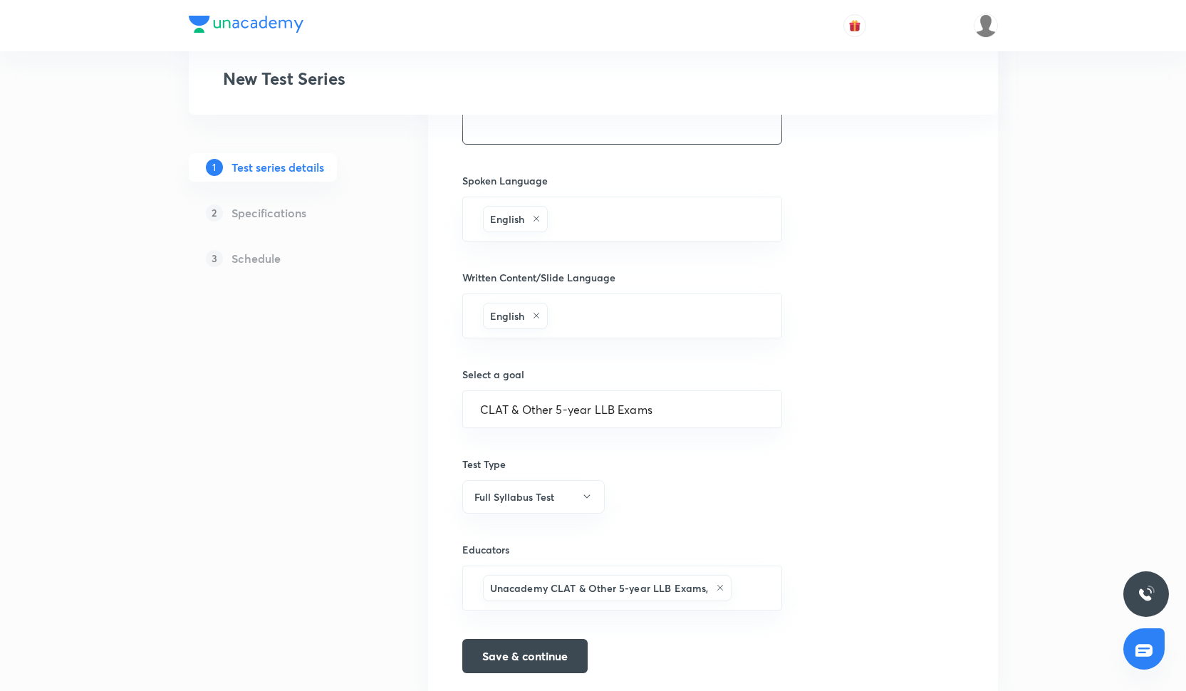
scroll to position [671, 0]
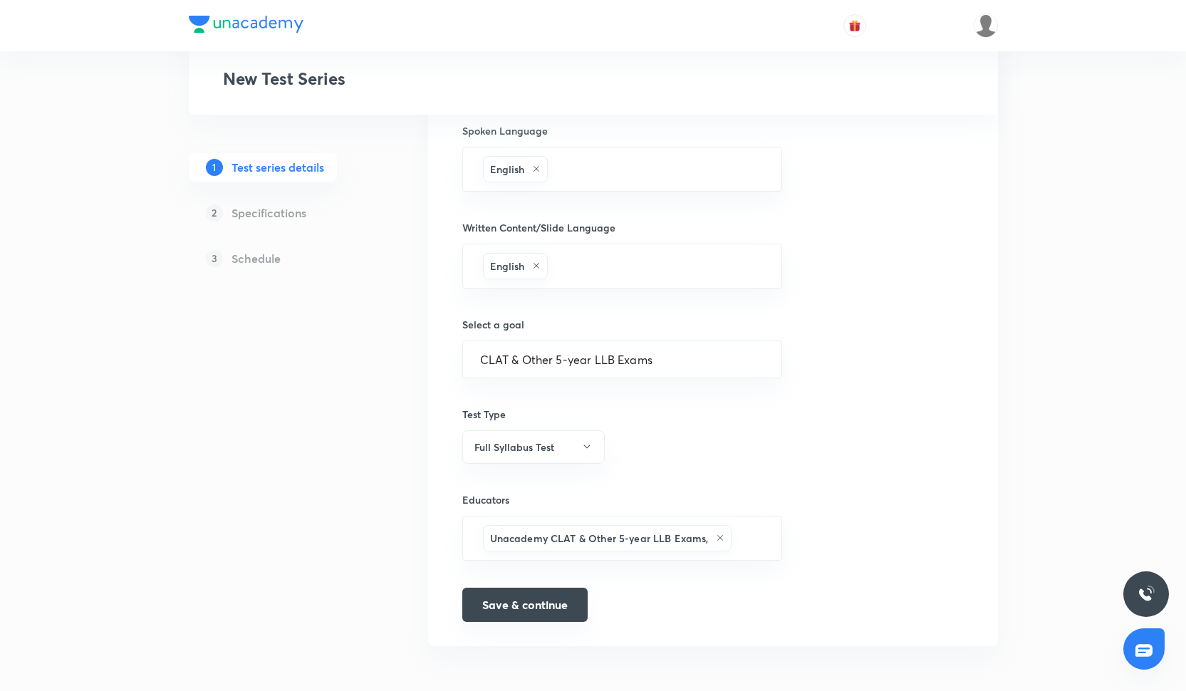
type textarea "Venn"
click at [544, 596] on button "Save & continue" at bounding box center [524, 605] width 125 height 34
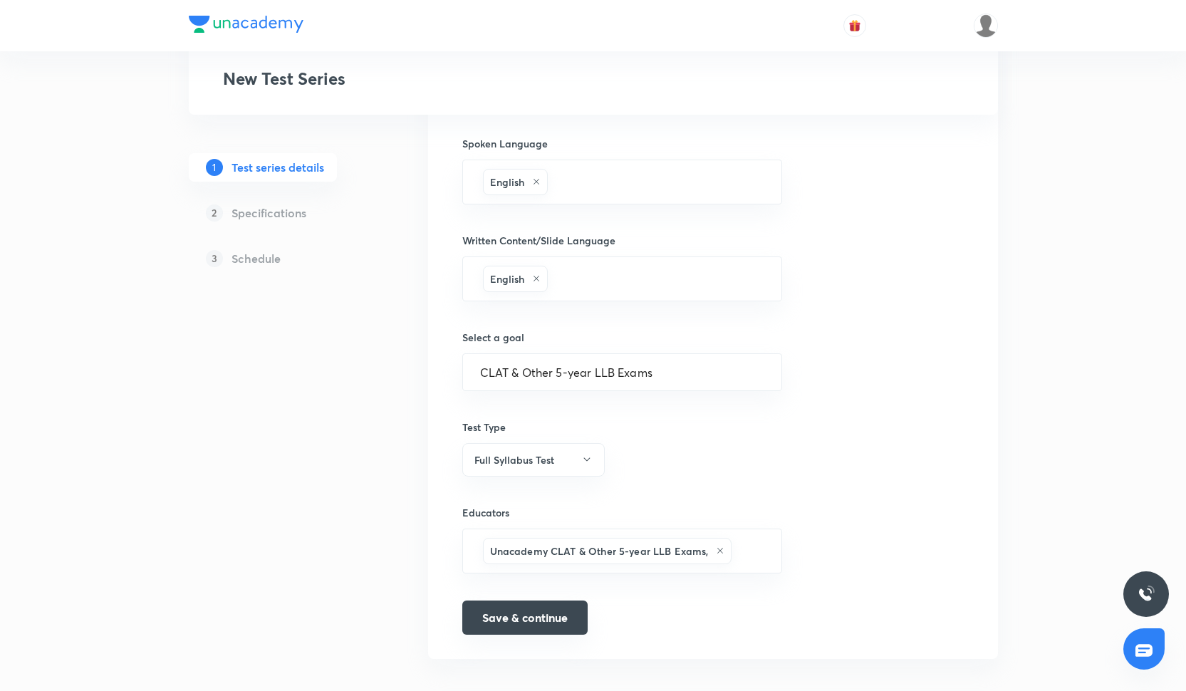
click at [519, 626] on button "Save & continue" at bounding box center [524, 617] width 125 height 34
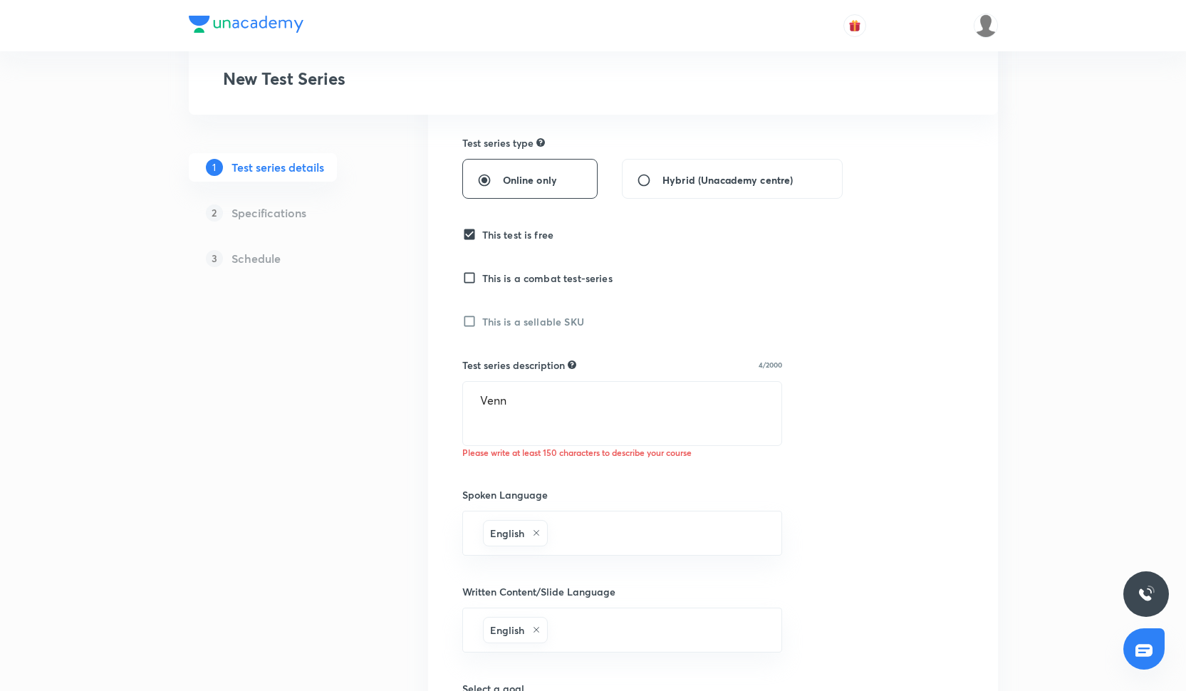
scroll to position [310, 0]
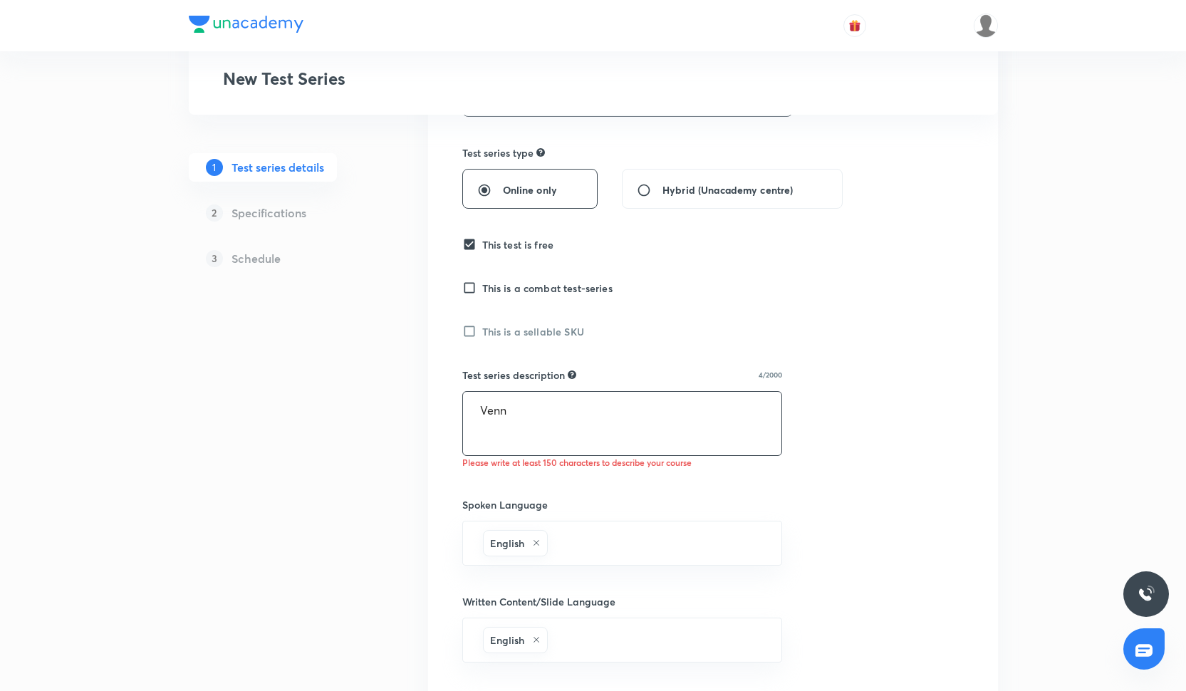
click at [535, 403] on textarea "Venn" at bounding box center [622, 423] width 319 height 63
drag, startPoint x: 526, startPoint y: 408, endPoint x: 477, endPoint y: 407, distance: 49.2
click at [476, 407] on textarea "Venn" at bounding box center [622, 423] width 319 height 63
paste textarea "Parallel Reasoning - II"
type textarea "Parallel Reasoning - II"
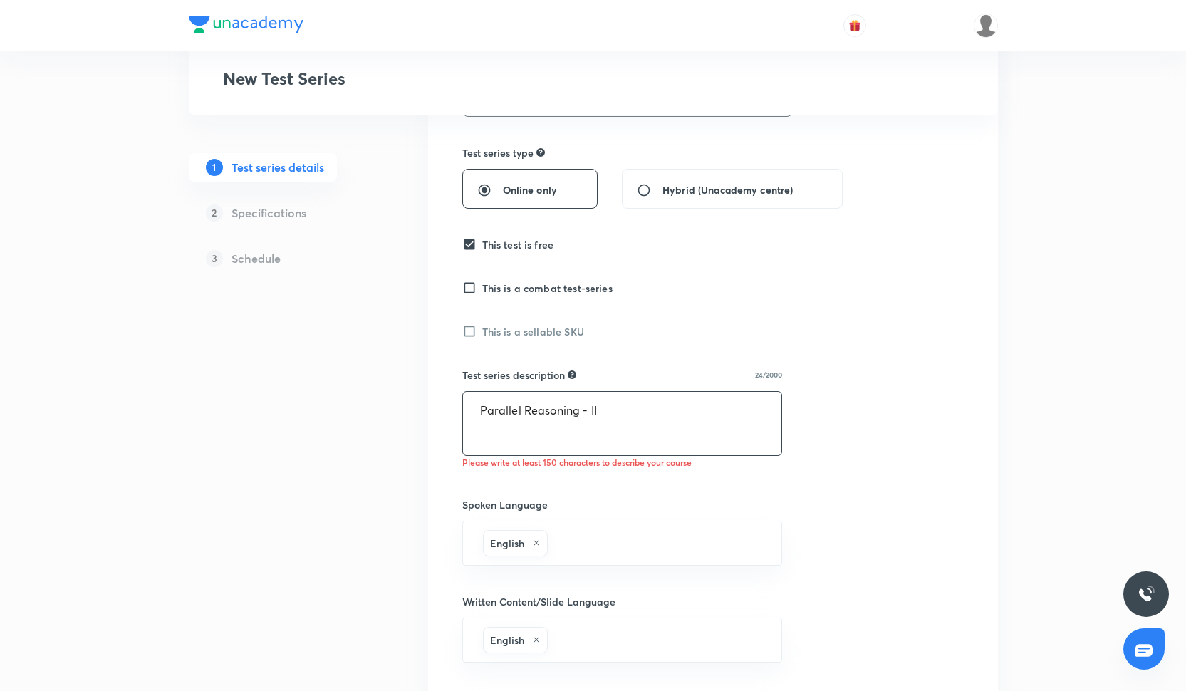
drag, startPoint x: 593, startPoint y: 410, endPoint x: 482, endPoint y: 407, distance: 110.4
click at [482, 407] on textarea "Parallel Reasoning - II" at bounding box center [622, 423] width 319 height 63
paste textarea "The Unacademy CLAT Scholarship Test (UCST) is a free mock test of the full-leng…"
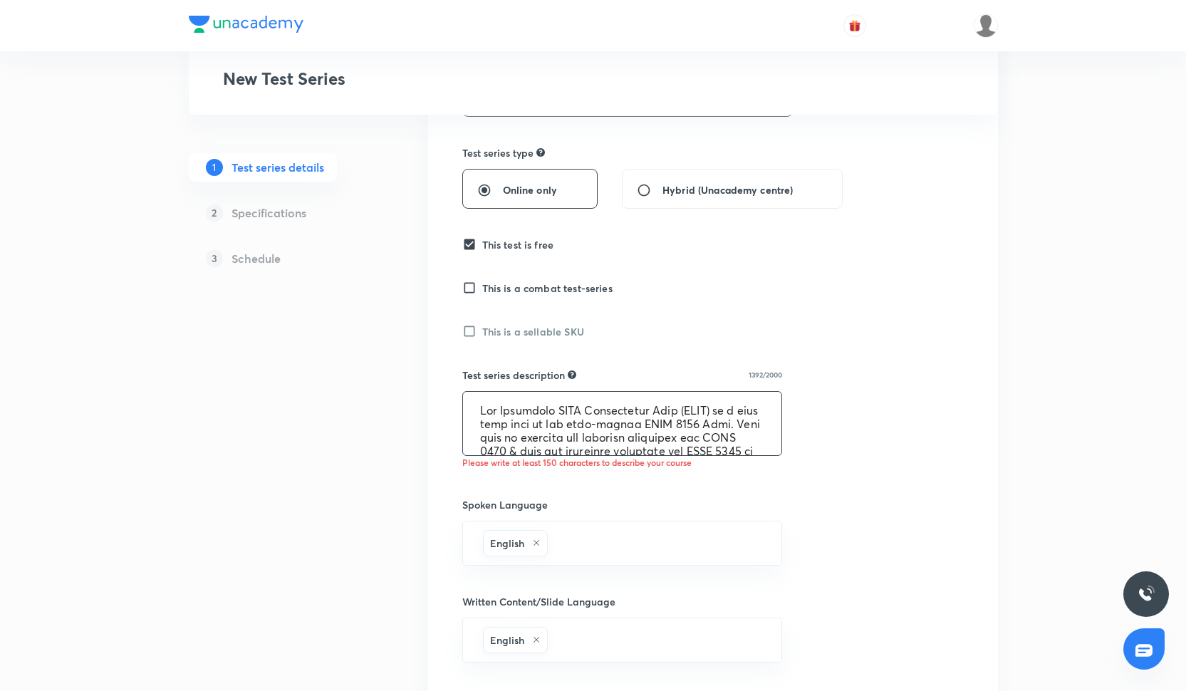
scroll to position [528, 0]
paste textarea
type textarea "The Unacademy CLAT Scholarship Test (UCST) is a free mock test of the full-leng…"
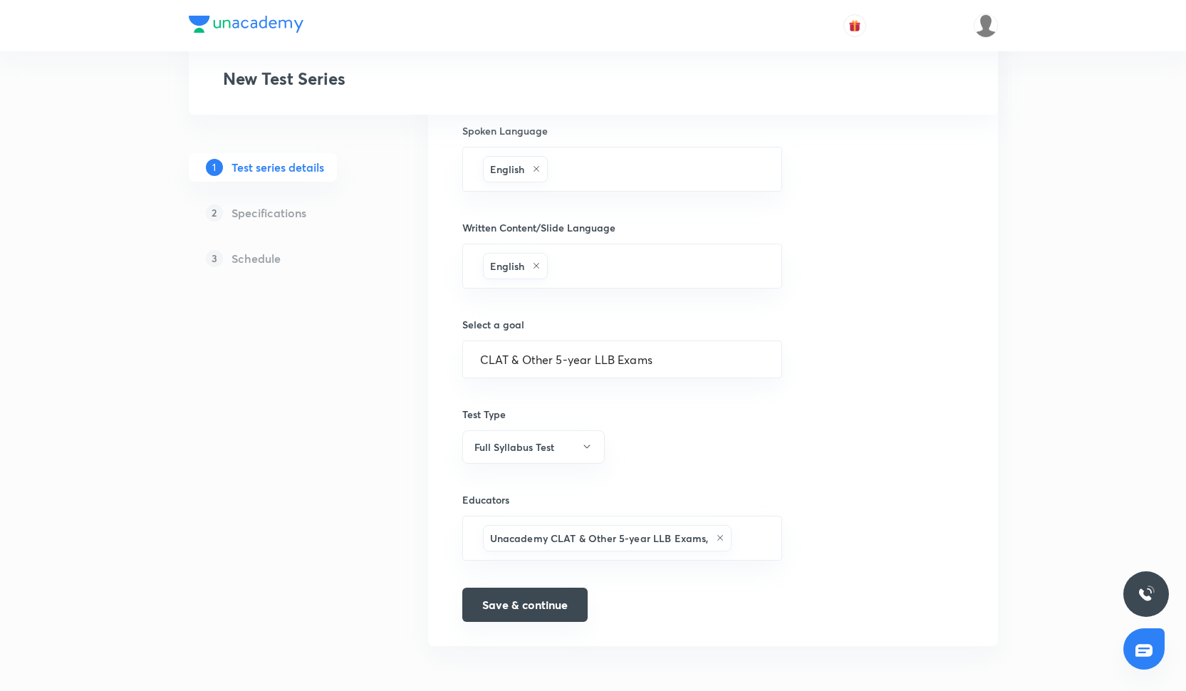
click at [505, 608] on button "Save & continue" at bounding box center [524, 605] width 125 height 34
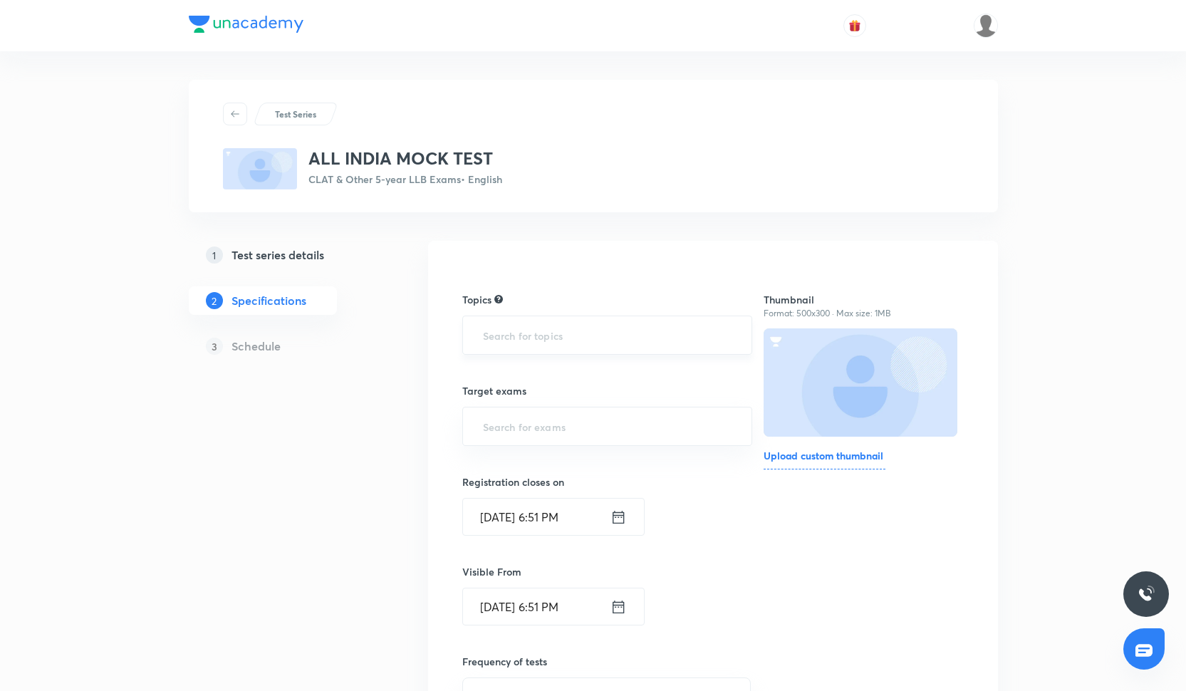
click at [564, 345] on input "text" at bounding box center [607, 335] width 255 height 26
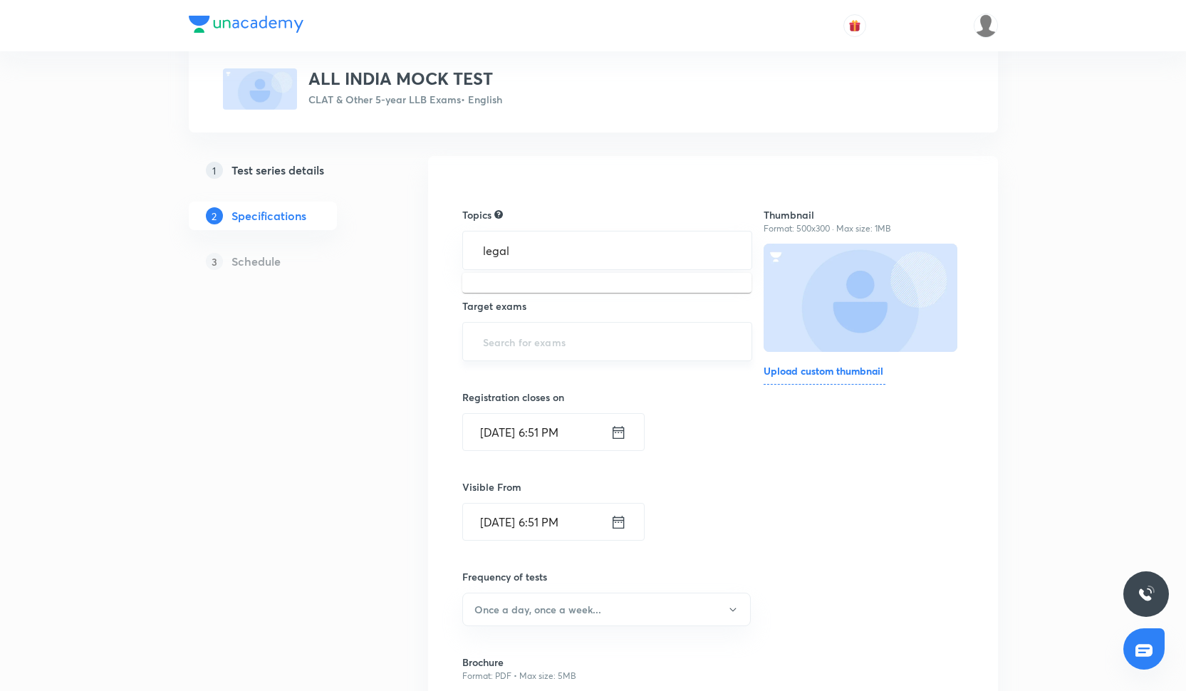
type input "legal"
click at [574, 353] on input "text" at bounding box center [607, 341] width 255 height 26
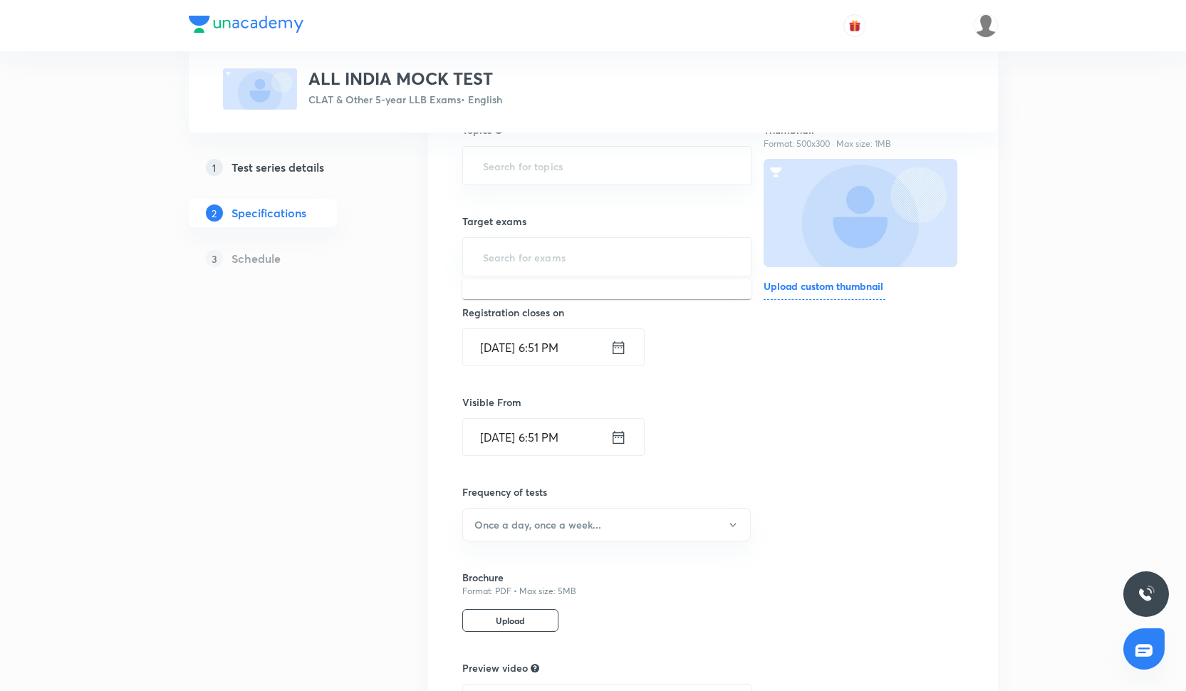
scroll to position [222, 0]
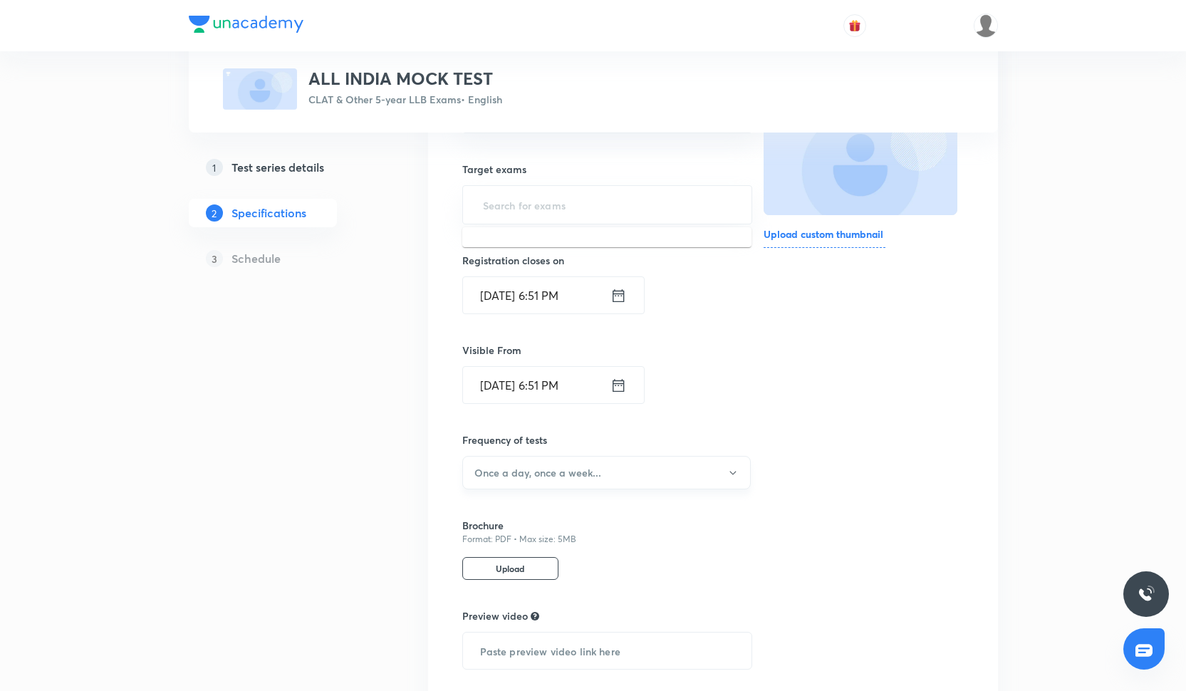
click at [582, 462] on button "Once a day, once a week..." at bounding box center [606, 472] width 288 height 33
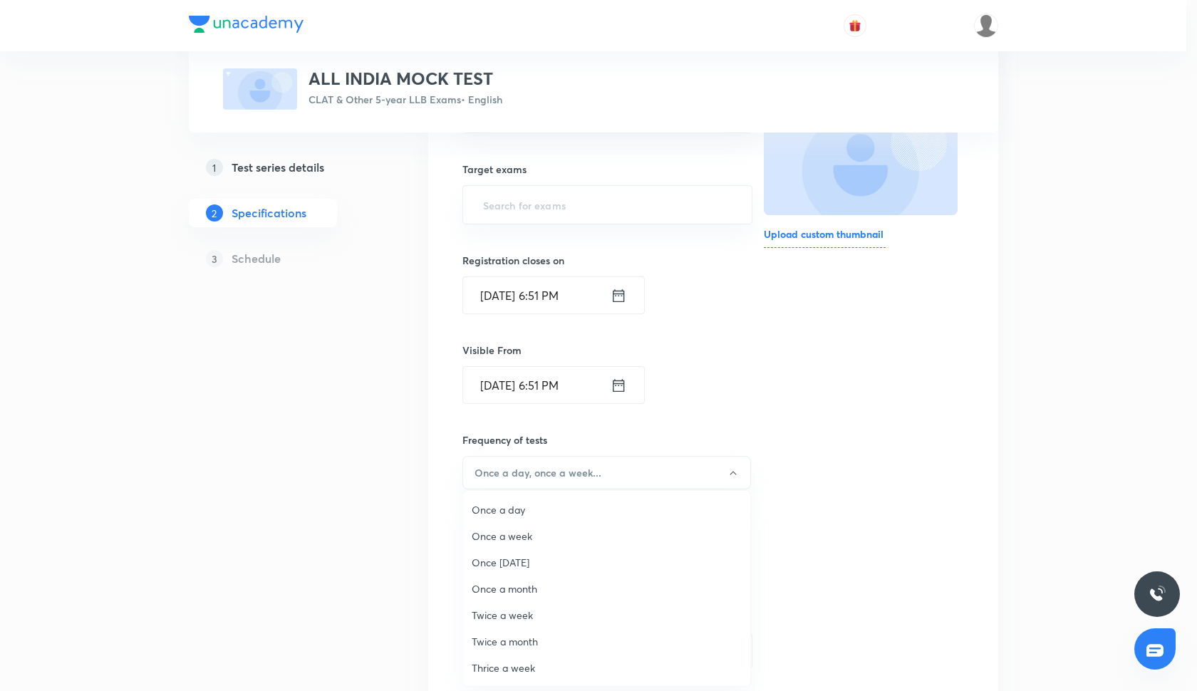
click at [537, 536] on span "Once a week" at bounding box center [607, 536] width 270 height 15
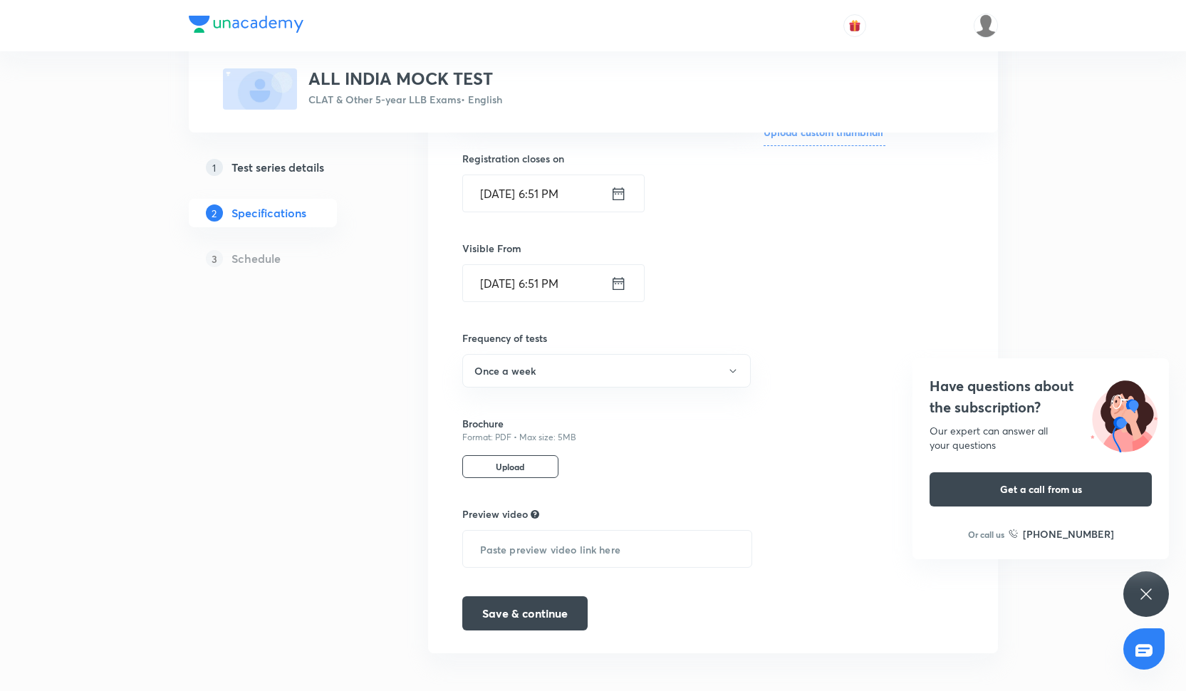
scroll to position [331, 0]
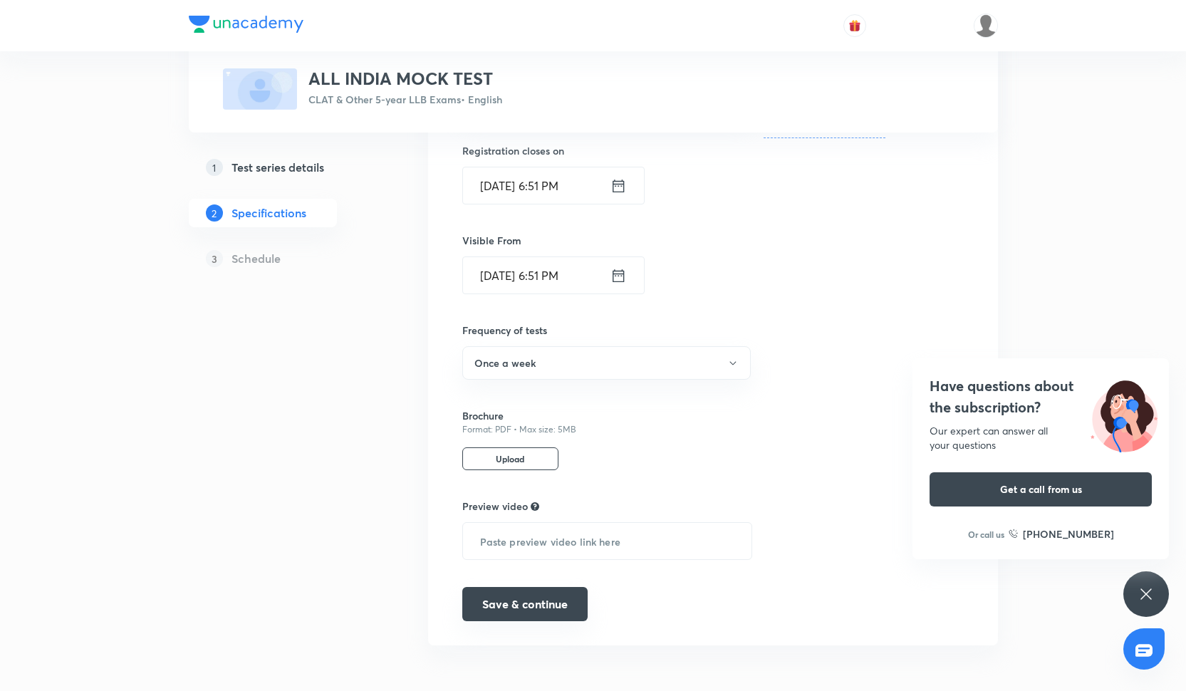
click at [511, 604] on button "Save & continue" at bounding box center [524, 604] width 125 height 34
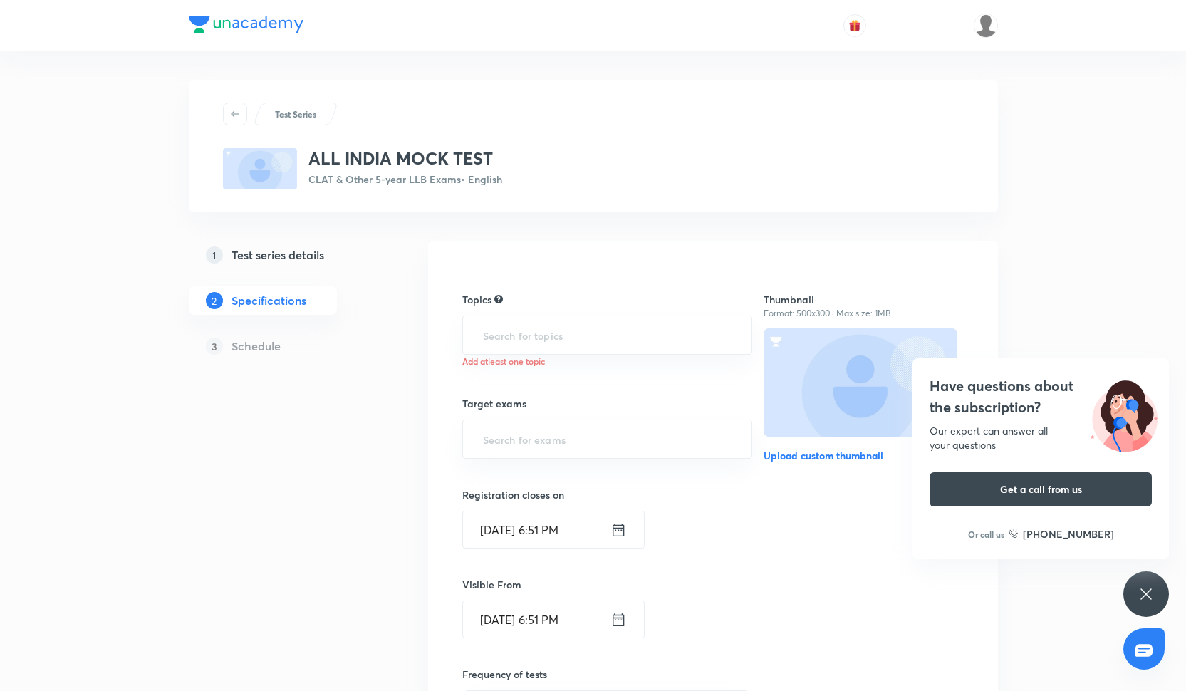
scroll to position [1, 0]
click at [550, 327] on input "text" at bounding box center [607, 334] width 255 height 26
click at [557, 358] on ul "Legal Reasoning -> Legal Static GK" at bounding box center [606, 375] width 289 height 37
click at [557, 375] on li "Legal Reasoning -> Legal Static GK" at bounding box center [606, 376] width 289 height 26
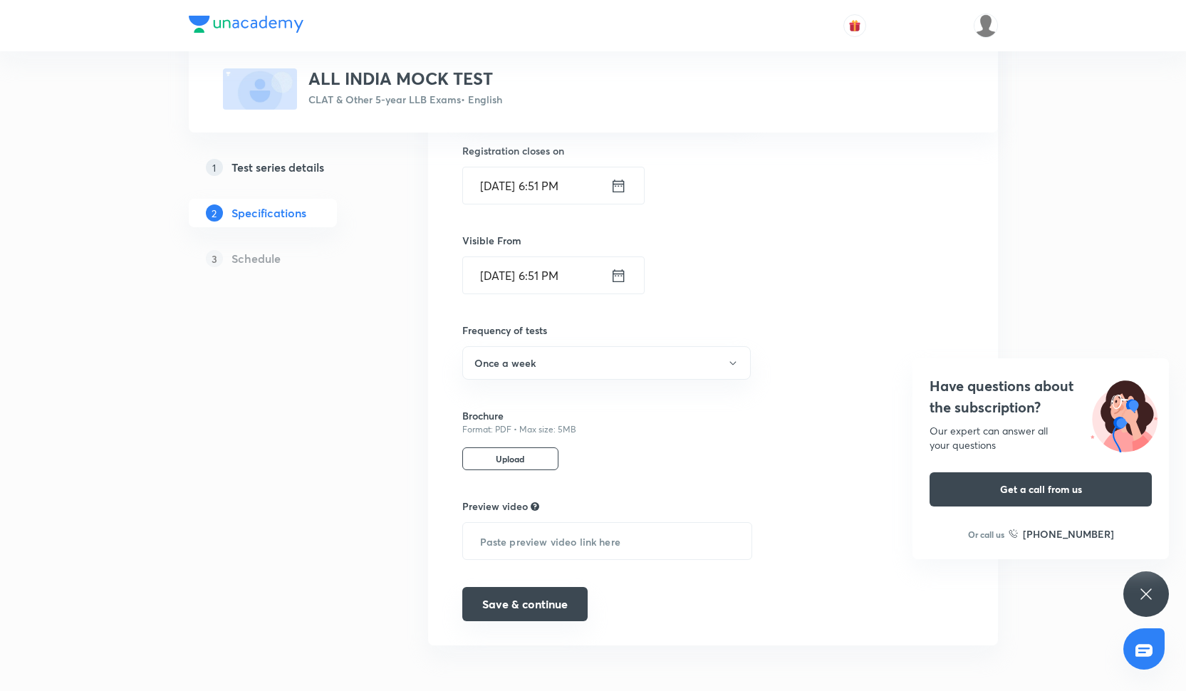
click at [507, 601] on button "Save & continue" at bounding box center [524, 604] width 125 height 34
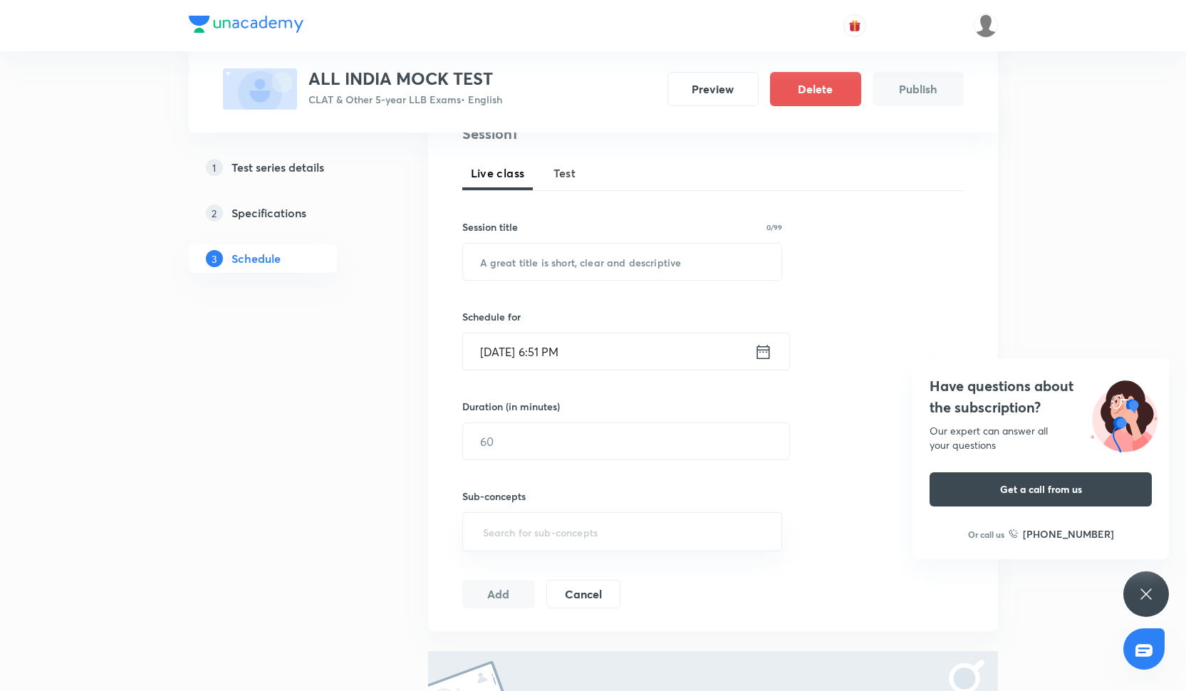
scroll to position [177, 0]
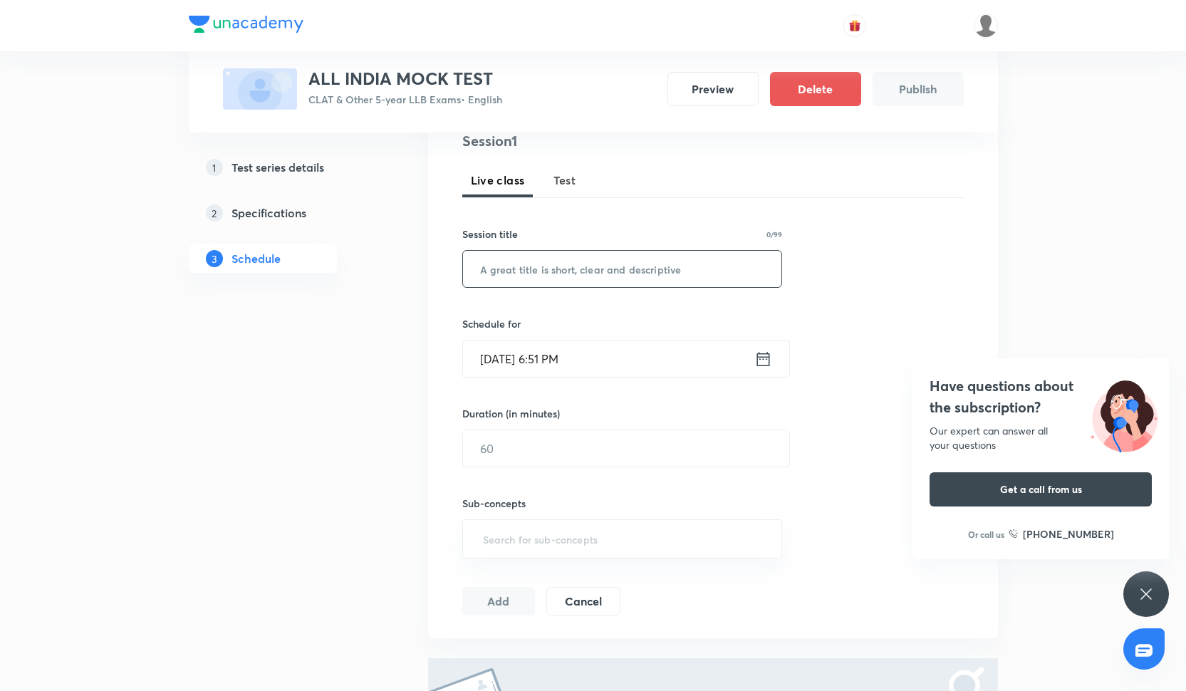
click at [542, 281] on input "text" at bounding box center [622, 269] width 319 height 36
click at [559, 174] on span "Test" at bounding box center [564, 180] width 23 height 17
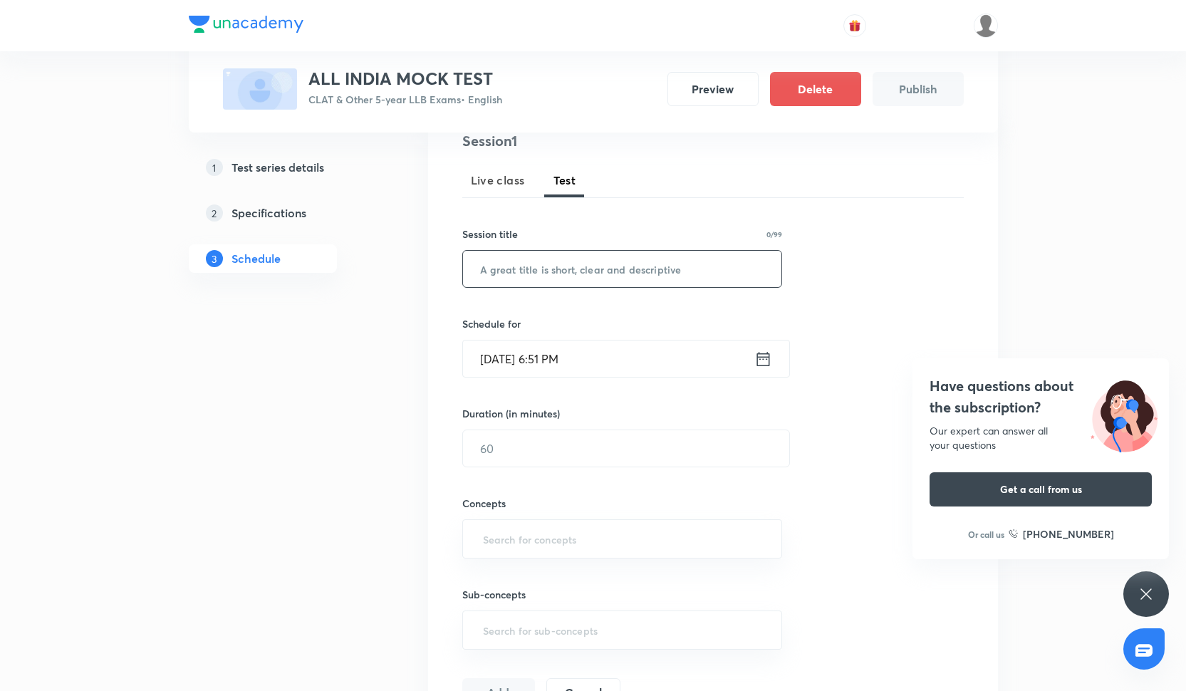
click at [537, 264] on input "text" at bounding box center [622, 269] width 319 height 36
type input "h"
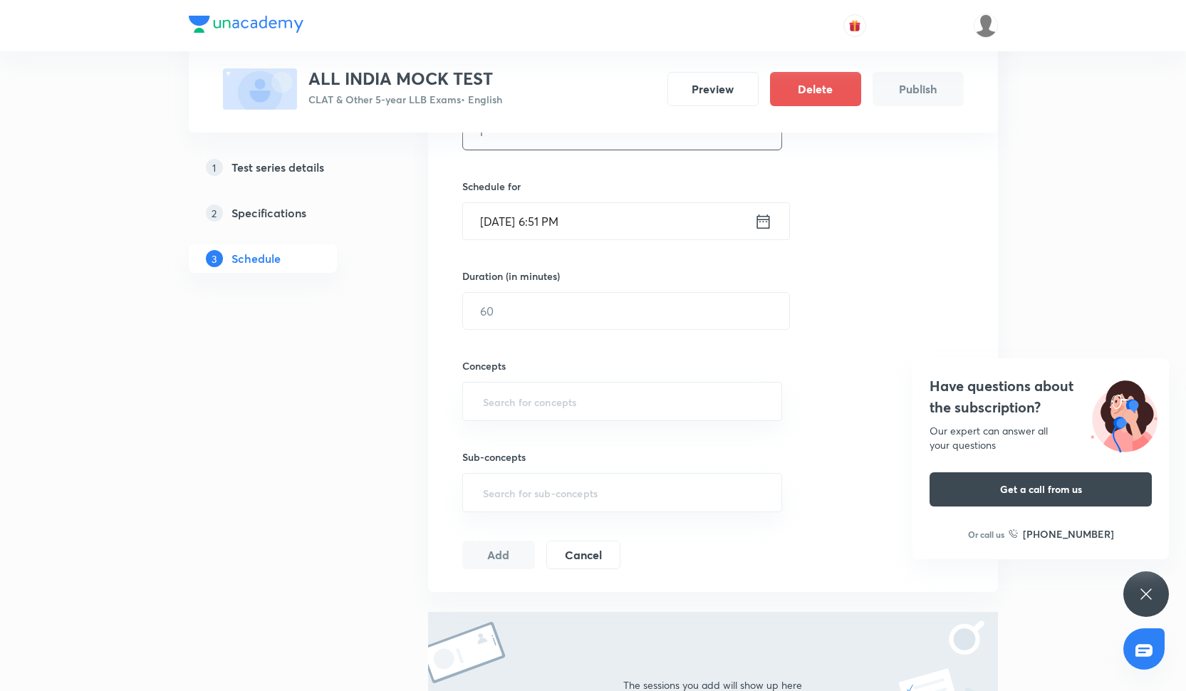
scroll to position [321, 0]
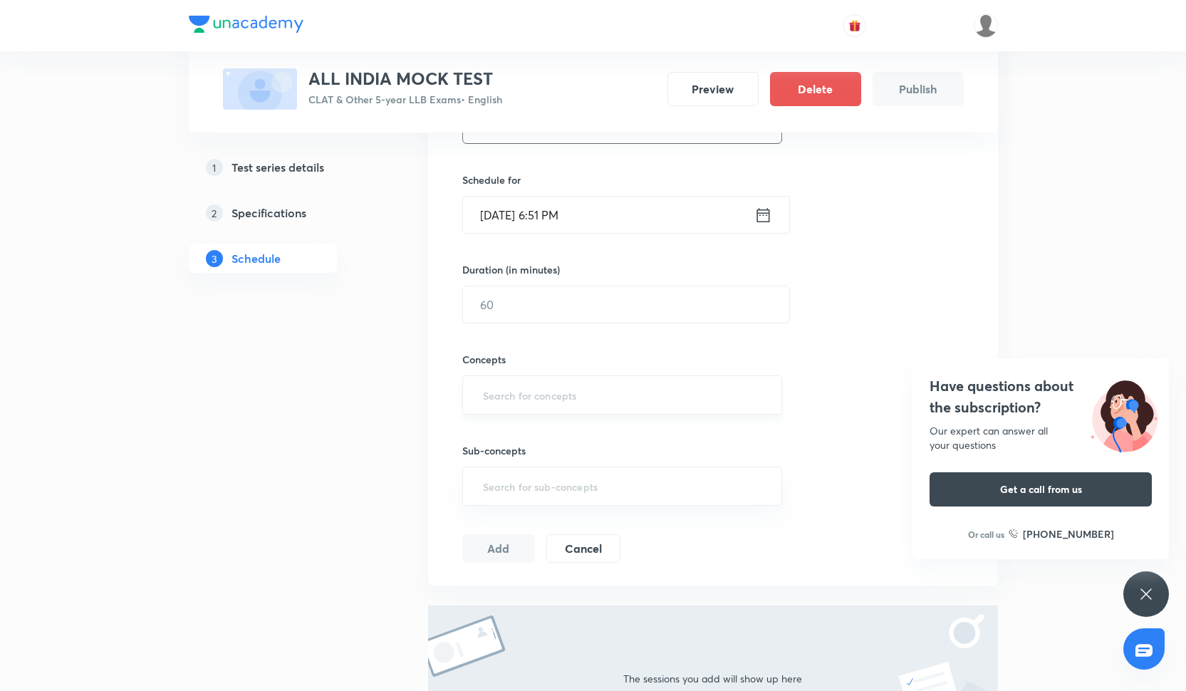
type input "l"
click at [517, 387] on input "text" at bounding box center [622, 395] width 285 height 26
type input "g"
click at [553, 425] on li "Legal Static GK" at bounding box center [621, 436] width 319 height 26
type input "l"
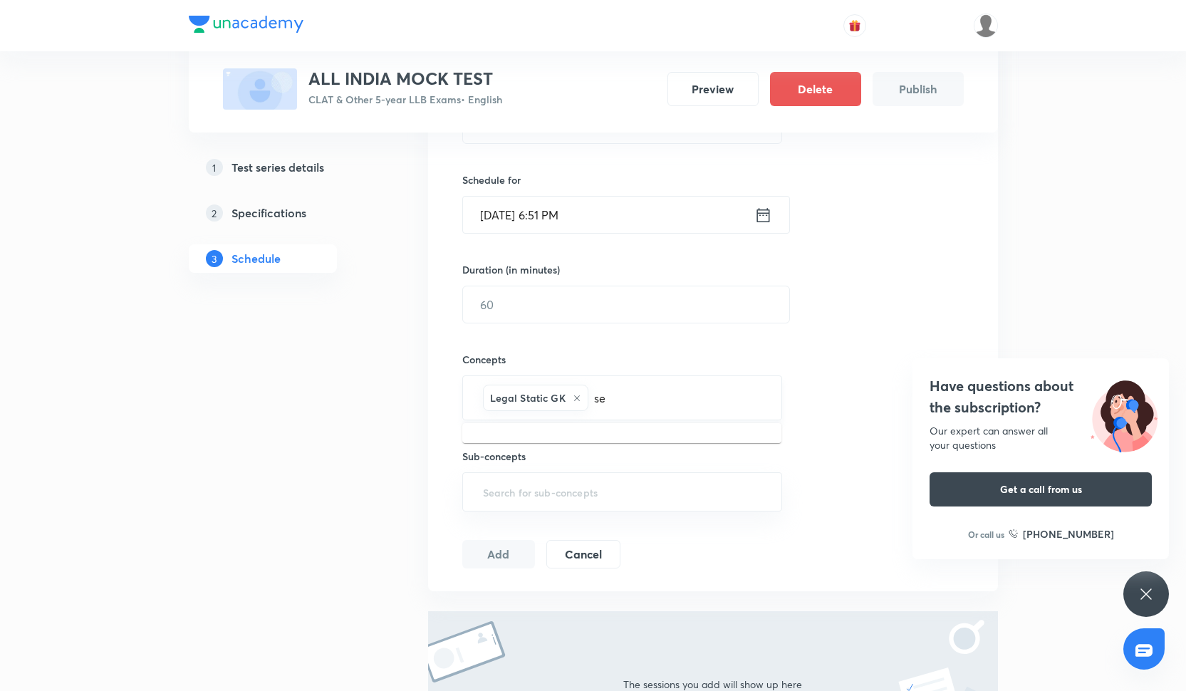
type input "s"
click at [594, 492] on input "text" at bounding box center [622, 492] width 285 height 26
click at [600, 298] on input "text" at bounding box center [626, 304] width 326 height 36
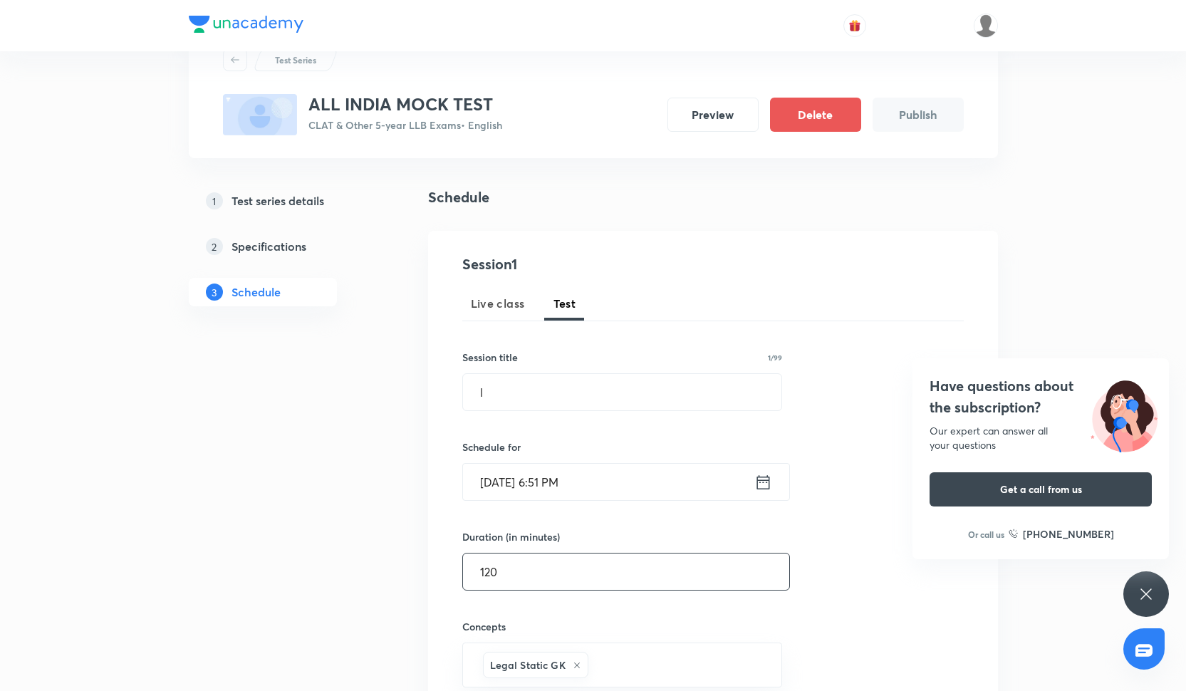
scroll to position [0, 0]
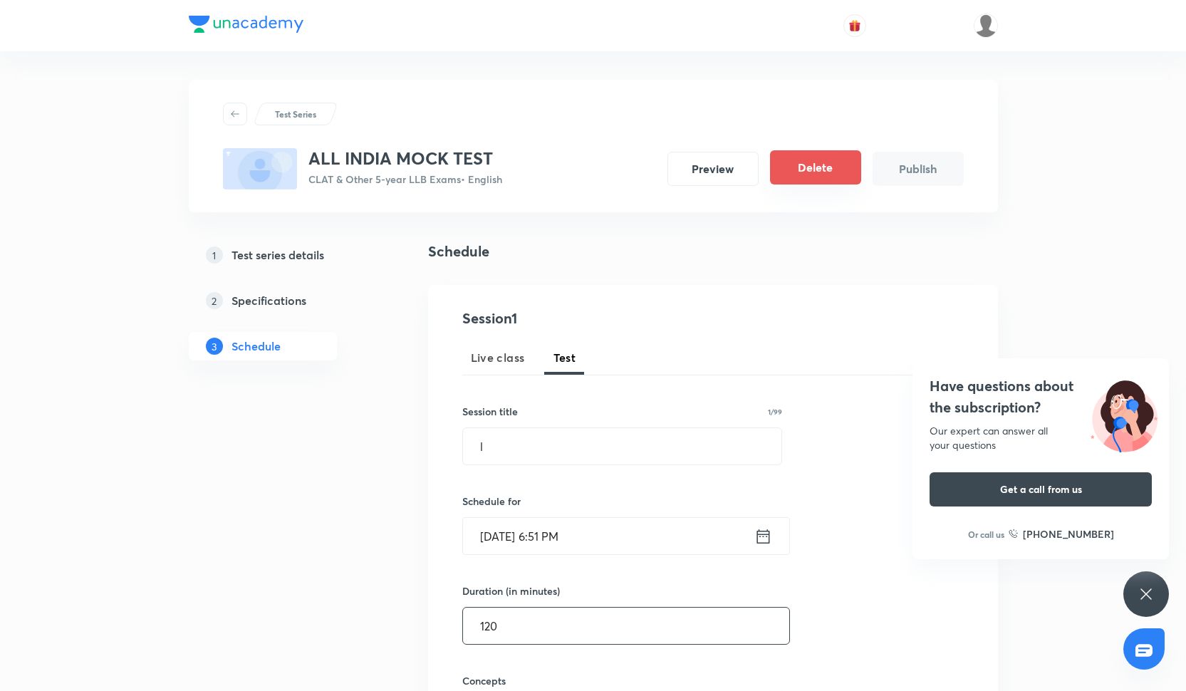
type input "120"
click at [807, 162] on button "Delete" at bounding box center [815, 167] width 91 height 34
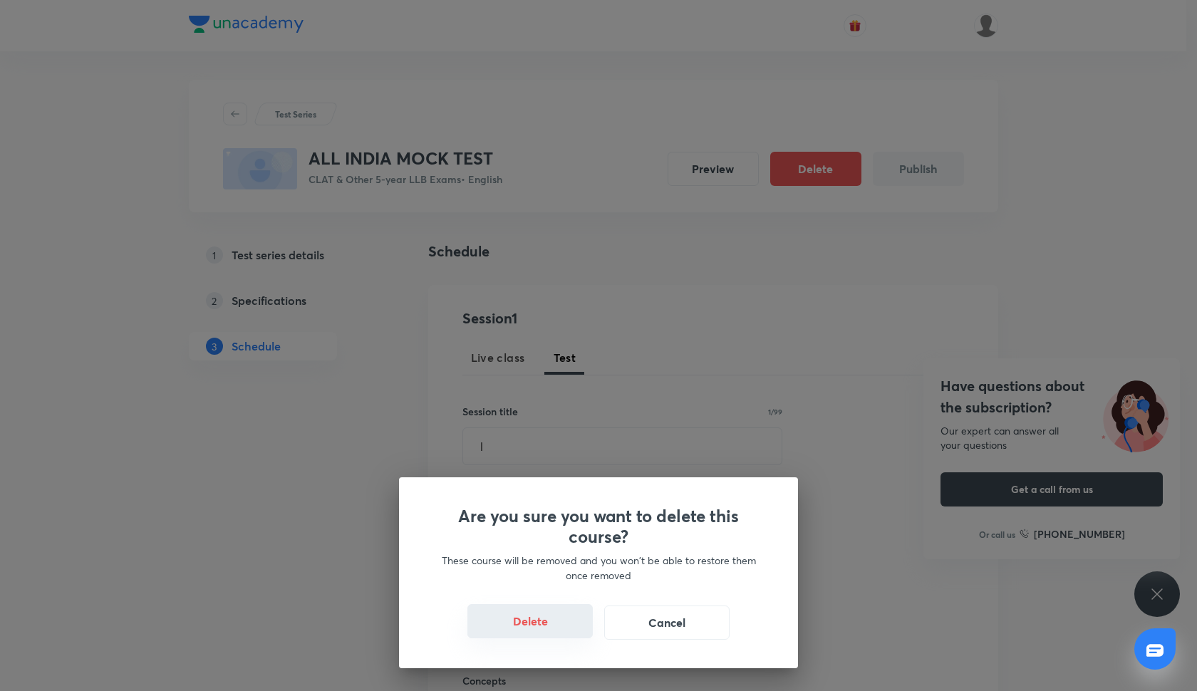
click at [515, 625] on button "Delete" at bounding box center [529, 621] width 125 height 34
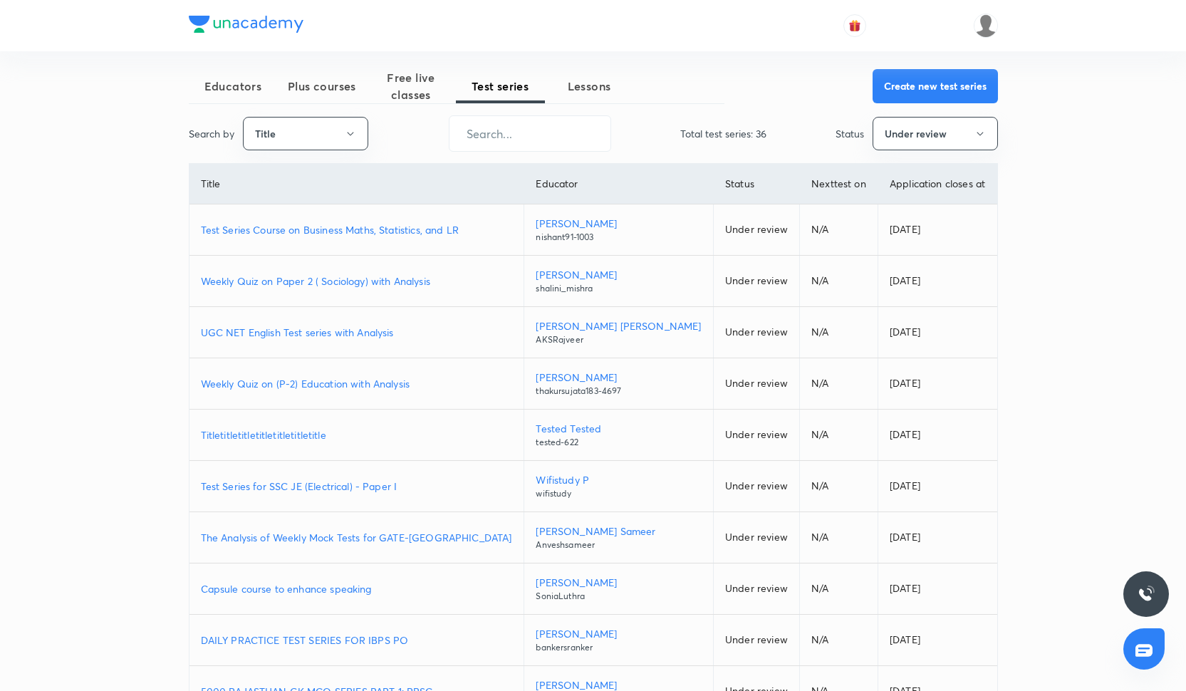
scroll to position [14, 0]
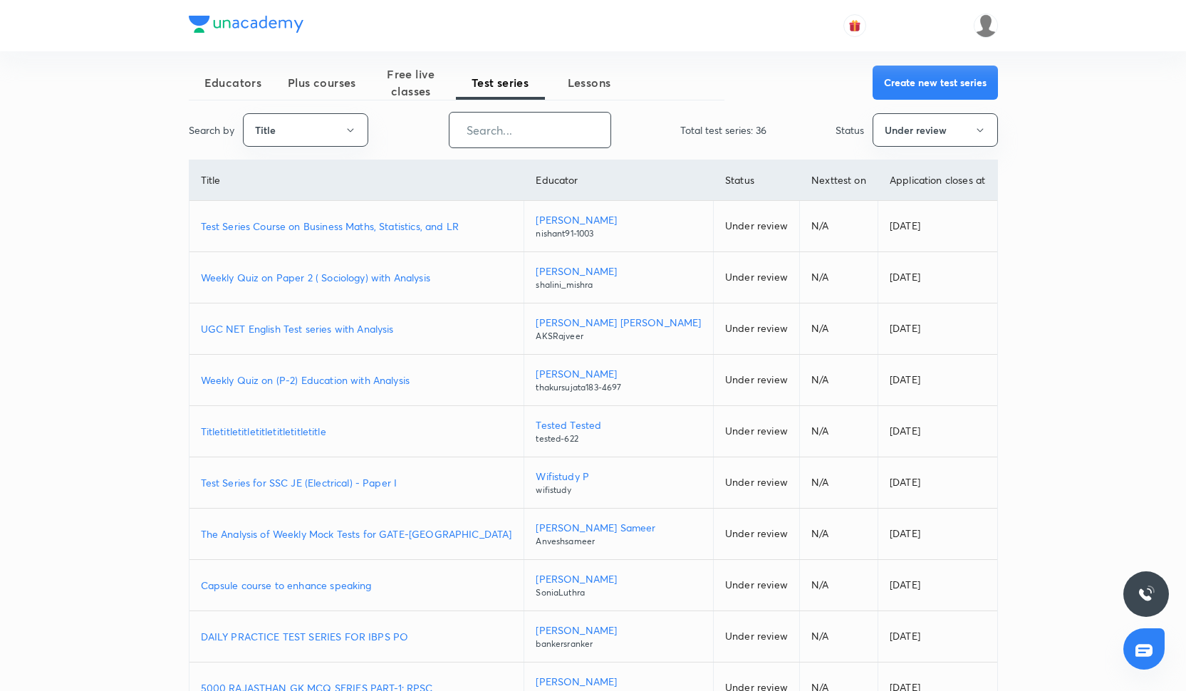
click at [487, 120] on input "text" at bounding box center [529, 130] width 161 height 36
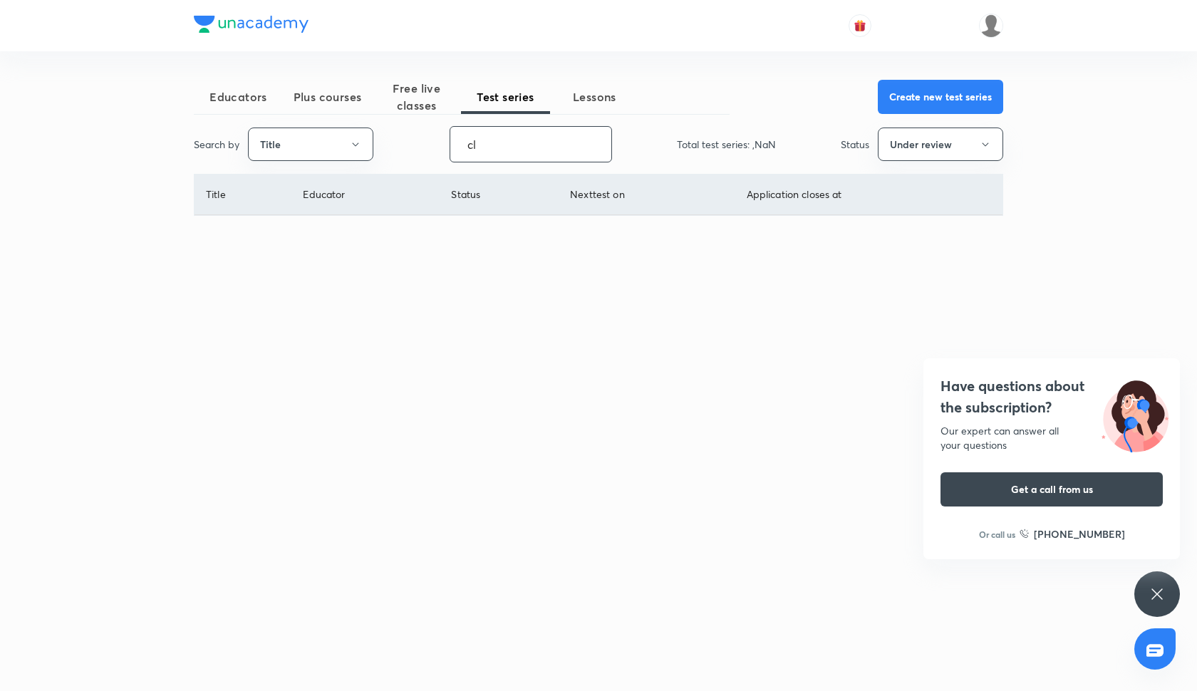
type input "c"
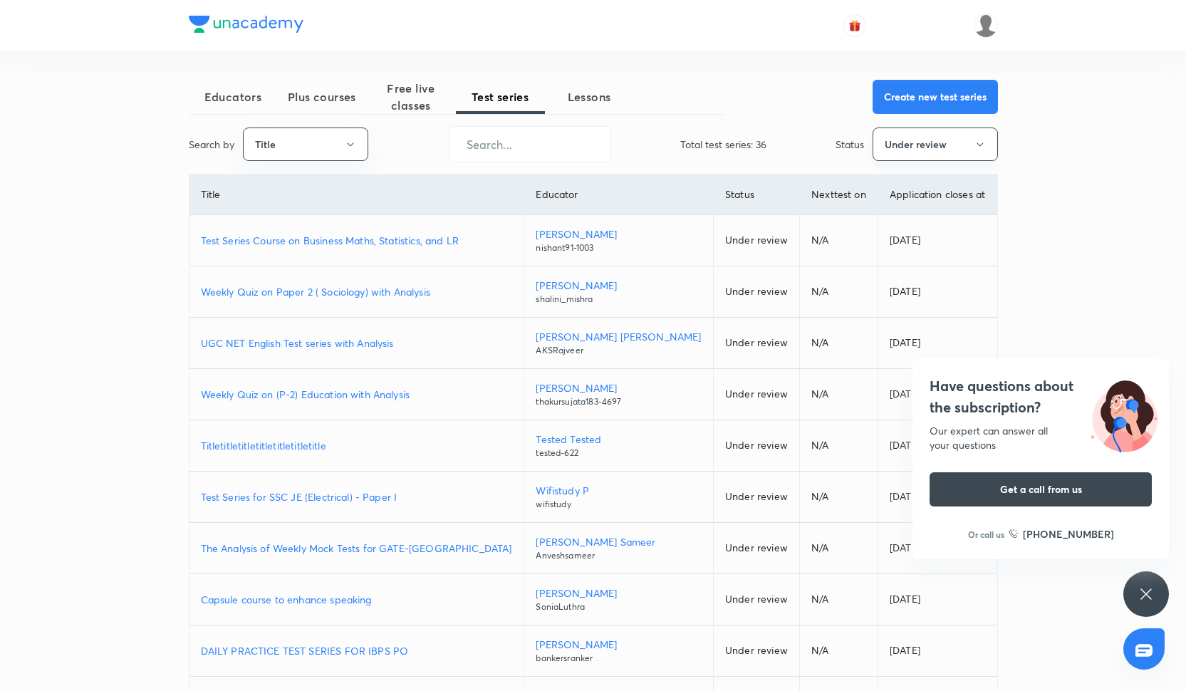
click at [913, 141] on button "Under review" at bounding box center [935, 144] width 125 height 33
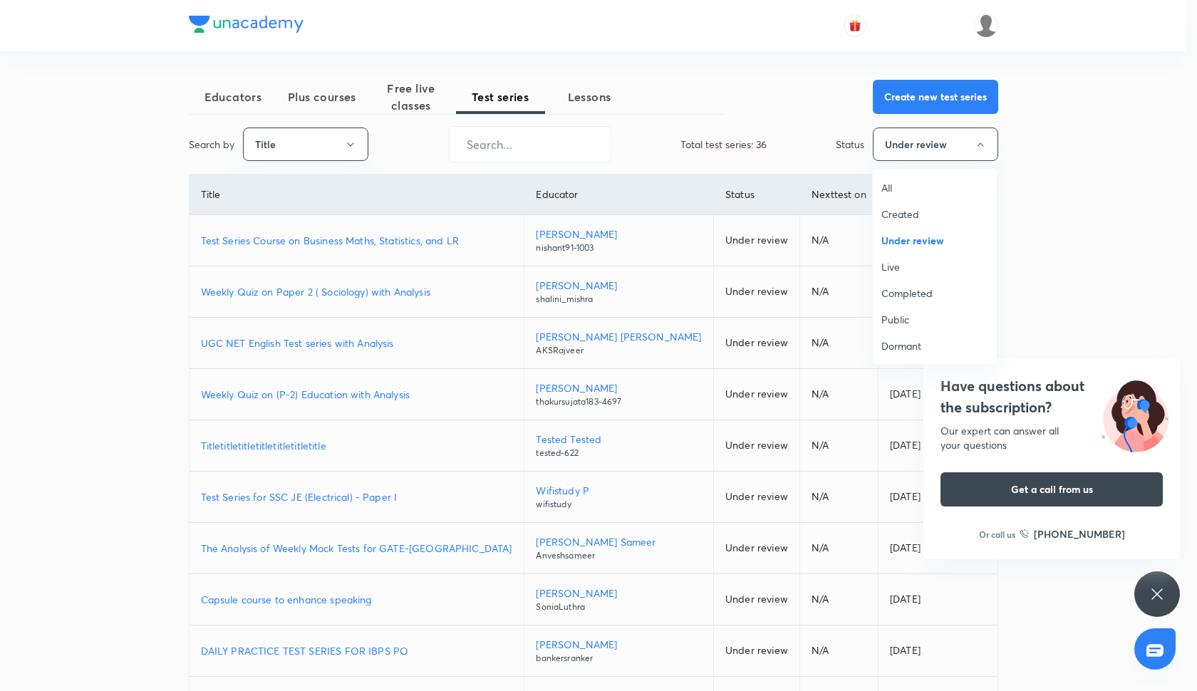
click at [895, 269] on span "Live" at bounding box center [934, 266] width 107 height 15
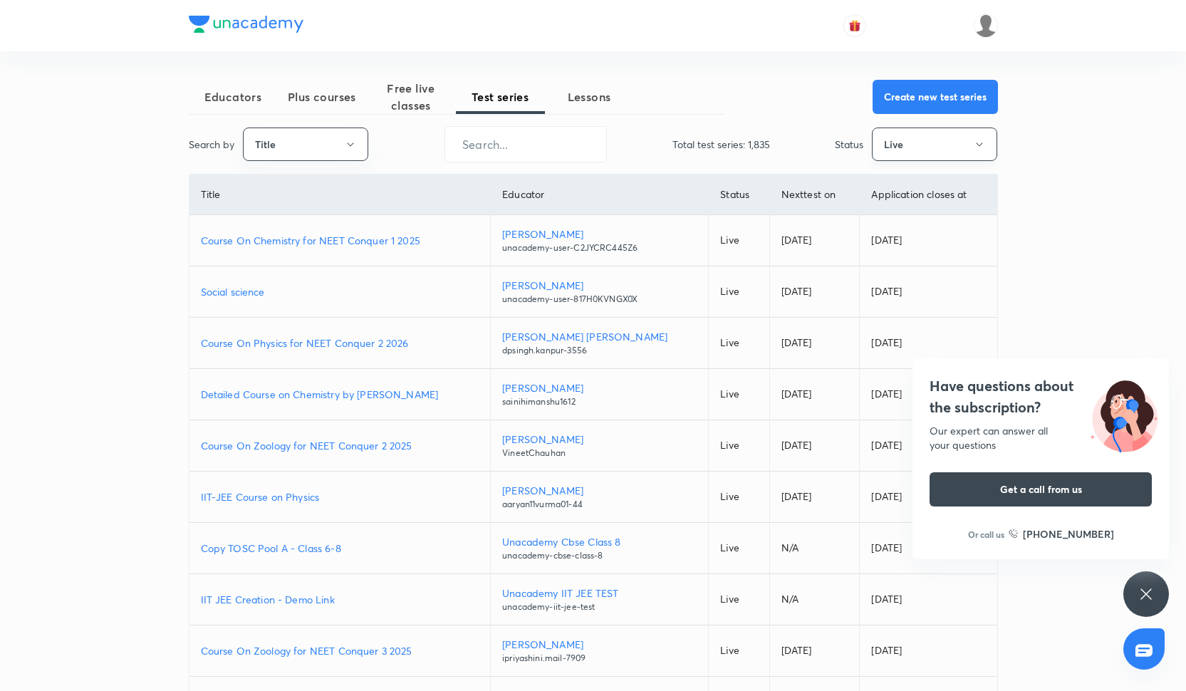
click at [938, 139] on button "Live" at bounding box center [934, 144] width 125 height 33
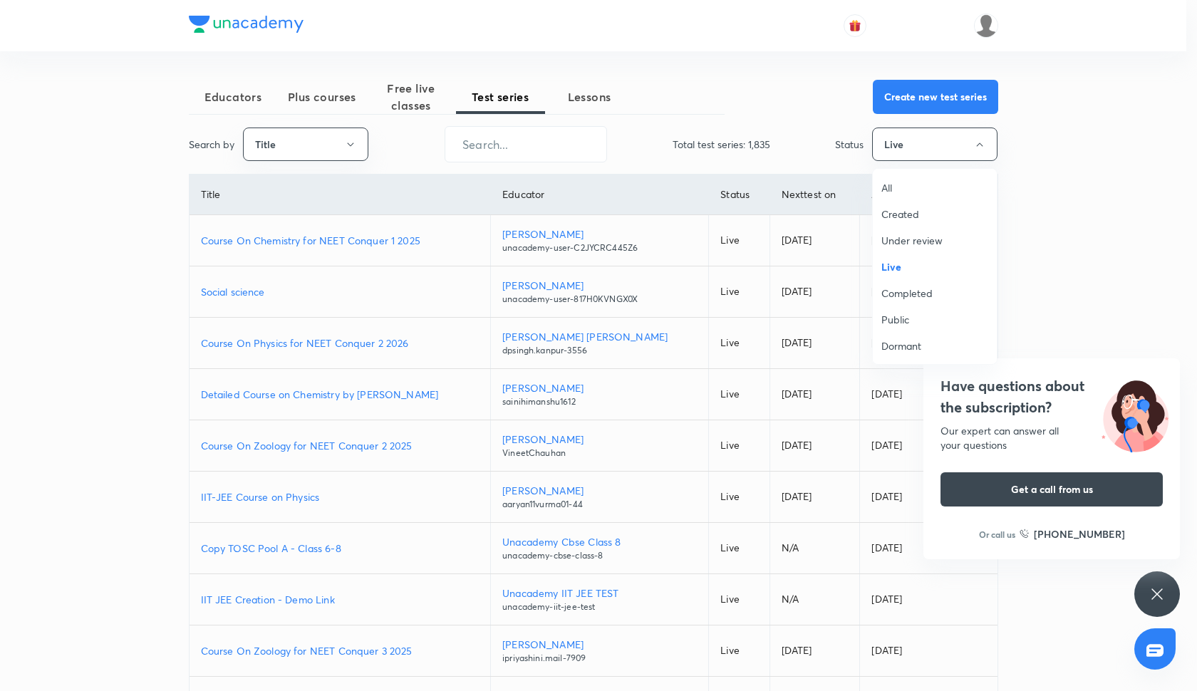
click at [924, 169] on ul "All Created Under review Live Completed Public Dormant Deleted" at bounding box center [940, 280] width 135 height 222
click at [923, 172] on ul "All Created Under review Live Completed Public Dormant Deleted" at bounding box center [940, 280] width 135 height 222
click at [922, 180] on li "All" at bounding box center [935, 188] width 124 height 26
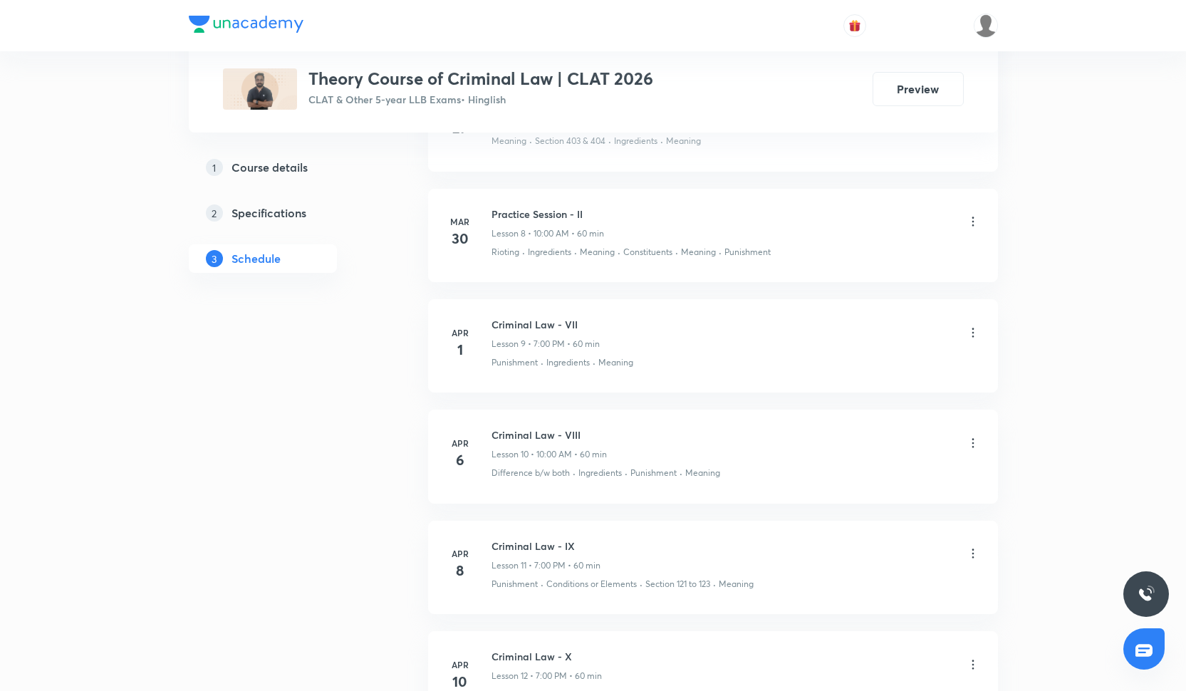
scroll to position [1745, 0]
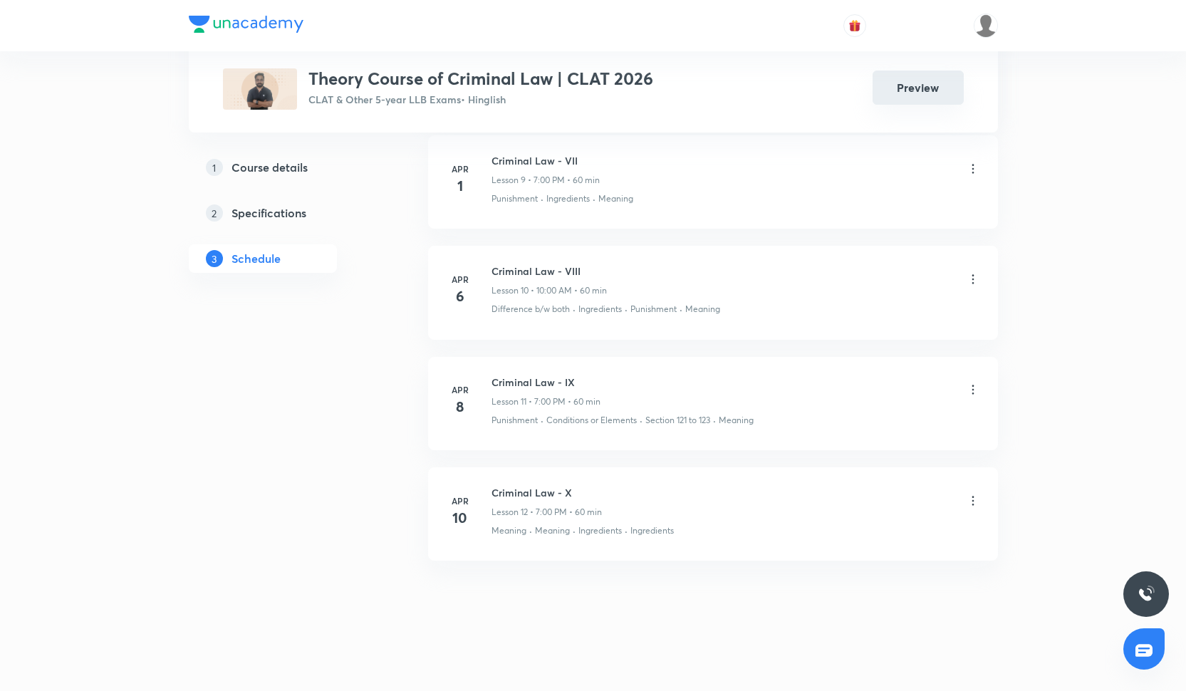
click at [903, 87] on button "Preview" at bounding box center [918, 88] width 91 height 34
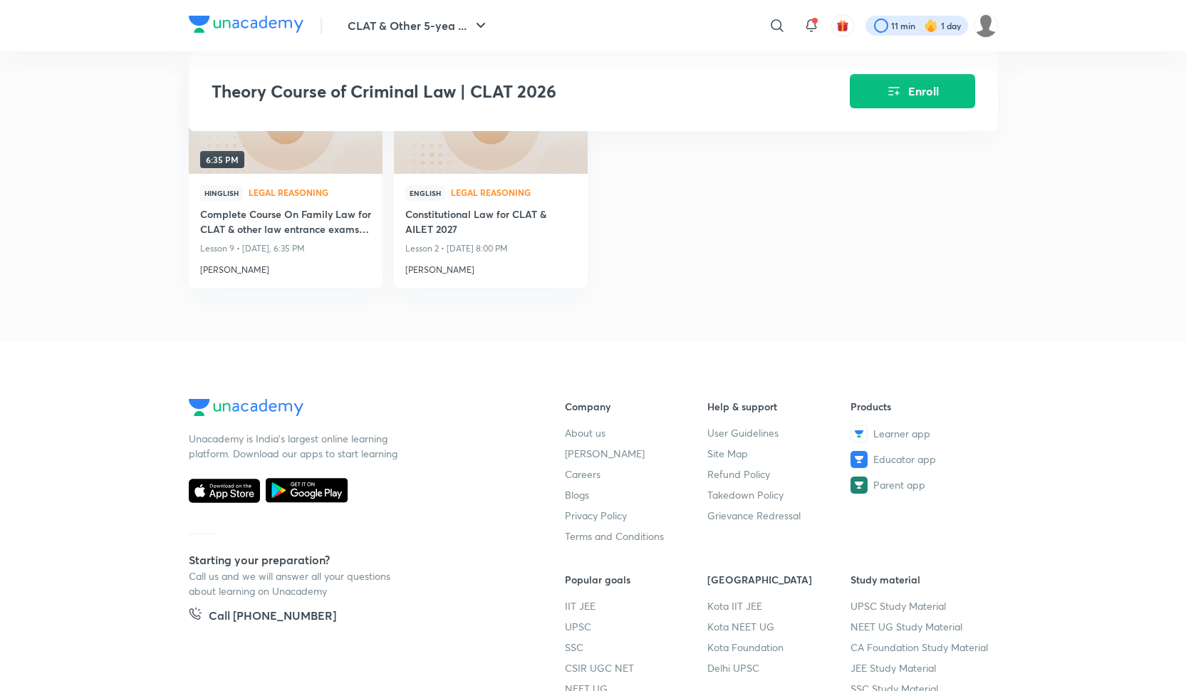
scroll to position [1445, 0]
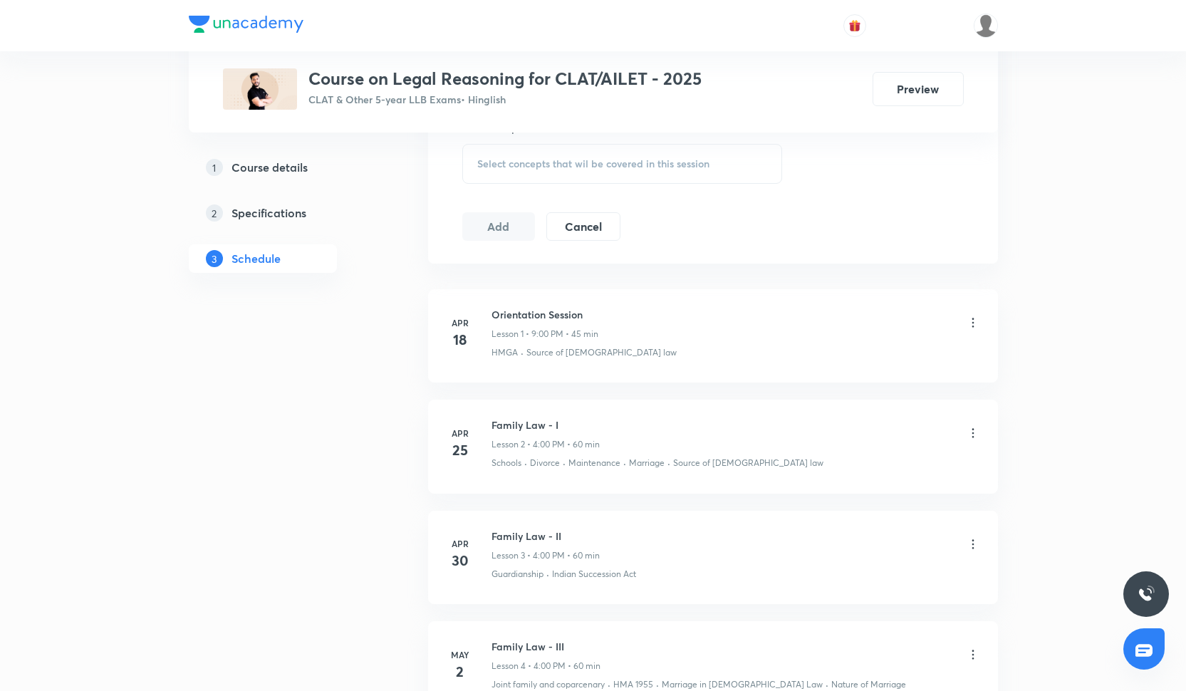
scroll to position [208, 0]
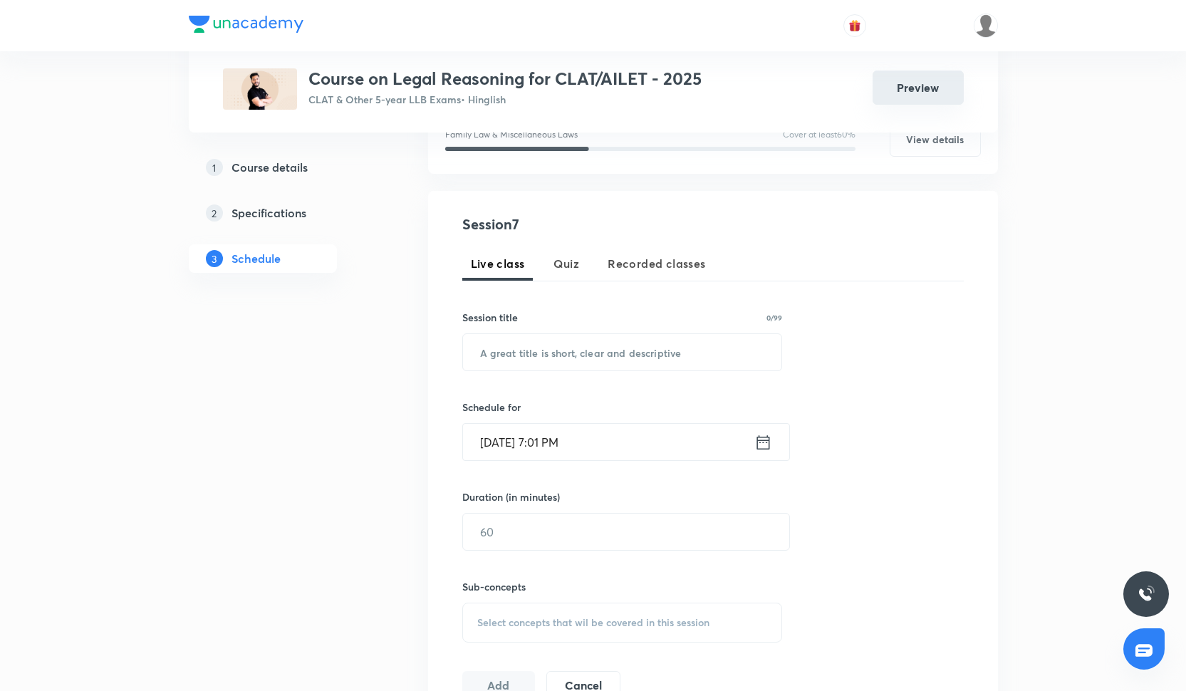
click at [892, 101] on button "Preview" at bounding box center [918, 88] width 91 height 34
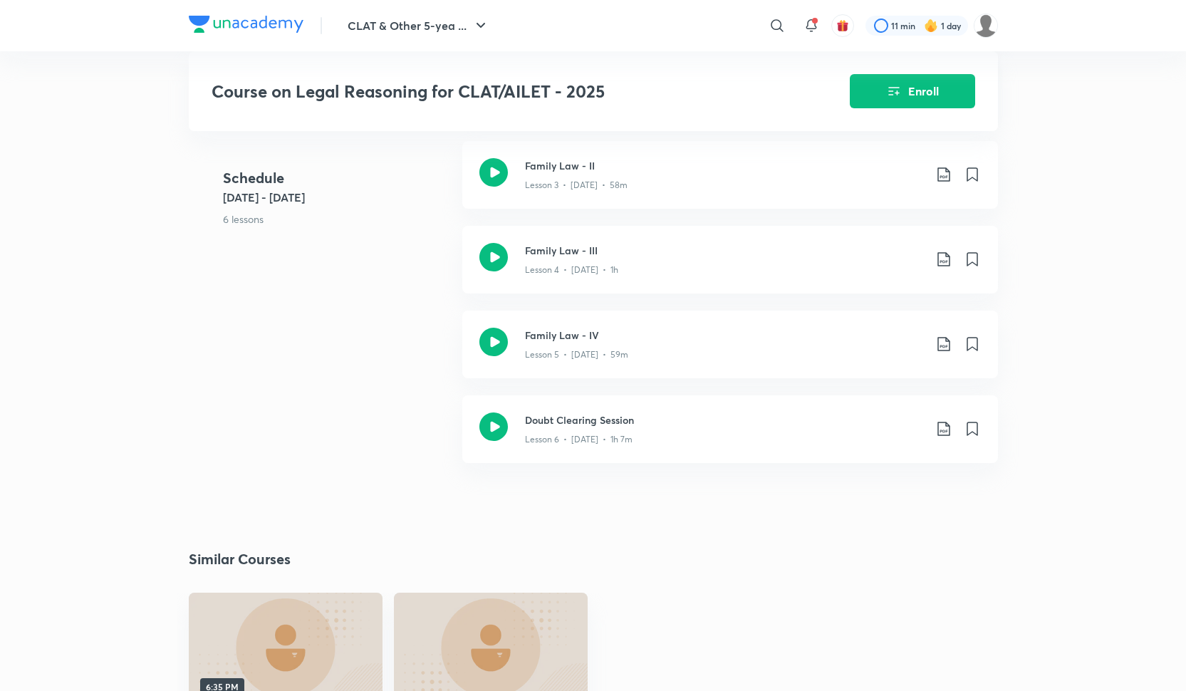
scroll to position [565, 0]
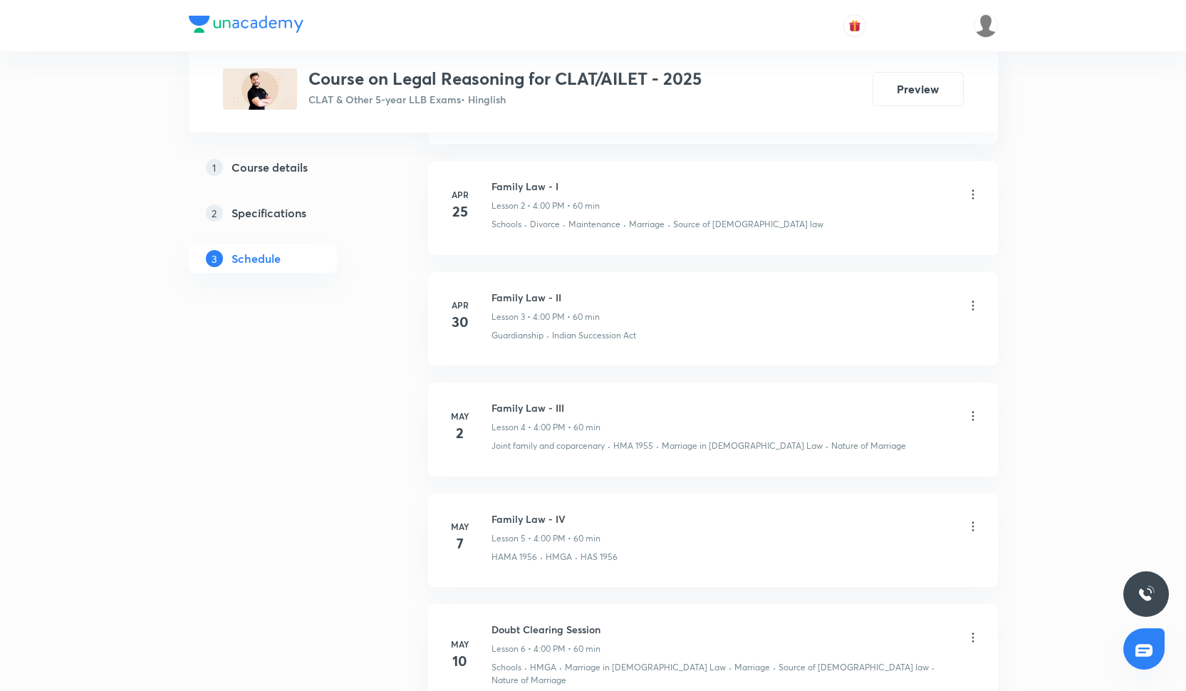
scroll to position [1044, 0]
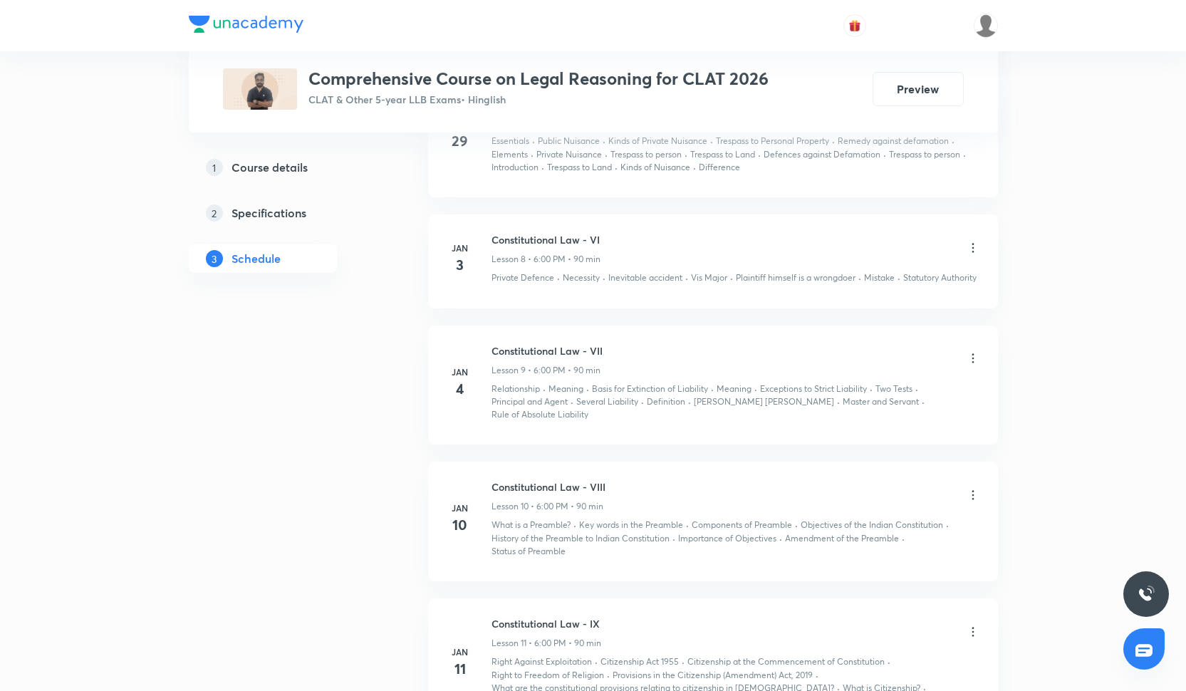
scroll to position [630, 0]
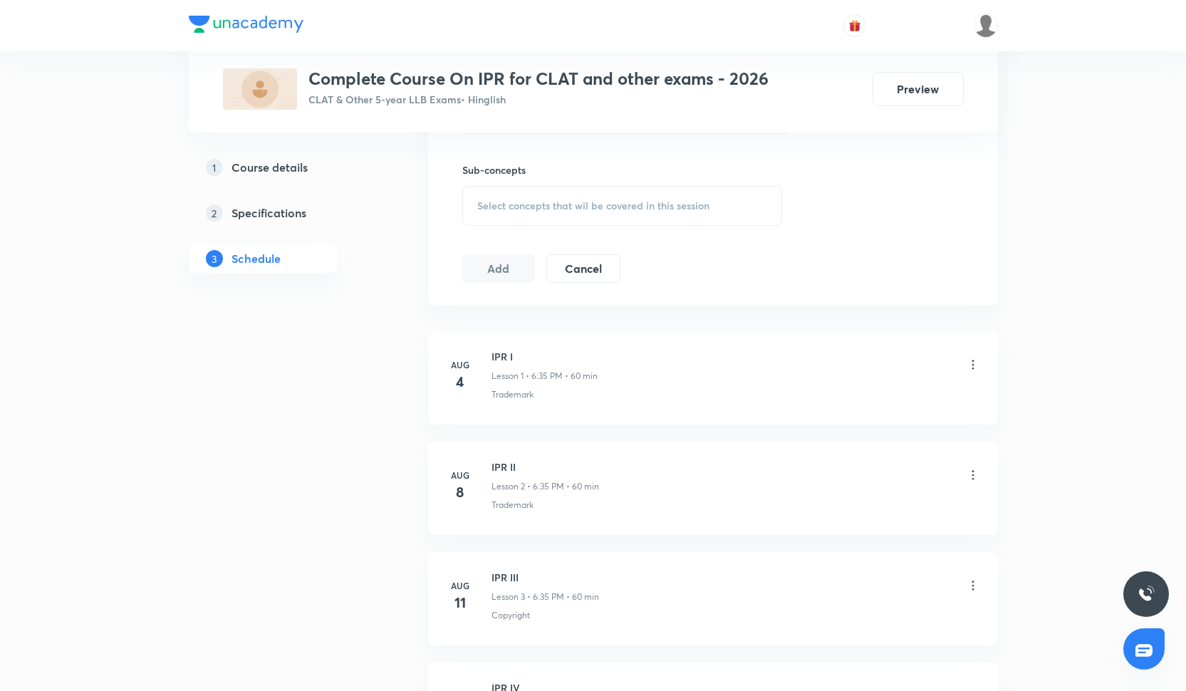
scroll to position [532, 0]
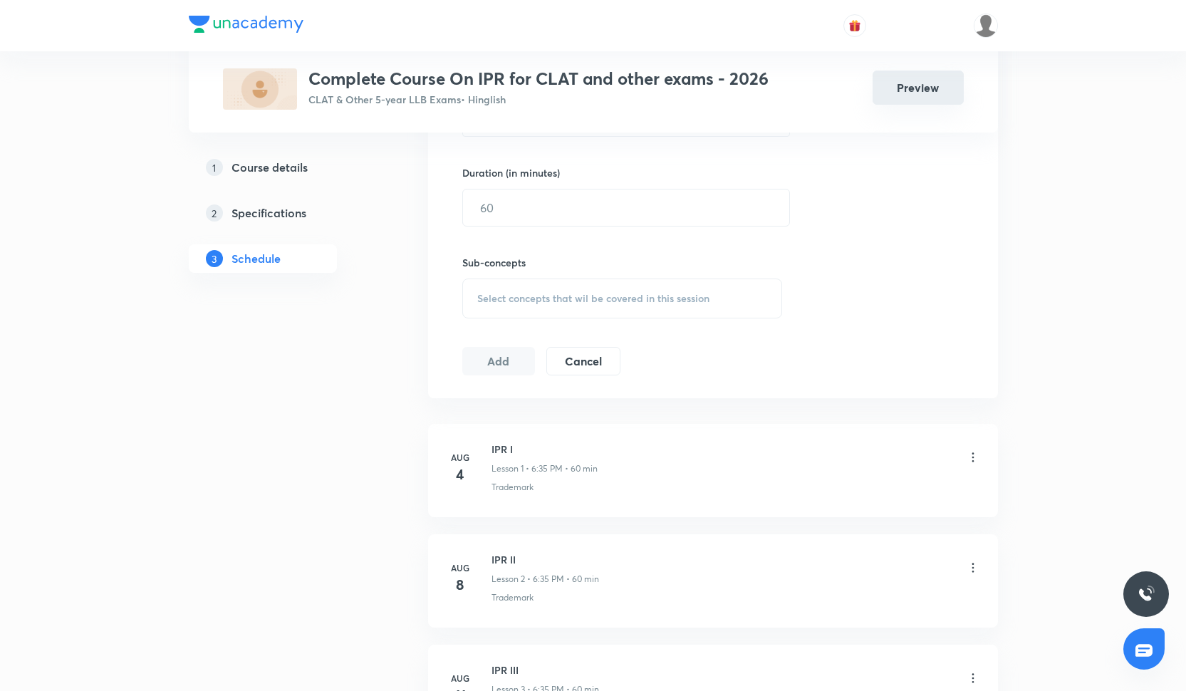
click at [943, 83] on button "Preview" at bounding box center [918, 88] width 91 height 34
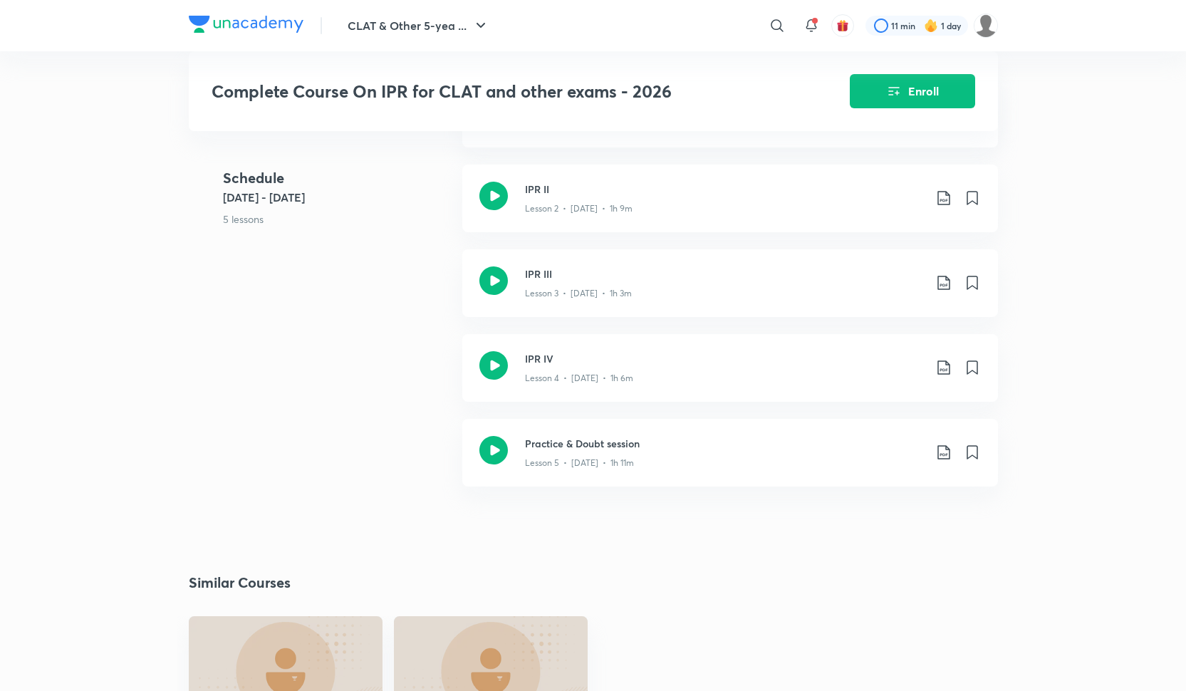
scroll to position [625, 0]
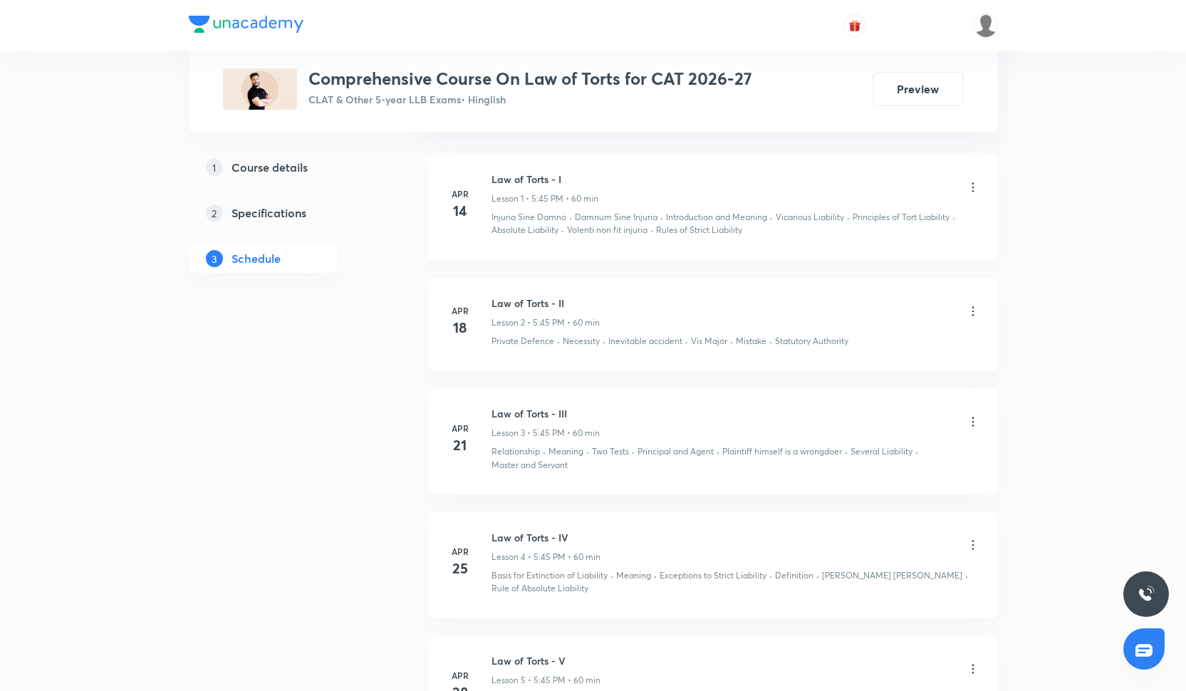
scroll to position [746, 0]
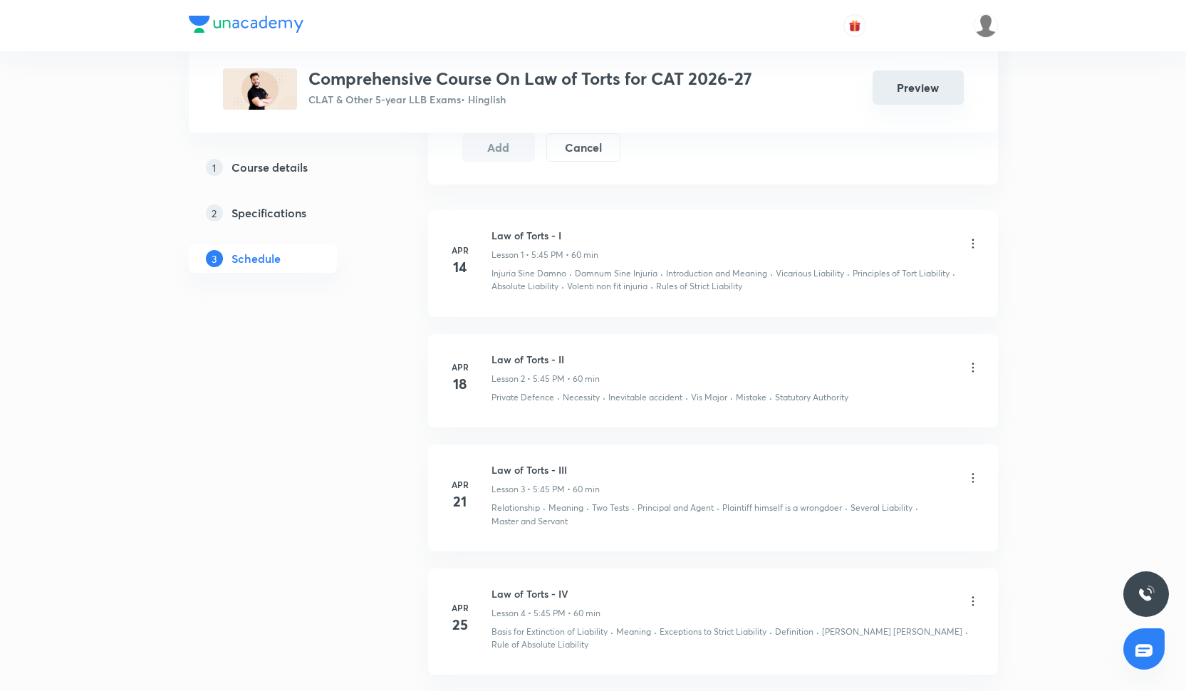
click at [937, 95] on button "Preview" at bounding box center [918, 88] width 91 height 34
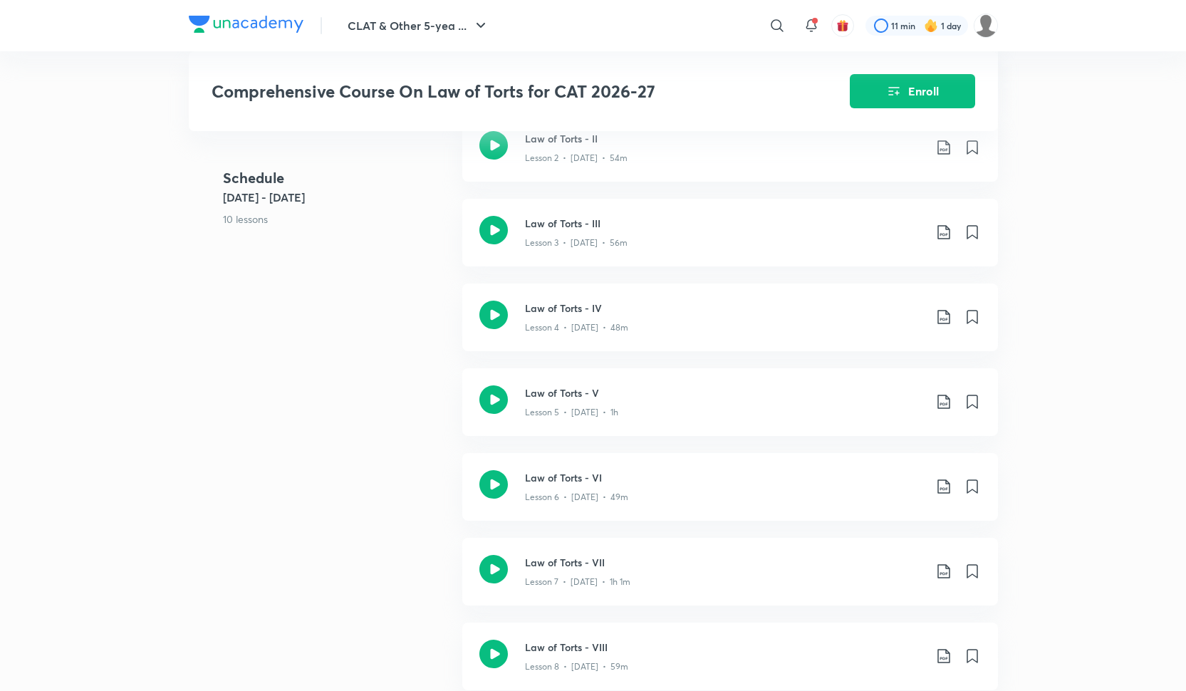
scroll to position [724, 0]
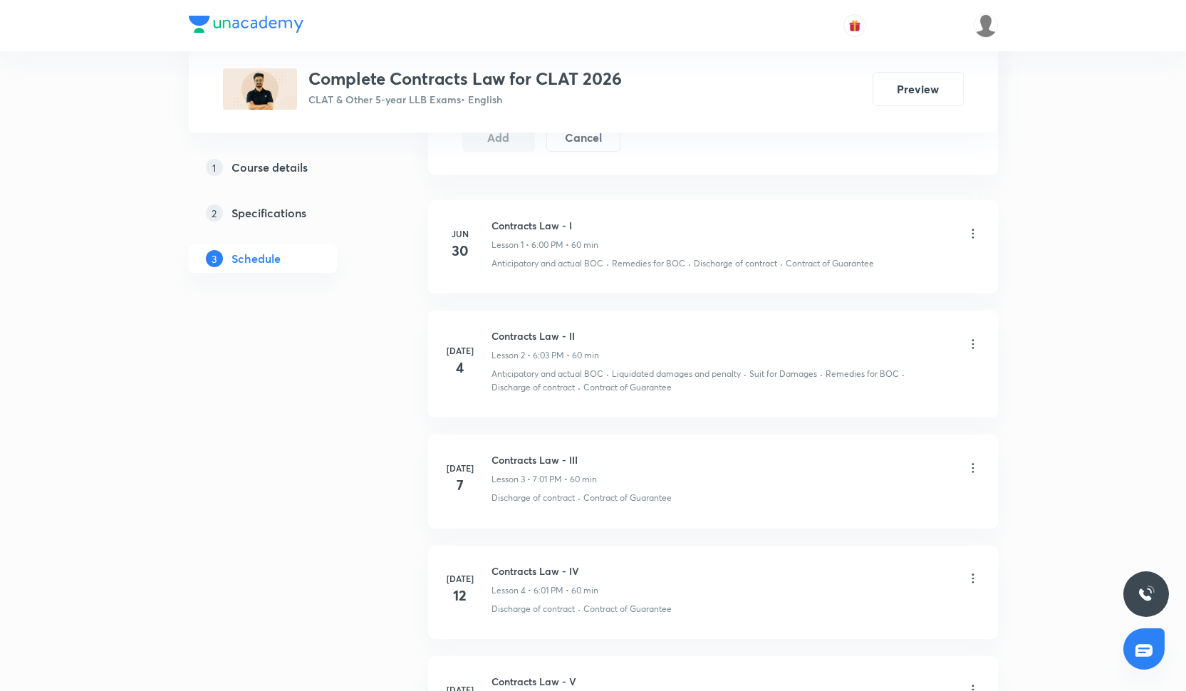
scroll to position [450, 0]
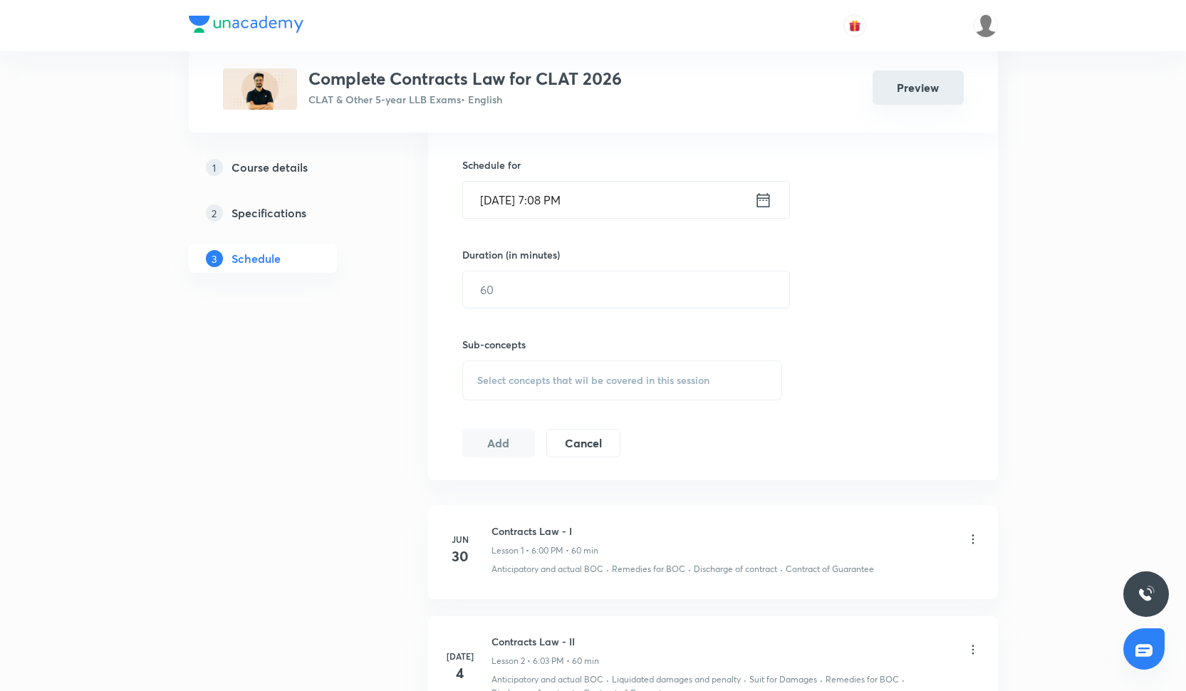
click at [907, 97] on button "Preview" at bounding box center [918, 88] width 91 height 34
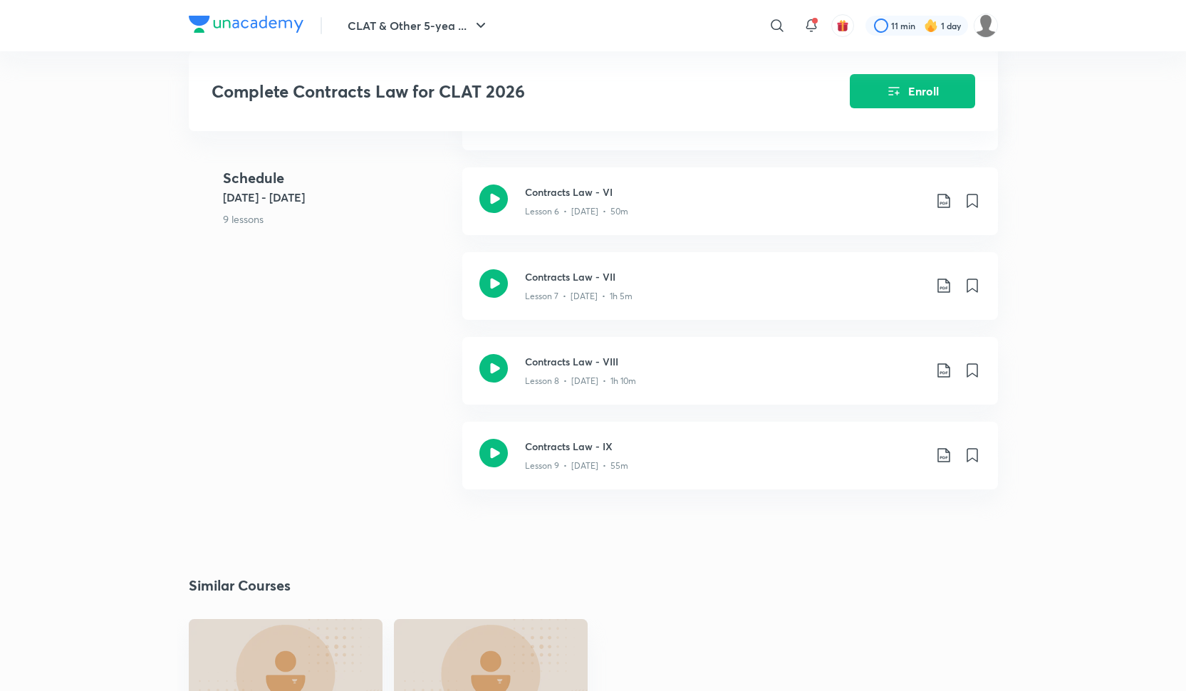
scroll to position [895, 0]
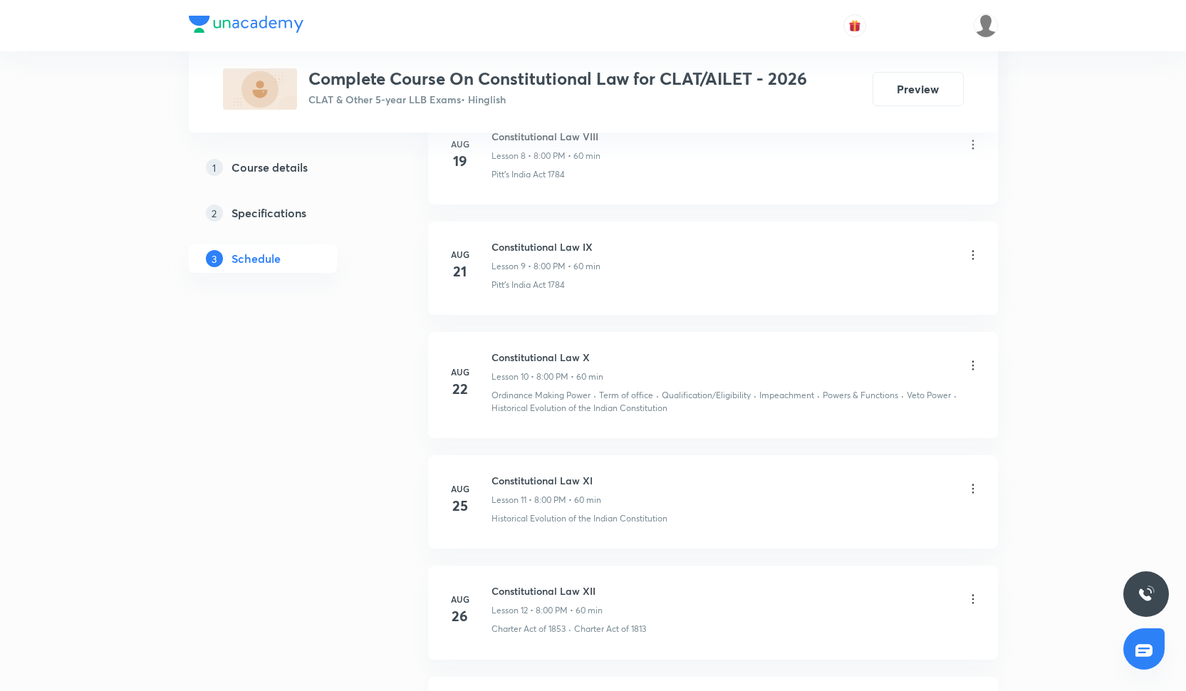
scroll to position [1769, 0]
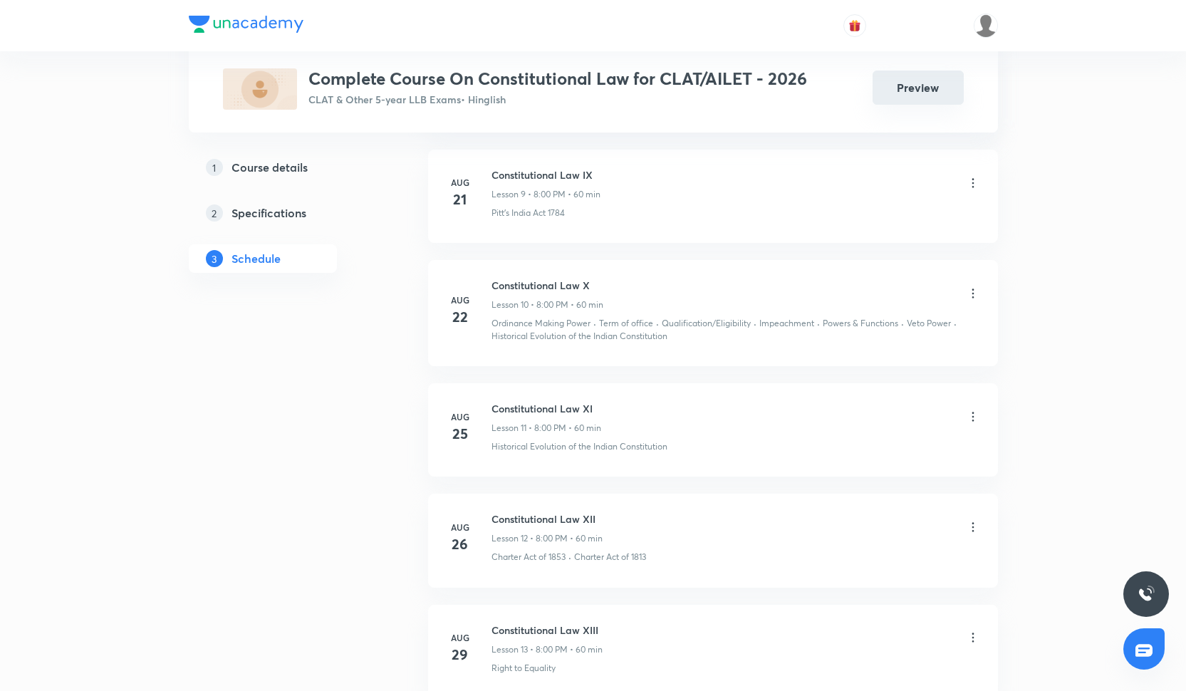
click at [925, 91] on button "Preview" at bounding box center [918, 88] width 91 height 34
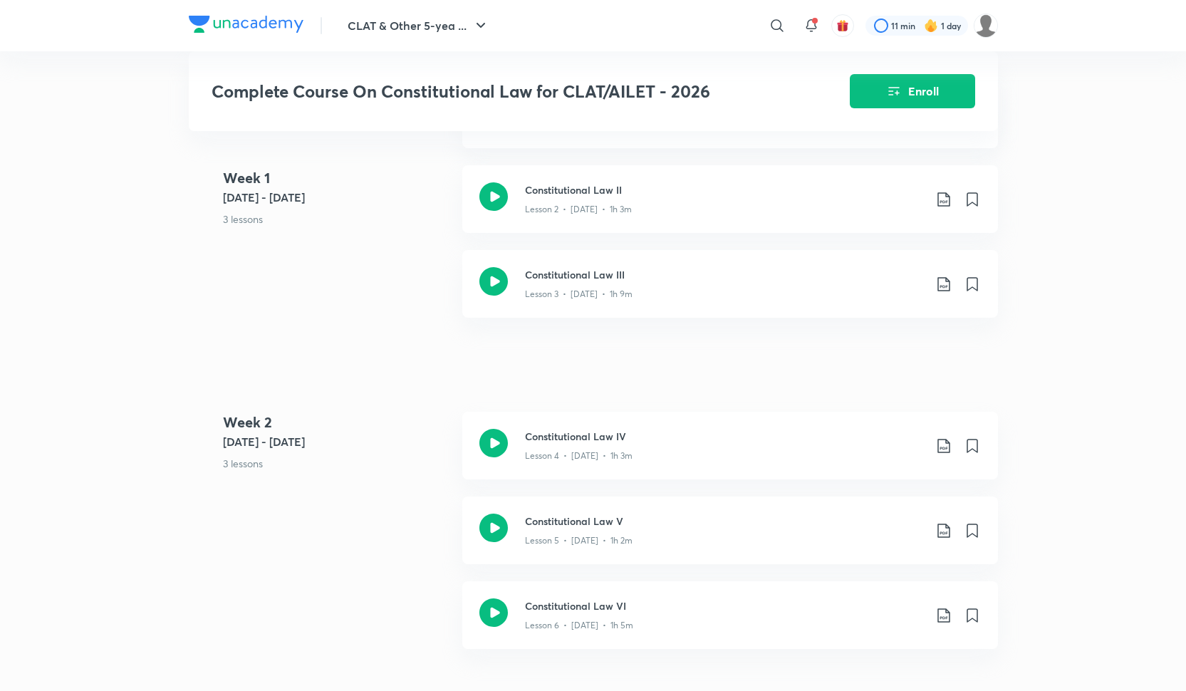
scroll to position [672, 0]
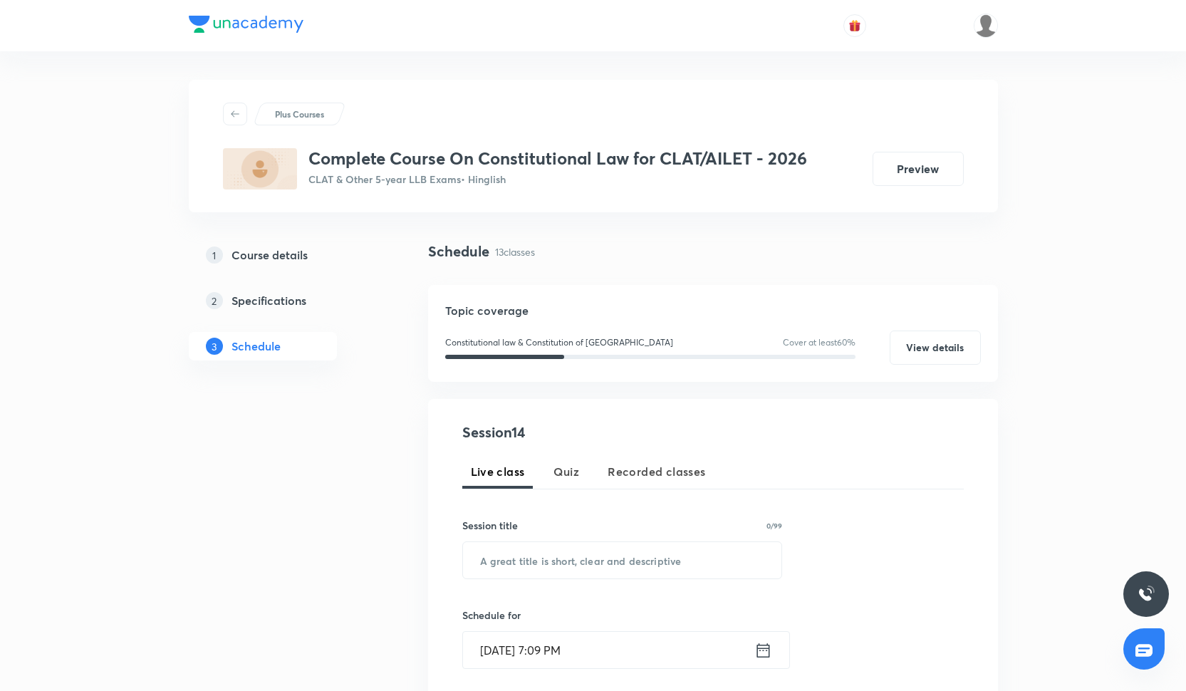
click at [365, 2] on div at bounding box center [593, 25] width 809 height 51
